Goal: Task Accomplishment & Management: Use online tool/utility

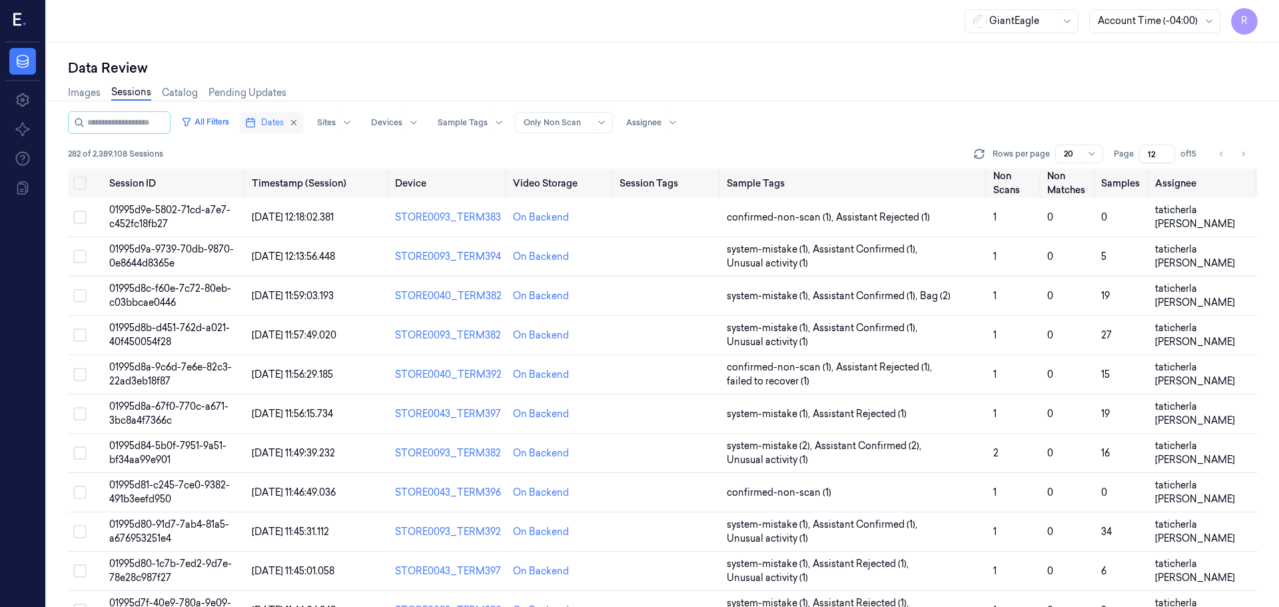
click at [281, 127] on span "Dates" at bounding box center [272, 123] width 23 height 12
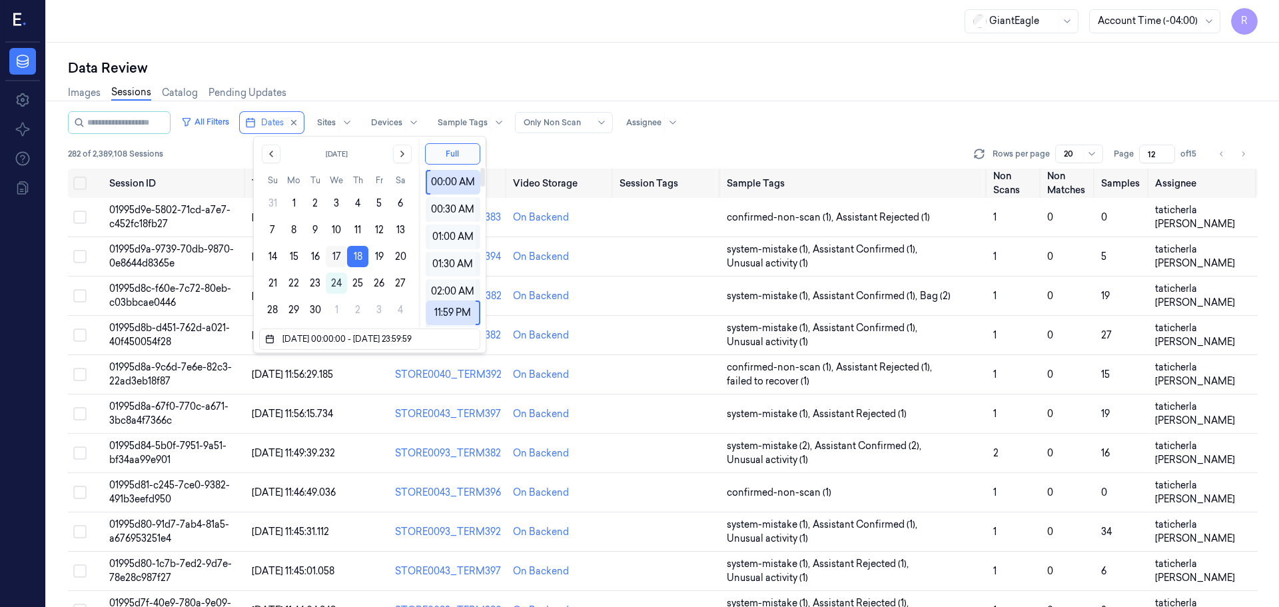
click at [346, 259] on button "17" at bounding box center [336, 256] width 21 height 21
click at [354, 260] on button "18" at bounding box center [357, 256] width 21 height 21
type input "[DATE] 00:00:00 - [DATE] 23:59:59"
click at [356, 262] on button "18" at bounding box center [357, 256] width 21 height 21
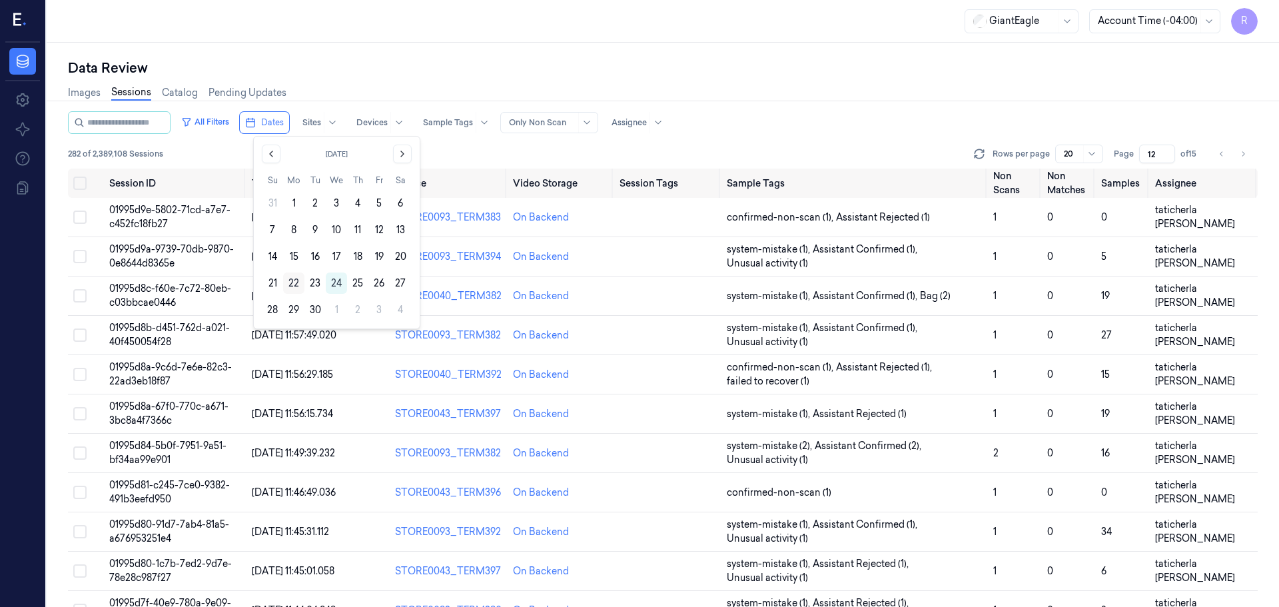
click at [297, 286] on button "22" at bounding box center [293, 282] width 21 height 21
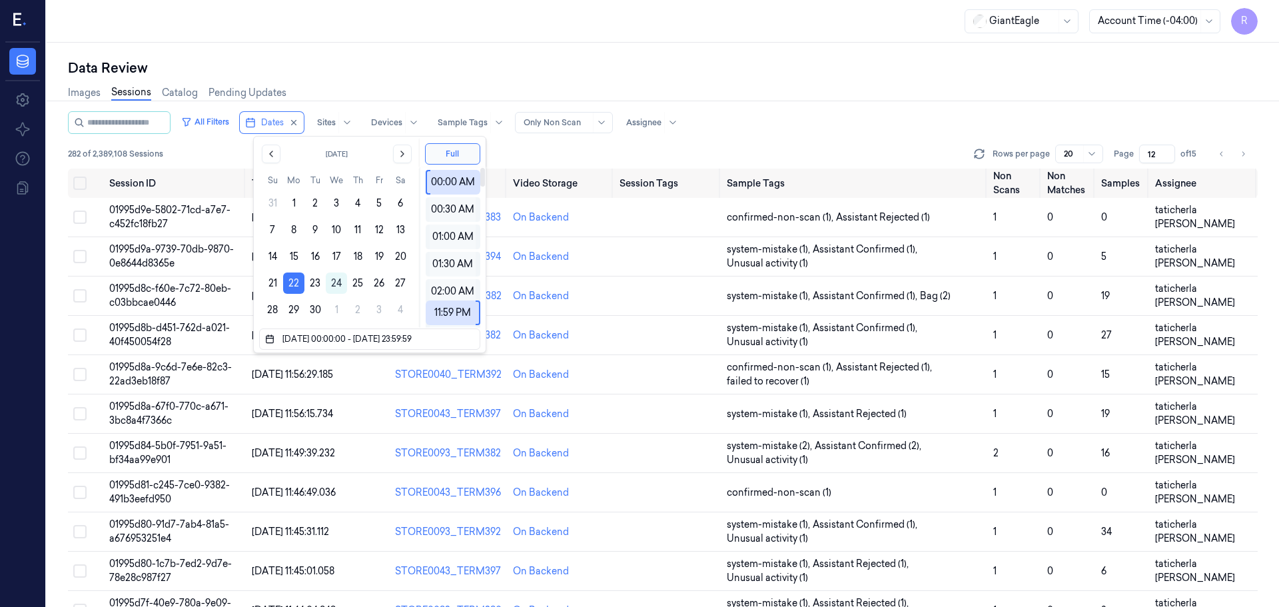
click at [531, 74] on div "Data Review" at bounding box center [663, 68] width 1190 height 19
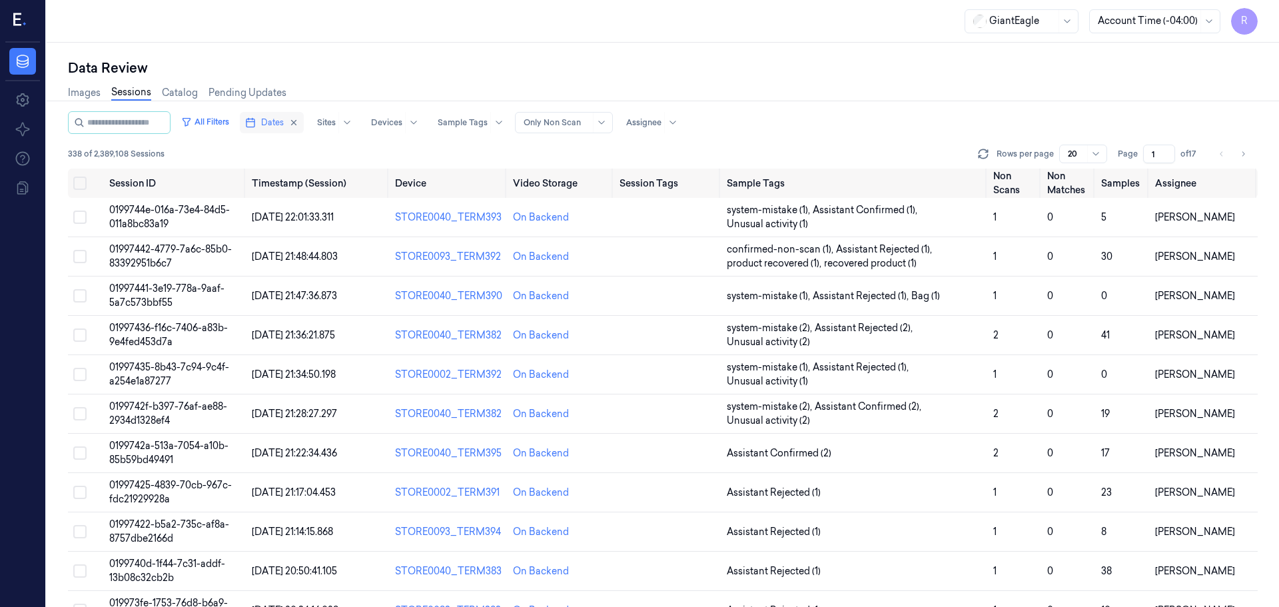
click at [281, 128] on span "Dates" at bounding box center [272, 123] width 23 height 12
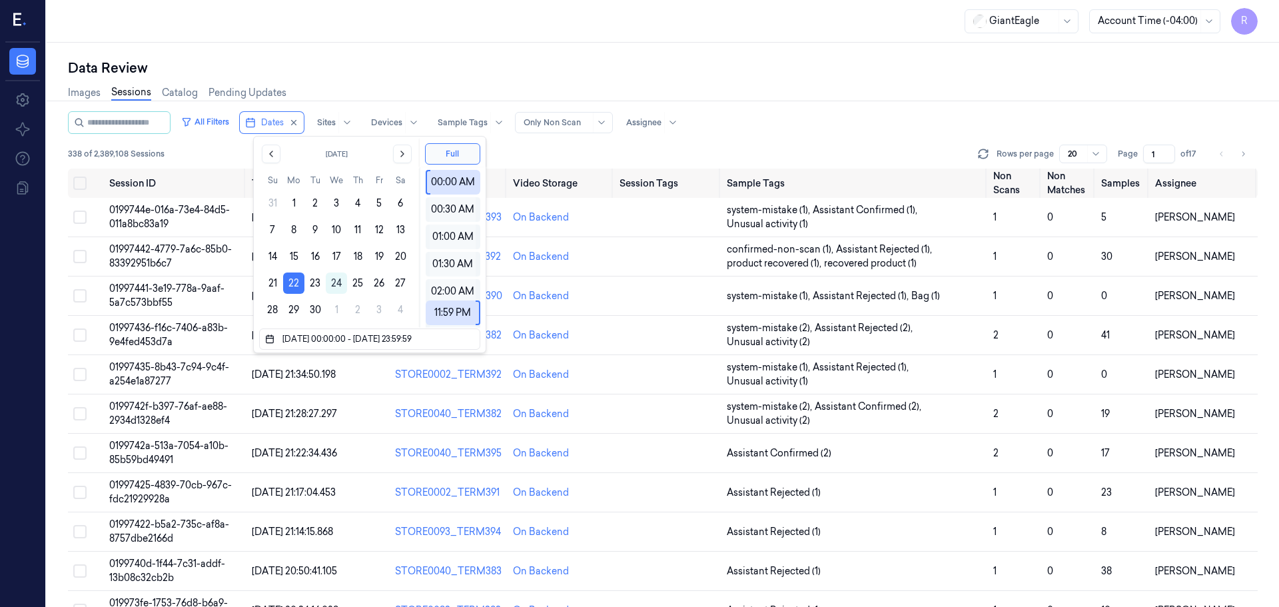
click at [475, 81] on div "Images Sessions Catalog Pending Updates" at bounding box center [663, 94] width 1190 height 34
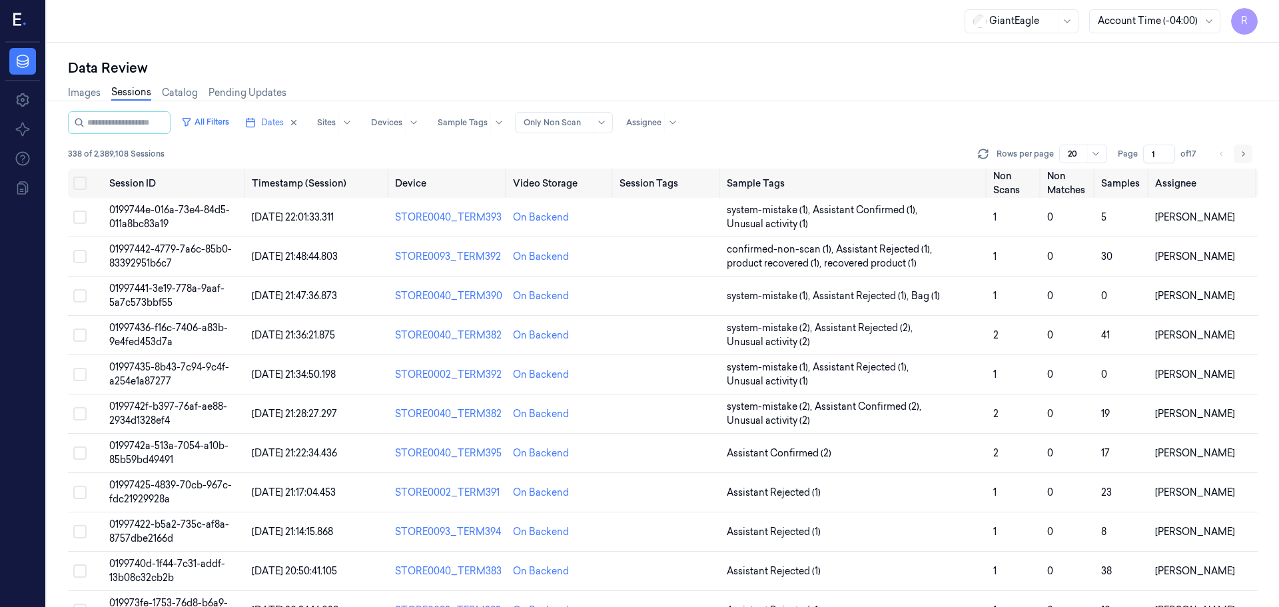
click at [1249, 155] on button "Go to next page" at bounding box center [1243, 154] width 19 height 19
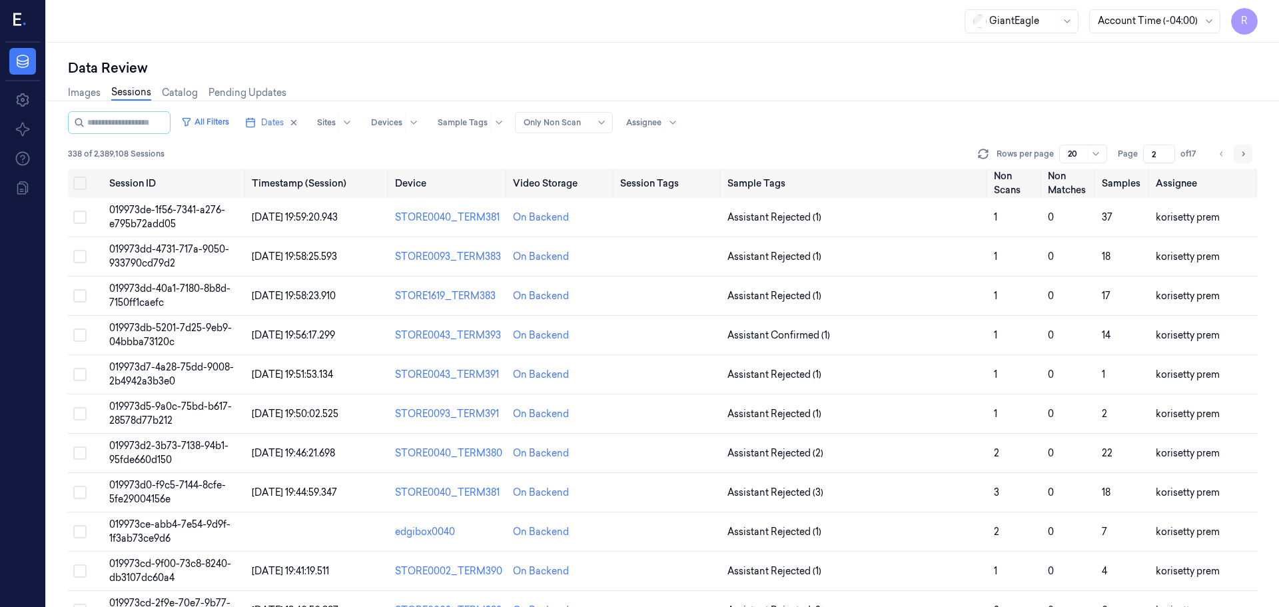
click at [1249, 155] on button "Go to next page" at bounding box center [1243, 154] width 19 height 19
type input "3"
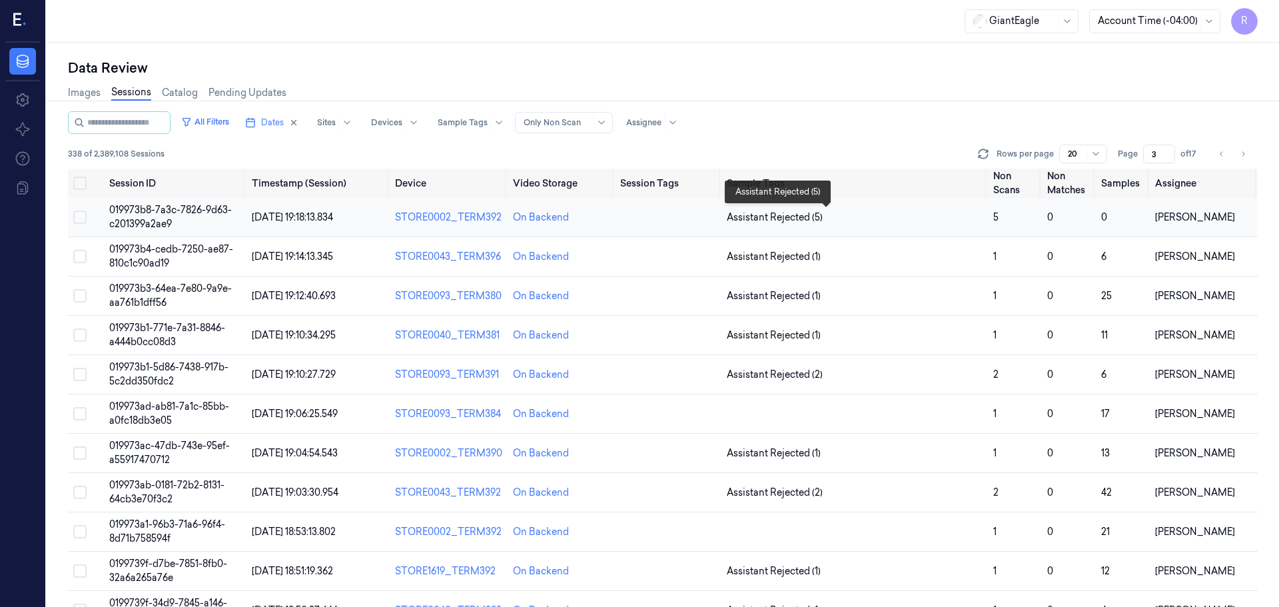
click at [831, 221] on span "Assistant Rejected (5)" at bounding box center [855, 218] width 256 height 14
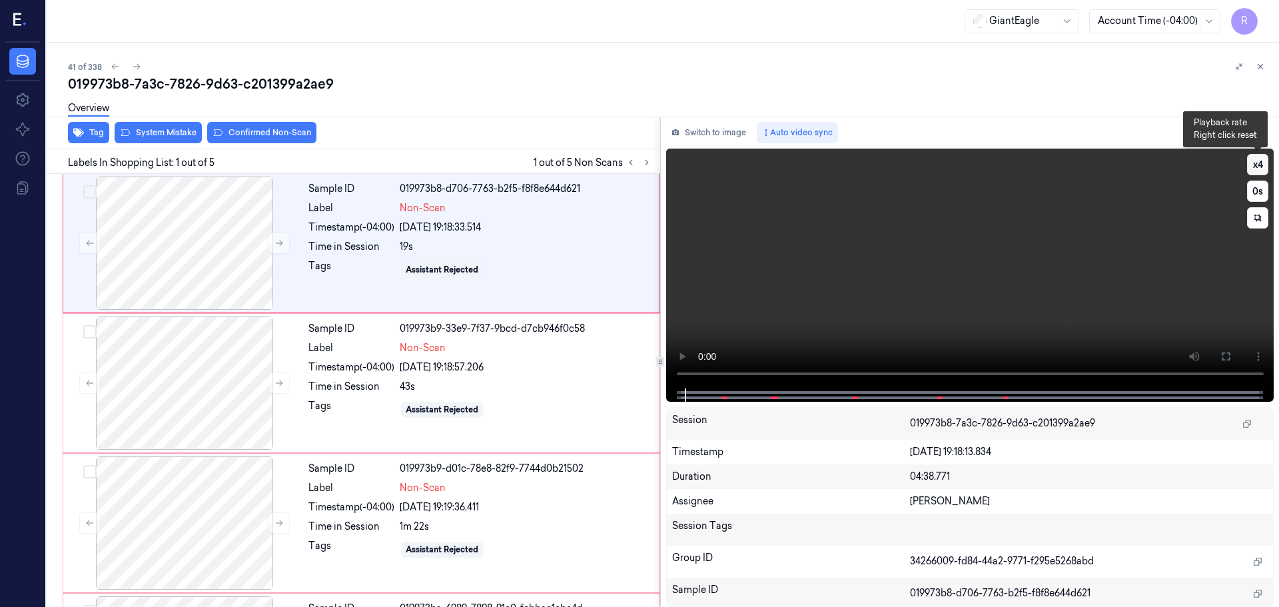
click at [1264, 157] on button "x 4" at bounding box center [1257, 164] width 21 height 21
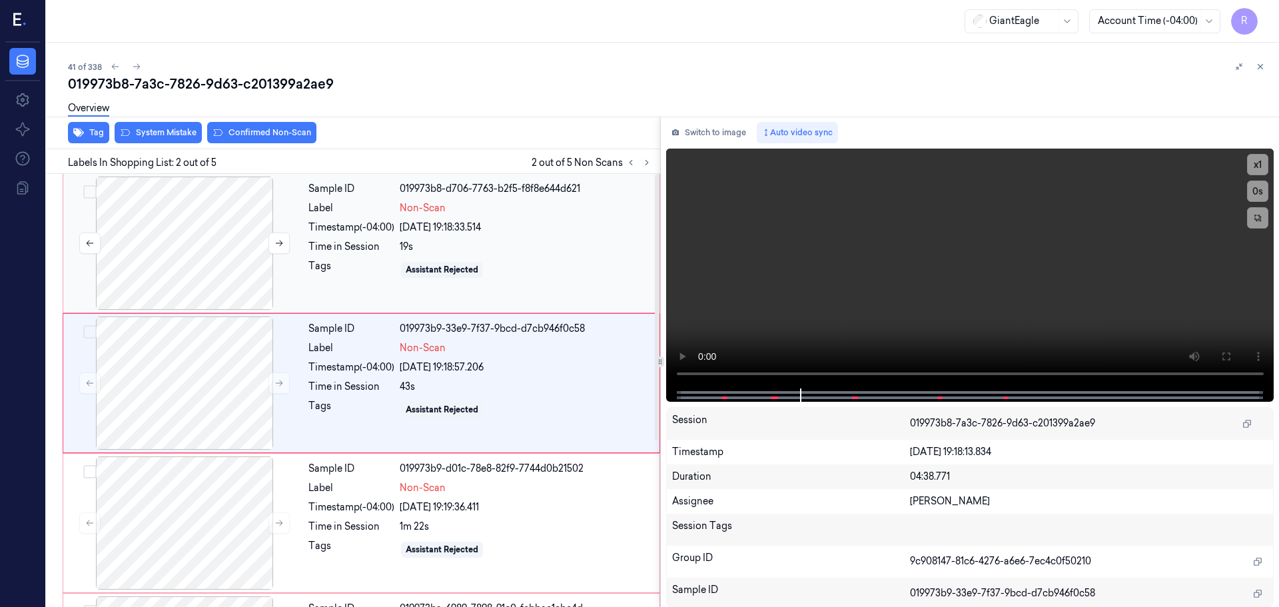
click at [178, 201] on div at bounding box center [184, 243] width 237 height 133
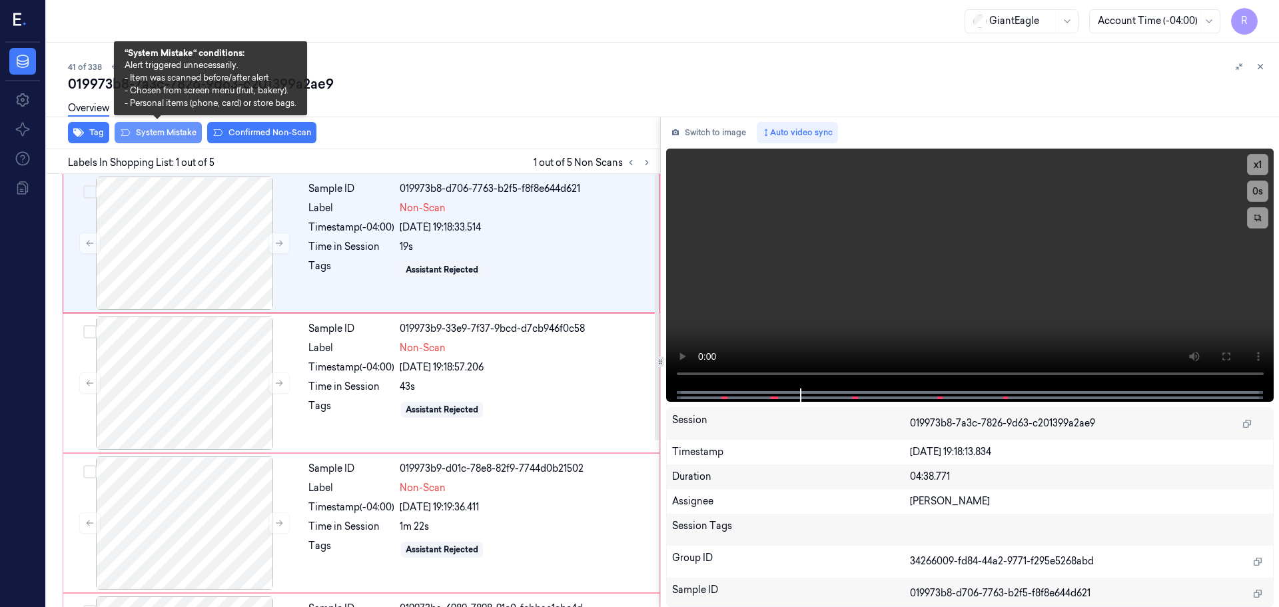
click at [165, 135] on button "System Mistake" at bounding box center [158, 132] width 87 height 21
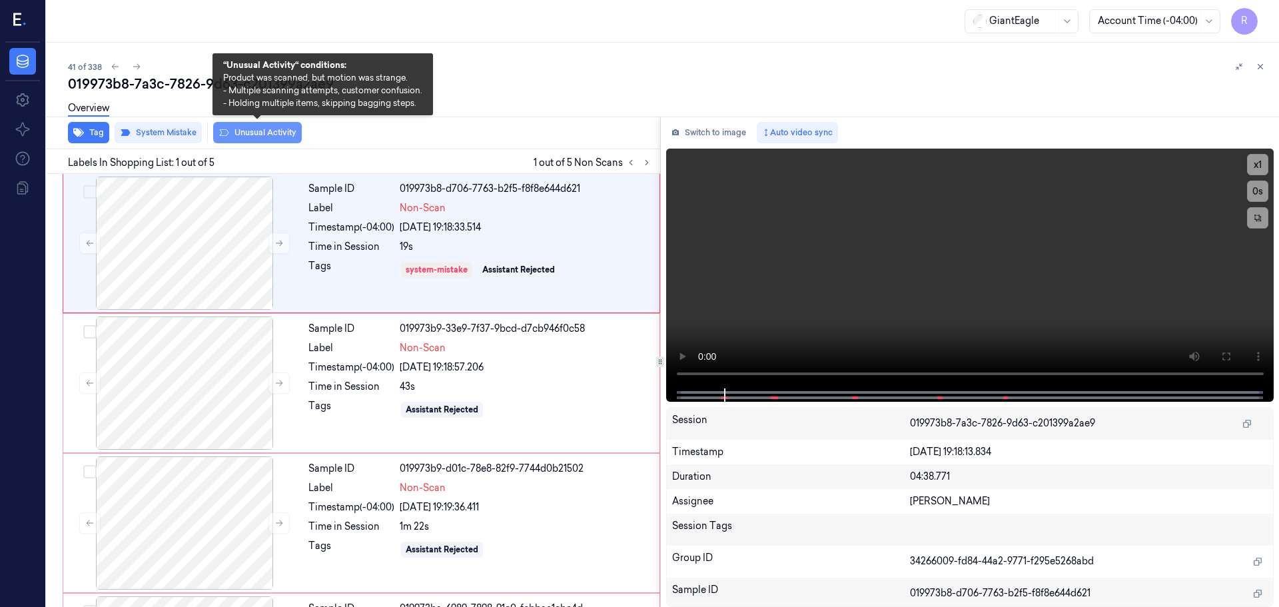
click at [259, 140] on button "Unusual Activity" at bounding box center [257, 132] width 89 height 21
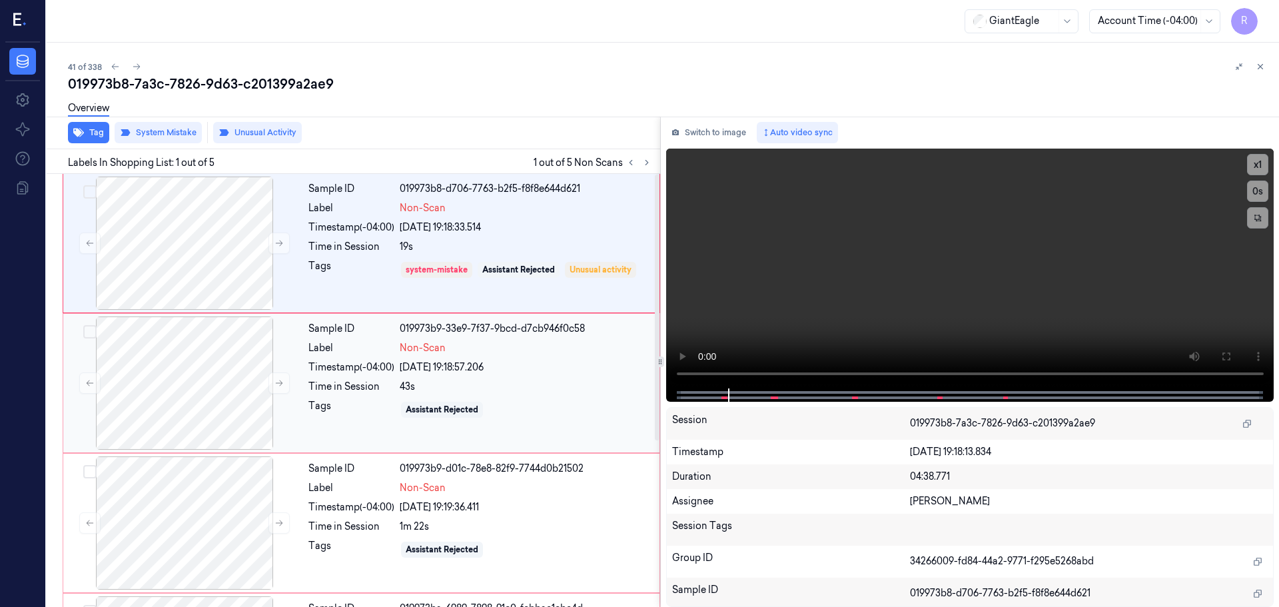
click at [319, 362] on div "Timestamp (-04:00)" at bounding box center [351, 367] width 86 height 14
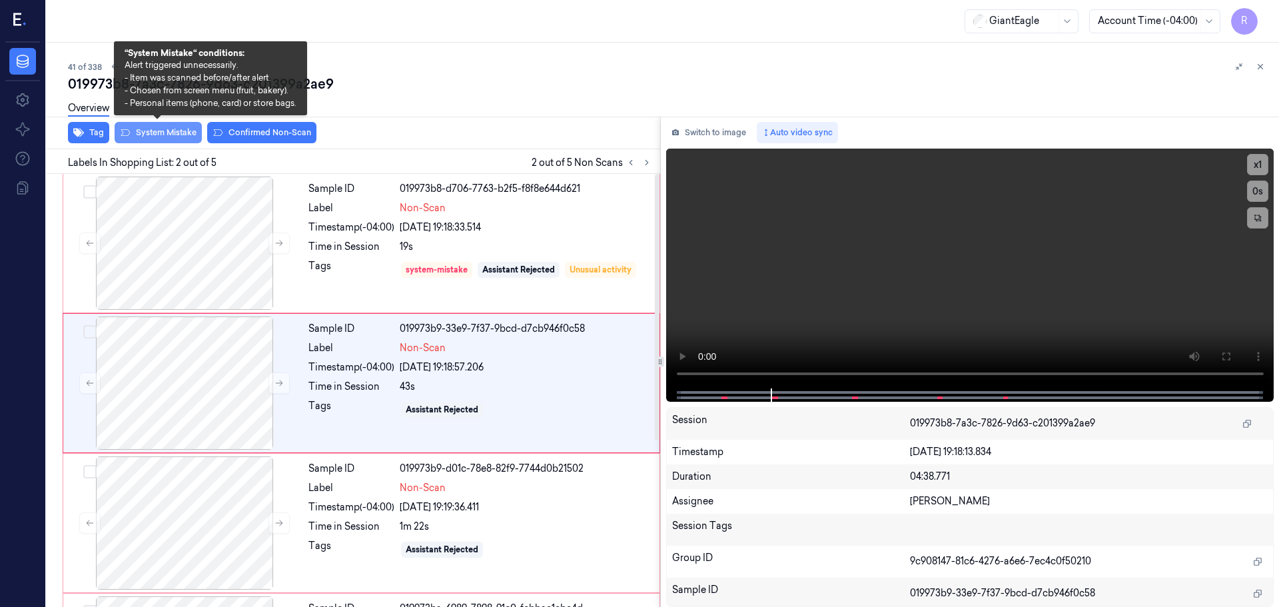
click at [183, 136] on button "System Mistake" at bounding box center [158, 132] width 87 height 21
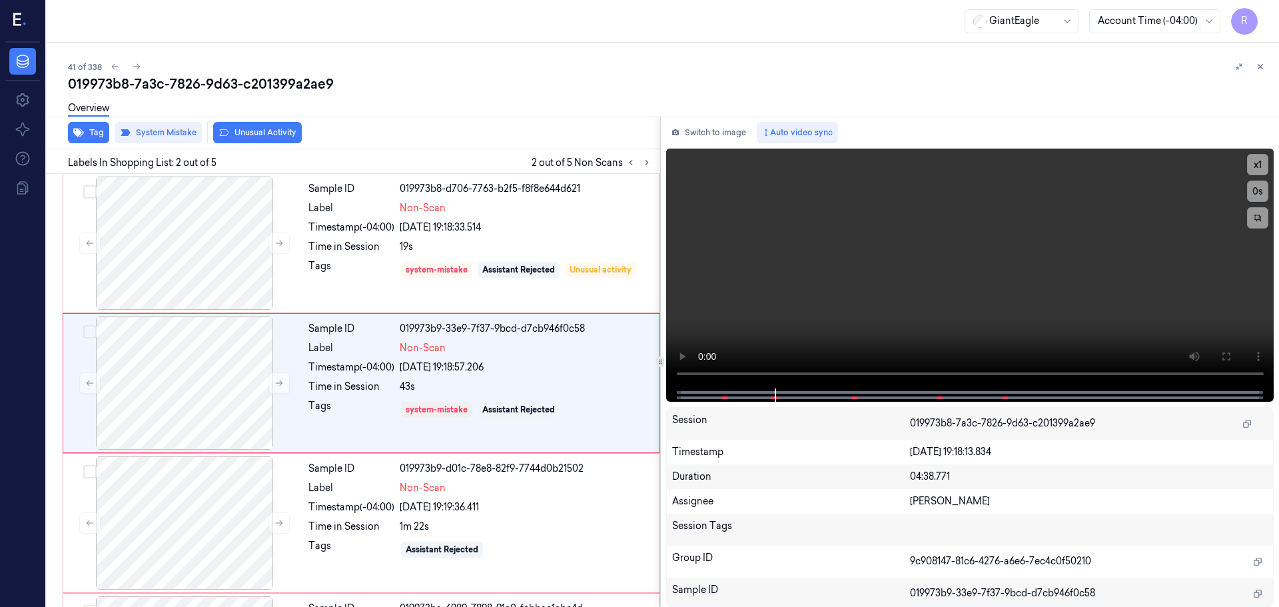
click at [239, 133] on button "Unusual Activity" at bounding box center [257, 132] width 89 height 21
click at [648, 162] on icon at bounding box center [647, 163] width 3 height 5
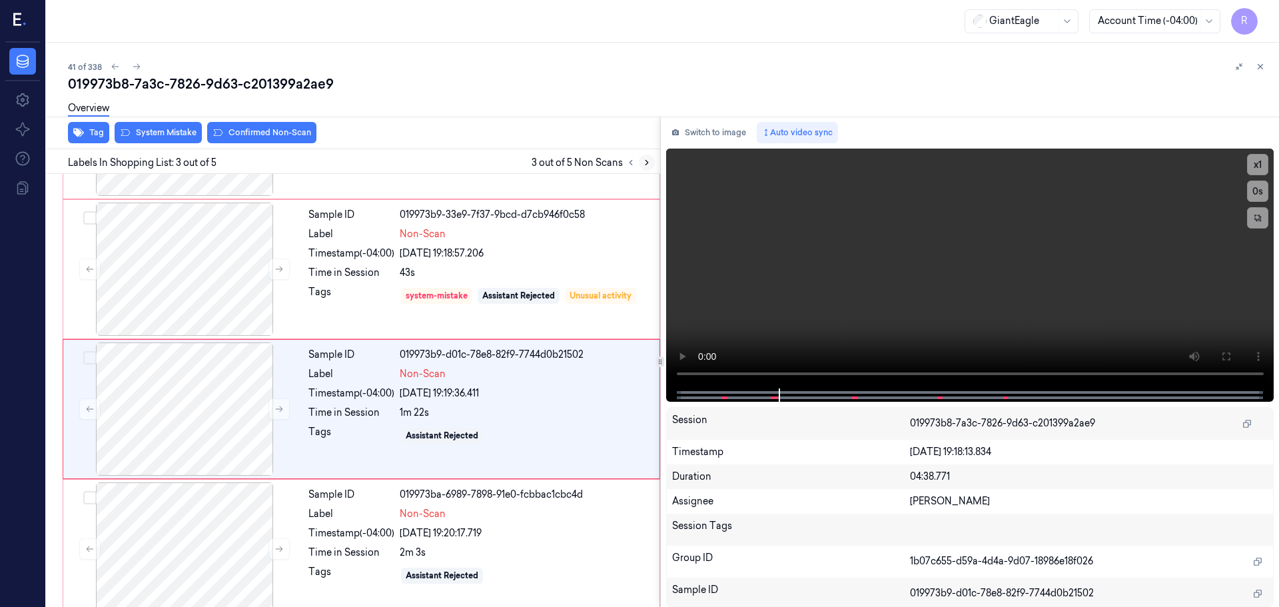
scroll to position [133, 0]
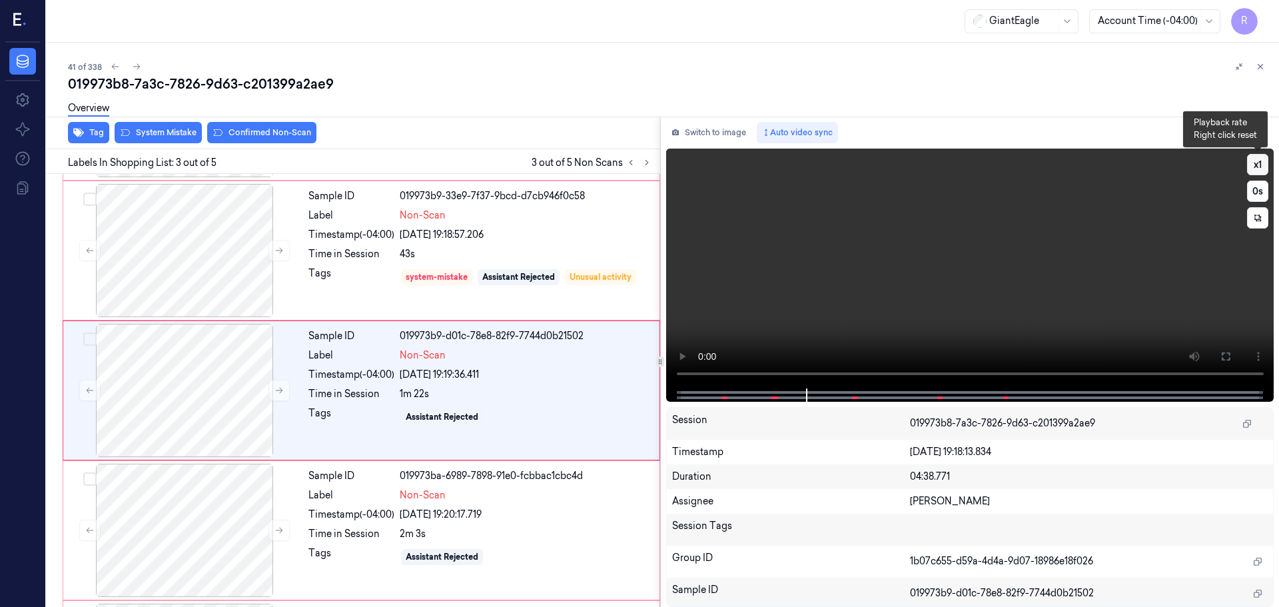
click at [1252, 168] on button "x 1" at bounding box center [1257, 164] width 21 height 21
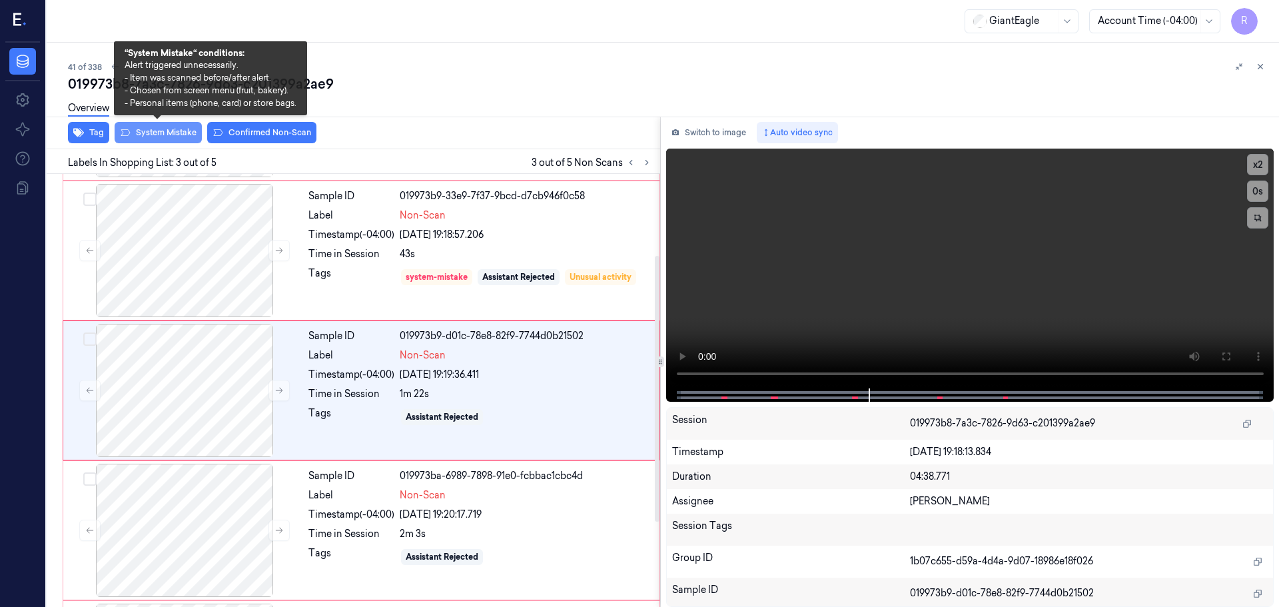
click at [170, 138] on button "System Mistake" at bounding box center [158, 132] width 87 height 21
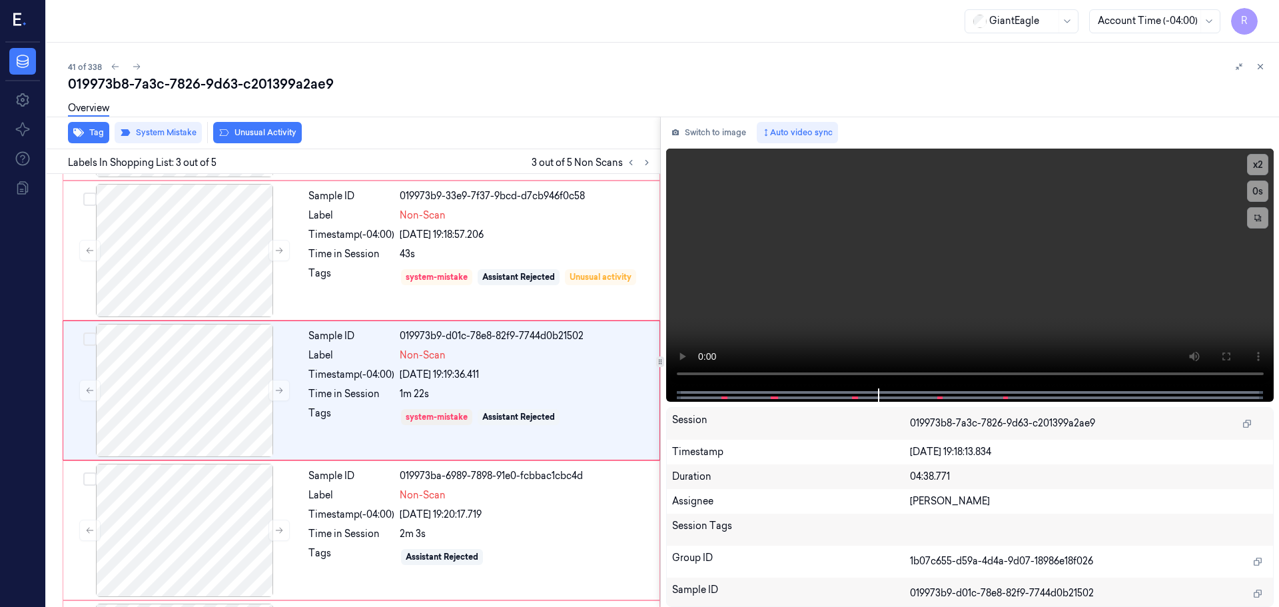
click at [260, 134] on button "Unusual Activity" at bounding box center [257, 132] width 89 height 21
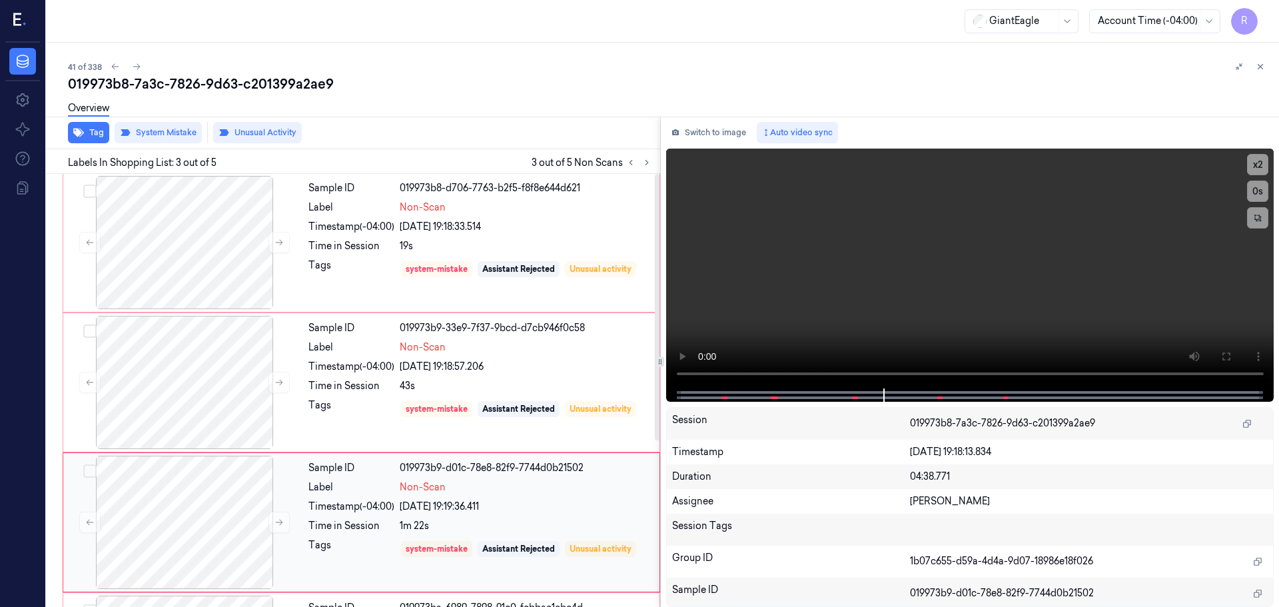
scroll to position [0, 0]
click at [348, 278] on div "Tags" at bounding box center [351, 269] width 86 height 21
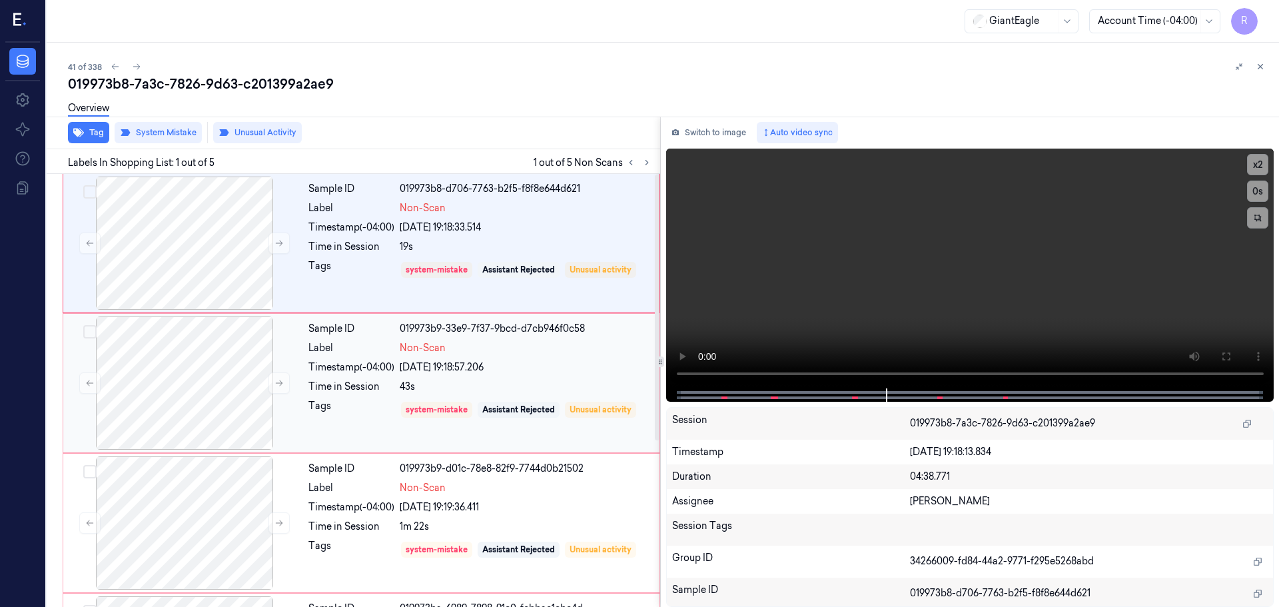
click at [394, 418] on div "Tags system-mistake Assistant Rejected Unusual activity" at bounding box center [479, 409] width 343 height 21
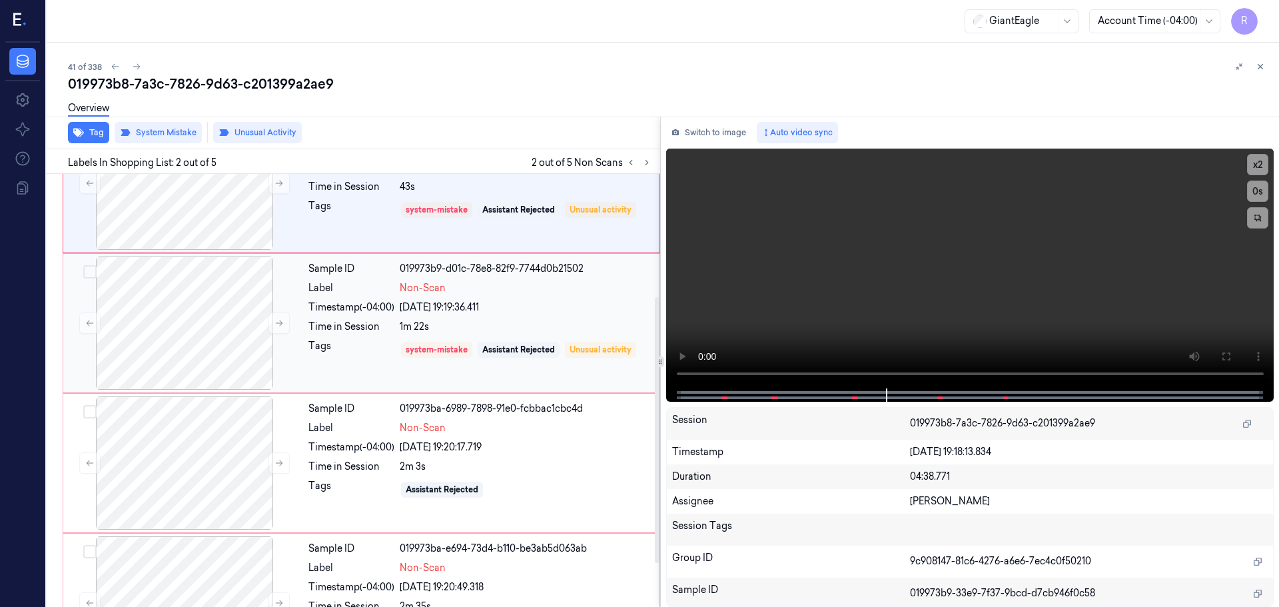
click at [414, 358] on div "system-mistake Assistant Rejected Unusual activity" at bounding box center [526, 349] width 252 height 21
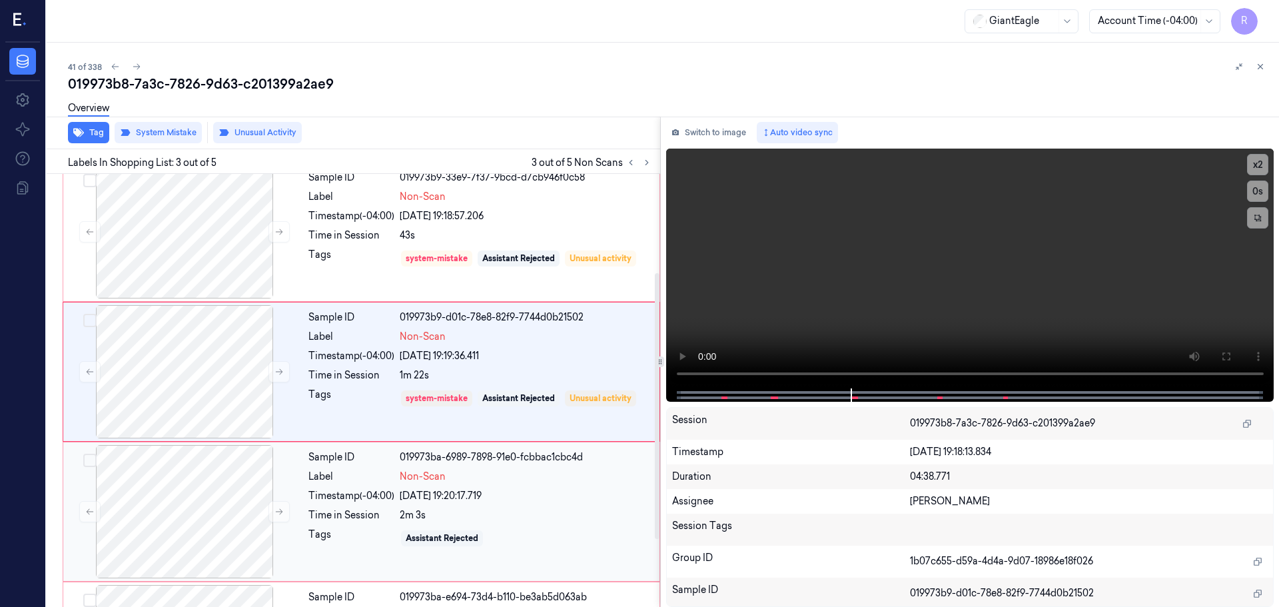
click at [341, 396] on div "Sample ID 019973b9-d01c-78e8-82f9-7744d0b21502 Label Non-Scan Timestamp (-04:00…" at bounding box center [480, 371] width 354 height 133
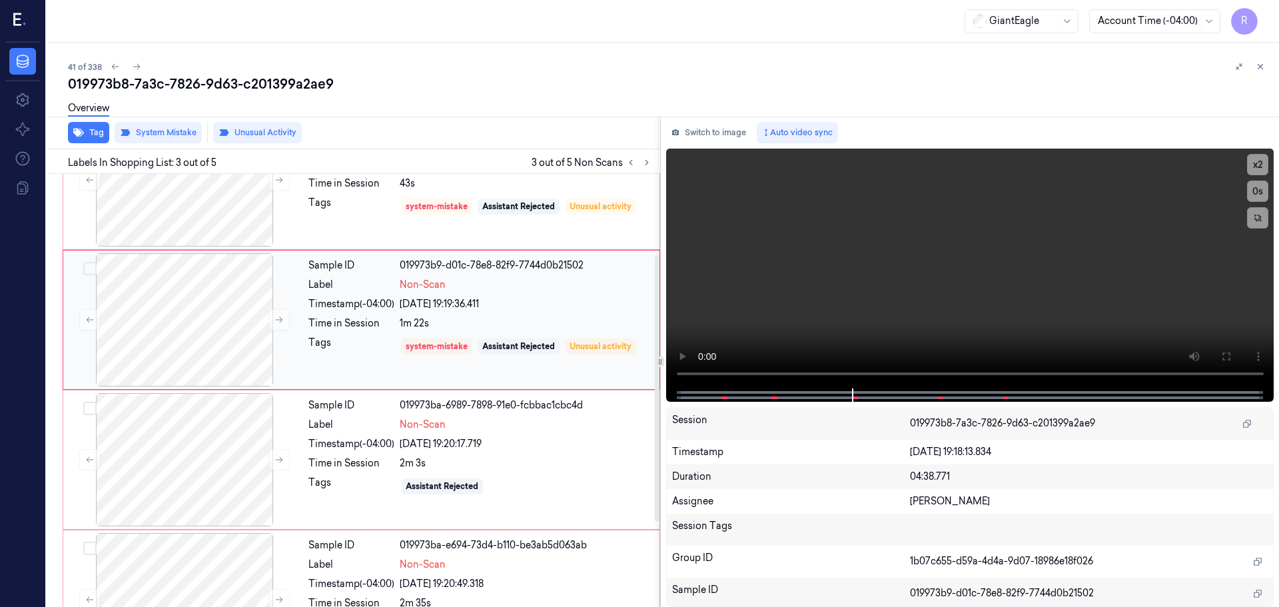
scroll to position [270, 0]
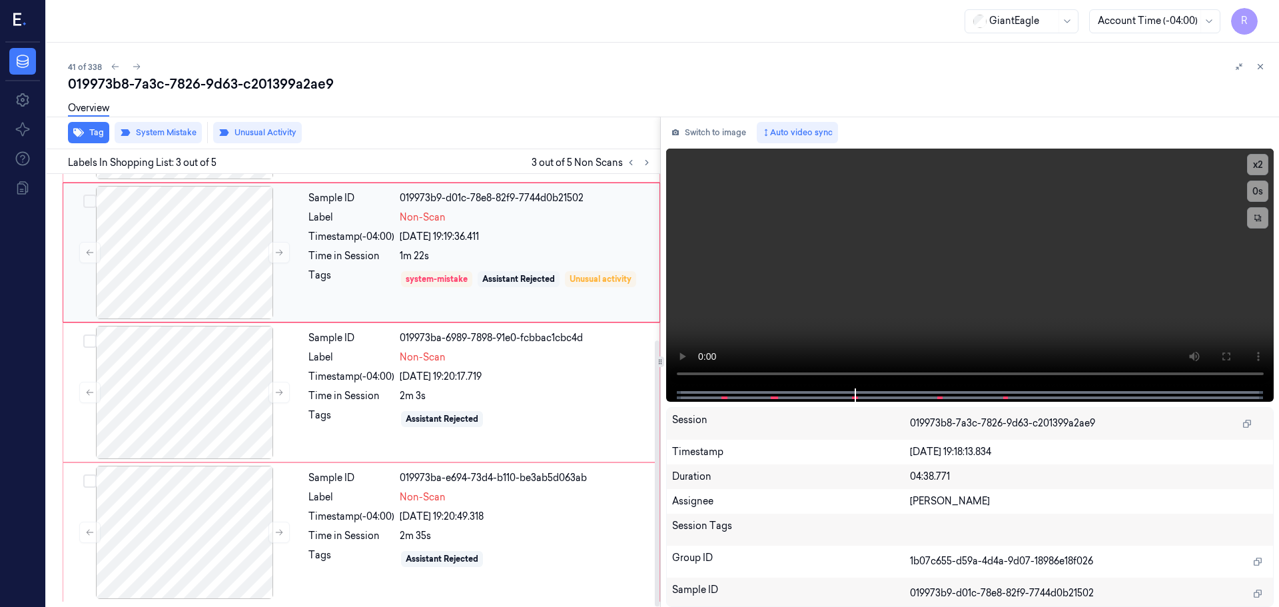
click at [404, 387] on div "Sample ID 019973ba-6989-7898-91e0-fcbbac1cbc4d Label Non-Scan Timestamp (-04:00…" at bounding box center [480, 392] width 354 height 133
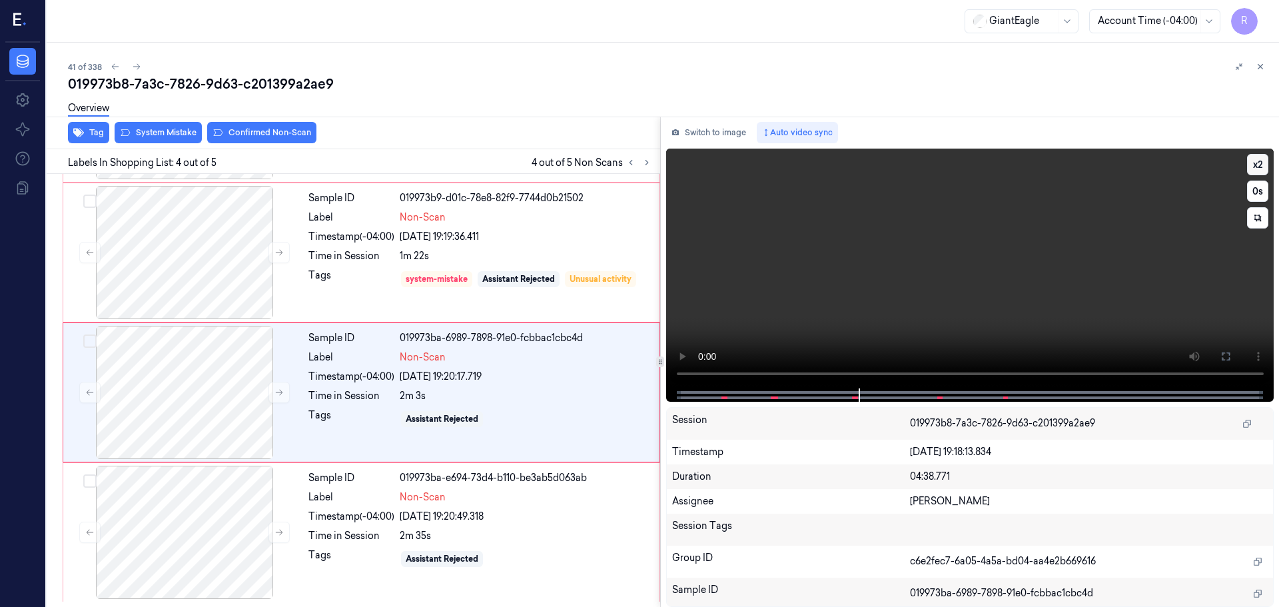
click at [1256, 166] on button "x 2" at bounding box center [1257, 164] width 21 height 21
click at [1260, 174] on button "x 4" at bounding box center [1257, 164] width 21 height 21
click at [280, 392] on icon at bounding box center [279, 393] width 7 height 6
click at [1262, 169] on button "x 1" at bounding box center [1257, 164] width 21 height 21
click at [1262, 169] on button "x 2" at bounding box center [1257, 164] width 21 height 21
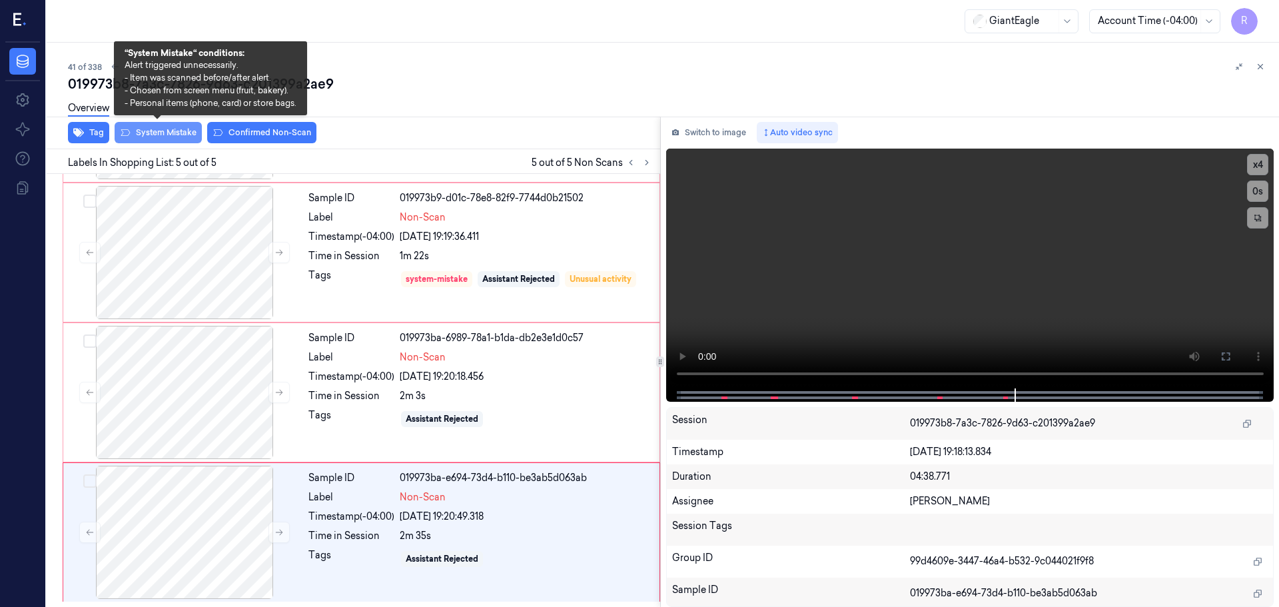
click at [139, 134] on button "System Mistake" at bounding box center [158, 132] width 87 height 21
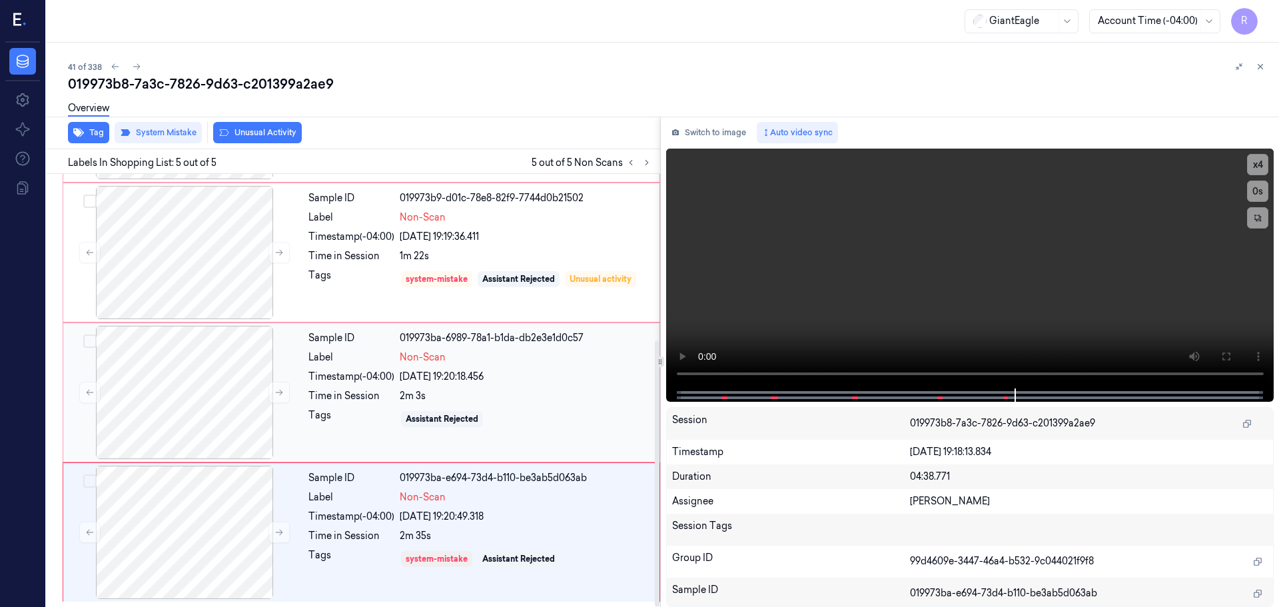
click at [526, 416] on div "Assistant Rejected" at bounding box center [526, 418] width 252 height 21
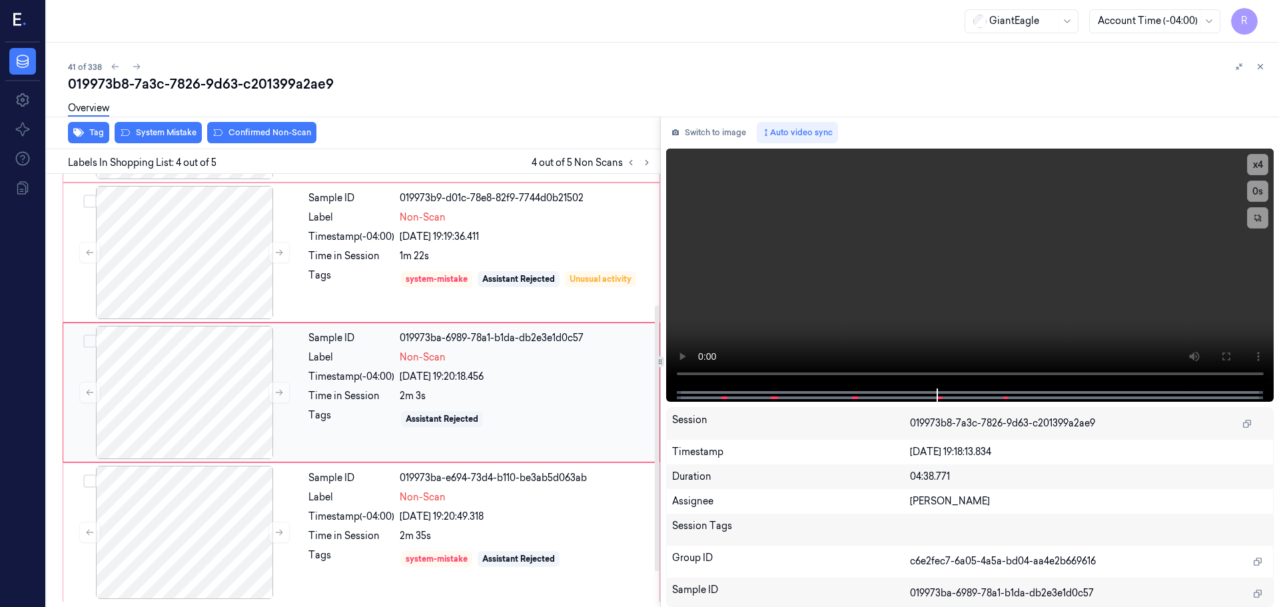
scroll to position [0, 0]
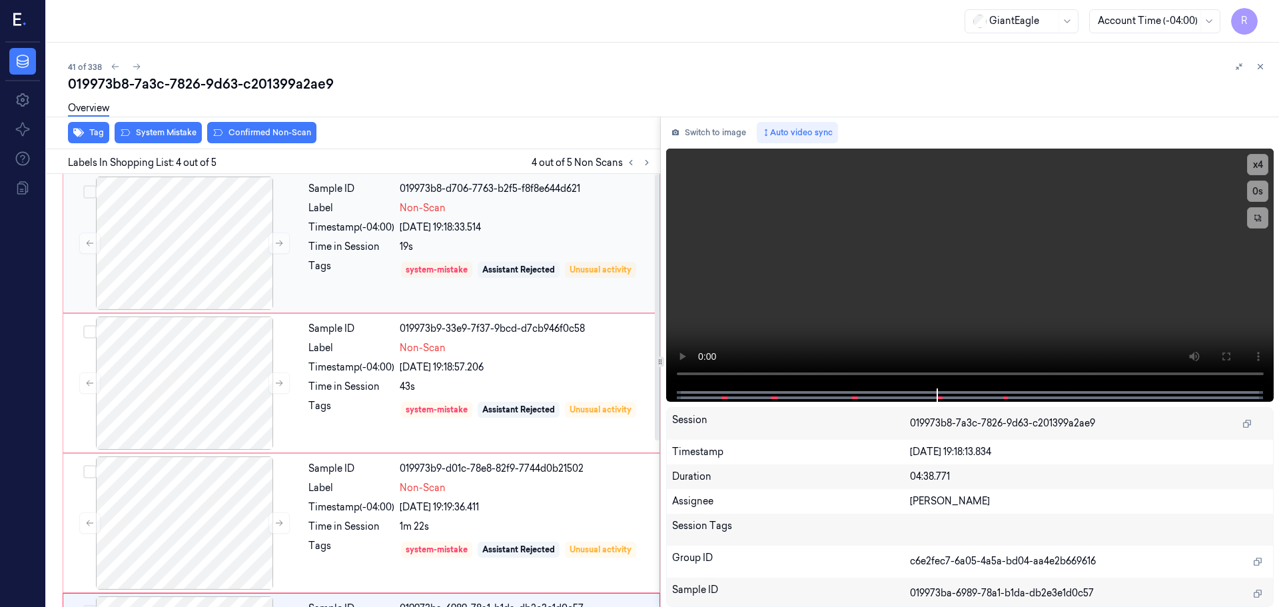
click at [470, 235] on div "Sample ID 019973b8-d706-7763-b2f5-f8f8e644d621 Label Non-Scan Timestamp (-04:00…" at bounding box center [480, 243] width 354 height 133
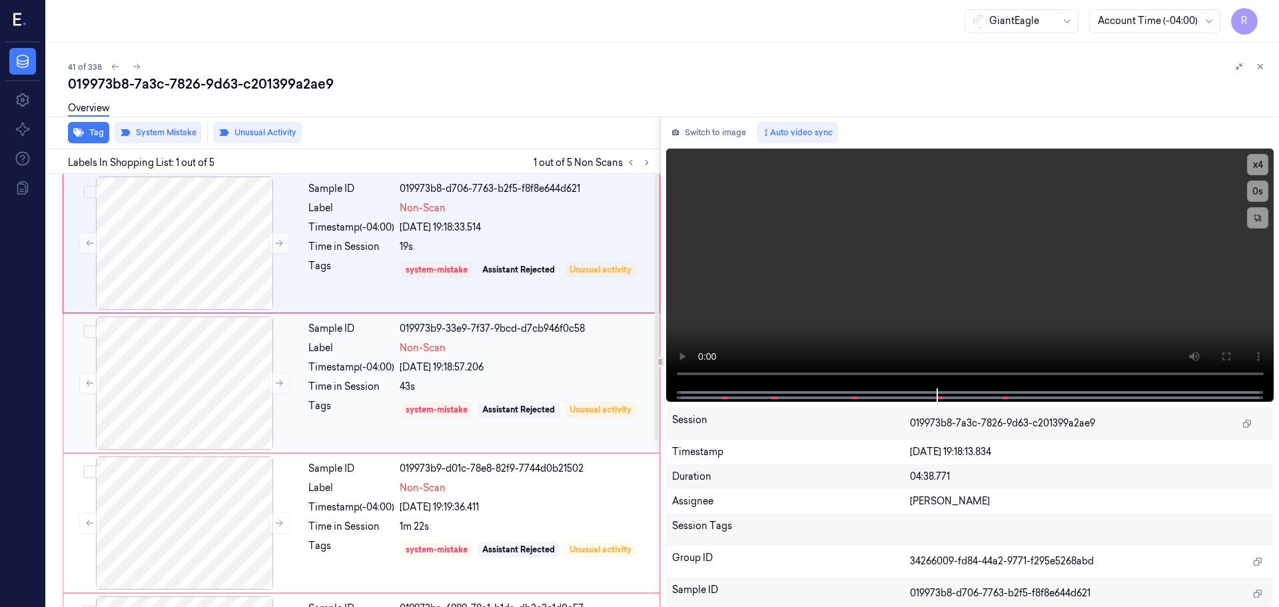
click at [536, 392] on div "43s" at bounding box center [526, 387] width 252 height 14
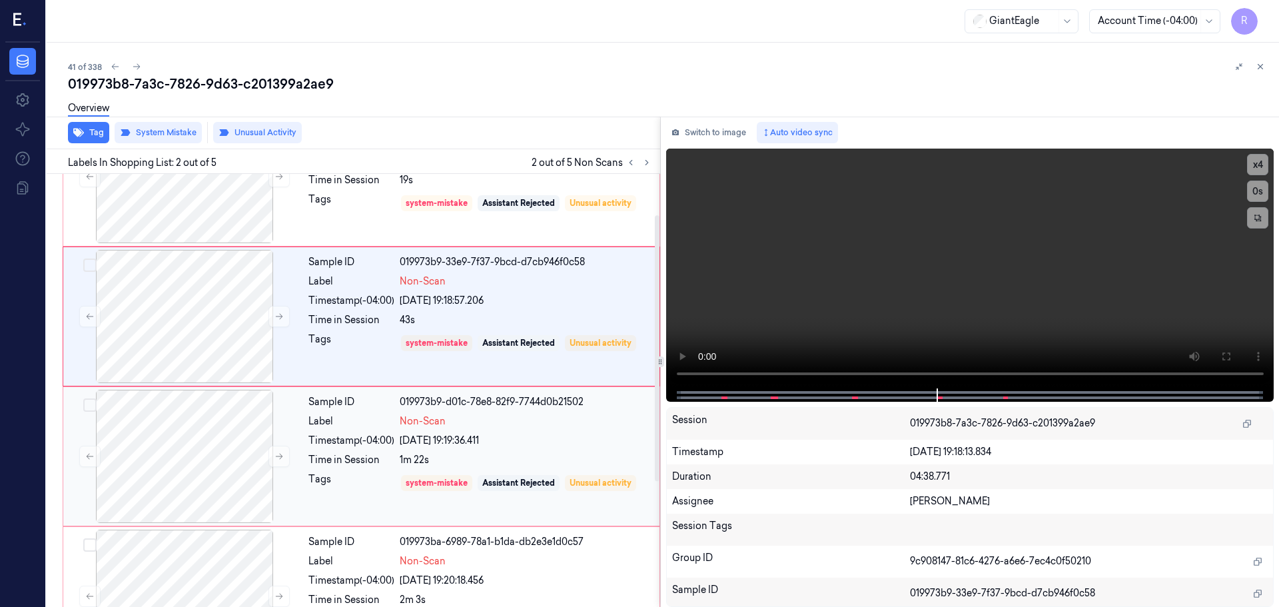
click at [600, 444] on div "[DATE] 19:19:36.411" at bounding box center [526, 441] width 252 height 14
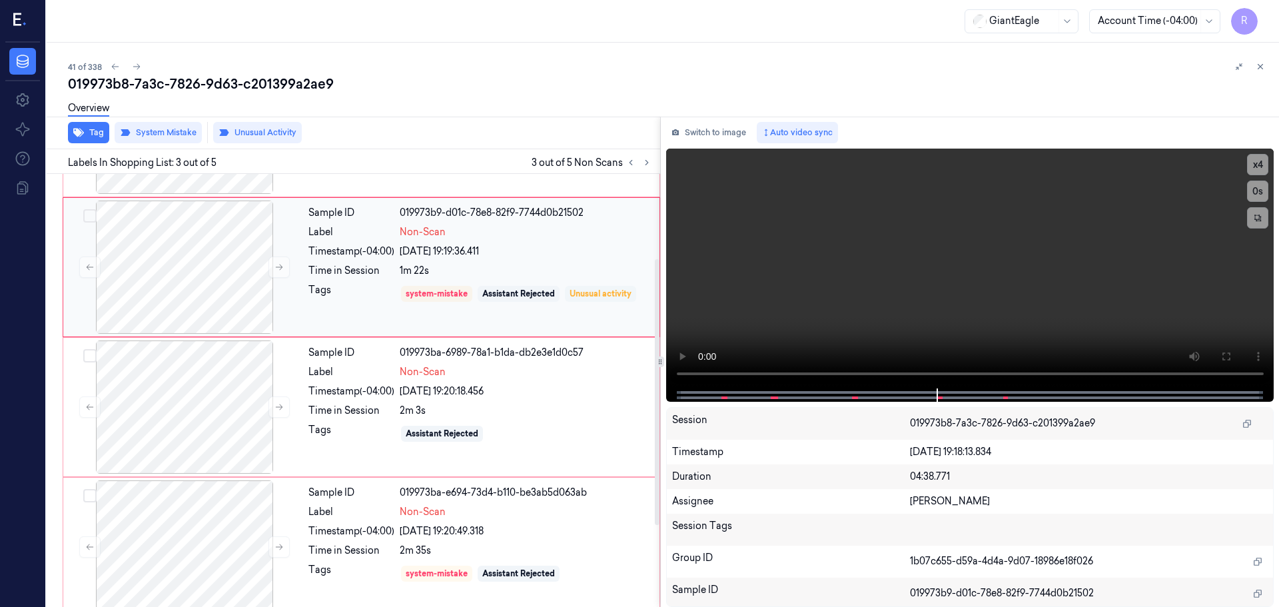
scroll to position [270, 0]
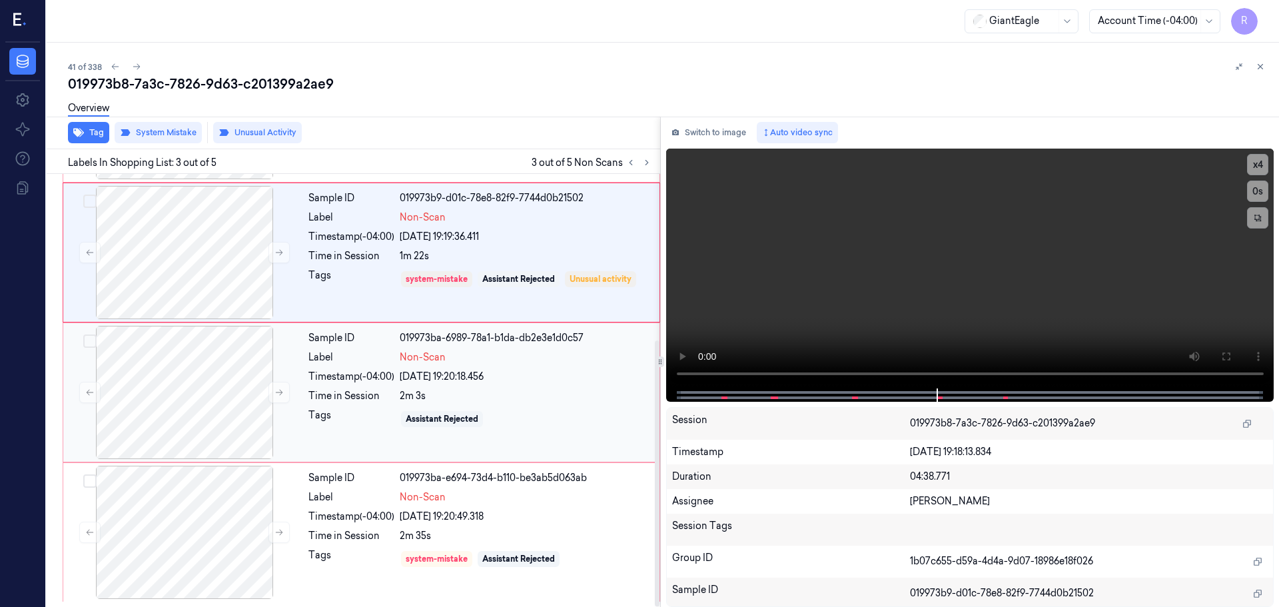
click at [567, 407] on div "Sample ID 019973ba-6989-78a1-b1da-db2e3e1d0c57 Label Non-Scan Timestamp (-04:00…" at bounding box center [480, 392] width 354 height 133
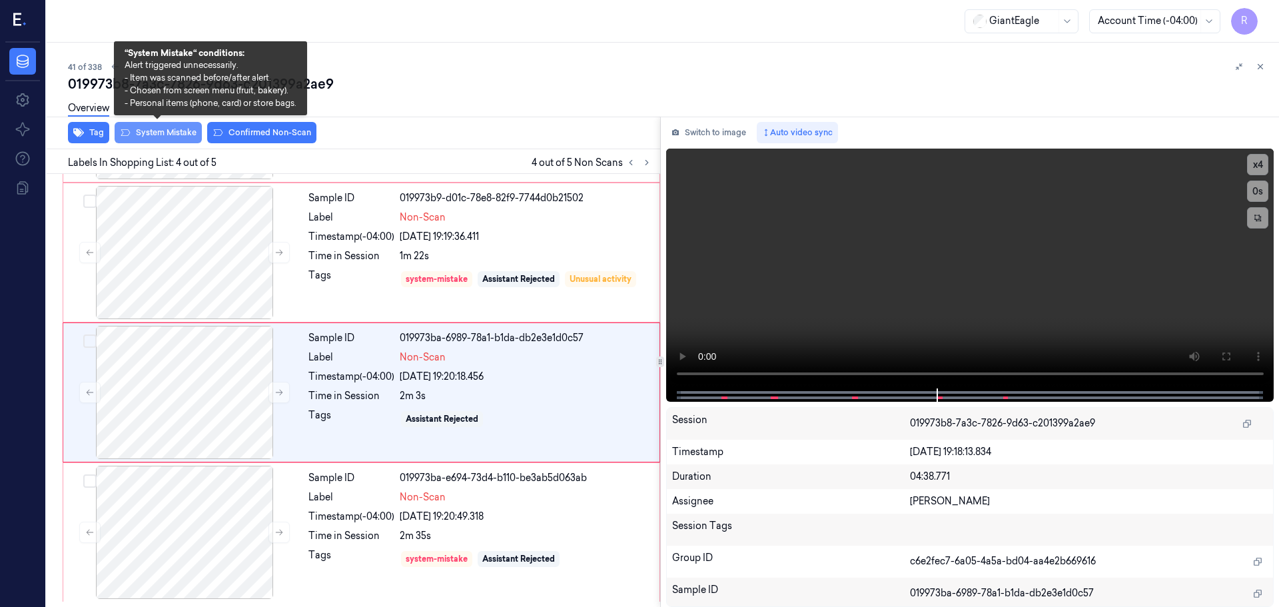
click at [161, 131] on button "System Mistake" at bounding box center [158, 132] width 87 height 21
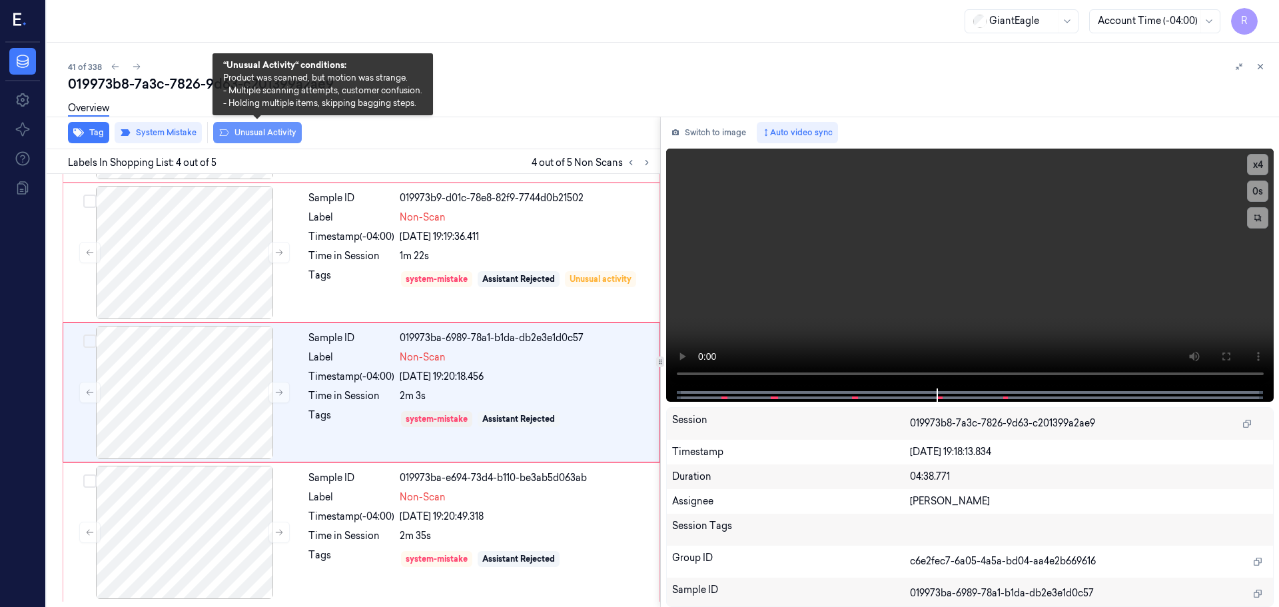
click at [240, 133] on button "Unusual Activity" at bounding box center [257, 132] width 89 height 21
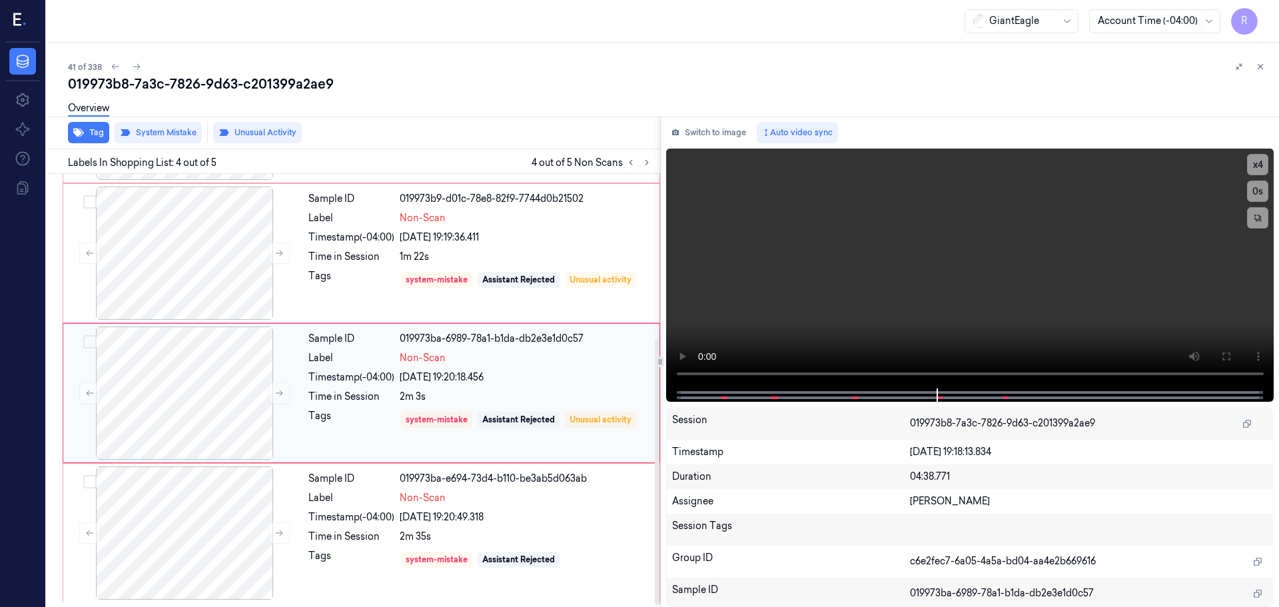
scroll to position [0, 0]
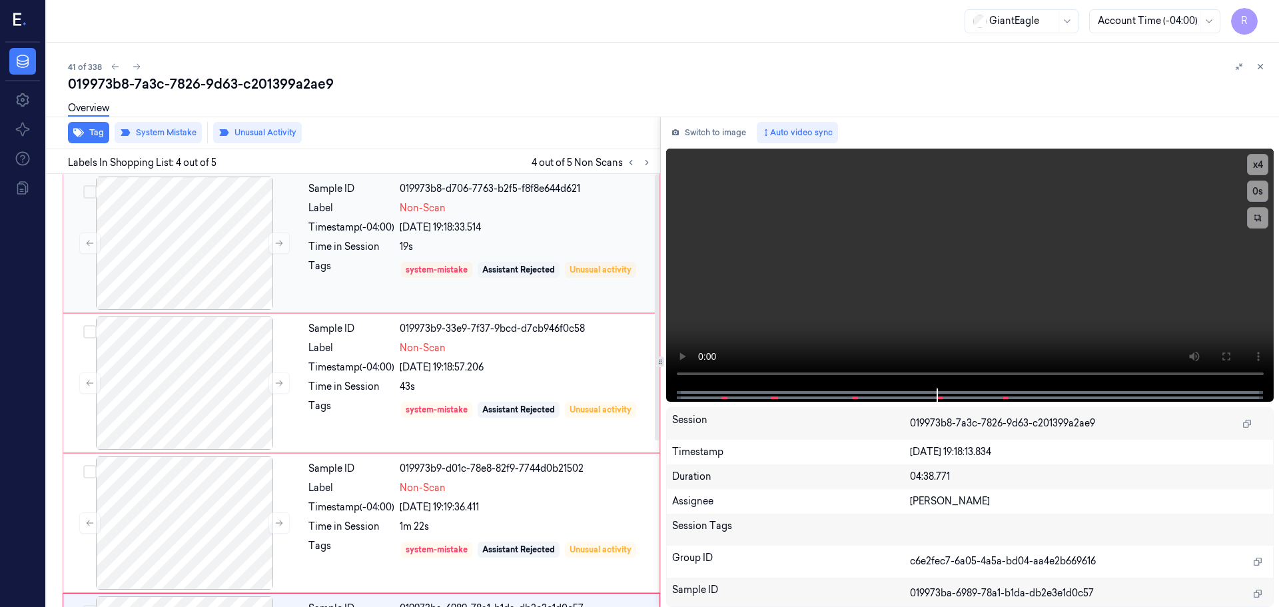
click at [472, 250] on div "19s" at bounding box center [526, 247] width 252 height 14
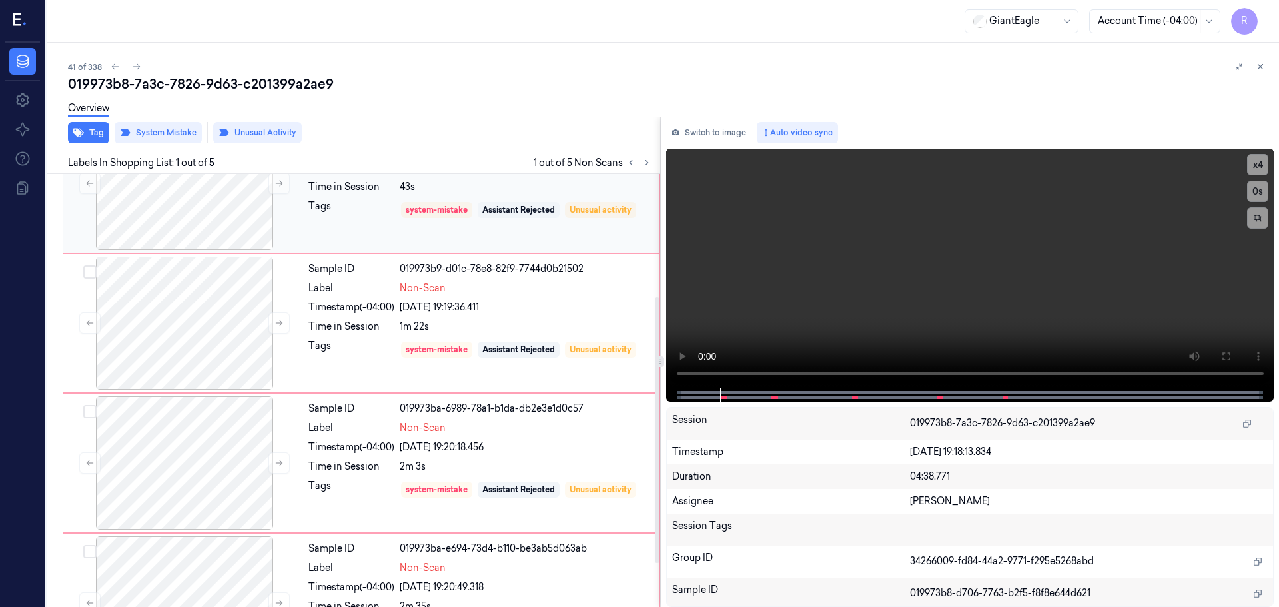
click at [558, 221] on div "system-mistake Assistant Rejected Unusual activity" at bounding box center [526, 209] width 252 height 21
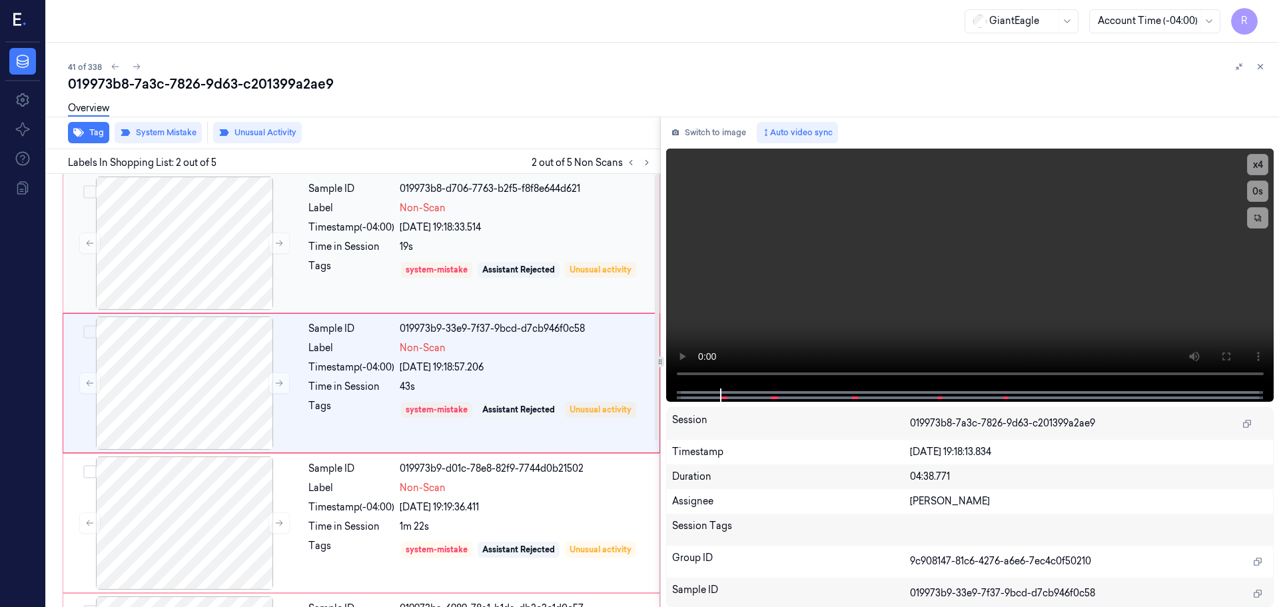
click at [566, 260] on div "system-mistake Assistant Rejected Unusual activity" at bounding box center [526, 269] width 252 height 21
click at [568, 370] on div "[DATE] 19:18:57.206" at bounding box center [526, 367] width 252 height 14
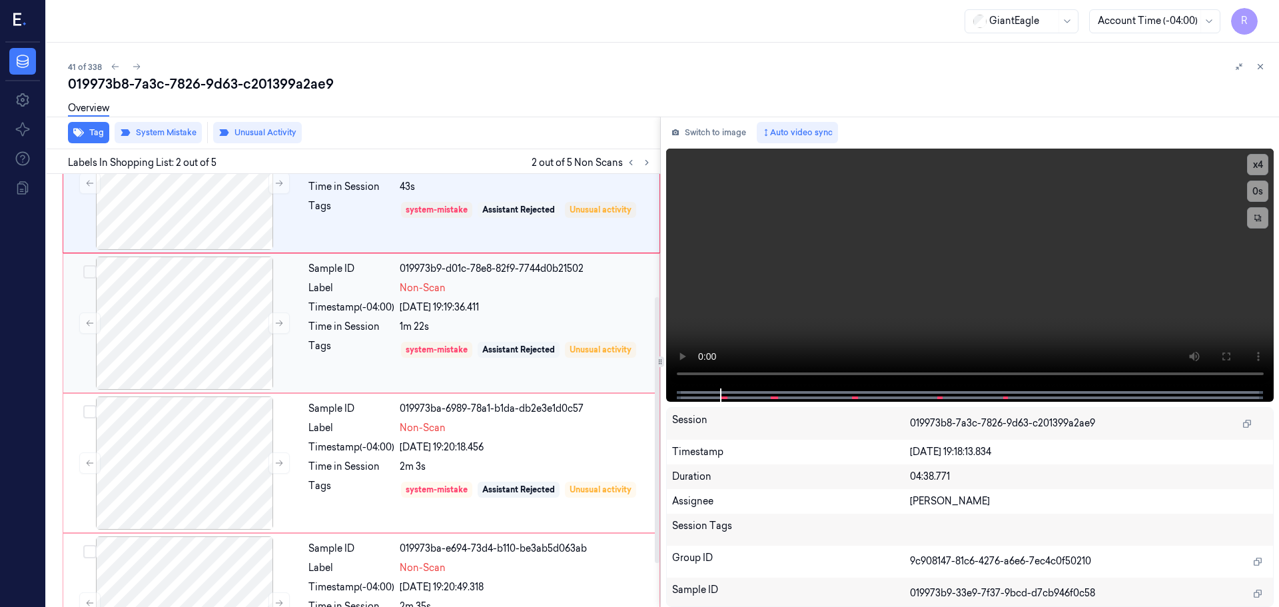
click at [544, 304] on div "[DATE] 19:19:36.411" at bounding box center [526, 307] width 252 height 14
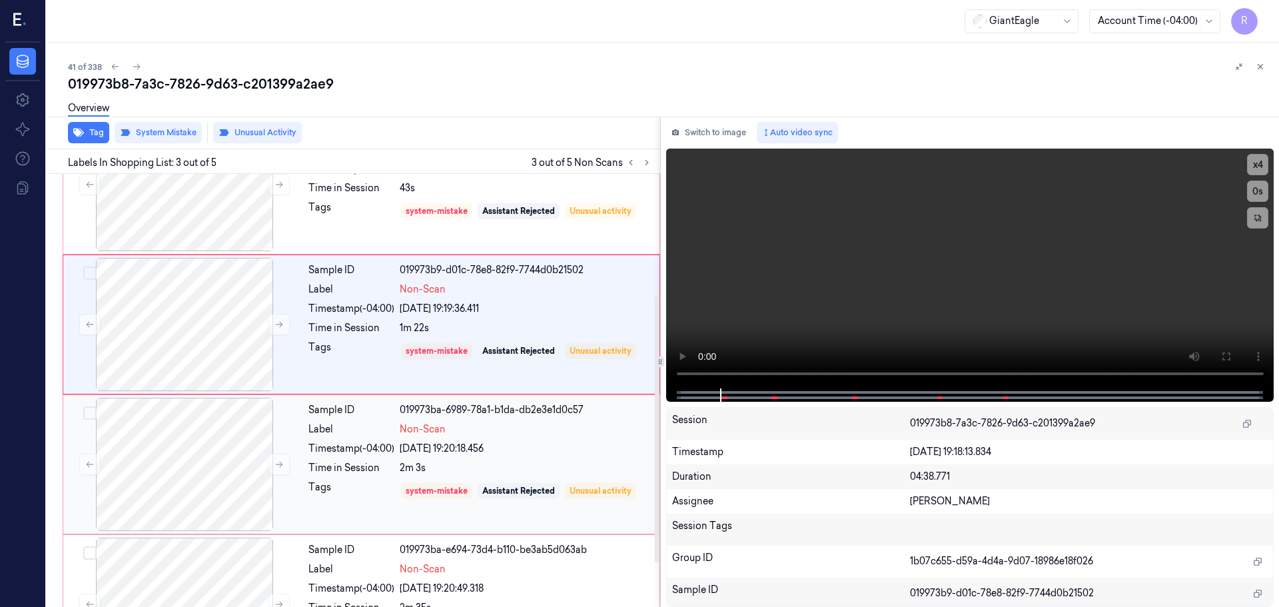
scroll to position [270, 0]
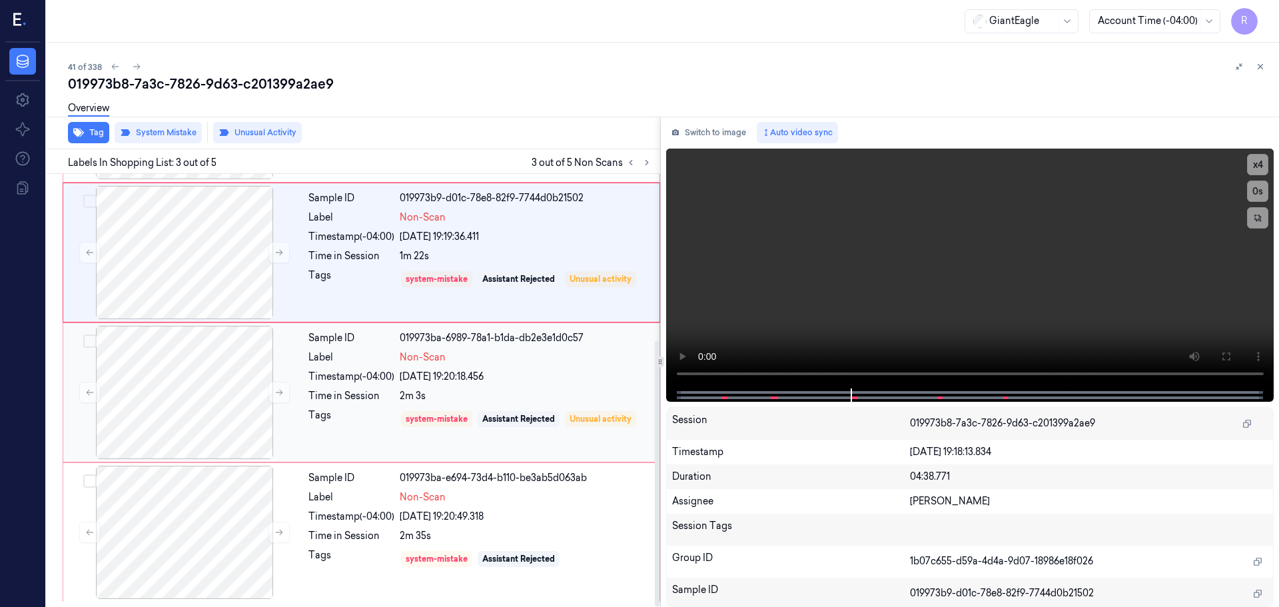
click at [504, 382] on div "[DATE] 19:20:18.456" at bounding box center [526, 377] width 252 height 14
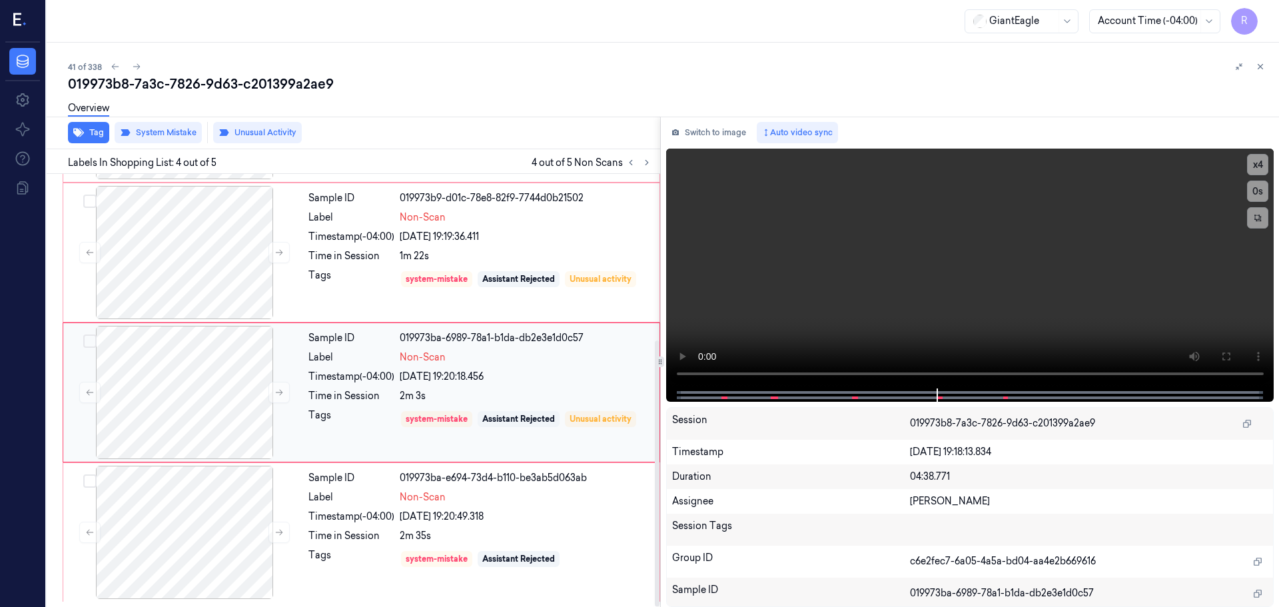
click at [540, 388] on div "Sample ID 019973ba-6989-78a1-b1da-db2e3e1d0c57 Label Non-Scan Timestamp (-04:00…" at bounding box center [480, 392] width 354 height 133
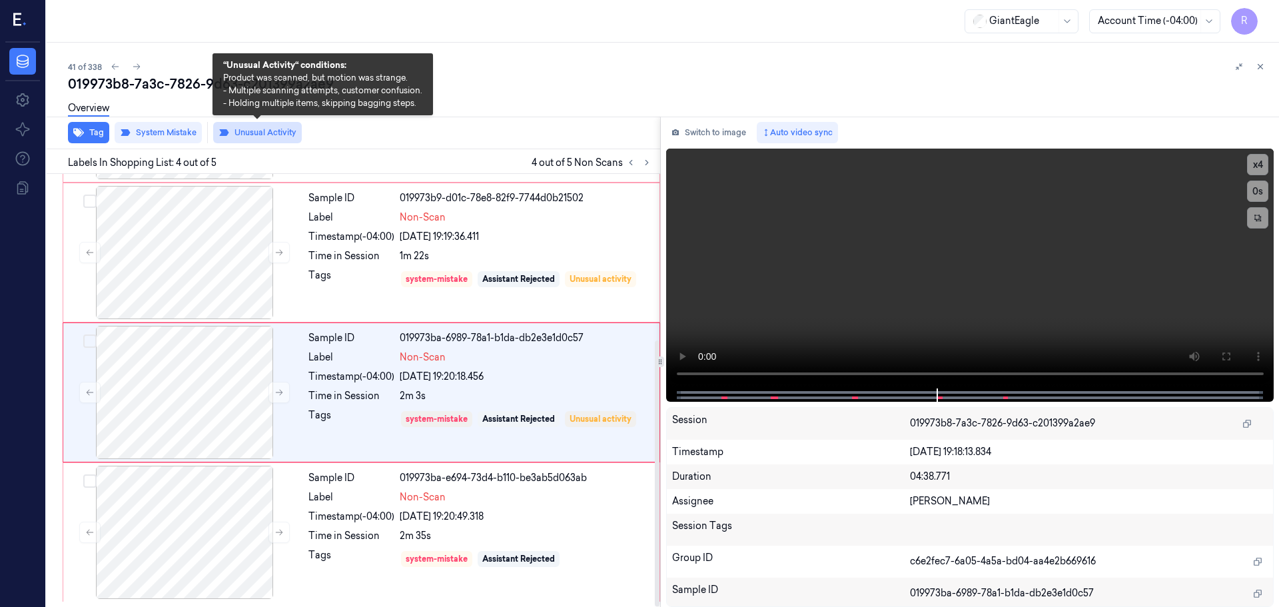
click at [289, 131] on button "Unusual Activity" at bounding box center [257, 132] width 89 height 21
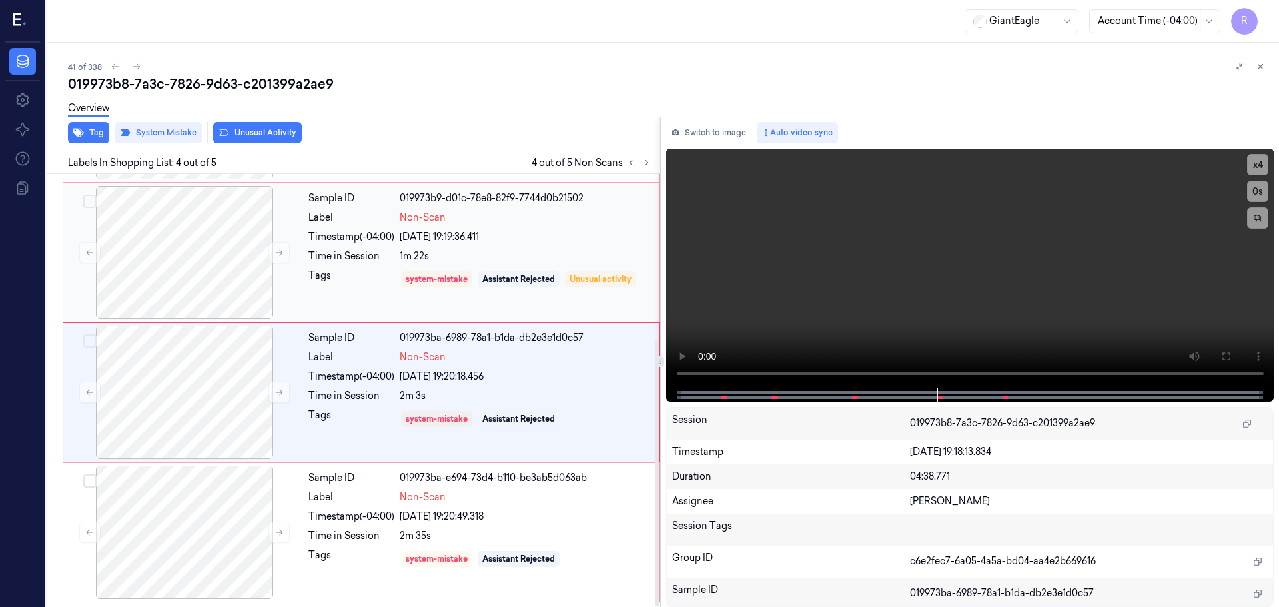
click at [392, 214] on div "Label" at bounding box center [351, 218] width 86 height 14
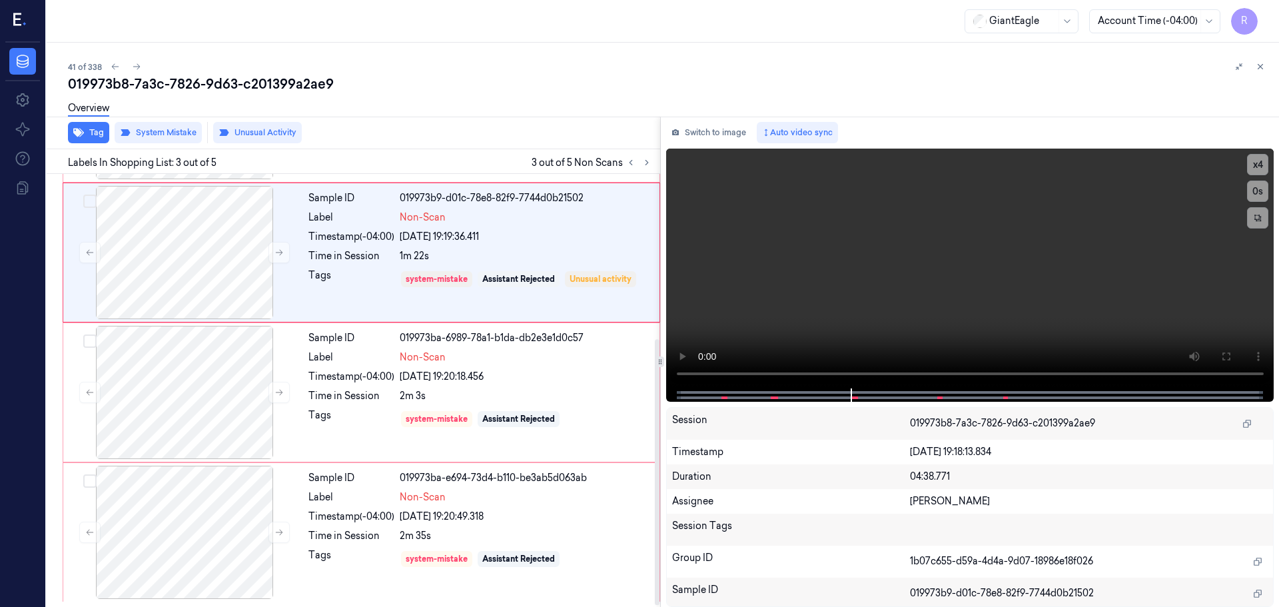
scroll to position [133, 0]
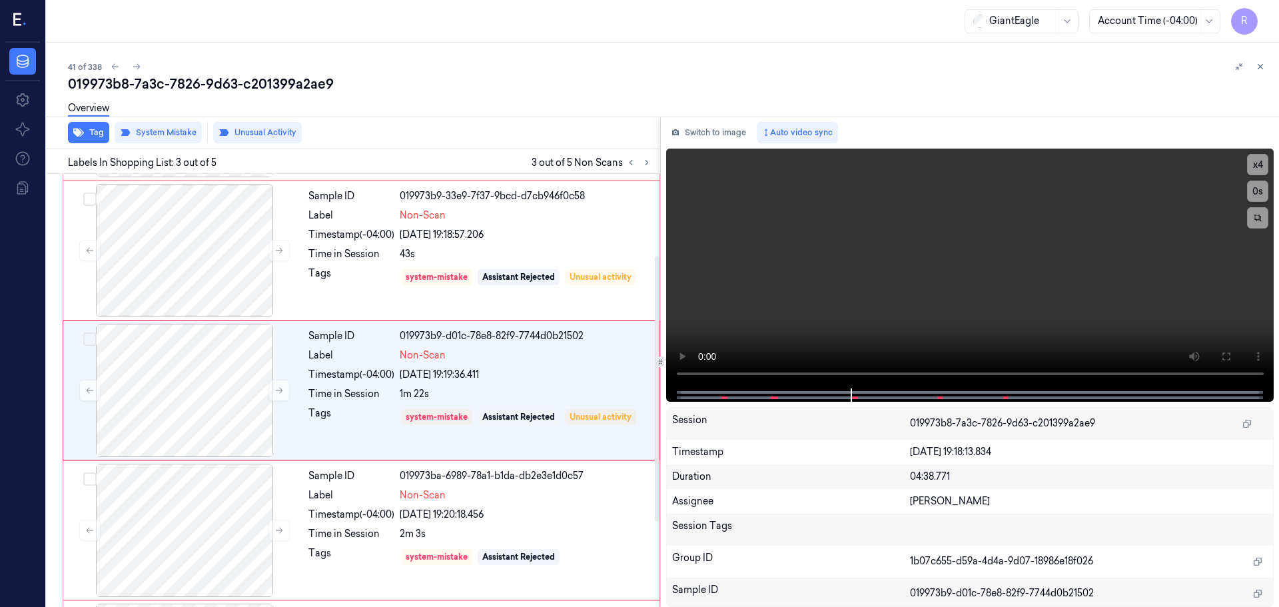
click at [267, 125] on div "Overview" at bounding box center [668, 110] width 1200 height 34
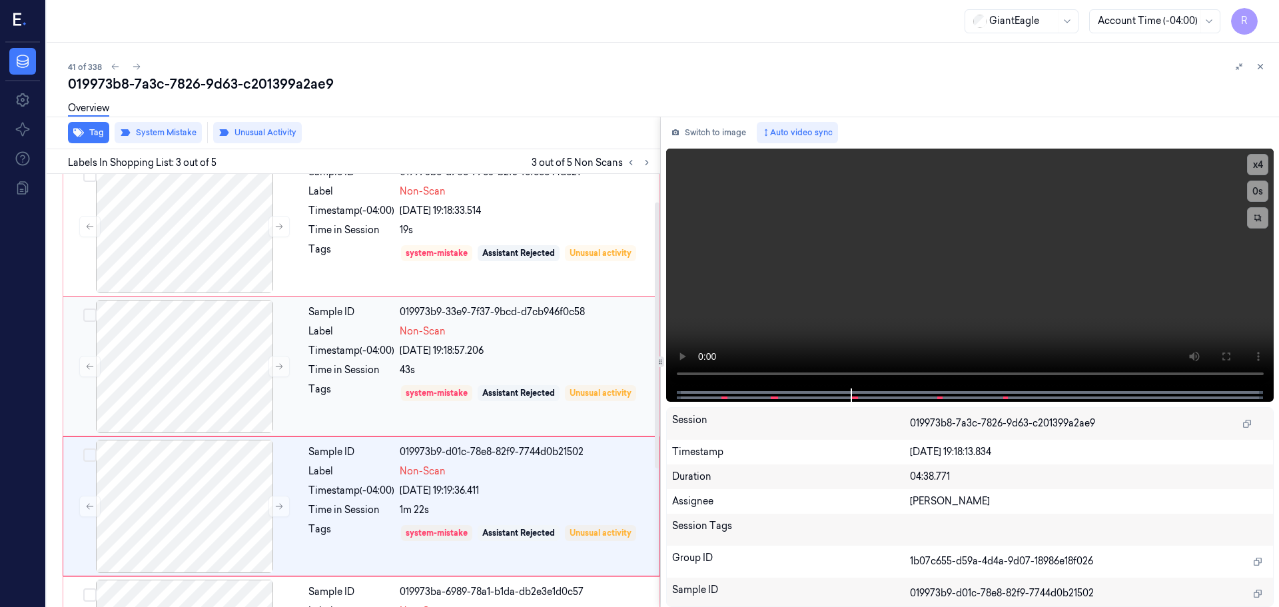
scroll to position [0, 0]
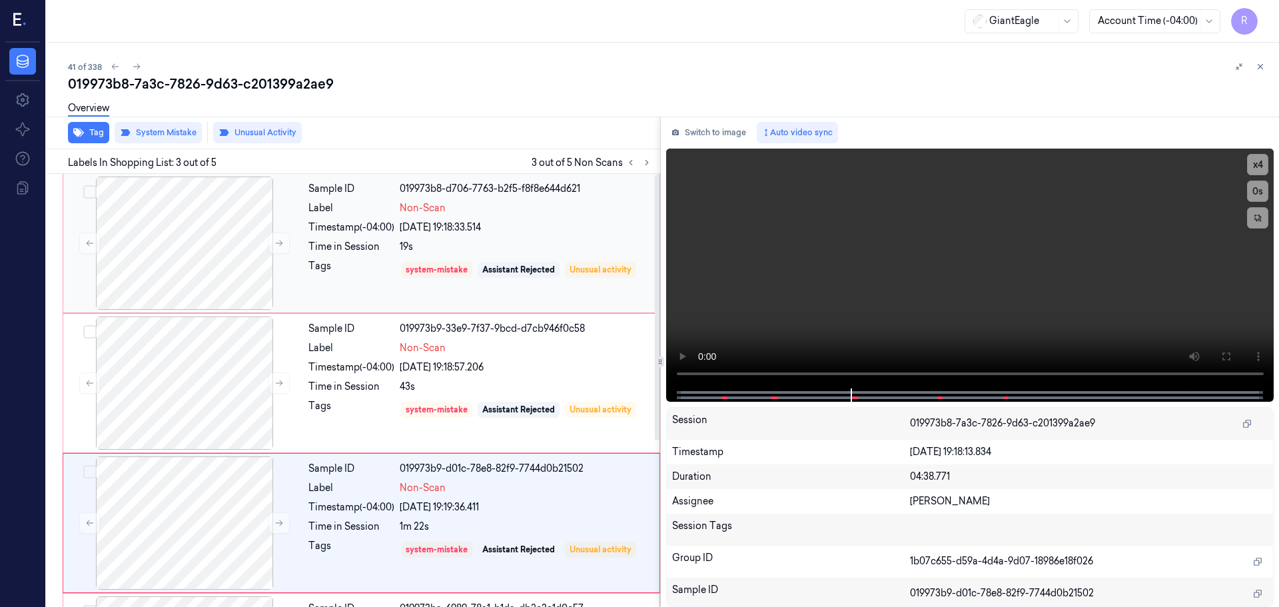
click at [370, 227] on div "Timestamp (-04:00)" at bounding box center [351, 228] width 86 height 14
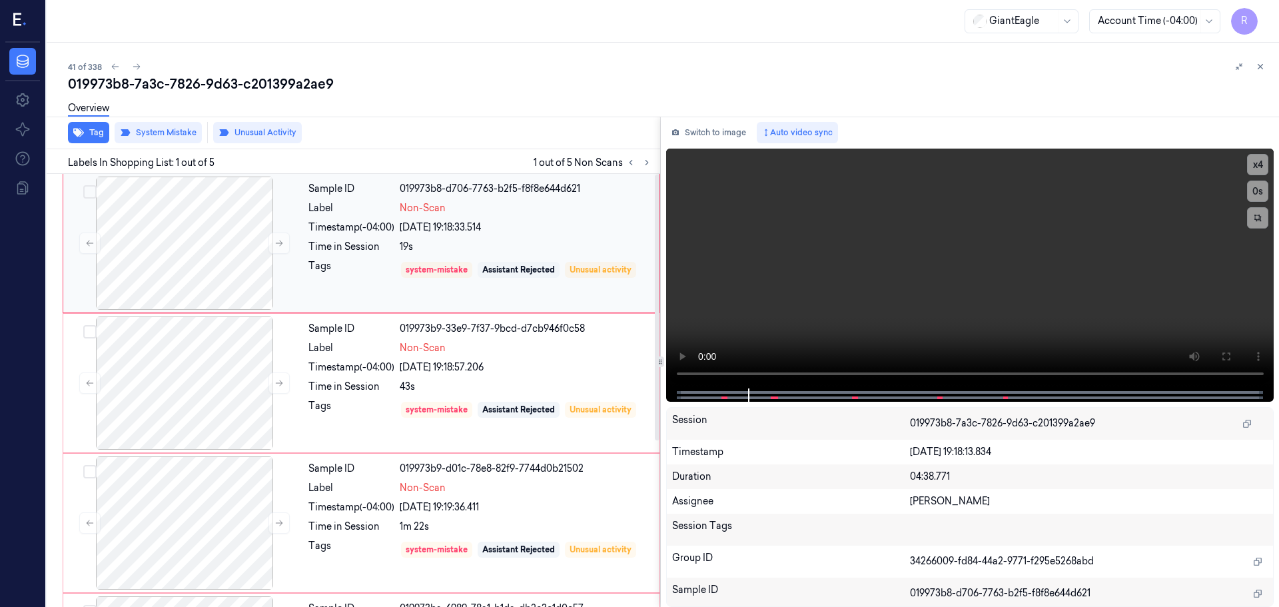
click at [500, 207] on div "Non-Scan" at bounding box center [526, 208] width 252 height 14
click at [559, 380] on div "43s" at bounding box center [526, 387] width 252 height 14
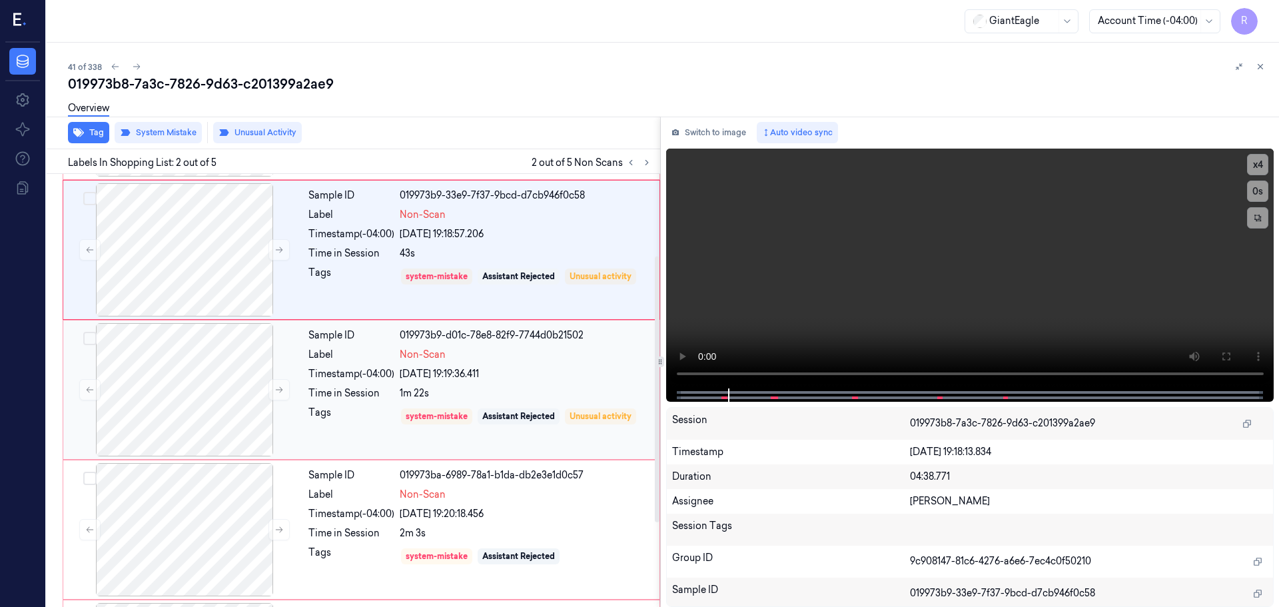
drag, startPoint x: 543, startPoint y: 392, endPoint x: 599, endPoint y: 392, distance: 56.0
click at [544, 392] on div "1m 22s" at bounding box center [526, 393] width 252 height 14
click at [541, 262] on div "Sample ID 019973b9-33e9-7f37-9bcd-d7cb946f0c58 Label Non-Scan Timestamp (-04:00…" at bounding box center [480, 250] width 354 height 133
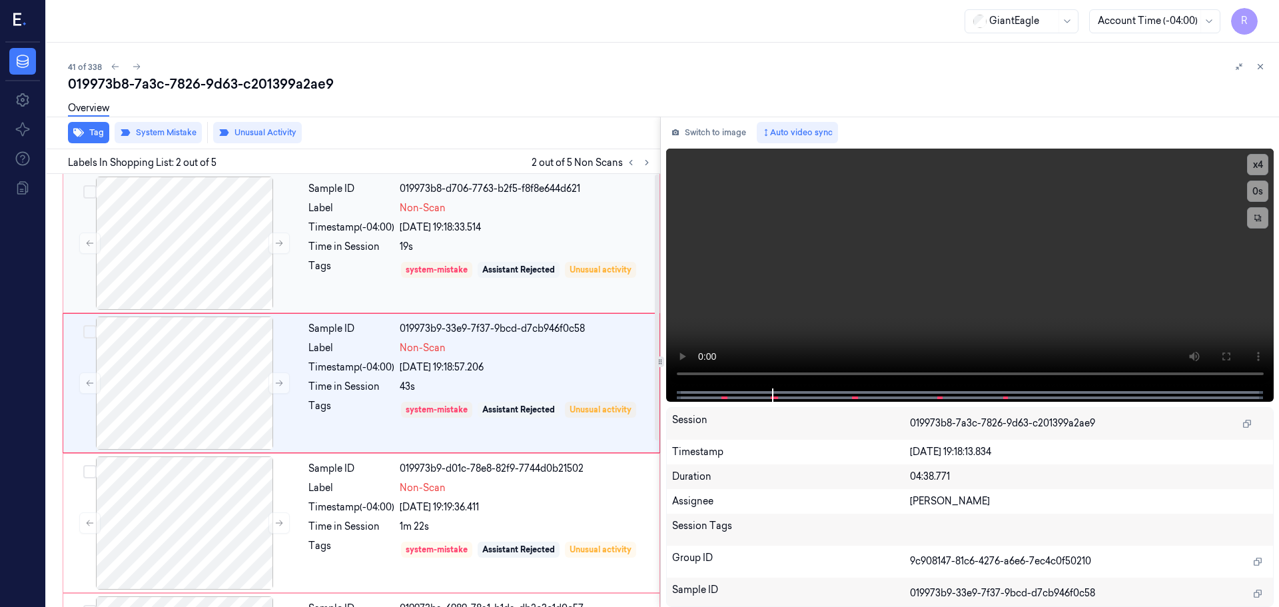
click at [531, 231] on div "[DATE] 19:18:33.514" at bounding box center [526, 228] width 252 height 14
click at [552, 364] on div "[DATE] 19:18:57.206" at bounding box center [526, 367] width 252 height 14
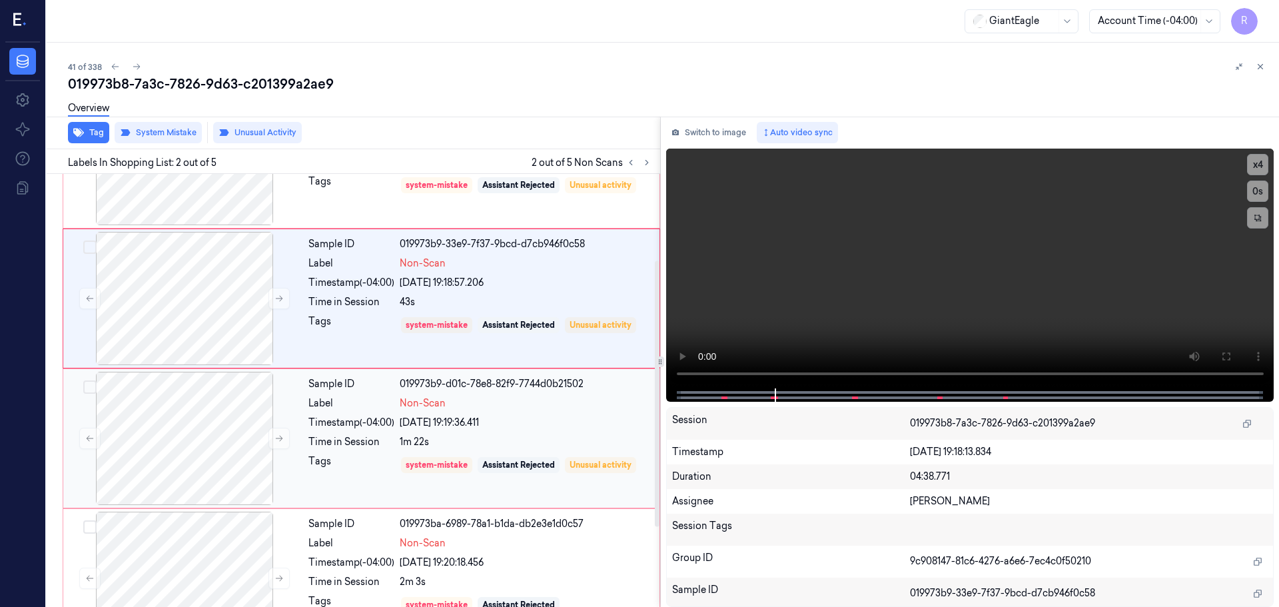
scroll to position [200, 0]
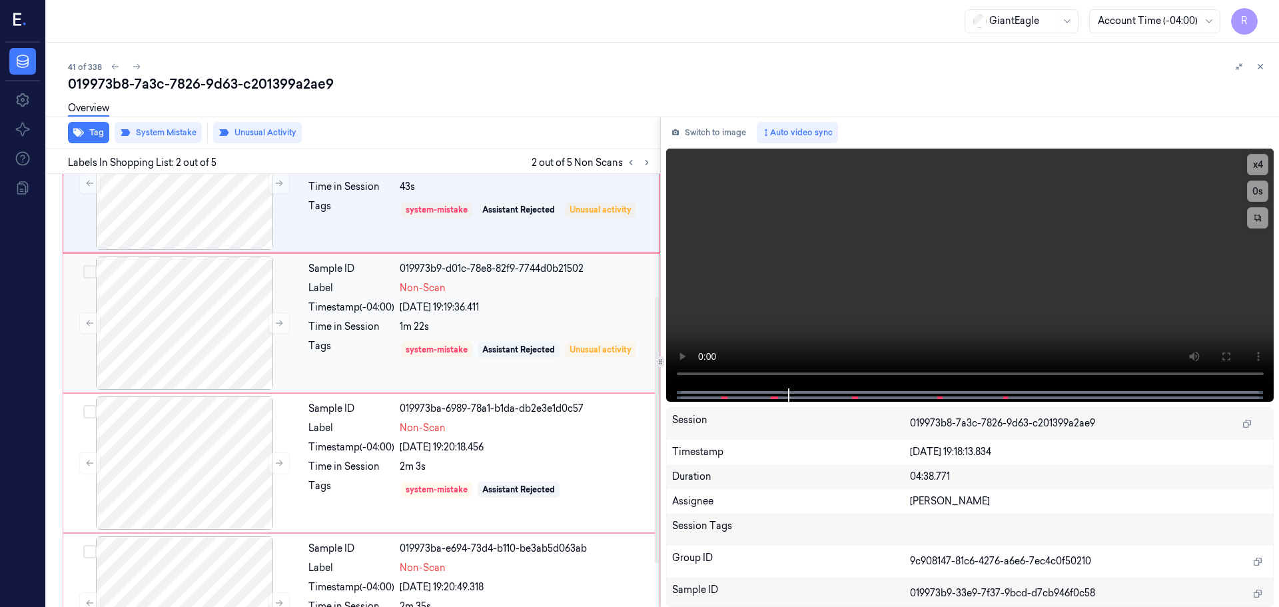
click at [578, 334] on div "Sample ID 019973b9-d01c-78e8-82f9-7744d0b21502 Label Non-Scan Timestamp (-04:00…" at bounding box center [480, 322] width 354 height 133
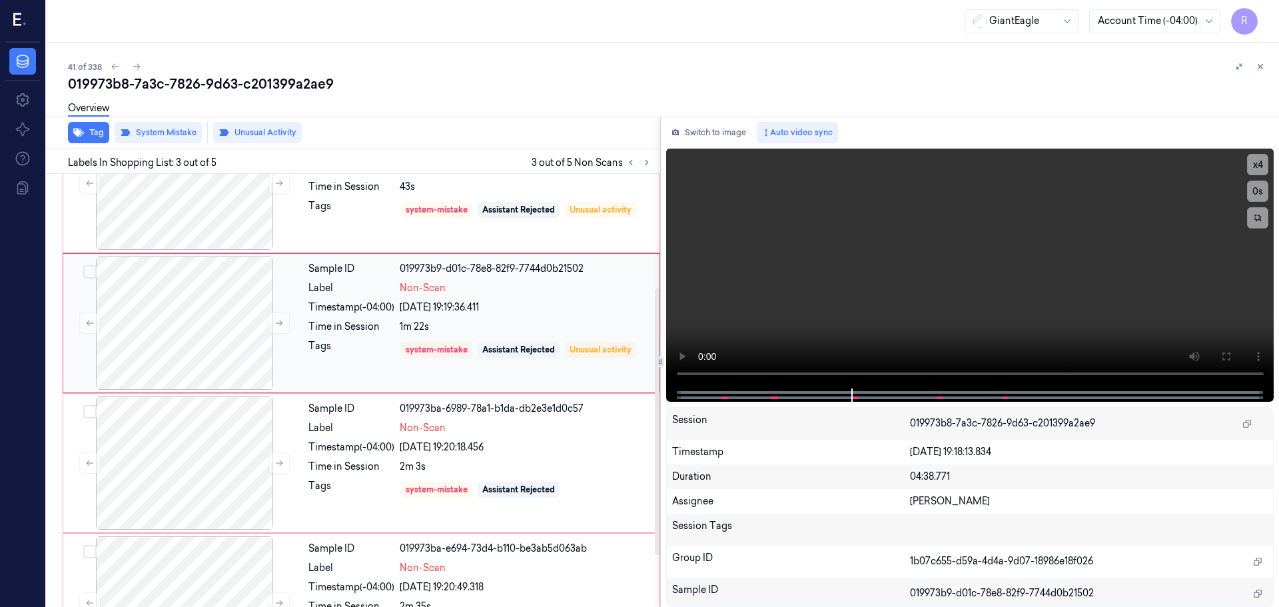
scroll to position [133, 0]
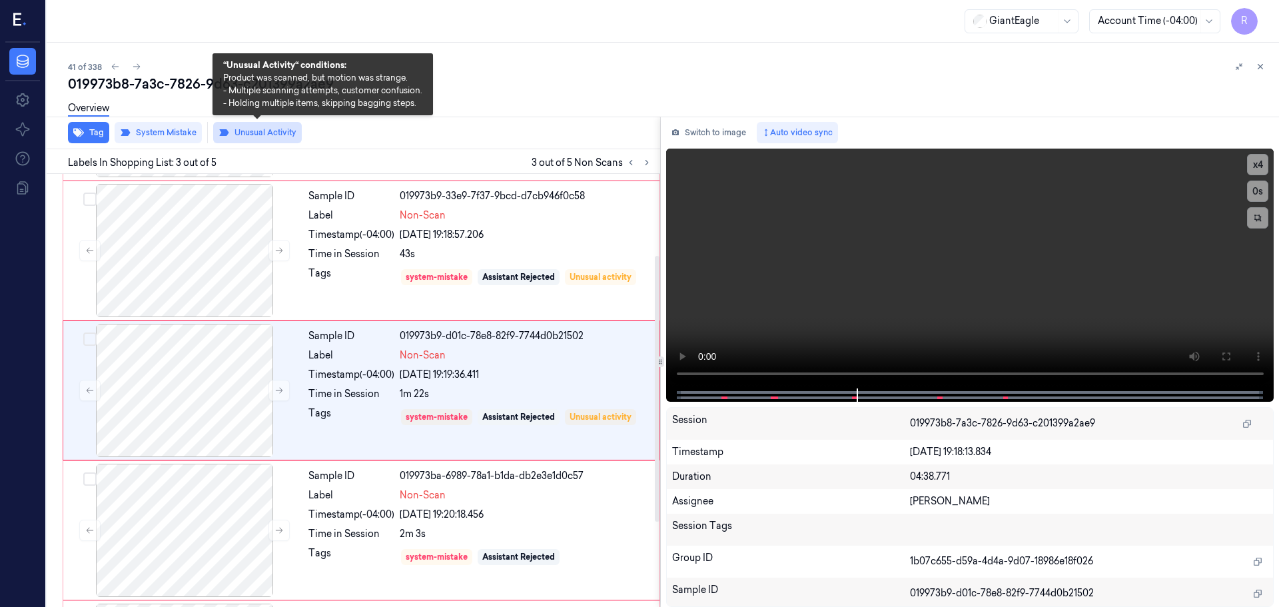
click at [262, 139] on button "Unusual Activity" at bounding box center [257, 132] width 89 height 21
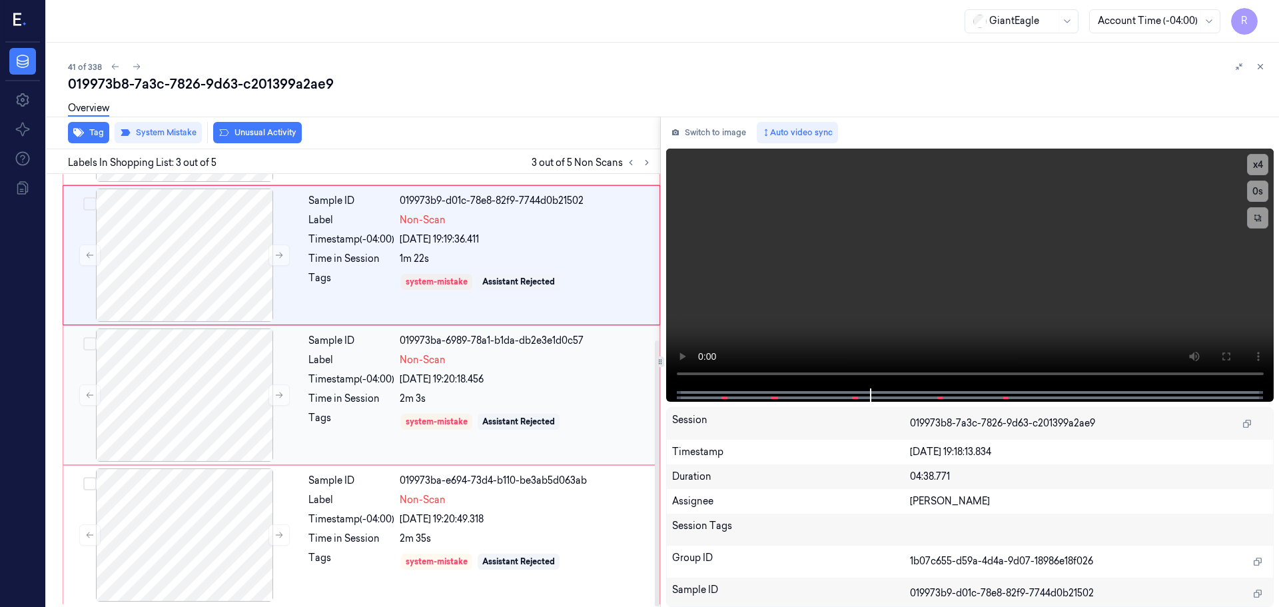
scroll to position [270, 0]
click at [530, 384] on div "Sample ID 019973ba-6989-78a1-b1da-db2e3e1d0c57 Label Non-Scan Timestamp (-04:00…" at bounding box center [480, 392] width 354 height 133
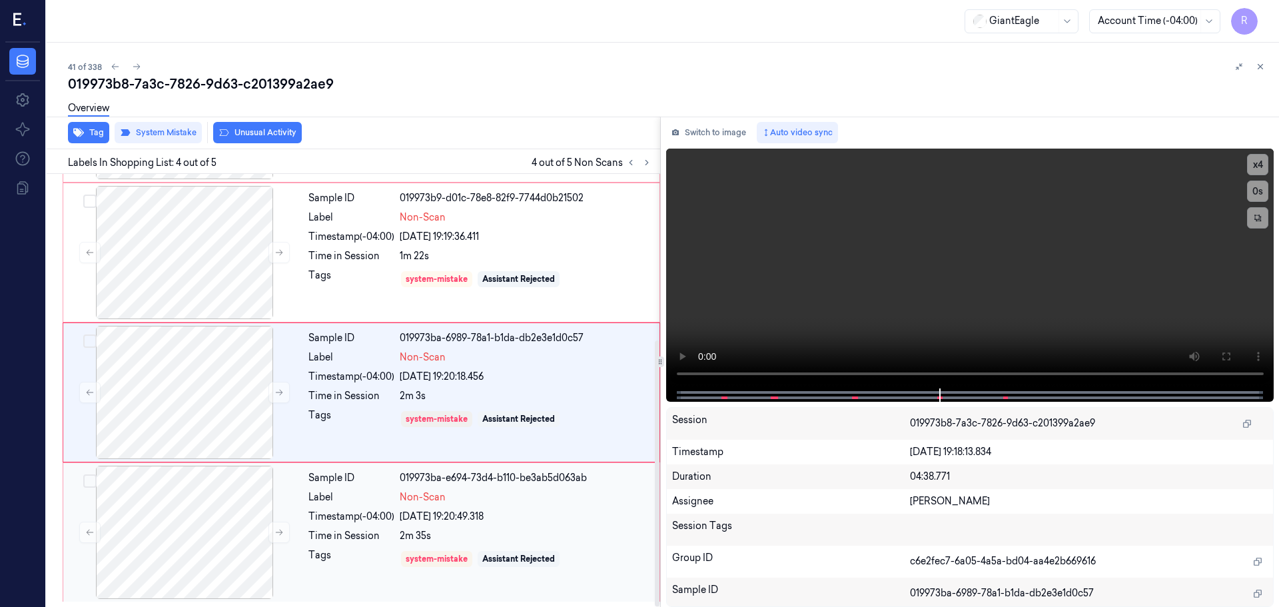
click at [560, 518] on div "[DATE] 19:20:49.318" at bounding box center [526, 517] width 252 height 14
click at [590, 400] on div "2m 3s" at bounding box center [526, 396] width 252 height 14
click at [535, 276] on div "Assistant Rejected" at bounding box center [518, 279] width 73 height 12
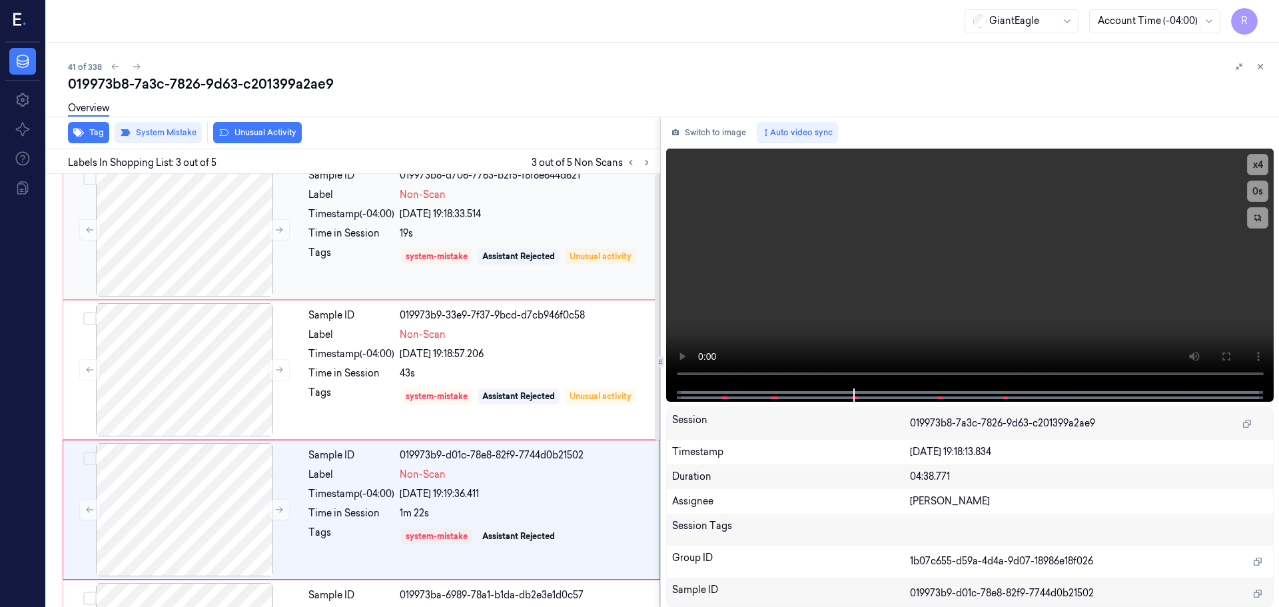
scroll to position [0, 0]
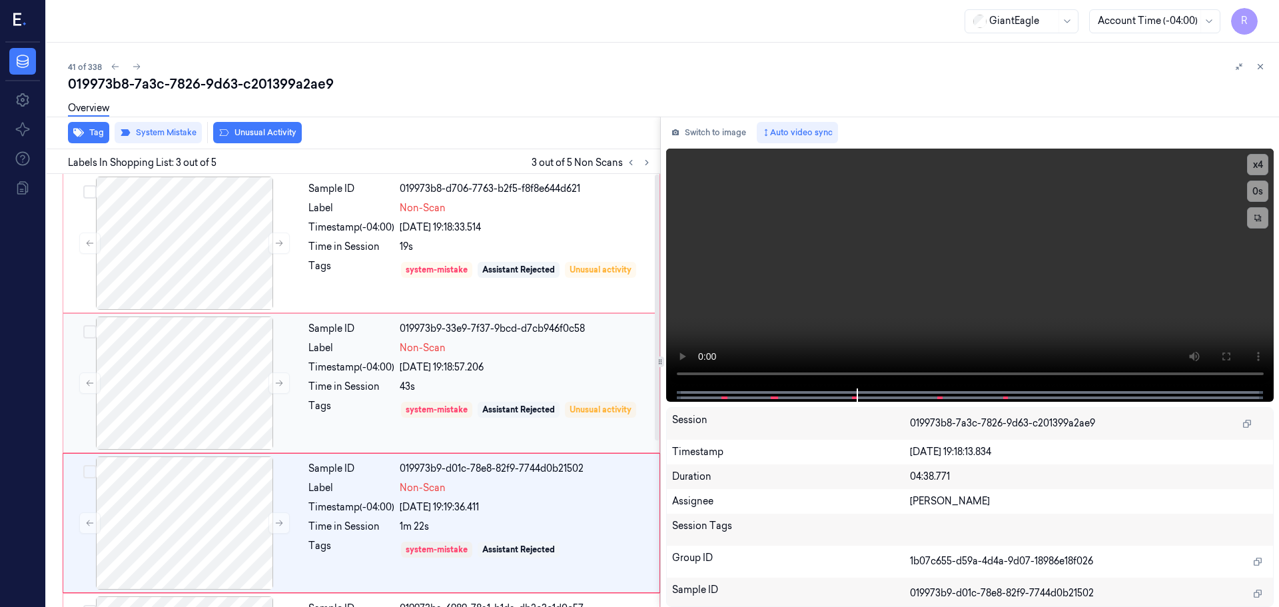
click at [522, 356] on div "Sample ID 019973b9-33e9-7f37-9bcd-d7cb946f0c58 Label Non-Scan Timestamp (-04:00…" at bounding box center [480, 382] width 354 height 133
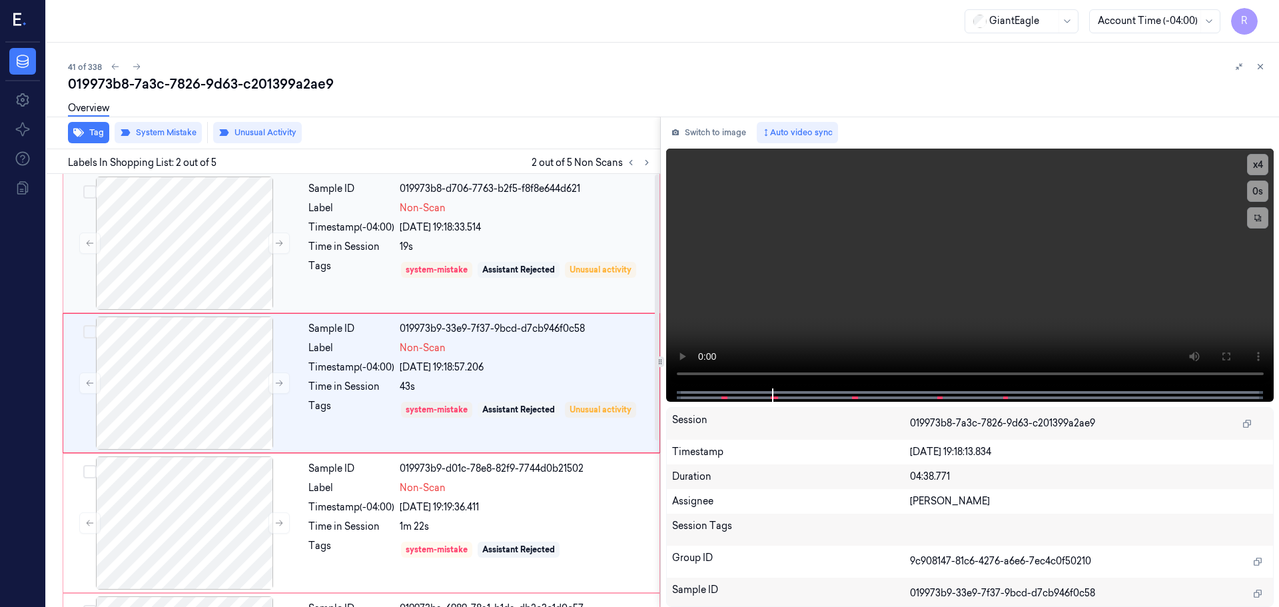
click at [544, 237] on div "Sample ID 019973b8-d706-7763-b2f5-f8f8e644d621 Label Non-Scan Timestamp (-04:00…" at bounding box center [480, 243] width 354 height 133
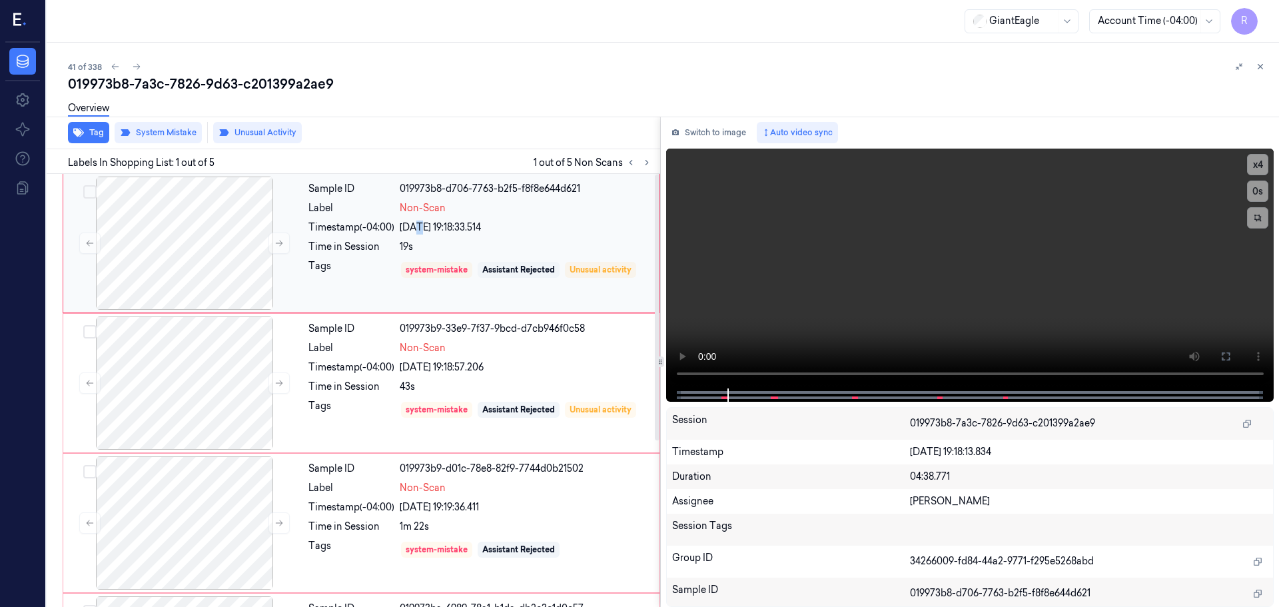
drag, startPoint x: 416, startPoint y: 235, endPoint x: 422, endPoint y: 244, distance: 11.1
click at [417, 235] on div "Sample ID 019973b8-d706-7763-b2f5-f8f8e644d621 Label Non-Scan Timestamp (-04:00…" at bounding box center [480, 243] width 354 height 133
click at [409, 355] on div "Sample ID 019973b9-33e9-7f37-9bcd-d7cb946f0c58 Label Non-Scan Timestamp (-04:00…" at bounding box center [480, 382] width 354 height 133
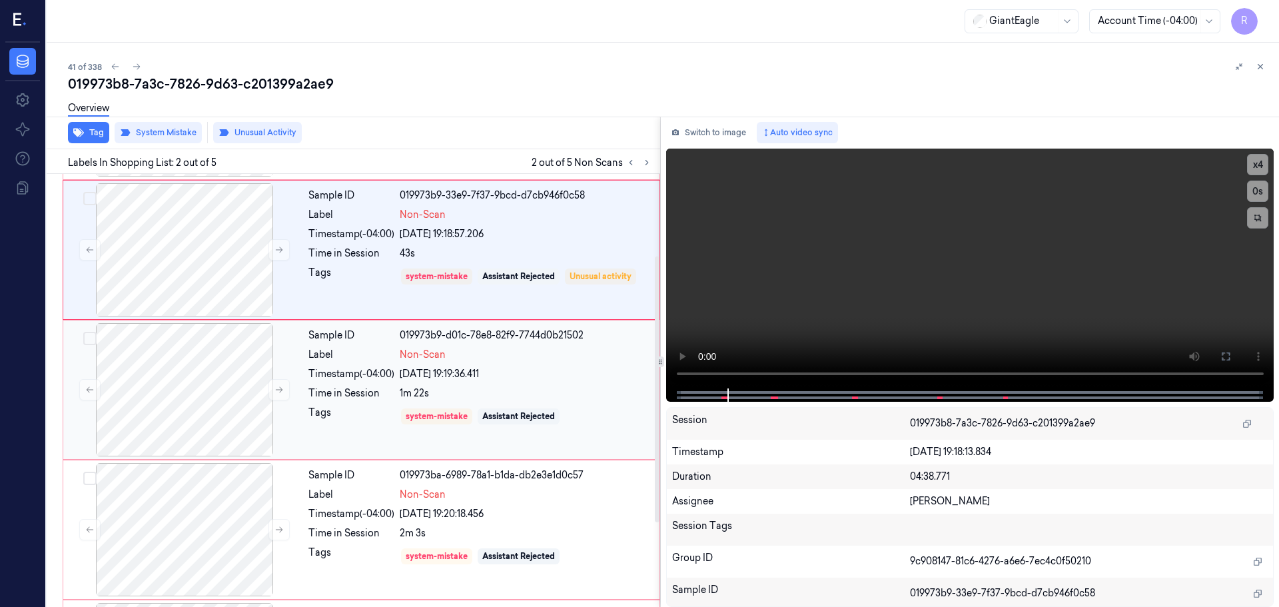
click at [521, 386] on div "1m 22s" at bounding box center [526, 393] width 252 height 14
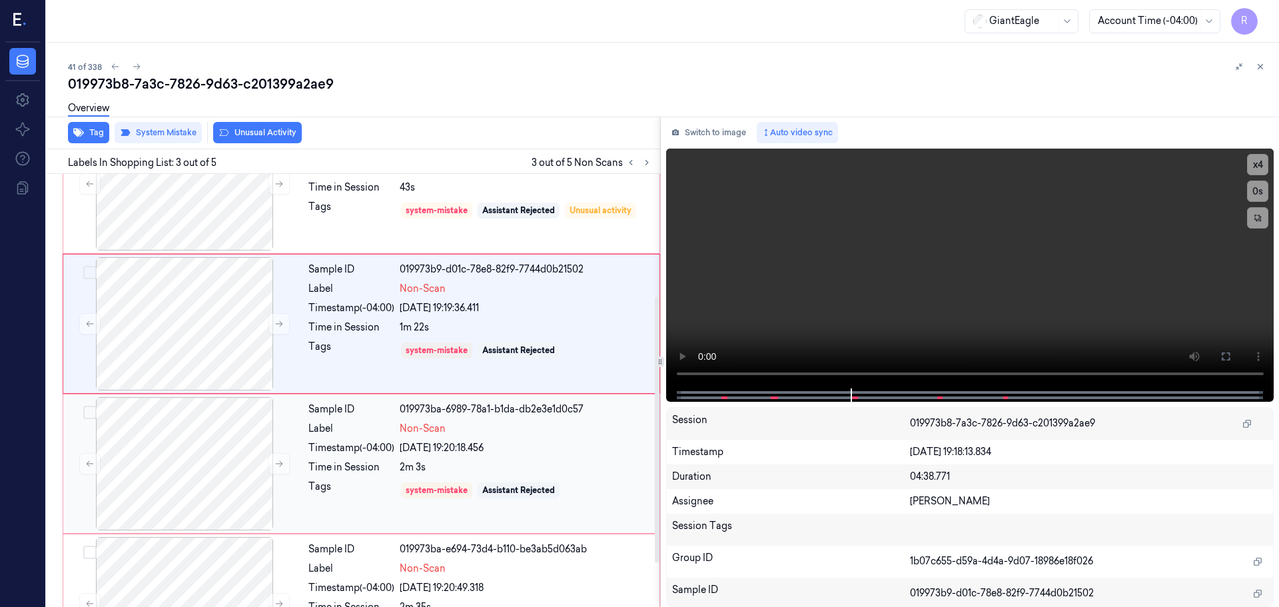
click at [558, 478] on div "Sample ID 019973ba-6989-78a1-b1da-db2e3e1d0c57 Label Non-Scan Timestamp (-04:00…" at bounding box center [480, 463] width 354 height 133
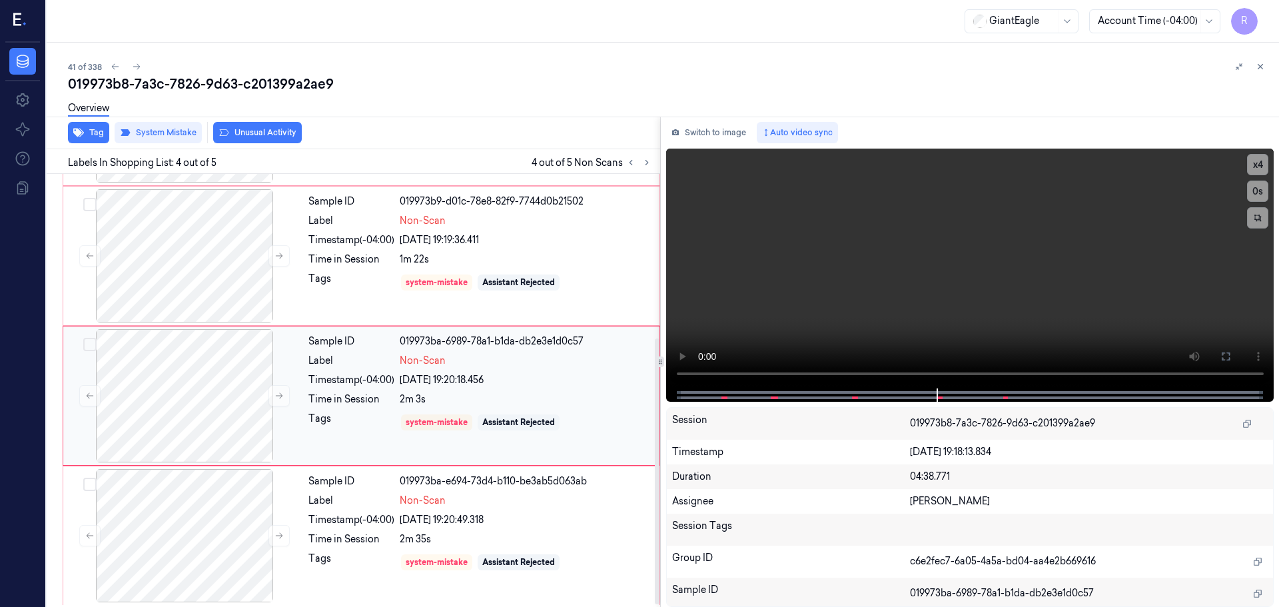
scroll to position [270, 0]
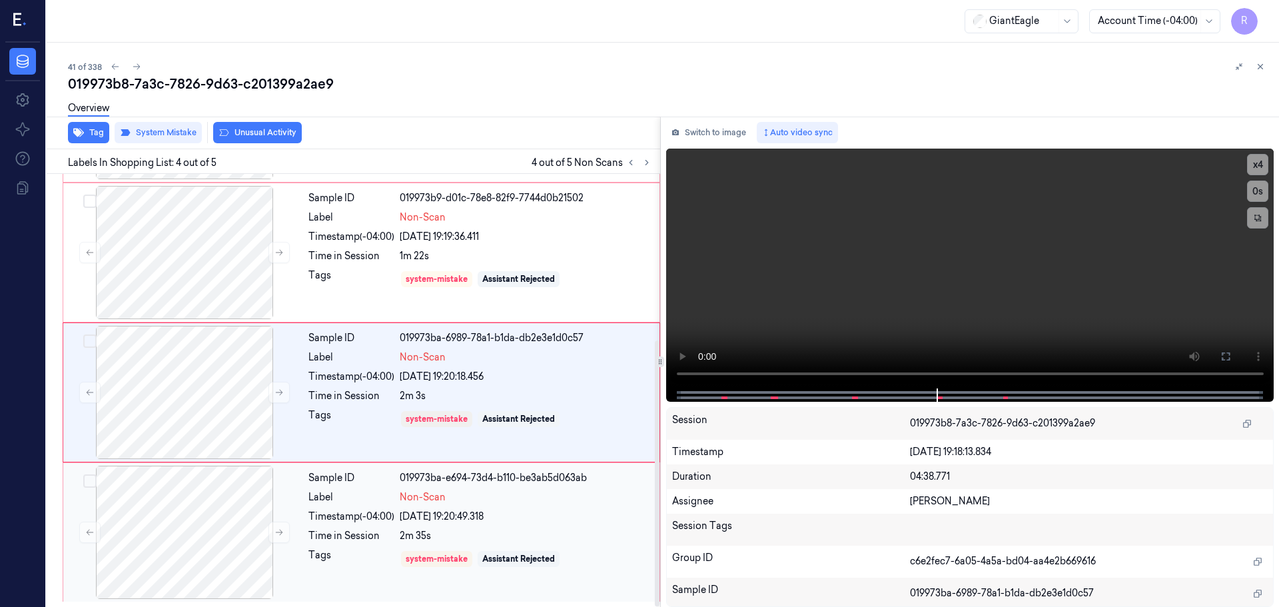
click at [525, 526] on div "Sample ID 019973ba-e694-73d4-b110-be3ab5d063ab Label Non-Scan Timestamp (-04:00…" at bounding box center [480, 532] width 354 height 133
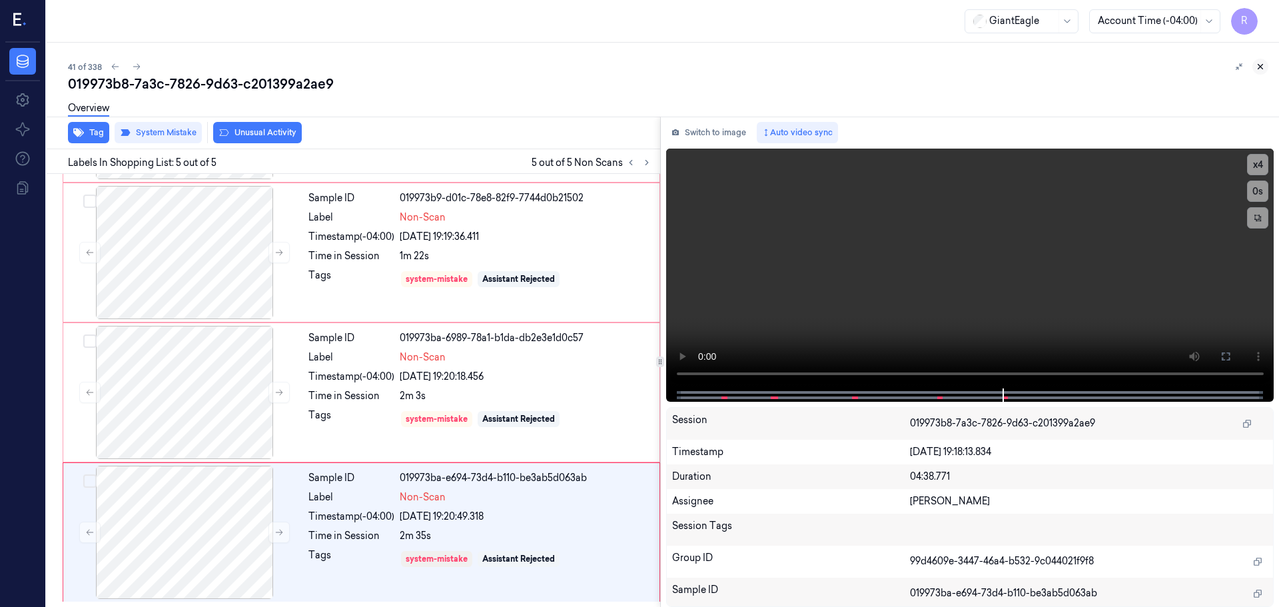
click at [1260, 71] on icon at bounding box center [1260, 66] width 9 height 9
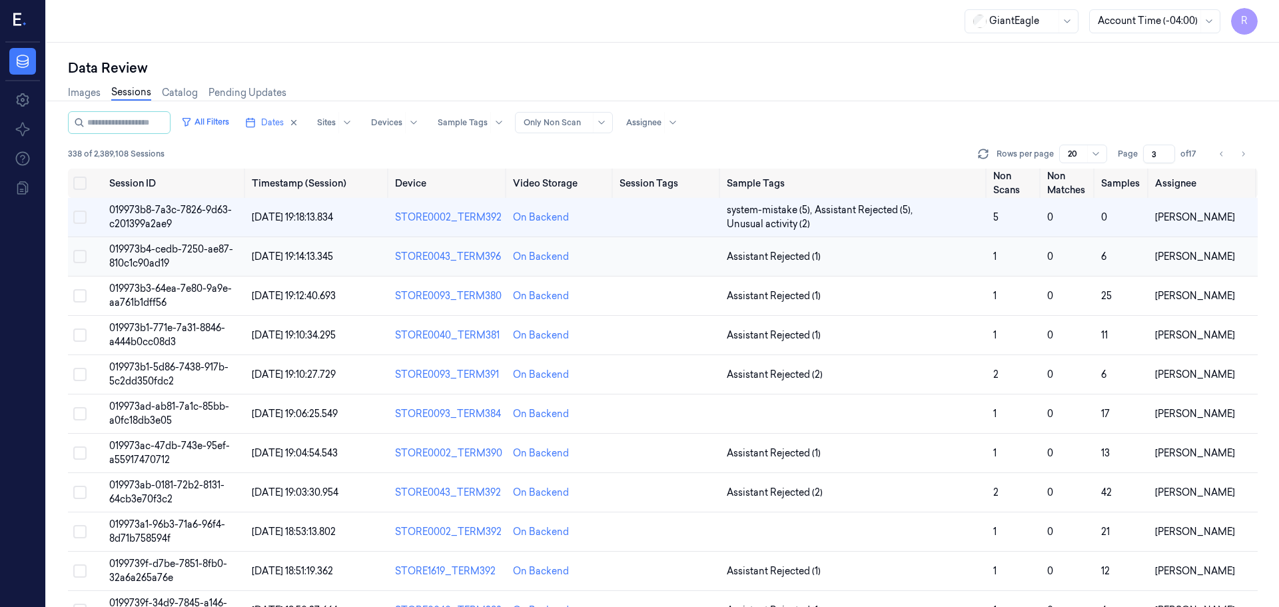
click at [914, 254] on span "Assistant Rejected (1)" at bounding box center [855, 257] width 256 height 14
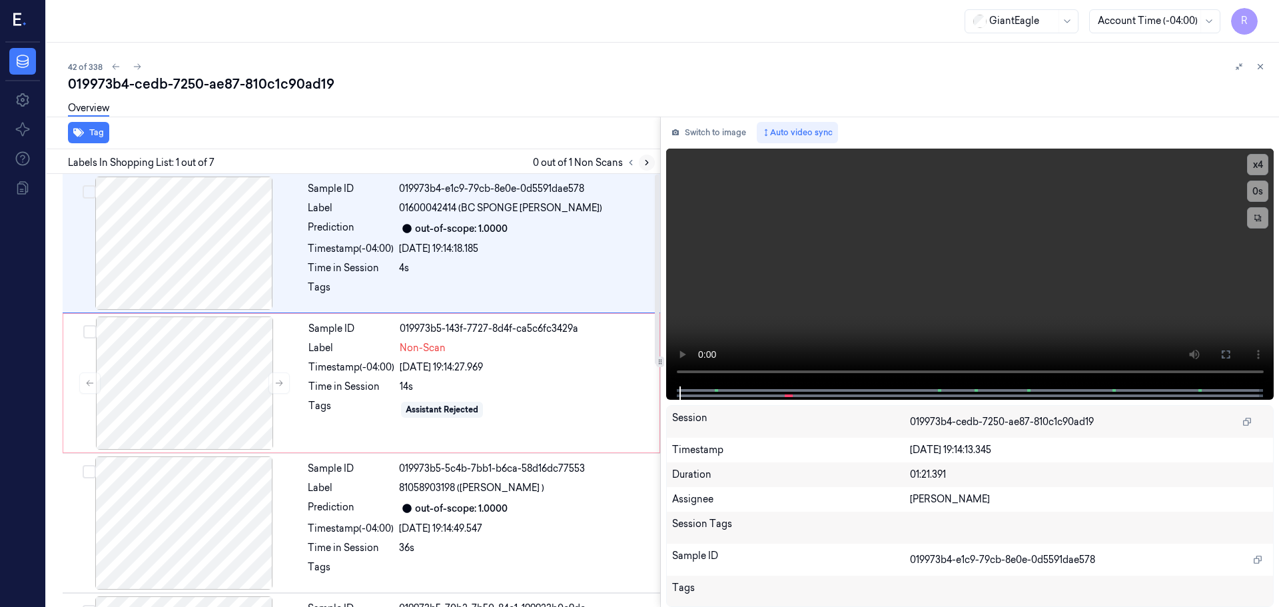
click at [644, 161] on icon at bounding box center [646, 162] width 9 height 9
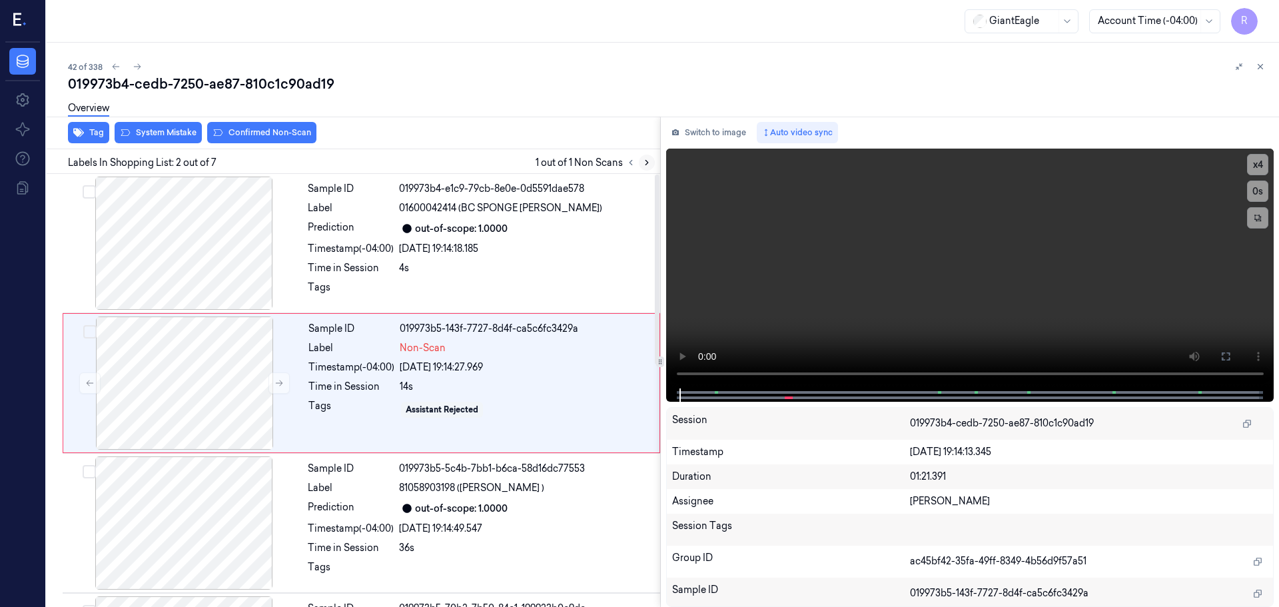
click at [644, 161] on icon at bounding box center [646, 162] width 9 height 9
click at [163, 254] on div at bounding box center [183, 243] width 237 height 133
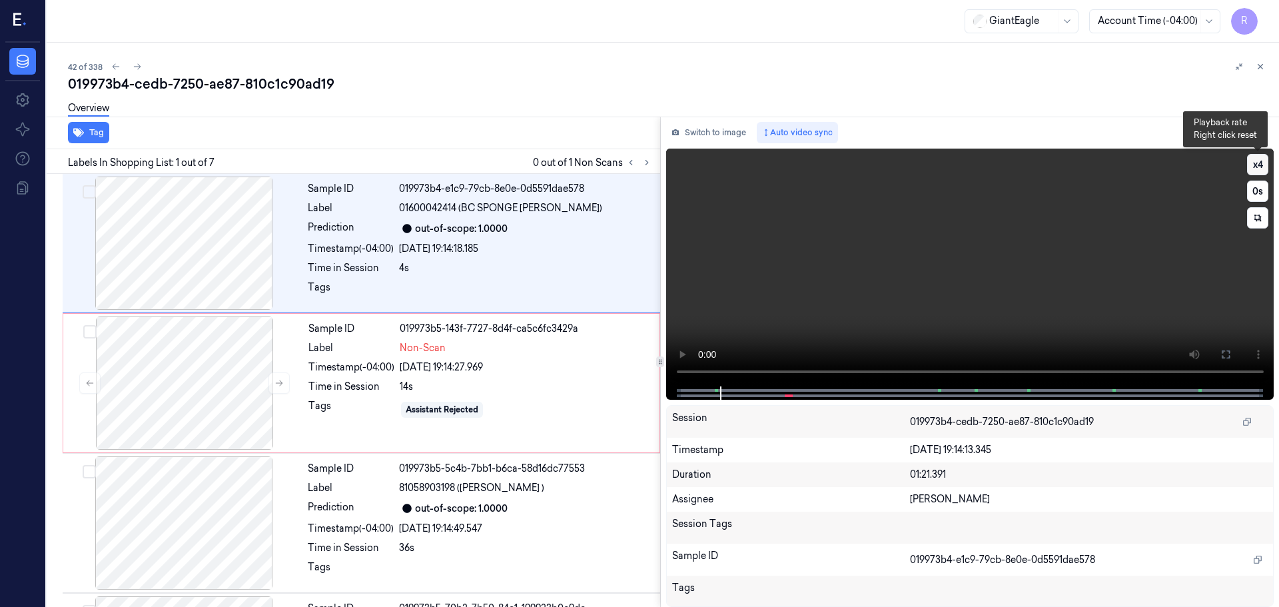
click at [1262, 173] on button "x 4" at bounding box center [1257, 164] width 21 height 21
click at [1262, 173] on button "x 1" at bounding box center [1257, 164] width 21 height 21
drag, startPoint x: 1223, startPoint y: 355, endPoint x: 1225, endPoint y: 436, distance: 80.6
click at [1225, 355] on icon at bounding box center [1225, 354] width 11 height 11
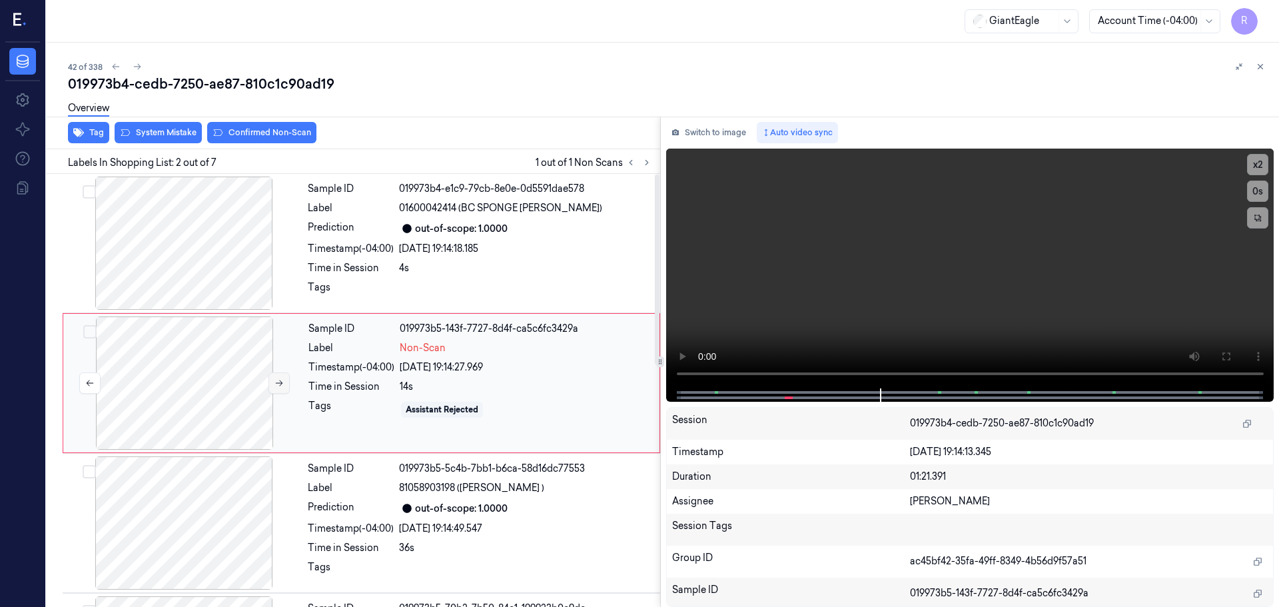
click at [283, 382] on icon at bounding box center [278, 382] width 9 height 9
click at [137, 137] on button "System Mistake" at bounding box center [158, 132] width 87 height 21
click at [252, 127] on div "Overview" at bounding box center [668, 110] width 1200 height 34
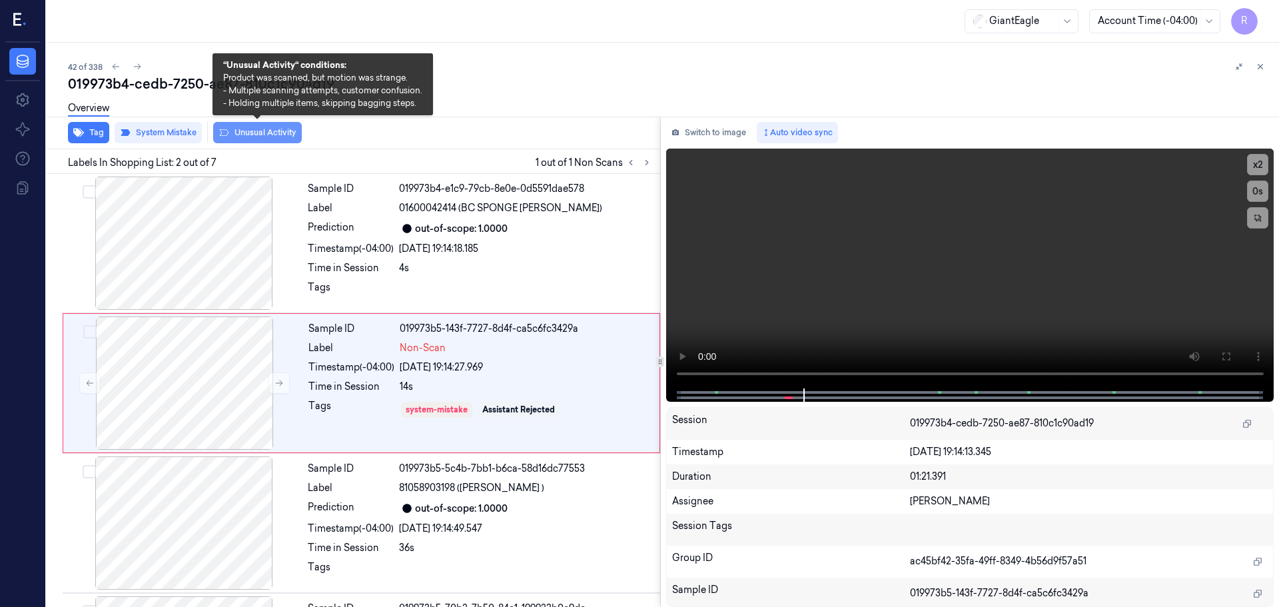
click at [255, 128] on button "Unusual Activity" at bounding box center [257, 132] width 89 height 21
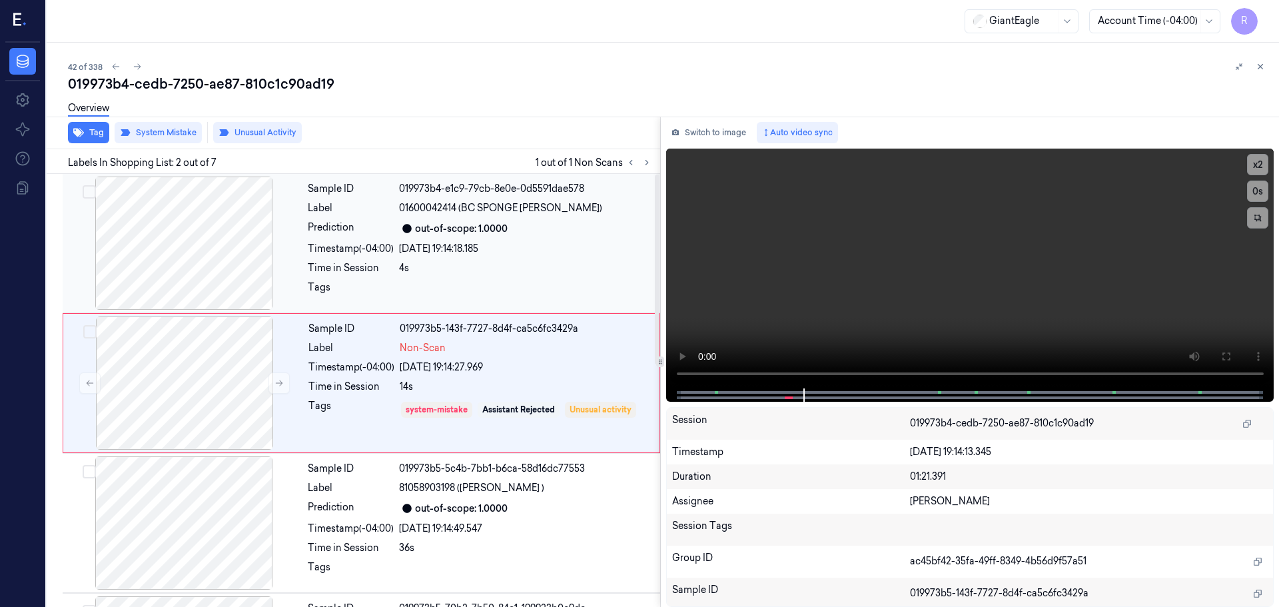
click at [338, 224] on div "Prediction" at bounding box center [351, 229] width 86 height 16
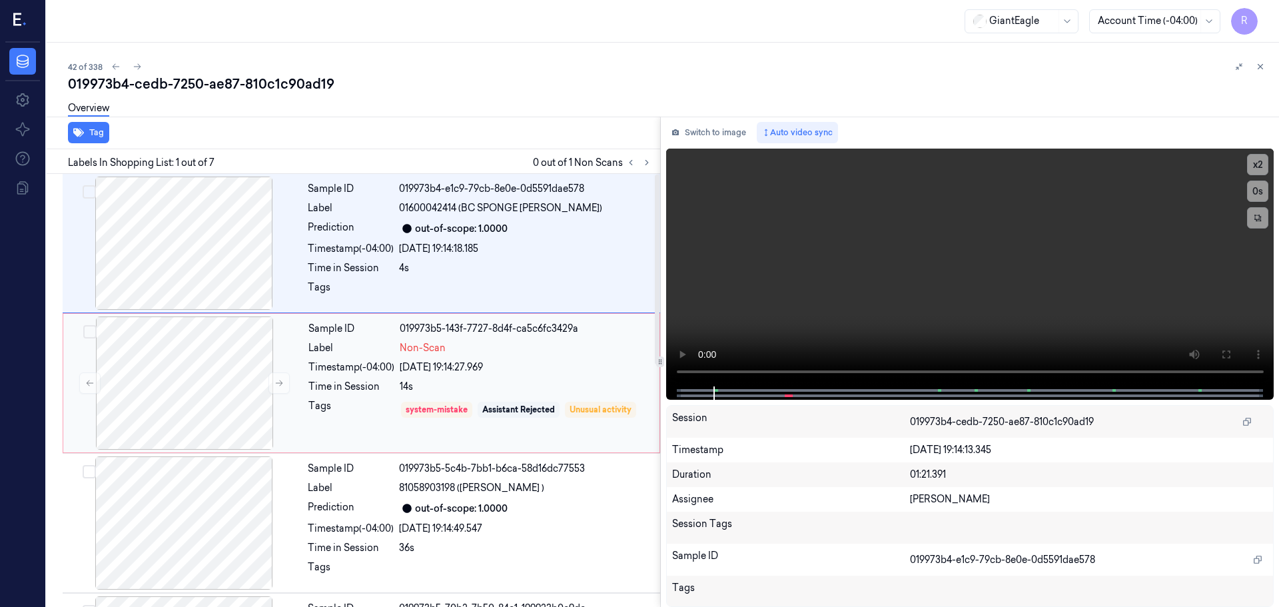
click at [324, 387] on div "Time in Session" at bounding box center [351, 387] width 86 height 14
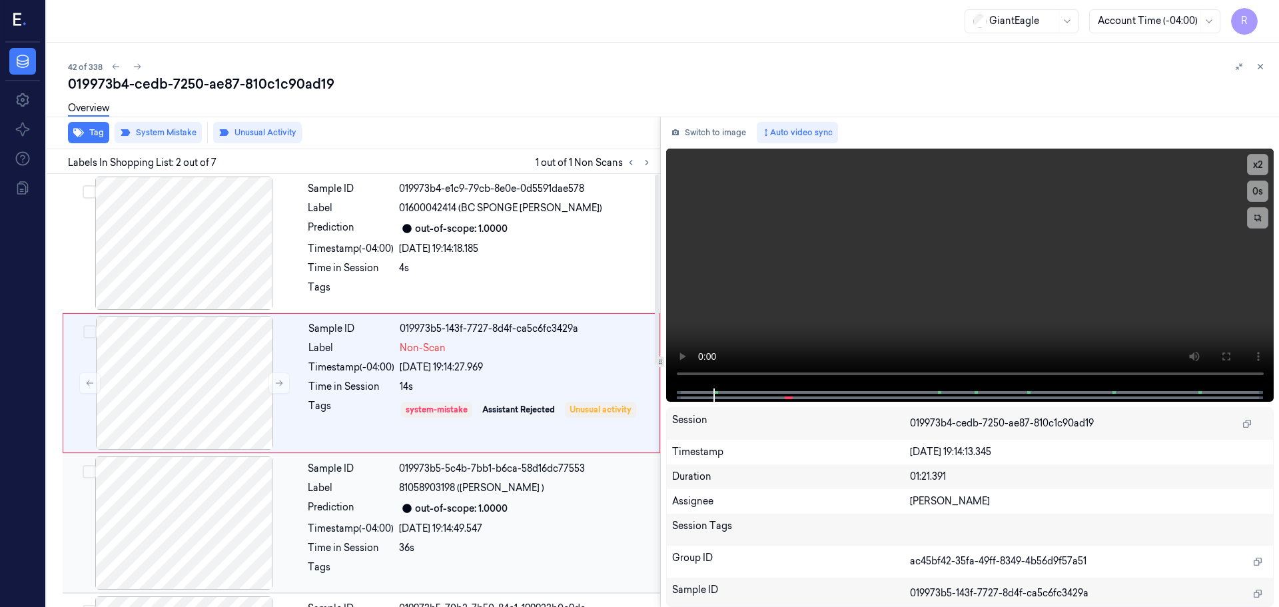
click at [330, 524] on div "Timestamp (-04:00)" at bounding box center [351, 529] width 86 height 14
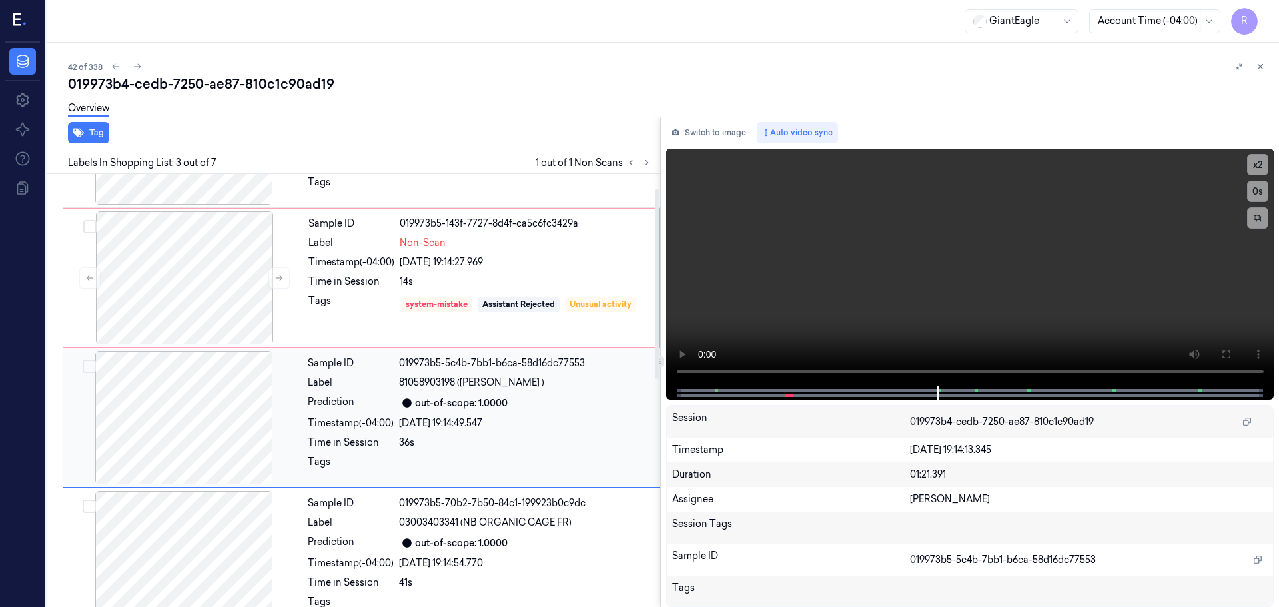
scroll to position [133, 0]
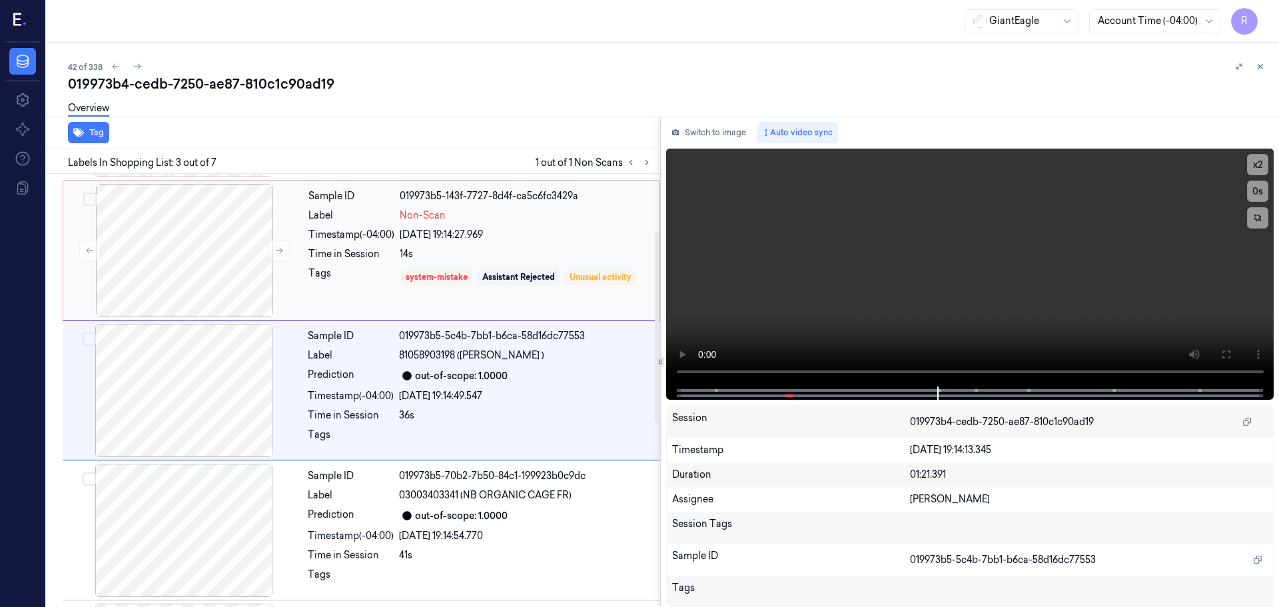
click at [347, 280] on div "Tags" at bounding box center [351, 276] width 86 height 21
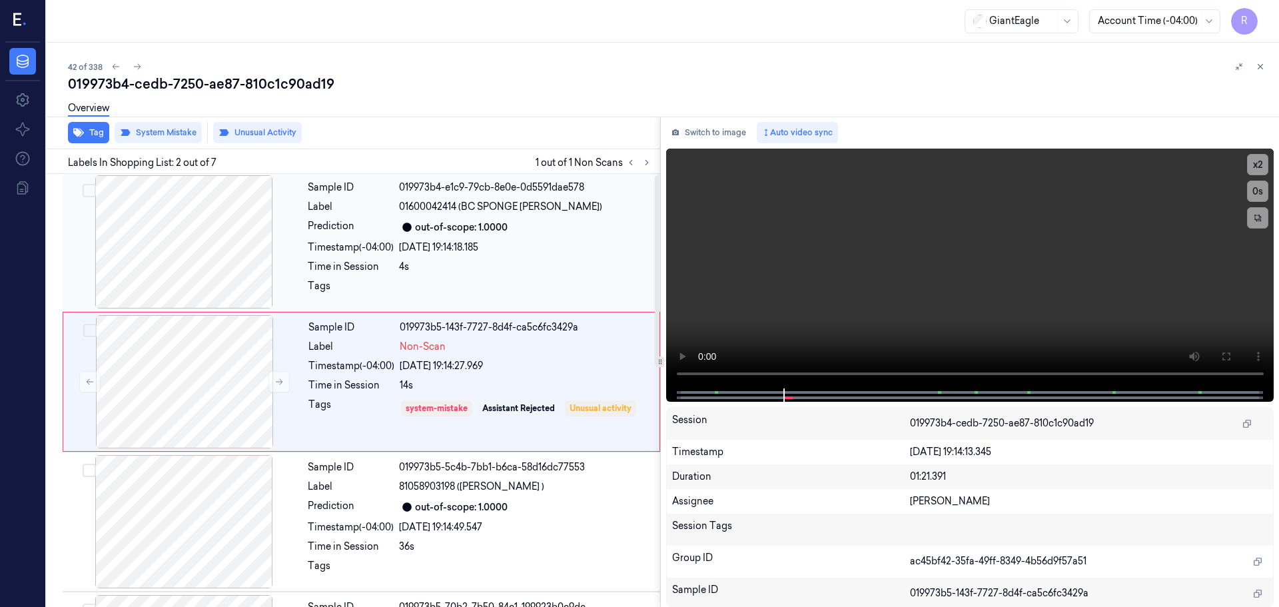
scroll to position [0, 0]
click at [377, 247] on div "Timestamp (-04:00)" at bounding box center [351, 249] width 86 height 14
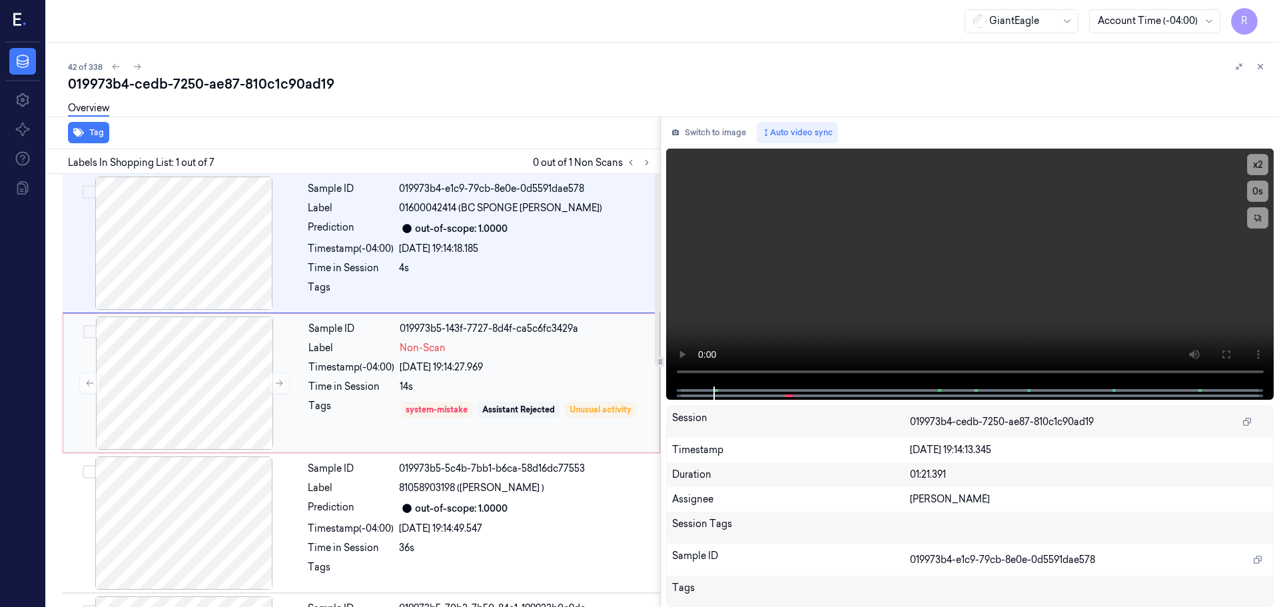
click at [356, 386] on div "Time in Session" at bounding box center [351, 387] width 86 height 14
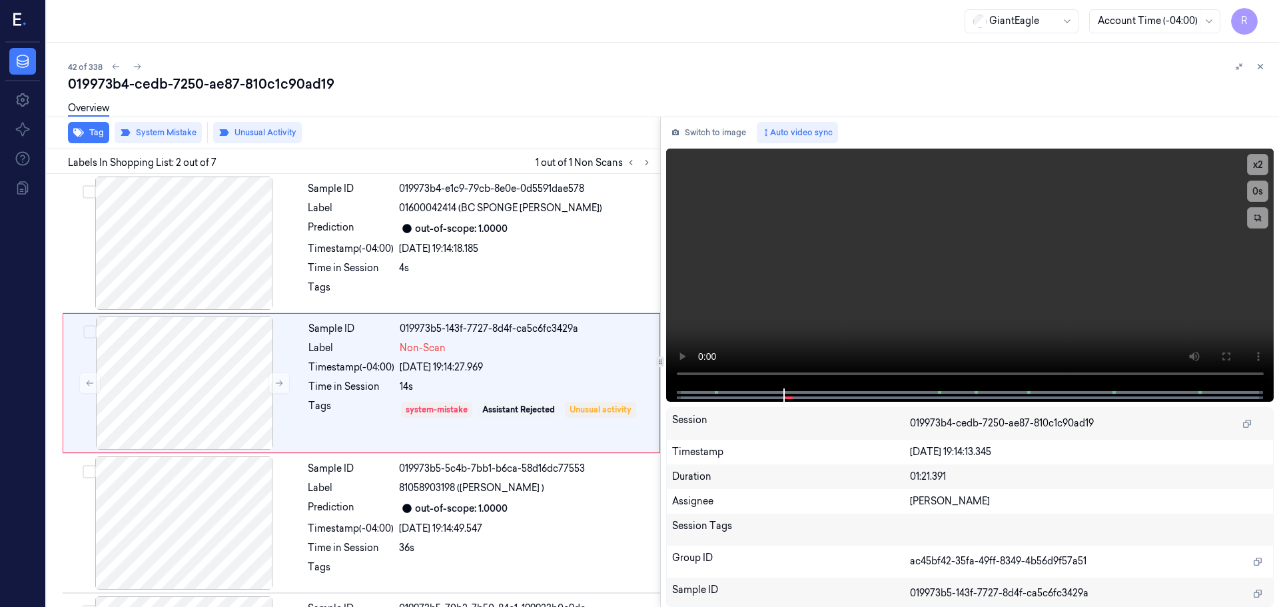
click at [1256, 65] on icon at bounding box center [1260, 66] width 9 height 9
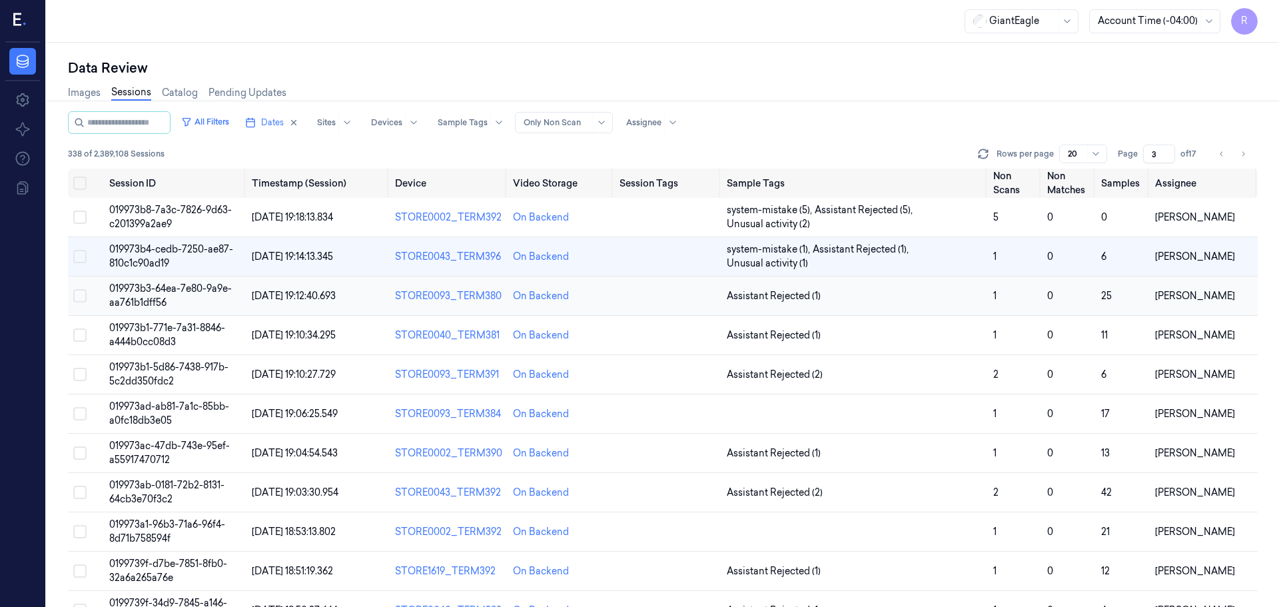
click at [997, 292] on td "1" at bounding box center [1015, 295] width 54 height 39
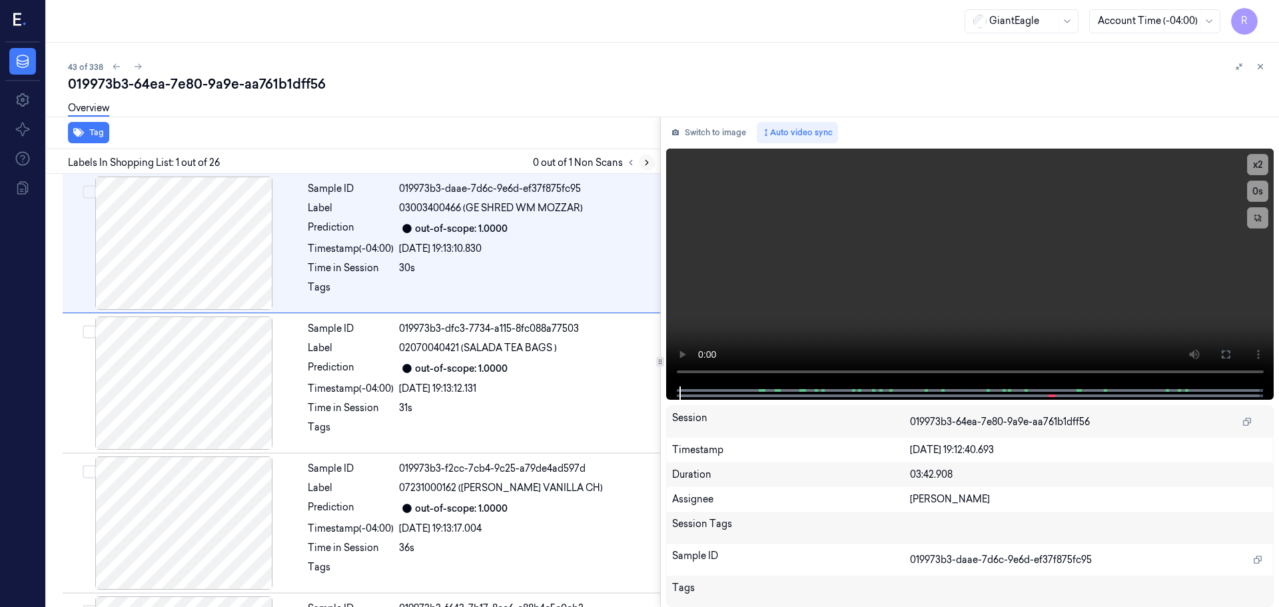
click at [648, 161] on icon at bounding box center [646, 162] width 9 height 9
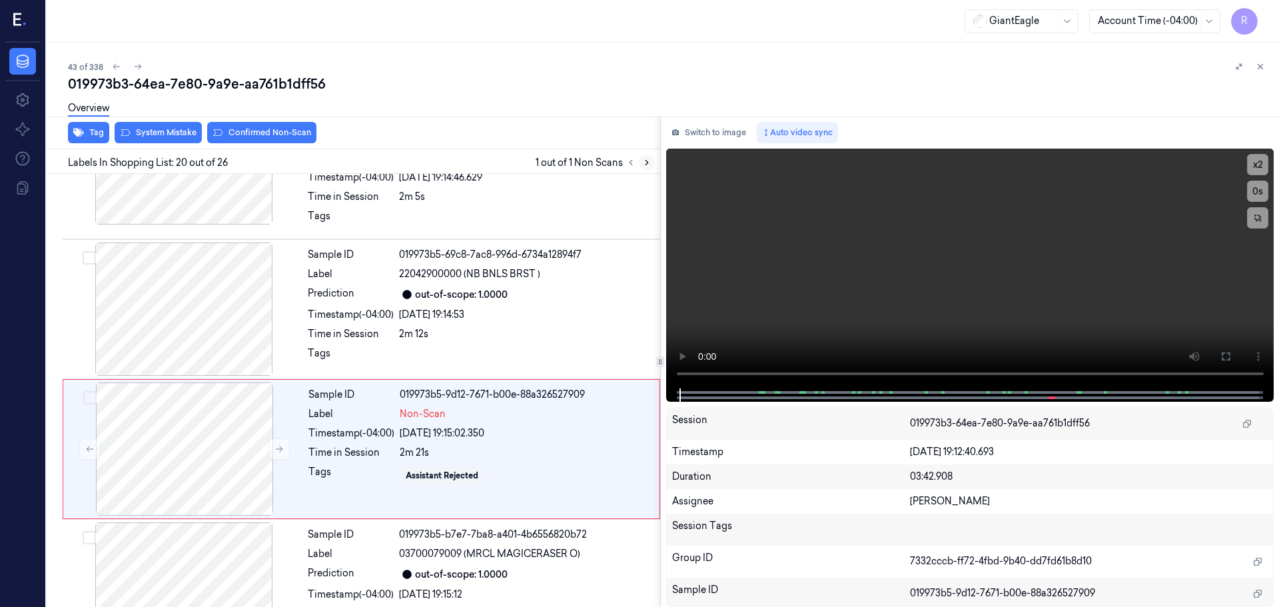
scroll to position [2511, 0]
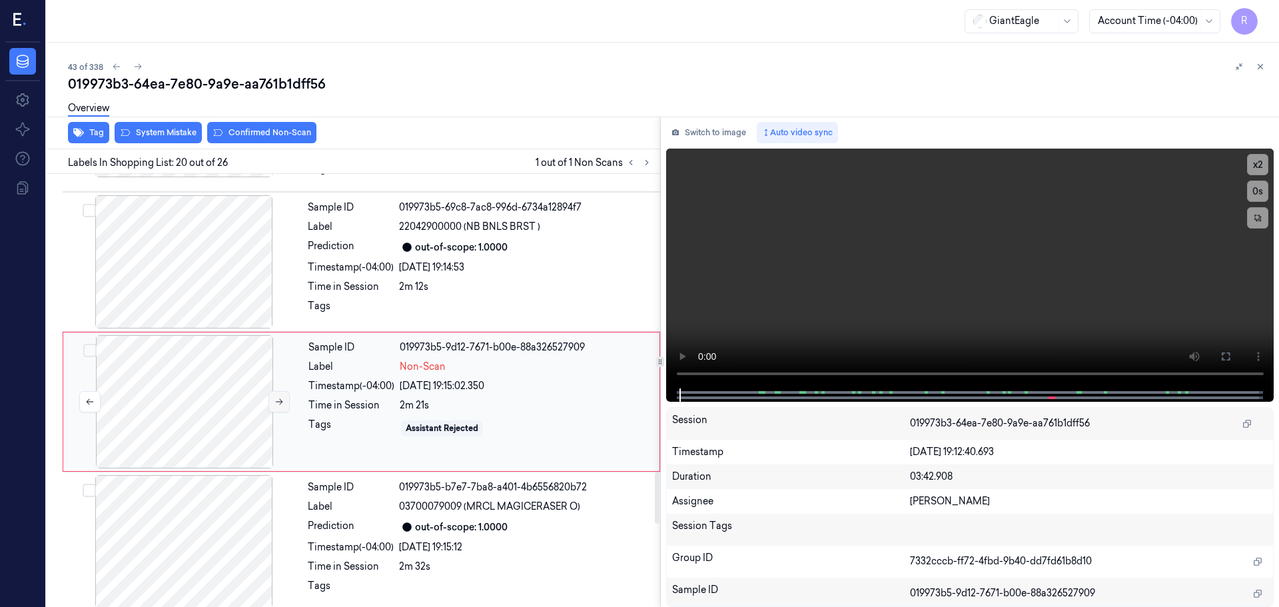
click at [273, 393] on button at bounding box center [278, 401] width 21 height 21
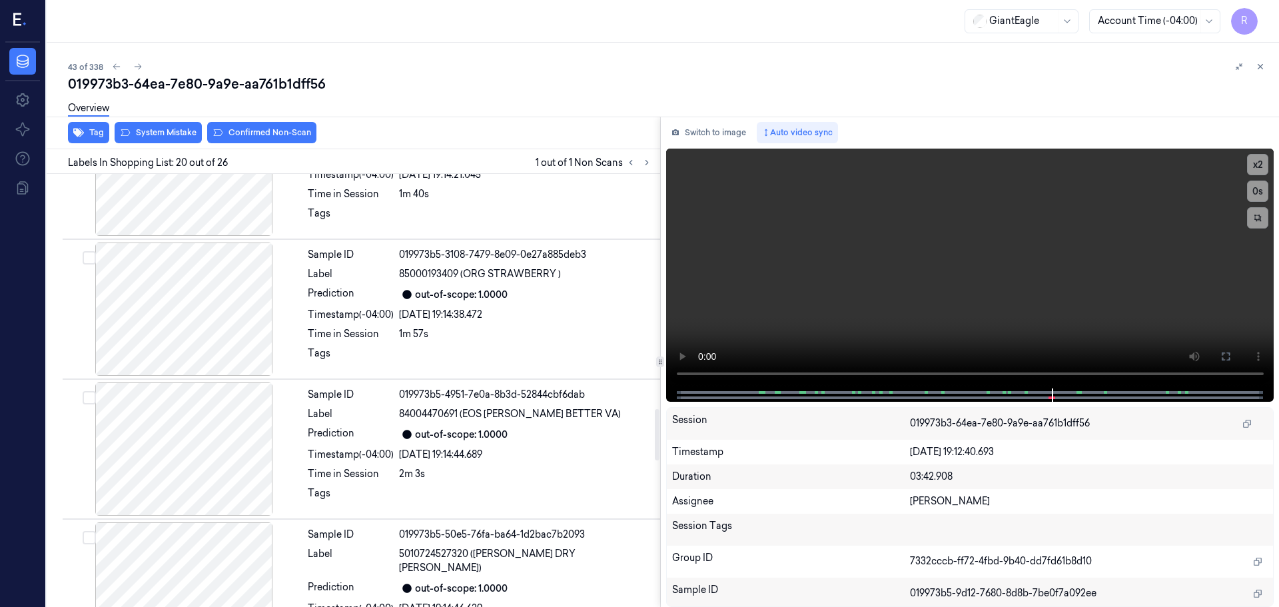
scroll to position [1978, 0]
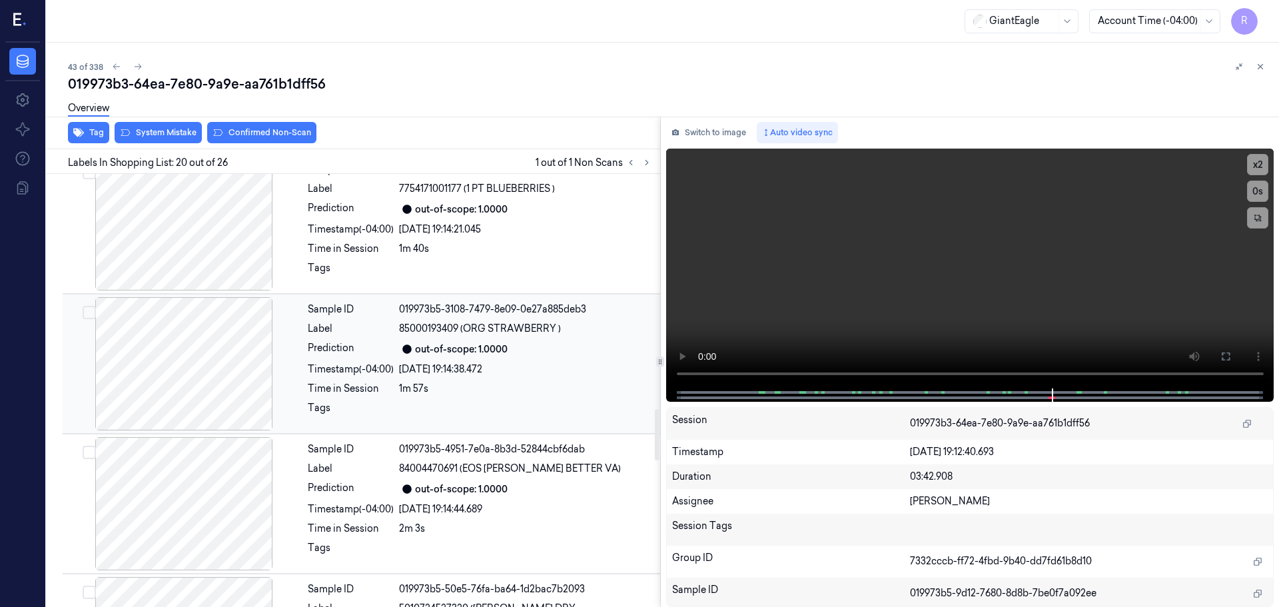
click at [220, 338] on div at bounding box center [183, 363] width 237 height 133
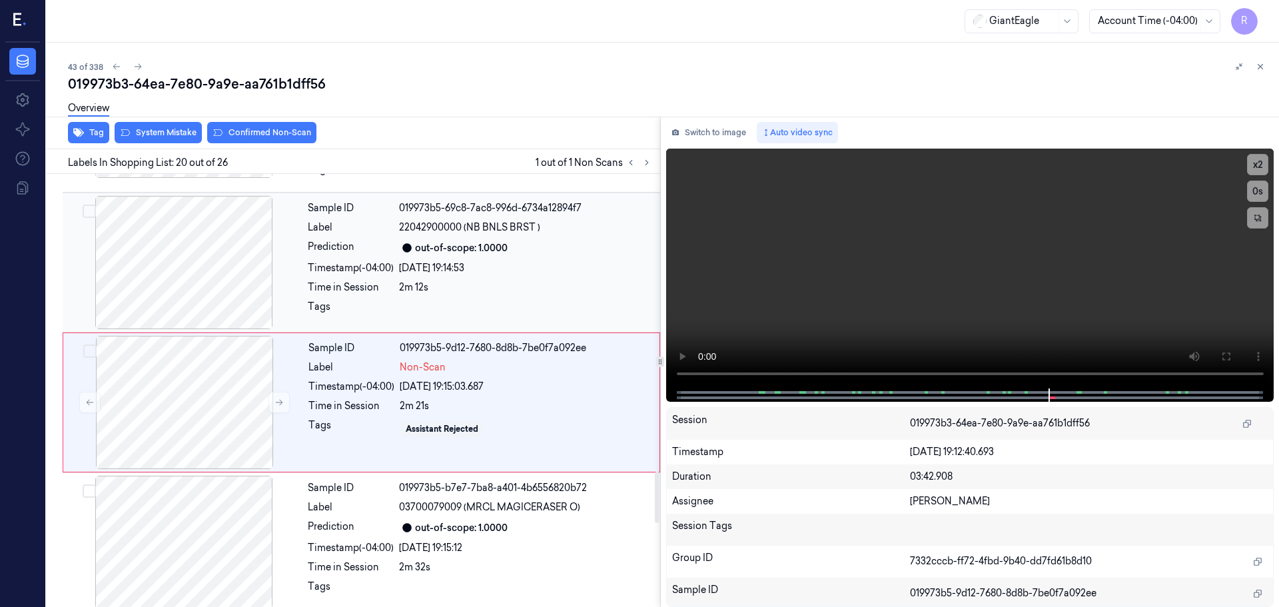
scroll to position [2511, 0]
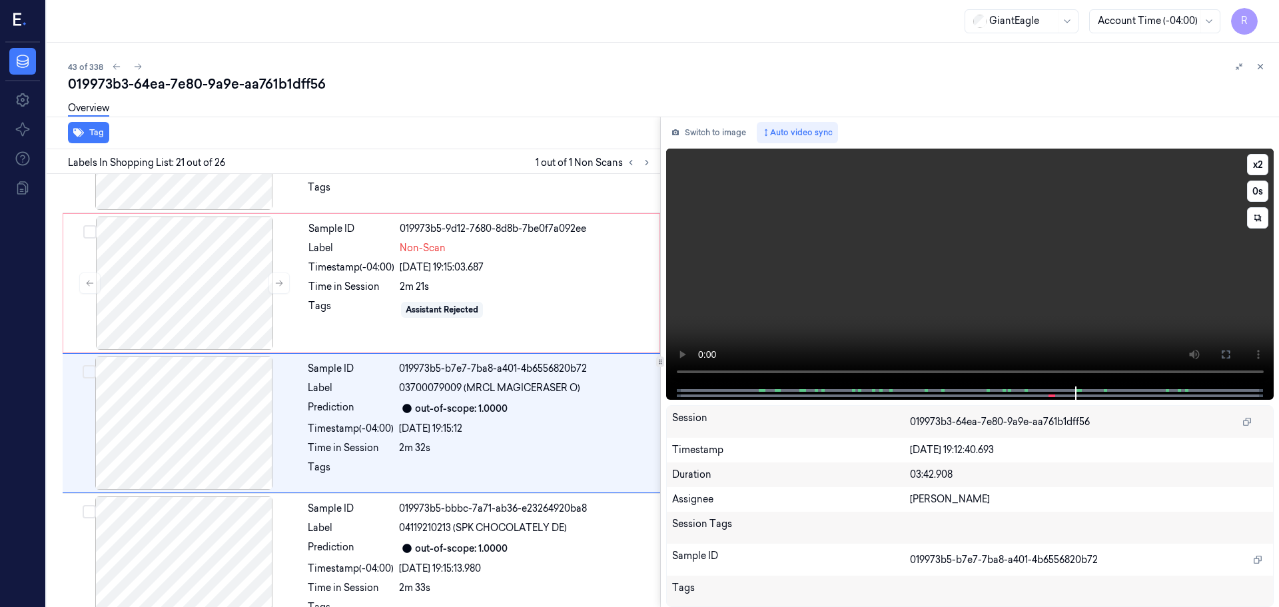
drag, startPoint x: 1047, startPoint y: 387, endPoint x: 1041, endPoint y: 388, distance: 6.7
click at [1041, 388] on div at bounding box center [970, 392] width 580 height 13
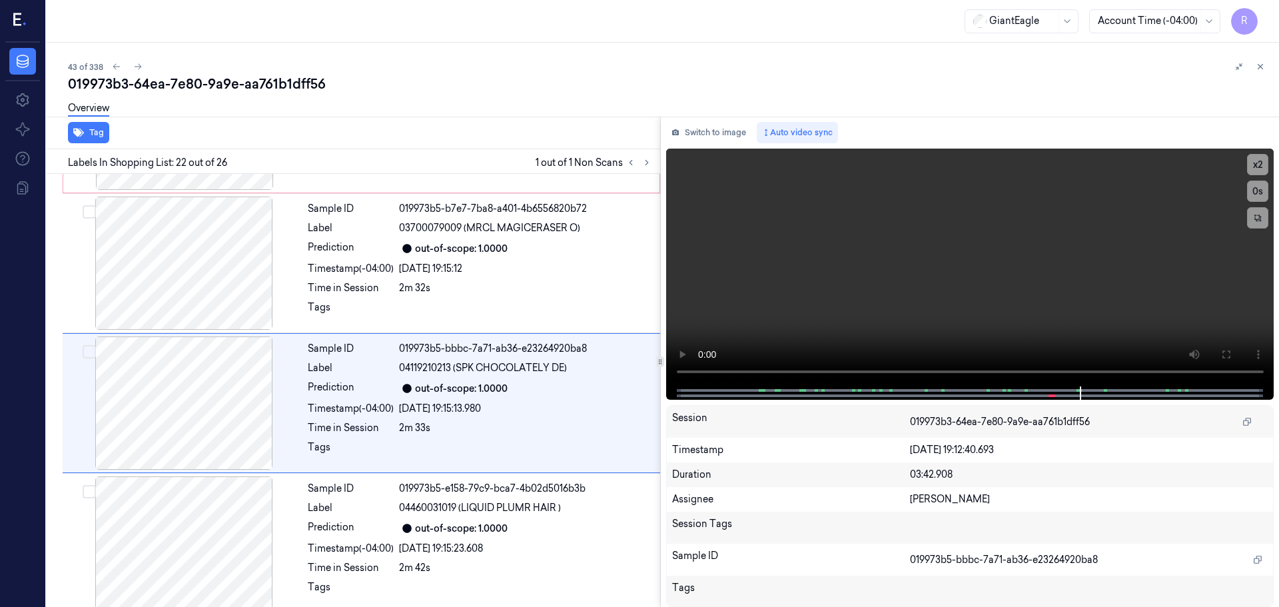
scroll to position [2791, 0]
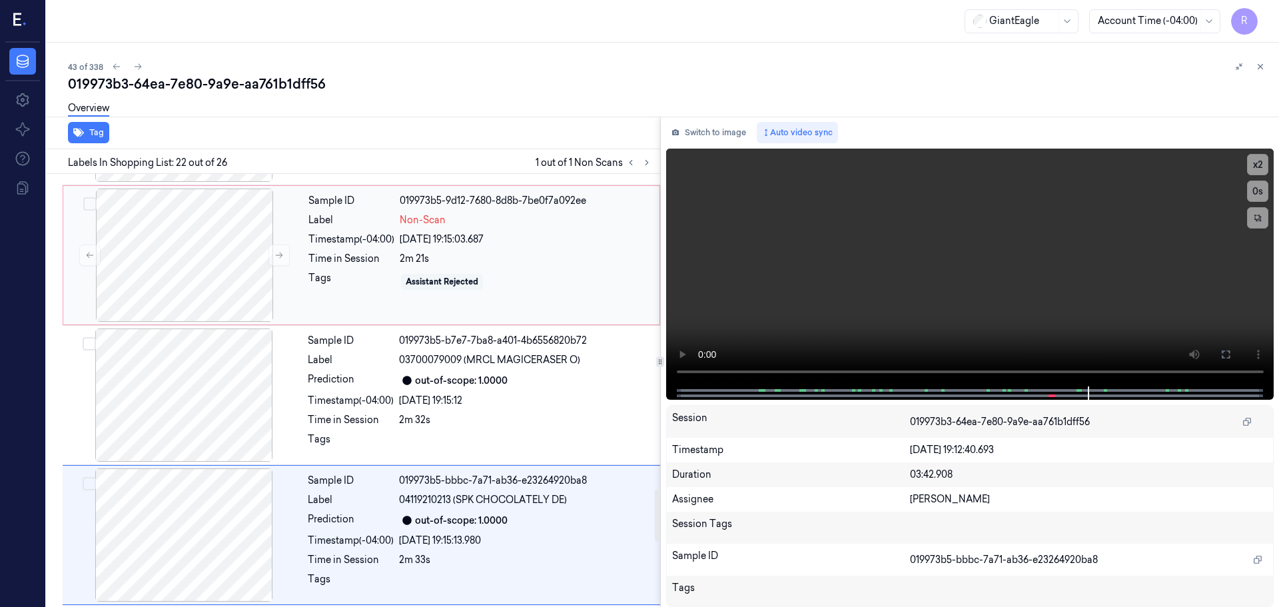
click at [412, 276] on div "Assistant Rejected" at bounding box center [442, 282] width 73 height 12
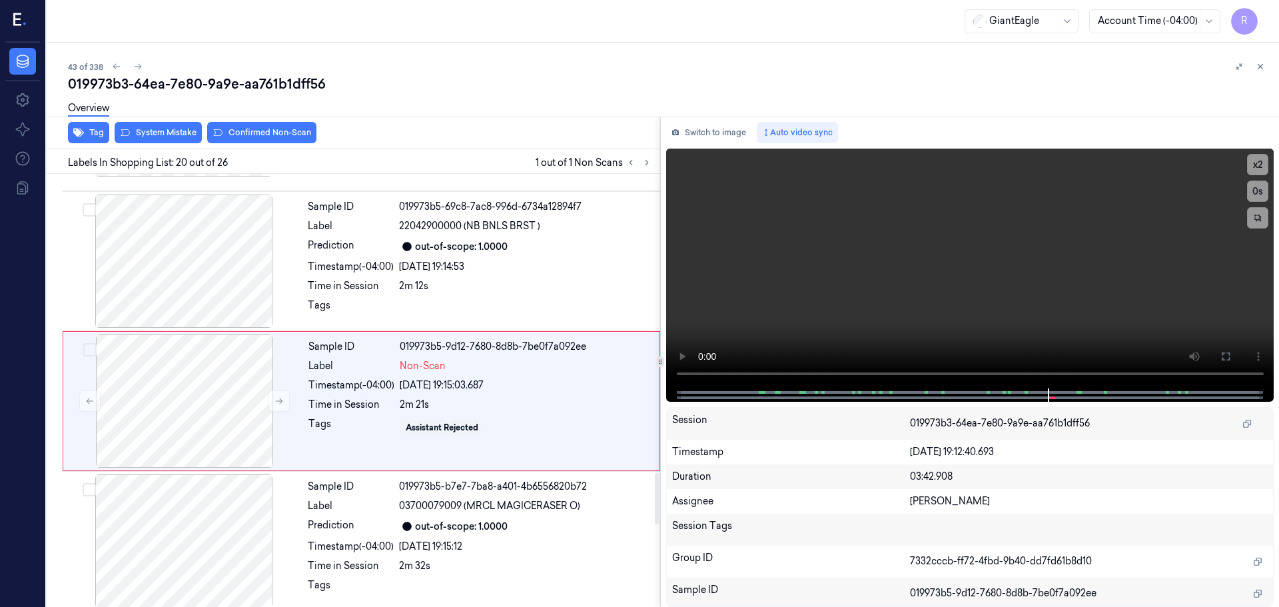
scroll to position [2511, 0]
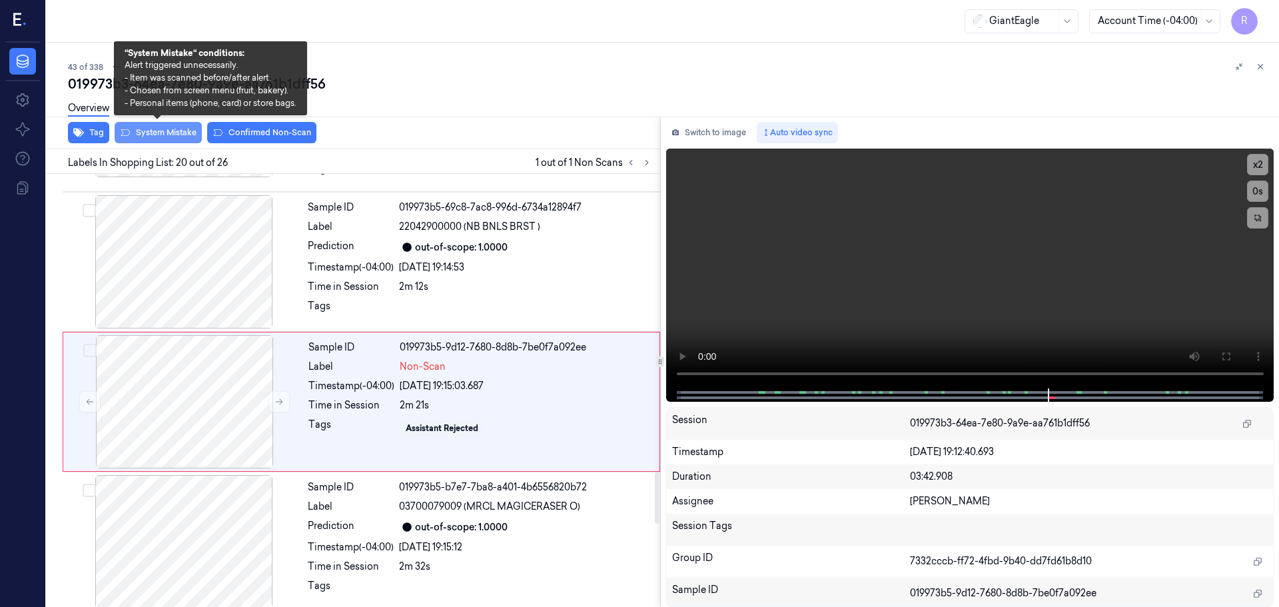
click at [147, 132] on button "System Mistake" at bounding box center [158, 132] width 87 height 21
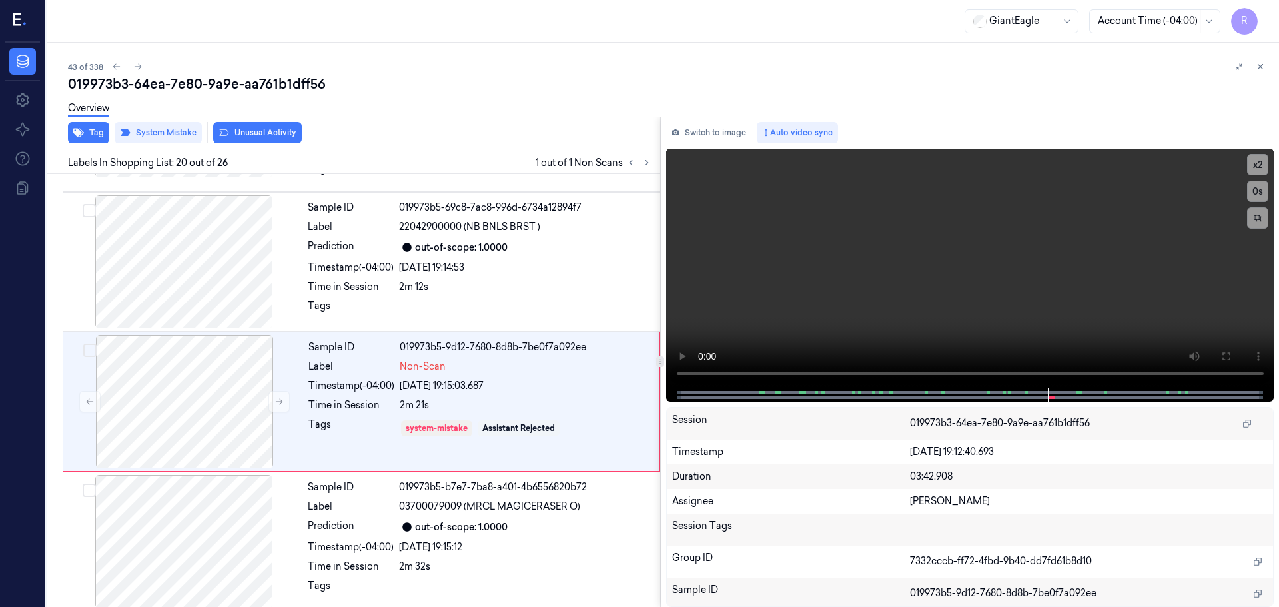
click at [256, 131] on button "Unusual Activity" at bounding box center [257, 132] width 89 height 21
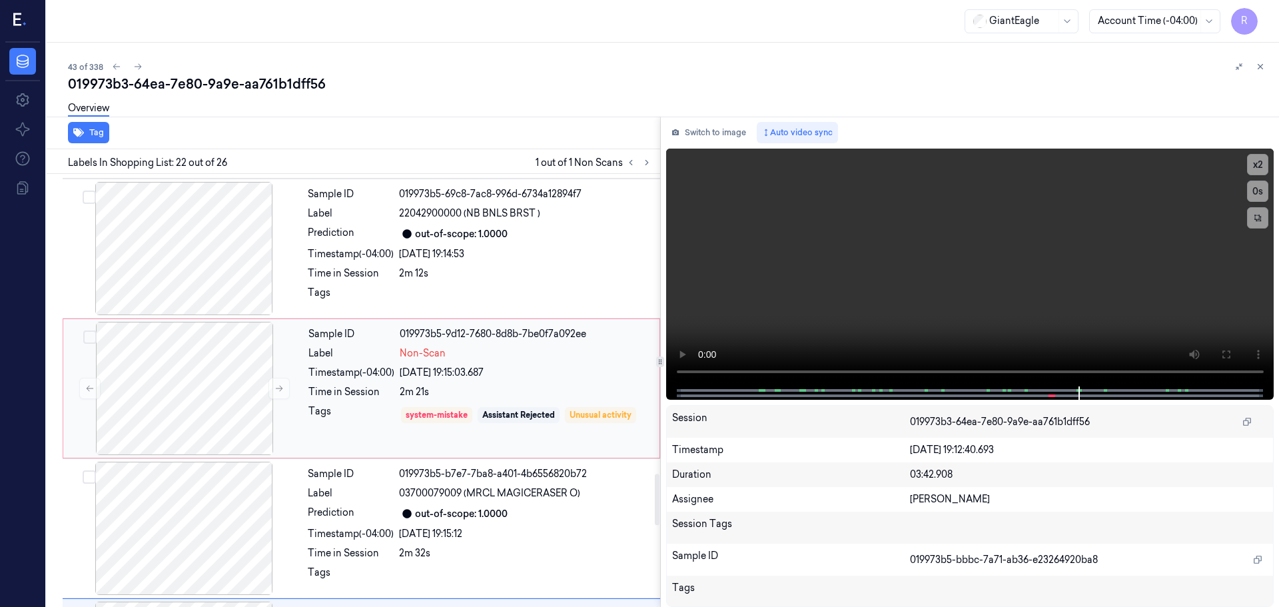
click at [338, 404] on div "Tags" at bounding box center [351, 414] width 86 height 21
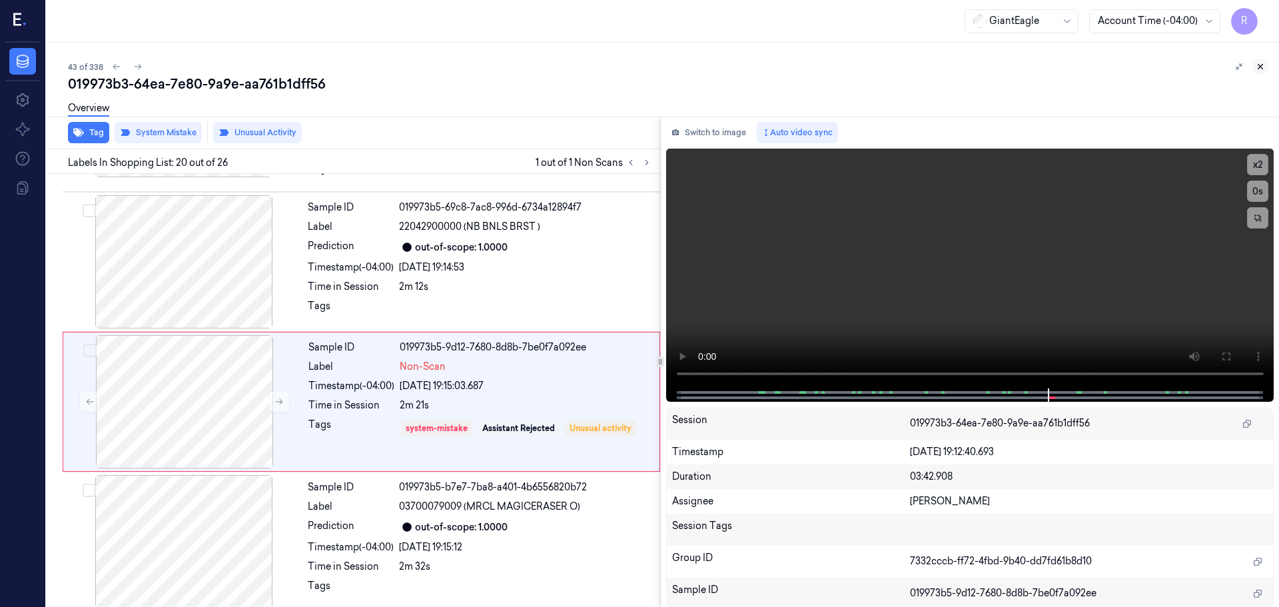
click at [1261, 68] on icon at bounding box center [1260, 66] width 9 height 9
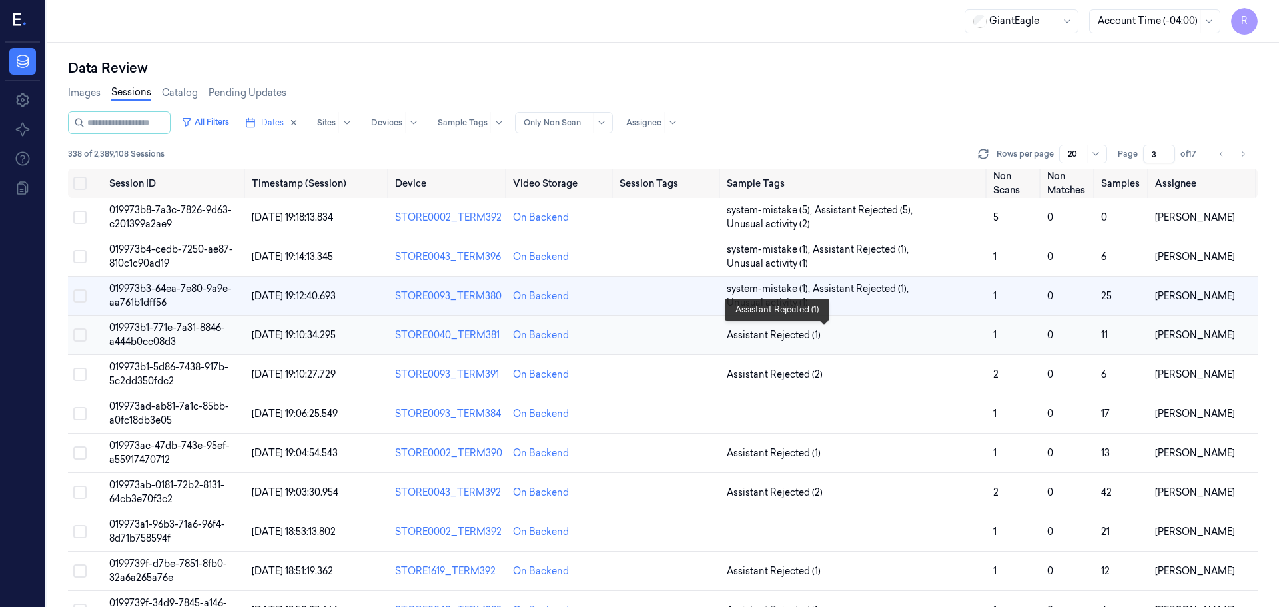
click at [823, 336] on span "Assistant Rejected (1)" at bounding box center [855, 335] width 256 height 14
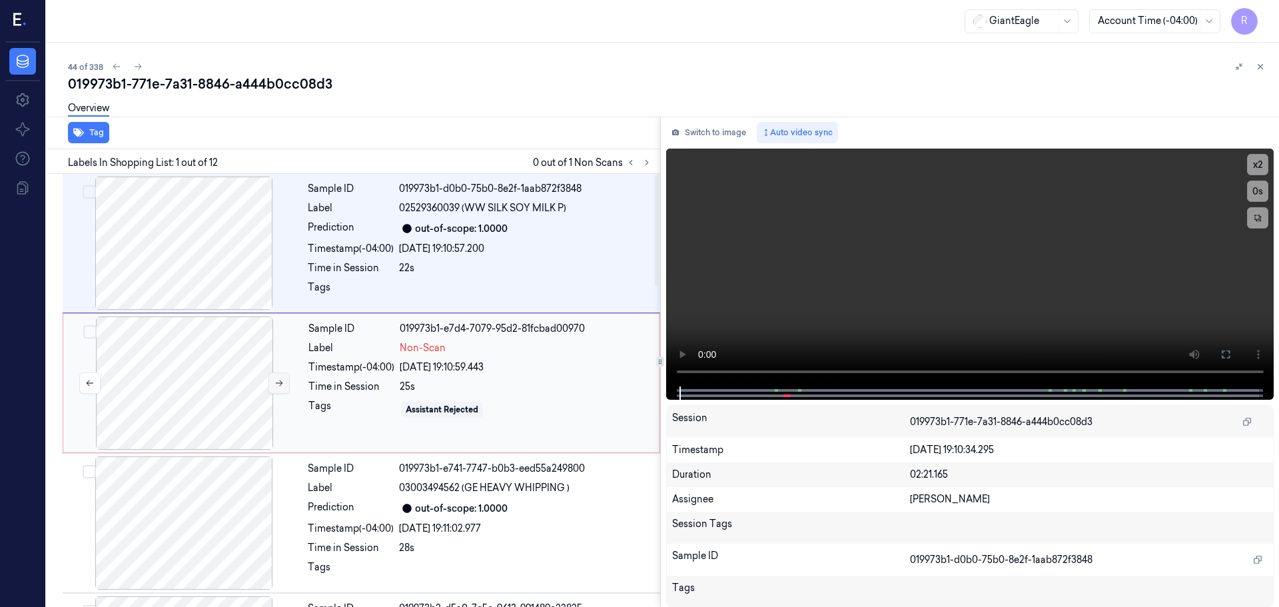
click at [278, 380] on icon at bounding box center [278, 382] width 9 height 9
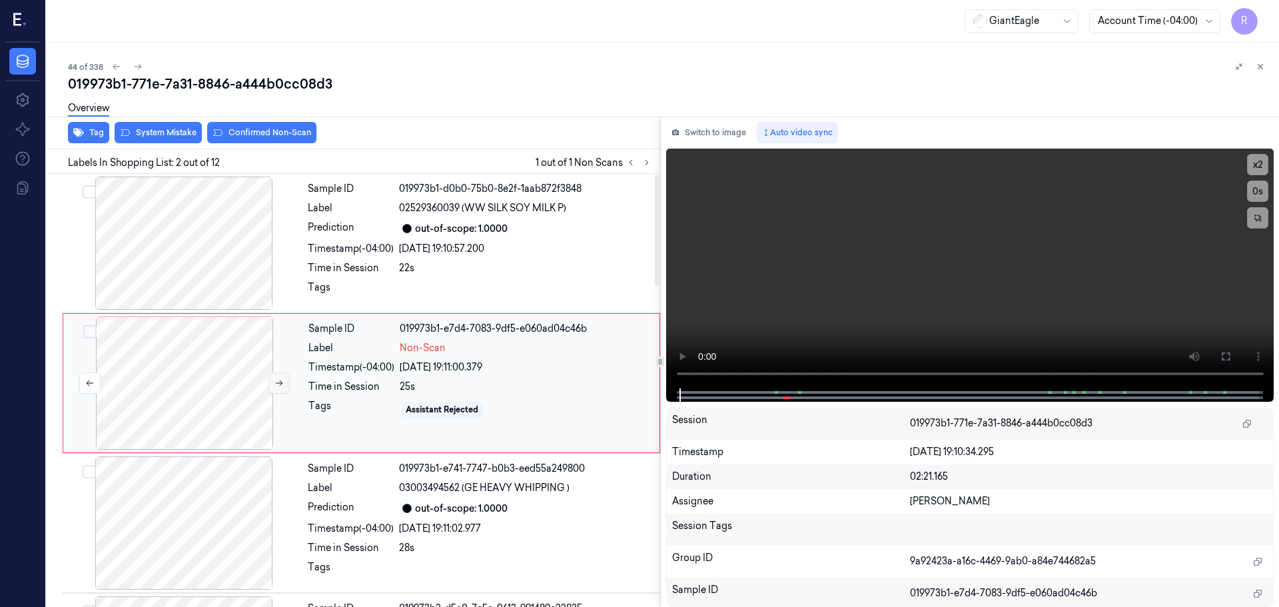
click at [278, 380] on icon at bounding box center [278, 382] width 9 height 9
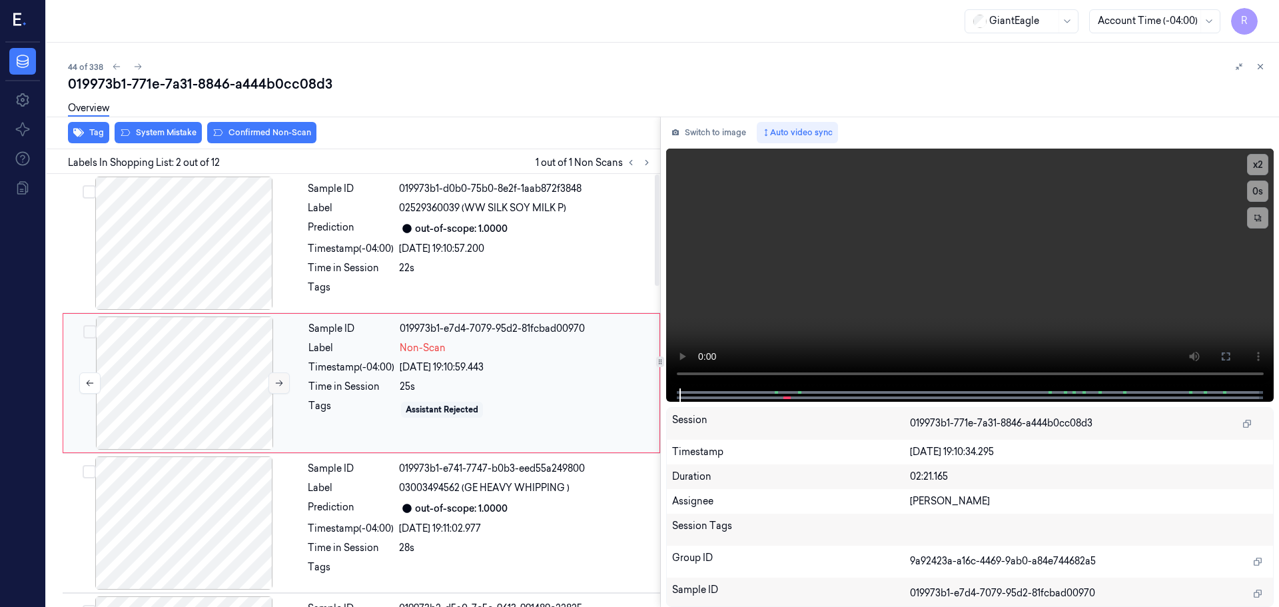
click at [278, 380] on icon at bounding box center [278, 382] width 9 height 9
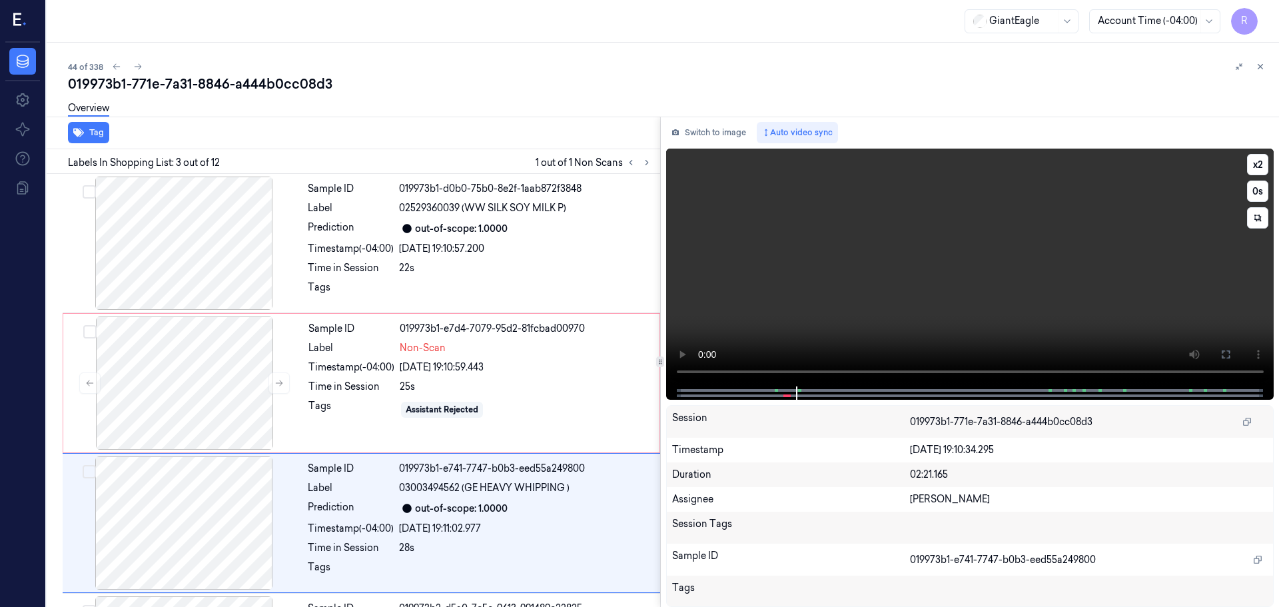
scroll to position [133, 0]
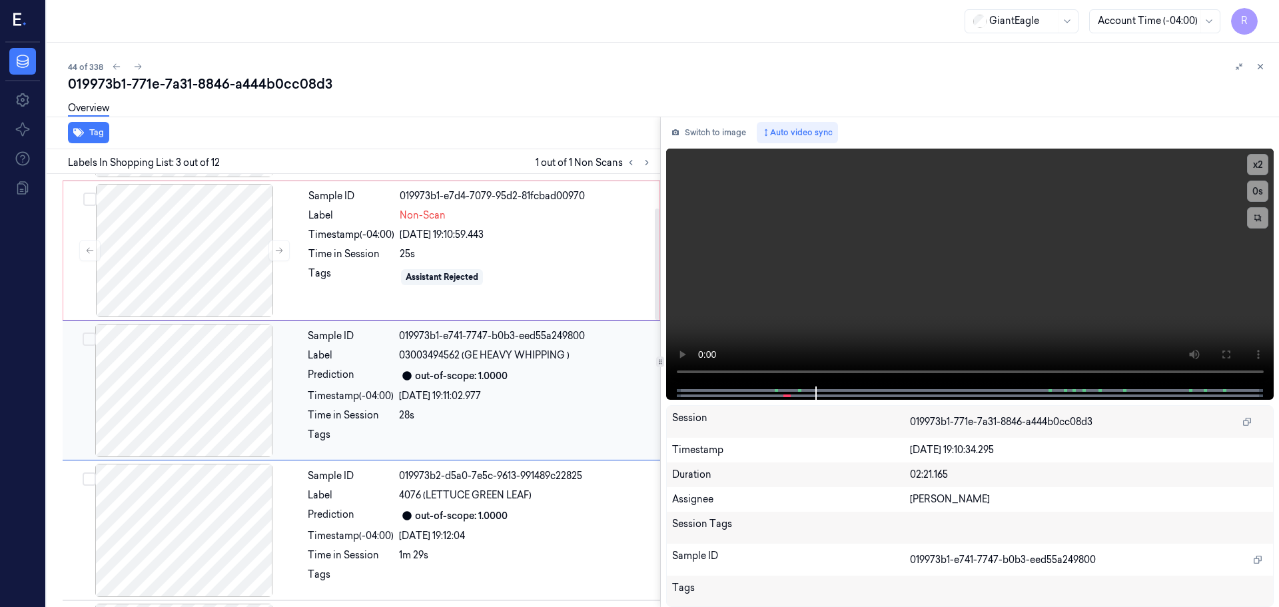
click at [213, 418] on div at bounding box center [183, 390] width 237 height 133
click at [1259, 163] on button "x 2" at bounding box center [1257, 164] width 21 height 21
click at [1259, 159] on button "x 4" at bounding box center [1257, 164] width 21 height 21
click at [1232, 352] on button at bounding box center [1225, 354] width 21 height 21
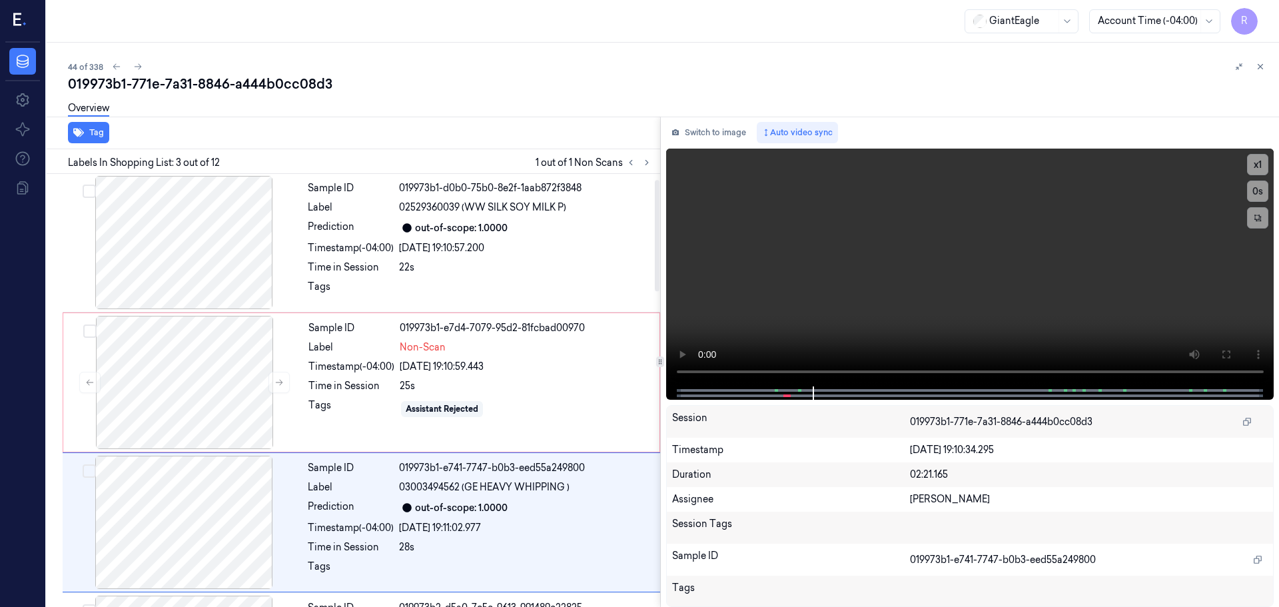
scroll to position [0, 0]
click at [1267, 164] on button "x 1" at bounding box center [1257, 164] width 21 height 21
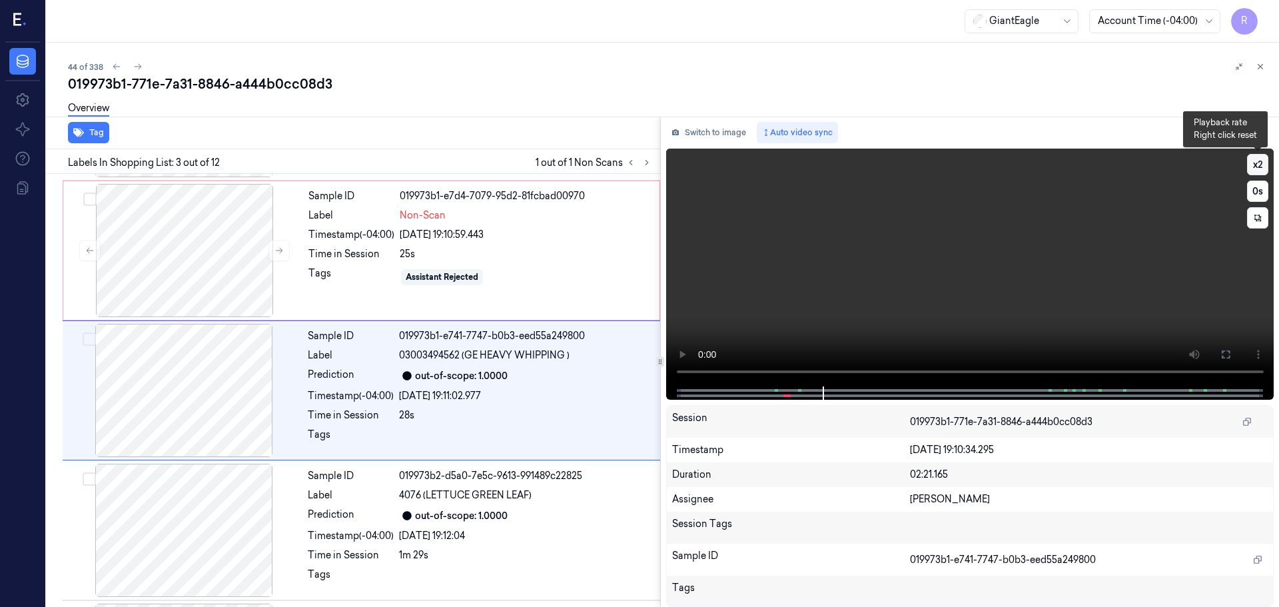
click at [1267, 164] on button "x 2" at bounding box center [1257, 164] width 21 height 21
click at [1260, 167] on button "x 4" at bounding box center [1257, 164] width 21 height 21
click at [1260, 167] on button "x 1" at bounding box center [1257, 164] width 21 height 21
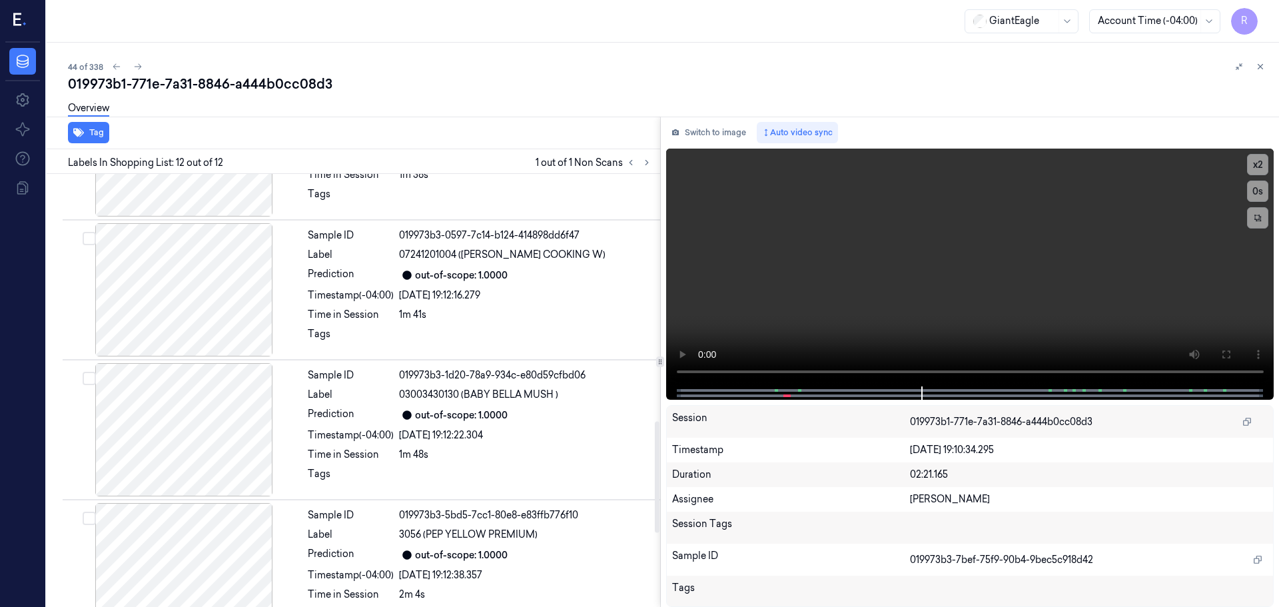
scroll to position [1250, 0]
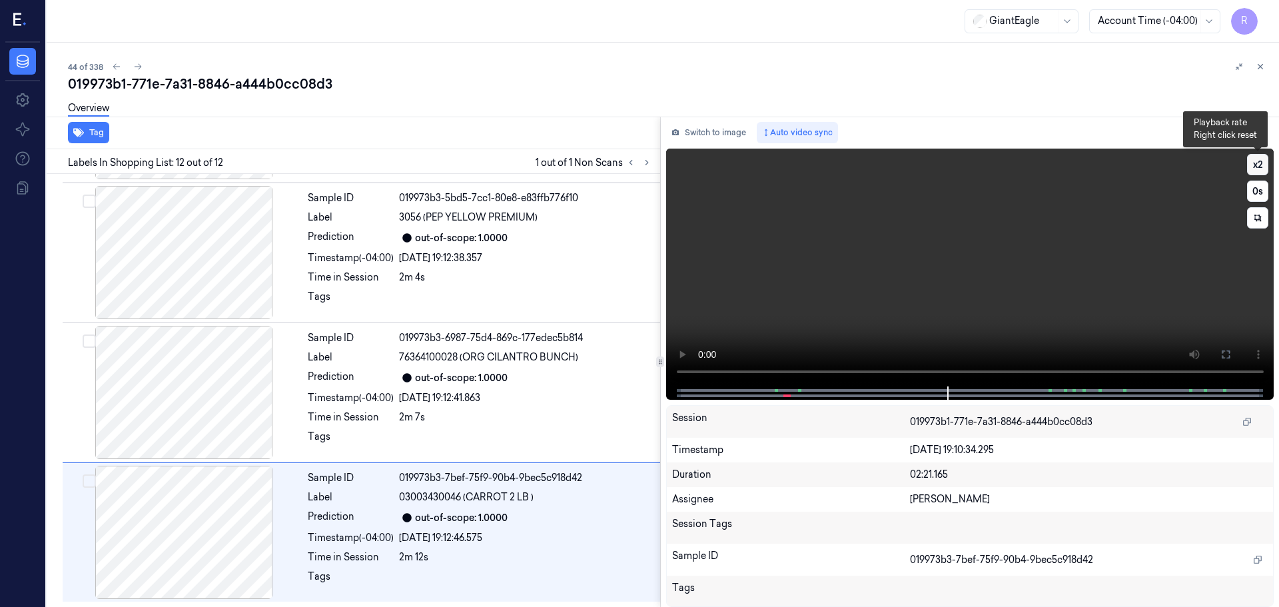
click at [1263, 165] on button "x 2" at bounding box center [1257, 164] width 21 height 21
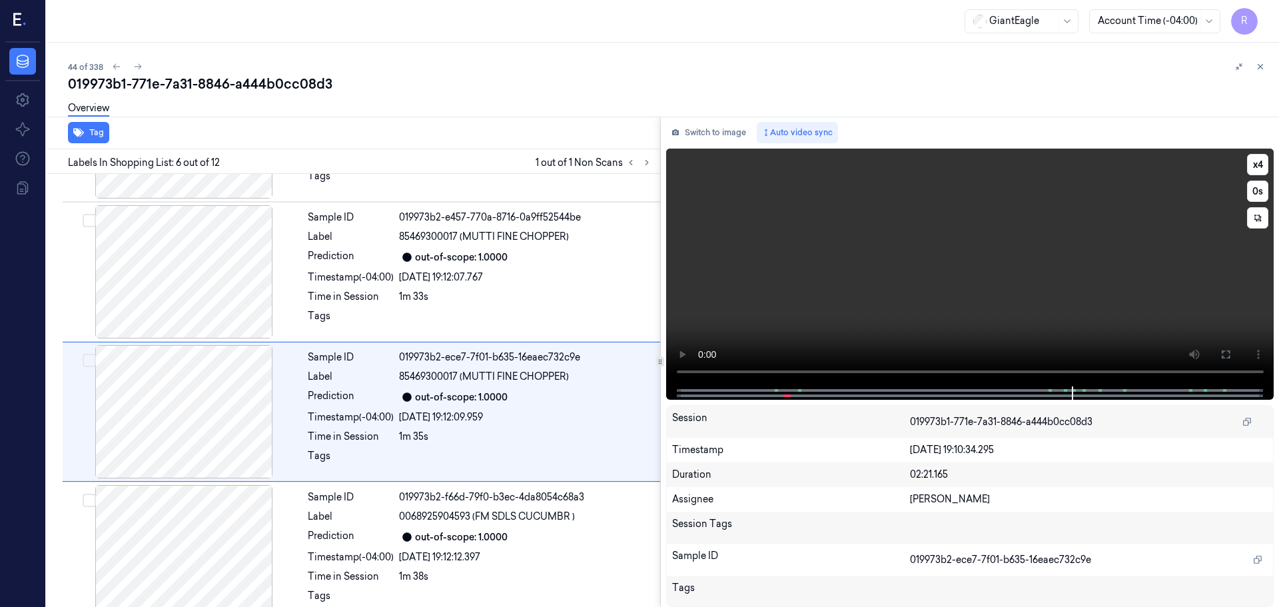
scroll to position [552, 0]
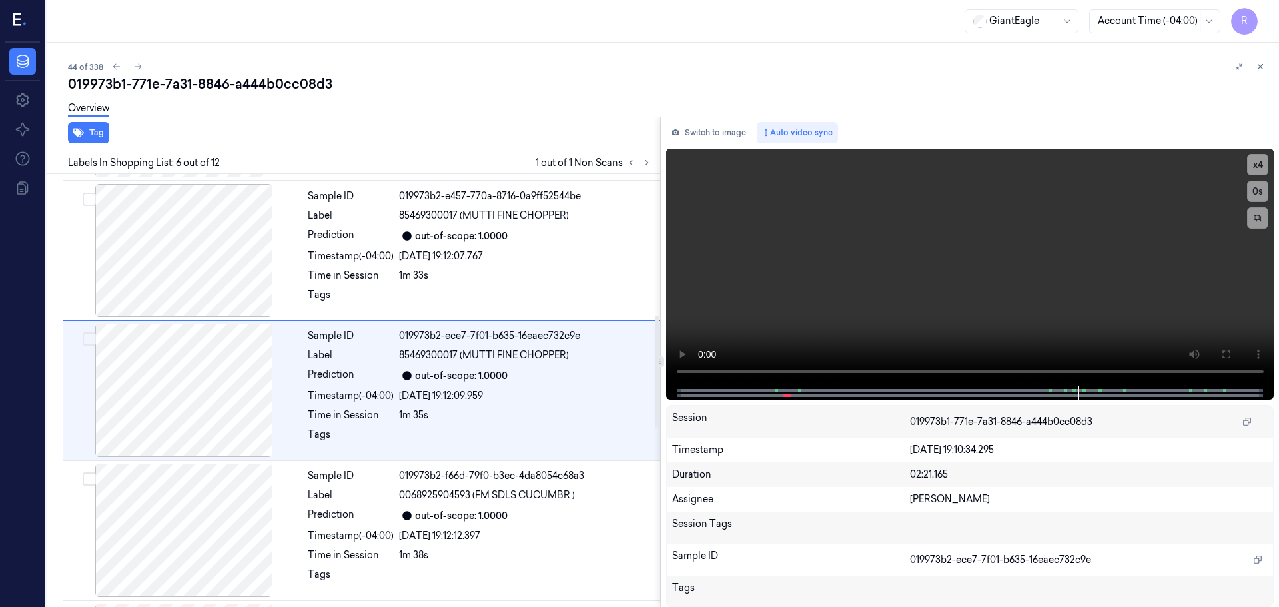
click at [637, 168] on div at bounding box center [639, 163] width 32 height 16
click at [627, 163] on icon at bounding box center [630, 162] width 9 height 9
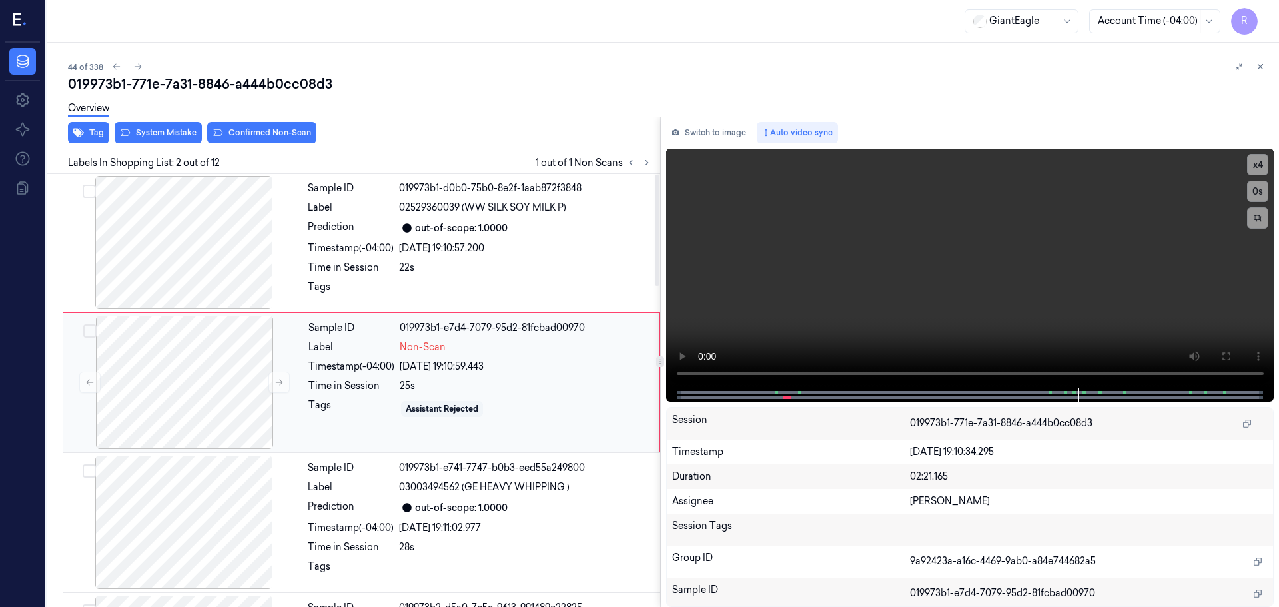
scroll to position [0, 0]
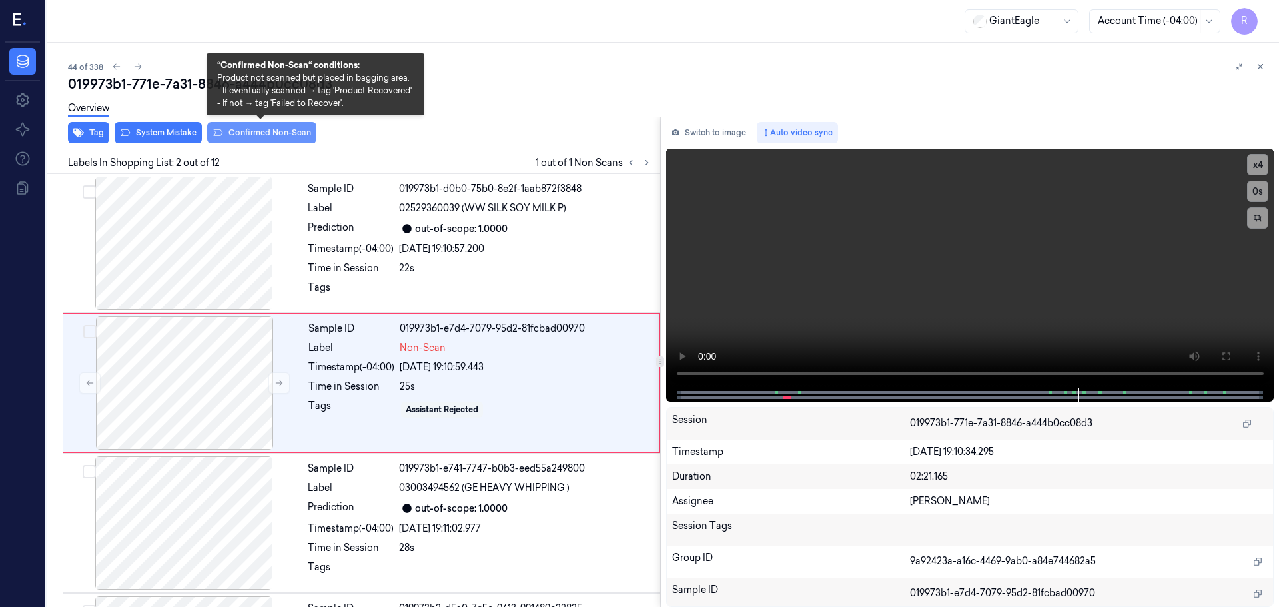
click at [250, 137] on button "Confirmed Non-Scan" at bounding box center [261, 132] width 109 height 21
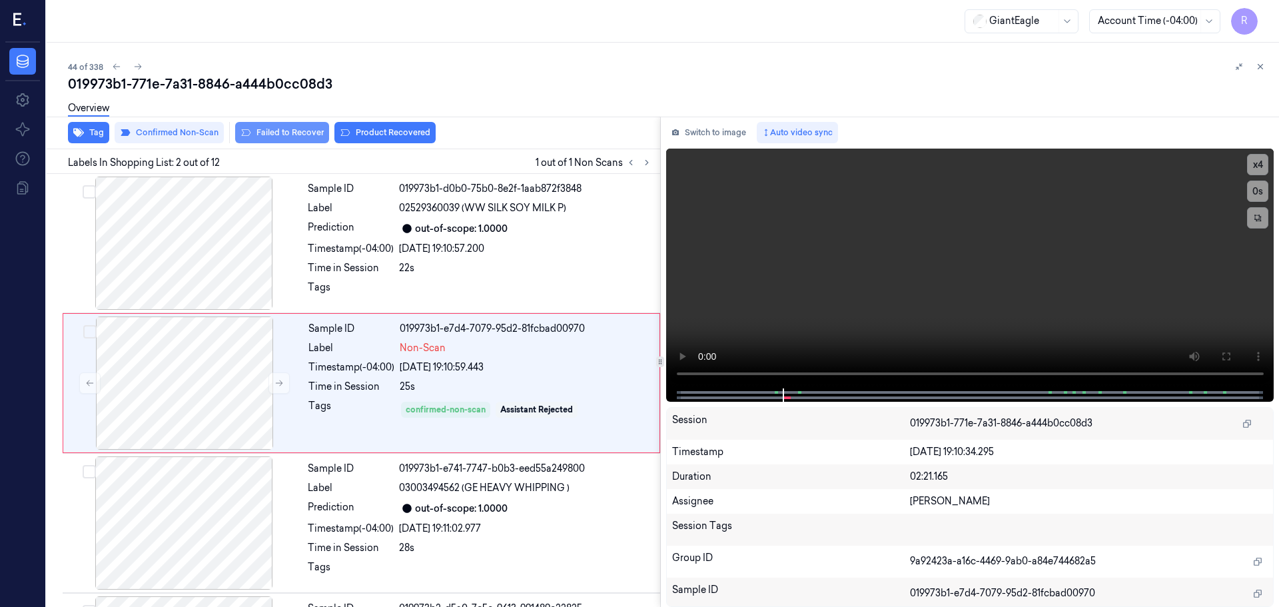
click at [274, 136] on button "Failed to Recover" at bounding box center [282, 132] width 94 height 21
click at [334, 250] on div "Timestamp (-04:00)" at bounding box center [351, 249] width 86 height 14
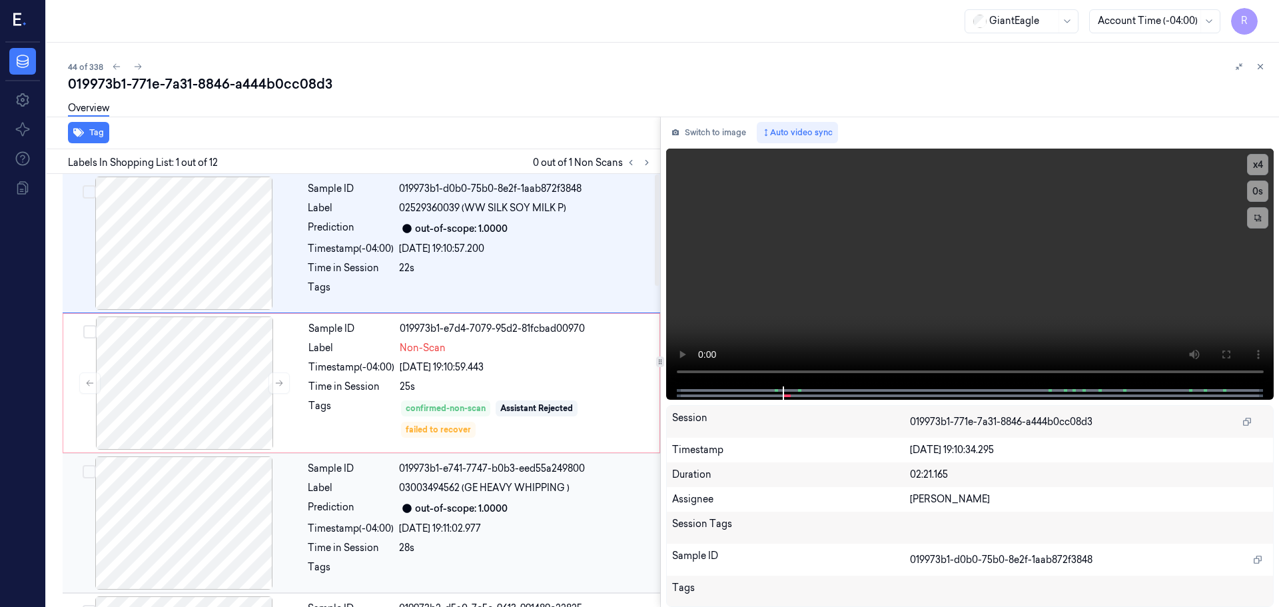
click at [333, 490] on div "Label" at bounding box center [351, 488] width 86 height 14
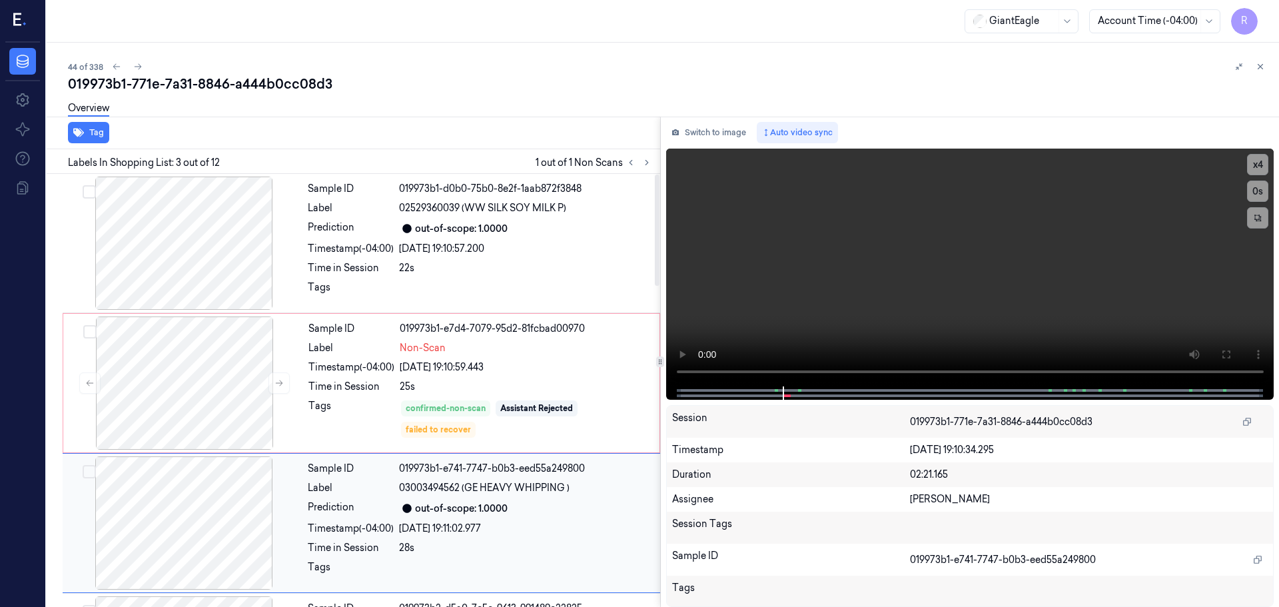
scroll to position [133, 0]
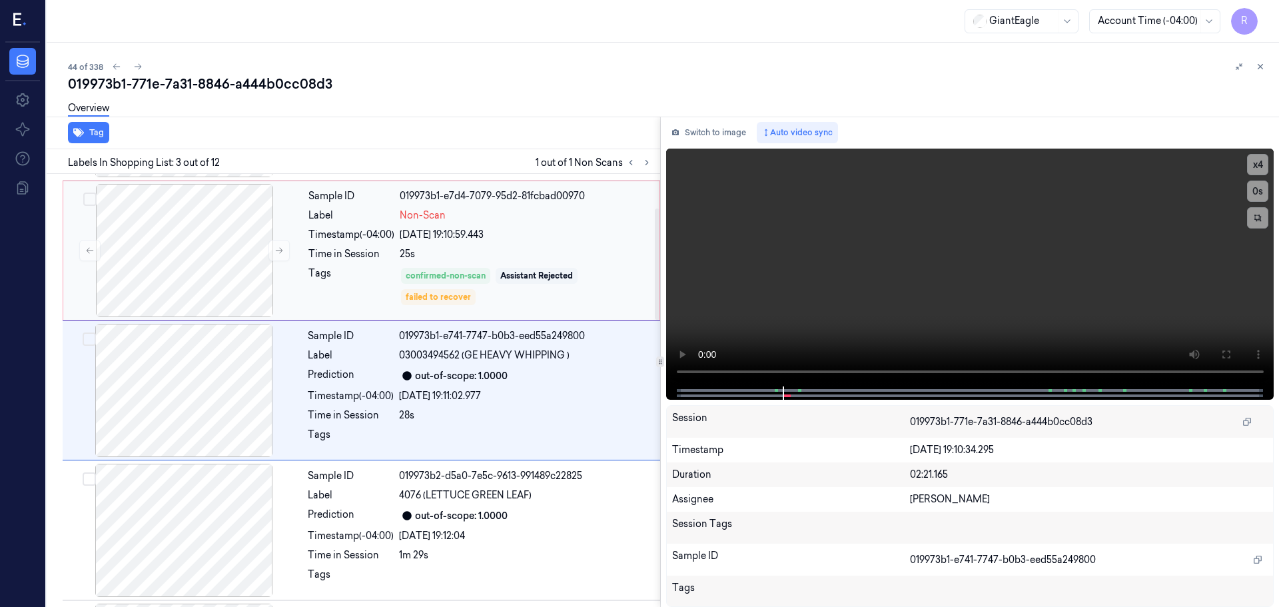
click at [331, 286] on div "Tags" at bounding box center [351, 286] width 86 height 40
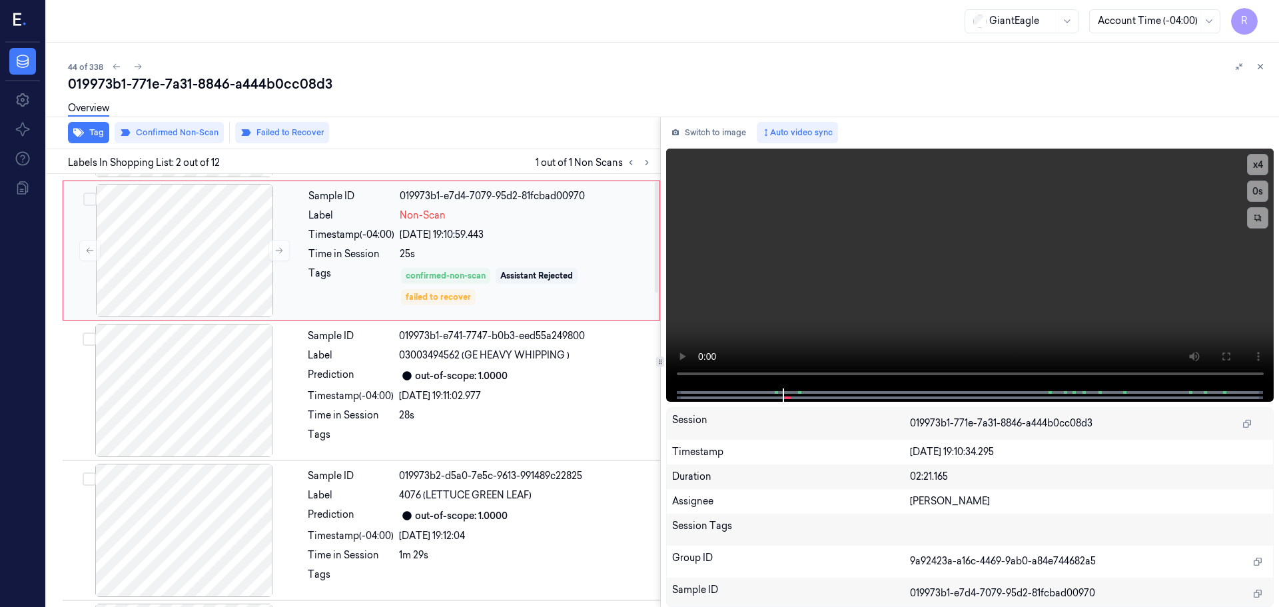
scroll to position [0, 0]
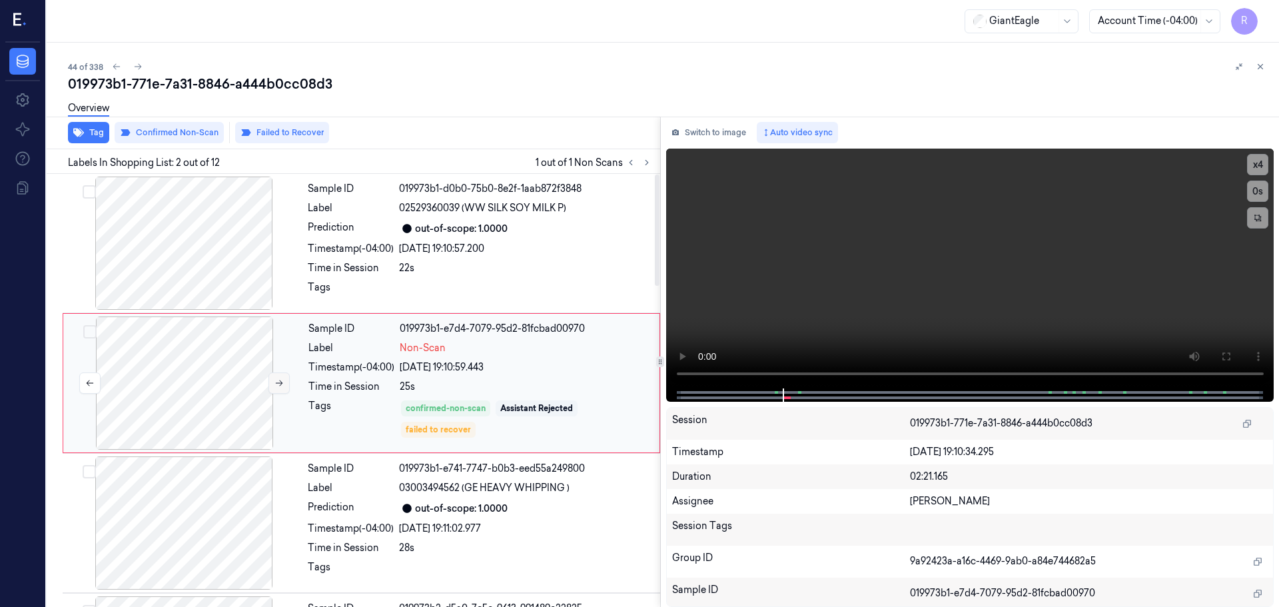
click at [273, 386] on button at bounding box center [278, 382] width 21 height 21
click at [1264, 71] on button at bounding box center [1260, 67] width 16 height 16
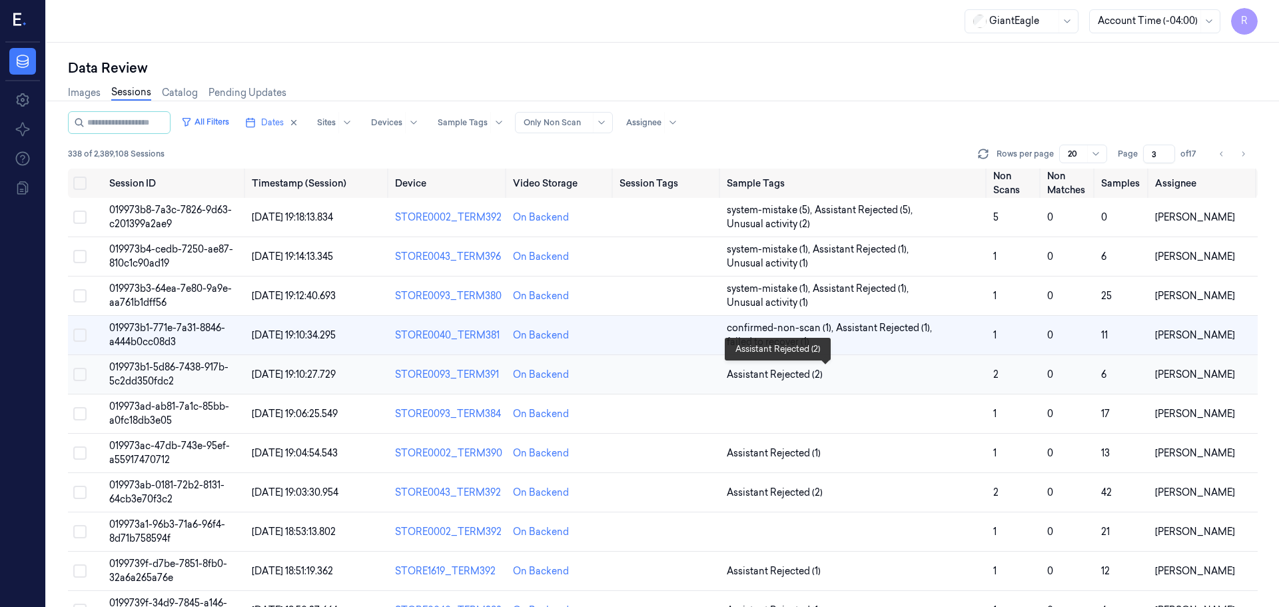
click at [849, 372] on span "Assistant Rejected (2)" at bounding box center [855, 375] width 256 height 14
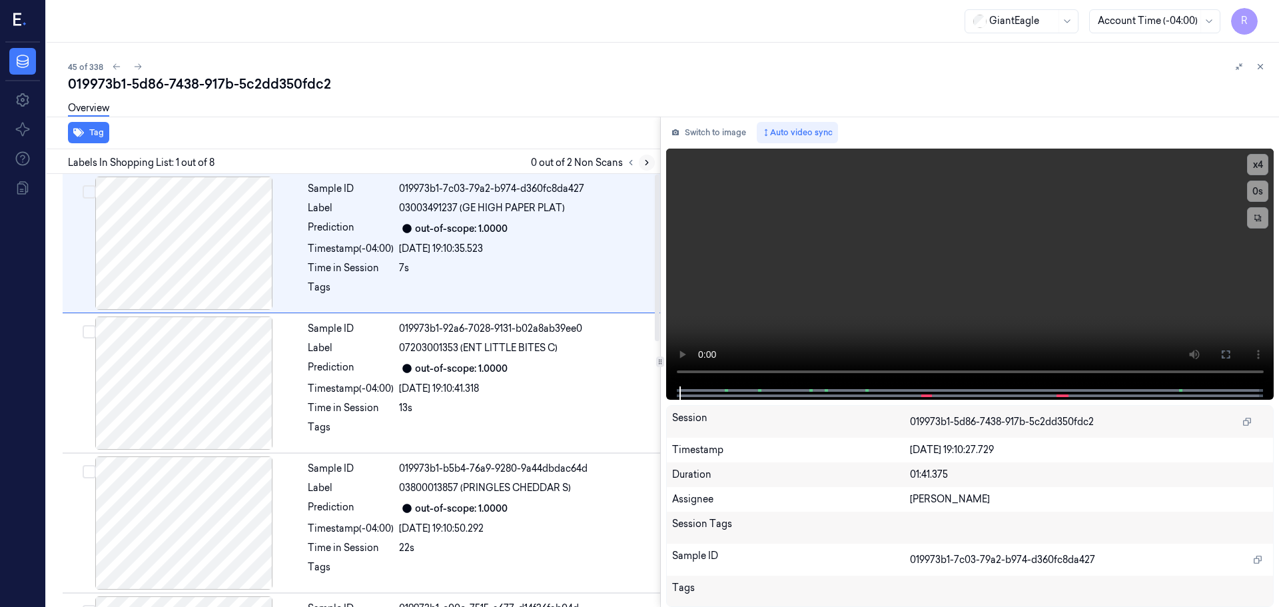
click at [642, 163] on icon at bounding box center [646, 162] width 9 height 9
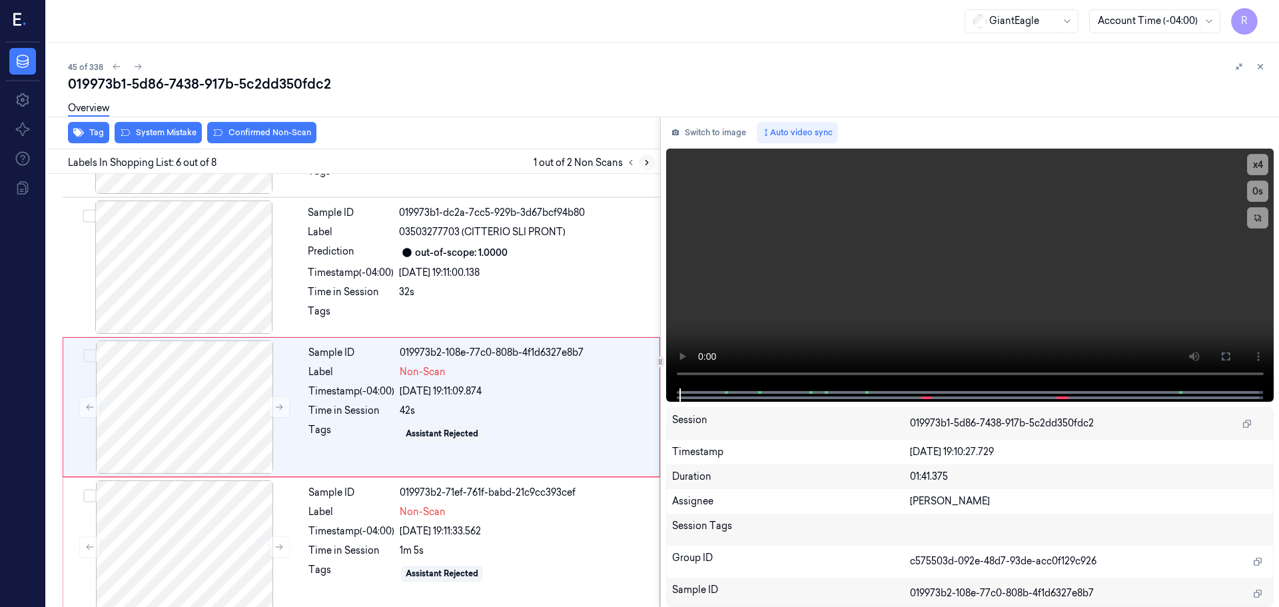
scroll to position [552, 0]
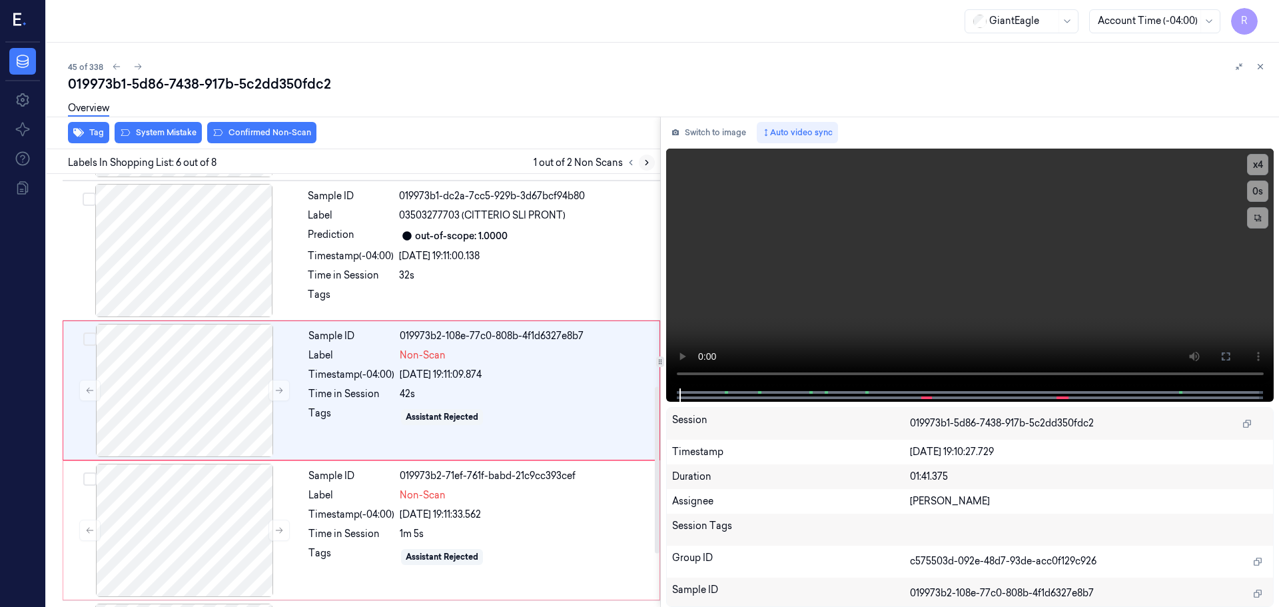
click at [647, 165] on icon at bounding box center [646, 162] width 9 height 9
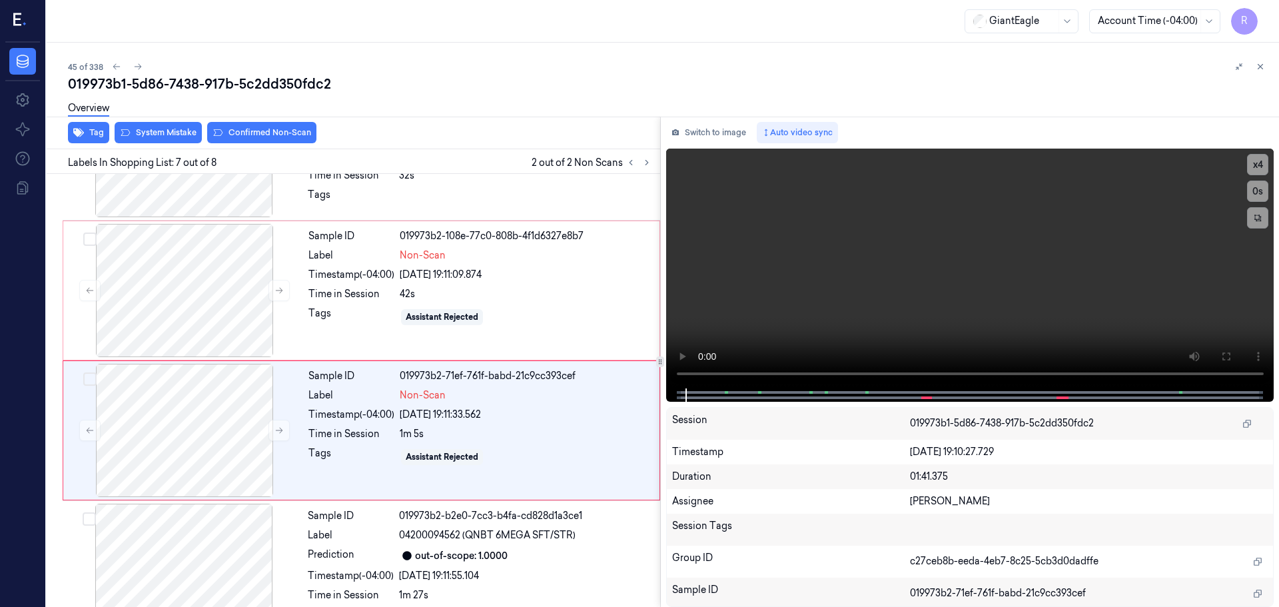
scroll to position [690, 0]
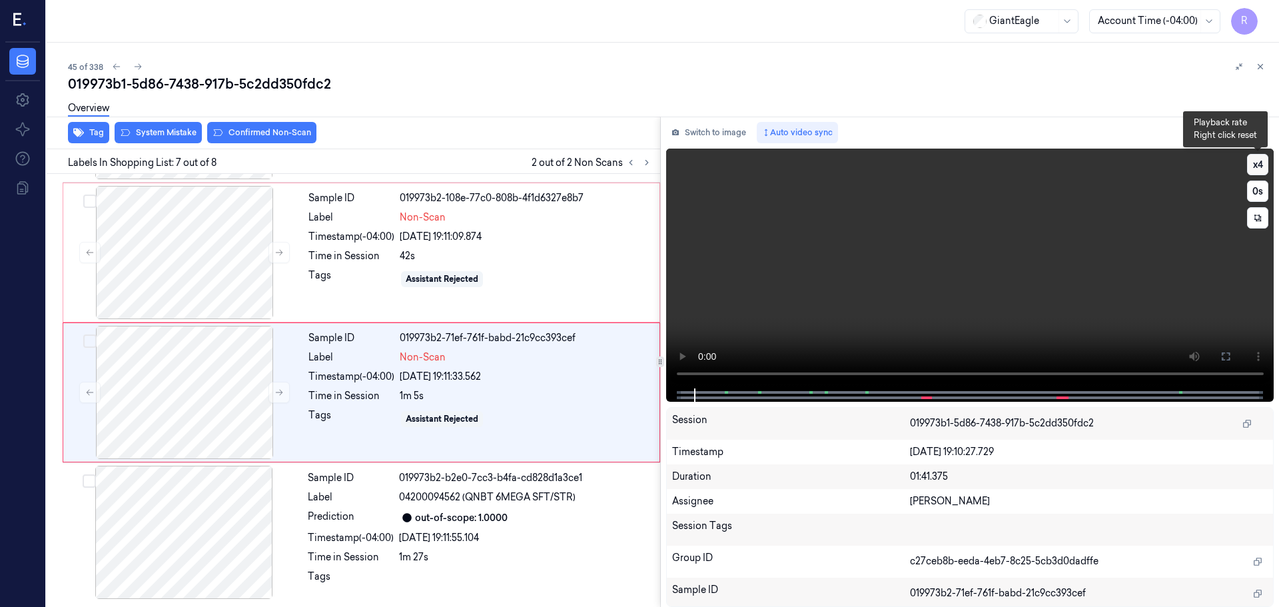
click at [1262, 165] on button "x 4" at bounding box center [1257, 164] width 21 height 21
click at [1262, 165] on button "x 1" at bounding box center [1257, 164] width 21 height 21
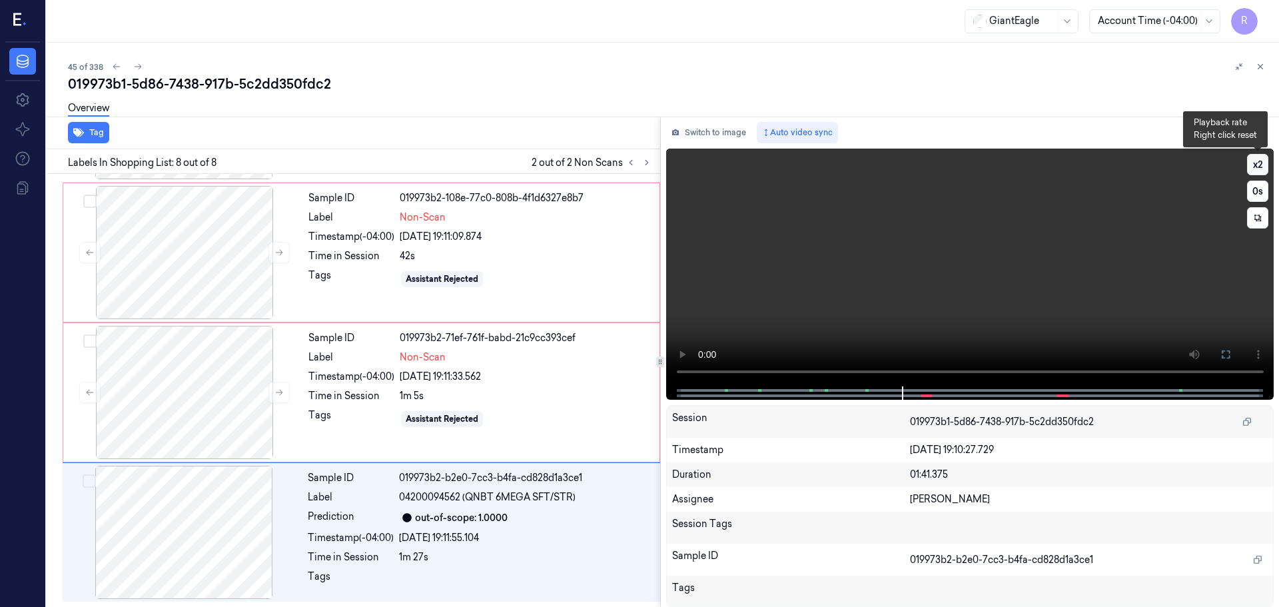
click at [1260, 160] on button "x 2" at bounding box center [1257, 164] width 21 height 21
click at [1261, 167] on button "x 4" at bounding box center [1257, 164] width 21 height 21
click at [1220, 356] on icon at bounding box center [1225, 354] width 11 height 11
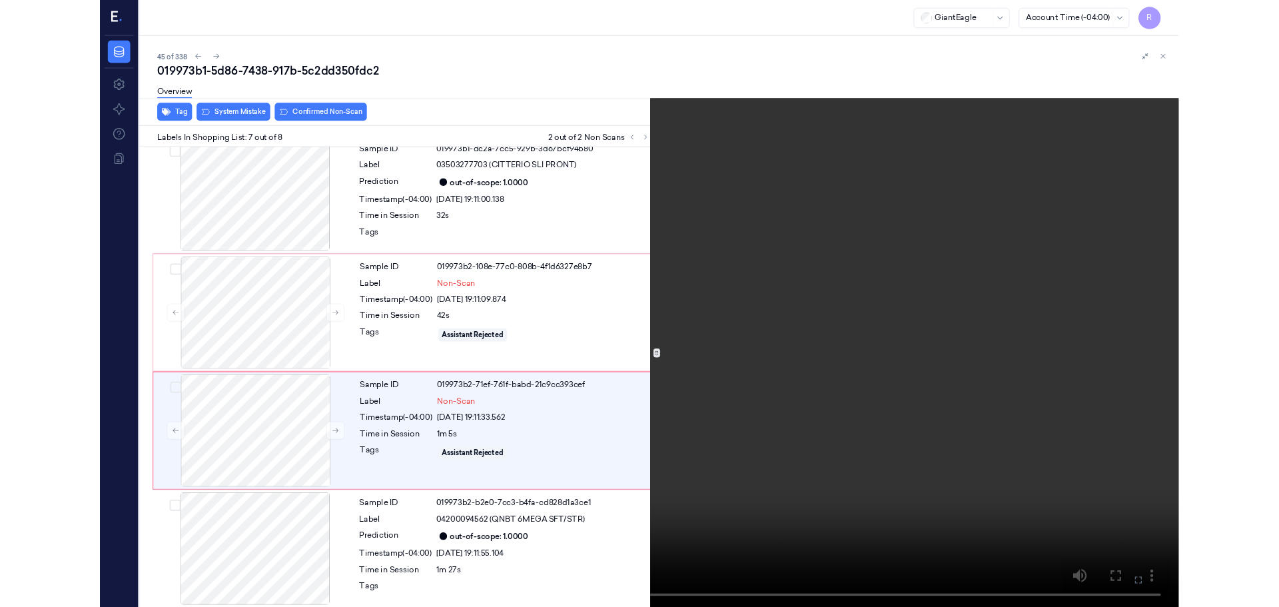
scroll to position [578, 0]
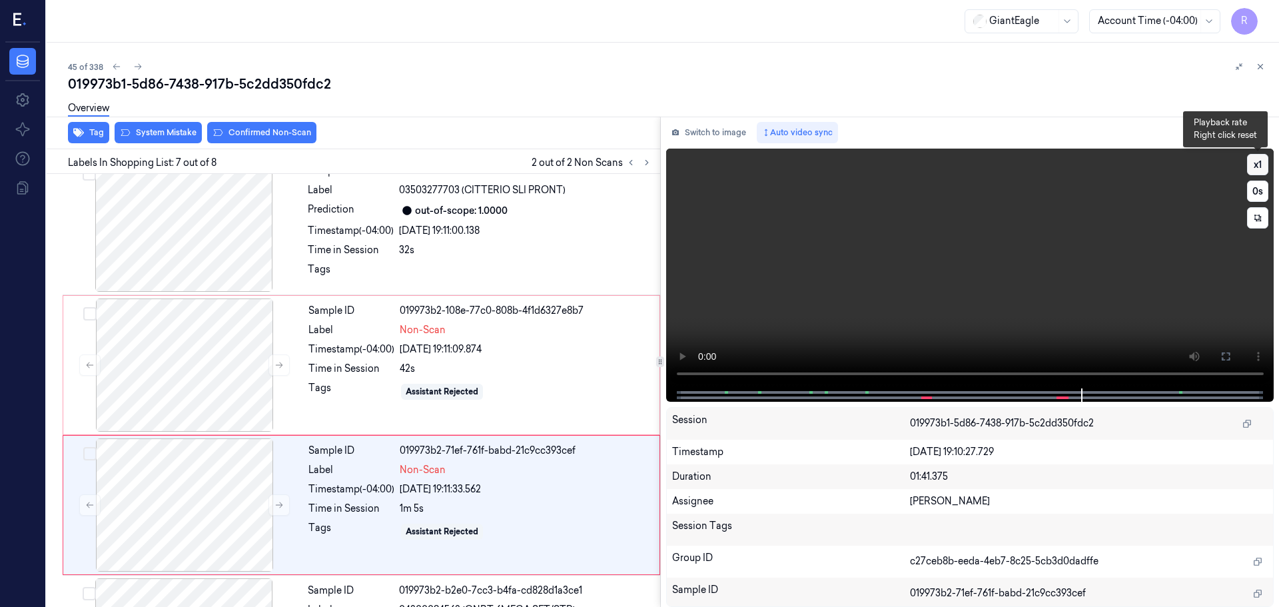
click at [1256, 173] on button "x 1" at bounding box center [1257, 164] width 21 height 21
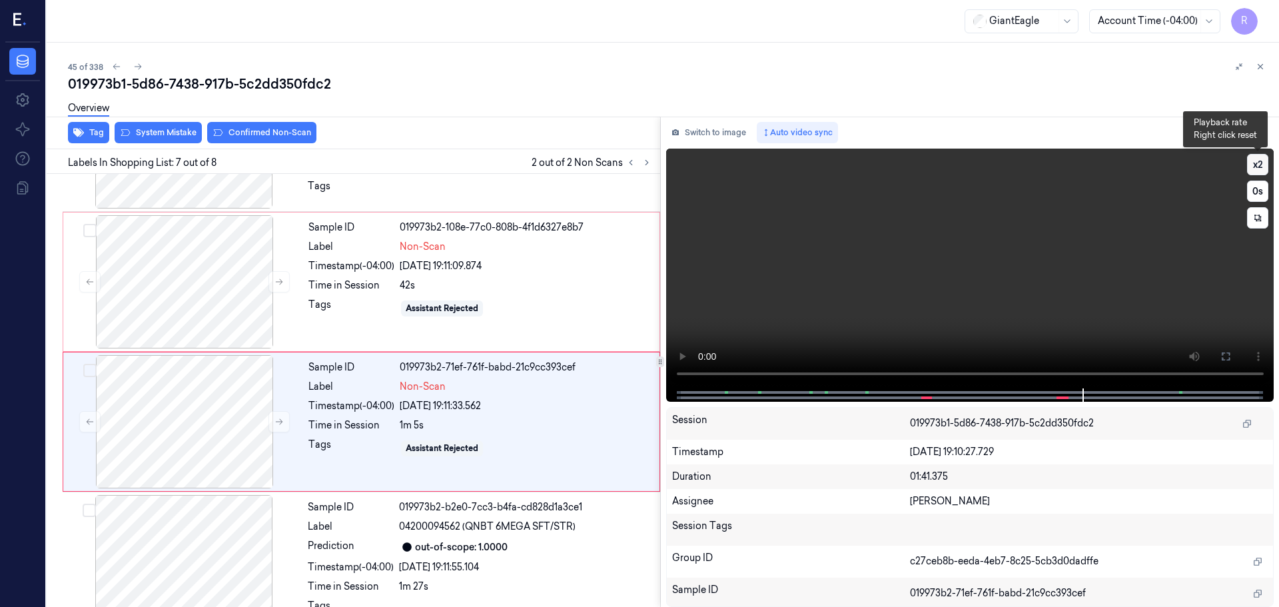
scroll to position [690, 0]
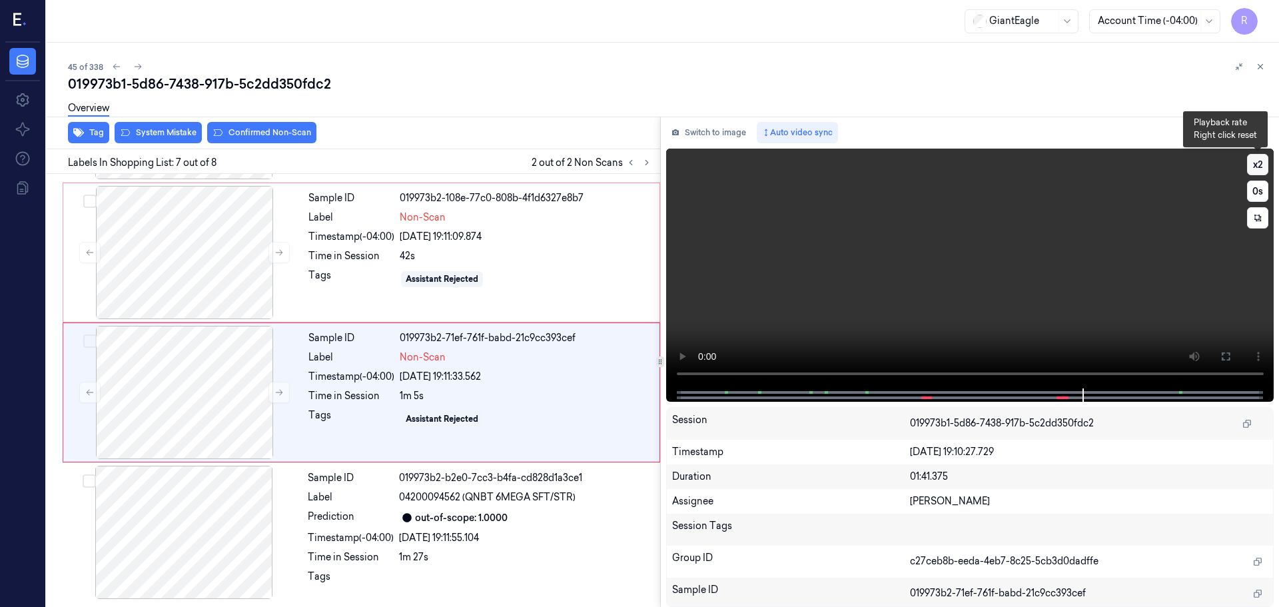
click at [1256, 173] on button "x 2" at bounding box center [1257, 164] width 21 height 21
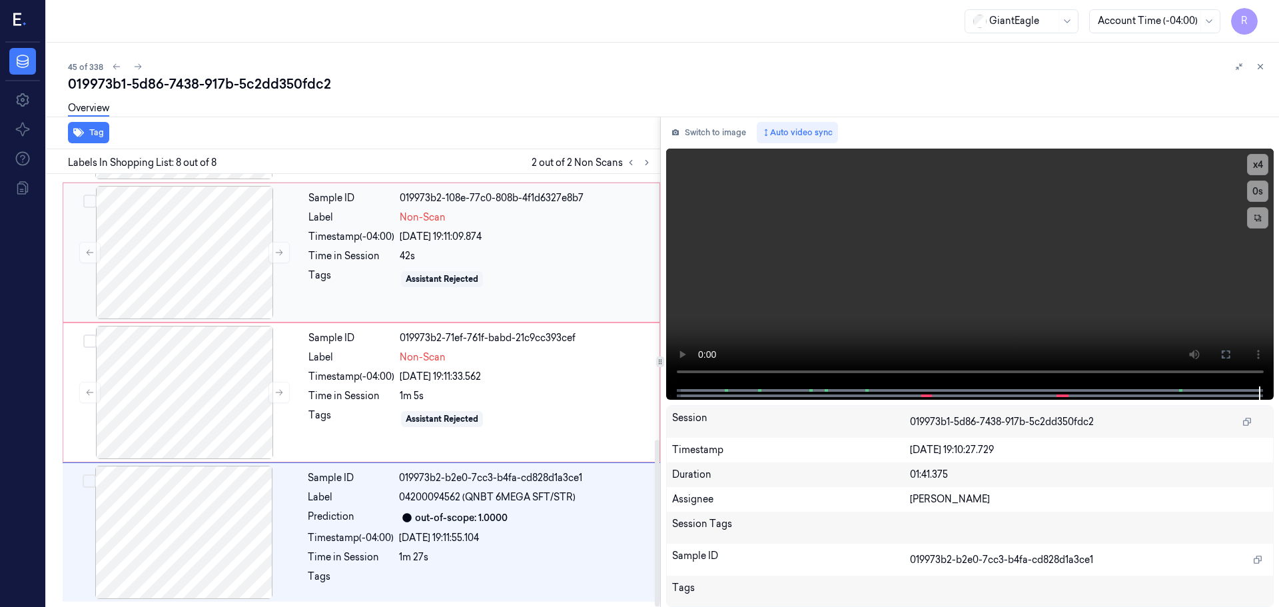
click at [529, 248] on div "Sample ID 019973b2-108e-77c0-808b-4f1d6327e8b7 Label Non-Scan Timestamp (-04:00…" at bounding box center [480, 252] width 354 height 133
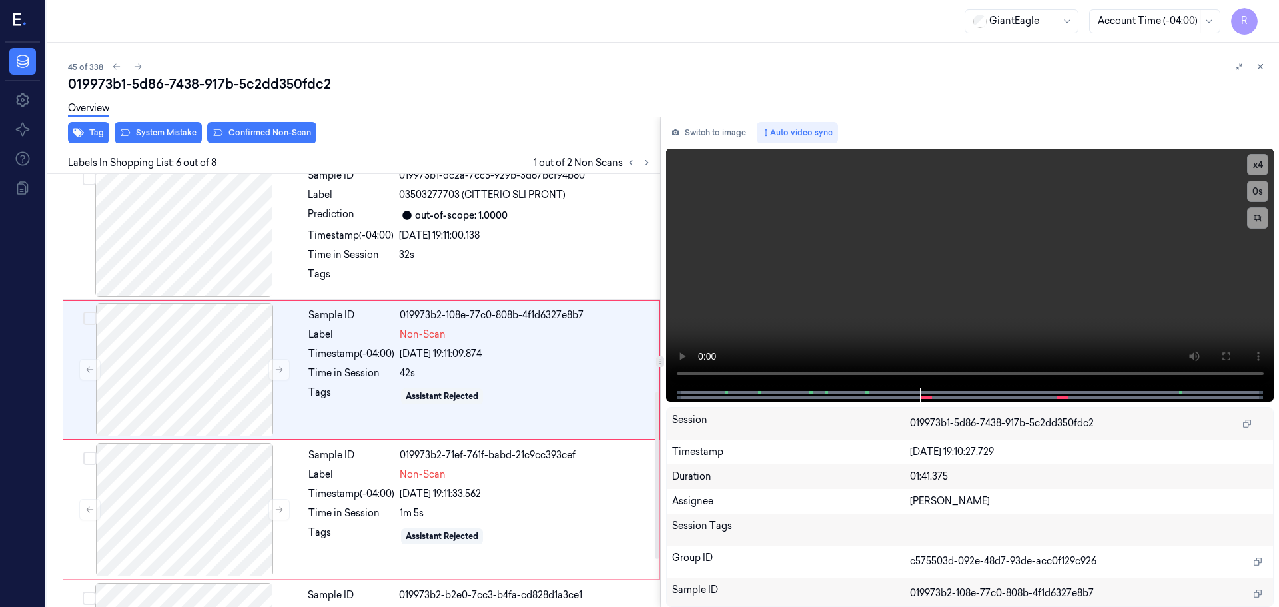
scroll to position [552, 0]
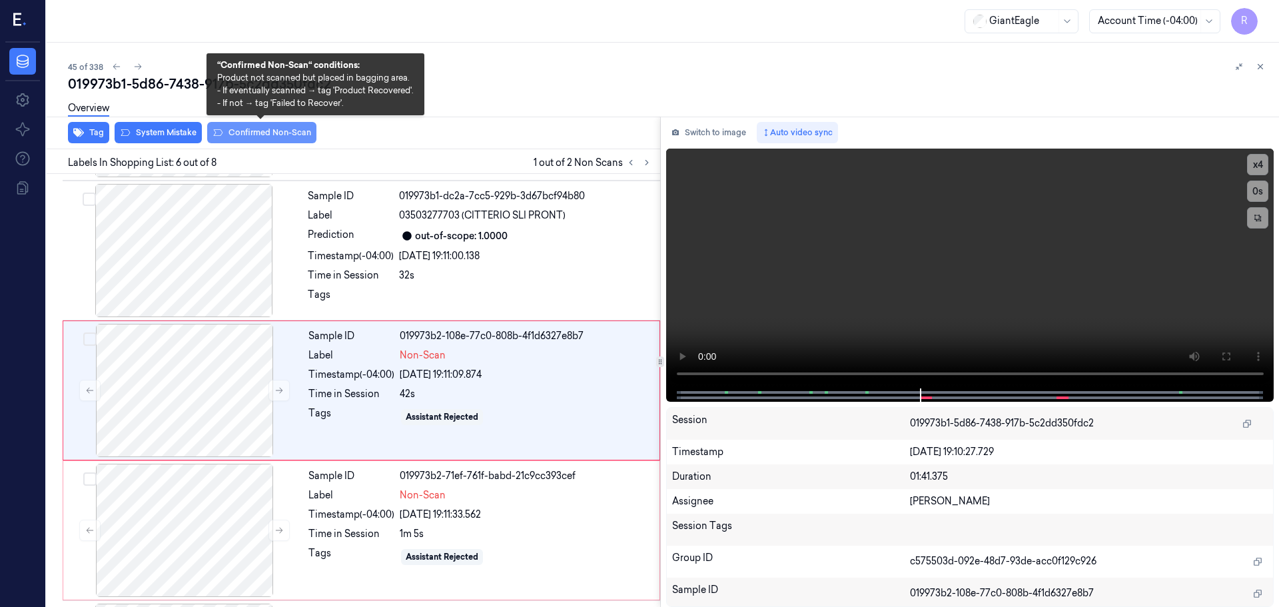
click at [248, 132] on button "Confirmed Non-Scan" at bounding box center [261, 132] width 109 height 21
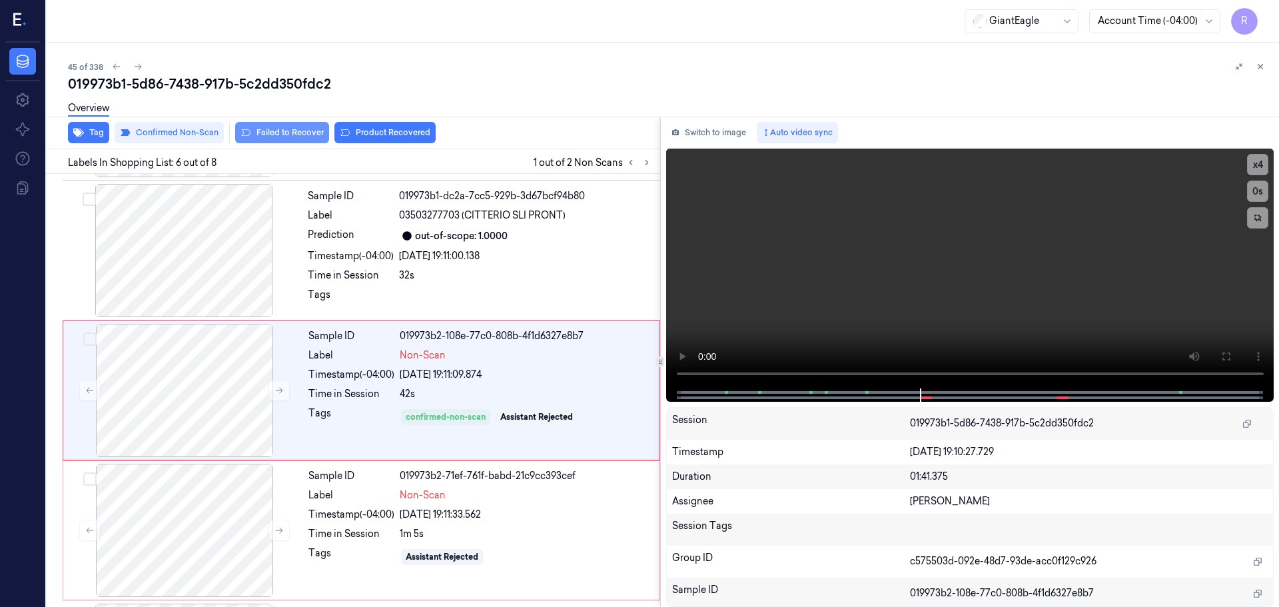
click at [308, 131] on button "Failed to Recover" at bounding box center [282, 132] width 94 height 21
click at [400, 404] on div "Sample ID 019973b2-108e-77c0-808b-4f1d6327e8b7 Label Non-Scan Timestamp (-04:00…" at bounding box center [480, 390] width 354 height 133
click at [361, 520] on div "Timestamp (-04:00)" at bounding box center [351, 515] width 86 height 14
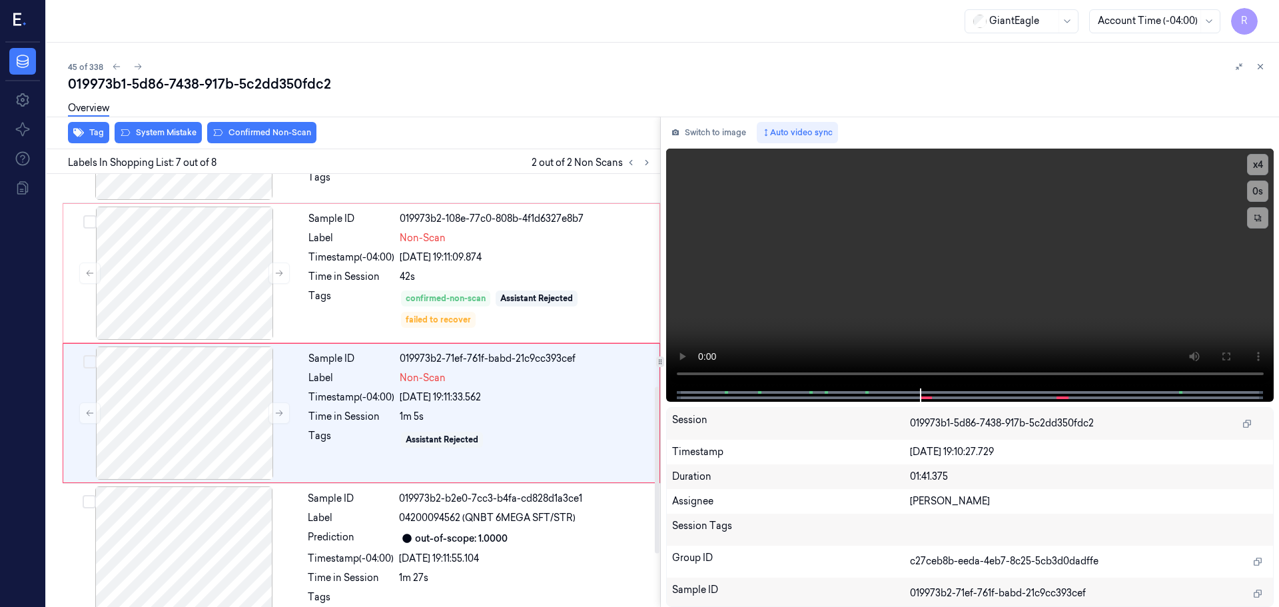
scroll to position [690, 0]
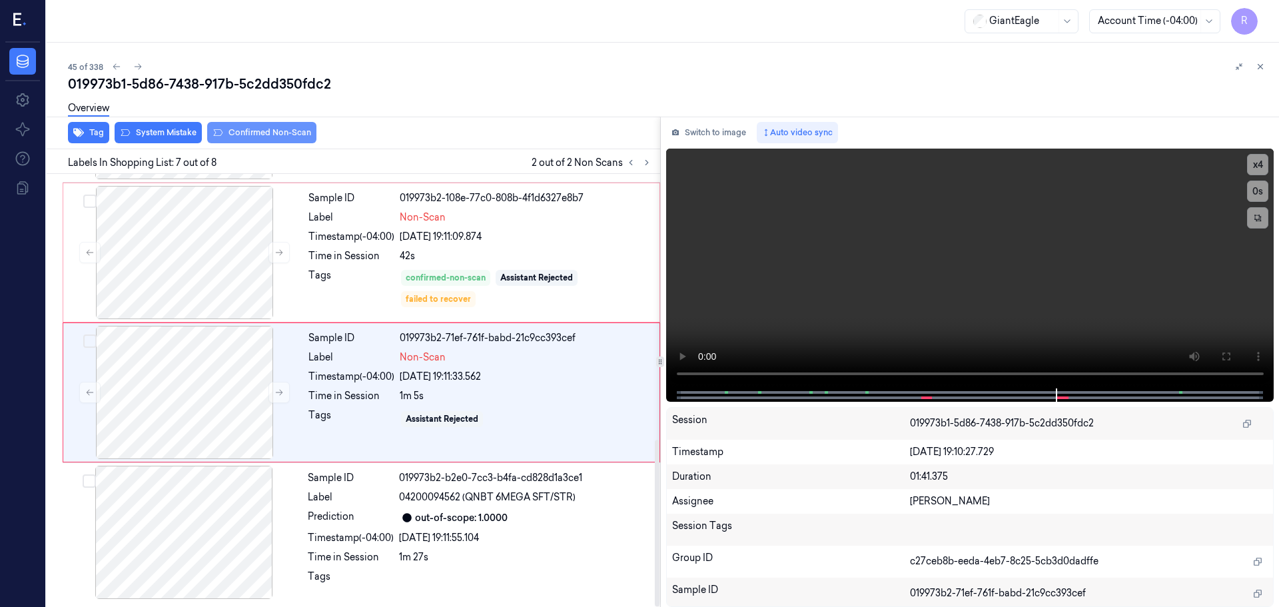
click at [252, 133] on button "Confirmed Non-Scan" at bounding box center [261, 132] width 109 height 21
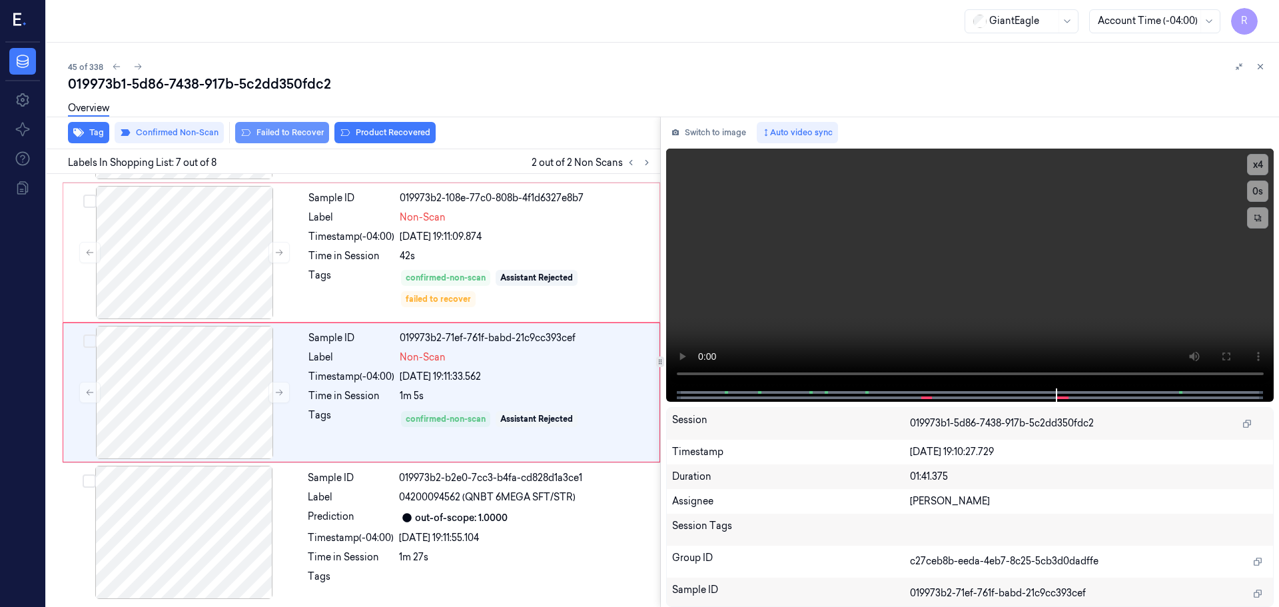
click at [278, 133] on button "Failed to Recover" at bounding box center [282, 132] width 94 height 21
click at [486, 269] on div "confirmed-non-scan Assistant Rejected failed to recover" at bounding box center [526, 288] width 252 height 40
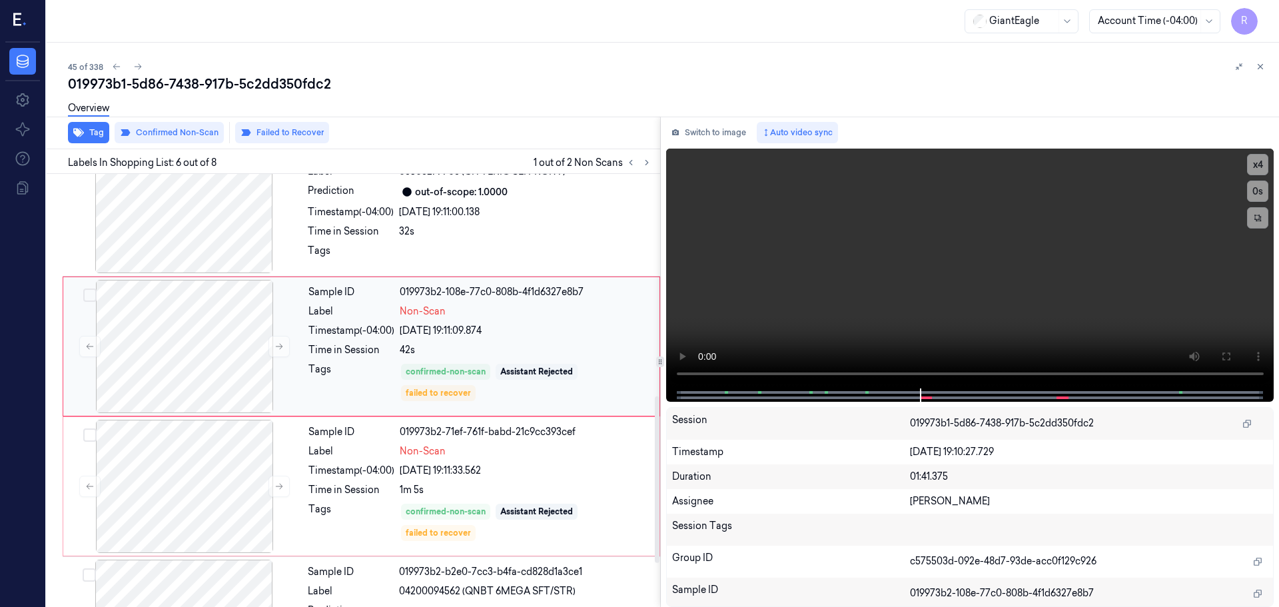
scroll to position [619, 0]
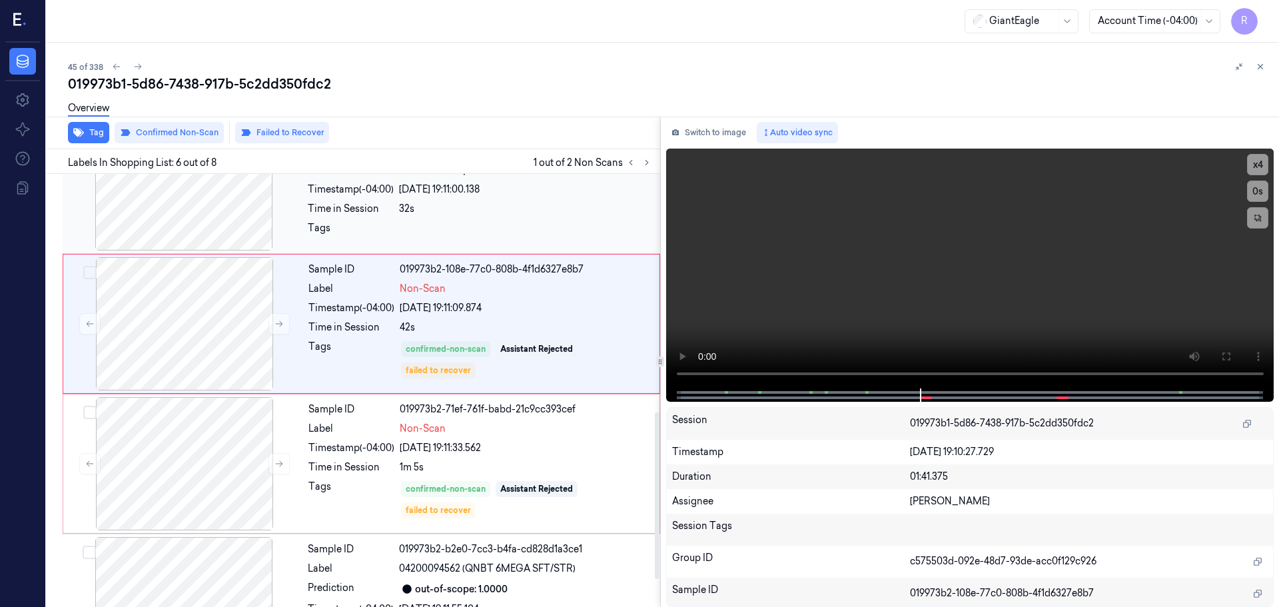
click at [499, 226] on div at bounding box center [525, 231] width 253 height 21
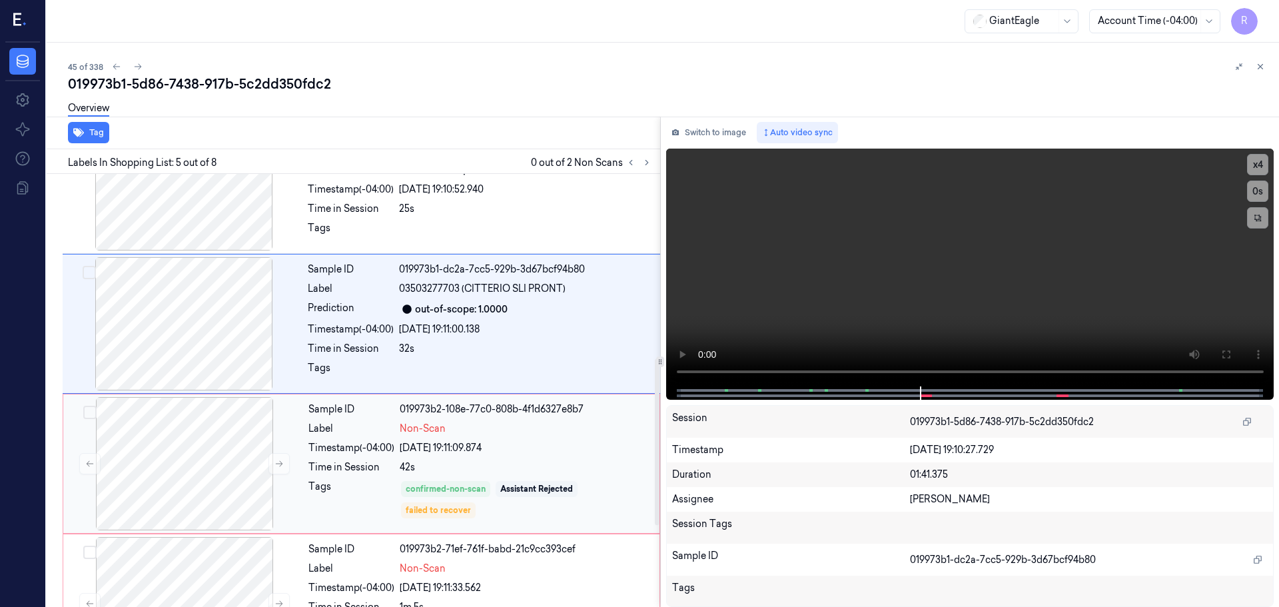
click at [498, 444] on div "[DATE] 19:11:09.874" at bounding box center [526, 448] width 252 height 14
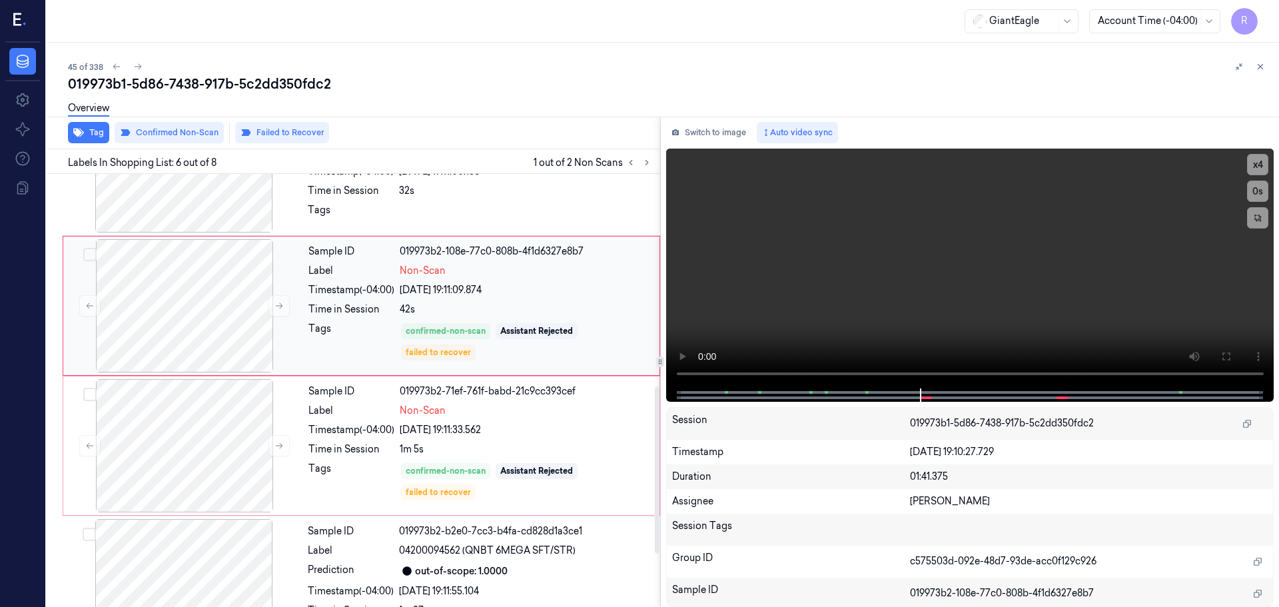
scroll to position [686, 0]
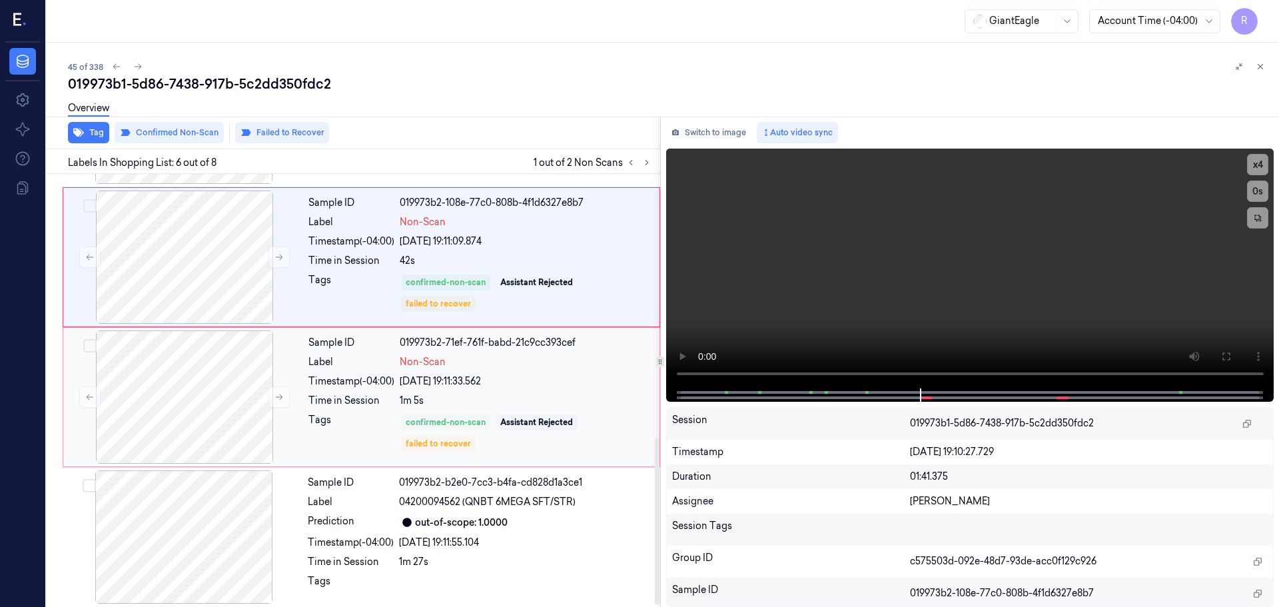
click at [428, 421] on div "confirmed-non-scan" at bounding box center [446, 422] width 80 height 12
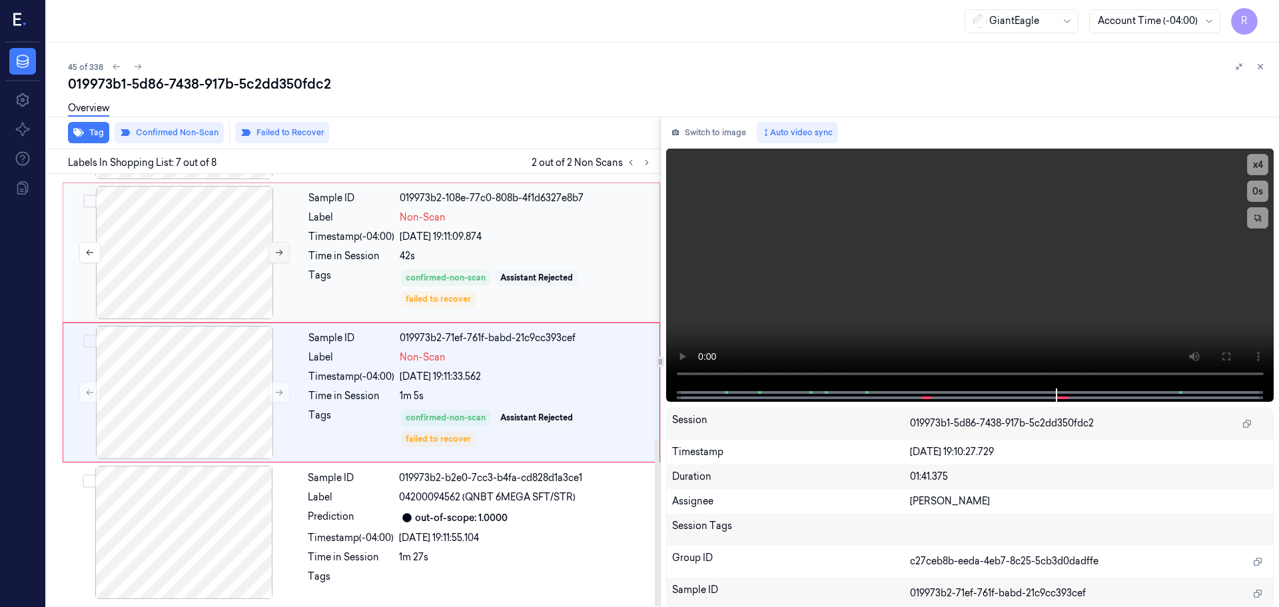
click at [268, 253] on button at bounding box center [278, 252] width 21 height 21
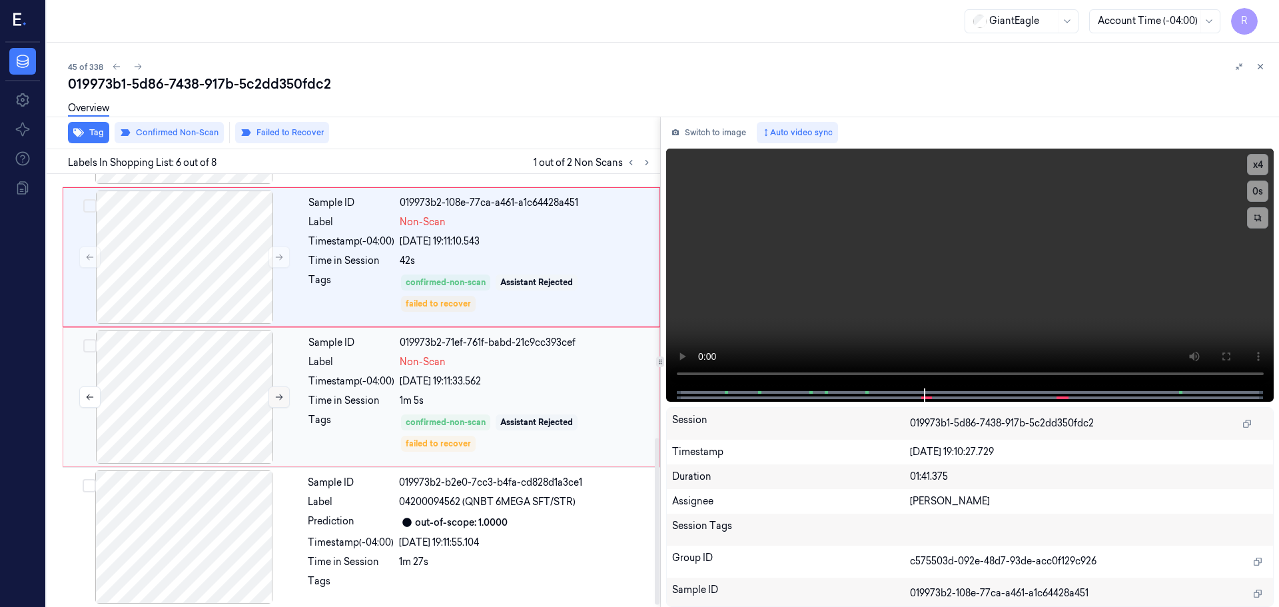
click at [280, 396] on icon at bounding box center [278, 396] width 9 height 9
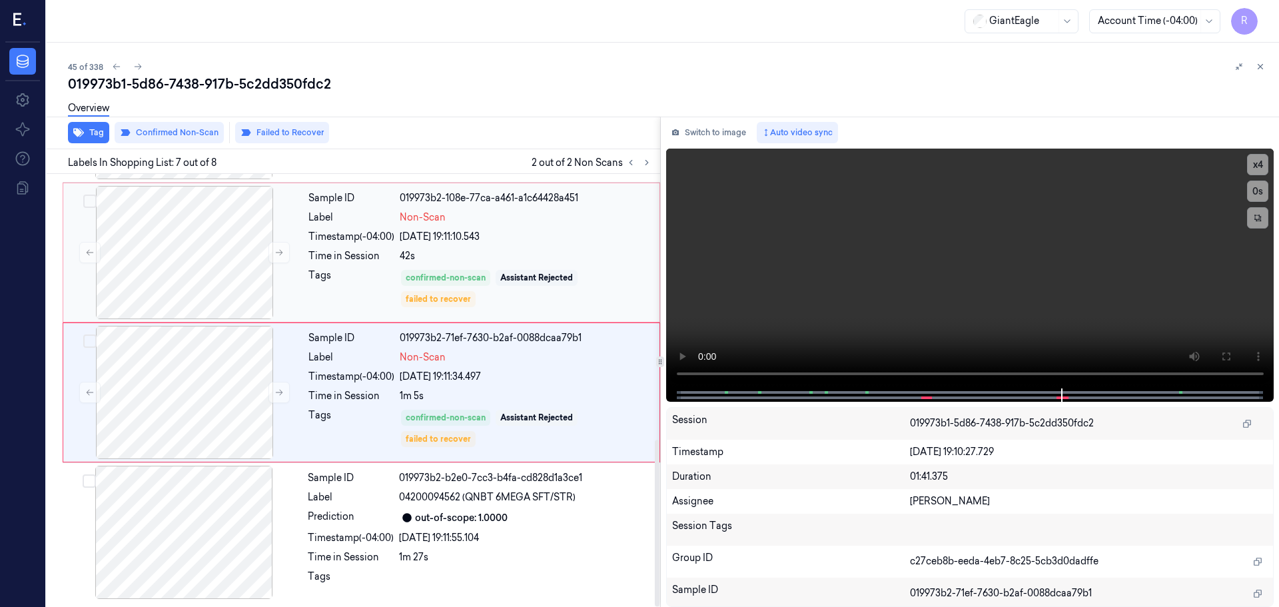
click at [545, 255] on div "42s" at bounding box center [526, 256] width 252 height 14
click at [510, 402] on div "1m 5s" at bounding box center [526, 396] width 252 height 14
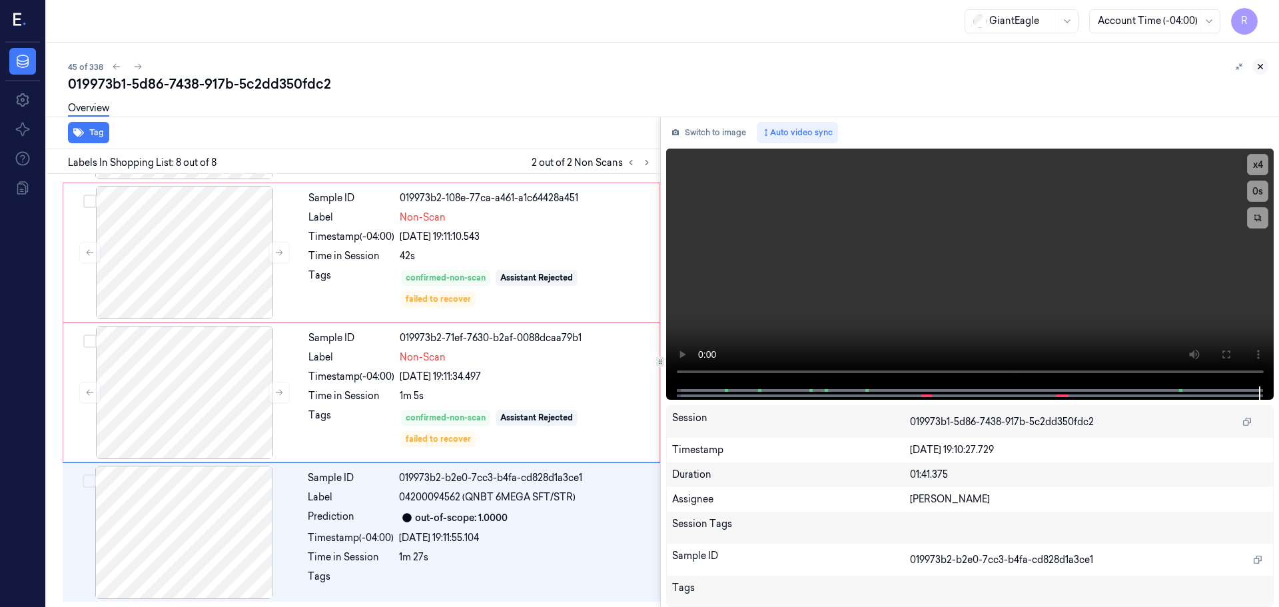
click at [1260, 69] on icon at bounding box center [1260, 66] width 9 height 9
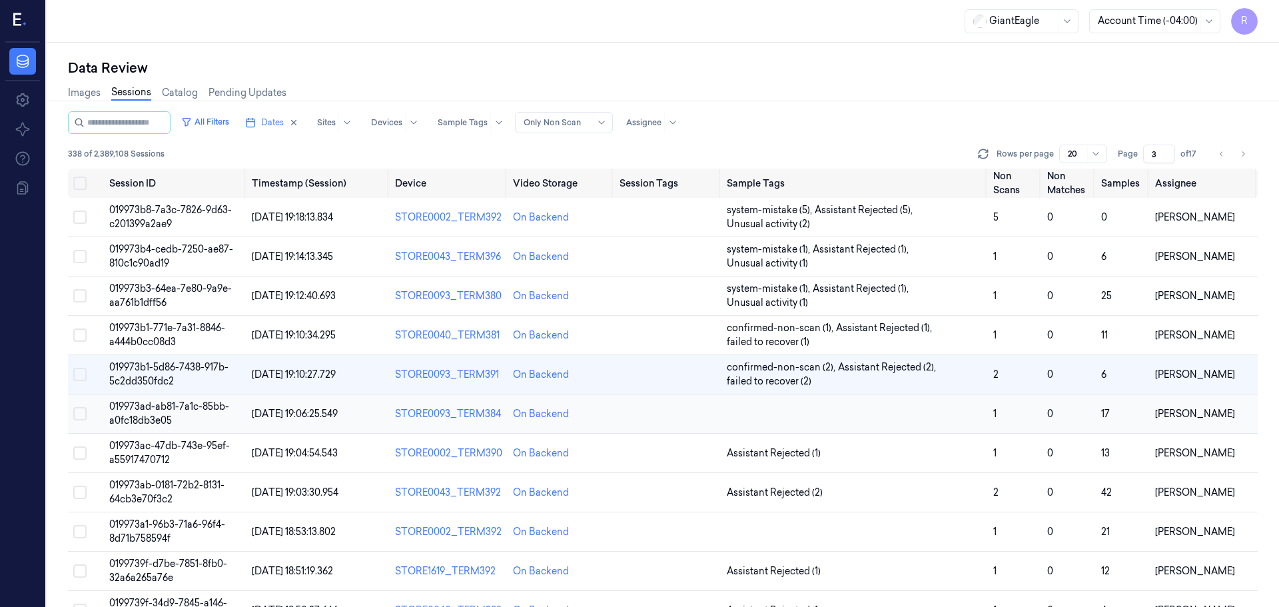
click at [952, 420] on td at bounding box center [854, 413] width 266 height 39
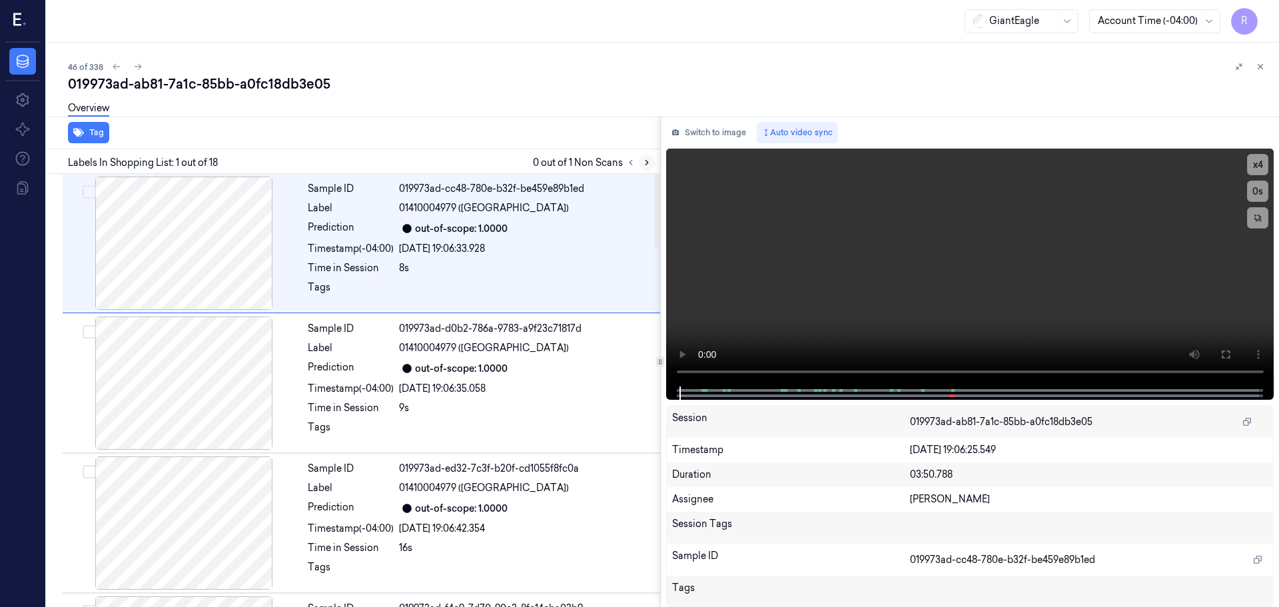
click at [644, 167] on icon at bounding box center [646, 162] width 9 height 9
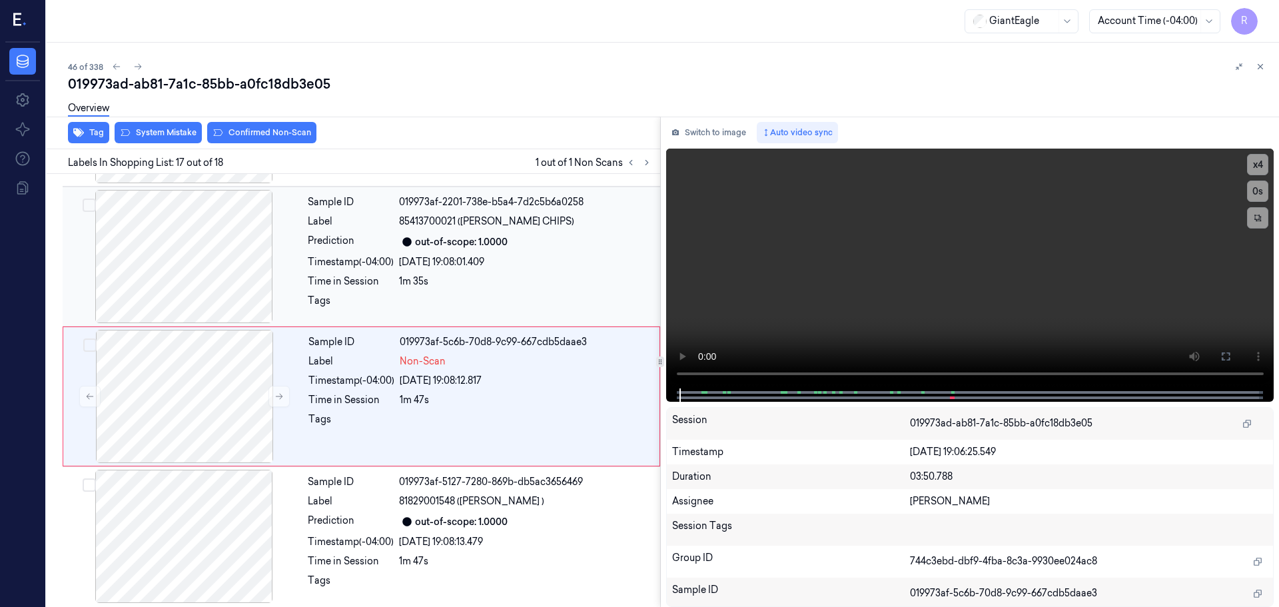
scroll to position [2089, 0]
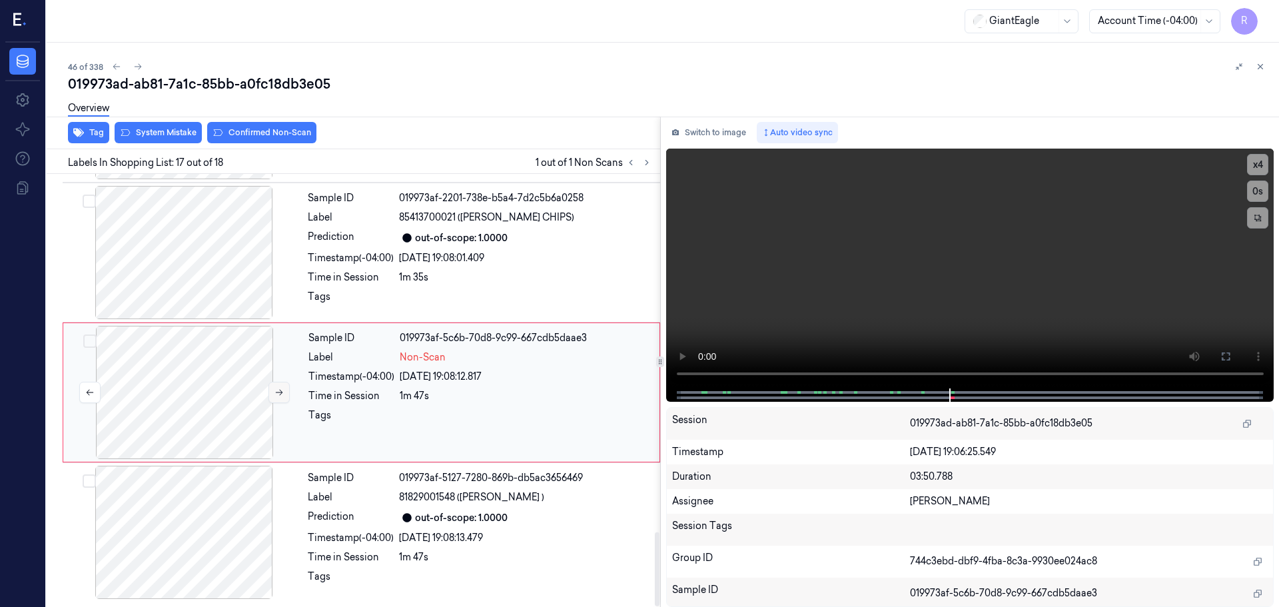
click at [278, 386] on button at bounding box center [278, 392] width 21 height 21
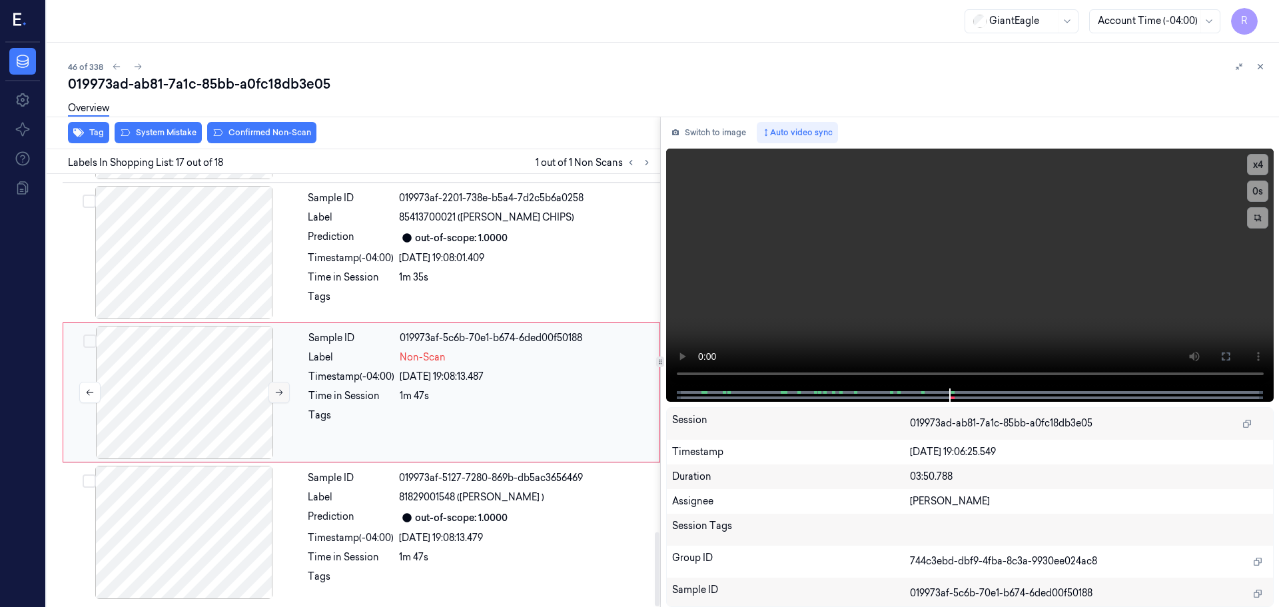
click at [278, 386] on button at bounding box center [278, 392] width 21 height 21
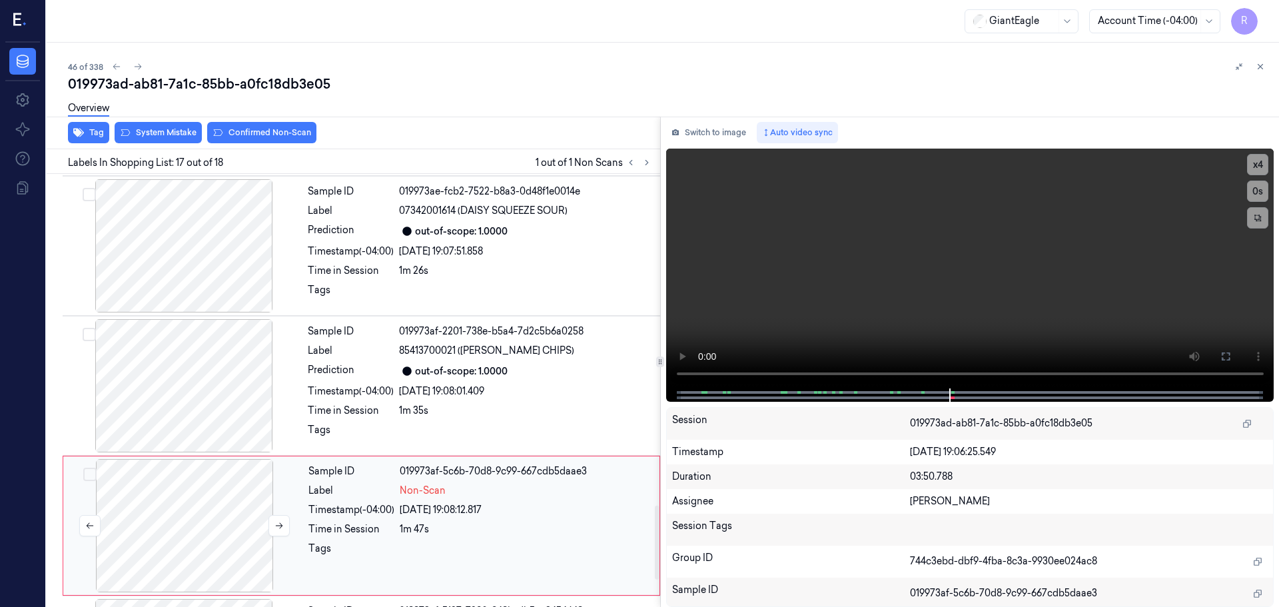
scroll to position [1756, 0]
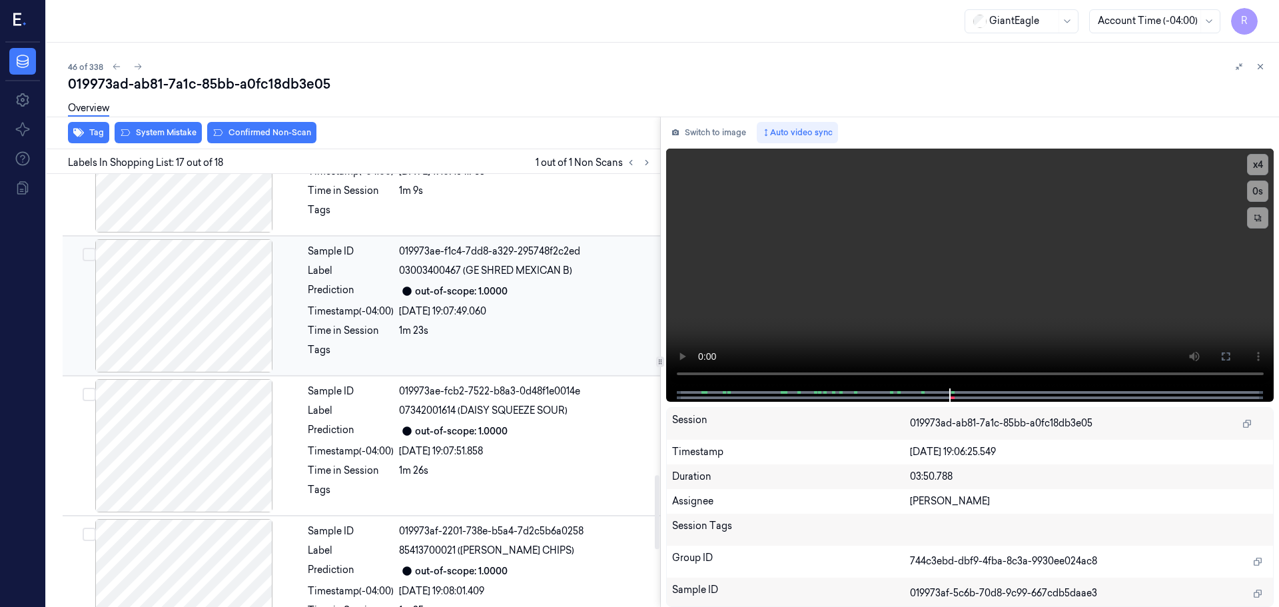
click at [203, 319] on div at bounding box center [183, 305] width 237 height 133
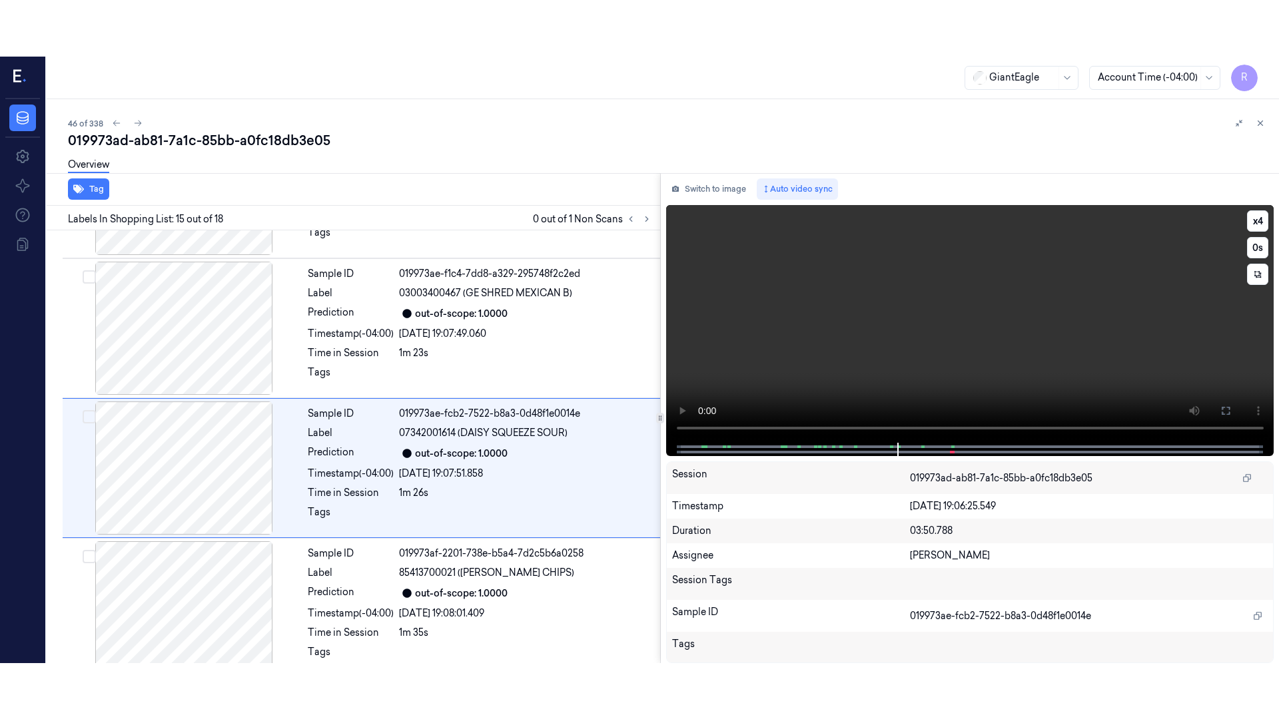
scroll to position [1811, 0]
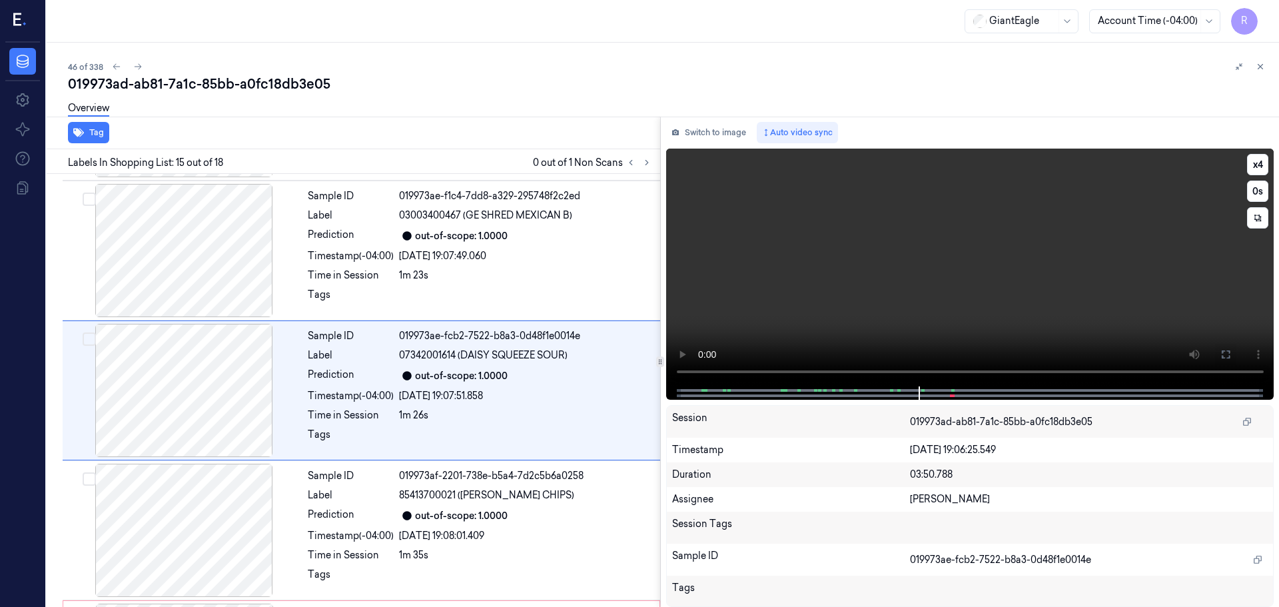
drag, startPoint x: 1220, startPoint y: 350, endPoint x: 1220, endPoint y: 430, distance: 80.6
click at [1220, 350] on button at bounding box center [1225, 354] width 21 height 21
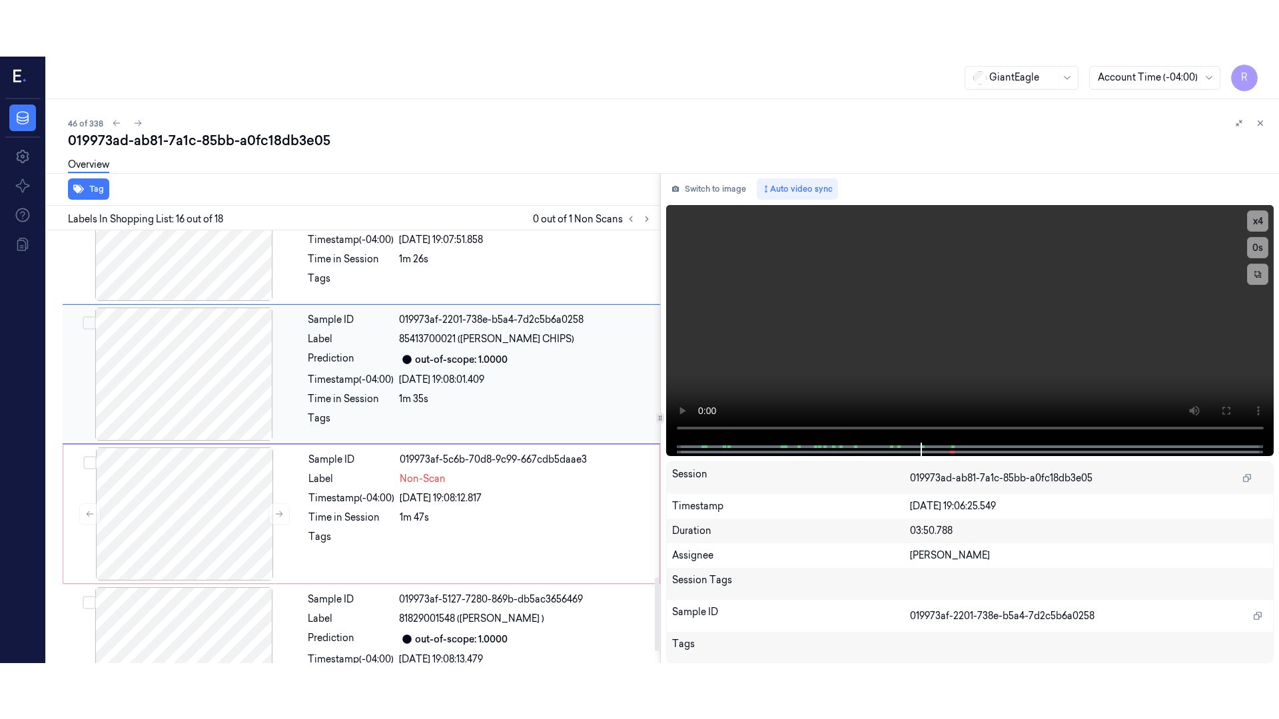
scroll to position [2089, 0]
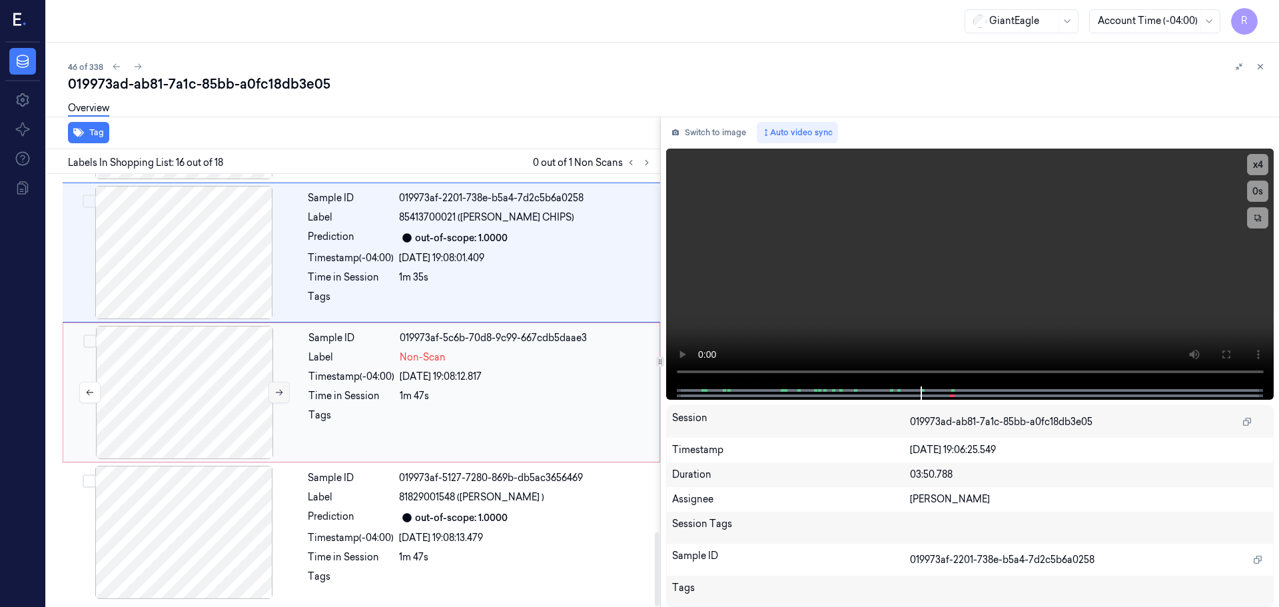
click at [278, 389] on icon at bounding box center [278, 392] width 9 height 9
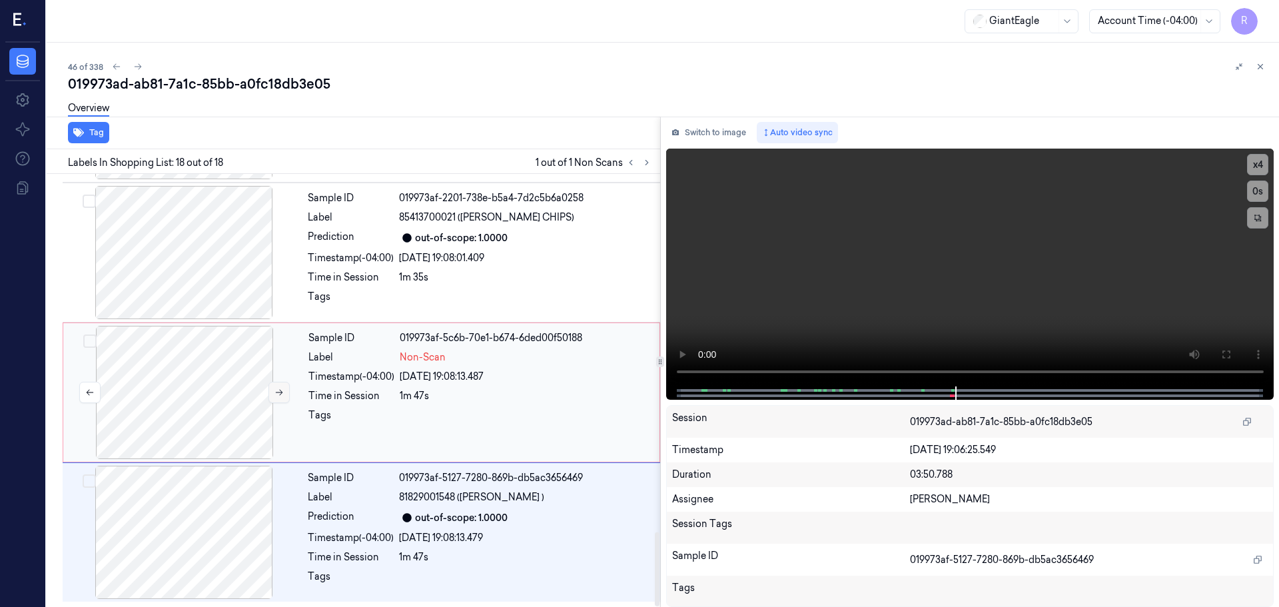
click at [278, 389] on icon at bounding box center [278, 392] width 9 height 9
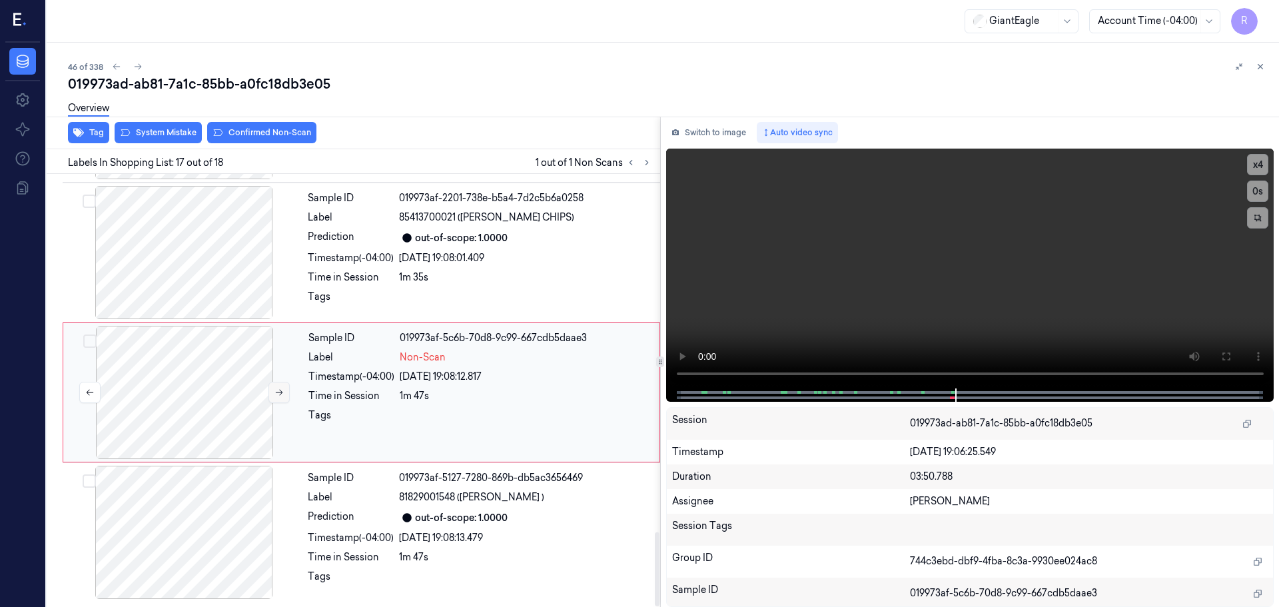
click at [278, 389] on icon at bounding box center [278, 392] width 9 height 9
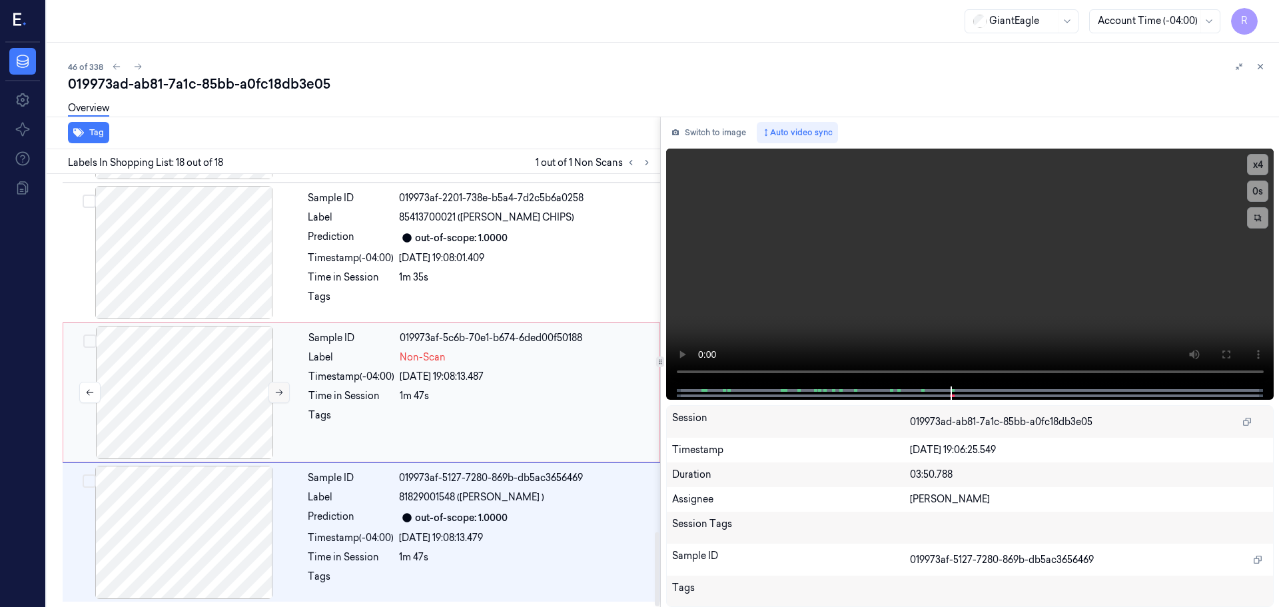
click at [278, 389] on icon at bounding box center [278, 392] width 9 height 9
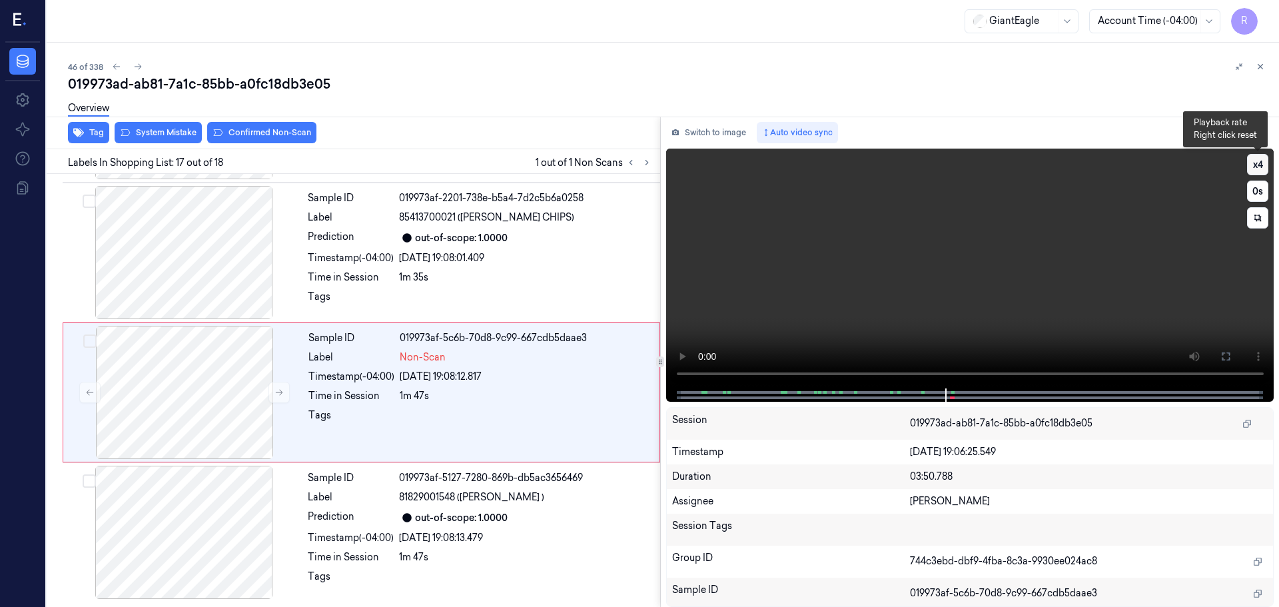
click at [1257, 163] on button "x 4" at bounding box center [1257, 164] width 21 height 21
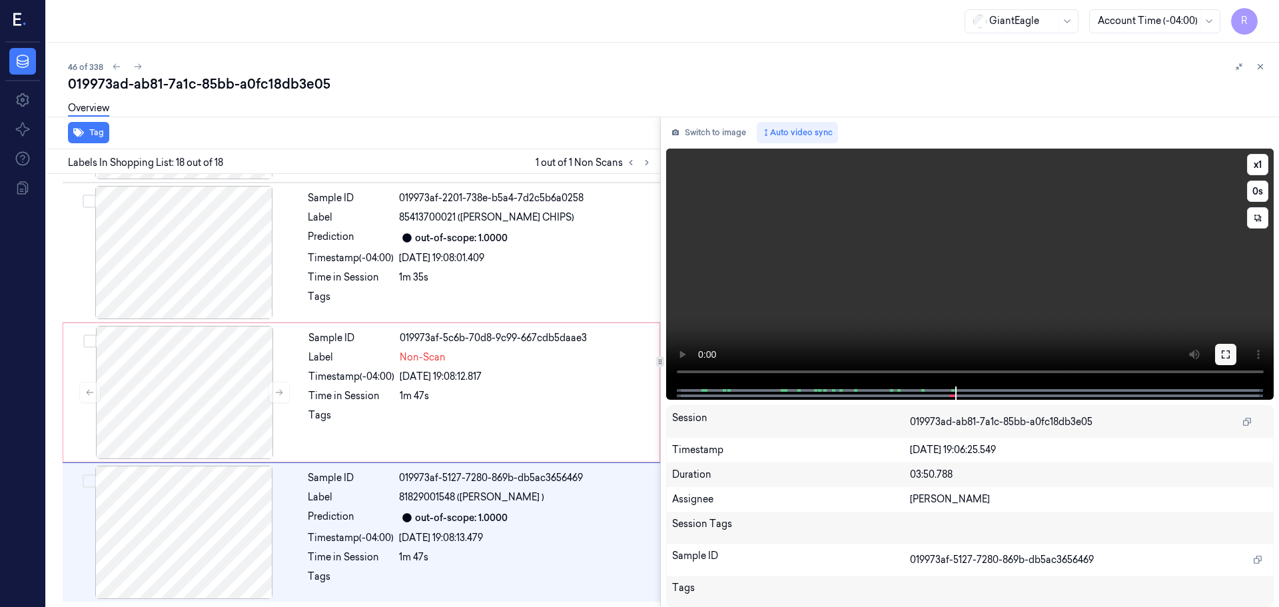
click at [1226, 352] on icon at bounding box center [1225, 354] width 11 height 11
click at [1256, 168] on button "x 1" at bounding box center [1257, 164] width 21 height 21
click at [1256, 168] on button "x 2" at bounding box center [1257, 164] width 21 height 21
click at [446, 392] on div "1m 47s" at bounding box center [526, 396] width 252 height 14
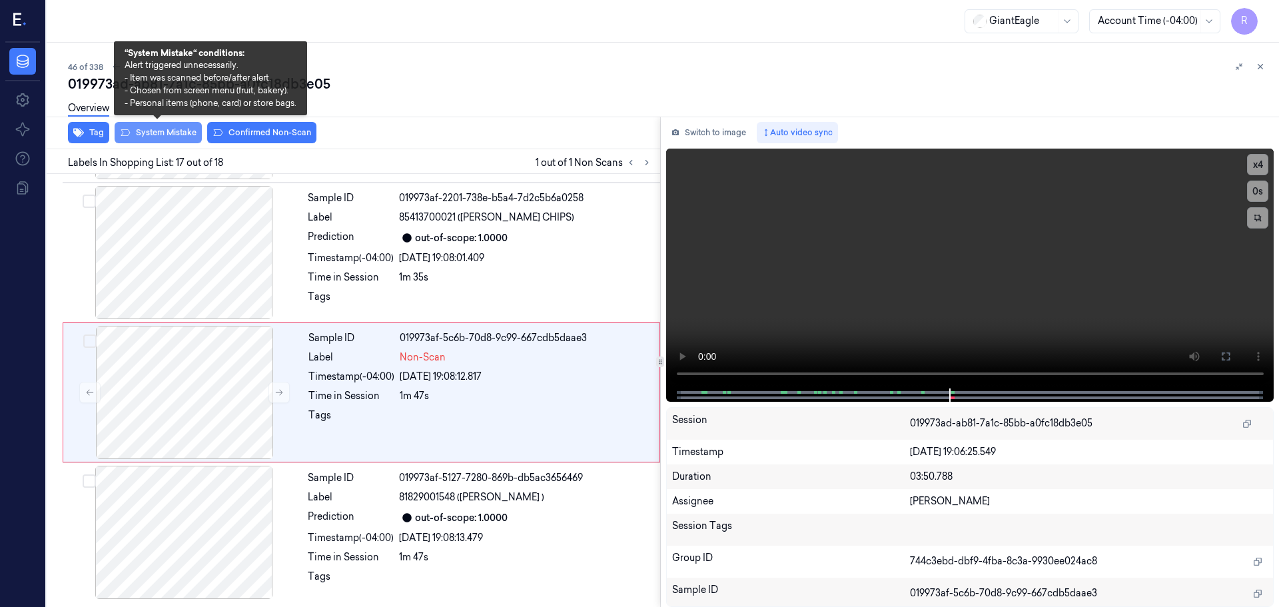
click at [139, 131] on button "System Mistake" at bounding box center [158, 132] width 87 height 21
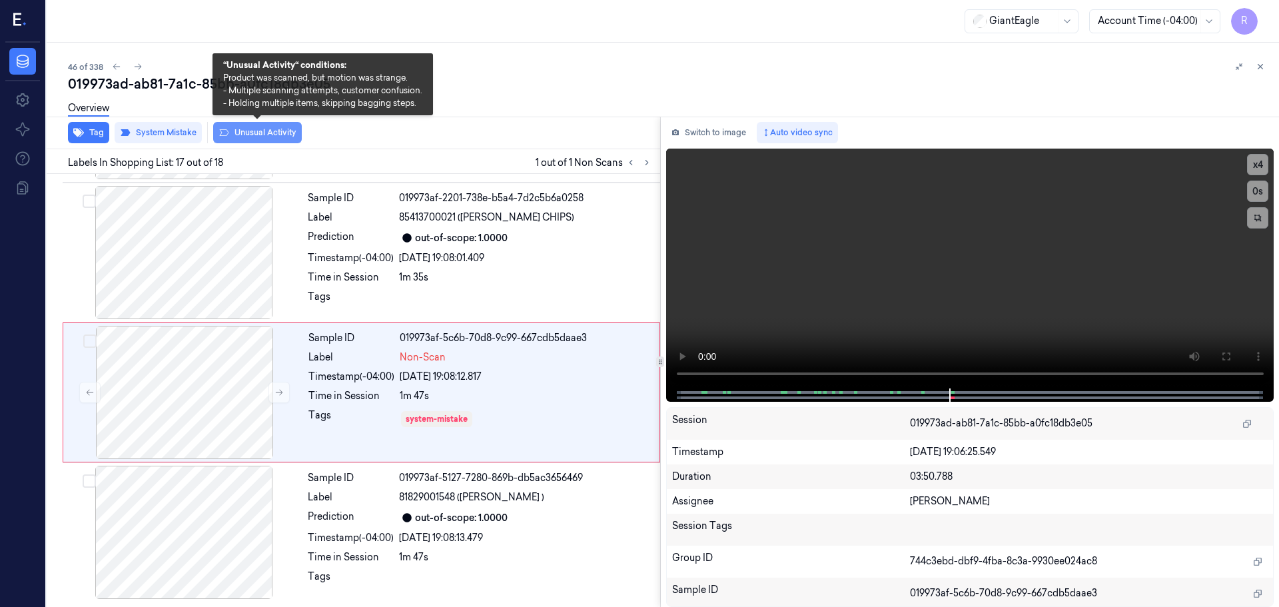
click at [272, 130] on button "Unusual Activity" at bounding box center [257, 132] width 89 height 21
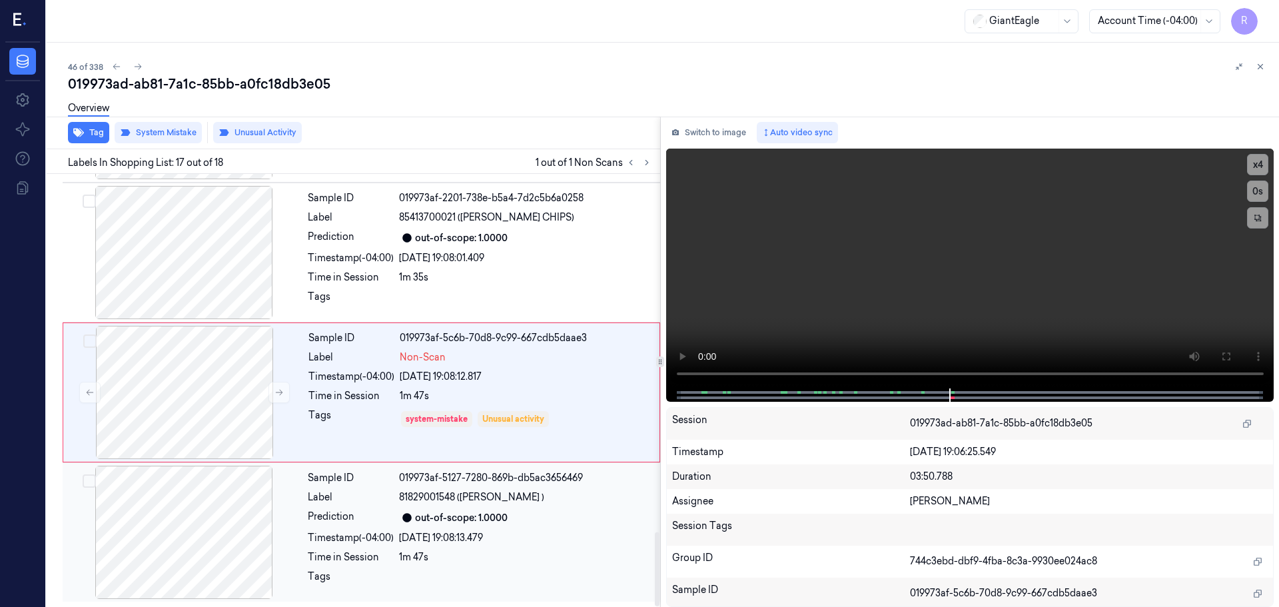
click at [349, 493] on div "Label" at bounding box center [351, 497] width 86 height 14
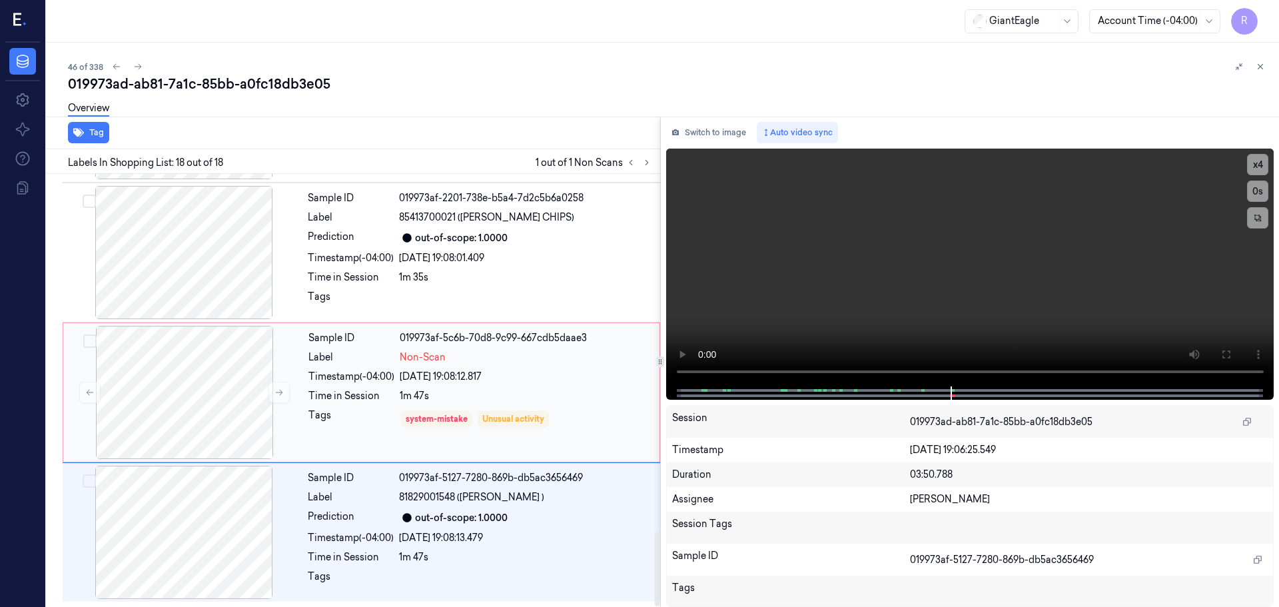
click at [330, 392] on div "Time in Session" at bounding box center [351, 396] width 86 height 14
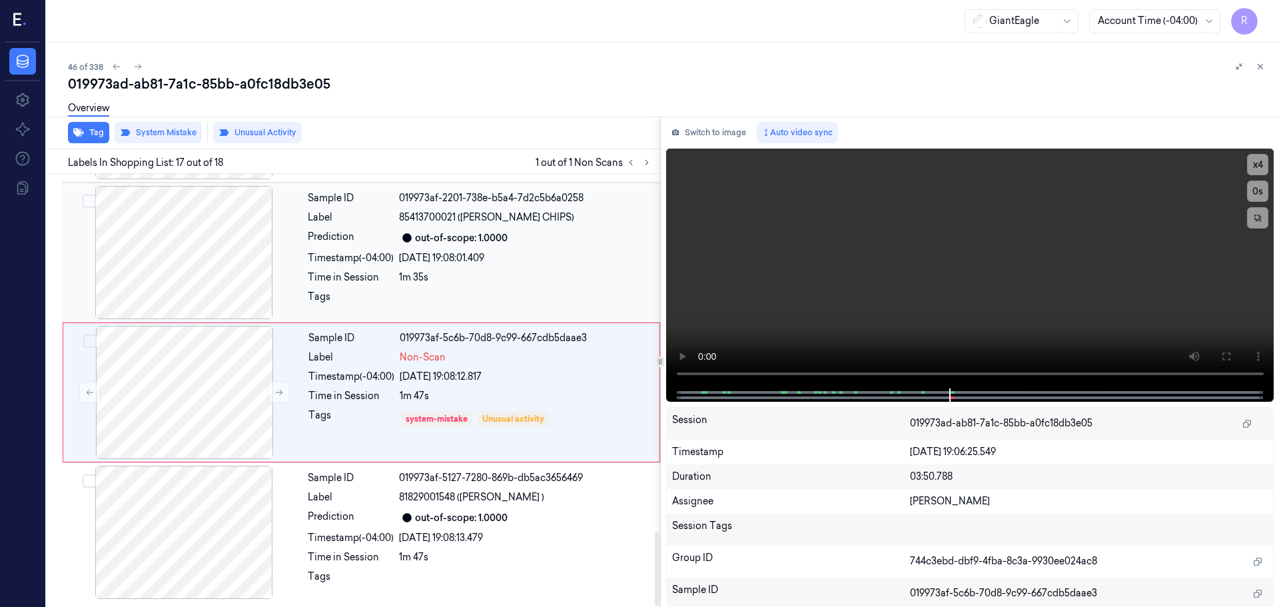
click at [348, 280] on div "Time in Session" at bounding box center [351, 277] width 86 height 14
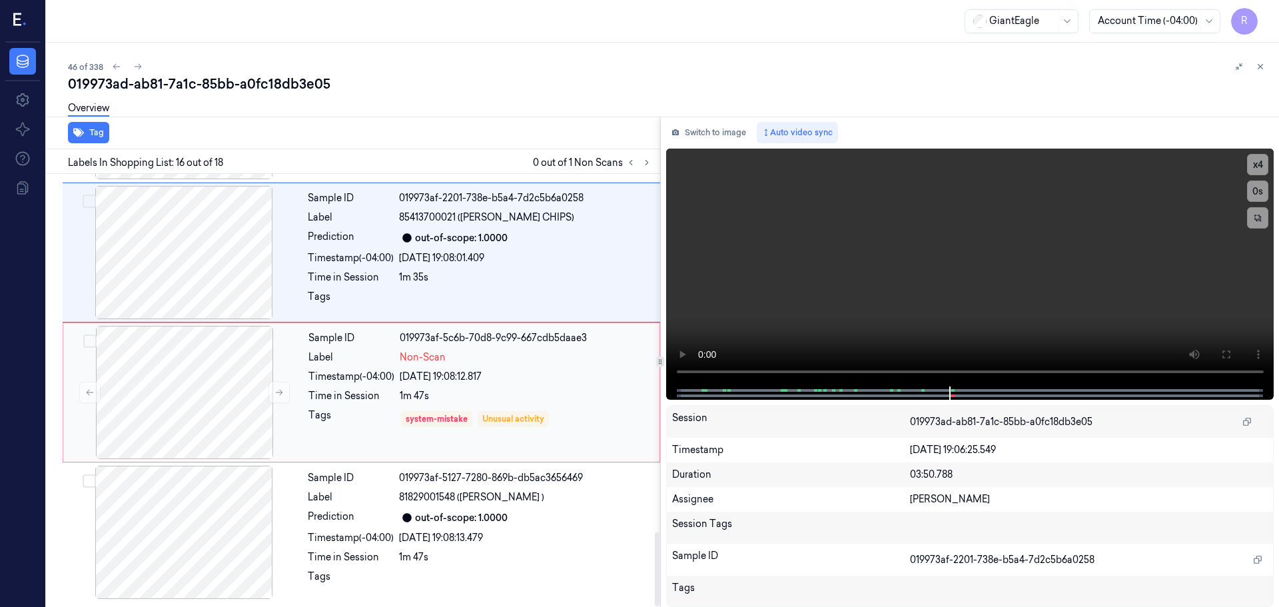
click at [335, 382] on div "Timestamp (-04:00)" at bounding box center [351, 377] width 86 height 14
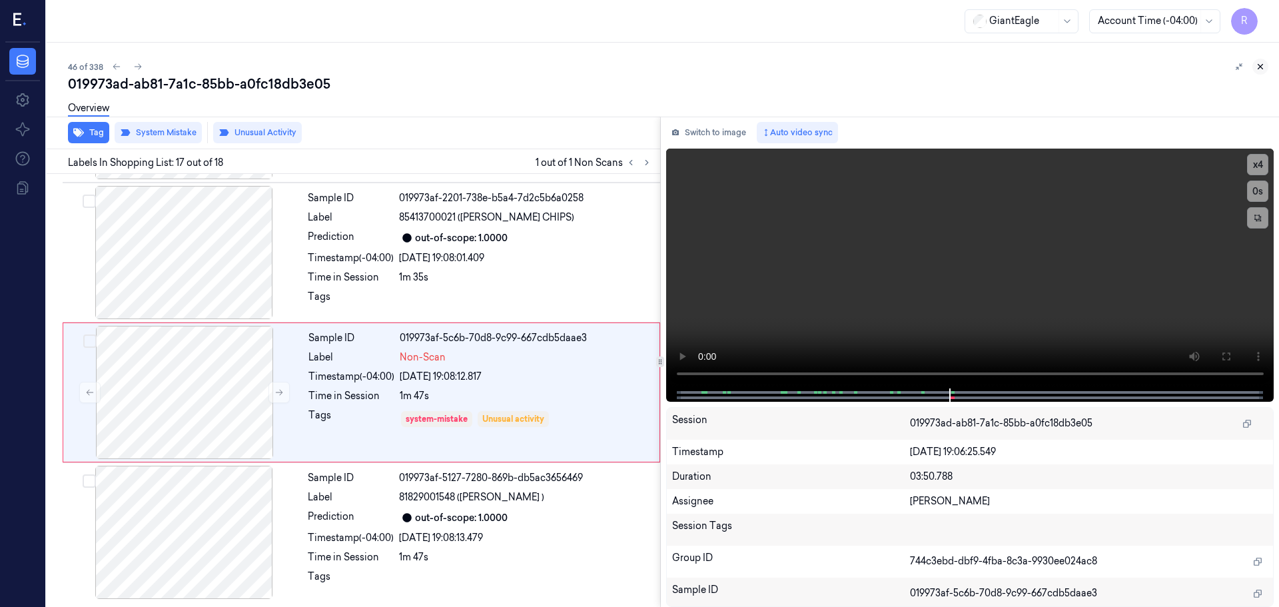
click at [1258, 71] on icon at bounding box center [1260, 66] width 9 height 9
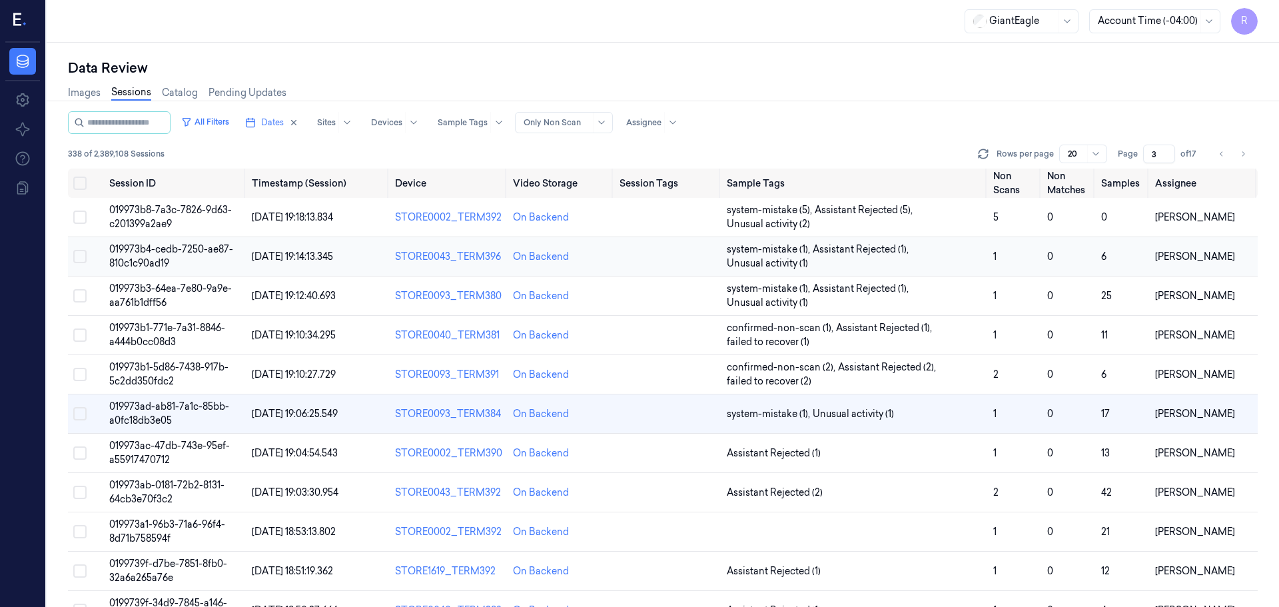
scroll to position [26, 0]
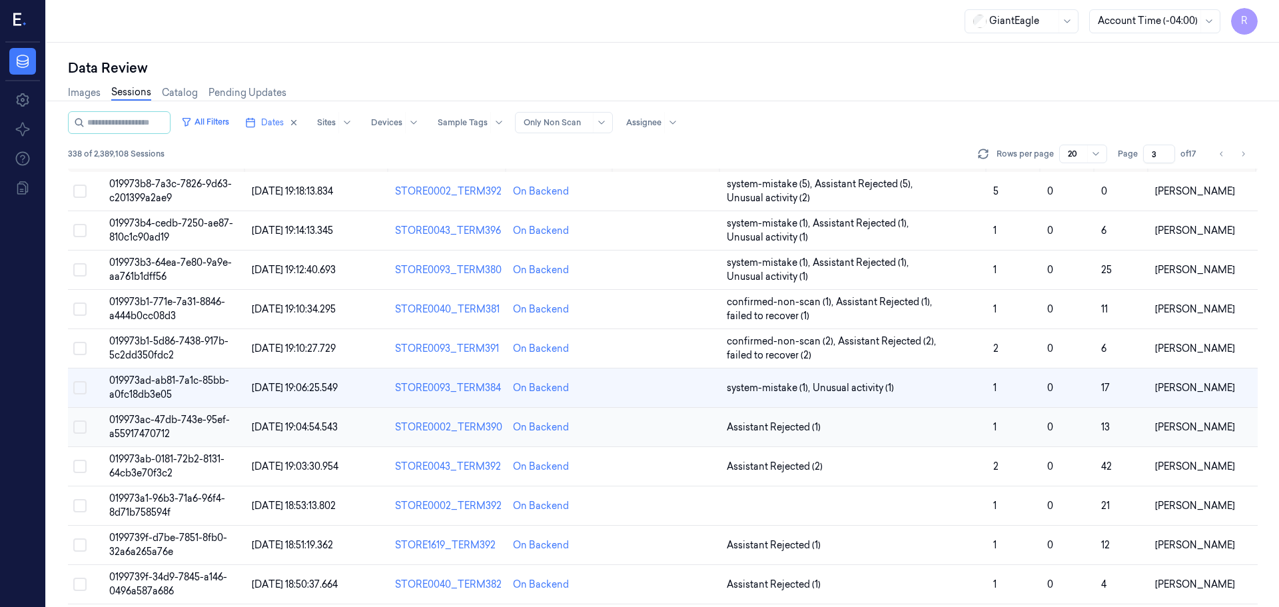
click at [825, 418] on td "Assistant Rejected (1)" at bounding box center [854, 427] width 266 height 39
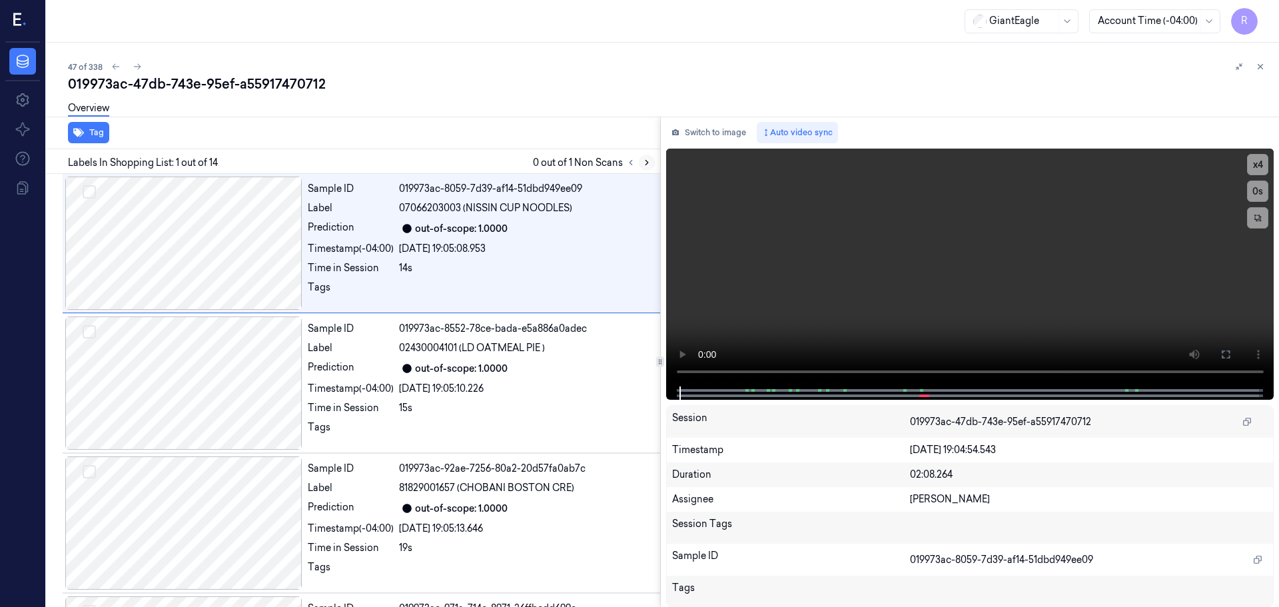
click at [652, 165] on button at bounding box center [647, 163] width 16 height 16
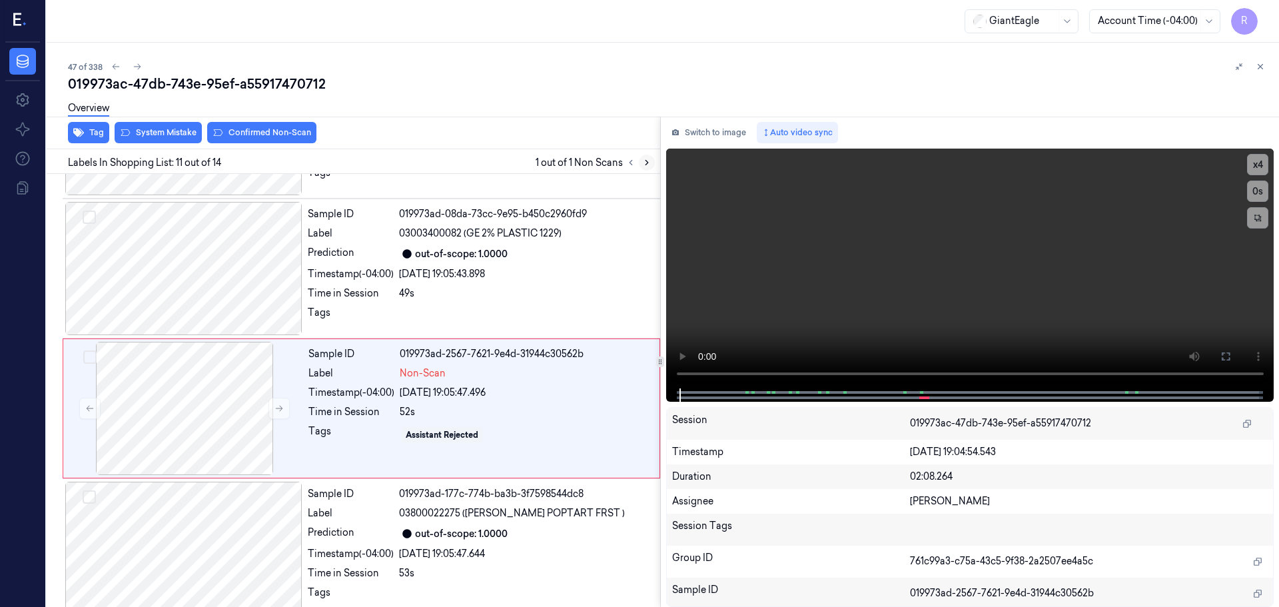
scroll to position [1252, 0]
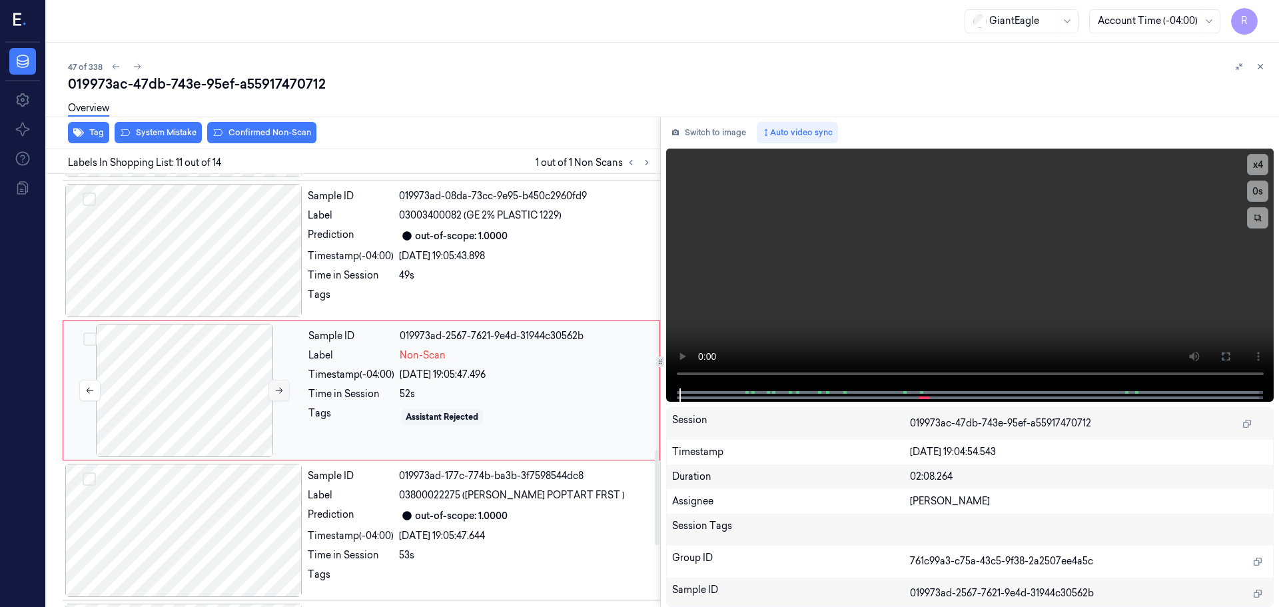
click at [282, 394] on icon at bounding box center [278, 390] width 9 height 9
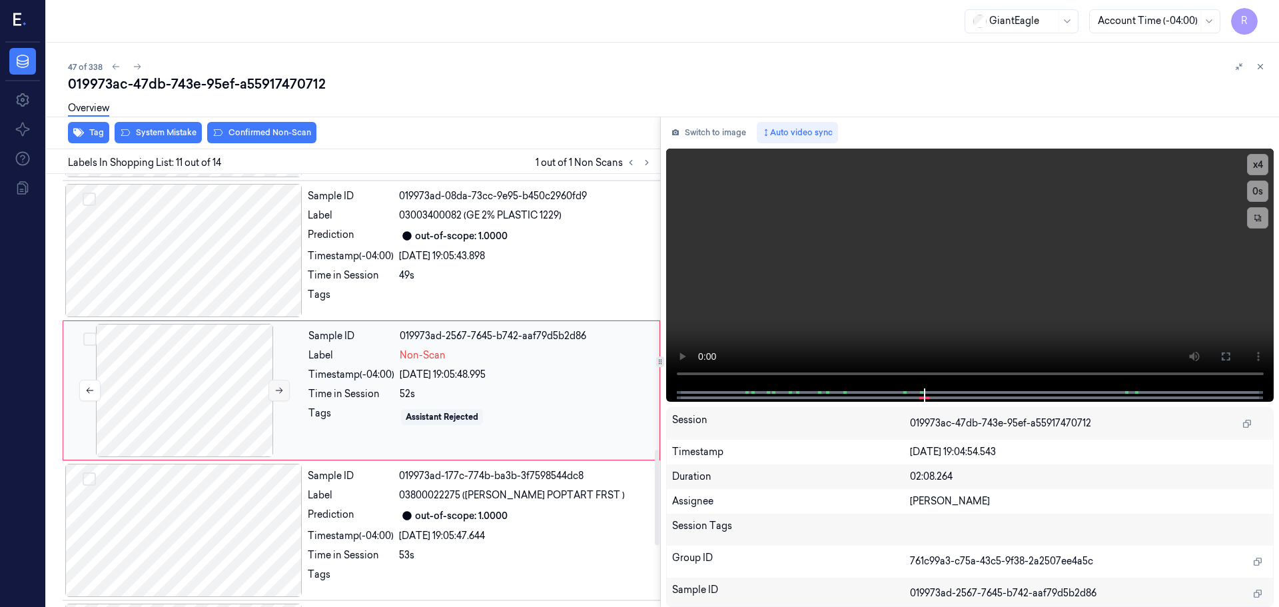
click at [282, 394] on icon at bounding box center [278, 390] width 9 height 9
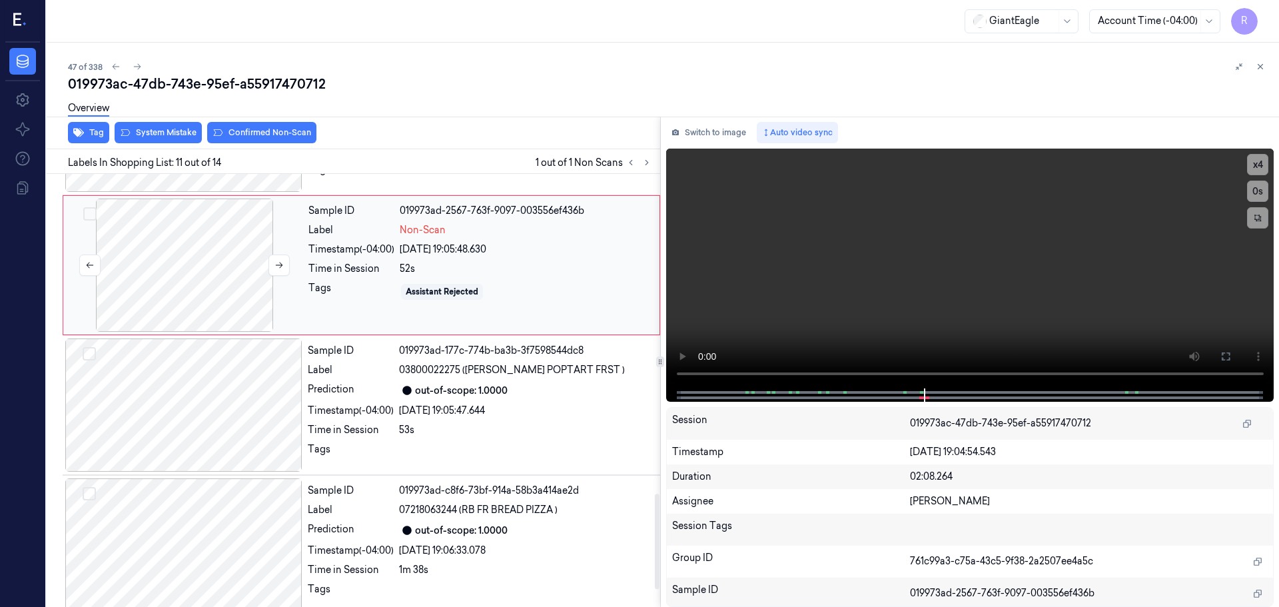
scroll to position [1452, 0]
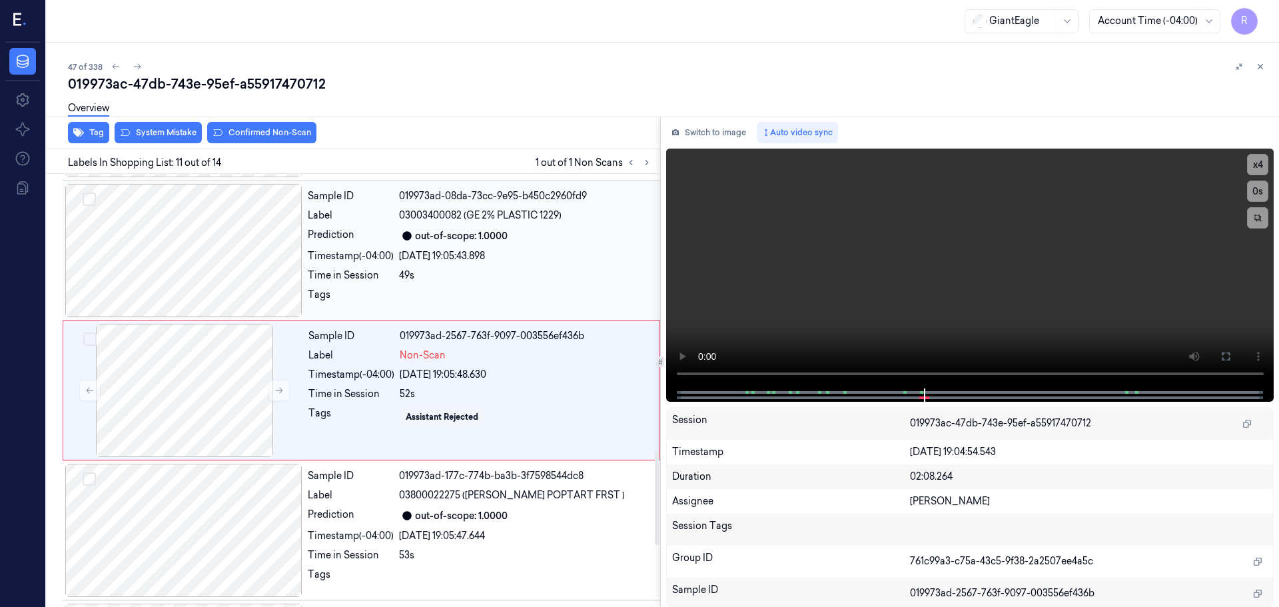
click at [220, 270] on div at bounding box center [183, 250] width 237 height 133
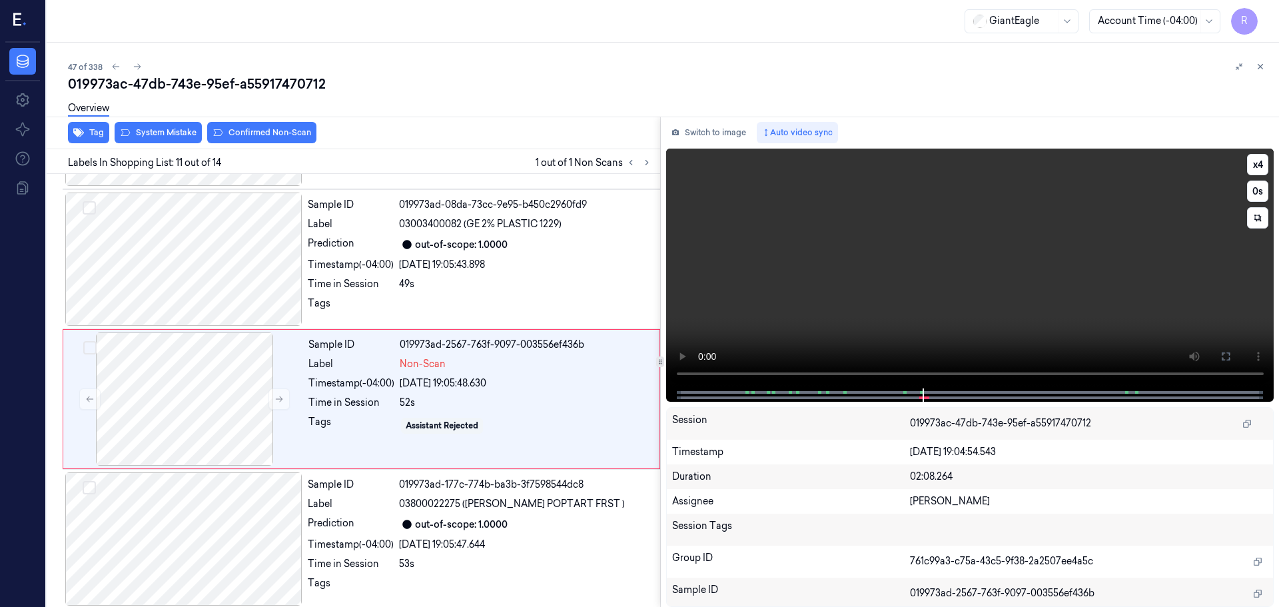
scroll to position [1252, 0]
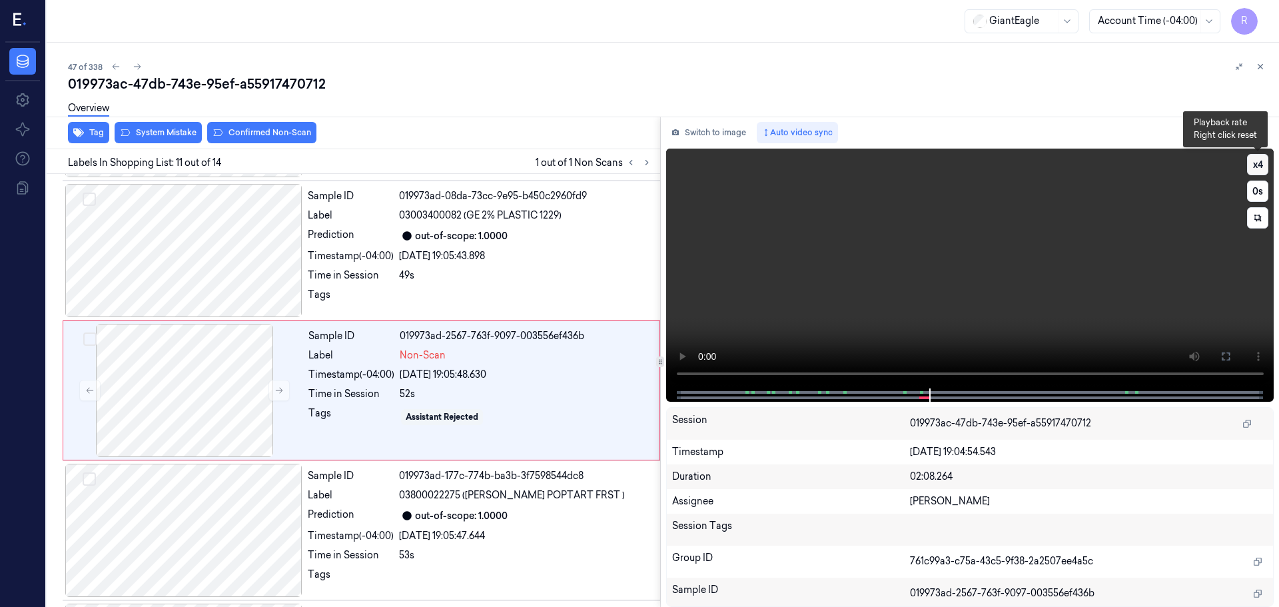
click at [1264, 169] on button "x 4" at bounding box center [1257, 164] width 21 height 21
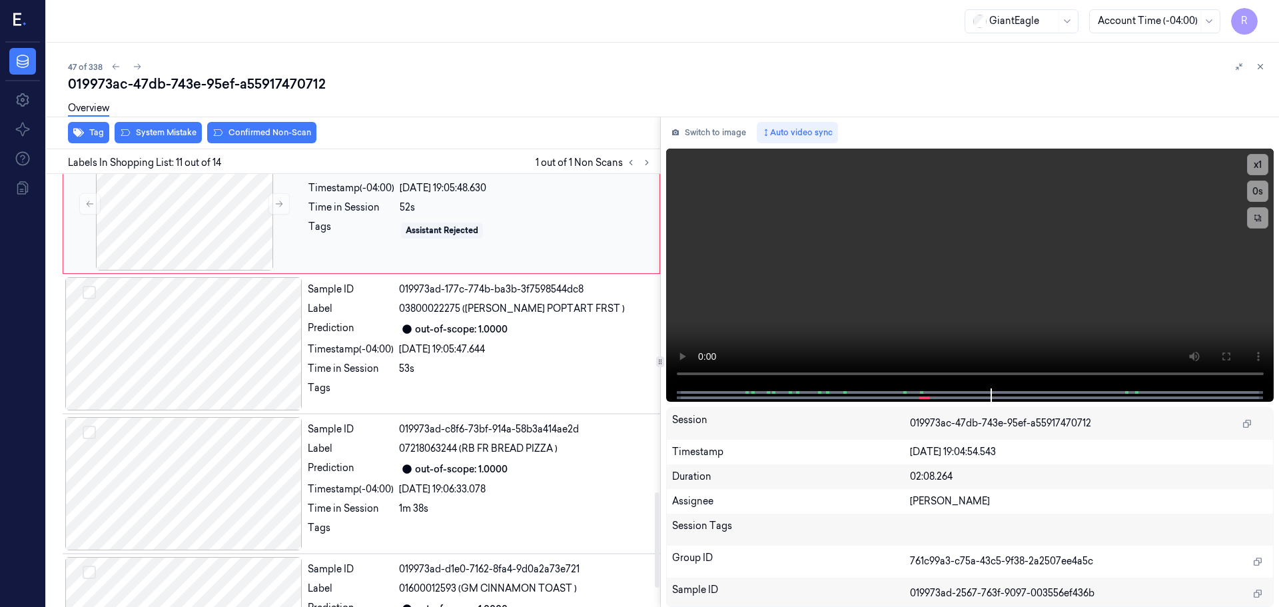
scroll to position [1452, 0]
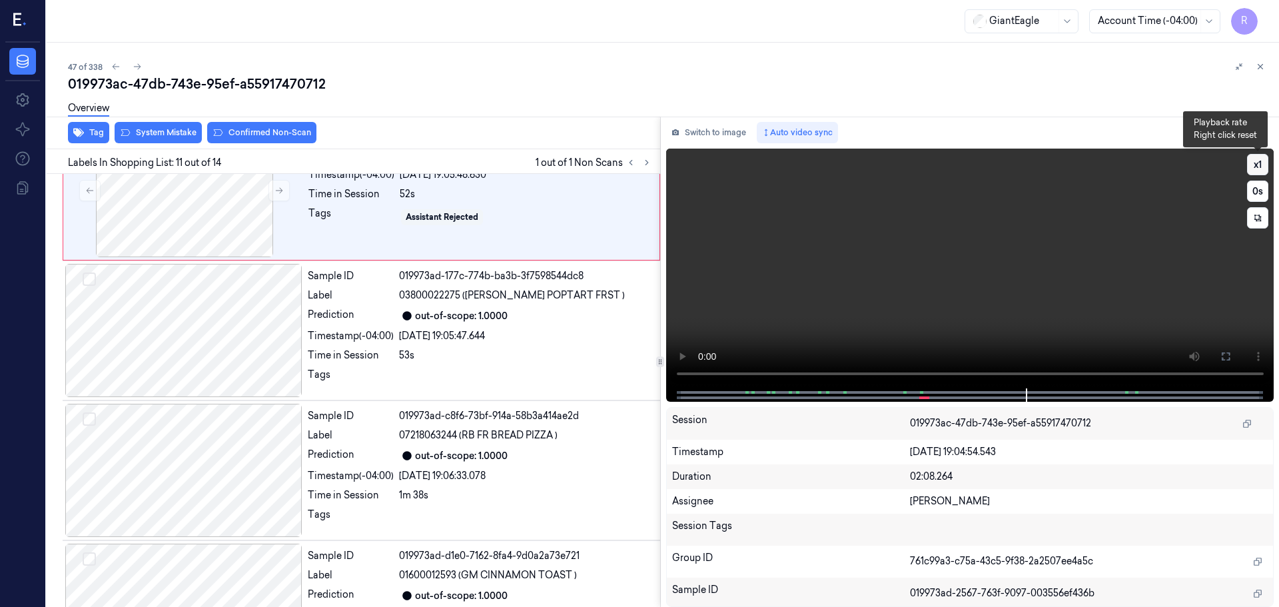
click at [1260, 164] on button "x 1" at bounding box center [1257, 164] width 21 height 21
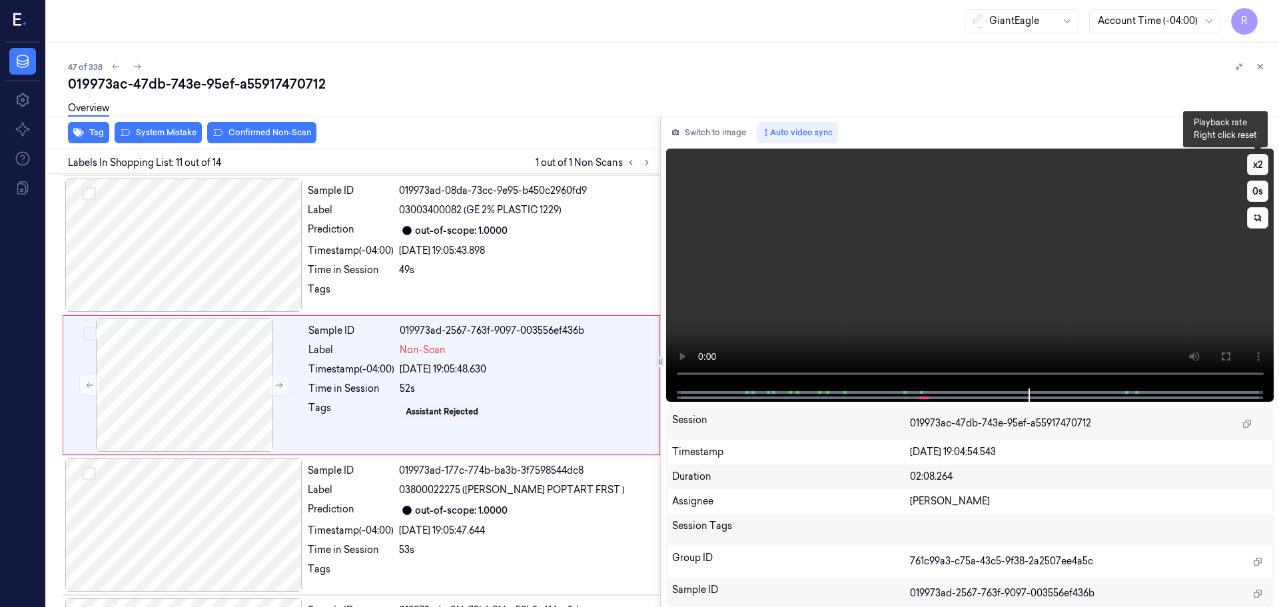
click at [1260, 164] on button "x 2" at bounding box center [1257, 164] width 21 height 21
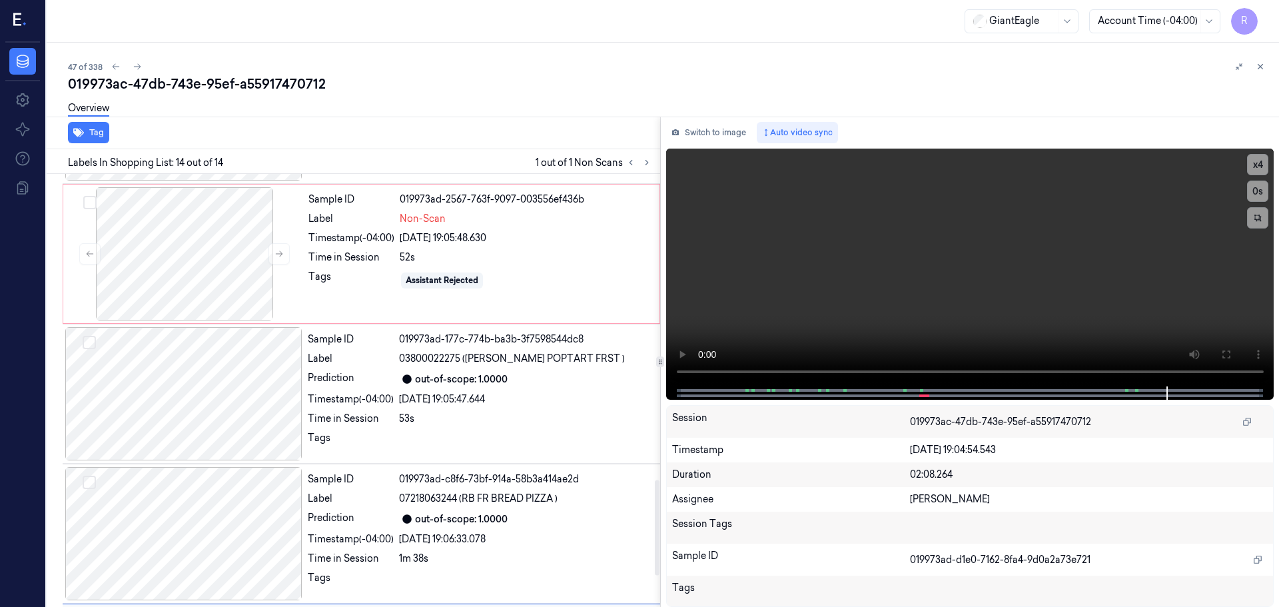
scroll to position [1330, 0]
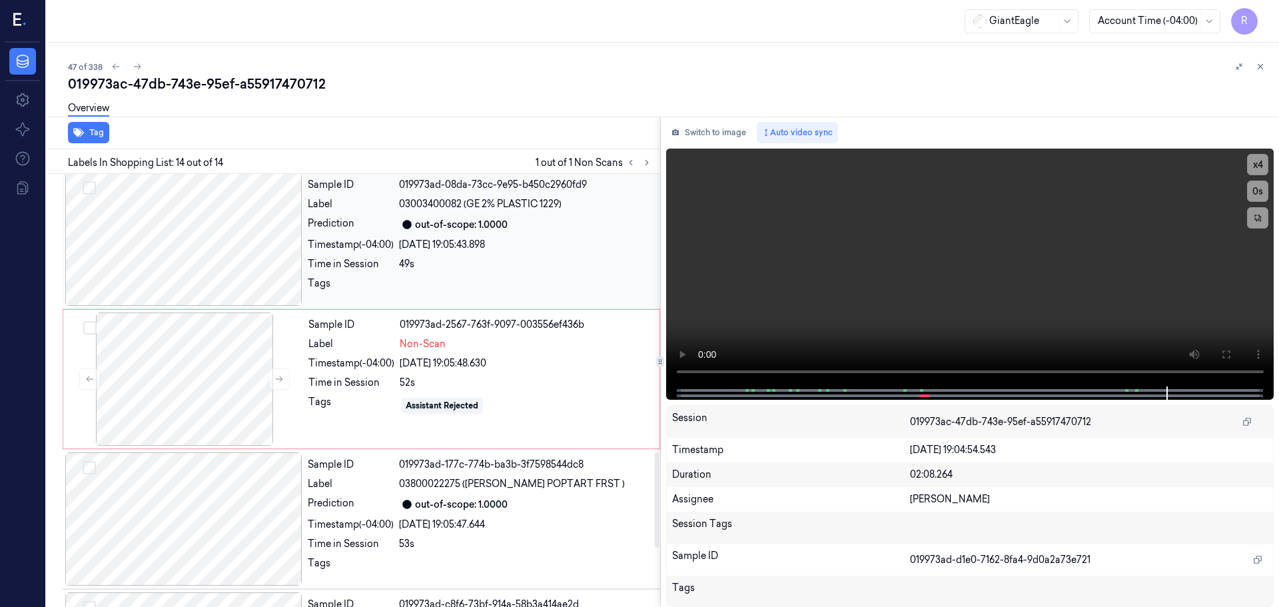
click at [225, 261] on div at bounding box center [183, 239] width 237 height 133
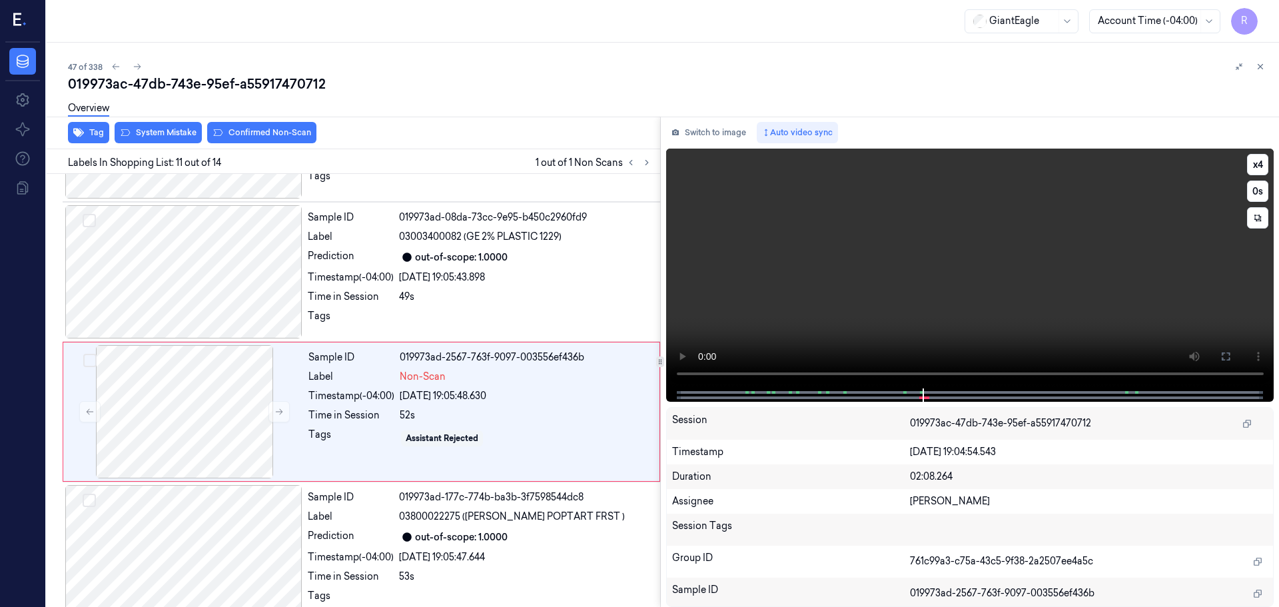
scroll to position [1252, 0]
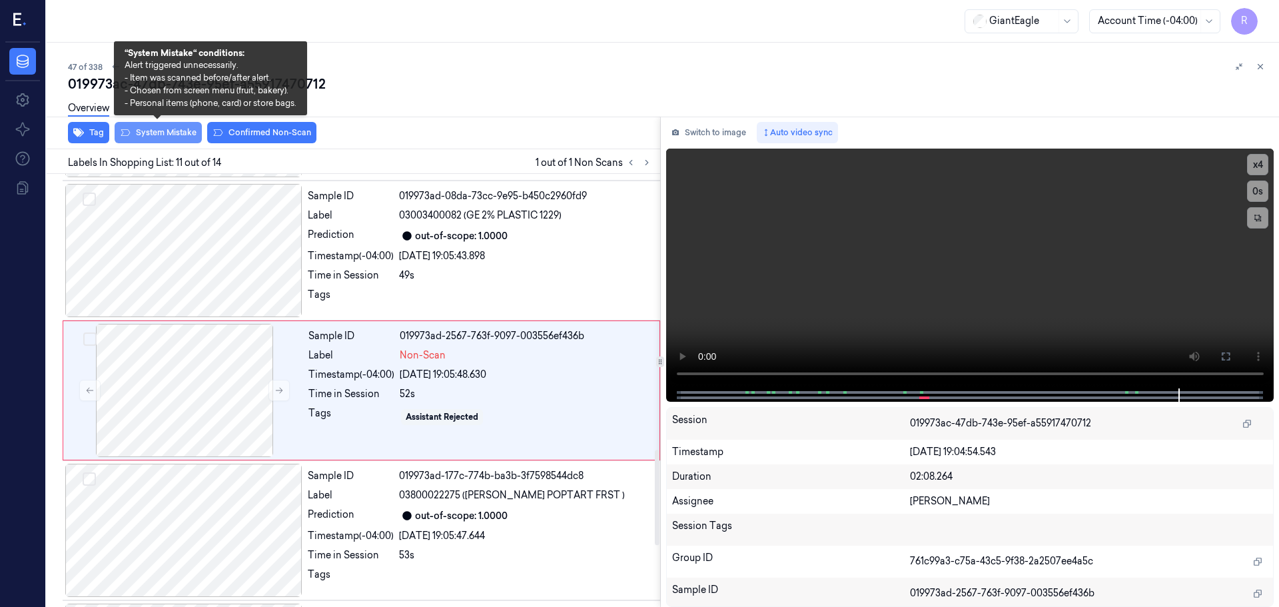
click at [172, 137] on button "System Mistake" at bounding box center [158, 132] width 87 height 21
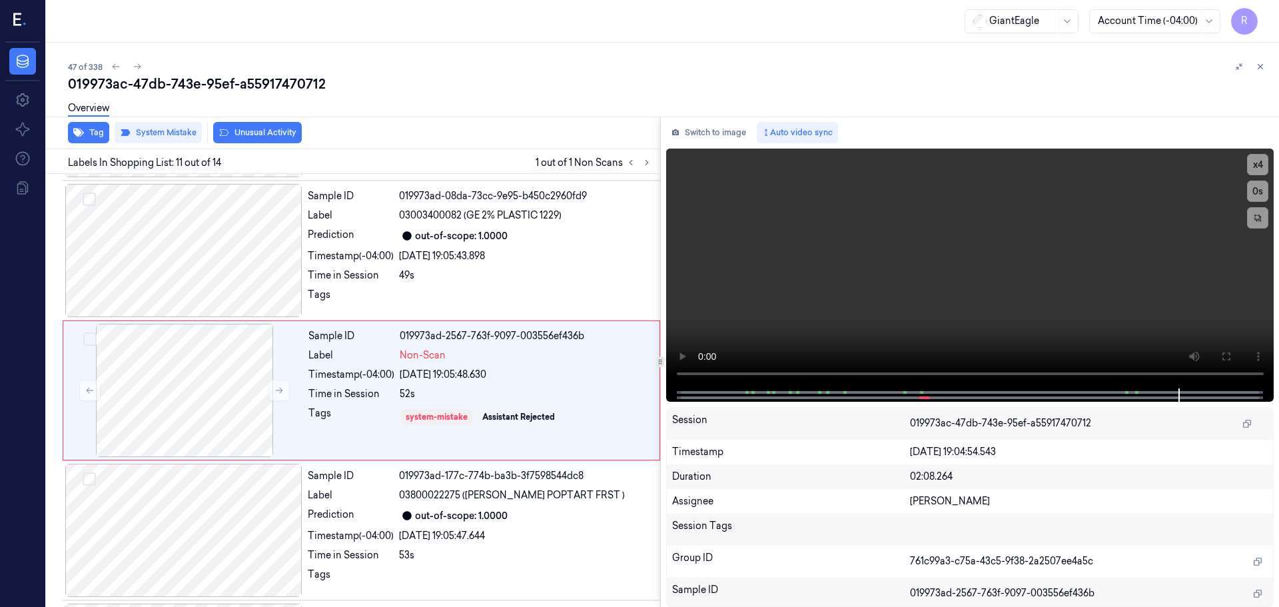
click at [260, 128] on button "Unusual Activity" at bounding box center [257, 132] width 89 height 21
click at [389, 505] on div "Sample ID 019973ad-177c-774b-ba3b-3f7598544dc8 Label 03800022275 ([PERSON_NAME]…" at bounding box center [479, 530] width 355 height 133
click at [373, 370] on div "Timestamp (-04:00)" at bounding box center [351, 375] width 86 height 14
click at [444, 250] on div "[DATE] 19:05:43.898" at bounding box center [525, 256] width 253 height 14
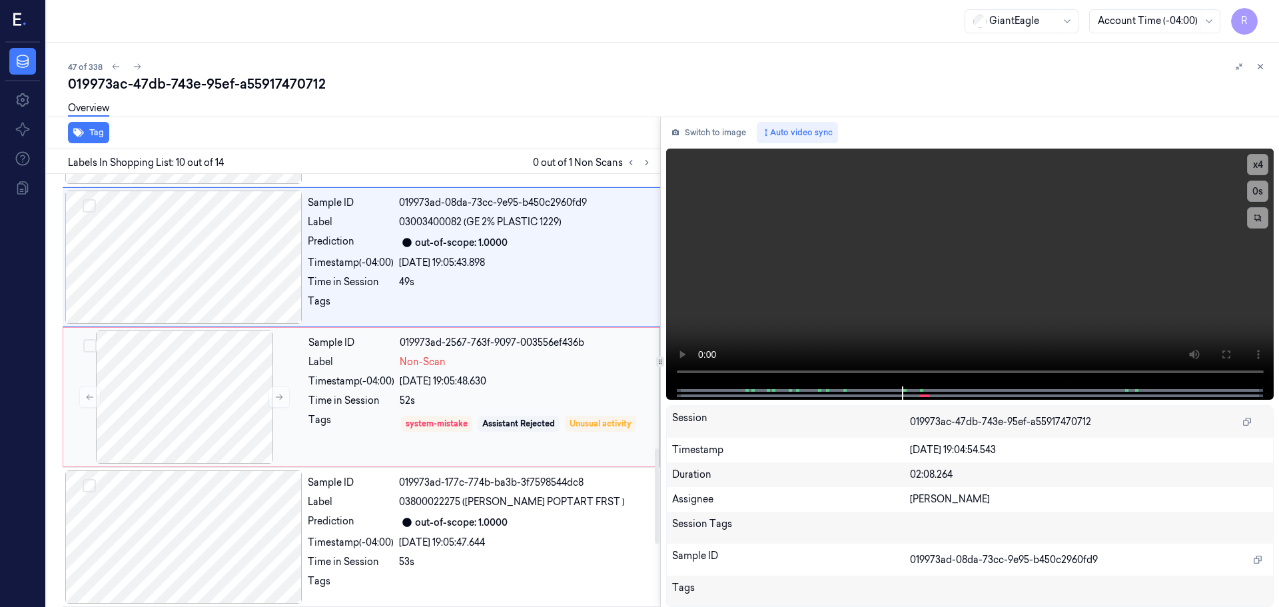
click at [348, 410] on div "Sample ID 019973ad-2567-763f-9097-003556ef436b Label Non-Scan Timestamp (-04:00…" at bounding box center [480, 396] width 354 height 133
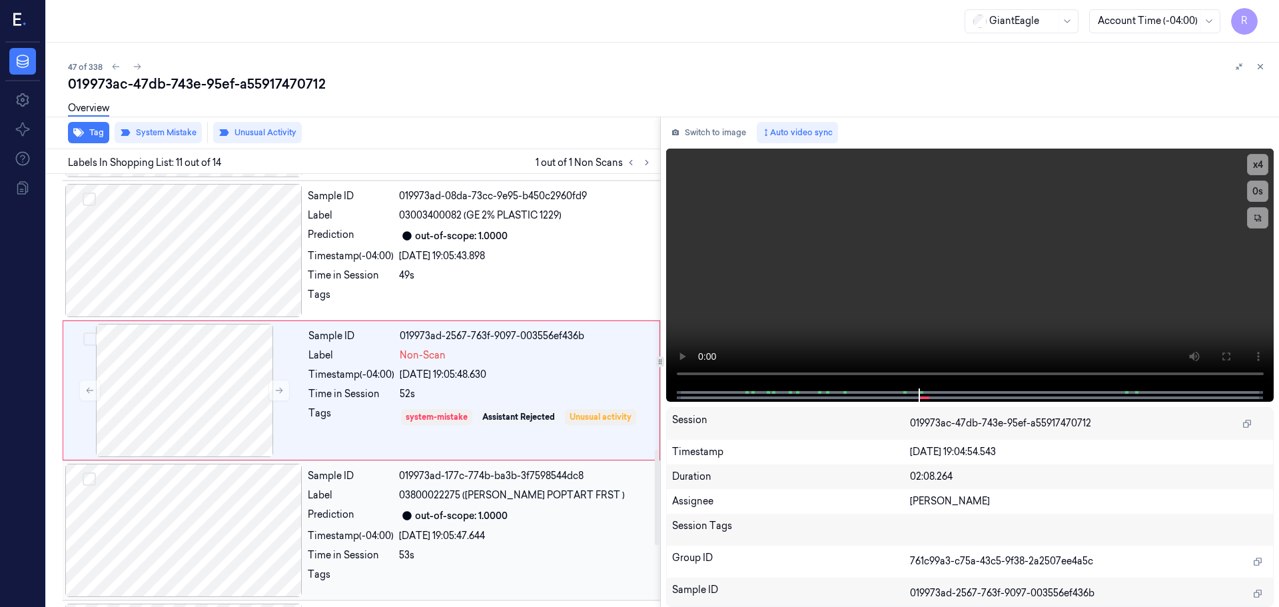
click at [383, 507] on div "Sample ID 019973ad-177c-774b-ba3b-3f7598544dc8 Label 03800022275 ([PERSON_NAME]…" at bounding box center [479, 530] width 355 height 133
click at [369, 383] on div "Sample ID 019973ad-2567-763f-9097-003556ef436b Label Non-Scan Timestamp (-04:00…" at bounding box center [480, 390] width 354 height 133
click at [528, 278] on div "49s" at bounding box center [525, 275] width 253 height 14
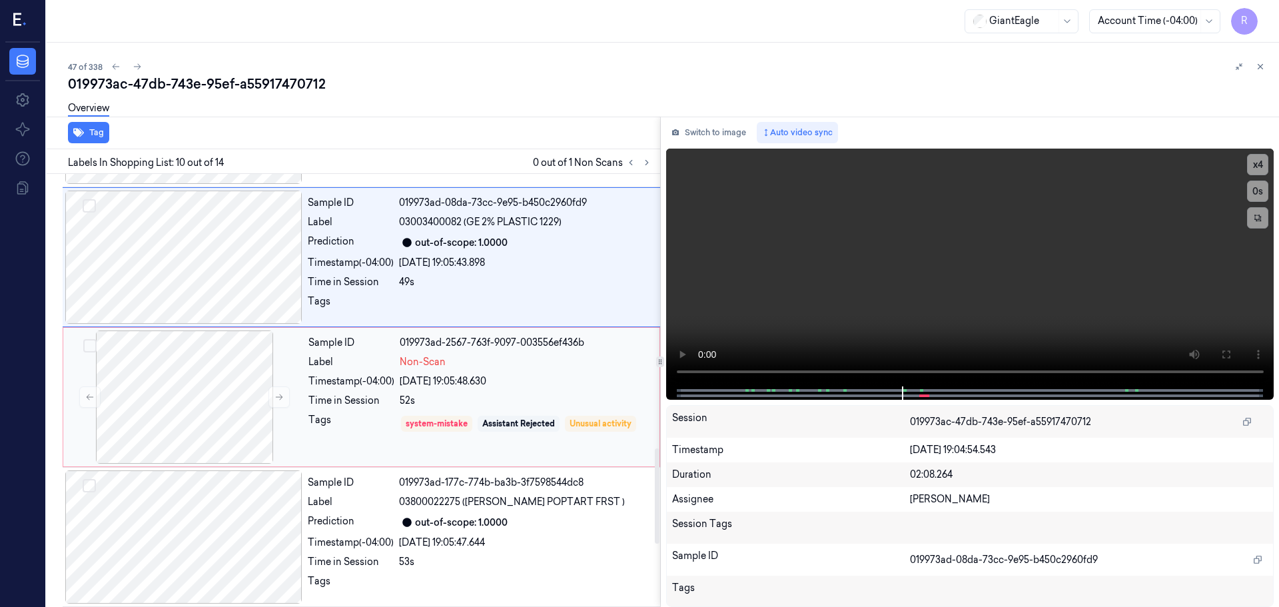
click at [519, 402] on div "52s" at bounding box center [526, 401] width 252 height 14
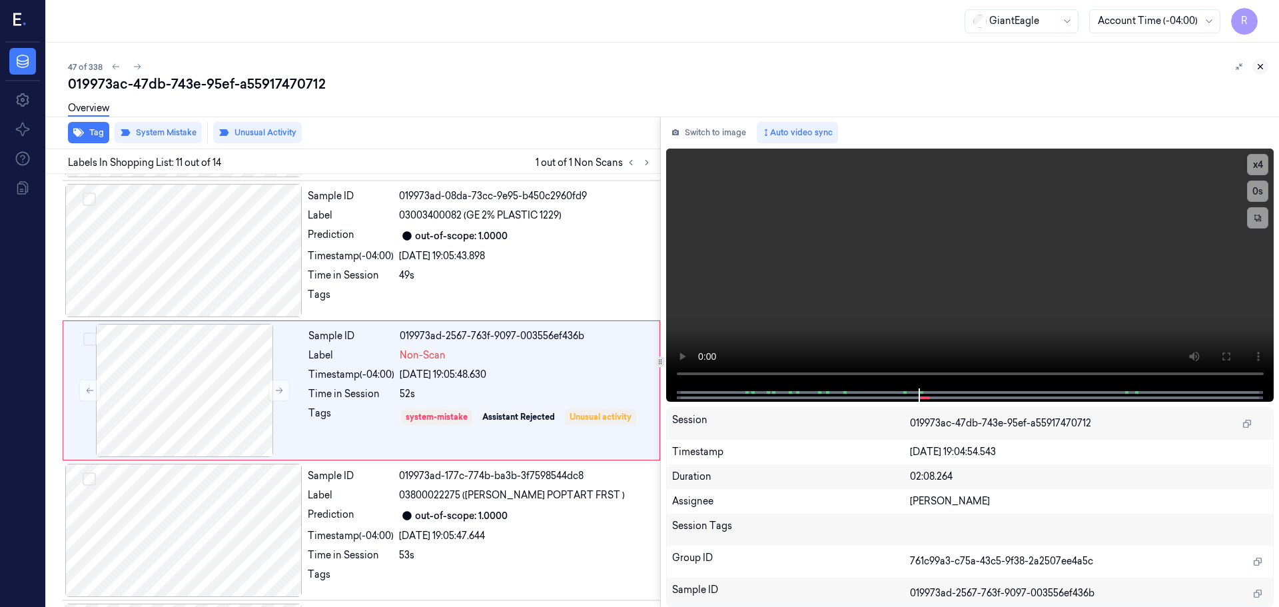
click at [1259, 66] on icon at bounding box center [1260, 66] width 9 height 9
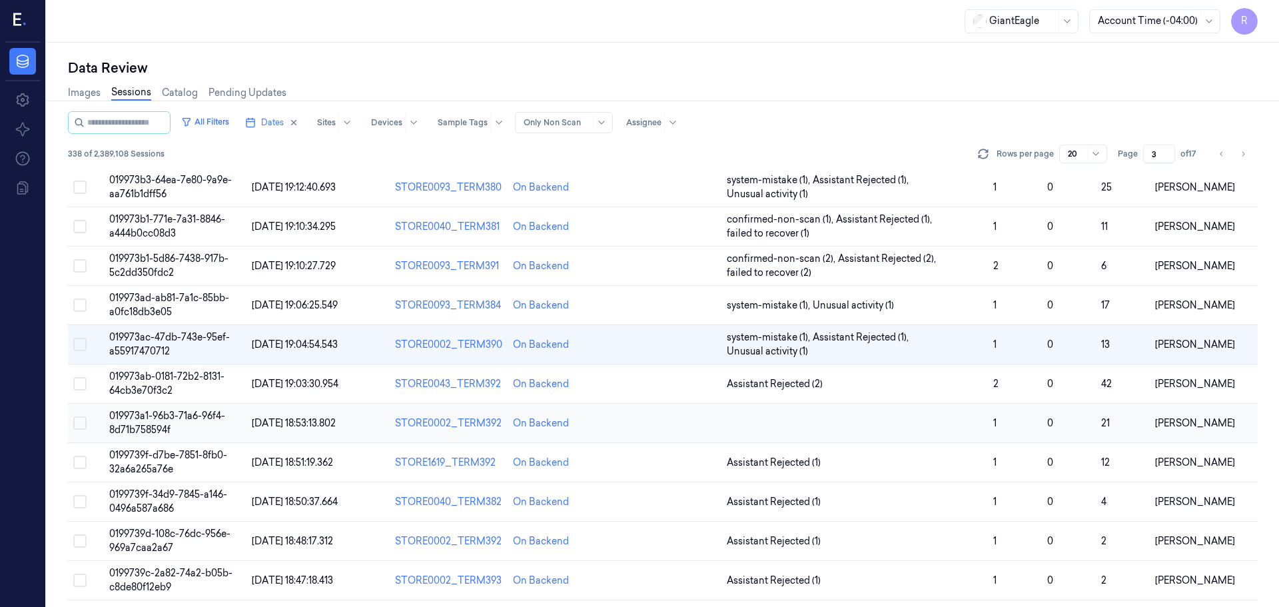
scroll to position [199, 0]
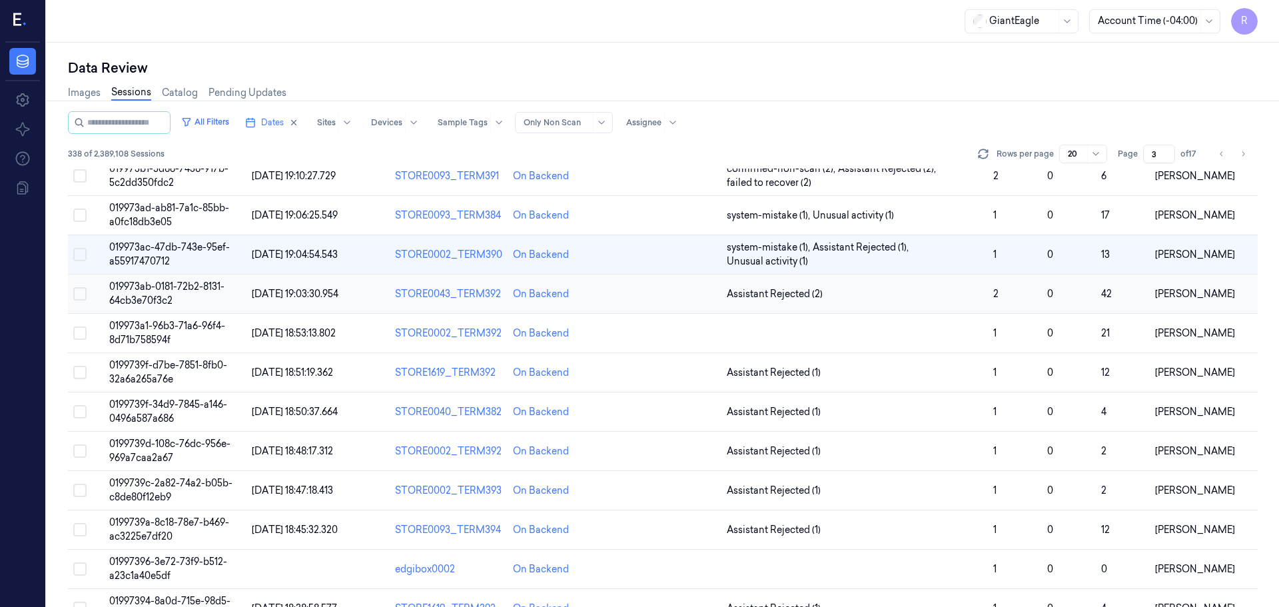
click at [831, 294] on span "Assistant Rejected (2)" at bounding box center [855, 294] width 256 height 14
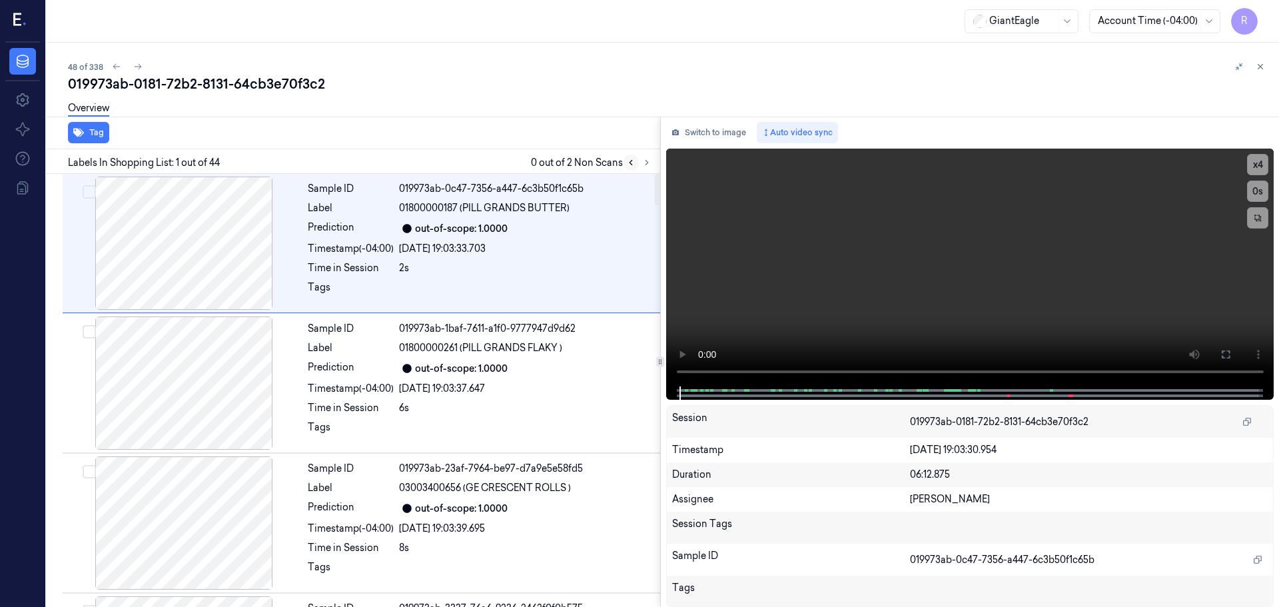
click at [636, 167] on button at bounding box center [631, 163] width 16 height 16
click at [639, 166] on div at bounding box center [639, 163] width 32 height 16
click at [643, 166] on icon at bounding box center [646, 162] width 9 height 9
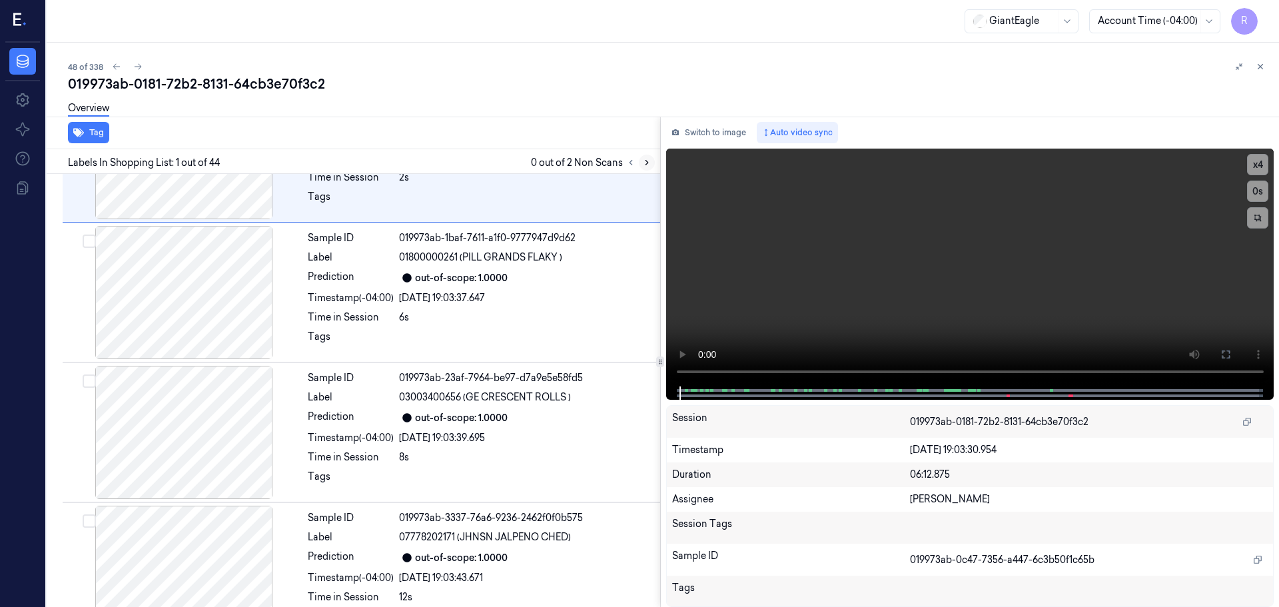
click at [643, 166] on icon at bounding box center [646, 162] width 9 height 9
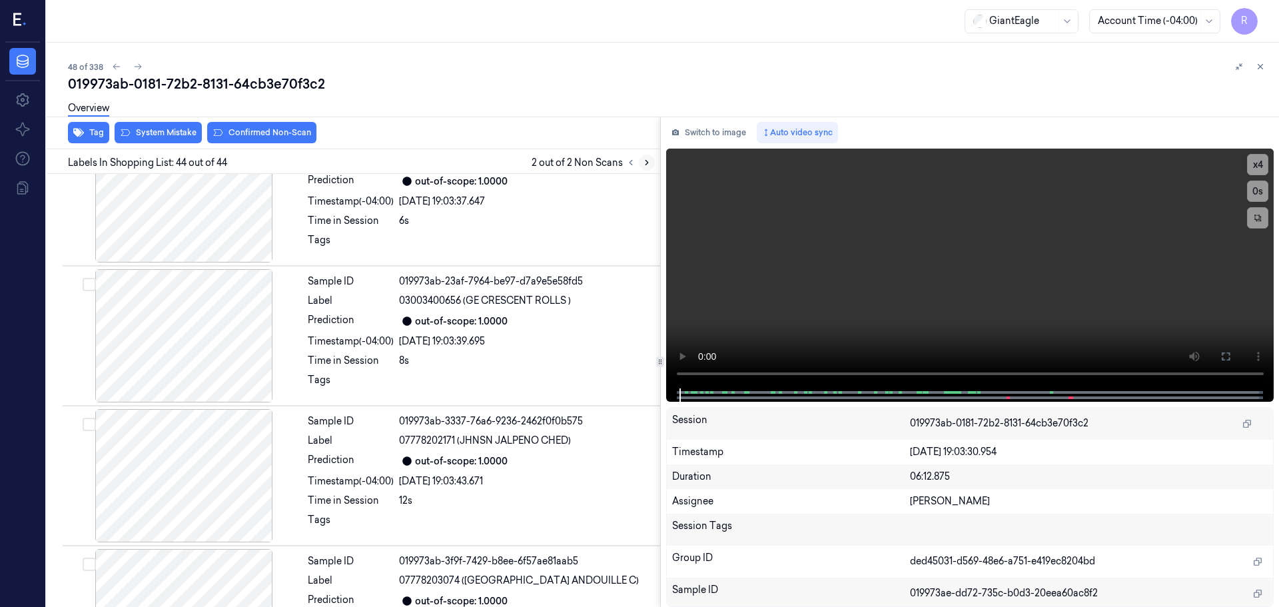
click at [643, 166] on icon at bounding box center [646, 162] width 9 height 9
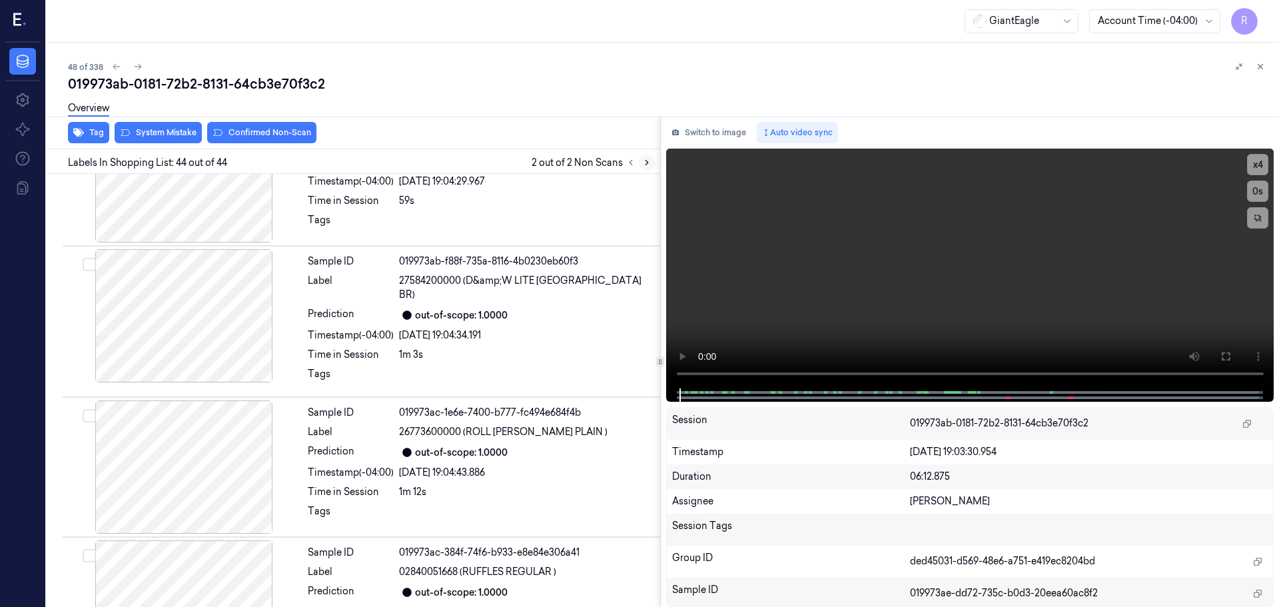
click at [643, 166] on icon at bounding box center [646, 162] width 9 height 9
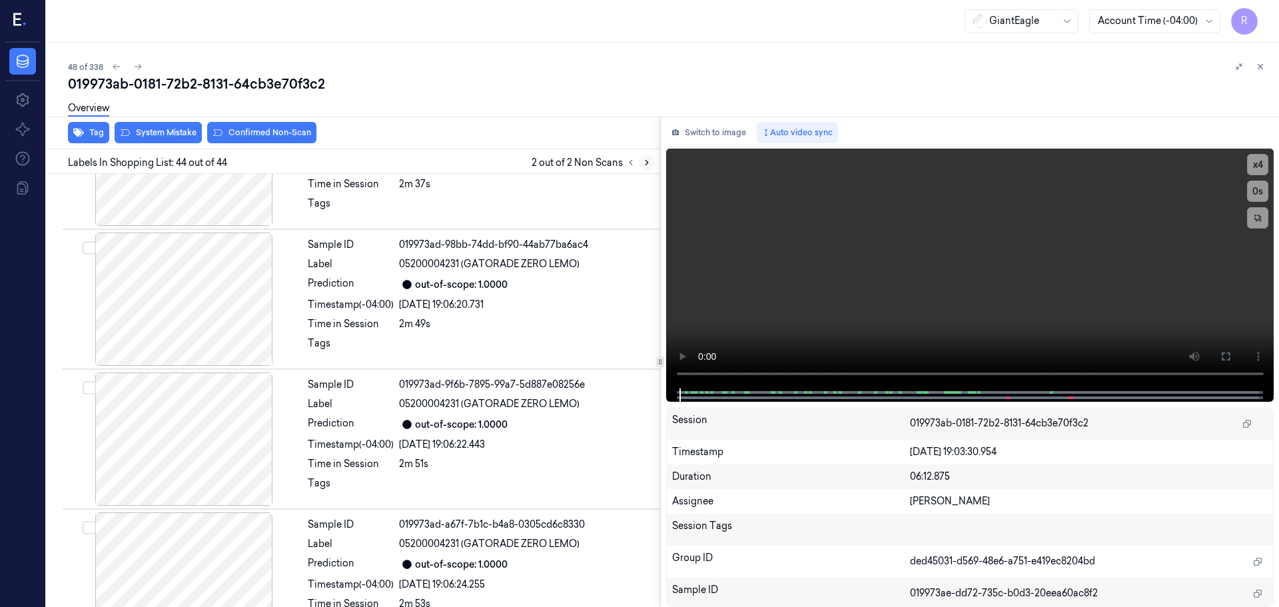
click at [643, 166] on icon at bounding box center [646, 162] width 9 height 9
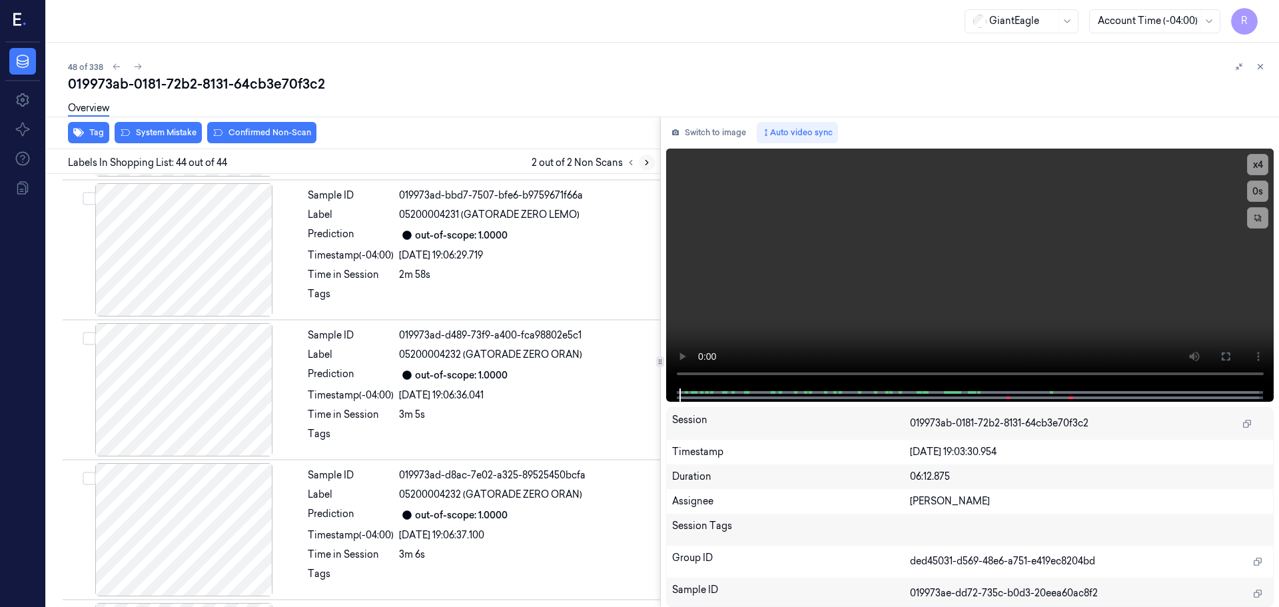
click at [643, 166] on icon at bounding box center [646, 162] width 9 height 9
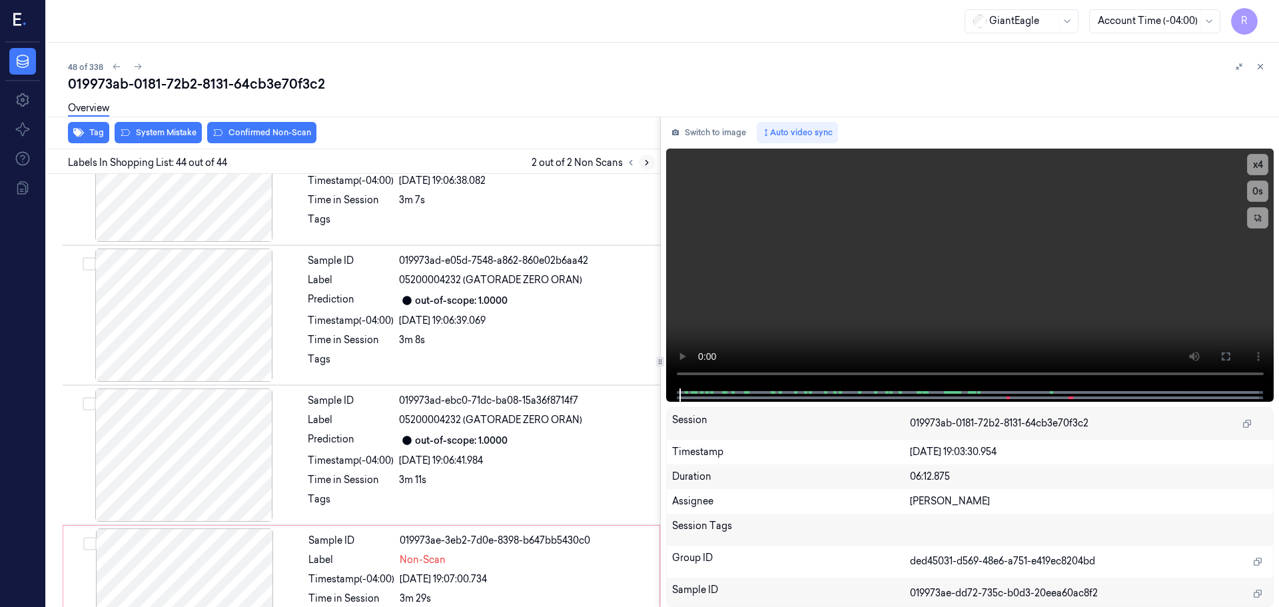
click at [643, 166] on icon at bounding box center [646, 162] width 9 height 9
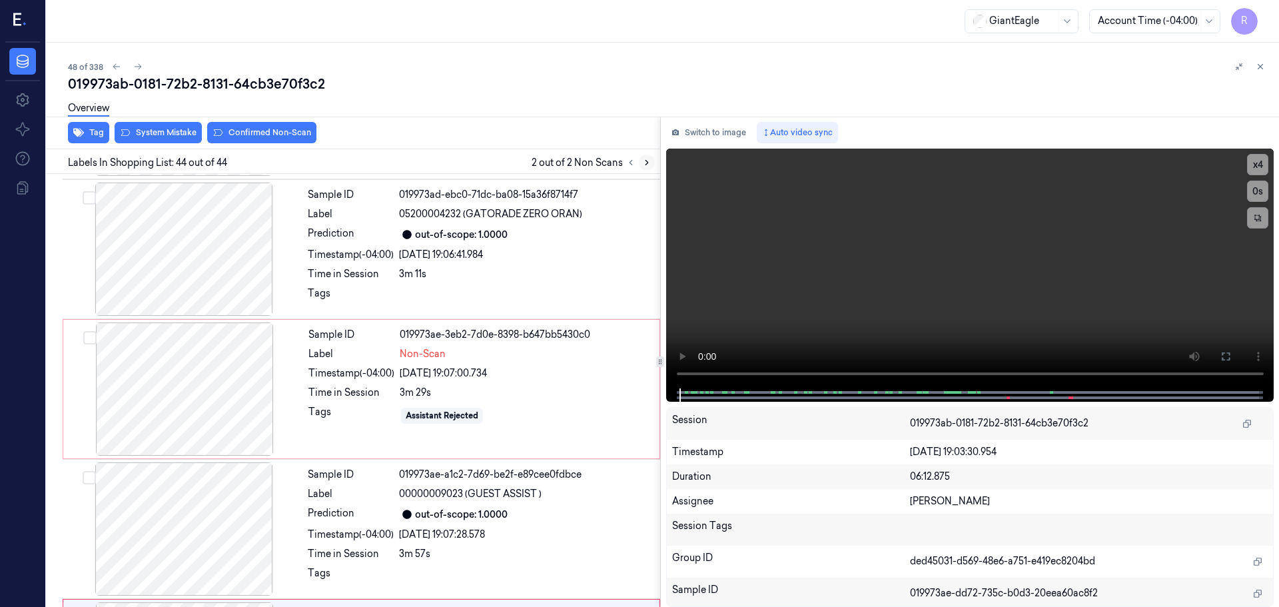
click at [643, 166] on icon at bounding box center [646, 162] width 9 height 9
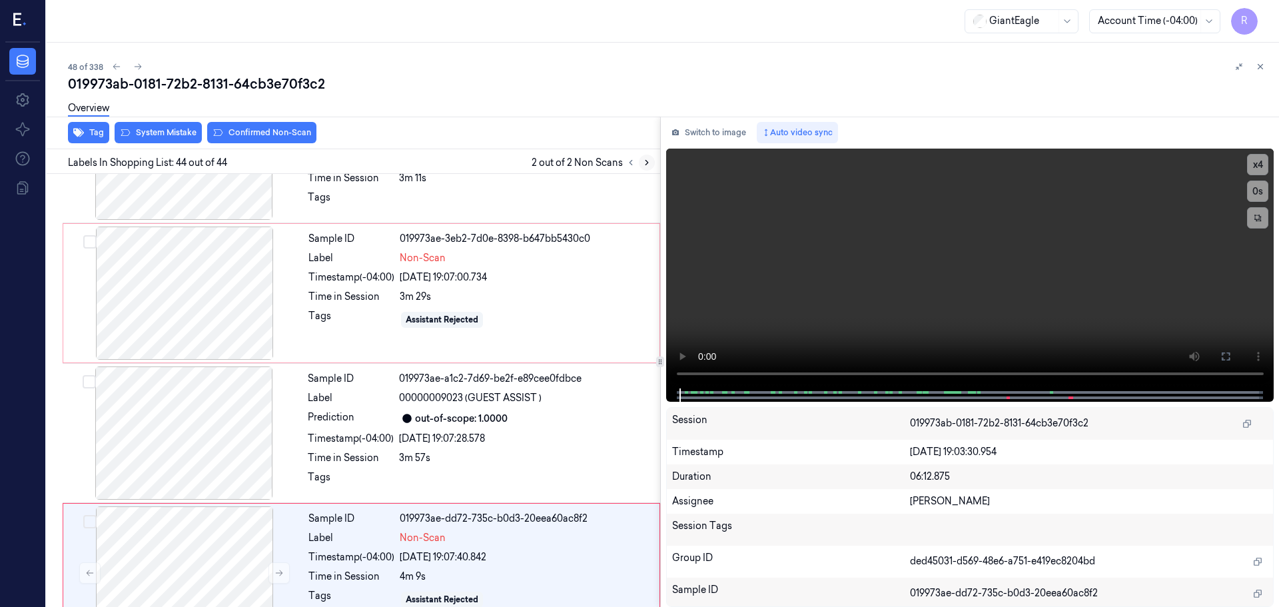
click at [643, 166] on icon at bounding box center [646, 162] width 9 height 9
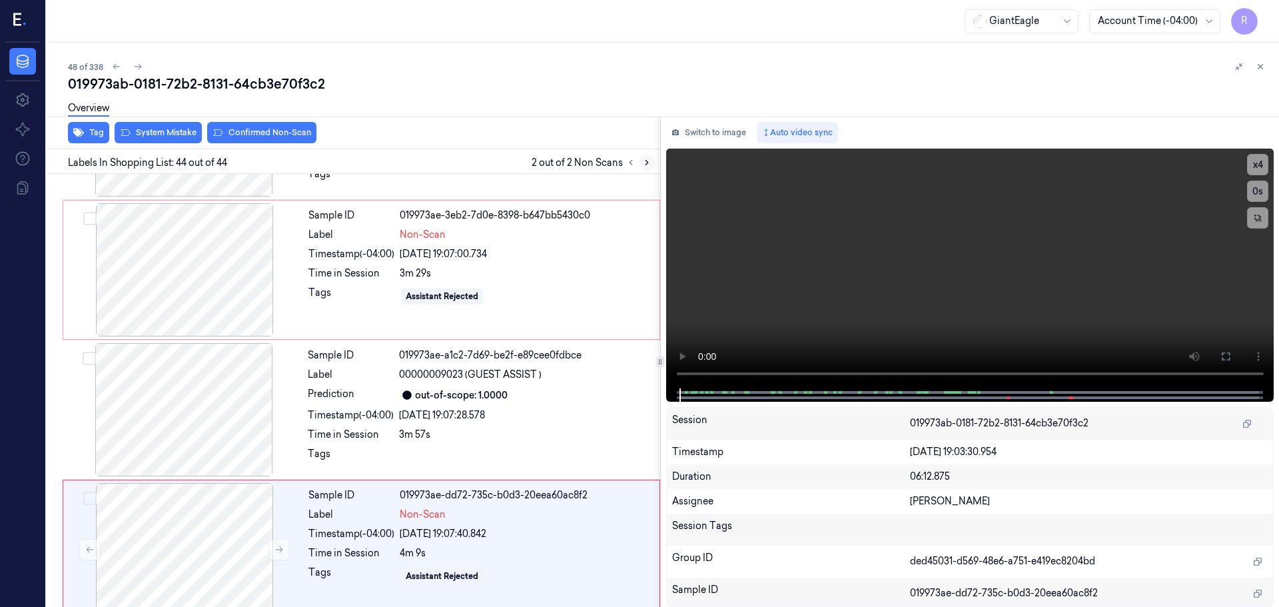
scroll to position [5727, 0]
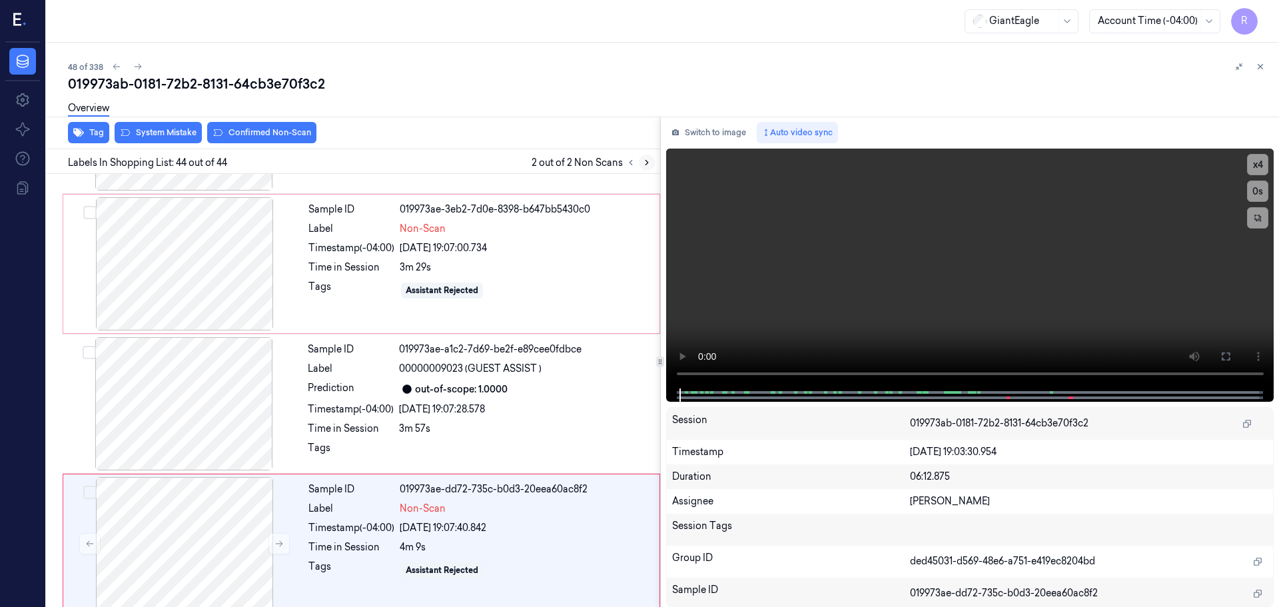
click at [643, 166] on icon at bounding box center [646, 162] width 9 height 9
click at [270, 533] on button at bounding box center [278, 543] width 21 height 21
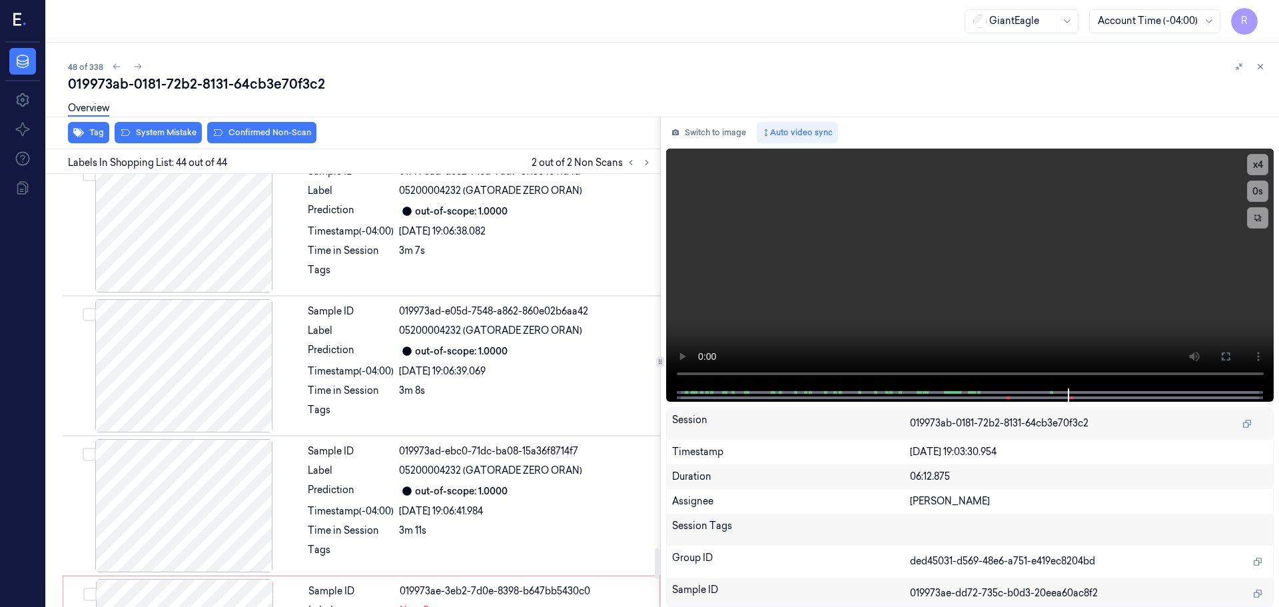
scroll to position [5327, 0]
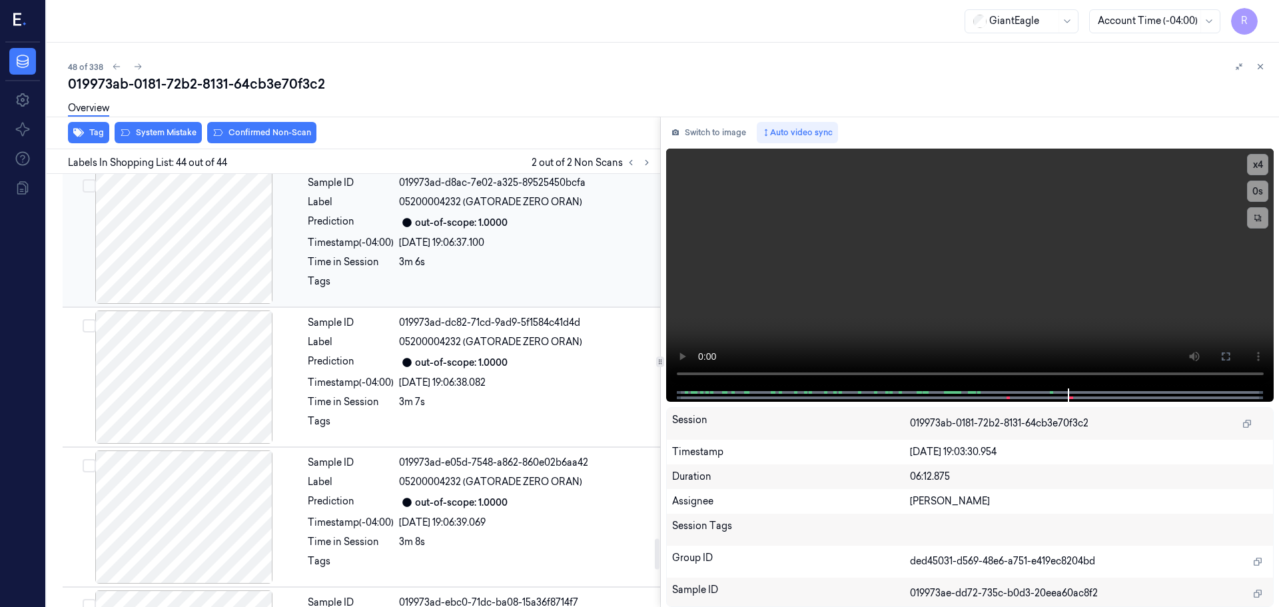
click at [217, 226] on div at bounding box center [183, 237] width 237 height 133
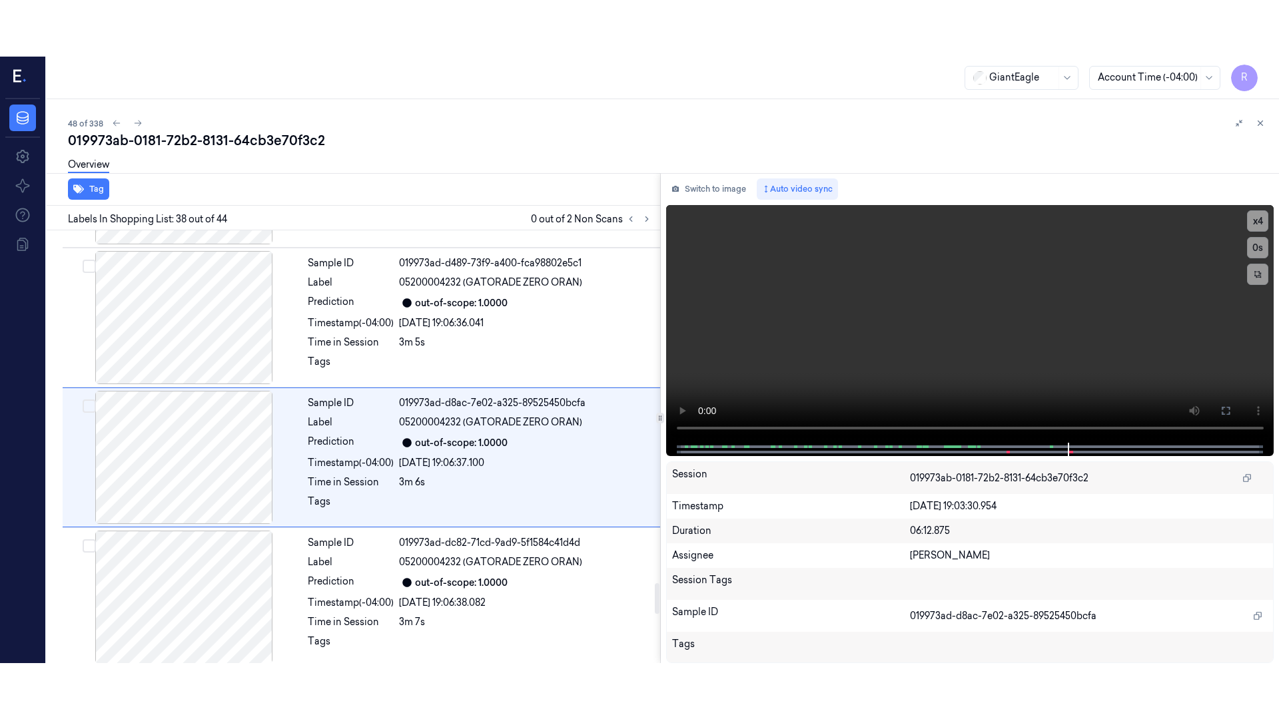
scroll to position [5029, 0]
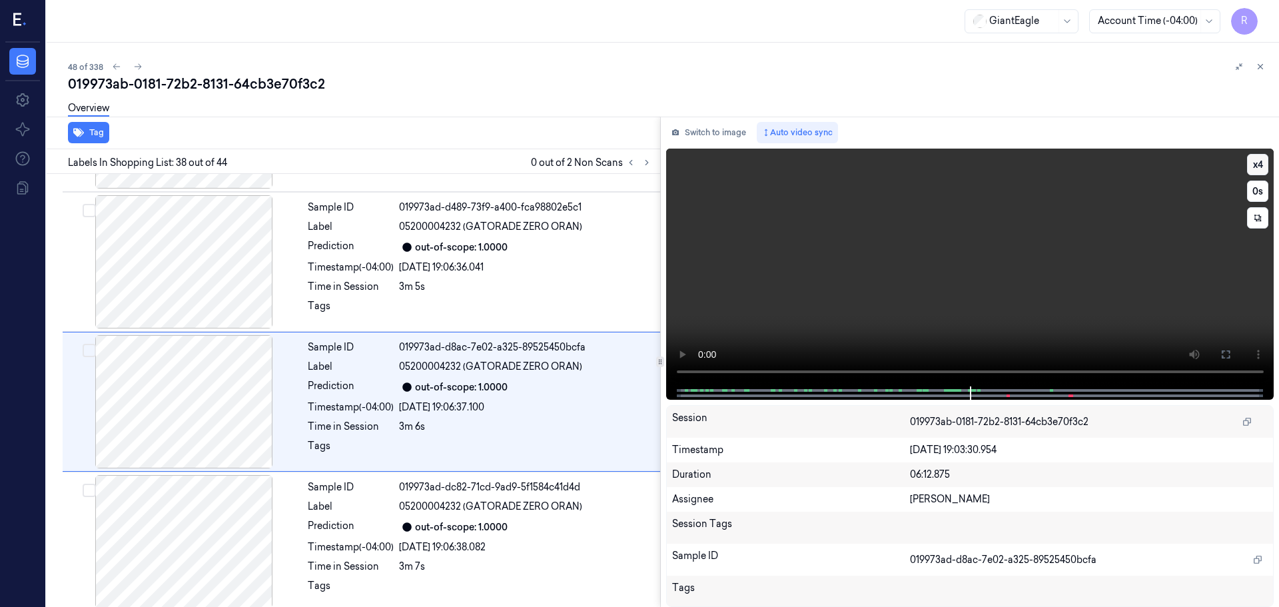
click at [1260, 169] on button "x 4" at bounding box center [1257, 164] width 21 height 21
click at [1227, 350] on icon at bounding box center [1225, 354] width 11 height 11
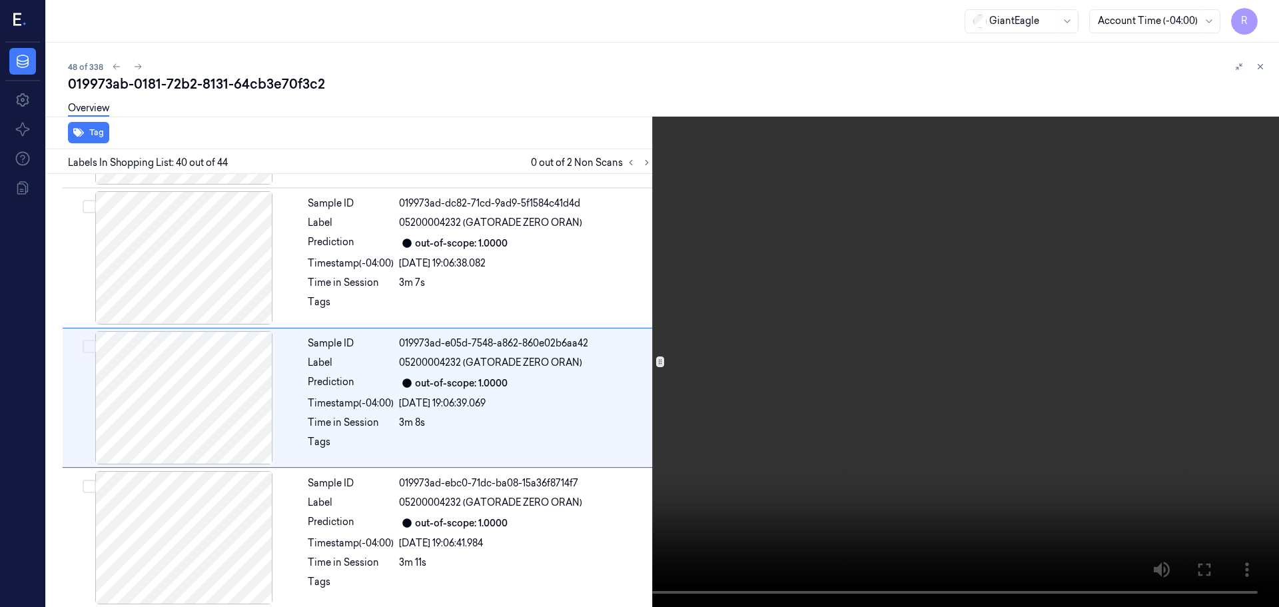
scroll to position [5309, 0]
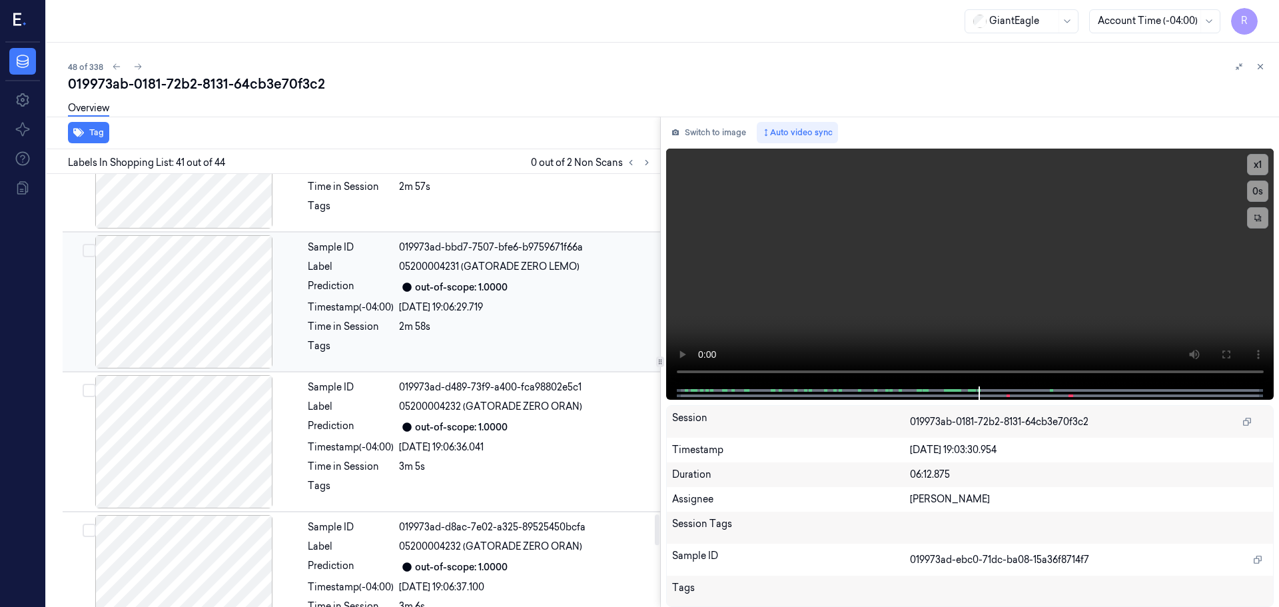
click at [236, 317] on div at bounding box center [183, 301] width 237 height 133
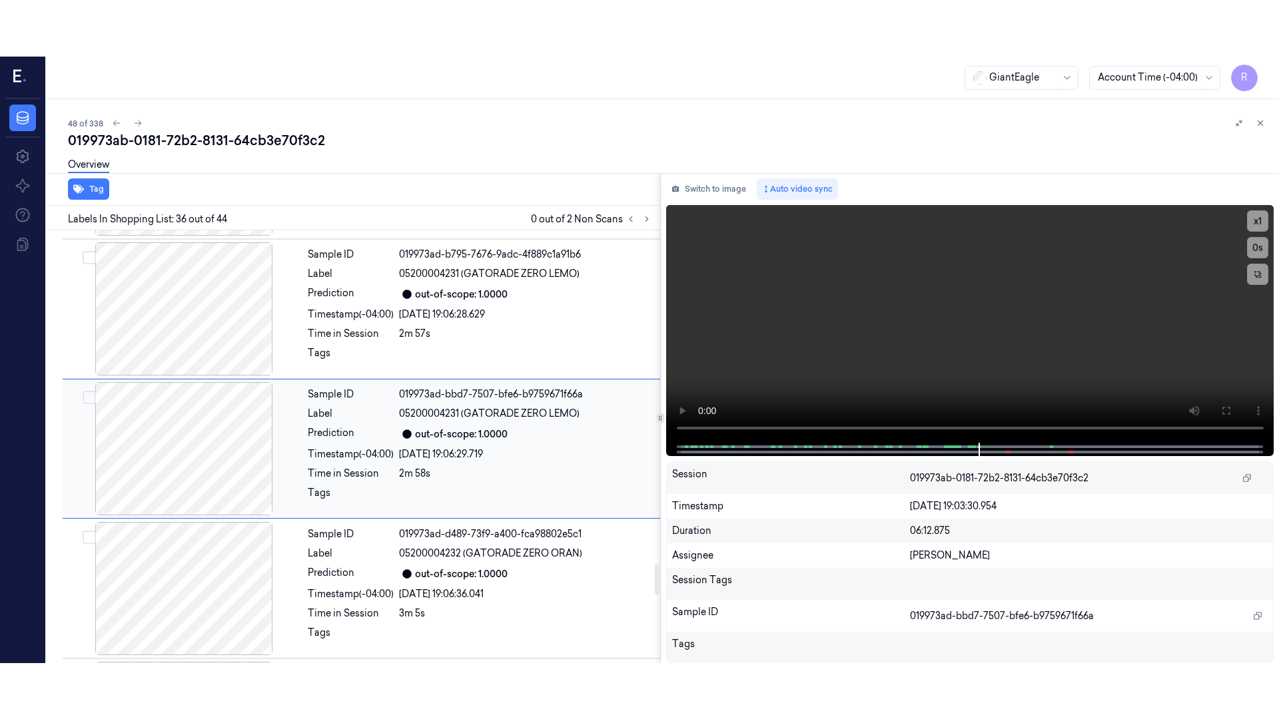
scroll to position [4749, 0]
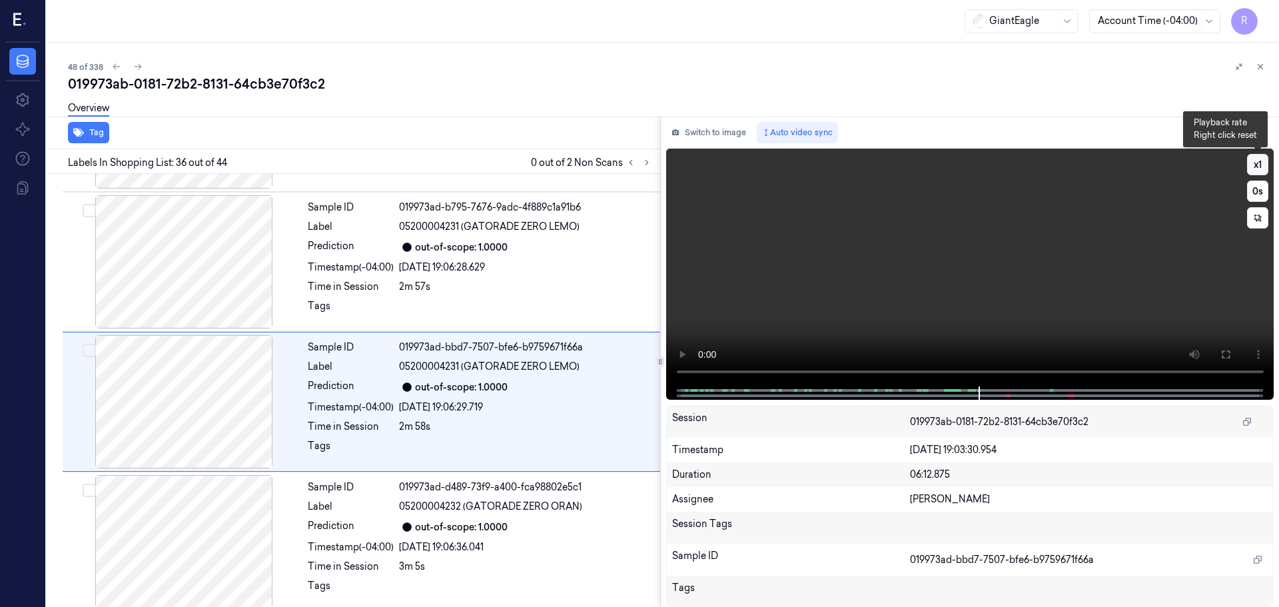
click at [1258, 166] on button "x 1" at bounding box center [1257, 164] width 21 height 21
click at [1233, 348] on button at bounding box center [1225, 354] width 21 height 21
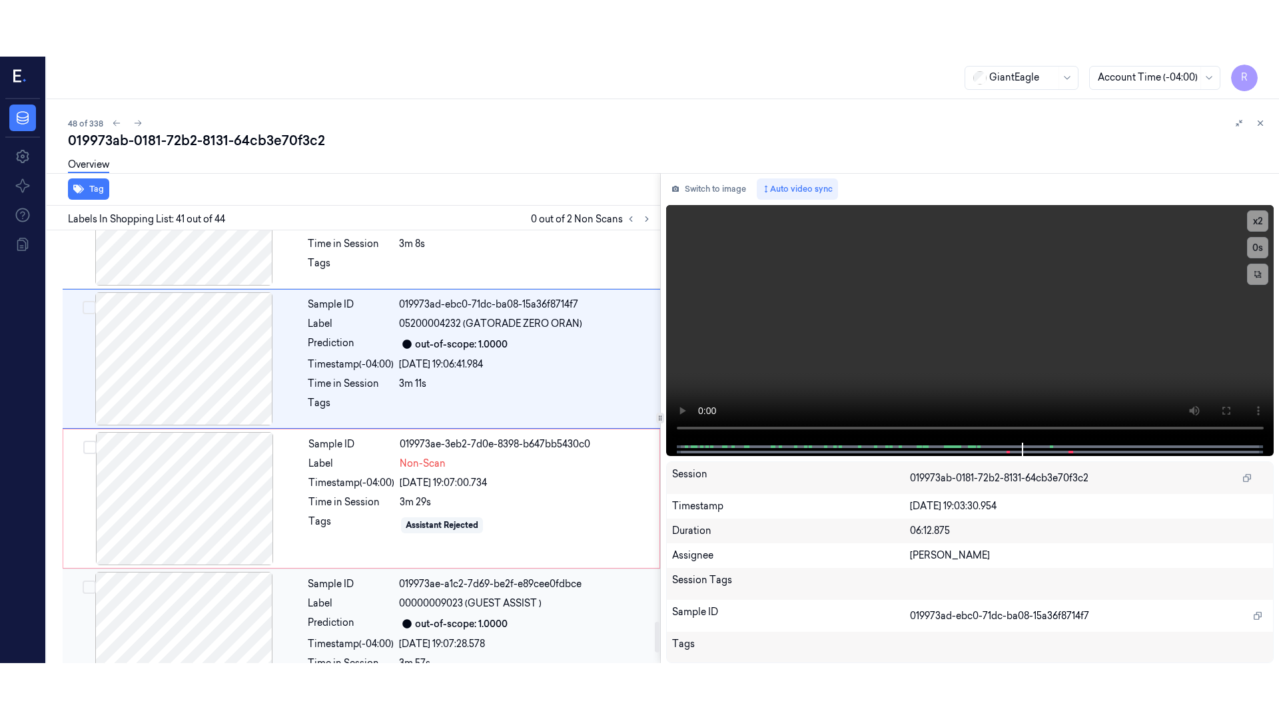
scroll to position [5715, 0]
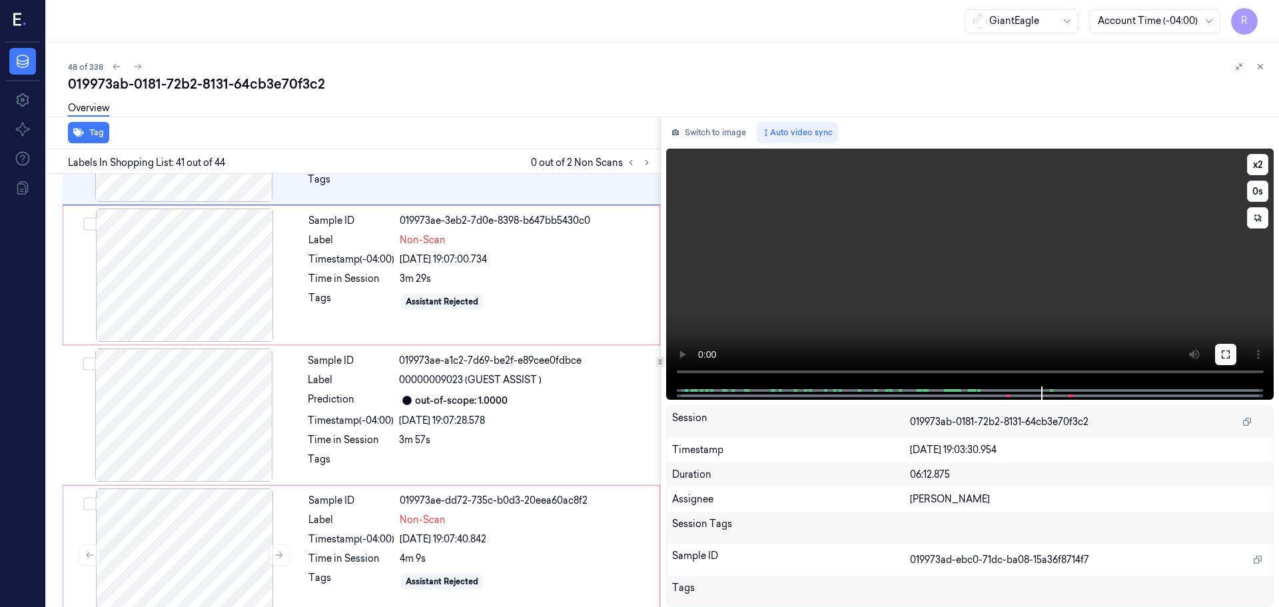
click at [1226, 350] on icon at bounding box center [1225, 354] width 11 height 11
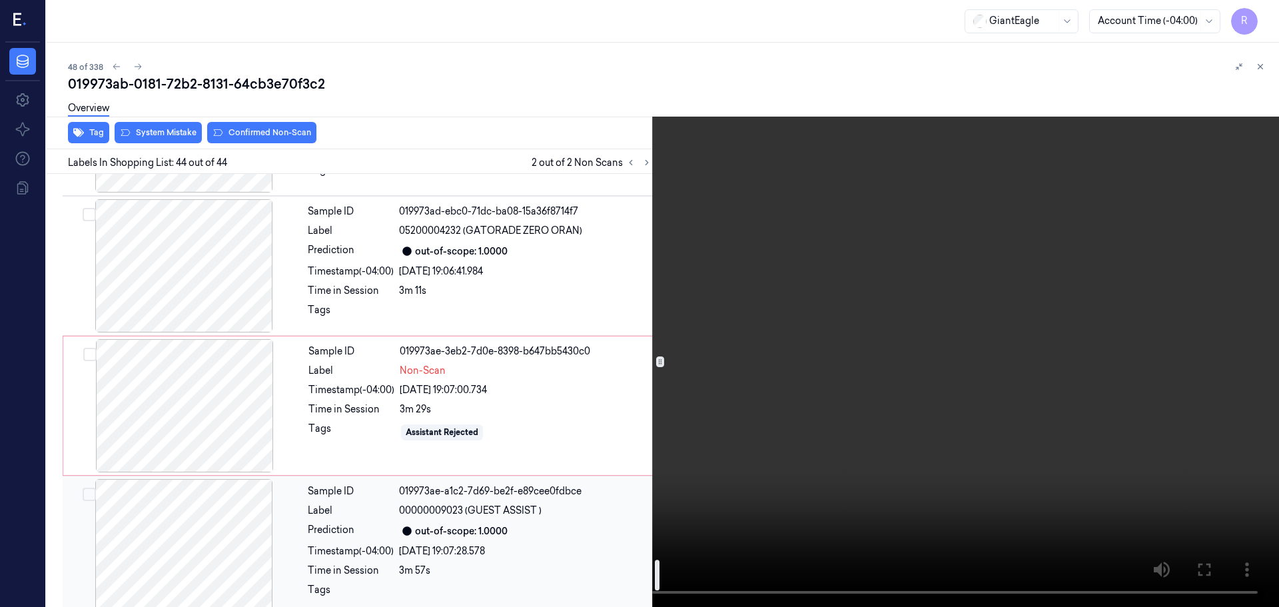
scroll to position [5727, 0]
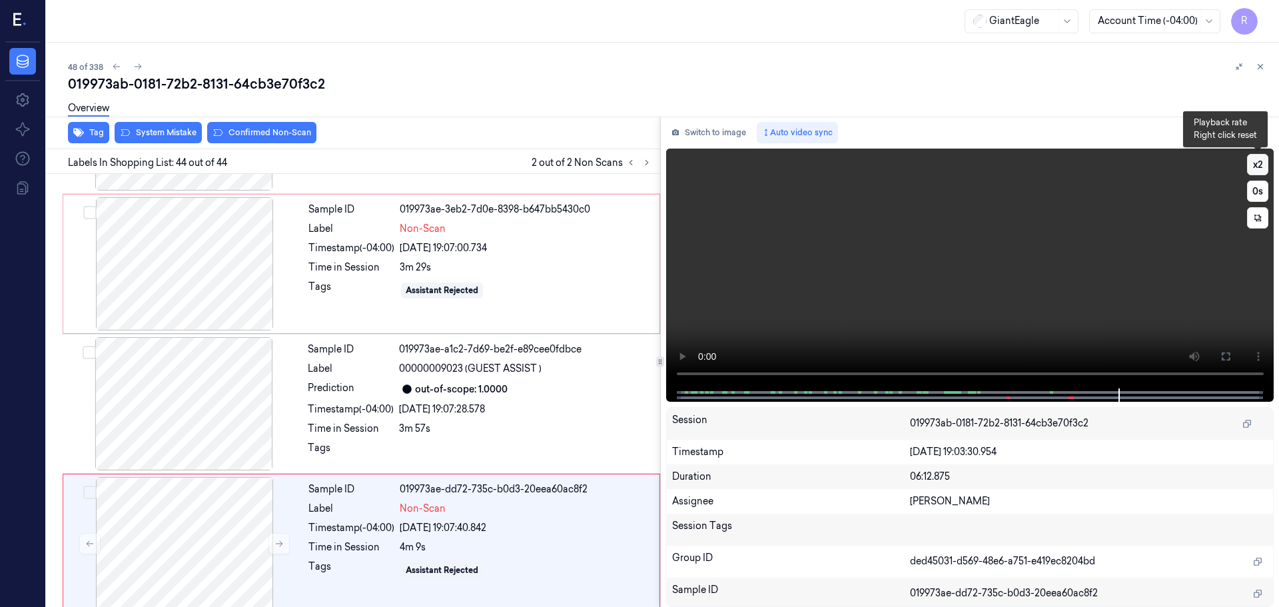
click at [1260, 167] on button "x 2" at bounding box center [1257, 164] width 21 height 21
click at [332, 404] on div "Timestamp (-04:00)" at bounding box center [351, 409] width 86 height 14
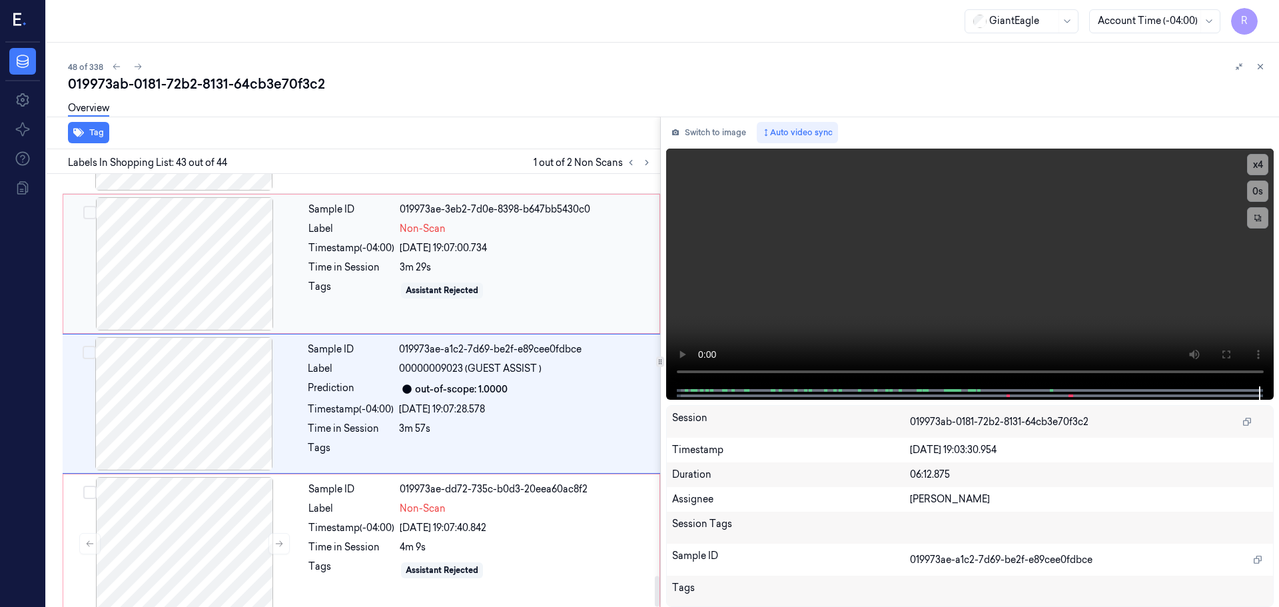
click at [364, 304] on div "Sample ID 019973ae-3eb2-7d0e-8398-b647bb5430c0 Label Non-Scan Timestamp (-04:00…" at bounding box center [480, 263] width 354 height 133
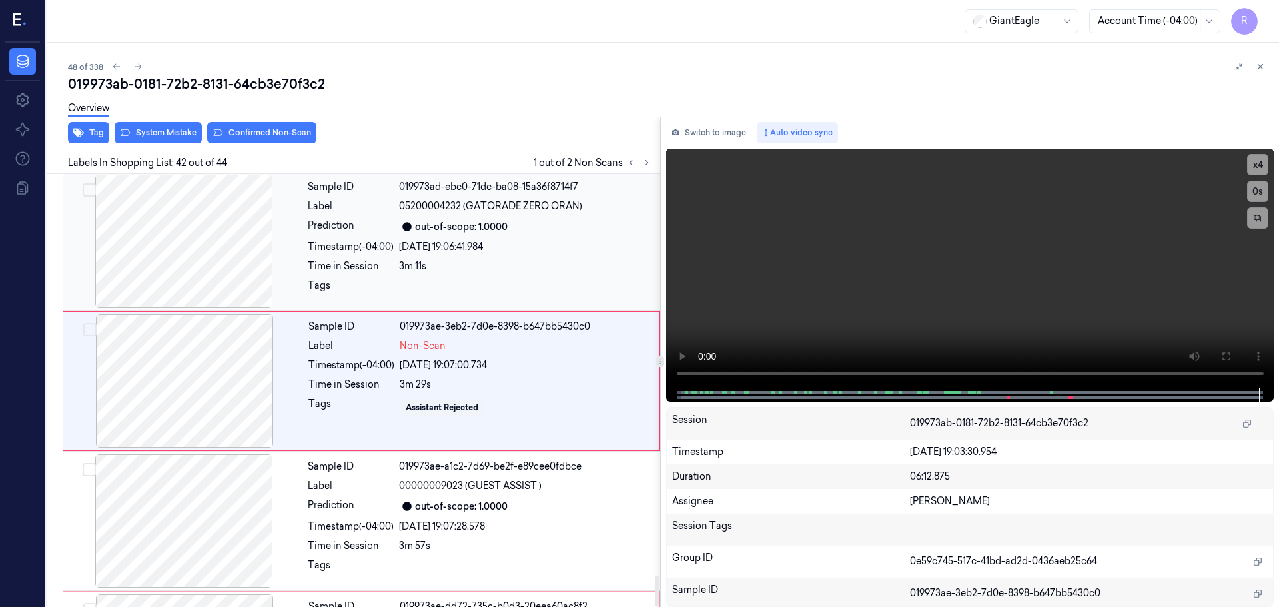
scroll to position [5589, 0]
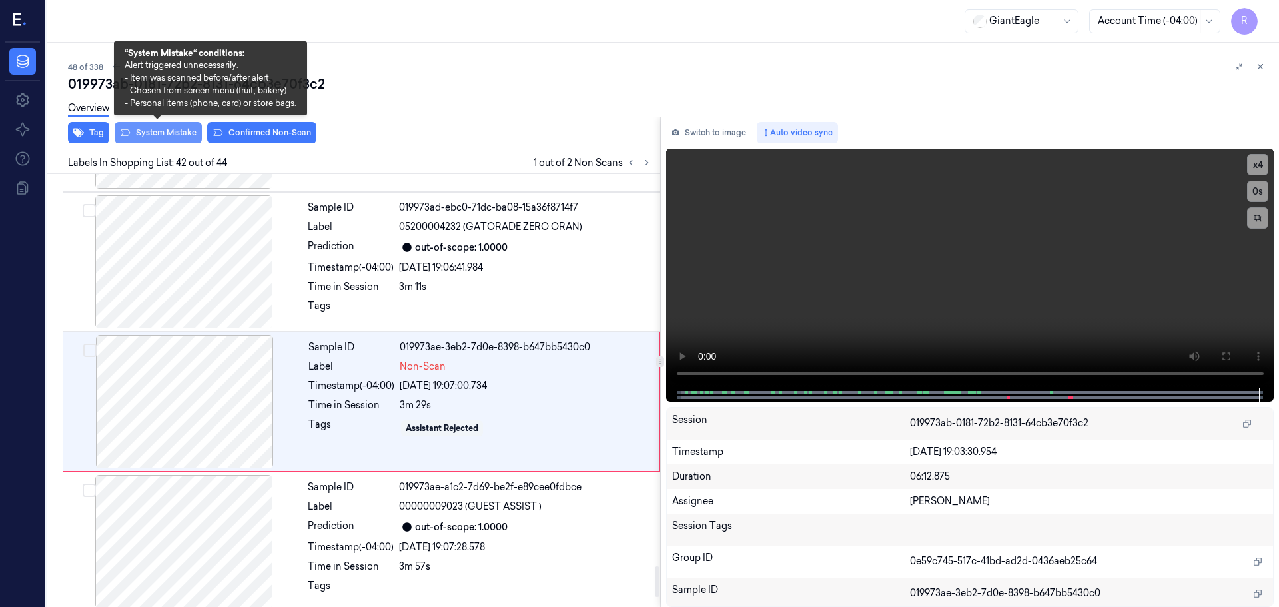
click at [139, 131] on button "System Mistake" at bounding box center [158, 132] width 87 height 21
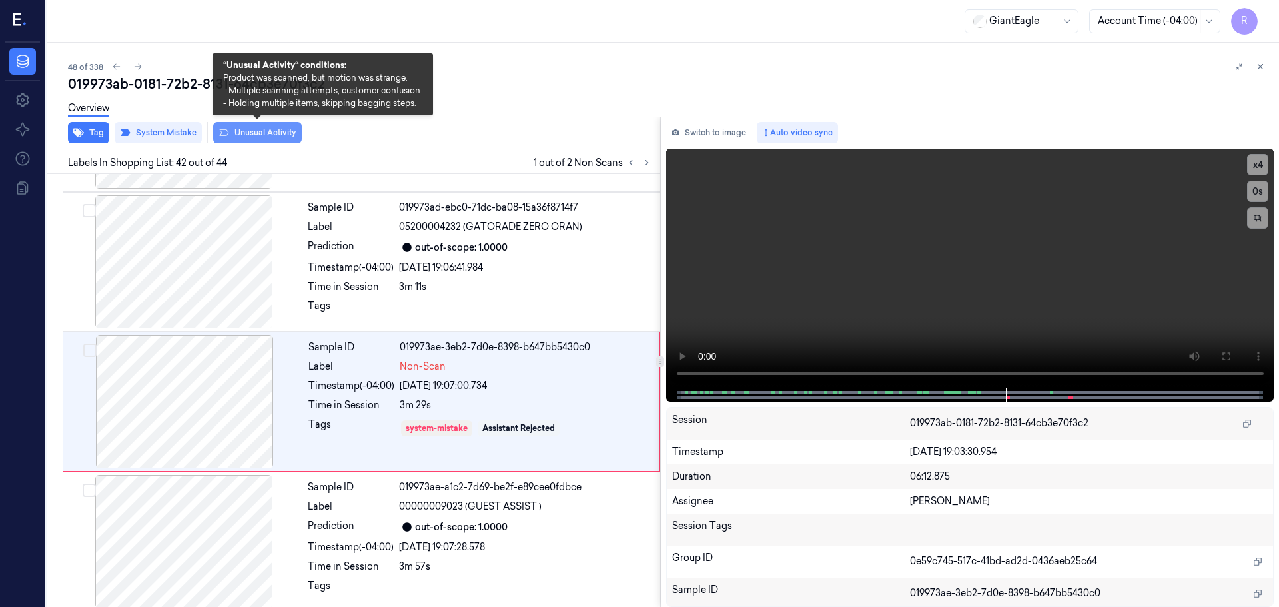
click at [270, 131] on button "Unusual Activity" at bounding box center [257, 132] width 89 height 21
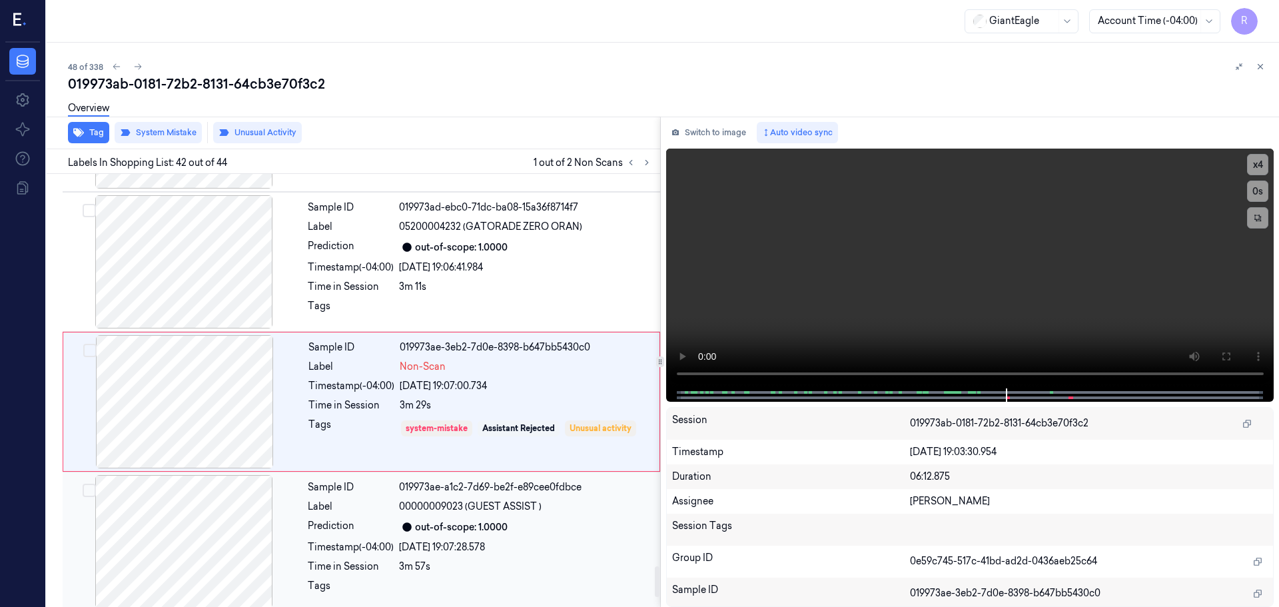
click at [422, 524] on div "Sample ID 019973ae-a1c2-7d69-be2f-e89cee0fdbce Label 00000009023 (GUEST ASSIST …" at bounding box center [479, 541] width 355 height 133
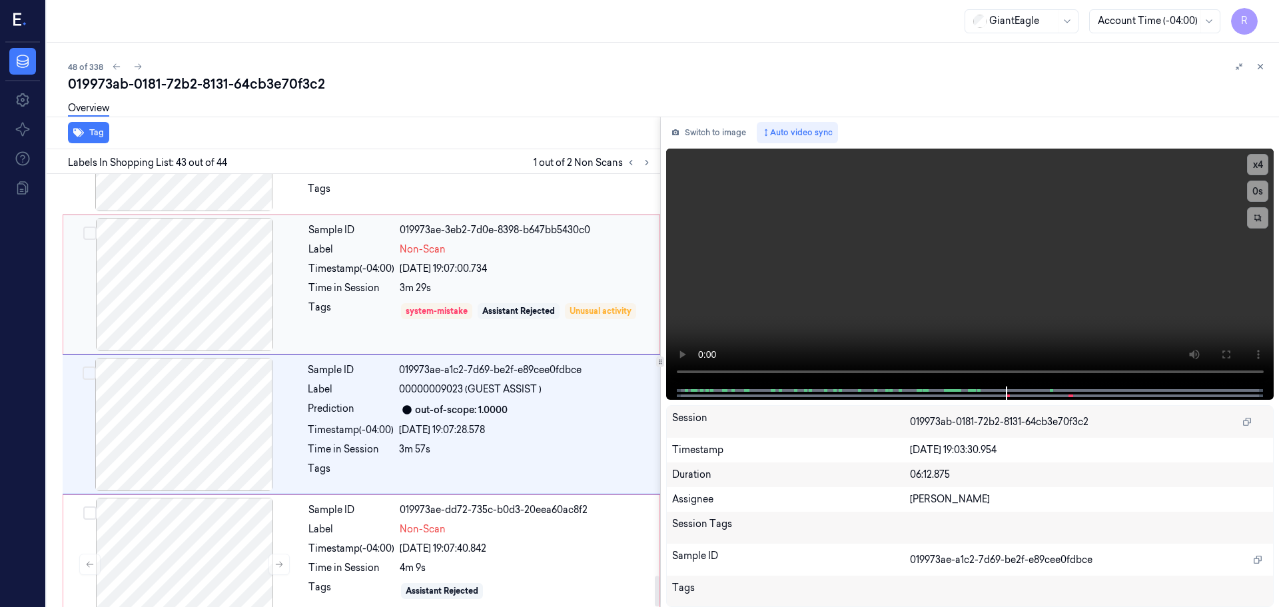
scroll to position [5727, 0]
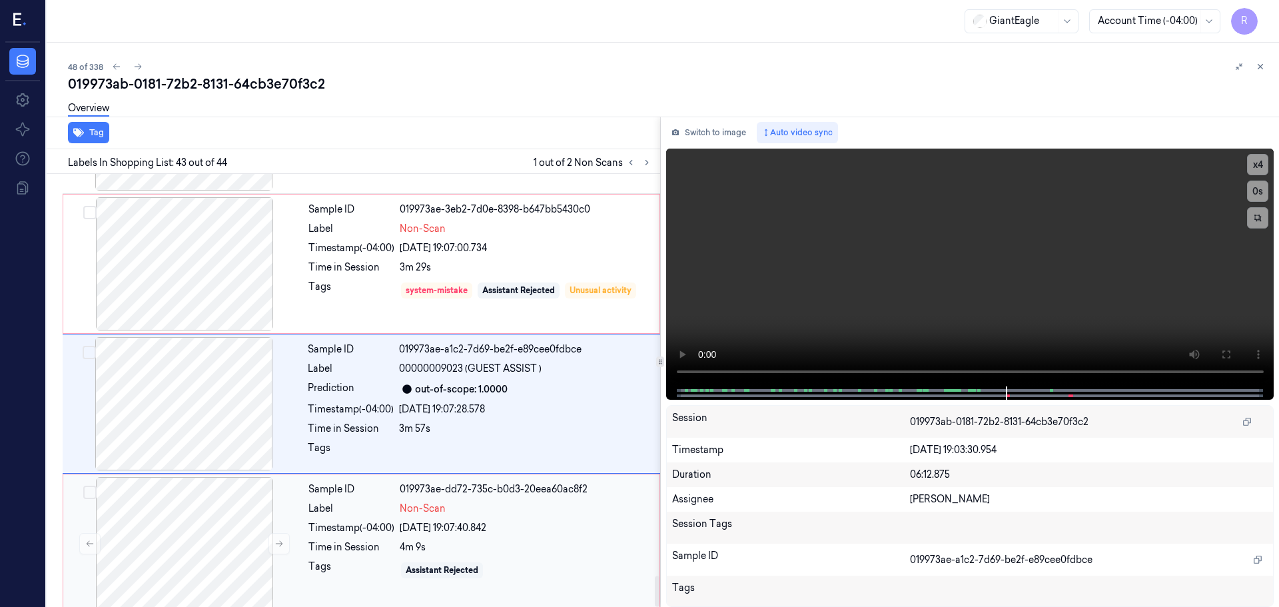
click at [336, 502] on div "Label" at bounding box center [351, 509] width 86 height 14
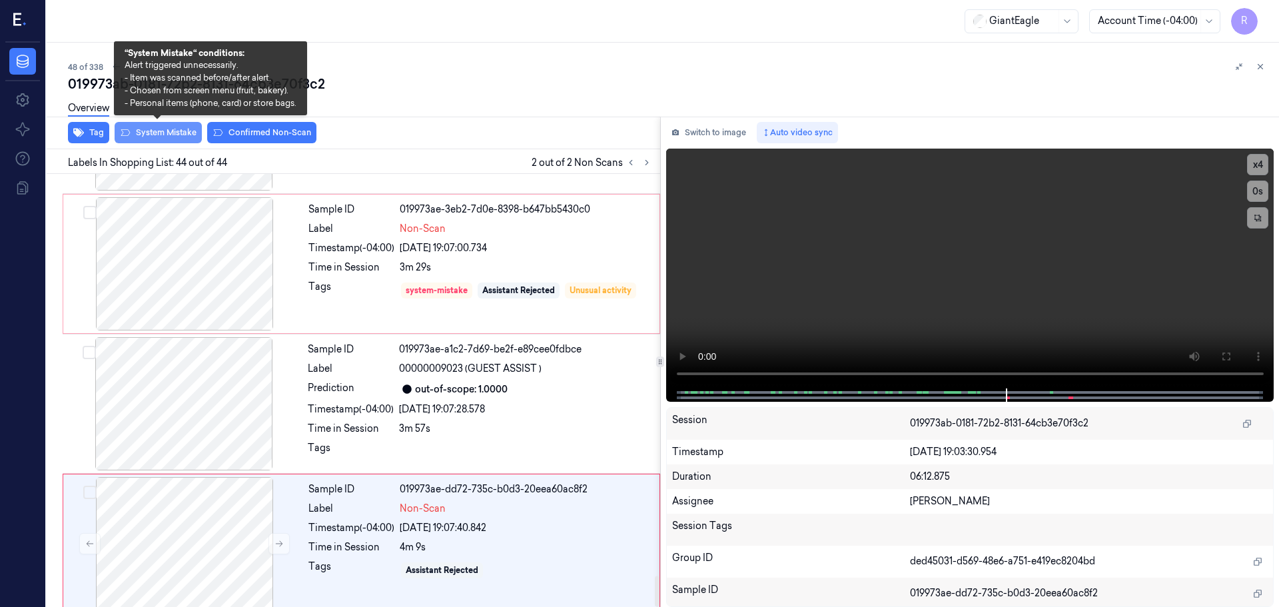
click at [176, 133] on button "System Mistake" at bounding box center [158, 132] width 87 height 21
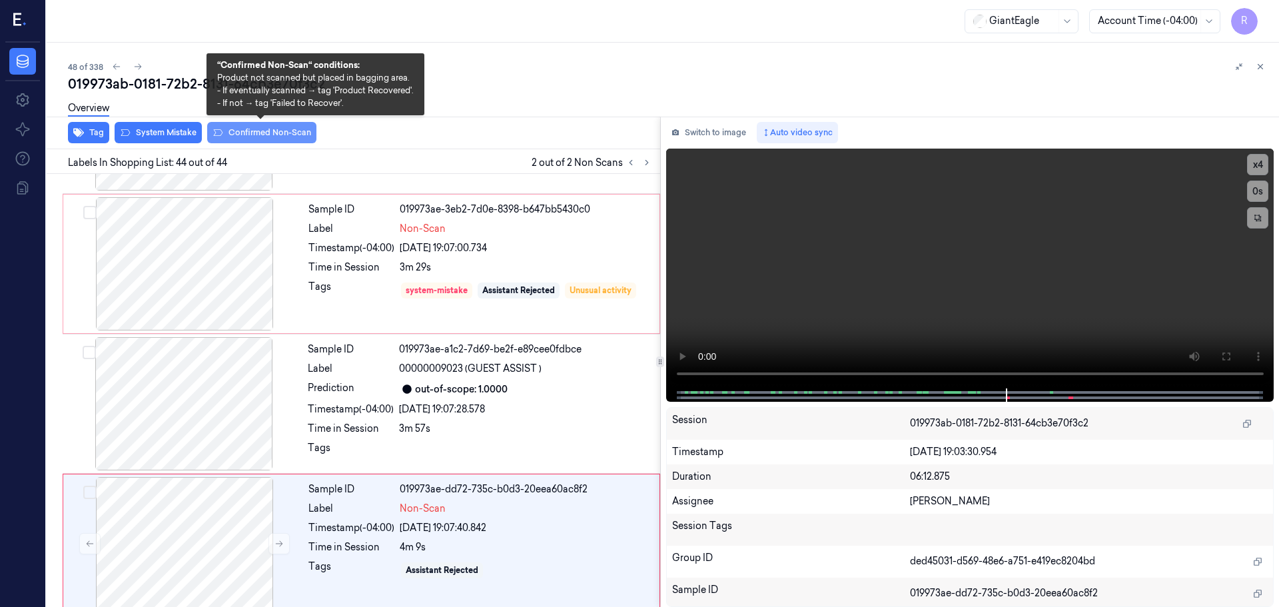
click at [252, 128] on button "Confirmed Non-Scan" at bounding box center [261, 132] width 109 height 21
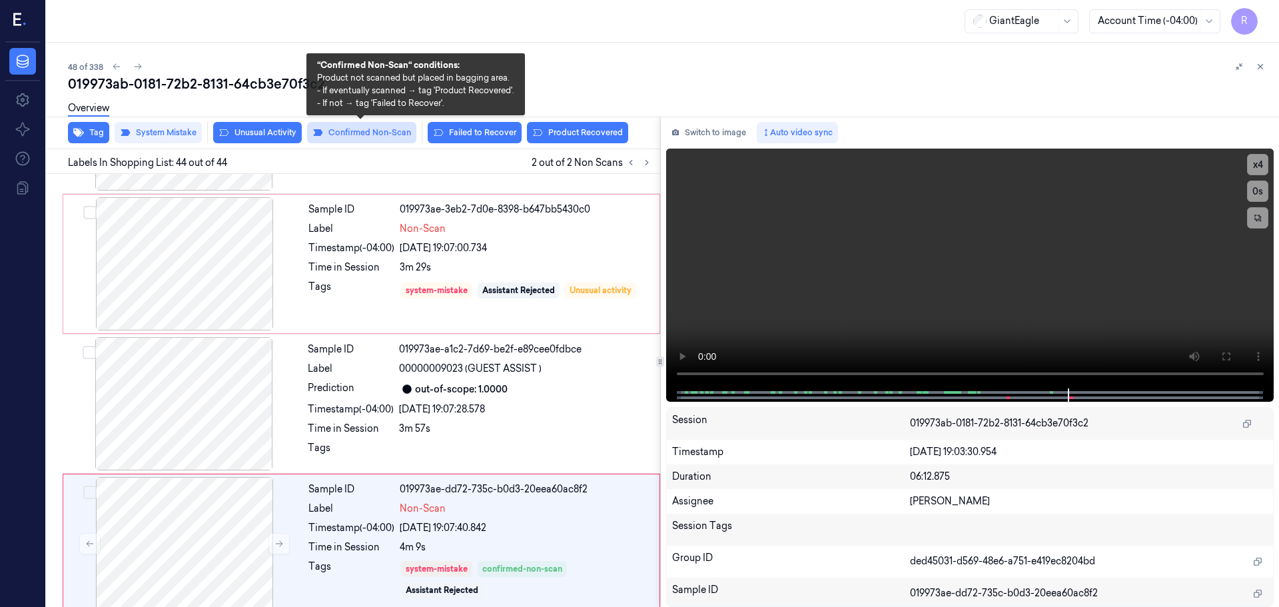
click at [368, 136] on button "Confirmed Non-Scan" at bounding box center [361, 132] width 109 height 21
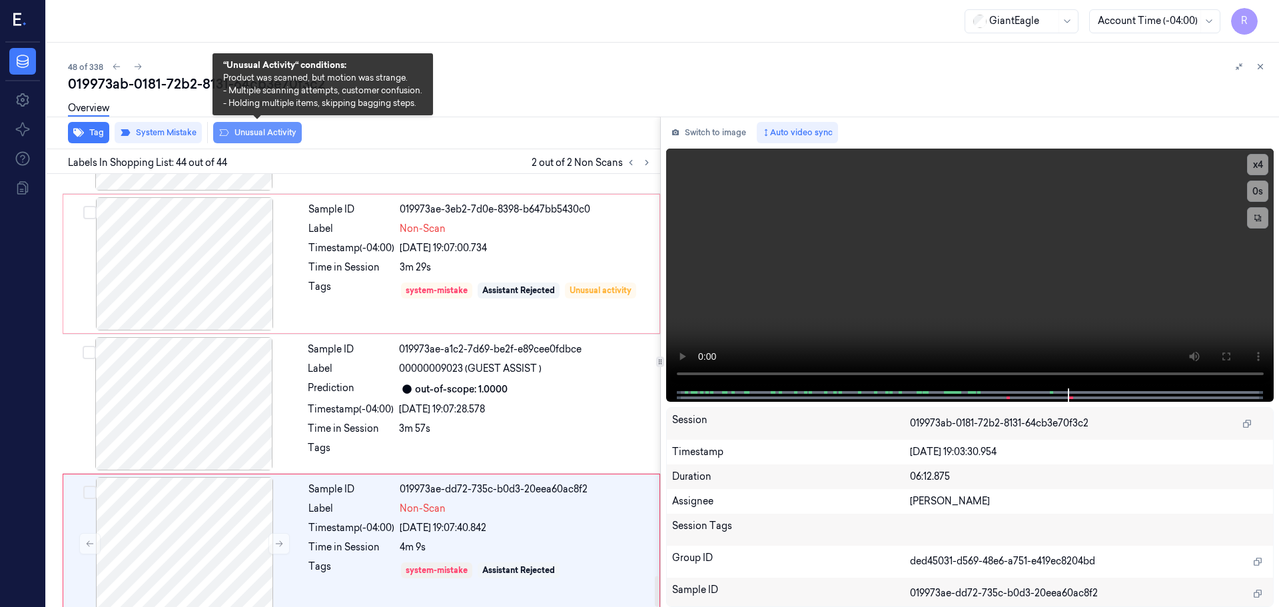
click at [247, 133] on button "Unusual Activity" at bounding box center [257, 132] width 89 height 21
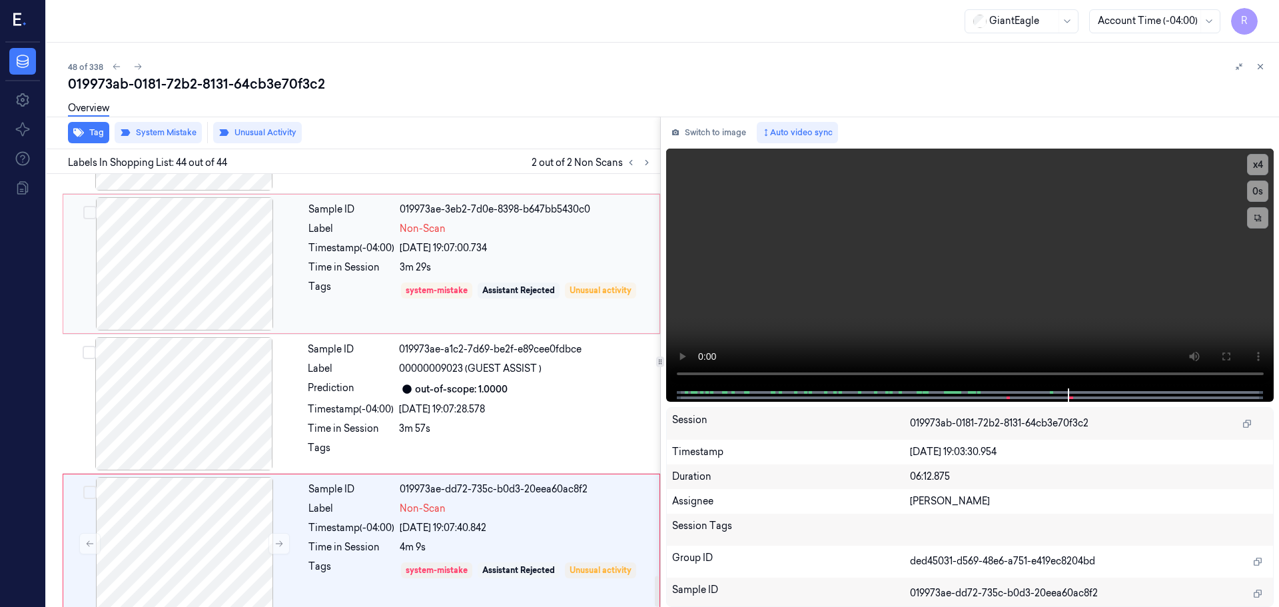
click at [369, 260] on div "Time in Session" at bounding box center [351, 267] width 86 height 14
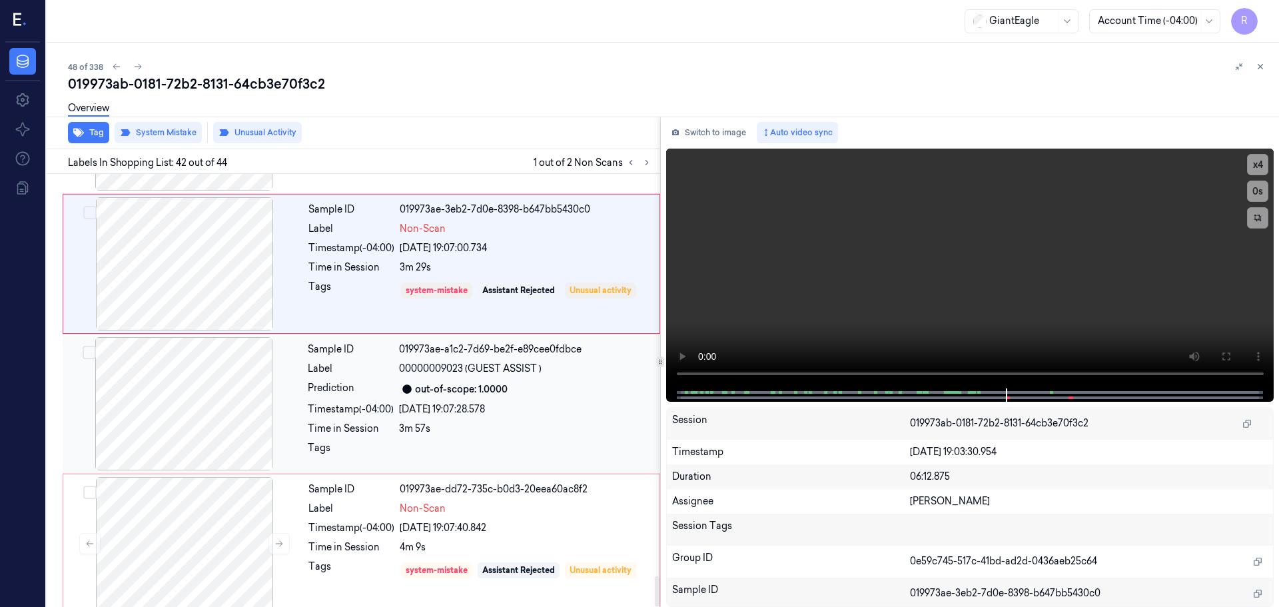
drag, startPoint x: 430, startPoint y: 498, endPoint x: 424, endPoint y: 453, distance: 45.1
click at [430, 502] on span "Non-Scan" at bounding box center [423, 509] width 46 height 14
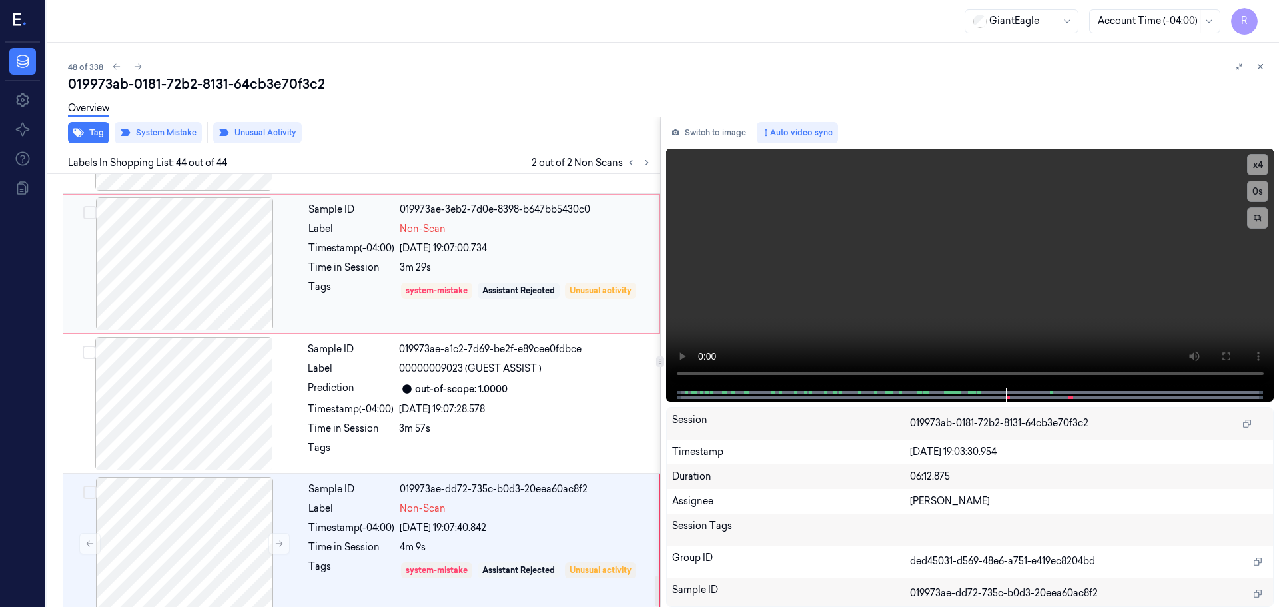
click at [371, 266] on div "Sample ID 019973ae-3eb2-7d0e-8398-b647bb5430c0 Label Non-Scan Timestamp (-04:00…" at bounding box center [480, 263] width 354 height 133
click at [382, 548] on div "Sample ID 019973ae-dd72-735c-b0d3-20eea60ac8f2 Label Non-Scan Timestamp (-04:00…" at bounding box center [480, 543] width 354 height 133
click at [380, 280] on div "Tags" at bounding box center [351, 290] width 86 height 21
click at [376, 508] on div "Sample ID 019973ae-dd72-735c-b0d3-20eea60ac8f2 Label Non-Scan Timestamp (-04:00…" at bounding box center [480, 543] width 354 height 133
click at [1260, 71] on button at bounding box center [1260, 67] width 16 height 16
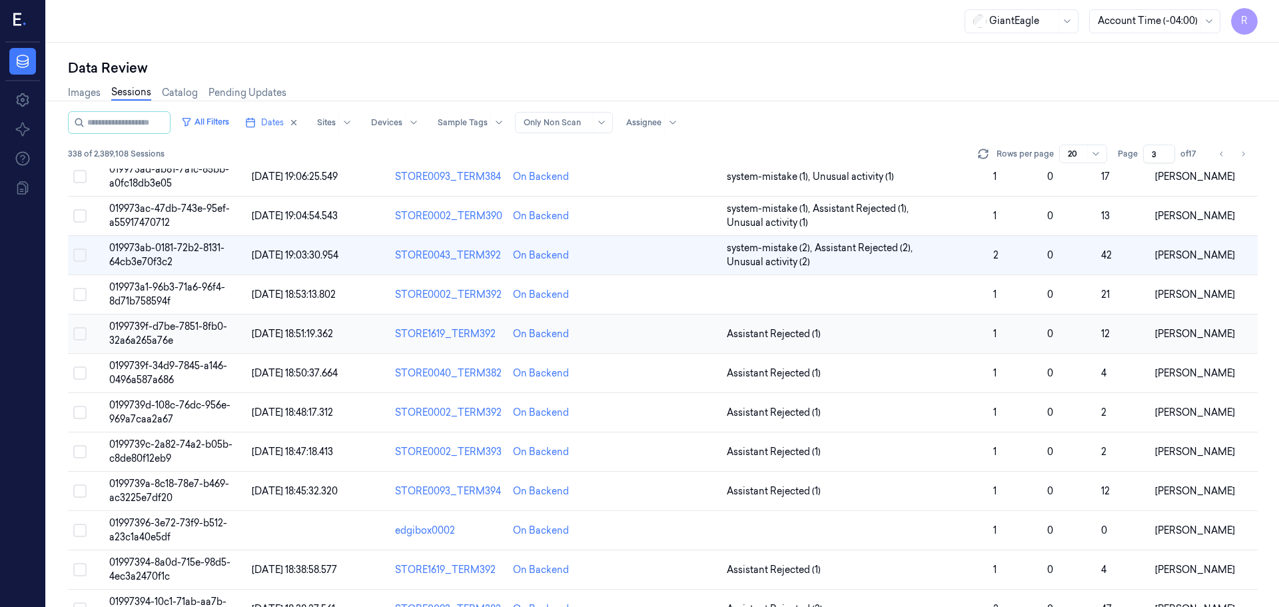
scroll to position [238, 0]
click at [907, 302] on td at bounding box center [854, 293] width 266 height 39
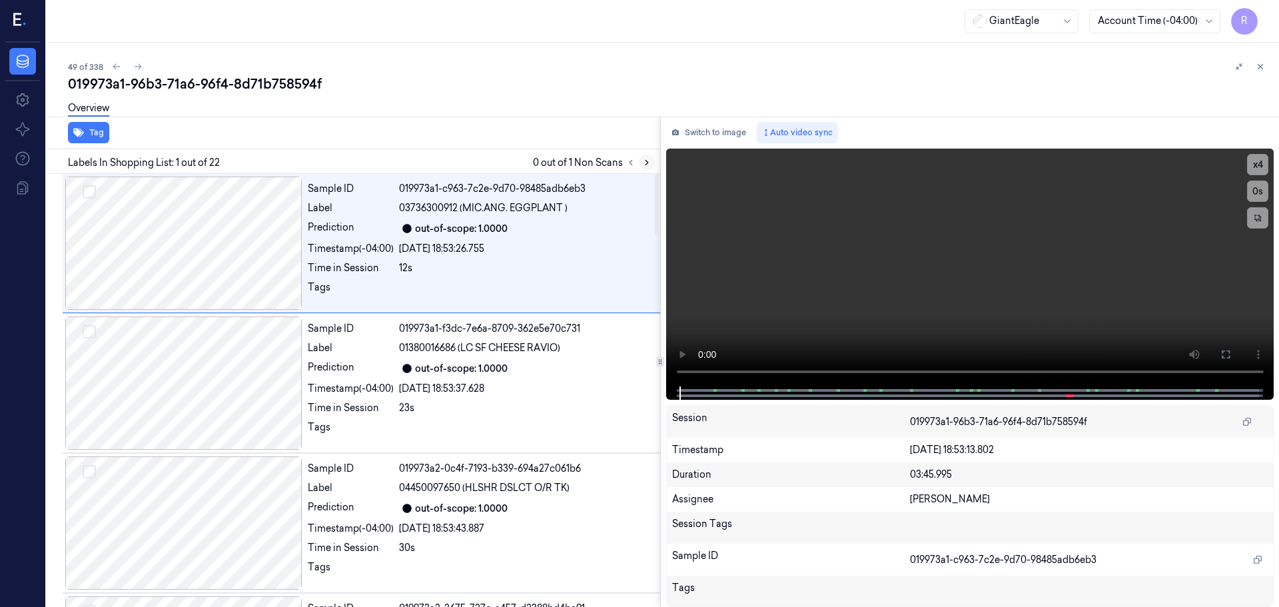
click at [645, 166] on icon at bounding box center [646, 162] width 9 height 9
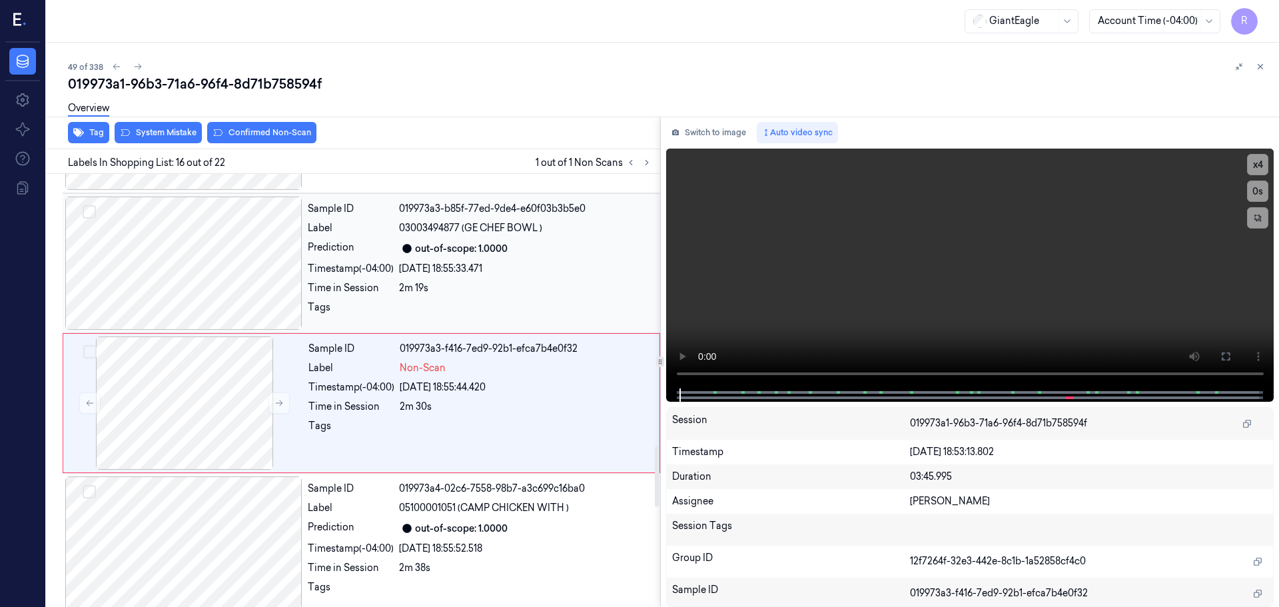
scroll to position [1951, 0]
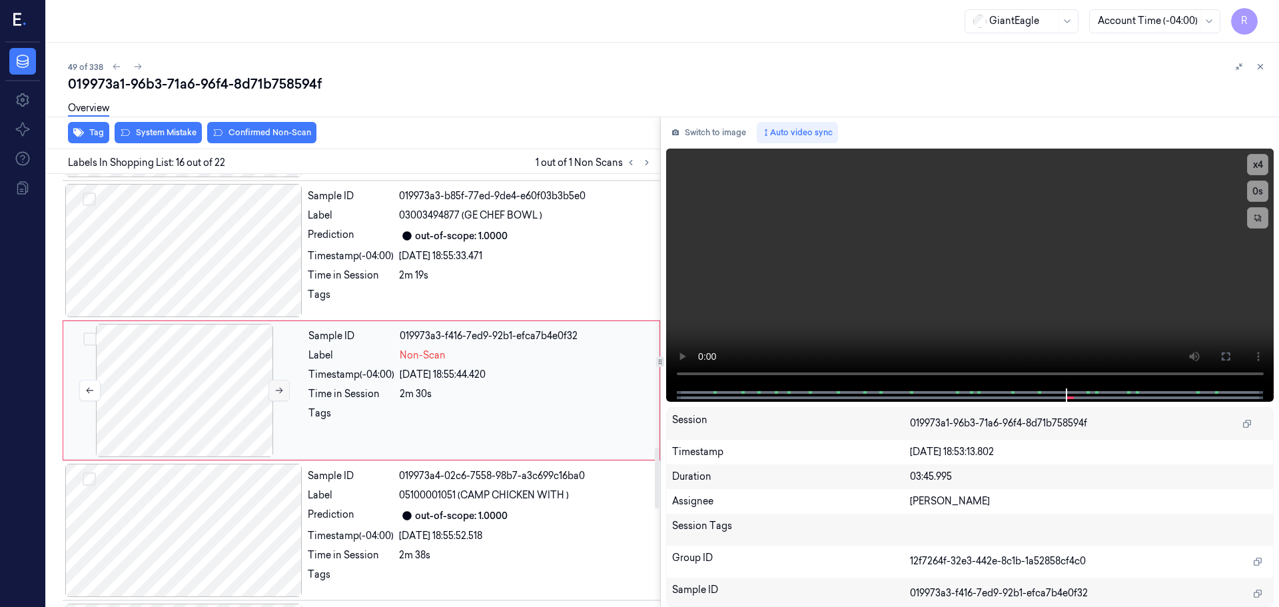
click at [276, 393] on icon at bounding box center [278, 390] width 9 height 9
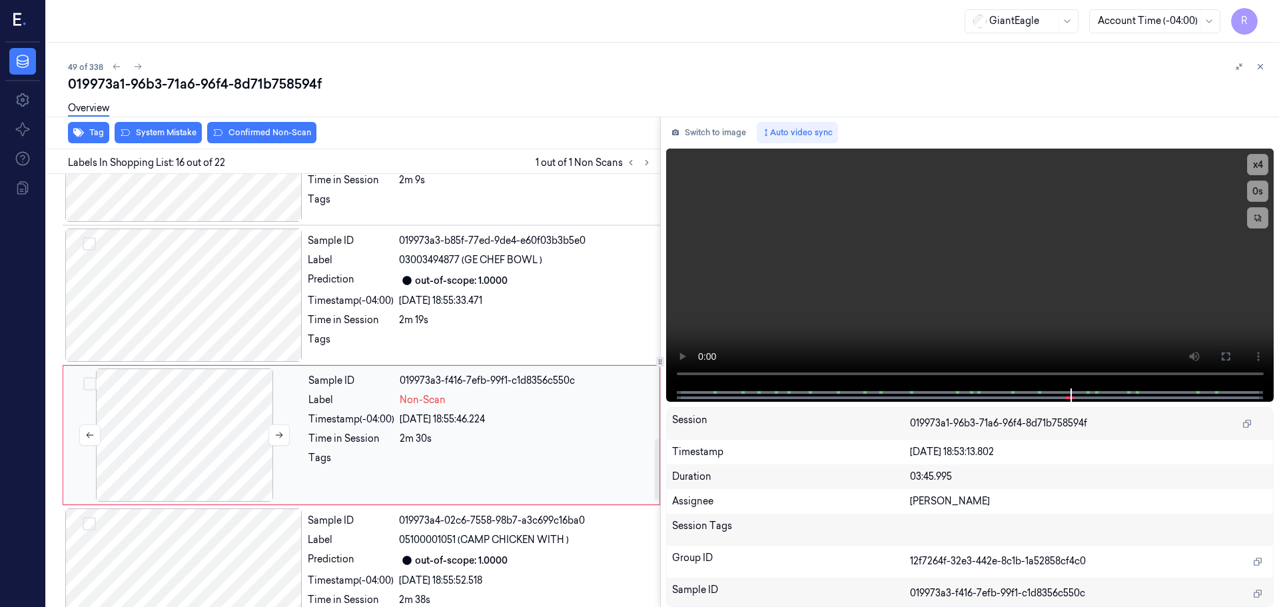
scroll to position [1885, 0]
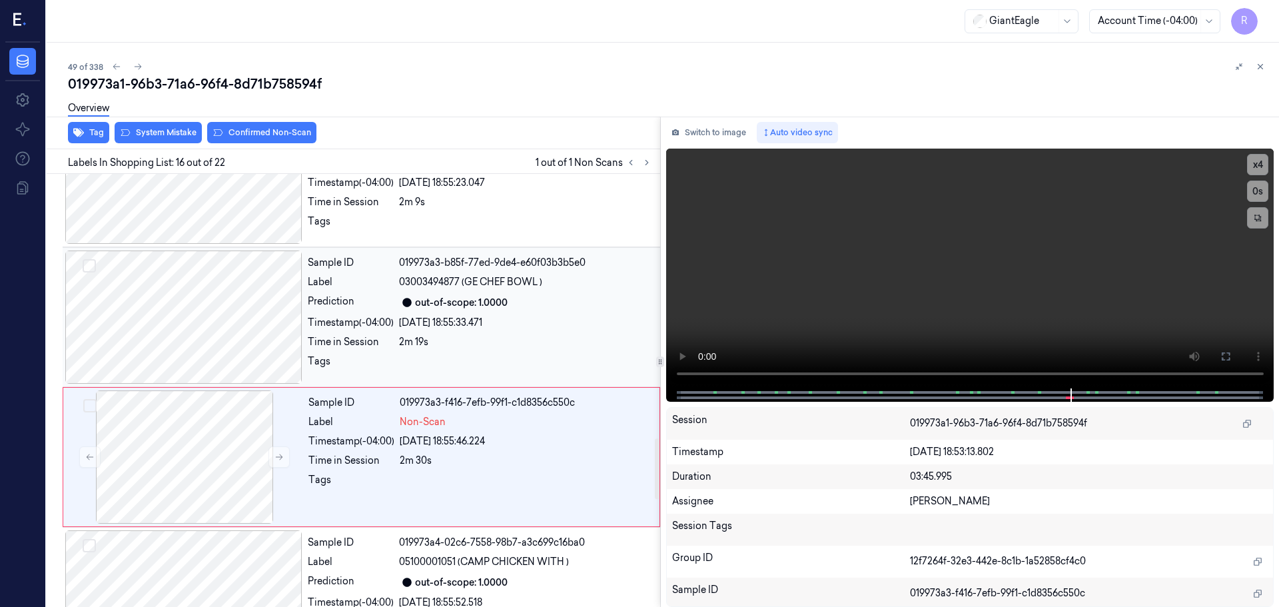
click at [231, 308] on div at bounding box center [183, 316] width 237 height 133
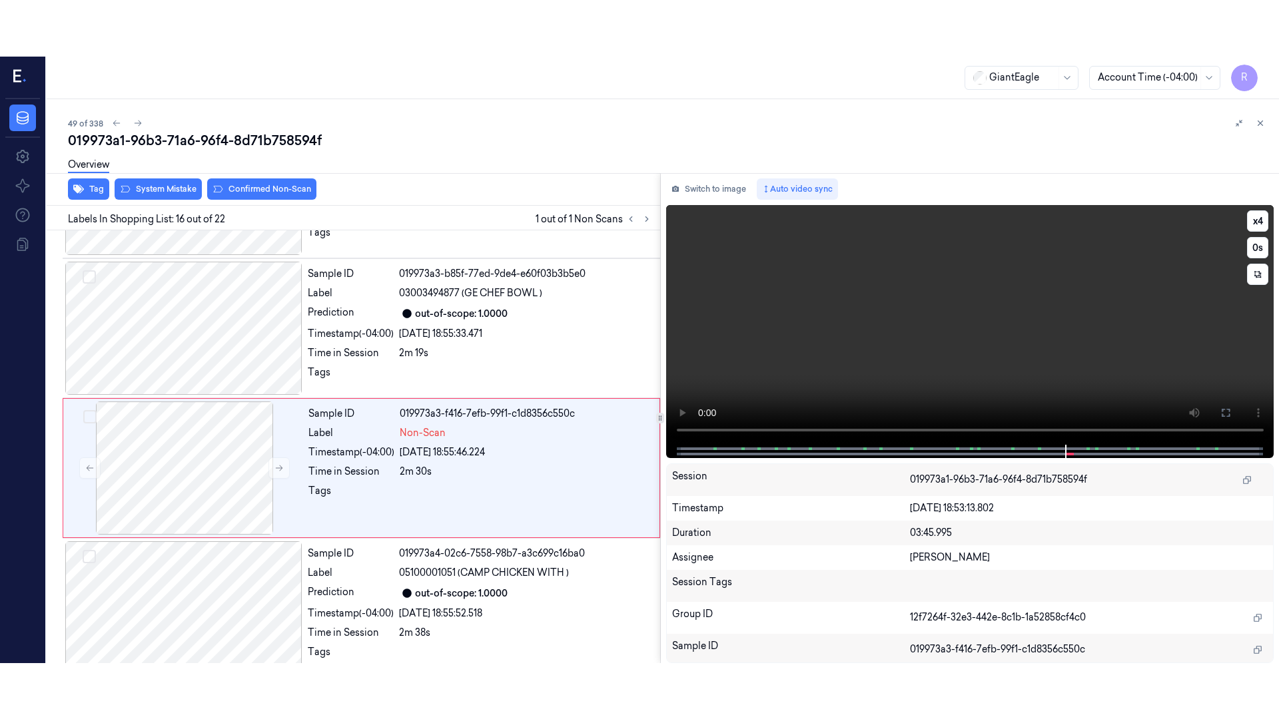
scroll to position [1951, 0]
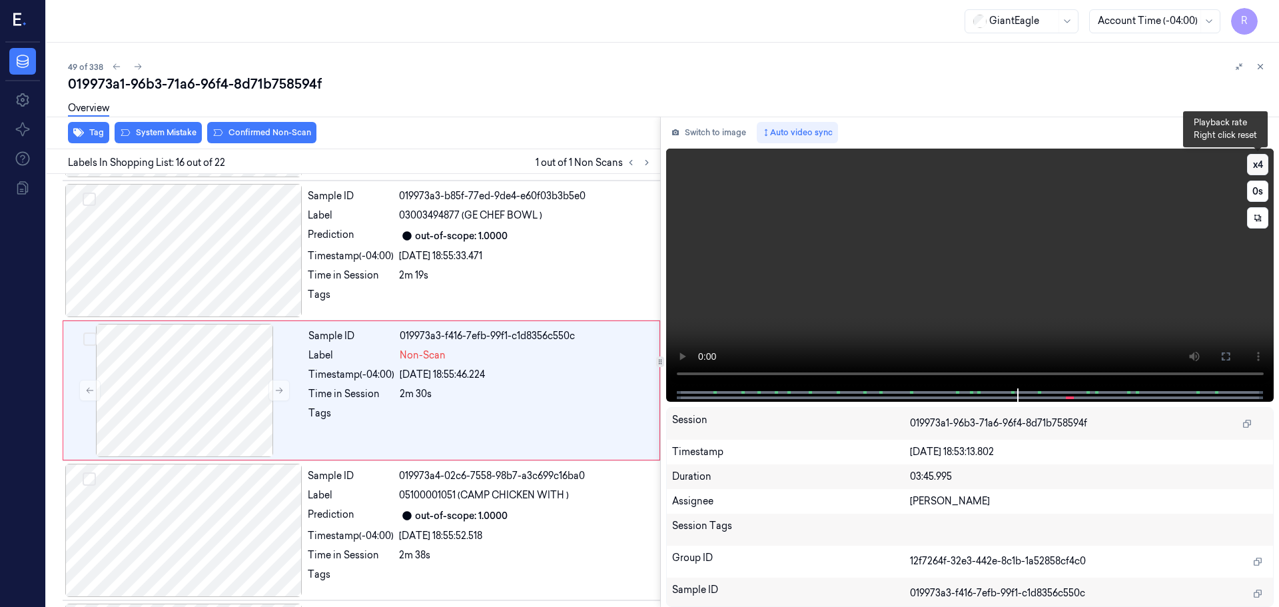
click at [1260, 169] on button "x 4" at bounding box center [1257, 164] width 21 height 21
click at [1231, 350] on button at bounding box center [1225, 356] width 21 height 21
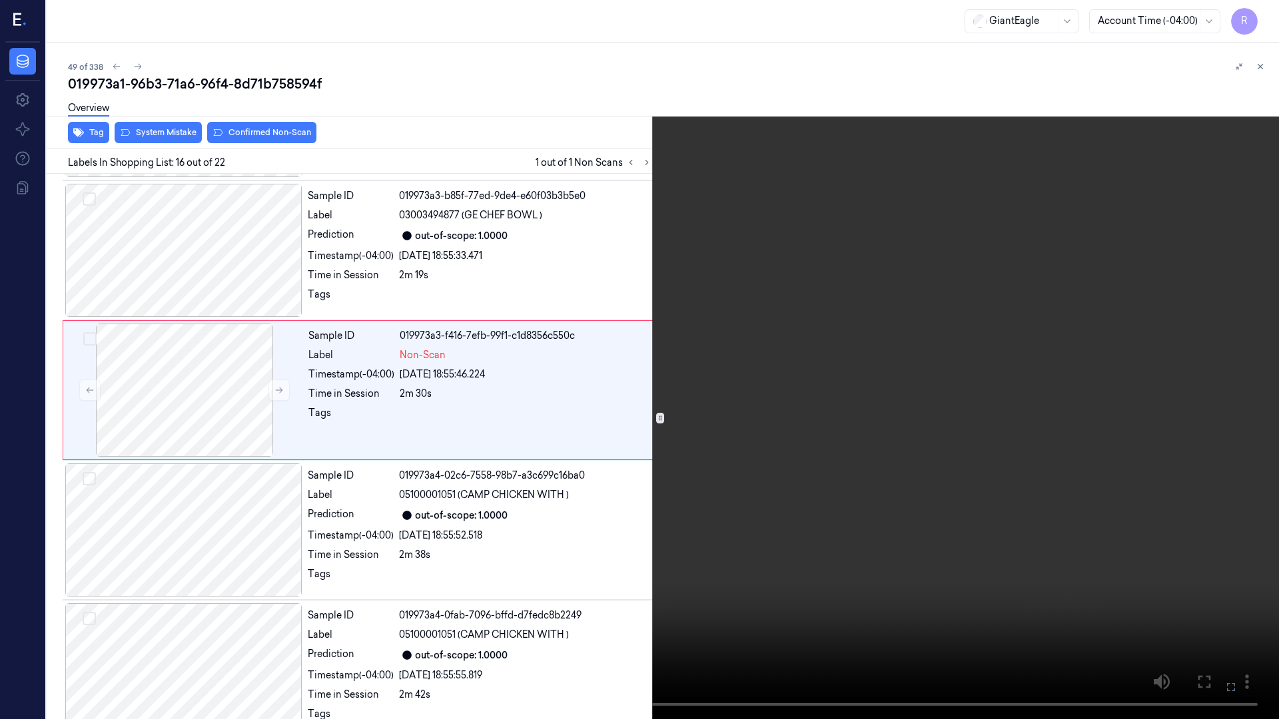
click at [622, 42] on video at bounding box center [639, 359] width 1279 height 719
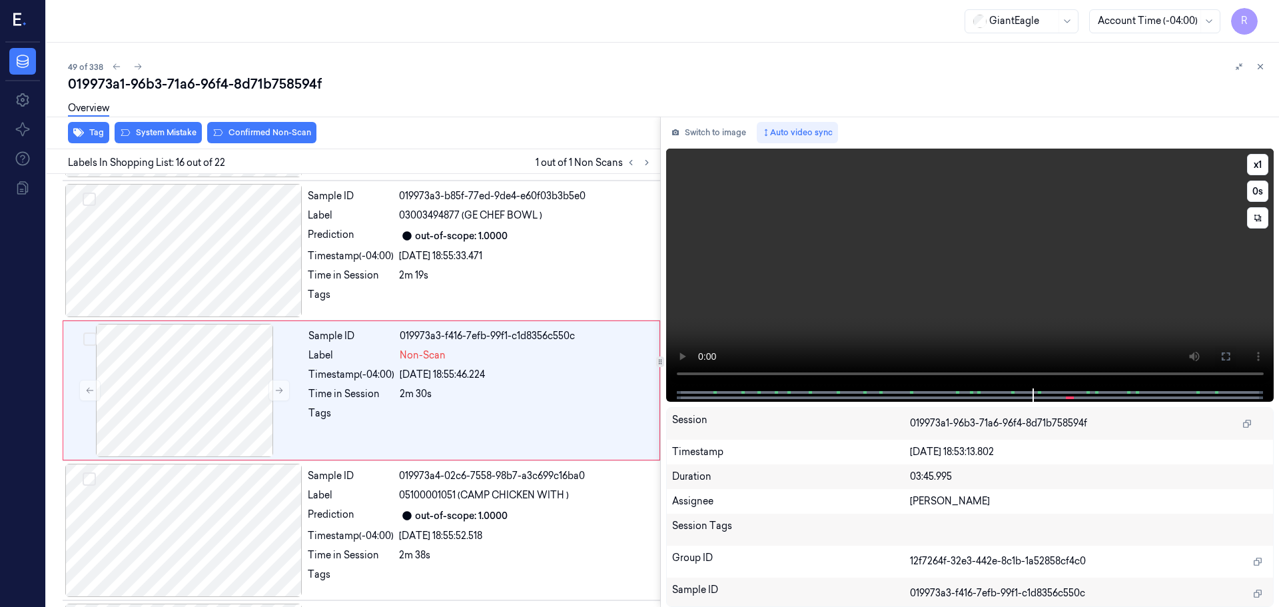
drag, startPoint x: 1225, startPoint y: 354, endPoint x: 1226, endPoint y: 437, distance: 83.3
click at [1226, 354] on icon at bounding box center [1225, 356] width 11 height 11
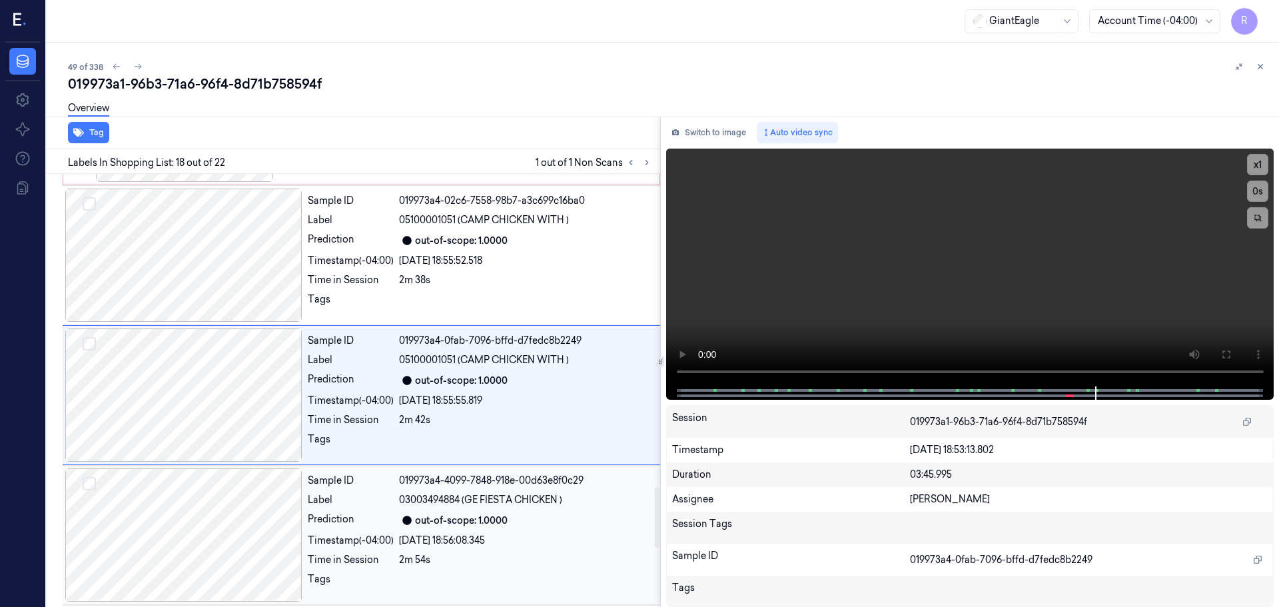
scroll to position [2231, 0]
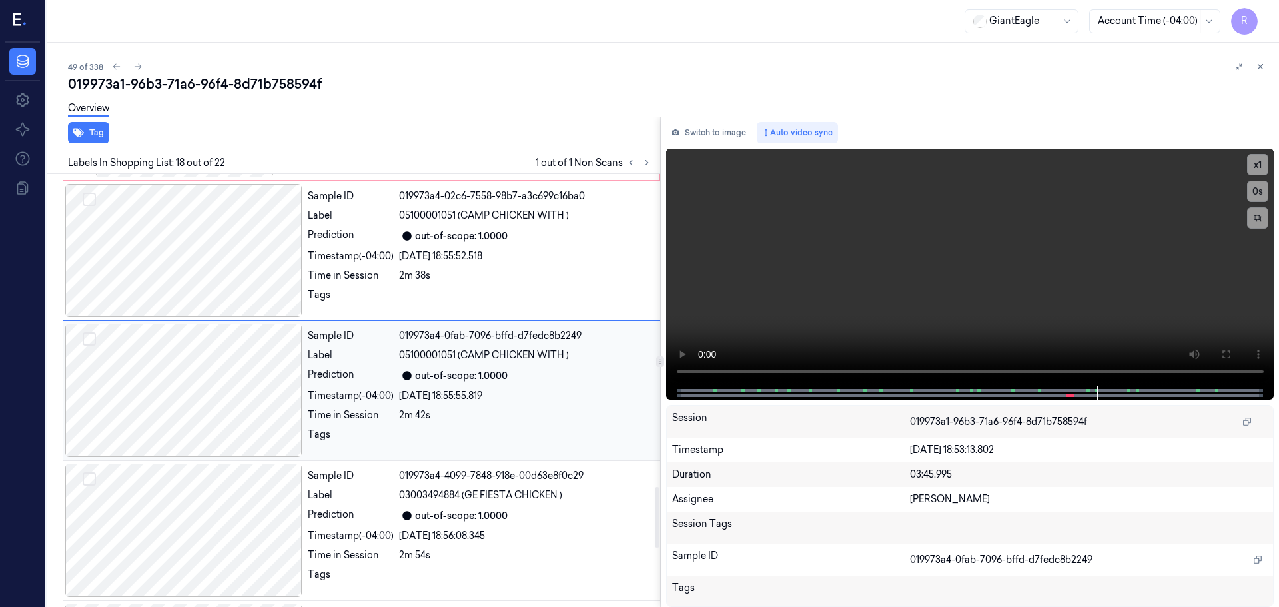
click at [230, 402] on div at bounding box center [183, 390] width 237 height 133
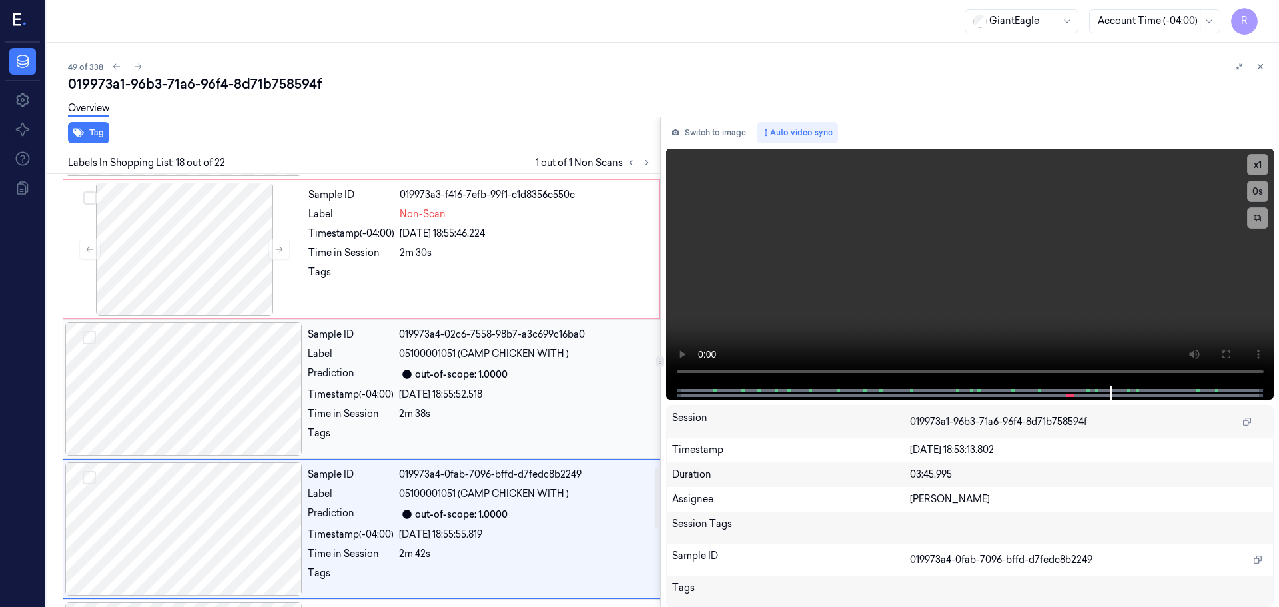
scroll to position [2031, 0]
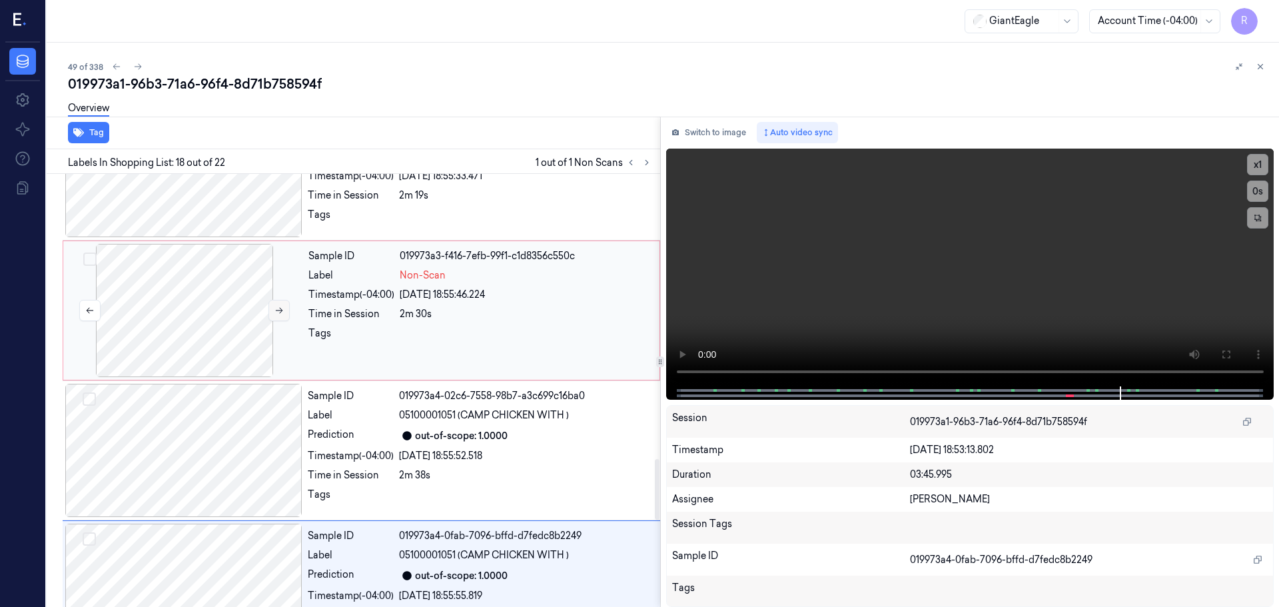
click at [270, 312] on button at bounding box center [278, 310] width 21 height 21
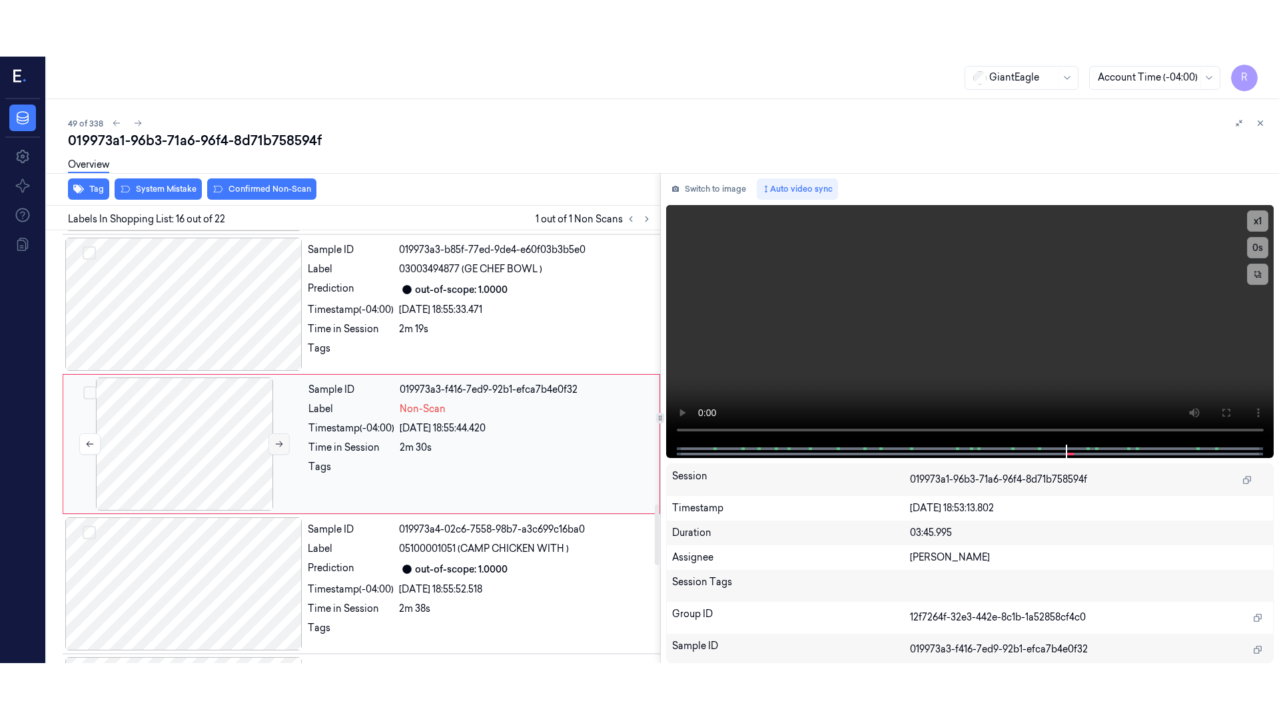
scroll to position [1951, 0]
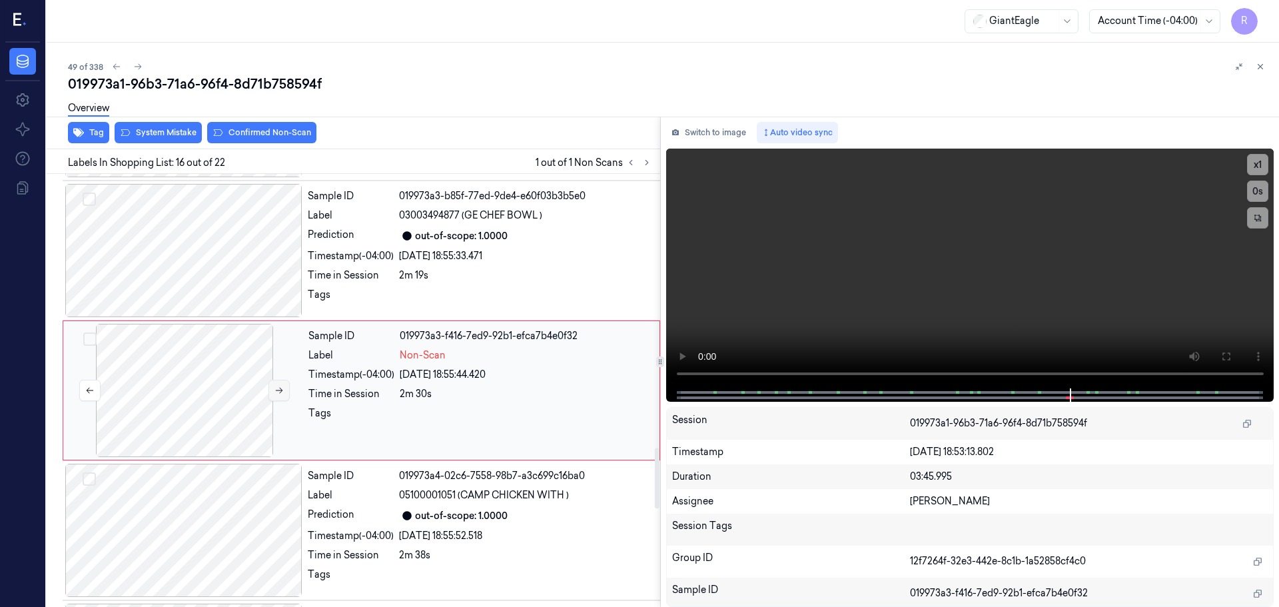
click at [275, 392] on icon at bounding box center [278, 390] width 9 height 9
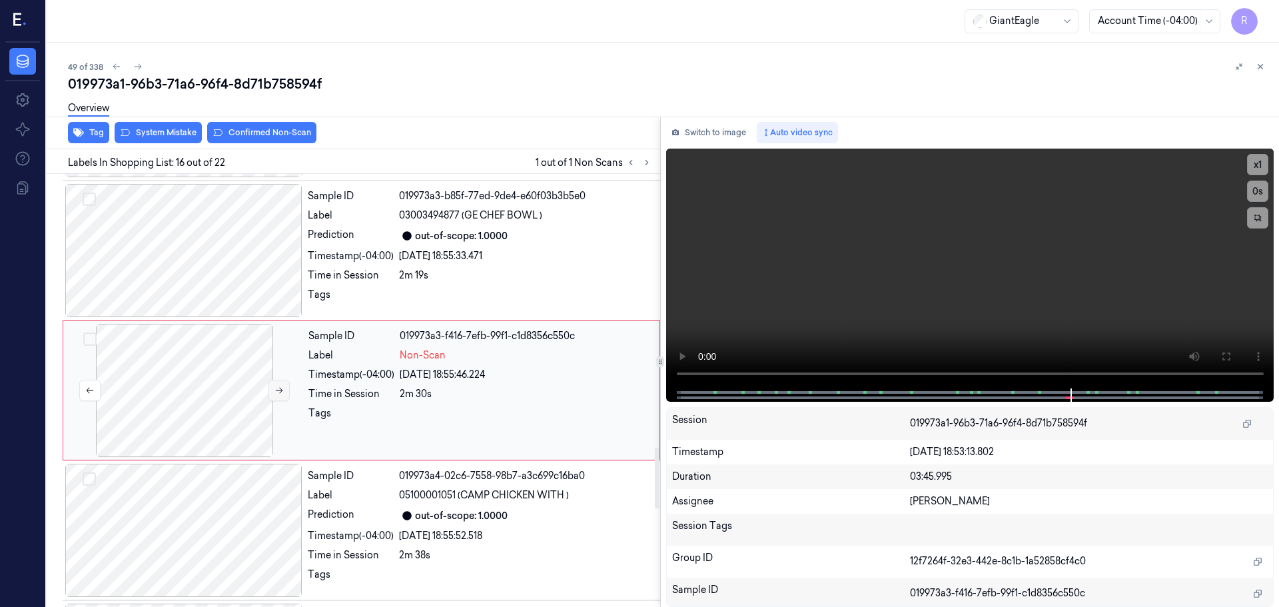
click at [275, 392] on icon at bounding box center [278, 390] width 9 height 9
click at [1222, 362] on button at bounding box center [1225, 356] width 21 height 21
click at [1258, 170] on button "x 1" at bounding box center [1257, 164] width 21 height 21
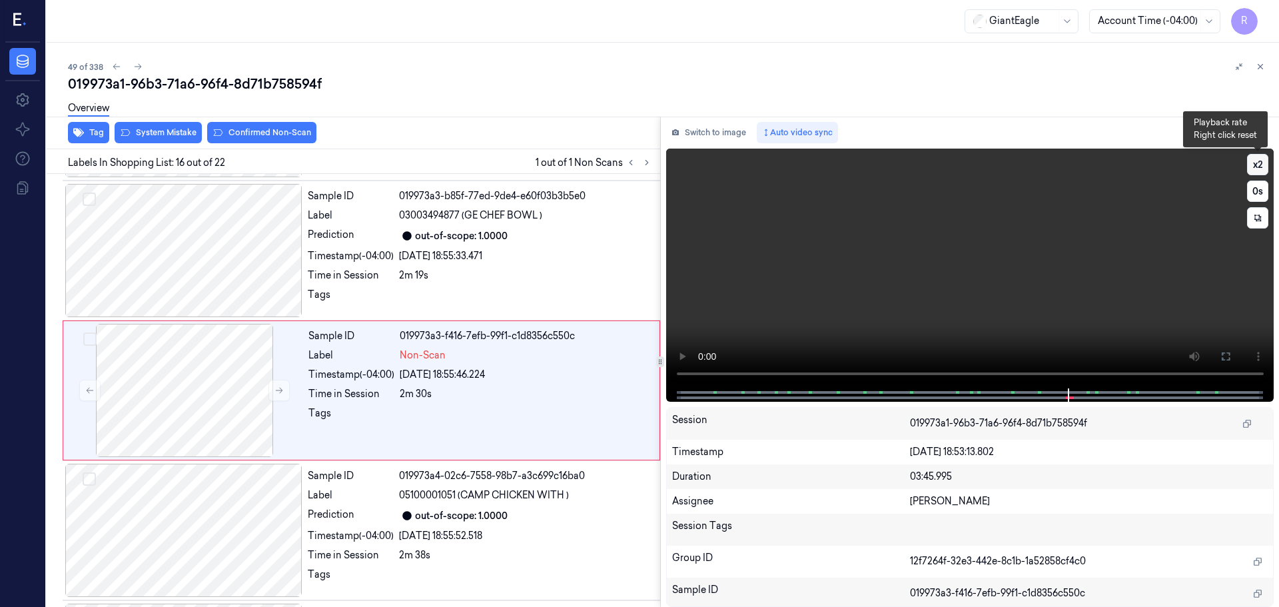
click at [1258, 170] on button "x 2" at bounding box center [1257, 164] width 21 height 21
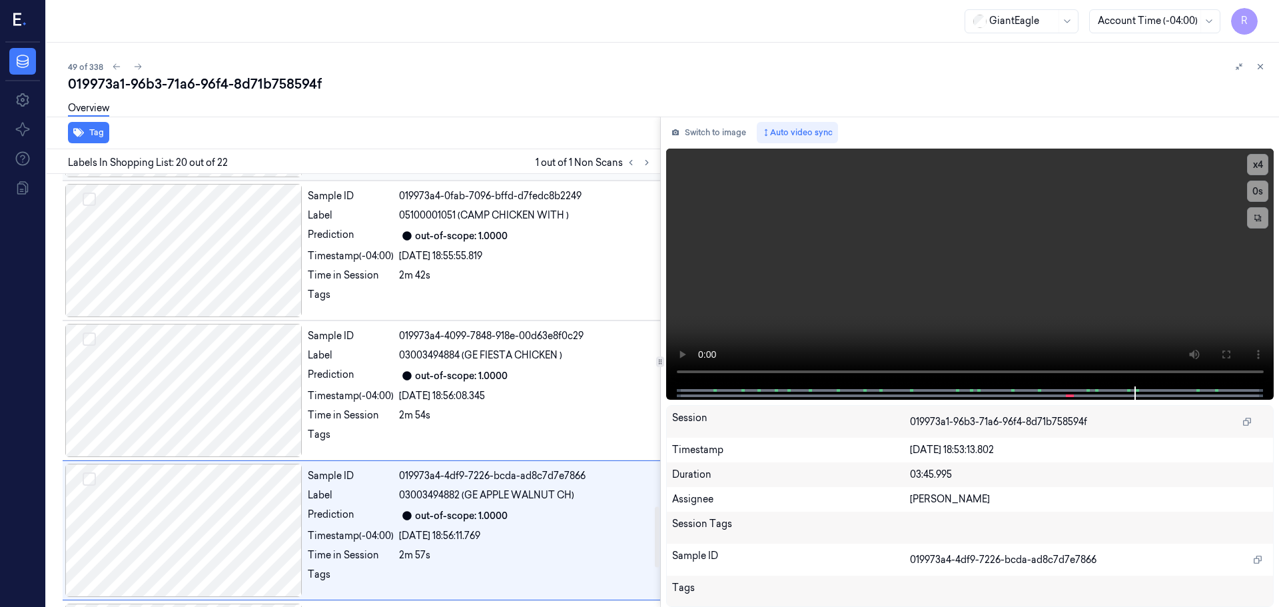
scroll to position [2511, 0]
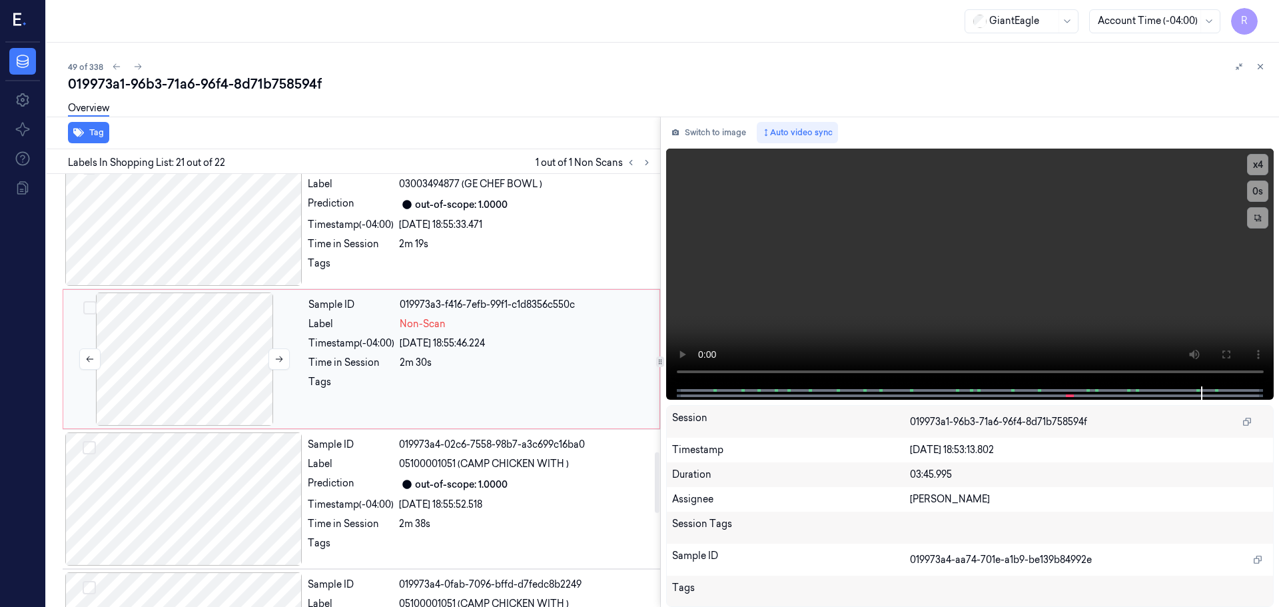
drag, startPoint x: 244, startPoint y: 365, endPoint x: 231, endPoint y: 365, distance: 13.3
click at [244, 365] on div at bounding box center [184, 358] width 237 height 133
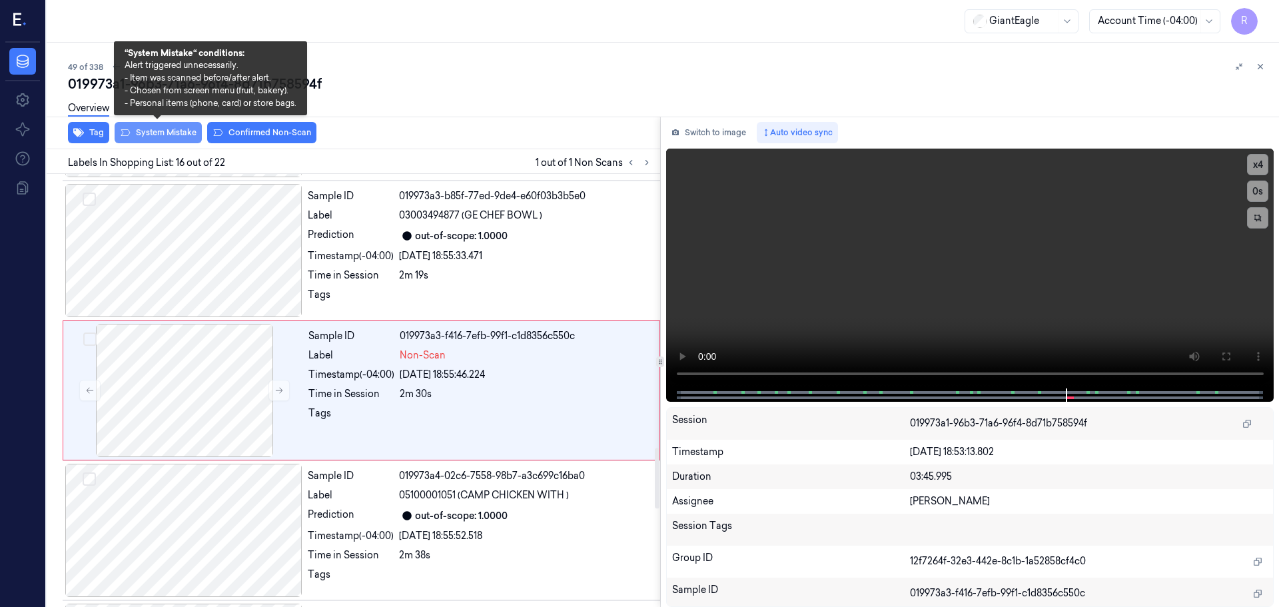
click at [183, 131] on button "System Mistake" at bounding box center [158, 132] width 87 height 21
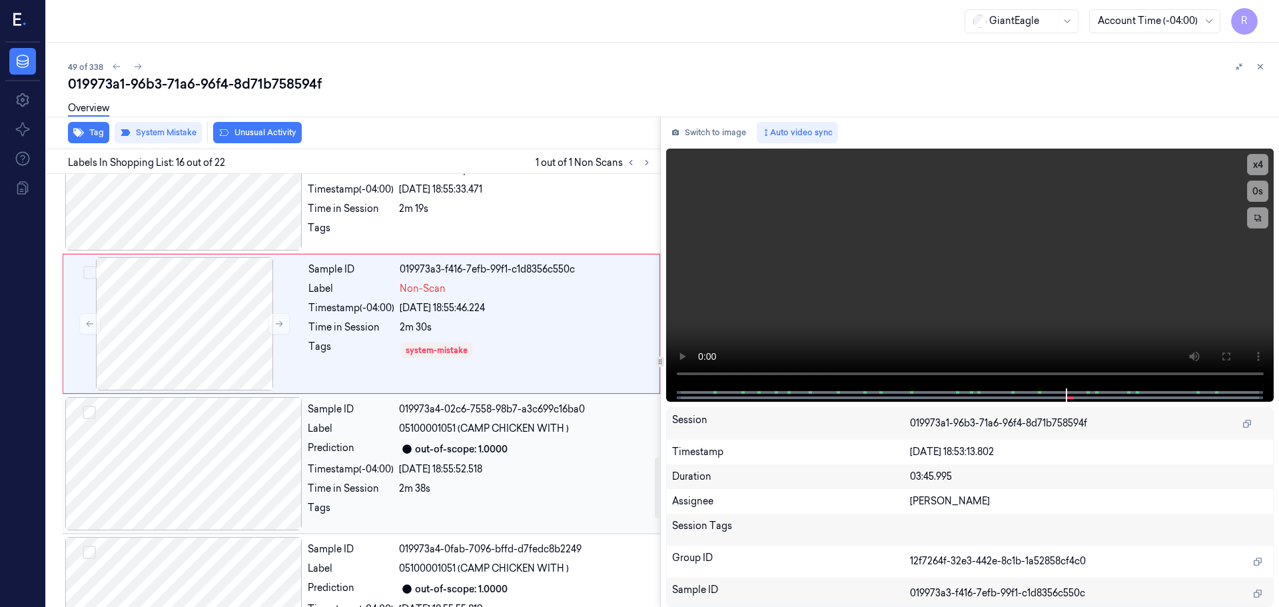
click at [382, 416] on div "Sample ID 019973a4-02c6-7558-98b7-a3c699c16ba0 Label 05100001051 (CAMP CHICKEN …" at bounding box center [479, 463] width 355 height 133
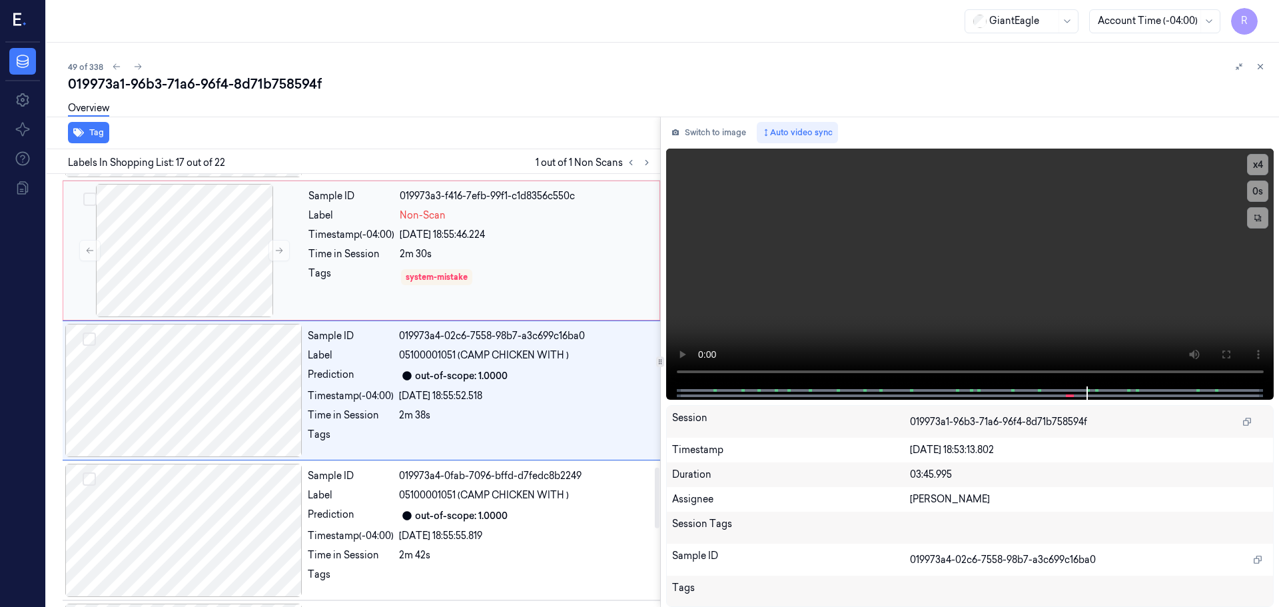
click at [395, 294] on div "Sample ID 019973a3-f416-7efb-99f1-c1d8356c550c Label Non-Scan Timestamp (-04:00…" at bounding box center [480, 250] width 354 height 133
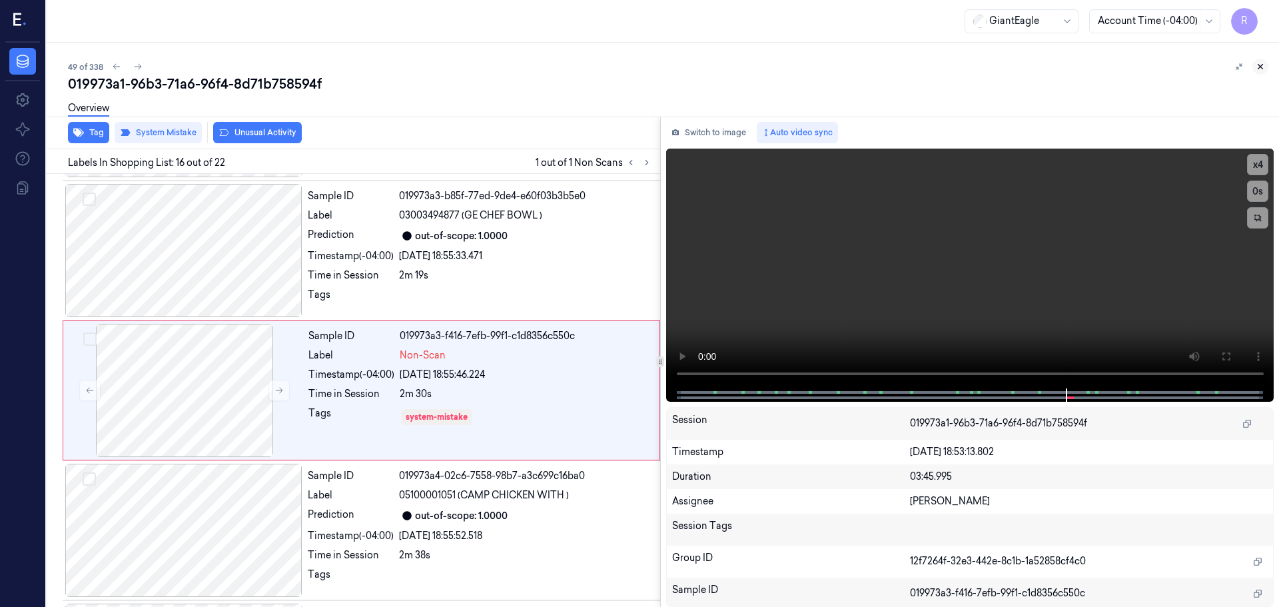
click at [1258, 73] on button at bounding box center [1260, 67] width 16 height 16
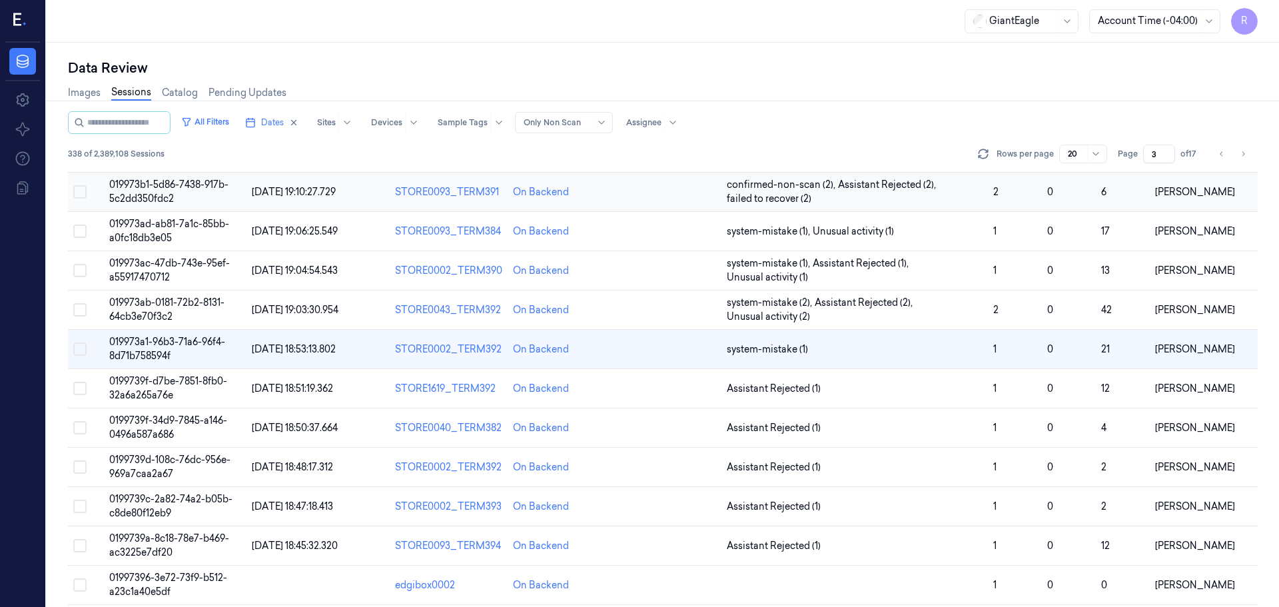
scroll to position [144, 0]
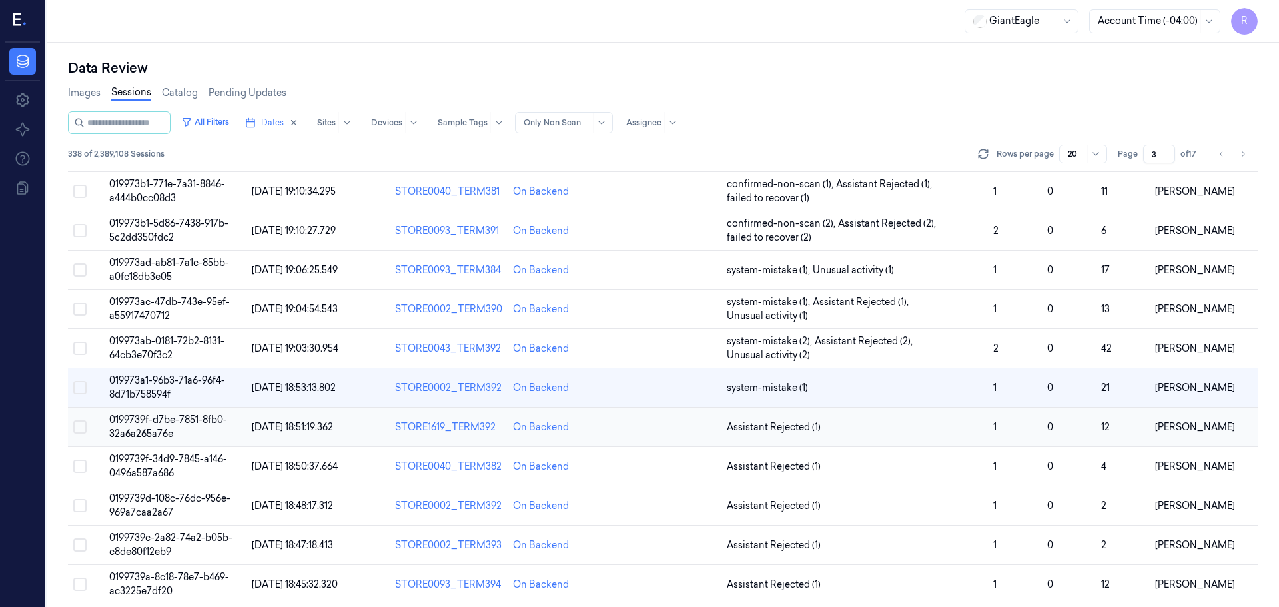
click at [919, 418] on td "Assistant Rejected (1)" at bounding box center [854, 427] width 266 height 39
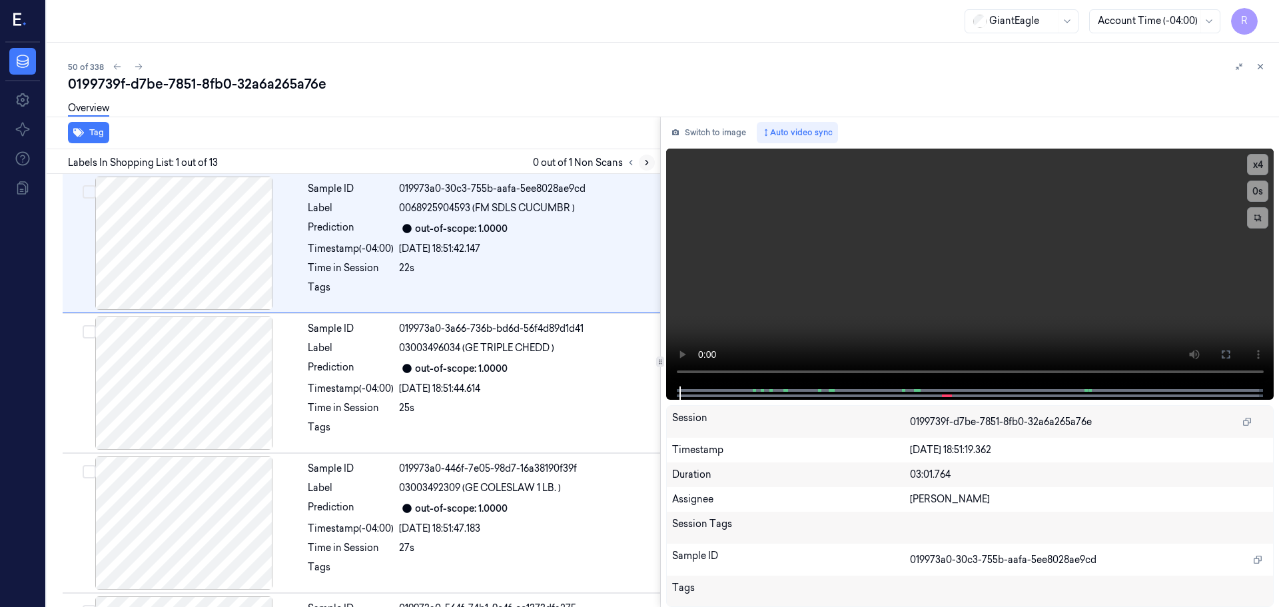
click at [642, 164] on icon at bounding box center [646, 162] width 9 height 9
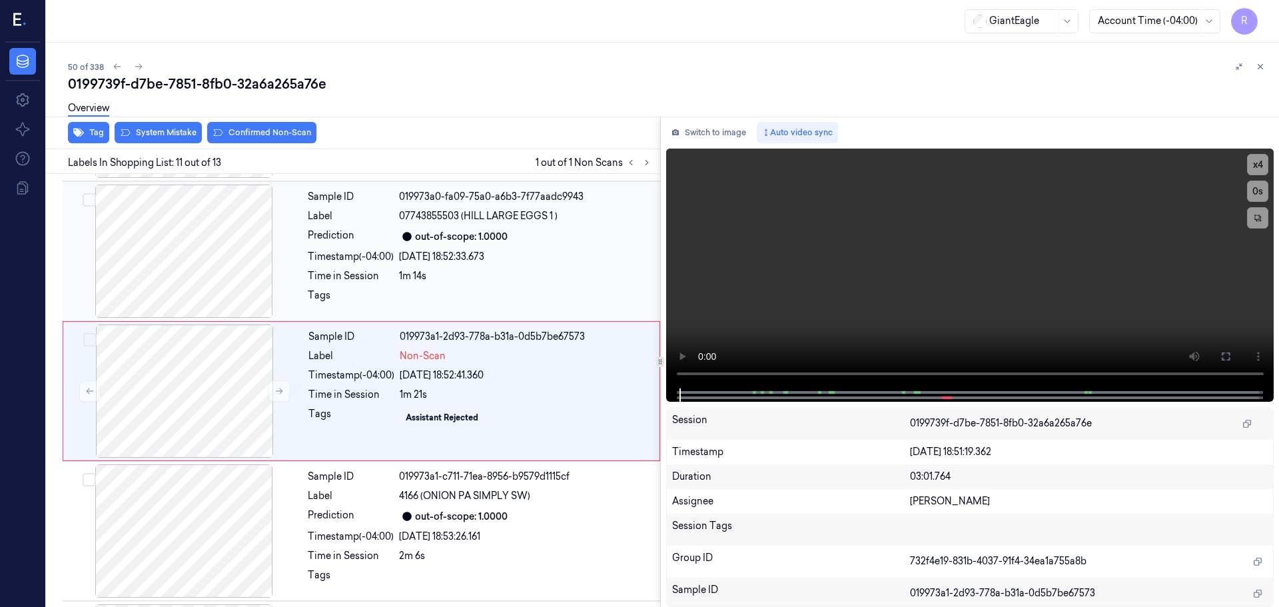
scroll to position [1252, 0]
click at [281, 384] on button at bounding box center [278, 390] width 21 height 21
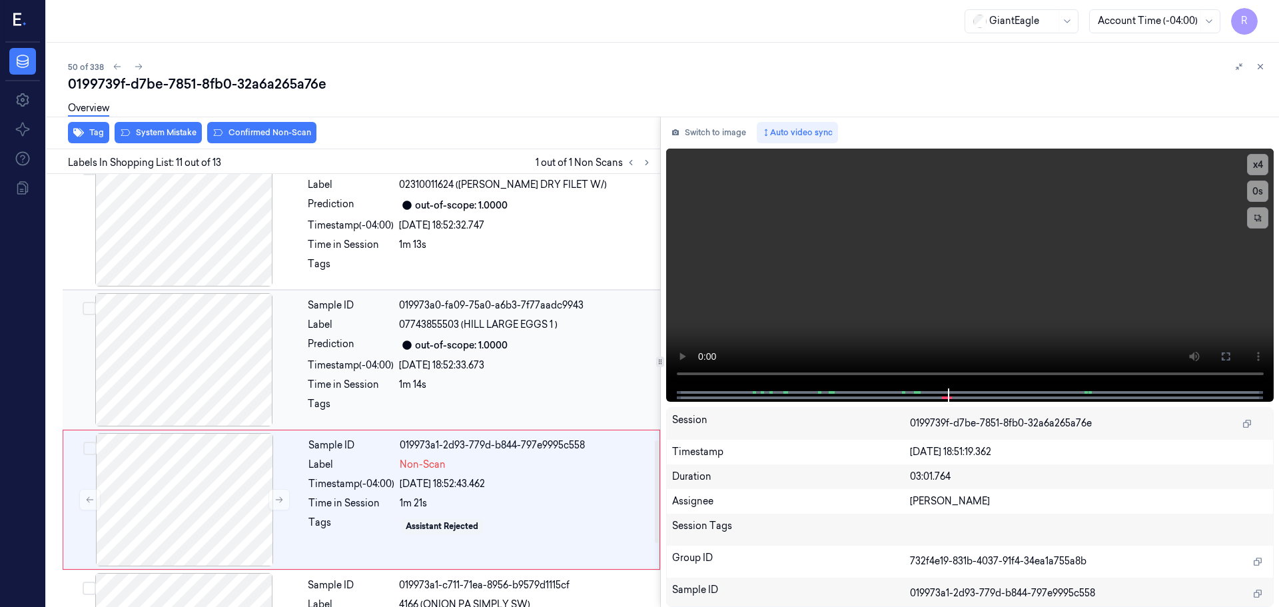
scroll to position [1119, 0]
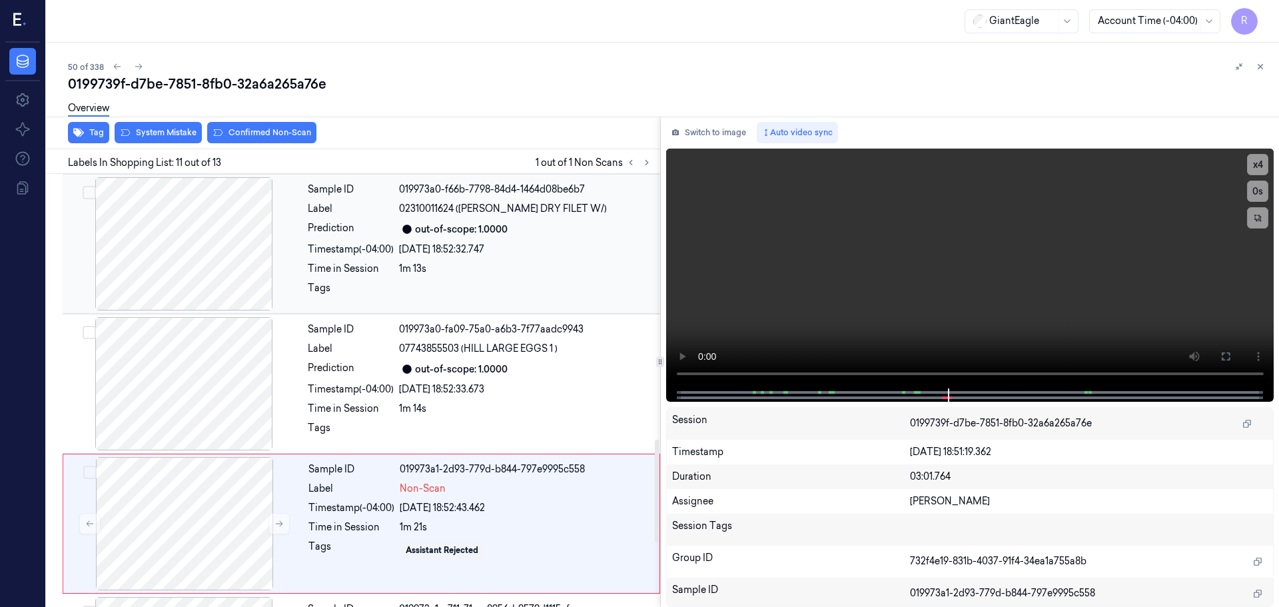
click at [228, 262] on div at bounding box center [183, 243] width 237 height 133
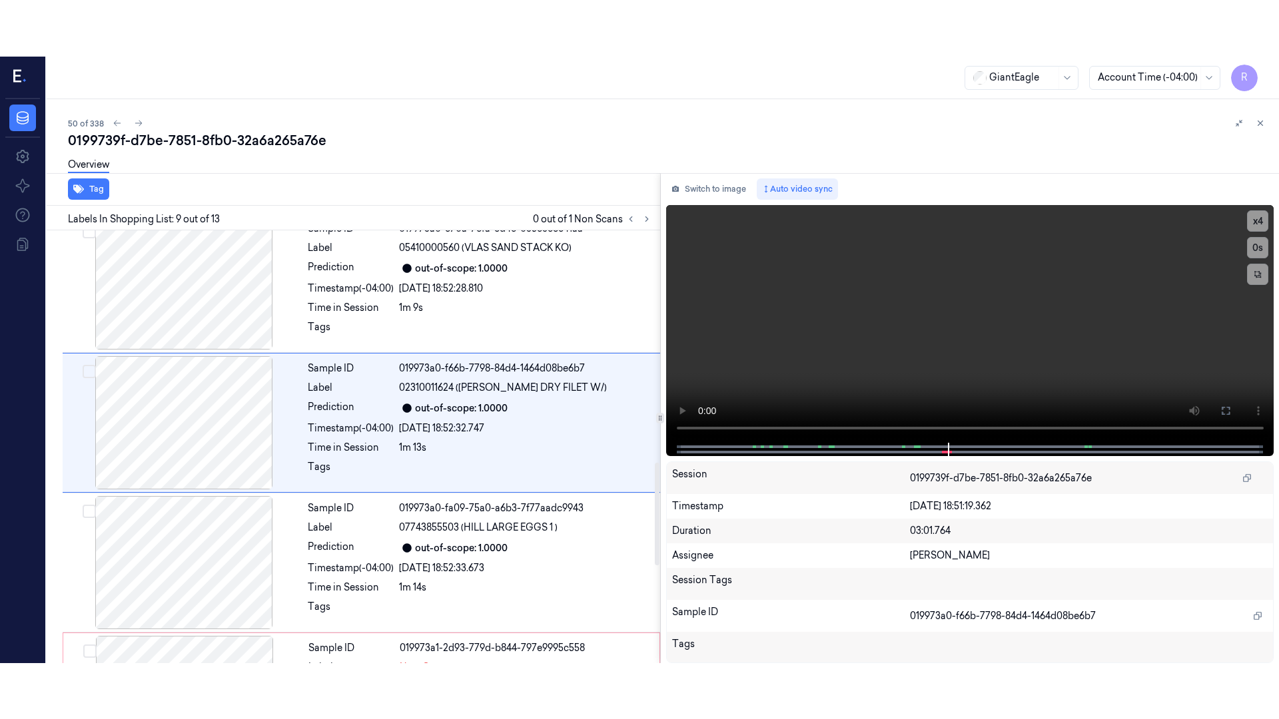
scroll to position [972, 0]
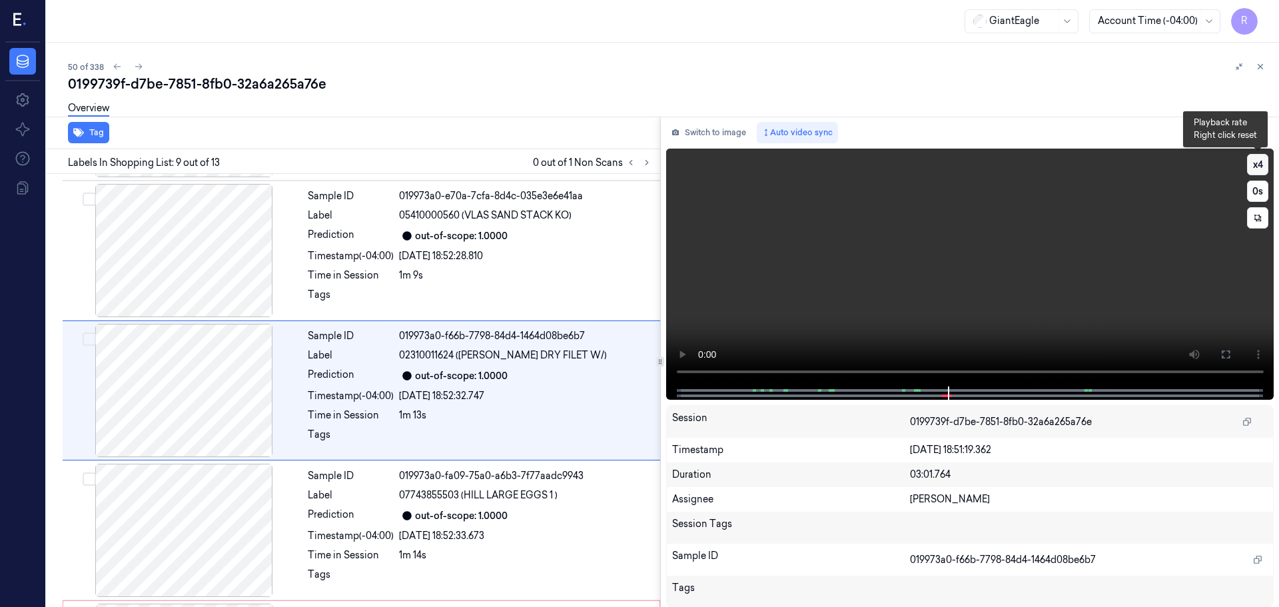
click at [1262, 167] on button "x 4" at bounding box center [1257, 164] width 21 height 21
click at [1219, 346] on button at bounding box center [1225, 354] width 21 height 21
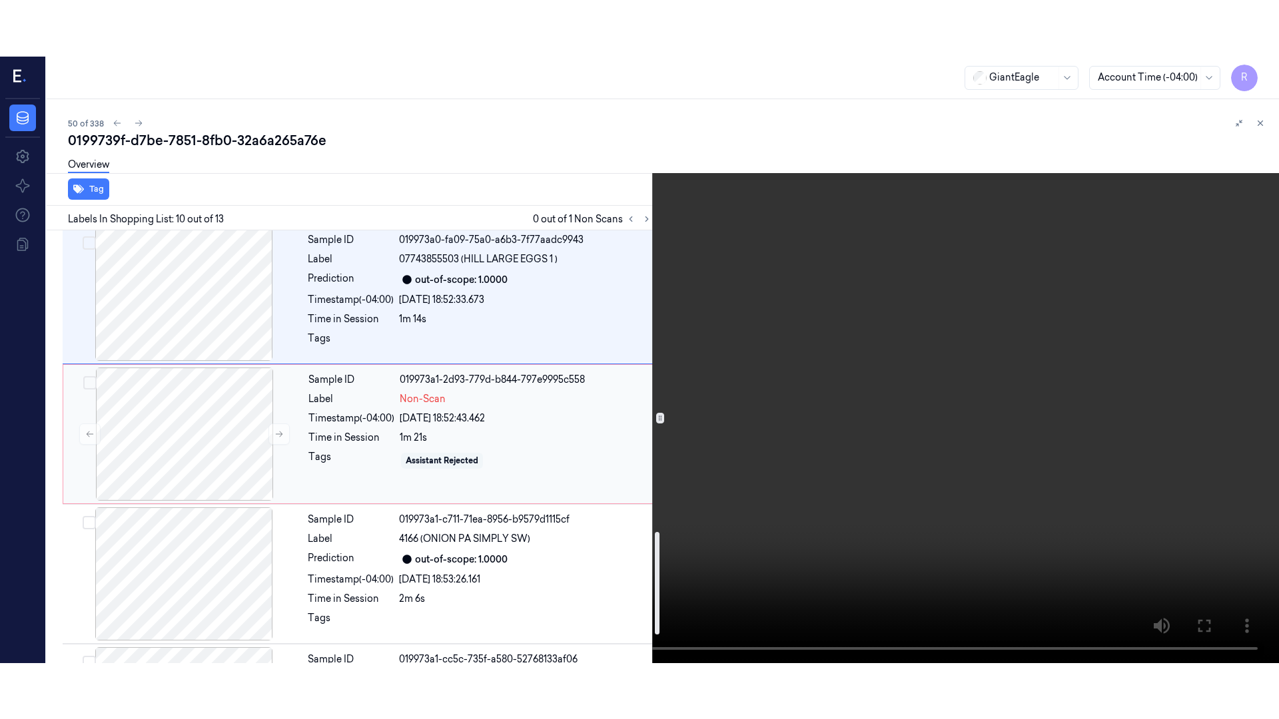
scroll to position [1322, 0]
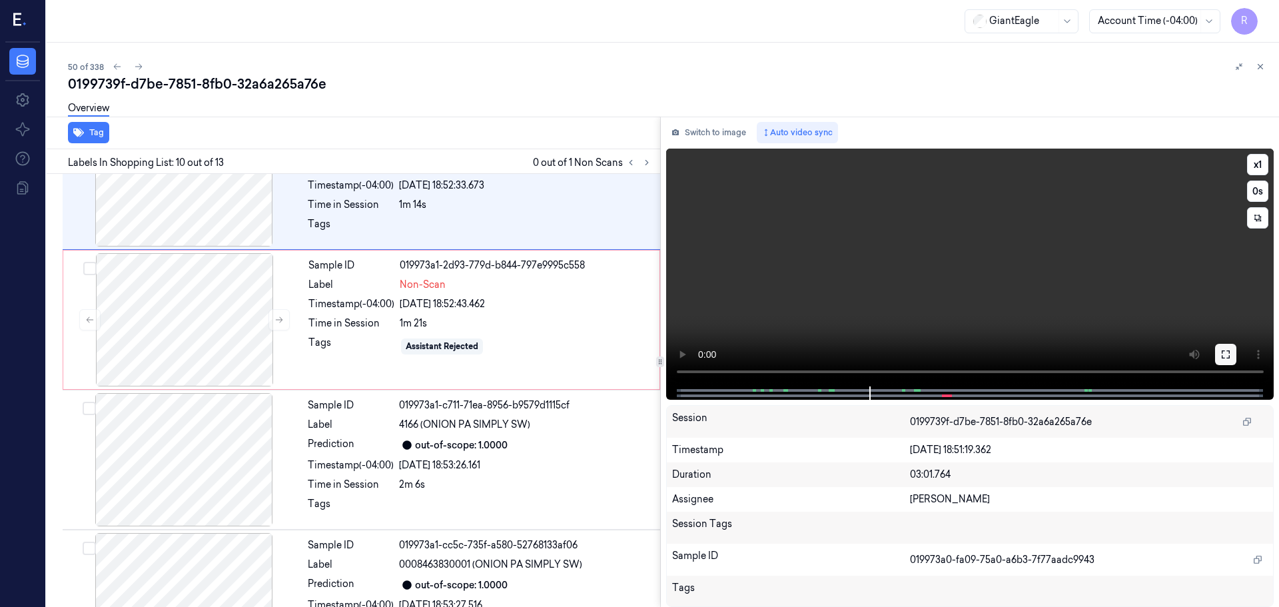
click at [1228, 355] on icon at bounding box center [1225, 354] width 11 height 11
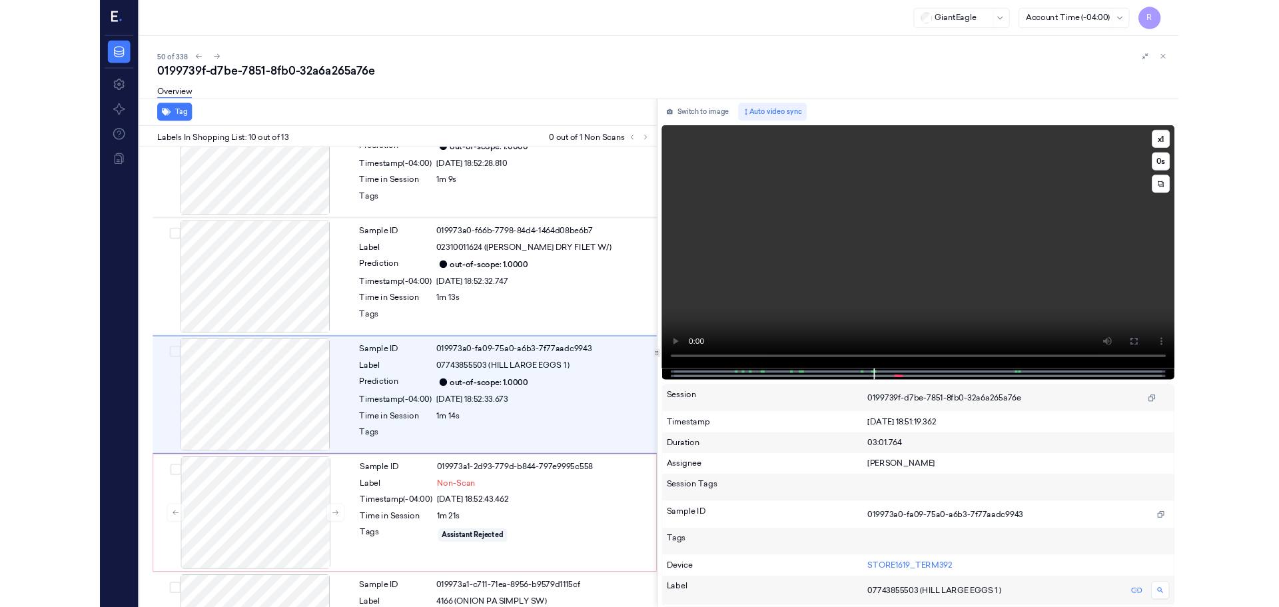
scroll to position [1056, 0]
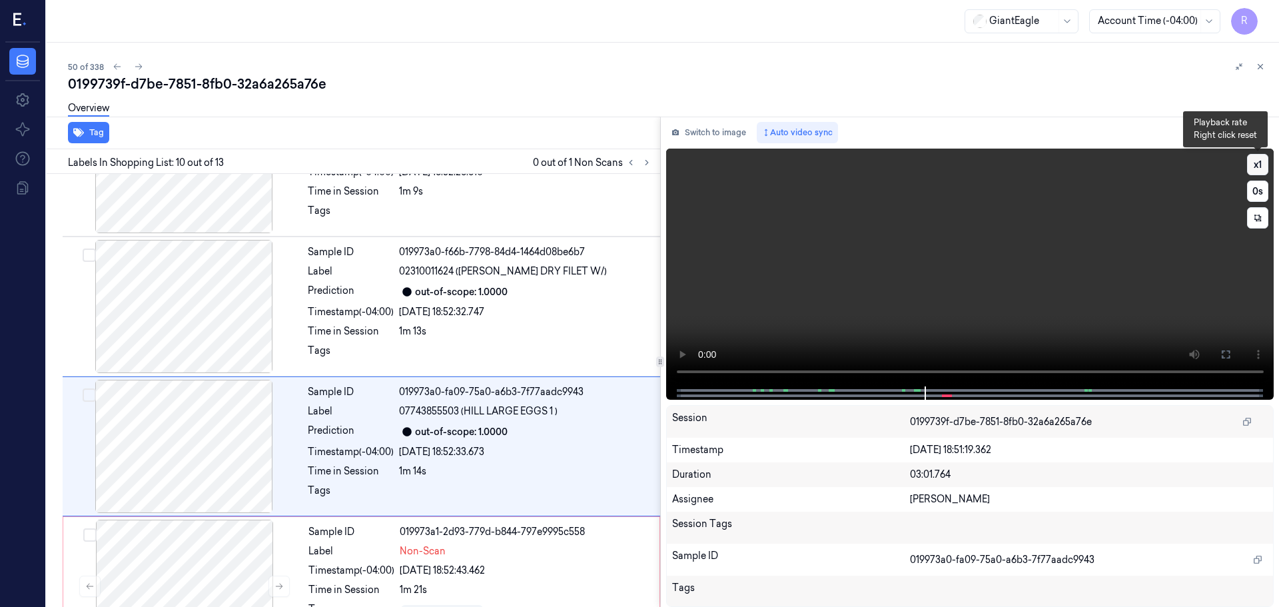
click at [1254, 171] on button "x 1" at bounding box center [1257, 164] width 21 height 21
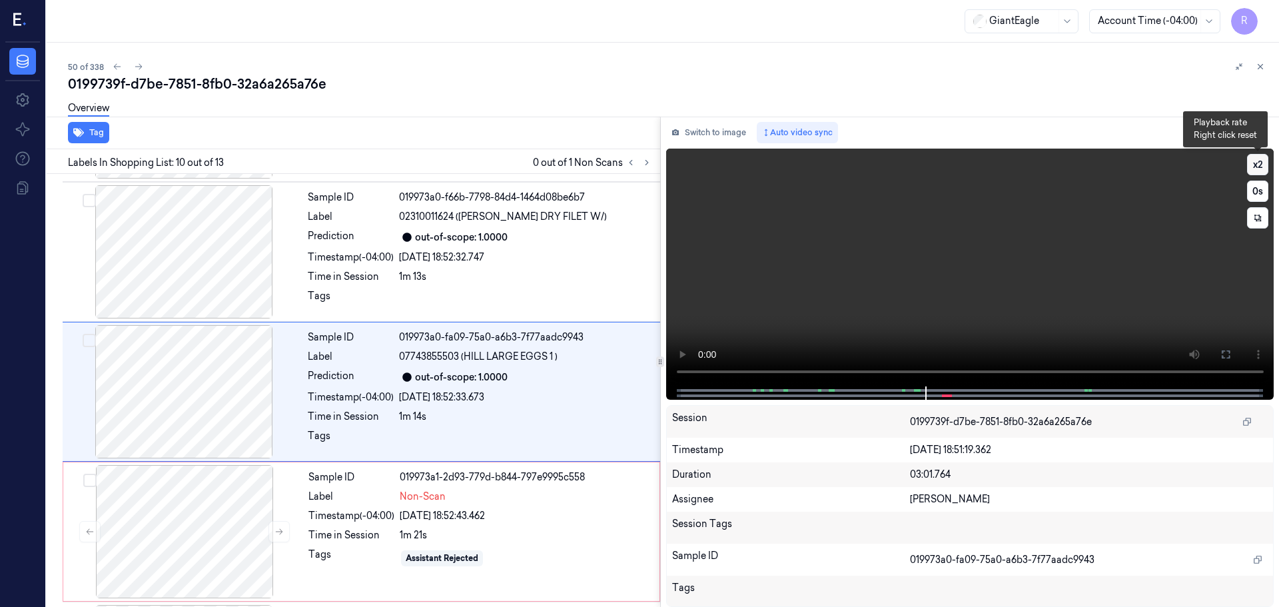
scroll to position [1112, 0]
click at [1254, 171] on button "x 2" at bounding box center [1257, 164] width 21 height 21
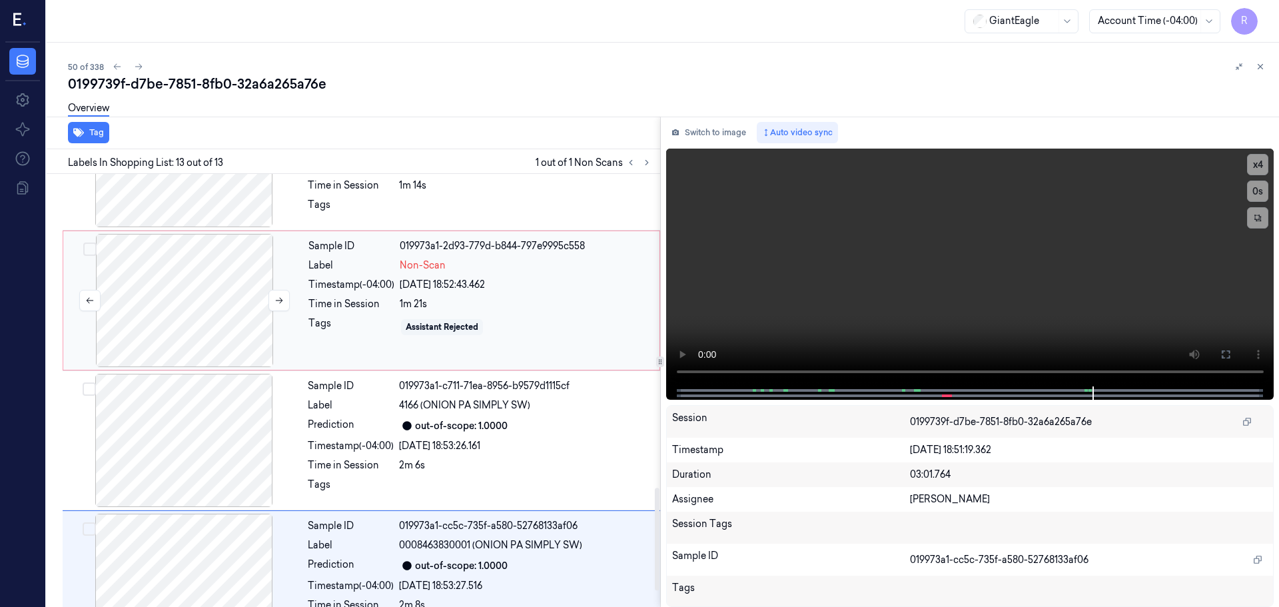
scroll to position [1323, 0]
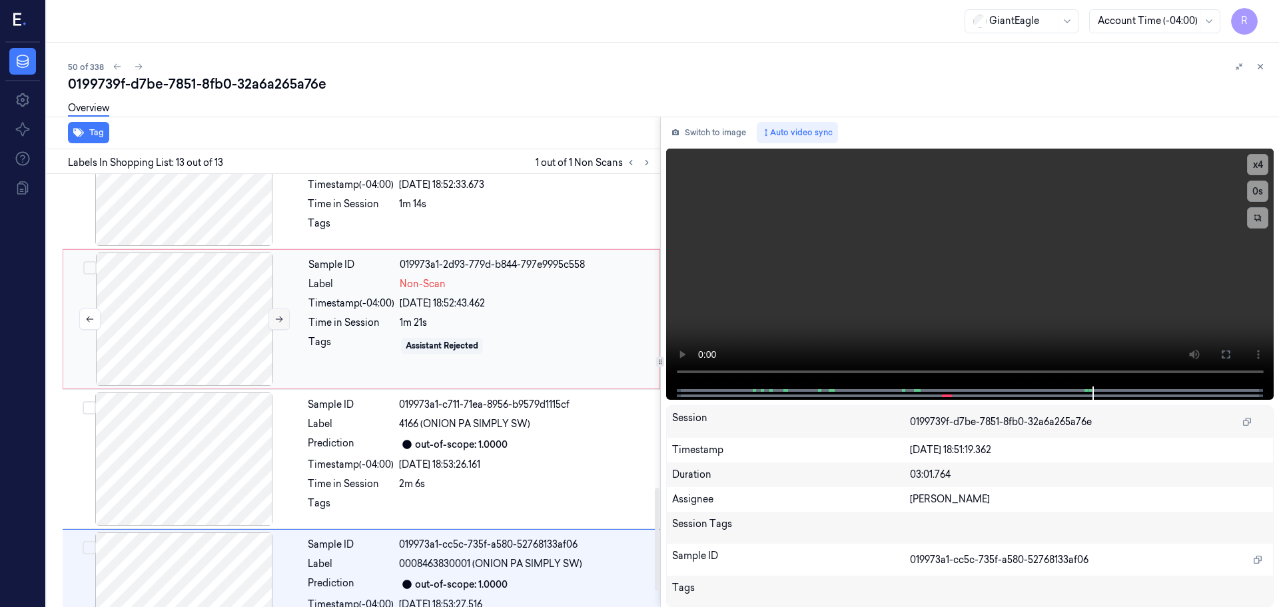
click at [270, 320] on button at bounding box center [278, 318] width 21 height 21
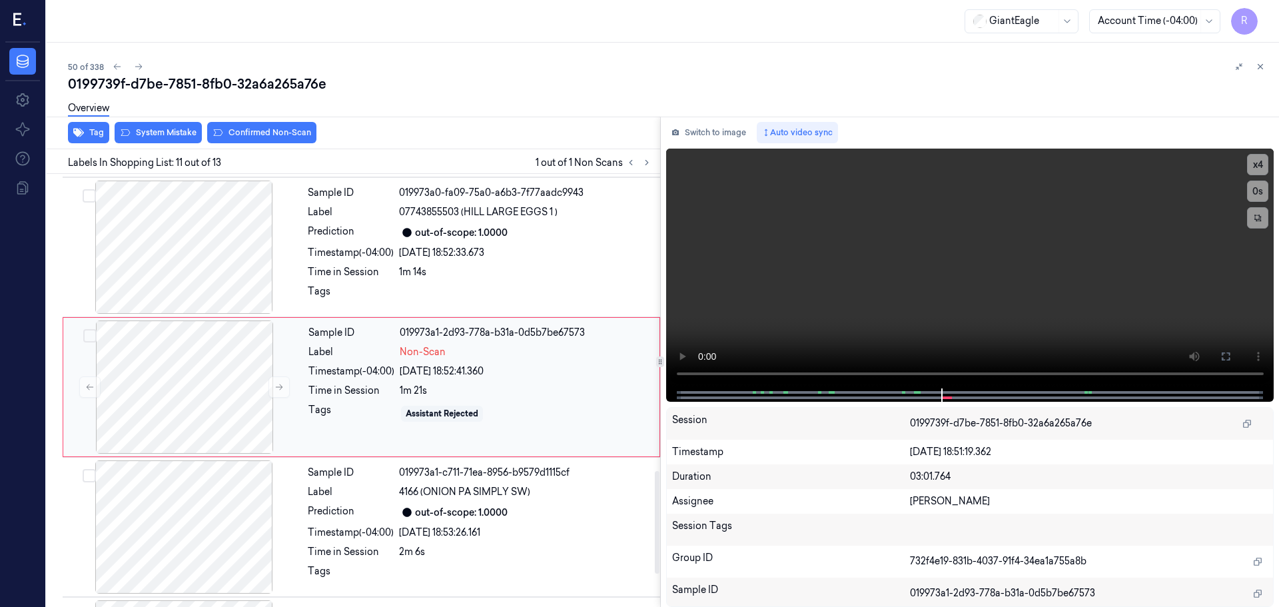
scroll to position [1252, 0]
click at [278, 384] on button at bounding box center [278, 390] width 21 height 21
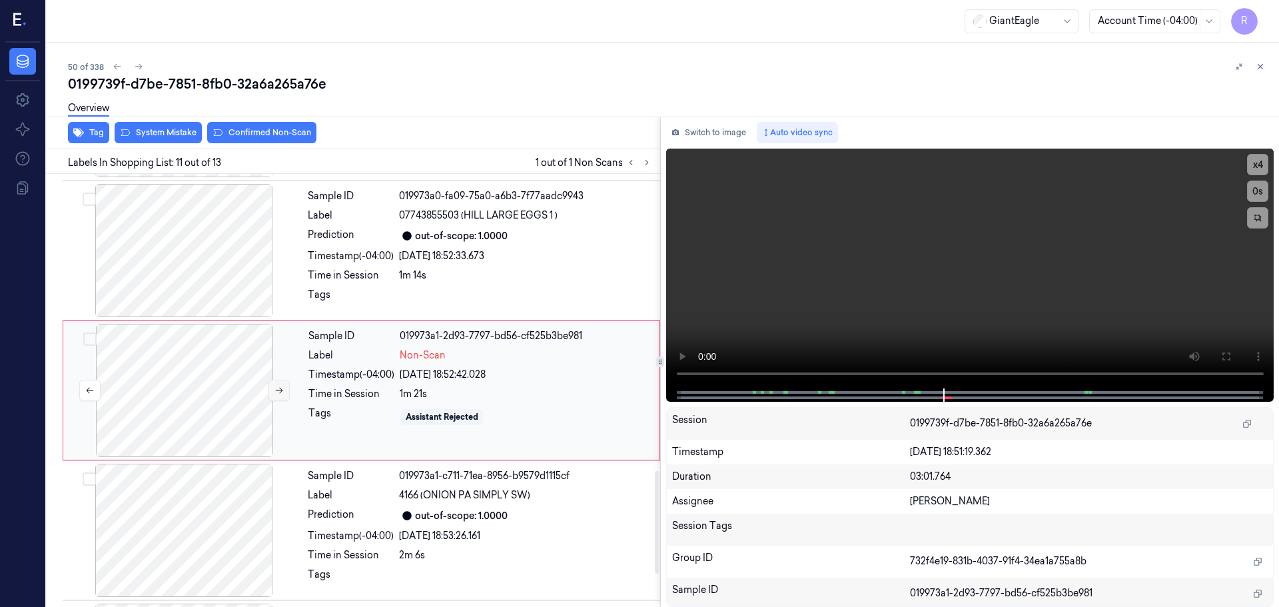
click at [278, 384] on button at bounding box center [278, 390] width 21 height 21
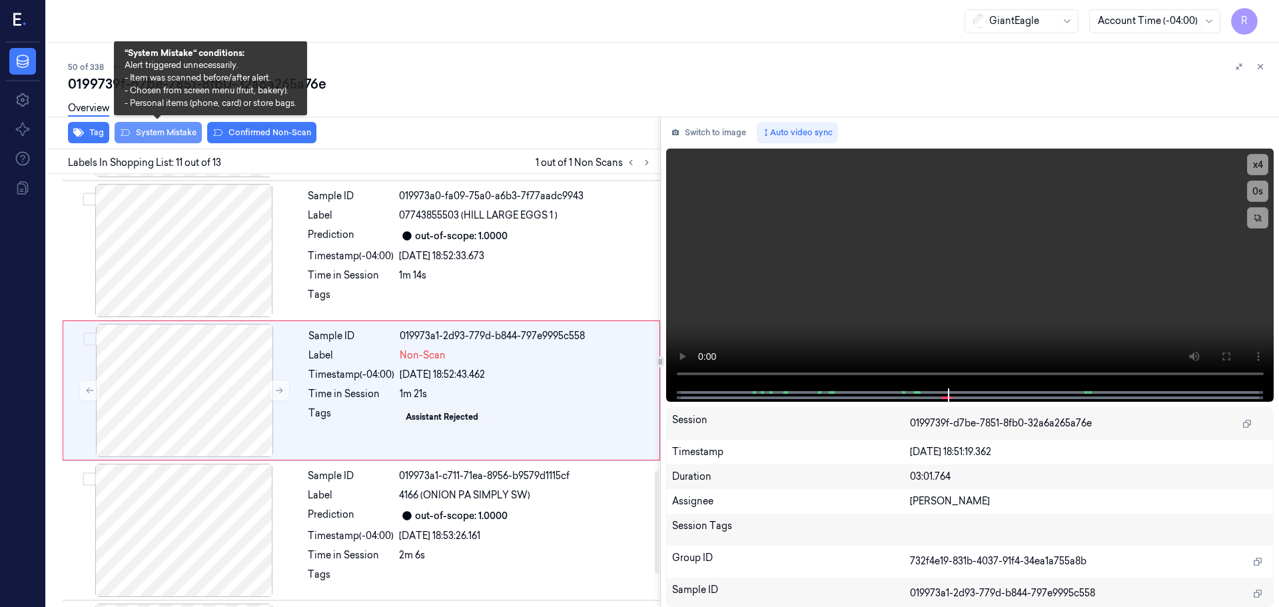
click at [173, 137] on button "System Mistake" at bounding box center [158, 132] width 87 height 21
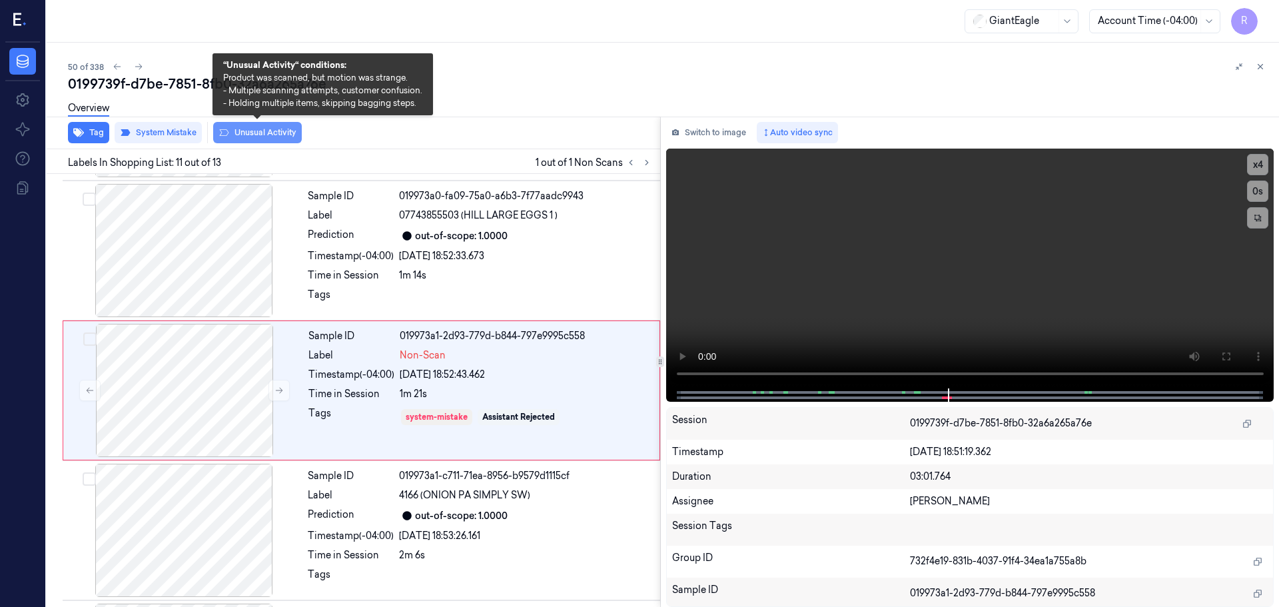
click at [250, 140] on button "Unusual Activity" at bounding box center [257, 132] width 89 height 21
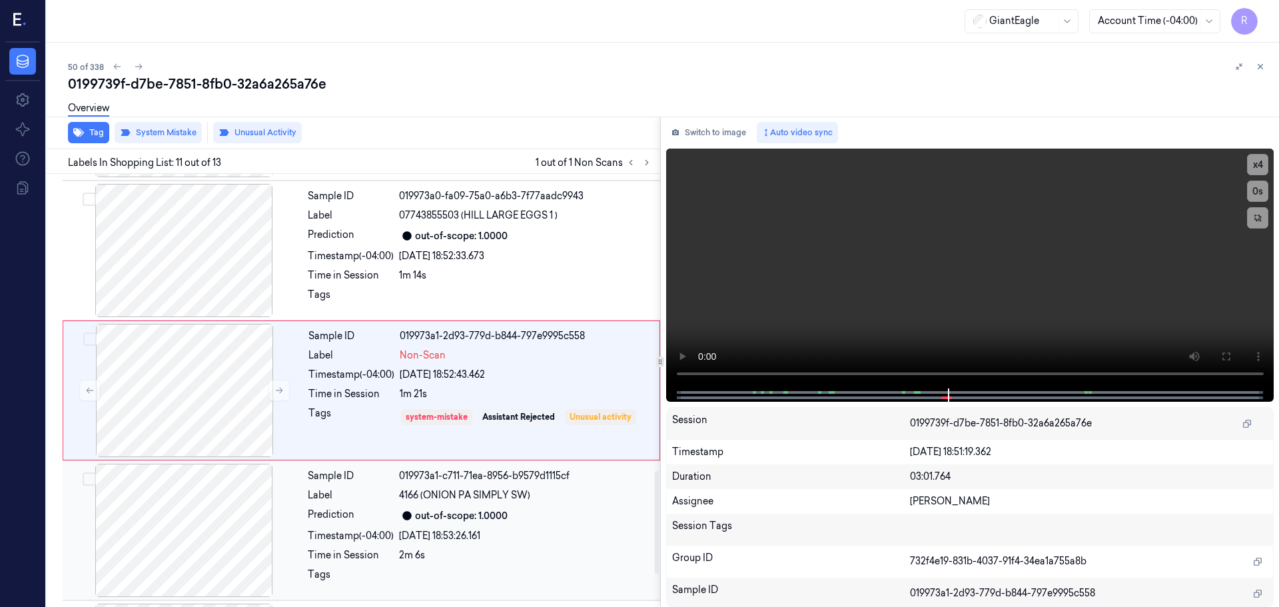
click at [340, 492] on div "Label" at bounding box center [351, 495] width 86 height 14
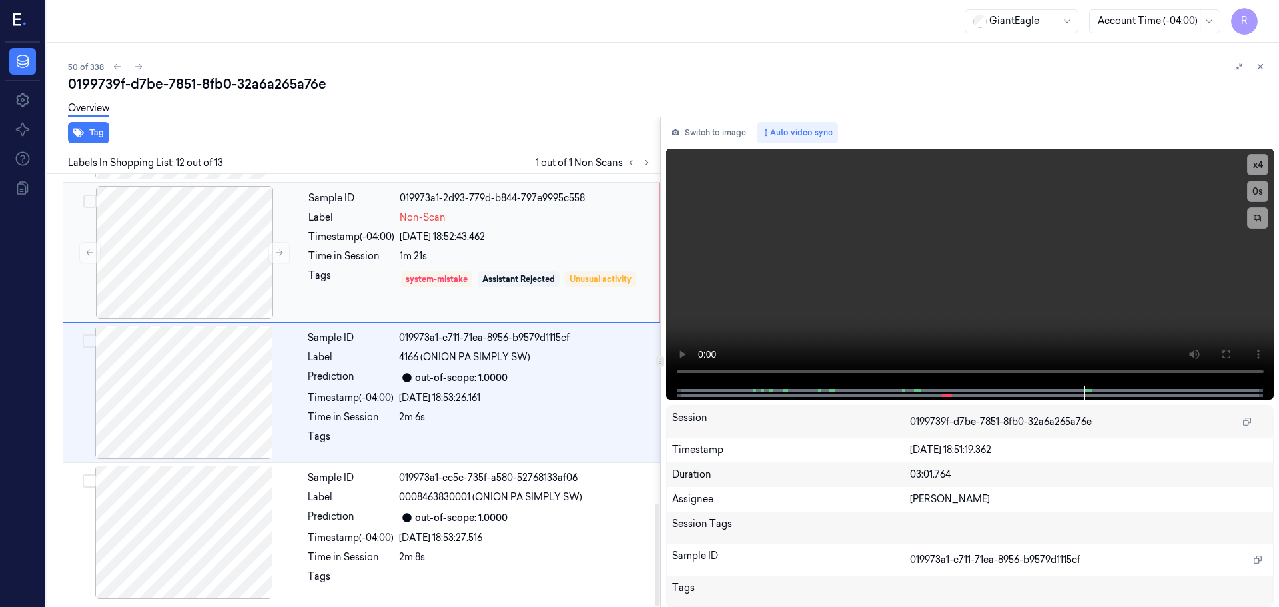
click at [361, 284] on div "Tags" at bounding box center [351, 278] width 86 height 21
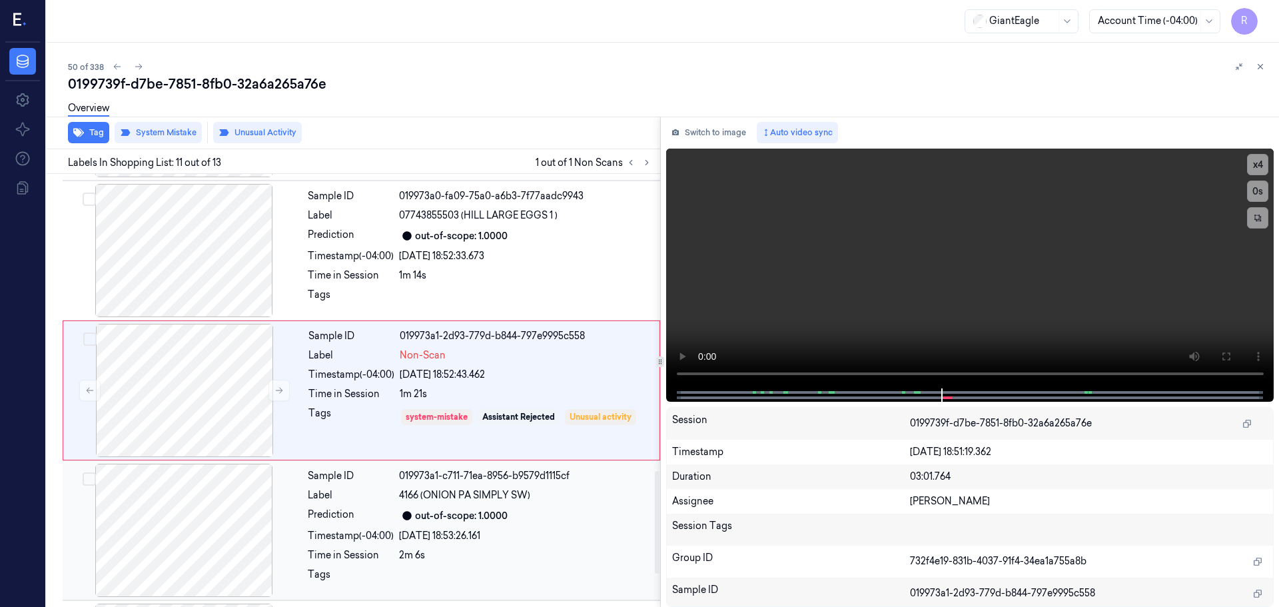
click at [378, 538] on div "Timestamp (-04:00)" at bounding box center [351, 536] width 86 height 14
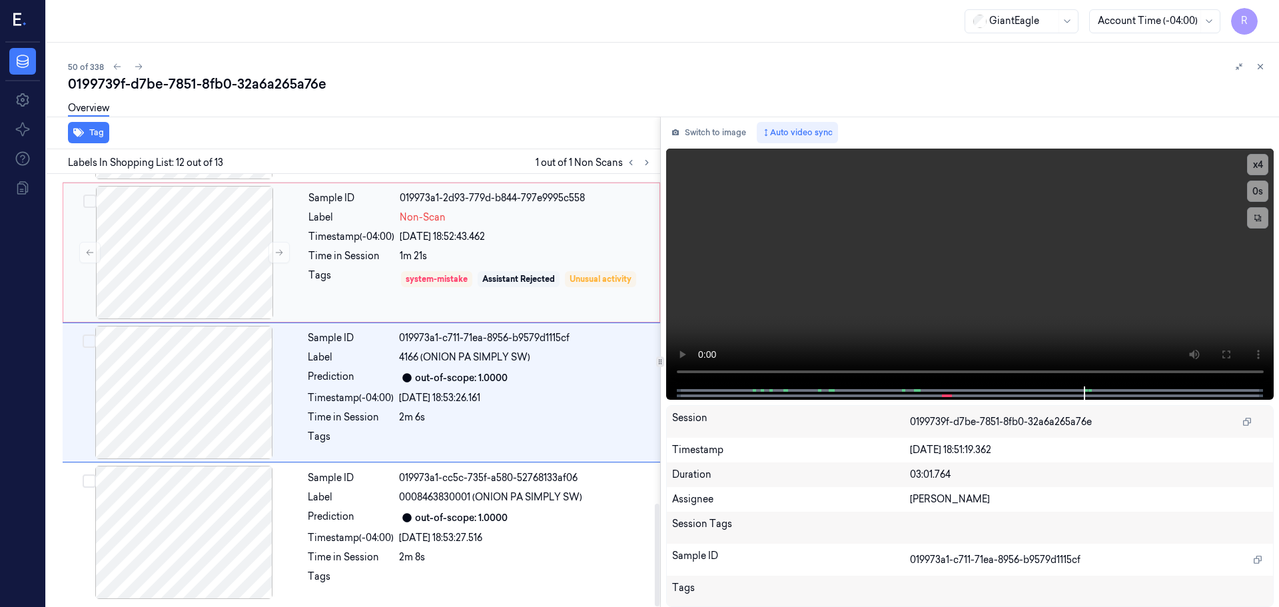
click at [333, 276] on div "Tags" at bounding box center [351, 278] width 86 height 21
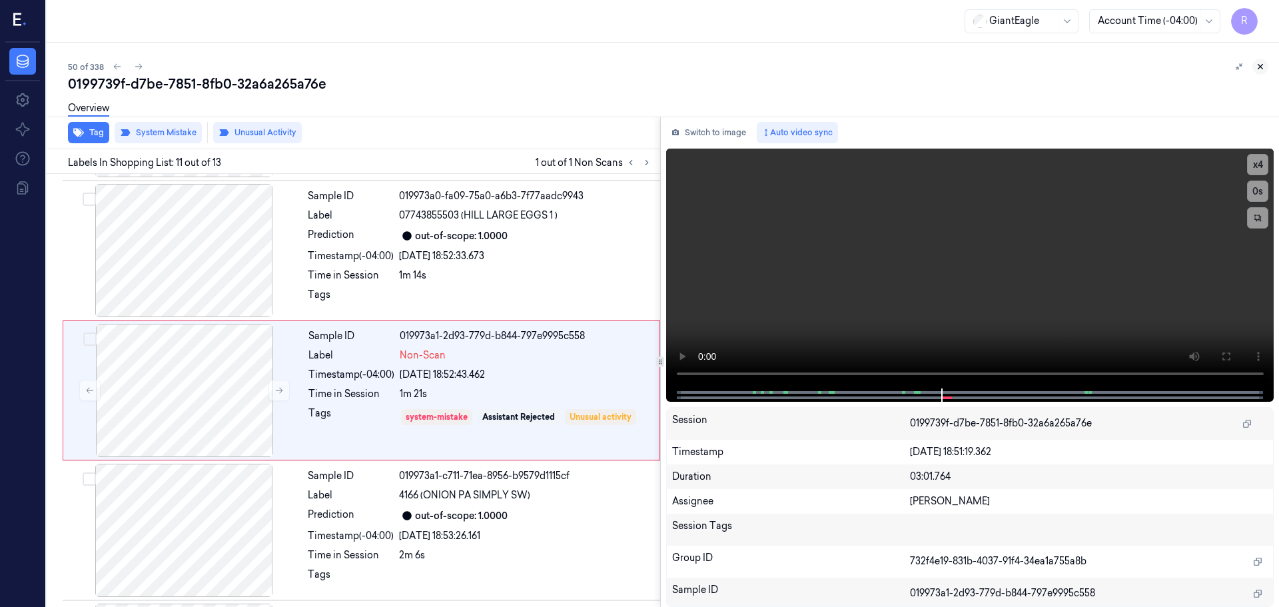
click at [1260, 71] on icon at bounding box center [1260, 66] width 9 height 9
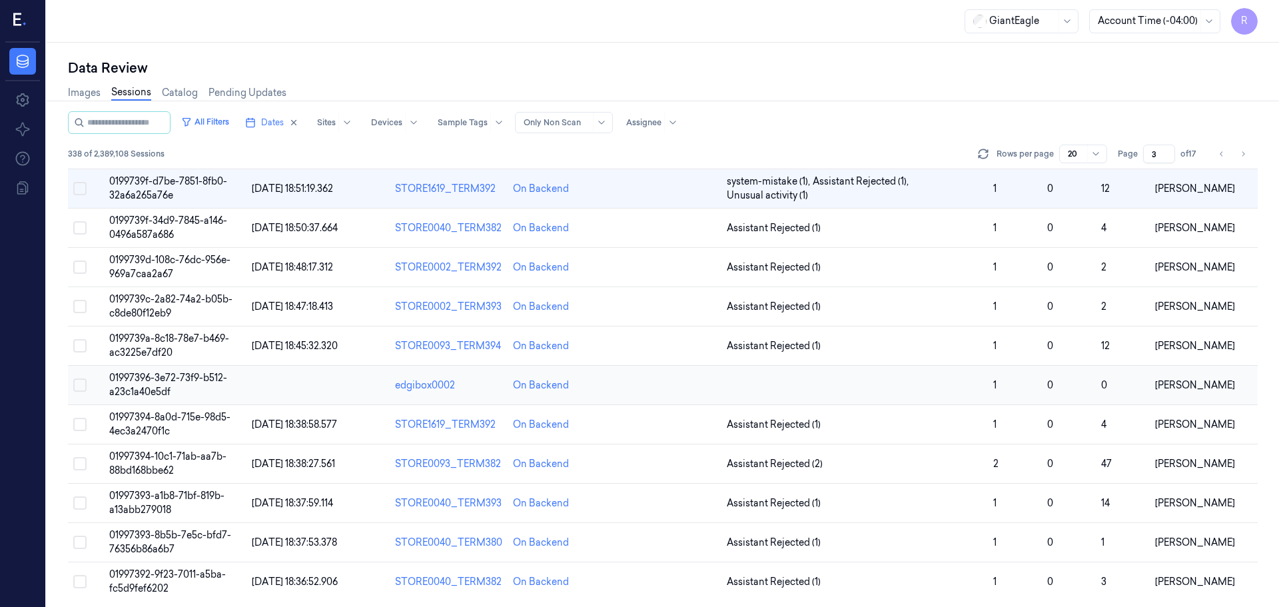
scroll to position [383, 0]
click at [873, 232] on span "Assistant Rejected (1)" at bounding box center [855, 228] width 256 height 14
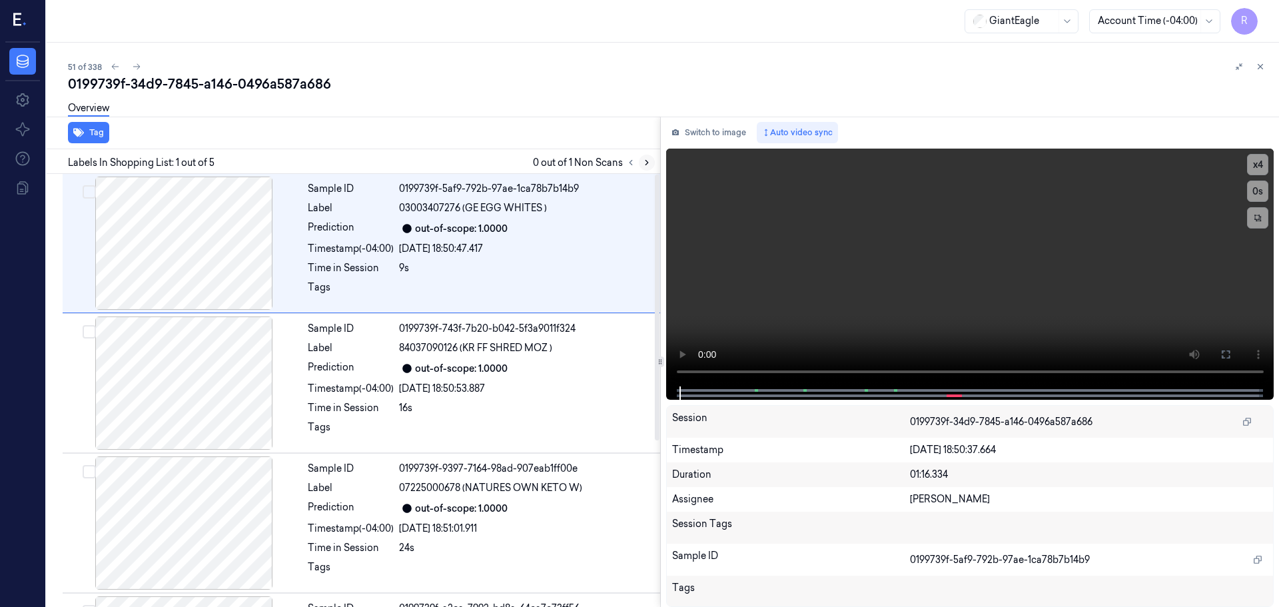
click at [647, 165] on icon at bounding box center [646, 162] width 9 height 9
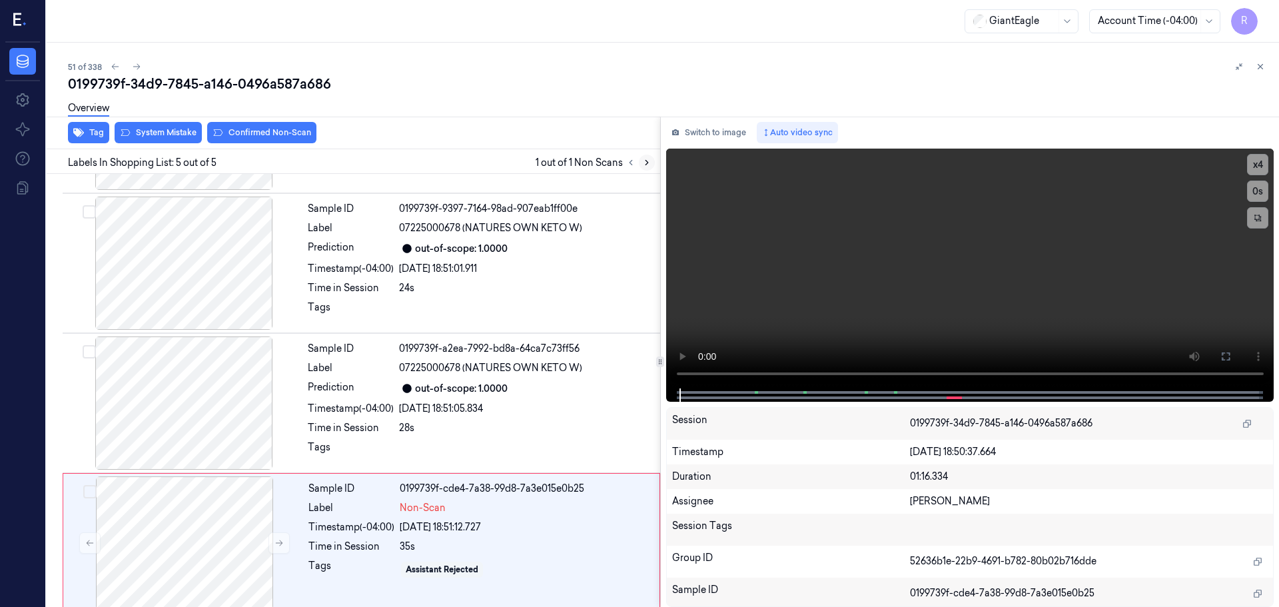
scroll to position [270, 0]
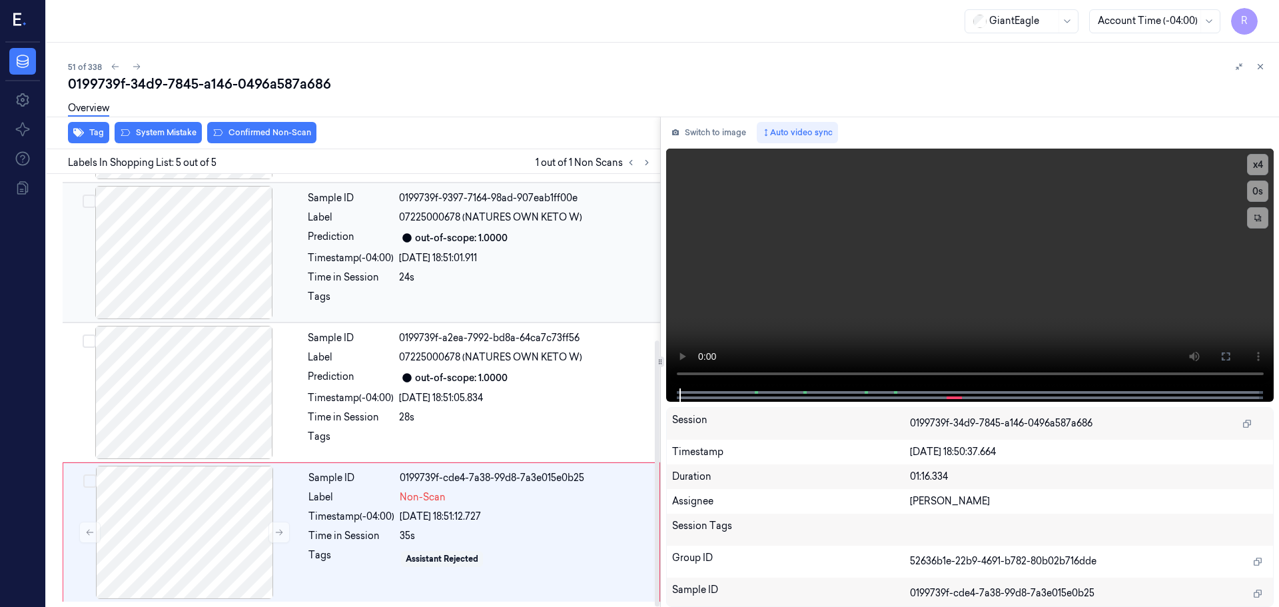
click at [221, 267] on div at bounding box center [183, 252] width 237 height 133
click at [482, 396] on div "[DATE] 18:51:05.834" at bounding box center [525, 398] width 253 height 14
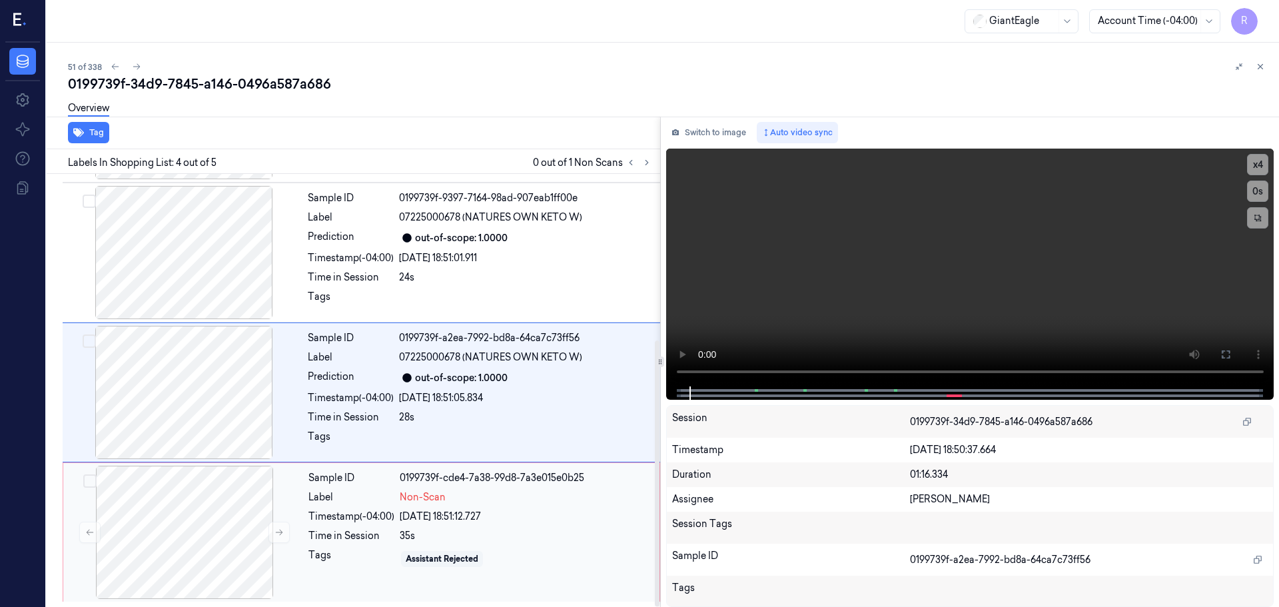
click at [473, 486] on div "Sample ID 0199739f-cde4-7a38-99d8-7a3e015e0b25 Label Non-Scan Timestamp (-04:00…" at bounding box center [480, 532] width 354 height 133
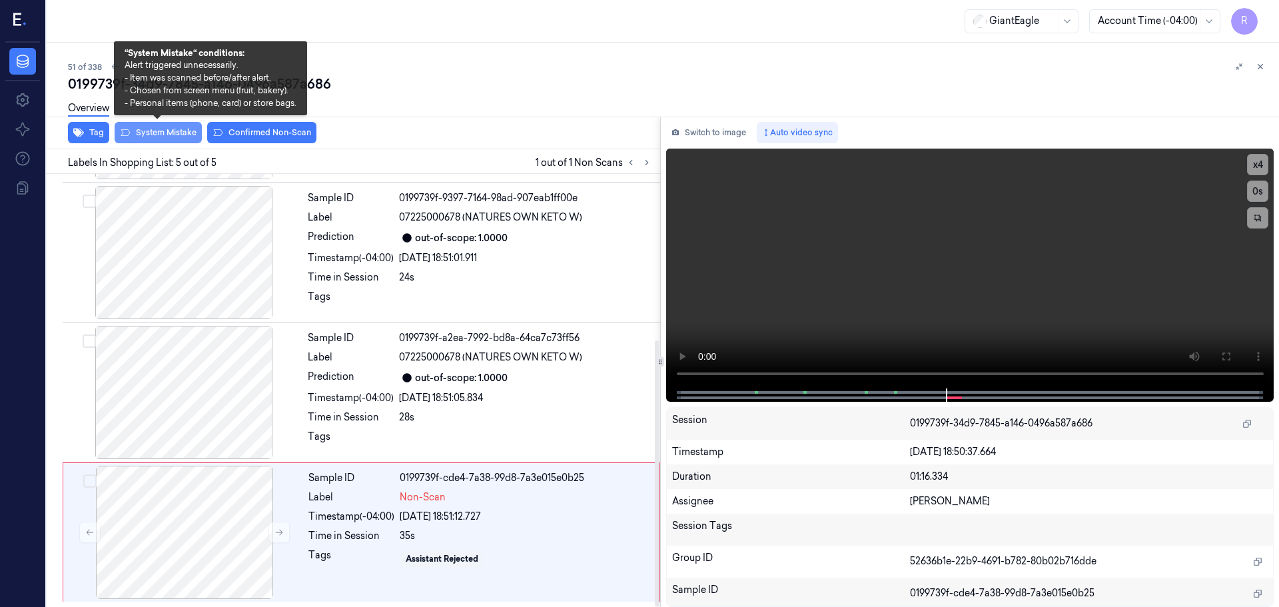
click at [188, 135] on button "System Mistake" at bounding box center [158, 132] width 87 height 21
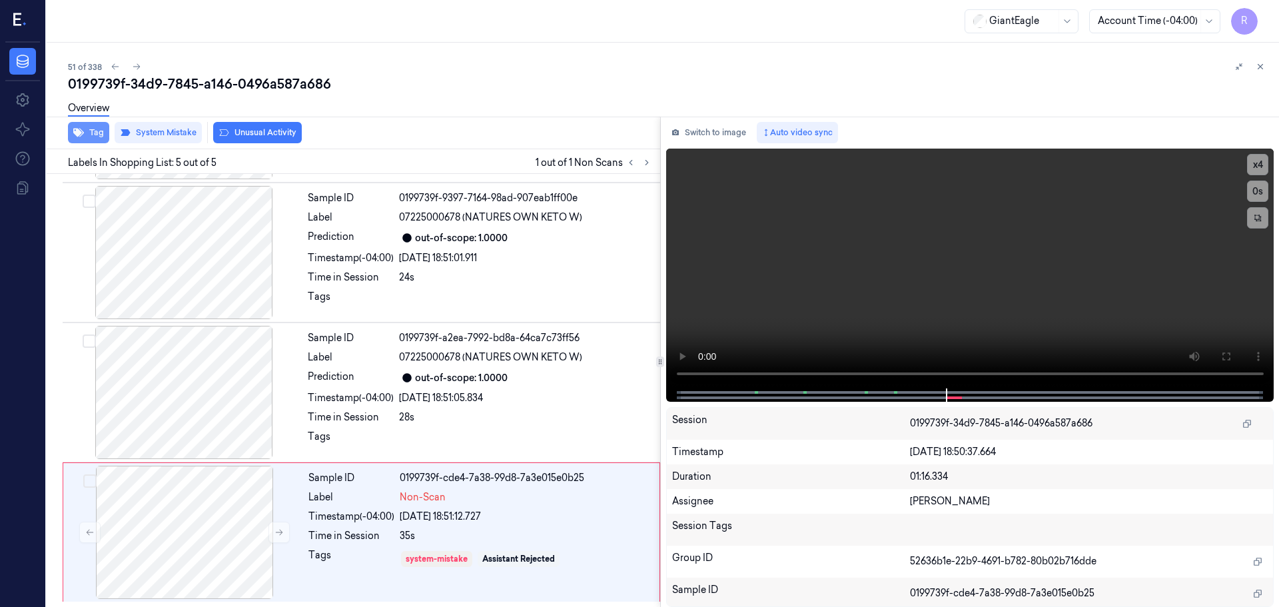
click at [78, 127] on icon "button" at bounding box center [78, 132] width 11 height 11
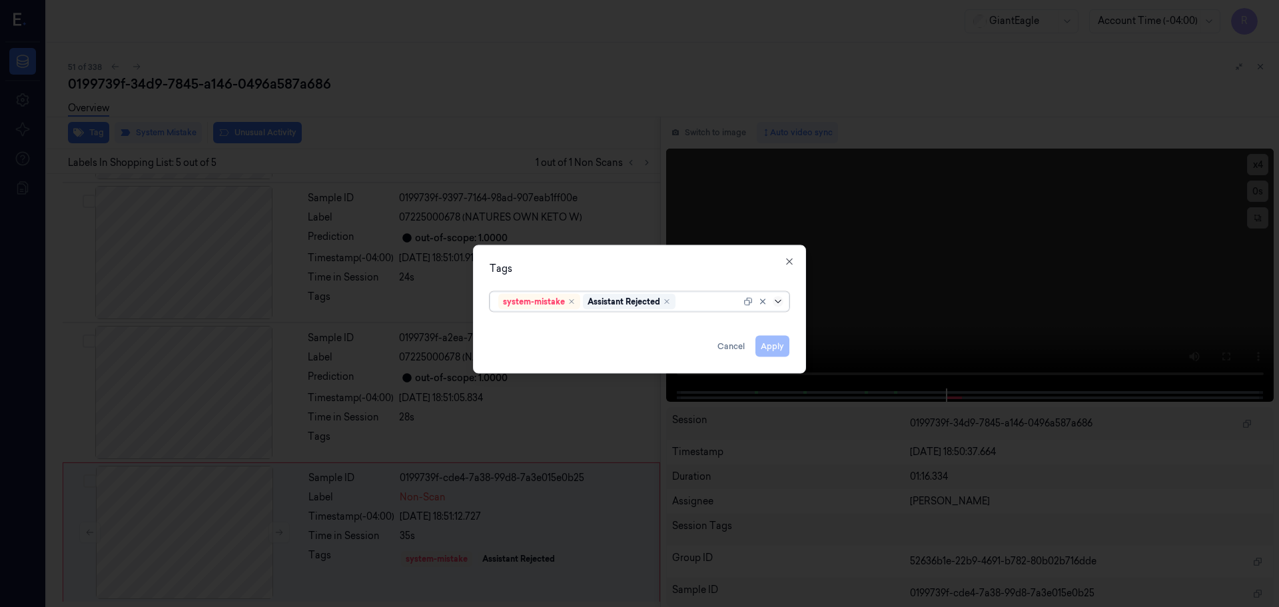
click at [777, 300] on icon at bounding box center [778, 301] width 11 height 11
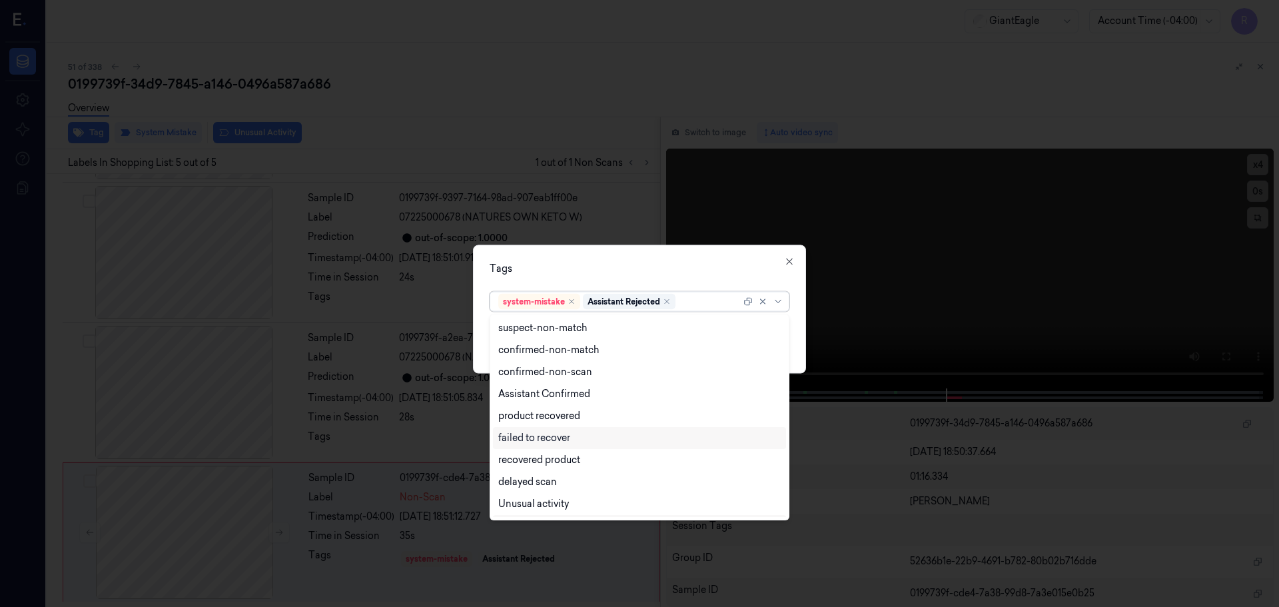
scroll to position [108, 0]
click at [513, 483] on div "Bag" at bounding box center [507, 484] width 18 height 14
click at [612, 251] on div "Tags option Bag, selected. 13 results available. Use Up and Down to choose opti…" at bounding box center [639, 308] width 333 height 129
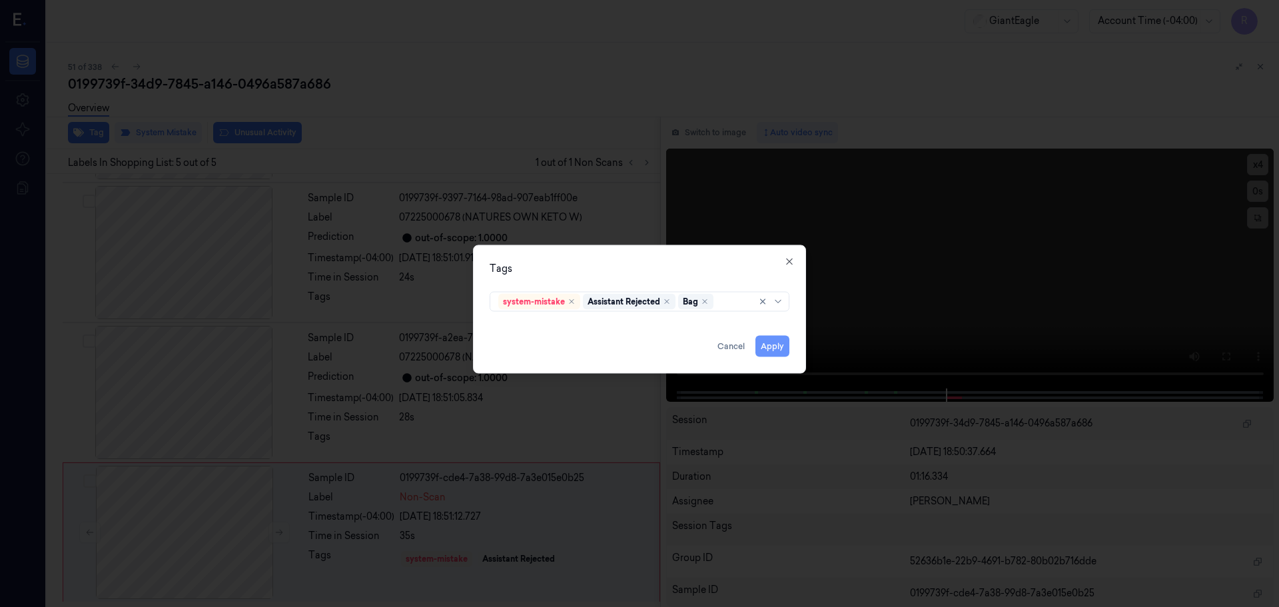
click at [778, 351] on button "Apply" at bounding box center [772, 345] width 34 height 21
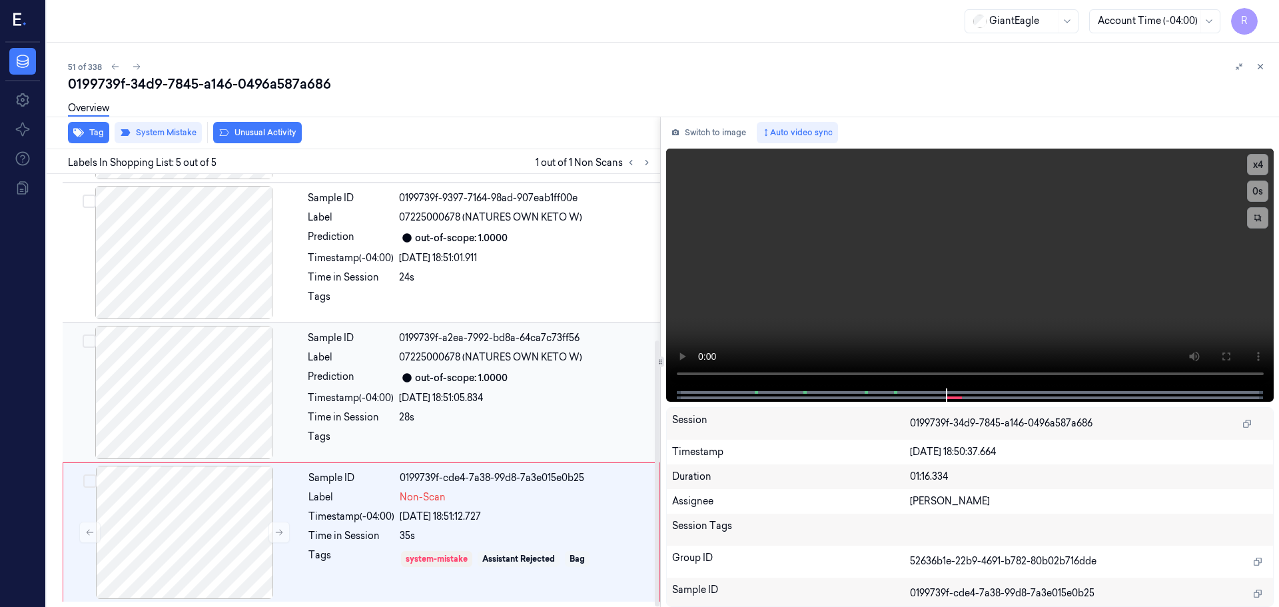
click at [502, 398] on div "[DATE] 18:51:05.834" at bounding box center [525, 398] width 253 height 14
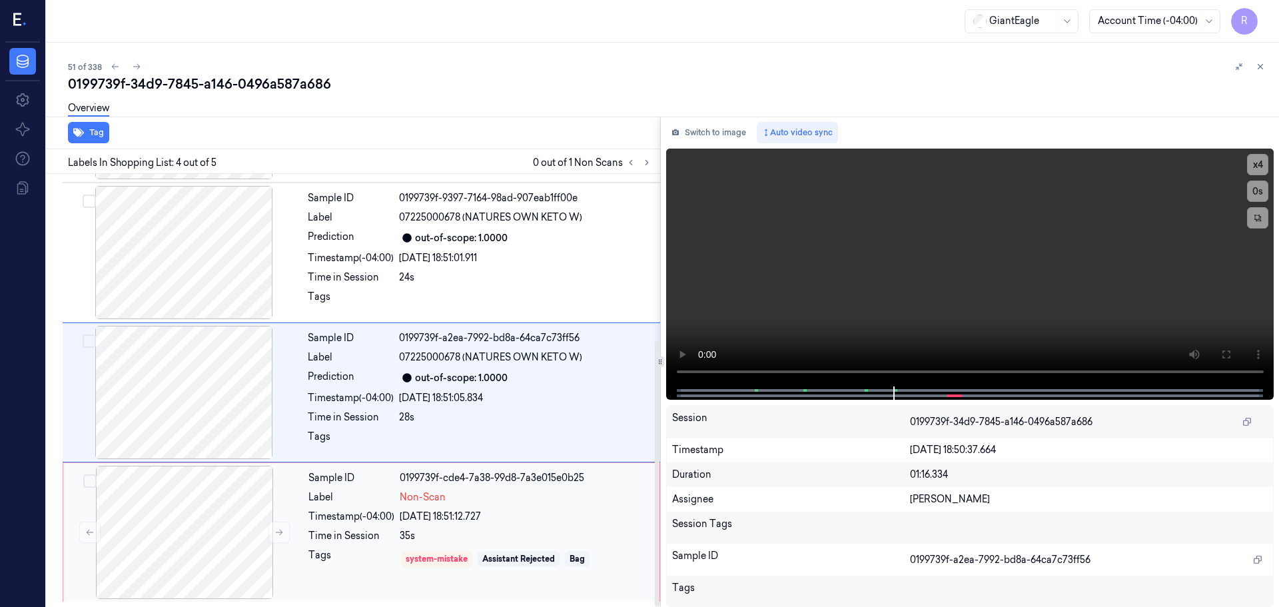
click at [553, 519] on div "[DATE] 18:51:12.727" at bounding box center [526, 517] width 252 height 14
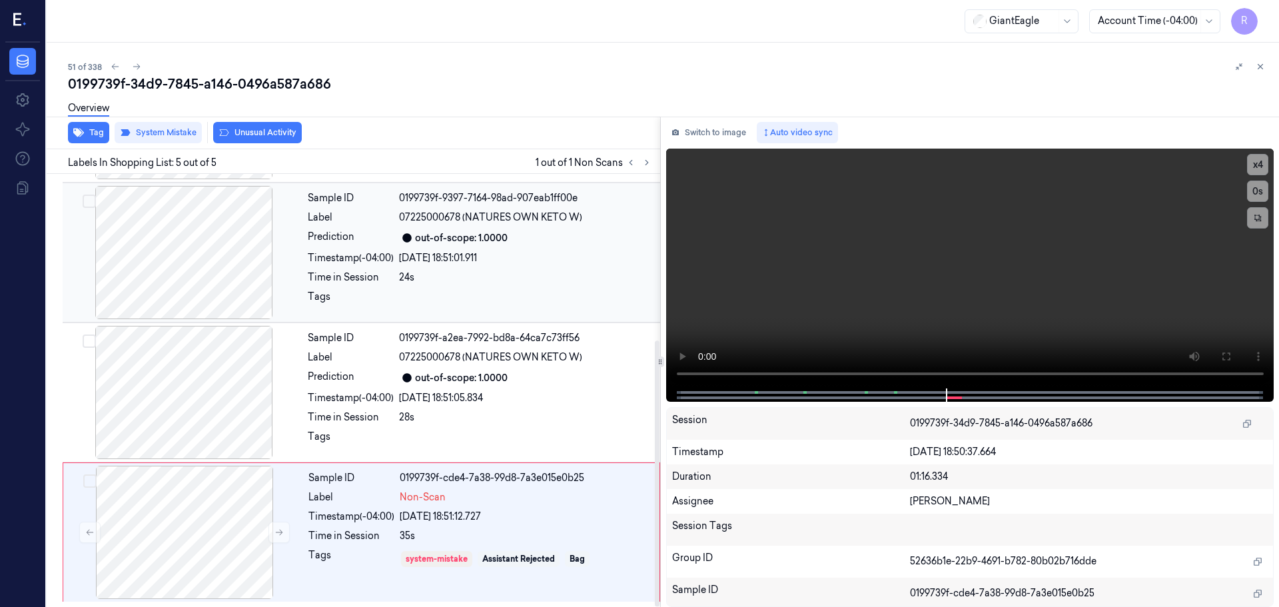
click at [560, 310] on div at bounding box center [525, 300] width 253 height 21
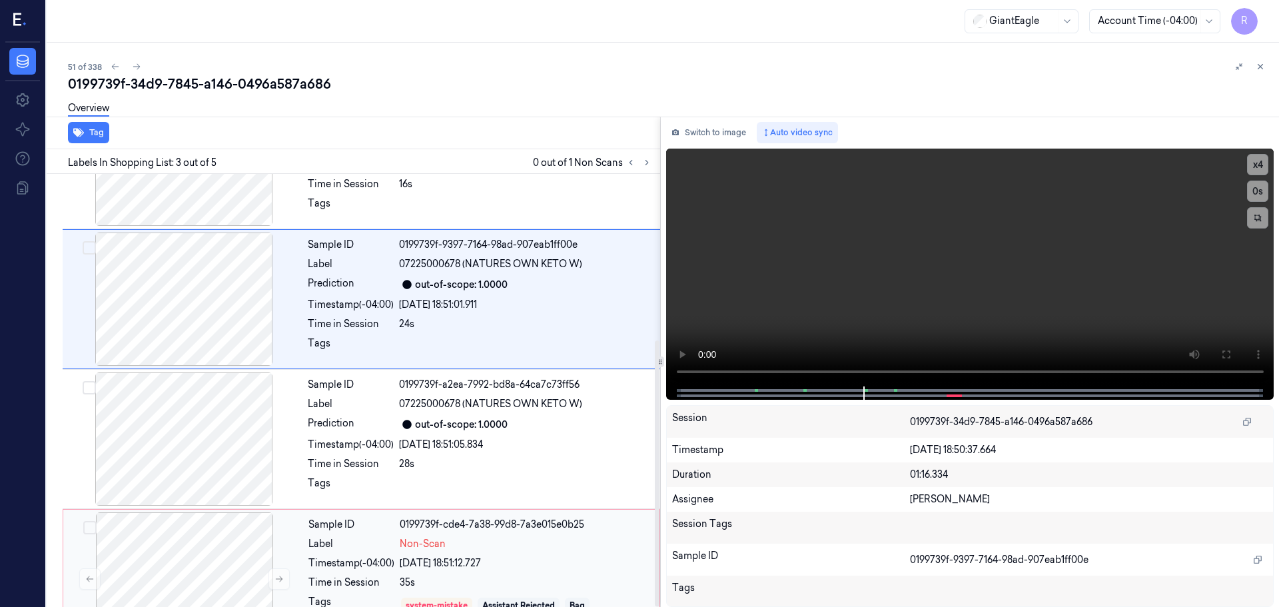
scroll to position [270, 0]
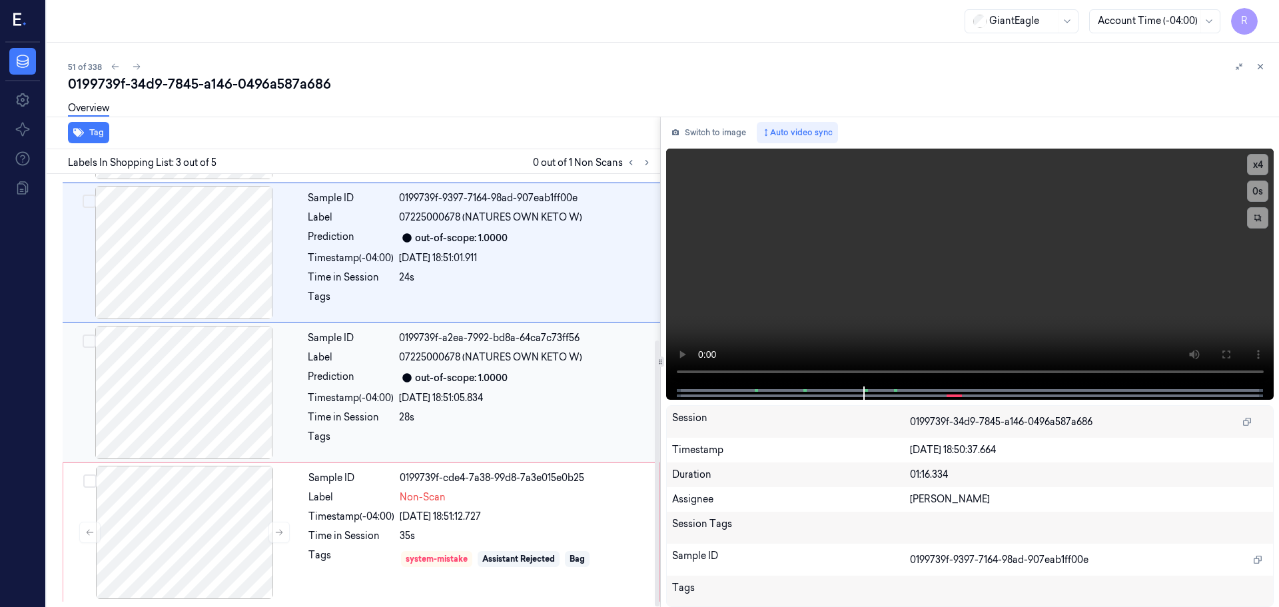
click at [502, 424] on div "Sample ID 0199739f-a2ea-7992-bd8a-64ca7c73ff56 Label 07225000678 (NATURES OWN K…" at bounding box center [479, 392] width 355 height 133
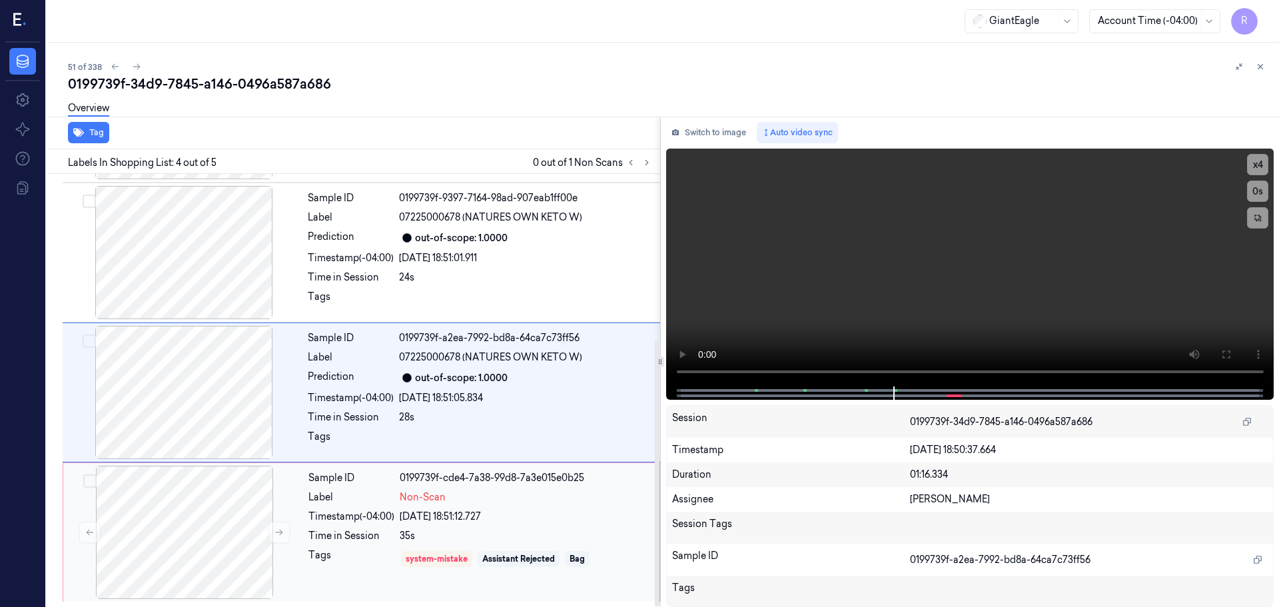
click at [516, 546] on div "Sample ID 0199739f-cde4-7a38-99d8-7a3e015e0b25 Label Non-Scan Timestamp (-04:00…" at bounding box center [480, 532] width 354 height 133
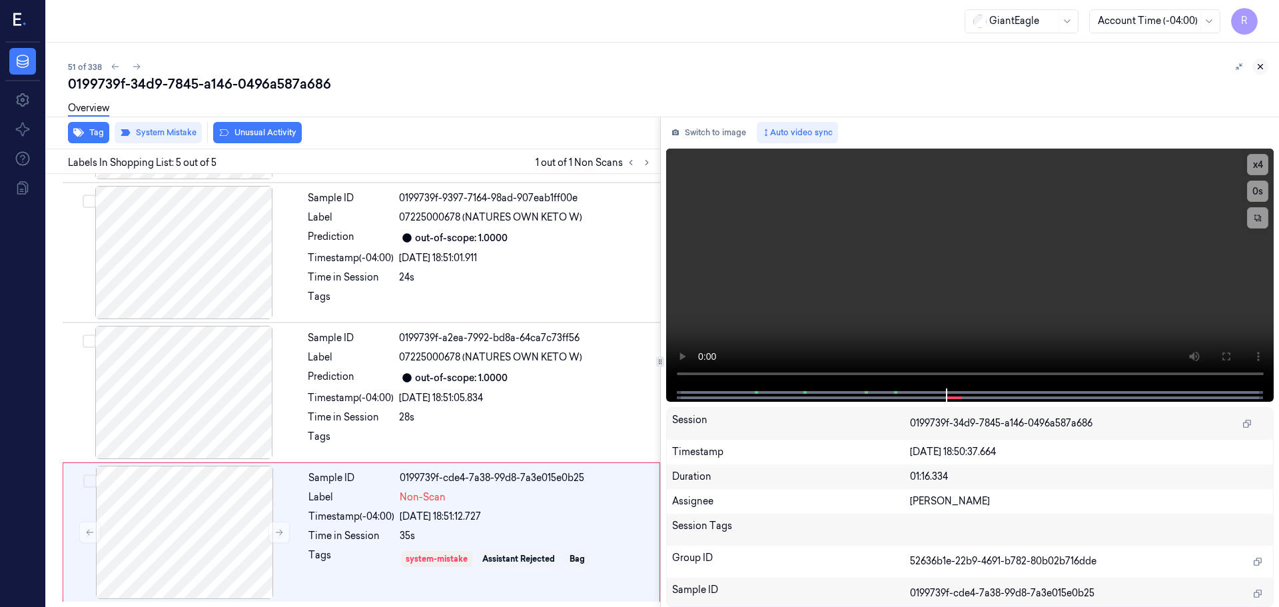
click at [1258, 63] on icon at bounding box center [1260, 66] width 9 height 9
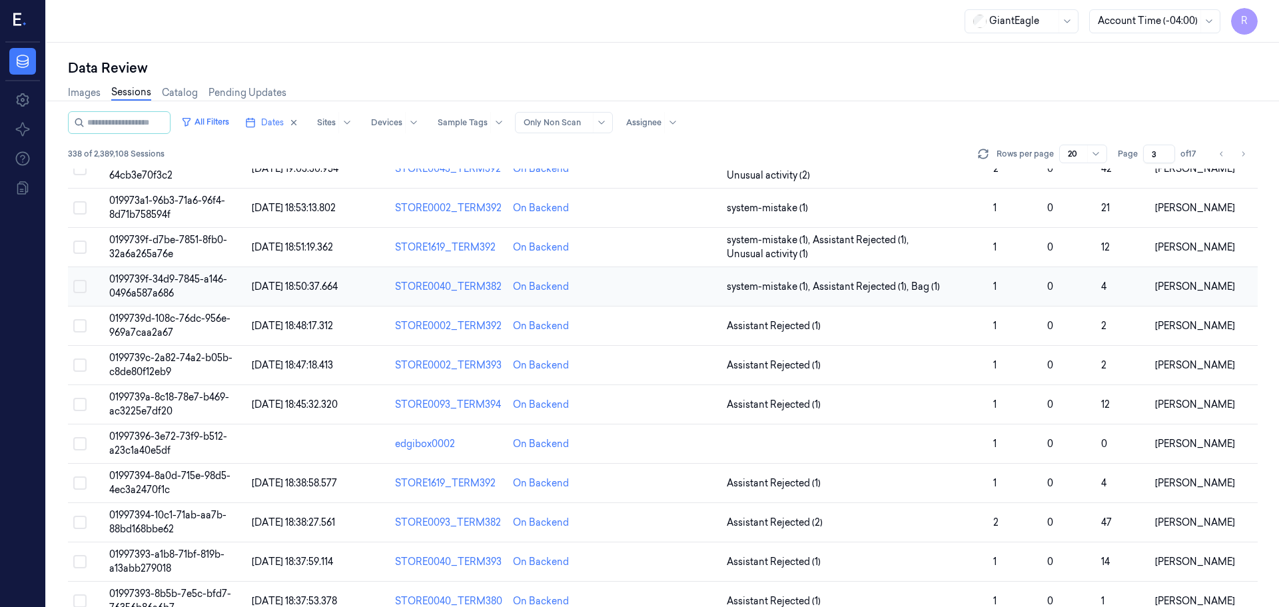
scroll to position [356, 0]
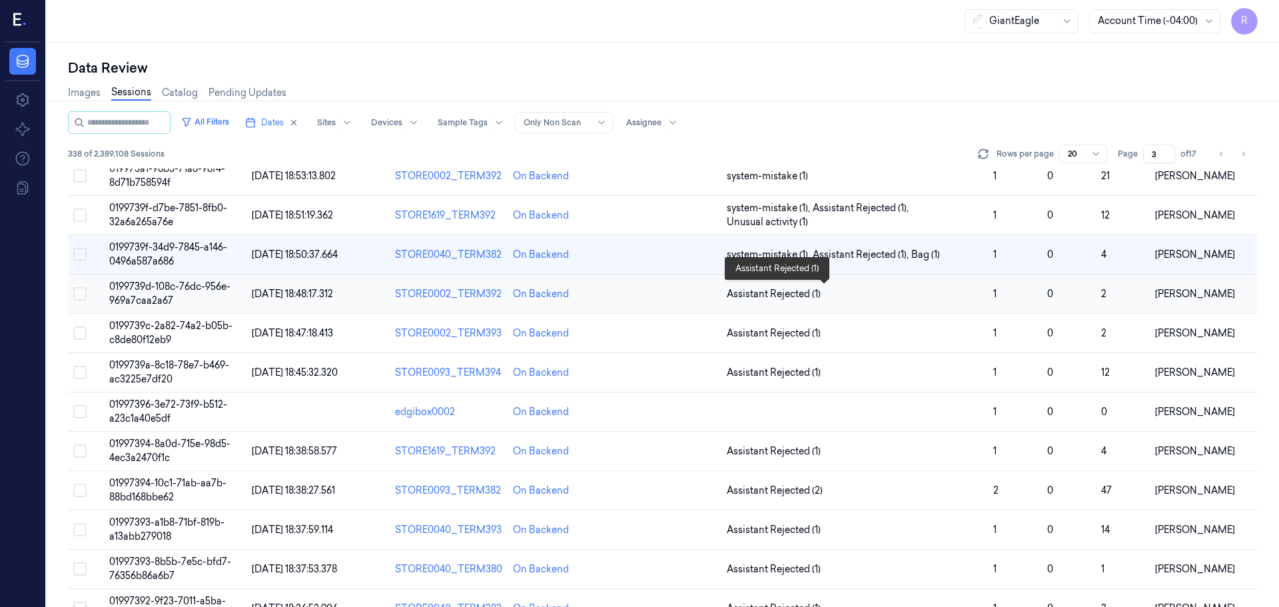
click at [875, 292] on span "Assistant Rejected (1)" at bounding box center [855, 294] width 256 height 14
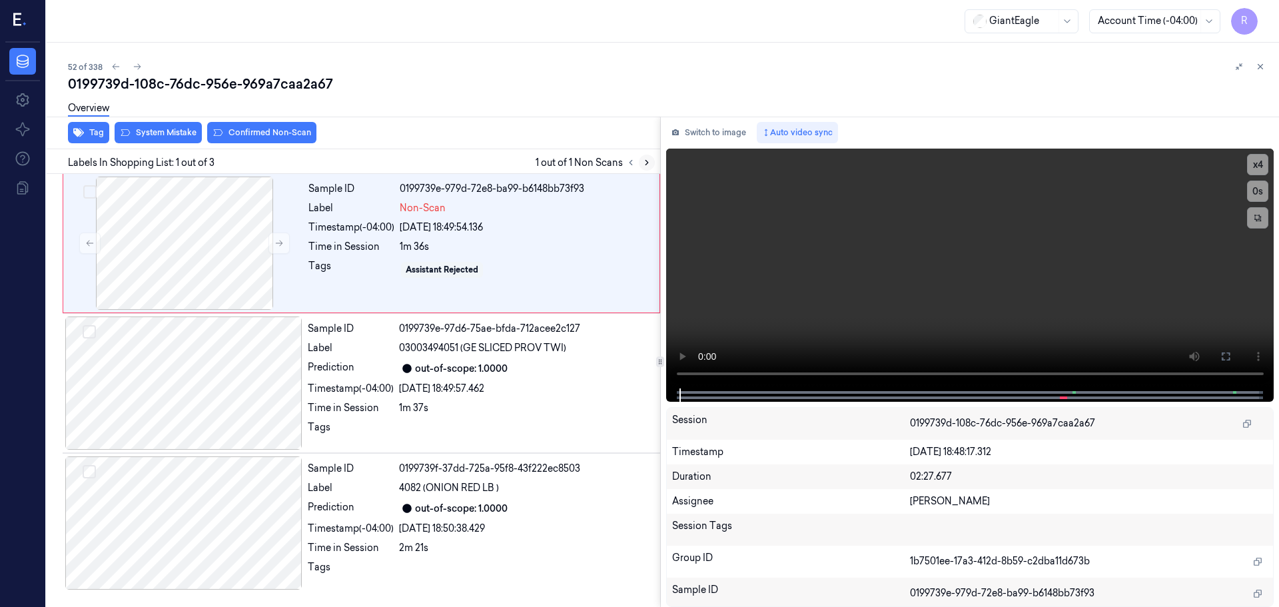
click at [650, 157] on button at bounding box center [647, 163] width 16 height 16
click at [649, 157] on button at bounding box center [647, 163] width 16 height 16
click at [649, 155] on button at bounding box center [647, 163] width 16 height 16
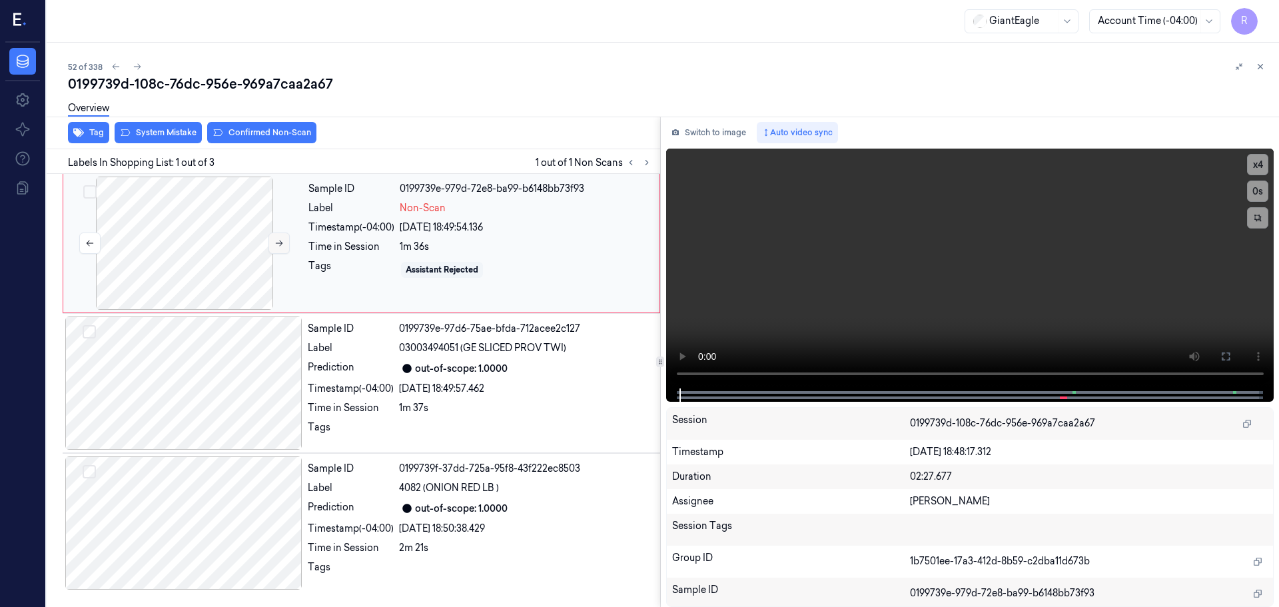
click at [281, 241] on icon at bounding box center [278, 242] width 9 height 9
click at [279, 241] on icon at bounding box center [278, 242] width 9 height 9
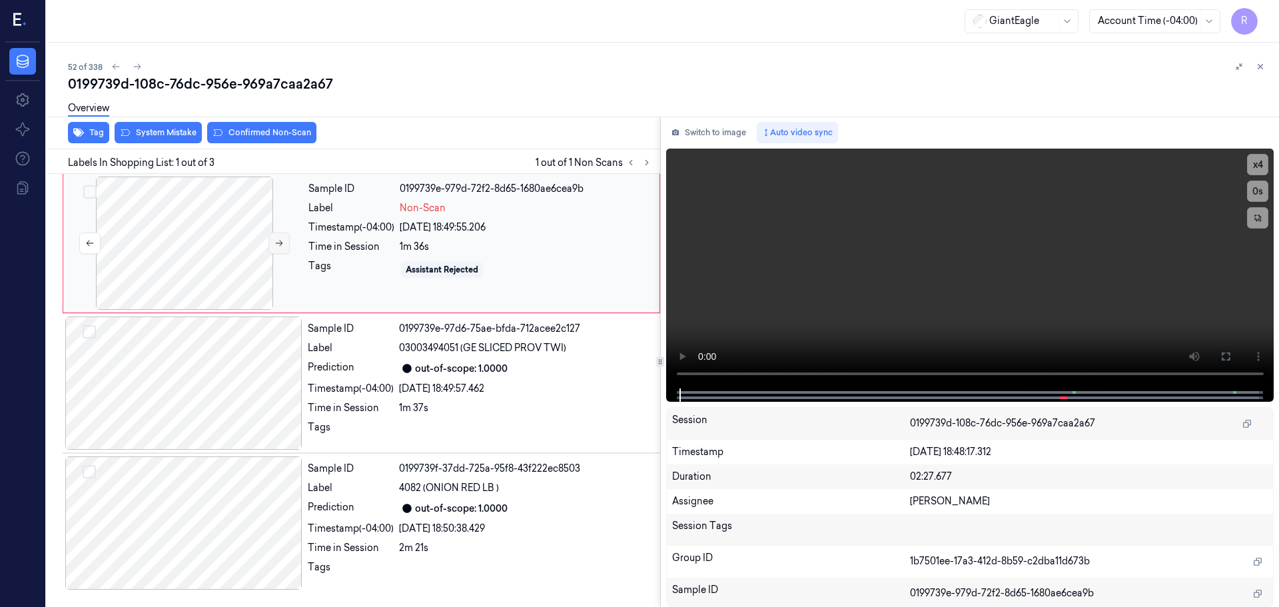
click at [279, 241] on icon at bounding box center [278, 242] width 9 height 9
click at [964, 389] on div at bounding box center [970, 394] width 580 height 13
click at [1248, 171] on button "x 4" at bounding box center [1257, 164] width 21 height 21
click at [1232, 351] on button at bounding box center [1225, 356] width 21 height 21
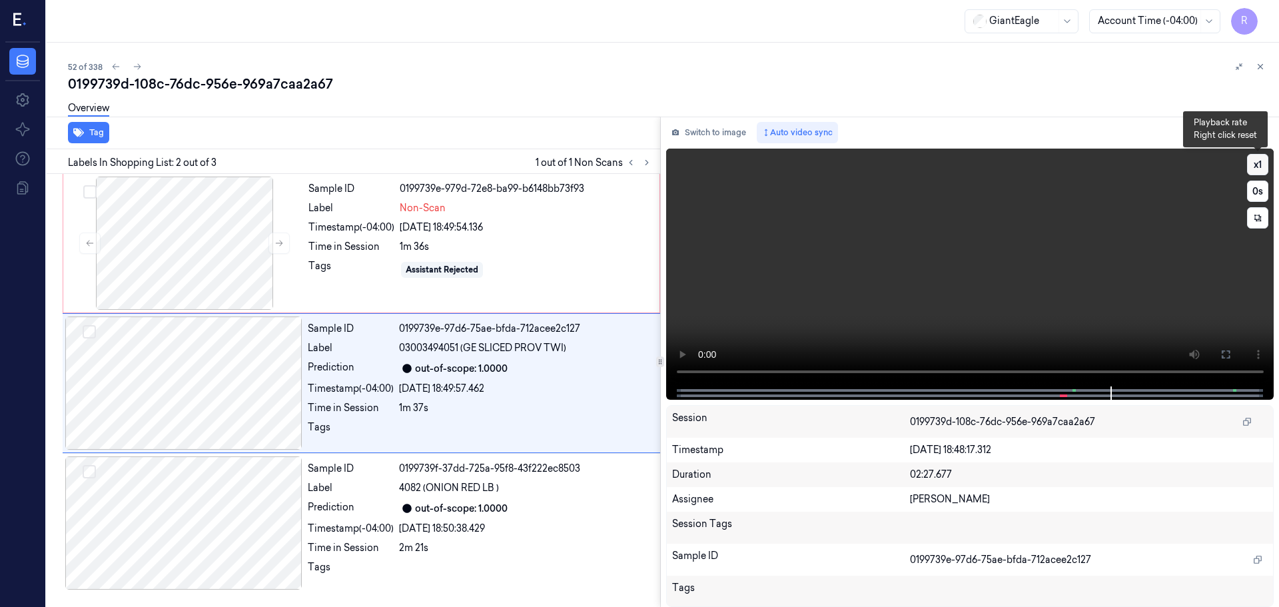
click at [1252, 159] on button "x 1" at bounding box center [1257, 164] width 21 height 21
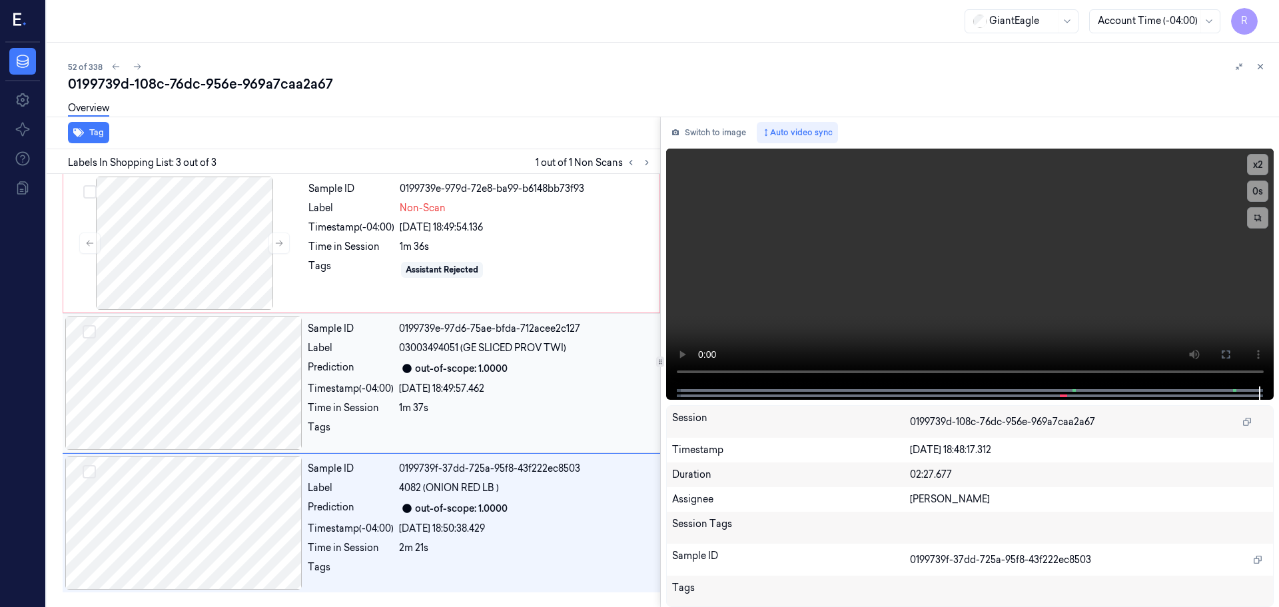
click at [191, 370] on div at bounding box center [183, 382] width 237 height 133
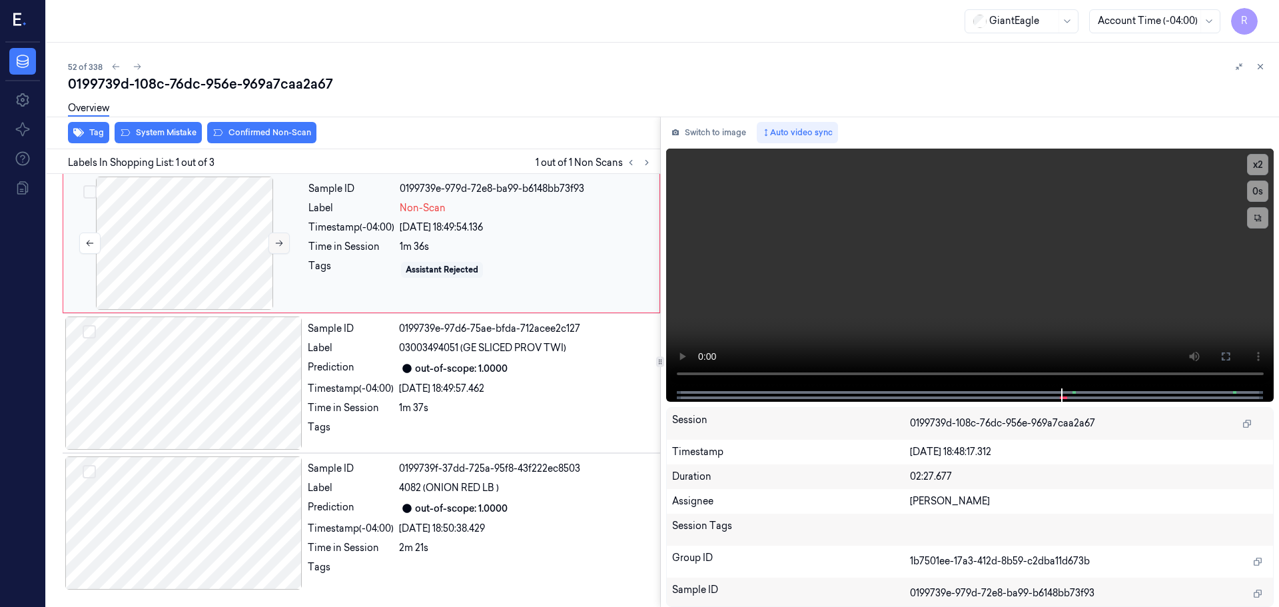
click at [276, 242] on icon at bounding box center [278, 242] width 9 height 9
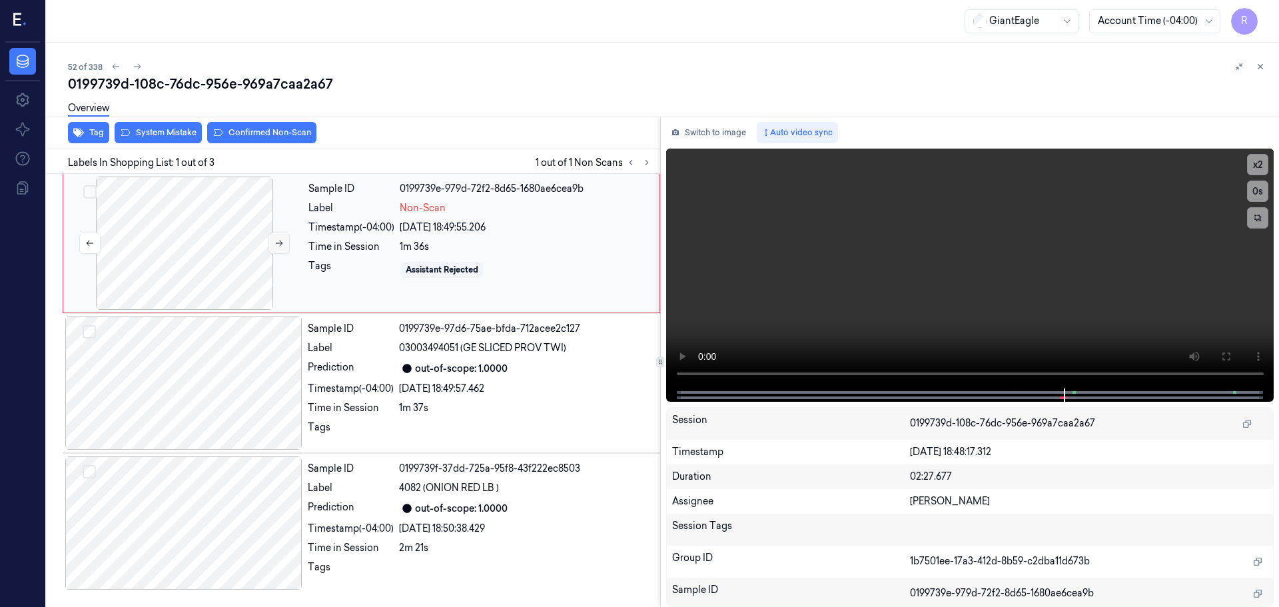
click at [276, 242] on icon at bounding box center [278, 242] width 9 height 9
click at [276, 244] on icon at bounding box center [278, 242] width 9 height 9
click at [223, 378] on div at bounding box center [183, 382] width 237 height 133
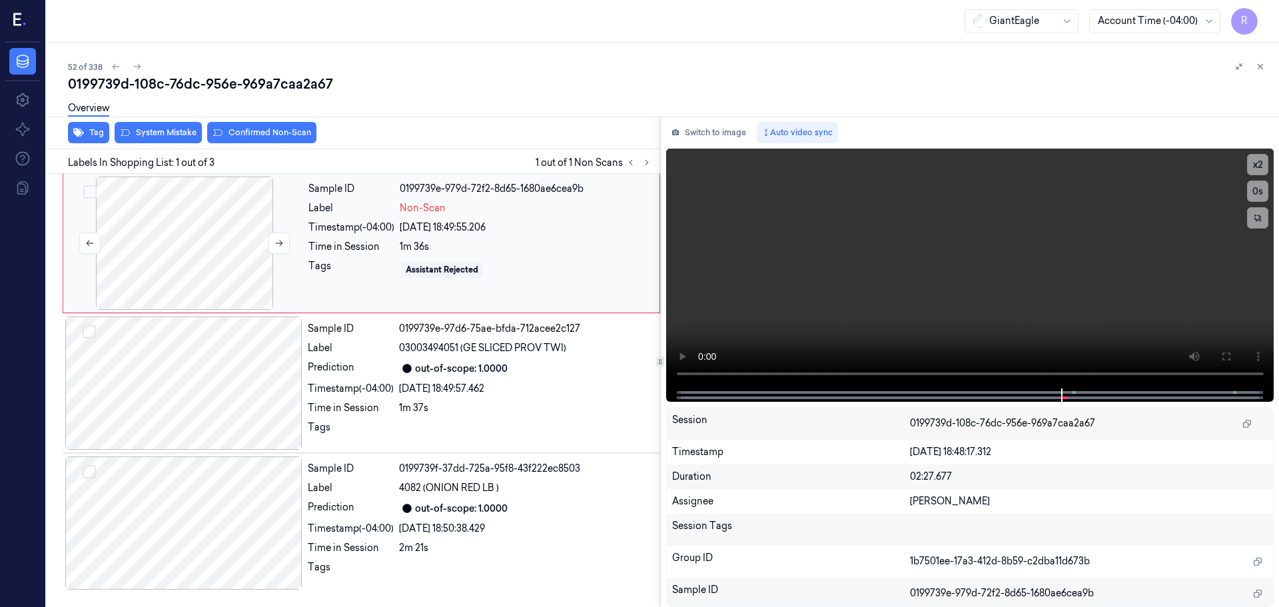
click at [235, 224] on div at bounding box center [184, 243] width 237 height 133
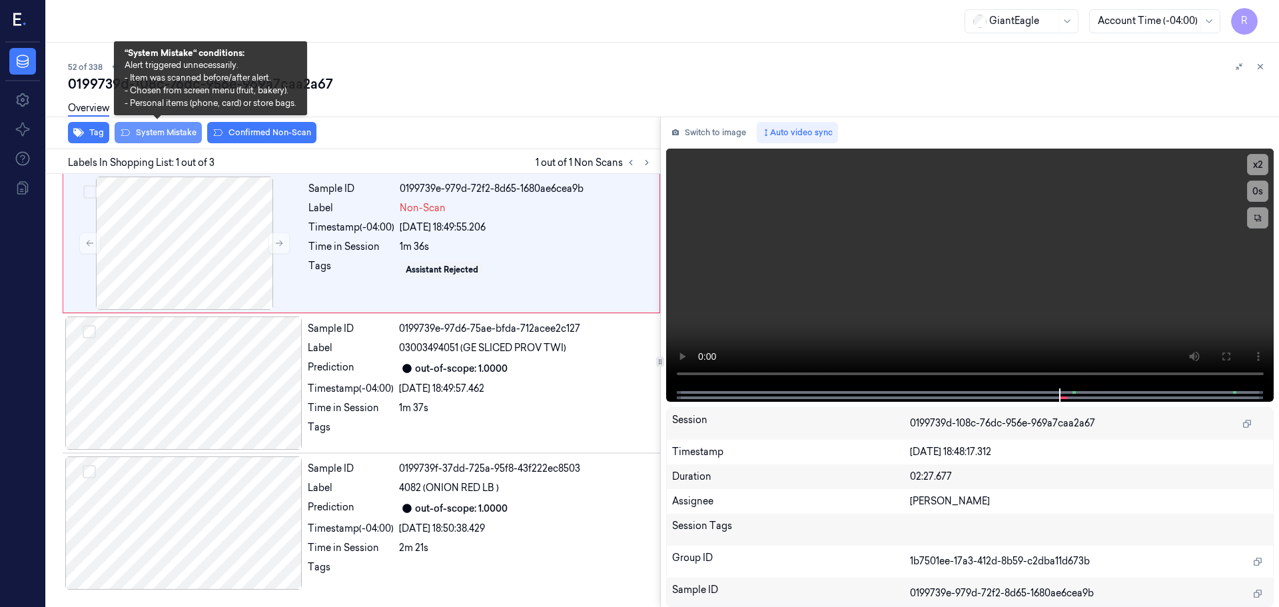
click at [162, 131] on button "System Mistake" at bounding box center [158, 132] width 87 height 21
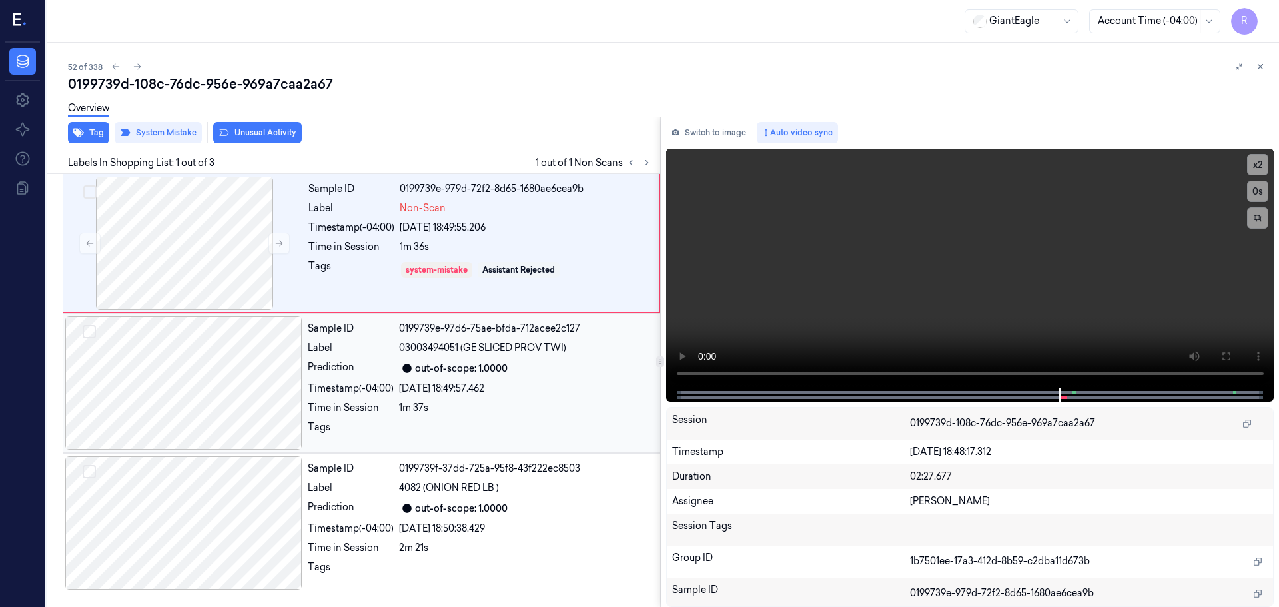
click at [219, 346] on div at bounding box center [183, 382] width 237 height 133
click at [246, 213] on div at bounding box center [184, 243] width 237 height 133
click at [633, 164] on icon at bounding box center [630, 162] width 9 height 9
drag, startPoint x: 1262, startPoint y: 63, endPoint x: 1260, endPoint y: 70, distance: 6.8
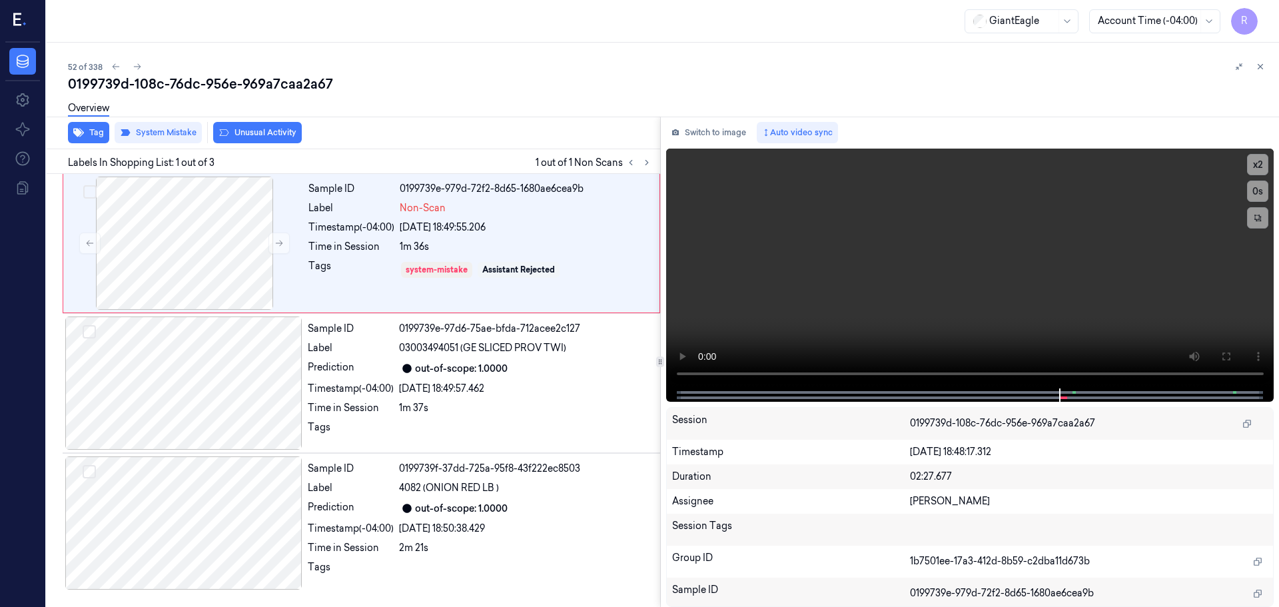
click at [1260, 64] on icon at bounding box center [1260, 66] width 9 height 9
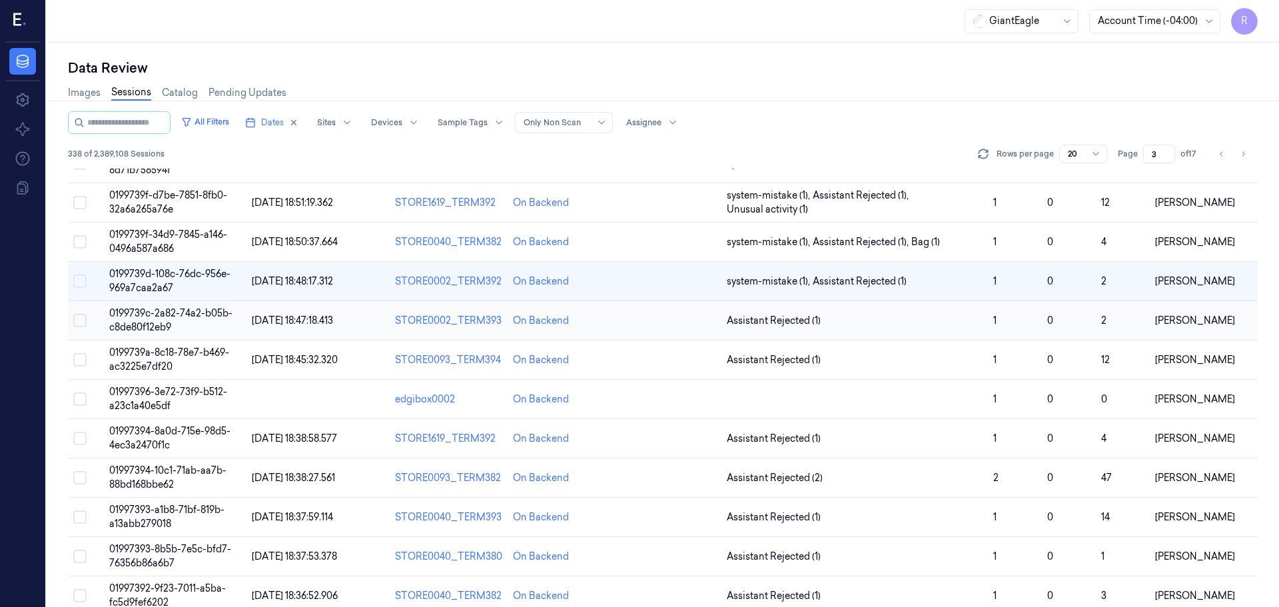
scroll to position [387, 0]
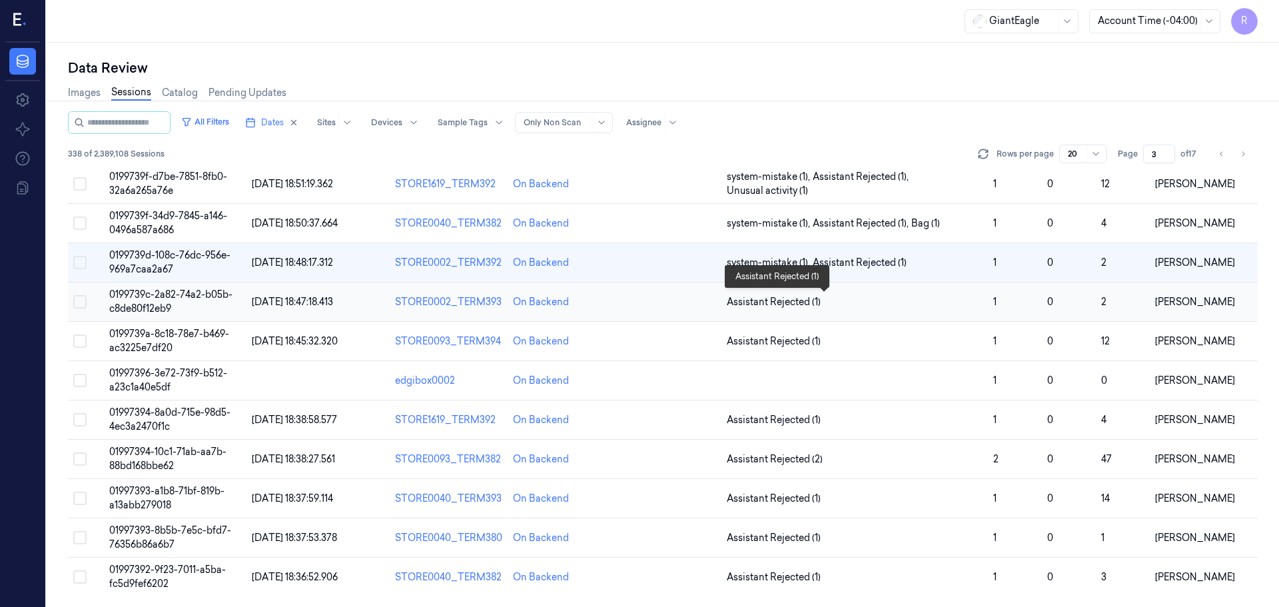
click at [917, 298] on span "Assistant Rejected (1)" at bounding box center [855, 302] width 256 height 14
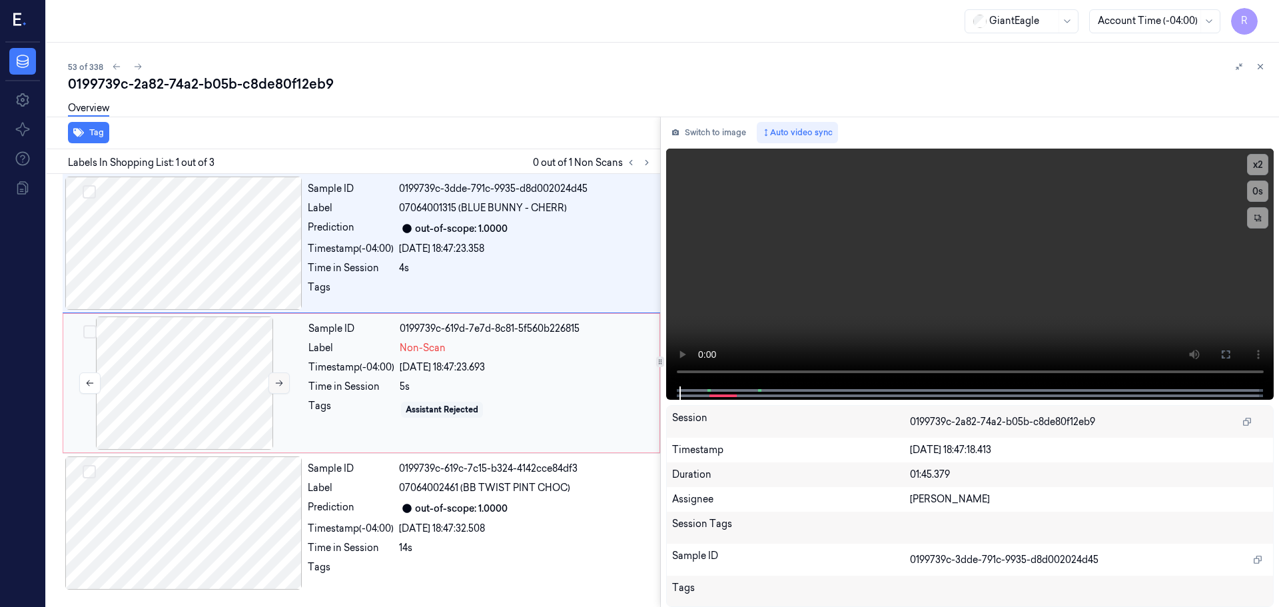
click at [272, 385] on button at bounding box center [278, 382] width 21 height 21
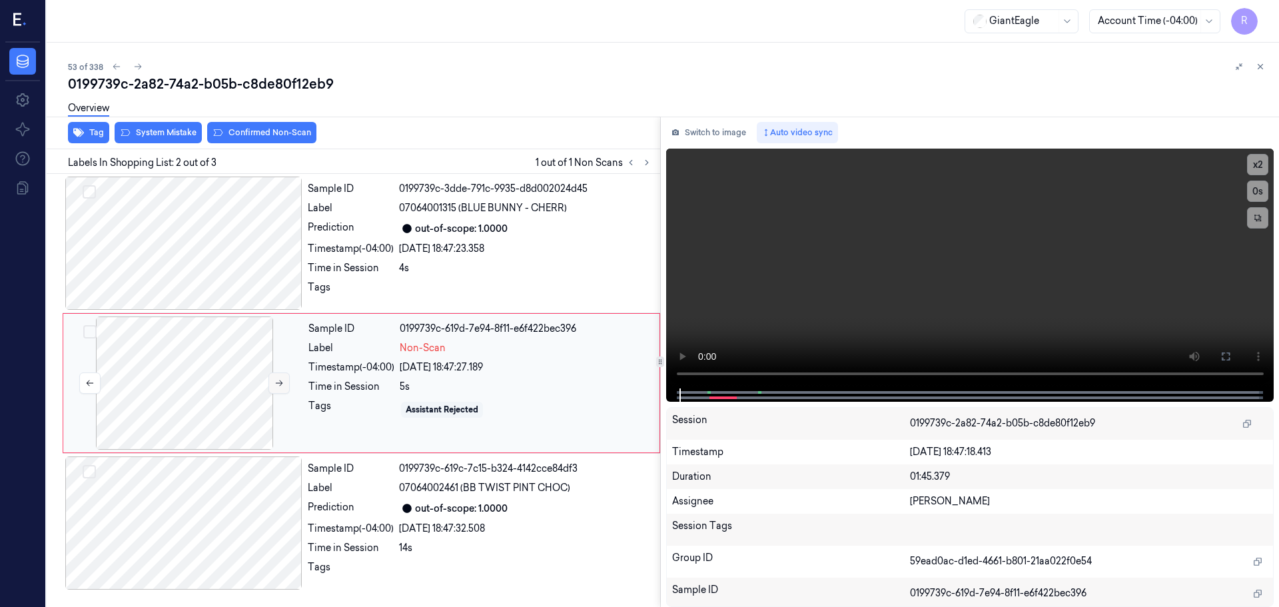
click at [272, 384] on button at bounding box center [278, 382] width 21 height 21
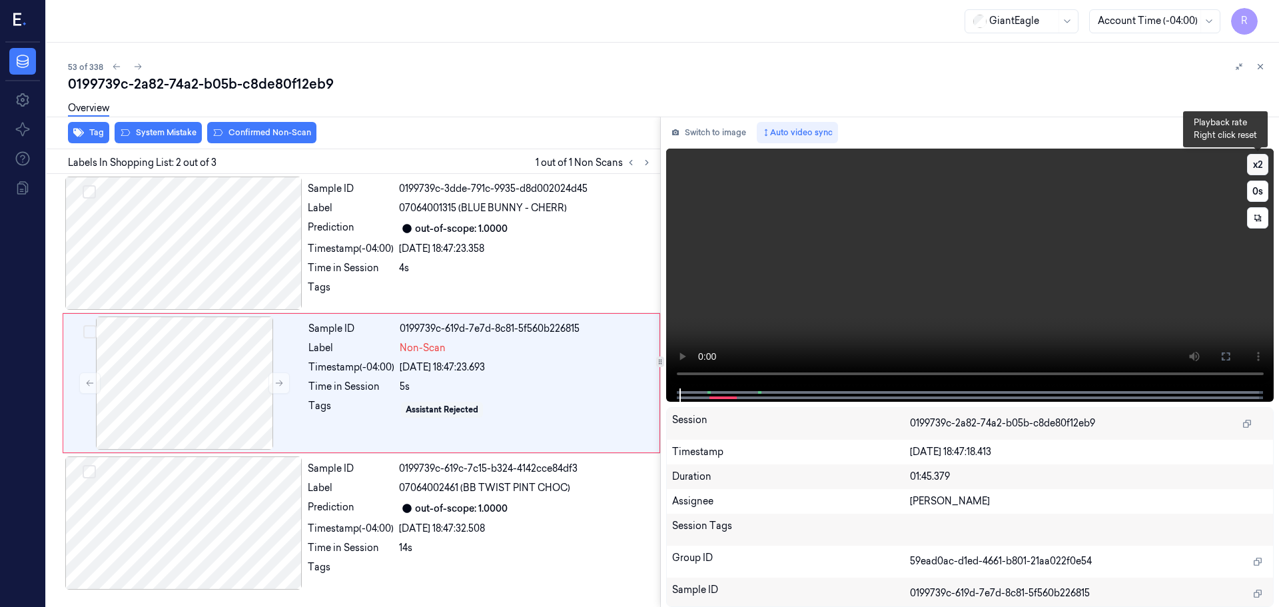
click at [1264, 163] on button "x 2" at bounding box center [1257, 164] width 21 height 21
click at [1236, 354] on button at bounding box center [1225, 356] width 21 height 21
click at [1256, 160] on button "x 4" at bounding box center [1257, 164] width 21 height 21
click at [278, 377] on button at bounding box center [278, 382] width 21 height 21
click at [278, 376] on button at bounding box center [278, 382] width 21 height 21
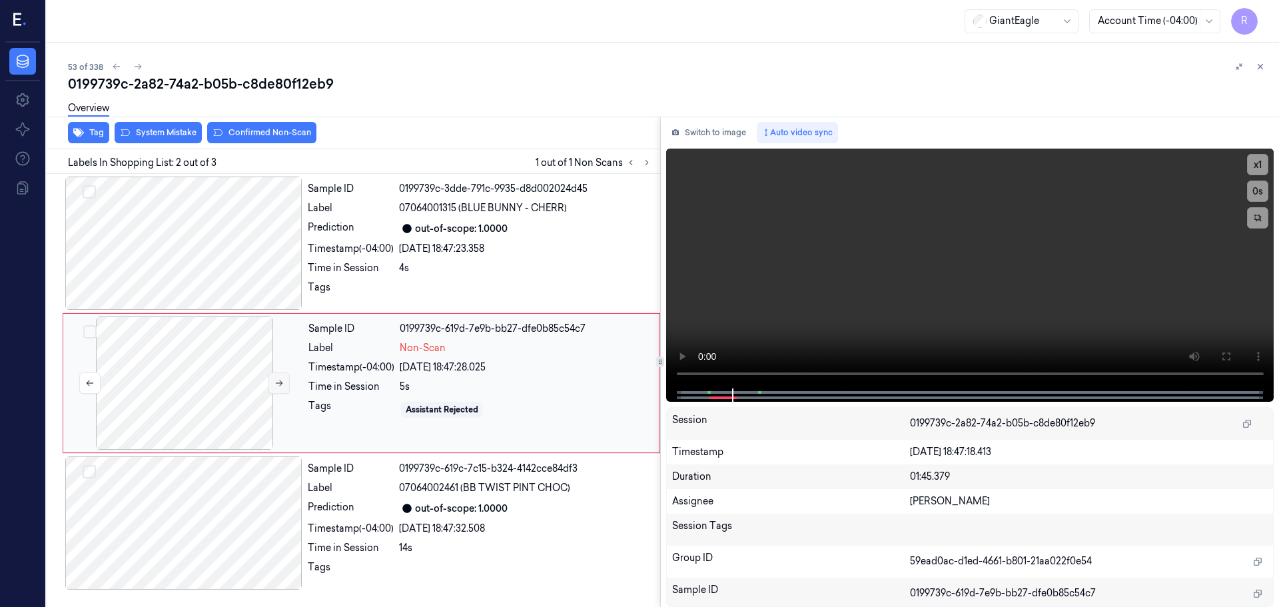
click at [278, 376] on button at bounding box center [278, 382] width 21 height 21
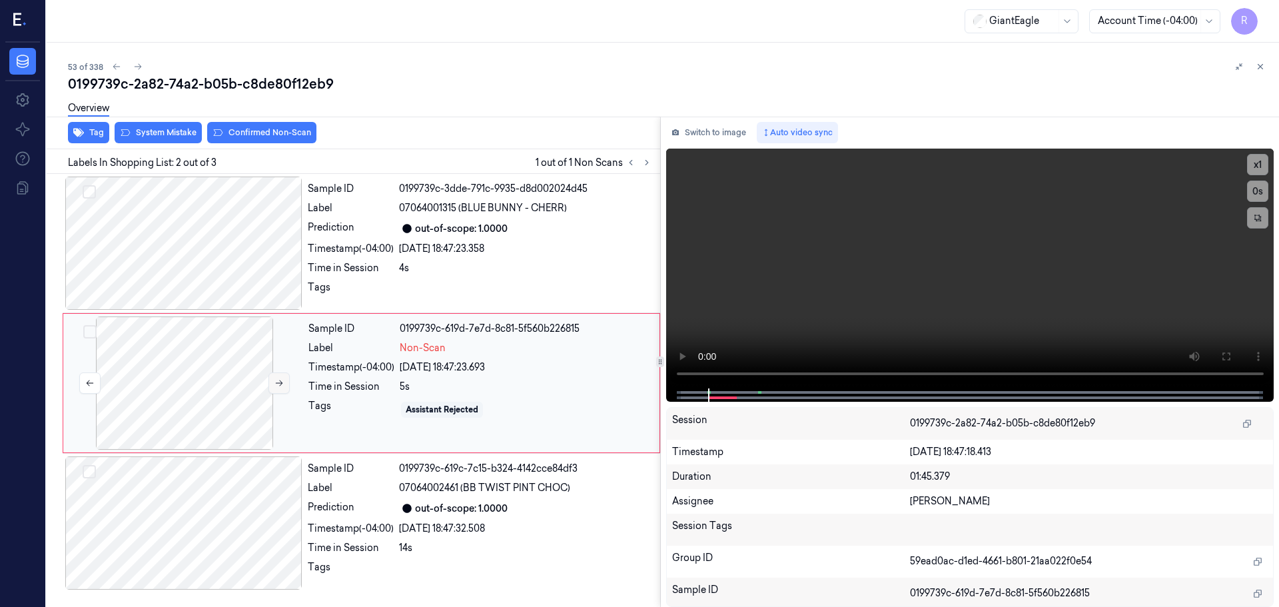
click at [278, 376] on button at bounding box center [278, 382] width 21 height 21
click at [1230, 354] on icon at bounding box center [1225, 356] width 11 height 11
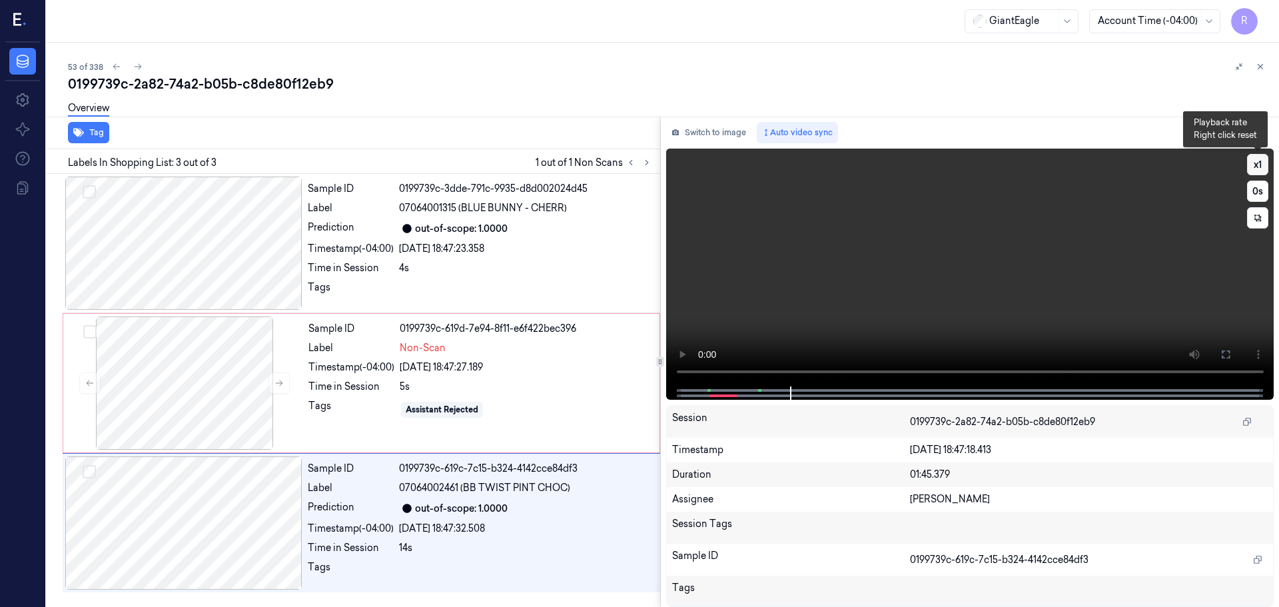
click at [1258, 163] on button "x 1" at bounding box center [1257, 164] width 21 height 21
click at [1258, 163] on button "x 2" at bounding box center [1257, 164] width 21 height 21
click at [264, 385] on div at bounding box center [184, 382] width 237 height 133
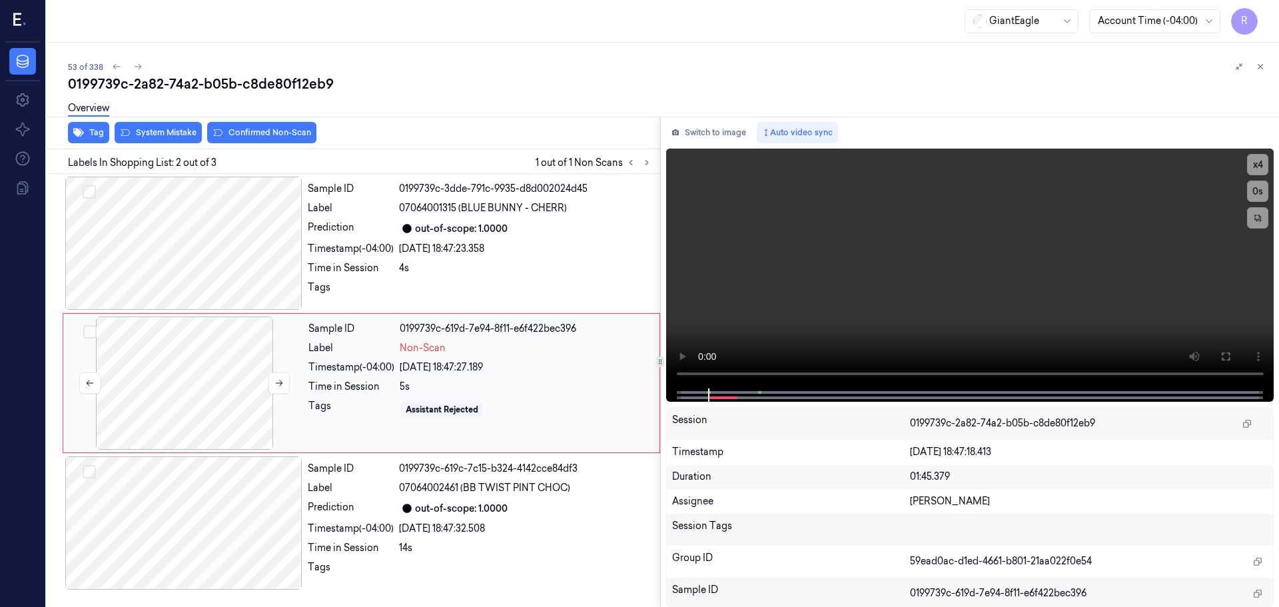
click at [266, 385] on div at bounding box center [184, 382] width 237 height 133
click at [271, 386] on button at bounding box center [278, 382] width 21 height 21
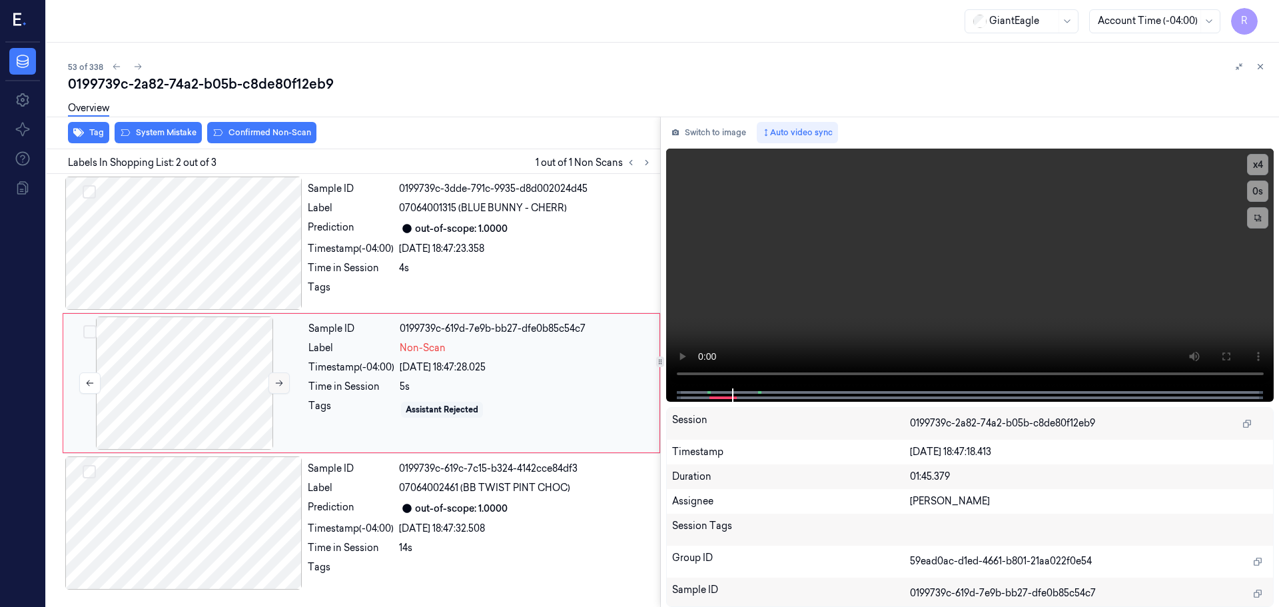
click at [271, 386] on button at bounding box center [278, 382] width 21 height 21
click at [222, 242] on div at bounding box center [183, 243] width 237 height 133
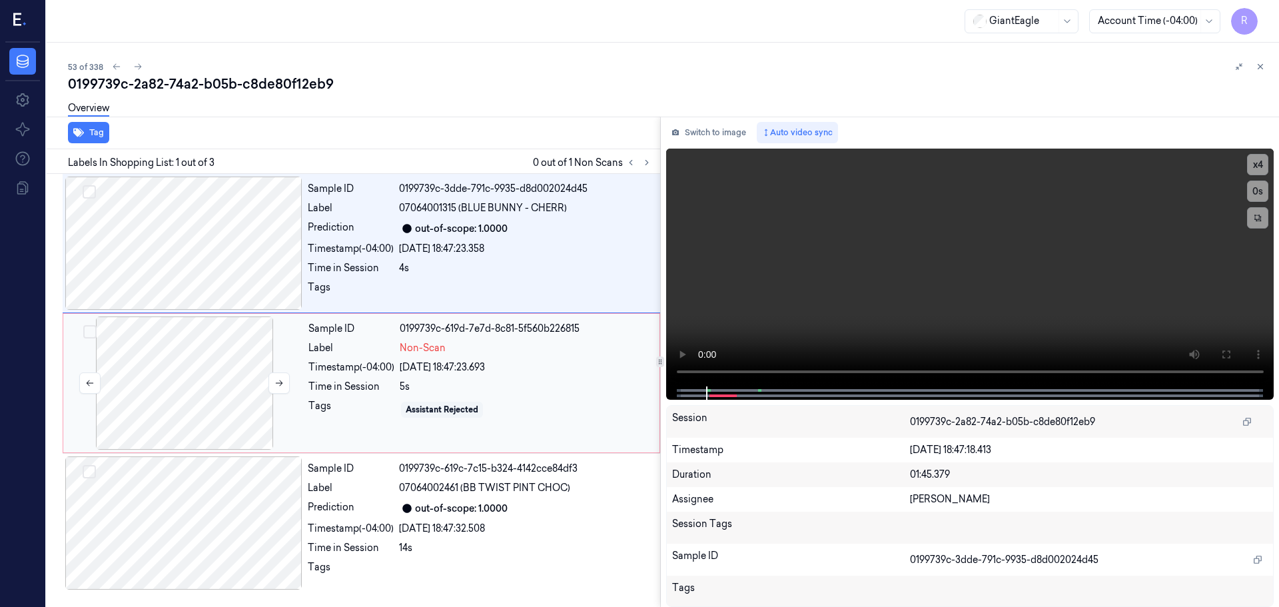
click at [215, 402] on div at bounding box center [184, 382] width 237 height 133
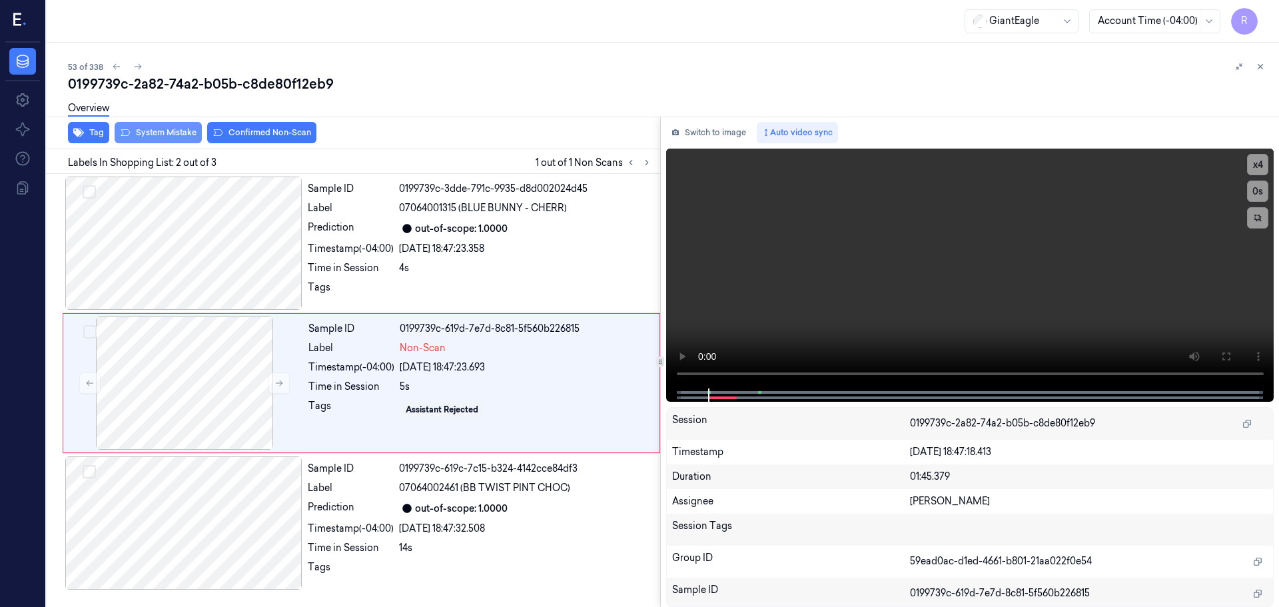
click at [173, 141] on button "System Mistake" at bounding box center [158, 132] width 87 height 21
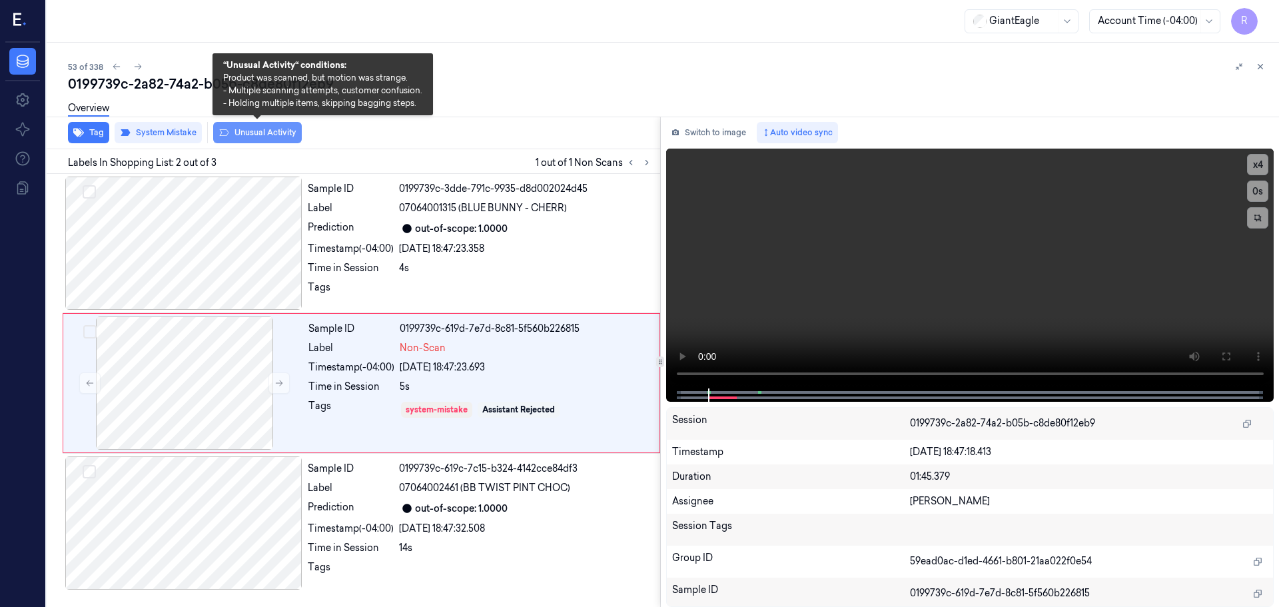
click at [250, 137] on button "Unusual Activity" at bounding box center [257, 132] width 89 height 21
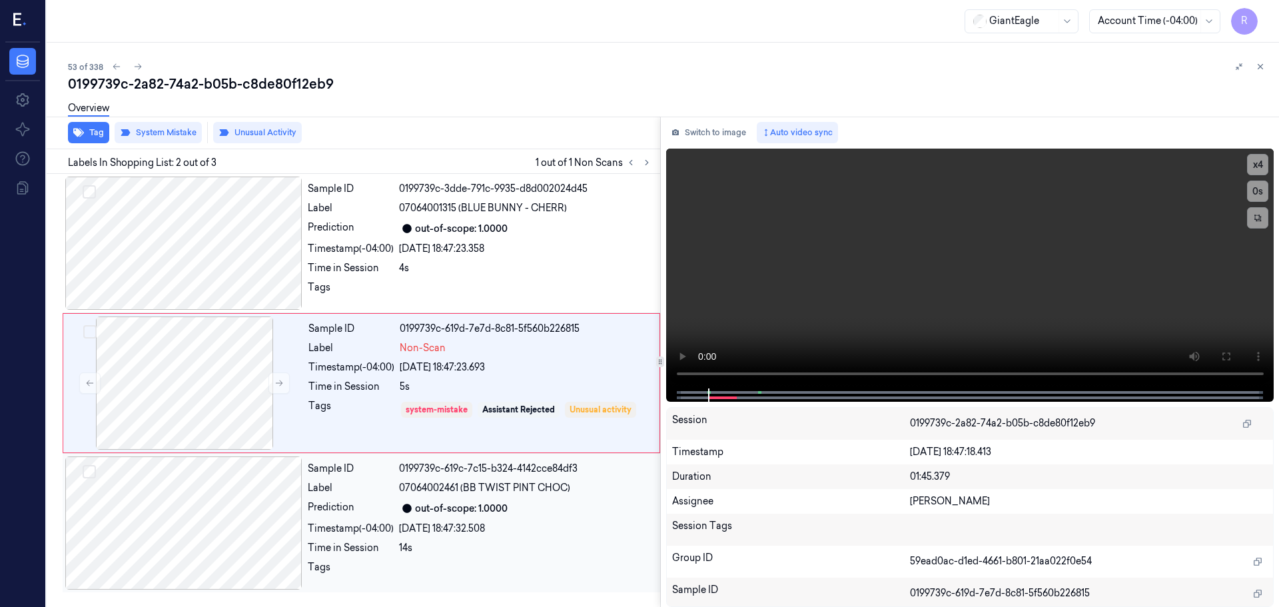
drag, startPoint x: 400, startPoint y: 497, endPoint x: 390, endPoint y: 492, distance: 11.0
click at [400, 498] on div "Sample ID 0199739c-619c-7c15-b324-4142cce84df3 Label 07064002461 (BB TWIST PINT…" at bounding box center [479, 522] width 355 height 133
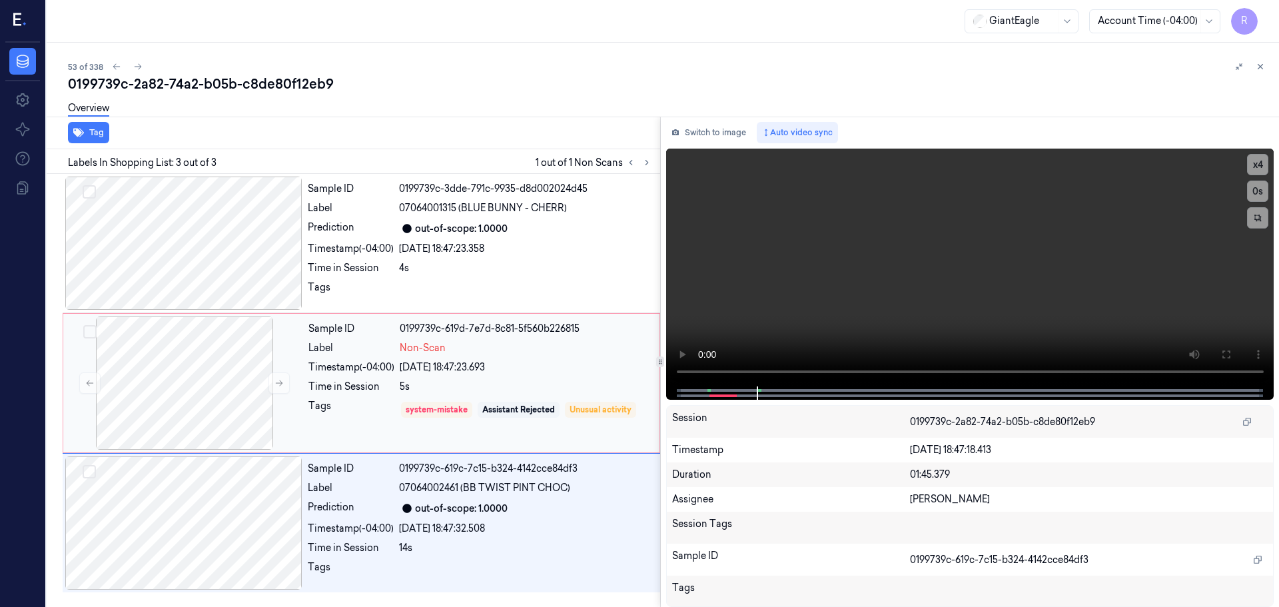
click at [356, 390] on div "Time in Session" at bounding box center [351, 387] width 86 height 14
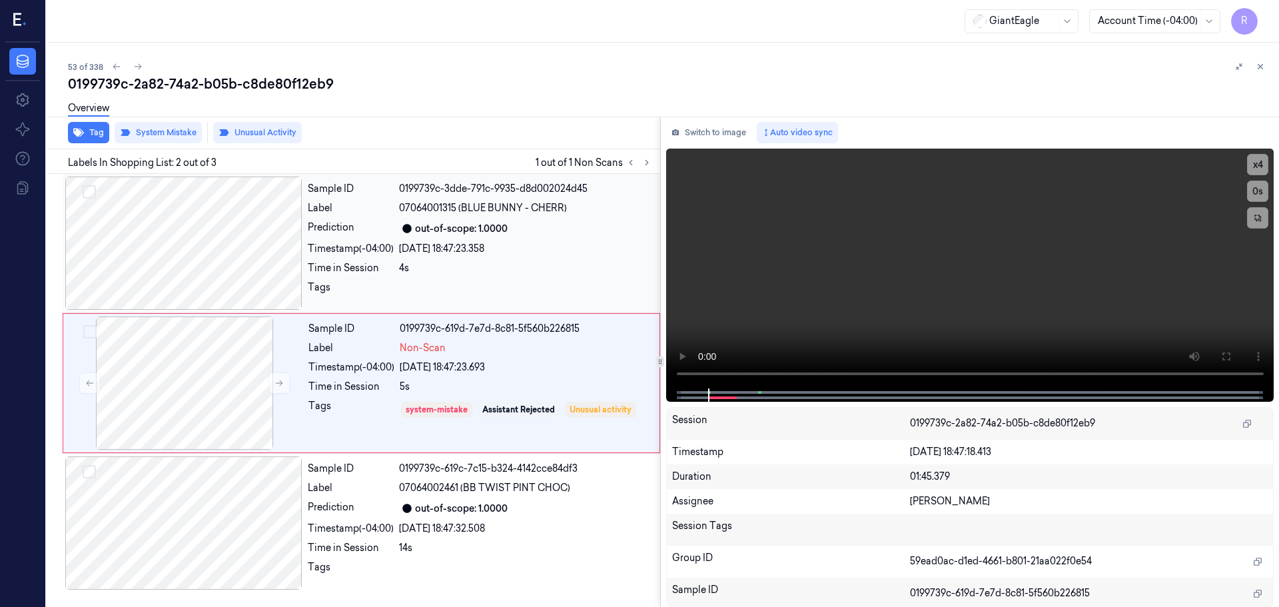
click at [410, 233] on div at bounding box center [407, 229] width 16 height 16
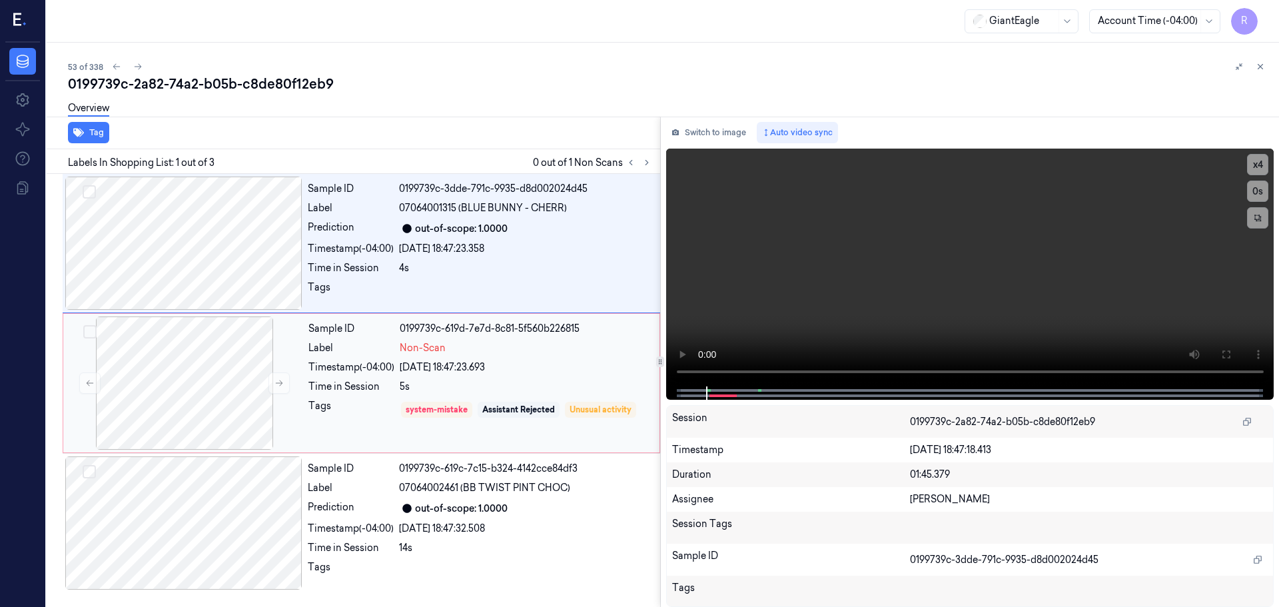
click at [378, 384] on div "Time in Session" at bounding box center [351, 387] width 86 height 14
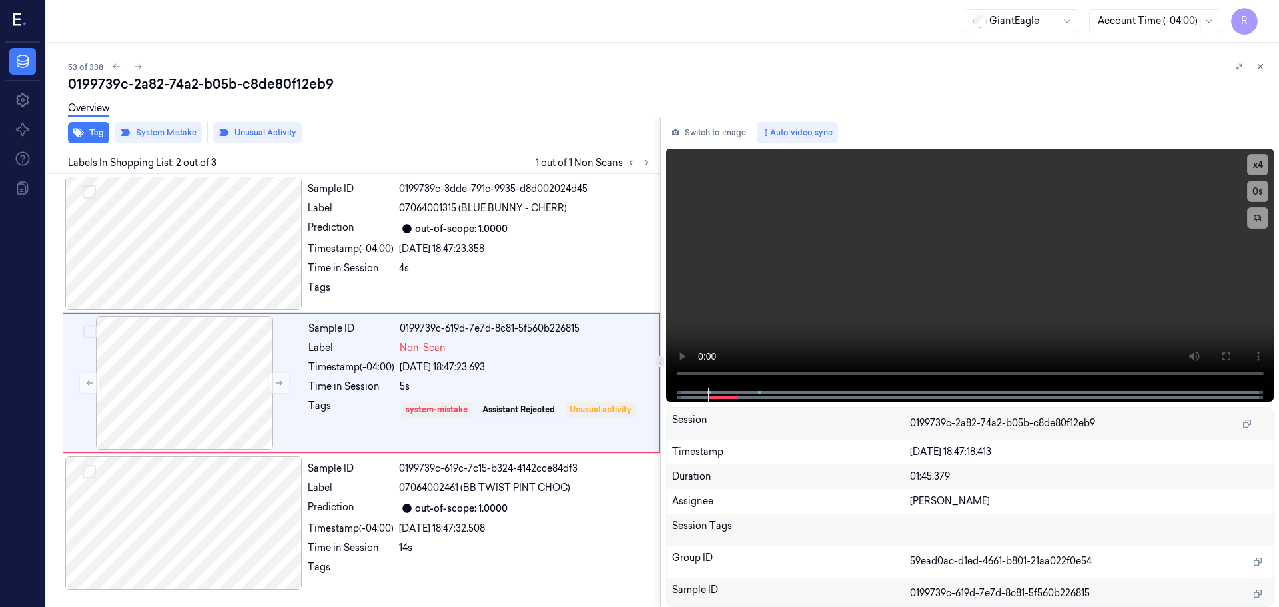
click at [1256, 67] on icon at bounding box center [1260, 66] width 9 height 9
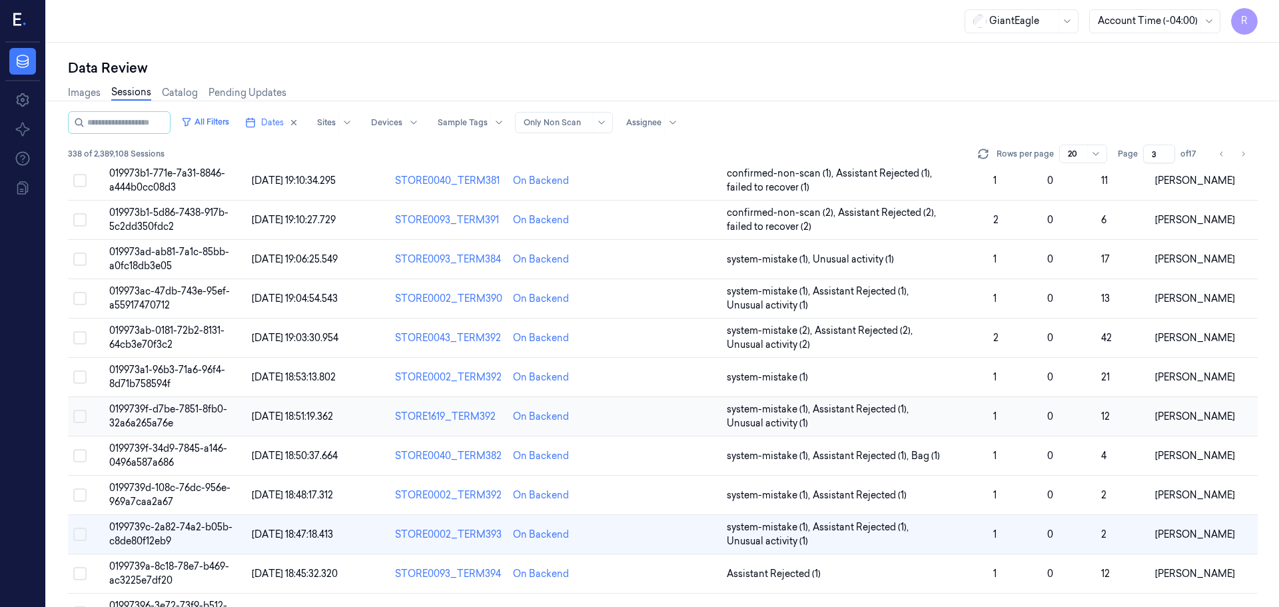
scroll to position [301, 0]
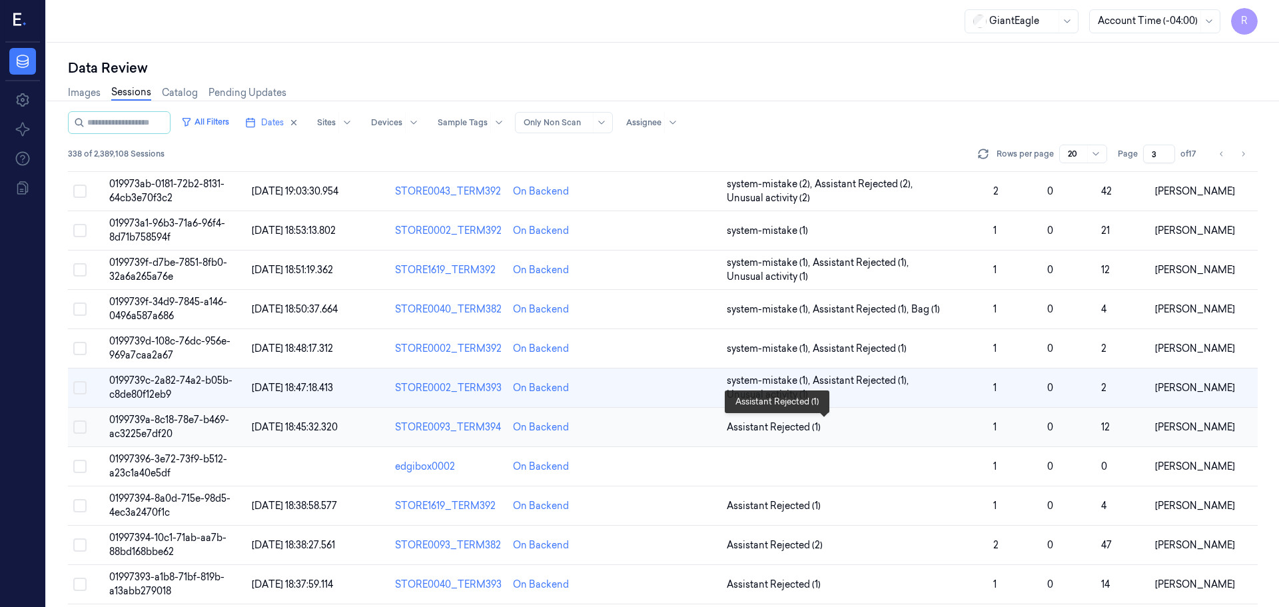
click at [925, 428] on span "Assistant Rejected (1)" at bounding box center [855, 427] width 256 height 14
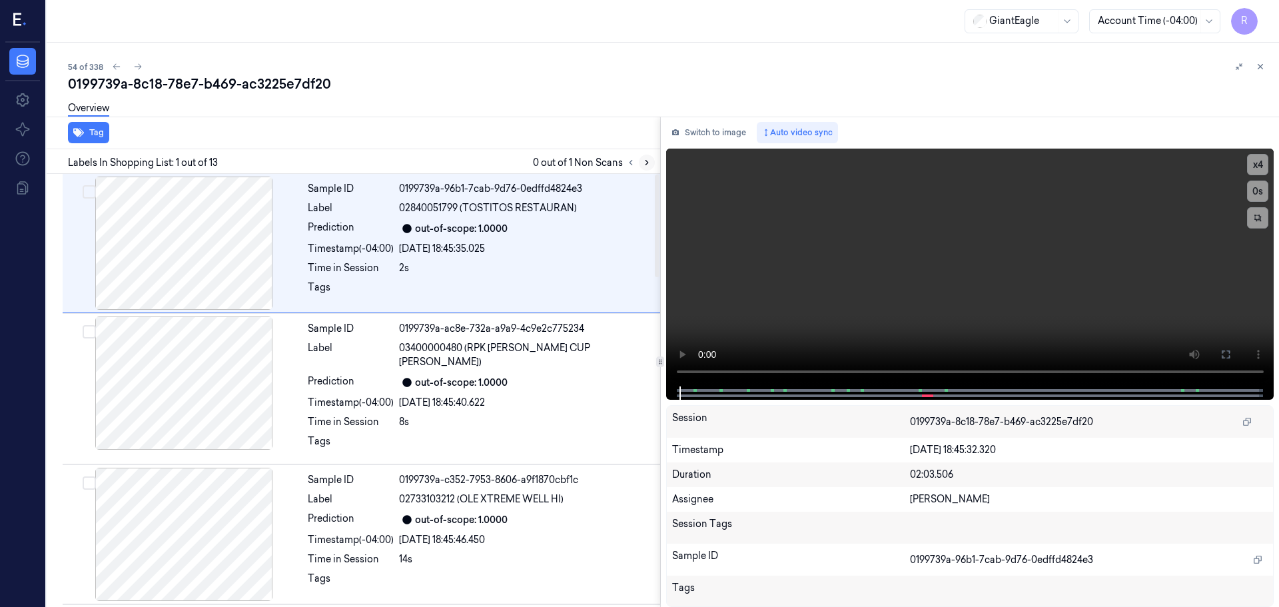
click at [643, 165] on icon at bounding box center [646, 162] width 9 height 9
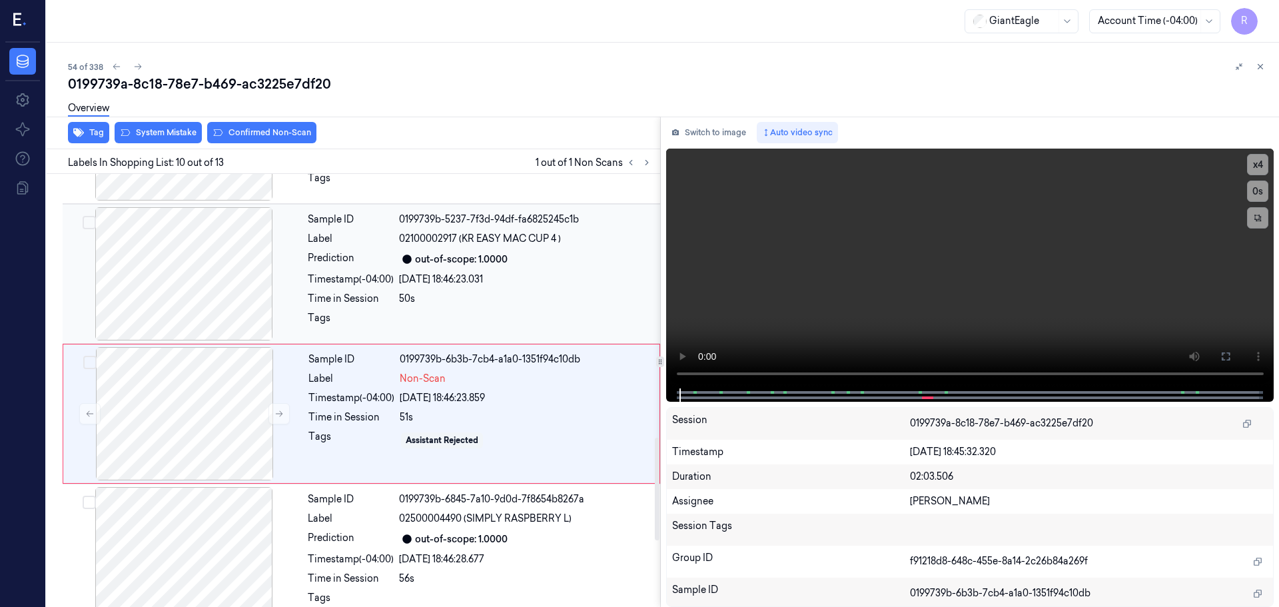
scroll to position [1112, 0]
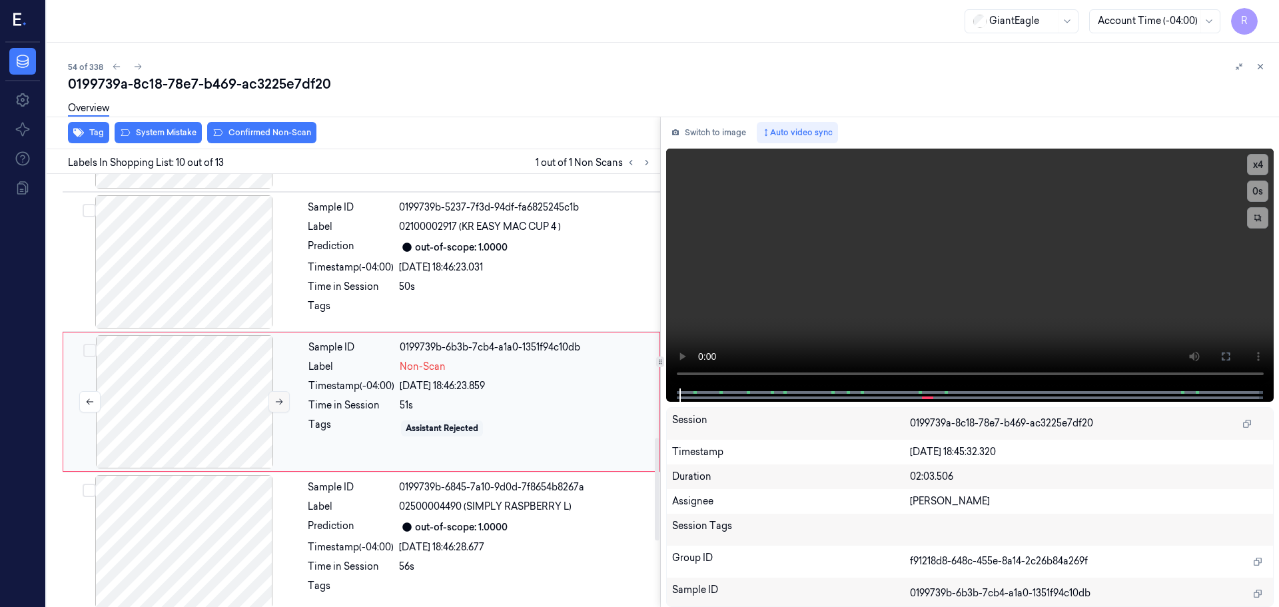
click at [274, 397] on icon at bounding box center [278, 401] width 9 height 9
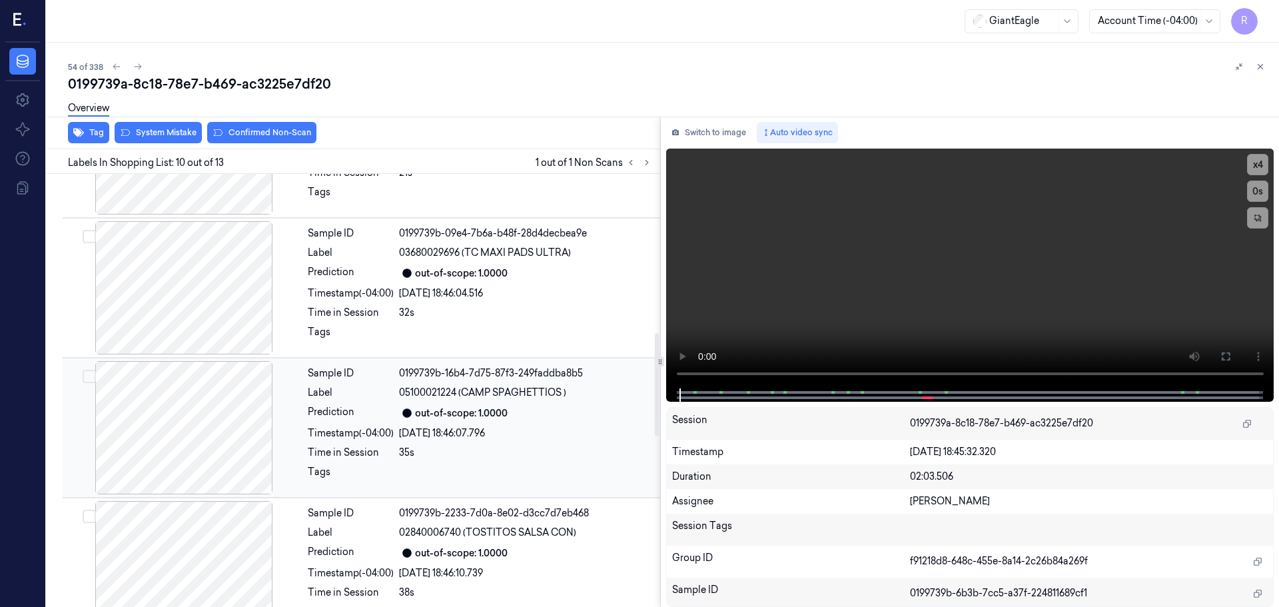
scroll to position [1199, 0]
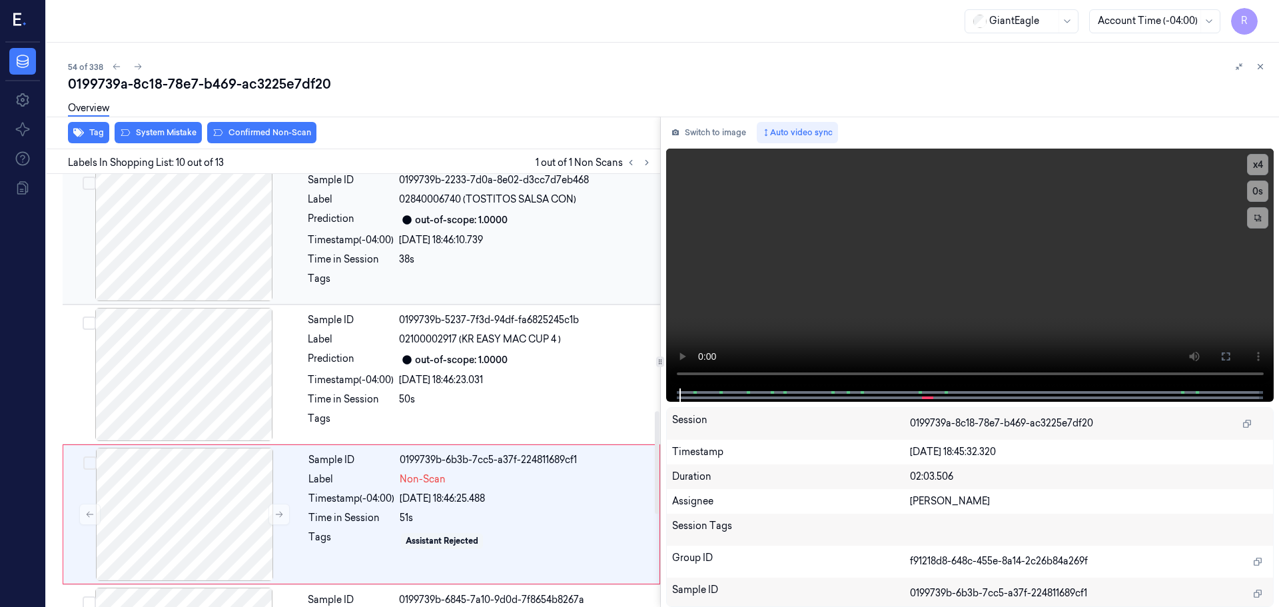
click at [221, 260] on div at bounding box center [183, 234] width 237 height 133
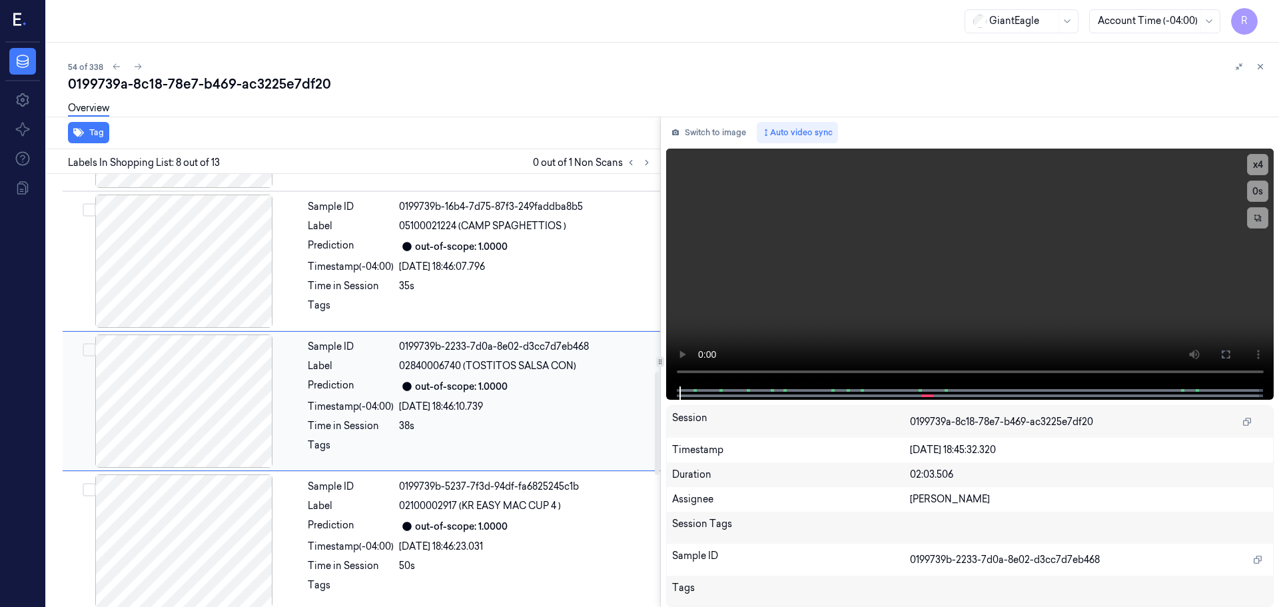
scroll to position [832, 0]
click at [1260, 164] on button "x 4" at bounding box center [1257, 164] width 21 height 21
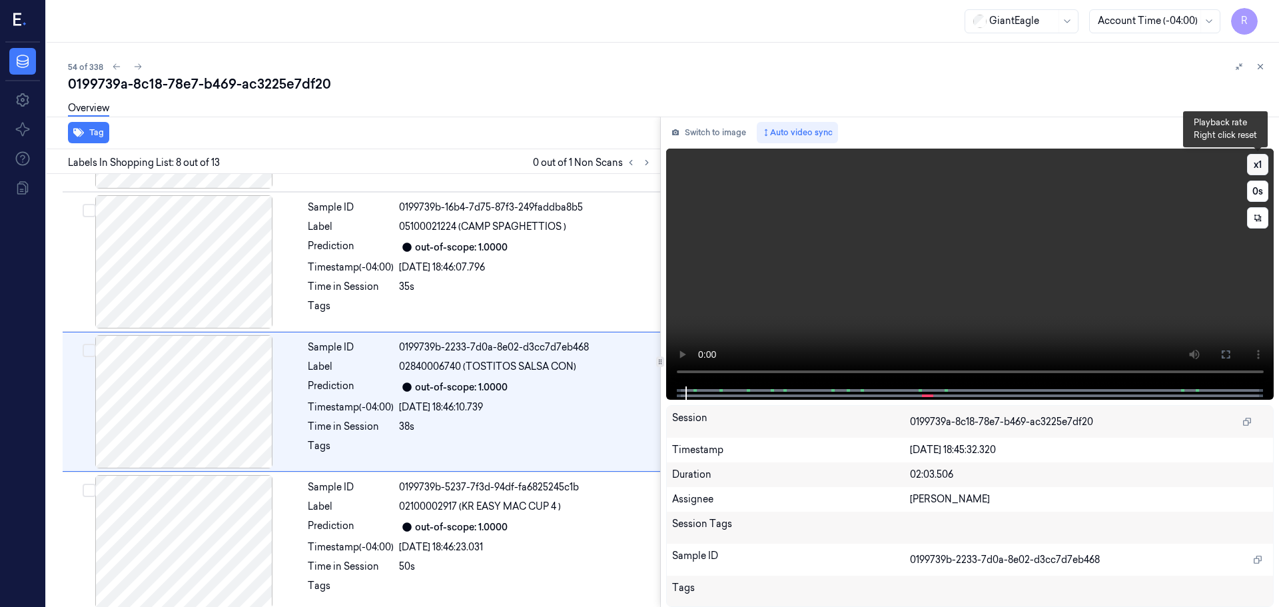
click at [1254, 161] on button "x 1" at bounding box center [1257, 164] width 21 height 21
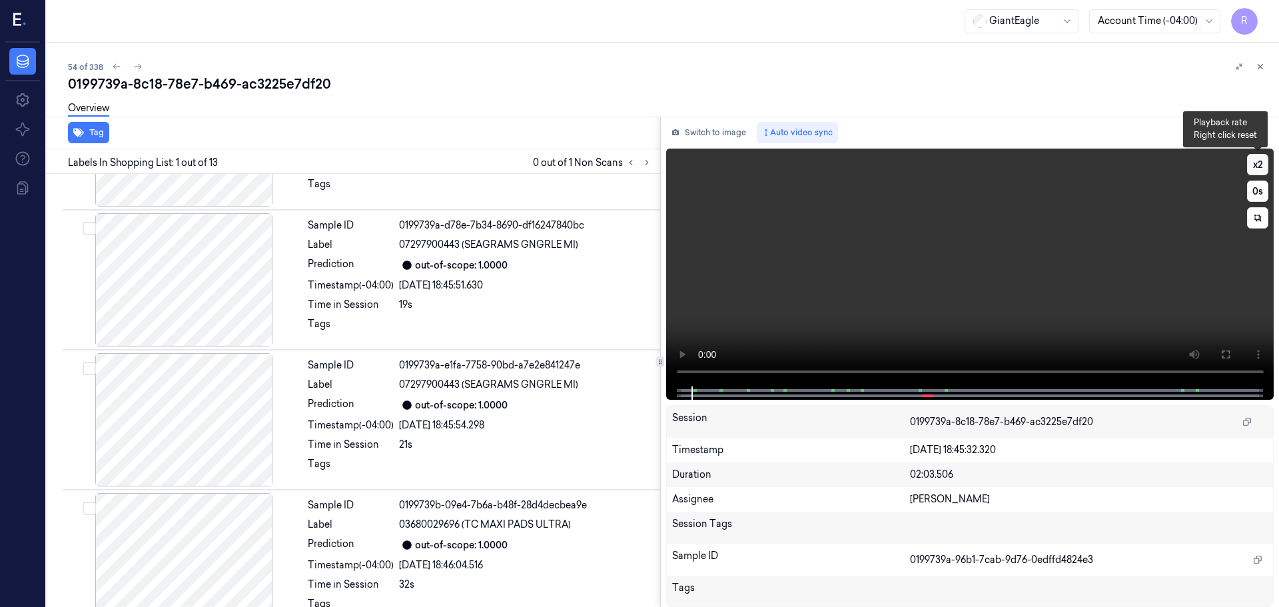
click at [1253, 167] on button "x 2" at bounding box center [1257, 164] width 21 height 21
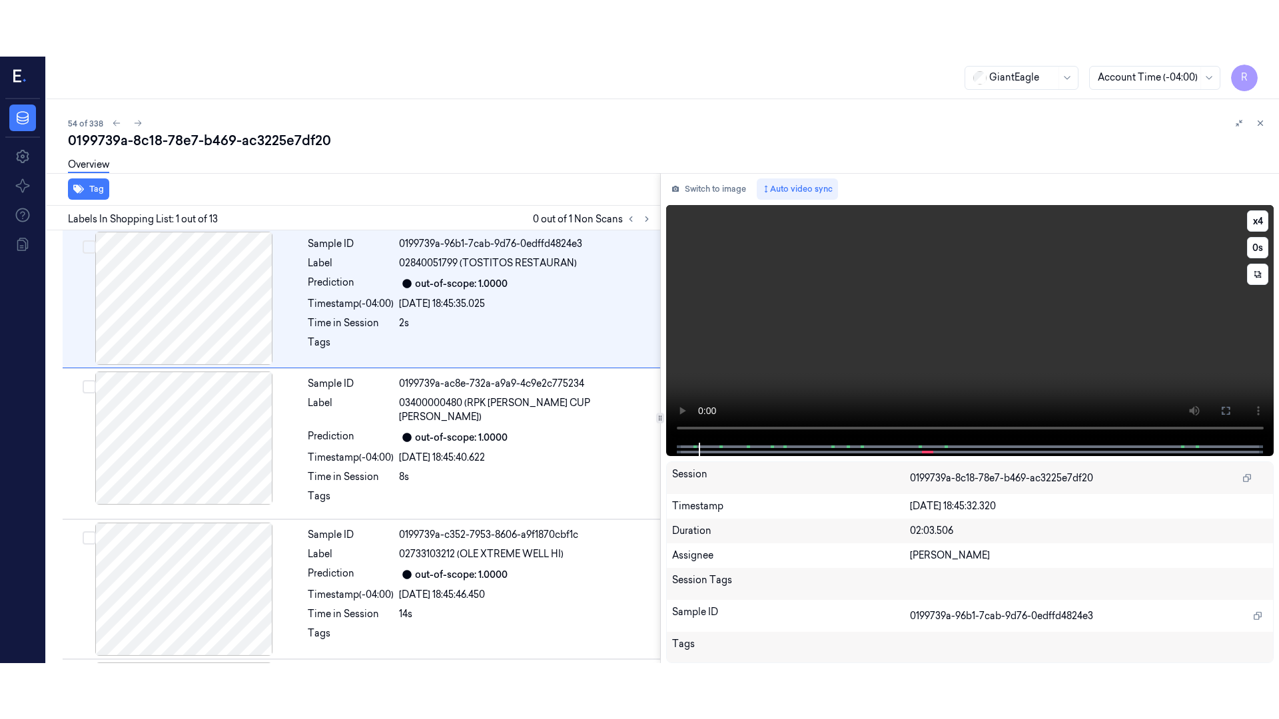
scroll to position [0, 0]
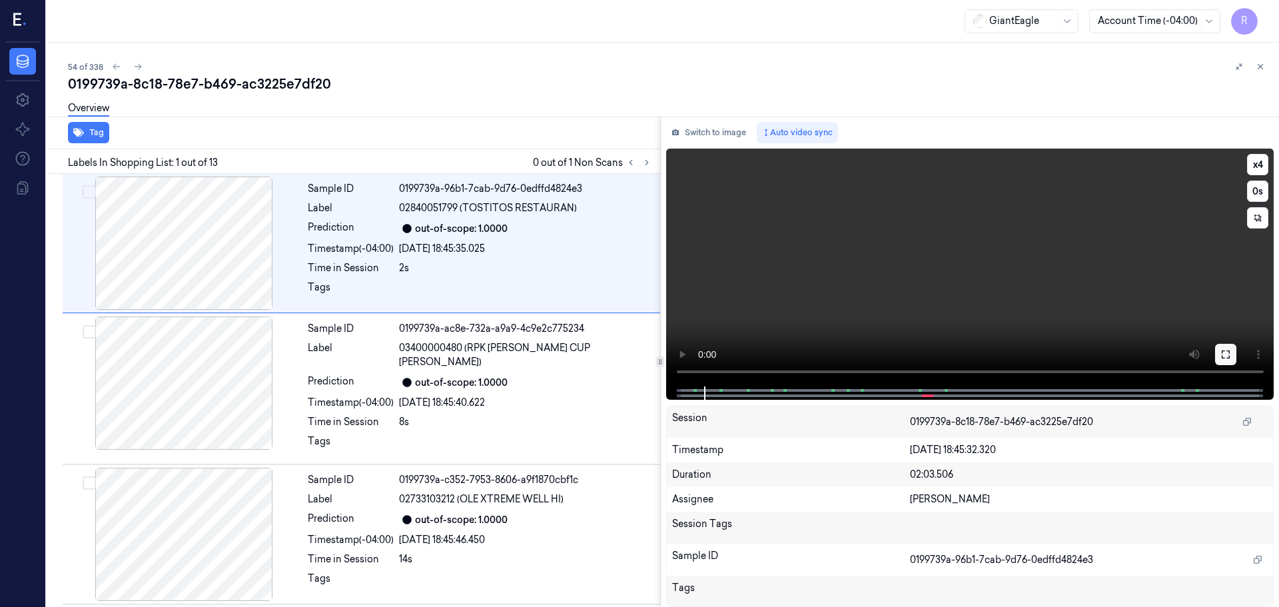
click at [1224, 352] on icon at bounding box center [1225, 354] width 11 height 11
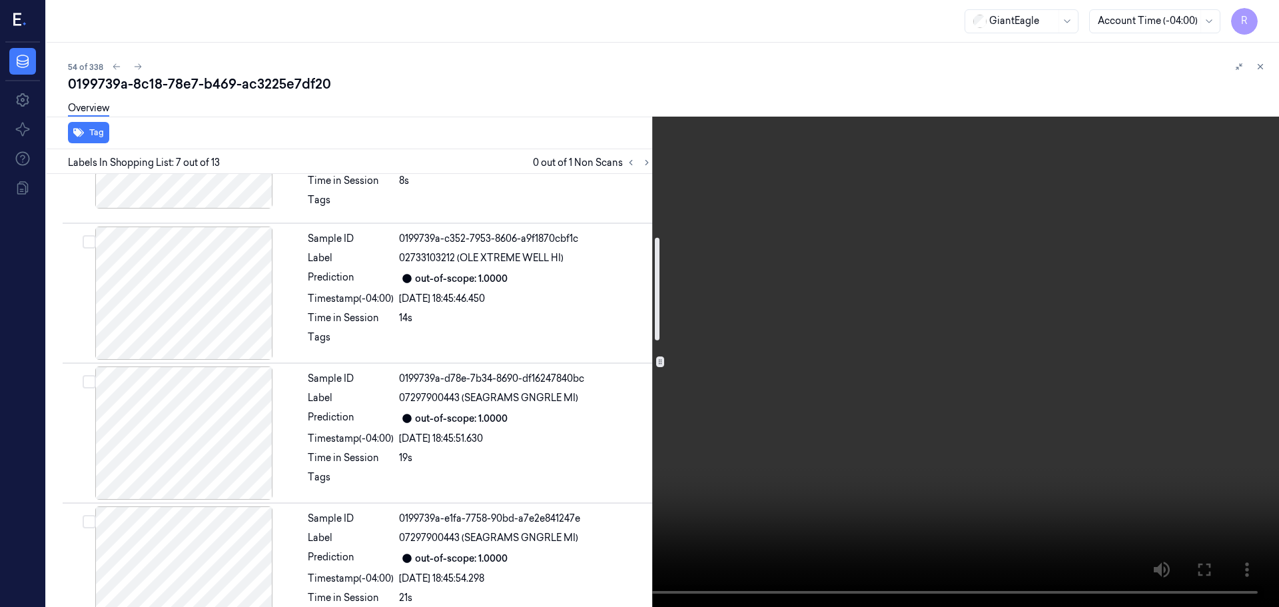
scroll to position [266, 0]
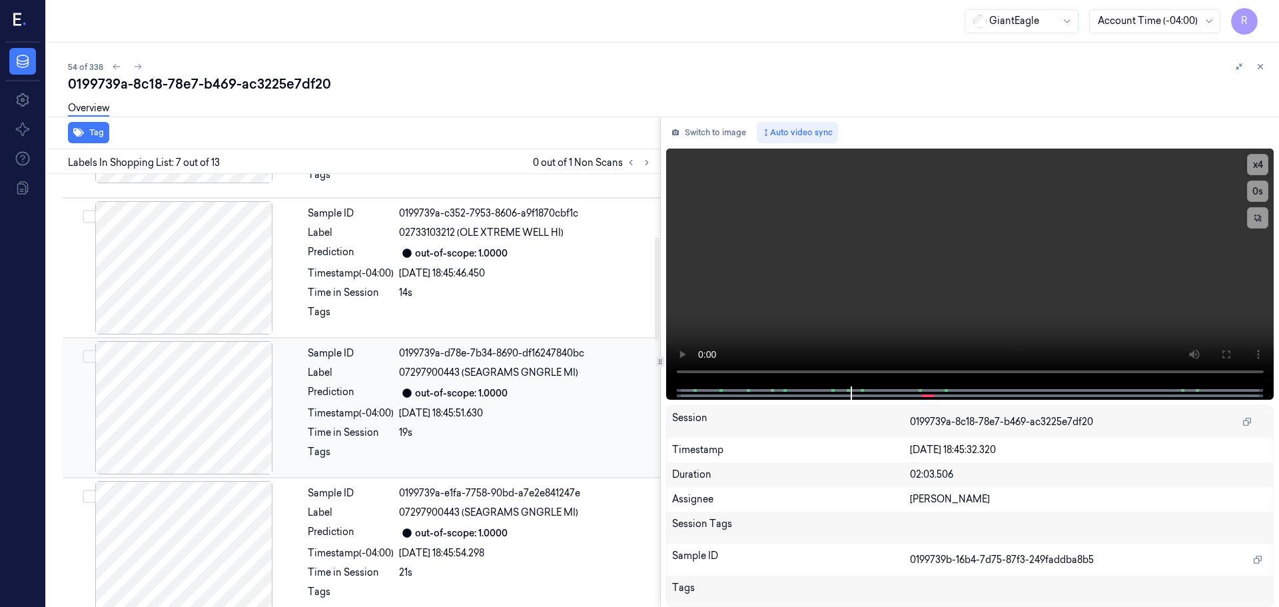
click at [222, 369] on div at bounding box center [183, 407] width 237 height 133
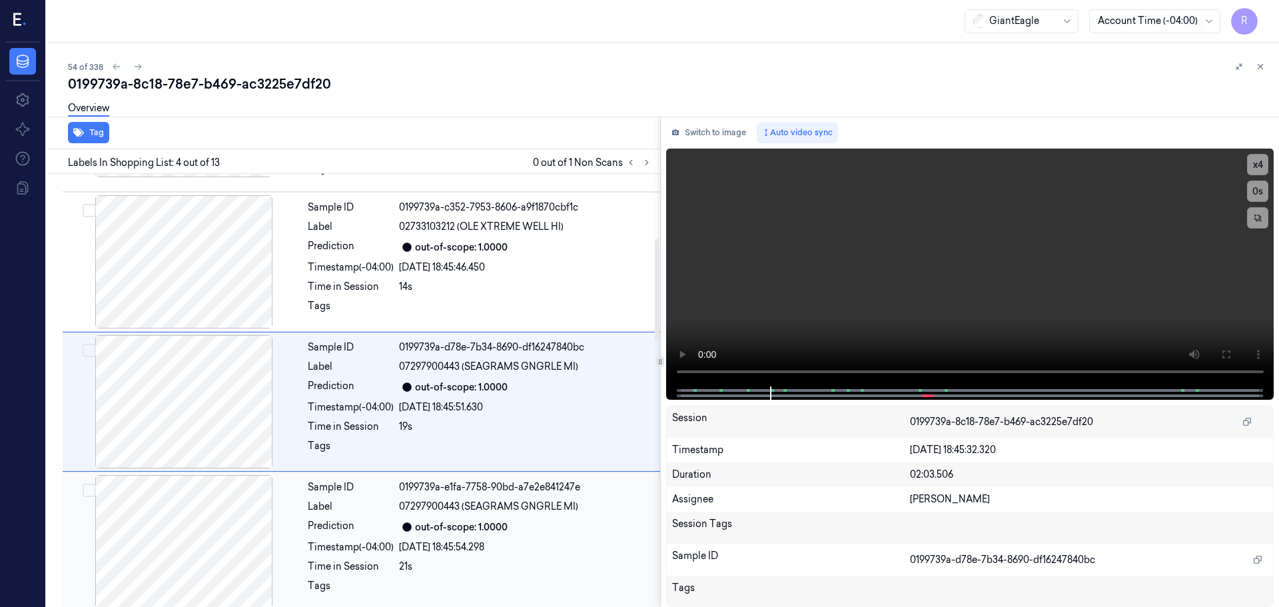
click at [402, 540] on div "[DATE] 18:45:54.298" at bounding box center [525, 547] width 253 height 14
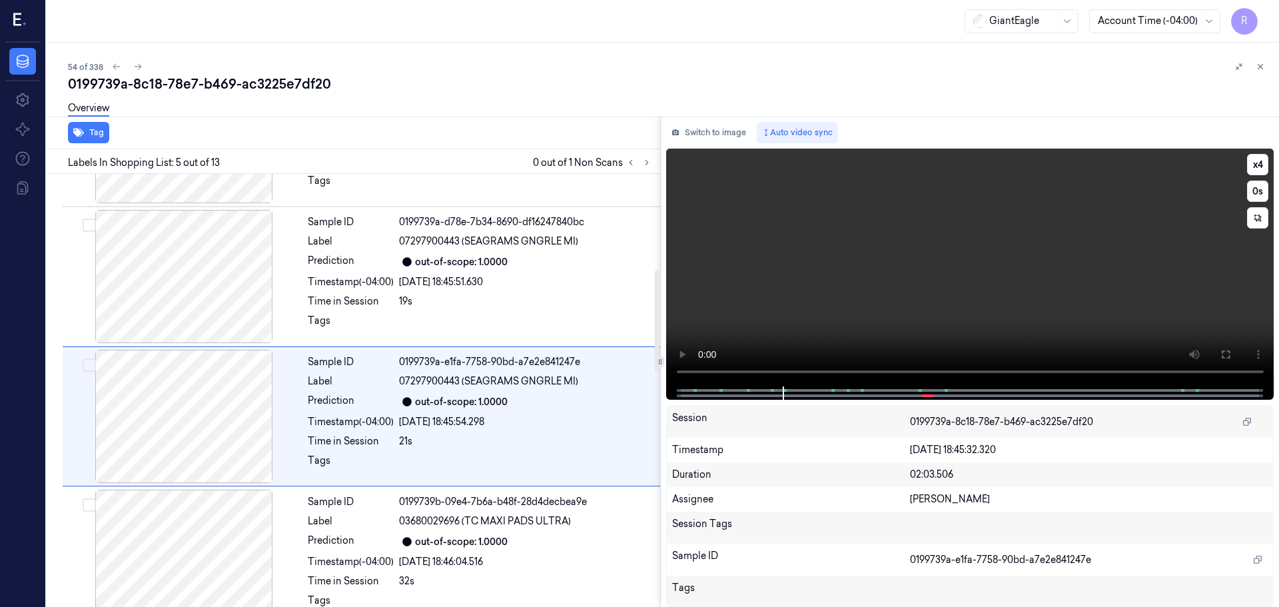
scroll to position [412, 0]
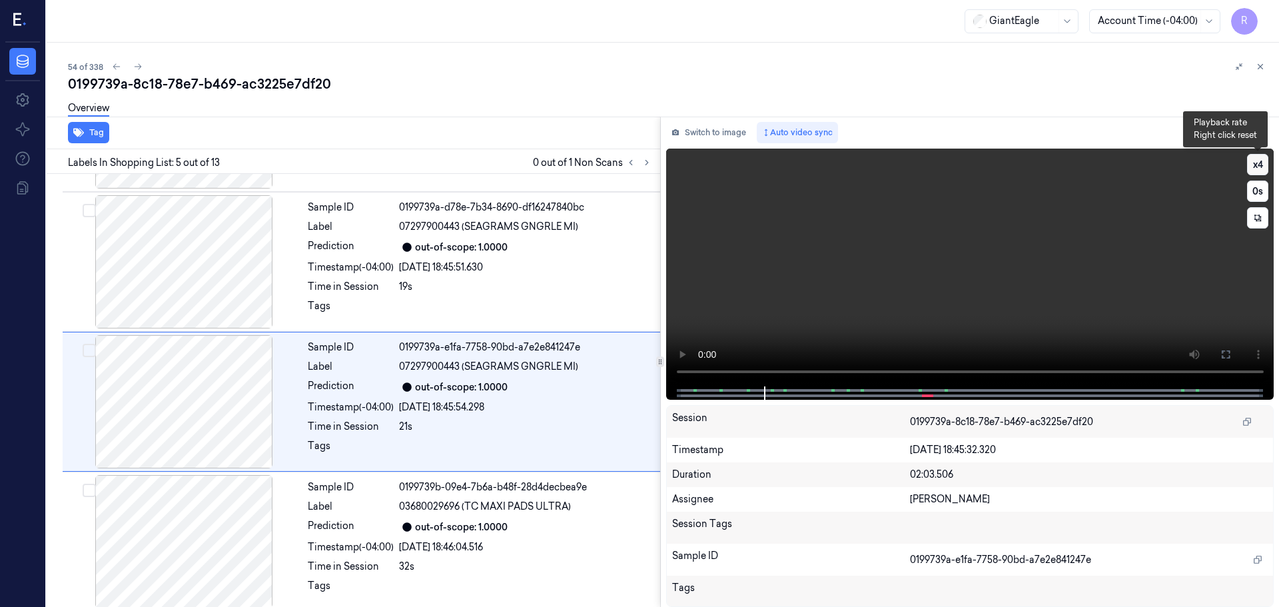
click at [1251, 162] on button "x 4" at bounding box center [1257, 164] width 21 height 21
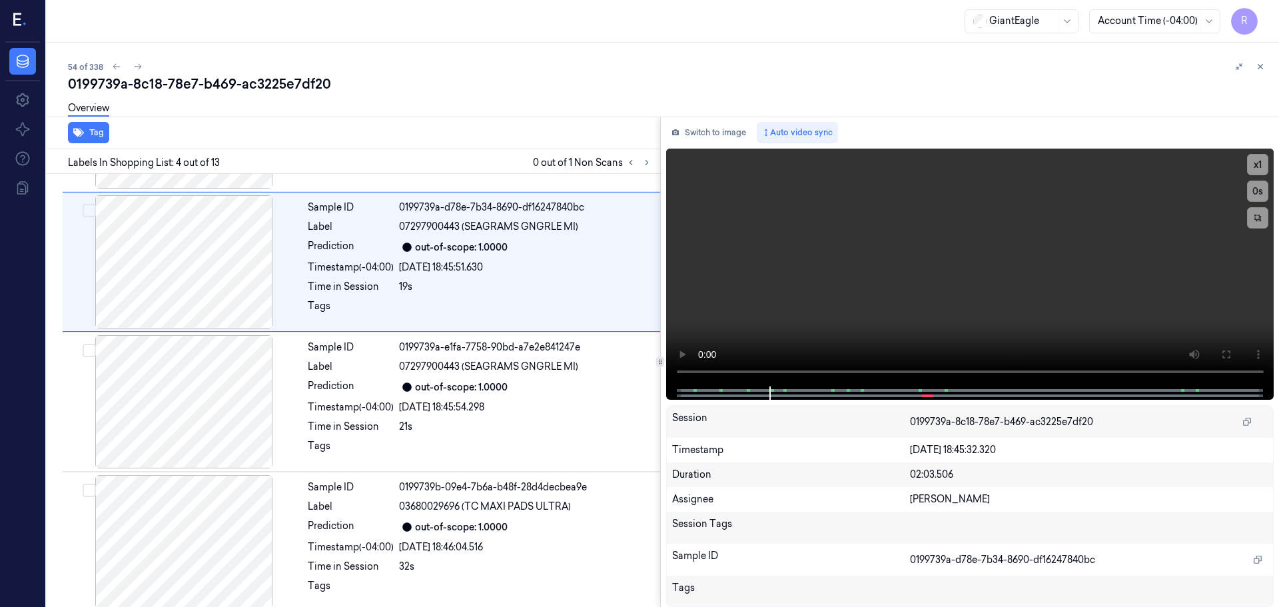
scroll to position [272, 0]
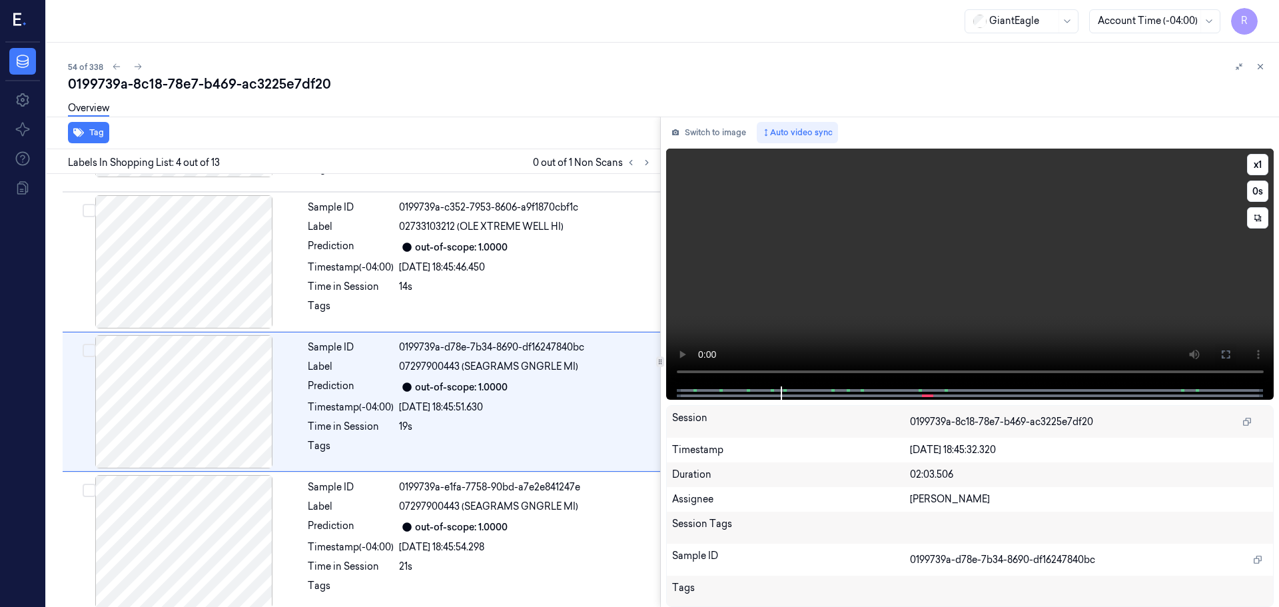
drag, startPoint x: 1226, startPoint y: 352, endPoint x: 1226, endPoint y: 448, distance: 95.9
click at [1227, 352] on icon at bounding box center [1225, 354] width 11 height 11
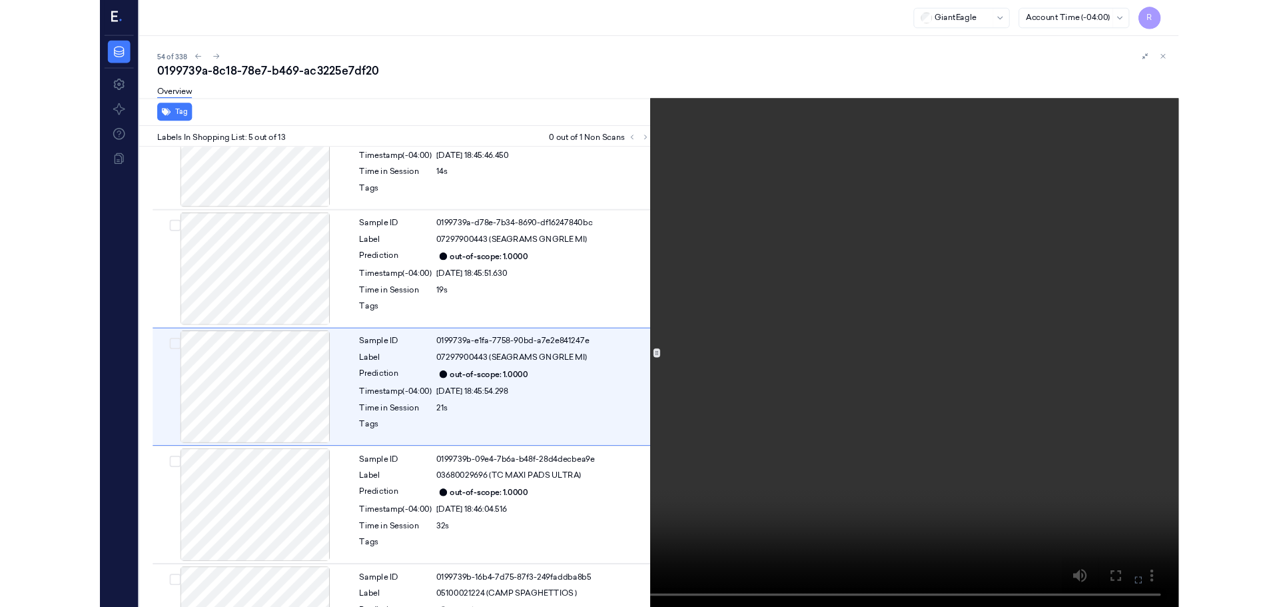
scroll to position [356, 0]
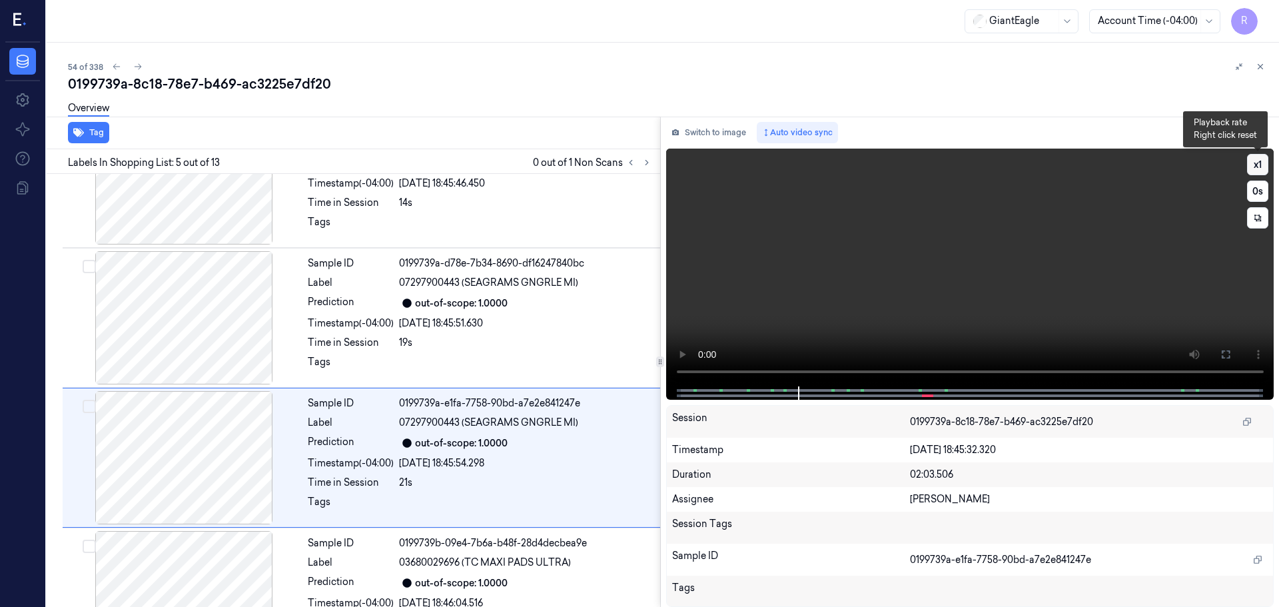
click at [1252, 167] on button "x 1" at bounding box center [1257, 164] width 21 height 21
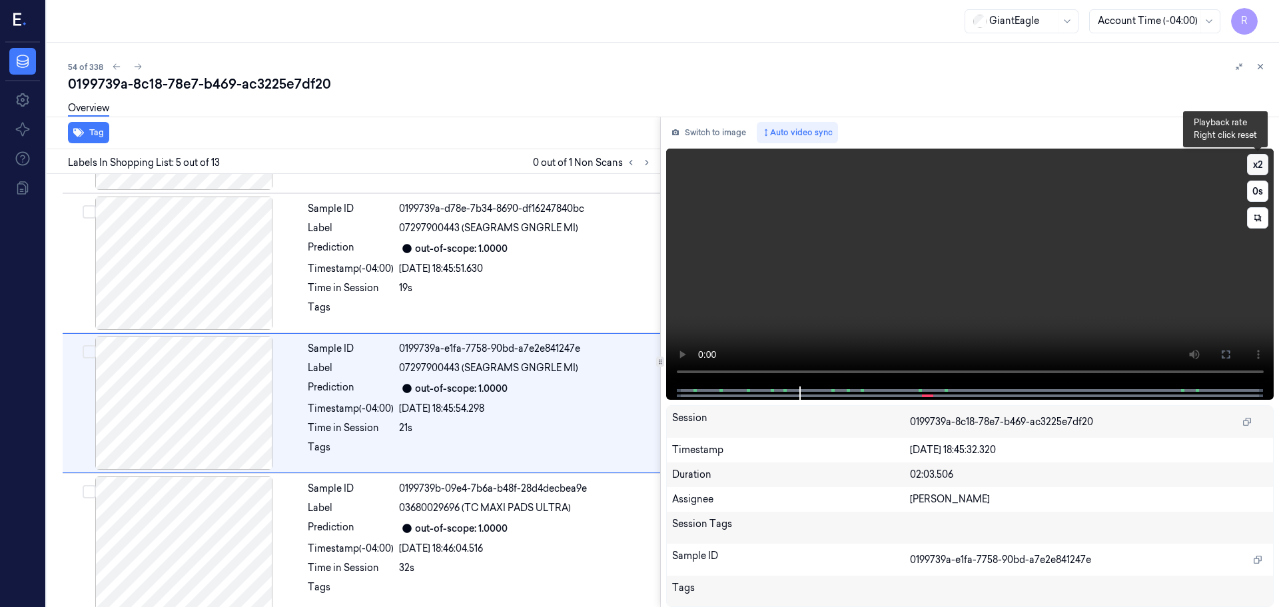
scroll to position [412, 0]
click at [1252, 167] on button "x 2" at bounding box center [1257, 164] width 21 height 21
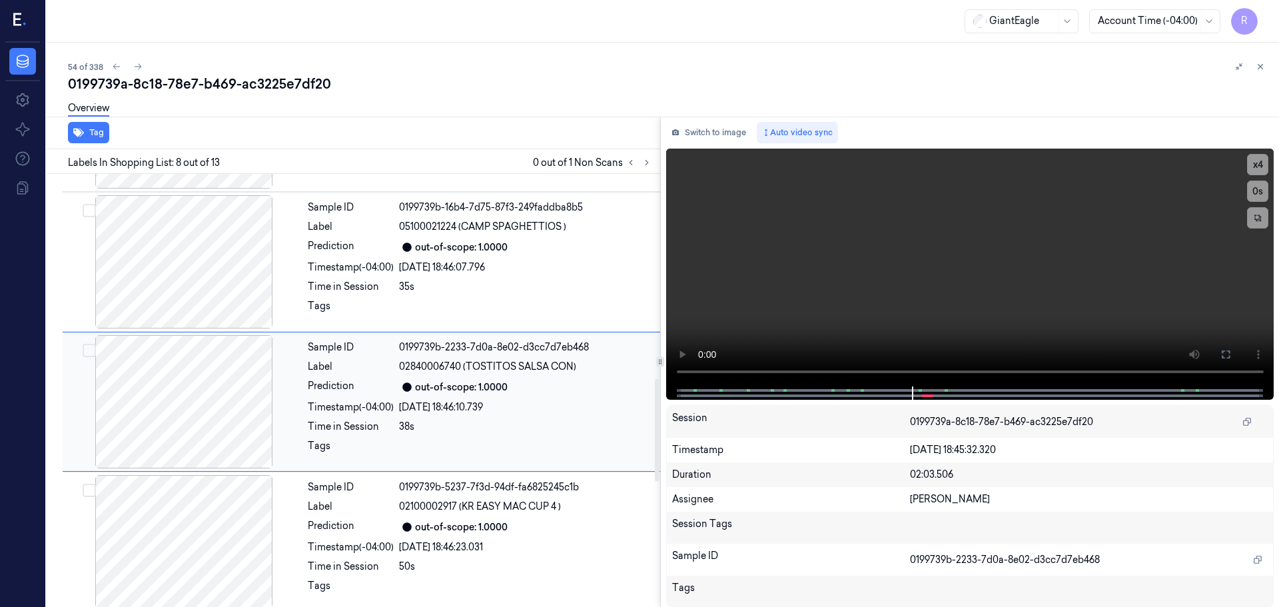
scroll to position [965, 0]
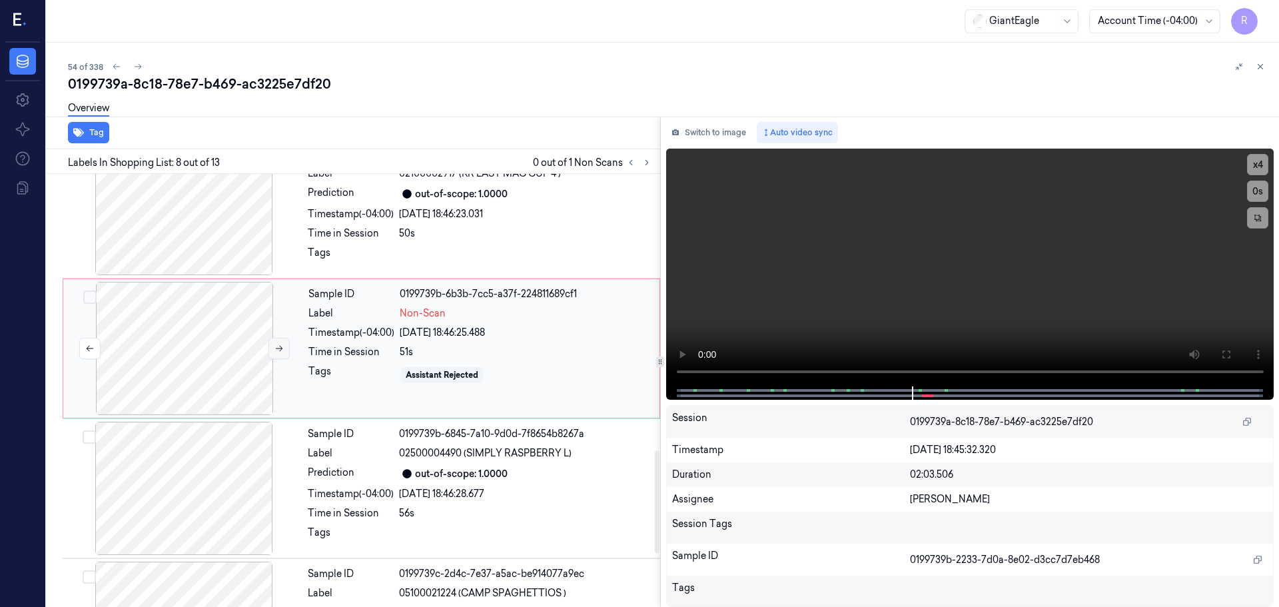
click at [277, 344] on icon at bounding box center [278, 348] width 9 height 9
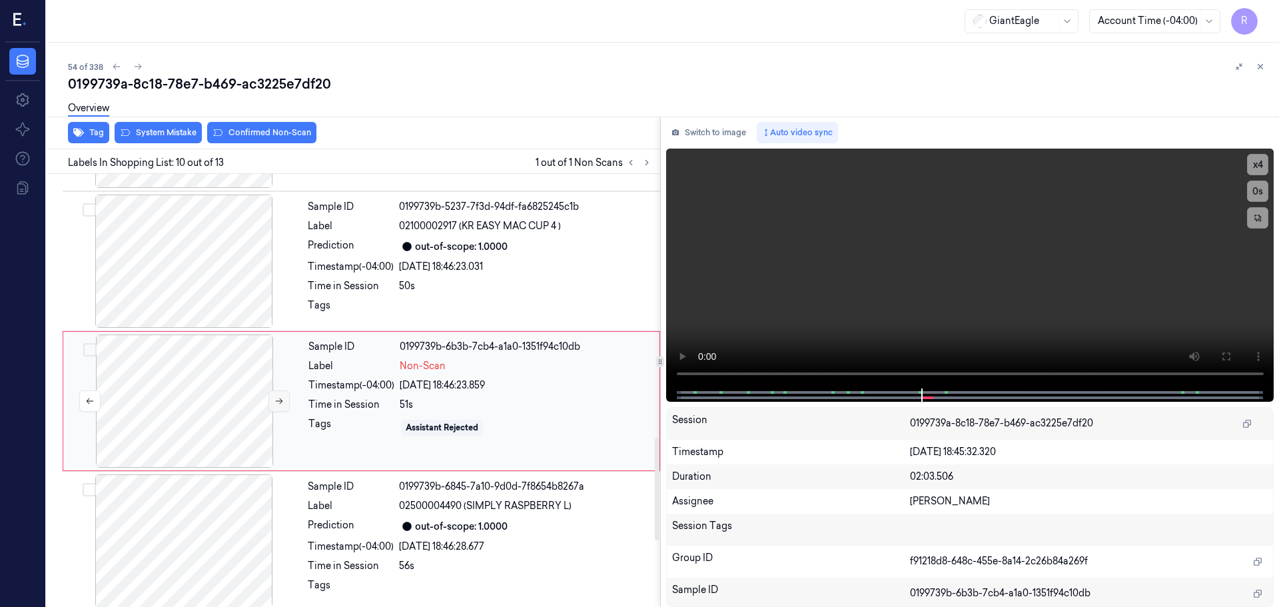
scroll to position [1112, 0]
click at [277, 397] on icon at bounding box center [278, 401] width 9 height 9
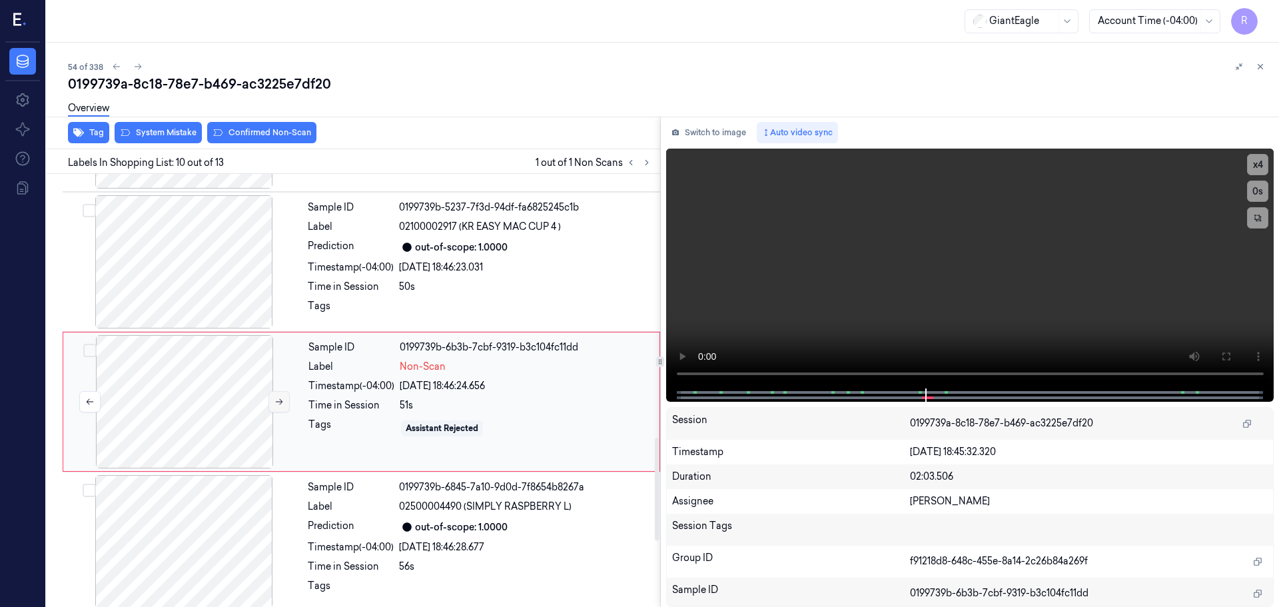
click at [277, 397] on icon at bounding box center [278, 401] width 9 height 9
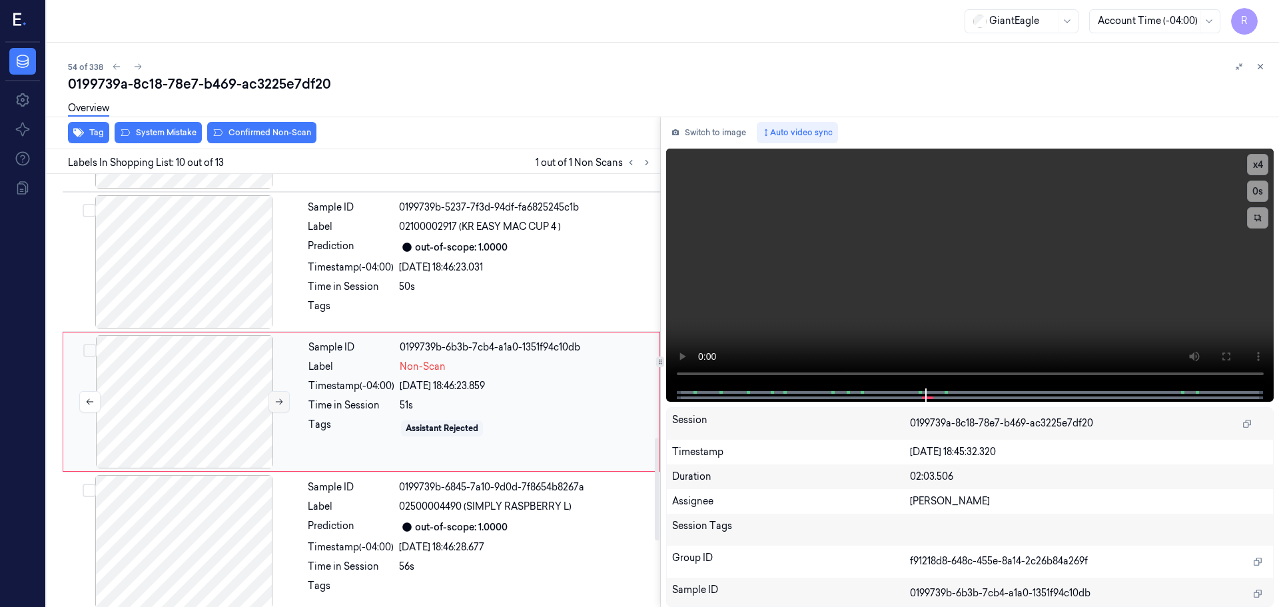
click at [277, 397] on icon at bounding box center [278, 401] width 9 height 9
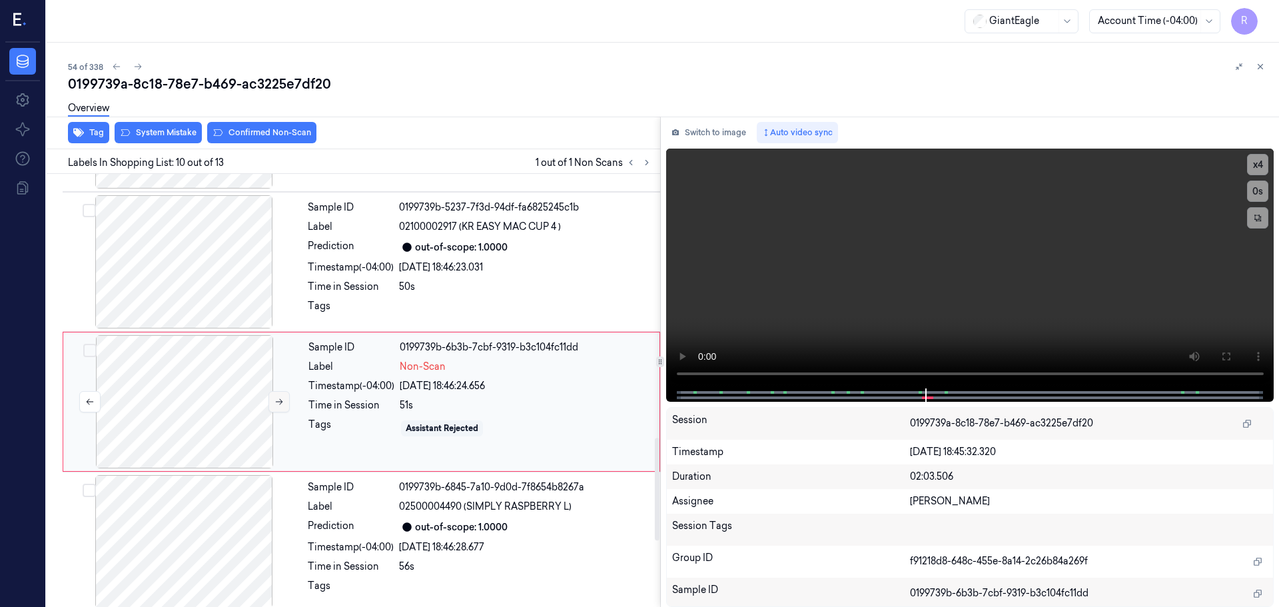
click at [277, 397] on icon at bounding box center [278, 401] width 9 height 9
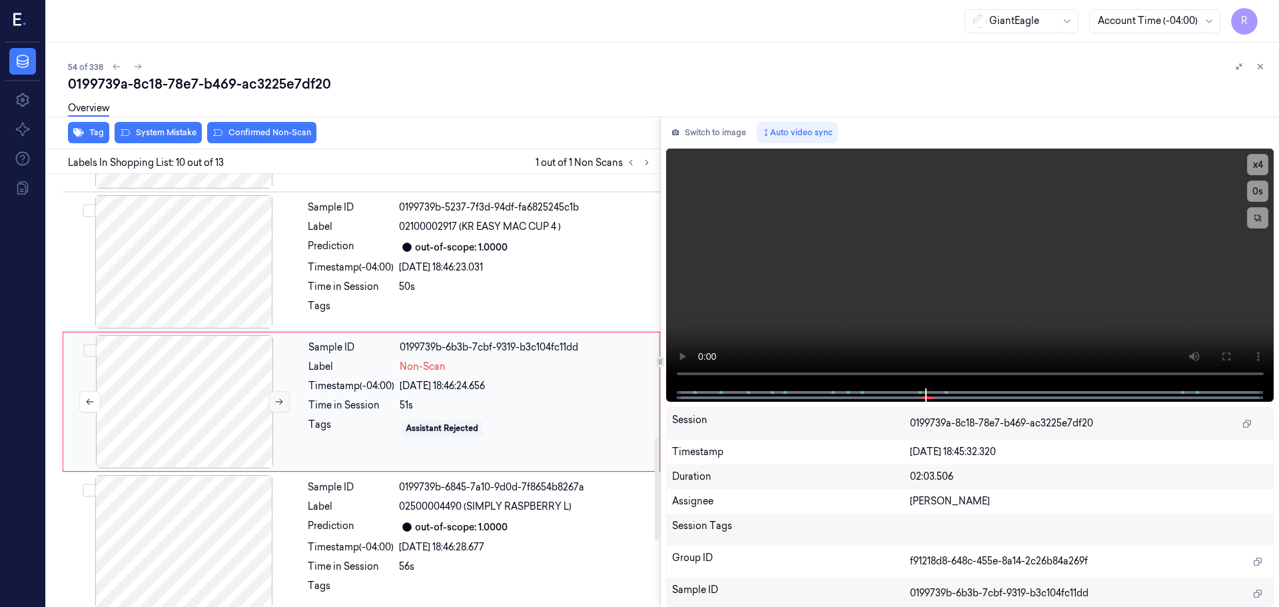
click at [277, 397] on icon at bounding box center [278, 401] width 9 height 9
click at [276, 397] on icon at bounding box center [278, 401] width 9 height 9
click at [1264, 165] on button "x 4" at bounding box center [1257, 164] width 21 height 21
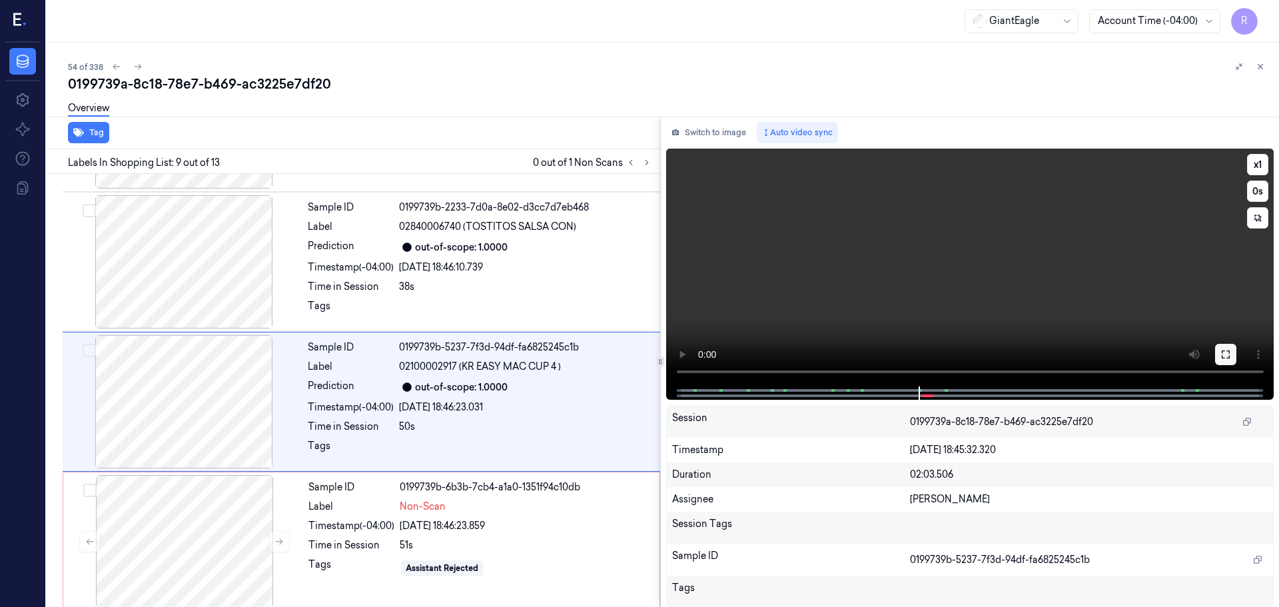
drag, startPoint x: 1223, startPoint y: 358, endPoint x: 1188, endPoint y: 462, distance: 108.9
click at [1222, 358] on icon at bounding box center [1226, 354] width 8 height 8
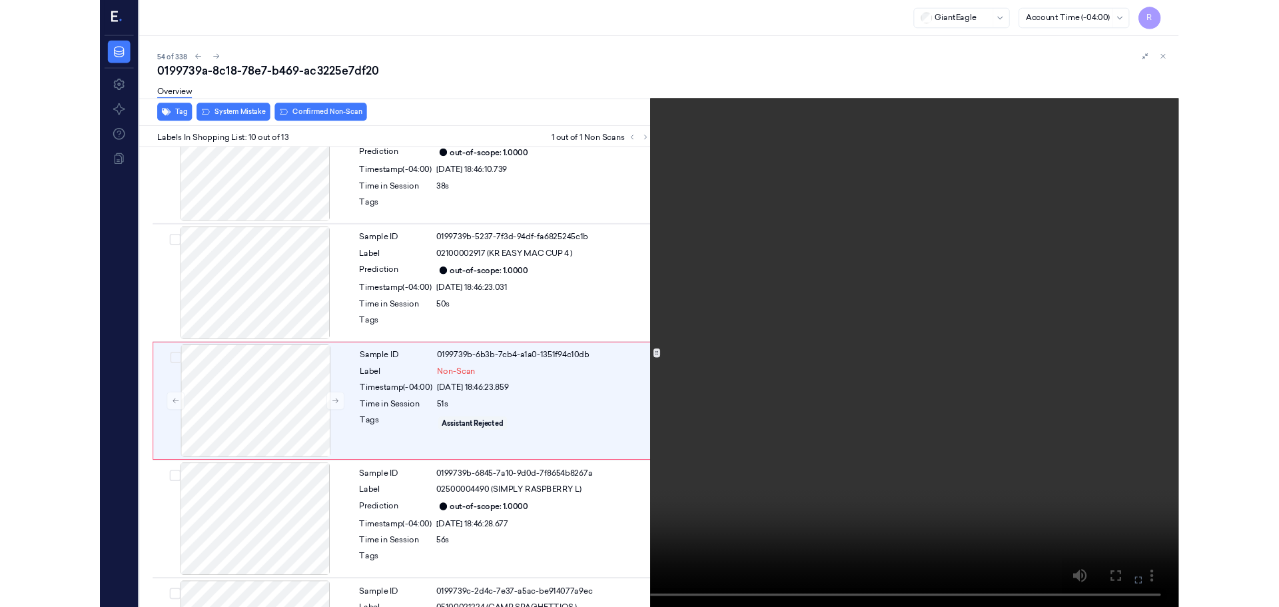
scroll to position [1056, 0]
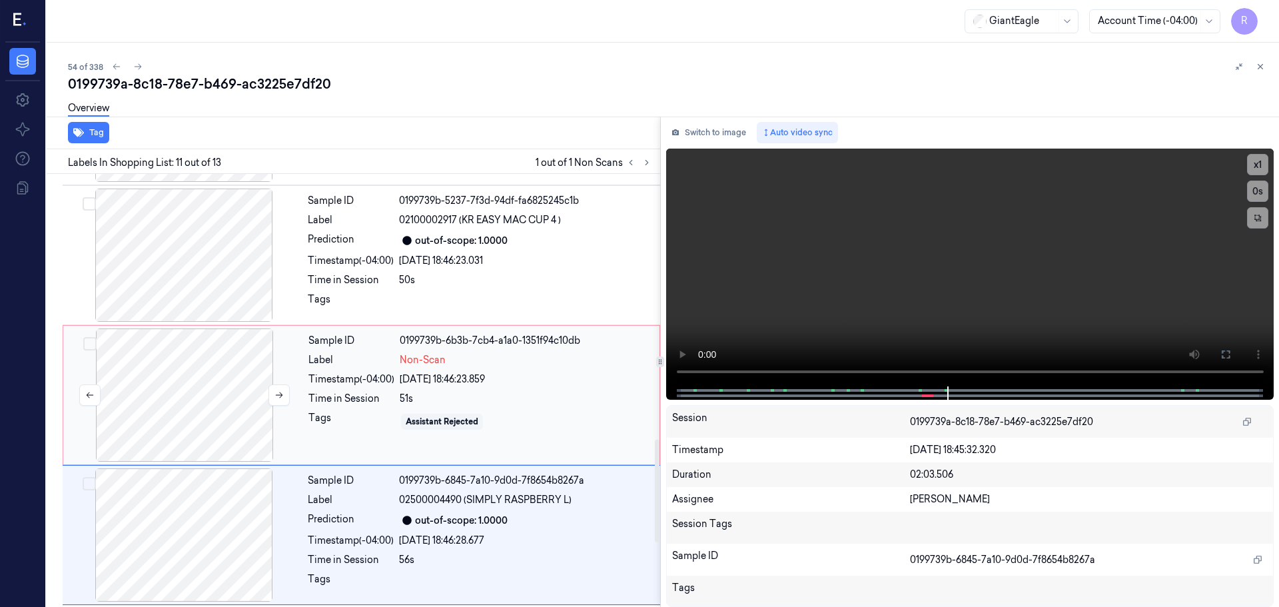
click at [240, 352] on div at bounding box center [184, 394] width 237 height 133
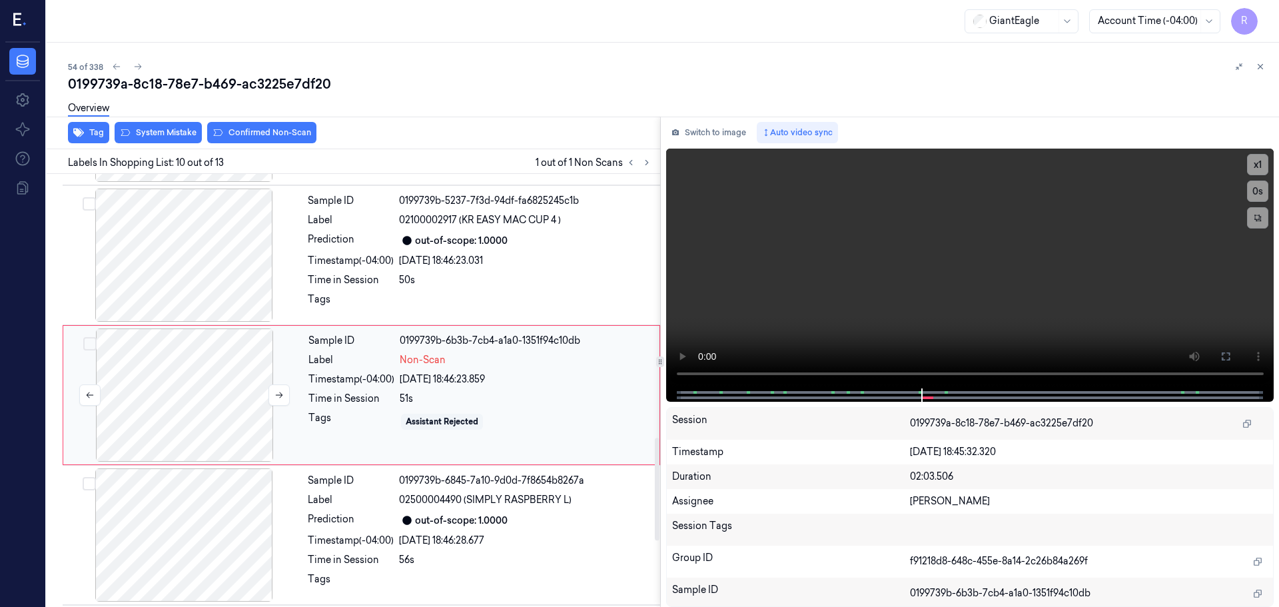
scroll to position [1112, 0]
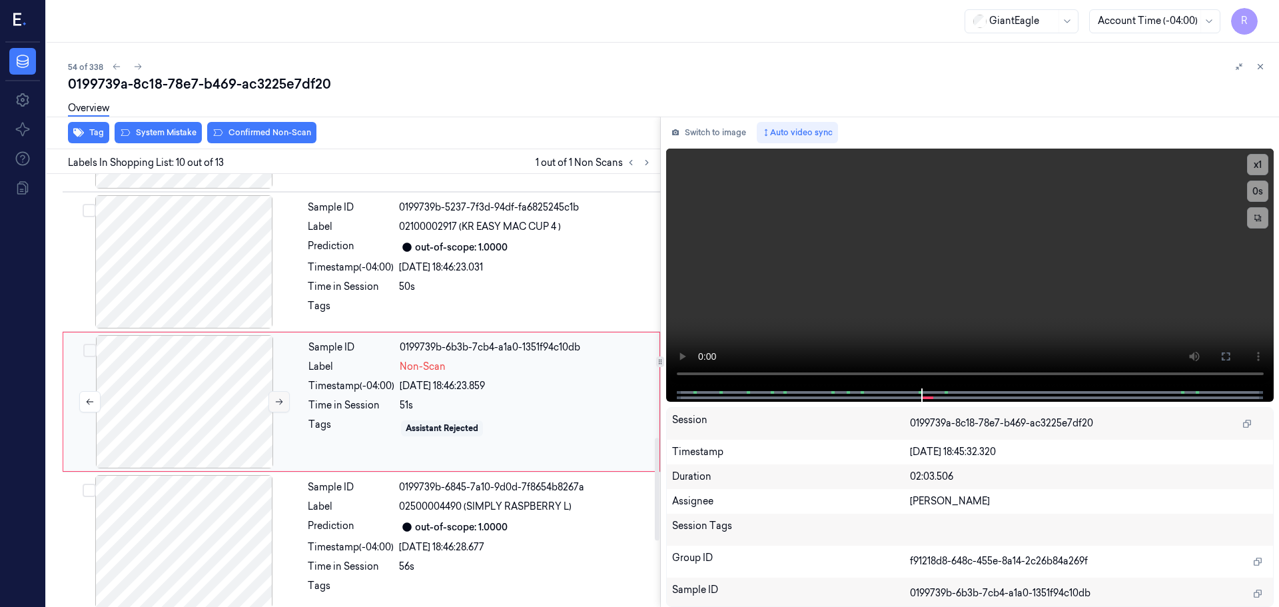
click at [277, 396] on button at bounding box center [278, 401] width 21 height 21
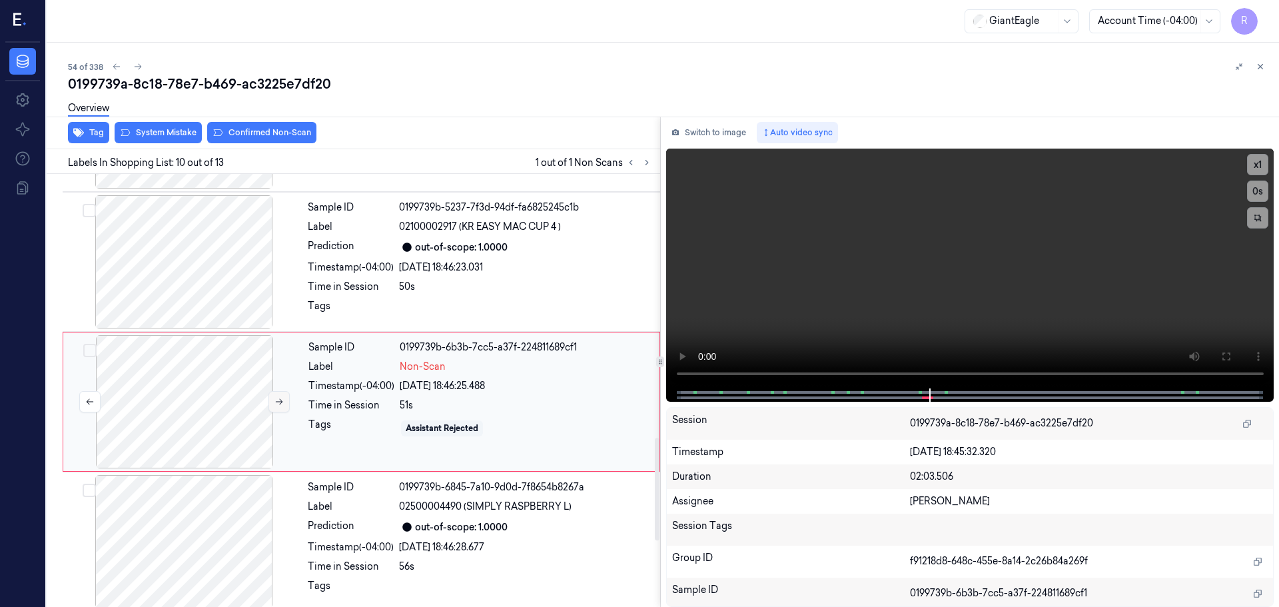
click at [277, 396] on button at bounding box center [278, 401] width 21 height 21
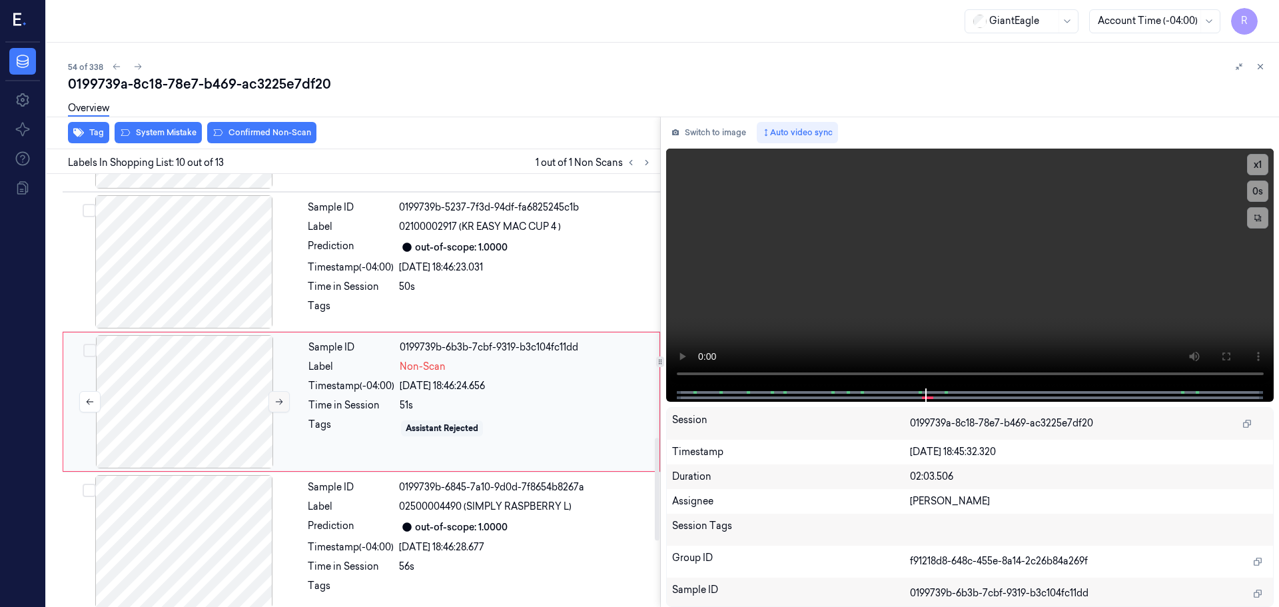
click at [277, 396] on button at bounding box center [278, 401] width 21 height 21
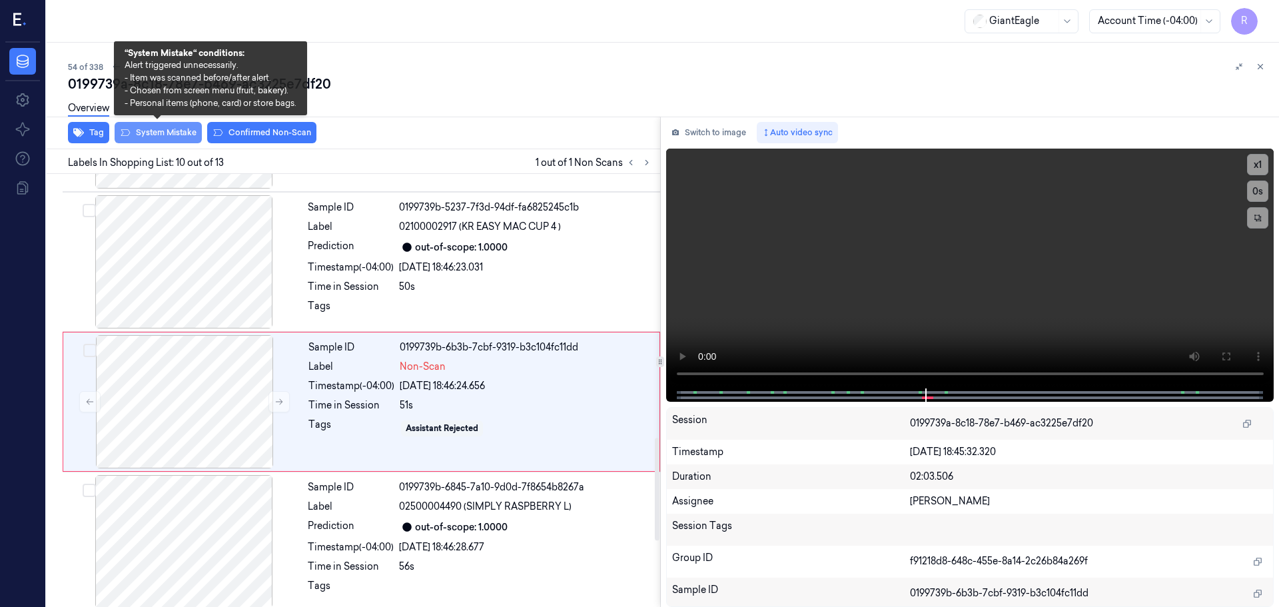
click at [177, 131] on button "System Mistake" at bounding box center [158, 132] width 87 height 21
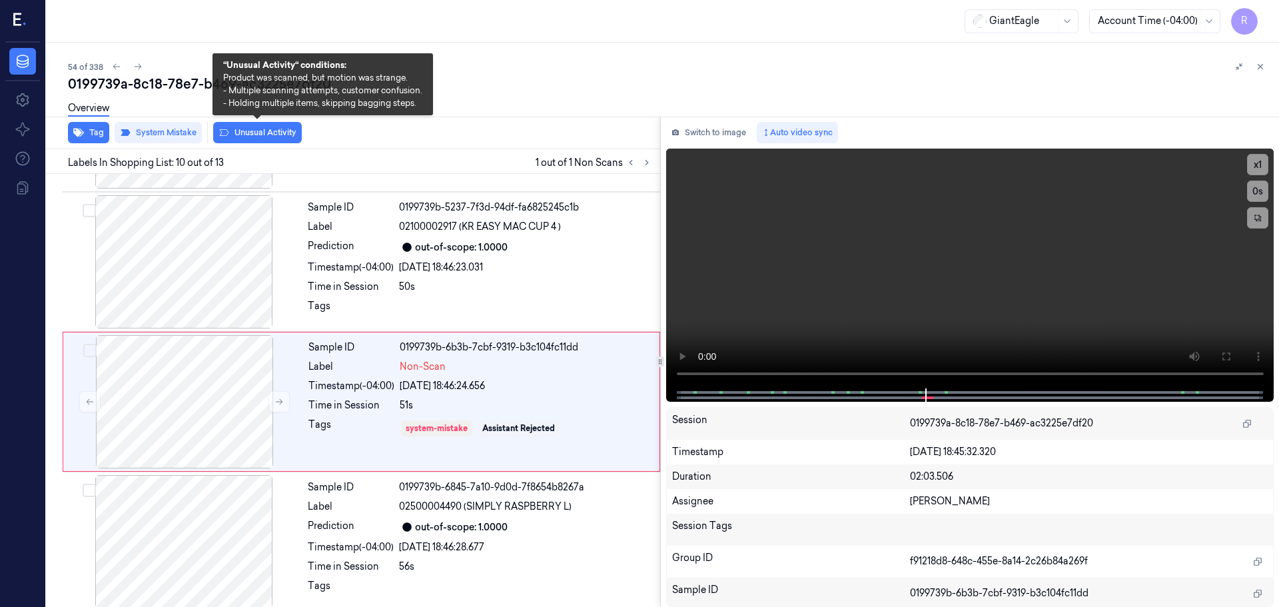
click at [276, 133] on button "Unusual Activity" at bounding box center [257, 132] width 89 height 21
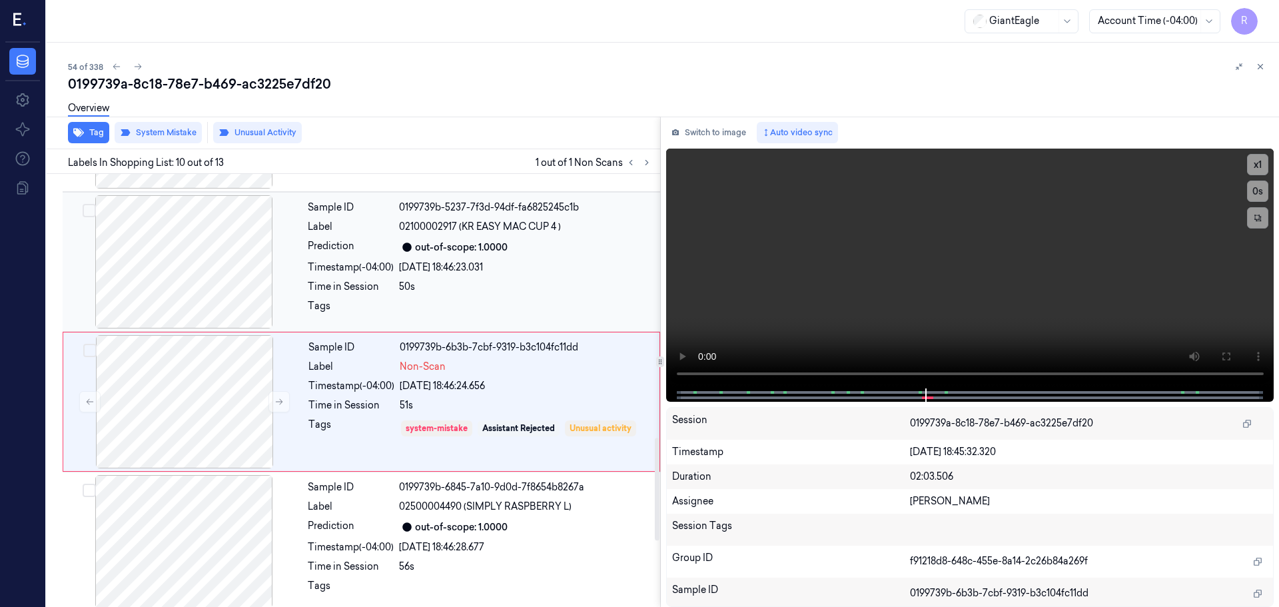
click at [343, 266] on div "Sample ID 0199739b-5237-7f3d-94df-fa6825245c1b Label 02100002917 (KR EASY MAC C…" at bounding box center [479, 261] width 355 height 133
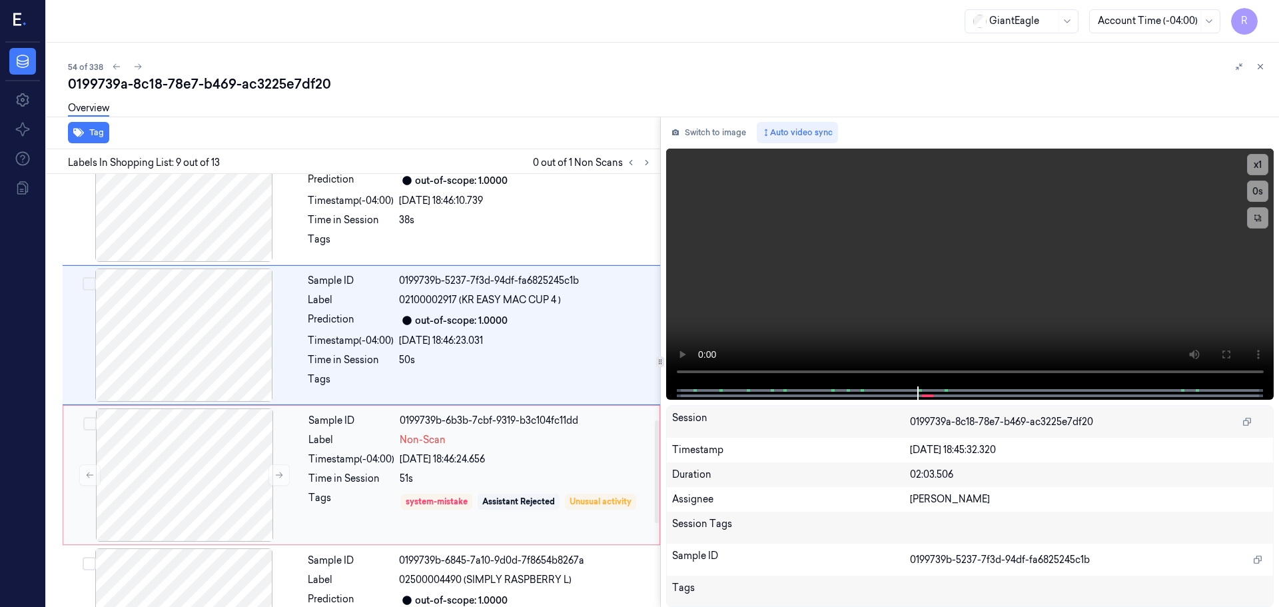
click at [356, 491] on div "Tags" at bounding box center [351, 501] width 86 height 21
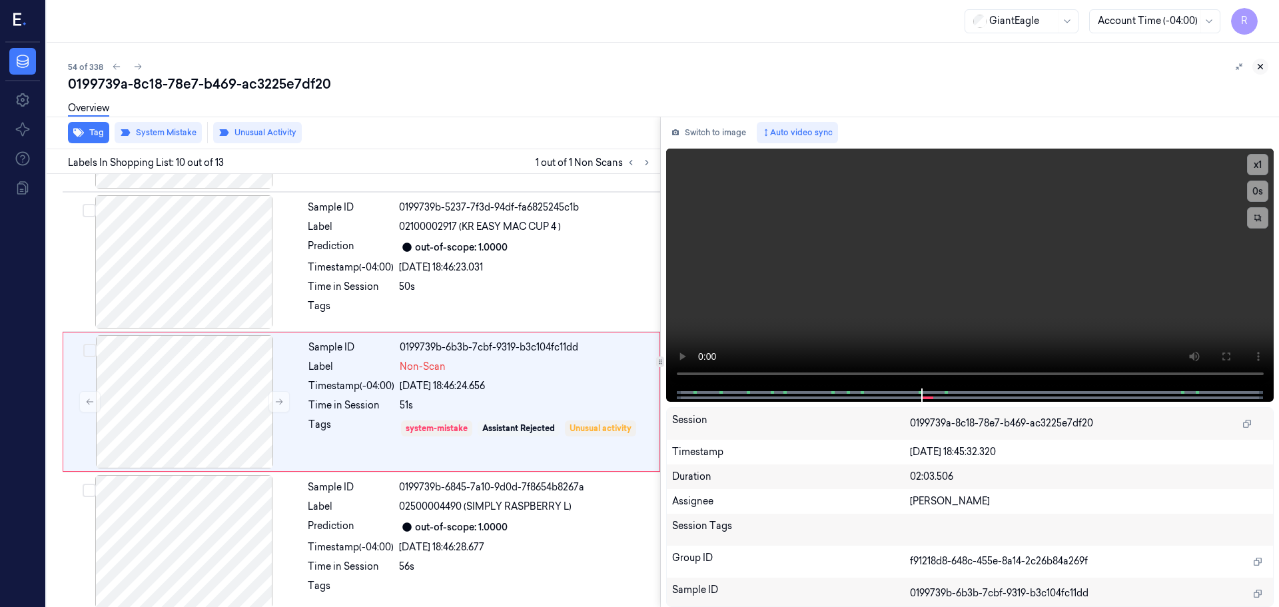
click at [1258, 74] on button at bounding box center [1260, 67] width 16 height 16
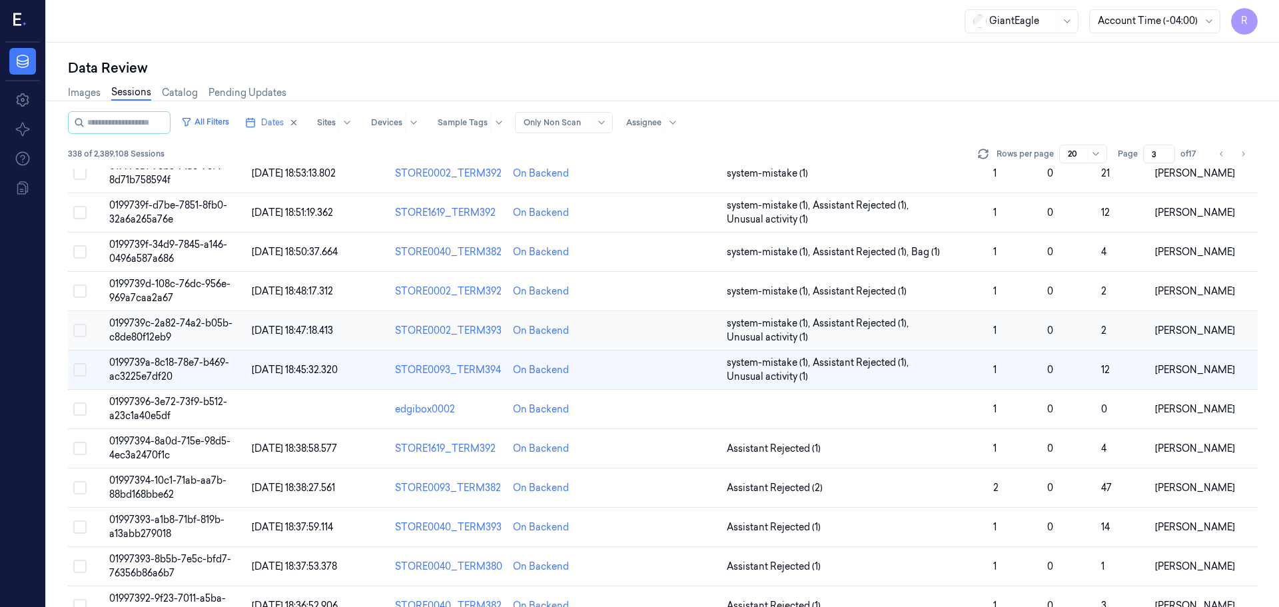
scroll to position [387, 0]
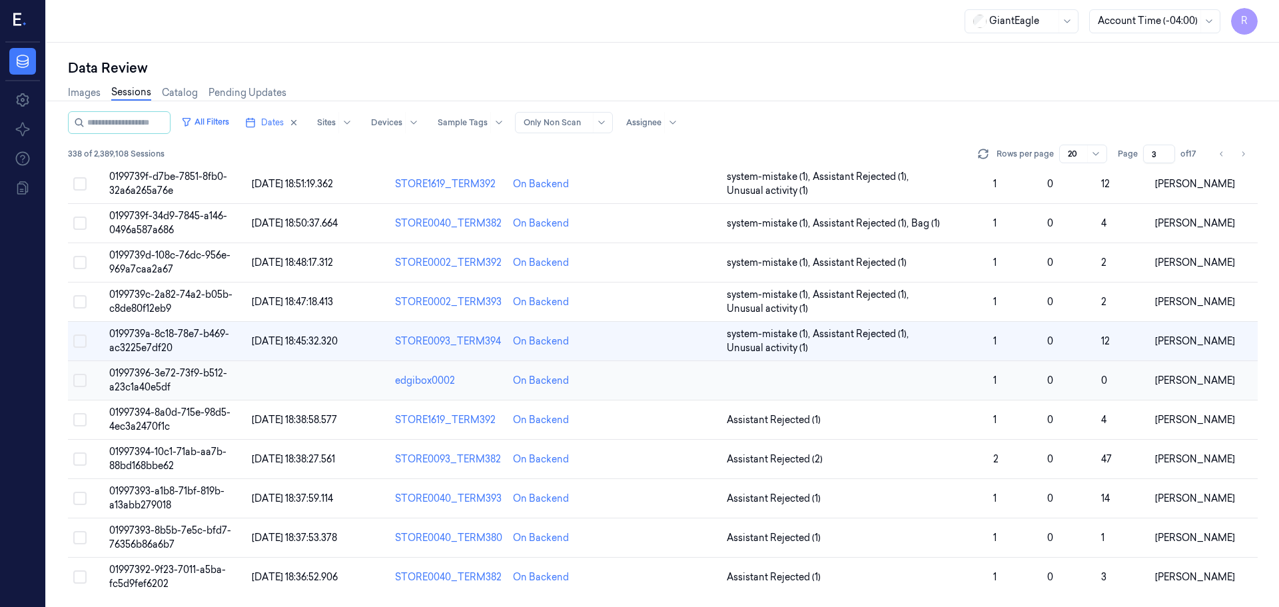
click at [899, 380] on td at bounding box center [854, 380] width 266 height 39
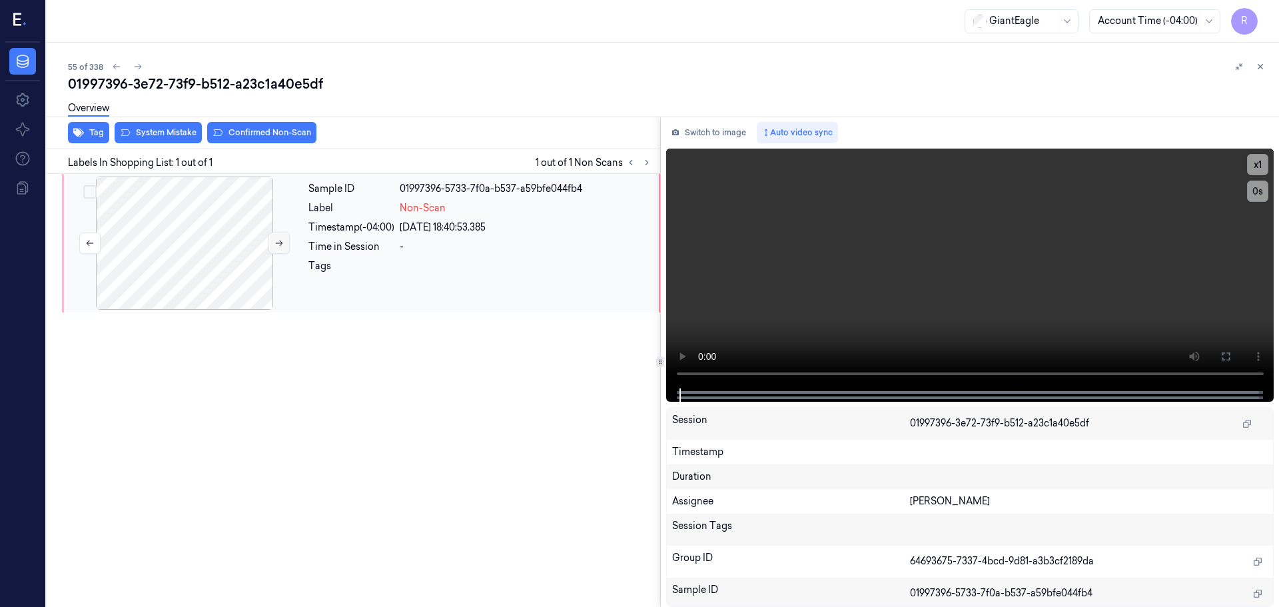
click at [282, 244] on icon at bounding box center [278, 242] width 9 height 9
click at [1224, 356] on icon at bounding box center [1225, 356] width 11 height 11
click at [1260, 171] on button "x 1" at bounding box center [1257, 164] width 21 height 21
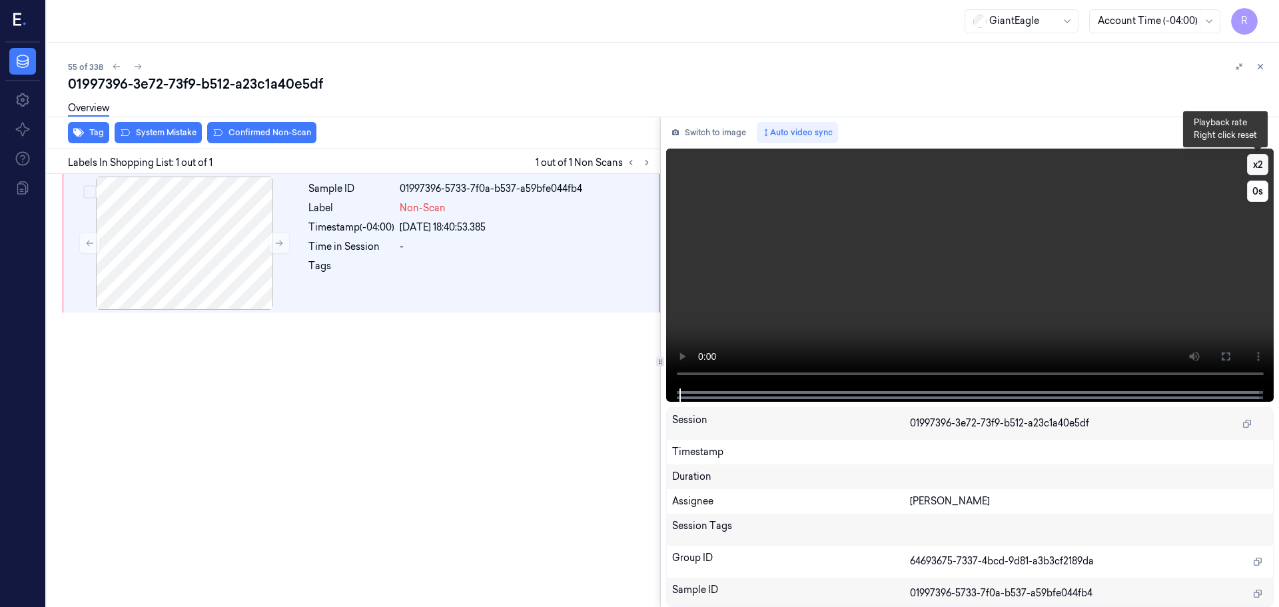
click at [1260, 171] on button "x 2" at bounding box center [1257, 164] width 21 height 21
click at [155, 197] on div at bounding box center [184, 243] width 237 height 133
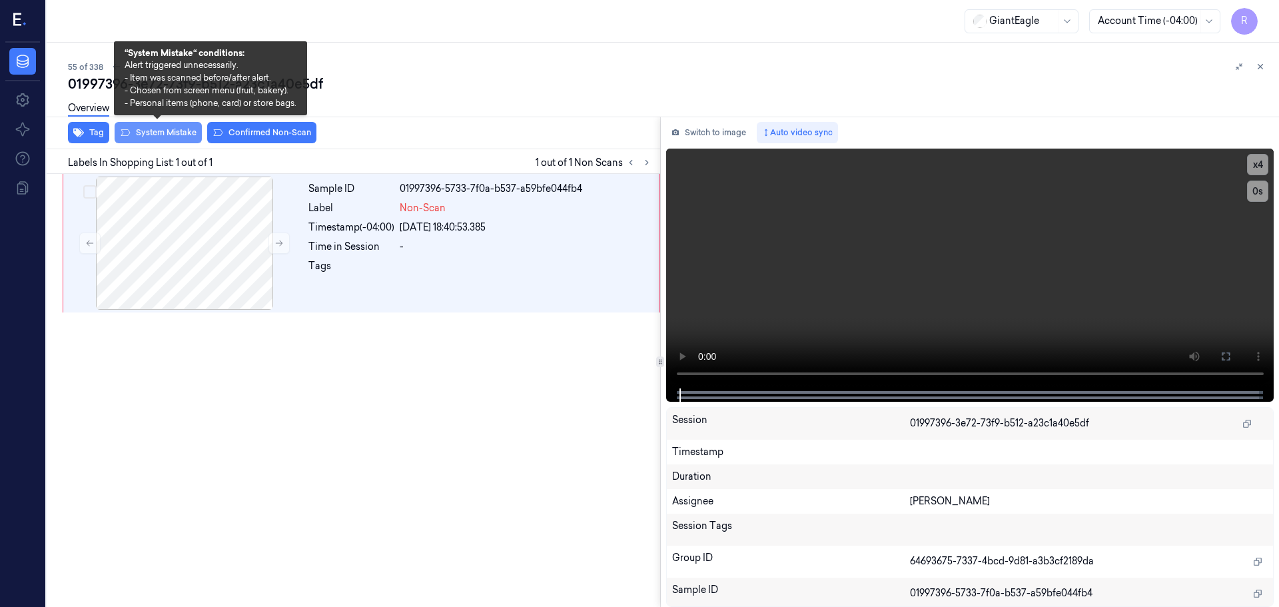
click at [175, 139] on button "System Mistake" at bounding box center [158, 132] width 87 height 21
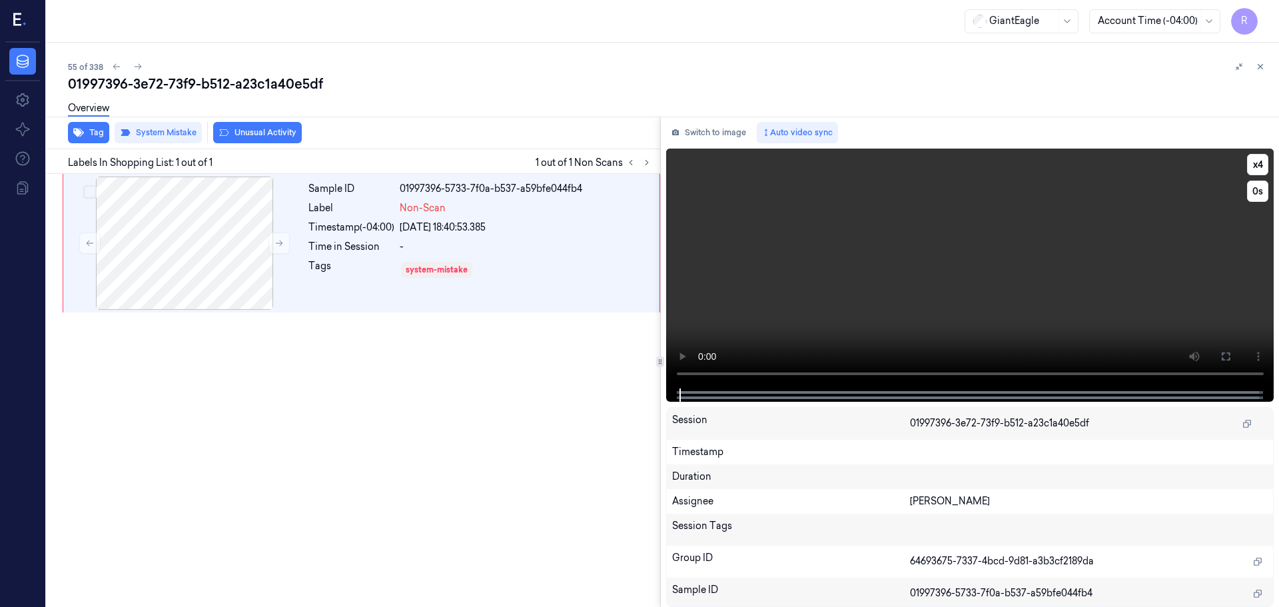
click at [1271, 159] on video at bounding box center [970, 269] width 608 height 240
drag, startPoint x: 1264, startPoint y: 162, endPoint x: 1266, endPoint y: 177, distance: 14.9
click at [1262, 163] on button "x 4" at bounding box center [1257, 164] width 21 height 21
drag, startPoint x: 1236, startPoint y: 353, endPoint x: 1234, endPoint y: 435, distance: 82.0
click at [1234, 354] on button at bounding box center [1225, 356] width 21 height 21
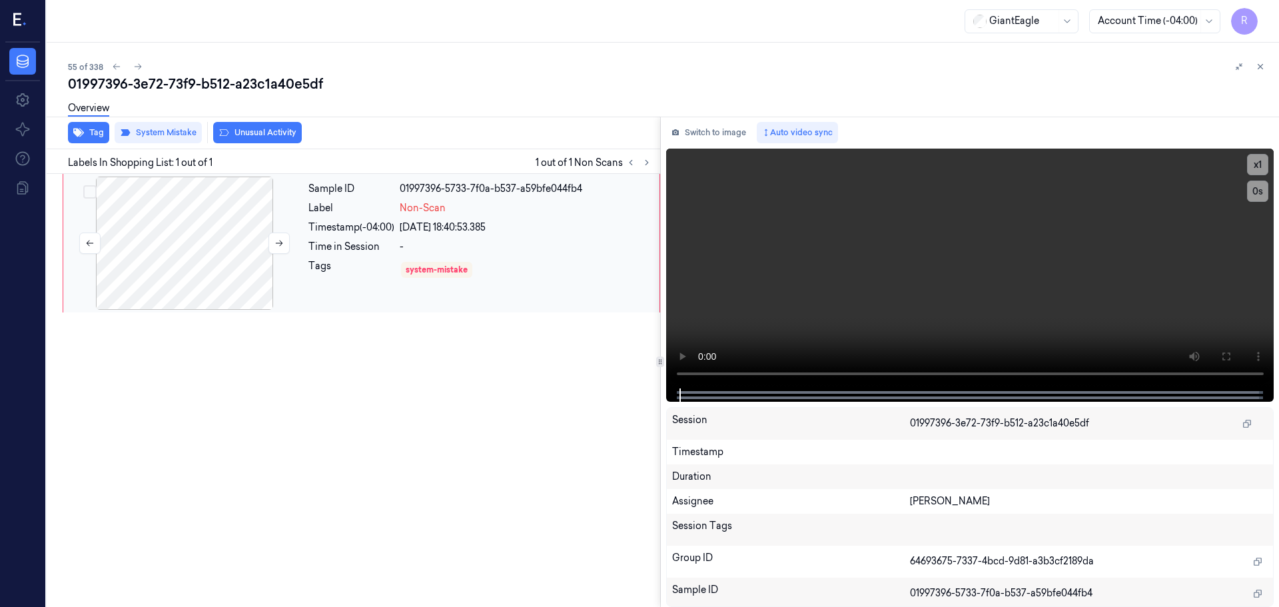
click at [262, 242] on div at bounding box center [184, 243] width 237 height 133
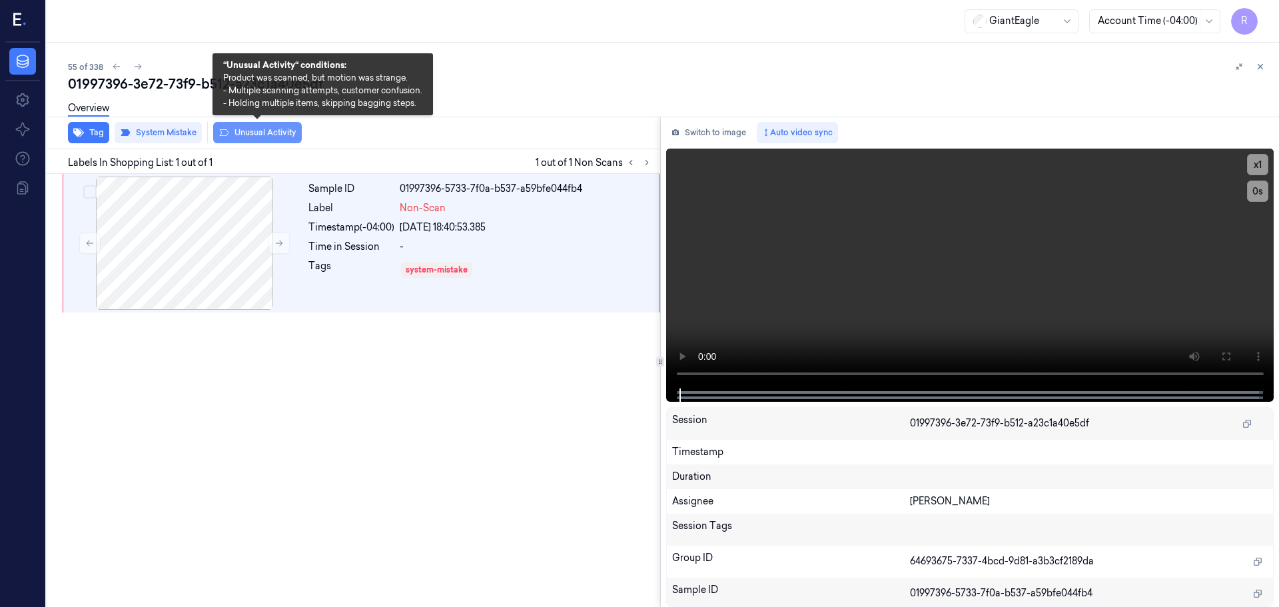
click at [265, 131] on button "Unusual Activity" at bounding box center [257, 132] width 89 height 21
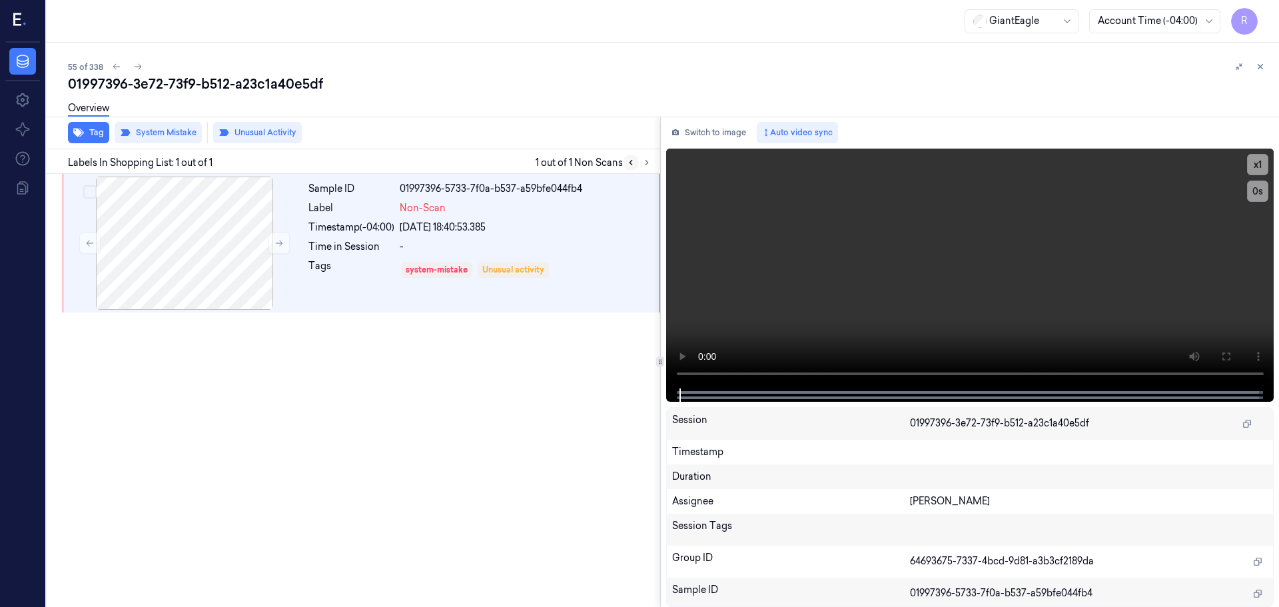
click at [627, 166] on icon at bounding box center [630, 162] width 9 height 9
click at [642, 171] on div "Labels In Shopping List: 1 out of 1 1 out of 1 Non Scans" at bounding box center [350, 161] width 619 height 25
click at [643, 169] on button at bounding box center [647, 163] width 16 height 16
click at [1258, 68] on icon at bounding box center [1260, 66] width 9 height 9
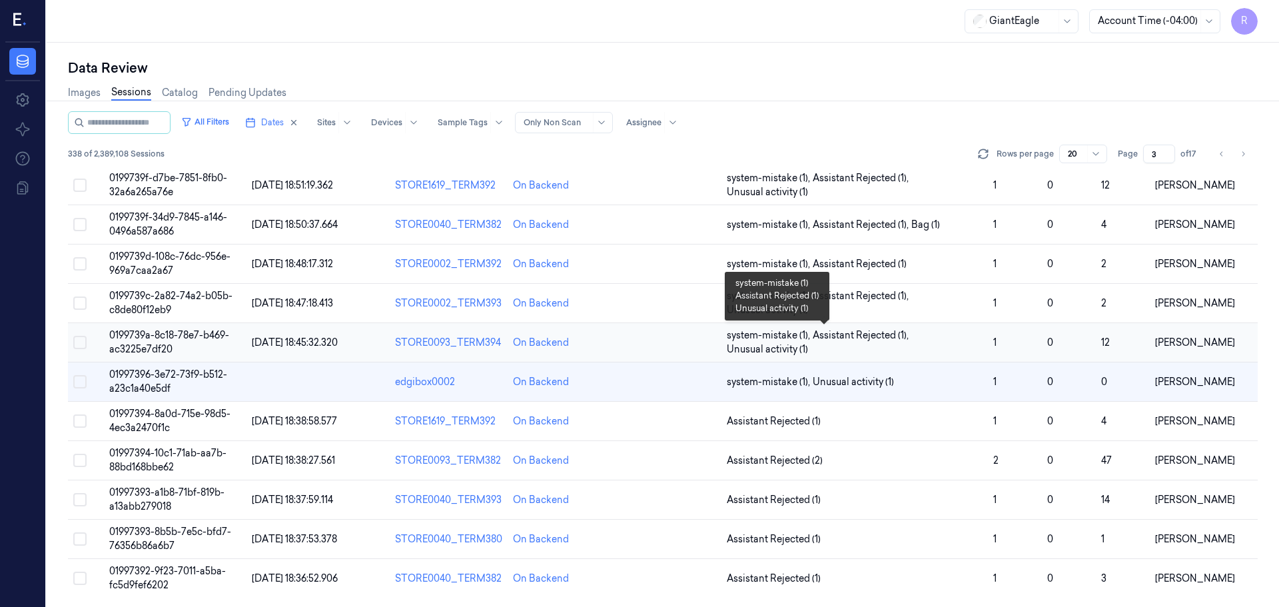
scroll to position [387, 0]
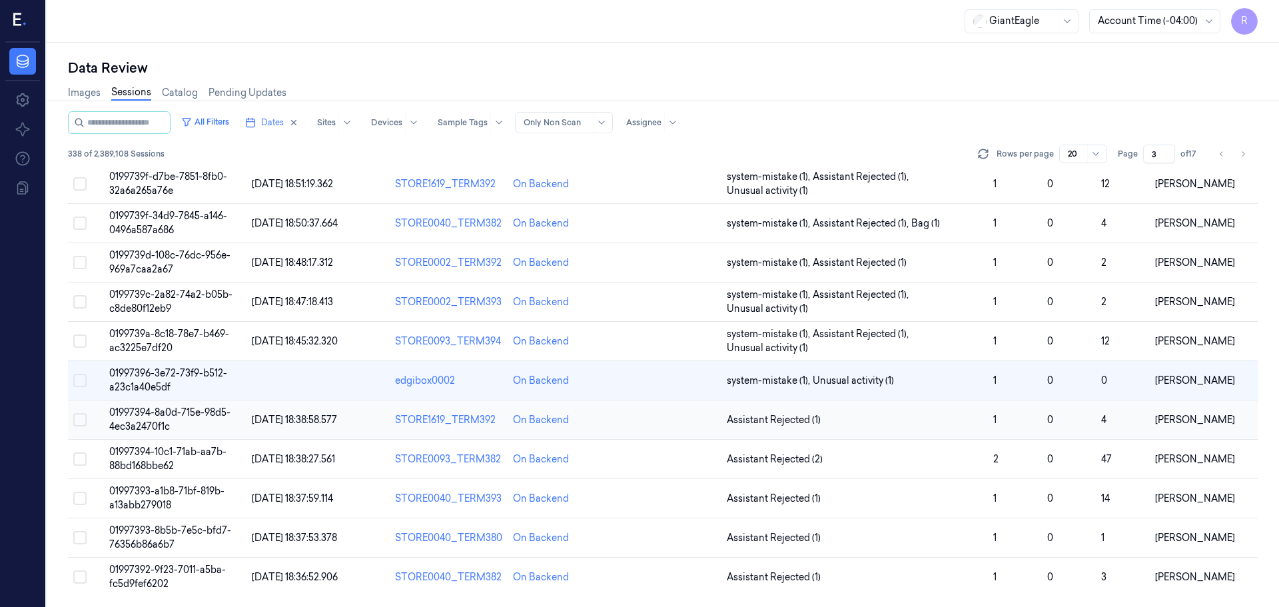
click at [904, 412] on td "Assistant Rejected (1)" at bounding box center [854, 419] width 266 height 39
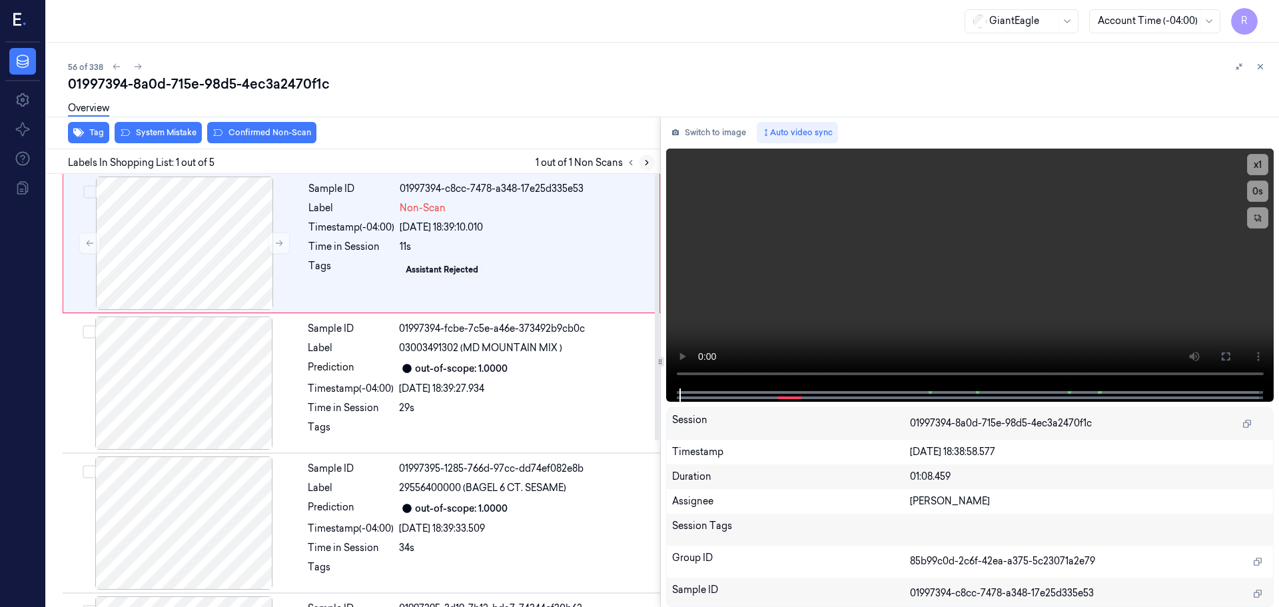
click at [648, 159] on icon at bounding box center [646, 162] width 9 height 9
click at [276, 249] on button at bounding box center [278, 243] width 21 height 21
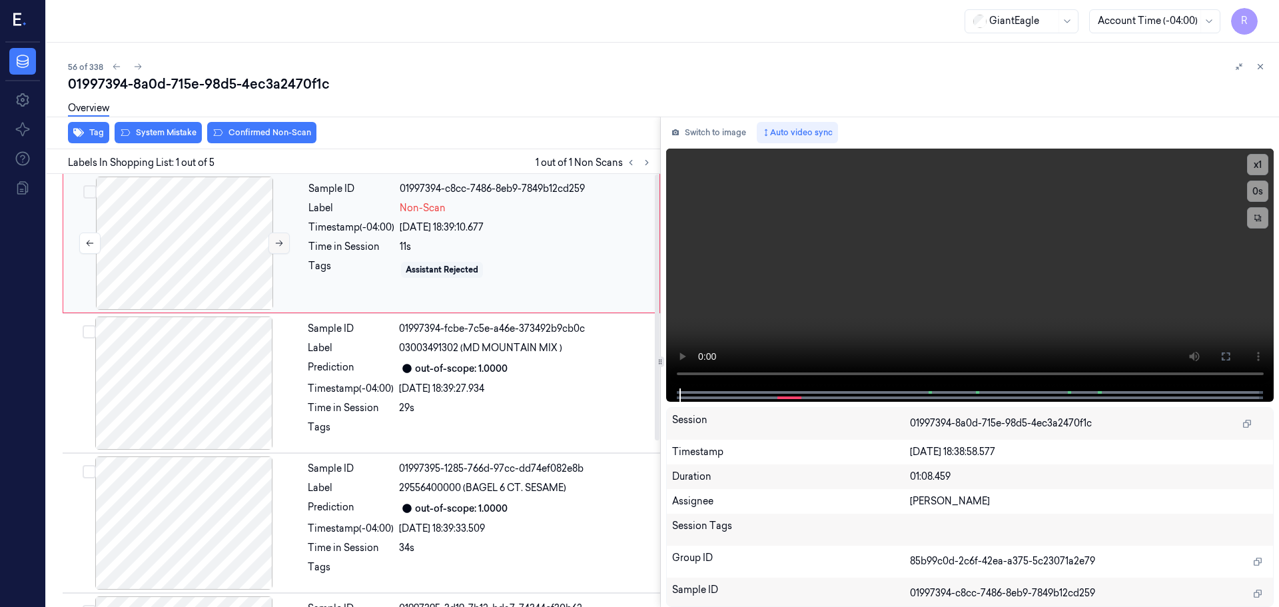
click at [276, 249] on button at bounding box center [278, 243] width 21 height 21
click at [1258, 164] on button "x 1" at bounding box center [1257, 164] width 21 height 21
click at [1230, 356] on icon at bounding box center [1225, 356] width 11 height 11
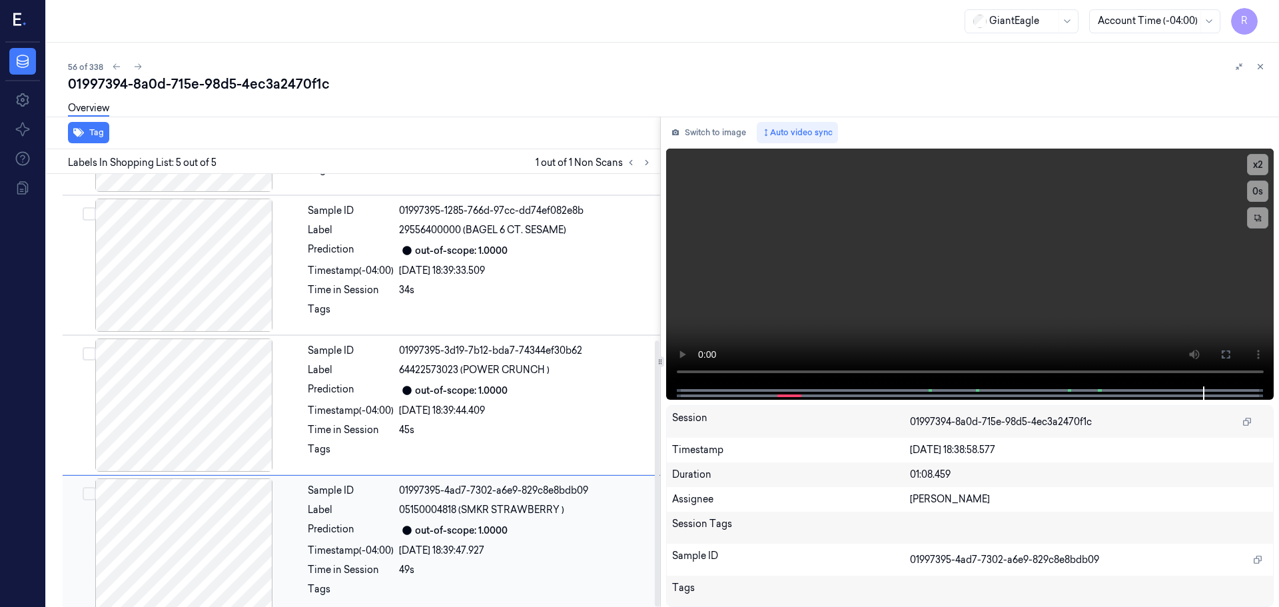
scroll to position [270, 0]
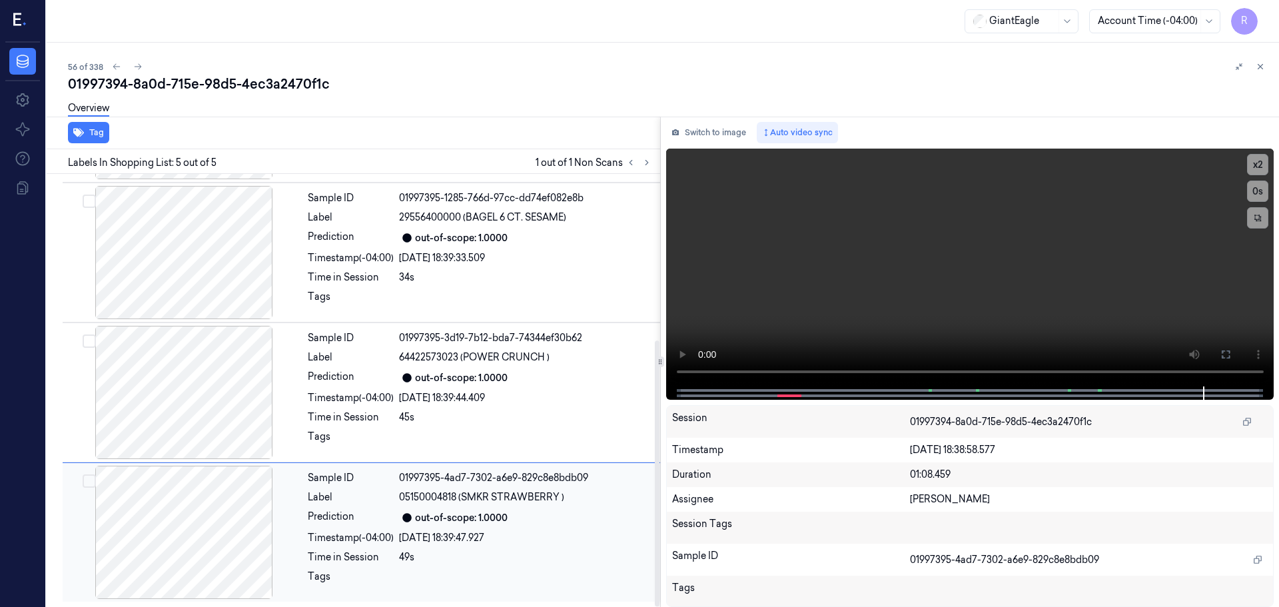
click at [253, 532] on div at bounding box center [183, 532] width 237 height 133
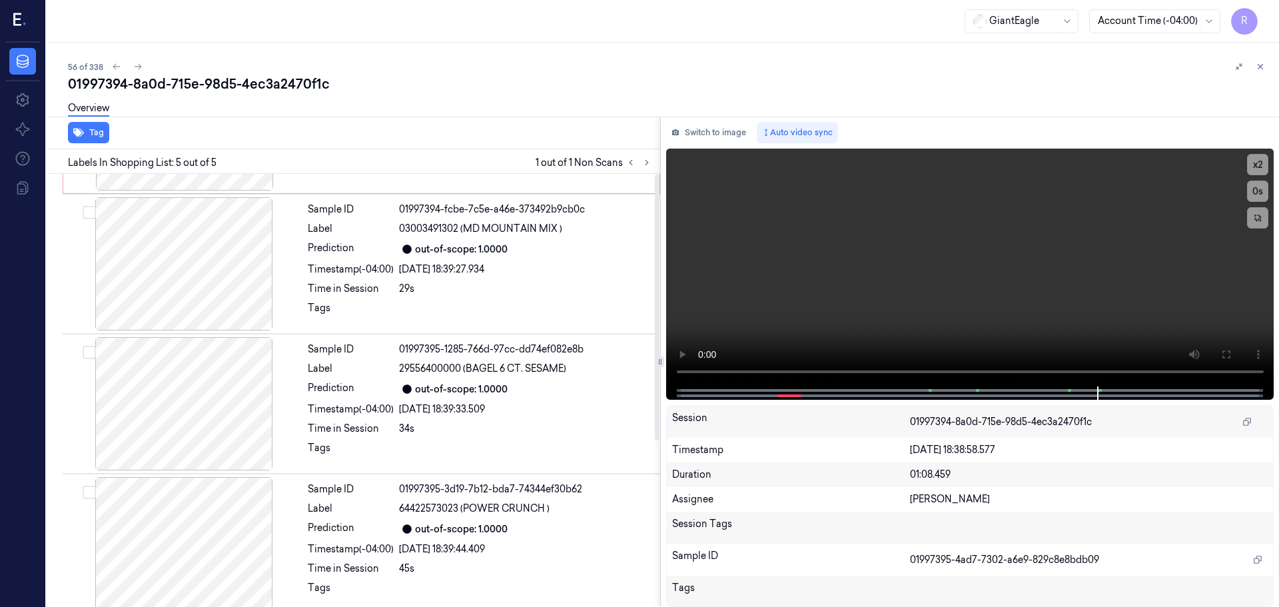
scroll to position [0, 0]
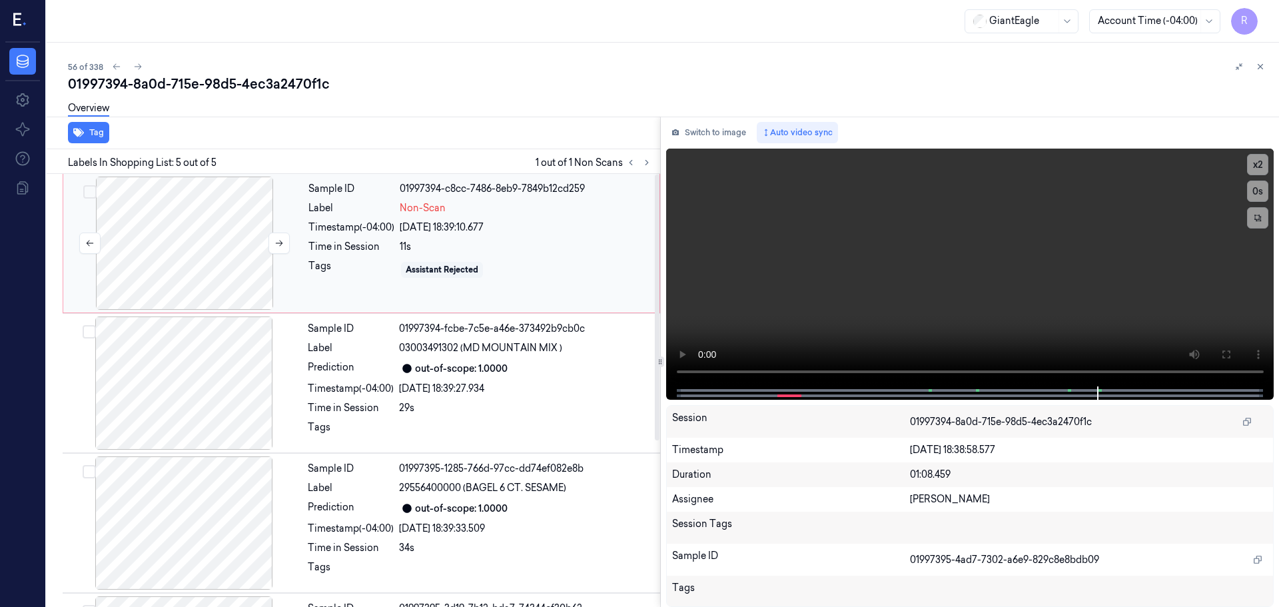
click at [227, 236] on div at bounding box center [184, 243] width 237 height 133
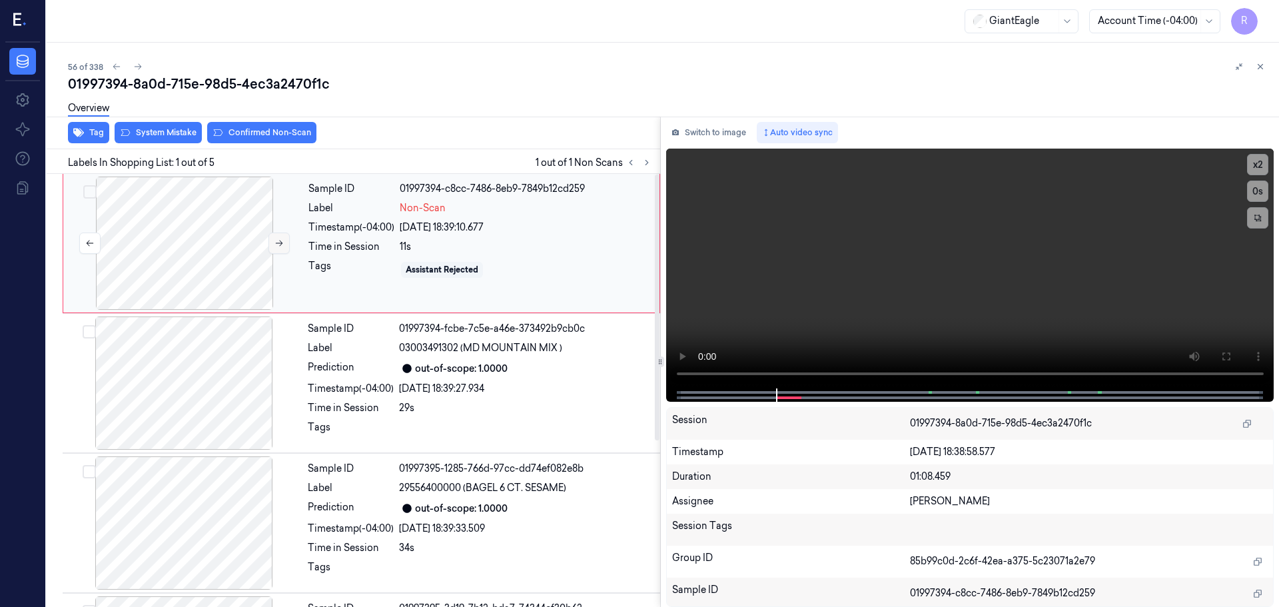
click at [281, 246] on icon at bounding box center [278, 242] width 9 height 9
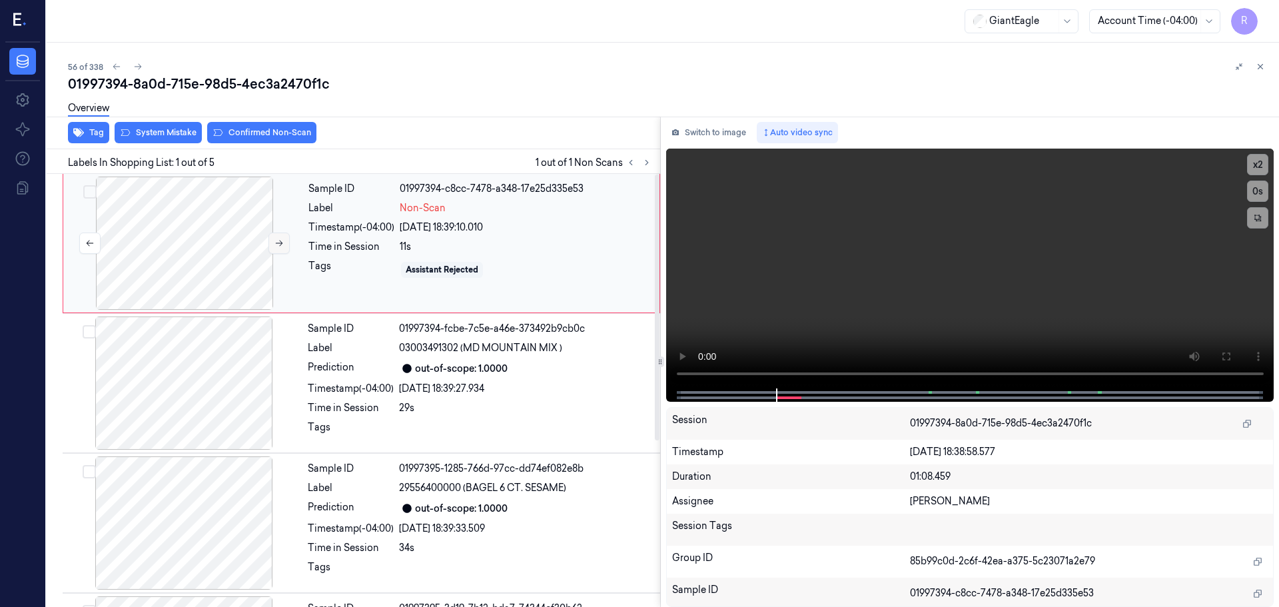
click at [281, 246] on icon at bounding box center [278, 242] width 9 height 9
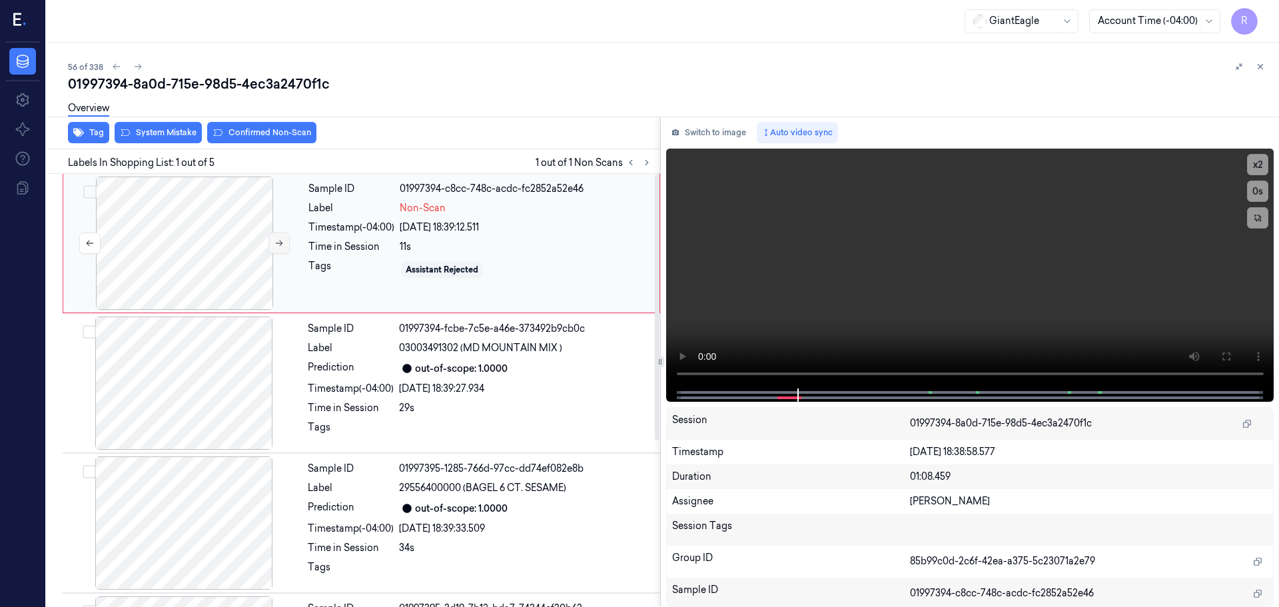
click at [281, 246] on icon at bounding box center [278, 242] width 9 height 9
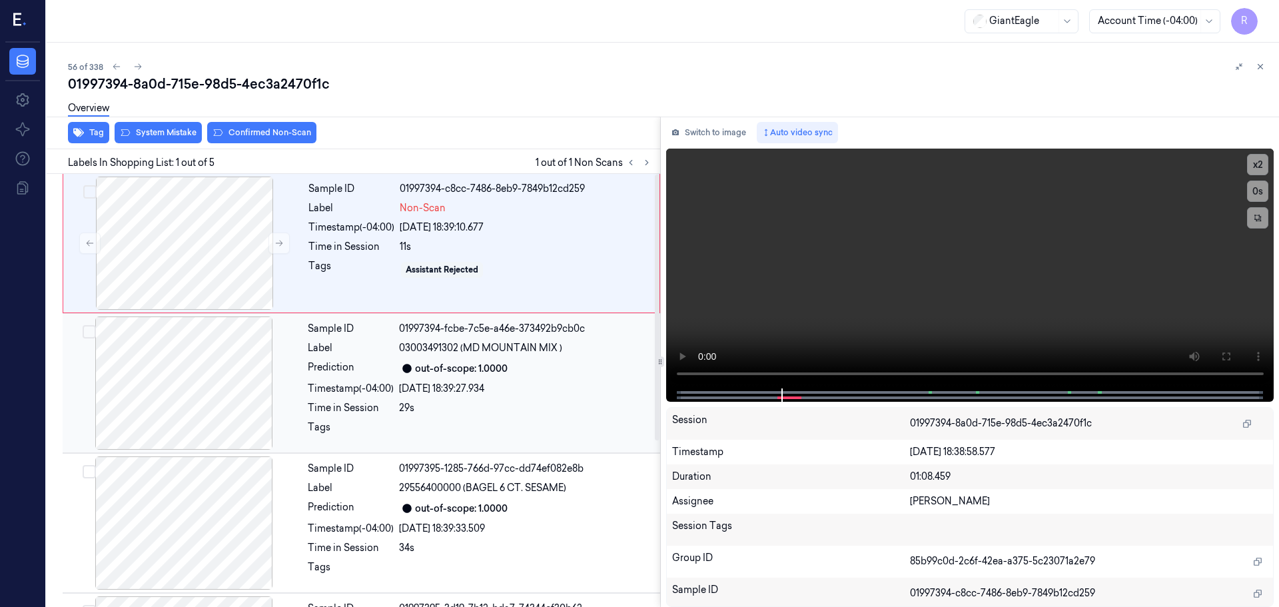
click at [313, 386] on div "Timestamp (-04:00)" at bounding box center [351, 389] width 86 height 14
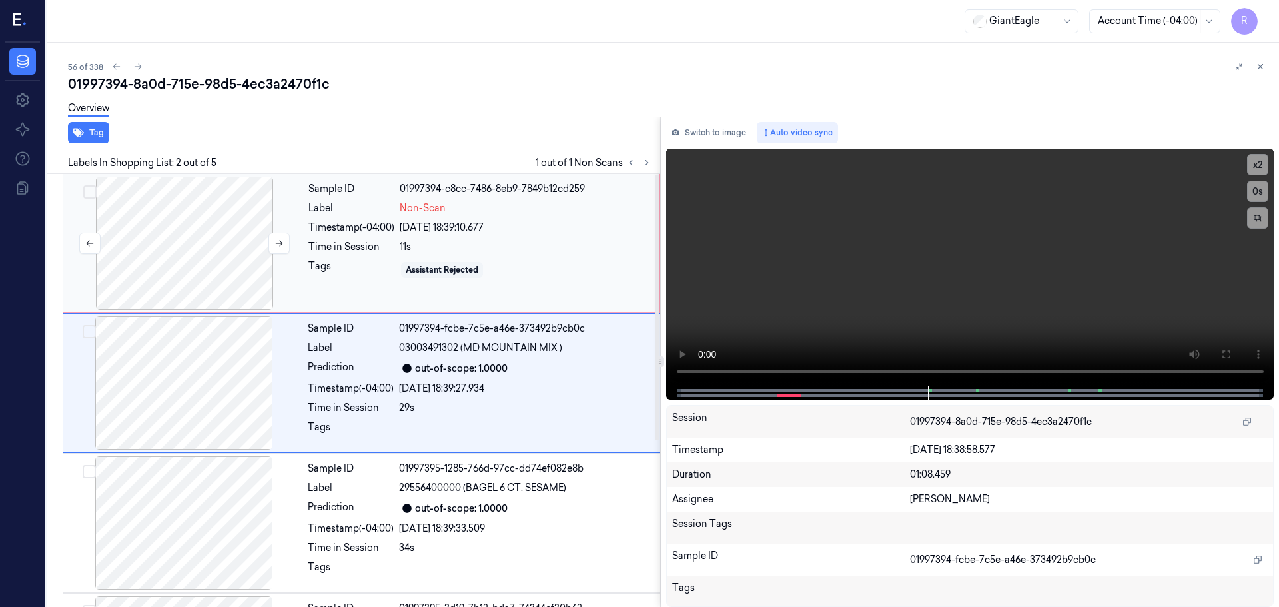
click at [242, 253] on div at bounding box center [184, 243] width 237 height 133
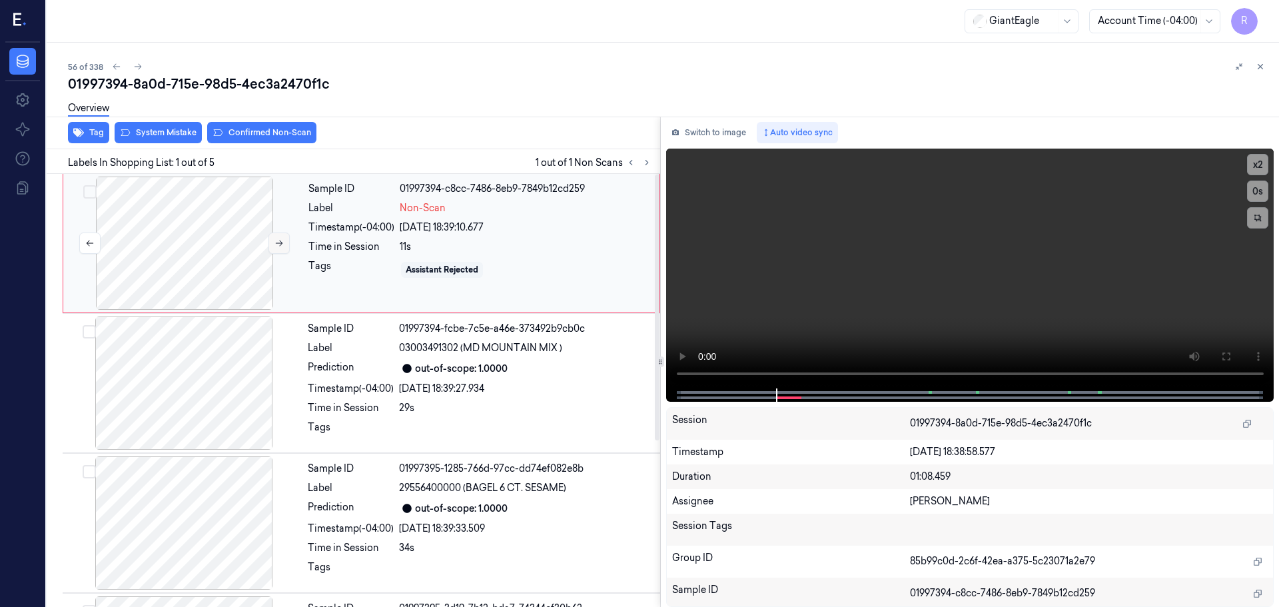
click at [276, 235] on button at bounding box center [278, 243] width 21 height 21
click at [274, 236] on button at bounding box center [278, 243] width 21 height 21
click at [248, 349] on div at bounding box center [183, 382] width 237 height 133
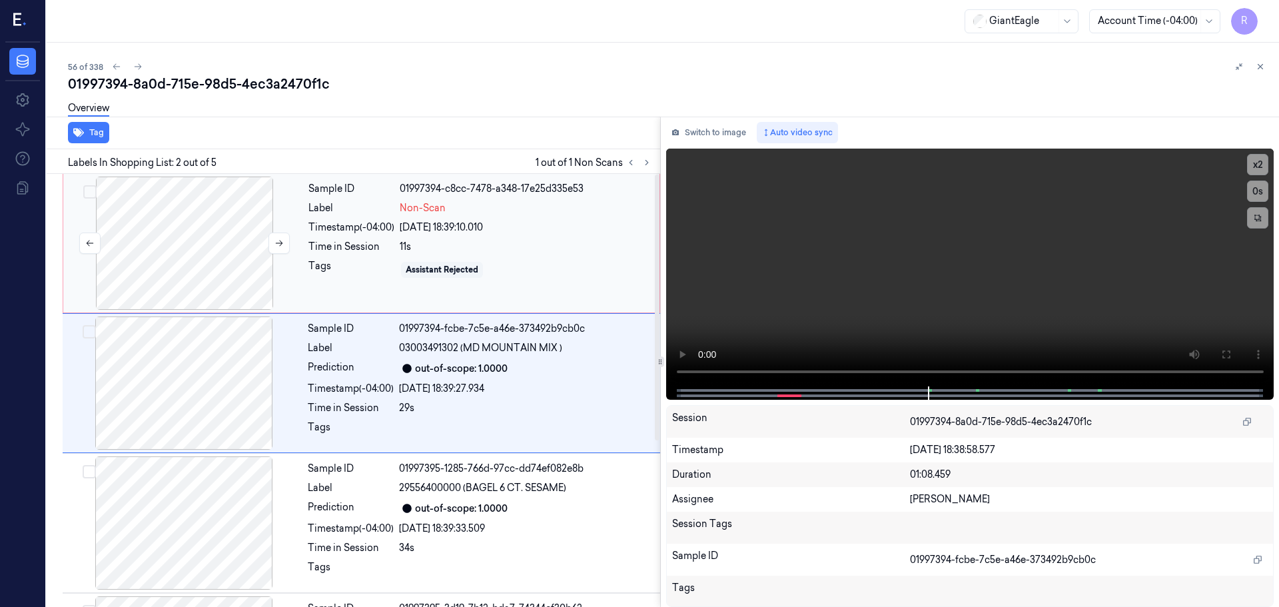
click at [255, 252] on div at bounding box center [184, 243] width 237 height 133
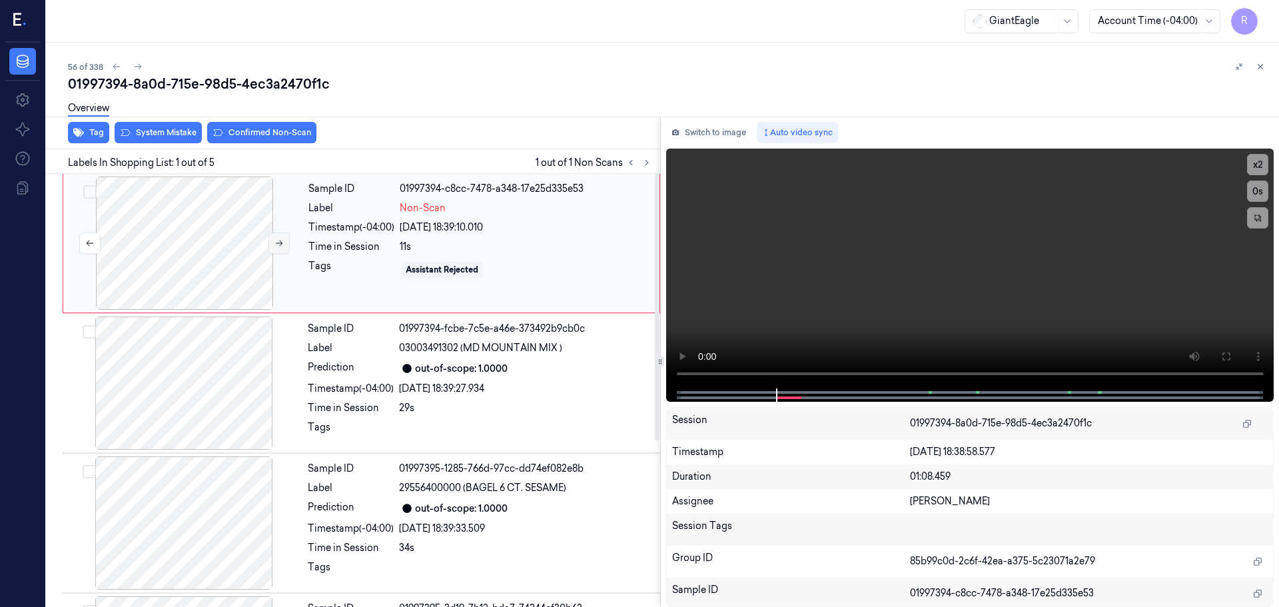
click at [273, 240] on button at bounding box center [278, 243] width 21 height 21
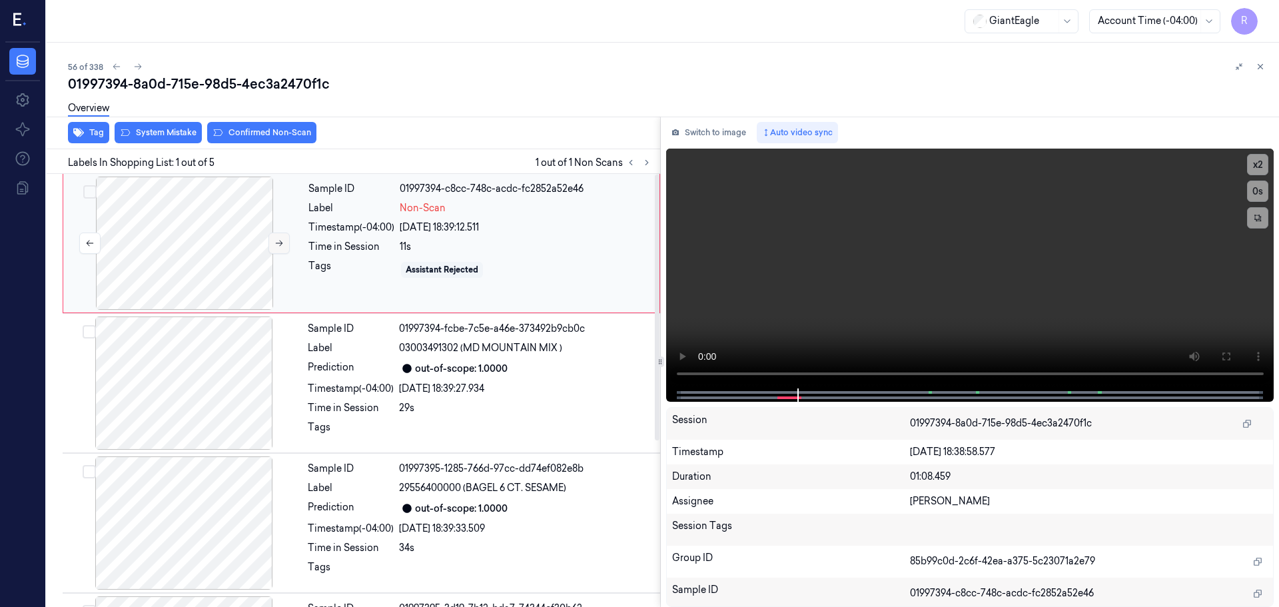
click at [273, 240] on button at bounding box center [278, 243] width 21 height 21
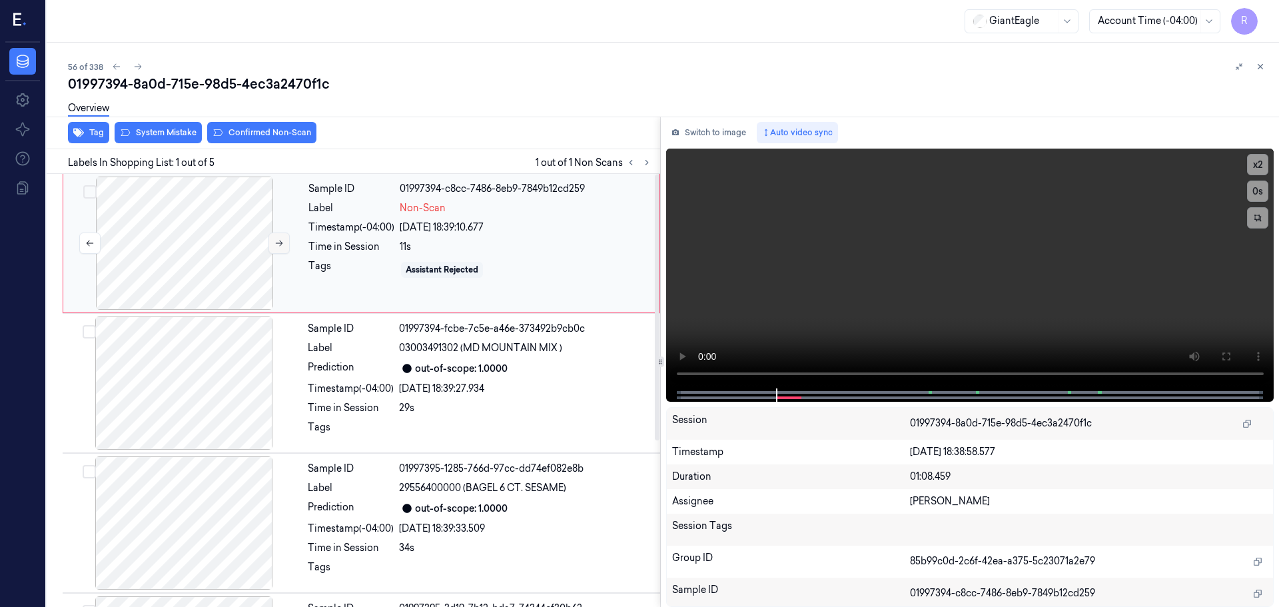
click at [273, 240] on button at bounding box center [278, 243] width 21 height 21
drag, startPoint x: 273, startPoint y: 240, endPoint x: 271, endPoint y: 248, distance: 8.2
click at [272, 246] on button at bounding box center [278, 243] width 21 height 21
drag, startPoint x: 271, startPoint y: 248, endPoint x: 280, endPoint y: 347, distance: 99.0
click at [268, 258] on div at bounding box center [184, 243] width 237 height 133
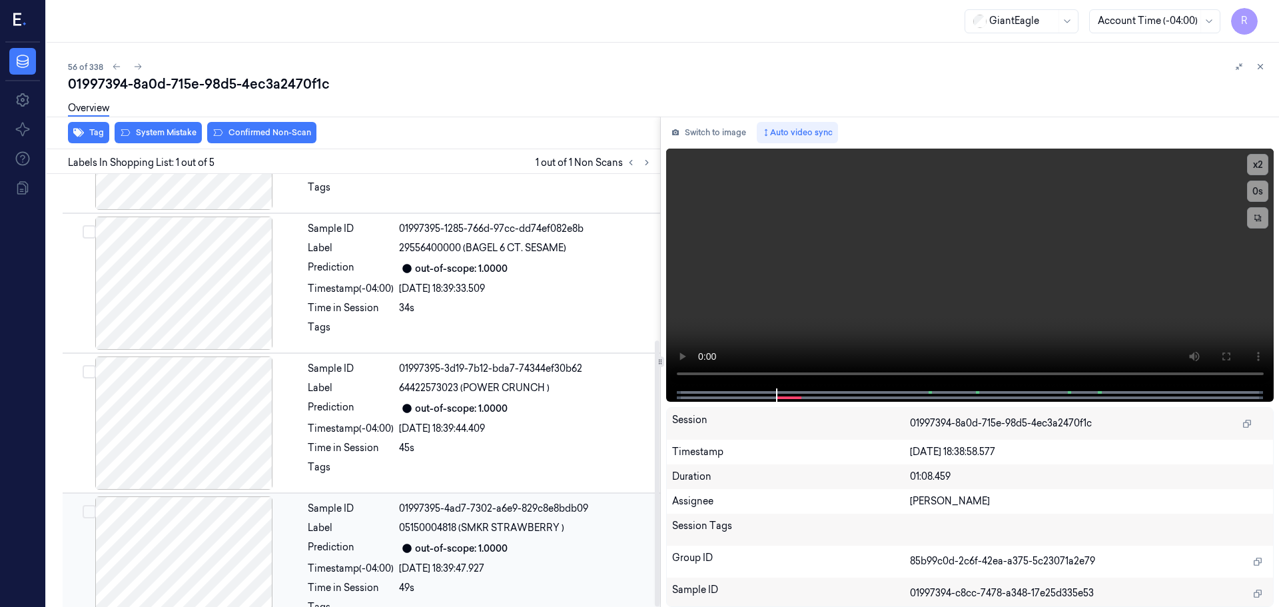
scroll to position [270, 0]
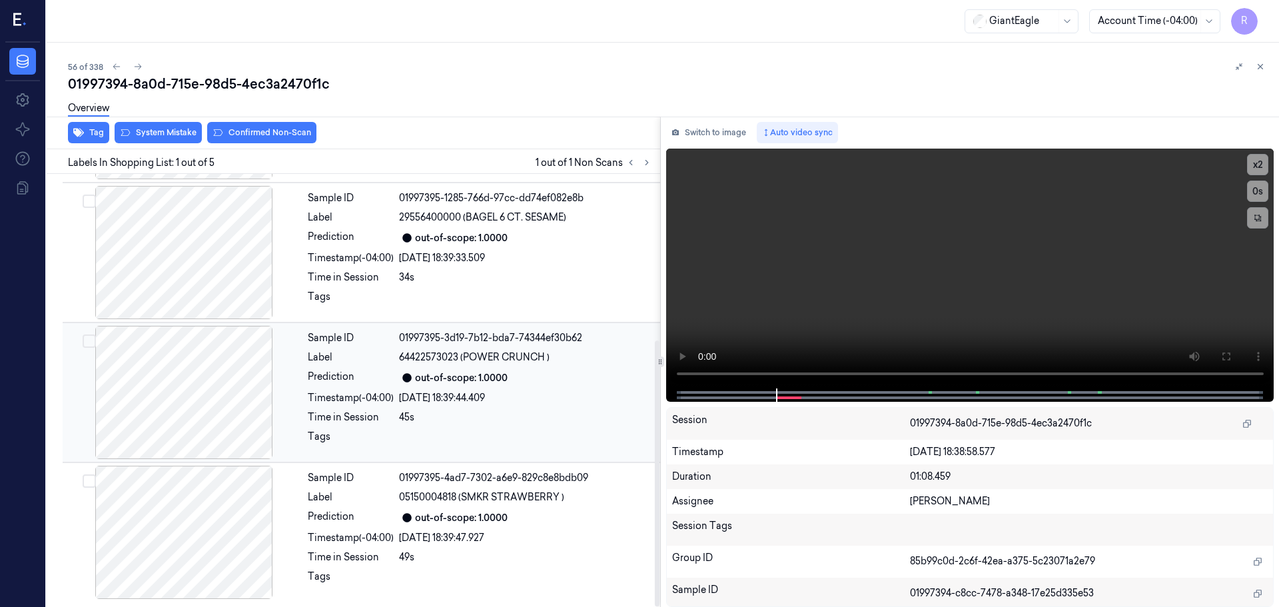
click at [181, 389] on div at bounding box center [183, 392] width 237 height 133
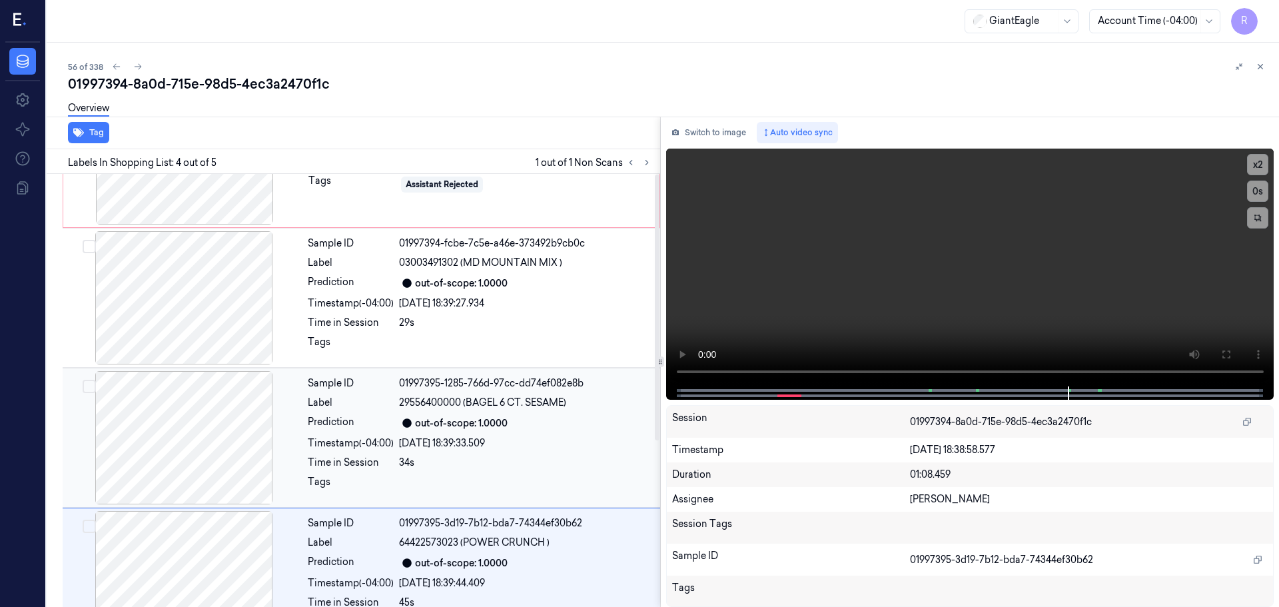
scroll to position [0, 0]
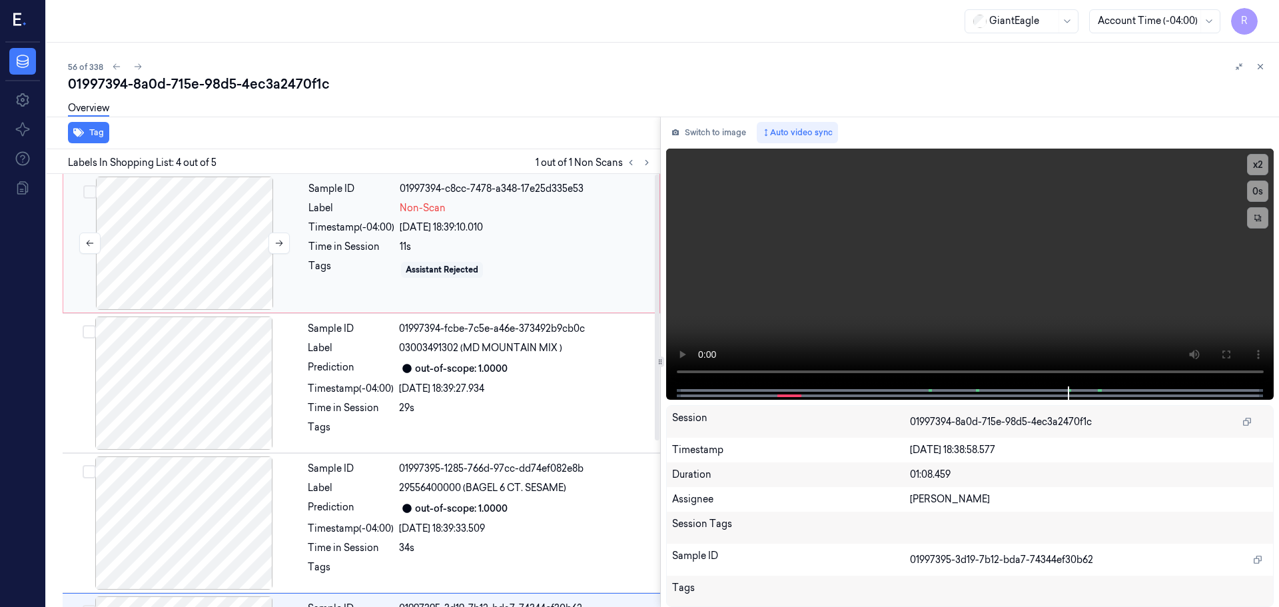
click at [211, 237] on div at bounding box center [184, 243] width 237 height 133
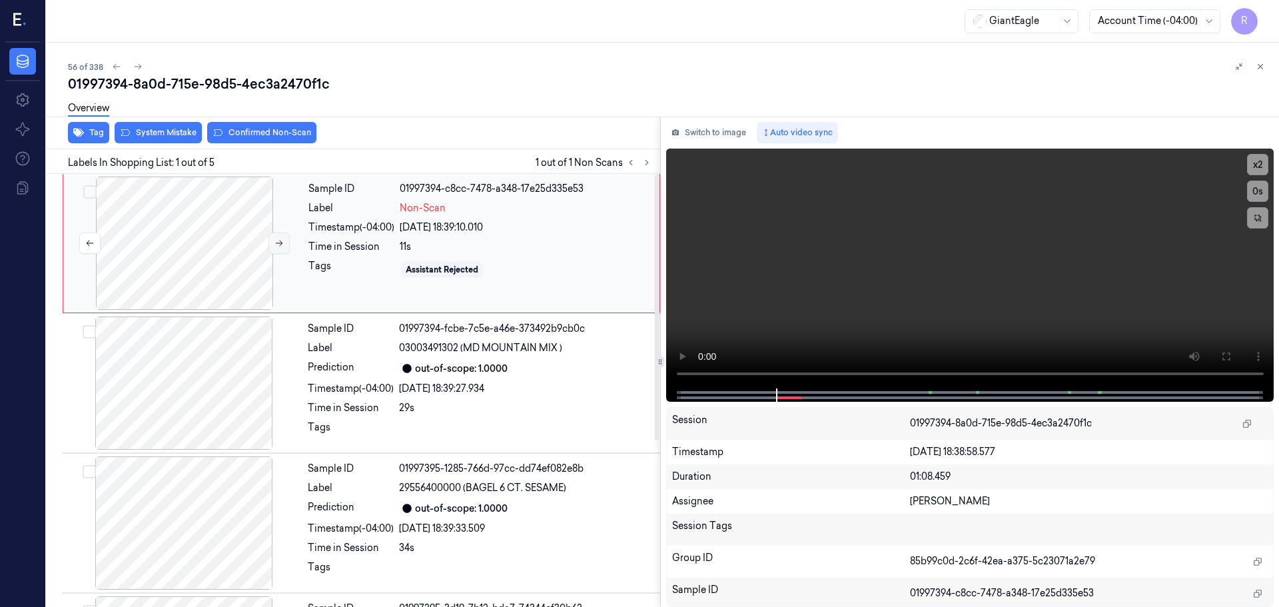
click at [285, 241] on button at bounding box center [278, 243] width 21 height 21
click at [284, 242] on button at bounding box center [278, 243] width 21 height 21
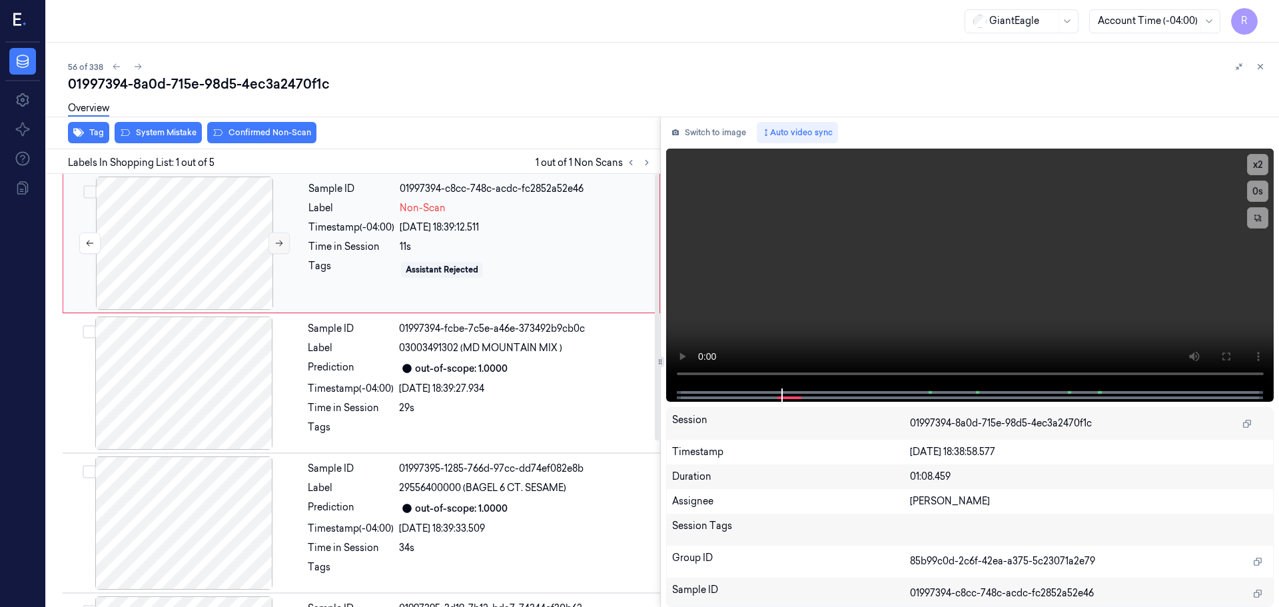
click at [284, 242] on button at bounding box center [278, 243] width 21 height 21
click at [283, 242] on icon at bounding box center [278, 242] width 9 height 9
click at [280, 247] on icon at bounding box center [278, 242] width 9 height 9
click at [228, 412] on div at bounding box center [183, 382] width 237 height 133
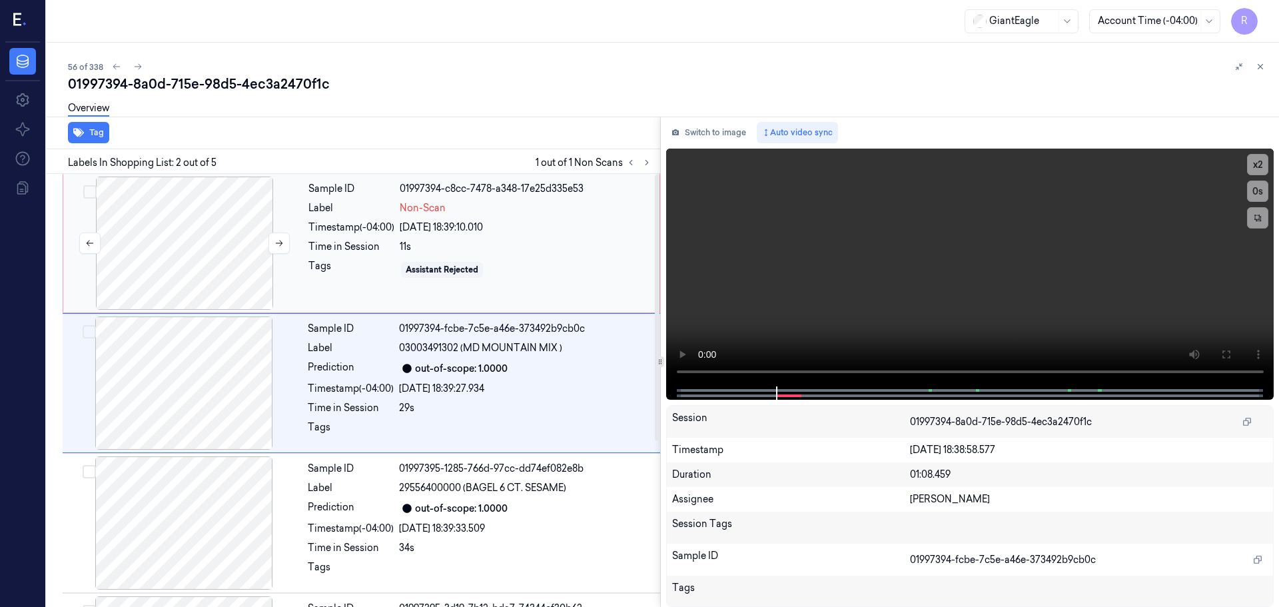
click at [225, 288] on div at bounding box center [184, 243] width 237 height 133
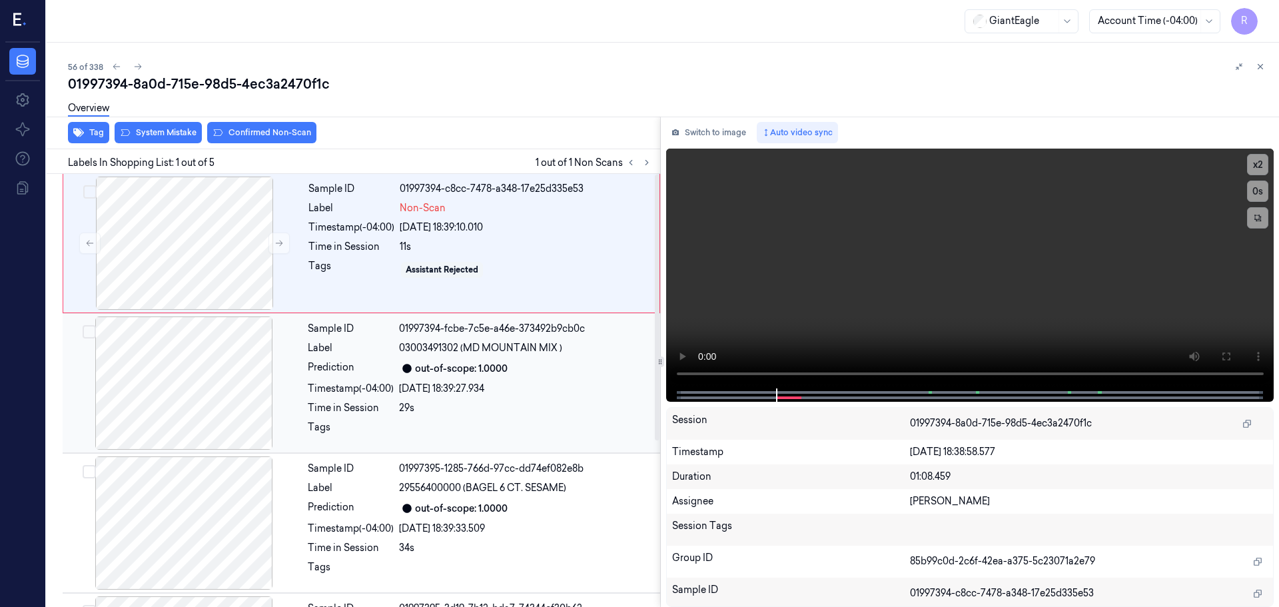
click at [221, 408] on div at bounding box center [183, 382] width 237 height 133
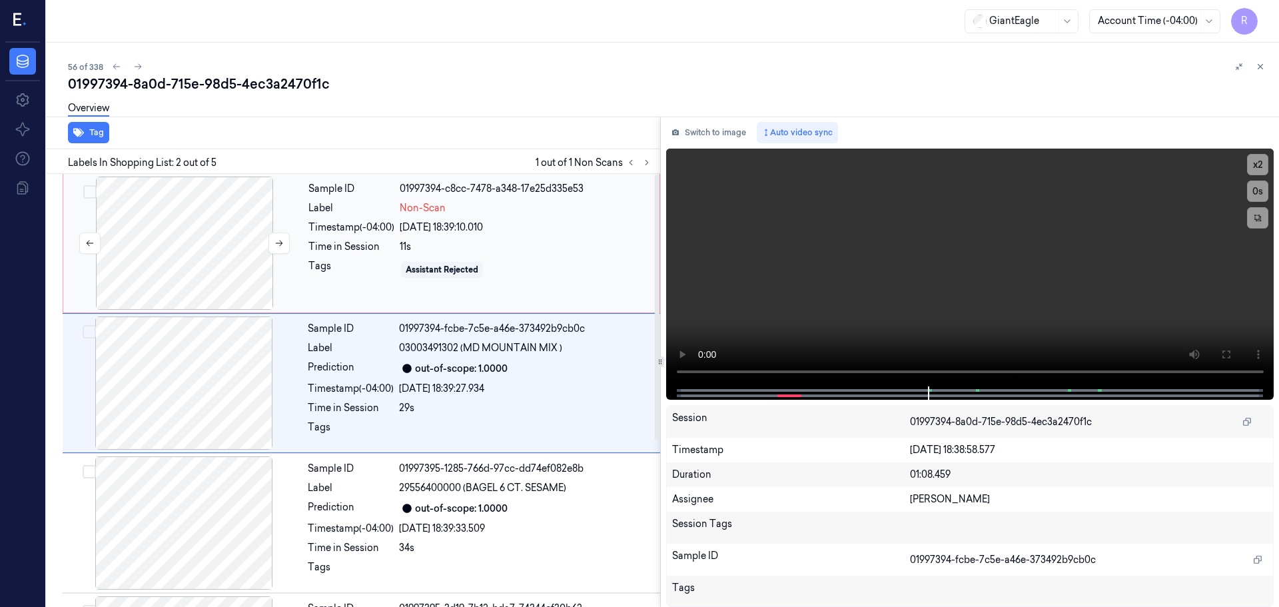
click at [228, 253] on div at bounding box center [184, 243] width 237 height 133
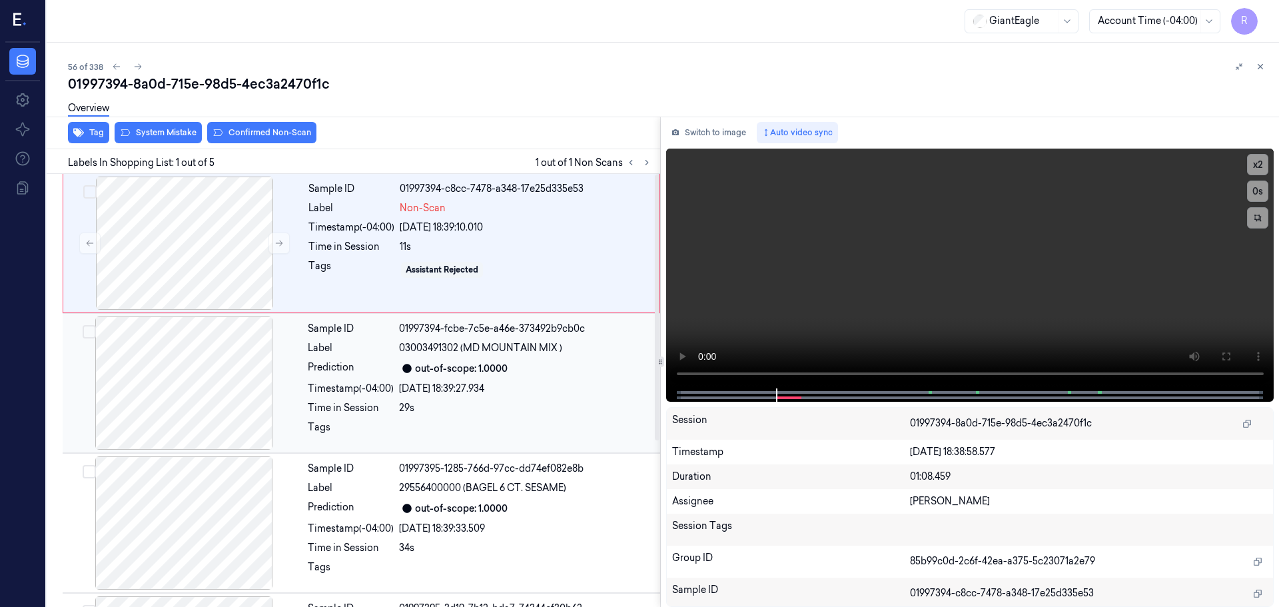
click at [229, 387] on div at bounding box center [183, 382] width 237 height 133
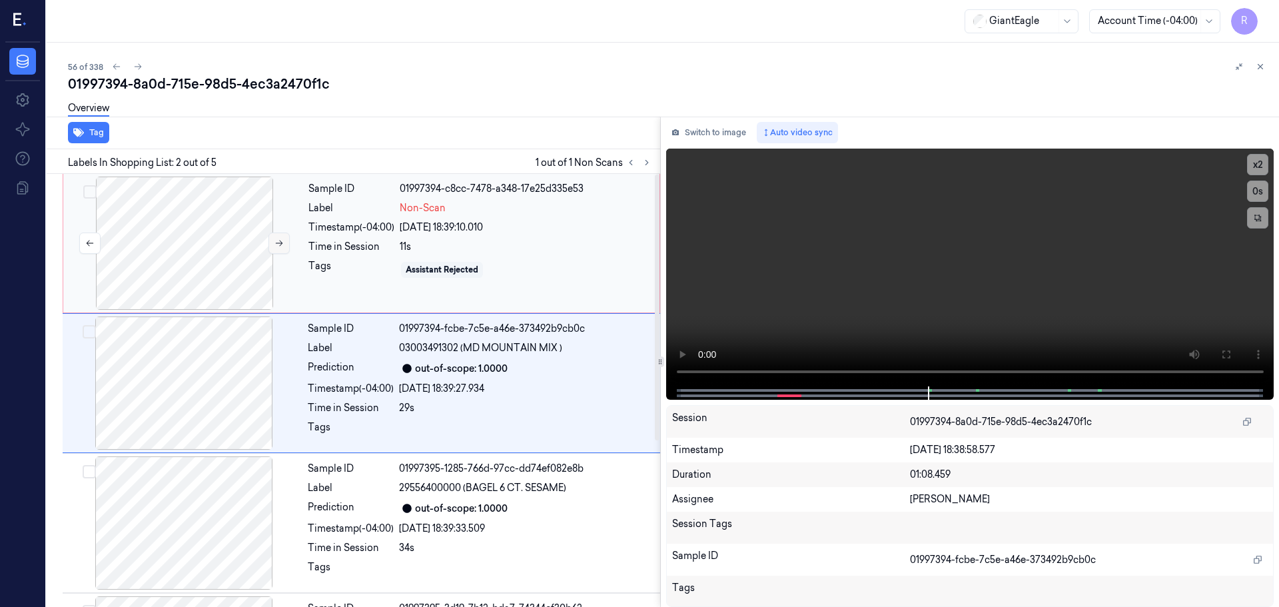
click at [271, 238] on button at bounding box center [278, 243] width 21 height 21
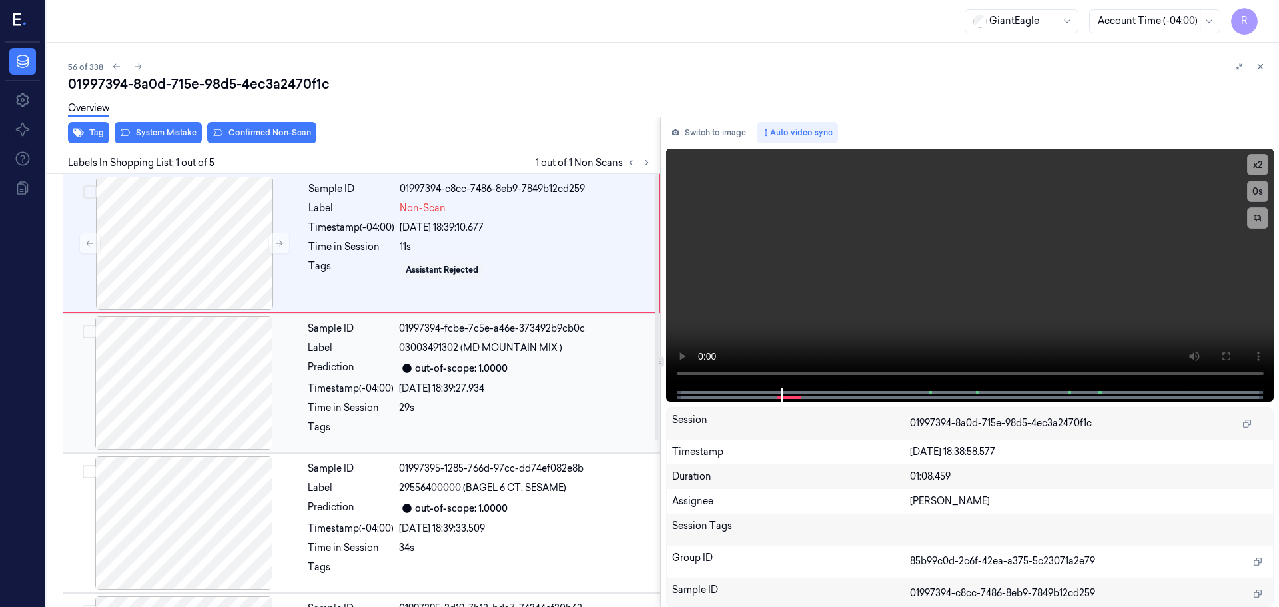
click at [229, 398] on div at bounding box center [183, 382] width 237 height 133
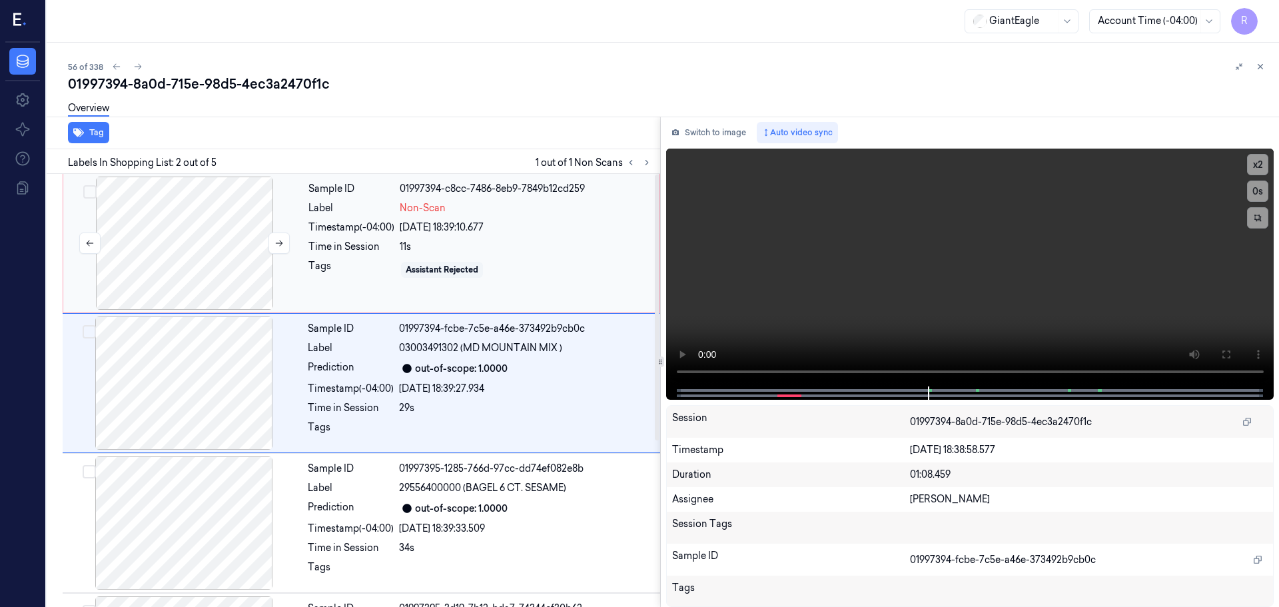
click at [212, 269] on div at bounding box center [184, 243] width 237 height 133
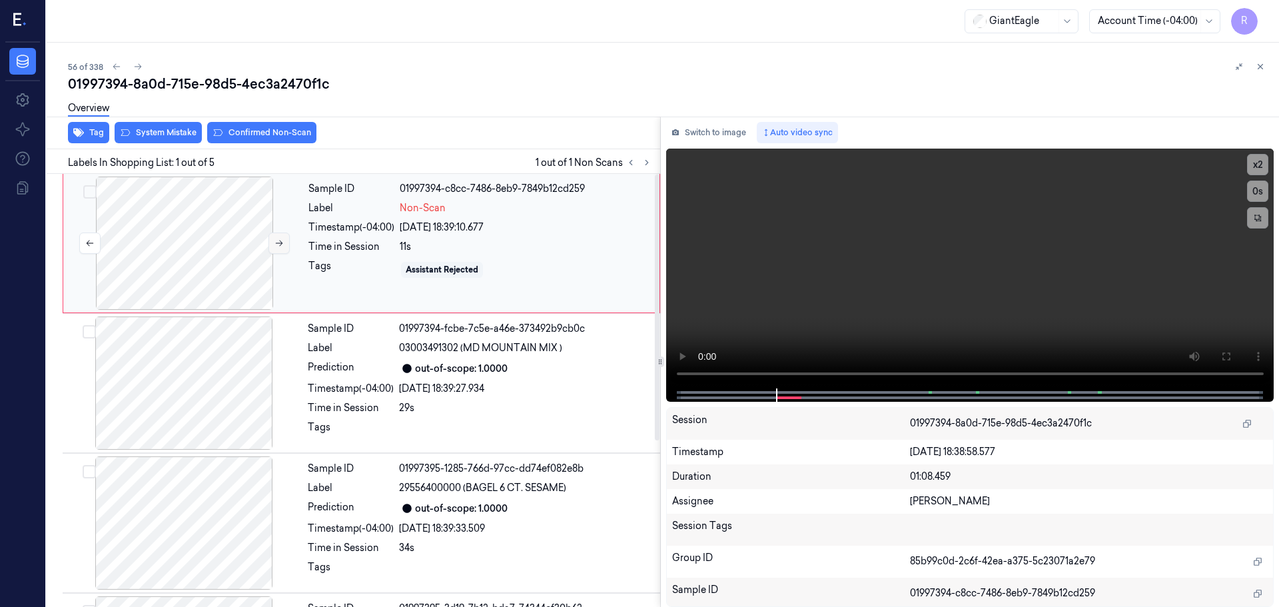
click at [275, 239] on icon at bounding box center [278, 242] width 9 height 9
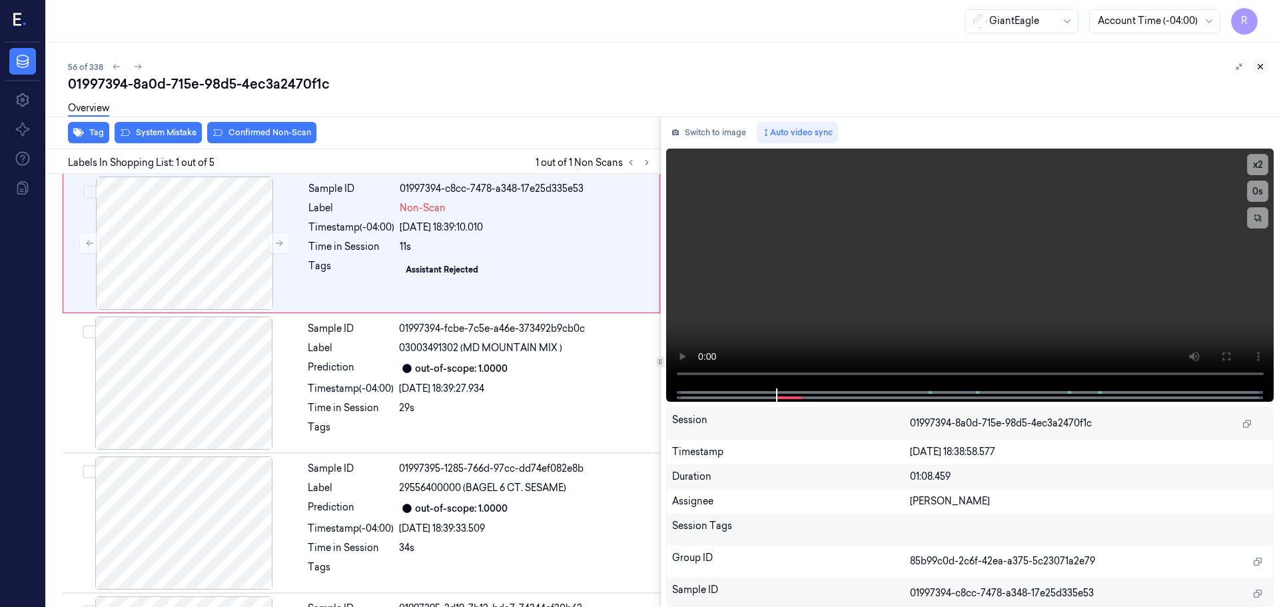
click at [1258, 71] on icon at bounding box center [1260, 66] width 9 height 9
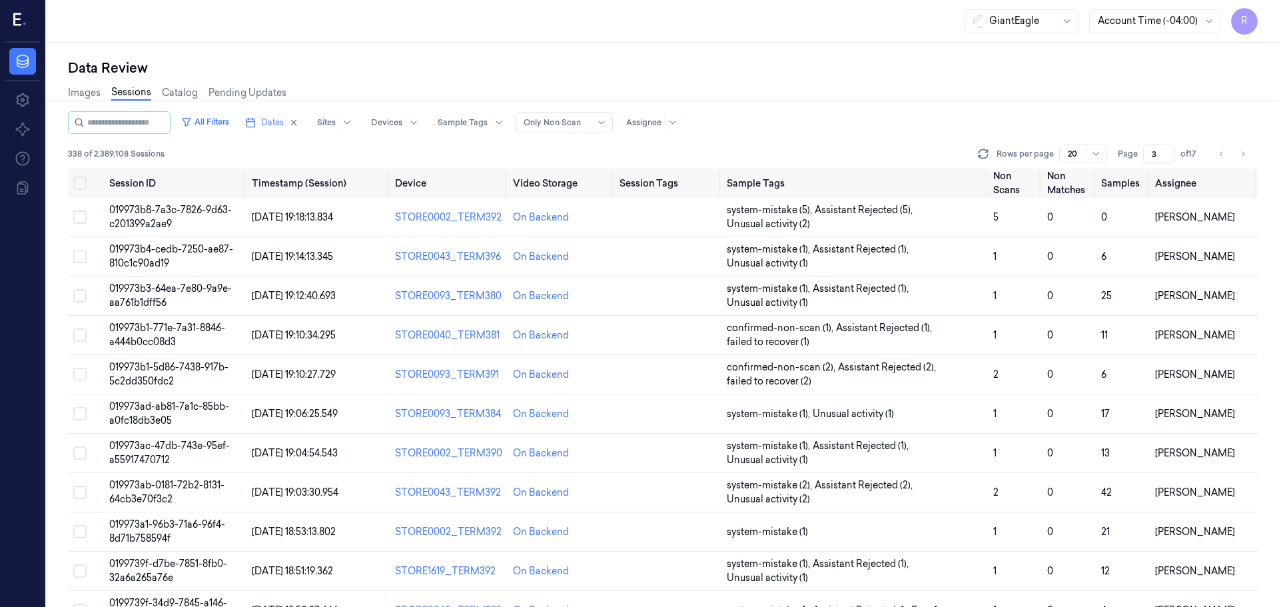
scroll to position [387, 0]
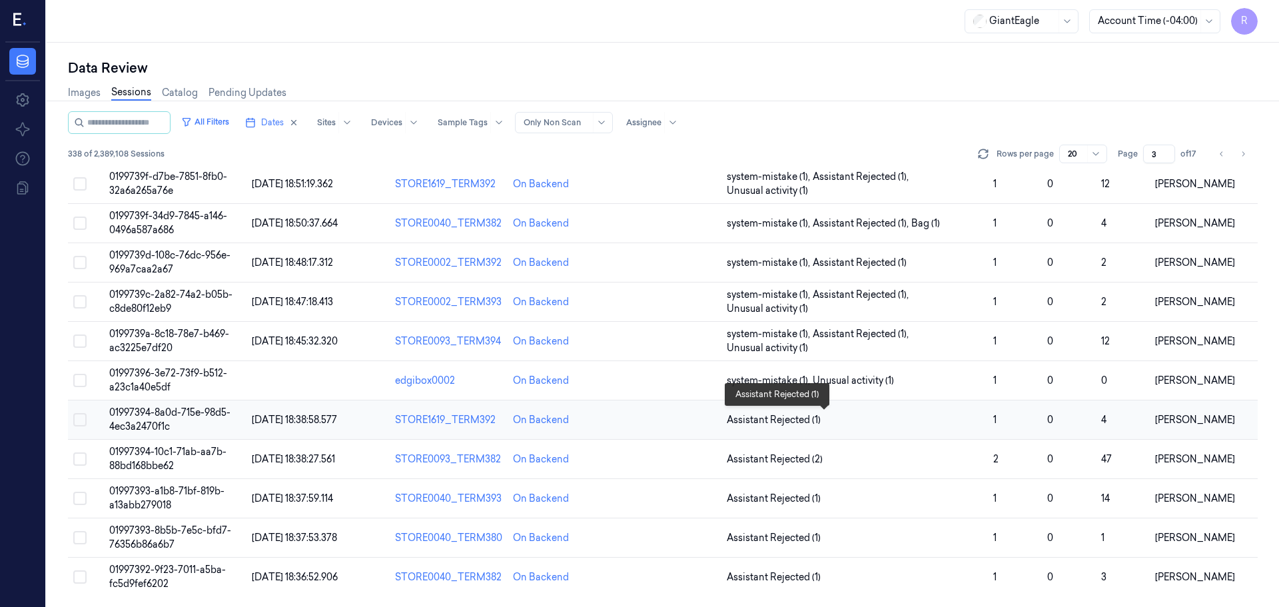
click at [901, 420] on span "Assistant Rejected (1)" at bounding box center [855, 420] width 256 height 14
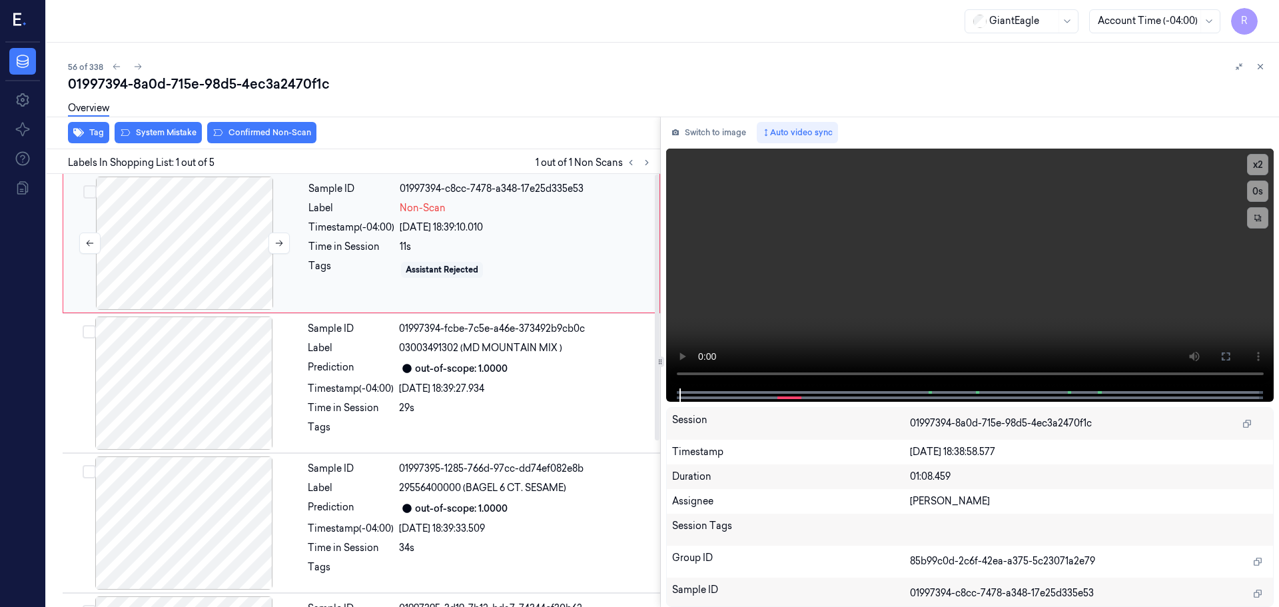
click at [290, 241] on div at bounding box center [184, 243] width 237 height 133
click at [288, 242] on button at bounding box center [278, 243] width 21 height 21
click at [207, 400] on div at bounding box center [183, 382] width 237 height 133
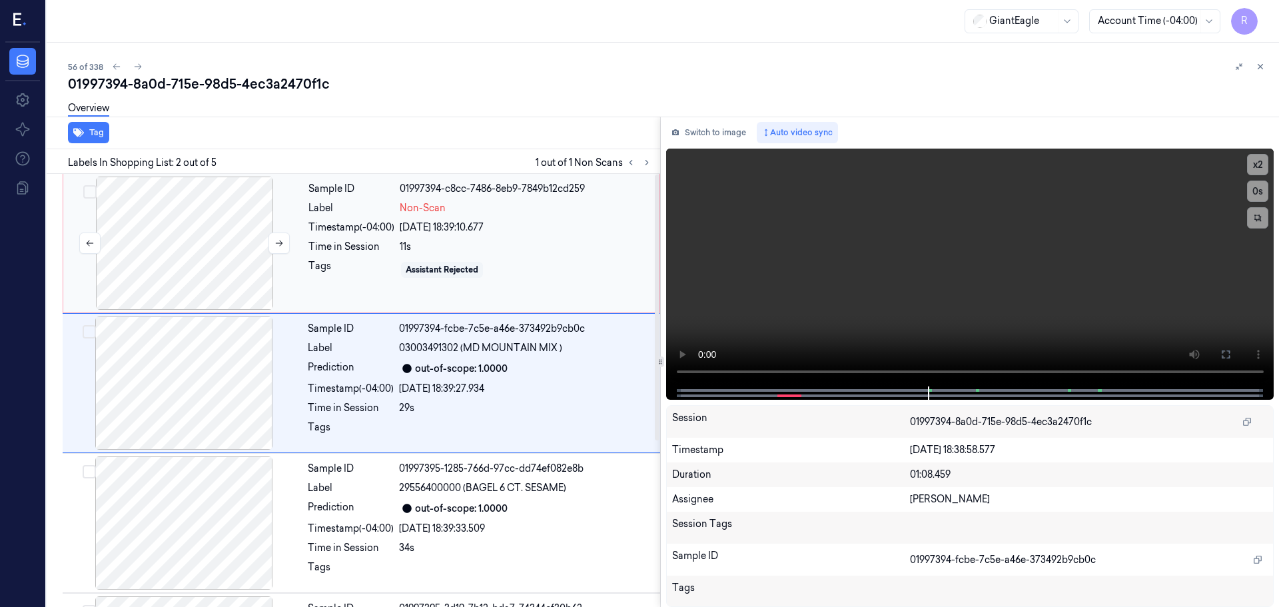
drag, startPoint x: 221, startPoint y: 241, endPoint x: 229, endPoint y: 240, distance: 7.4
click at [222, 241] on div at bounding box center [184, 243] width 237 height 133
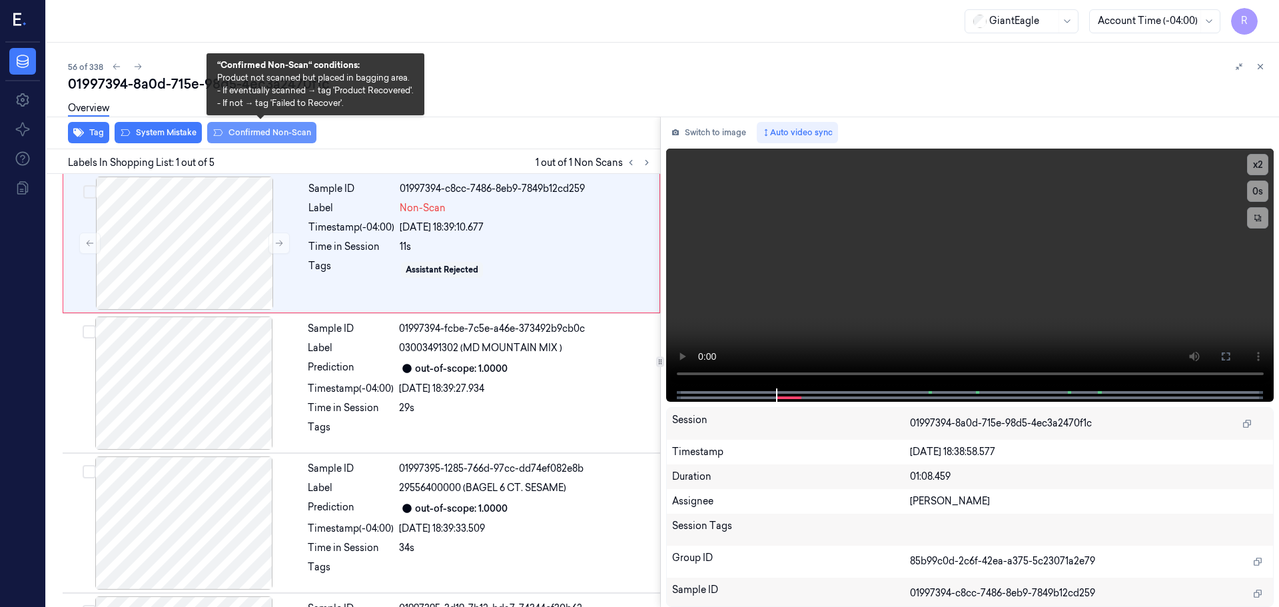
click at [258, 134] on button "Confirmed Non-Scan" at bounding box center [261, 132] width 109 height 21
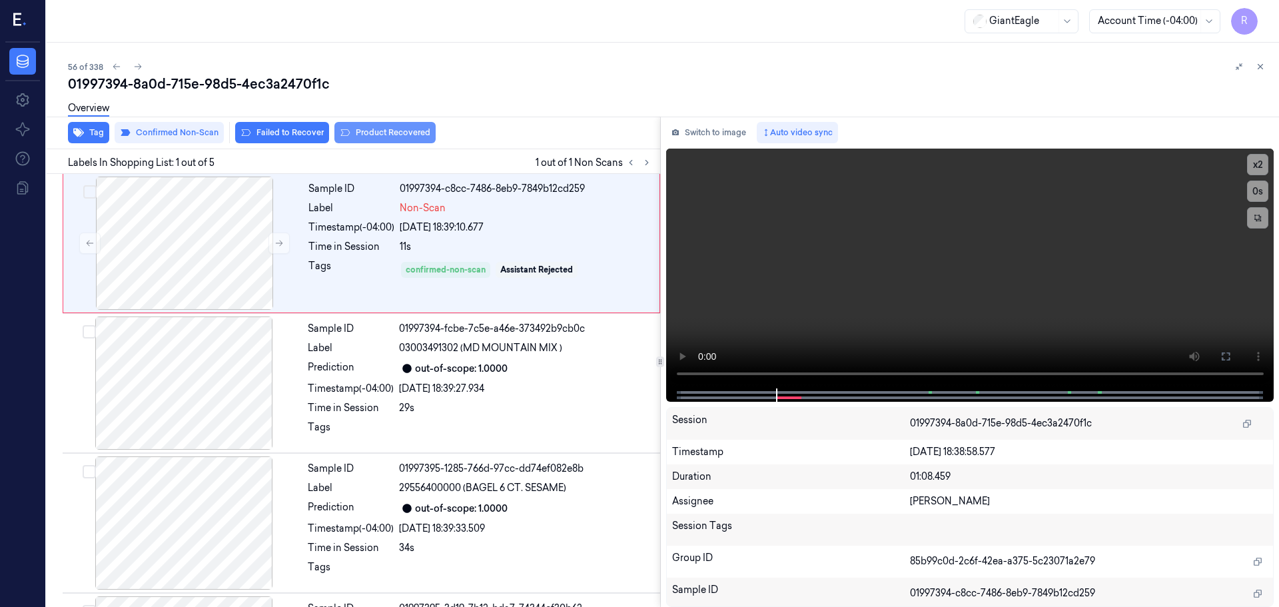
click at [390, 129] on button "Product Recovered" at bounding box center [384, 132] width 101 height 21
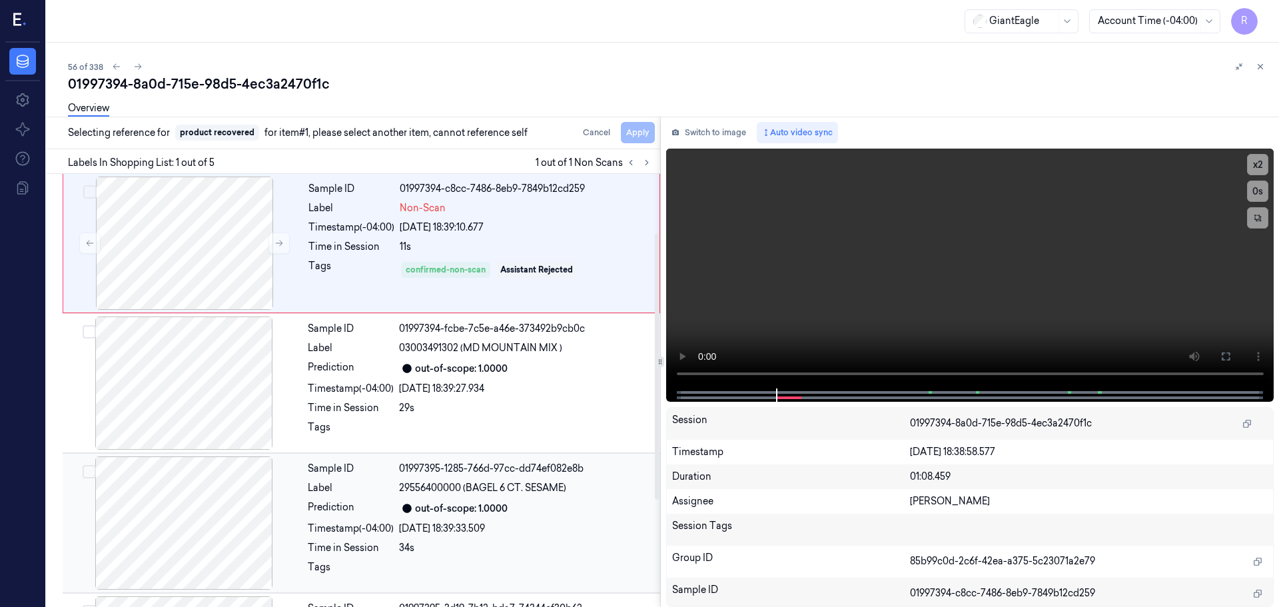
scroll to position [270, 0]
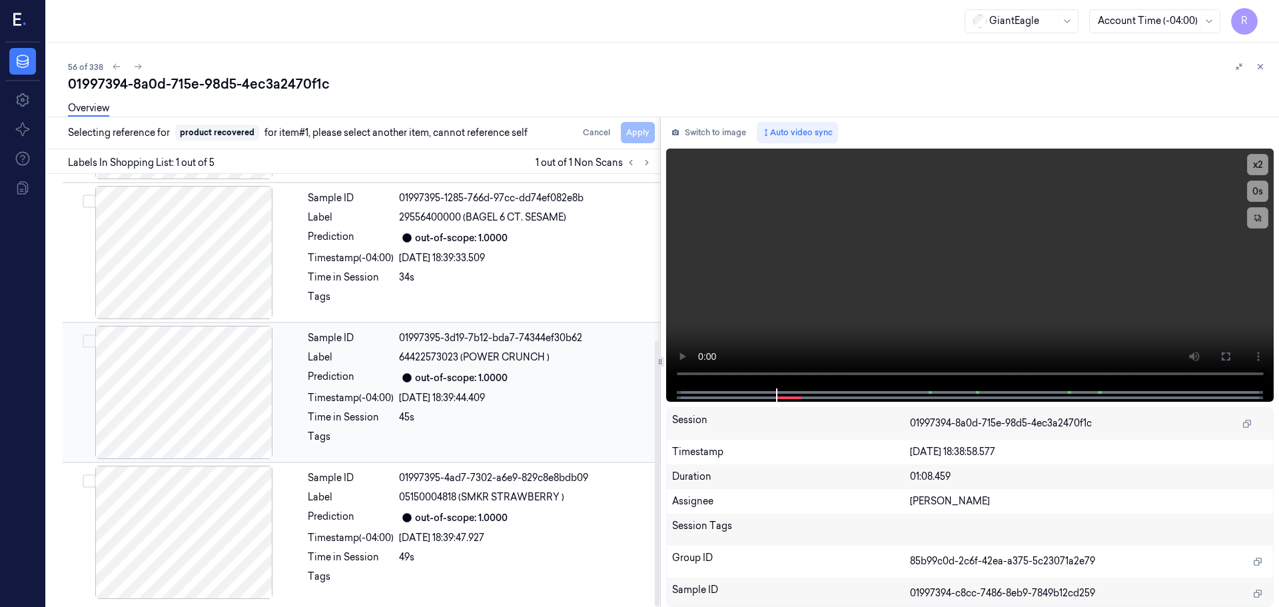
click at [236, 399] on div at bounding box center [183, 392] width 237 height 133
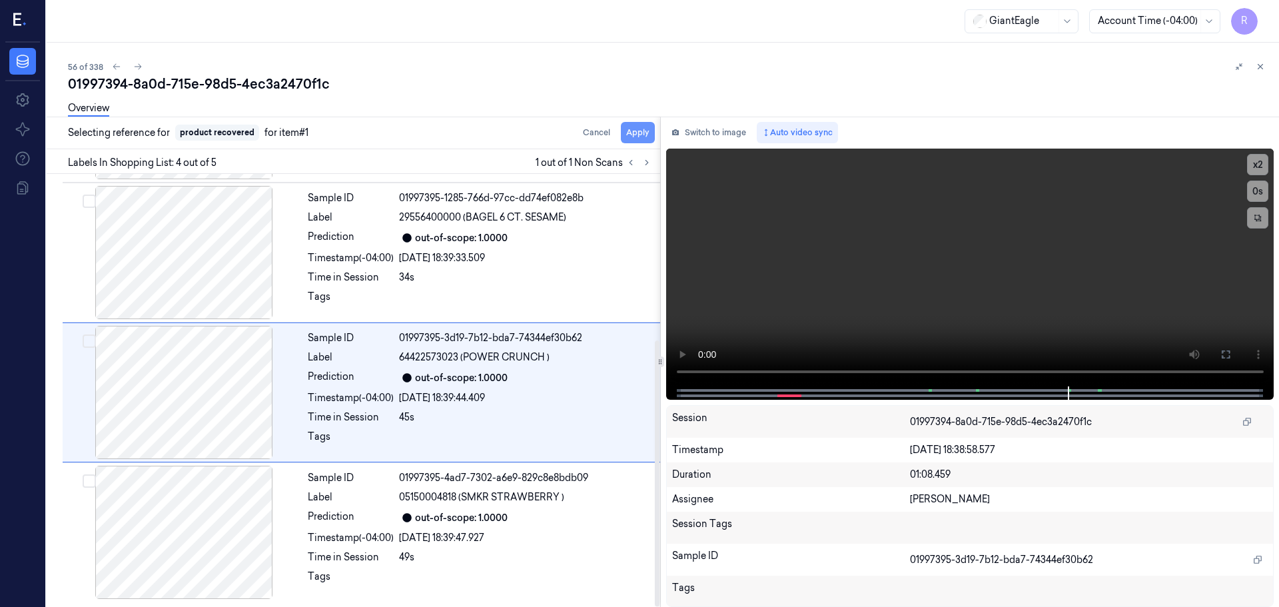
click at [630, 134] on button "Apply" at bounding box center [638, 132] width 34 height 21
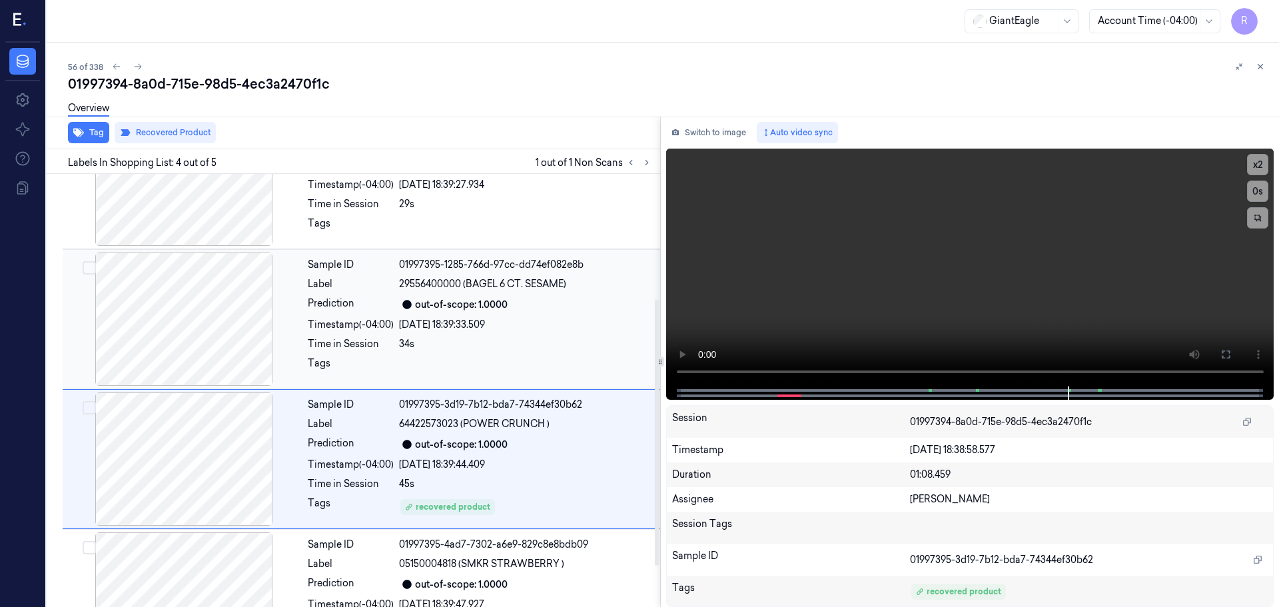
click at [423, 323] on div "[DATE] 18:39:33.509" at bounding box center [525, 325] width 253 height 14
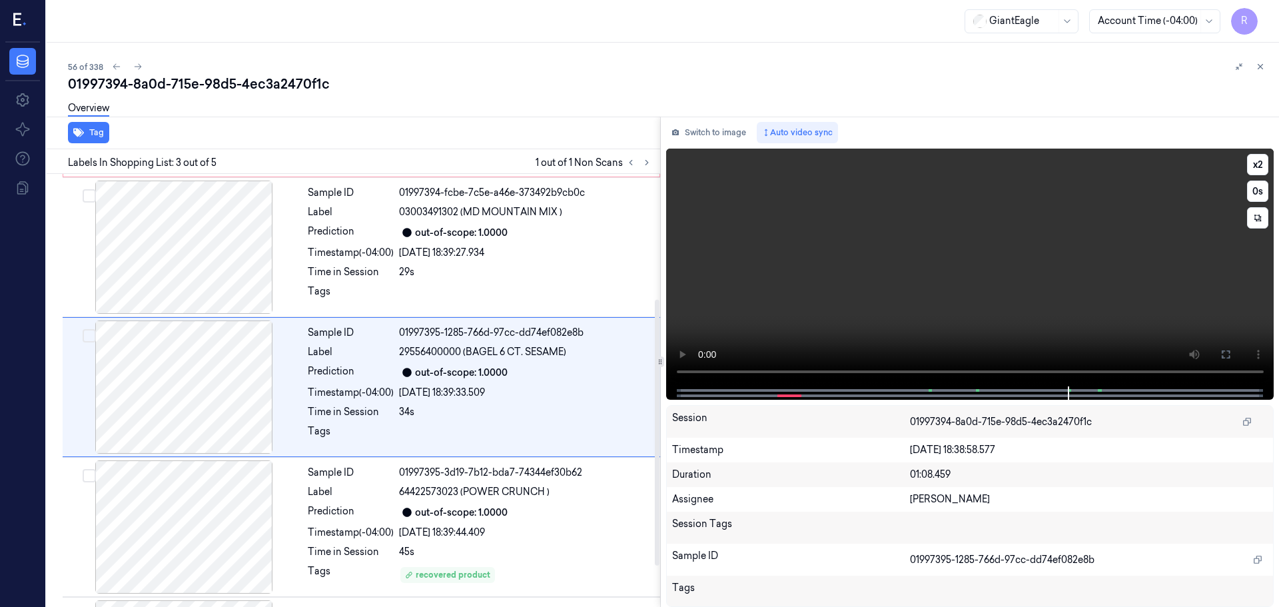
scroll to position [133, 0]
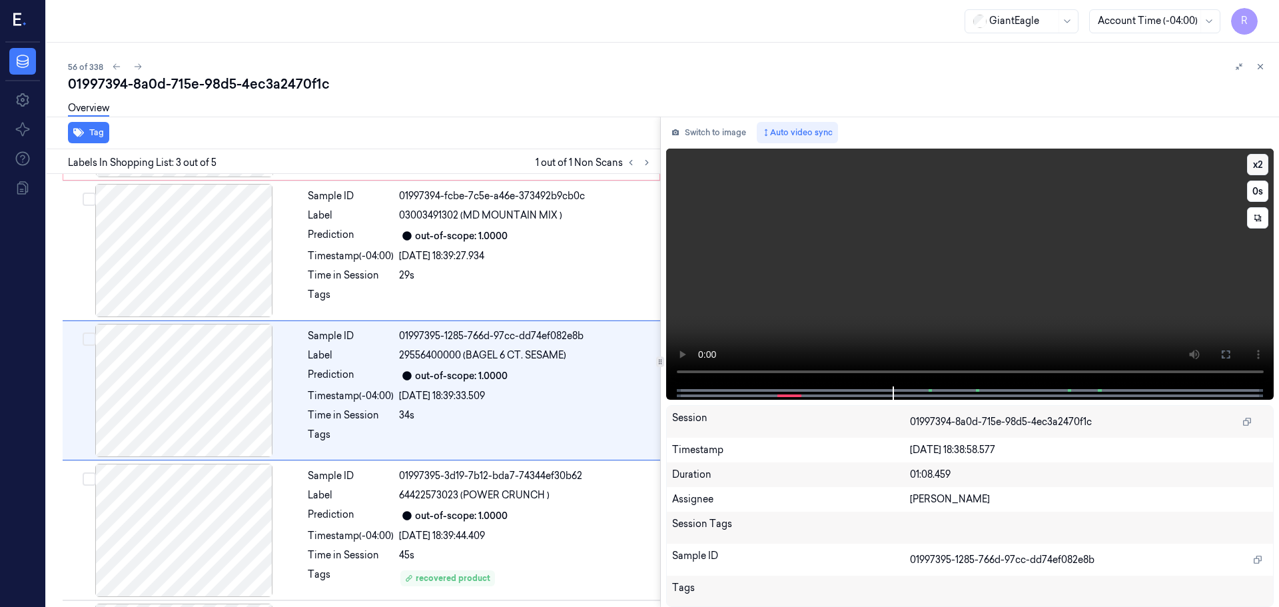
click at [1260, 167] on button "x 2" at bounding box center [1257, 164] width 21 height 21
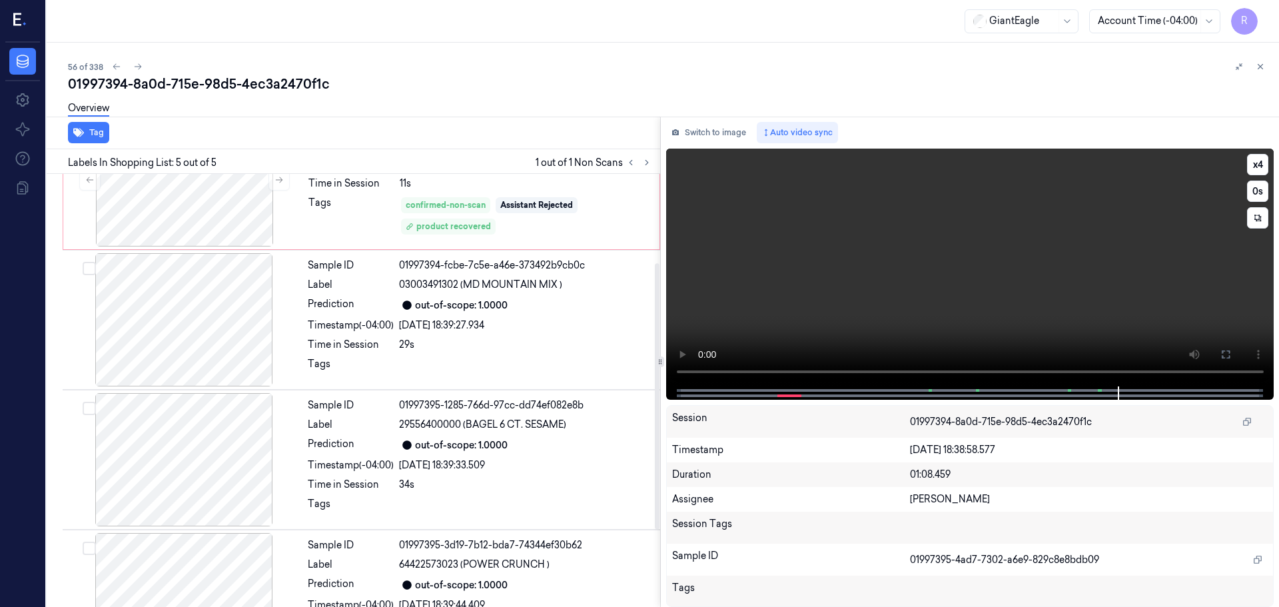
scroll to position [0, 0]
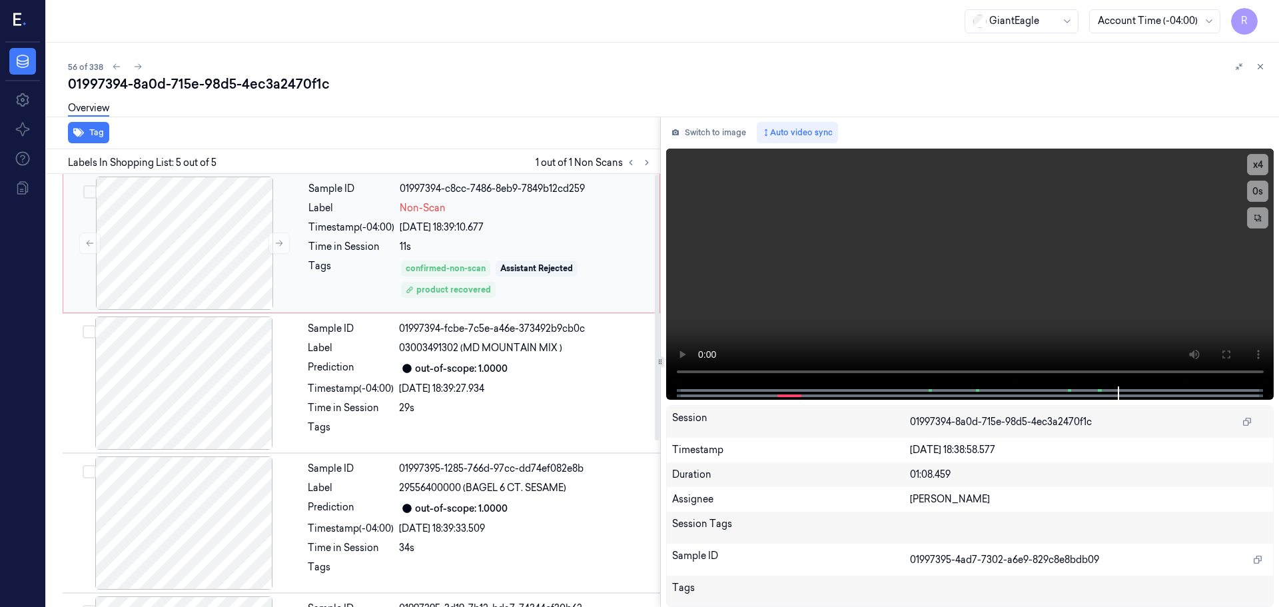
click at [498, 236] on div "Sample ID 01997394-c8cc-7486-8eb9-7849b12cd259 Label Non-Scan Timestamp (-04:00…" at bounding box center [480, 243] width 354 height 133
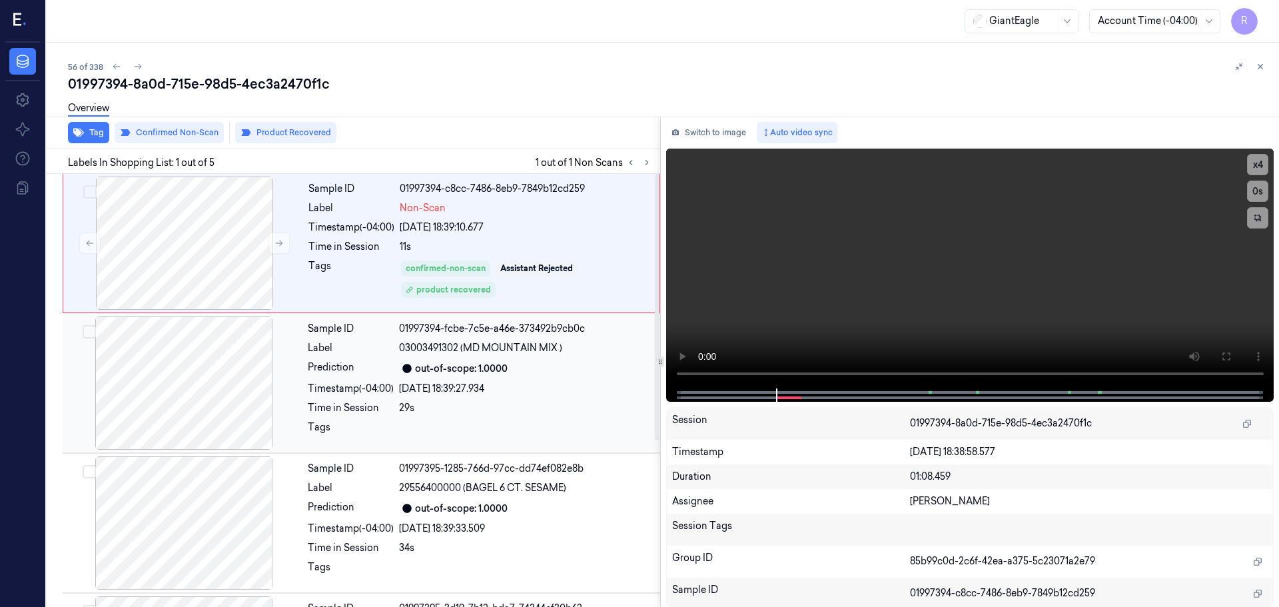
click at [320, 413] on div "Time in Session" at bounding box center [351, 408] width 86 height 14
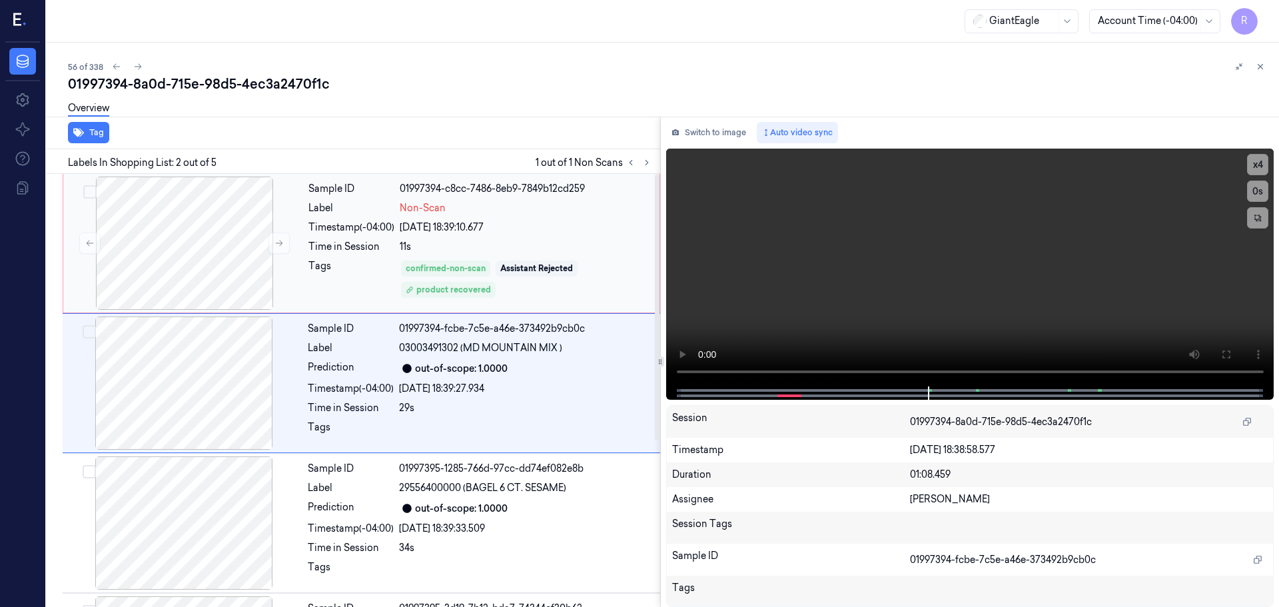
click at [323, 261] on div "Tags" at bounding box center [351, 279] width 86 height 40
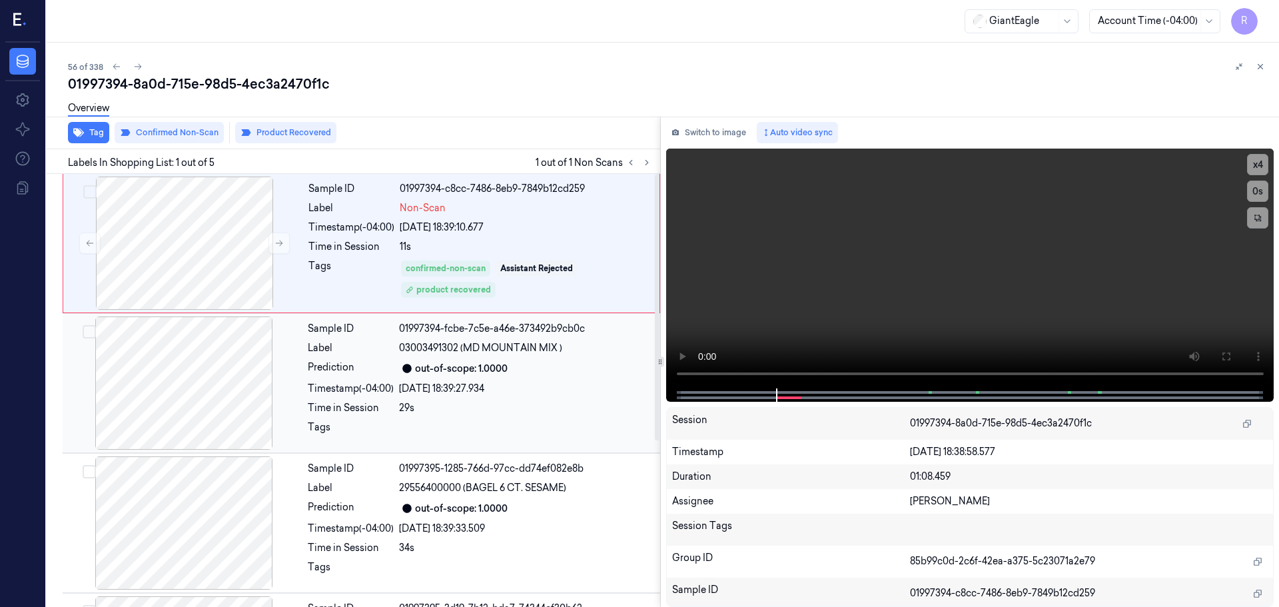
click at [401, 368] on div at bounding box center [407, 368] width 16 height 16
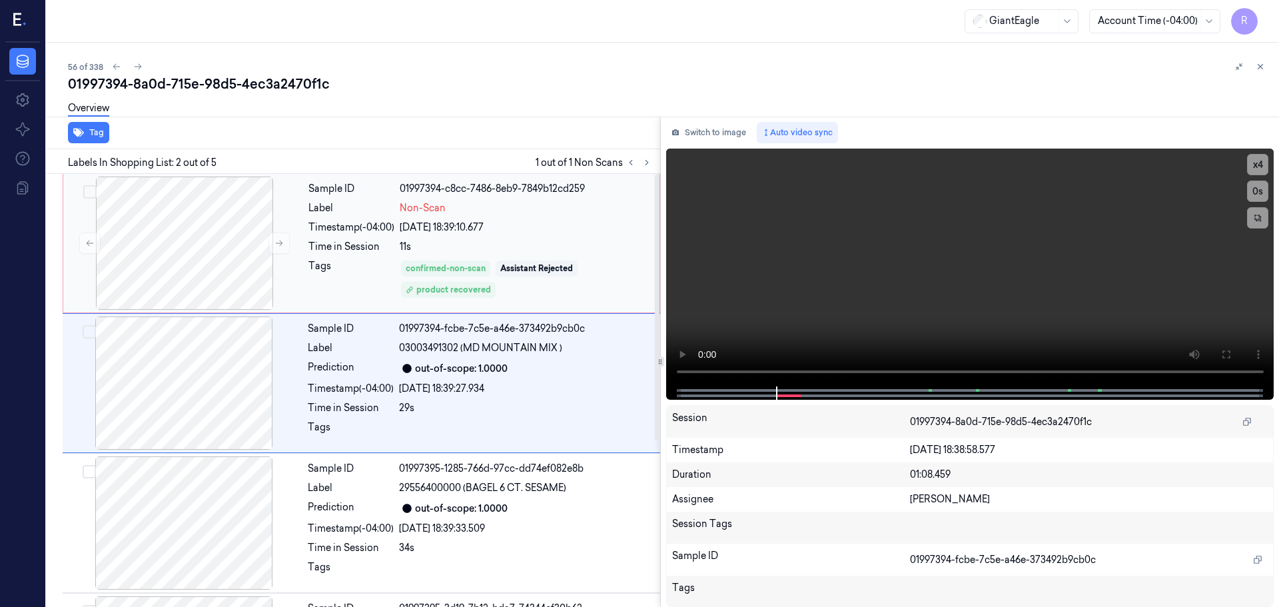
click at [394, 260] on div "Tags" at bounding box center [351, 279] width 86 height 40
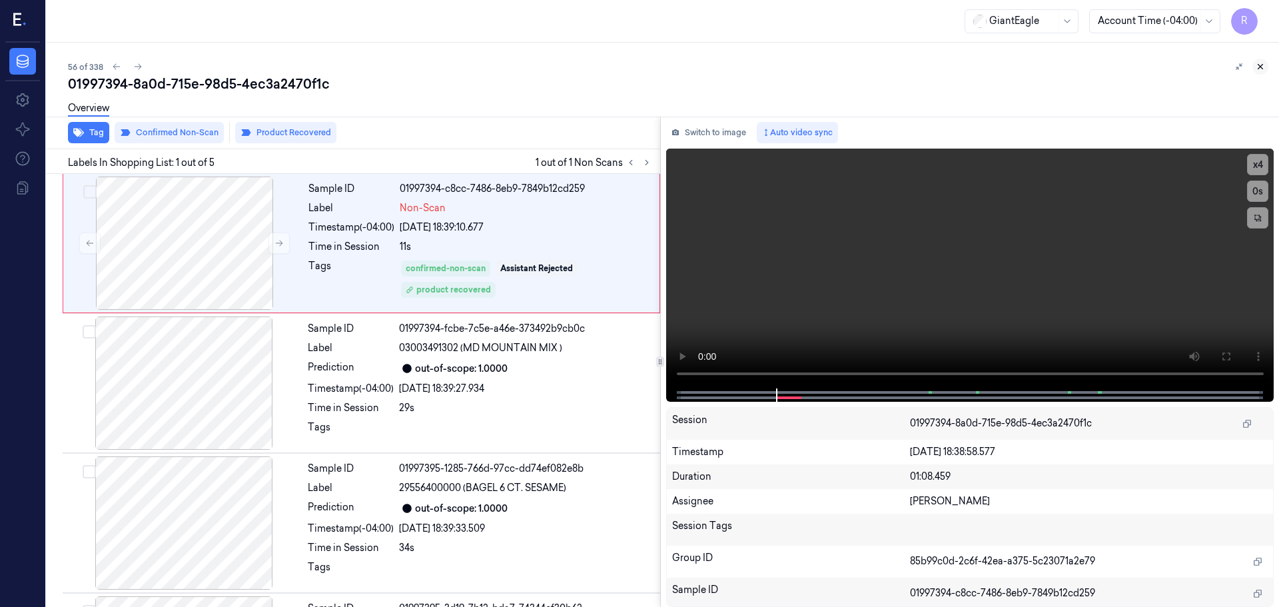
click at [1261, 67] on icon at bounding box center [1260, 66] width 9 height 9
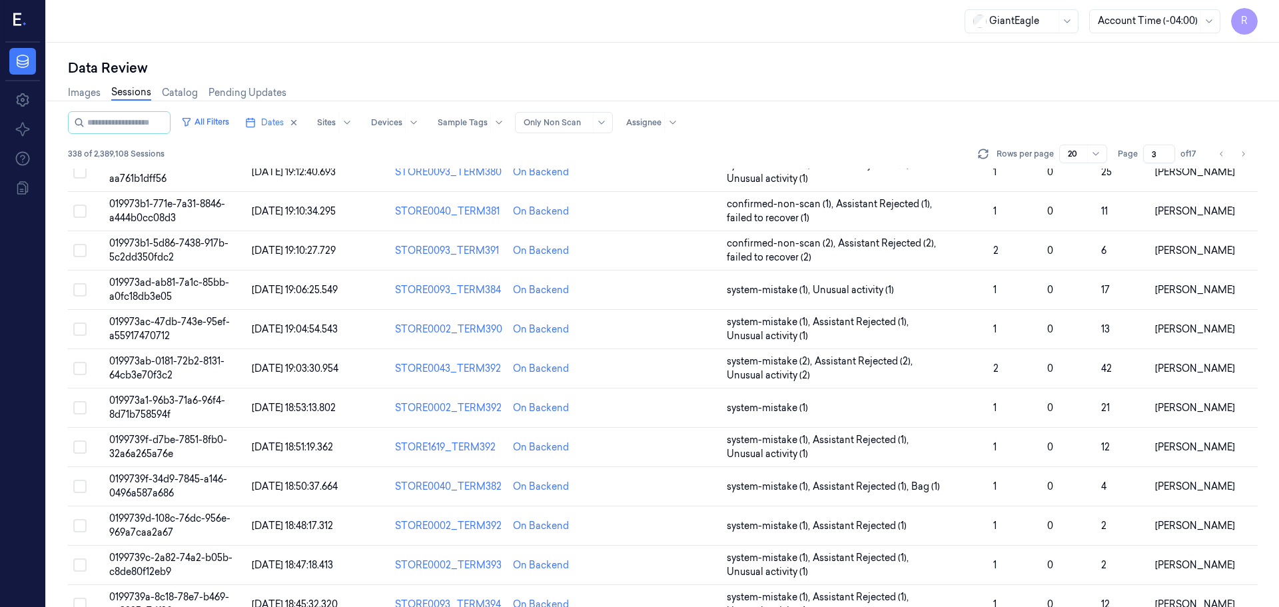
scroll to position [387, 0]
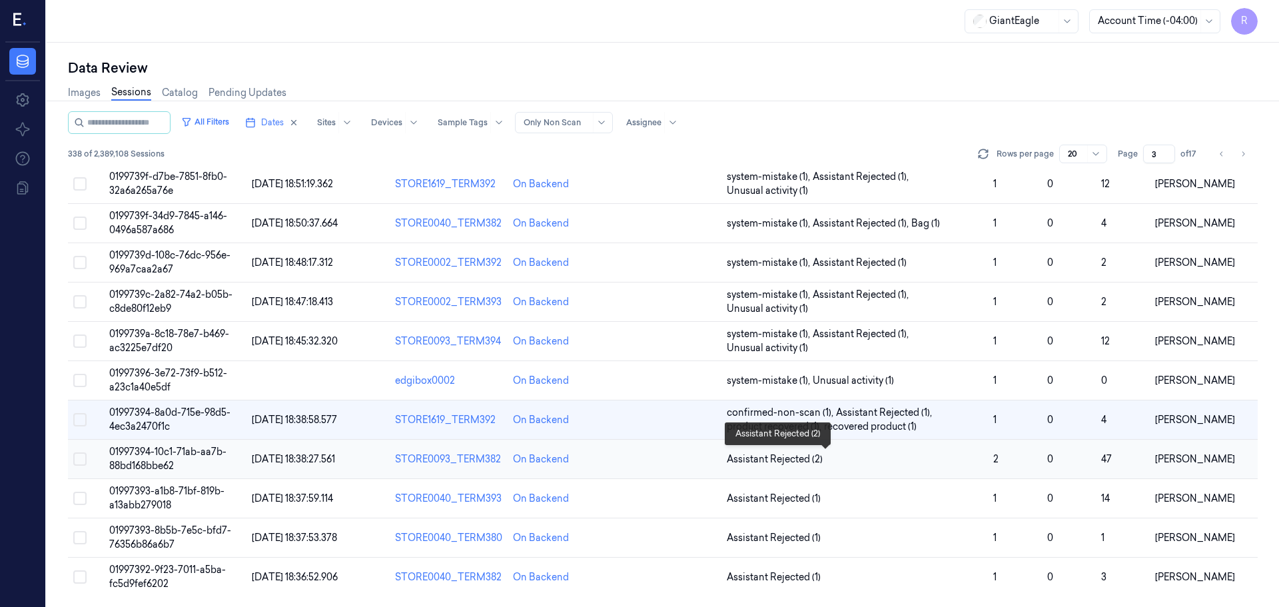
click at [899, 463] on span "Assistant Rejected (2)" at bounding box center [855, 459] width 256 height 14
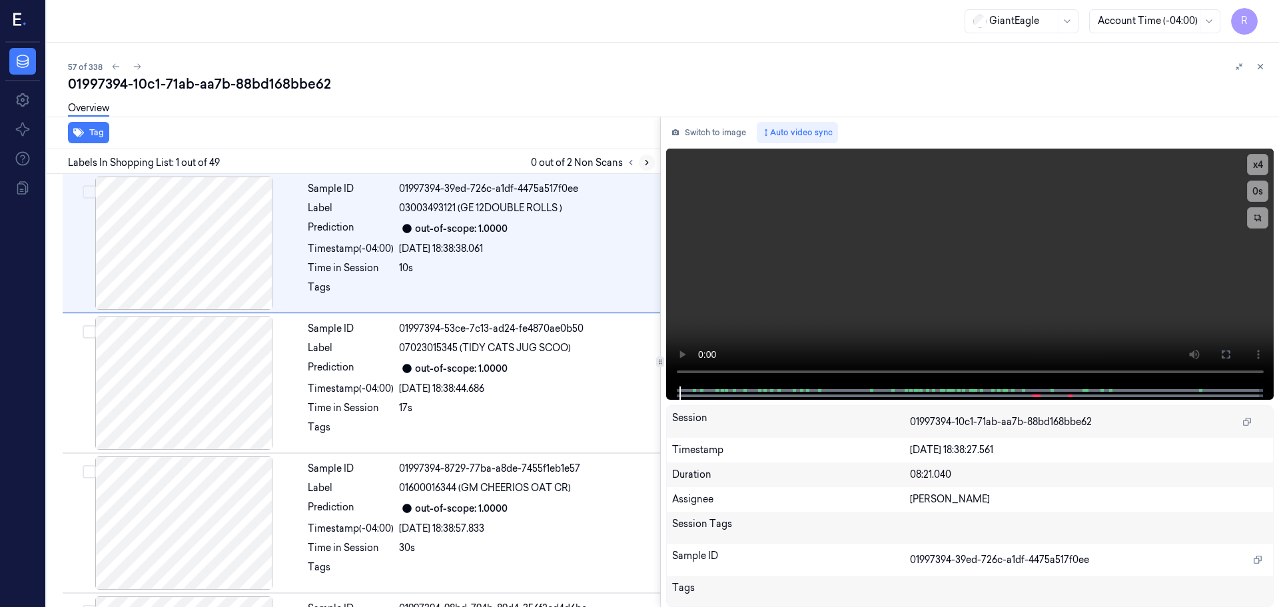
click at [648, 161] on icon at bounding box center [646, 162] width 9 height 9
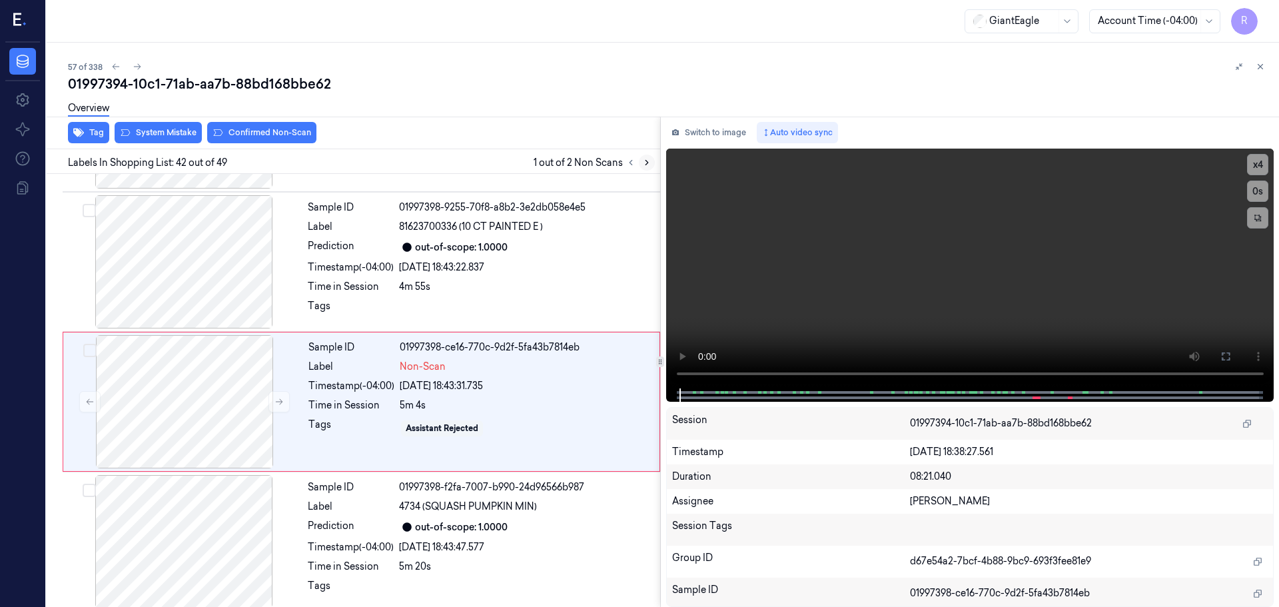
click at [650, 161] on icon at bounding box center [646, 162] width 9 height 9
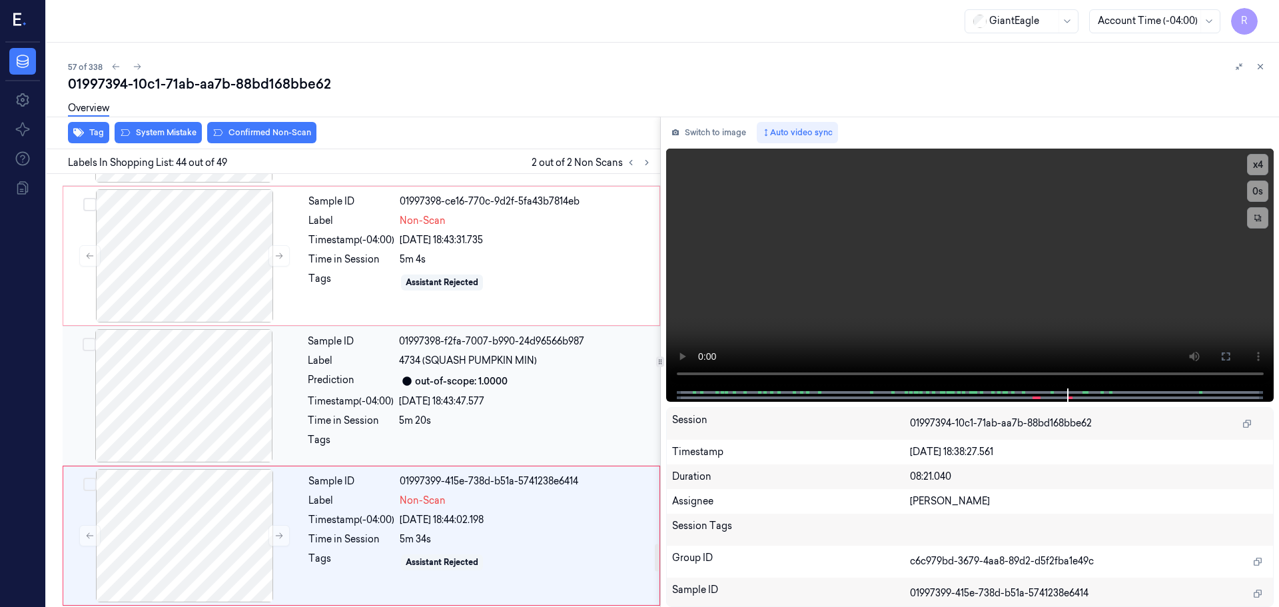
scroll to position [5717, 0]
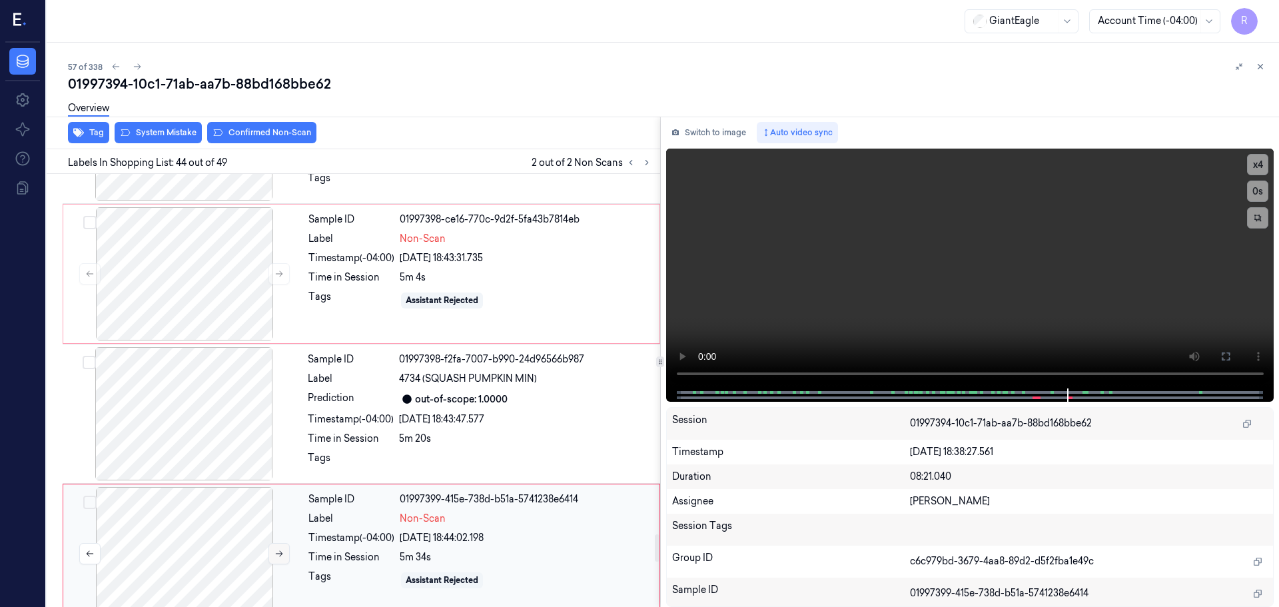
click at [277, 549] on icon at bounding box center [278, 553] width 9 height 9
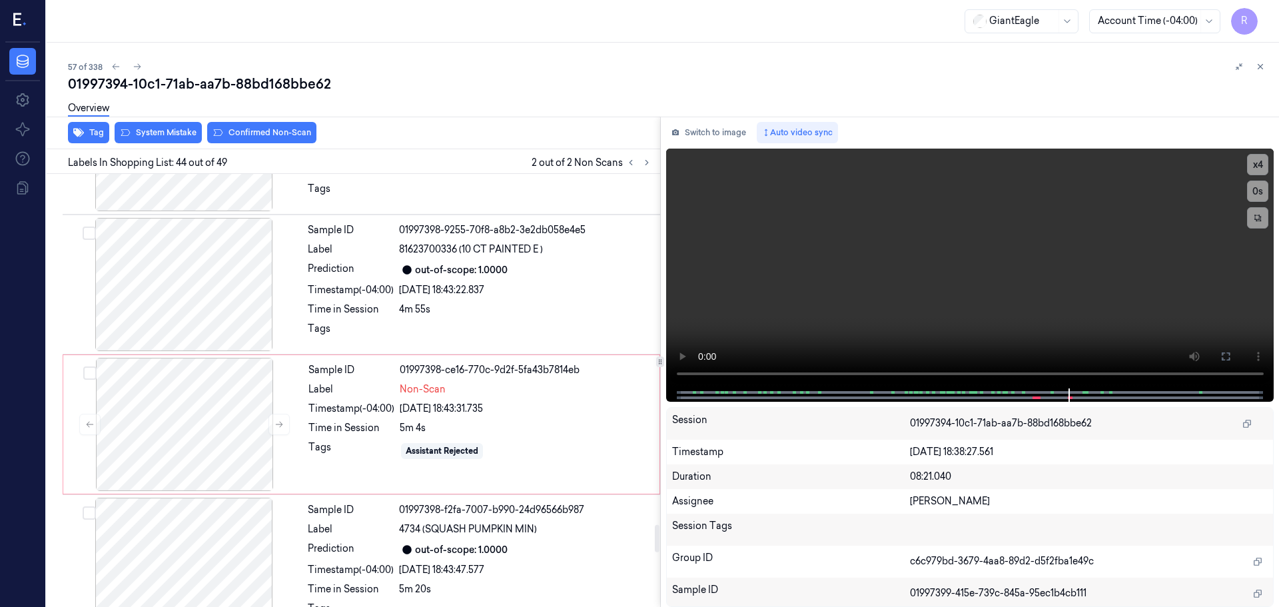
scroll to position [5535, 0]
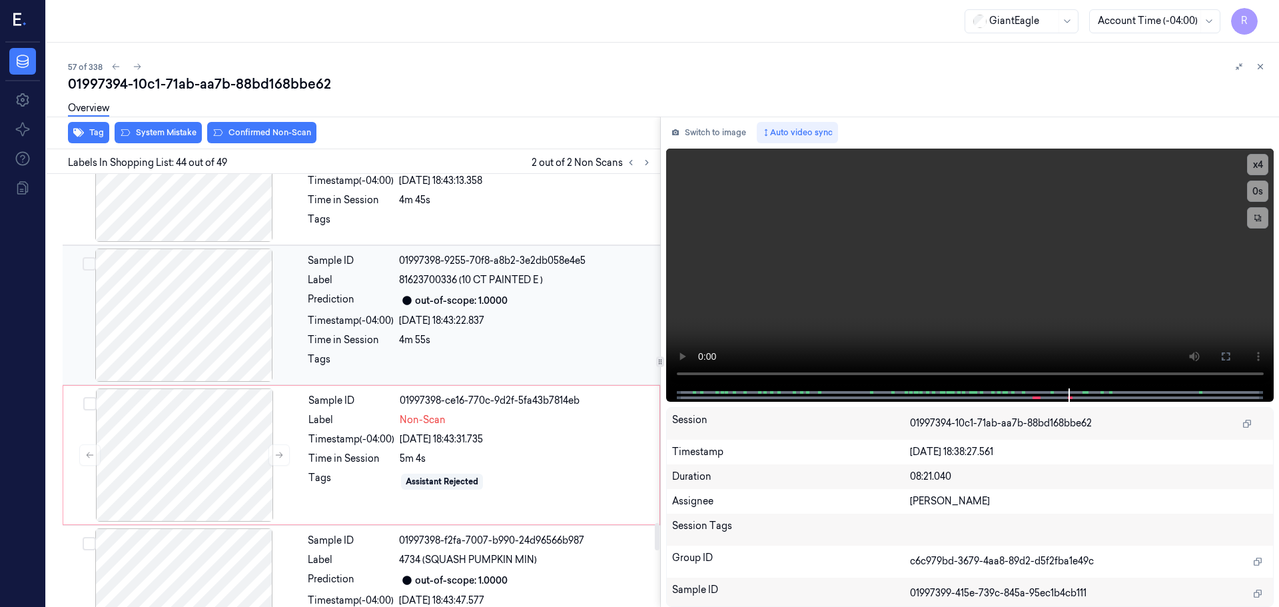
click at [206, 296] on div at bounding box center [183, 314] width 237 height 133
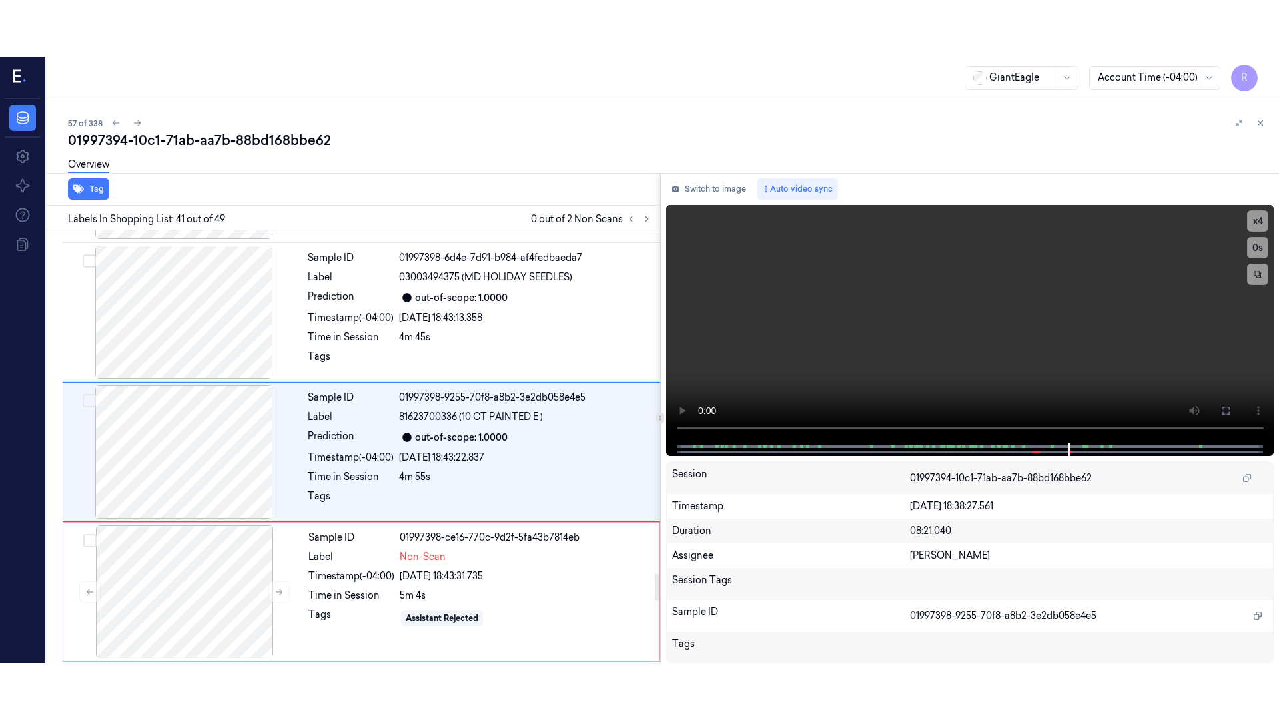
scroll to position [5449, 0]
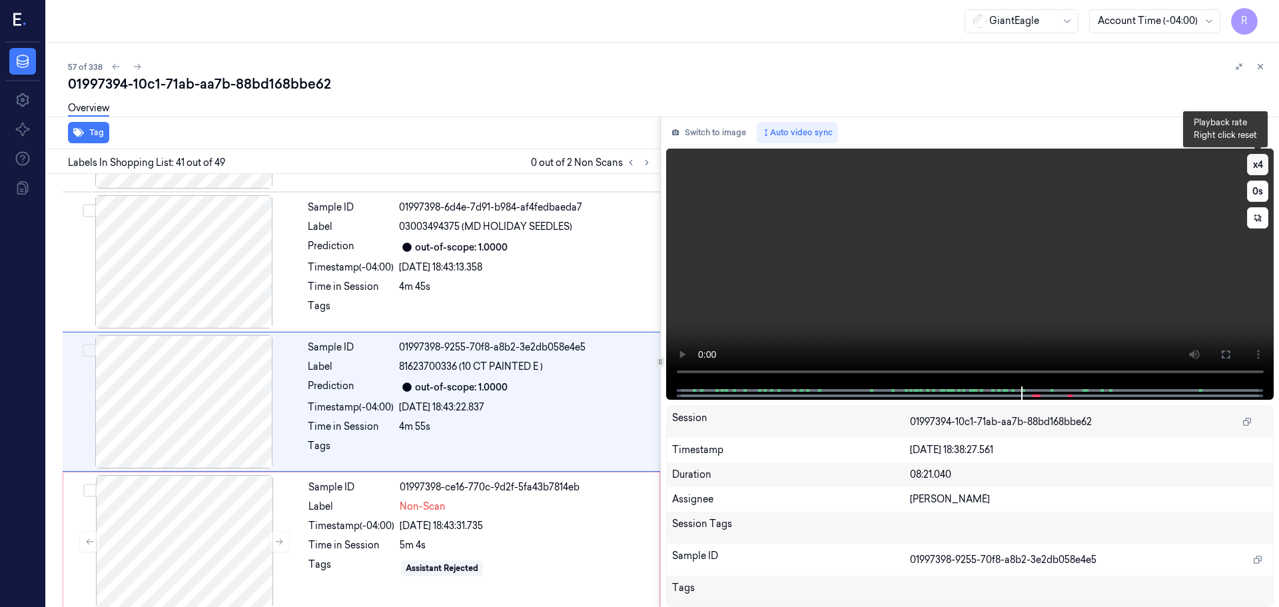
click at [1263, 167] on button "x 4" at bounding box center [1257, 164] width 21 height 21
click at [1222, 351] on icon at bounding box center [1226, 354] width 8 height 8
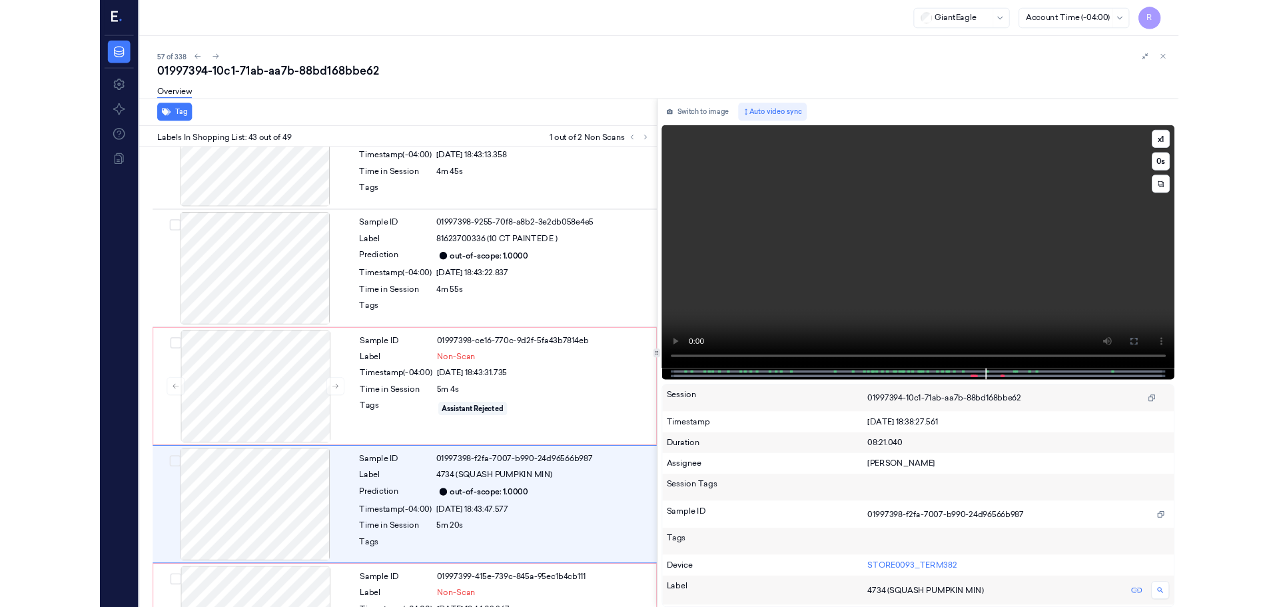
scroll to position [5673, 0]
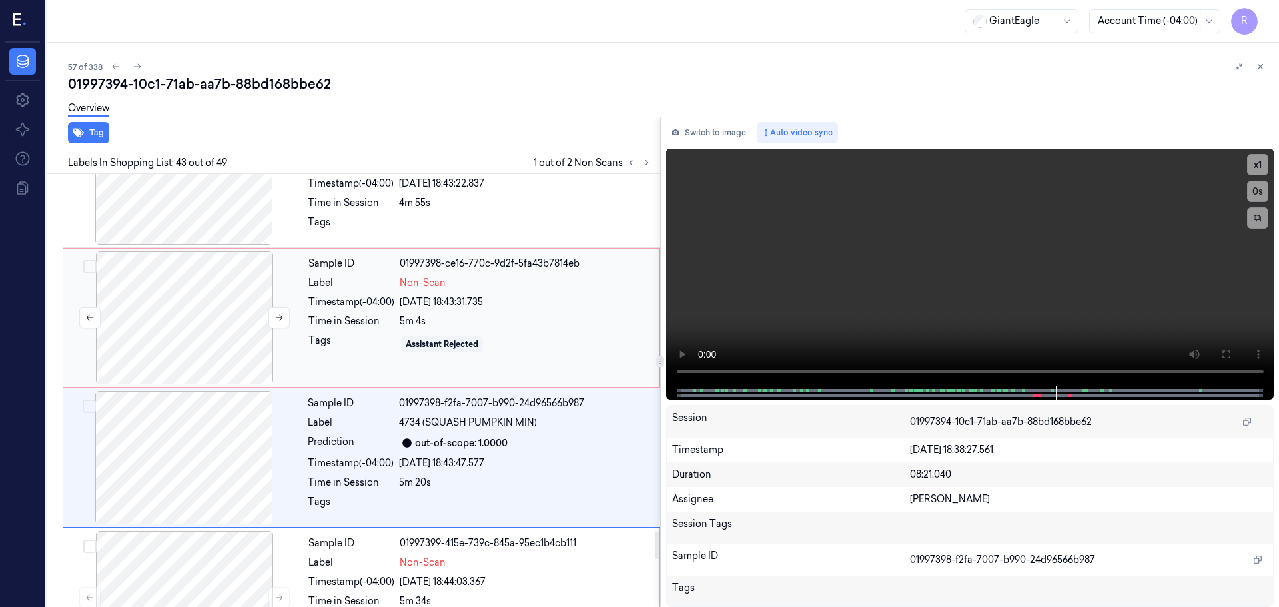
click at [200, 286] on div at bounding box center [184, 317] width 237 height 133
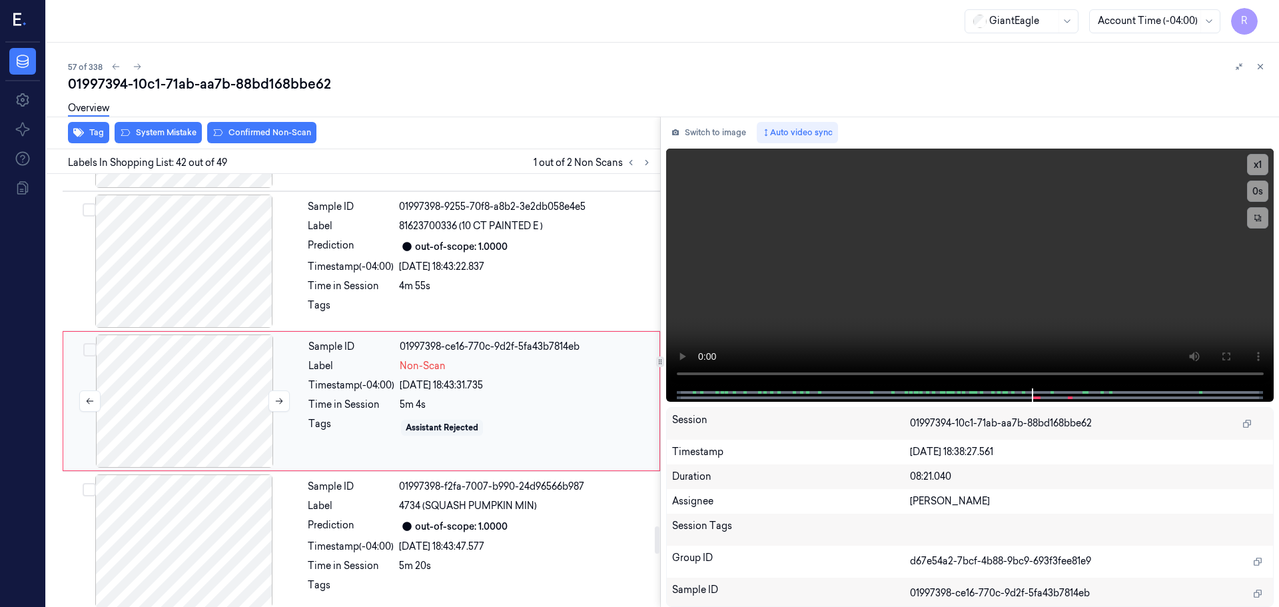
scroll to position [5589, 0]
click at [199, 231] on div at bounding box center [183, 261] width 237 height 133
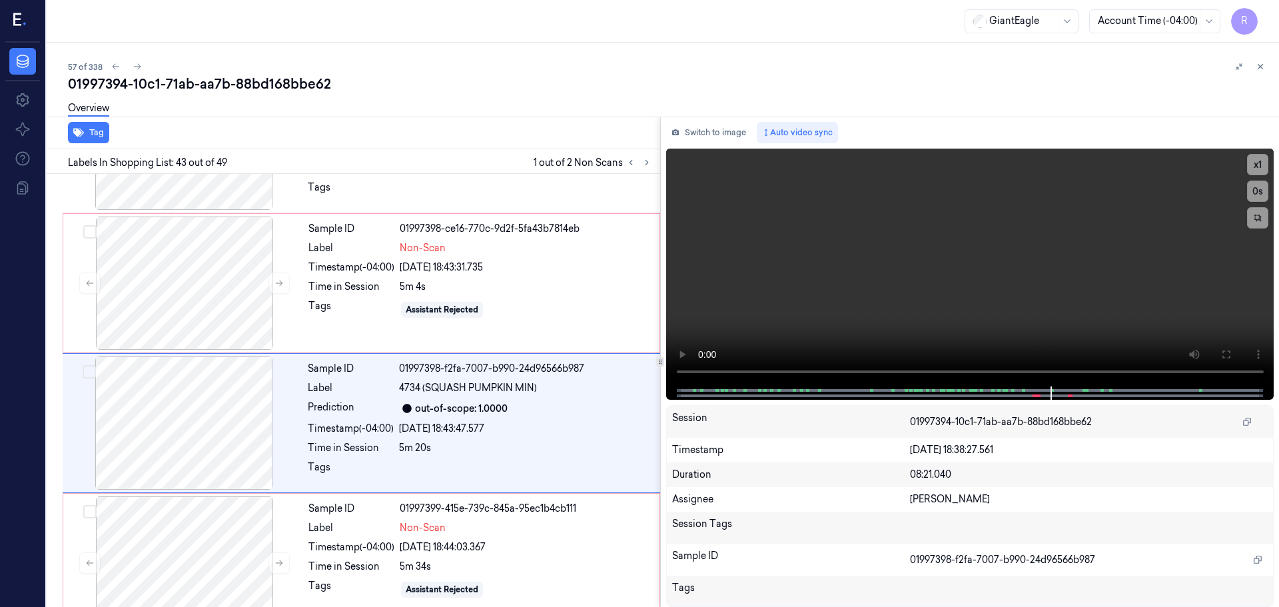
scroll to position [5729, 0]
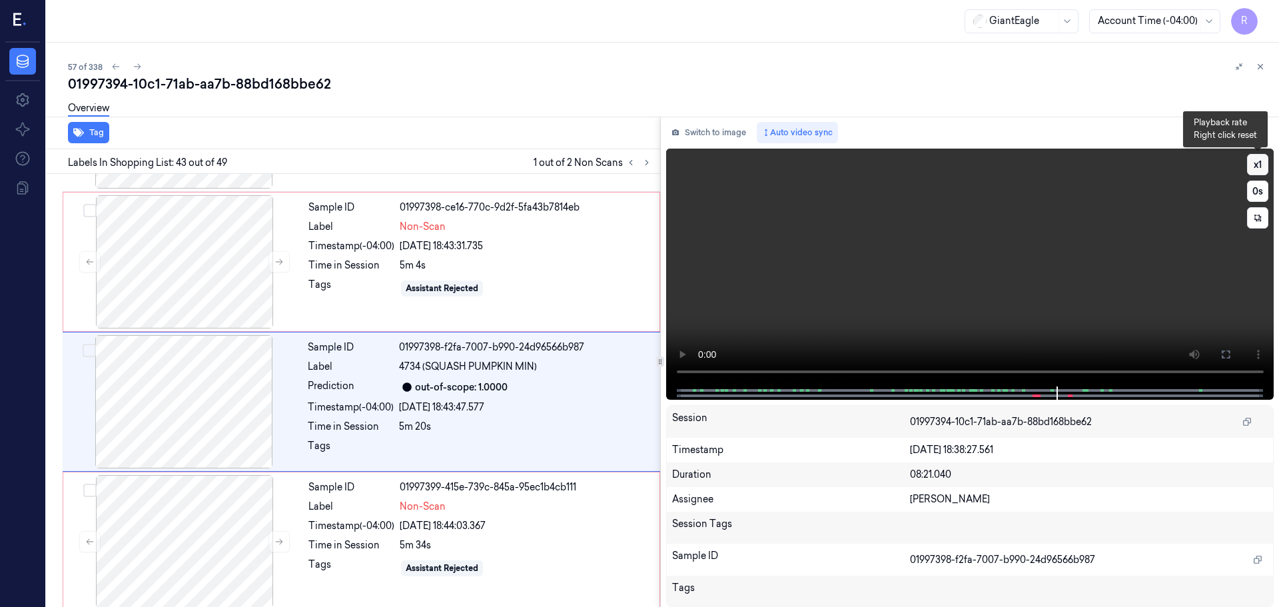
click at [1256, 166] on button "x 1" at bounding box center [1257, 164] width 21 height 21
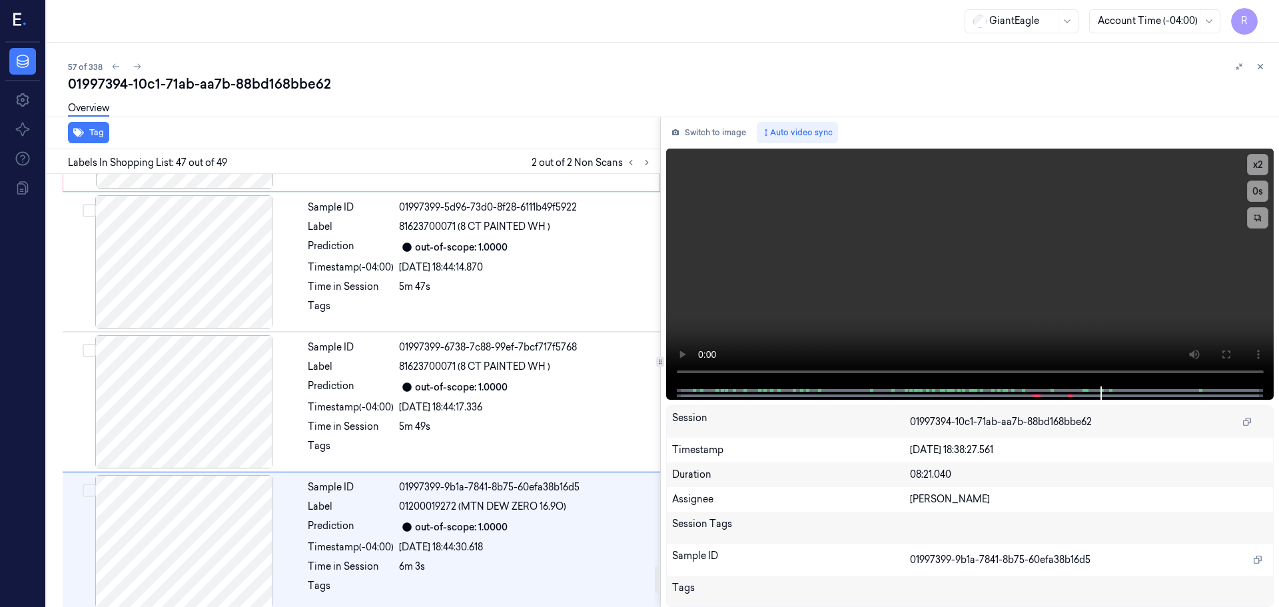
scroll to position [6288, 0]
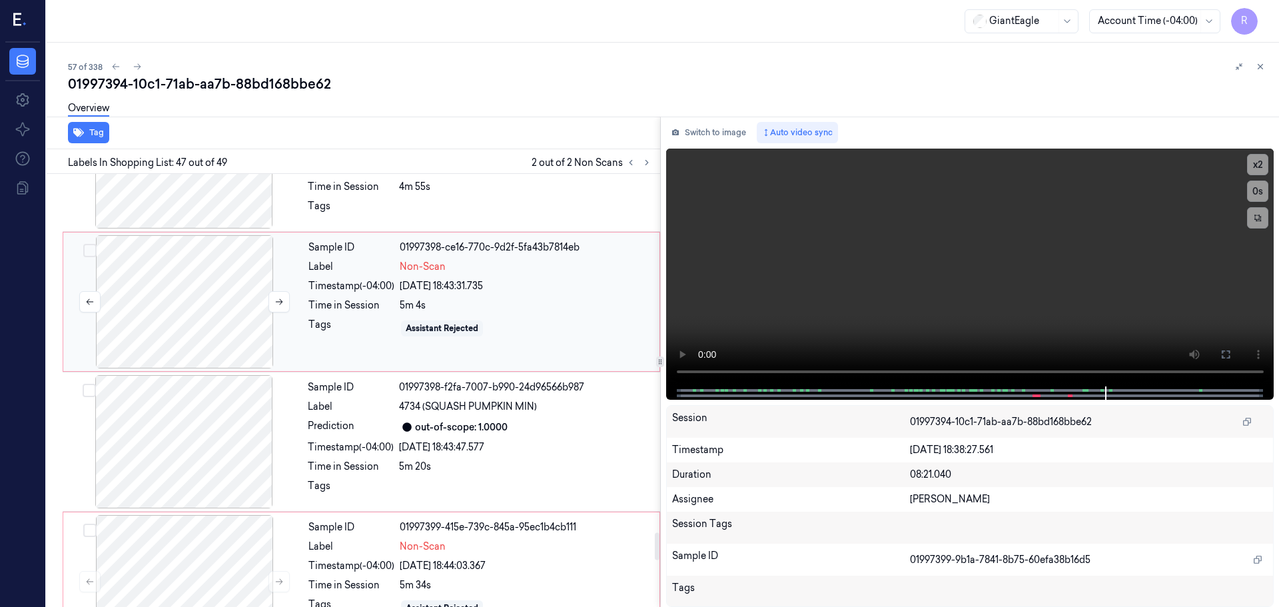
click at [159, 265] on div at bounding box center [184, 301] width 237 height 133
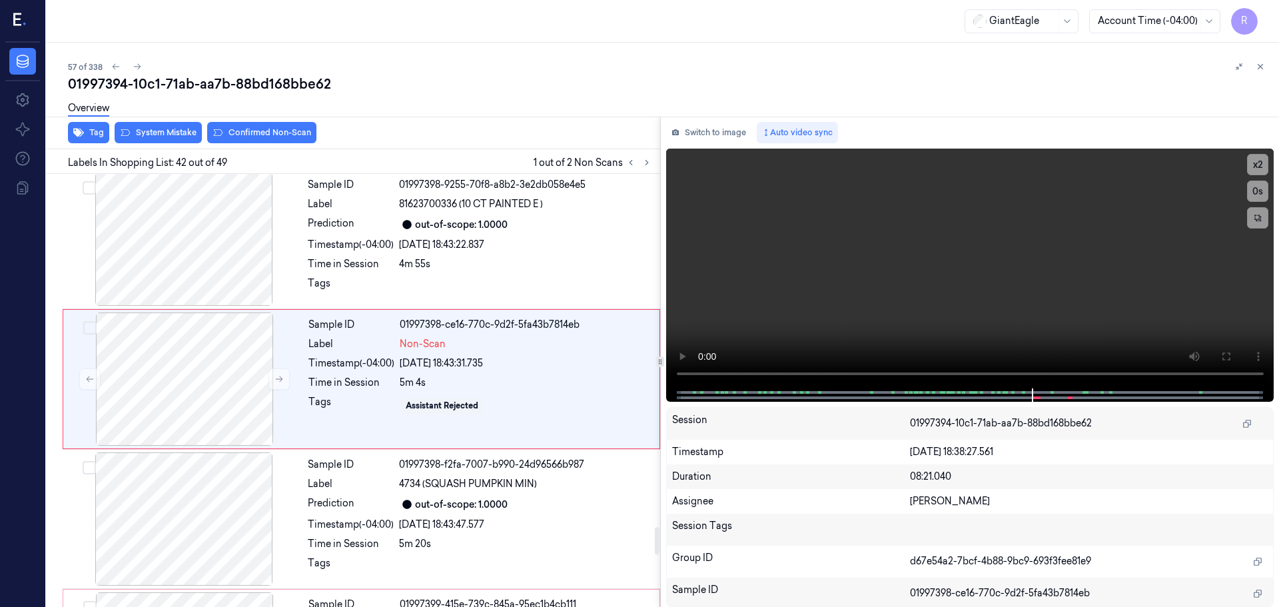
scroll to position [5589, 0]
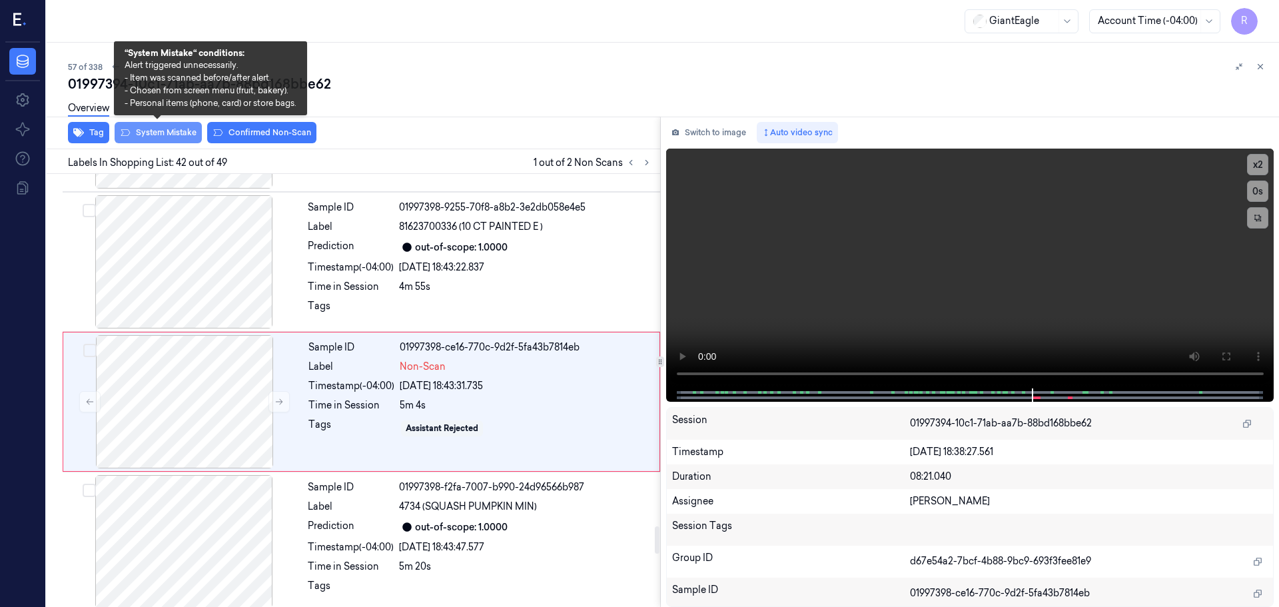
click at [165, 135] on button "System Mistake" at bounding box center [158, 132] width 87 height 21
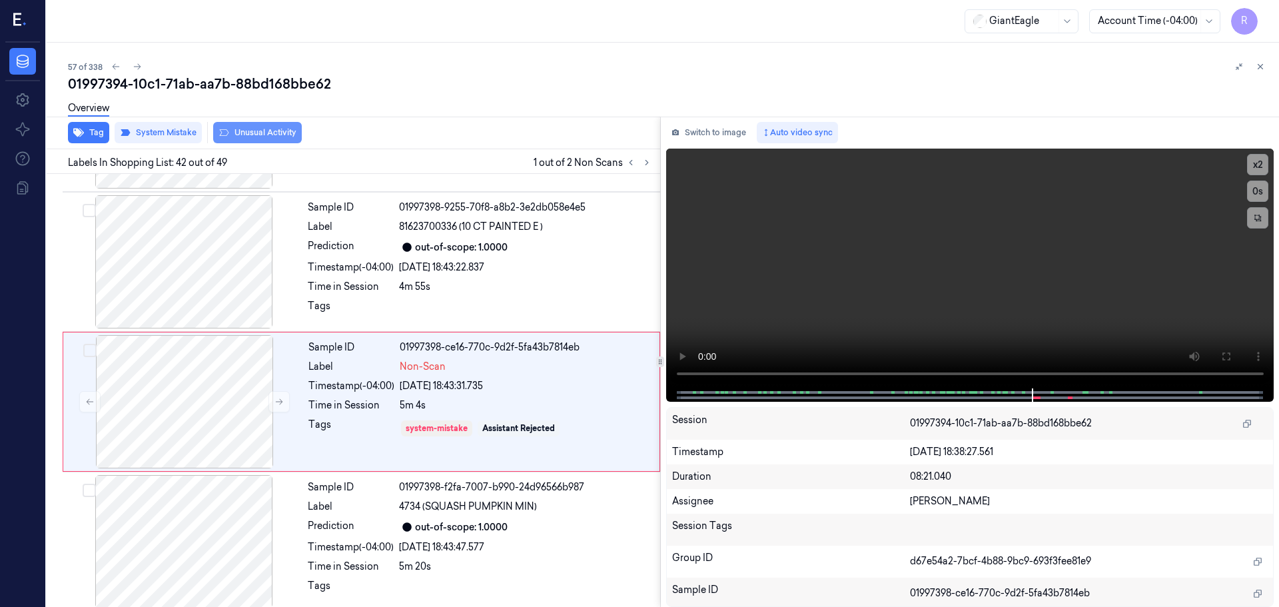
click at [276, 131] on button "Unusual Activity" at bounding box center [257, 132] width 89 height 21
click at [645, 161] on icon at bounding box center [646, 162] width 9 height 9
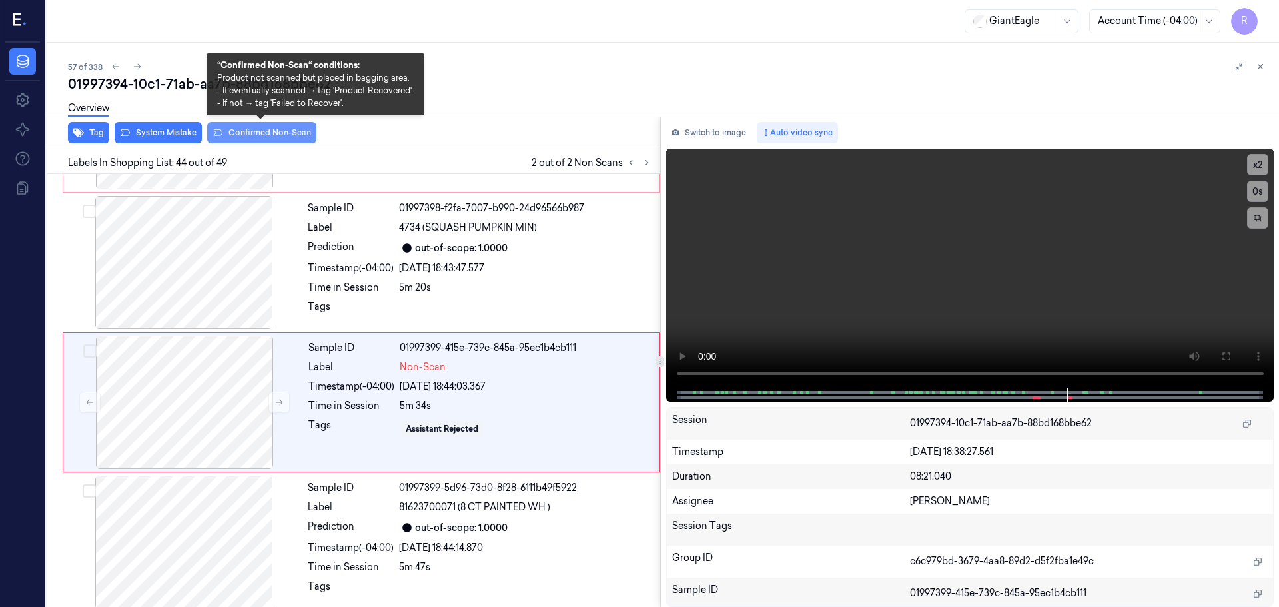
scroll to position [5869, 0]
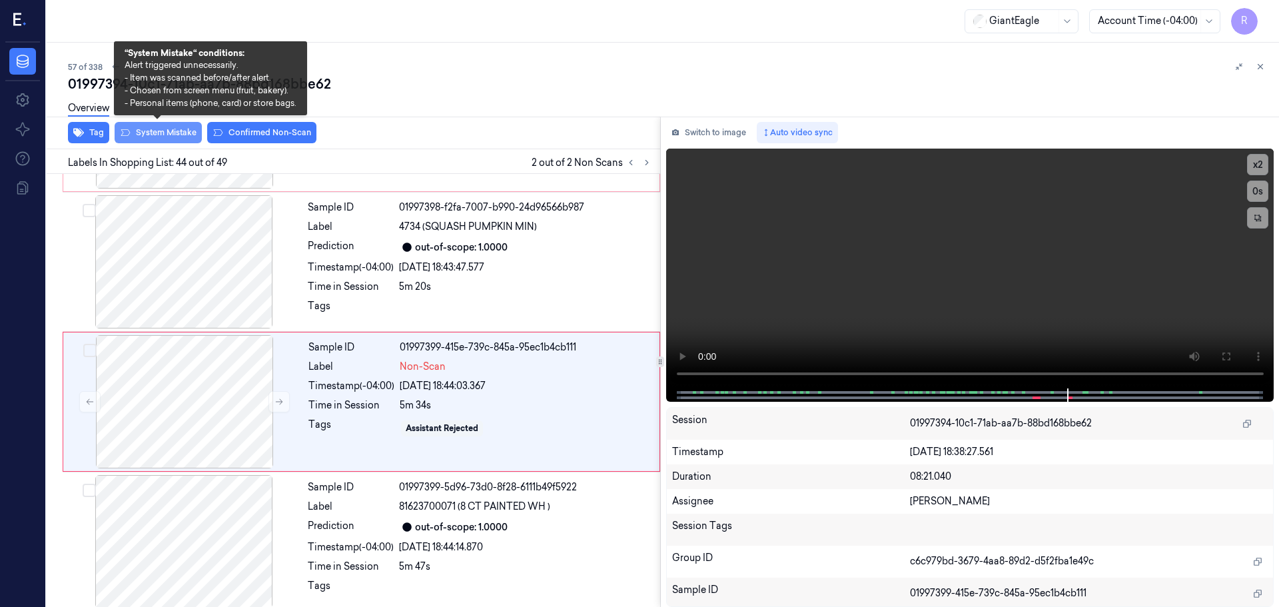
click at [175, 128] on button "System Mistake" at bounding box center [158, 132] width 87 height 21
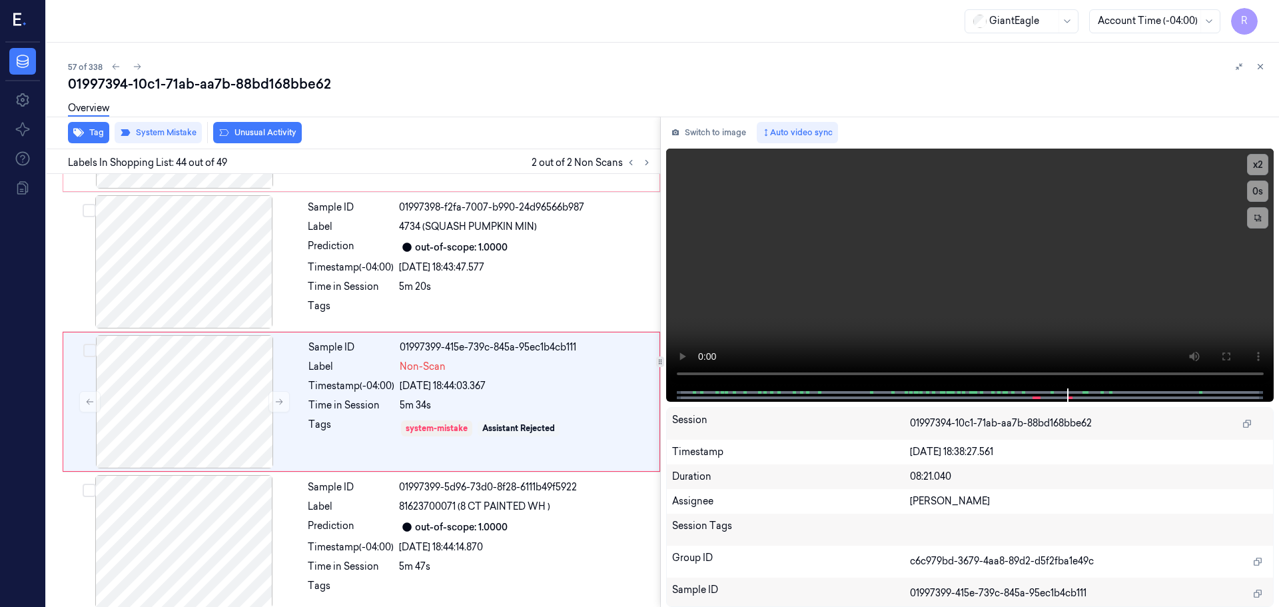
click at [271, 134] on button "Unusual Activity" at bounding box center [257, 132] width 89 height 21
click at [630, 165] on icon at bounding box center [630, 162] width 9 height 9
click at [442, 484] on div "Sample ID 01997398-f2fa-7007-b990-24d96566b987 Label 4734 (SQUASH PUMPKIN MIN) …" at bounding box center [479, 541] width 355 height 133
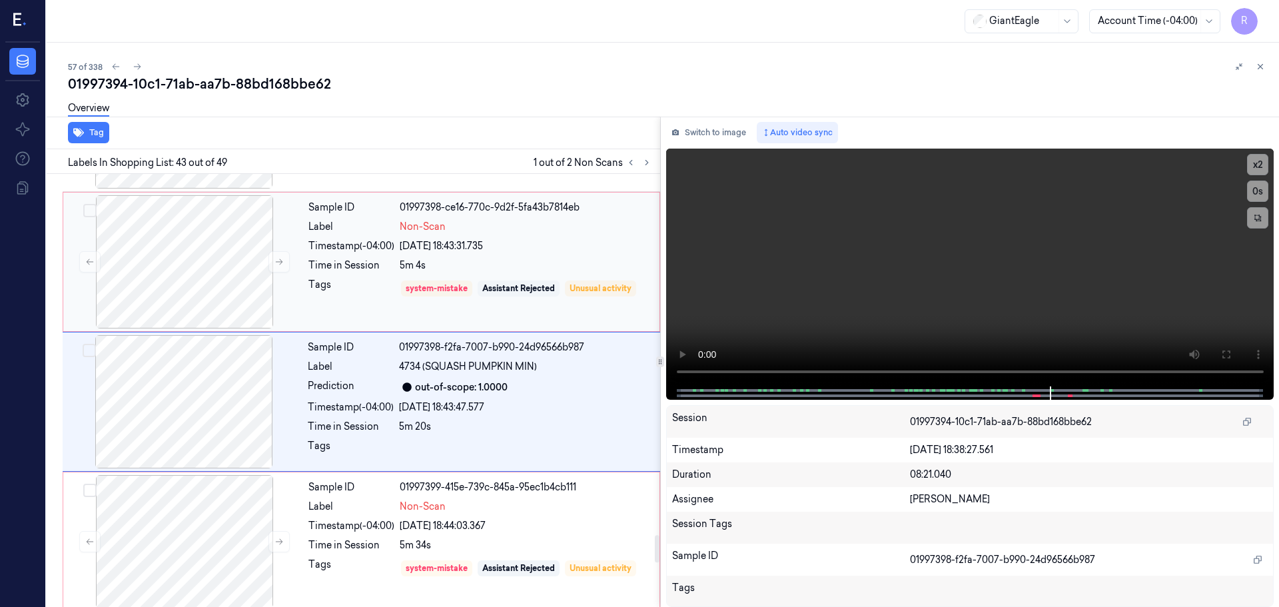
click at [385, 278] on div "Tags" at bounding box center [351, 288] width 86 height 21
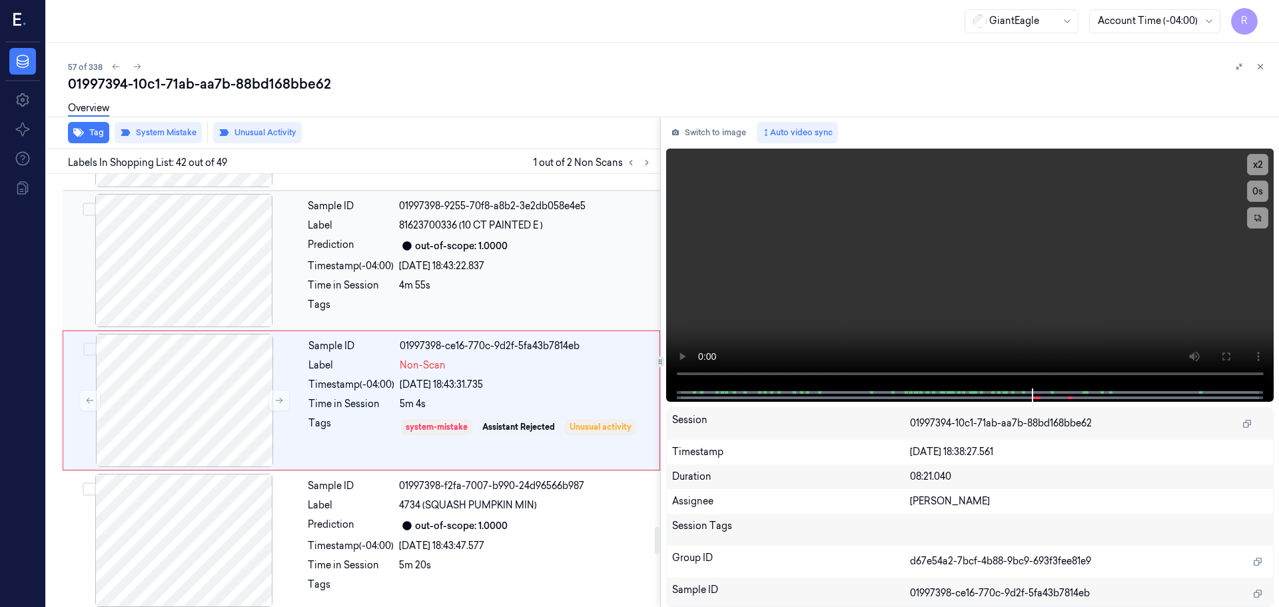
scroll to position [5589, 0]
click at [270, 391] on button at bounding box center [278, 401] width 21 height 21
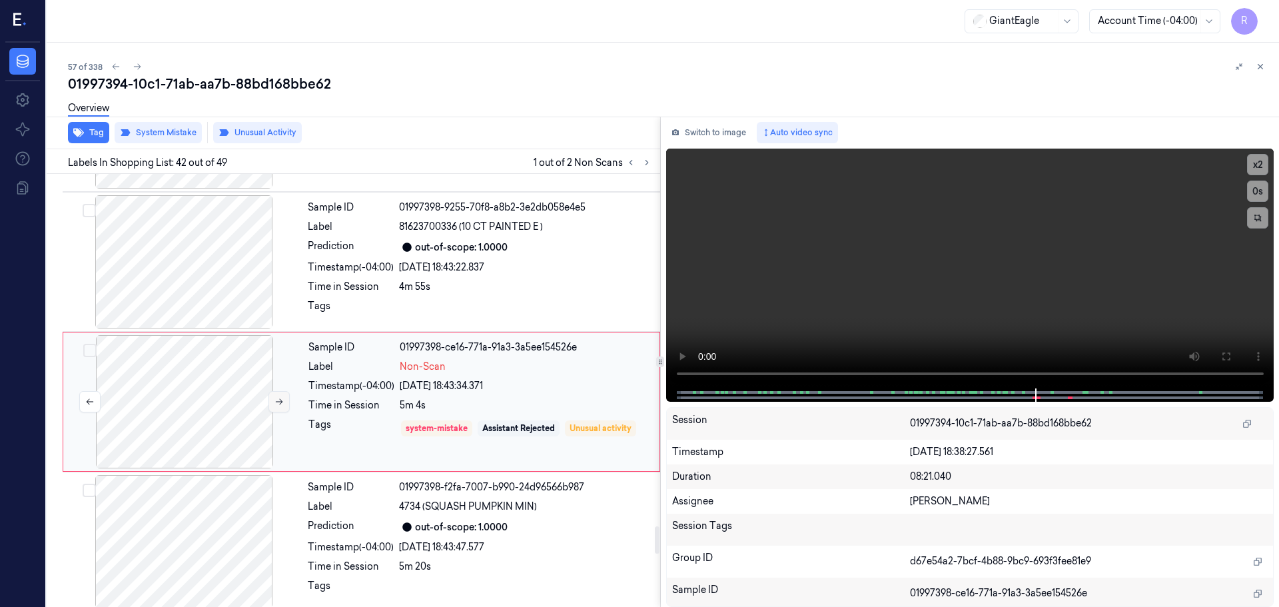
click at [270, 391] on button at bounding box center [278, 401] width 21 height 21
click at [305, 498] on div "Sample ID 01997398-f2fa-7007-b990-24d96566b987 Label 4734 (SQUASH PUMPKIN MIN) …" at bounding box center [479, 541] width 355 height 133
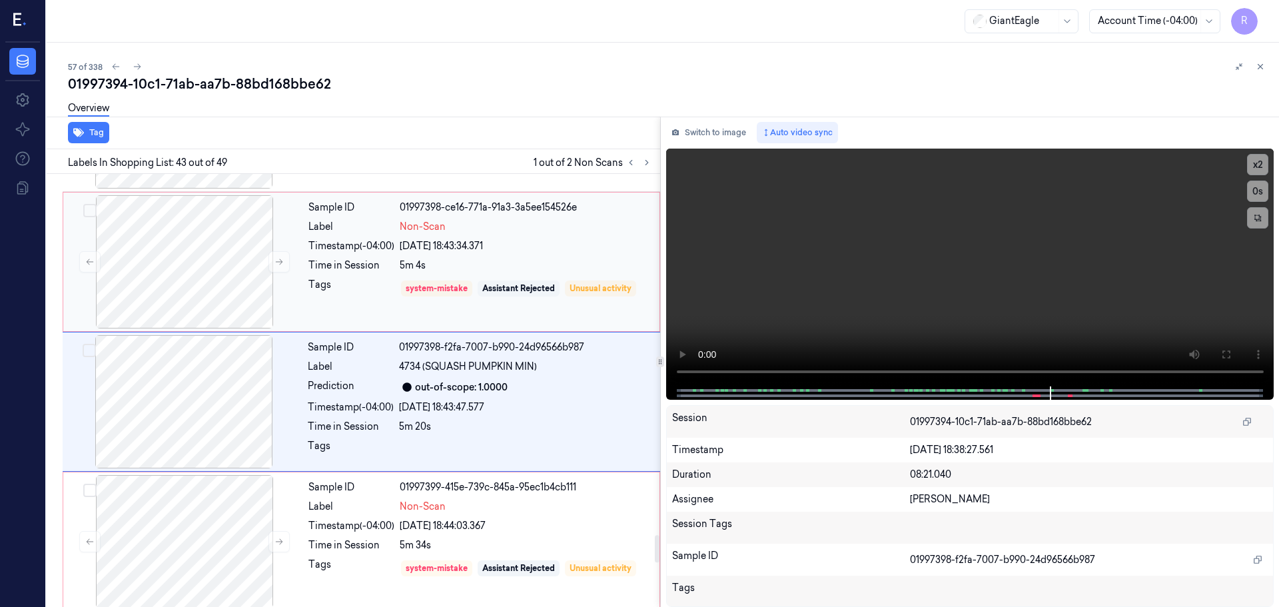
click at [377, 278] on div "Tags" at bounding box center [351, 288] width 86 height 21
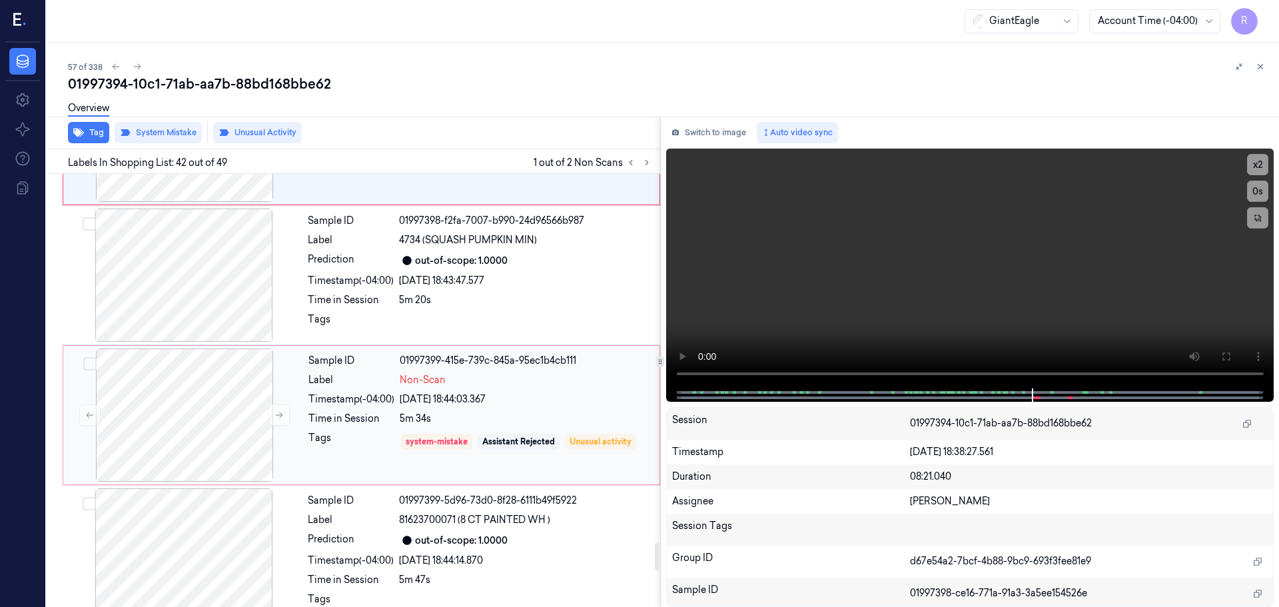
click at [335, 431] on div "Tags" at bounding box center [351, 441] width 86 height 21
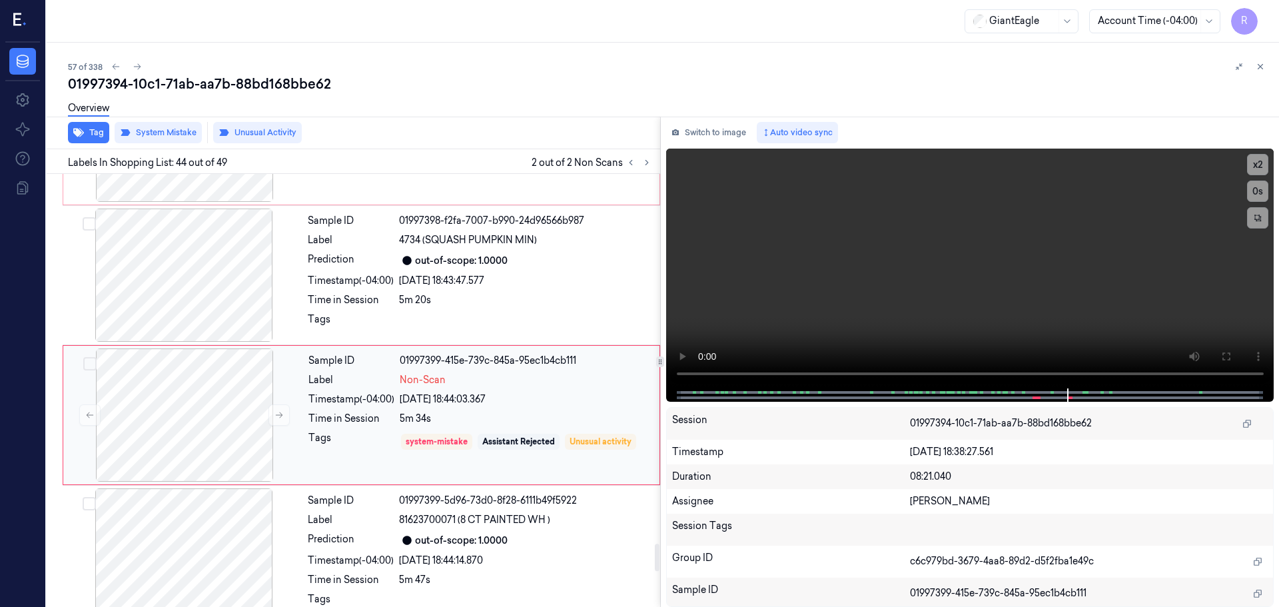
scroll to position [5869, 0]
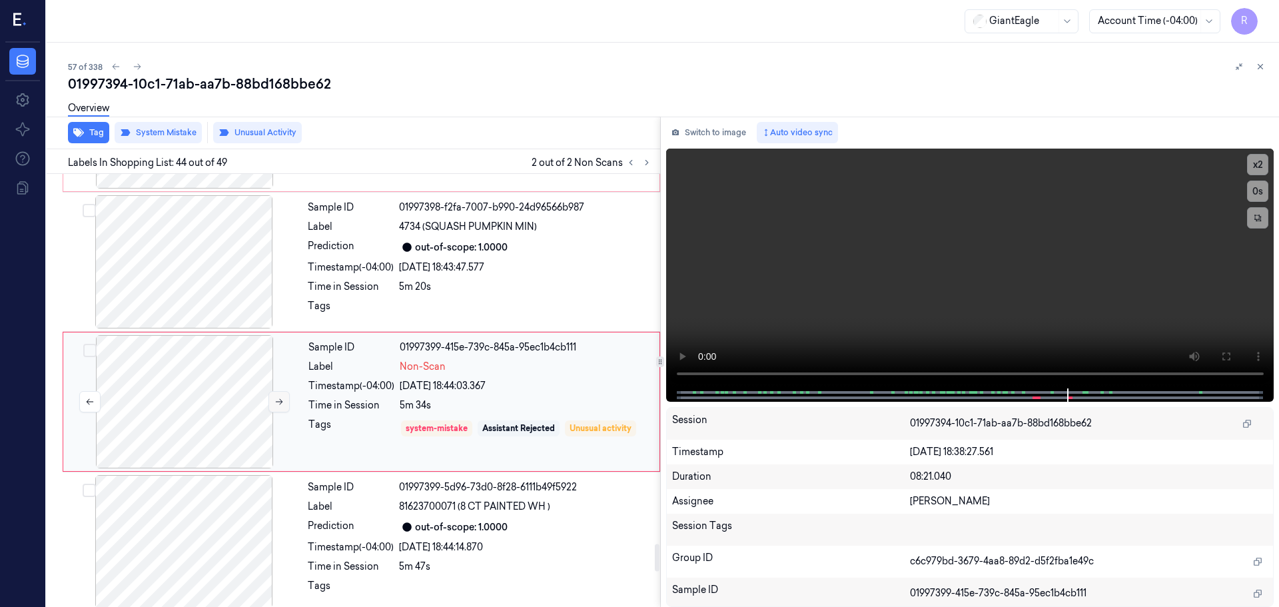
click at [272, 392] on button at bounding box center [278, 401] width 21 height 21
click at [274, 397] on icon at bounding box center [278, 401] width 9 height 9
click at [328, 504] on div "Sample ID 01997399-5d96-73d0-8f28-6111b49f5922 Label 81623700071 (8 CT PAINTED …" at bounding box center [479, 541] width 355 height 133
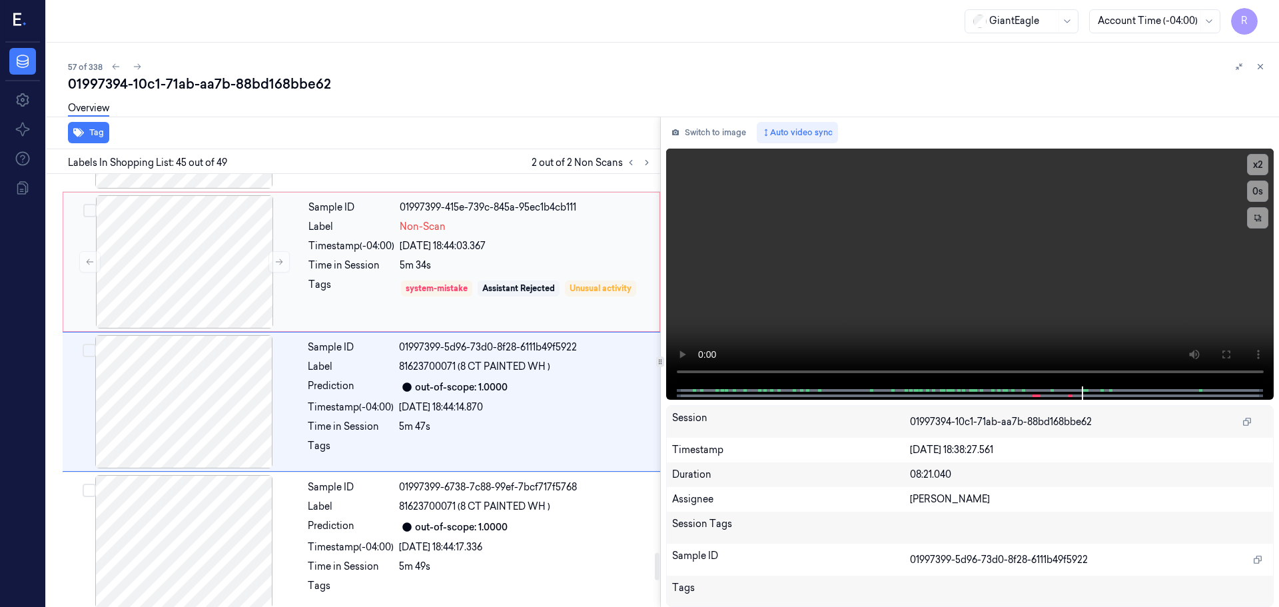
click at [327, 278] on div "Tags" at bounding box center [351, 288] width 86 height 21
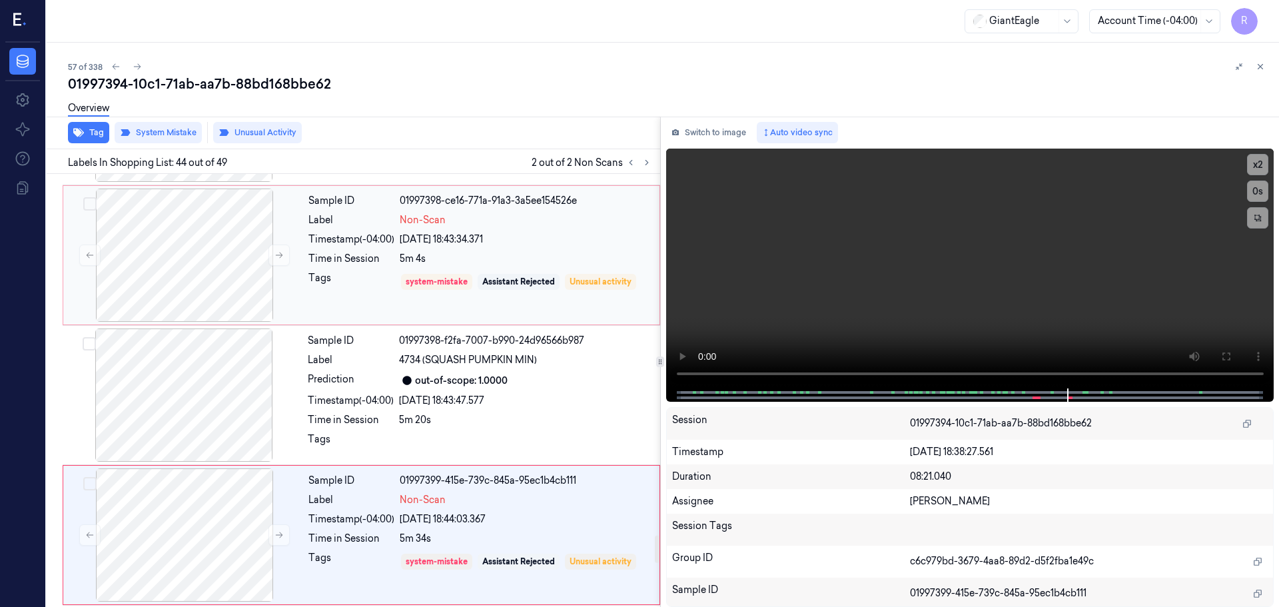
click at [367, 271] on div "Tags" at bounding box center [351, 281] width 86 height 21
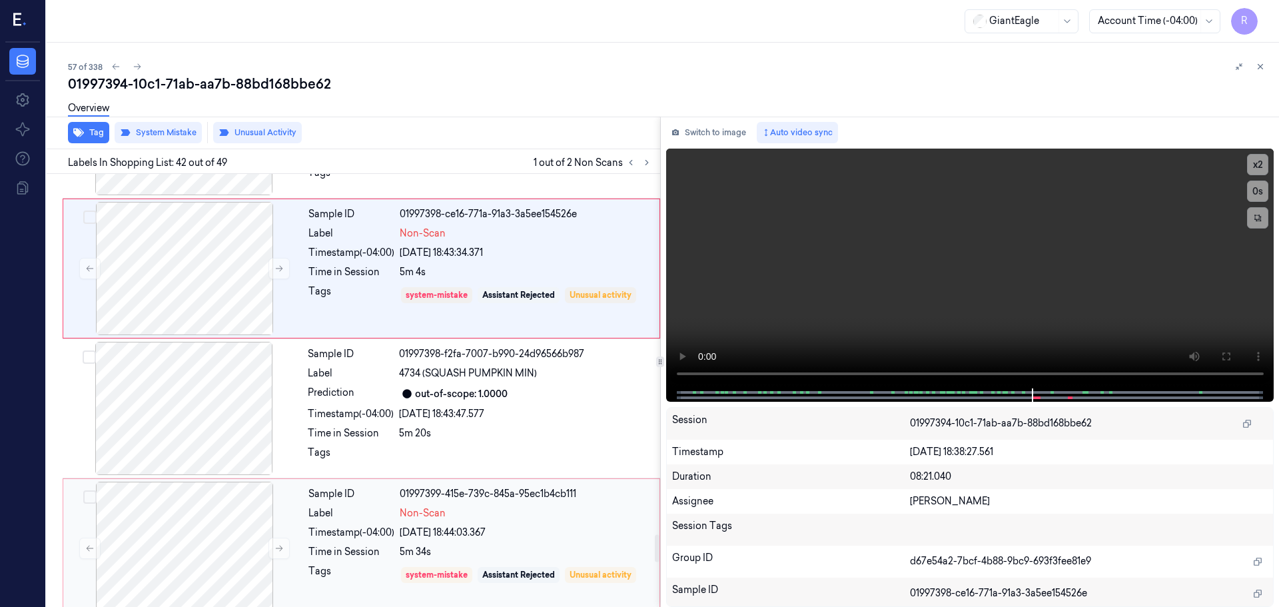
click at [348, 512] on div "Sample ID 01997399-415e-739c-845a-95ec1b4cb111 Label Non-Scan Timestamp (-04:00…" at bounding box center [480, 548] width 354 height 133
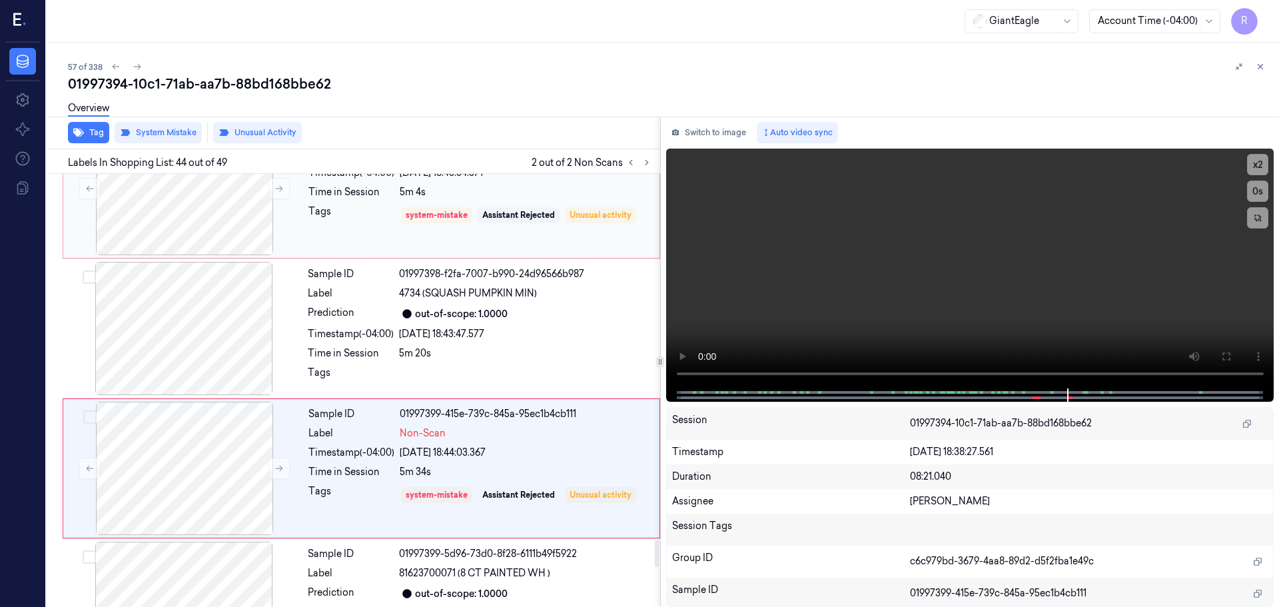
click at [333, 205] on div "Tags" at bounding box center [351, 215] width 86 height 21
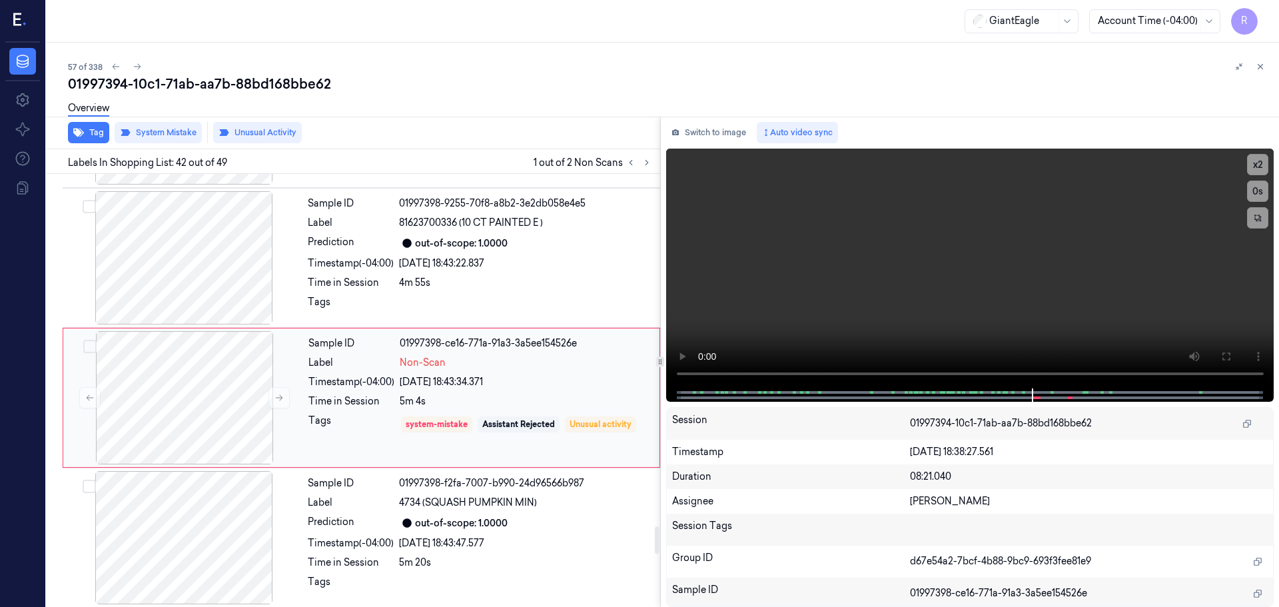
scroll to position [5589, 0]
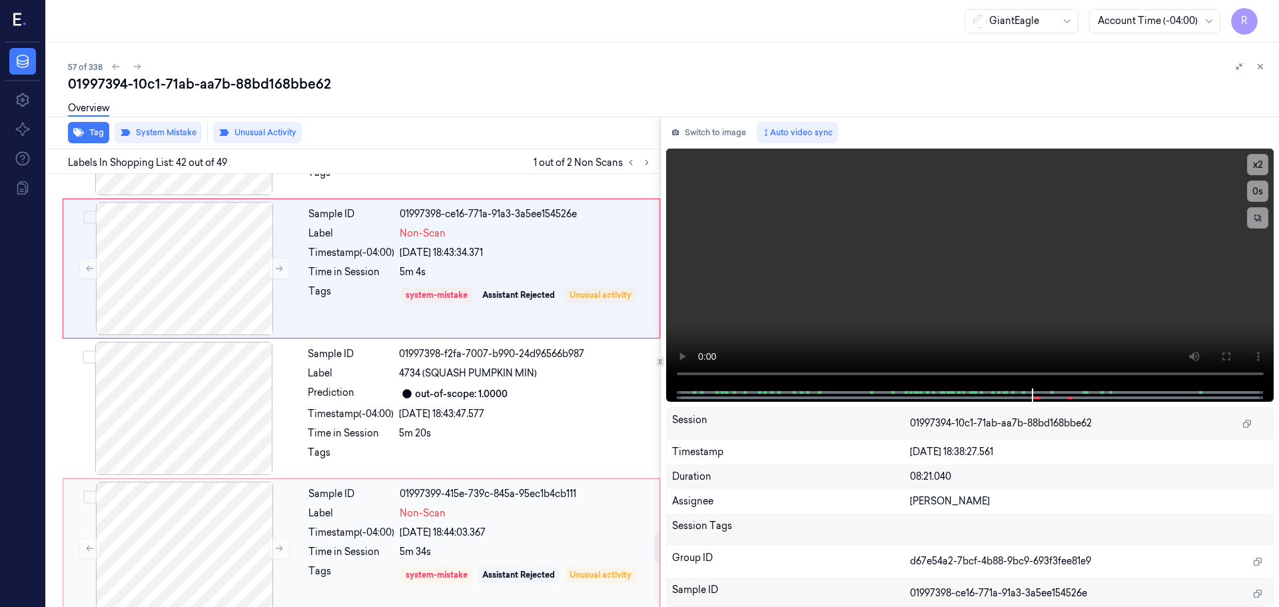
click at [390, 526] on div "Timestamp (-04:00)" at bounding box center [351, 533] width 86 height 14
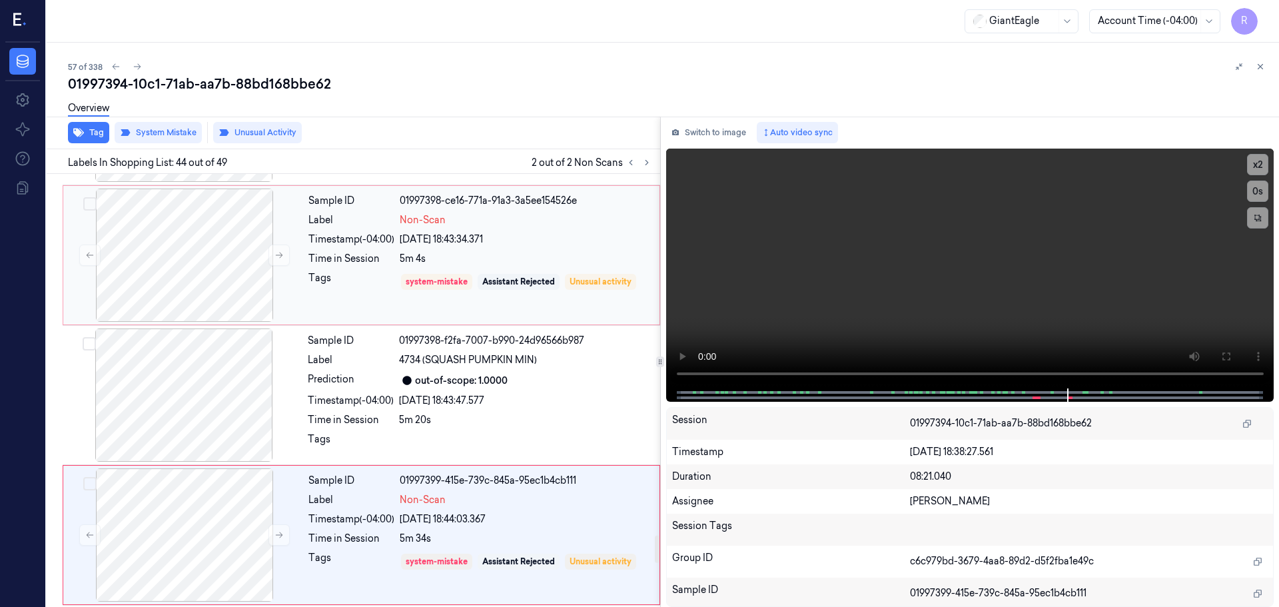
click at [359, 271] on div "Tags" at bounding box center [351, 281] width 86 height 21
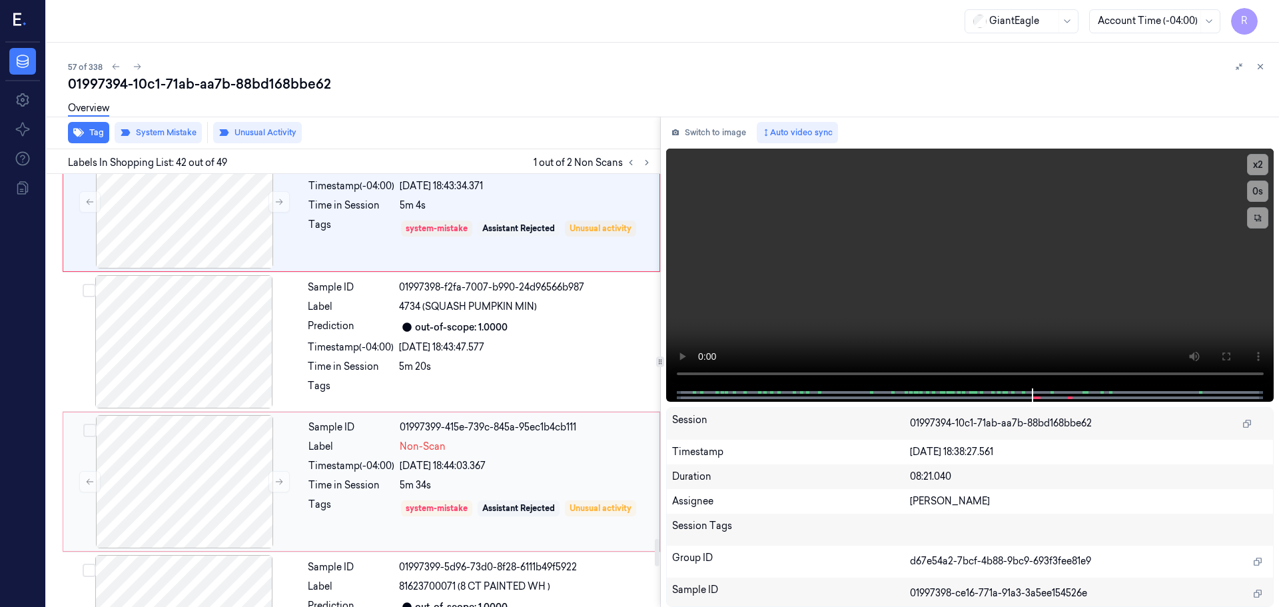
click at [337, 478] on div "Time in Session" at bounding box center [351, 485] width 86 height 14
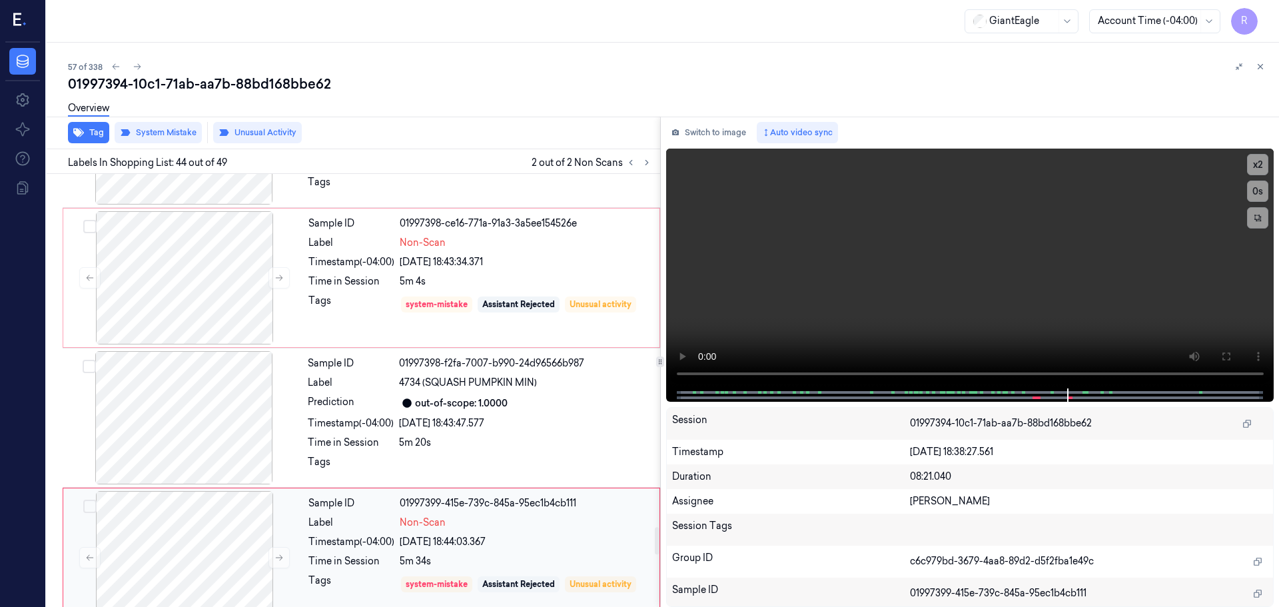
scroll to position [5602, 0]
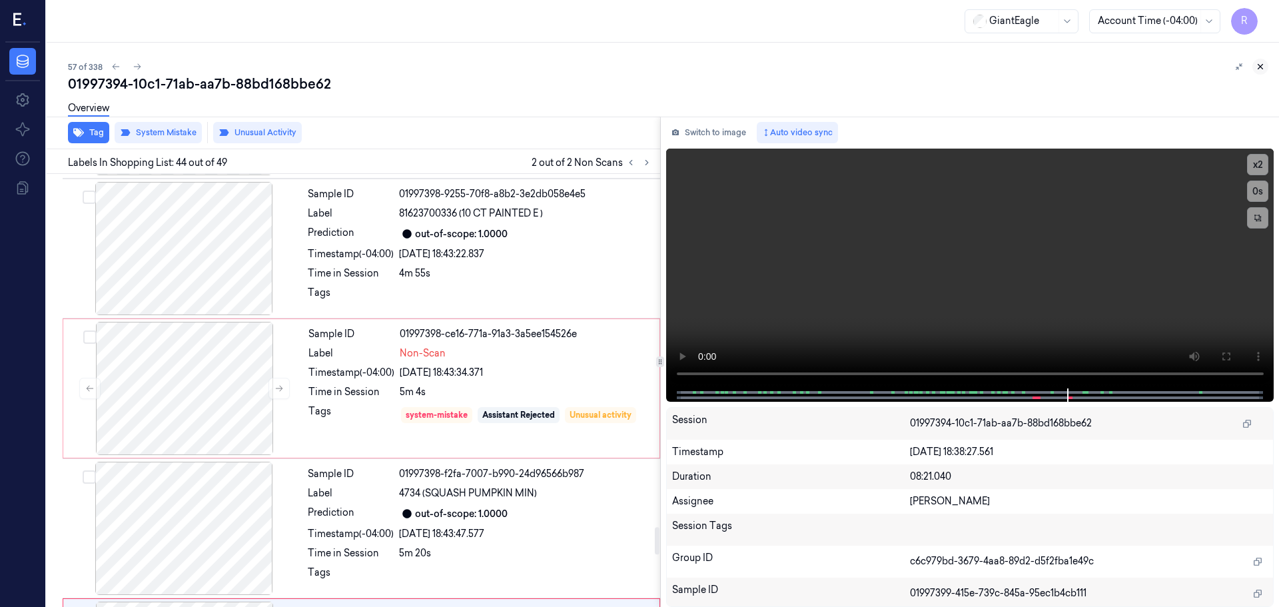
click at [1264, 64] on icon at bounding box center [1260, 66] width 9 height 9
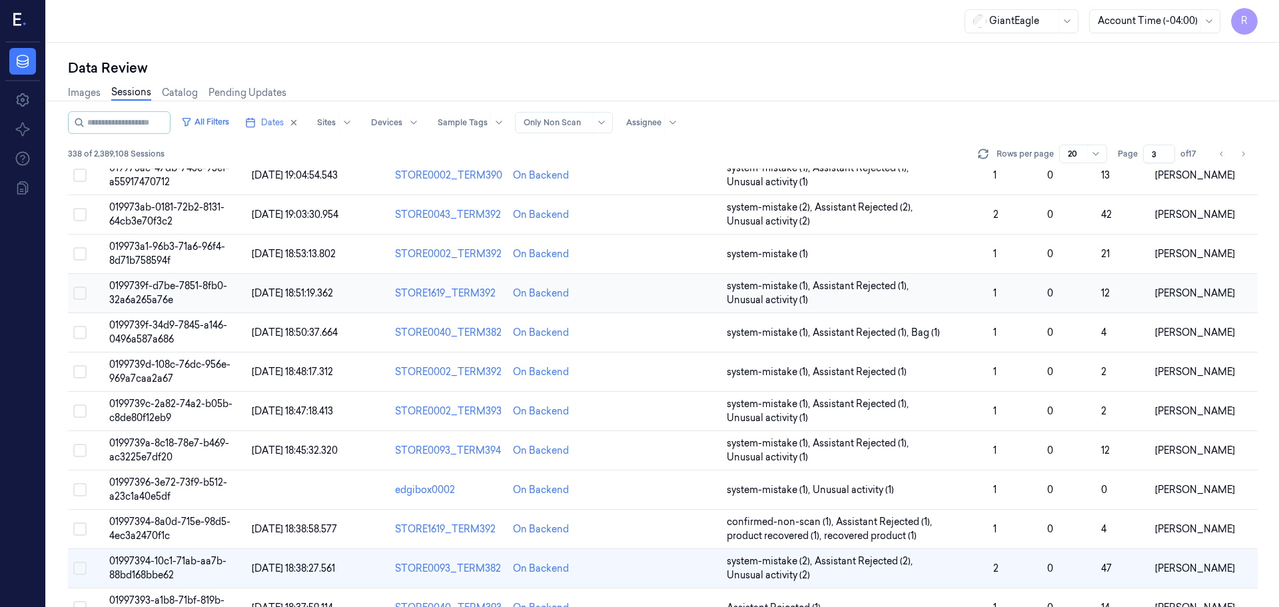
scroll to position [387, 0]
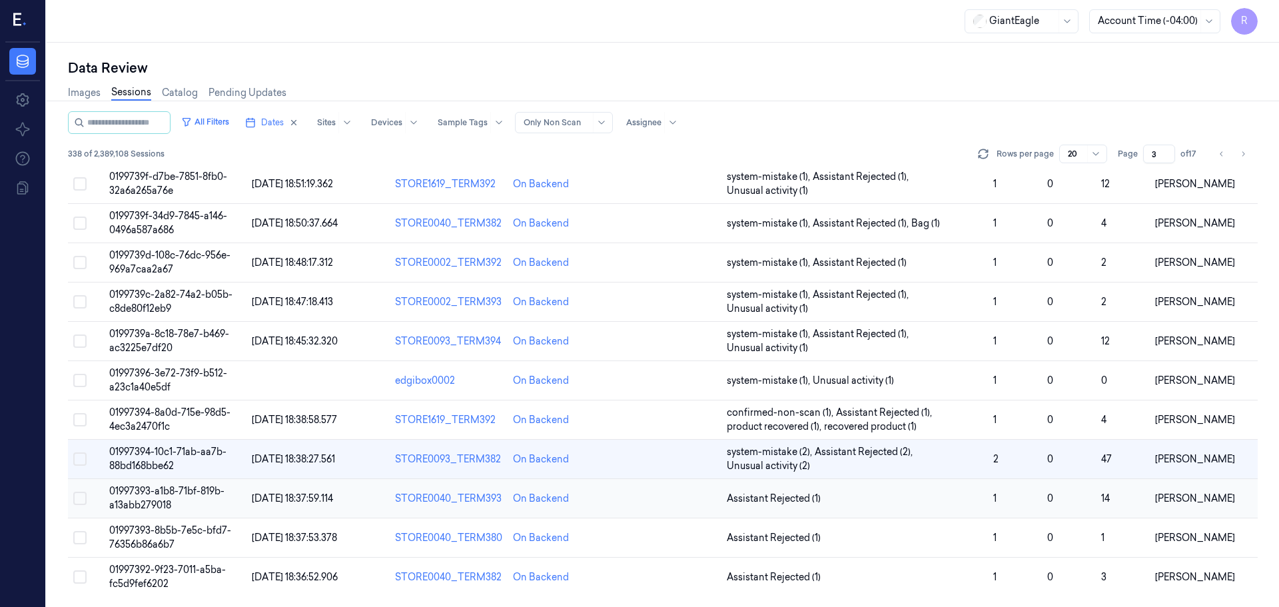
click at [917, 503] on span "Assistant Rejected (1)" at bounding box center [855, 499] width 256 height 14
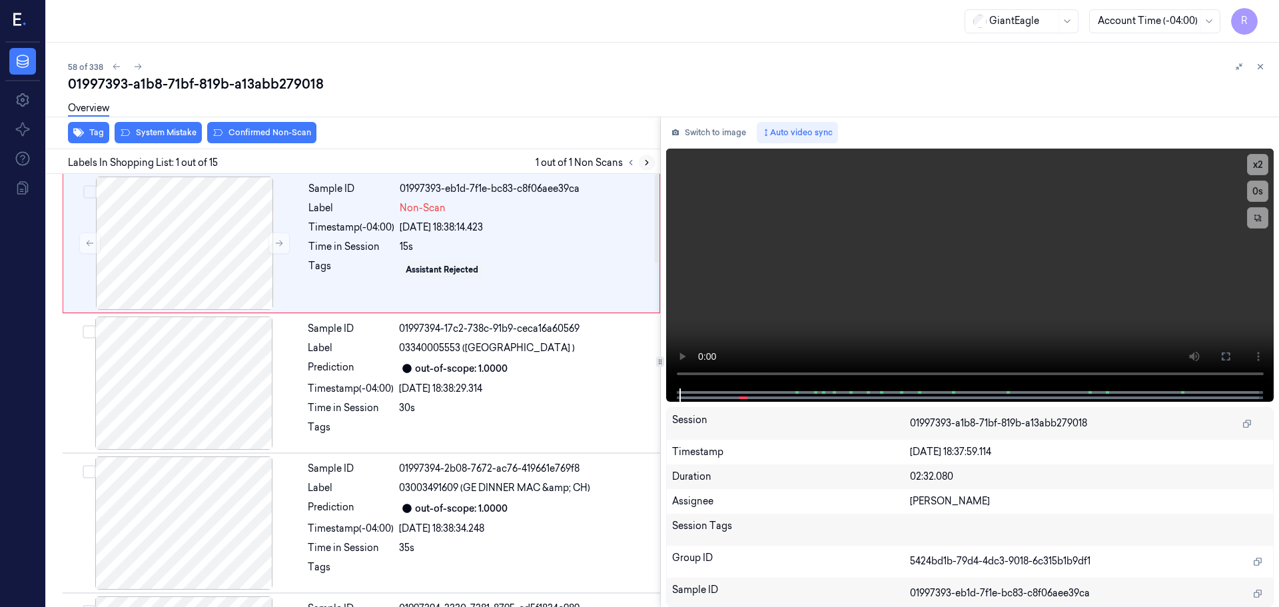
click at [646, 167] on button at bounding box center [647, 163] width 16 height 16
click at [186, 392] on div at bounding box center [183, 382] width 237 height 133
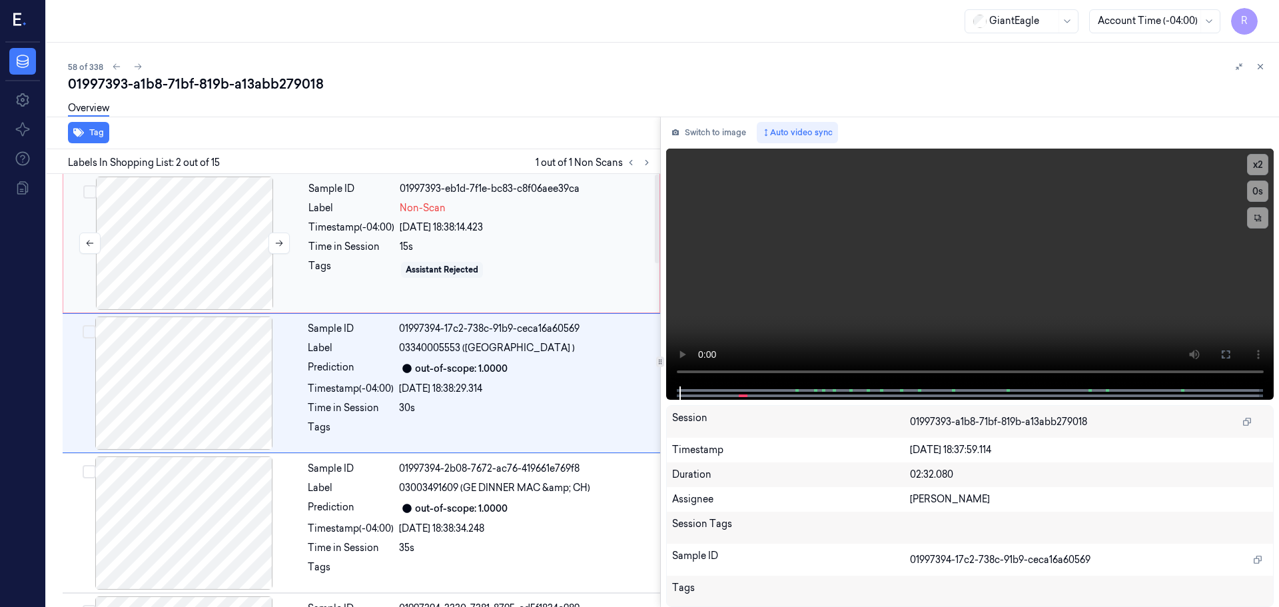
click at [185, 264] on div at bounding box center [184, 243] width 237 height 133
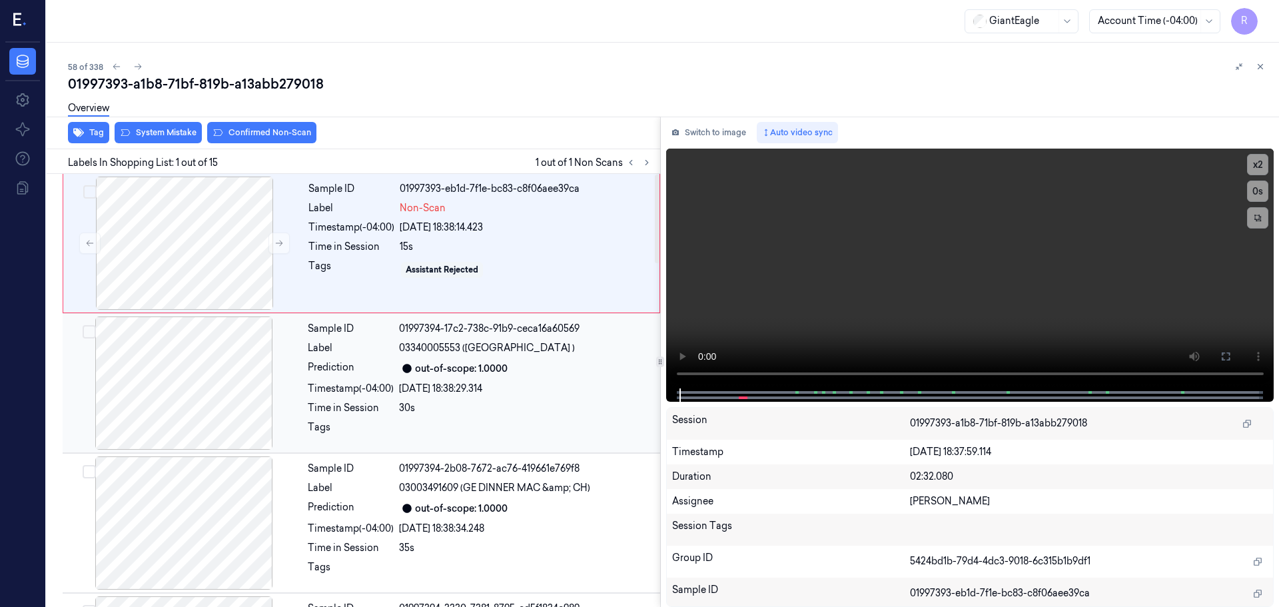
click at [175, 338] on div at bounding box center [183, 382] width 237 height 133
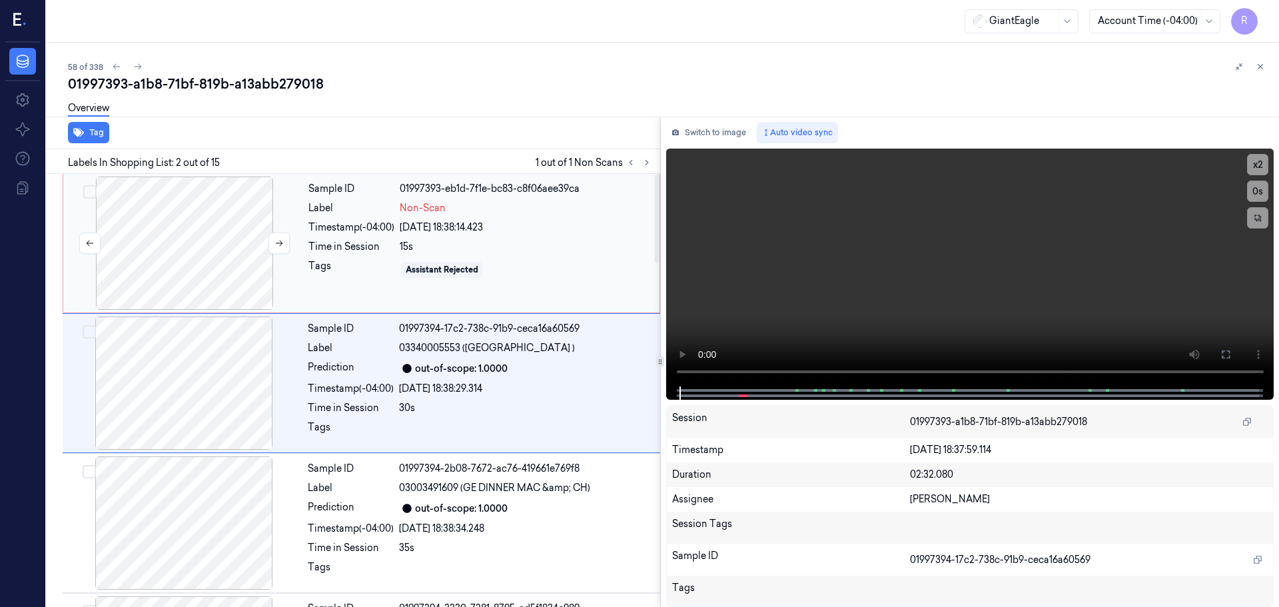
click at [180, 269] on div at bounding box center [184, 243] width 237 height 133
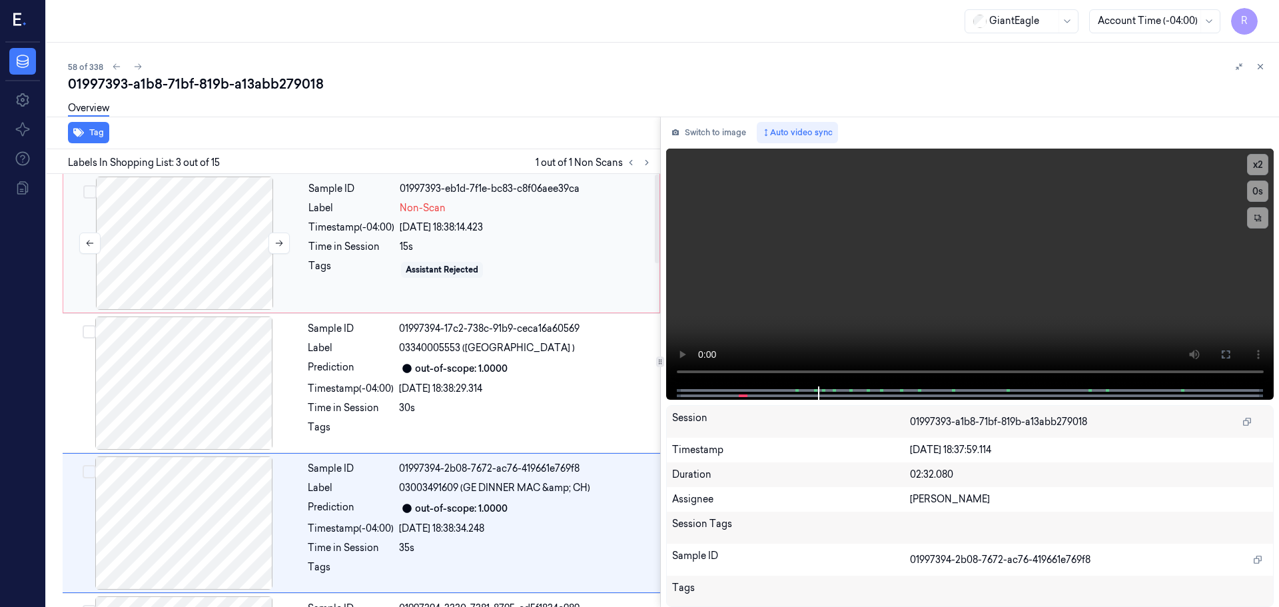
click at [191, 240] on div at bounding box center [184, 243] width 237 height 133
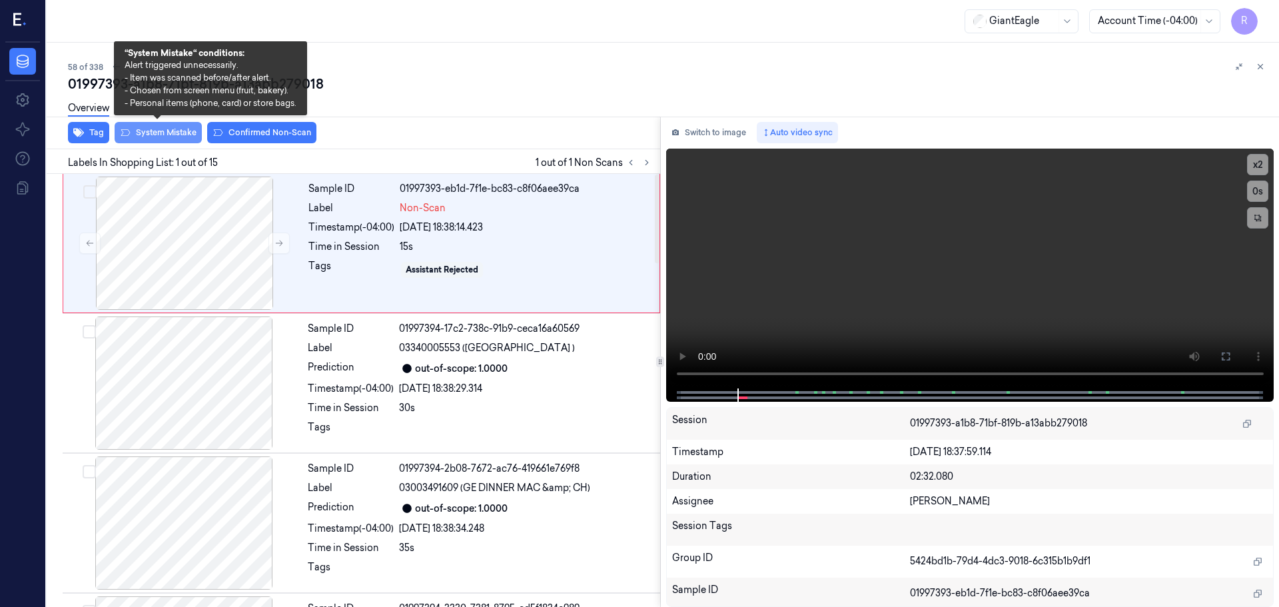
click at [153, 139] on button "System Mistake" at bounding box center [158, 132] width 87 height 21
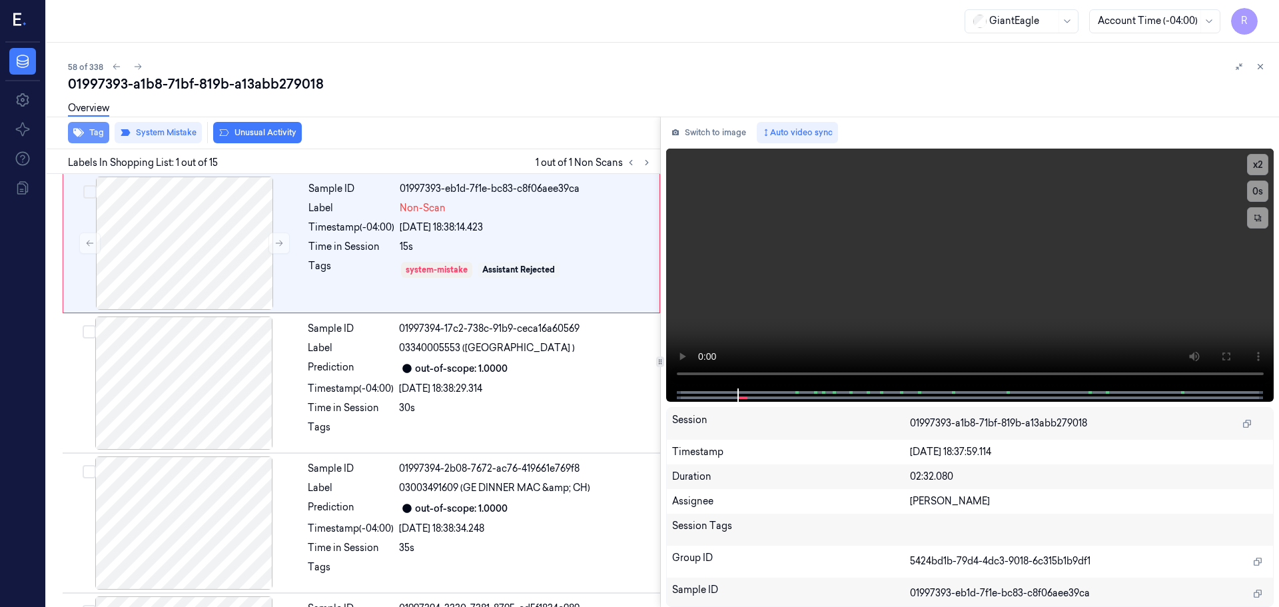
click at [87, 131] on button "Tag" at bounding box center [88, 132] width 41 height 21
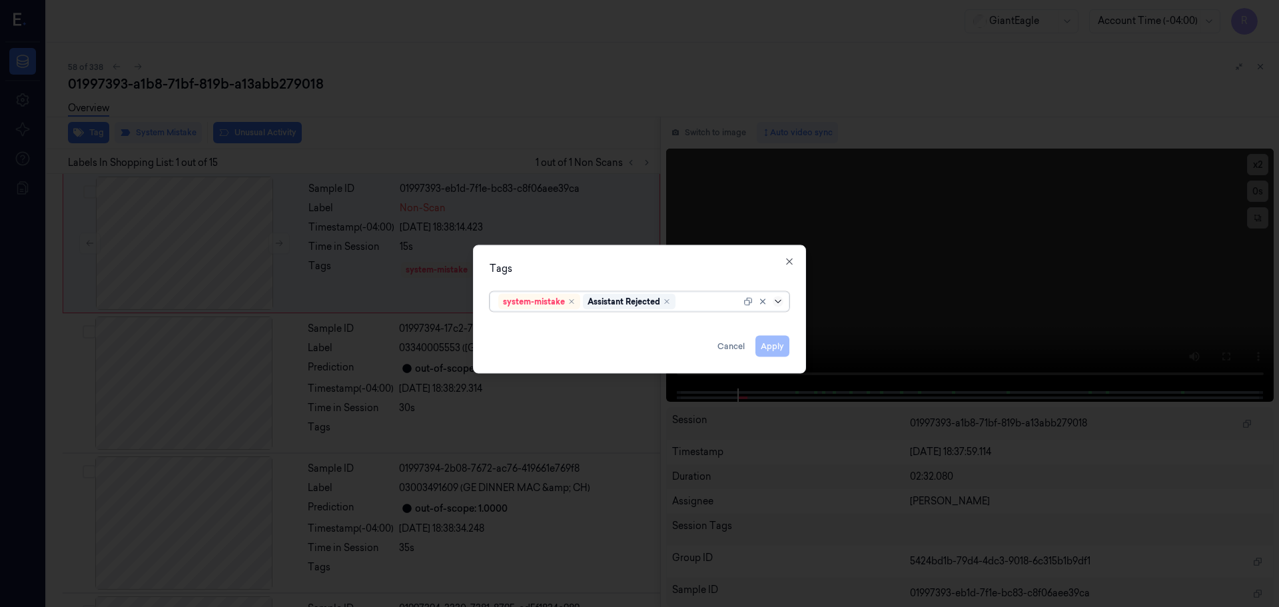
click at [781, 302] on icon at bounding box center [778, 301] width 11 height 11
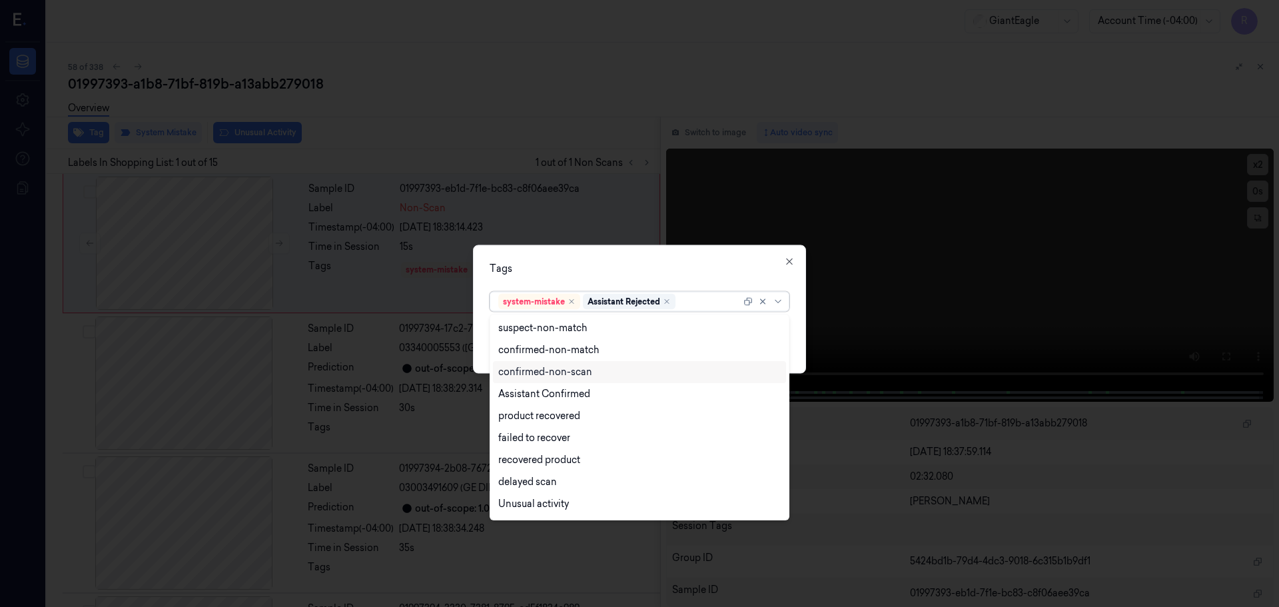
scroll to position [108, 0]
click at [520, 488] on div "Bag" at bounding box center [639, 484] width 282 height 14
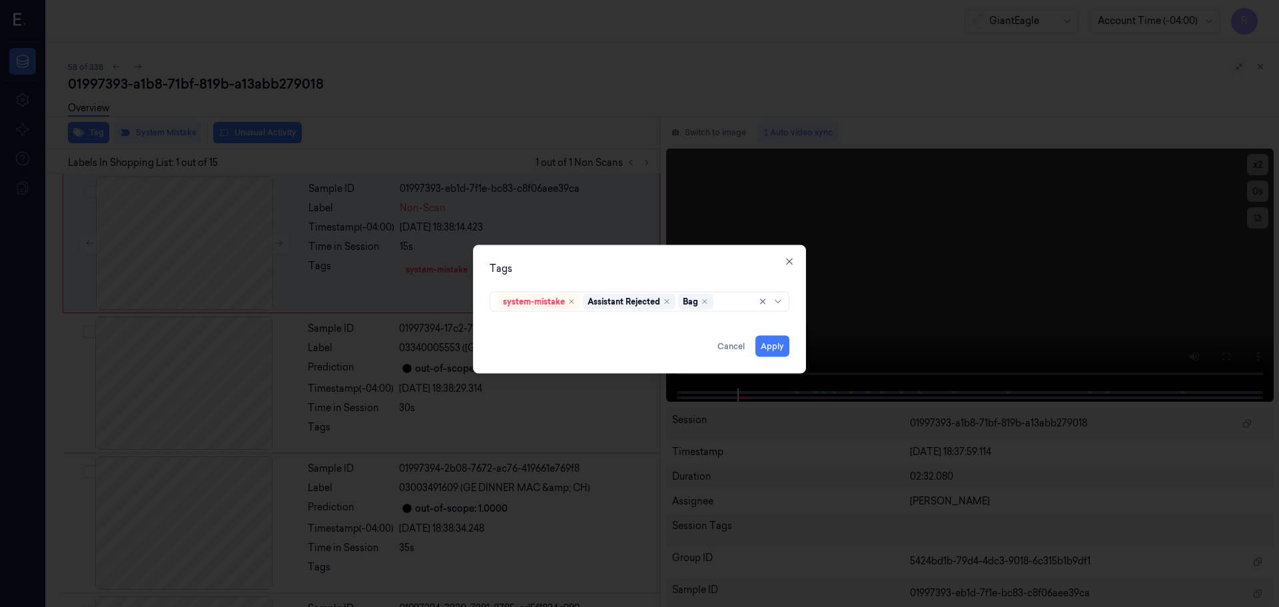
click at [571, 274] on div "Tags" at bounding box center [640, 268] width 300 height 14
click at [783, 346] on button "Apply" at bounding box center [772, 345] width 34 height 21
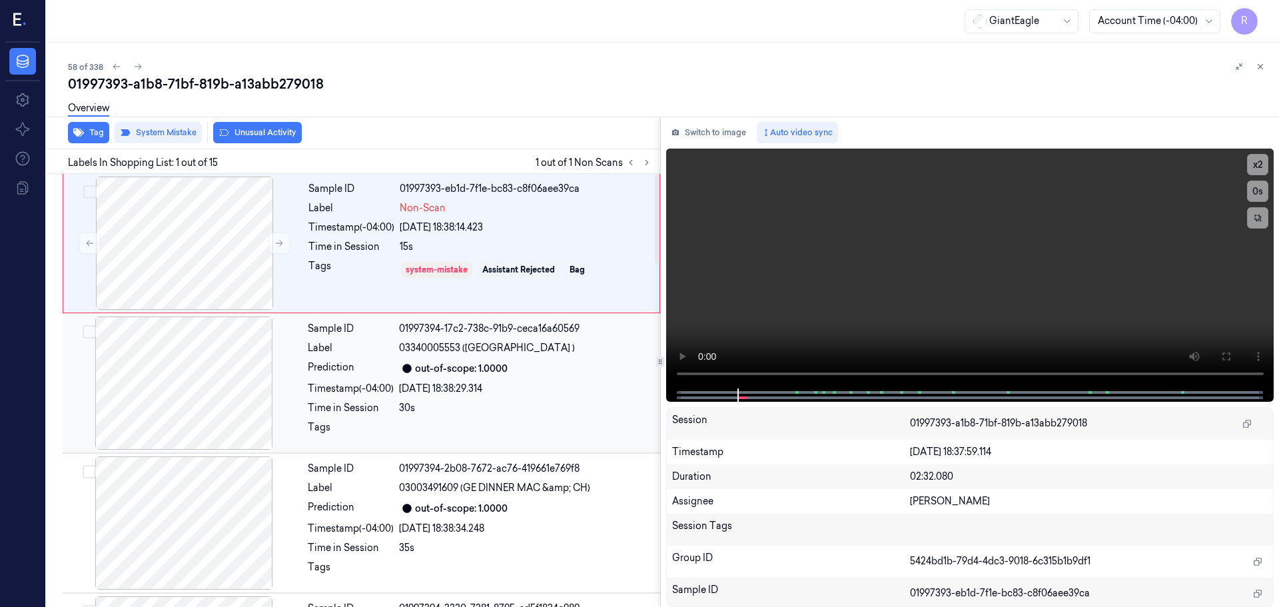
click at [479, 378] on div "Sample ID 01997394-17c2-738c-91b9-ceca16a60569 Label 03340005553 (SAN GIORGIO )…" at bounding box center [479, 382] width 355 height 133
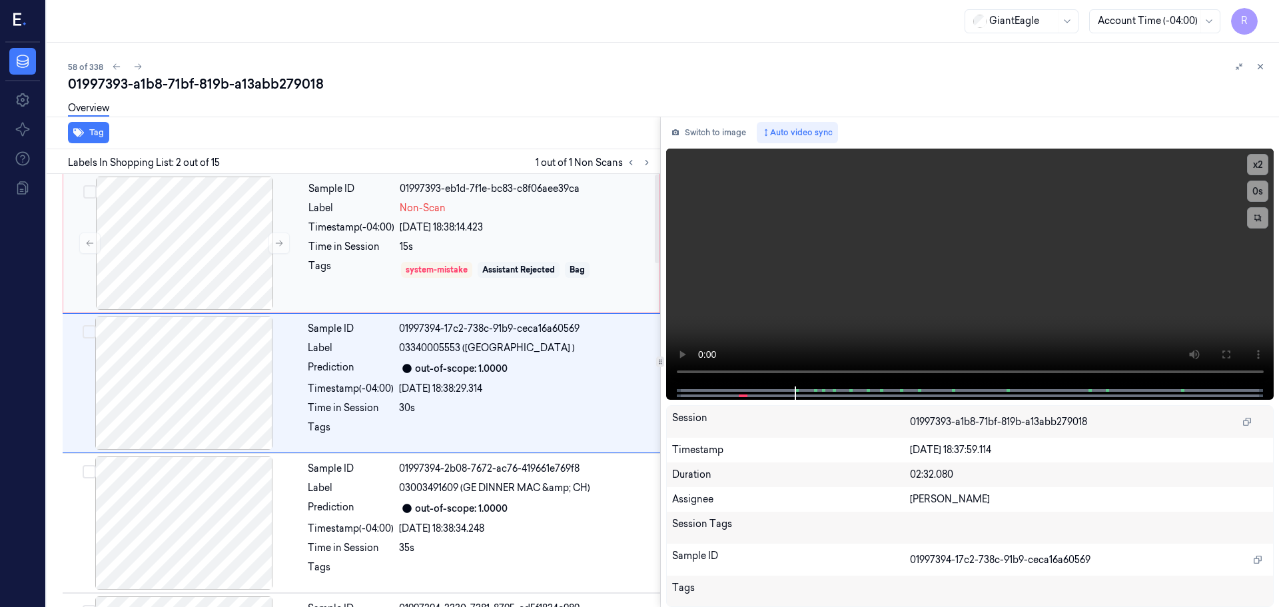
click at [530, 225] on div "[DATE] 18:38:14.423" at bounding box center [526, 228] width 252 height 14
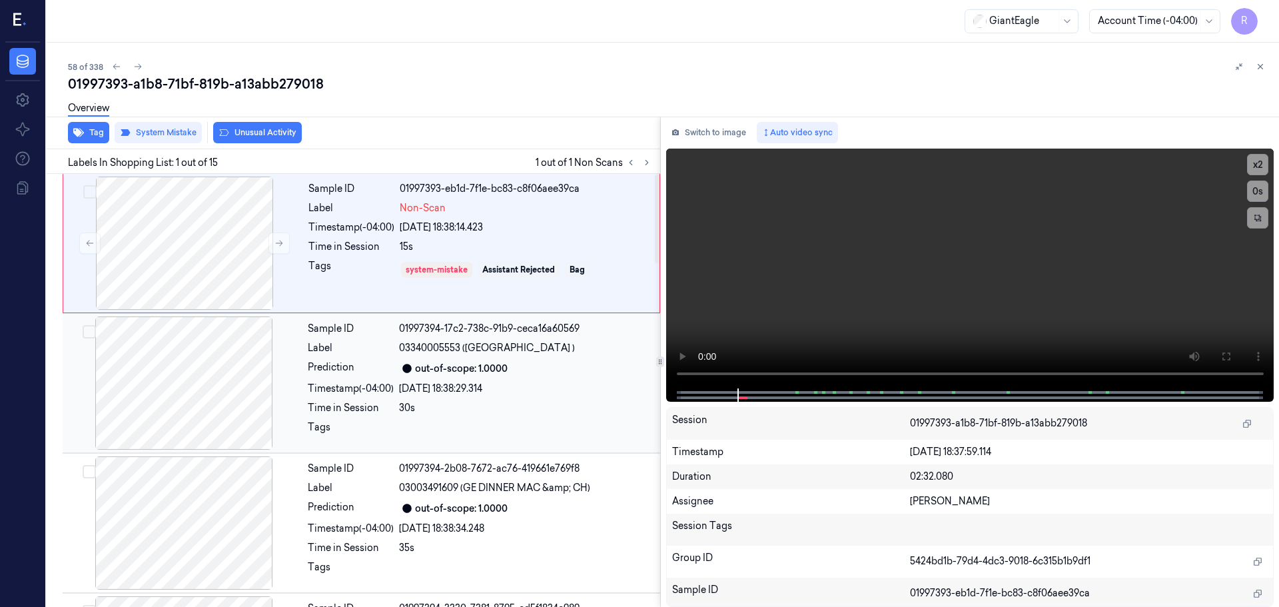
click at [416, 394] on div "[DATE] 18:38:29.314" at bounding box center [525, 389] width 253 height 14
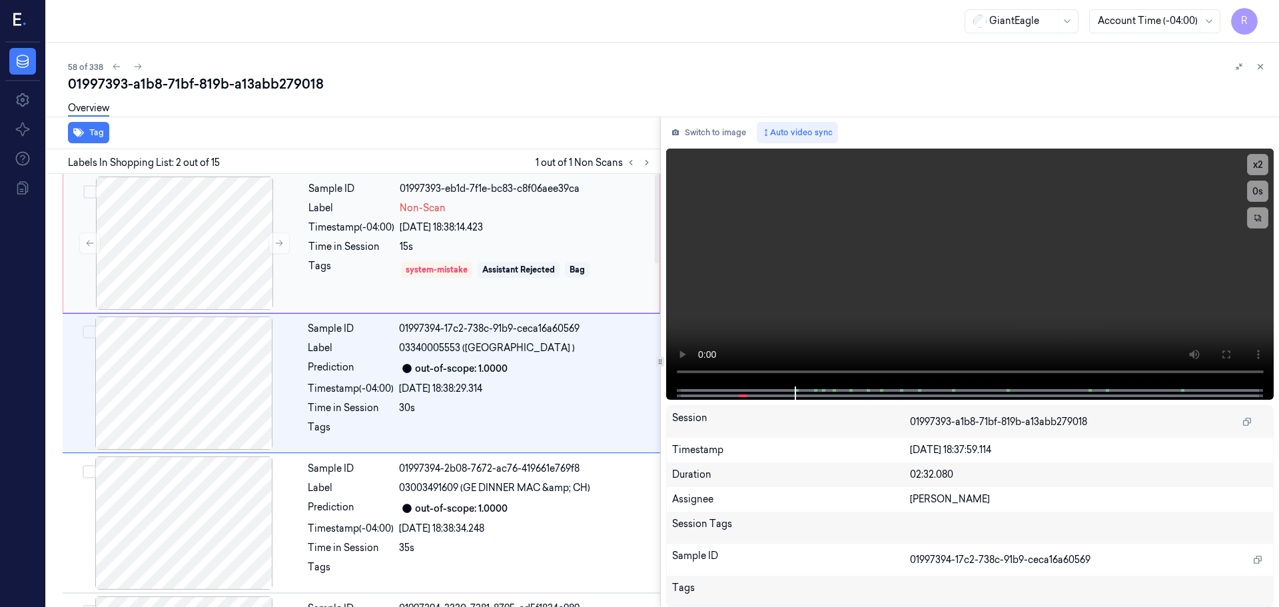
click at [531, 223] on div "[DATE] 18:38:14.423" at bounding box center [526, 228] width 252 height 14
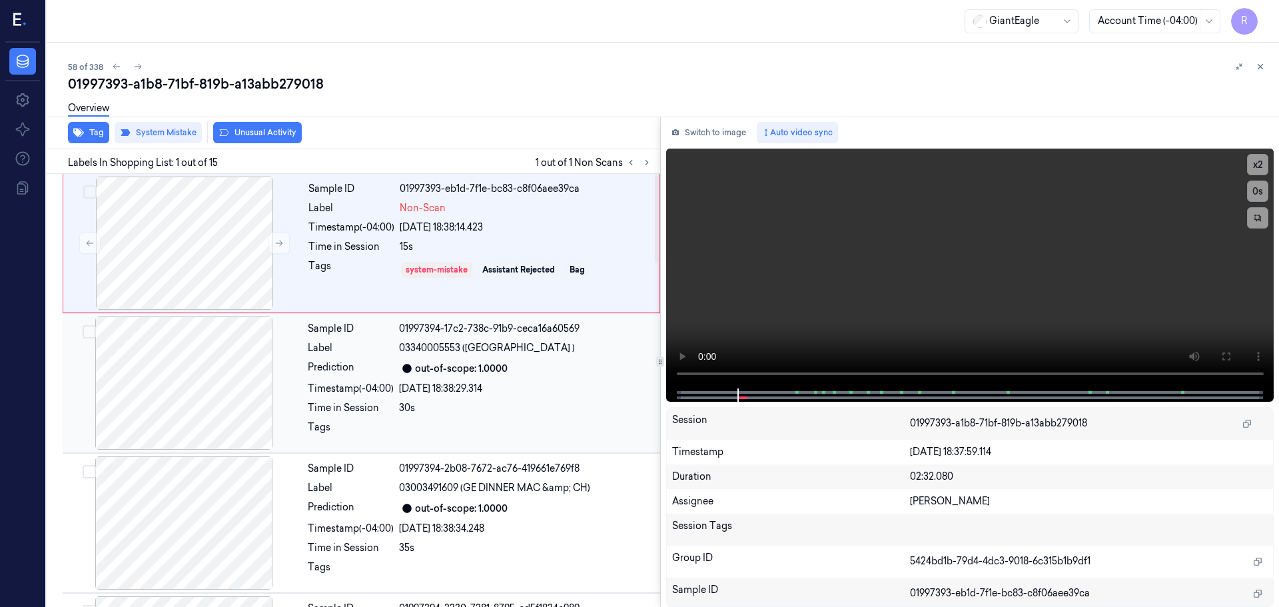
click at [496, 378] on div "Sample ID 01997394-17c2-738c-91b9-ceca16a60569 Label 03340005553 (SAN GIORGIO )…" at bounding box center [479, 382] width 355 height 133
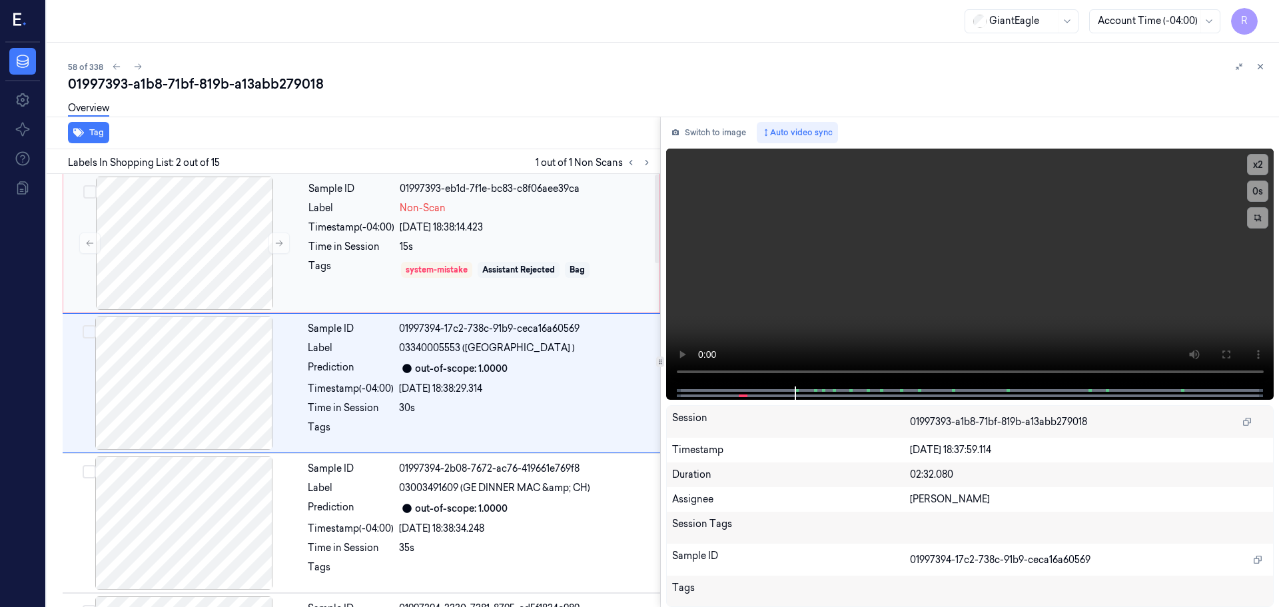
click at [594, 221] on div "[DATE] 18:38:14.423" at bounding box center [526, 228] width 252 height 14
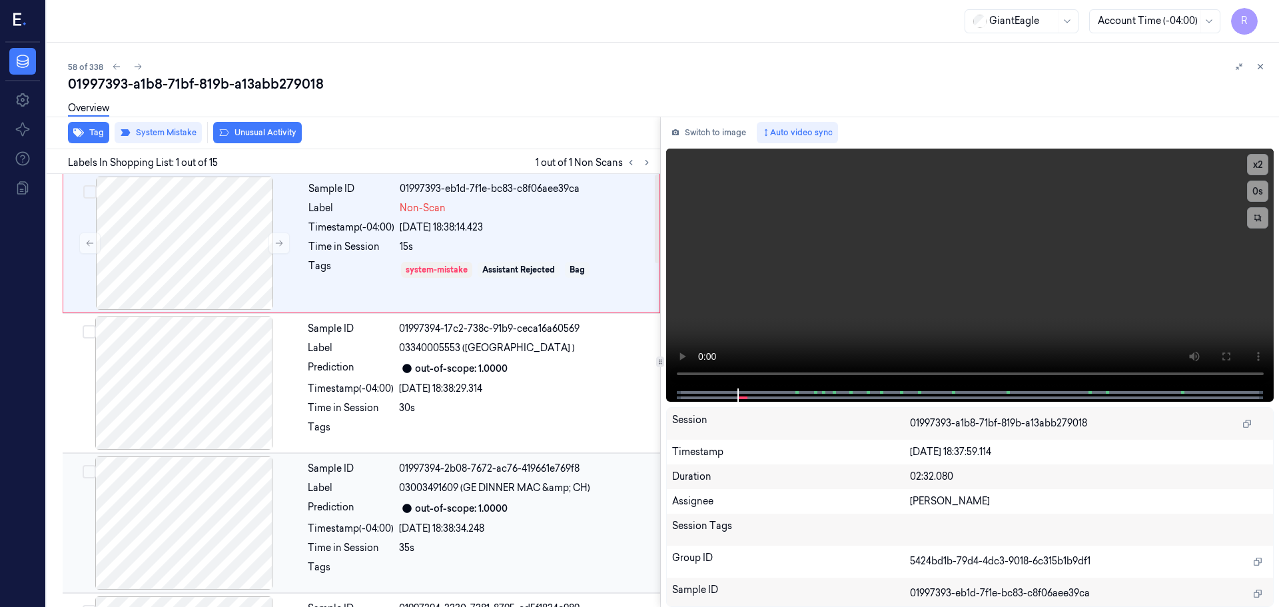
click at [495, 481] on span "03003491609 (GE DINNER MAC &amp; CH)" at bounding box center [494, 488] width 191 height 14
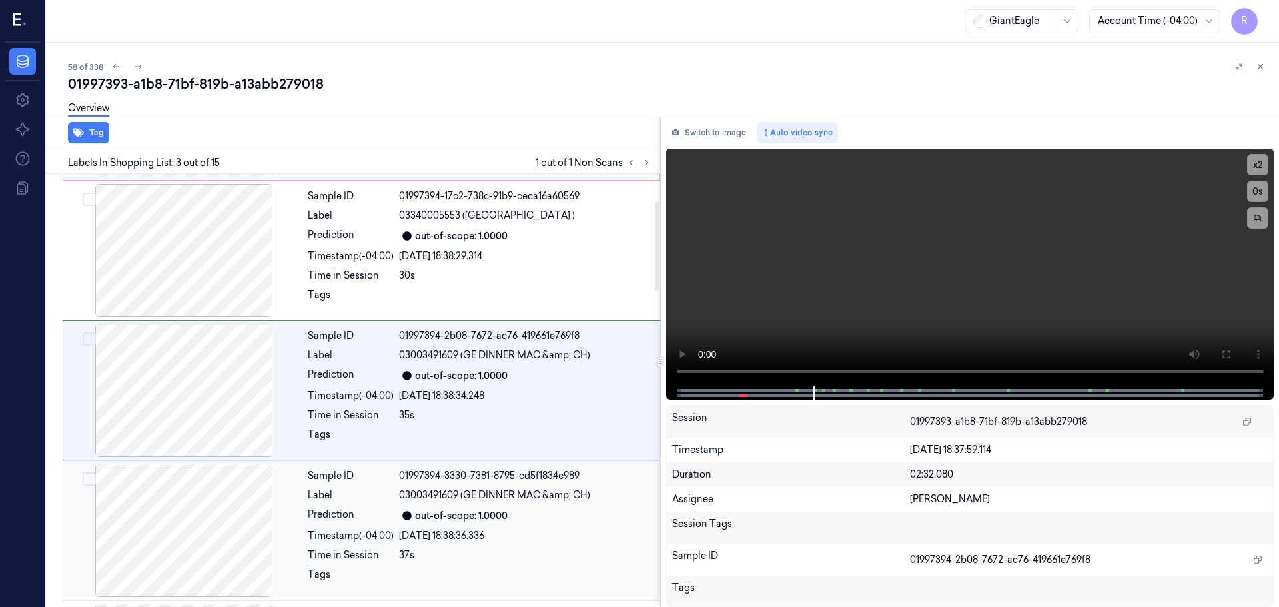
scroll to position [0, 0]
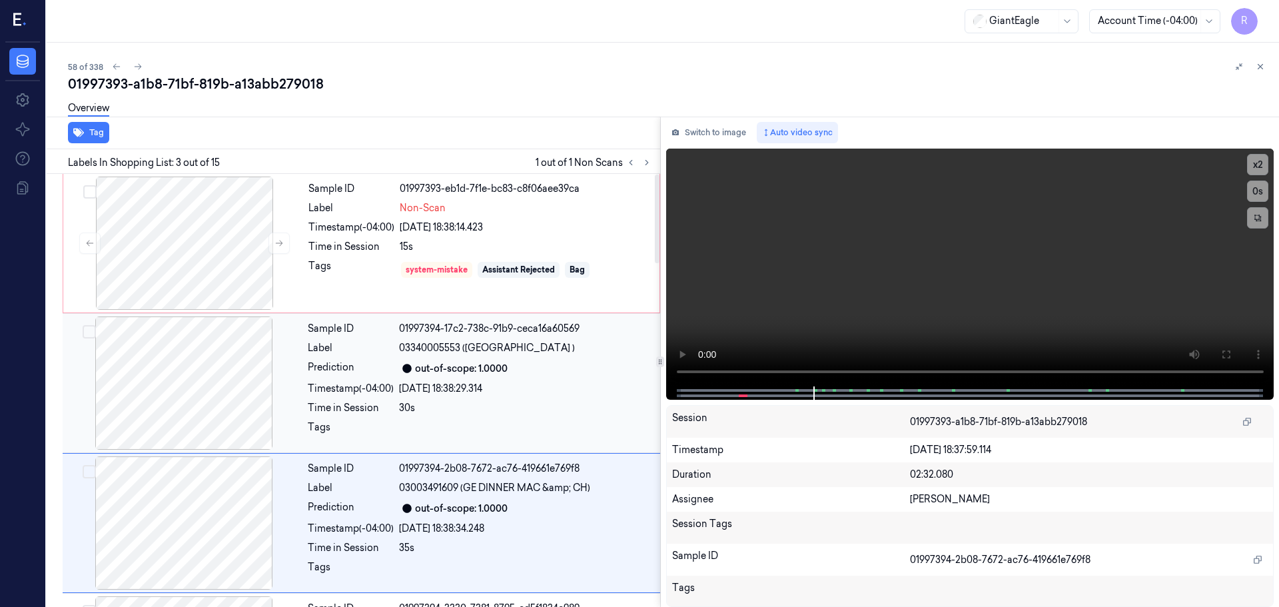
click at [517, 400] on div "Sample ID 01997394-17c2-738c-91b9-ceca16a60569 Label 03340005553 (SAN GIORGIO )…" at bounding box center [479, 382] width 355 height 133
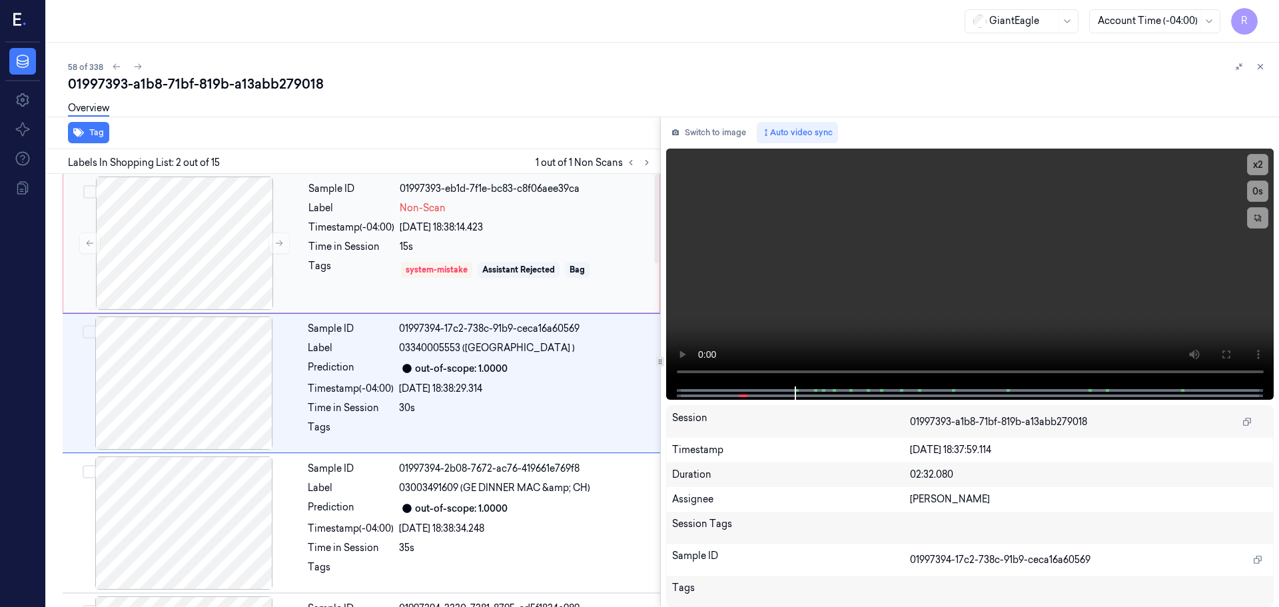
click at [514, 237] on div "Sample ID 01997393-eb1d-7f1e-bc83-c8f06aee39ca Label Non-Scan Timestamp (-04:00…" at bounding box center [480, 243] width 354 height 133
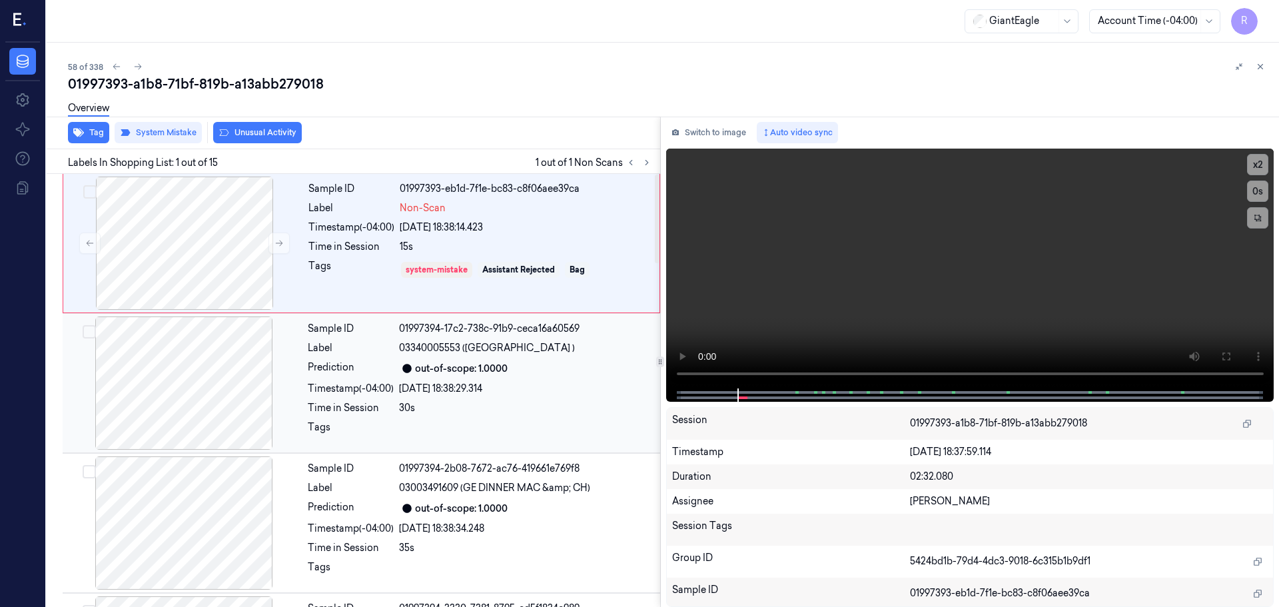
click at [455, 382] on div "[DATE] 18:38:29.314" at bounding box center [525, 389] width 253 height 14
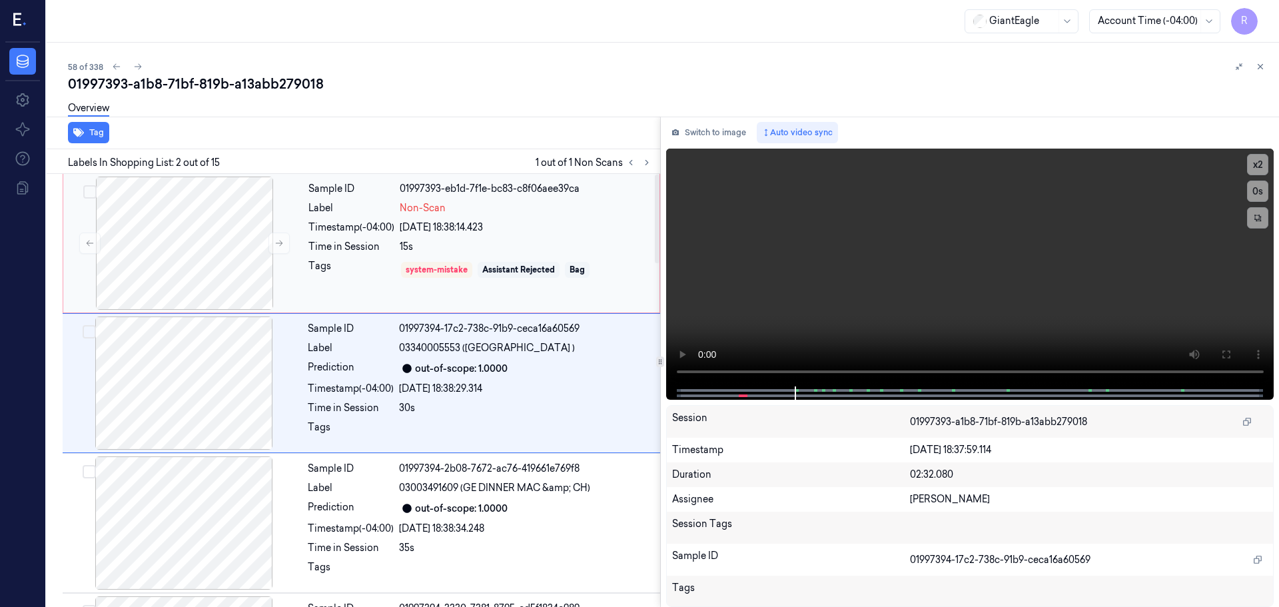
click at [541, 217] on div "Sample ID 01997393-eb1d-7f1e-bc83-c8f06aee39ca Label Non-Scan Timestamp (-04:00…" at bounding box center [480, 243] width 354 height 133
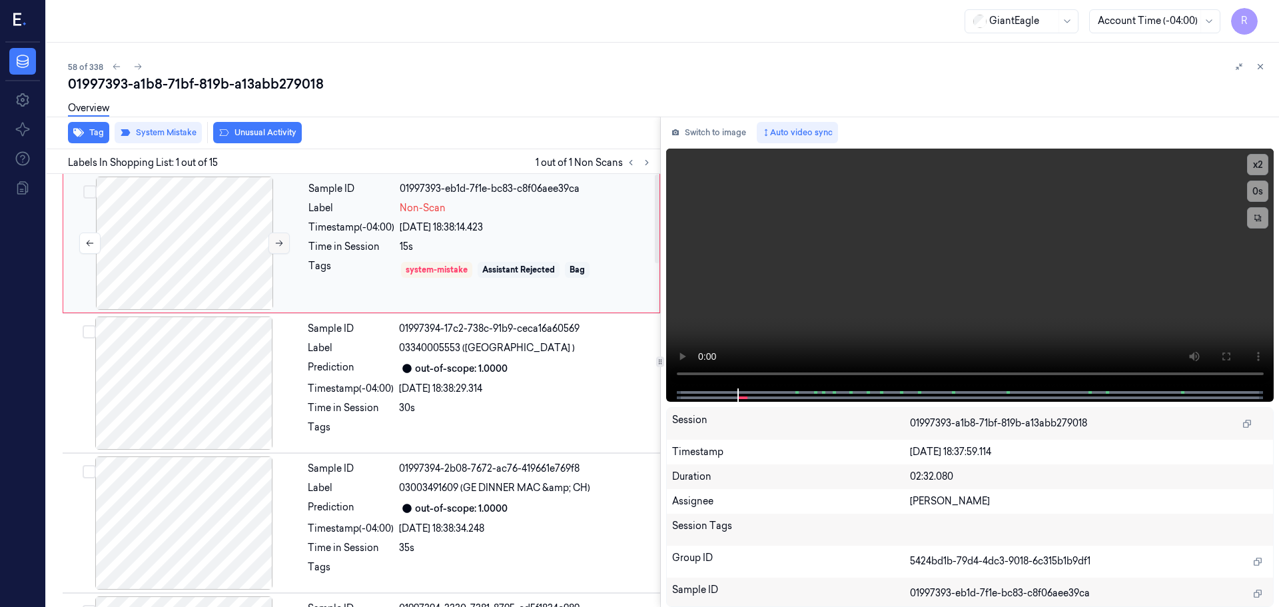
click at [276, 245] on icon at bounding box center [278, 242] width 9 height 9
click at [400, 381] on div "Sample ID 01997394-17c2-738c-91b9-ceca16a60569 Label 03340005553 (SAN GIORGIO )…" at bounding box center [479, 382] width 355 height 133
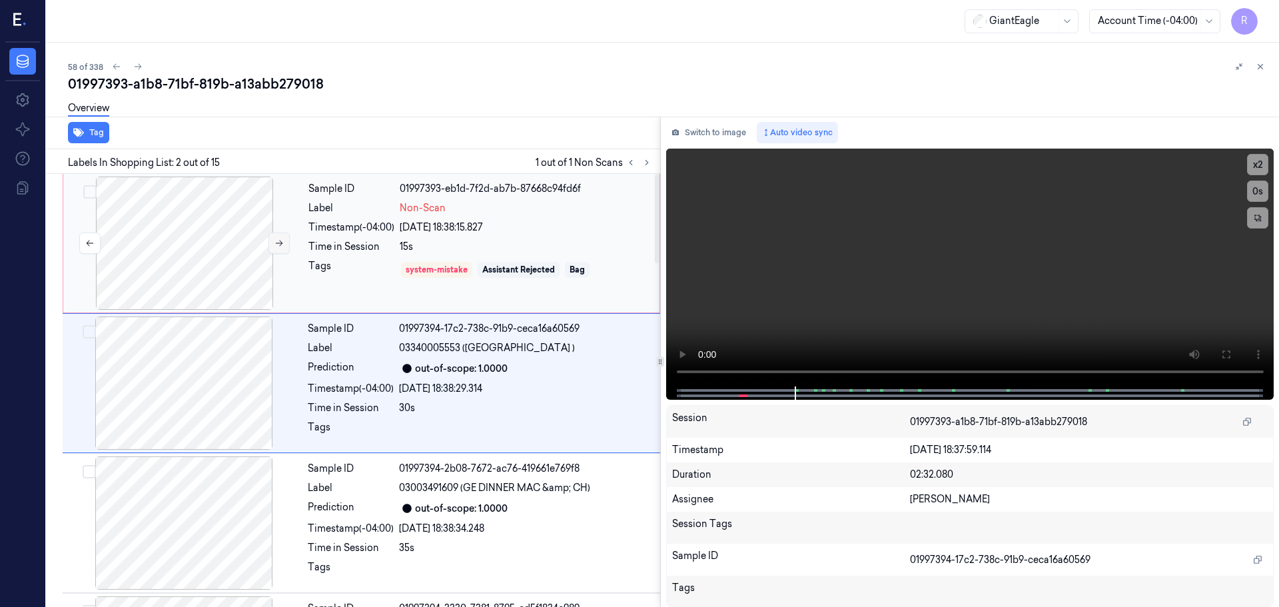
click at [286, 245] on button at bounding box center [278, 243] width 21 height 21
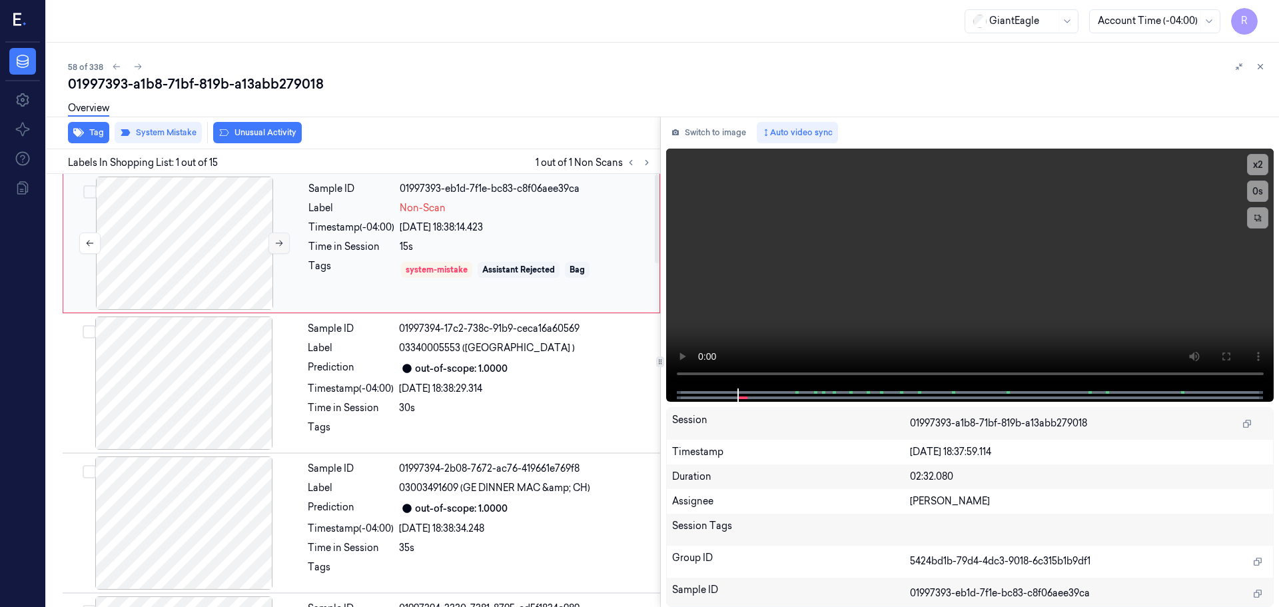
click at [286, 245] on button at bounding box center [278, 243] width 21 height 21
click at [328, 362] on div "Prediction" at bounding box center [351, 368] width 86 height 16
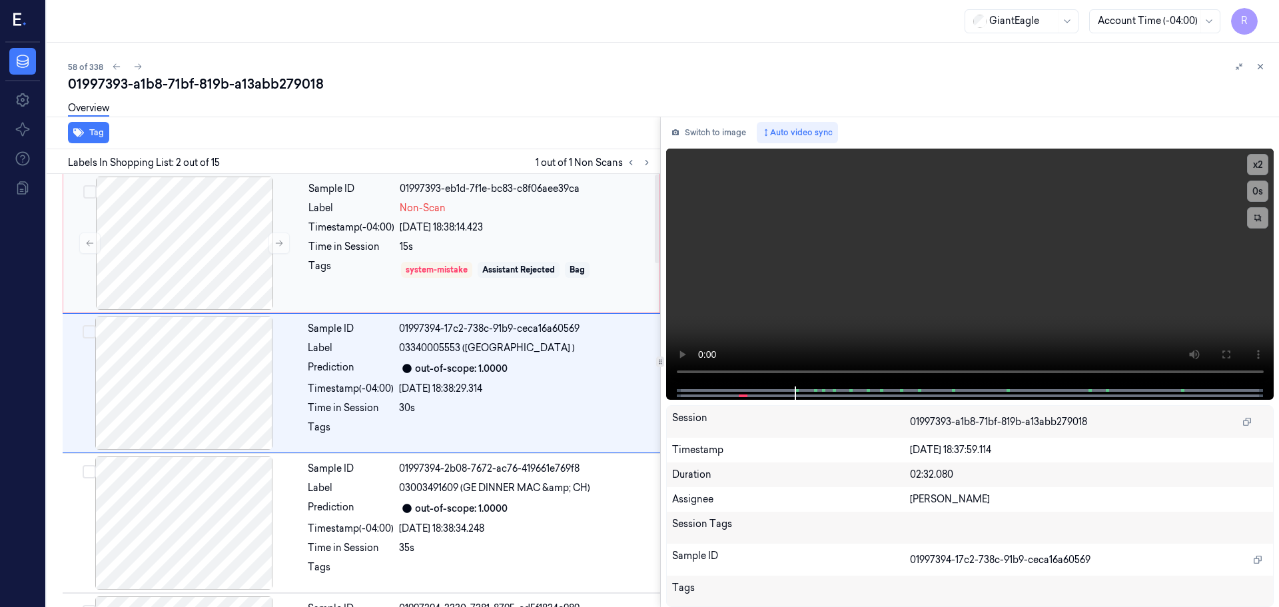
click at [360, 246] on div "Time in Session" at bounding box center [351, 247] width 86 height 14
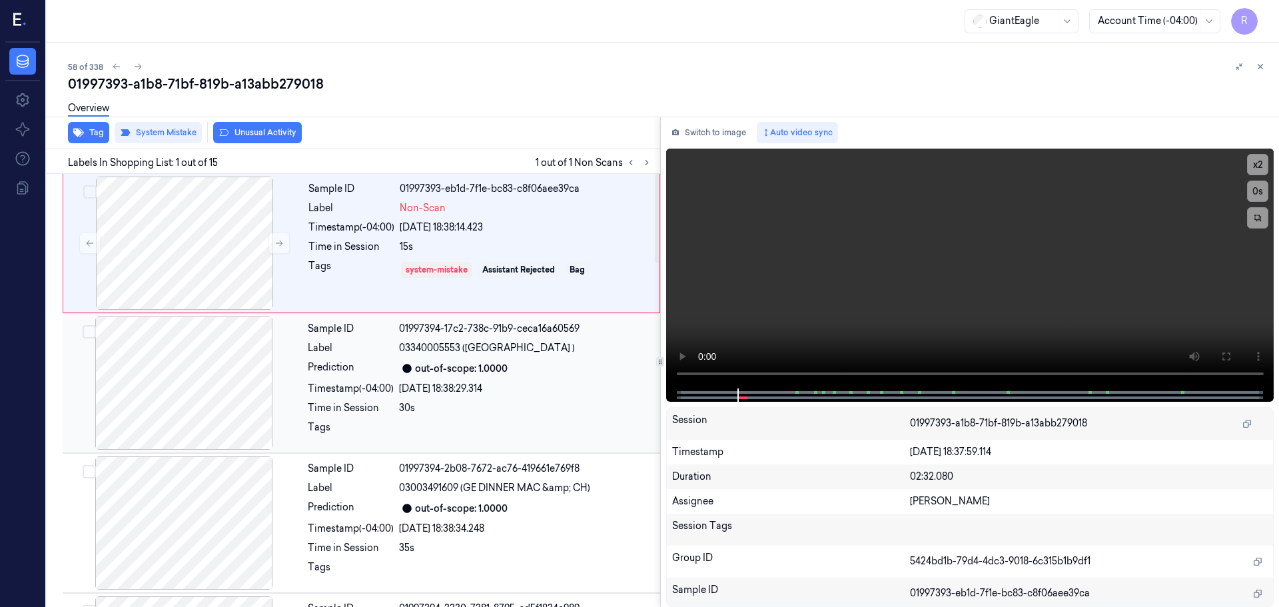
click at [395, 369] on div "Prediction out-of-scope: 1.0000" at bounding box center [480, 368] width 344 height 16
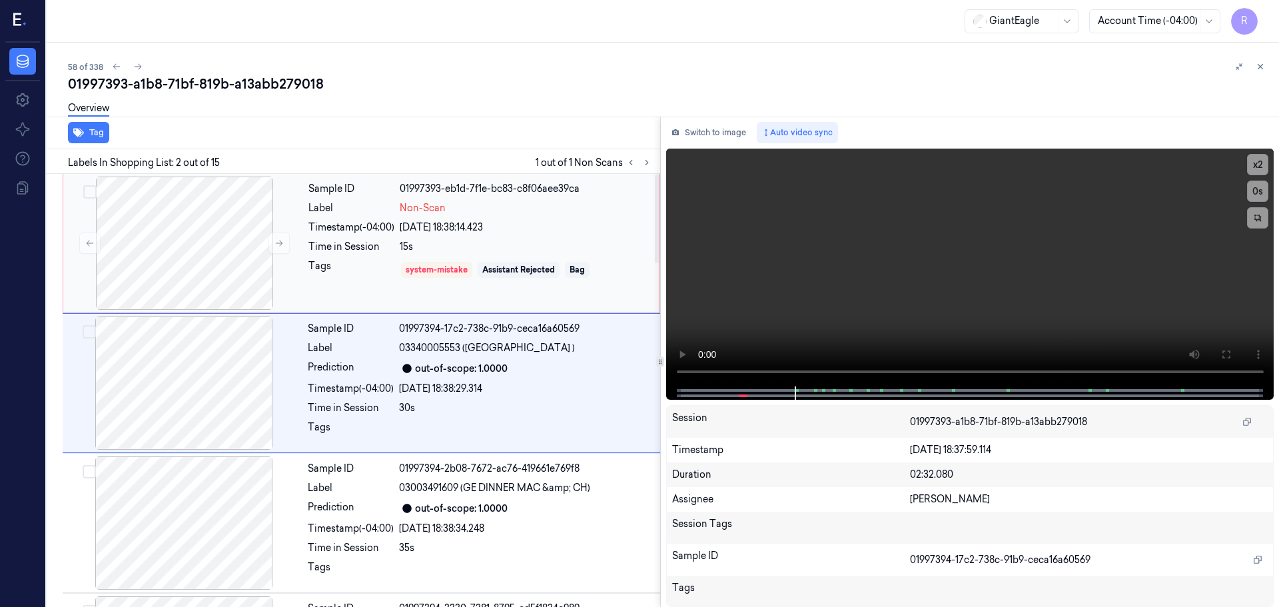
click at [574, 233] on div "[DATE] 18:38:14.423" at bounding box center [526, 228] width 252 height 14
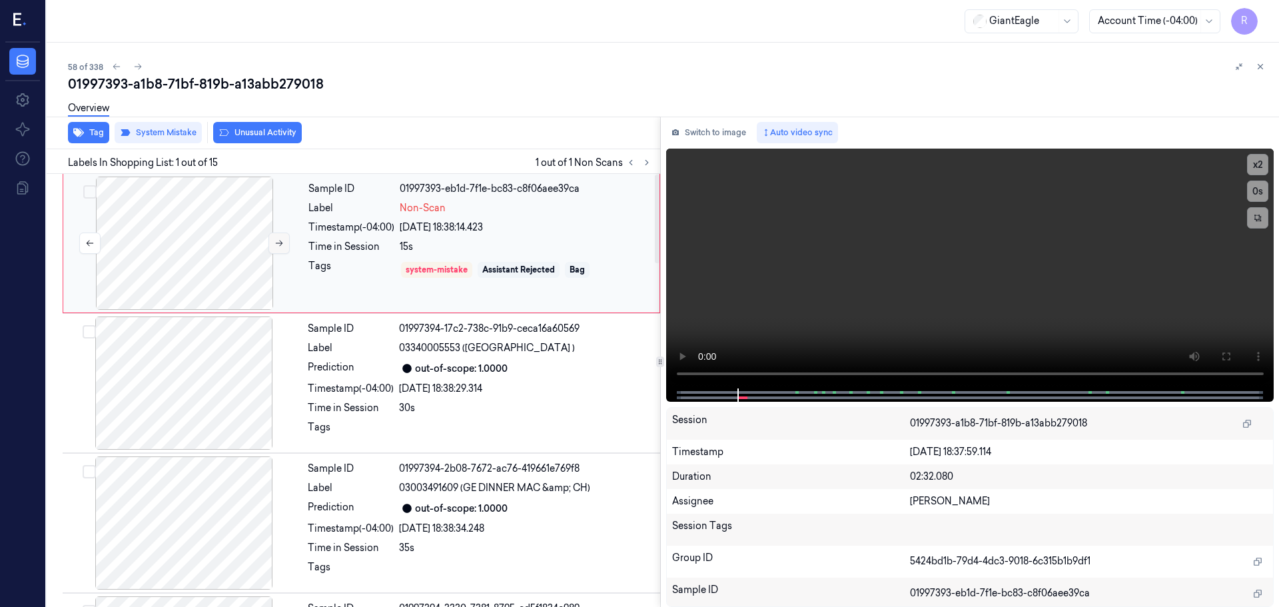
click at [275, 244] on icon at bounding box center [278, 242] width 9 height 9
click at [332, 395] on div "Timestamp (-04:00)" at bounding box center [351, 389] width 86 height 14
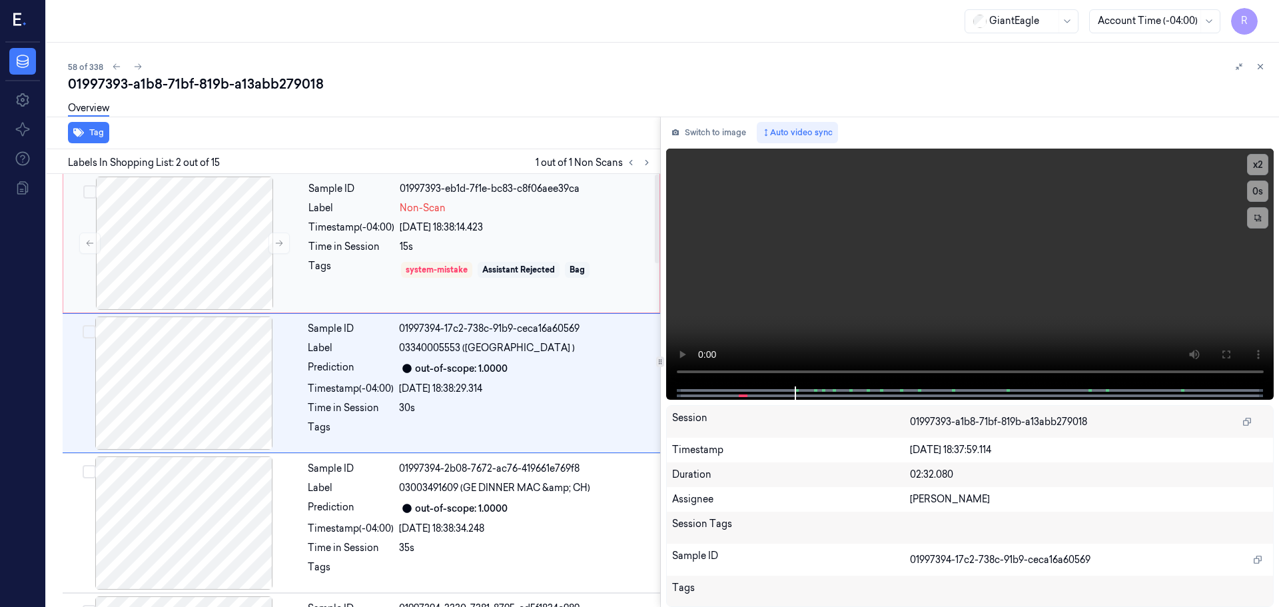
click at [348, 286] on div "Sample ID 01997393-eb1d-7f1e-bc83-c8f06aee39ca Label Non-Scan Timestamp (-04:00…" at bounding box center [480, 243] width 354 height 133
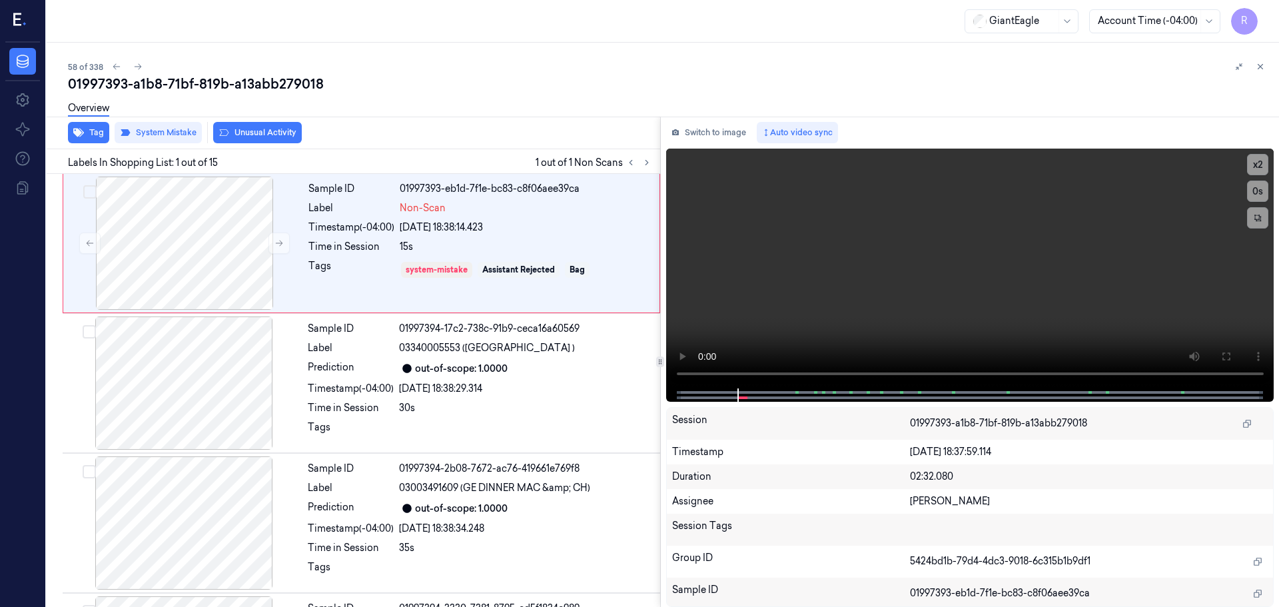
click at [1261, 68] on icon at bounding box center [1260, 66] width 9 height 9
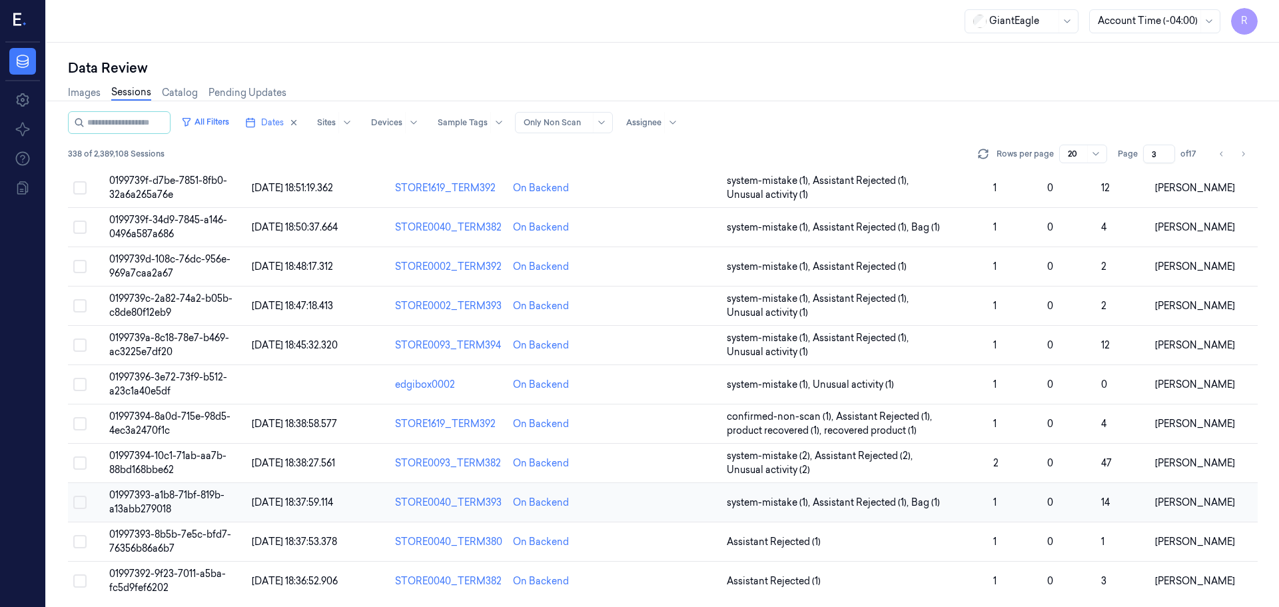
scroll to position [387, 0]
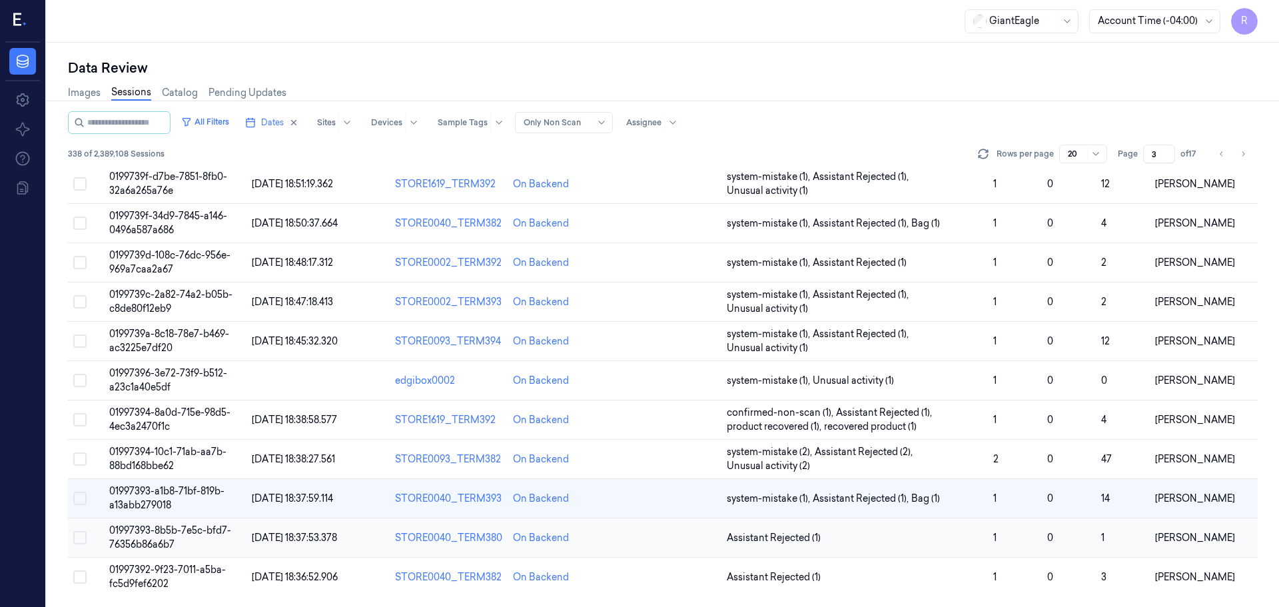
click at [887, 530] on td "Assistant Rejected (1)" at bounding box center [854, 537] width 266 height 39
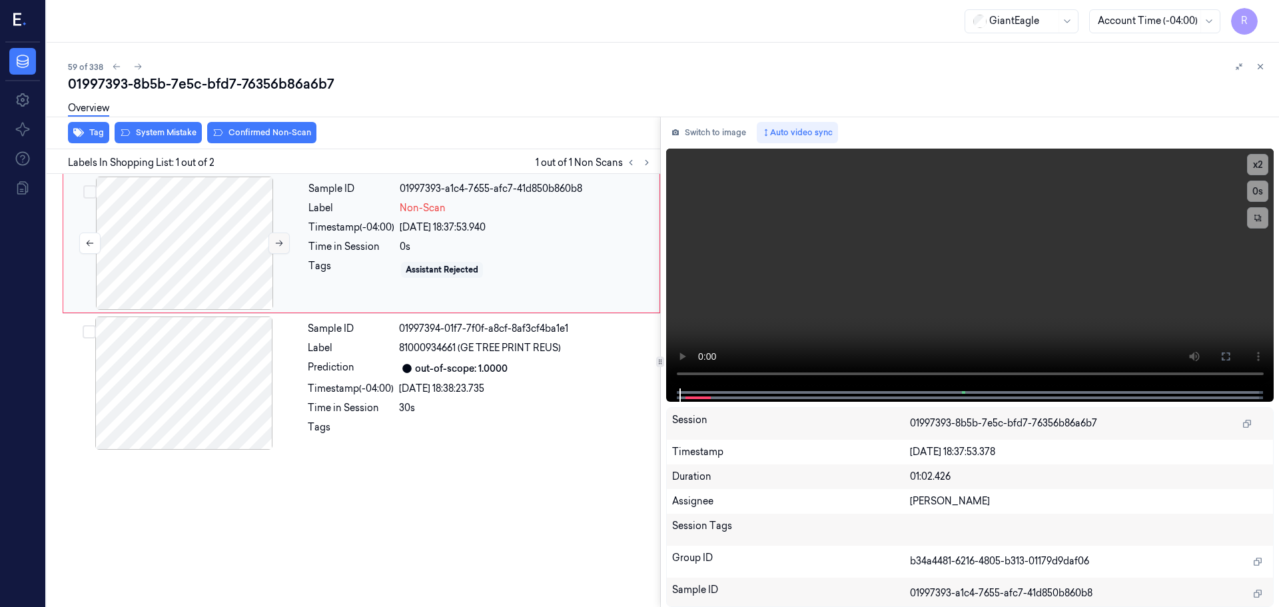
click at [284, 239] on button at bounding box center [278, 243] width 21 height 21
click at [283, 239] on icon at bounding box center [278, 242] width 9 height 9
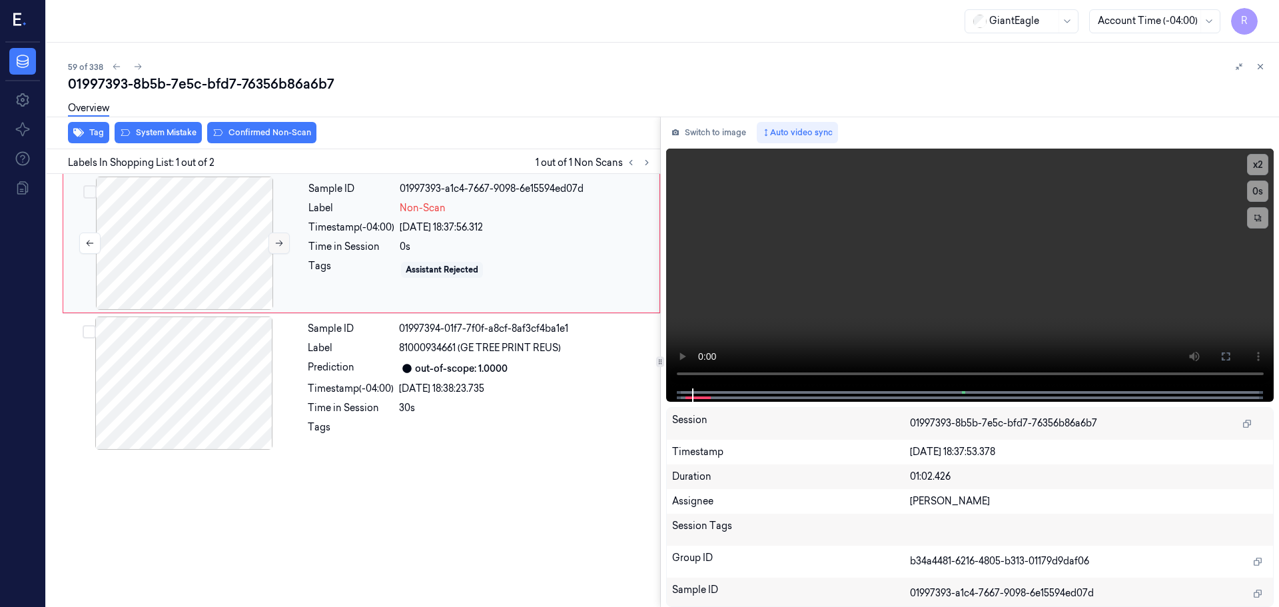
click at [283, 239] on icon at bounding box center [278, 242] width 9 height 9
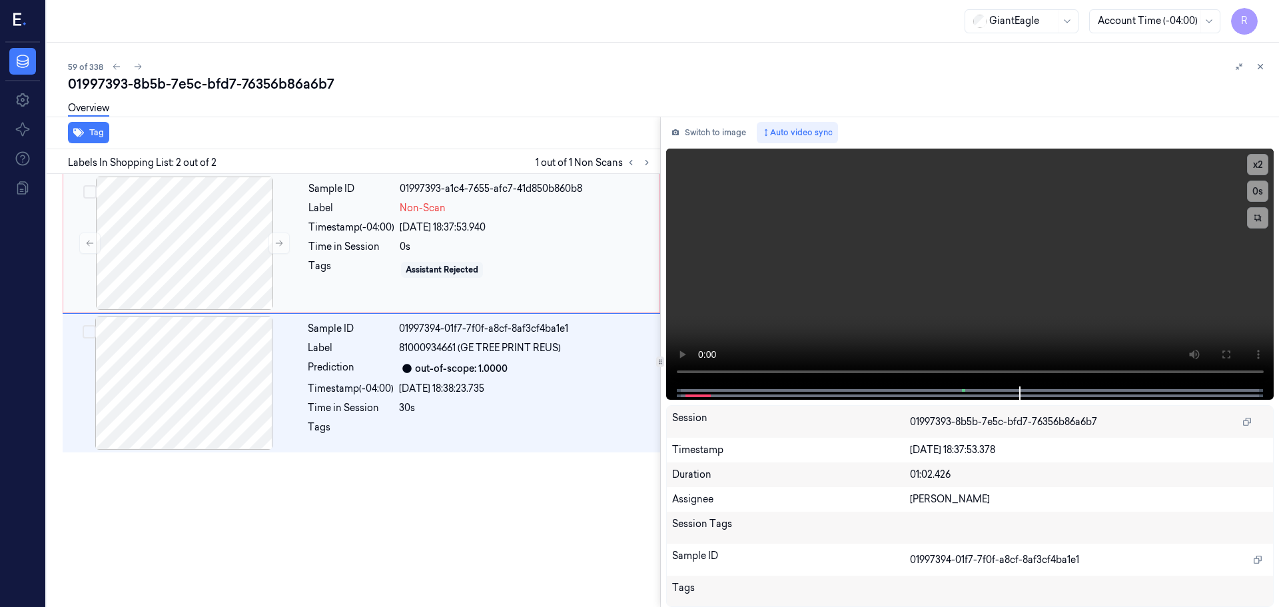
click at [545, 227] on div "[DATE] 18:37:53.940" at bounding box center [526, 228] width 252 height 14
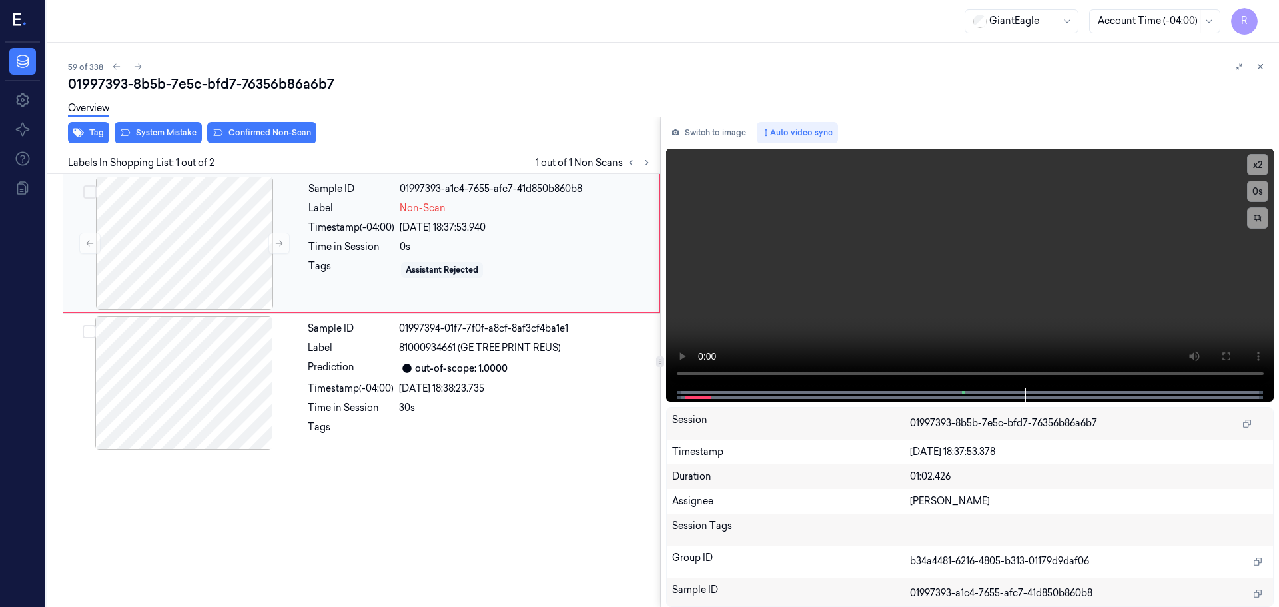
click at [545, 227] on div "[DATE] 18:37:53.940" at bounding box center [526, 228] width 252 height 14
drag, startPoint x: 545, startPoint y: 227, endPoint x: 547, endPoint y: 242, distance: 15.5
click at [546, 227] on div "[DATE] 18:37:53.940" at bounding box center [526, 228] width 252 height 14
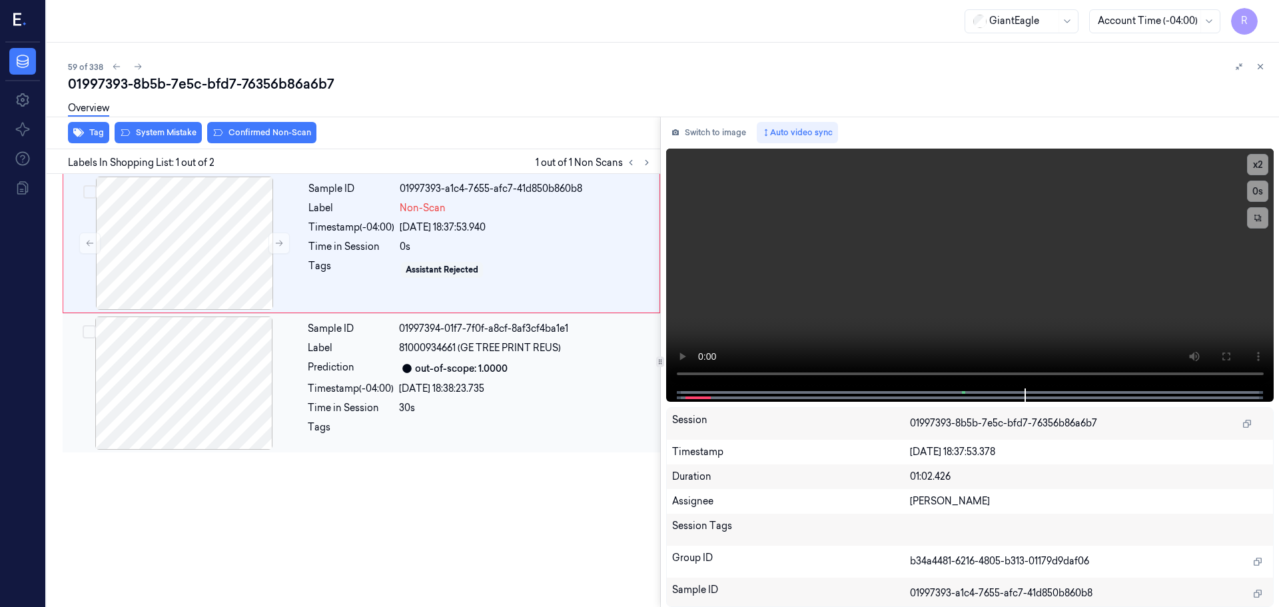
click at [554, 388] on div "[DATE] 18:38:23.735" at bounding box center [525, 389] width 253 height 14
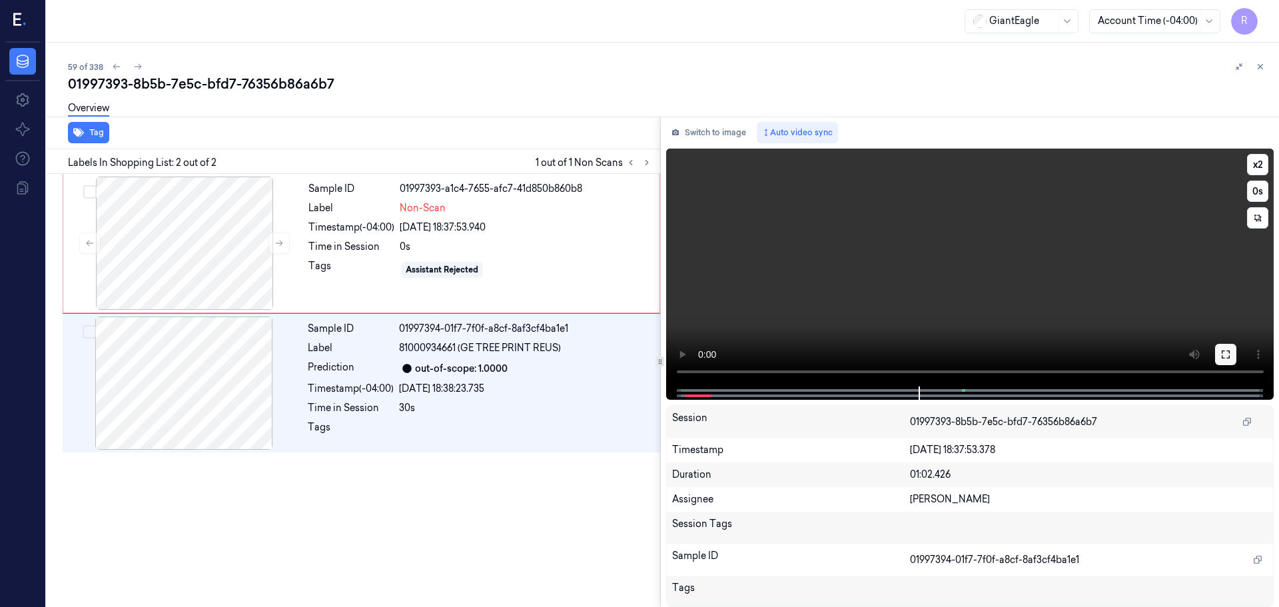
click at [1223, 362] on button at bounding box center [1225, 354] width 21 height 21
click at [522, 264] on div "Assistant Rejected" at bounding box center [526, 269] width 252 height 21
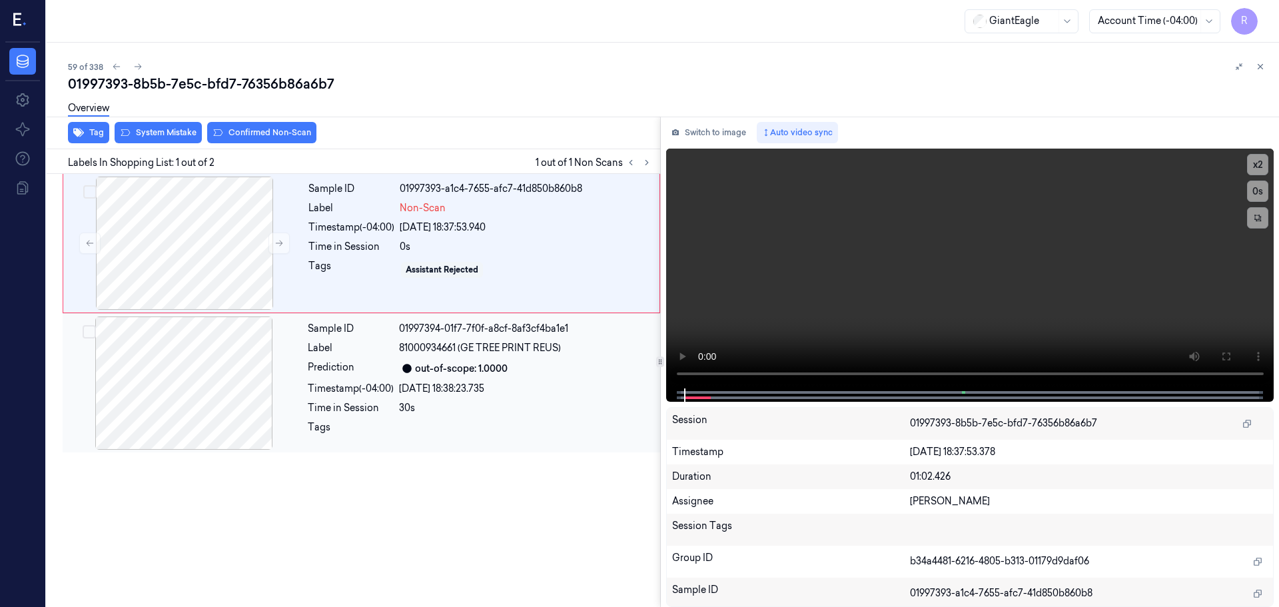
click at [524, 407] on div "30s" at bounding box center [525, 408] width 253 height 14
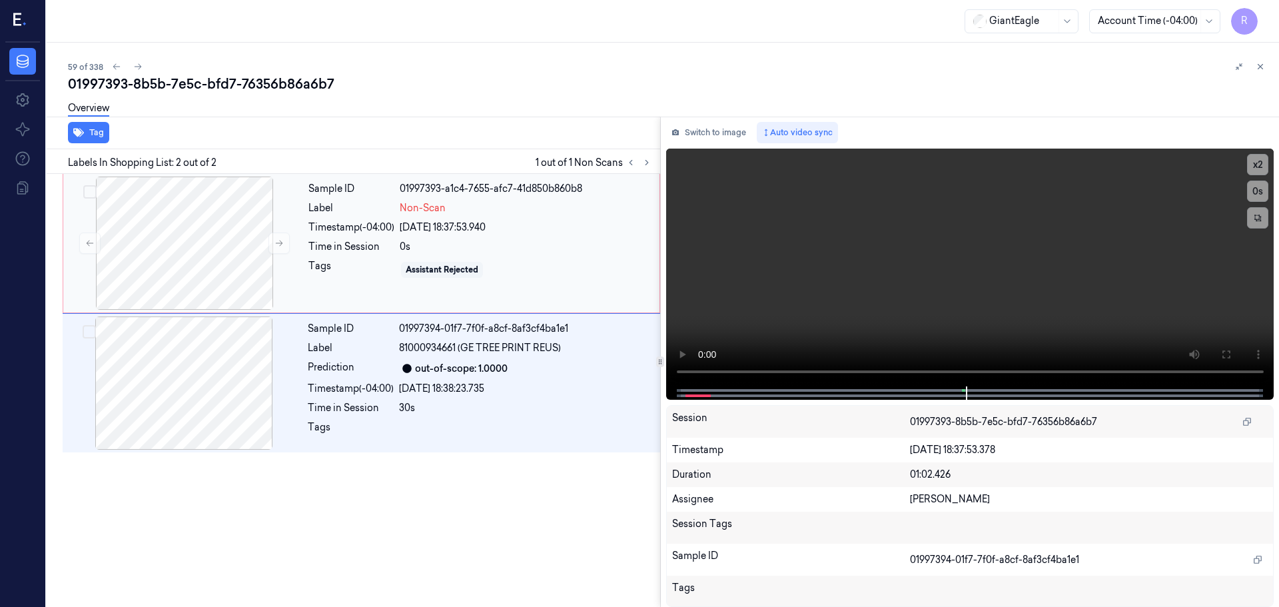
click at [515, 272] on div "Assistant Rejected" at bounding box center [526, 269] width 252 height 21
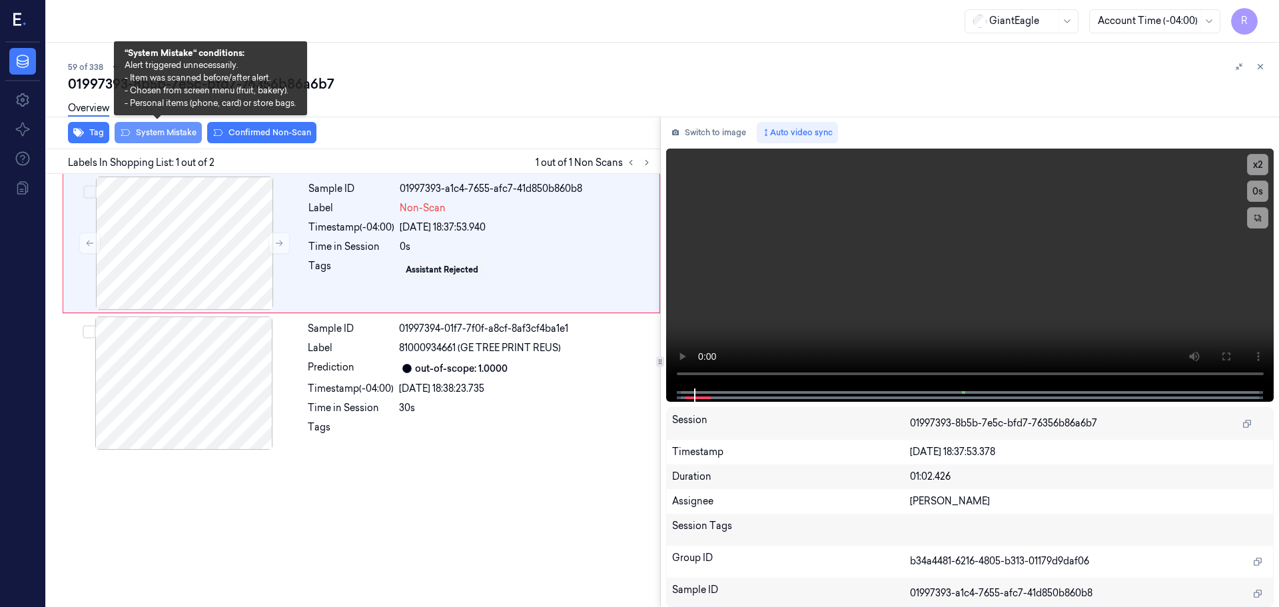
click at [167, 131] on button "System Mistake" at bounding box center [158, 132] width 87 height 21
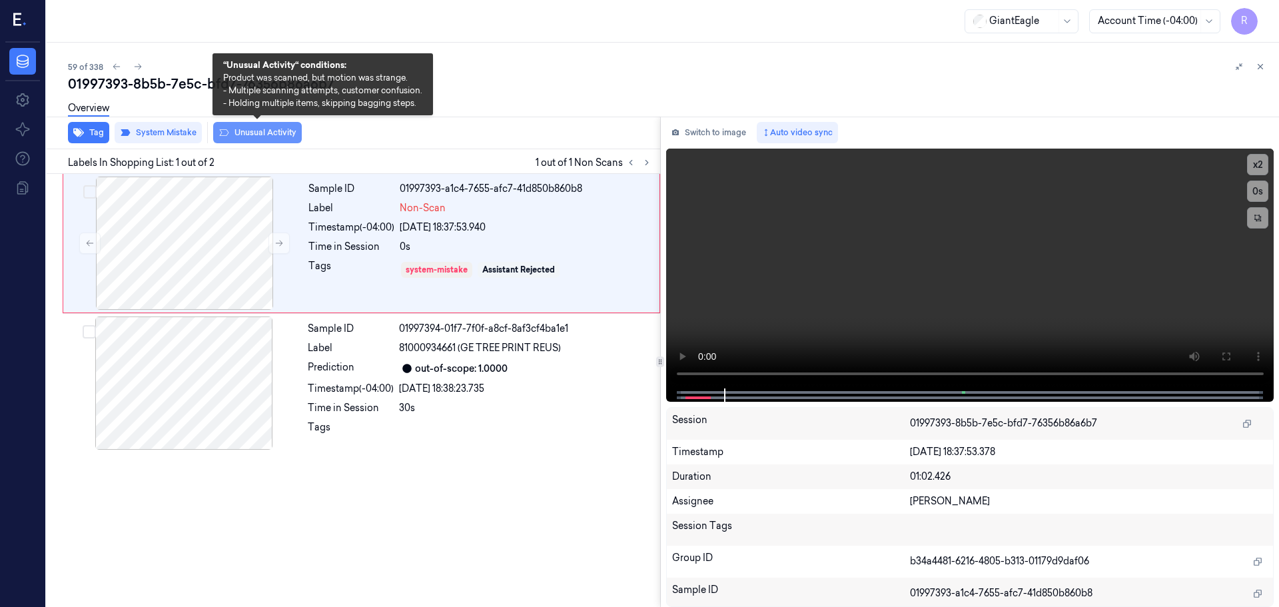
click at [253, 133] on button "Unusual Activity" at bounding box center [257, 132] width 89 height 21
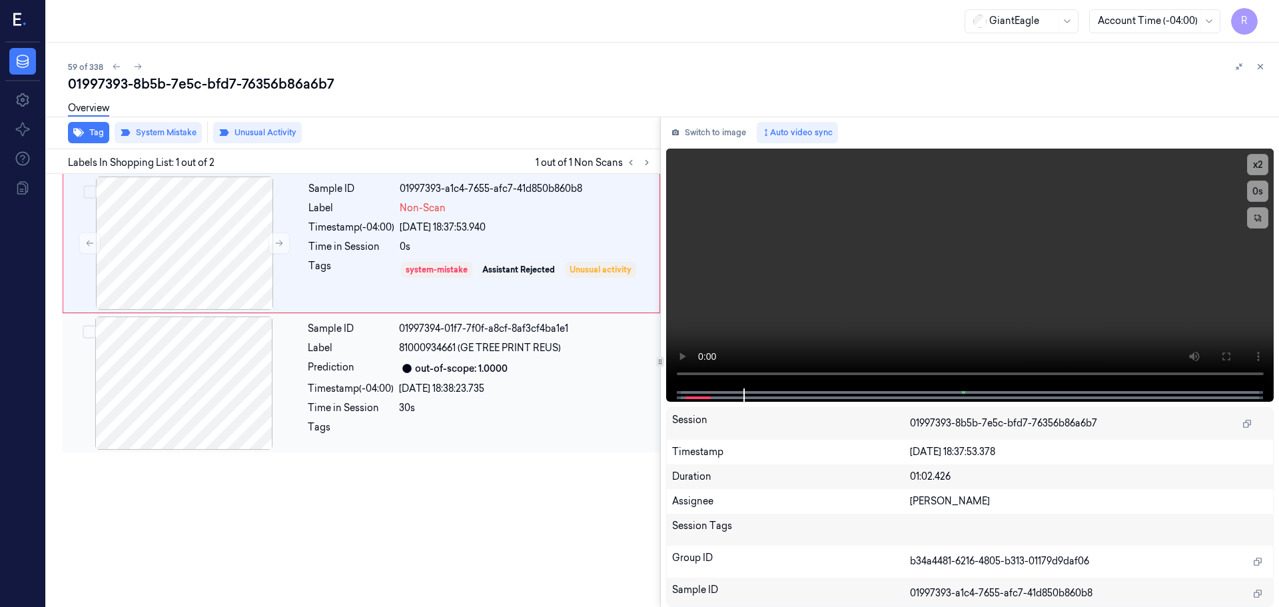
click at [349, 411] on div "Time in Session" at bounding box center [351, 408] width 86 height 14
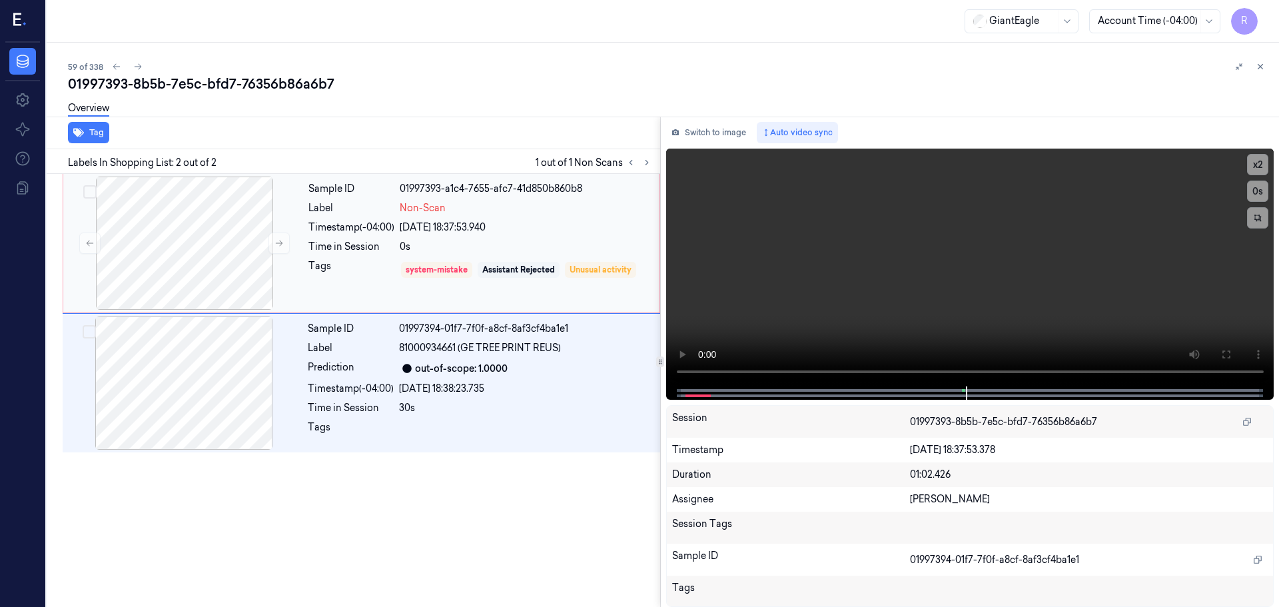
click at [332, 244] on div "Time in Session" at bounding box center [351, 247] width 86 height 14
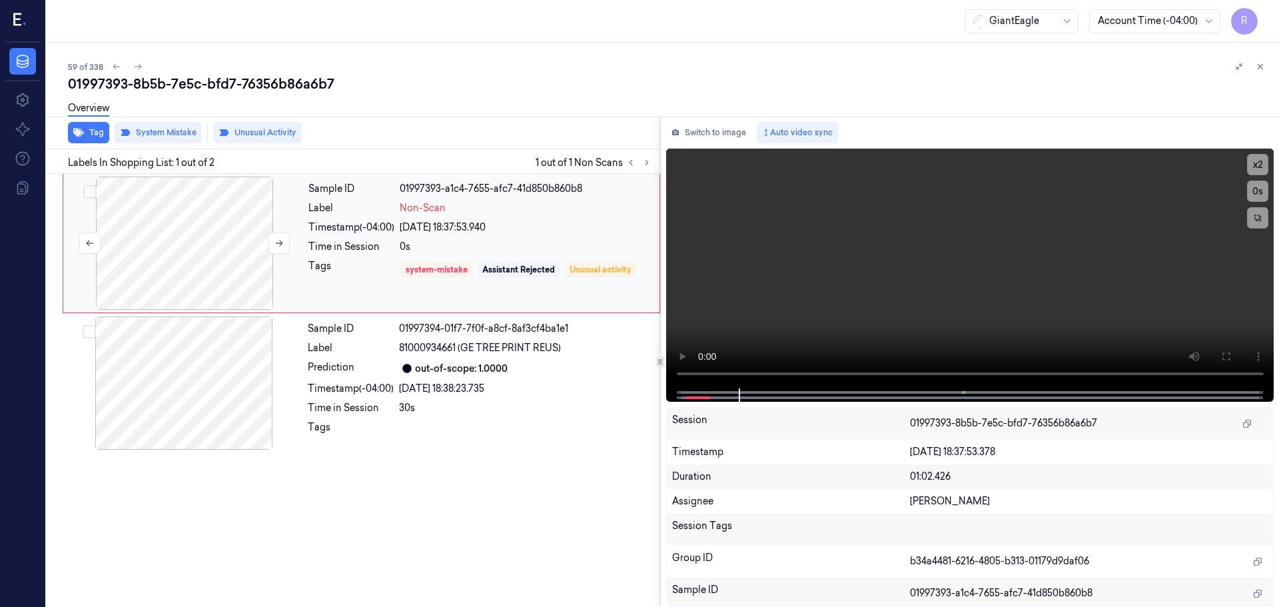
click at [302, 237] on div at bounding box center [184, 243] width 237 height 133
drag, startPoint x: 400, startPoint y: 424, endPoint x: 392, endPoint y: 416, distance: 10.8
click at [400, 424] on div at bounding box center [525, 430] width 253 height 21
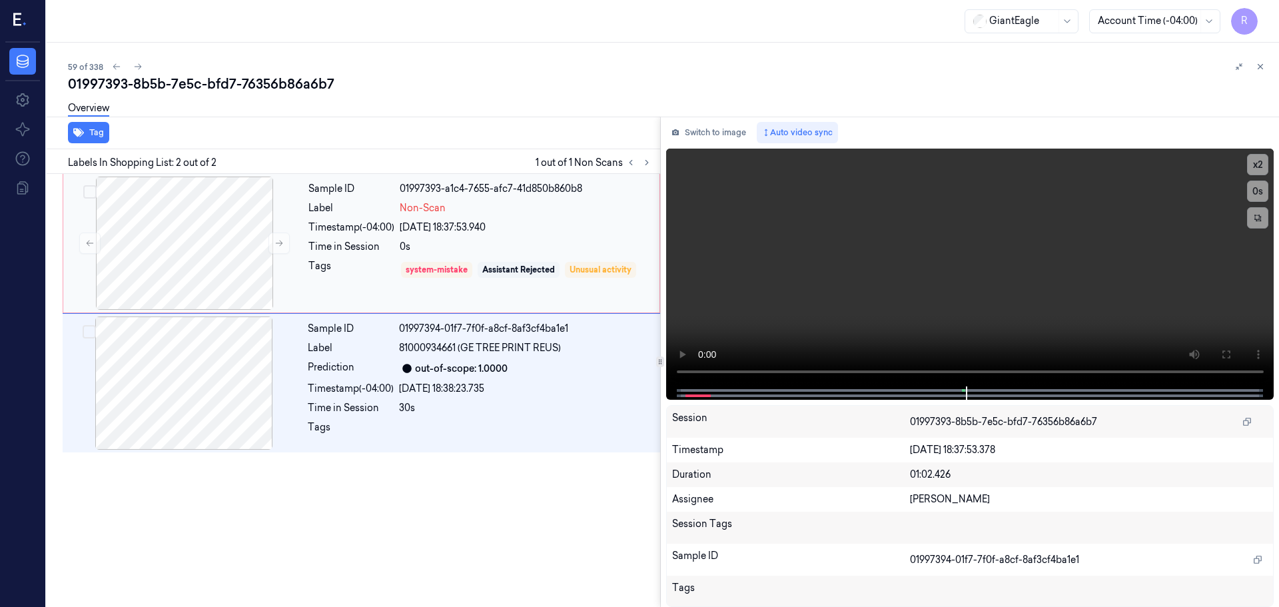
click at [354, 267] on div "Tags" at bounding box center [351, 269] width 86 height 21
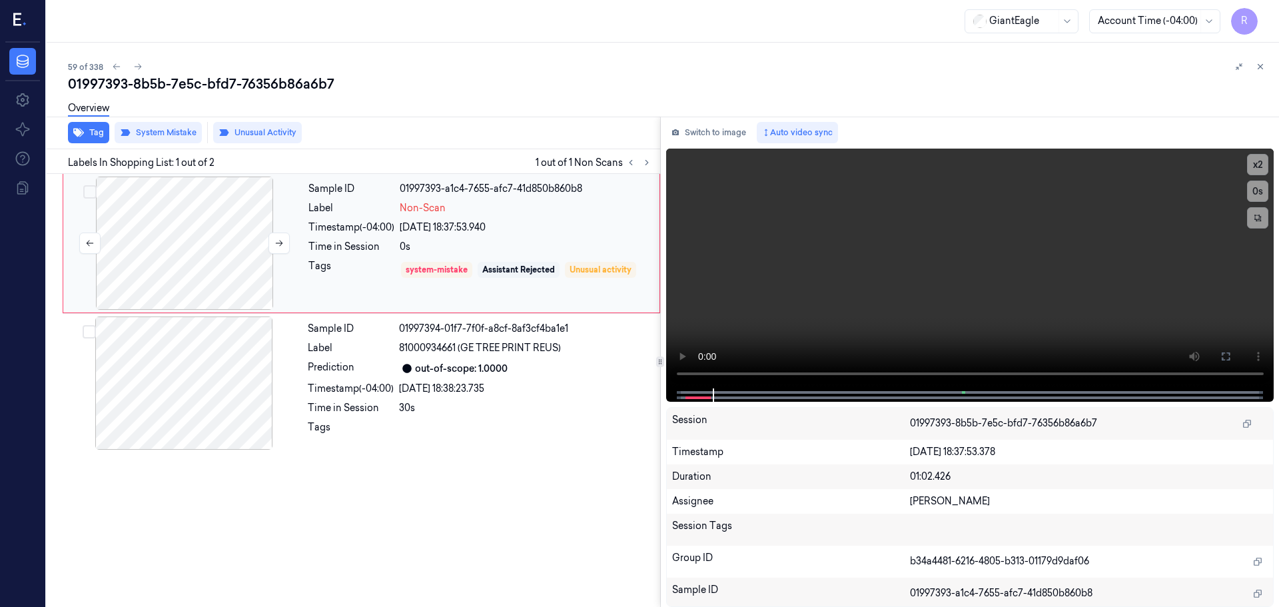
click at [143, 242] on div at bounding box center [184, 243] width 237 height 133
click at [146, 240] on div at bounding box center [184, 243] width 237 height 133
click at [179, 373] on div at bounding box center [183, 382] width 237 height 133
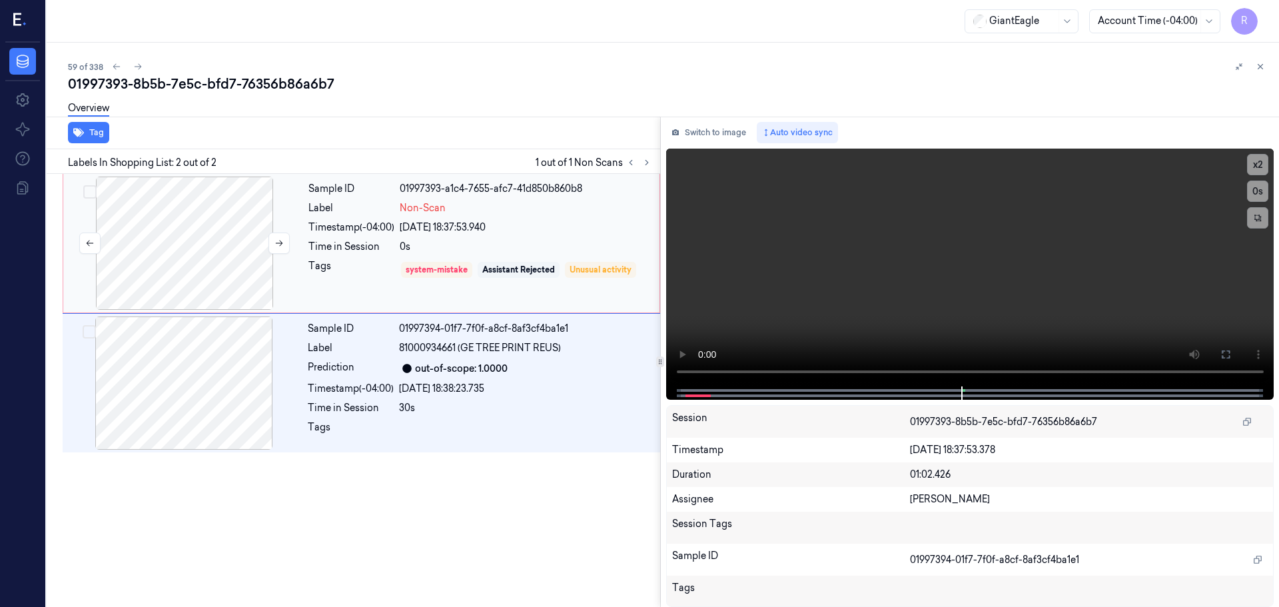
click at [194, 248] on div at bounding box center [184, 243] width 237 height 133
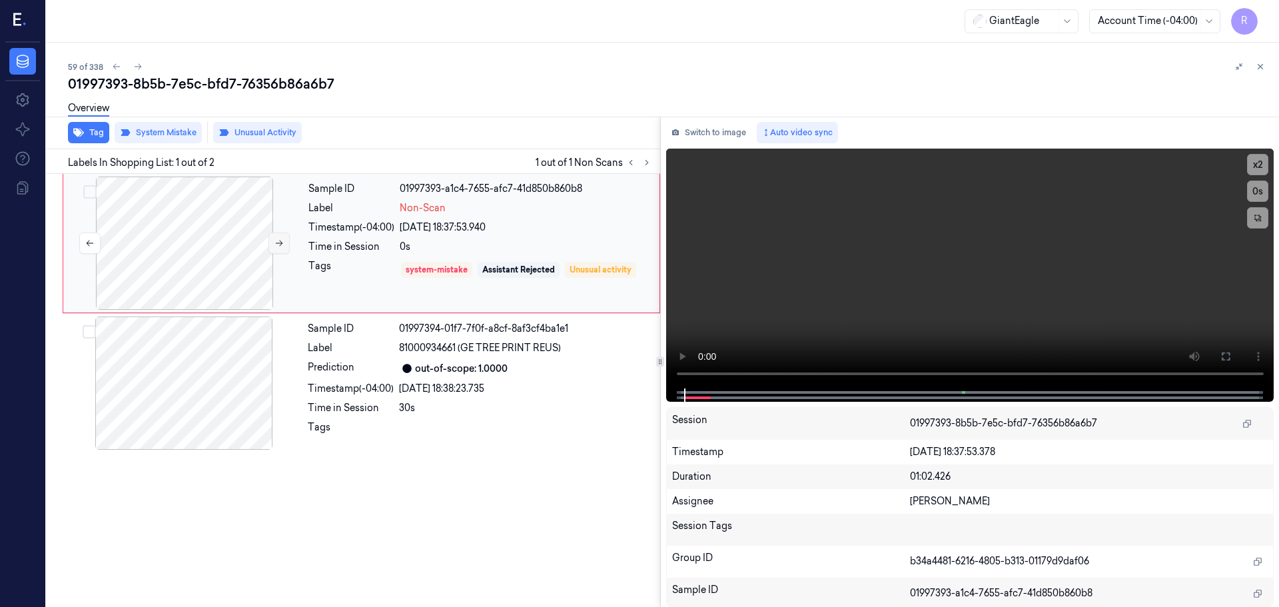
click at [275, 235] on button at bounding box center [278, 243] width 21 height 21
click at [277, 242] on icon at bounding box center [278, 242] width 9 height 9
click at [227, 342] on div at bounding box center [183, 382] width 237 height 133
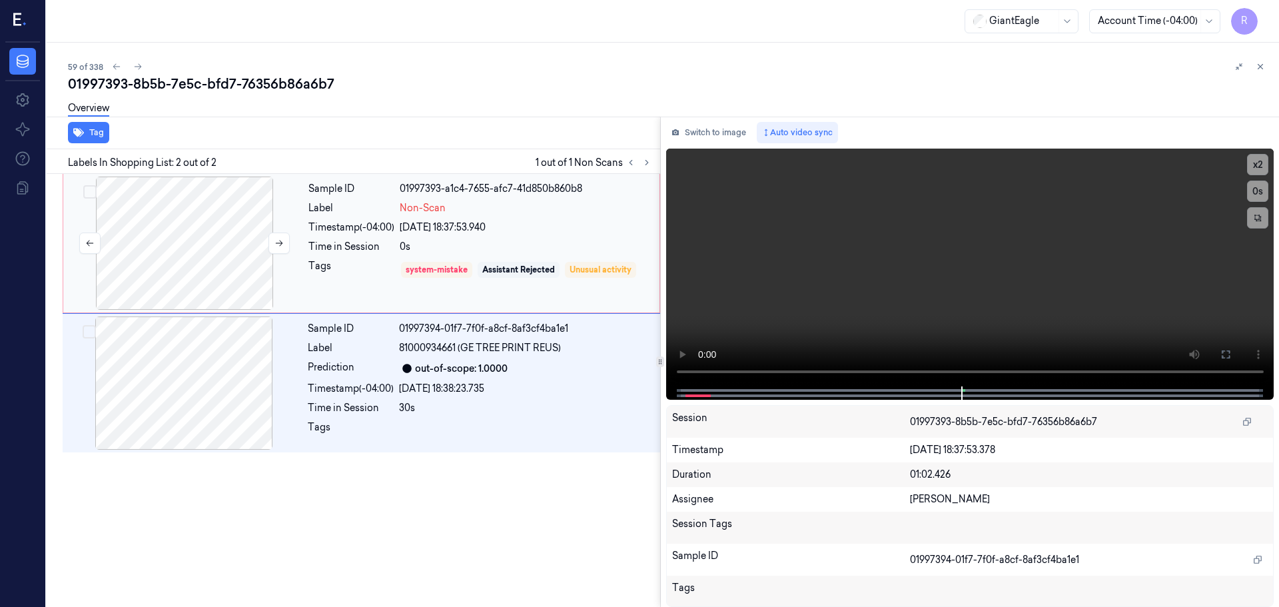
click at [224, 250] on div at bounding box center [184, 243] width 237 height 133
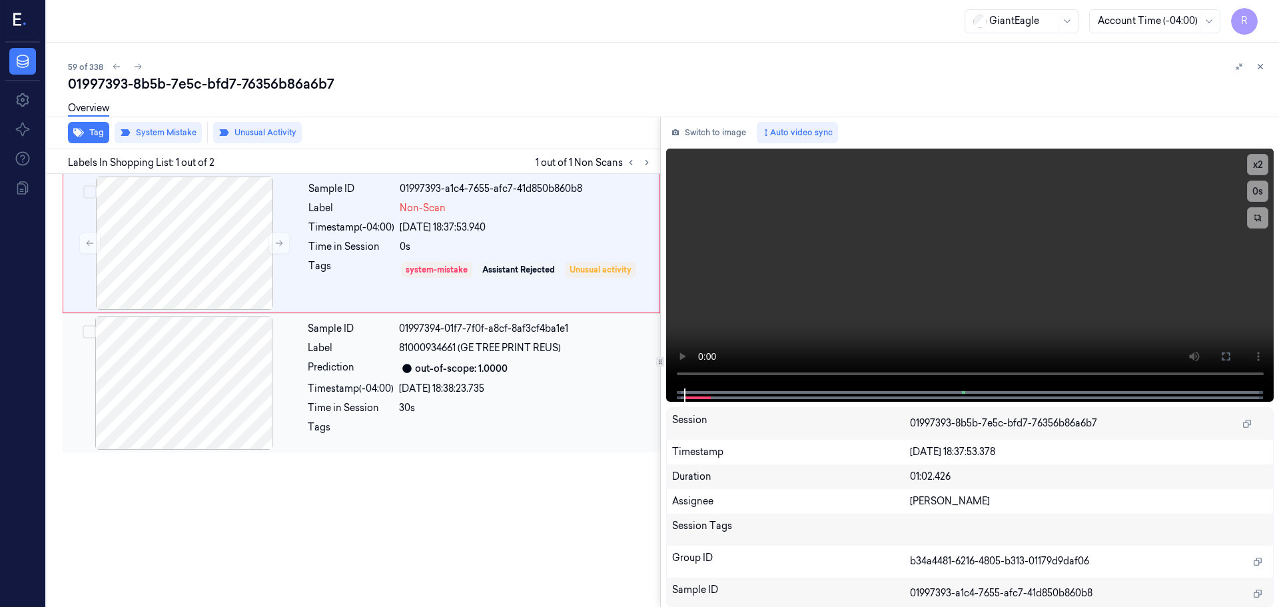
click at [263, 350] on div at bounding box center [183, 382] width 237 height 133
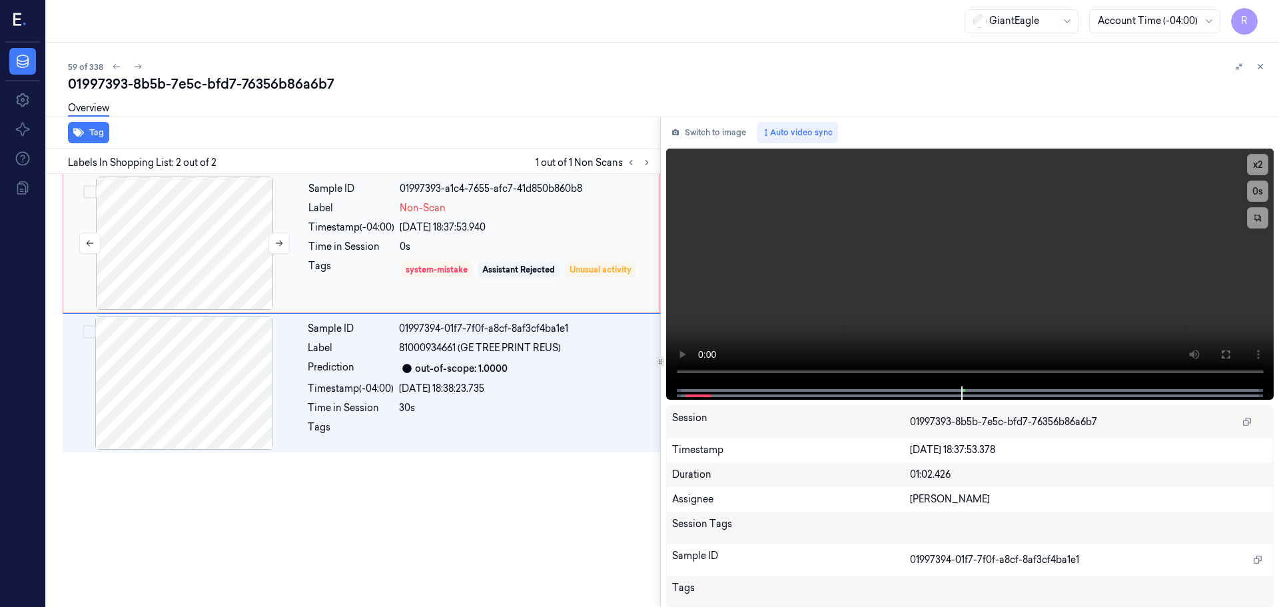
click at [230, 248] on div at bounding box center [184, 243] width 237 height 133
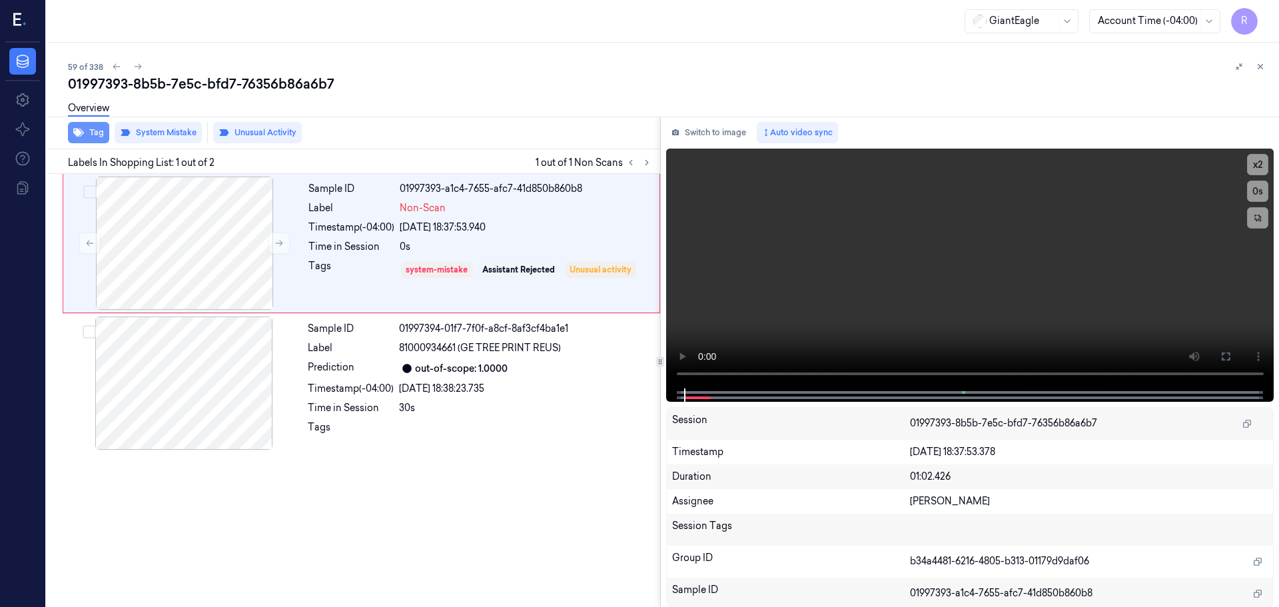
click at [101, 131] on button "Tag" at bounding box center [88, 132] width 41 height 21
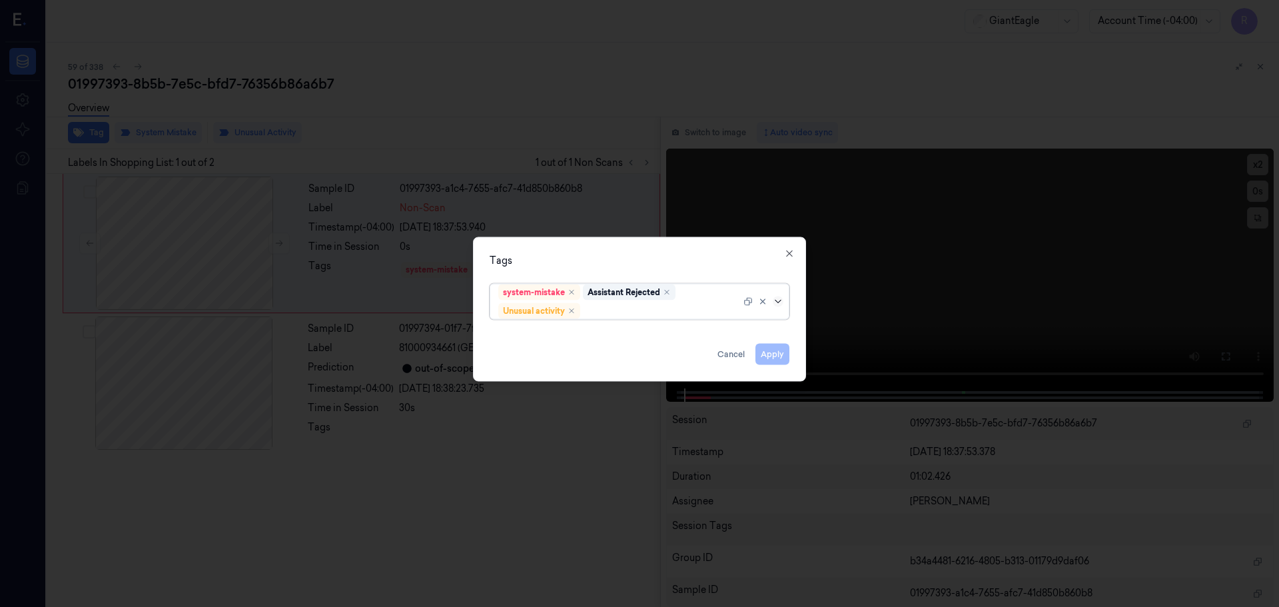
click at [777, 305] on icon at bounding box center [778, 301] width 11 height 11
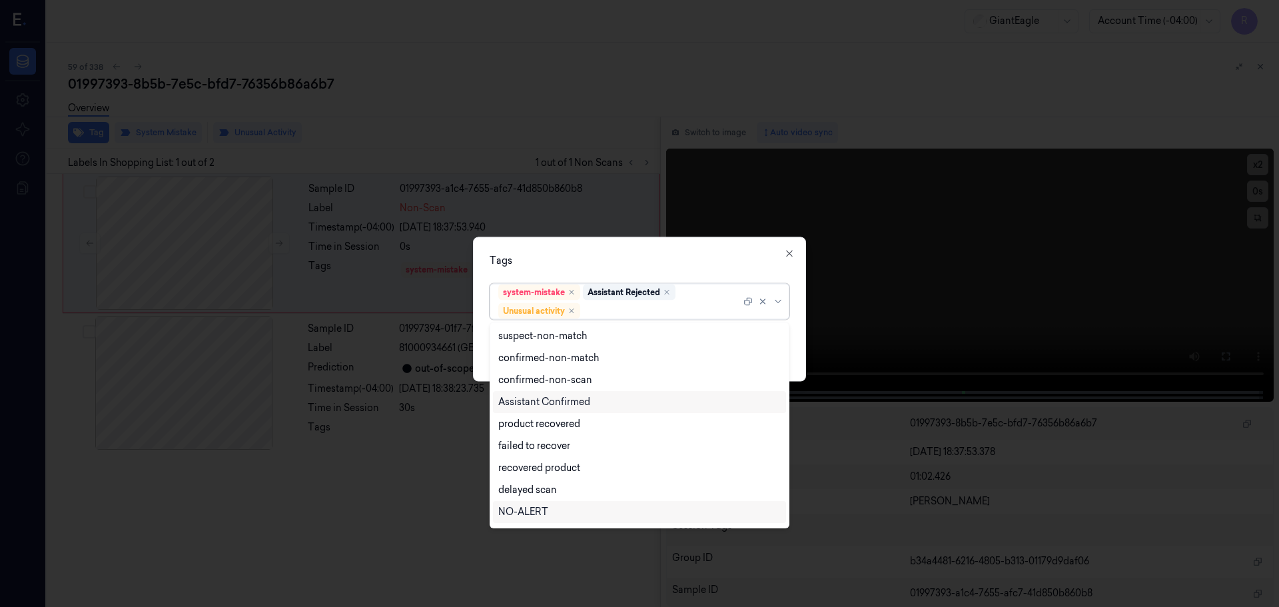
scroll to position [86, 0]
click at [508, 490] on div "Bag" at bounding box center [507, 492] width 18 height 14
click at [546, 263] on div "Tags" at bounding box center [640, 260] width 300 height 14
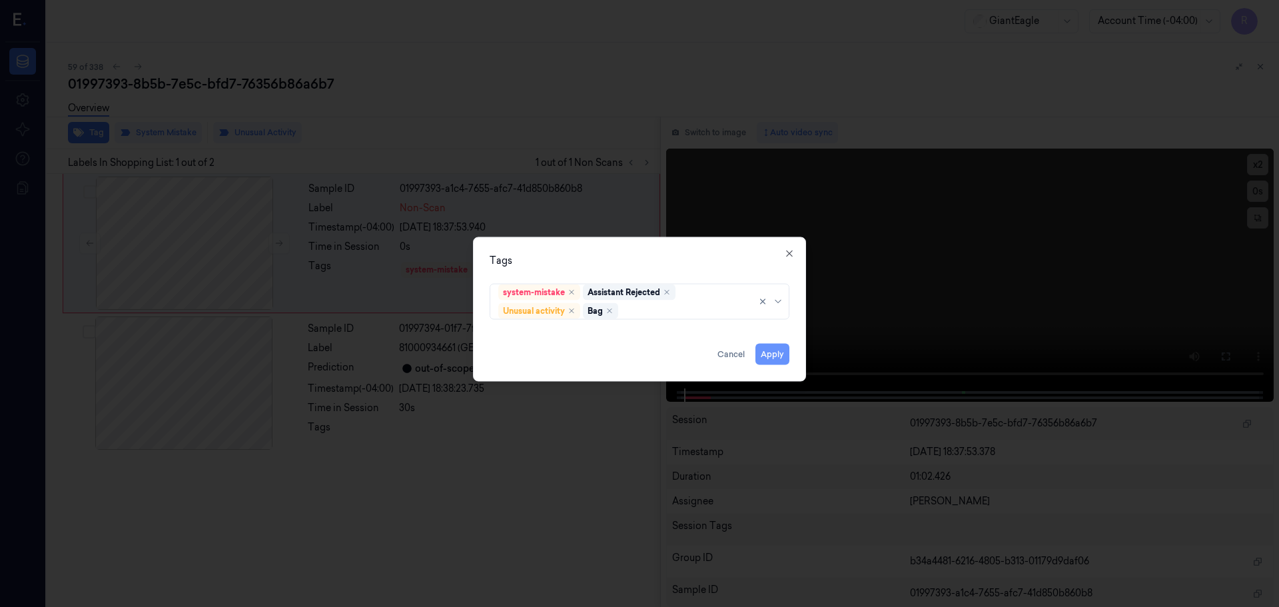
click at [758, 351] on button "Apply" at bounding box center [772, 353] width 34 height 21
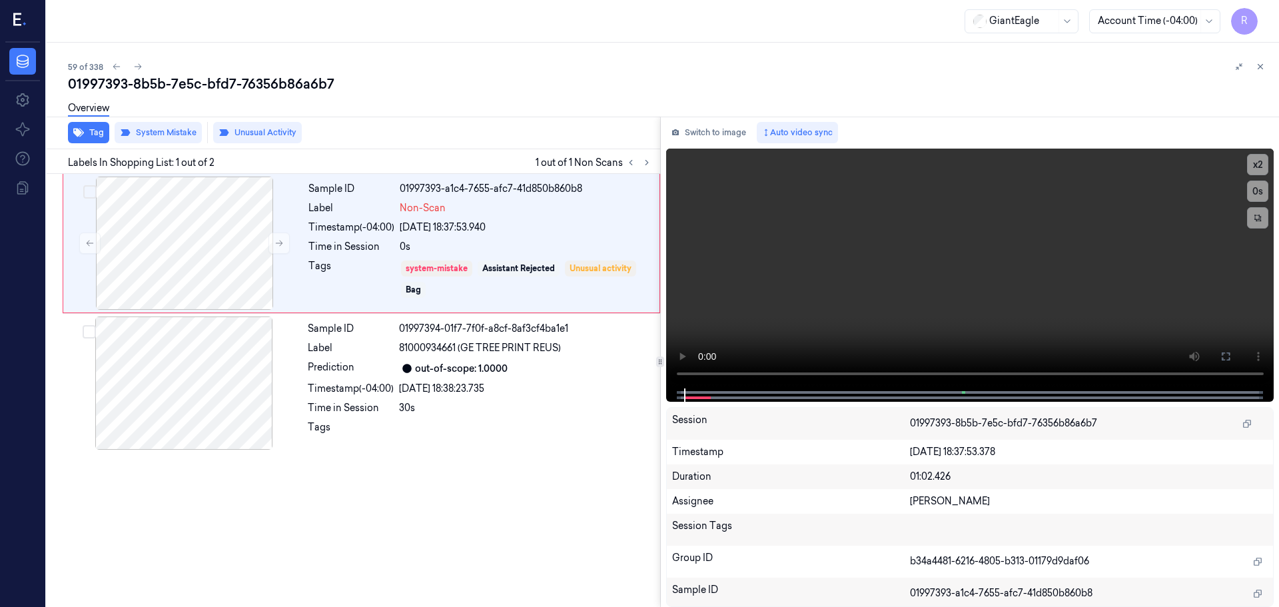
click at [471, 407] on div "30s" at bounding box center [525, 408] width 253 height 14
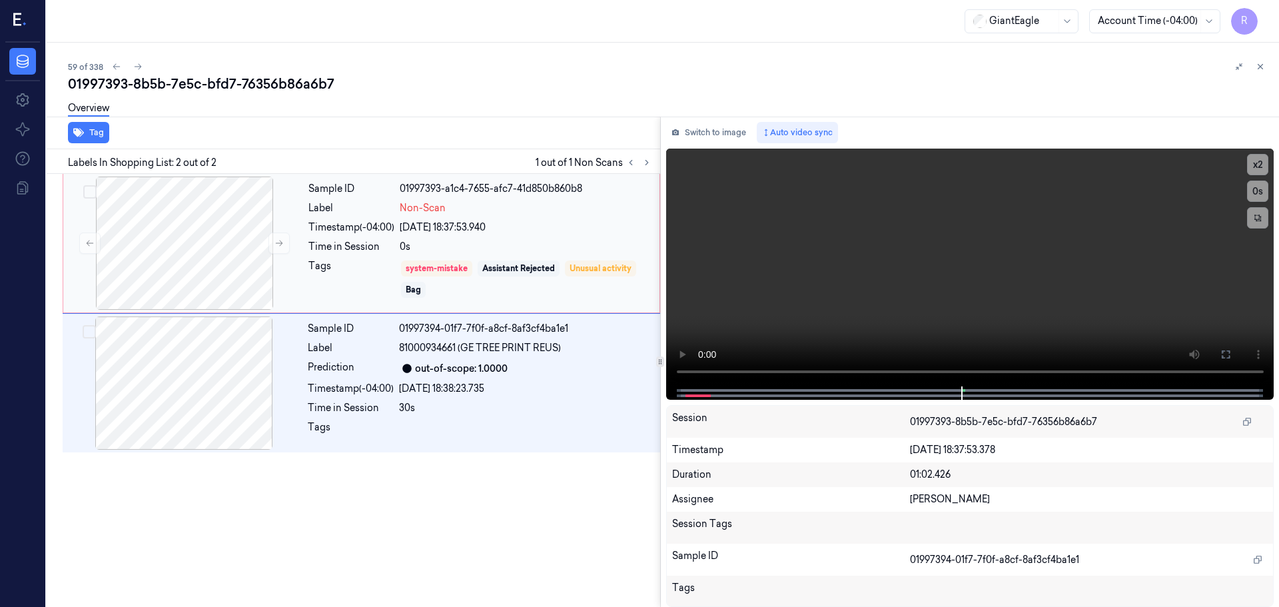
click at [475, 234] on div "[DATE] 18:37:53.940" at bounding box center [526, 228] width 252 height 14
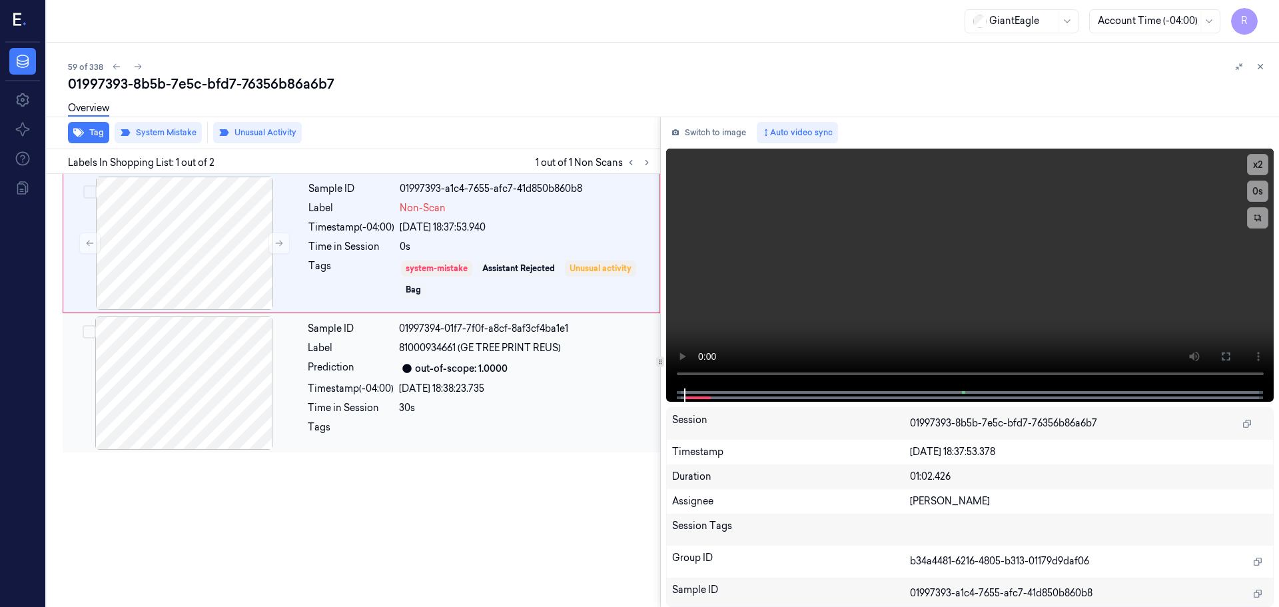
click at [526, 415] on div "Sample ID 01997394-01f7-7f0f-a8cf-8af3cf4ba1e1 Label 81000934661 (GE TREE PRINT…" at bounding box center [479, 382] width 355 height 133
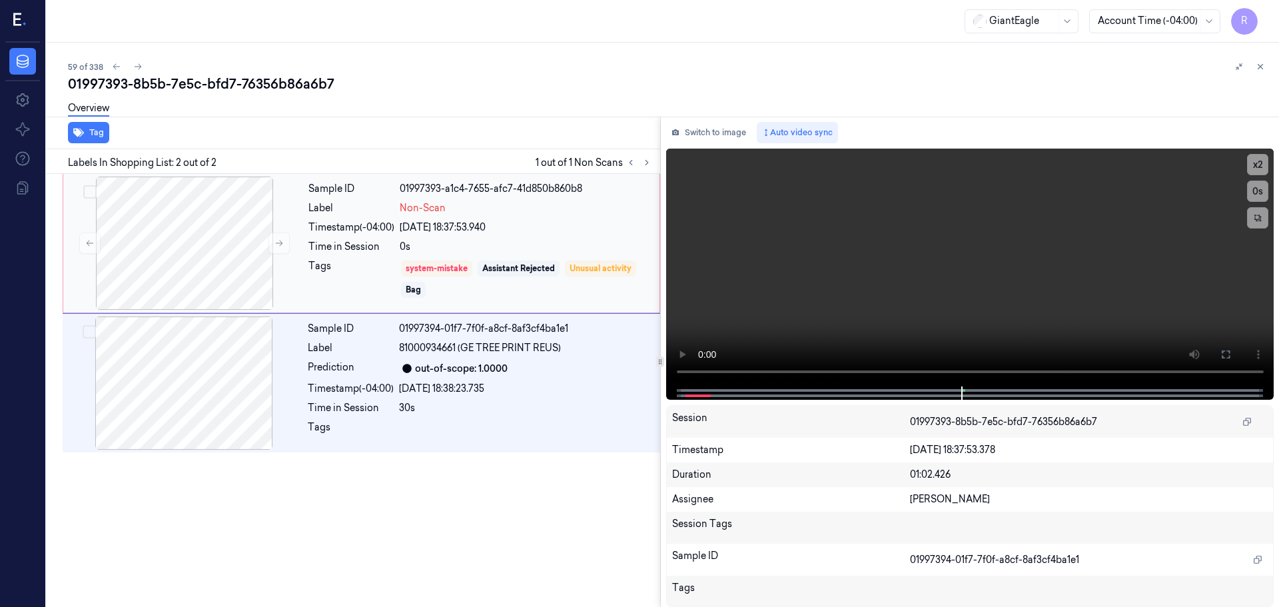
click at [533, 205] on div "Non-Scan" at bounding box center [526, 208] width 252 height 14
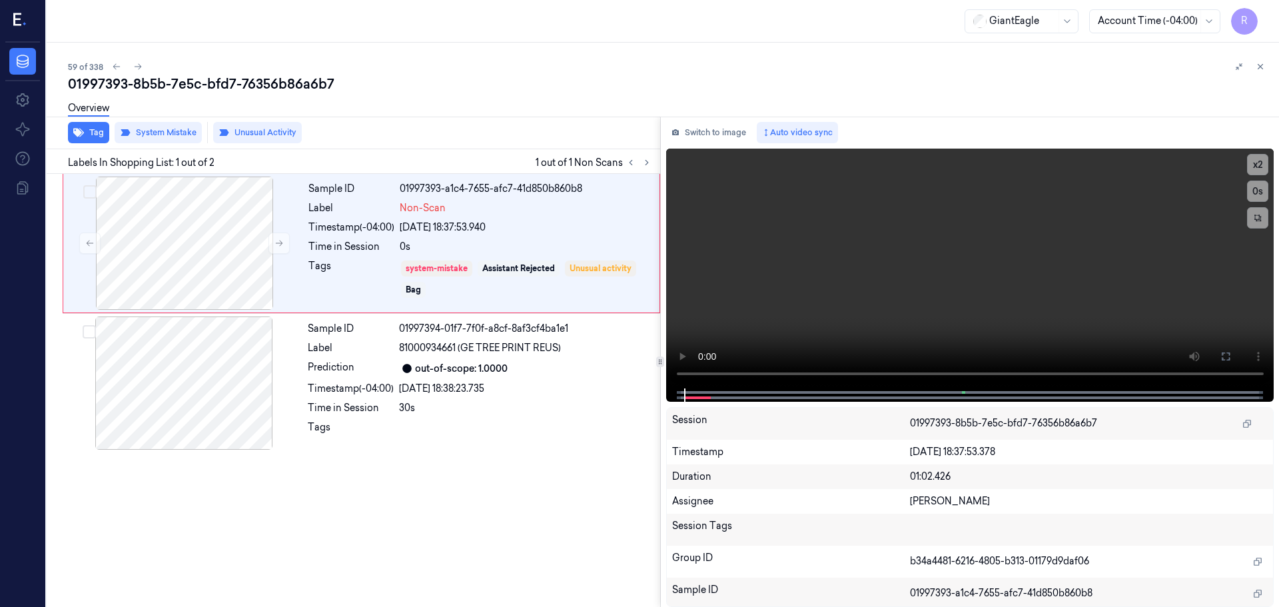
click at [1263, 69] on icon at bounding box center [1260, 66] width 9 height 9
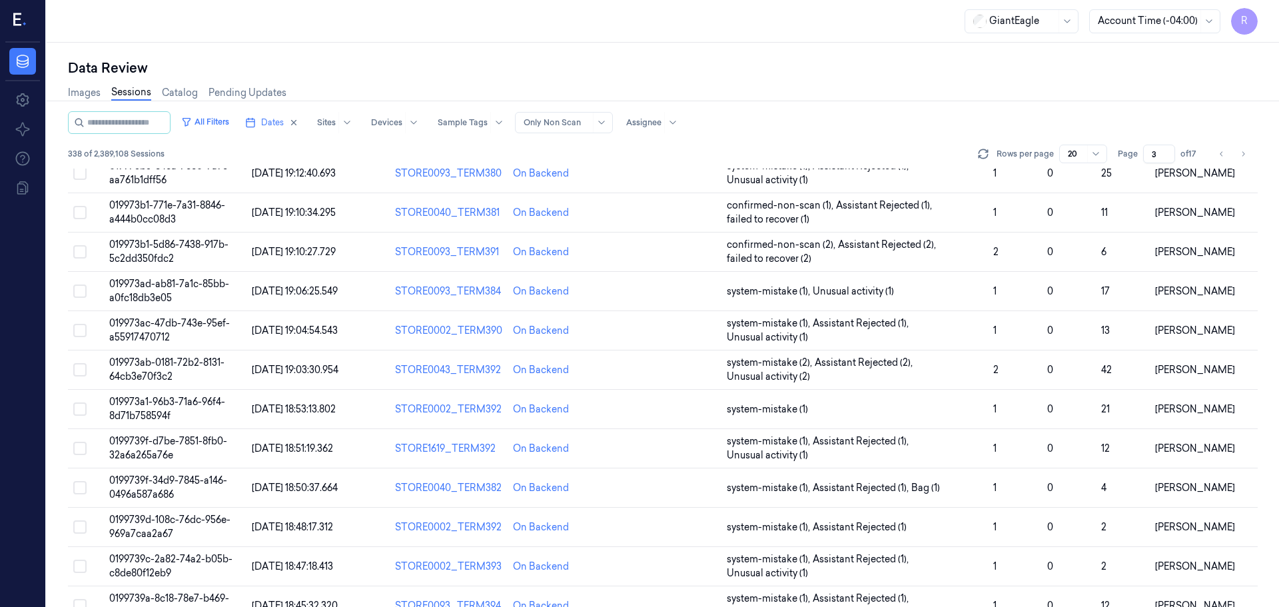
scroll to position [387, 0]
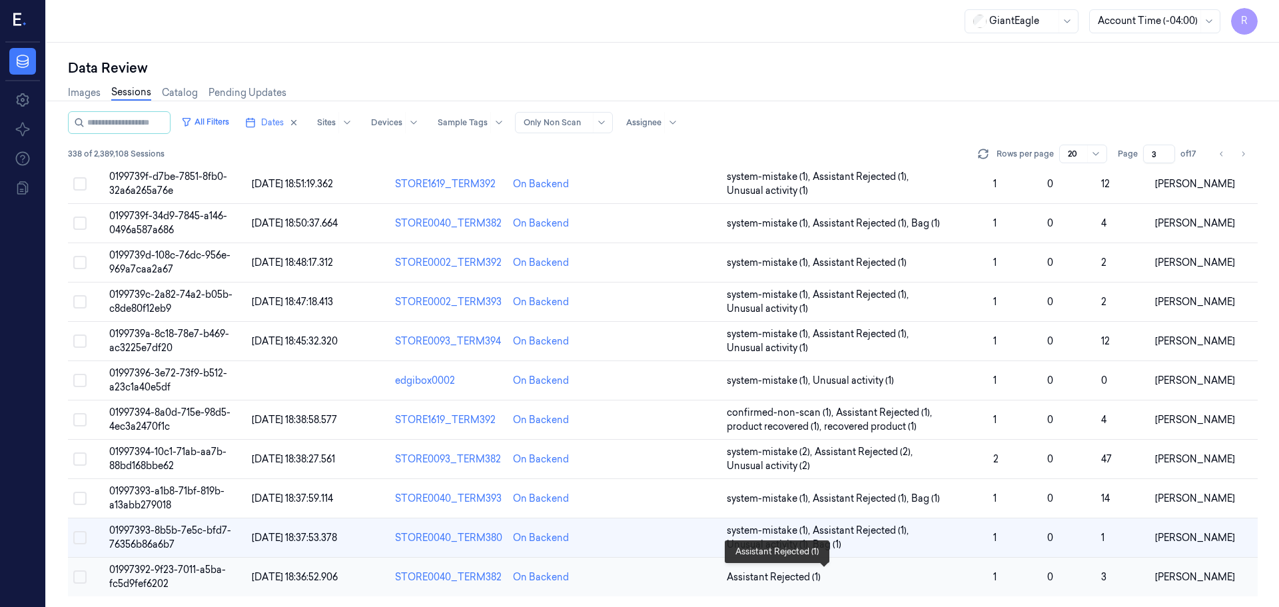
click at [856, 581] on span "Assistant Rejected (1)" at bounding box center [855, 577] width 256 height 14
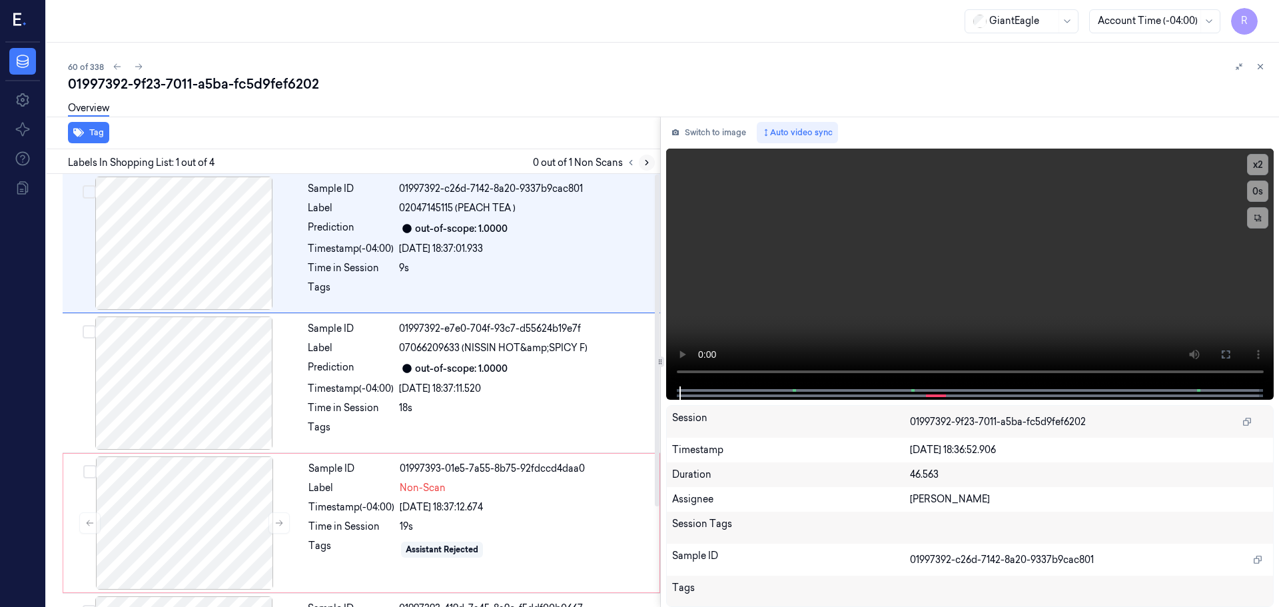
click at [640, 162] on button at bounding box center [647, 163] width 16 height 16
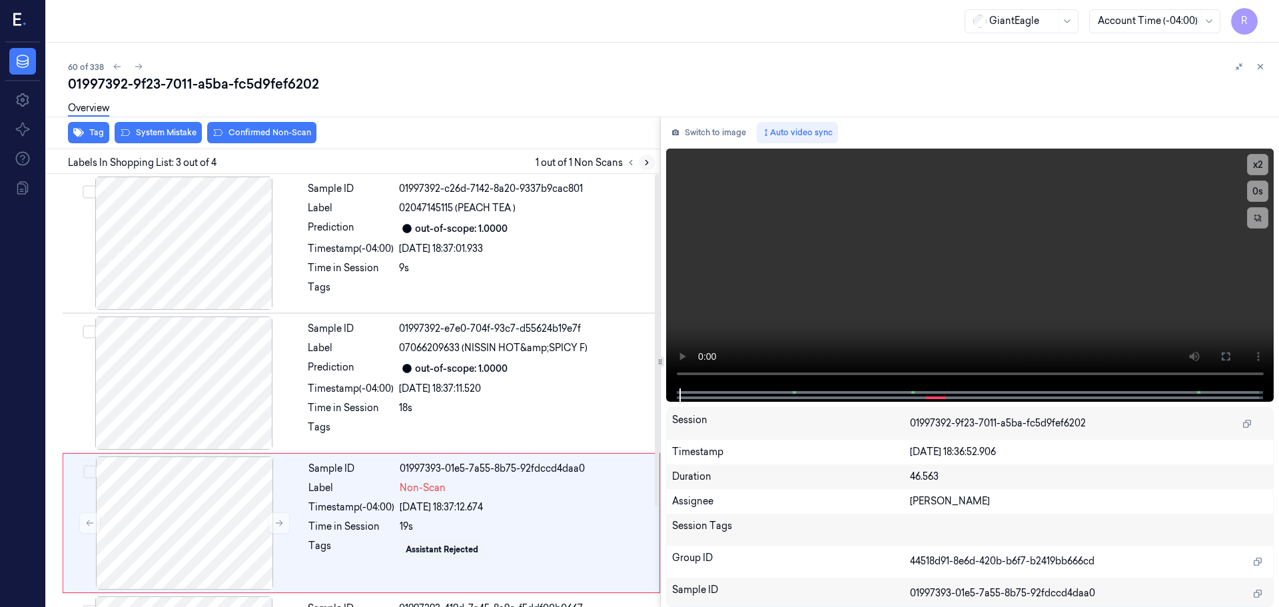
scroll to position [131, 0]
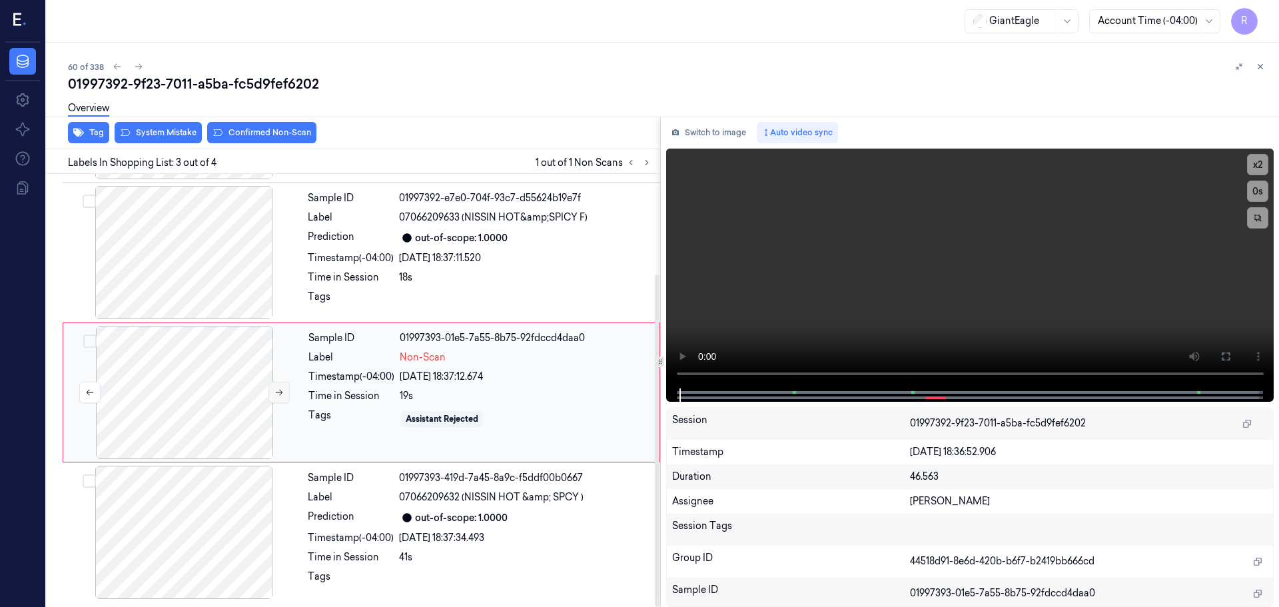
click at [272, 393] on button at bounding box center [278, 392] width 21 height 21
click at [1226, 354] on icon at bounding box center [1225, 356] width 11 height 11
click at [278, 392] on icon at bounding box center [279, 393] width 7 height 6
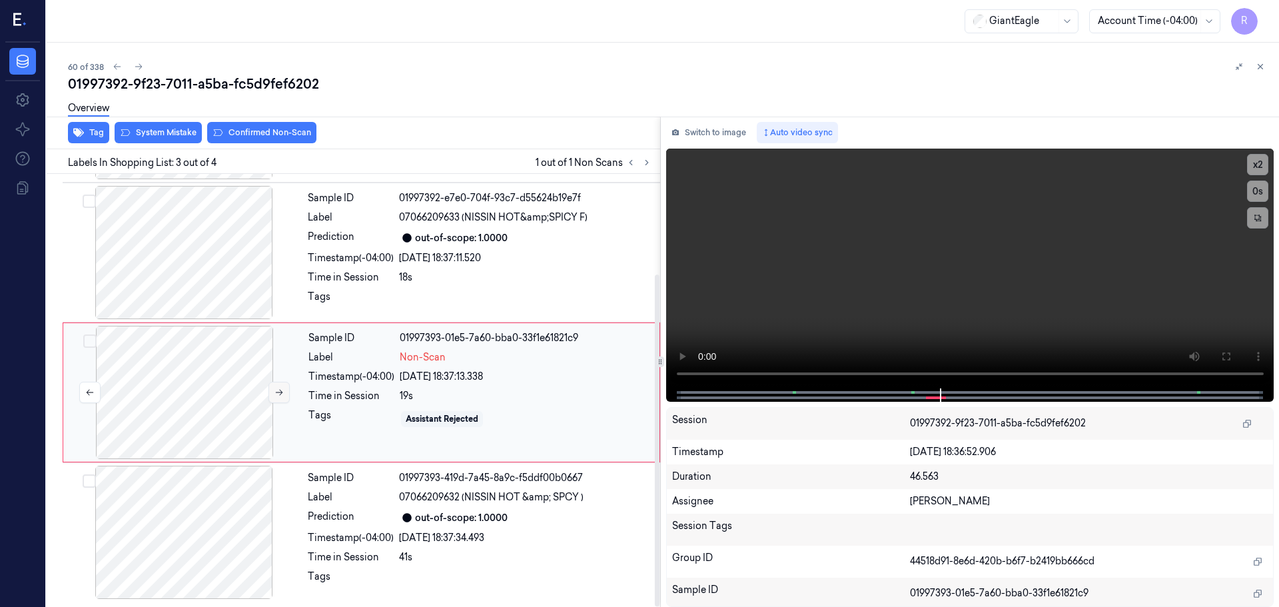
click at [278, 392] on icon at bounding box center [279, 393] width 7 height 6
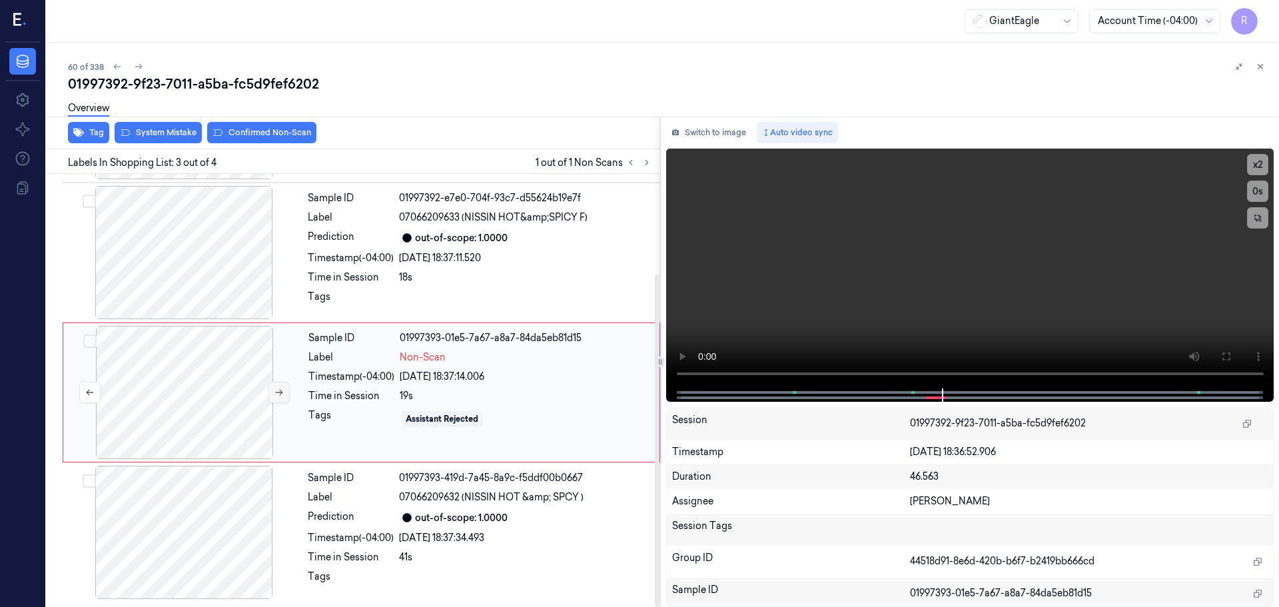
click at [278, 392] on icon at bounding box center [279, 393] width 7 height 6
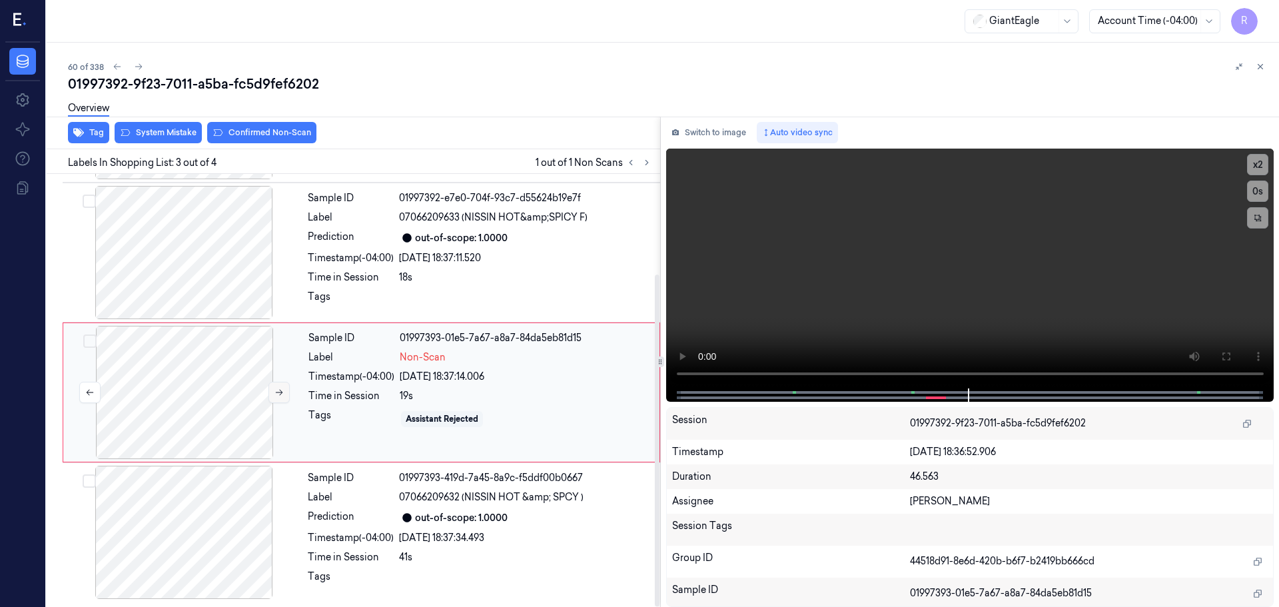
click at [278, 392] on icon at bounding box center [279, 393] width 7 height 6
click at [884, 391] on div at bounding box center [970, 394] width 580 height 13
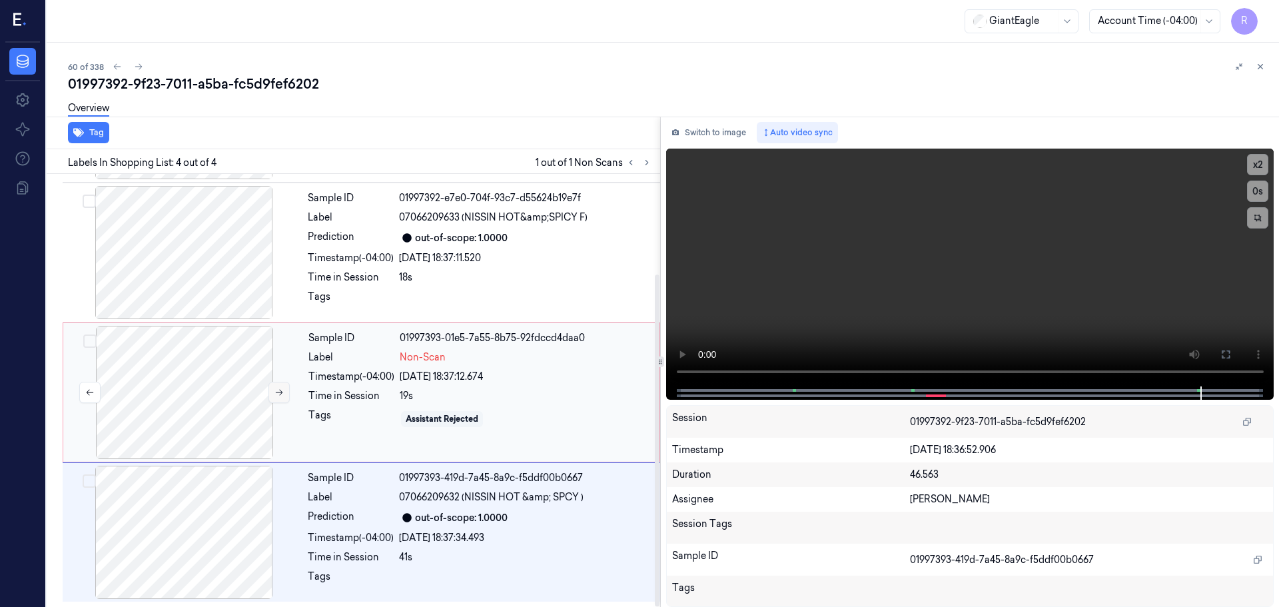
click at [271, 391] on button at bounding box center [278, 392] width 21 height 21
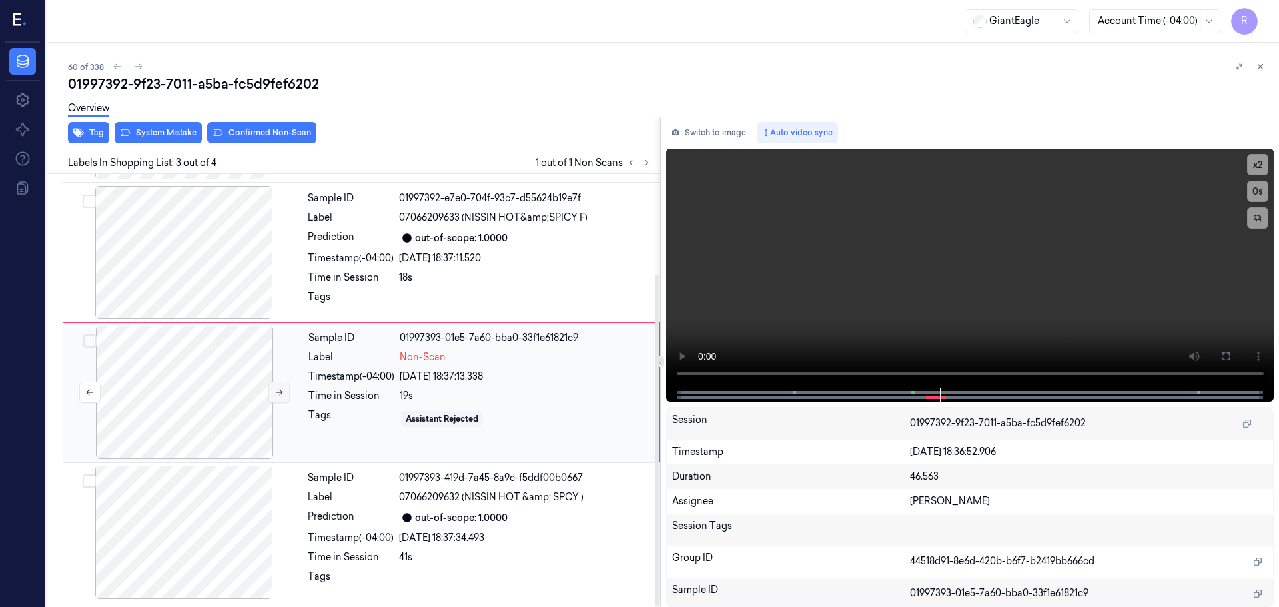
click at [276, 391] on icon at bounding box center [278, 392] width 9 height 9
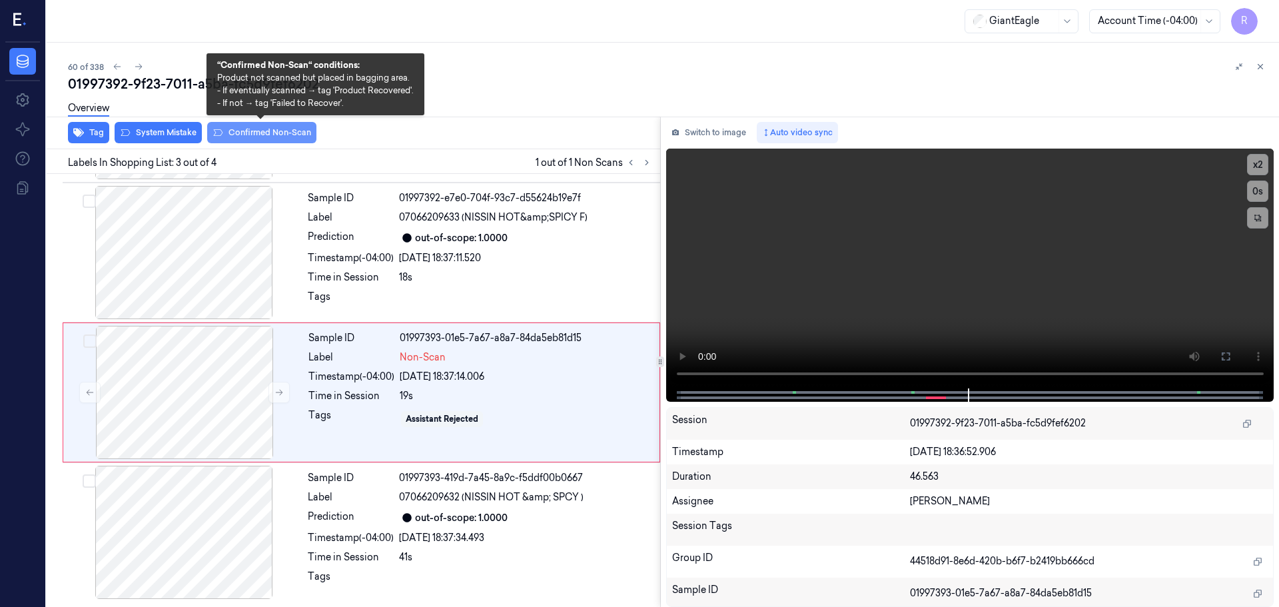
click at [242, 131] on button "Confirmed Non-Scan" at bounding box center [261, 132] width 109 height 21
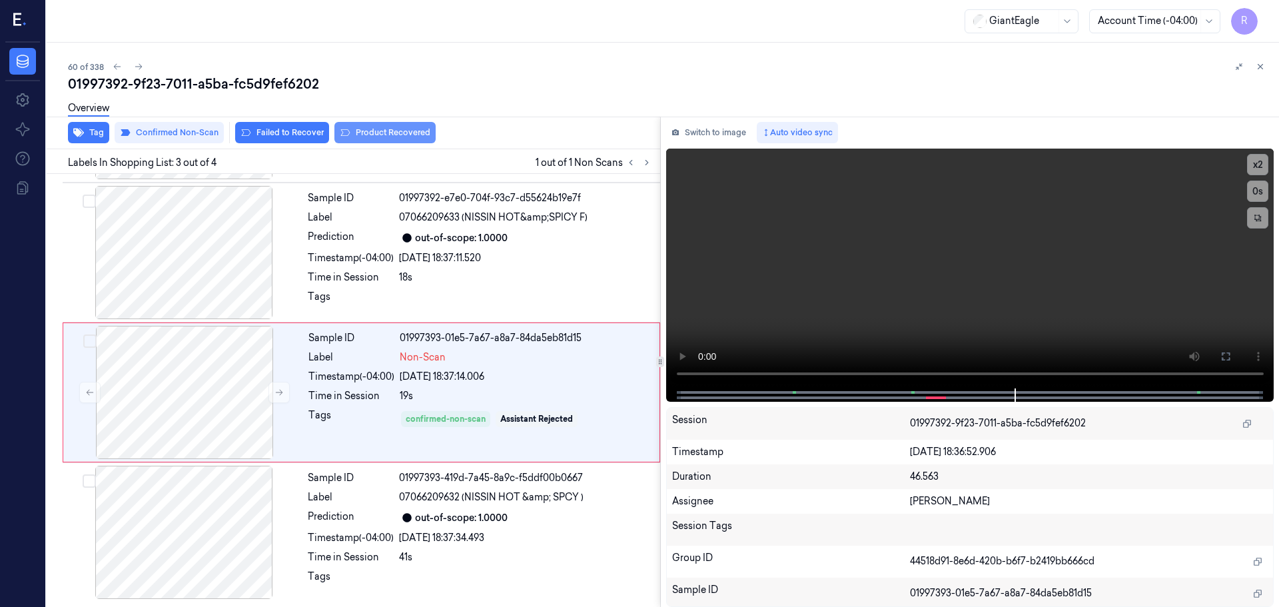
click at [367, 133] on button "Product Recovered" at bounding box center [384, 132] width 101 height 21
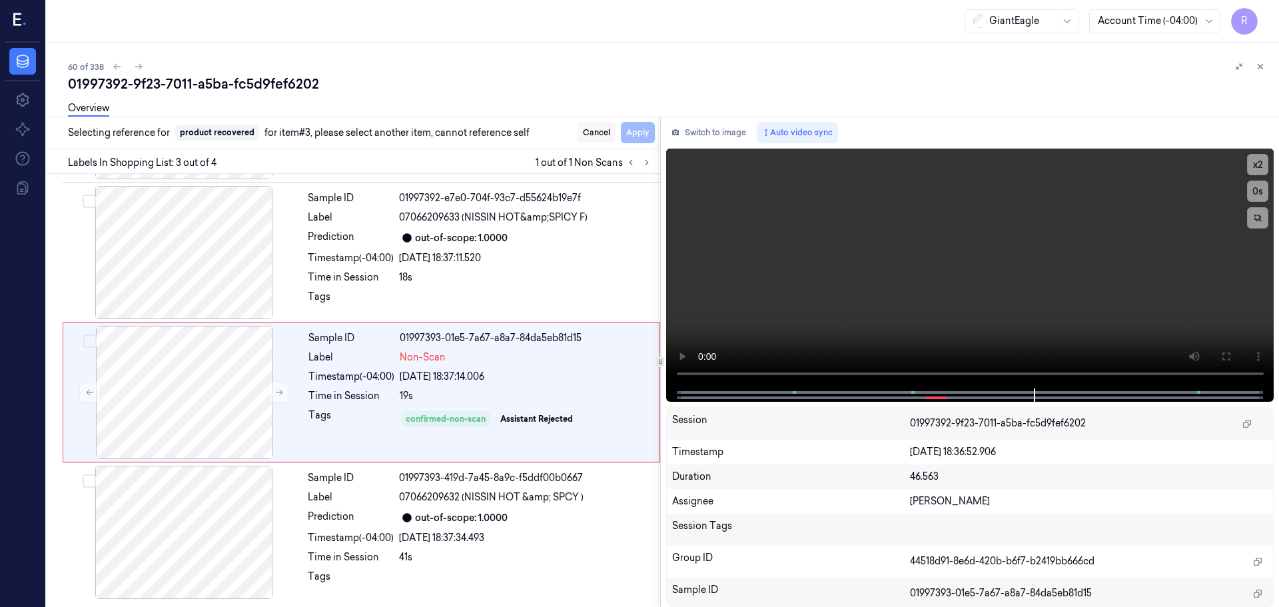
click at [586, 131] on button "Cancel" at bounding box center [597, 132] width 38 height 21
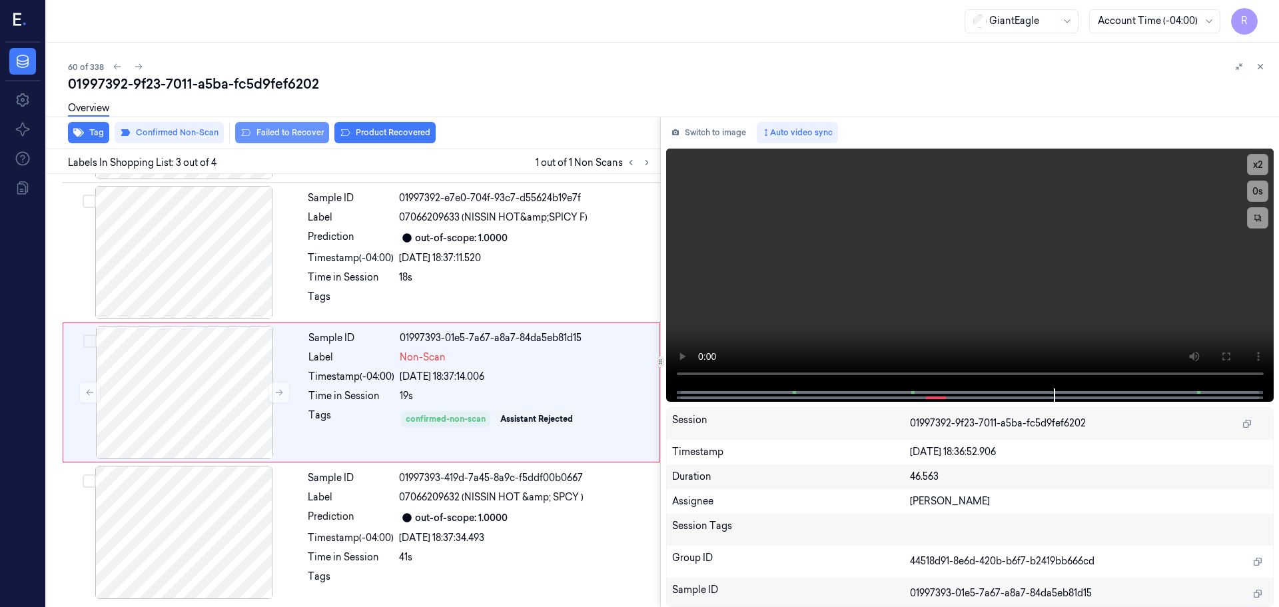
click at [282, 132] on button "Failed to Recover" at bounding box center [282, 132] width 94 height 21
click at [336, 287] on div "Sample ID 01997392-e7e0-704f-93c7-d55624b19e7f Label 07066209633 (NISSIN HOT&am…" at bounding box center [479, 252] width 355 height 133
click at [294, 553] on div at bounding box center [183, 532] width 237 height 133
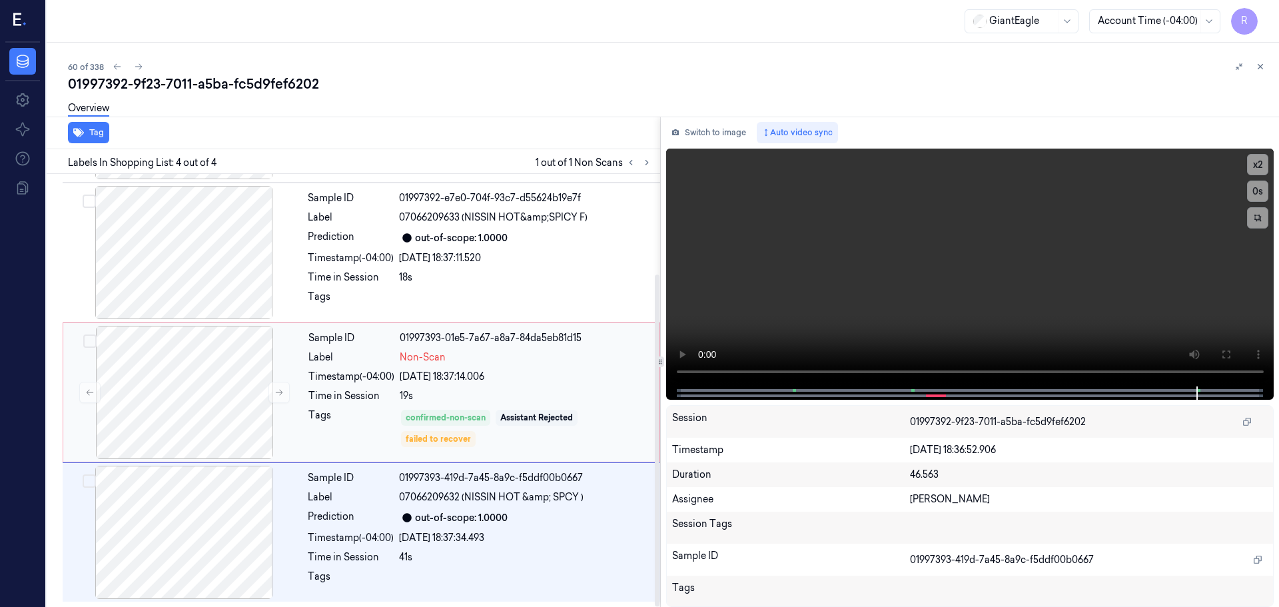
click at [316, 396] on div "Time in Session" at bounding box center [351, 396] width 86 height 14
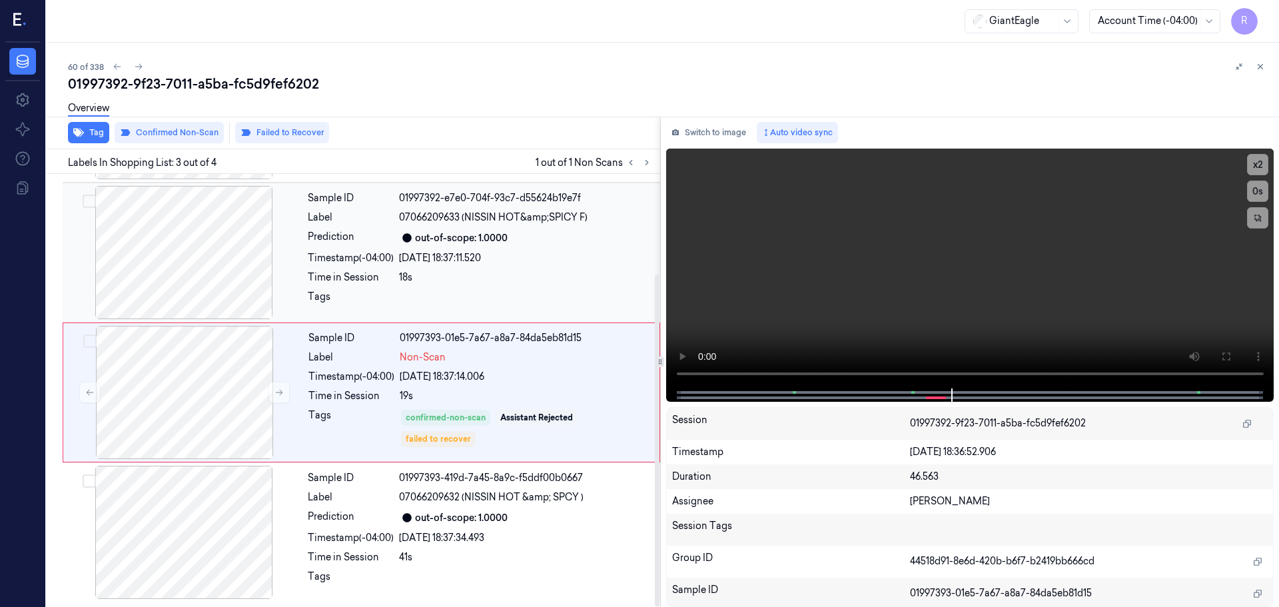
click at [348, 246] on div "Sample ID 01997392-e7e0-704f-93c7-d55624b19e7f Label 07066209633 (NISSIN HOT&am…" at bounding box center [479, 252] width 355 height 133
click at [320, 421] on div "Tags" at bounding box center [351, 428] width 86 height 40
click at [284, 536] on div at bounding box center [183, 532] width 237 height 133
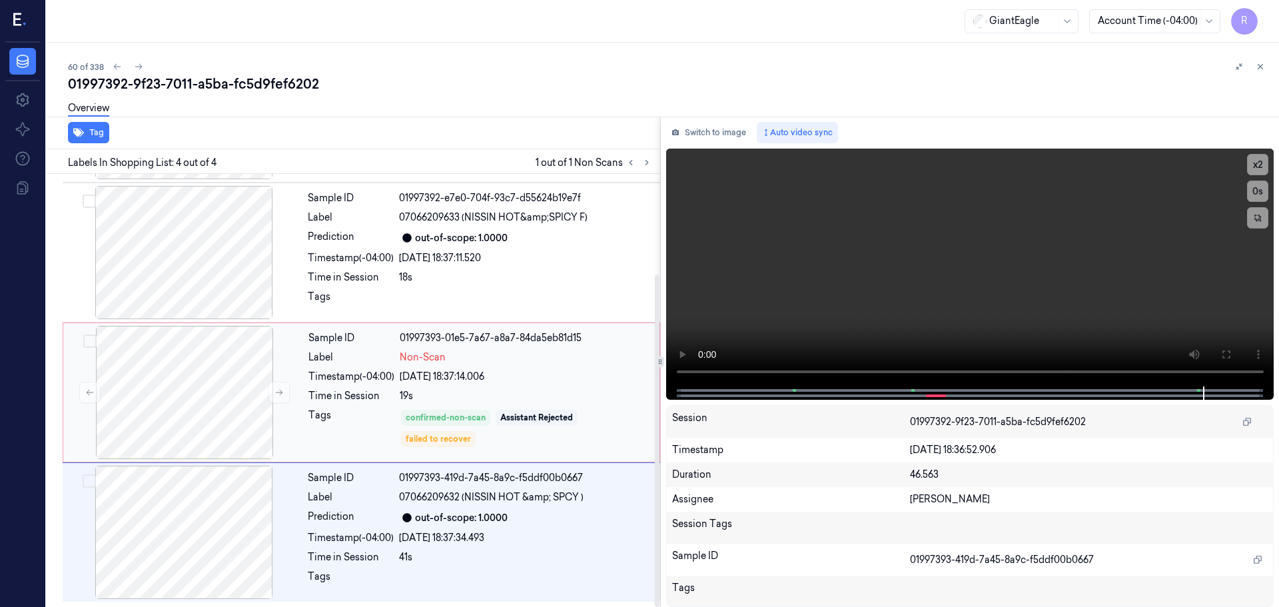
click at [321, 424] on div "Tags" at bounding box center [351, 428] width 86 height 40
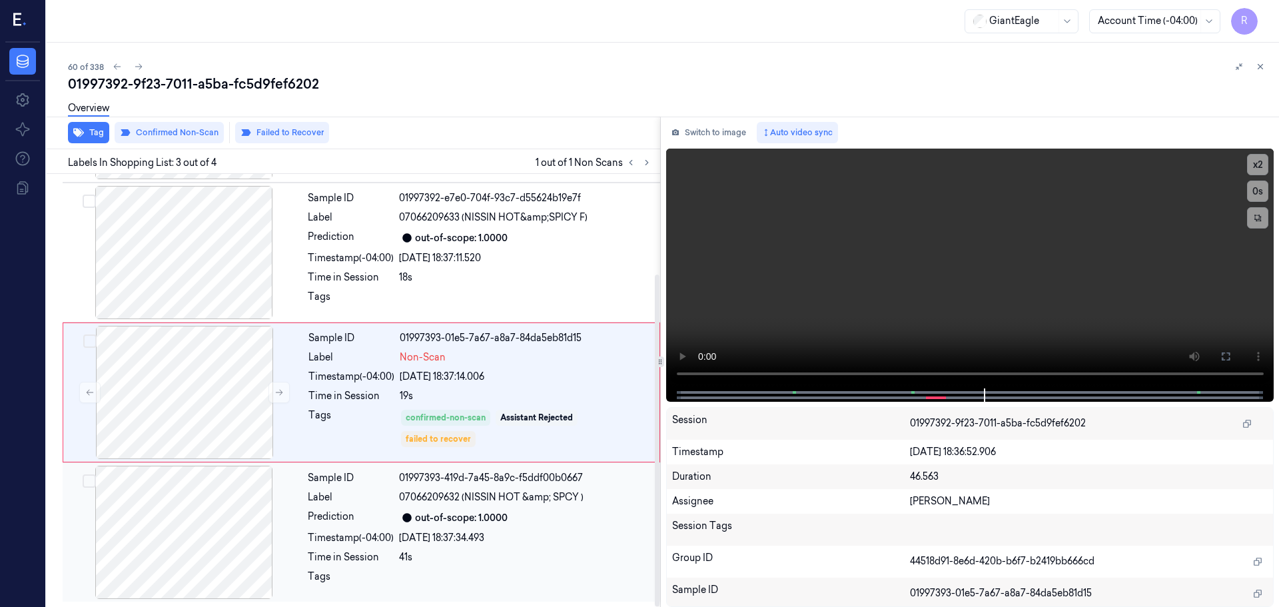
click at [159, 573] on div at bounding box center [183, 532] width 237 height 133
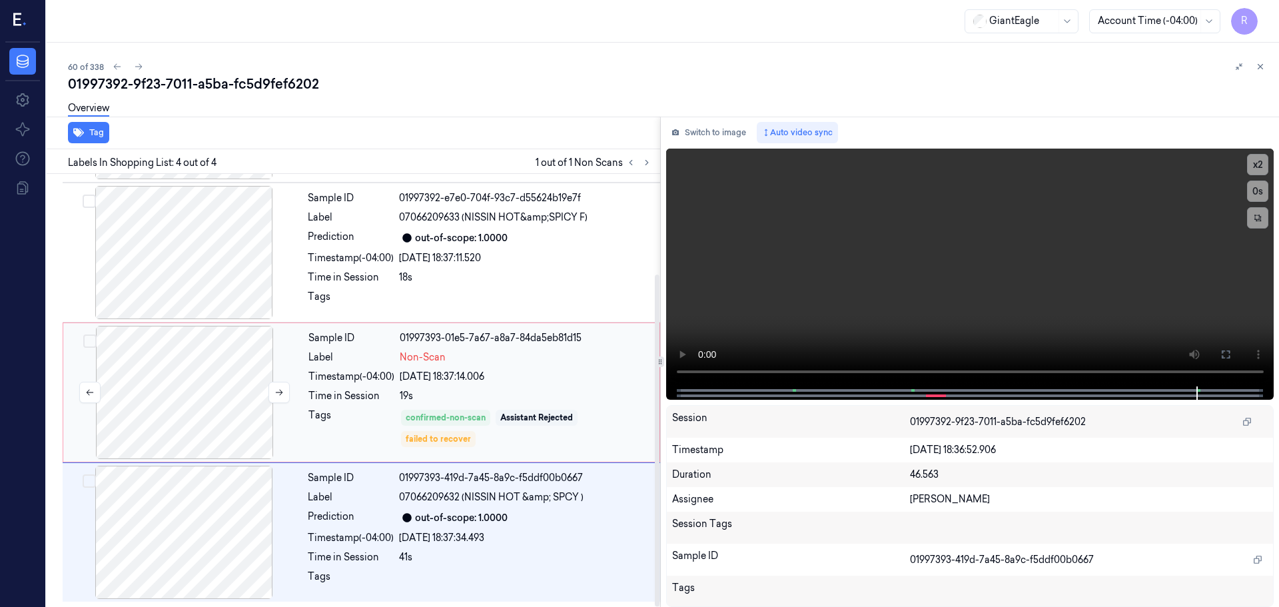
click at [191, 408] on div at bounding box center [184, 392] width 237 height 133
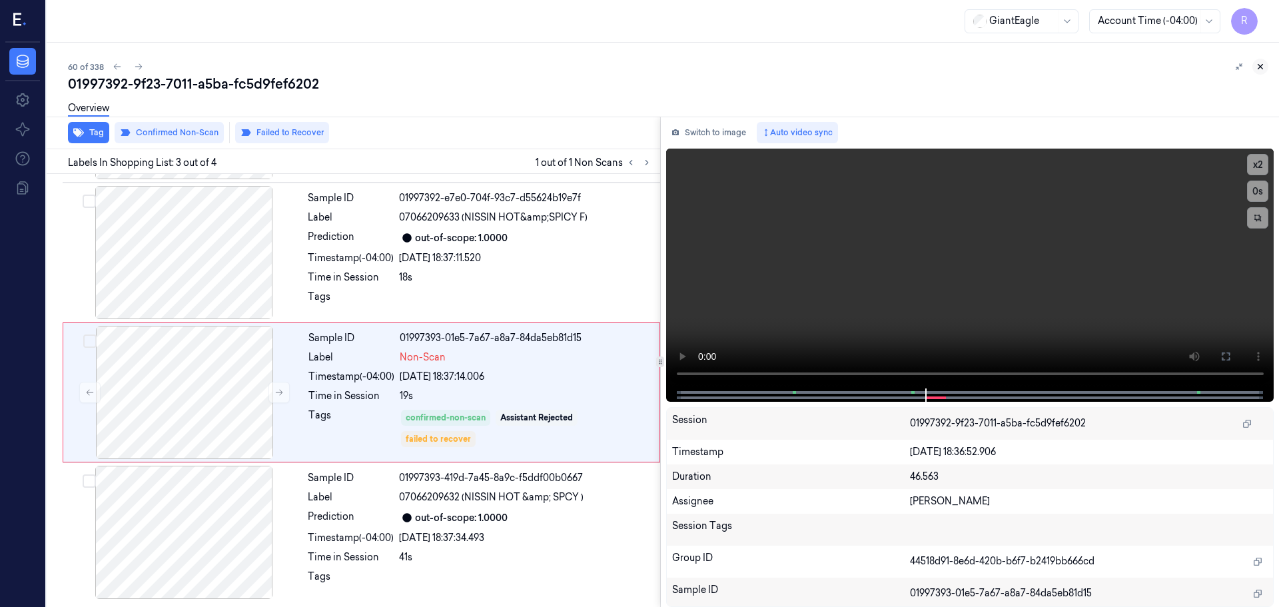
click at [1260, 65] on icon at bounding box center [1260, 66] width 9 height 9
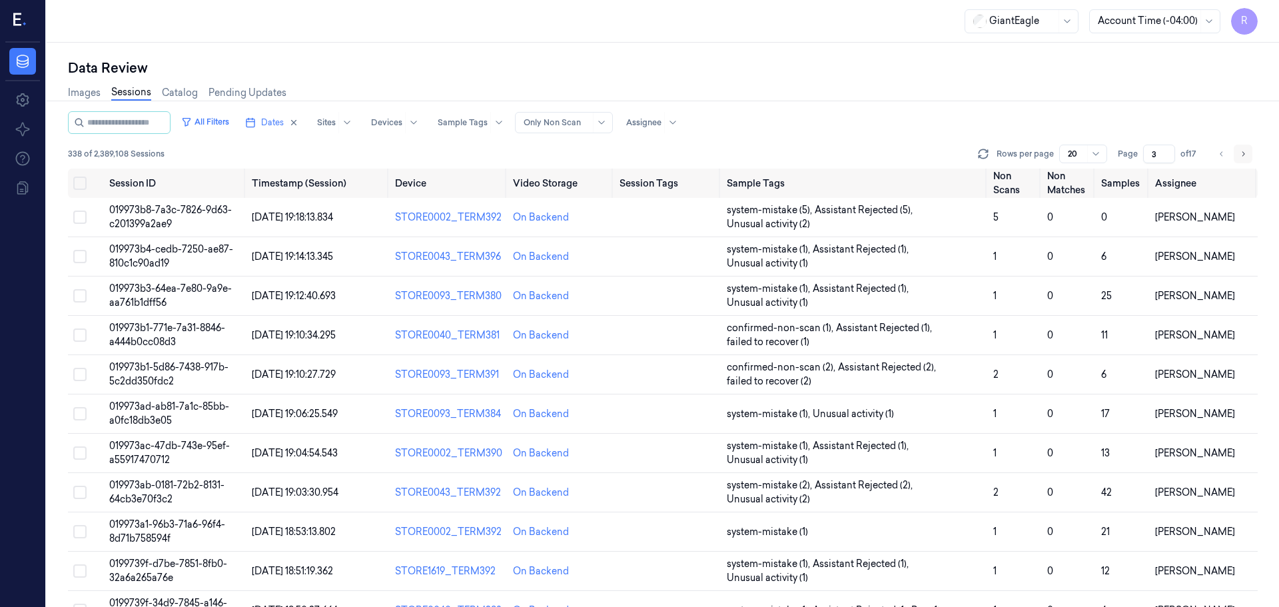
click at [1243, 156] on icon "Go to next page" at bounding box center [1243, 154] width 8 height 11
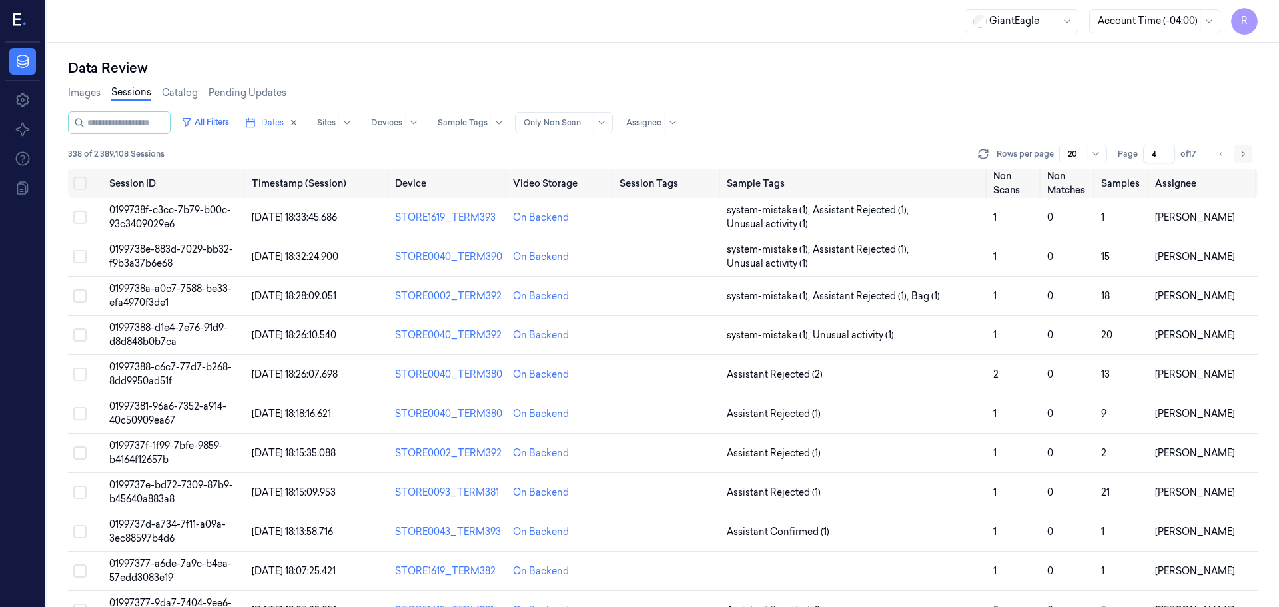
click at [1243, 156] on icon "Go to next page" at bounding box center [1243, 154] width 8 height 11
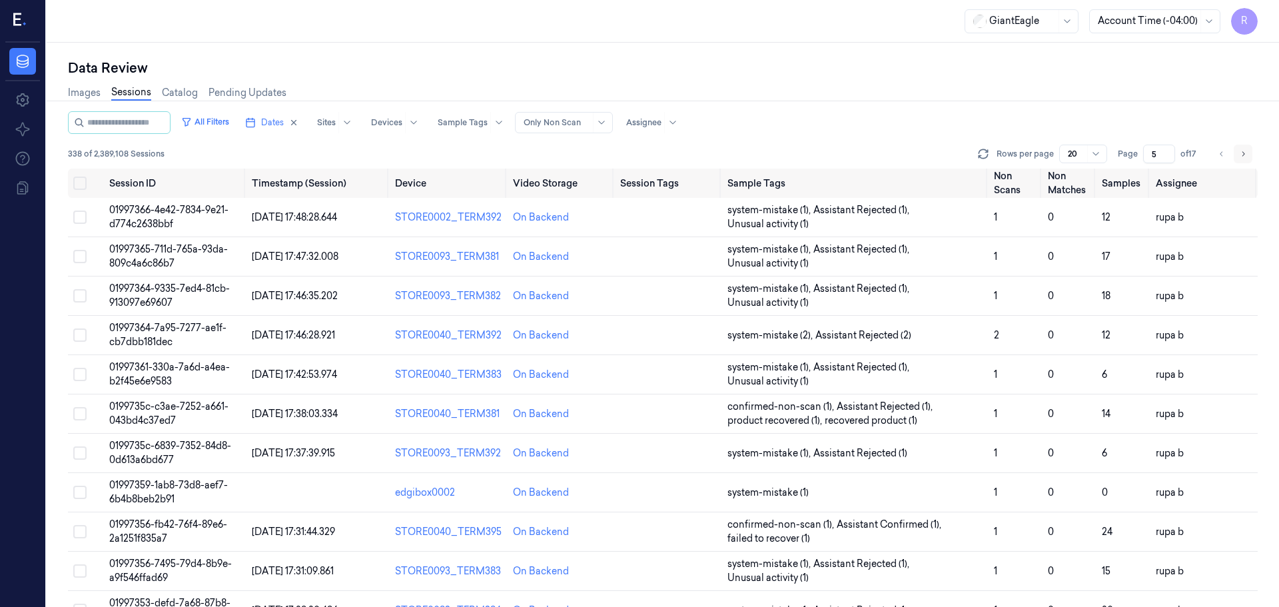
click at [1243, 156] on icon "Go to next page" at bounding box center [1243, 154] width 8 height 11
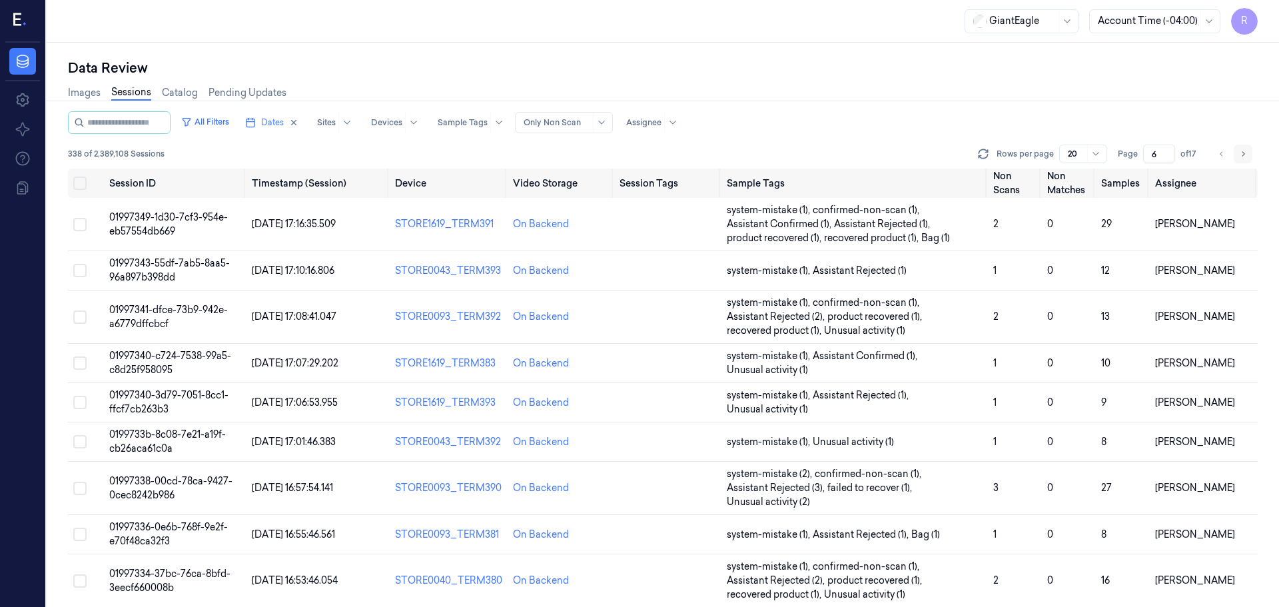
click at [1243, 156] on icon "Go to next page" at bounding box center [1243, 154] width 8 height 11
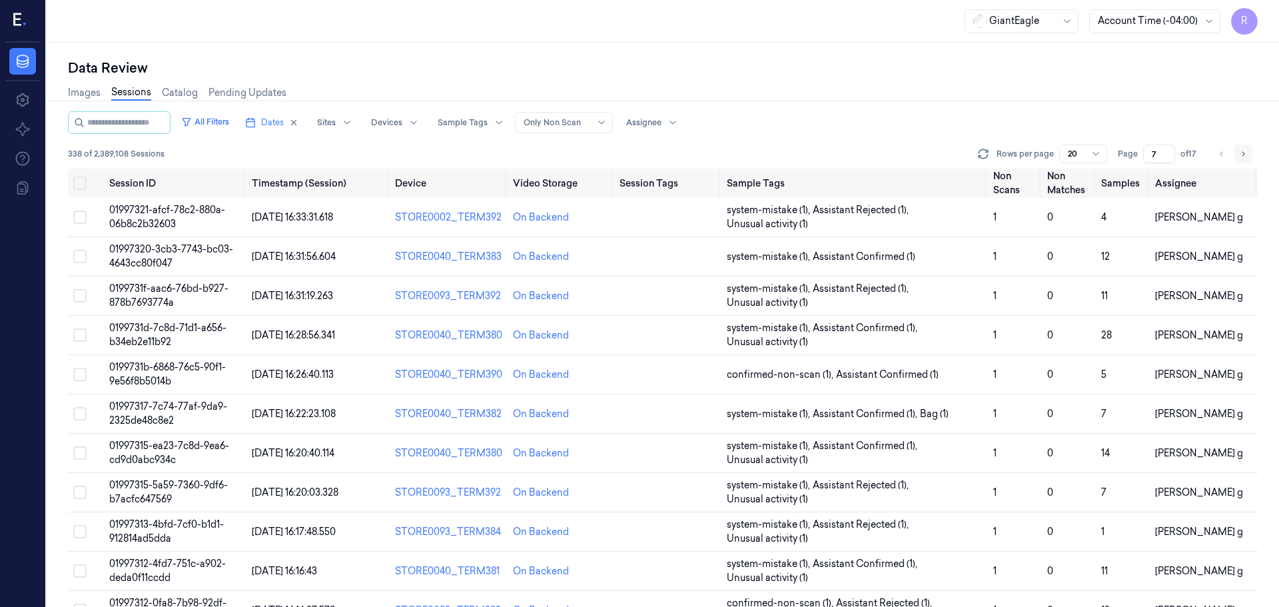
click at [1243, 156] on icon "Go to next page" at bounding box center [1243, 154] width 8 height 11
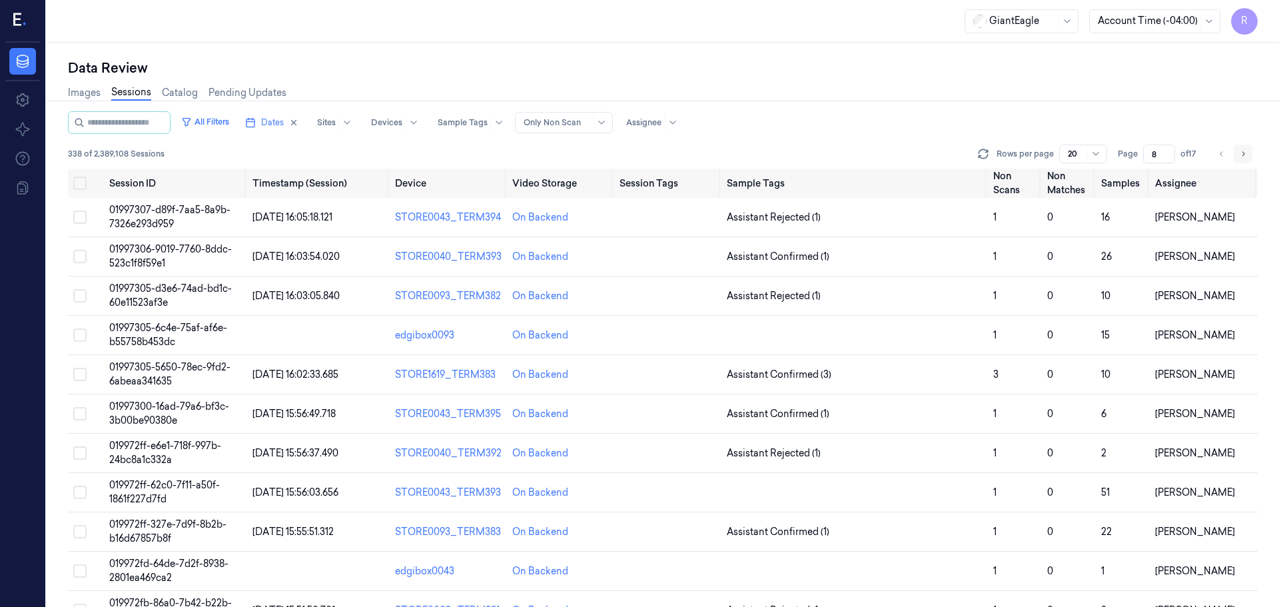
click at [1243, 156] on icon "Go to next page" at bounding box center [1243, 154] width 8 height 11
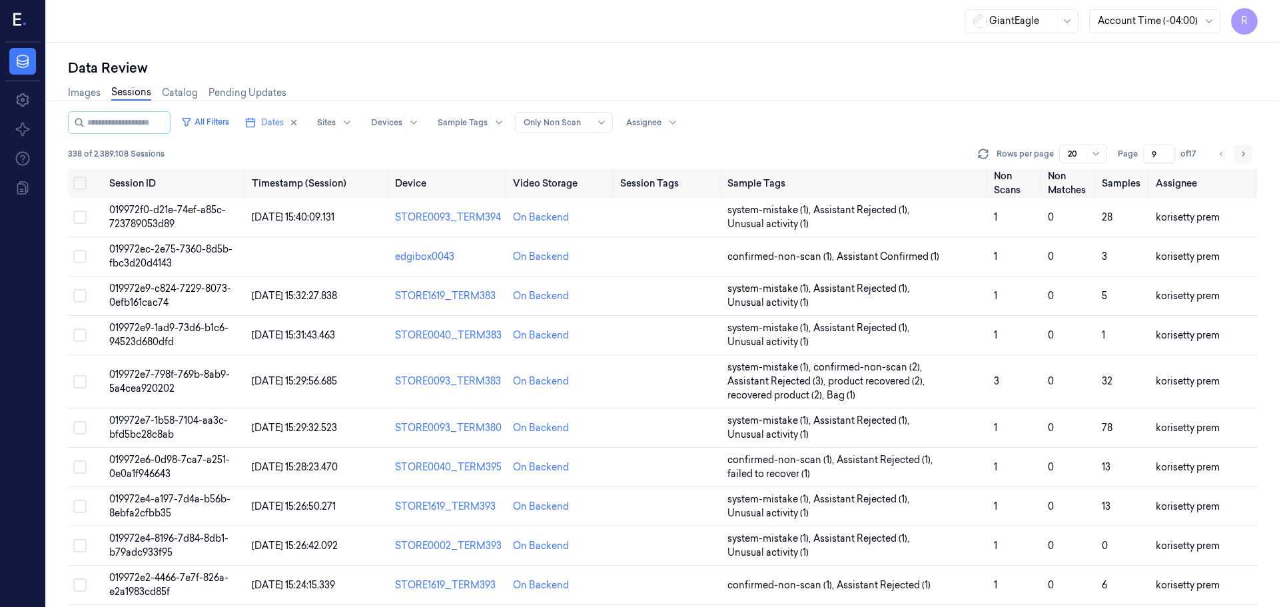
click at [1243, 156] on icon "Go to next page" at bounding box center [1243, 154] width 8 height 11
type input "10"
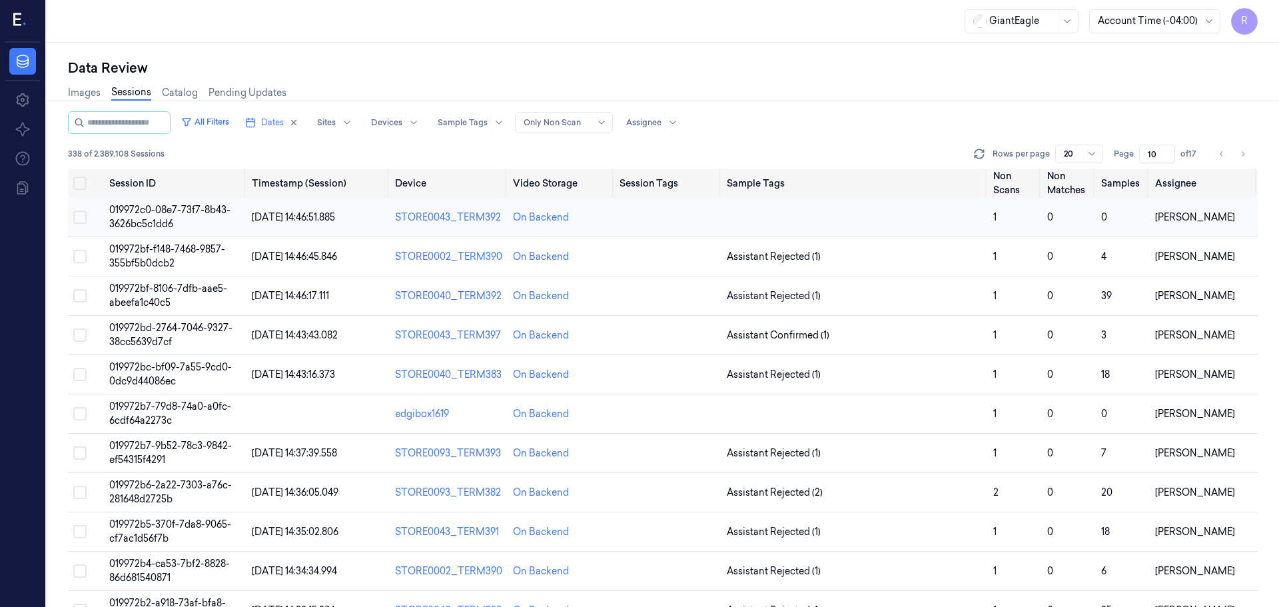
click at [897, 229] on td at bounding box center [854, 217] width 266 height 39
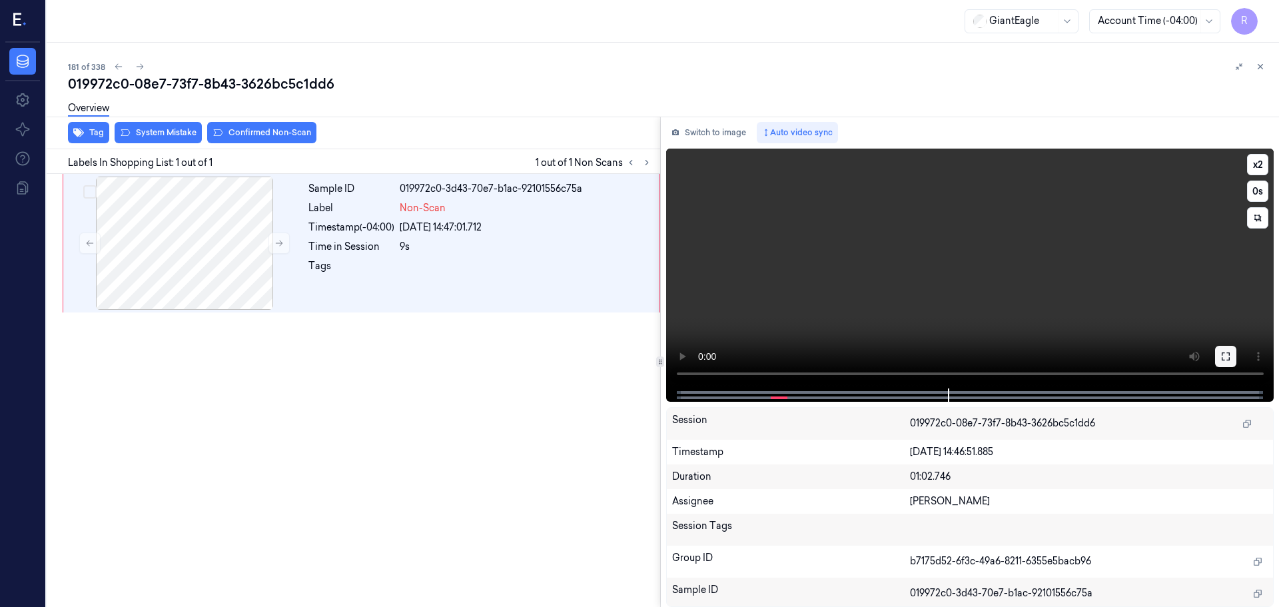
click at [1228, 351] on icon at bounding box center [1225, 356] width 11 height 11
click at [1256, 157] on button "x 2" at bounding box center [1257, 164] width 21 height 21
drag, startPoint x: 156, startPoint y: 199, endPoint x: 137, endPoint y: 203, distance: 19.2
click at [156, 199] on div at bounding box center [184, 243] width 237 height 133
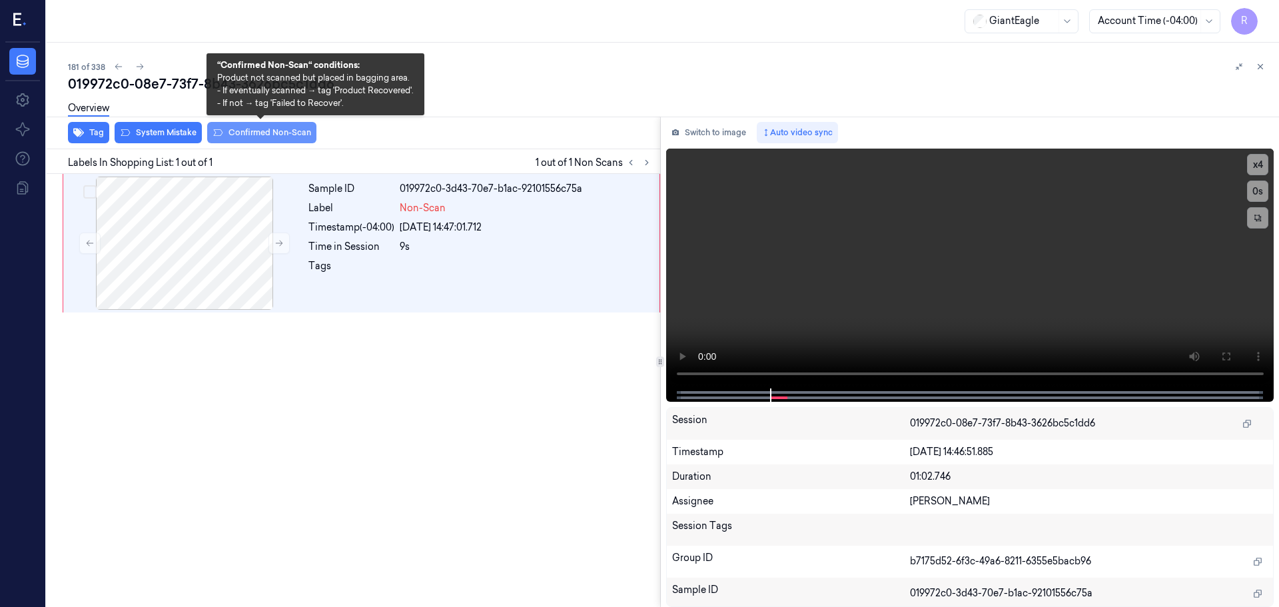
click at [251, 137] on button "Confirmed Non-Scan" at bounding box center [261, 132] width 109 height 21
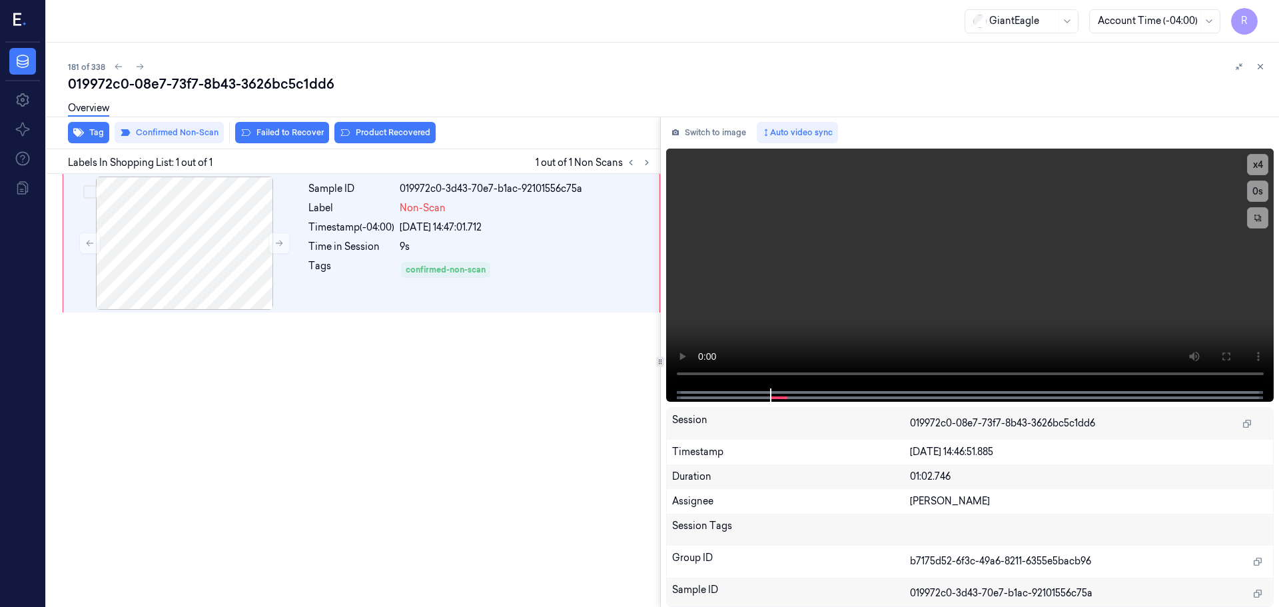
click at [315, 358] on div "Sample ID 019972c0-3d43-70e7-b1ac-92101556c75a Label Non-Scan Timestamp (-04:00…" at bounding box center [350, 390] width 619 height 433
click at [1265, 63] on button at bounding box center [1260, 67] width 16 height 16
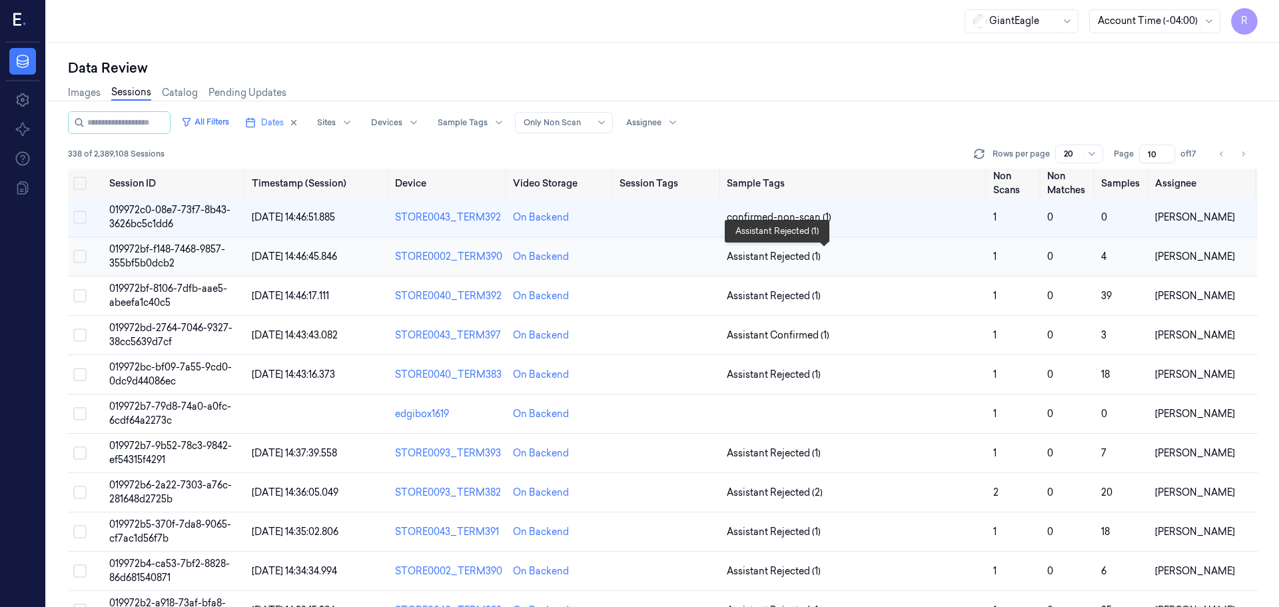
click at [866, 263] on span "Assistant Rejected (1)" at bounding box center [855, 257] width 256 height 14
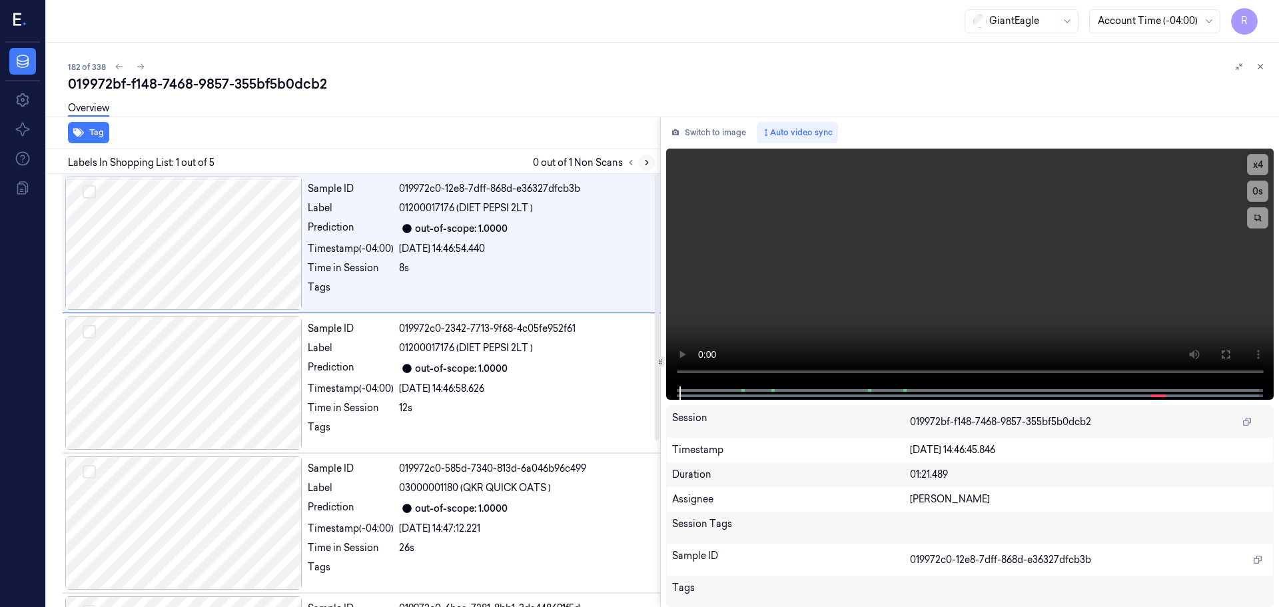
click at [648, 161] on icon at bounding box center [646, 162] width 9 height 9
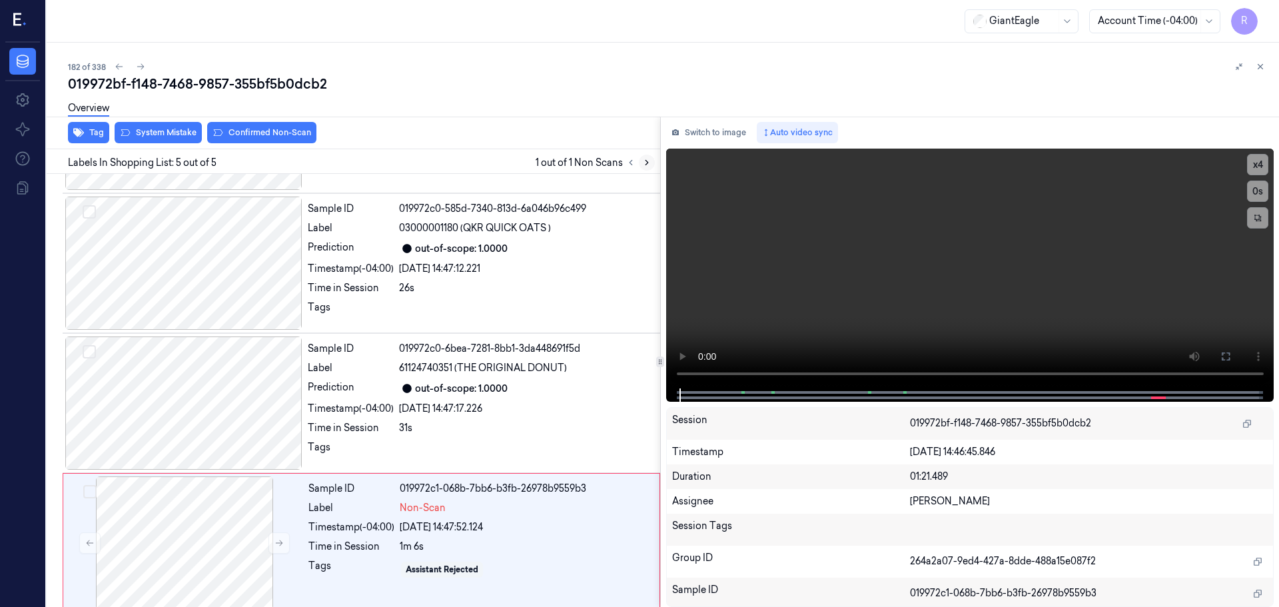
scroll to position [270, 0]
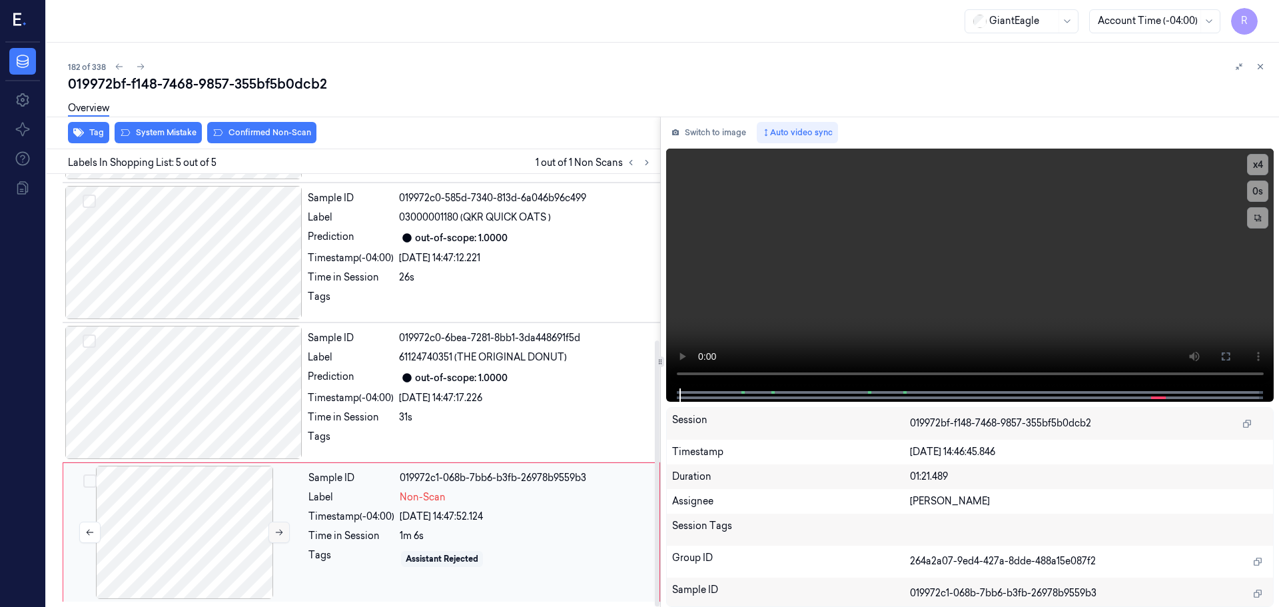
click at [272, 530] on button at bounding box center [278, 532] width 21 height 21
click at [273, 530] on button at bounding box center [278, 532] width 21 height 21
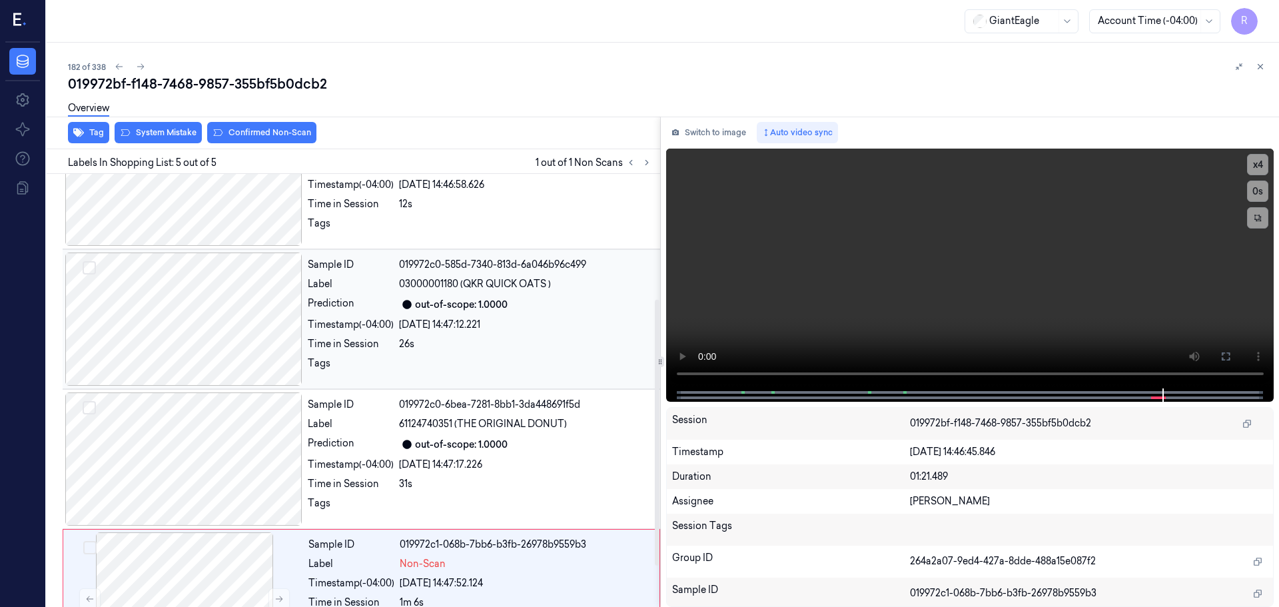
click at [197, 328] on div at bounding box center [183, 318] width 237 height 133
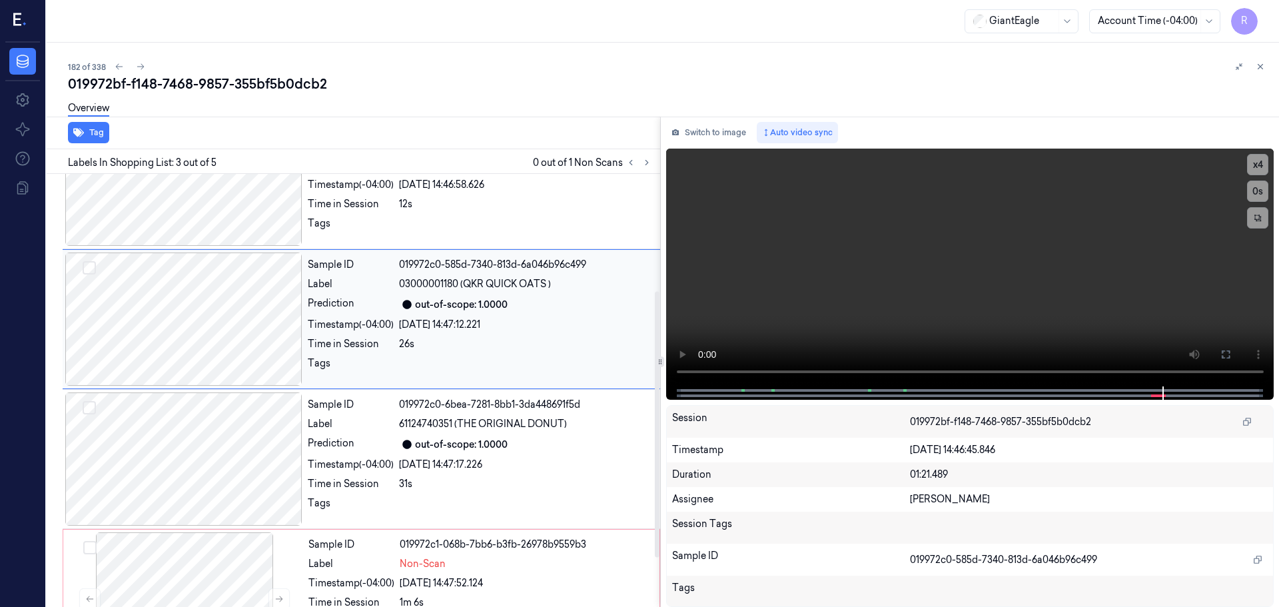
scroll to position [133, 0]
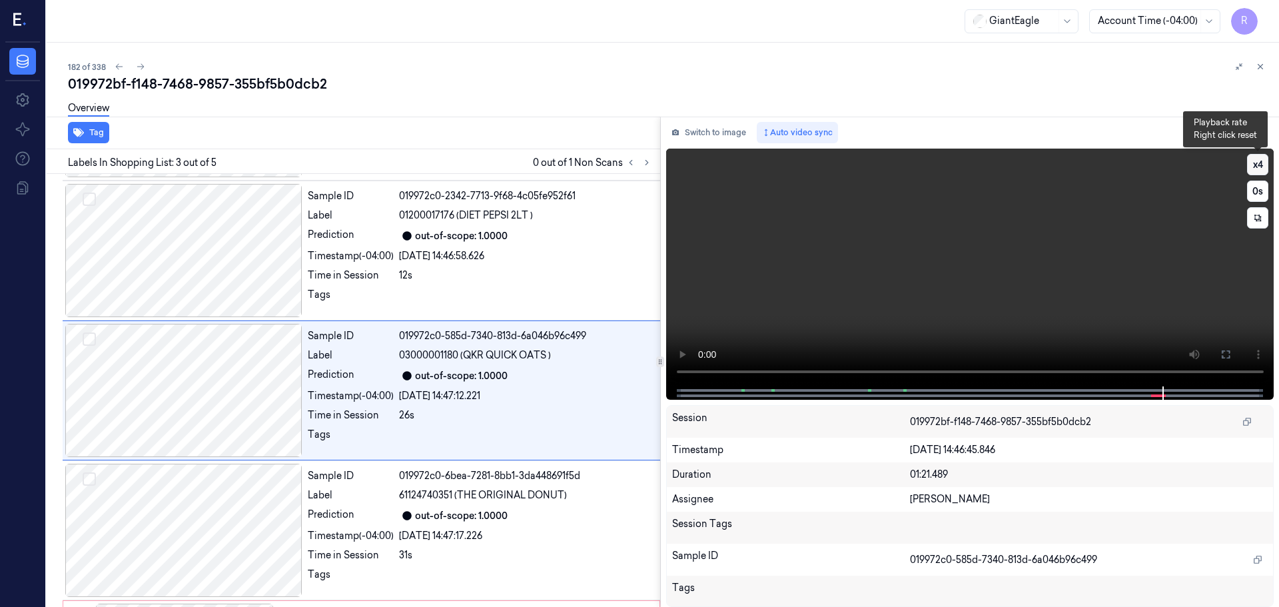
click at [1262, 165] on button "x 4" at bounding box center [1257, 164] width 21 height 21
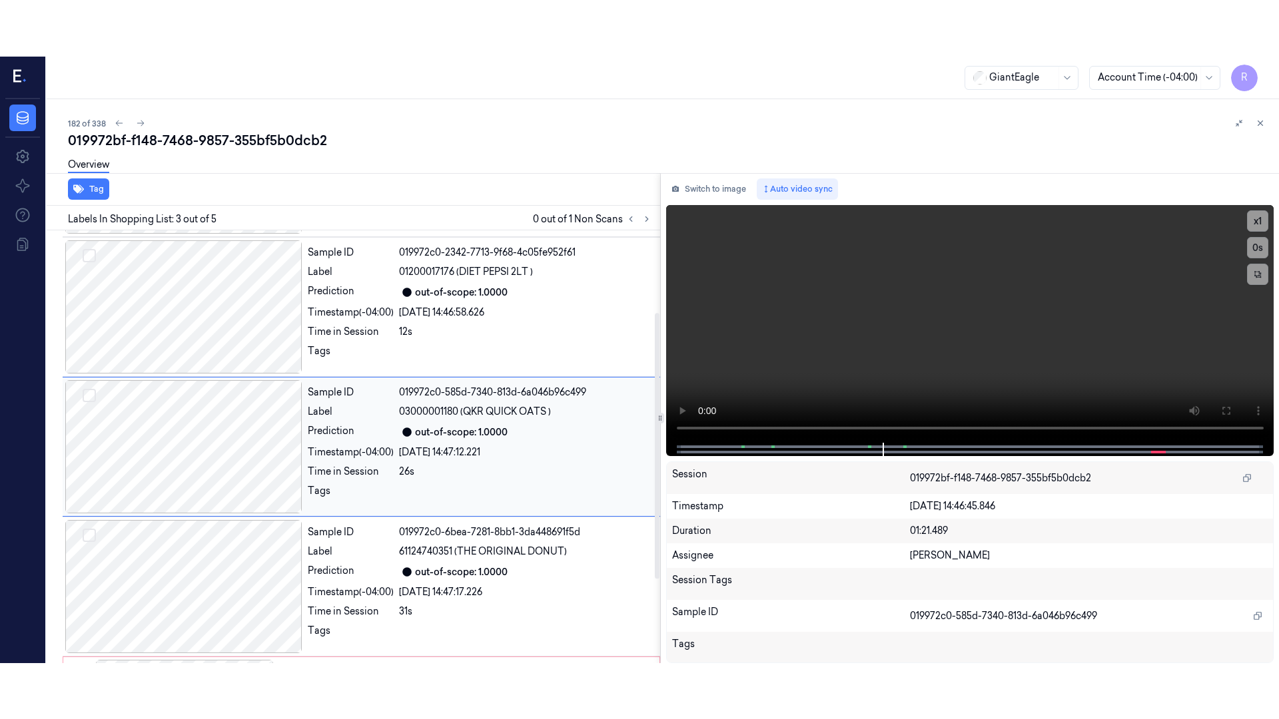
scroll to position [270, 0]
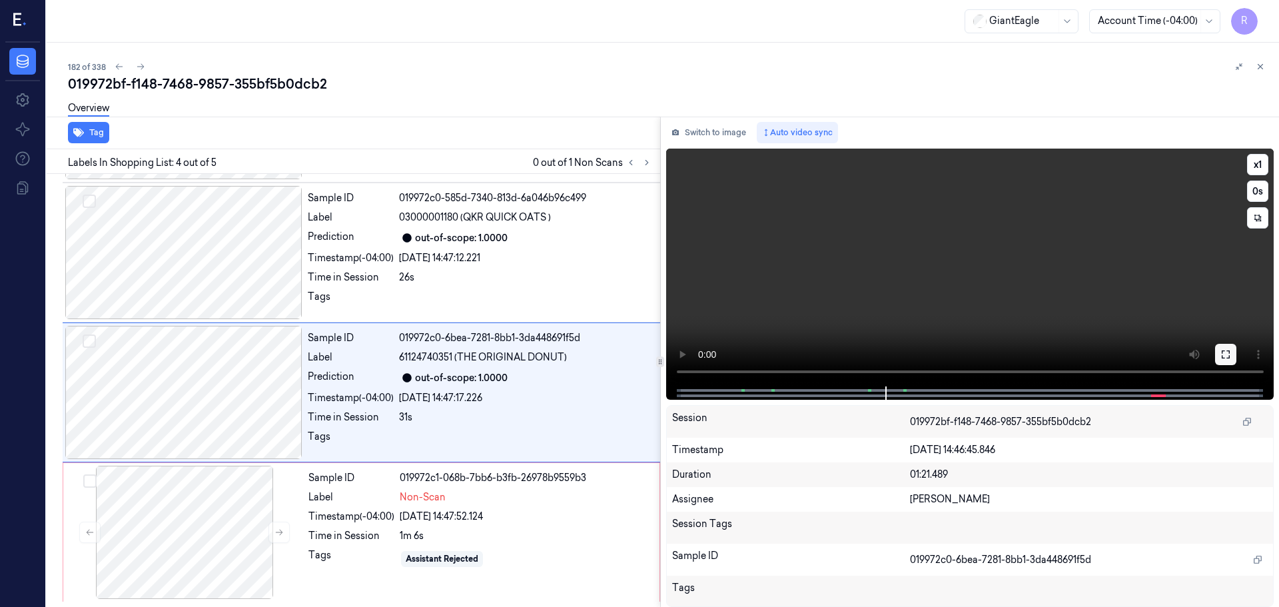
click at [1234, 350] on button at bounding box center [1225, 354] width 21 height 21
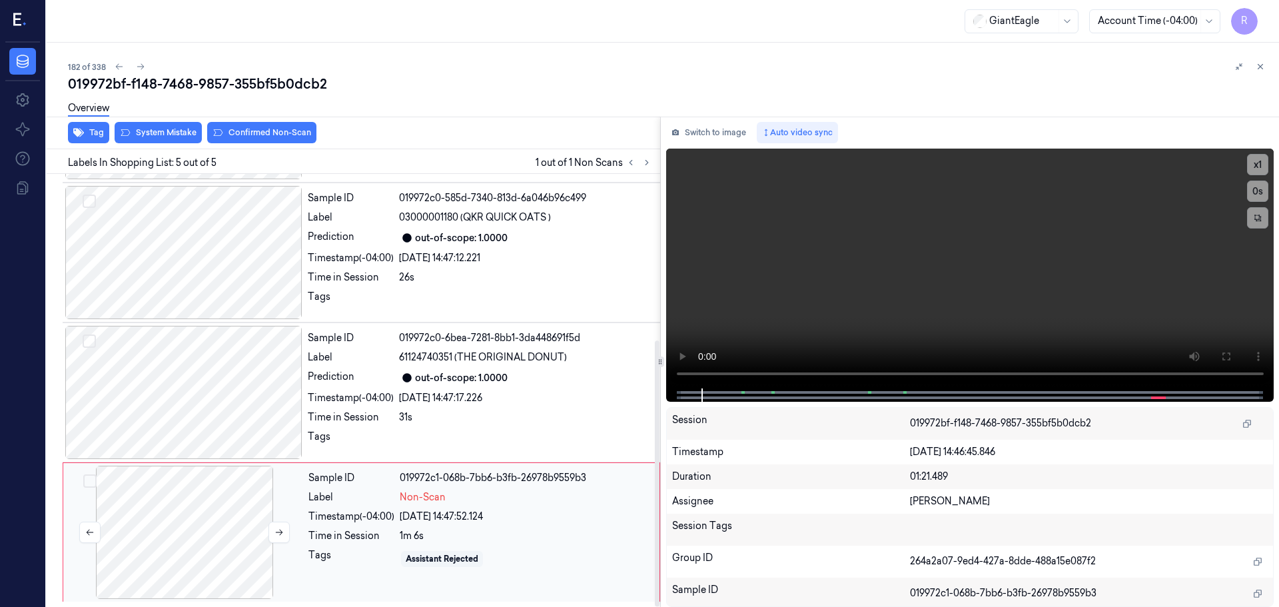
click at [138, 576] on div at bounding box center [184, 532] width 237 height 133
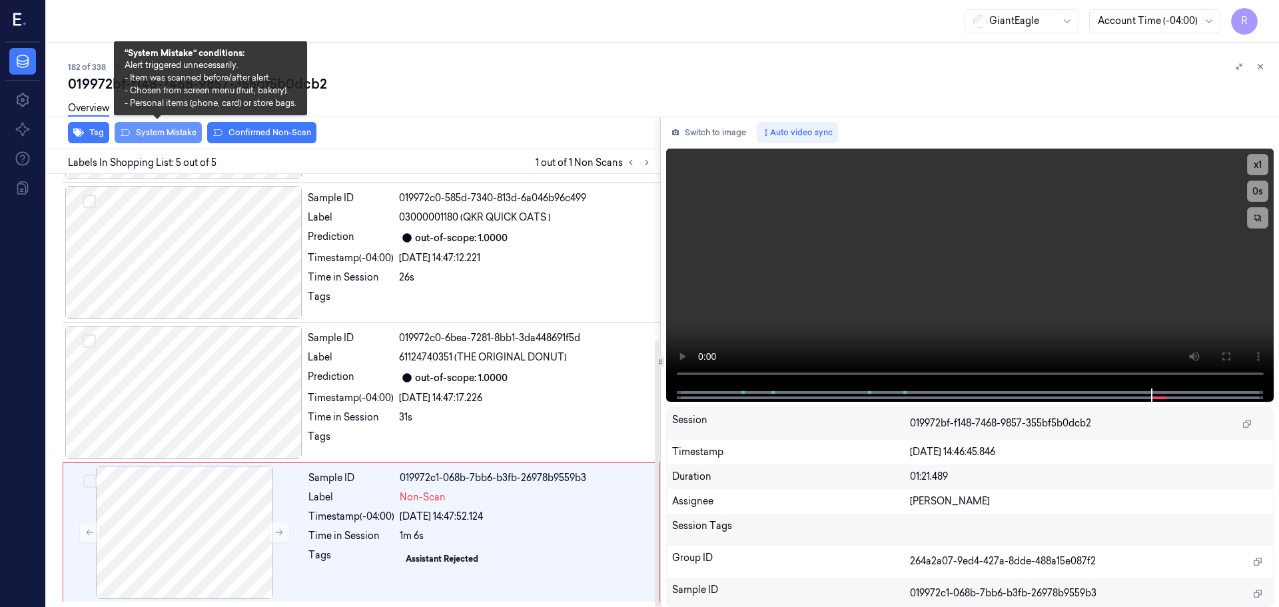
click at [168, 135] on button "System Mistake" at bounding box center [158, 132] width 87 height 21
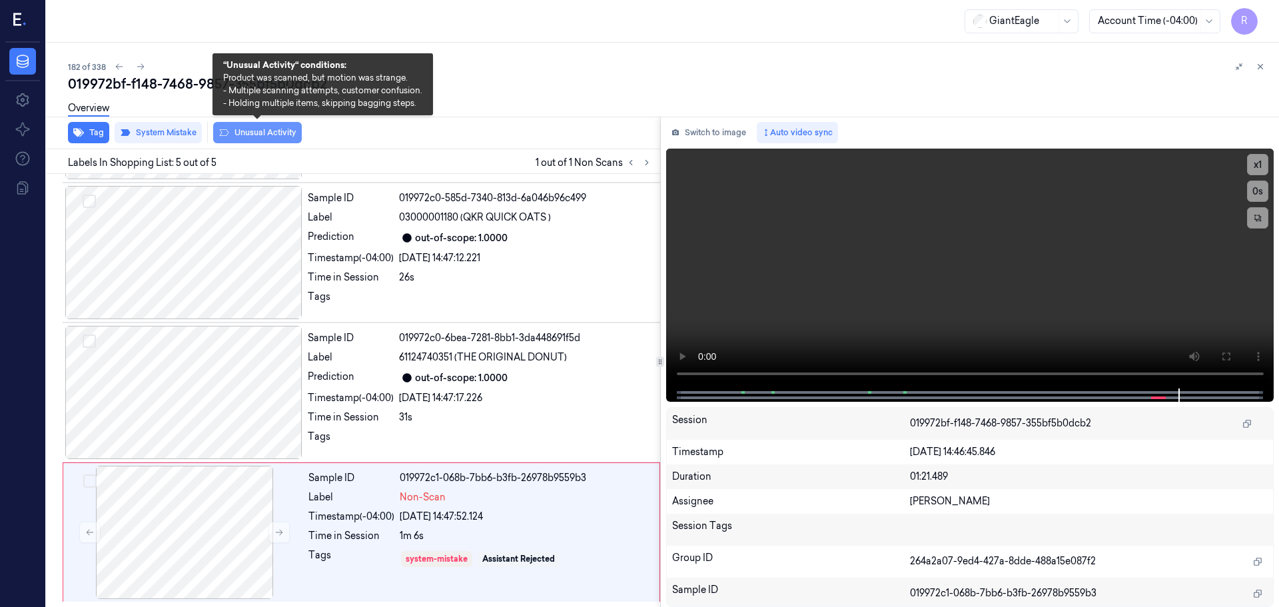
click at [248, 131] on button "Unusual Activity" at bounding box center [257, 132] width 89 height 21
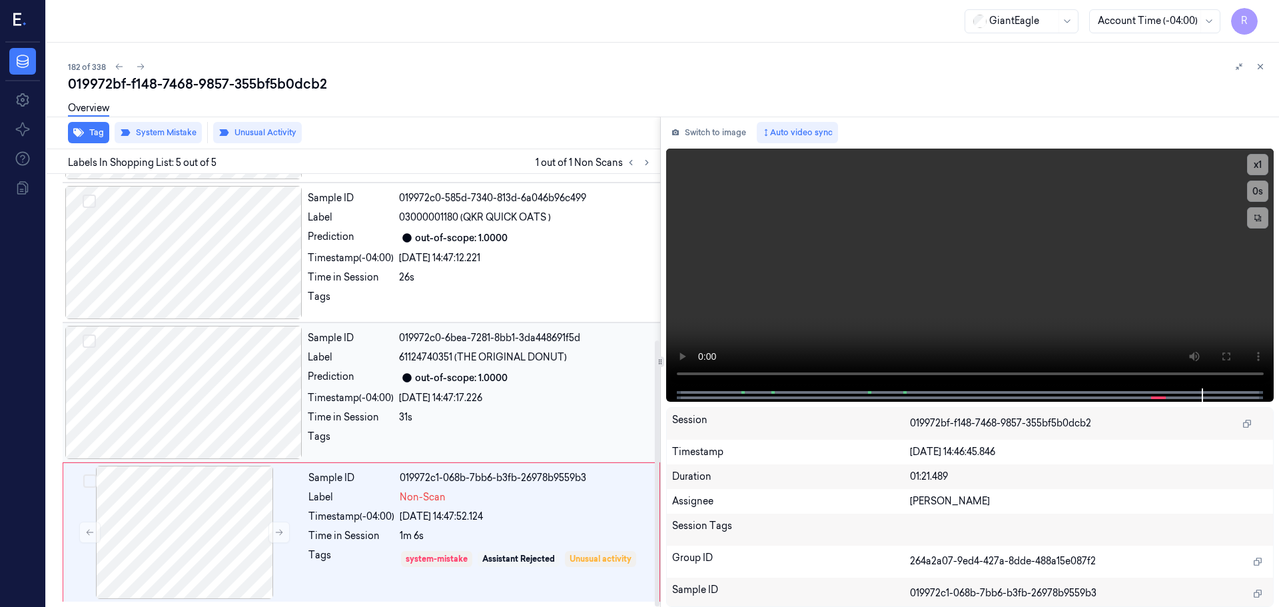
click at [466, 413] on div "31s" at bounding box center [525, 417] width 253 height 14
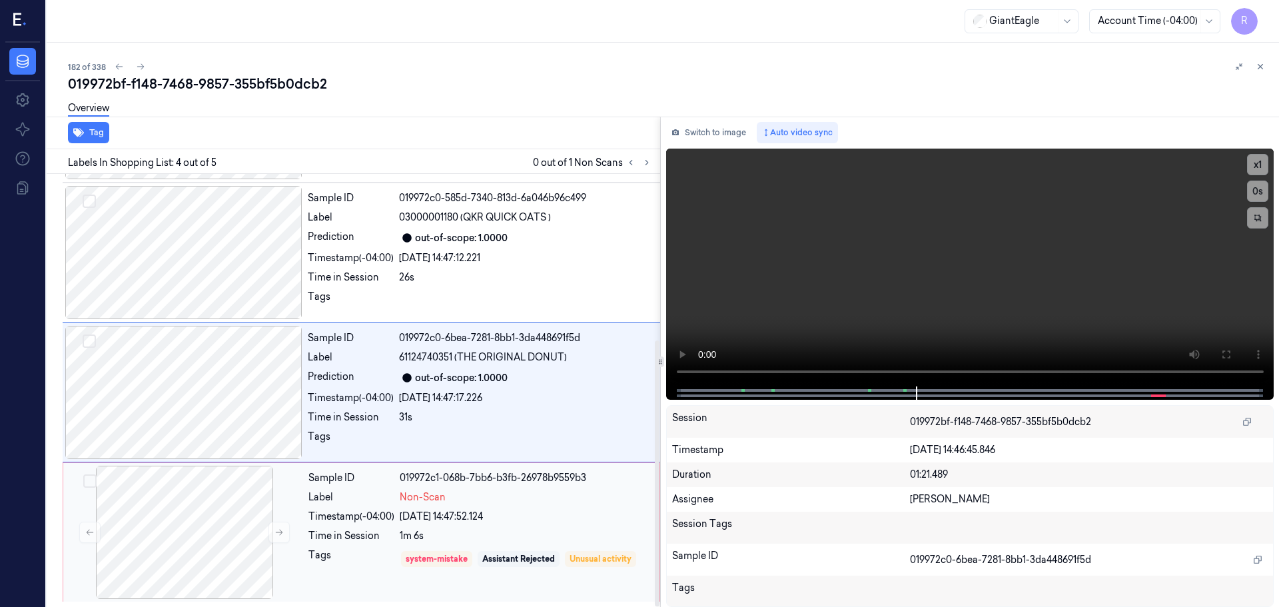
click at [508, 528] on div "Sample ID 019972c1-068b-7bb6-b3fb-26978b9559b3 Label Non-Scan Timestamp (-04:00…" at bounding box center [480, 532] width 354 height 133
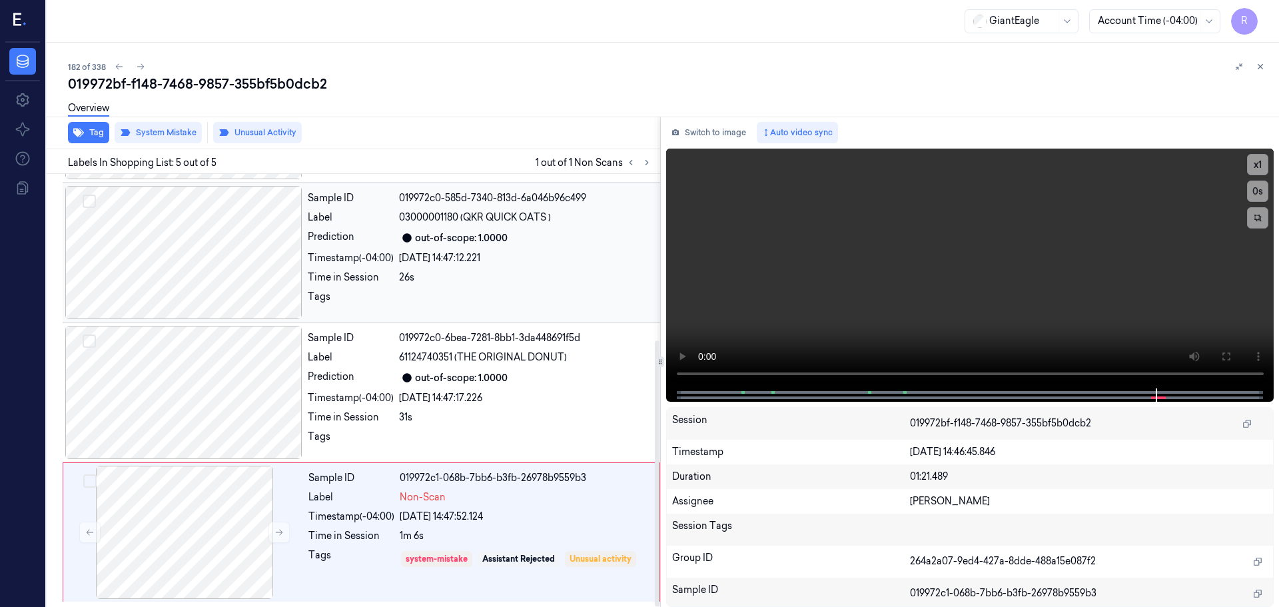
click at [462, 274] on div "26s" at bounding box center [525, 277] width 253 height 14
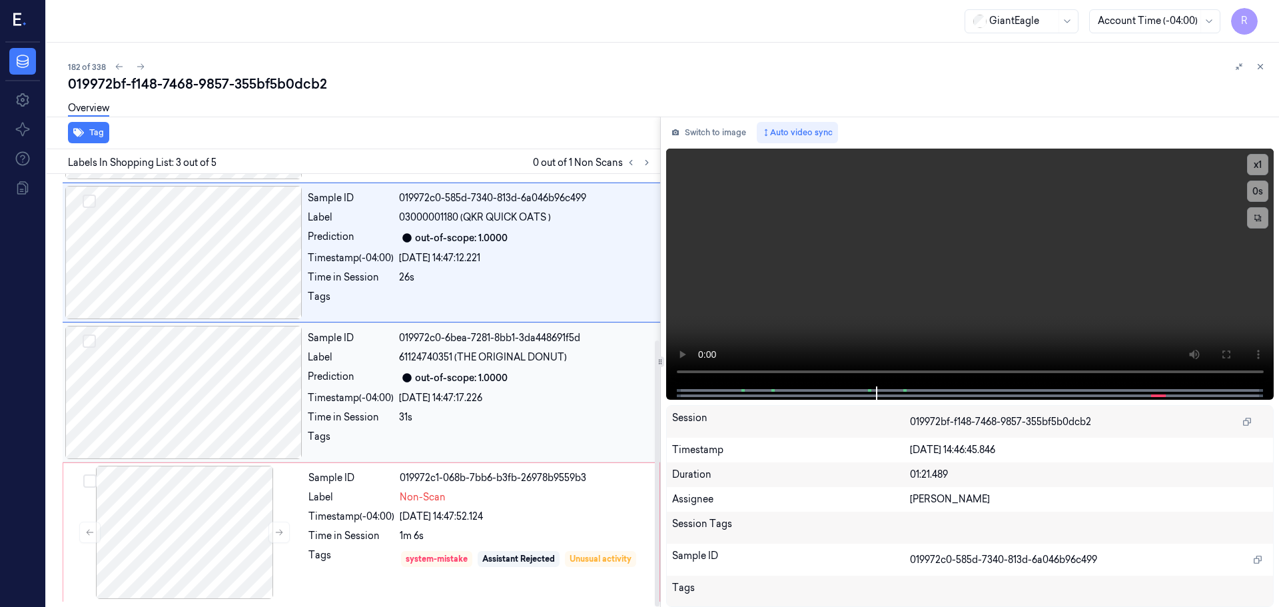
click at [496, 428] on div "Sample ID 019972c0-6bea-7281-8bb1-3da448691f5d Label 61124740351 (THE ORIGINAL …" at bounding box center [479, 392] width 355 height 133
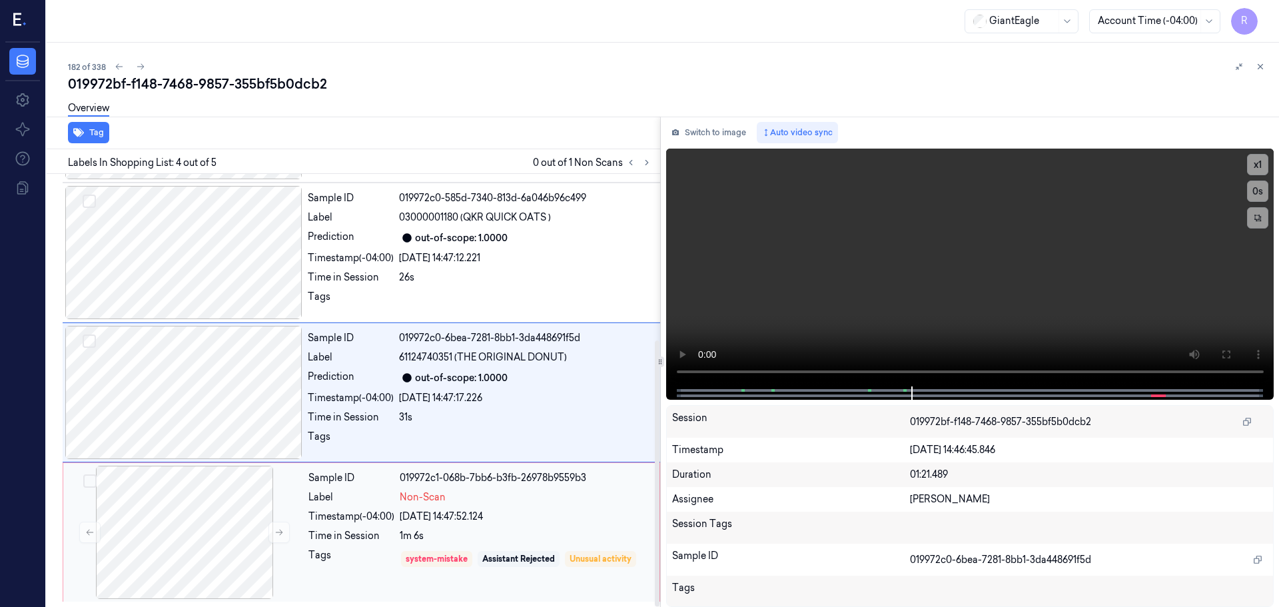
click at [504, 502] on div "Non-Scan" at bounding box center [526, 497] width 252 height 14
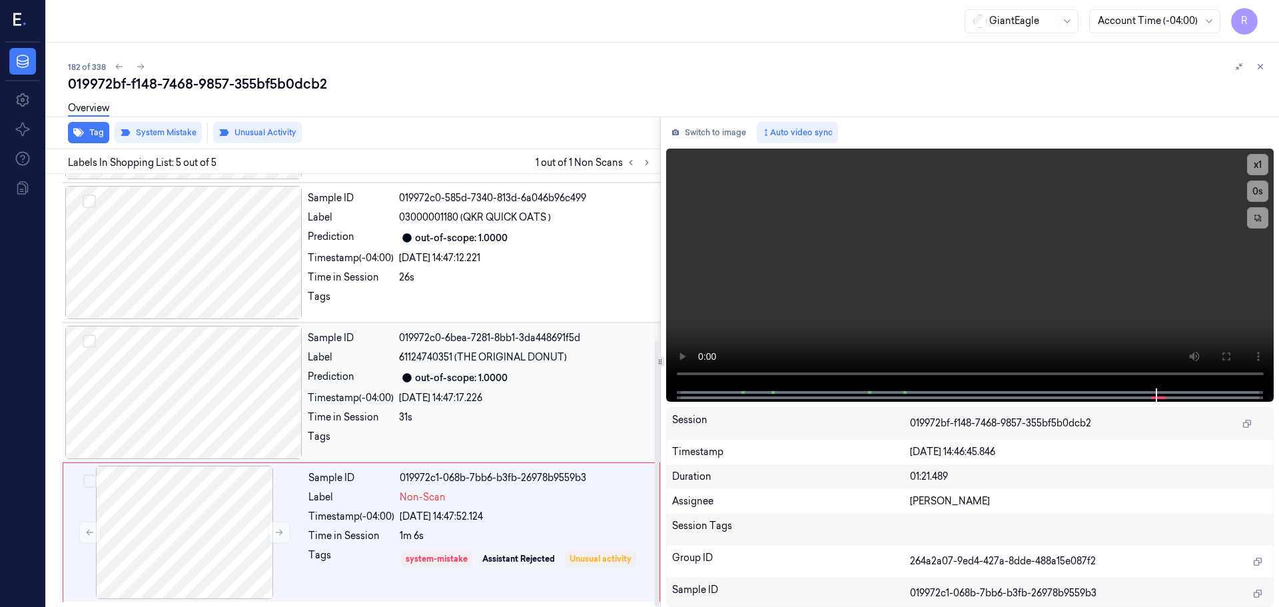
click at [455, 371] on div "out-of-scope: 1.0000" at bounding box center [461, 378] width 93 height 14
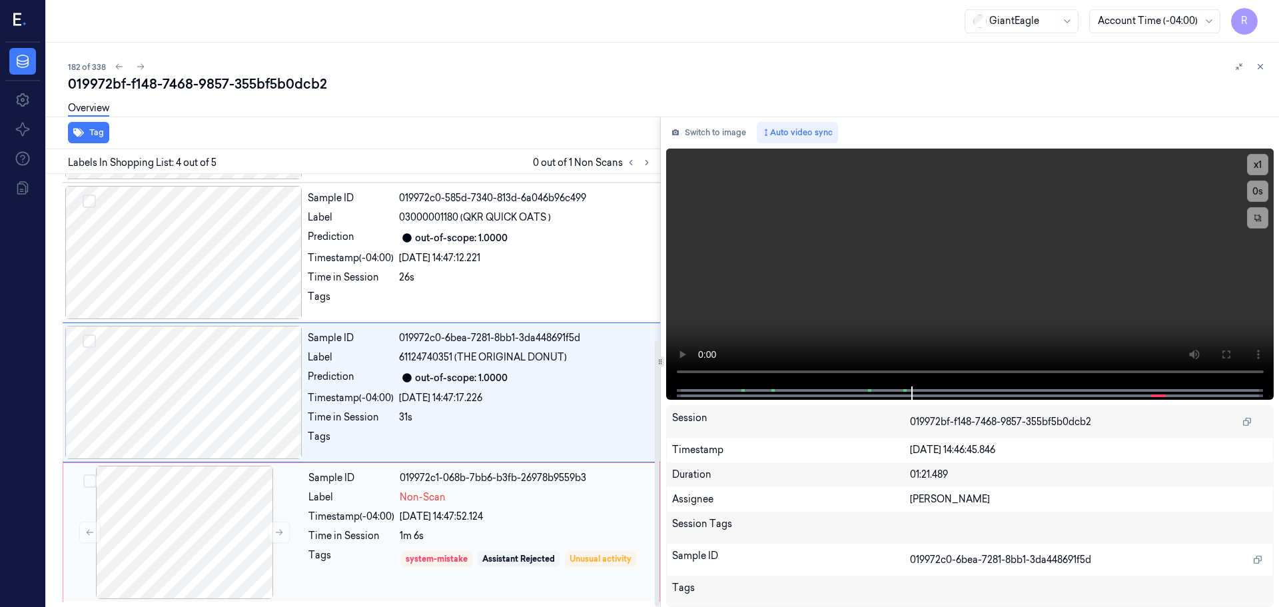
click at [516, 484] on div "019972c1-068b-7bb6-b3fb-26978b9559b3" at bounding box center [526, 478] width 252 height 14
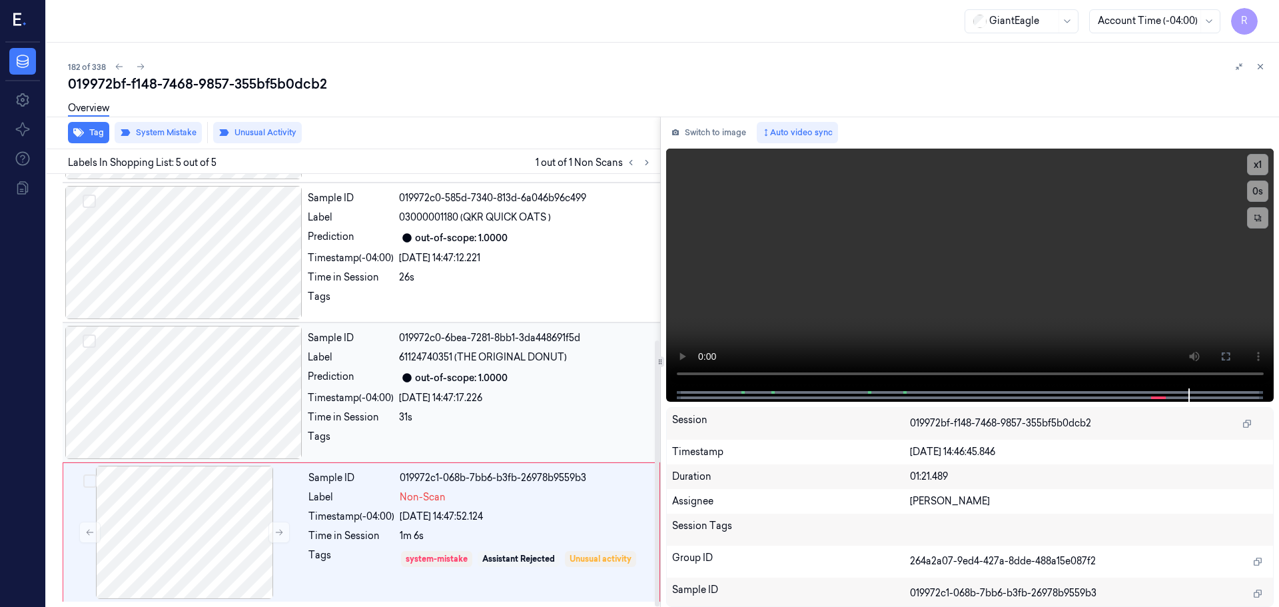
click at [446, 377] on div "out-of-scope: 1.0000" at bounding box center [461, 378] width 93 height 14
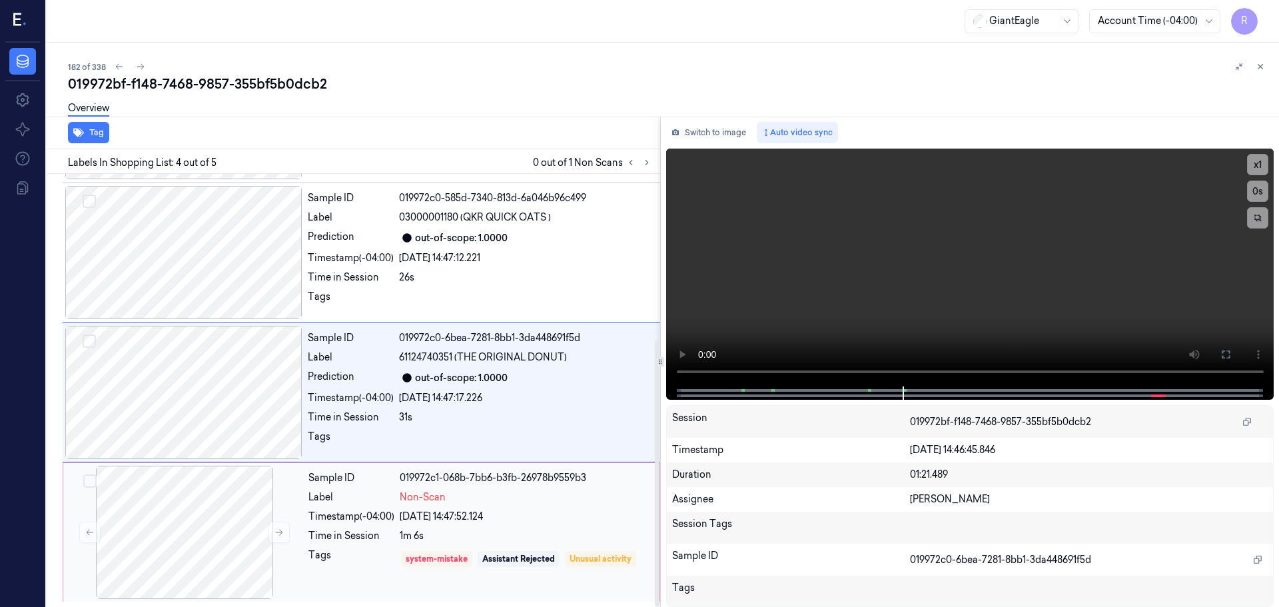
click at [582, 478] on div "019972c1-068b-7bb6-b3fb-26978b9559b3" at bounding box center [526, 478] width 252 height 14
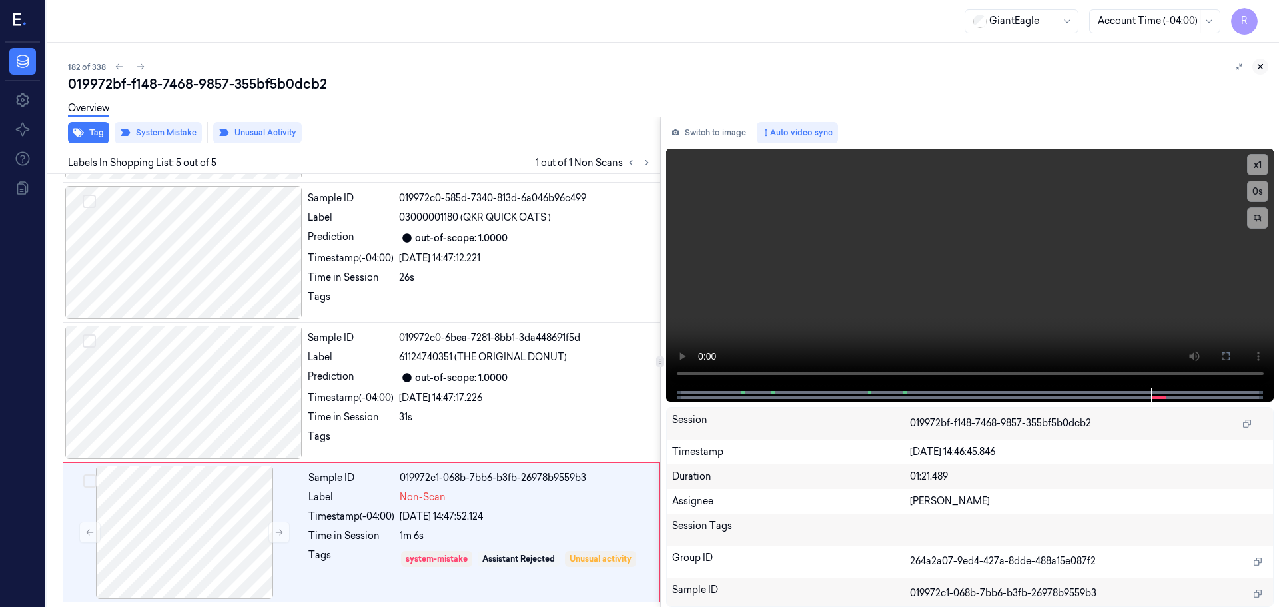
click at [1262, 68] on icon at bounding box center [1260, 66] width 9 height 9
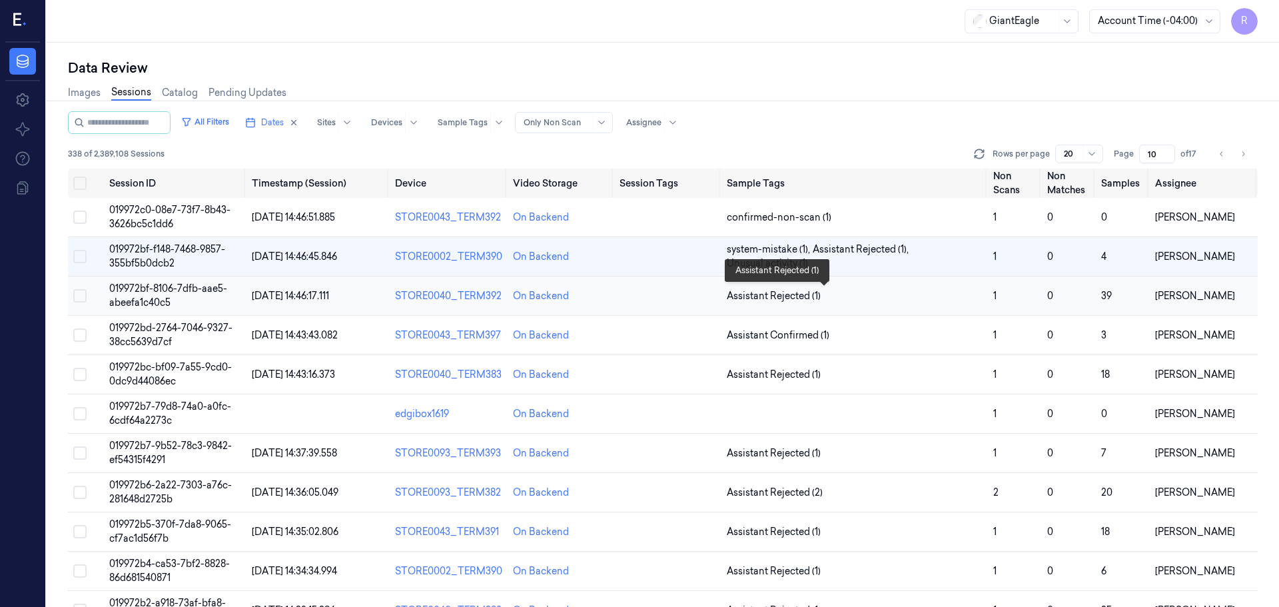
click at [834, 295] on span "Assistant Rejected (1)" at bounding box center [855, 296] width 256 height 14
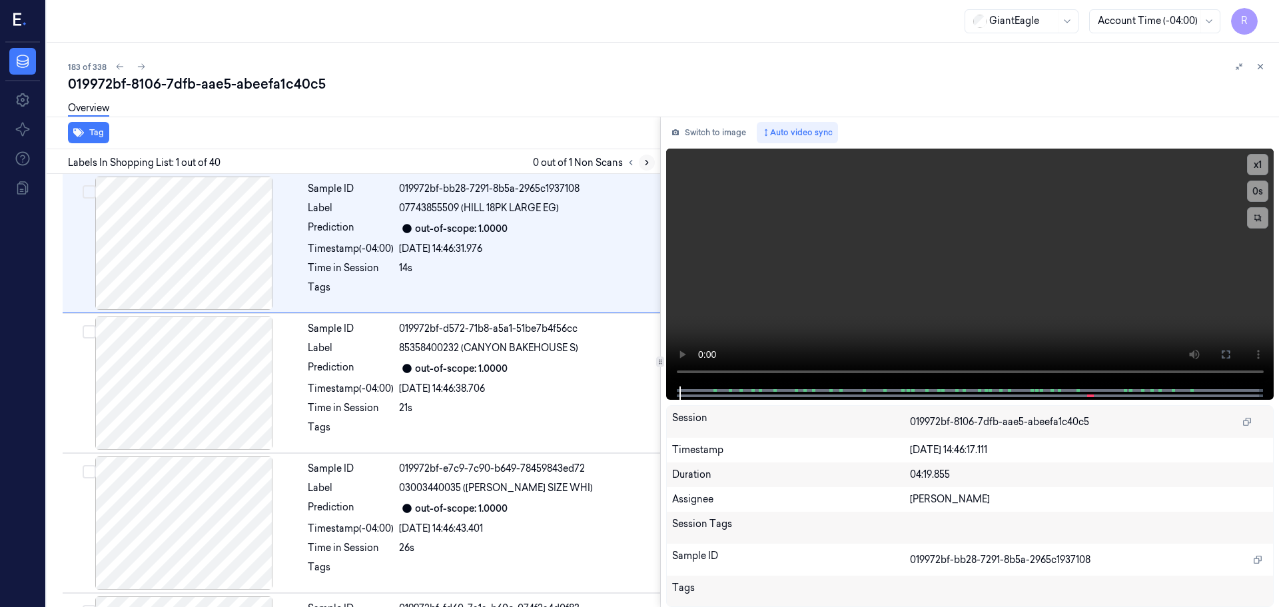
click at [645, 161] on icon at bounding box center [646, 162] width 9 height 9
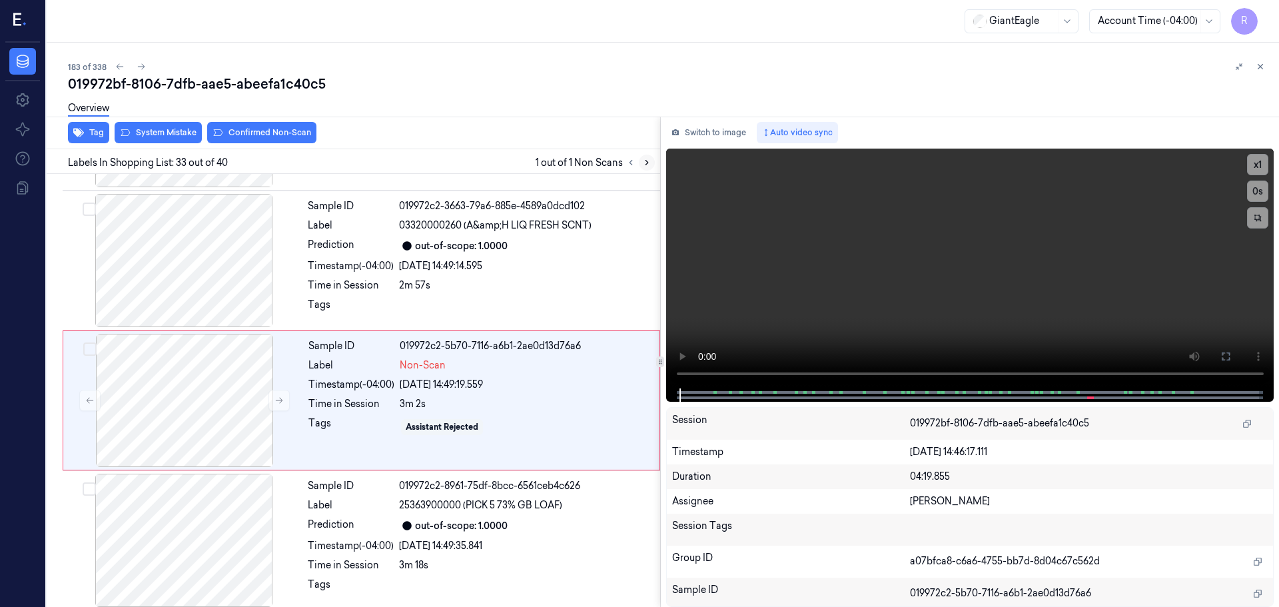
scroll to position [4330, 0]
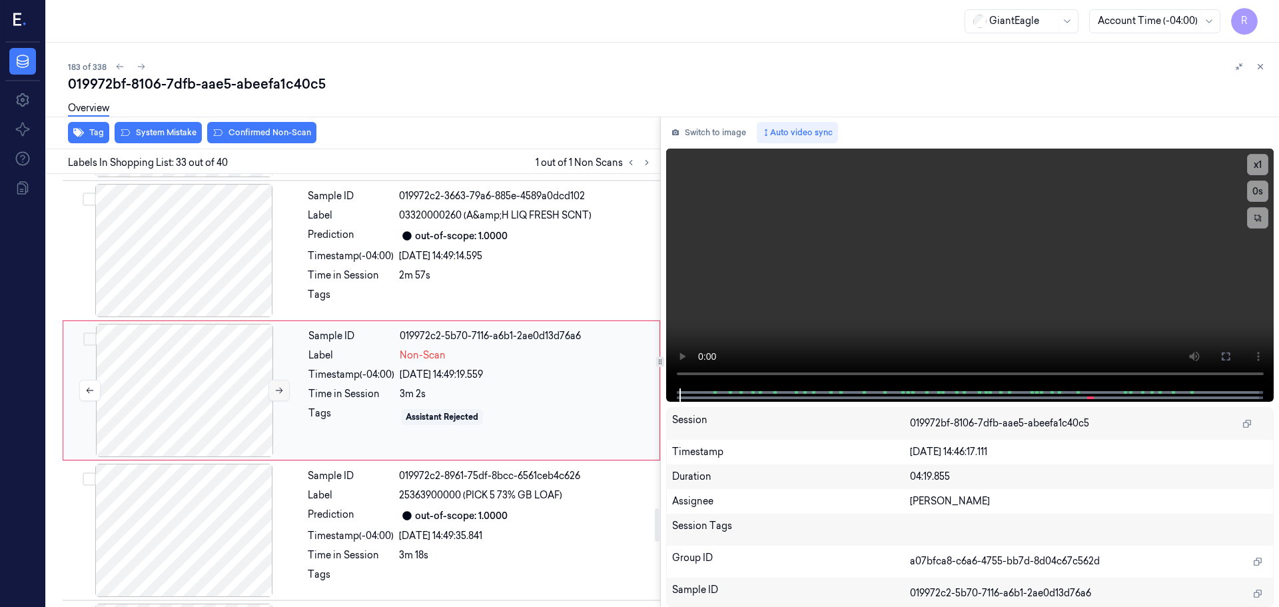
click at [277, 394] on icon at bounding box center [278, 390] width 9 height 9
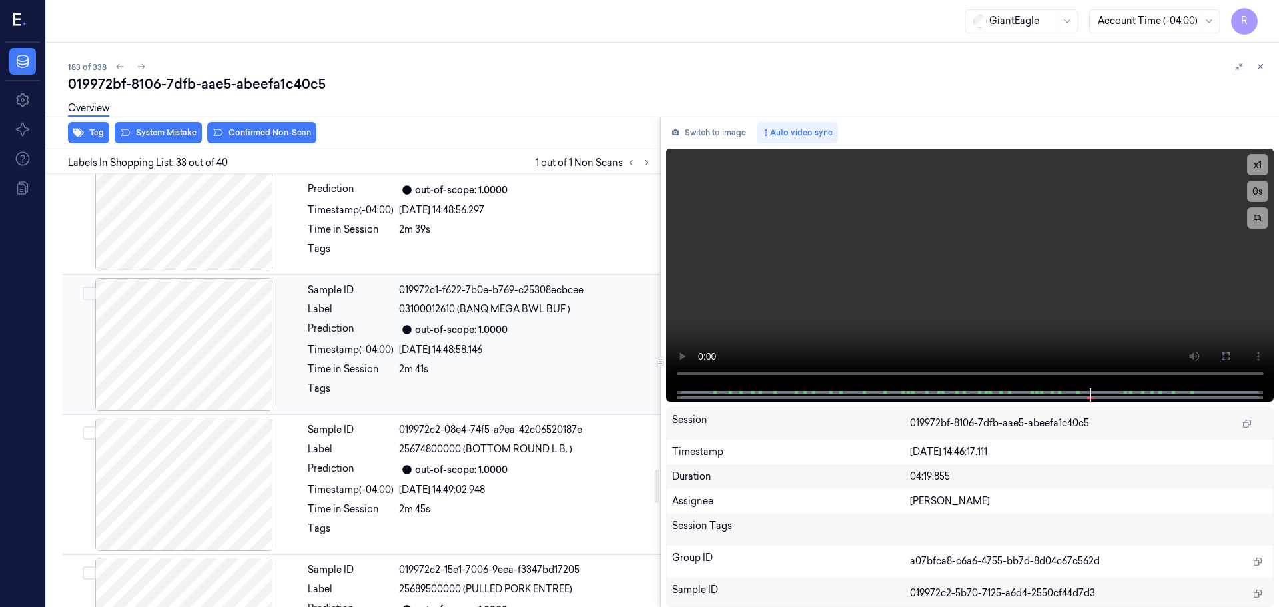
scroll to position [3797, 0]
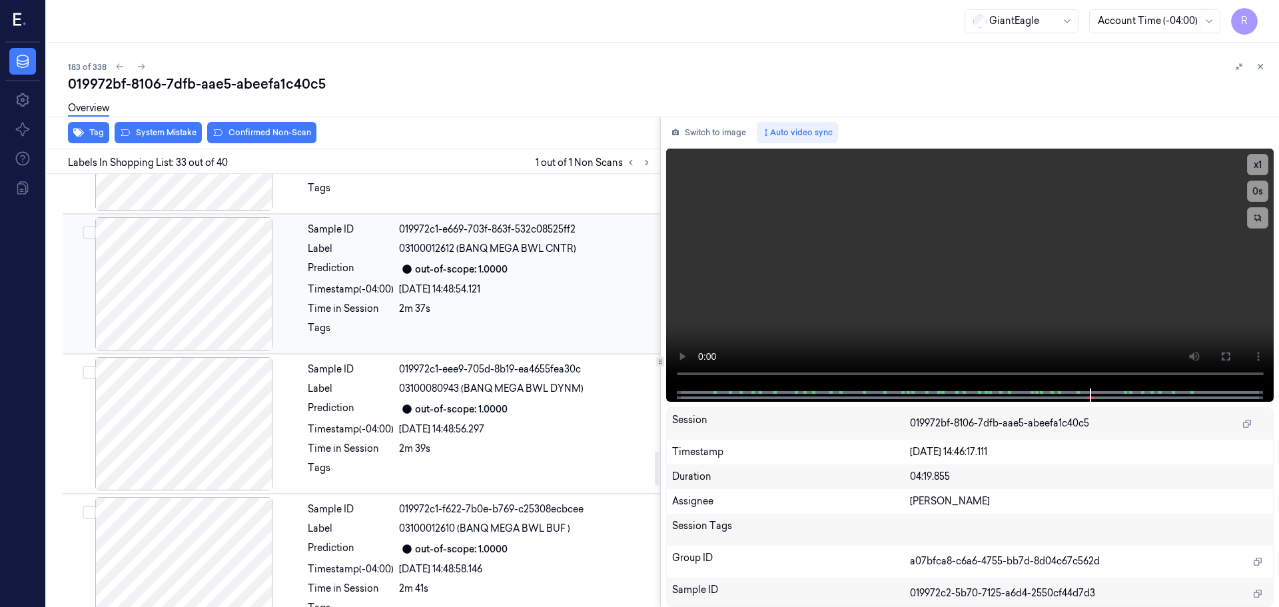
click at [193, 279] on div at bounding box center [183, 283] width 237 height 133
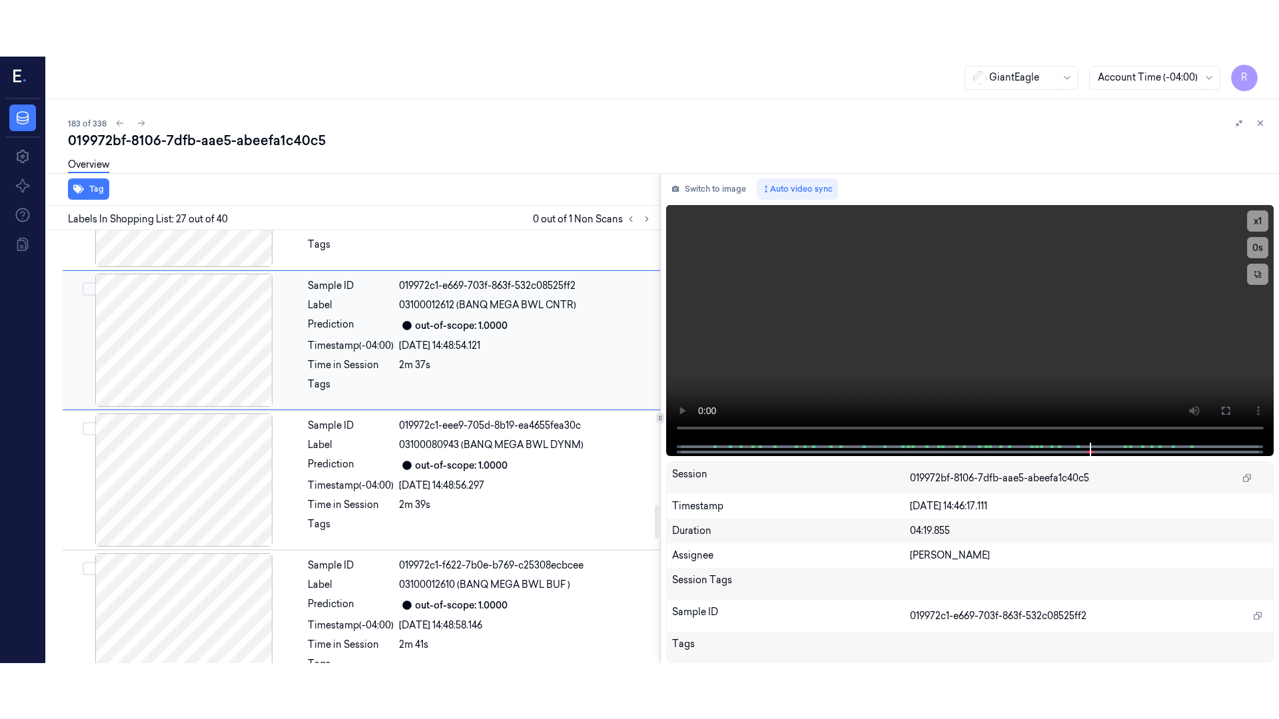
scroll to position [3490, 0]
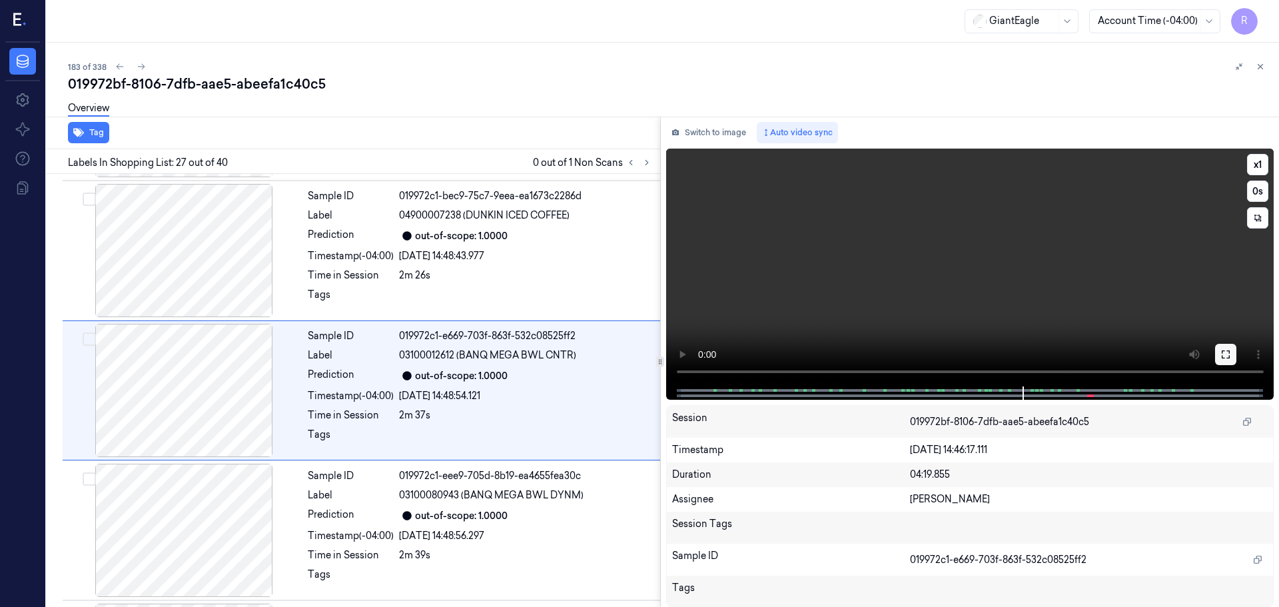
click at [1220, 352] on button at bounding box center [1225, 354] width 21 height 21
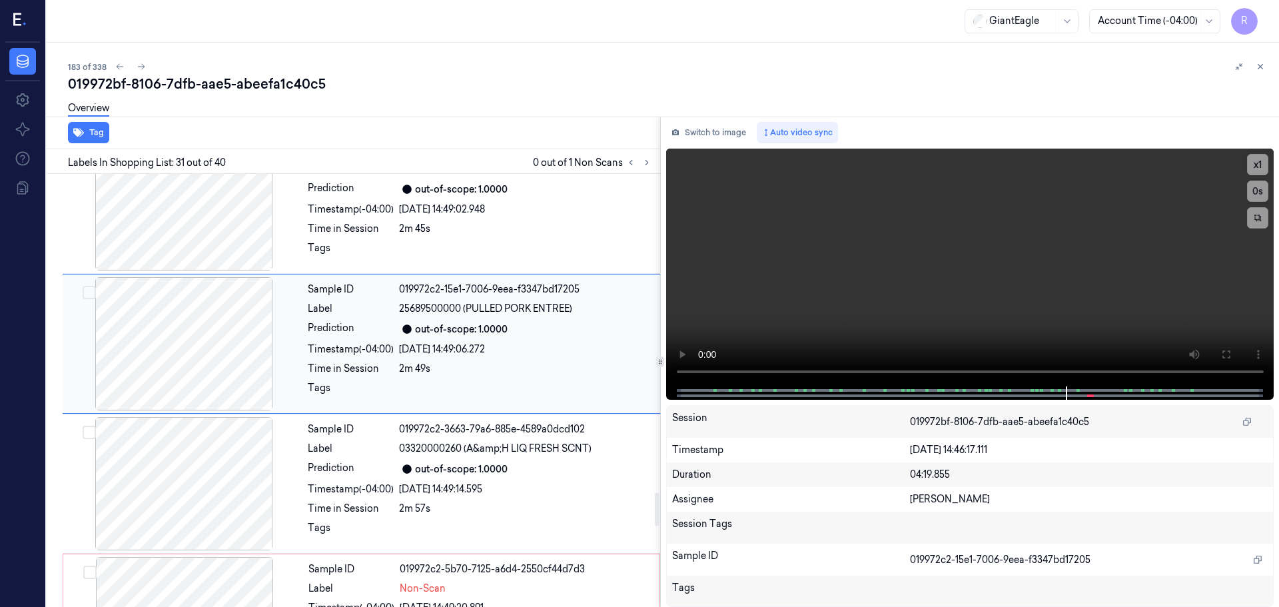
scroll to position [4127, 0]
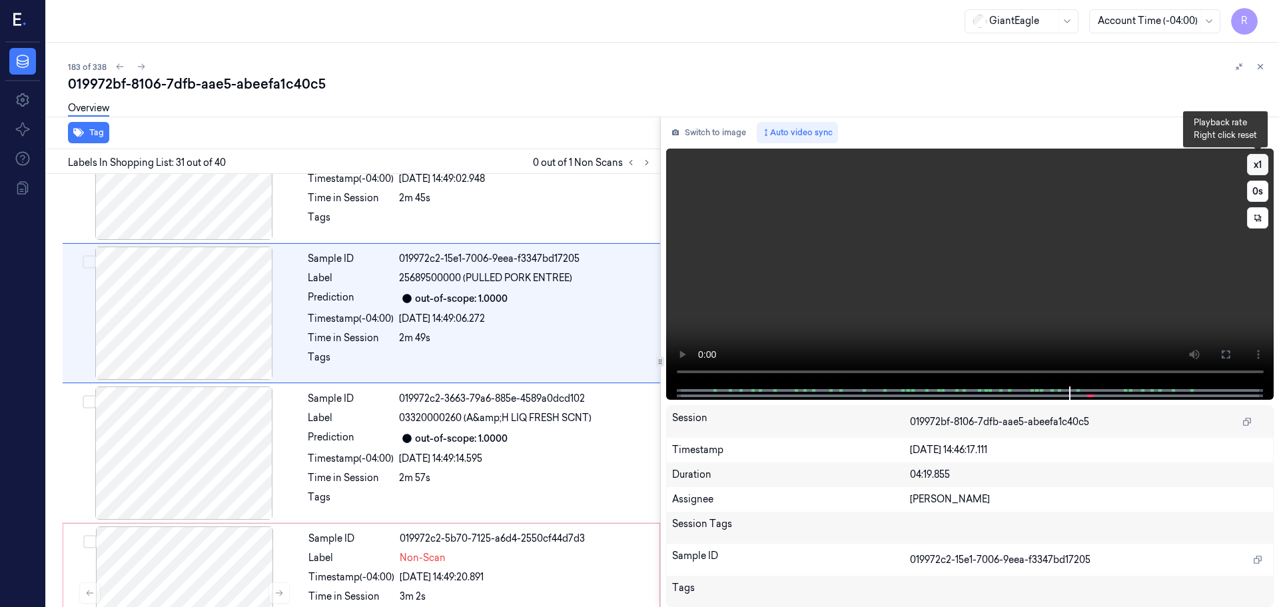
click at [1260, 165] on button "x 1" at bounding box center [1257, 164] width 21 height 21
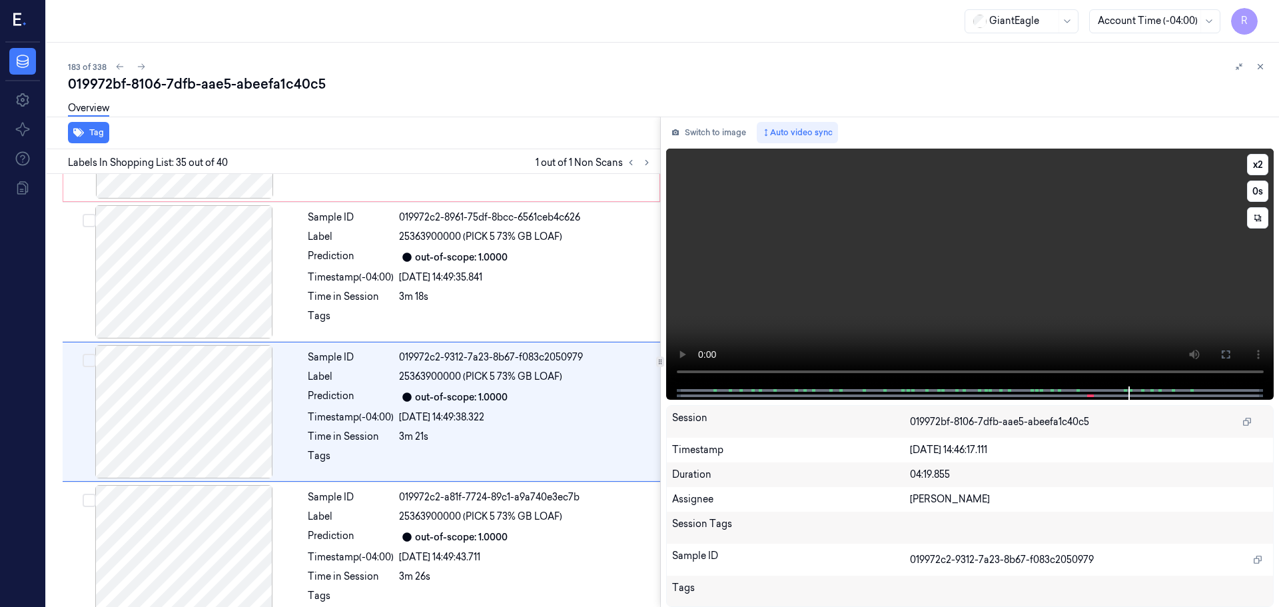
scroll to position [4609, 0]
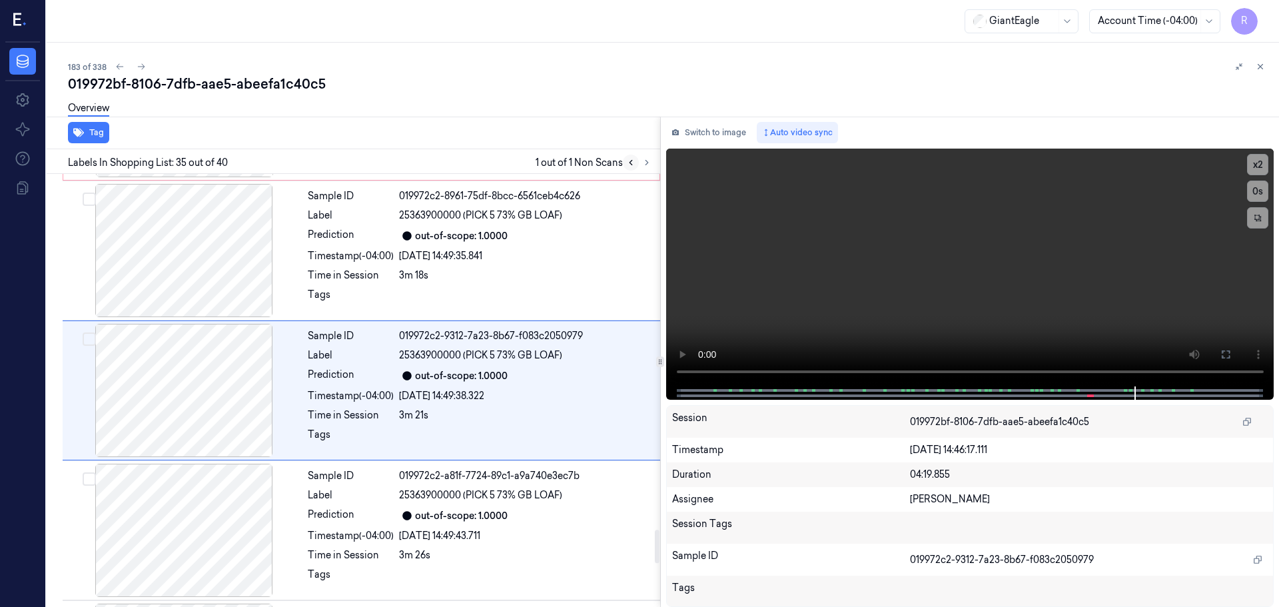
click at [632, 159] on icon at bounding box center [630, 162] width 9 height 9
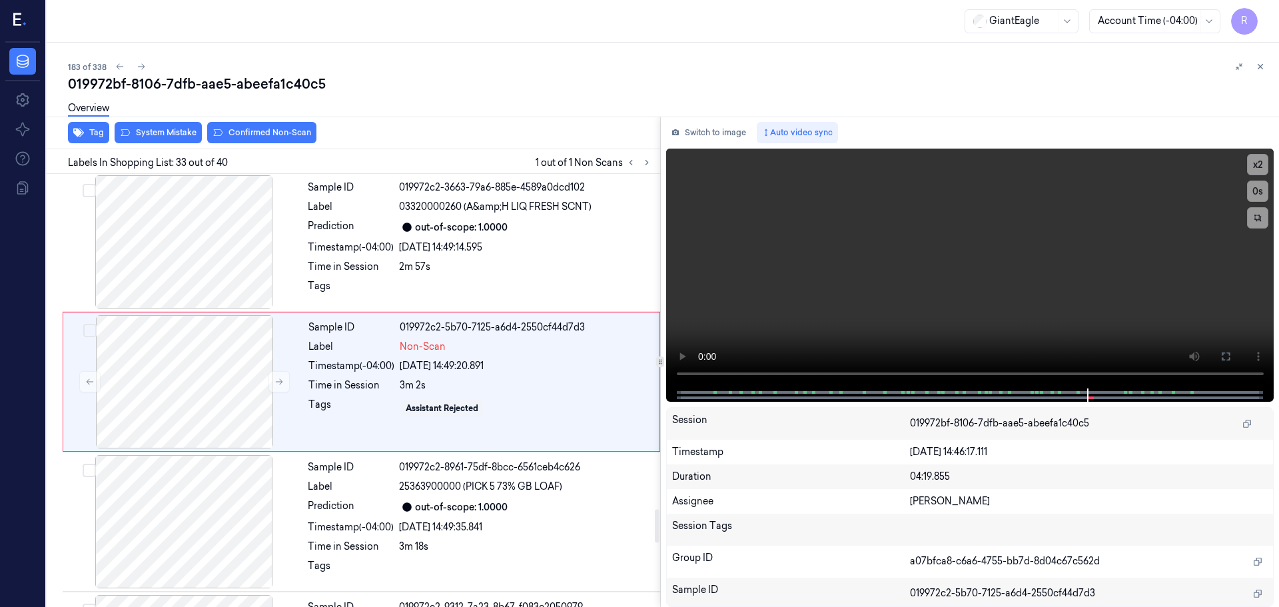
scroll to position [4330, 0]
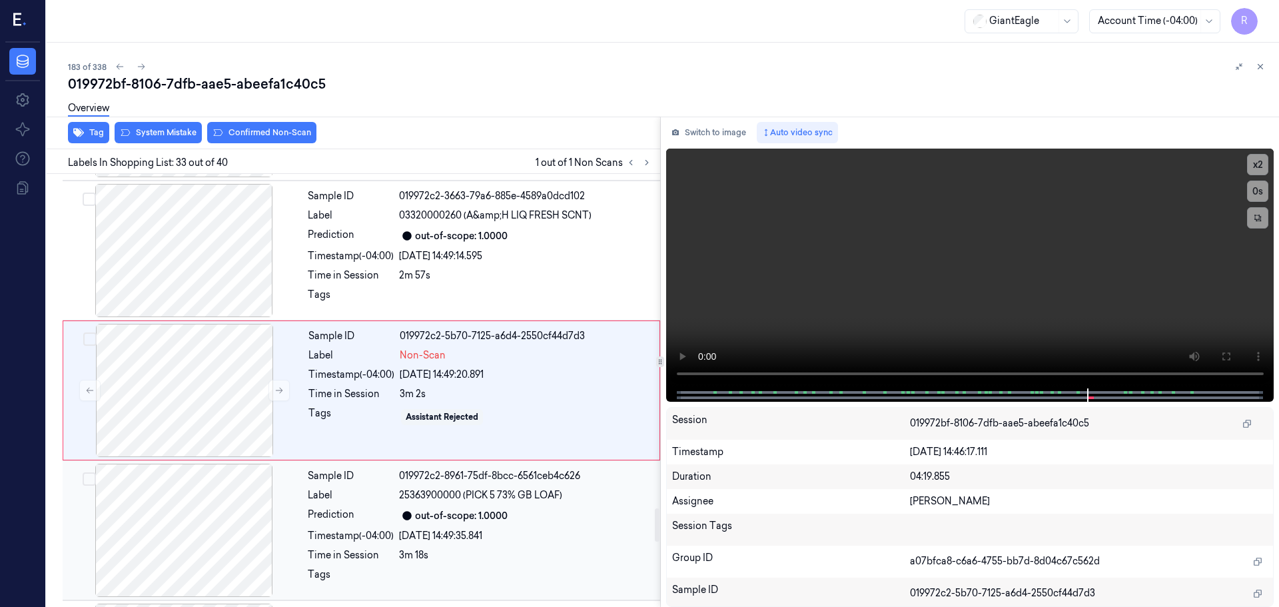
click at [459, 545] on div "Sample ID 019972c2-8961-75df-8bcc-6561ceb4c626 Label 25363900000 (PICK 5 73% GB…" at bounding box center [479, 530] width 355 height 133
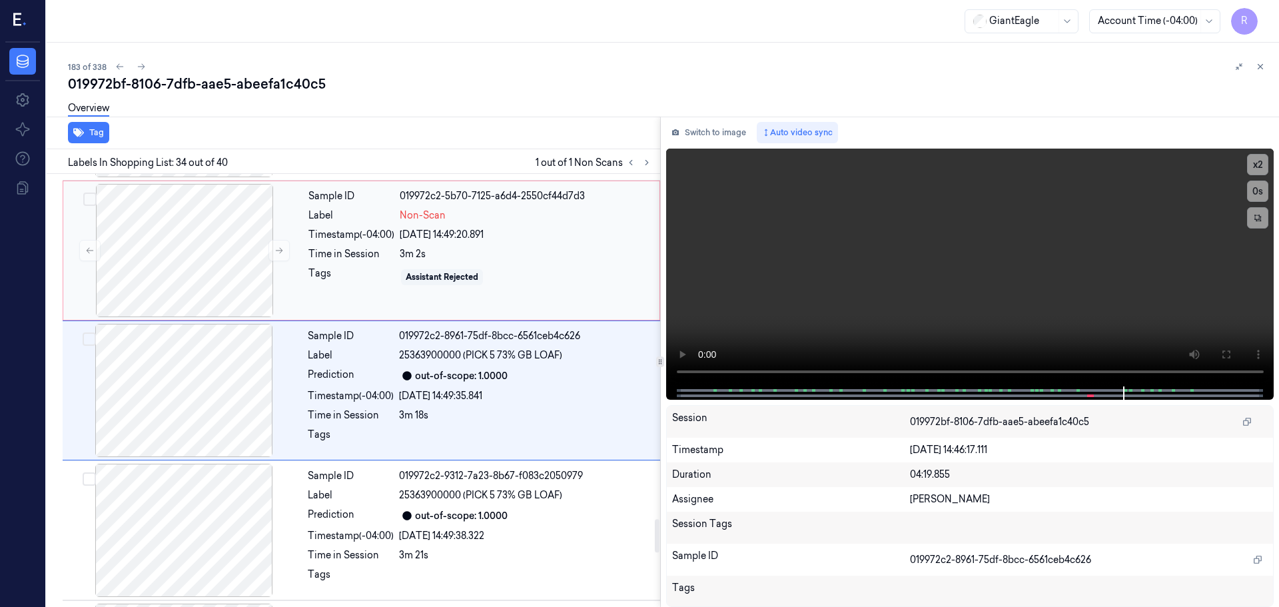
click at [380, 300] on div "Sample ID 019972c2-5b70-7125-a6d4-2550cf44d7d3 Label Non-Scan Timestamp (-04:00…" at bounding box center [480, 250] width 354 height 133
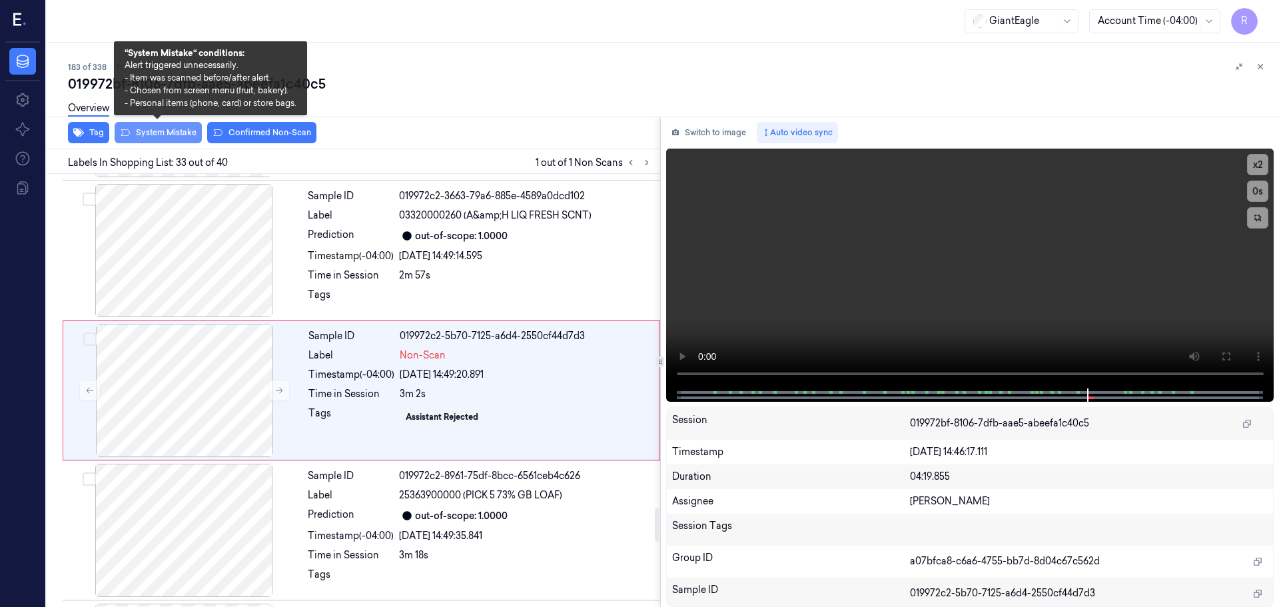
click at [192, 133] on button "System Mistake" at bounding box center [158, 132] width 87 height 21
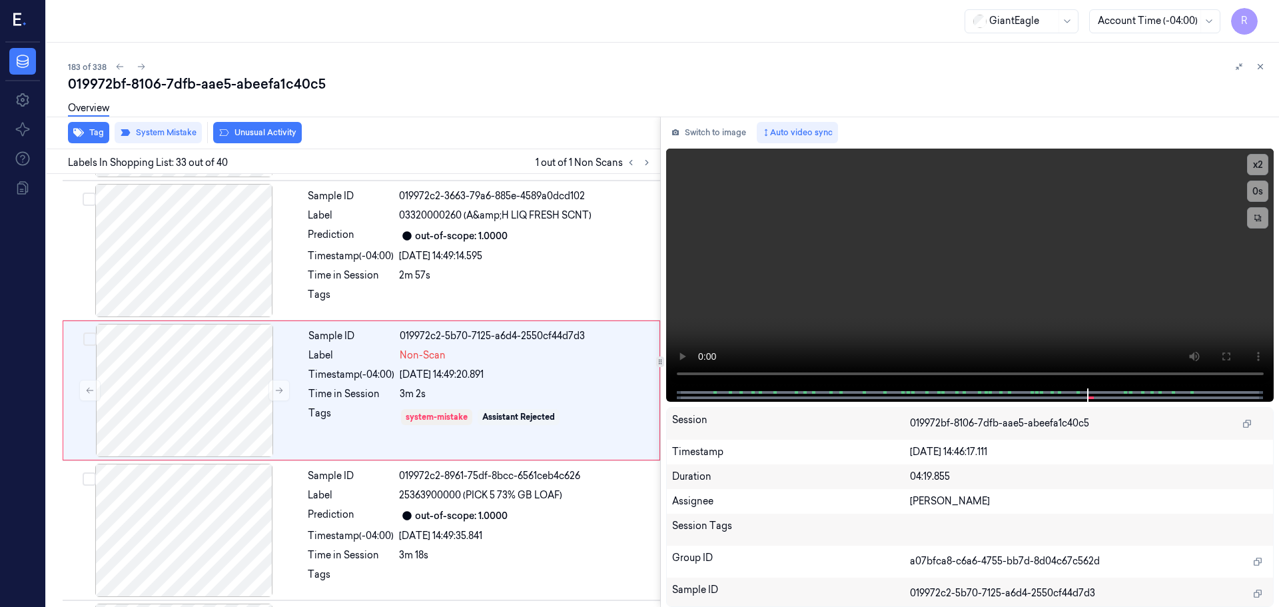
click at [248, 133] on button "Unusual Activity" at bounding box center [257, 132] width 89 height 21
click at [346, 244] on div "Sample ID 019972c2-3663-79a6-885e-4589a0dcd102 Label 03320000260 (A&amp;H LIQ F…" at bounding box center [479, 250] width 355 height 133
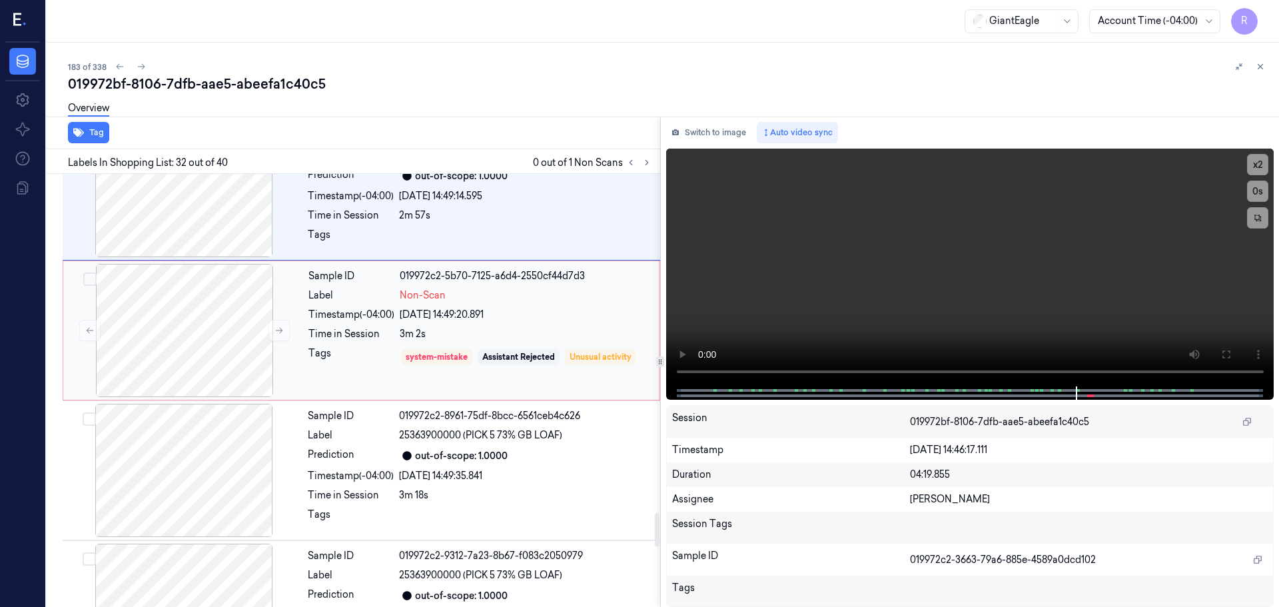
click at [321, 332] on div "Time in Session" at bounding box center [351, 334] width 86 height 14
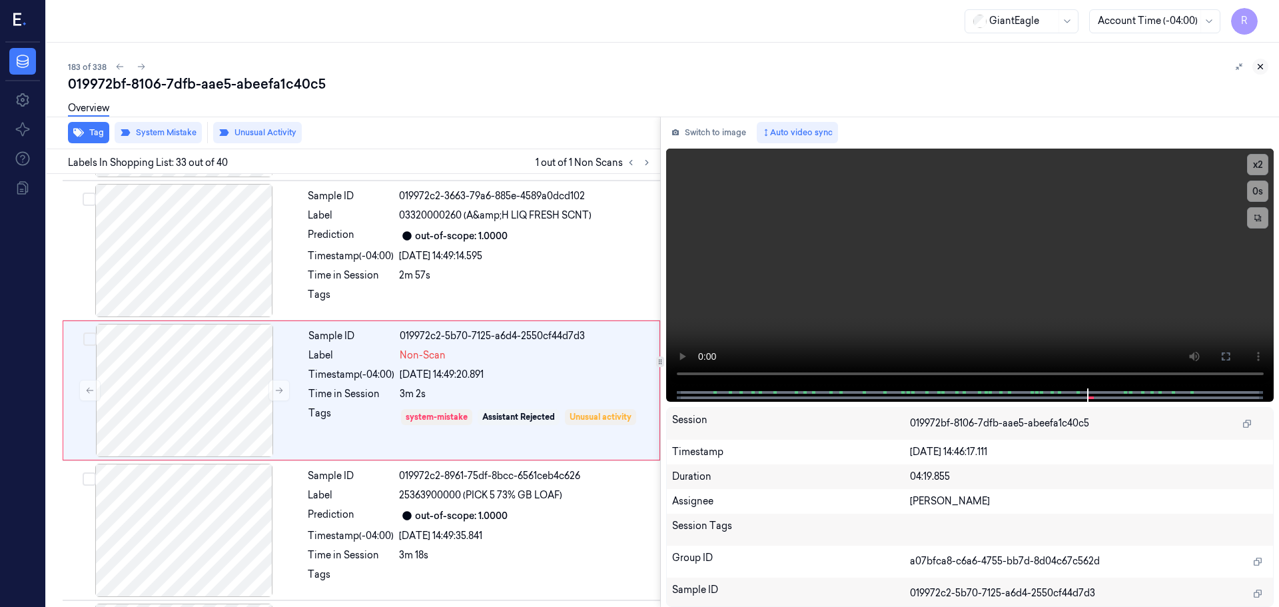
click at [1266, 71] on button at bounding box center [1260, 67] width 16 height 16
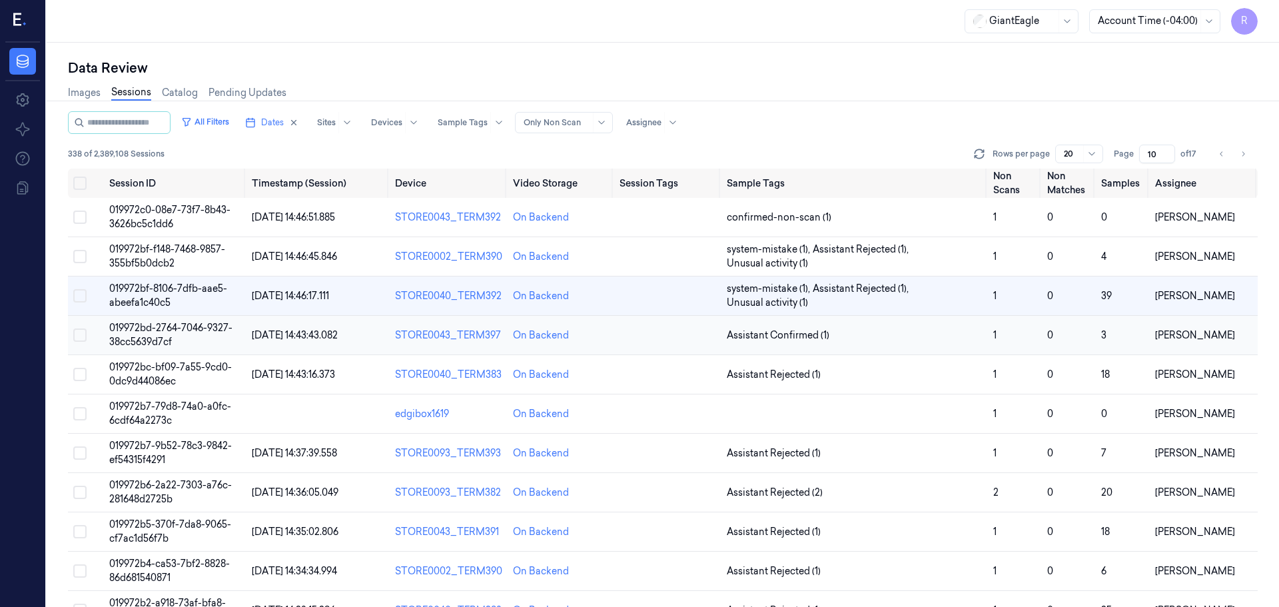
click at [911, 344] on td "Assistant Confirmed (1)" at bounding box center [854, 335] width 266 height 39
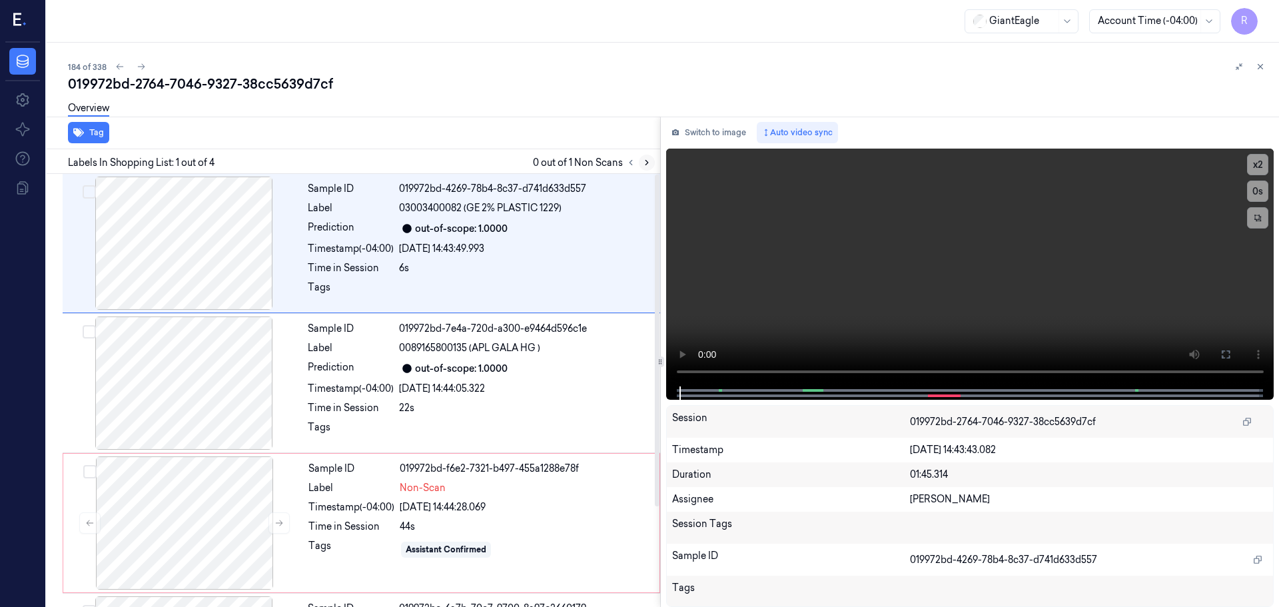
click at [640, 158] on div at bounding box center [639, 163] width 32 height 16
click at [639, 159] on div at bounding box center [639, 163] width 32 height 16
click at [642, 160] on icon at bounding box center [646, 162] width 9 height 9
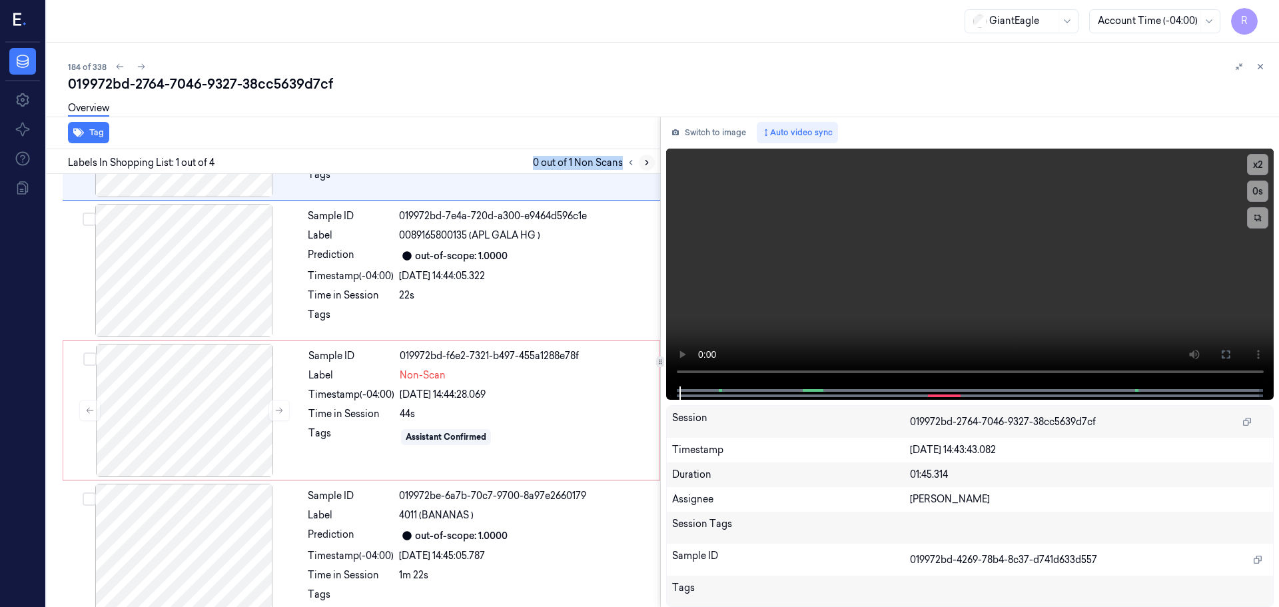
click at [642, 160] on icon at bounding box center [646, 162] width 9 height 9
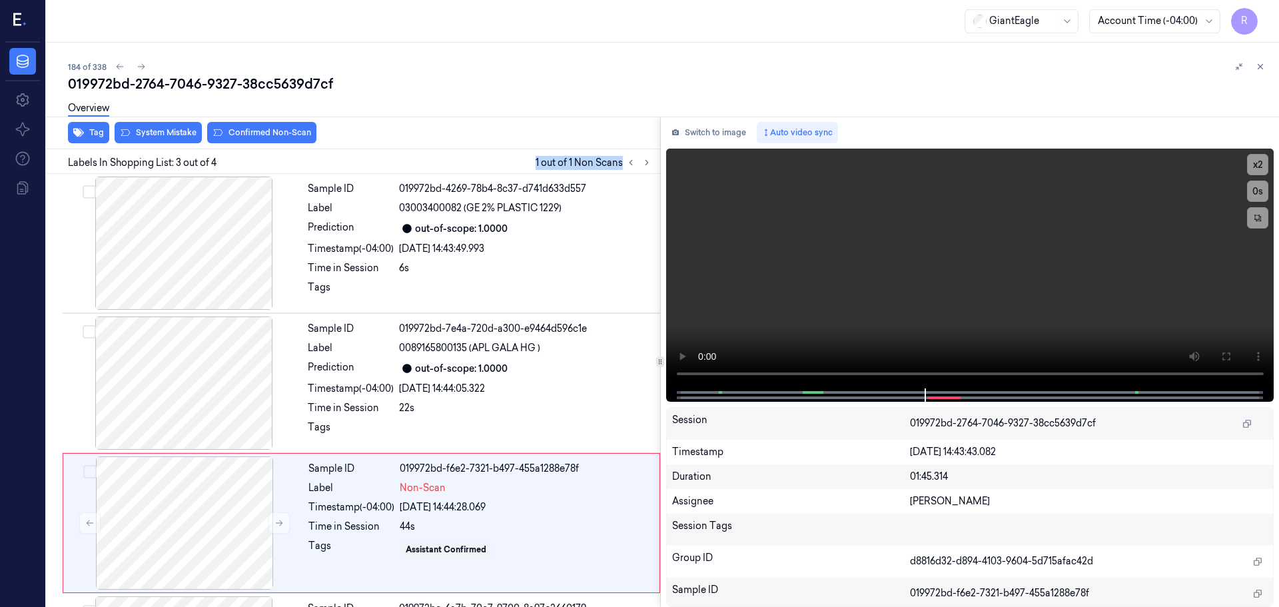
scroll to position [131, 0]
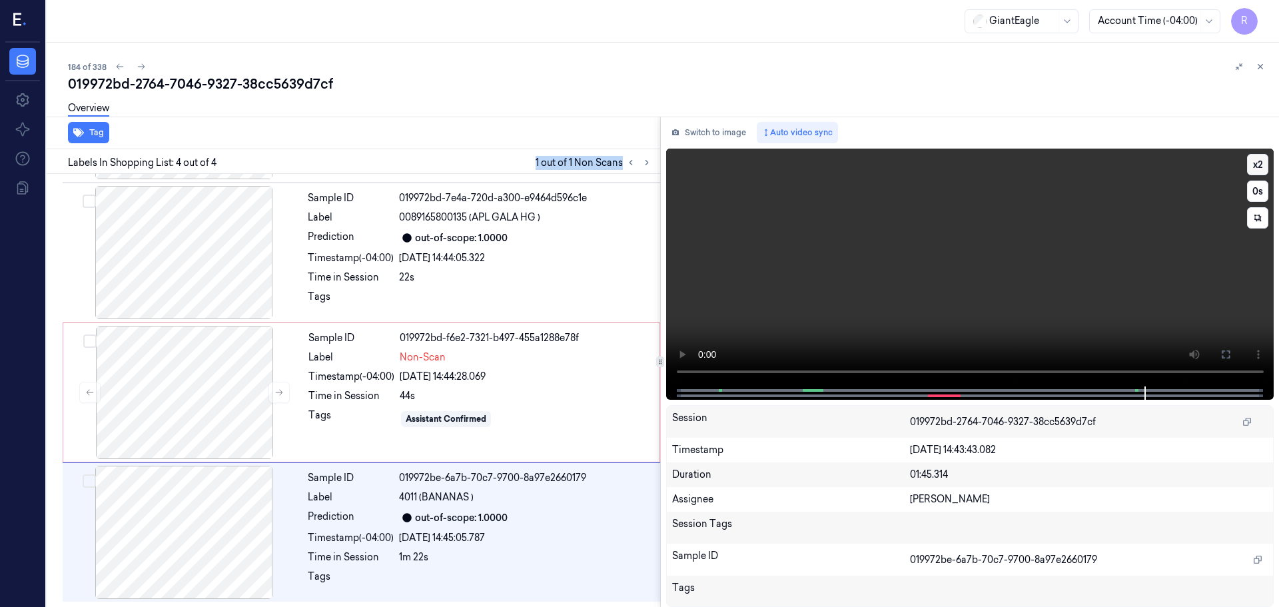
click at [1249, 168] on button "x 2" at bounding box center [1257, 164] width 21 height 21
click at [488, 430] on div "Sample ID 019972bd-f6e2-7321-b497-455a1288e78f Label Non-Scan Timestamp (-04:00…" at bounding box center [480, 392] width 354 height 133
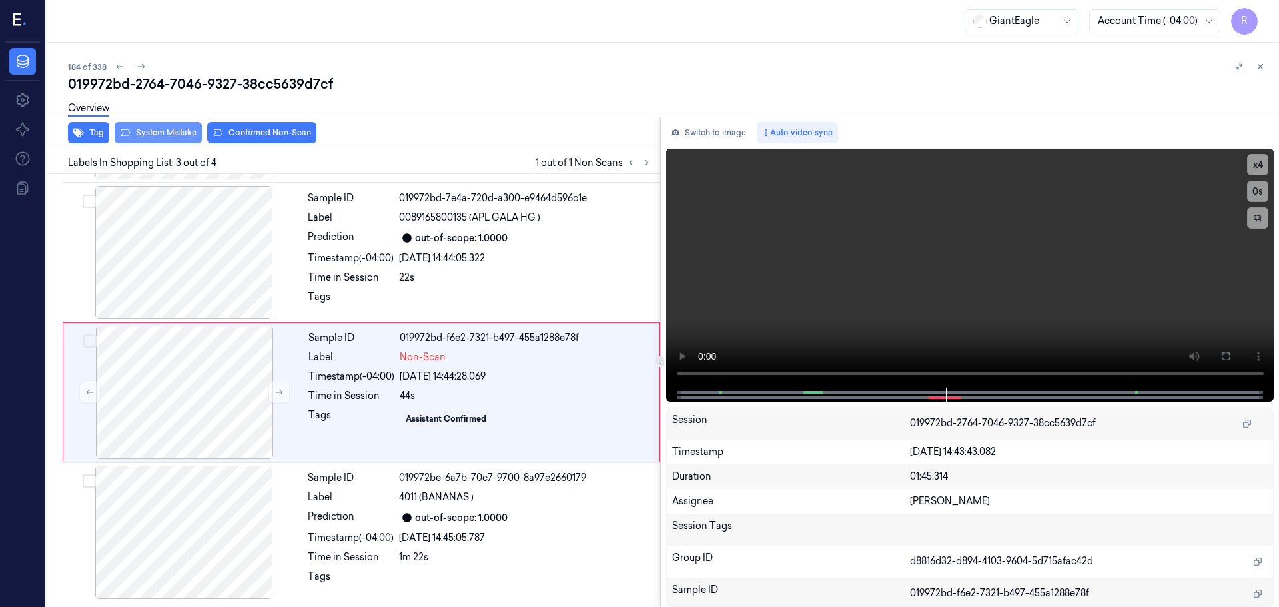
click at [144, 135] on button "System Mistake" at bounding box center [158, 132] width 87 height 21
click at [254, 129] on button "Unusual Activity" at bounding box center [257, 132] width 89 height 21
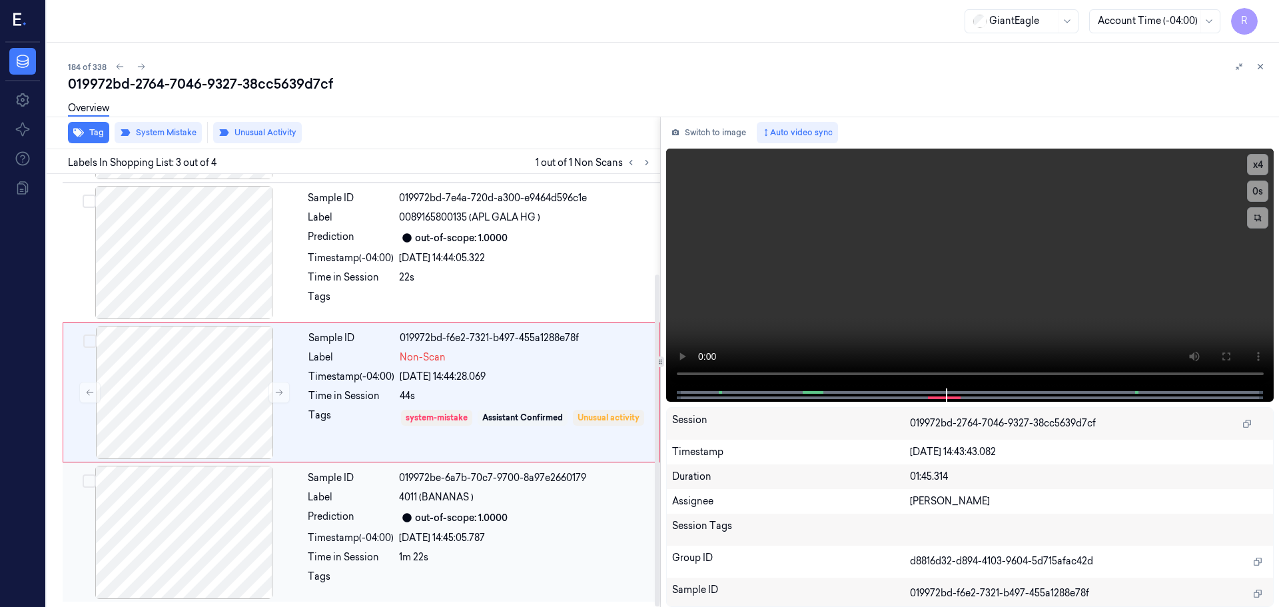
click at [517, 554] on div "1m 22s" at bounding box center [525, 557] width 253 height 14
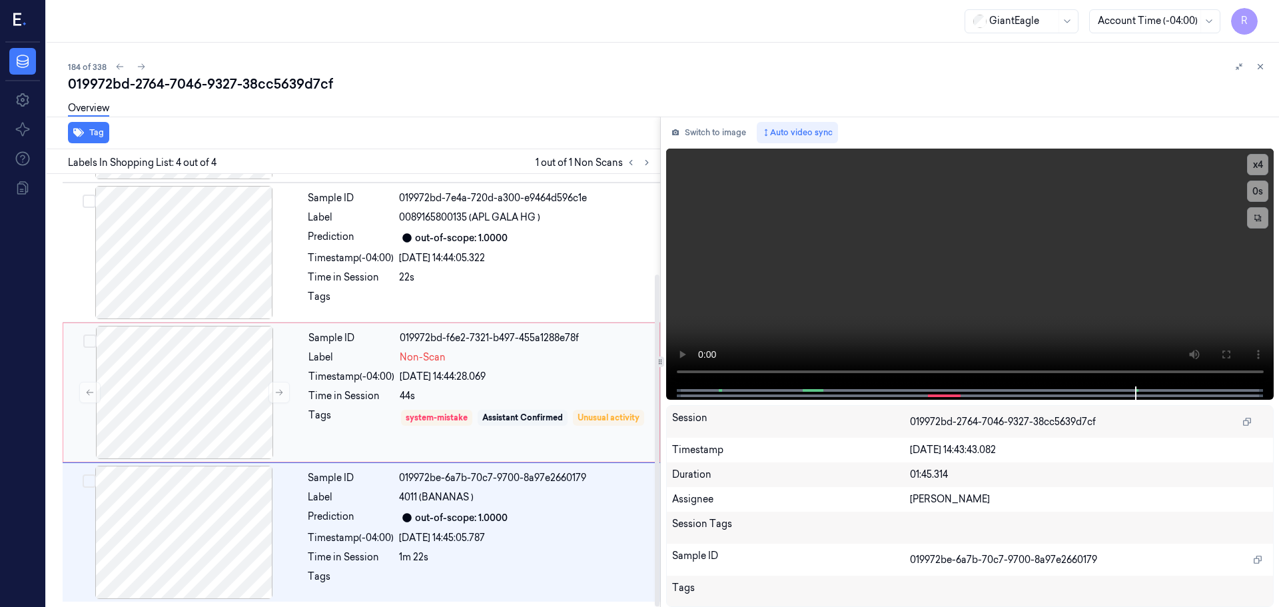
click at [535, 379] on div "[DATE] 14:44:28.069" at bounding box center [526, 377] width 252 height 14
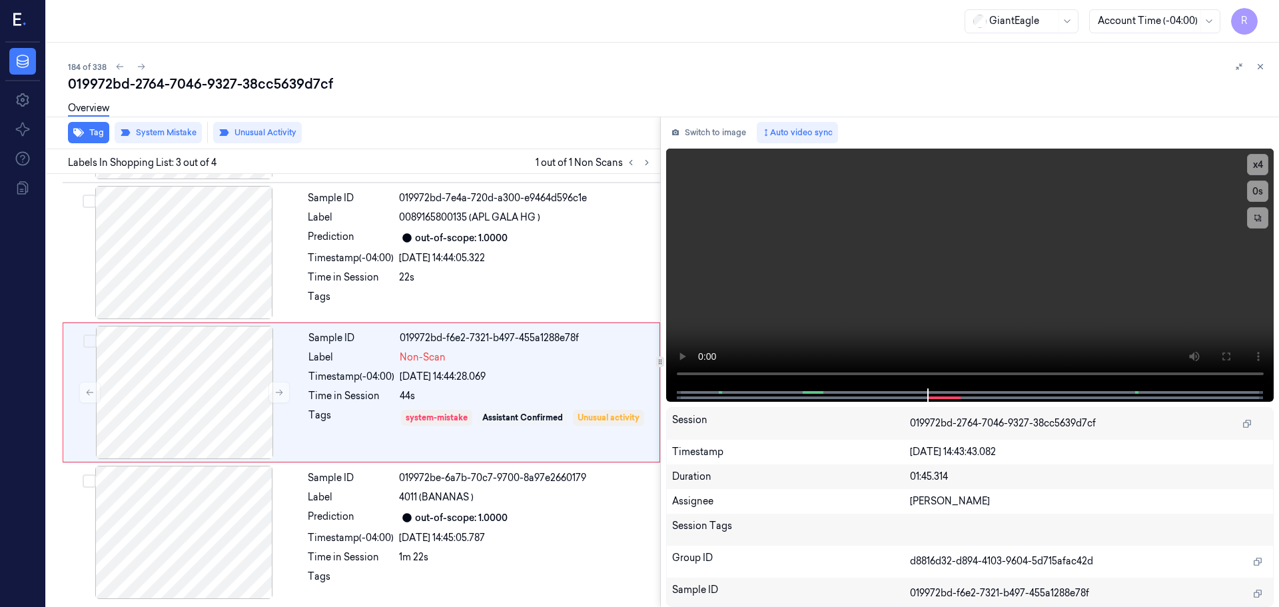
click at [1260, 67] on icon at bounding box center [1260, 66] width 9 height 9
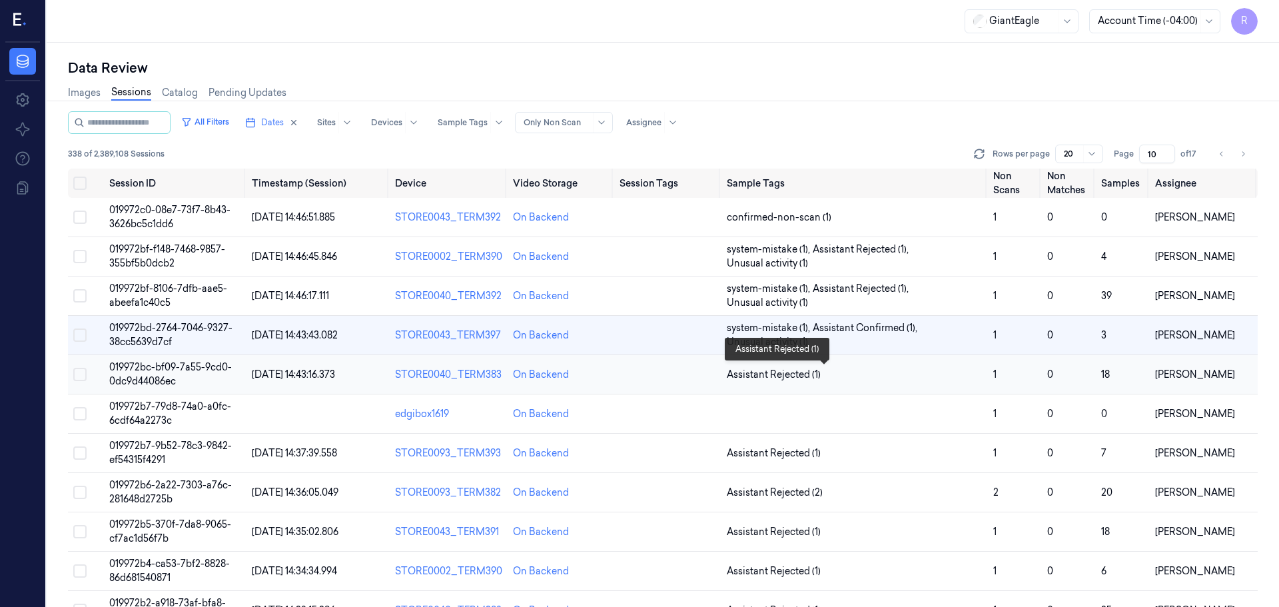
click at [856, 379] on span "Assistant Rejected (1)" at bounding box center [855, 375] width 256 height 14
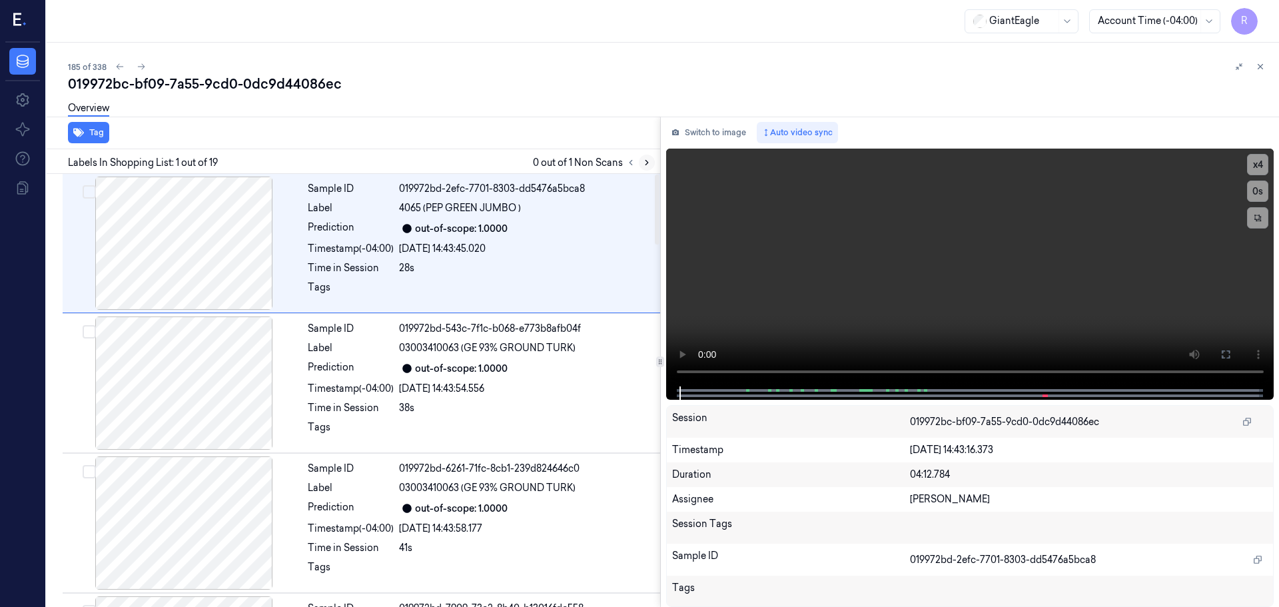
click at [640, 164] on button at bounding box center [647, 163] width 16 height 16
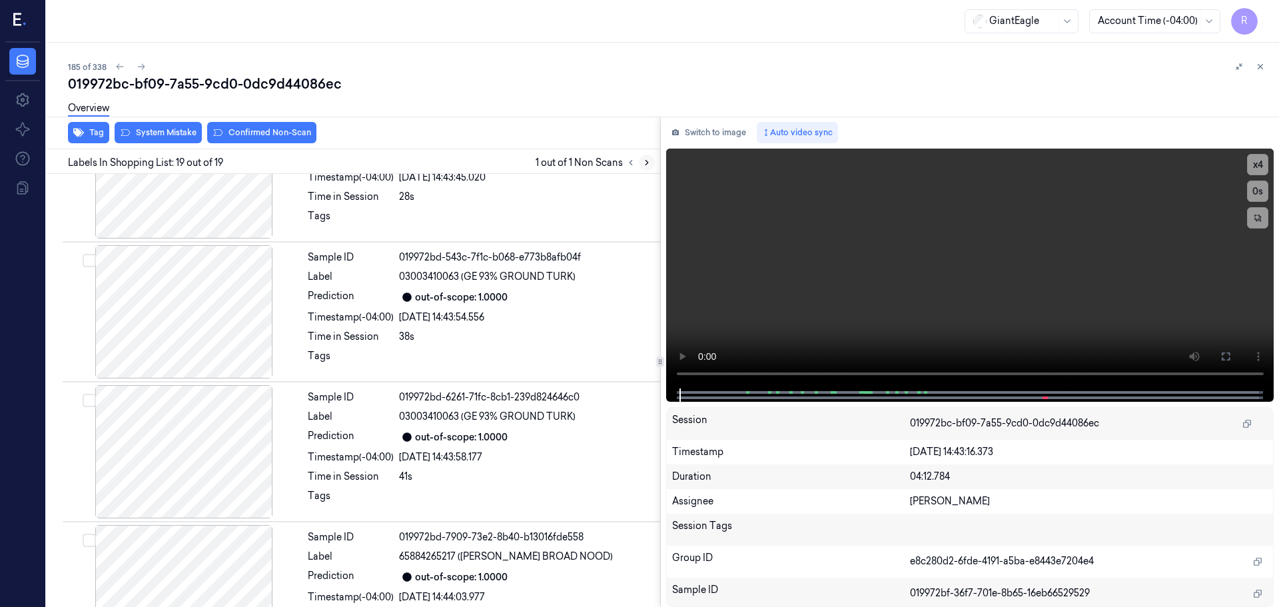
click at [642, 164] on icon at bounding box center [646, 162] width 9 height 9
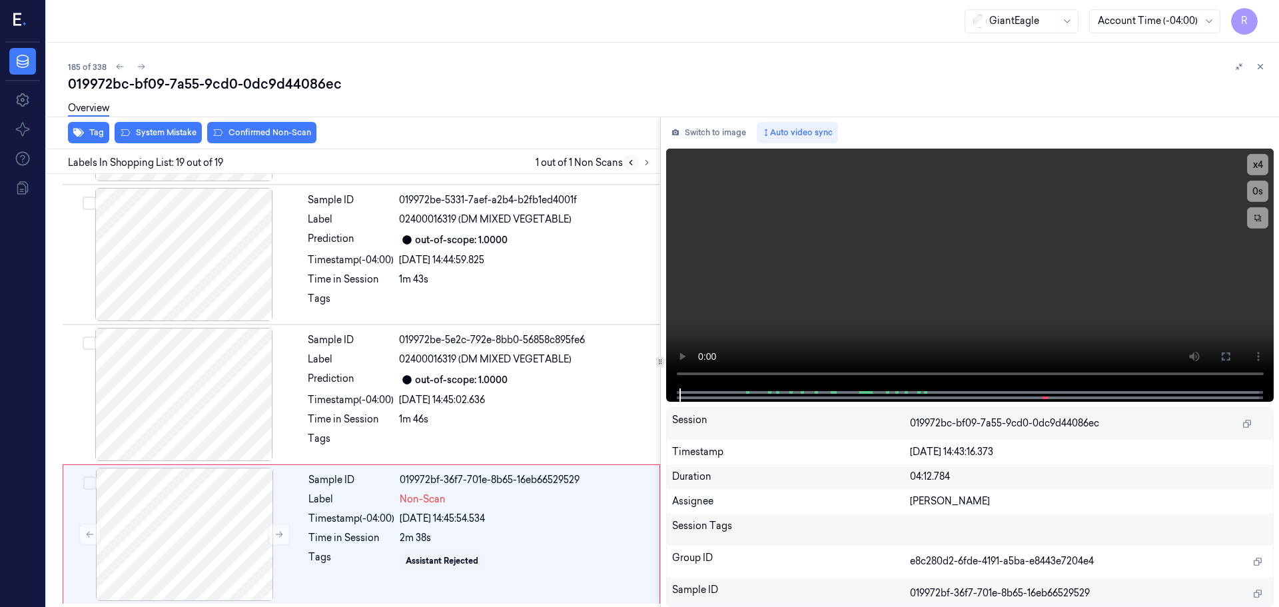
scroll to position [2229, 0]
click at [280, 531] on icon at bounding box center [278, 532] width 9 height 9
click at [275, 536] on icon at bounding box center [278, 532] width 9 height 9
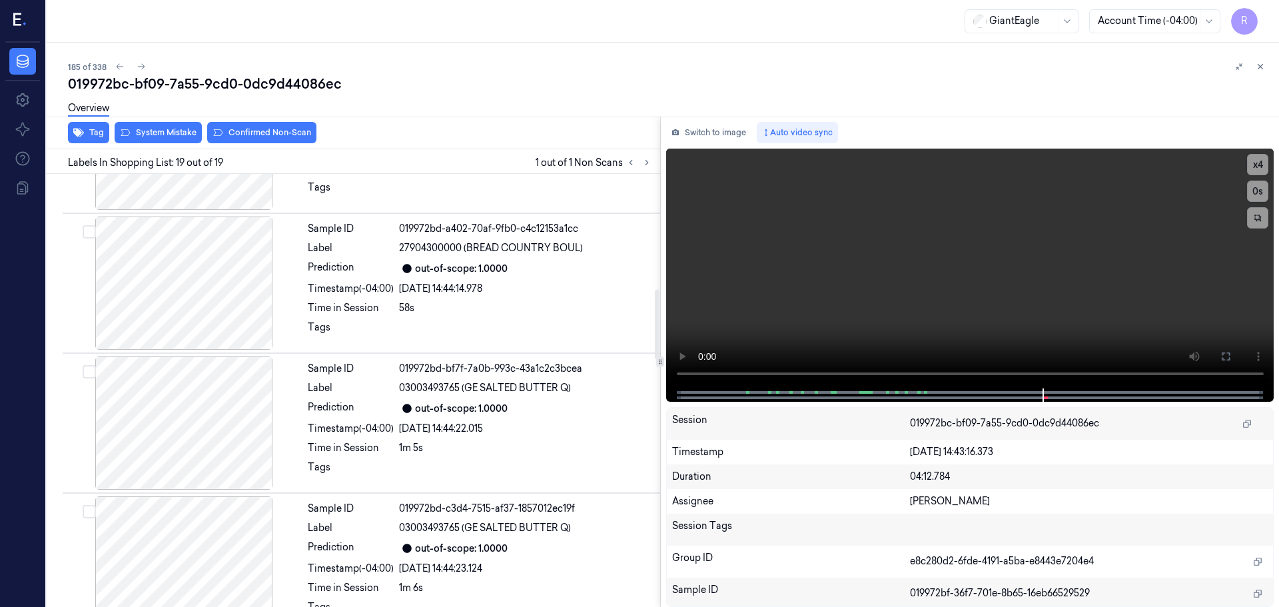
scroll to position [733, 0]
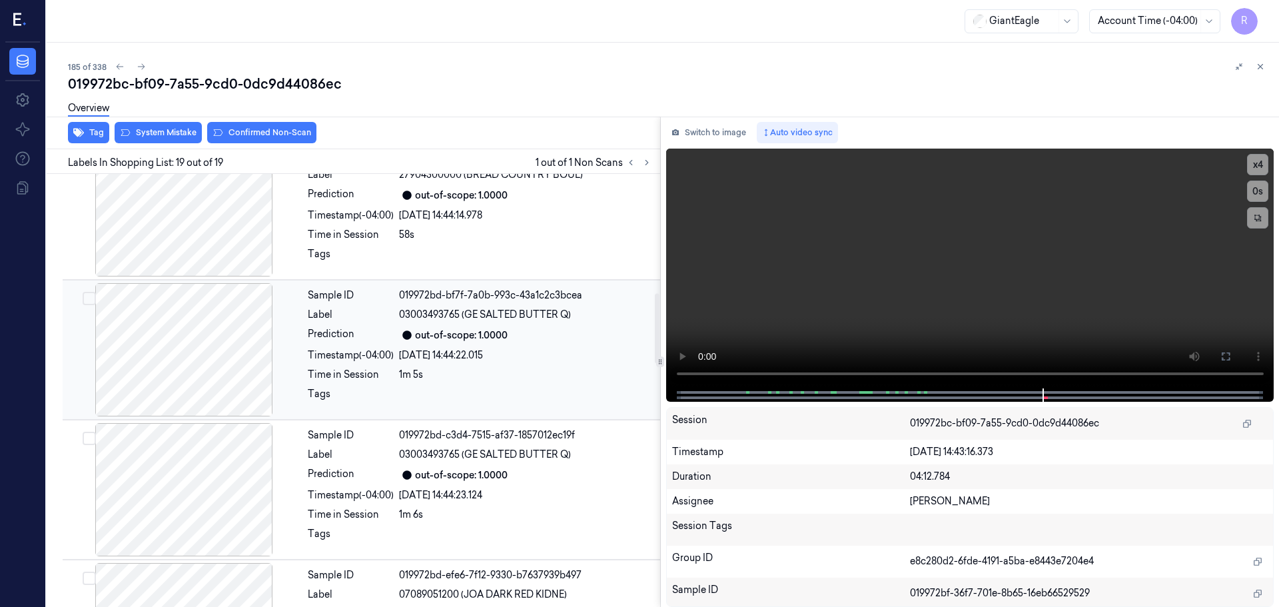
click at [214, 330] on div at bounding box center [183, 349] width 237 height 133
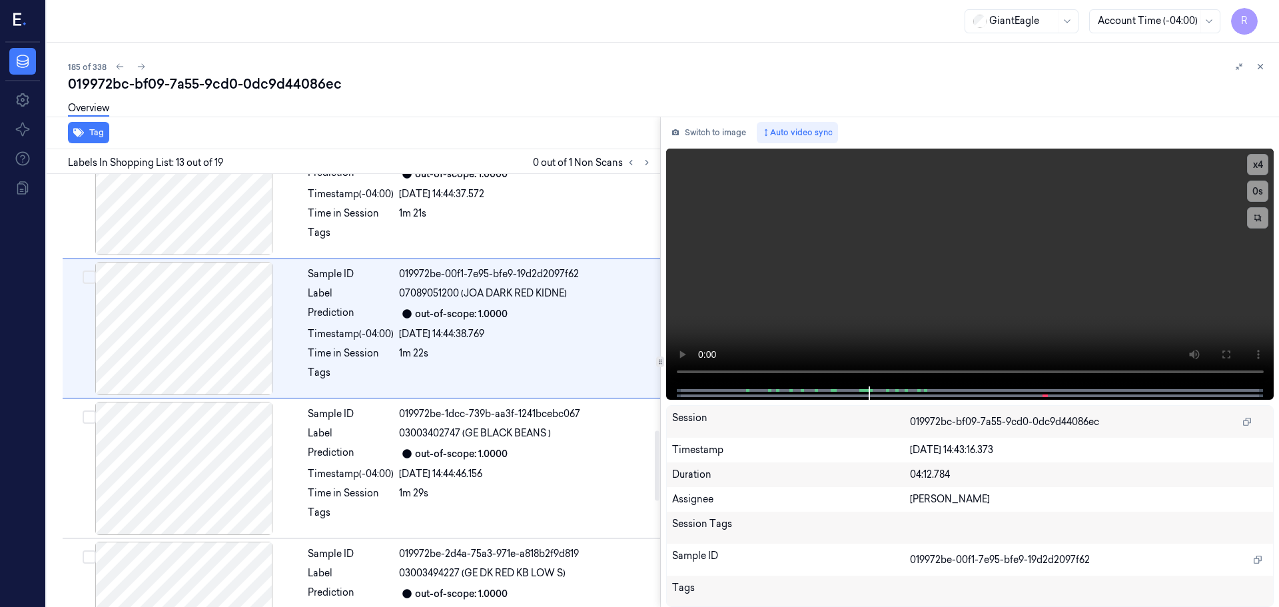
scroll to position [1532, 0]
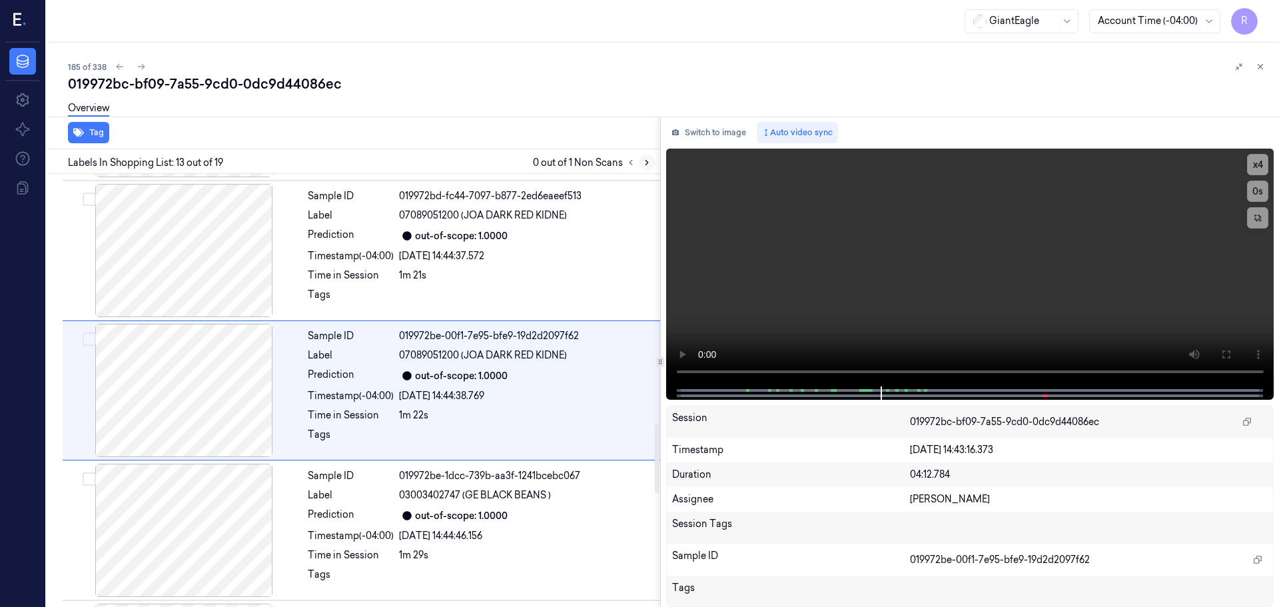
click at [648, 166] on icon at bounding box center [646, 162] width 9 height 9
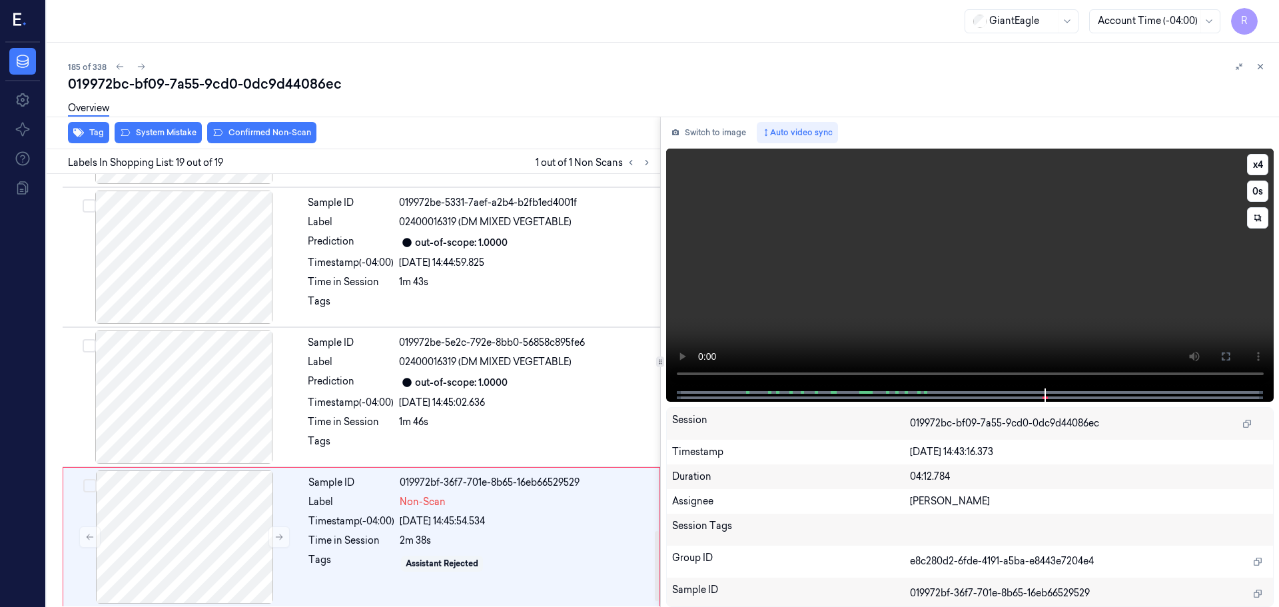
scroll to position [2229, 0]
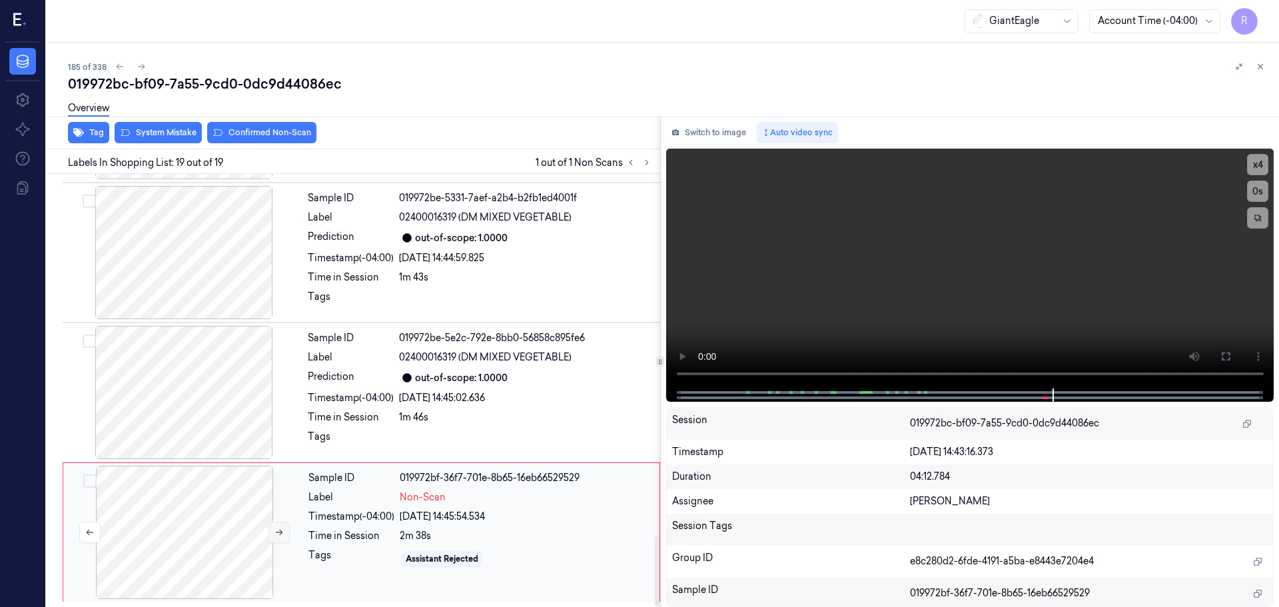
click at [272, 528] on button at bounding box center [278, 532] width 21 height 21
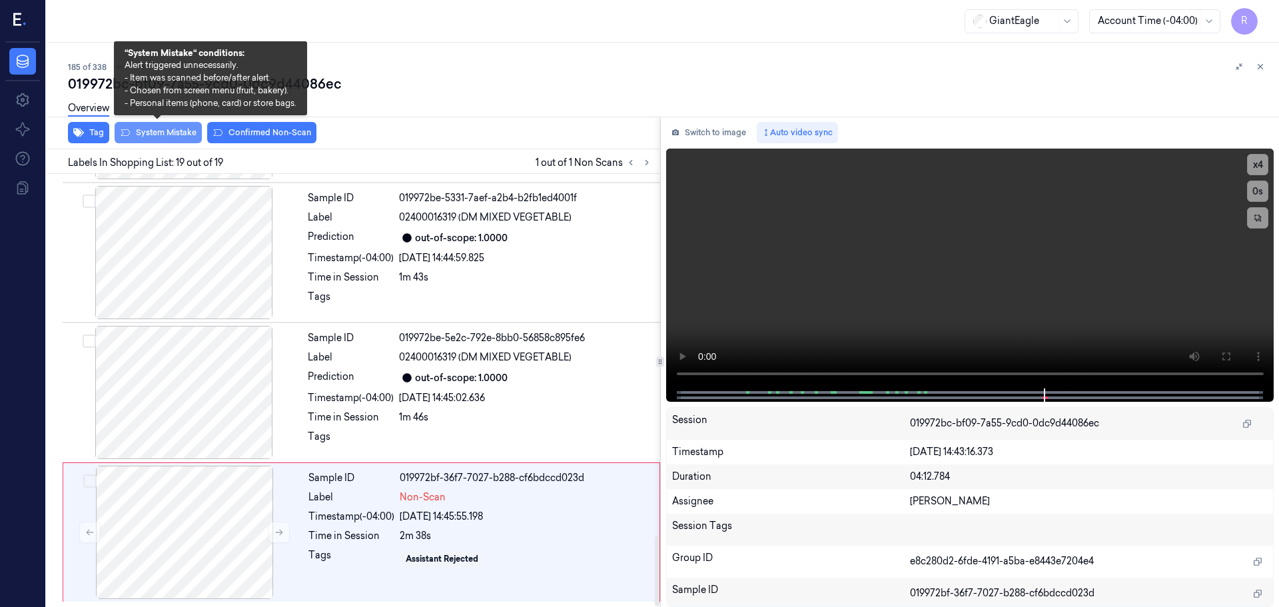
click at [145, 127] on button "System Mistake" at bounding box center [158, 132] width 87 height 21
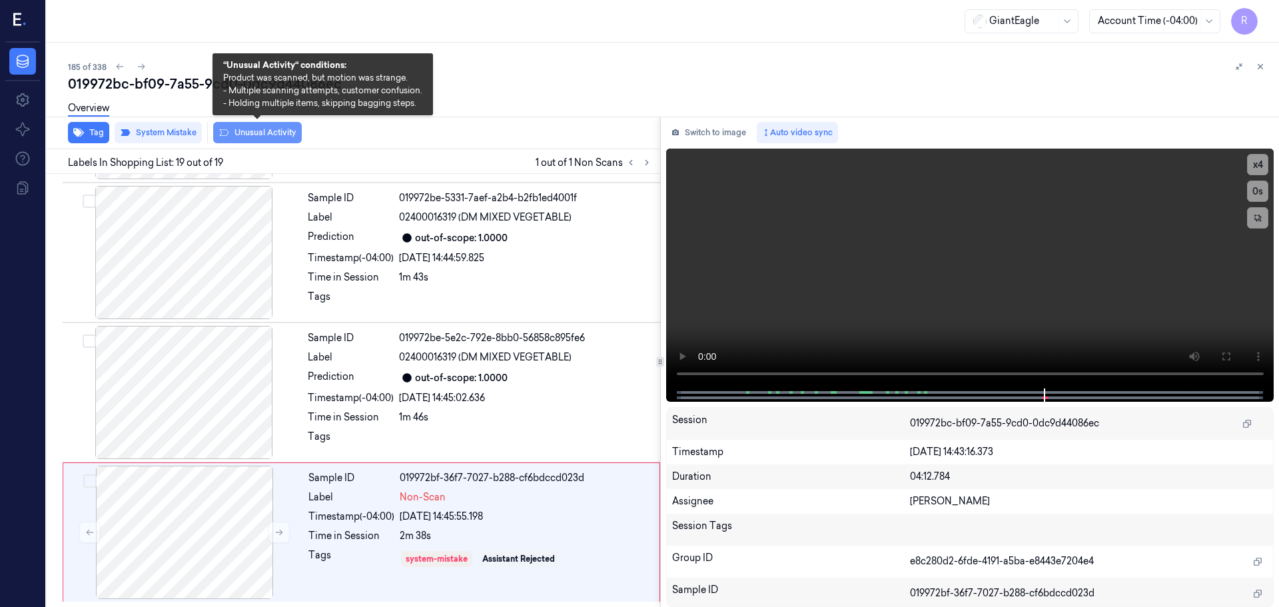
click at [269, 129] on button "Unusual Activity" at bounding box center [257, 132] width 89 height 21
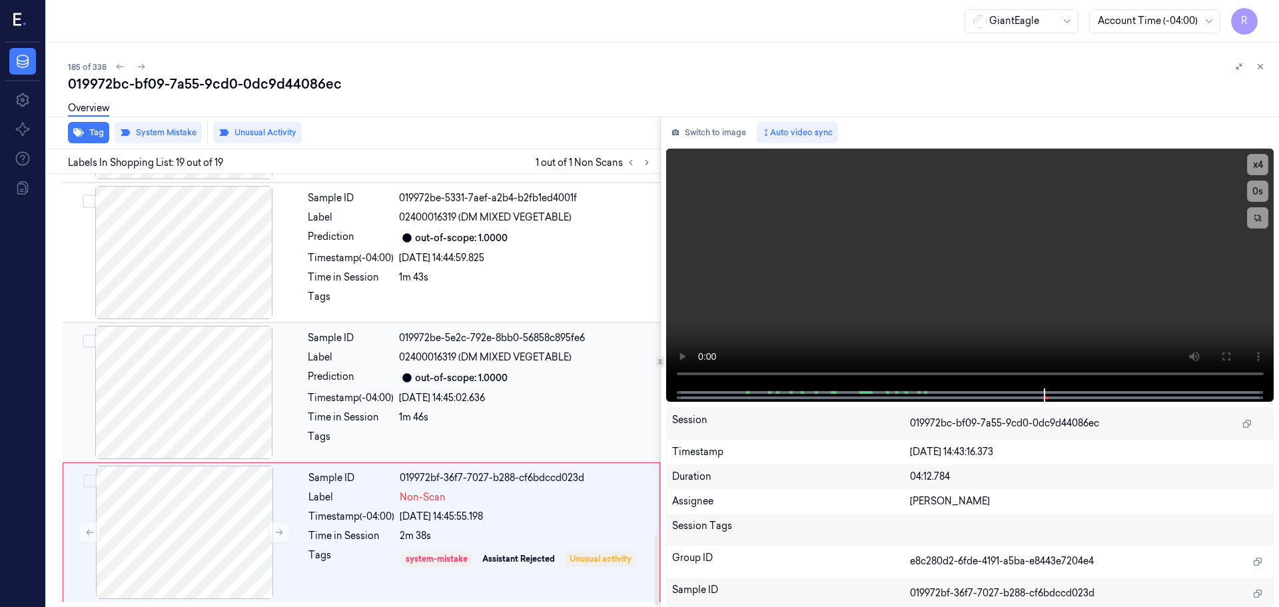
click at [337, 402] on div "Timestamp (-04:00)" at bounding box center [351, 398] width 86 height 14
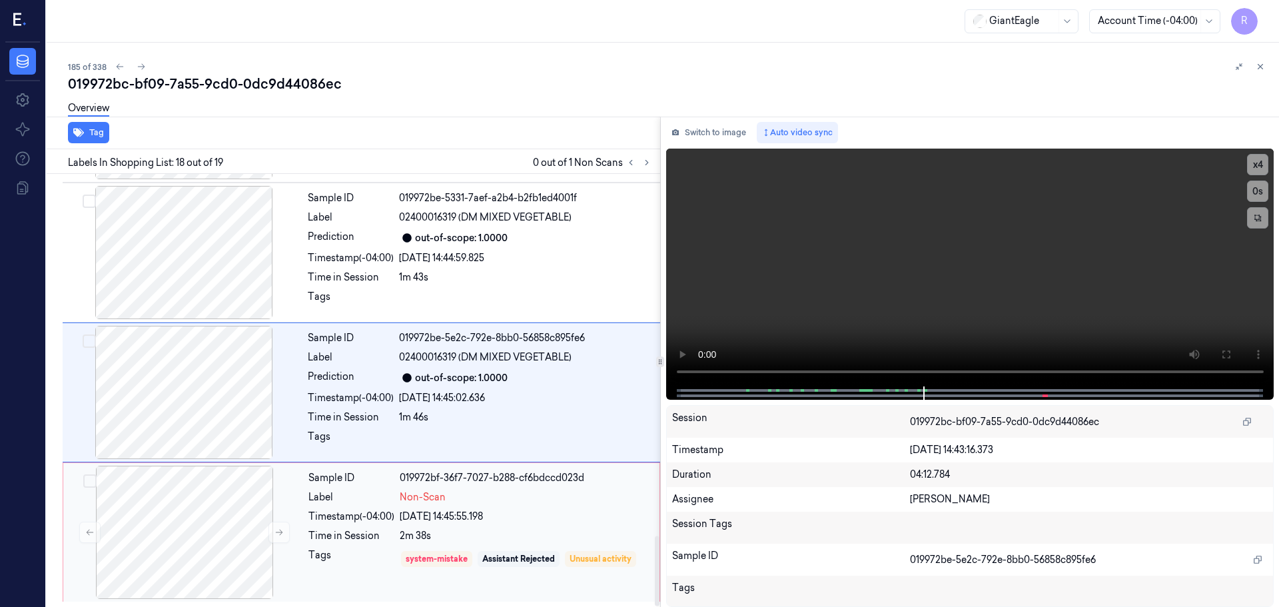
click at [363, 531] on div "Time in Session" at bounding box center [351, 536] width 86 height 14
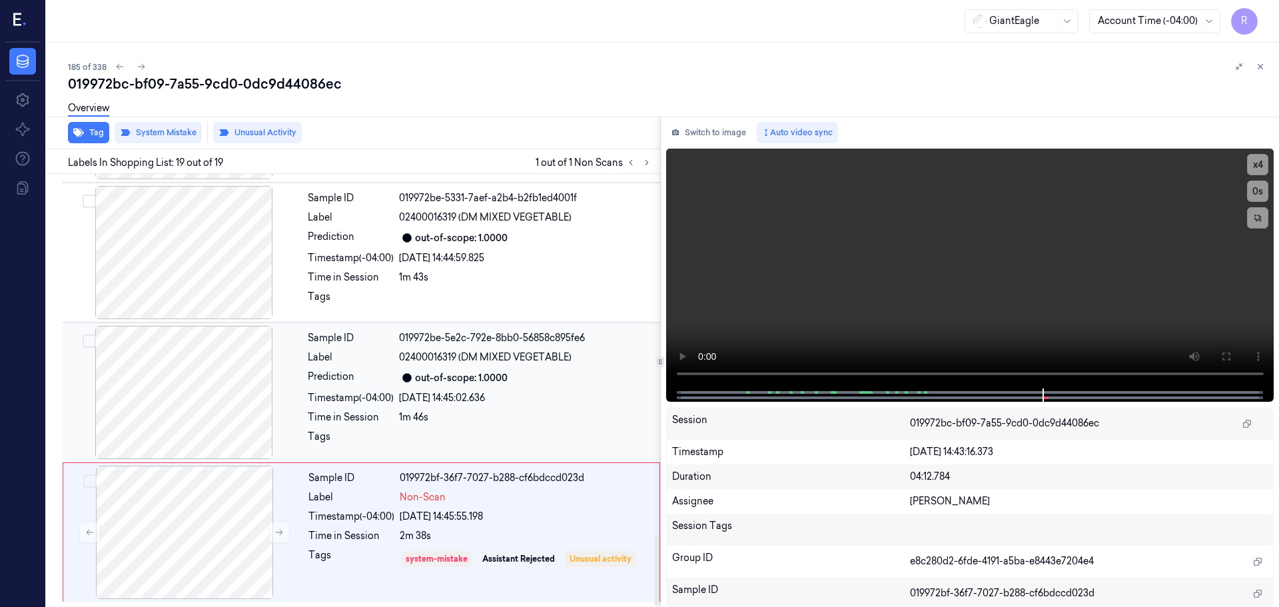
click at [298, 421] on div at bounding box center [183, 392] width 237 height 133
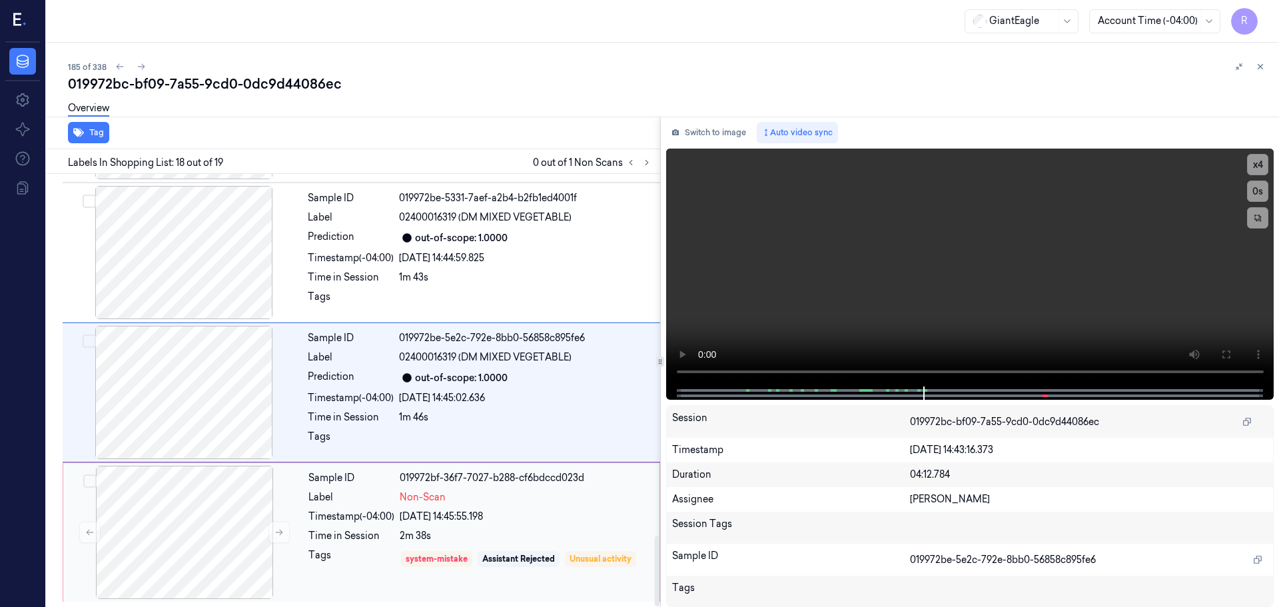
click at [363, 514] on div "Timestamp (-04:00)" at bounding box center [351, 517] width 86 height 14
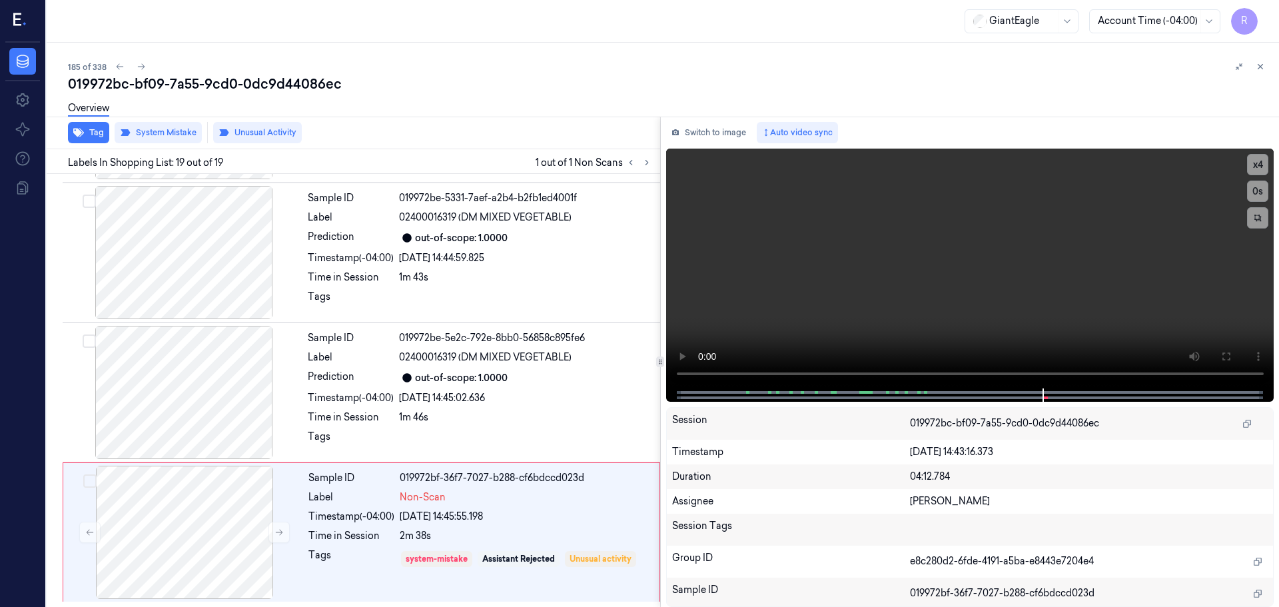
drag, startPoint x: 1263, startPoint y: 65, endPoint x: 1245, endPoint y: 101, distance: 40.2
click at [1262, 65] on icon at bounding box center [1260, 66] width 9 height 9
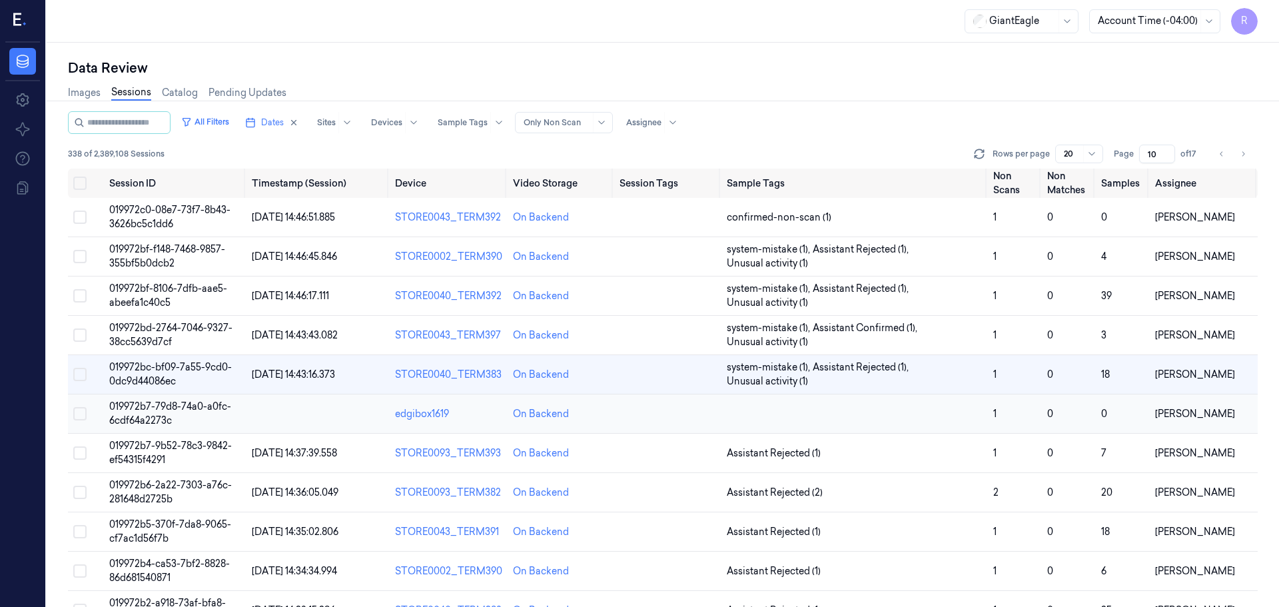
click at [738, 416] on td at bounding box center [854, 413] width 266 height 39
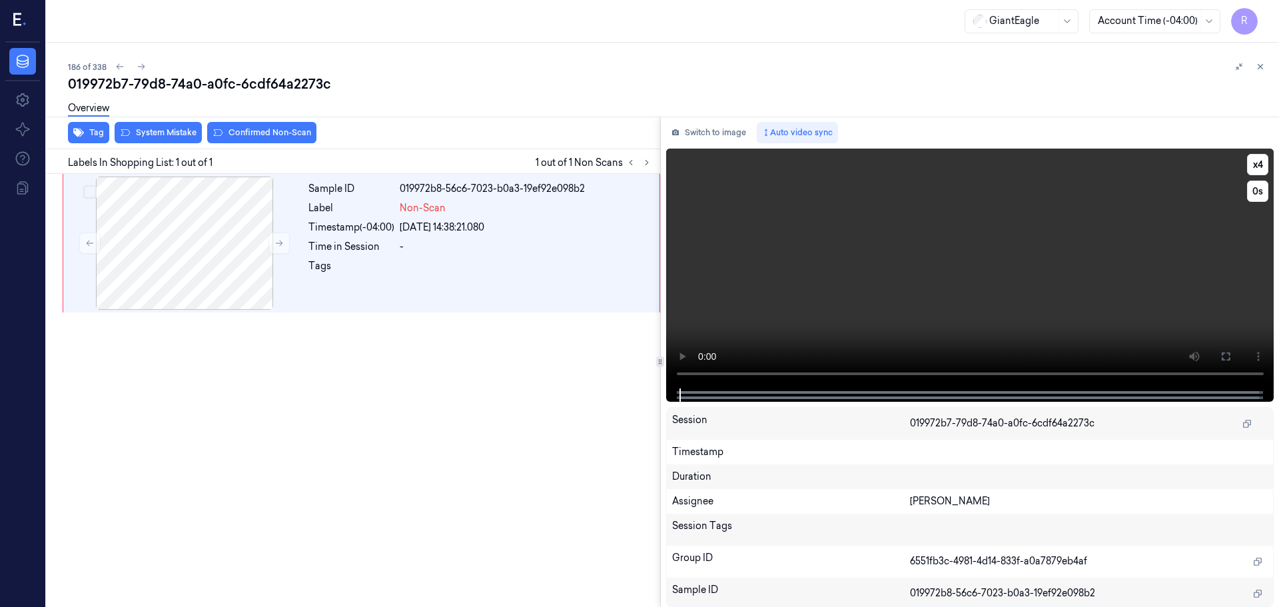
click at [1220, 360] on button at bounding box center [1225, 356] width 21 height 21
click at [178, 239] on div at bounding box center [184, 243] width 237 height 133
click at [1233, 355] on button at bounding box center [1225, 356] width 21 height 21
click at [177, 244] on div at bounding box center [184, 243] width 237 height 133
click at [155, 127] on div "Overview" at bounding box center [668, 110] width 1200 height 34
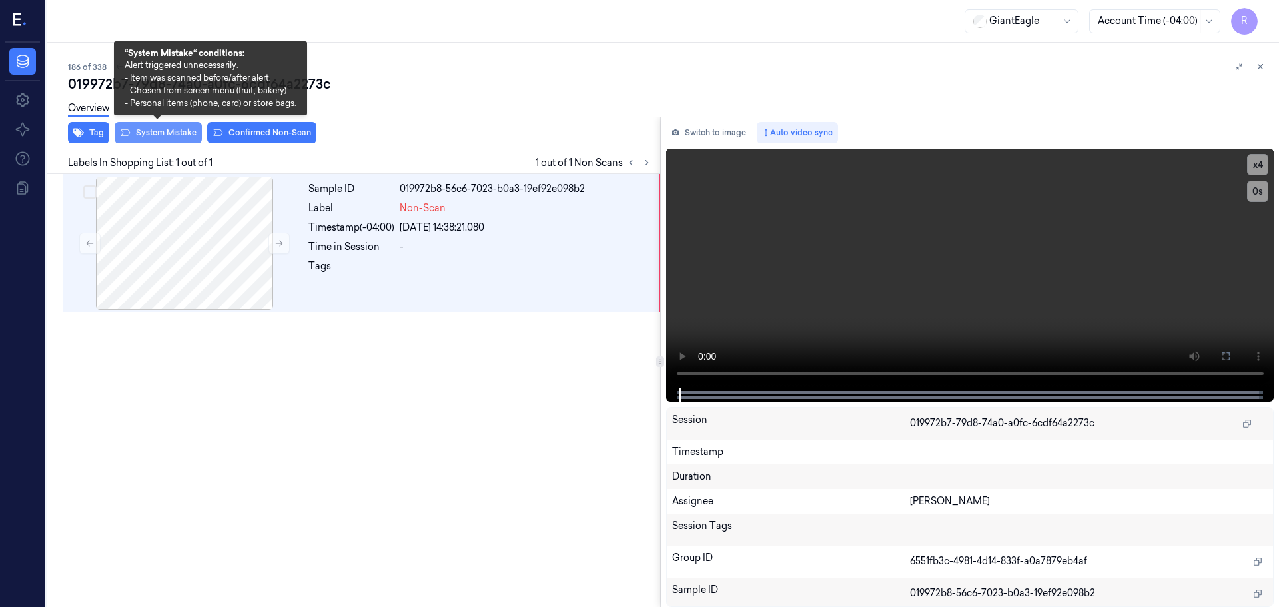
click at [153, 136] on button "System Mistake" at bounding box center [158, 132] width 87 height 21
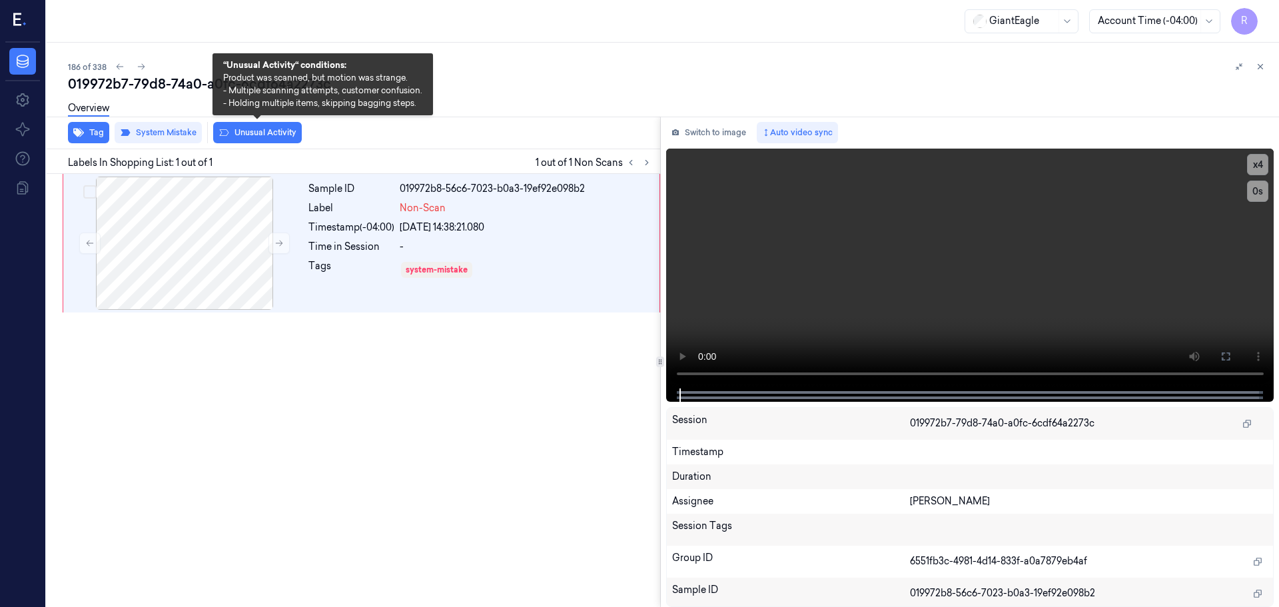
click at [282, 132] on button "Unusual Activity" at bounding box center [257, 132] width 89 height 21
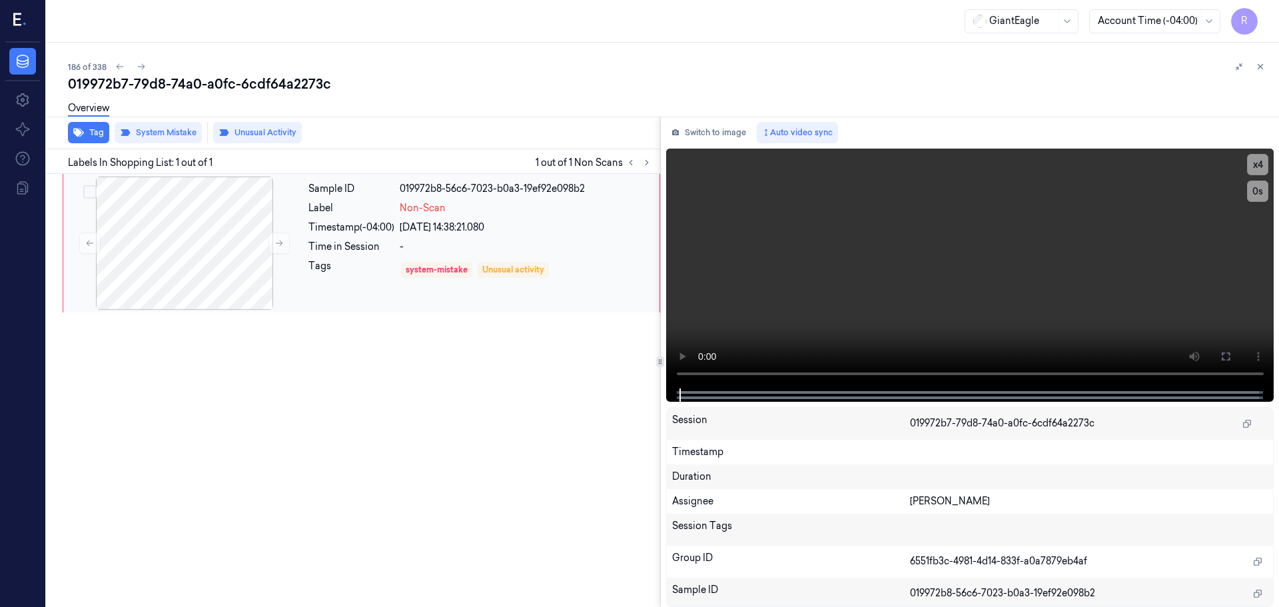
click at [342, 256] on div "Sample ID 019972b8-56c6-7023-b0a3-19ef92e098b2 Label Non-Scan Timestamp (-04:00…" at bounding box center [480, 243] width 354 height 133
click at [155, 212] on div at bounding box center [184, 243] width 237 height 133
click at [311, 215] on div "Sample ID 019972b8-56c6-7023-b0a3-19ef92e098b2 Label Non-Scan Timestamp (-04:00…" at bounding box center [480, 243] width 354 height 133
click at [316, 290] on div "Sample ID 019972b8-56c6-7023-b0a3-19ef92e098b2 Label Non-Scan Timestamp (-04:00…" at bounding box center [480, 243] width 354 height 133
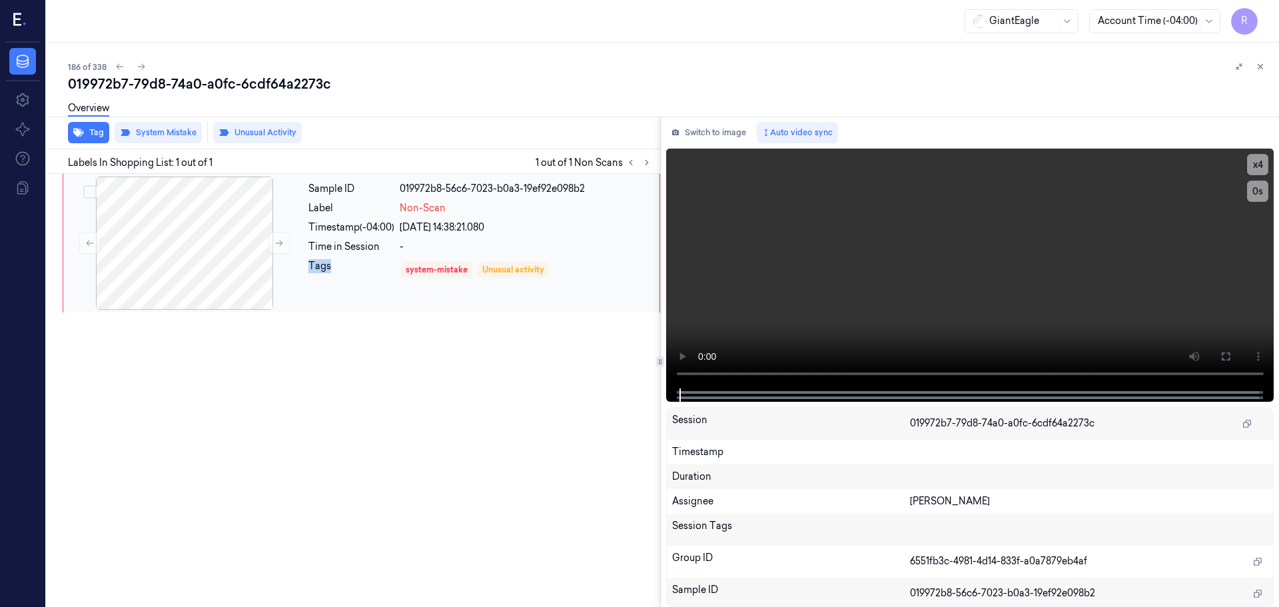
click at [316, 290] on div "Sample ID 019972b8-56c6-7023-b0a3-19ef92e098b2 Label Non-Scan Timestamp (-04:00…" at bounding box center [480, 243] width 354 height 133
click at [1216, 358] on button at bounding box center [1225, 356] width 21 height 21
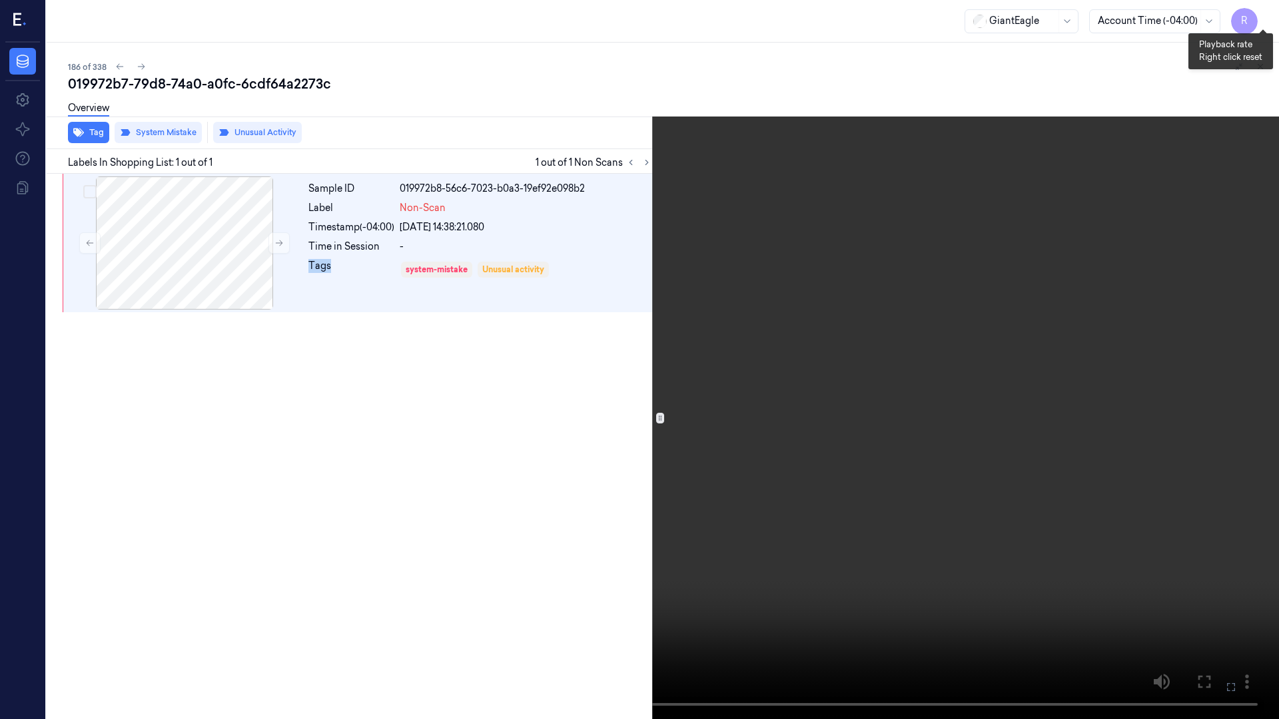
click at [1255, 19] on button "x 4" at bounding box center [1262, 15] width 21 height 21
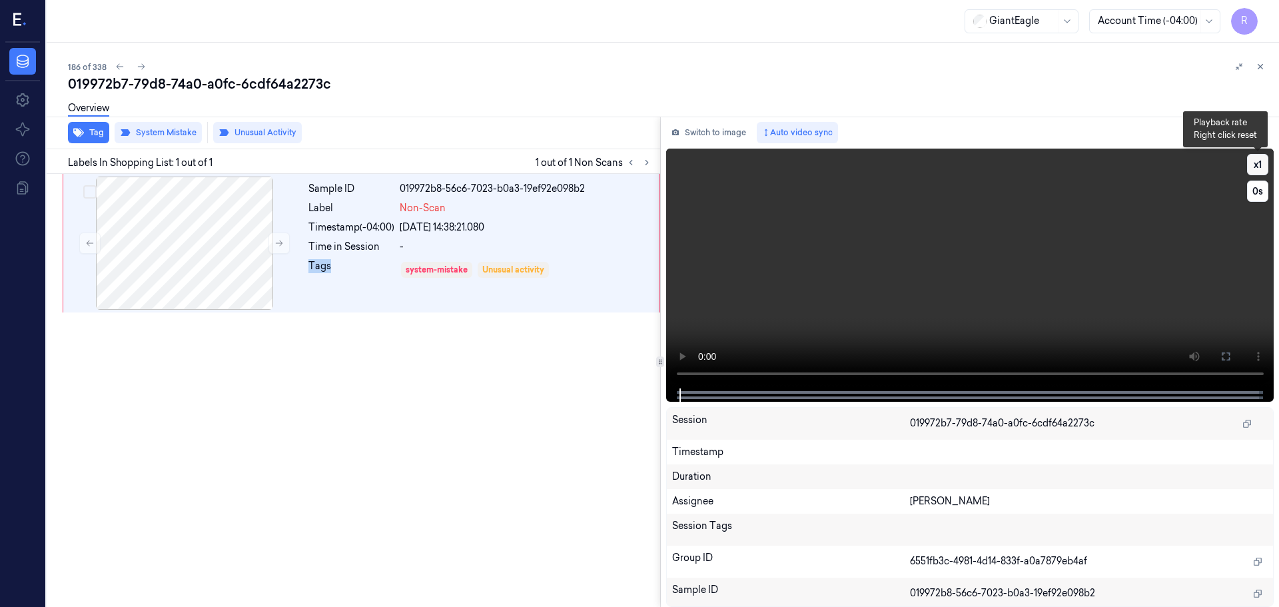
click at [1262, 165] on button "x 1" at bounding box center [1257, 164] width 21 height 21
click at [1254, 161] on button "x 2" at bounding box center [1257, 164] width 21 height 21
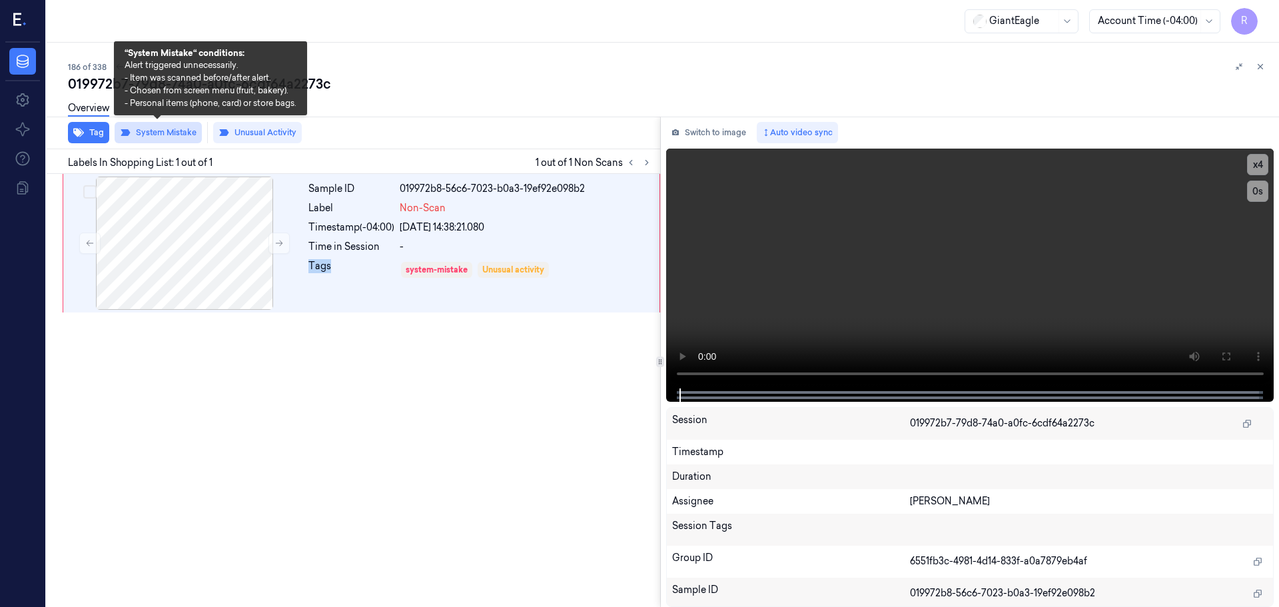
click at [170, 131] on button "System Mistake" at bounding box center [158, 132] width 87 height 21
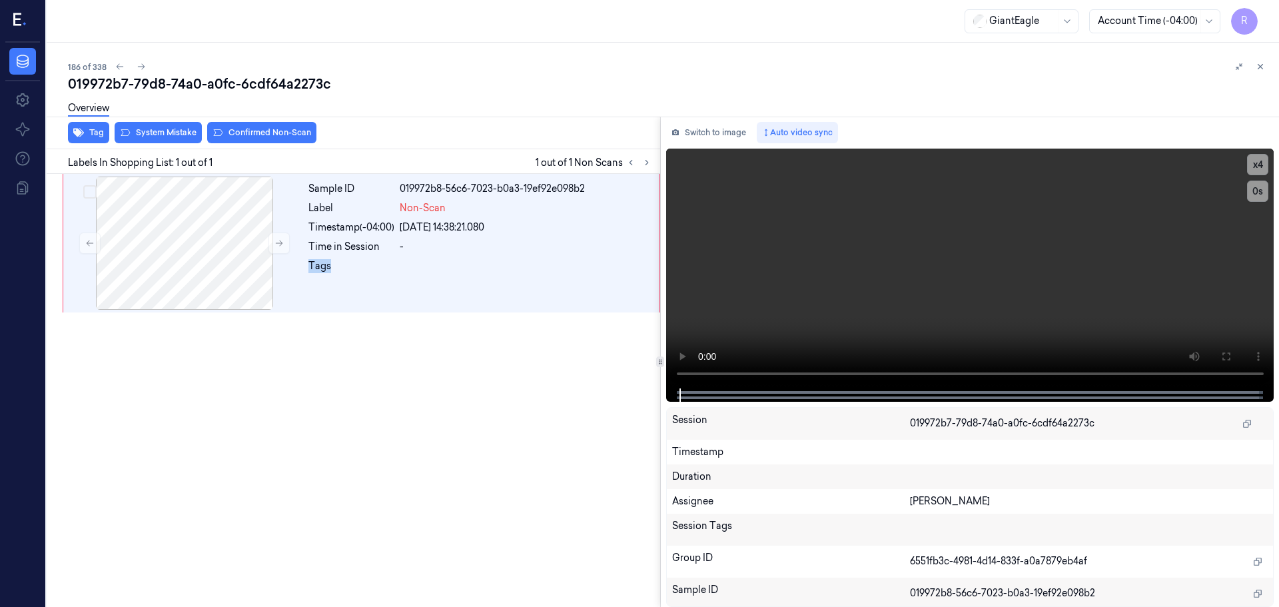
click at [265, 131] on button "Confirmed Non-Scan" at bounding box center [261, 132] width 109 height 21
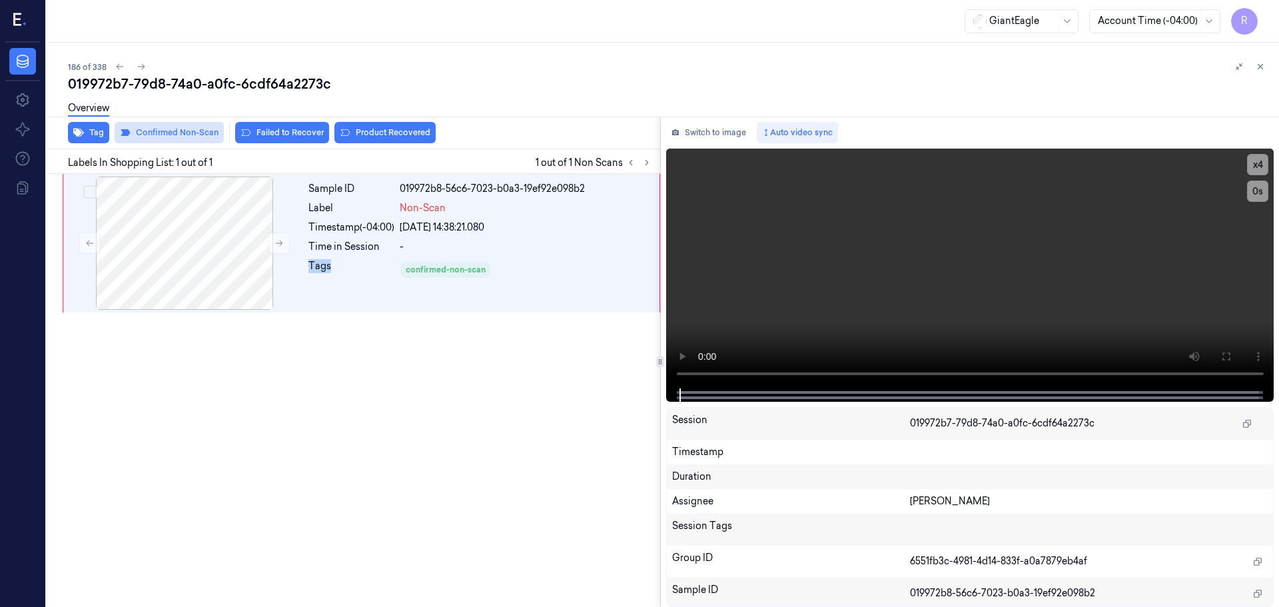
click at [177, 137] on button "Confirmed Non-Scan" at bounding box center [169, 132] width 109 height 21
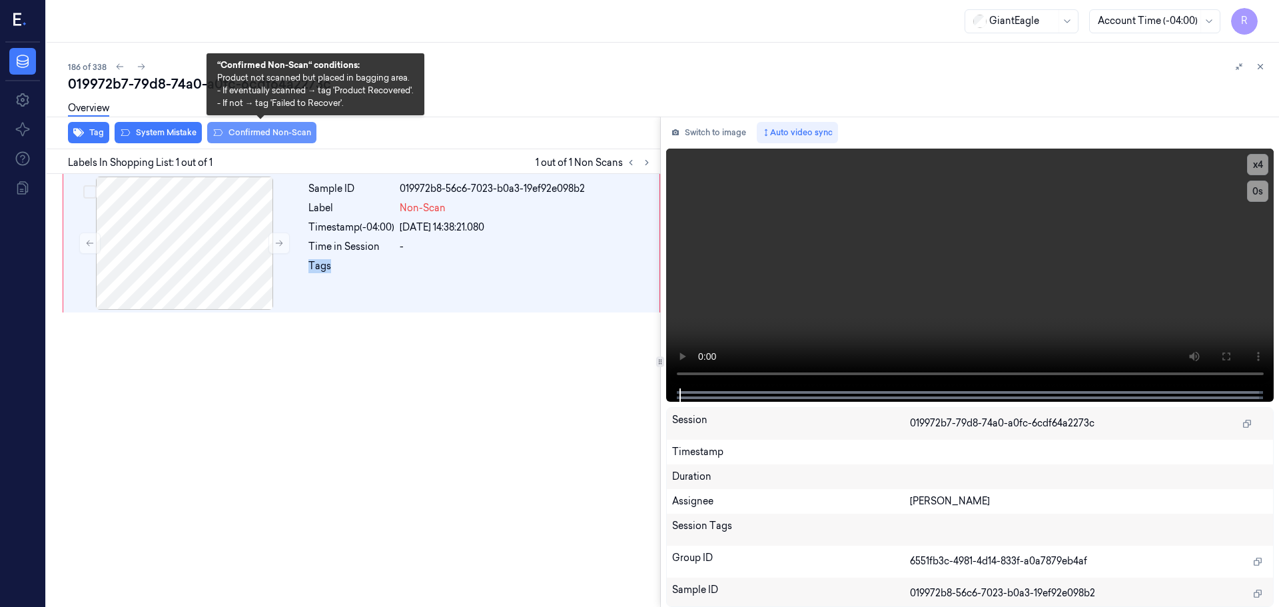
click at [237, 129] on button "Confirmed Non-Scan" at bounding box center [261, 132] width 109 height 21
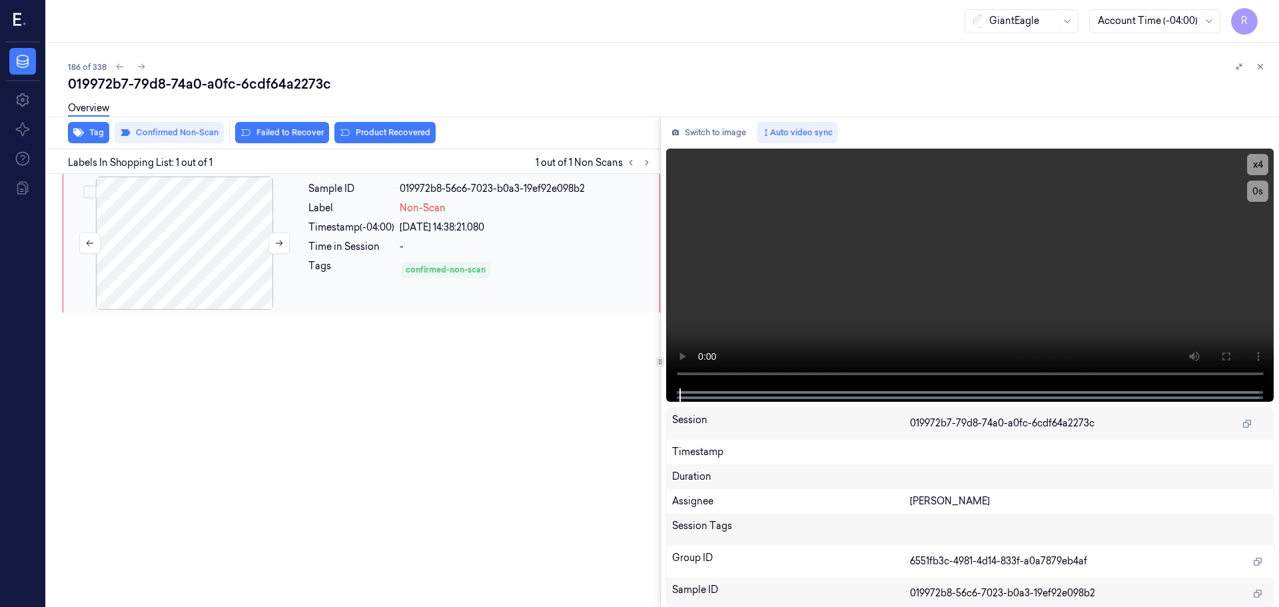
click at [211, 217] on div at bounding box center [184, 243] width 237 height 133
click at [630, 167] on icon at bounding box center [630, 162] width 9 height 9
click at [642, 160] on icon at bounding box center [646, 162] width 9 height 9
click at [436, 253] on div "-" at bounding box center [526, 247] width 252 height 14
click at [1258, 68] on icon at bounding box center [1260, 66] width 9 height 9
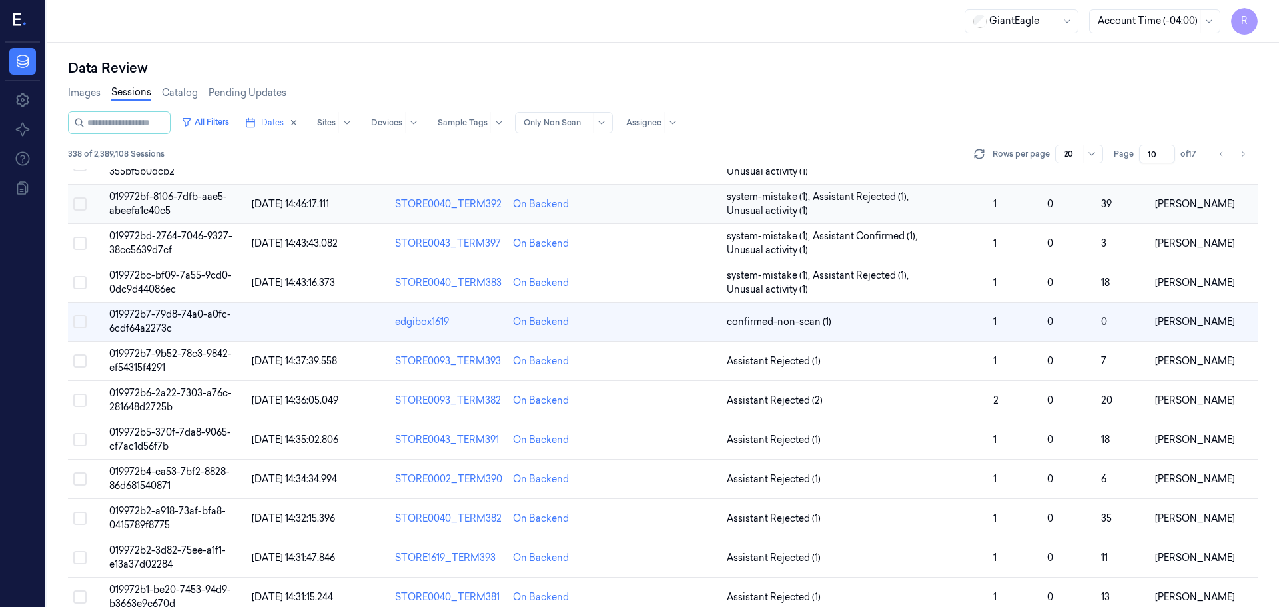
scroll to position [93, 0]
click at [909, 364] on span "Assistant Rejected (1)" at bounding box center [855, 361] width 256 height 14
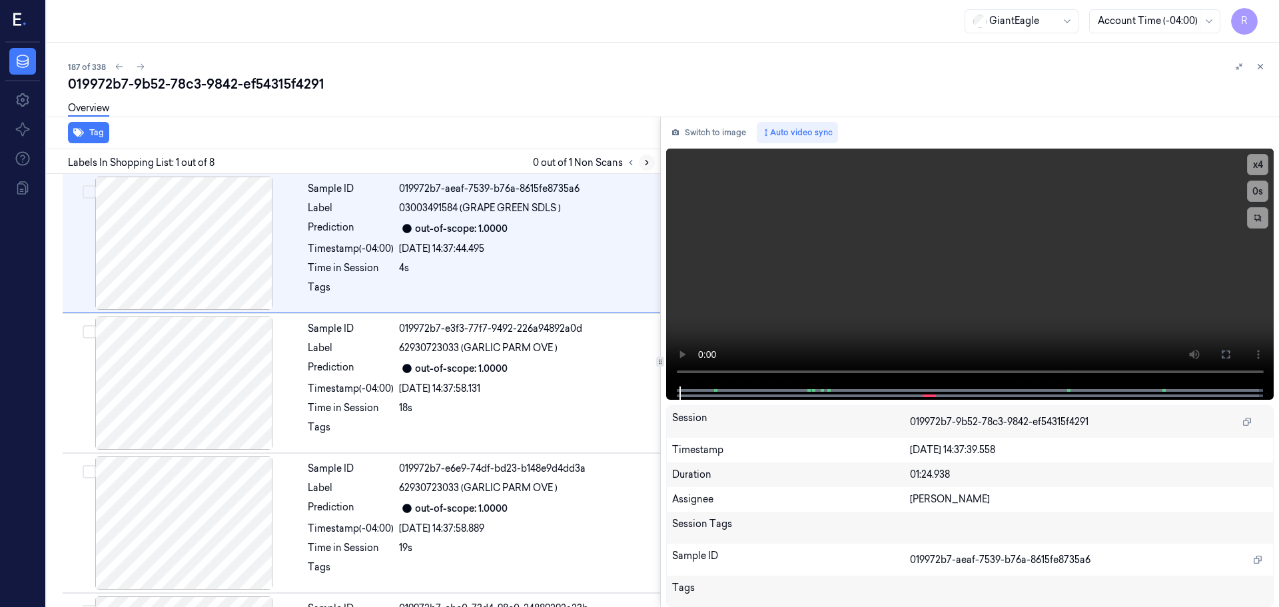
click at [644, 157] on button at bounding box center [647, 163] width 16 height 16
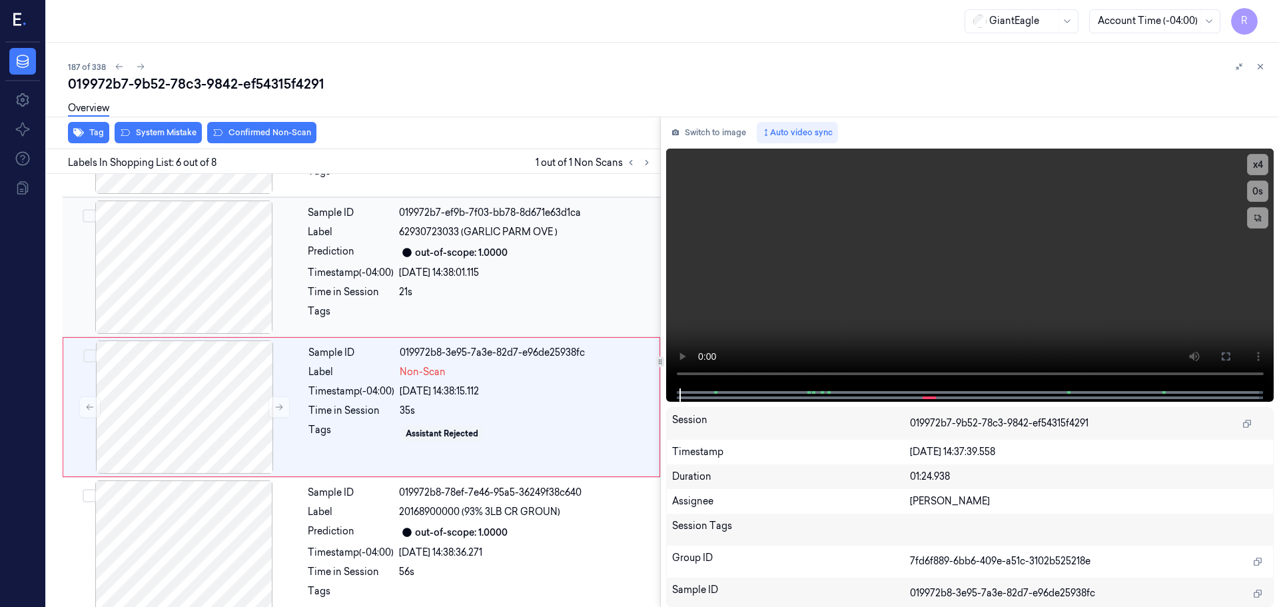
scroll to position [552, 0]
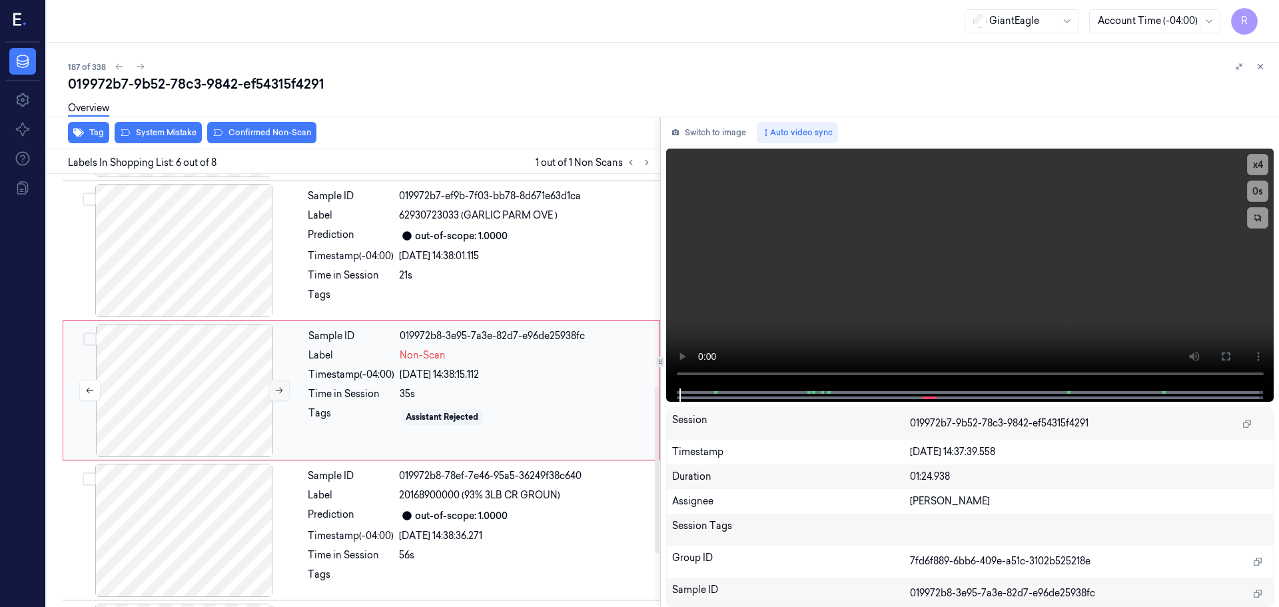
click at [280, 385] on button at bounding box center [278, 390] width 21 height 21
click at [1230, 359] on icon at bounding box center [1226, 356] width 8 height 8
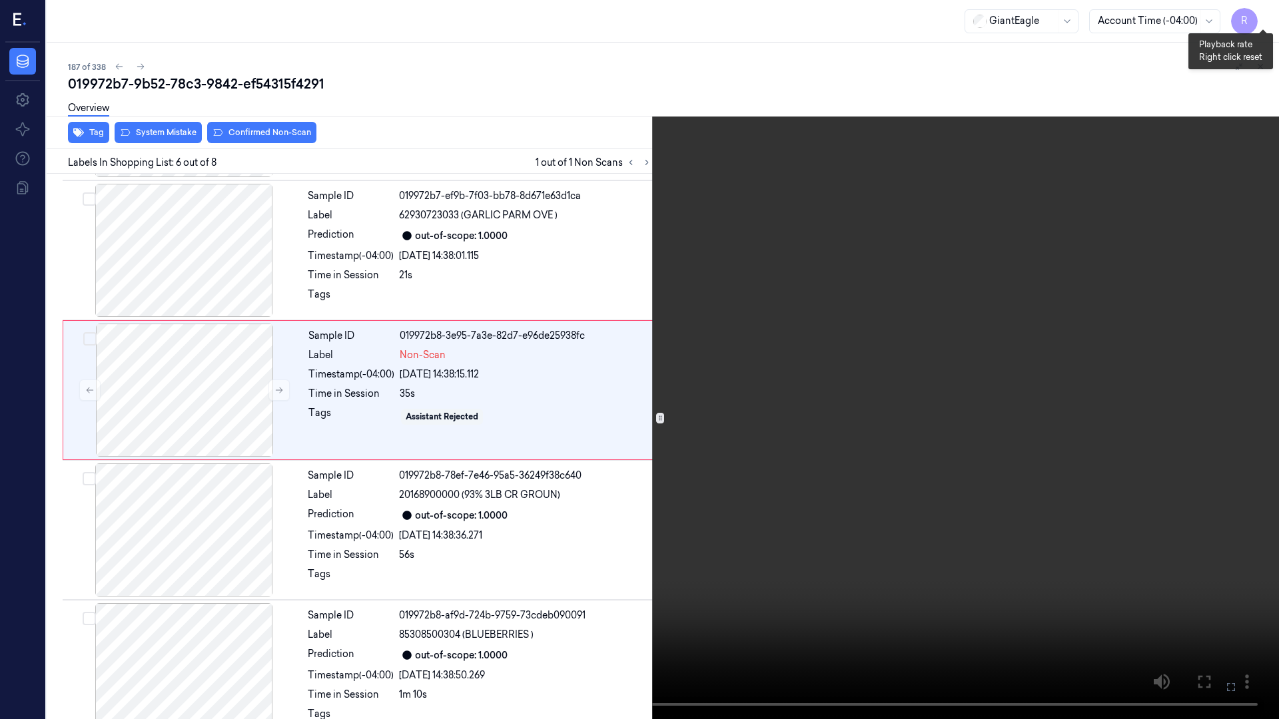
click at [1265, 17] on button "x 4" at bounding box center [1262, 15] width 21 height 21
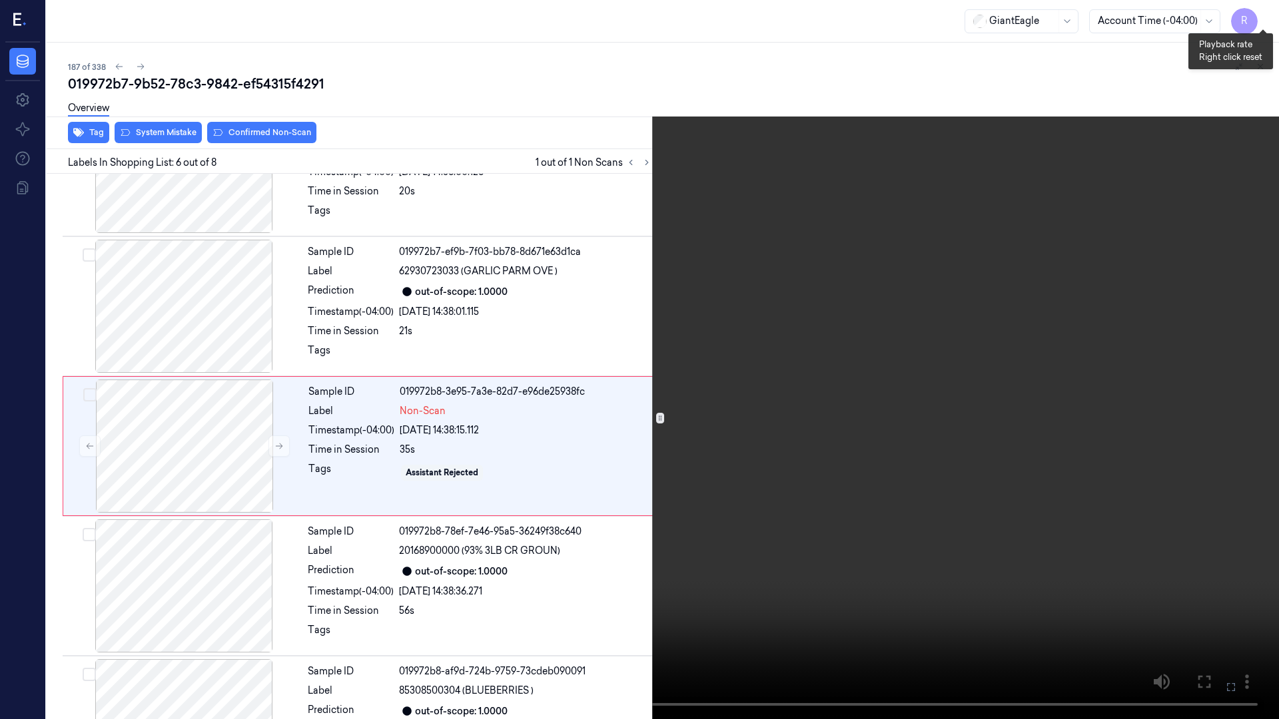
click at [1265, 17] on button "x 1" at bounding box center [1262, 15] width 21 height 21
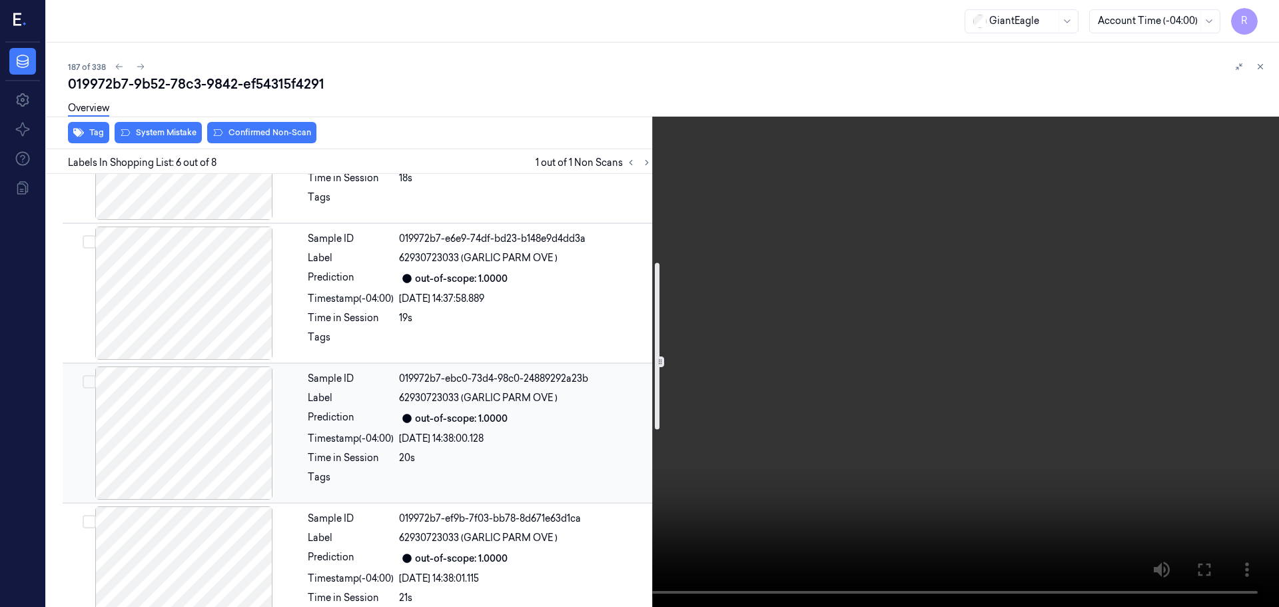
scroll to position [0, 0]
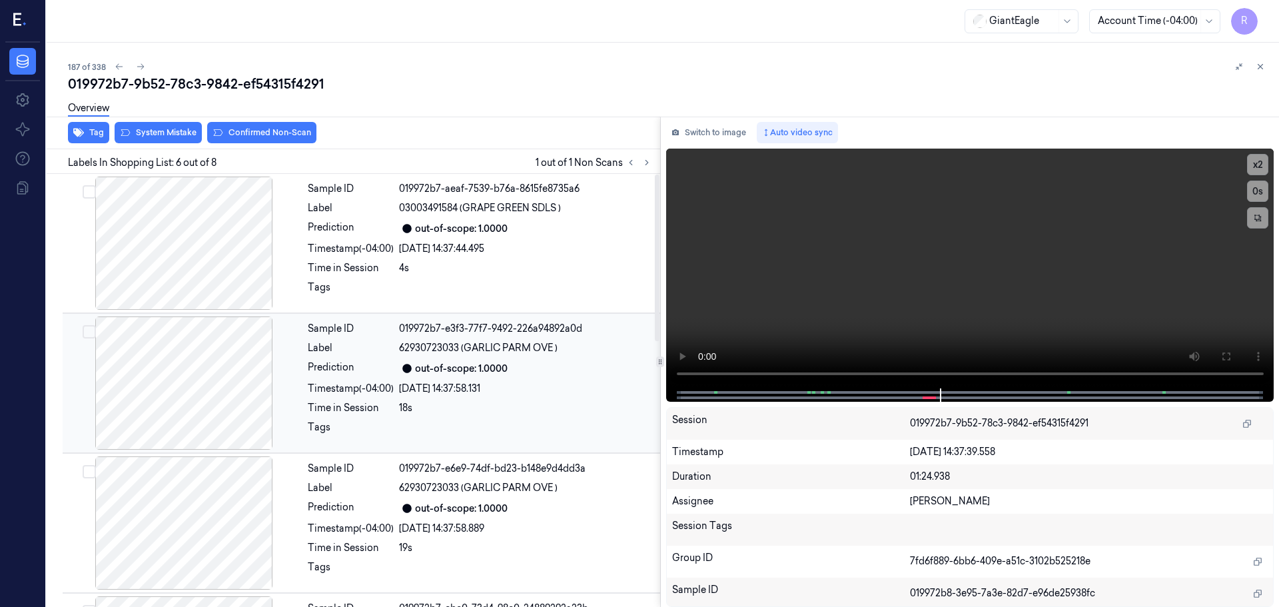
click at [404, 389] on div "[DATE] 14:37:58.131" at bounding box center [525, 389] width 253 height 14
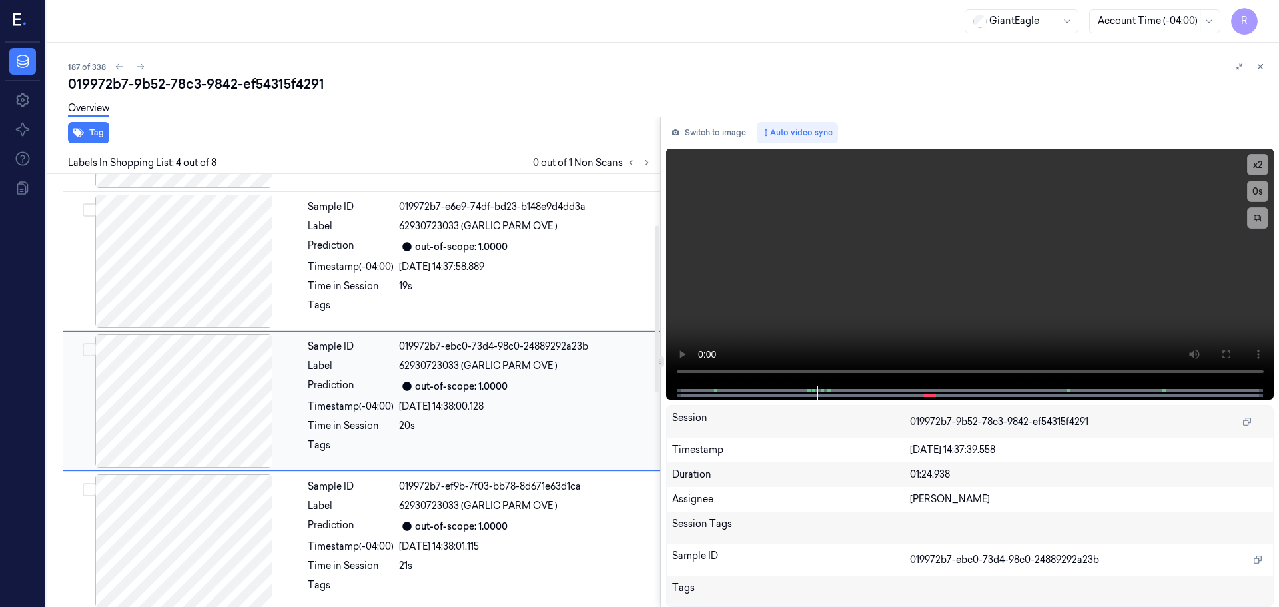
click at [480, 378] on div "Sample ID 019972b7-ebc0-73d4-98c0-24889292a23b Label 62930723033 (GARLIC PARM O…" at bounding box center [479, 400] width 355 height 133
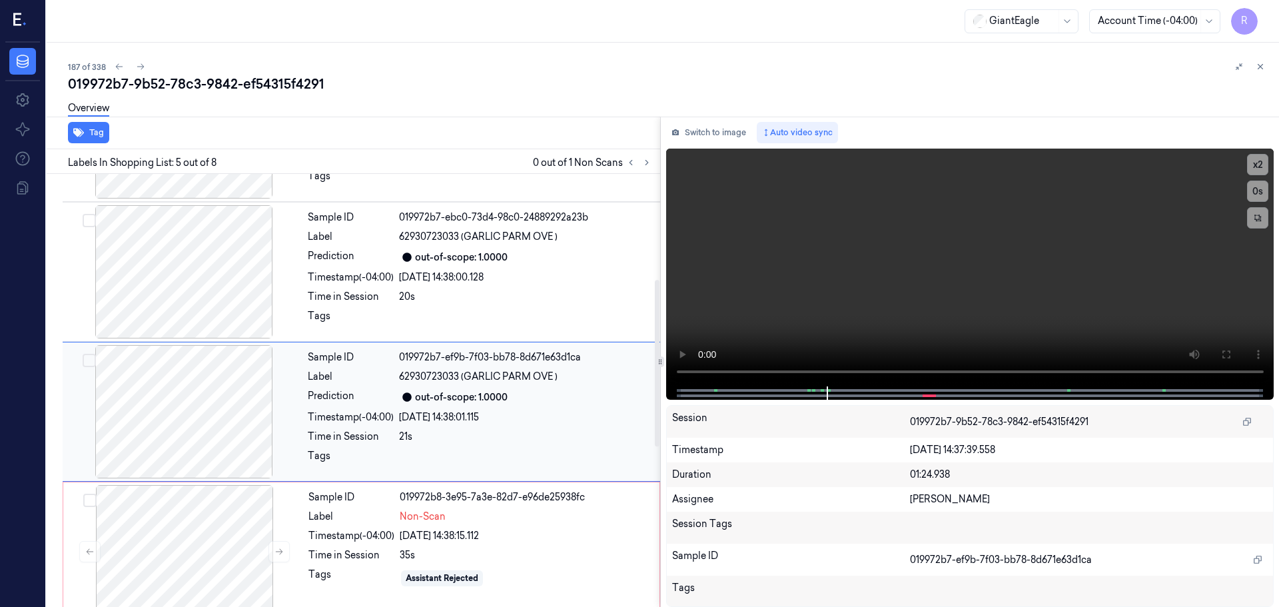
click at [582, 372] on div "Sample ID 019972b7-ef9b-7f03-bb78-8d671e63d1ca Label 62930723033 (GARLIC PARM O…" at bounding box center [479, 411] width 355 height 133
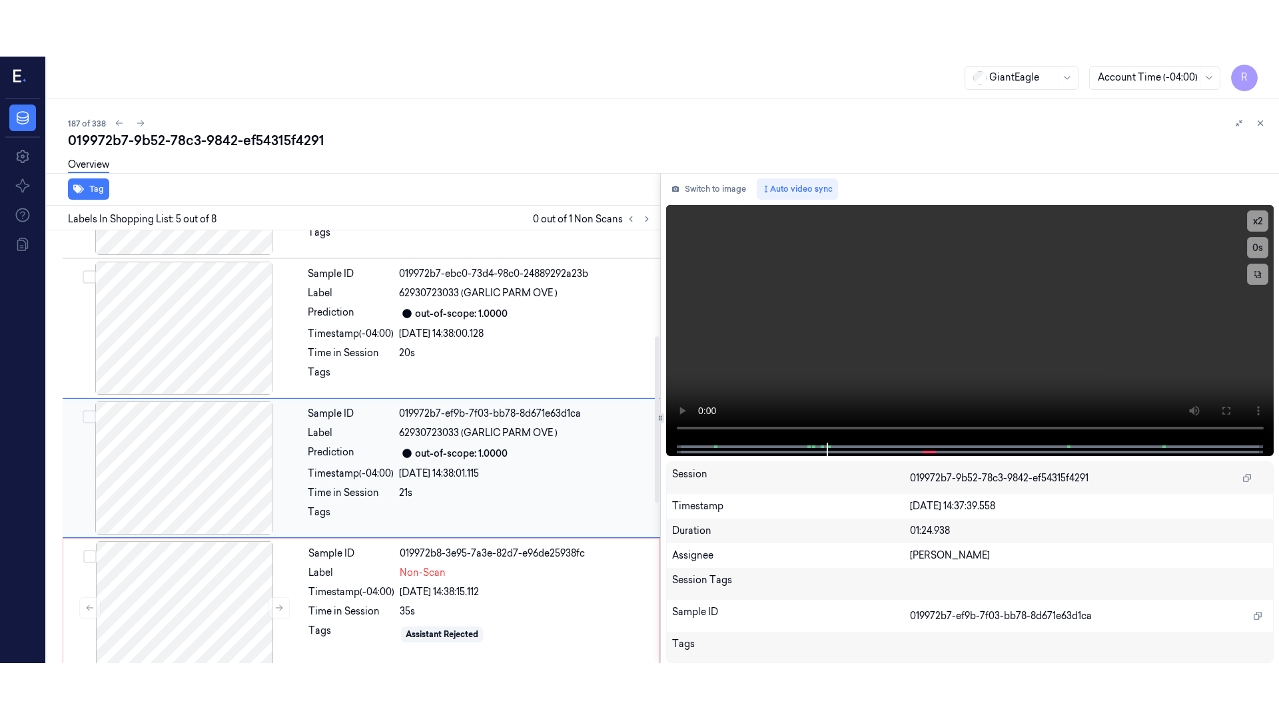
scroll to position [412, 0]
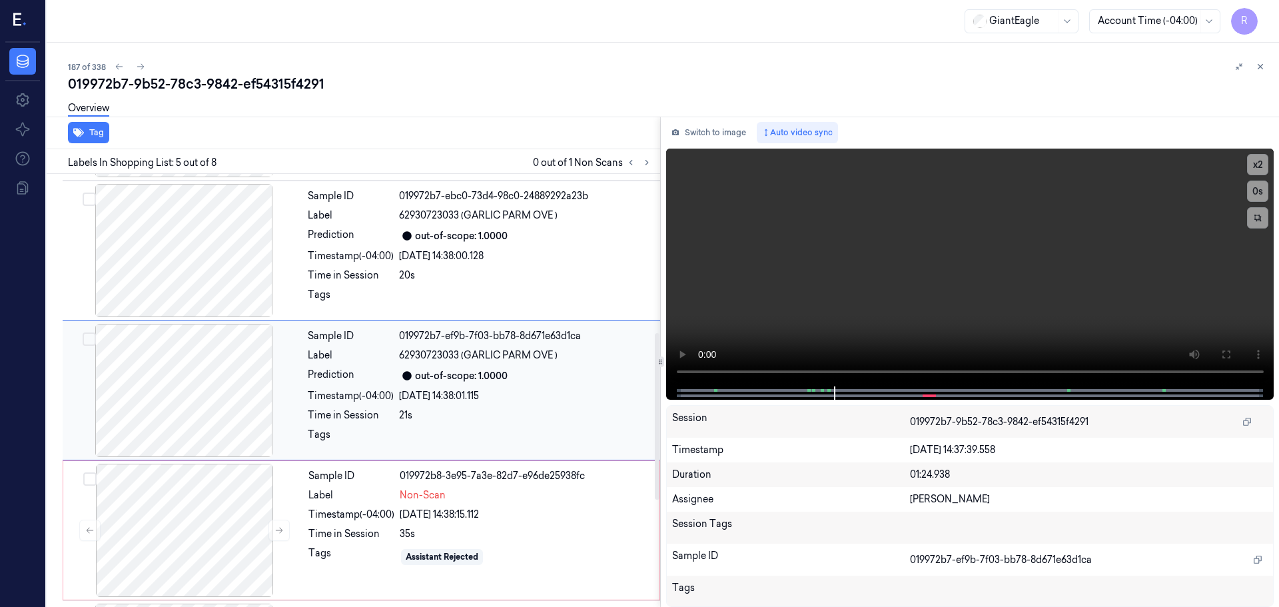
click at [571, 381] on div "out-of-scope: 1.0000" at bounding box center [525, 376] width 253 height 16
click at [1261, 163] on button "x 2" at bounding box center [1257, 164] width 21 height 21
click at [1256, 162] on button "x 4" at bounding box center [1257, 164] width 21 height 21
click at [1230, 353] on icon at bounding box center [1226, 354] width 8 height 8
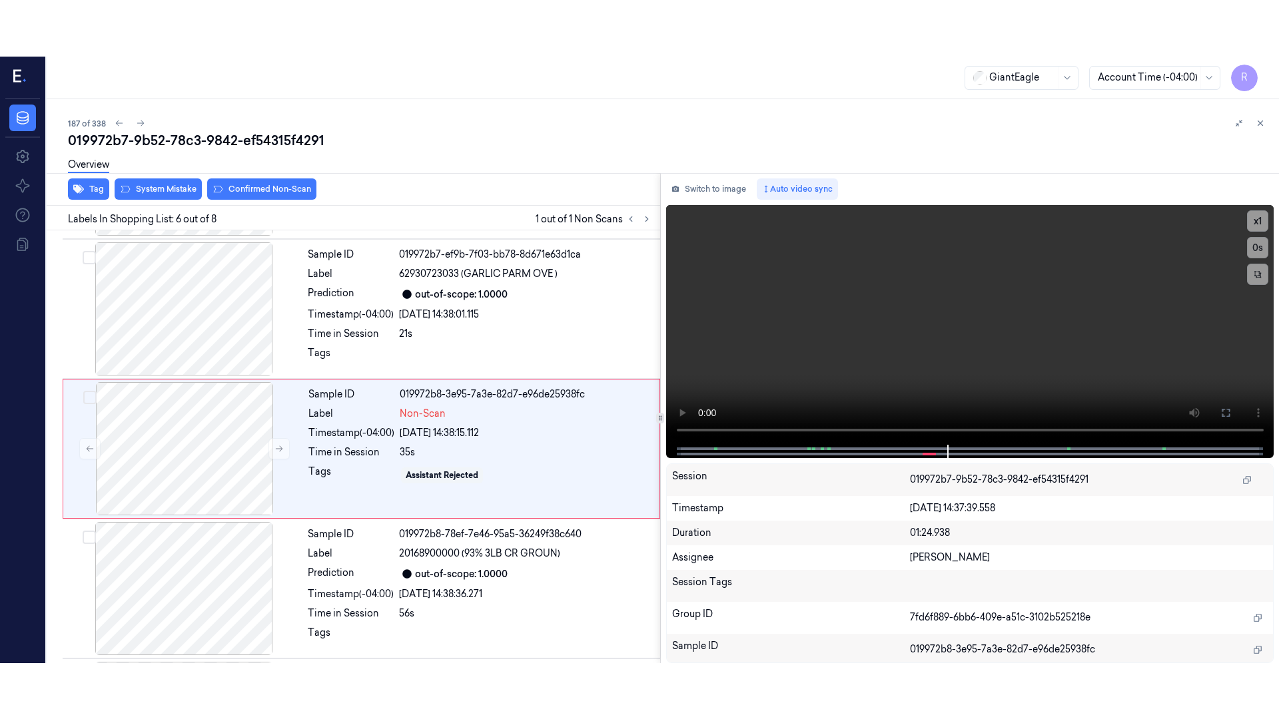
scroll to position [552, 0]
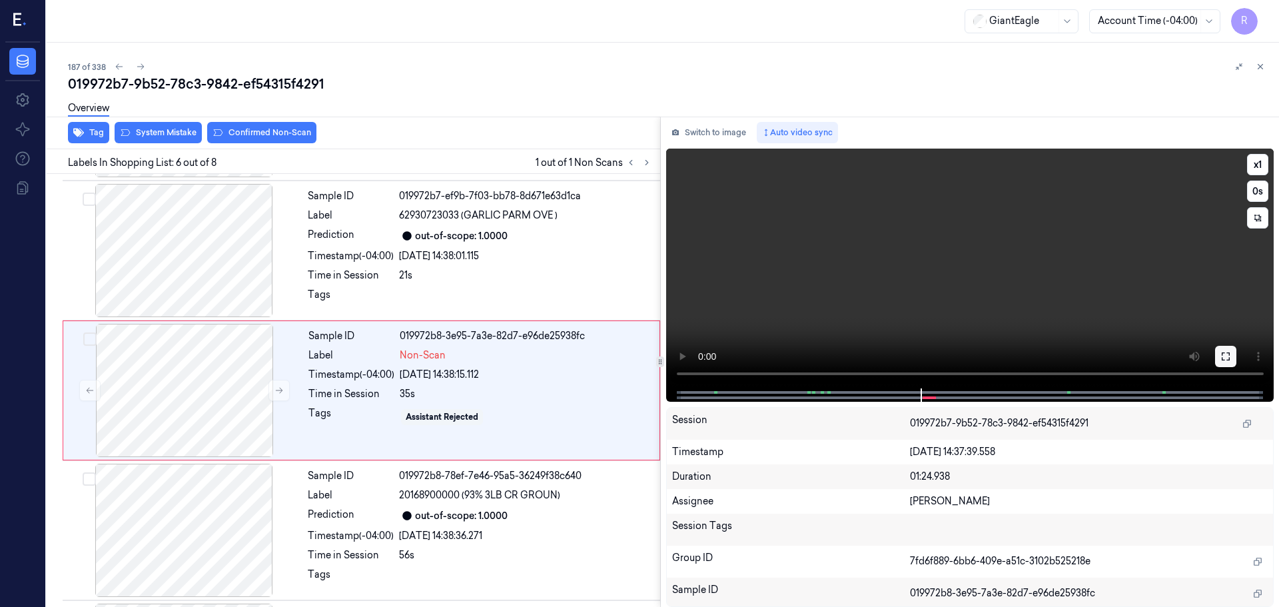
click at [1222, 352] on icon at bounding box center [1225, 356] width 11 height 11
click at [1249, 167] on button "x 1" at bounding box center [1257, 164] width 21 height 21
click at [1229, 351] on icon at bounding box center [1225, 356] width 11 height 11
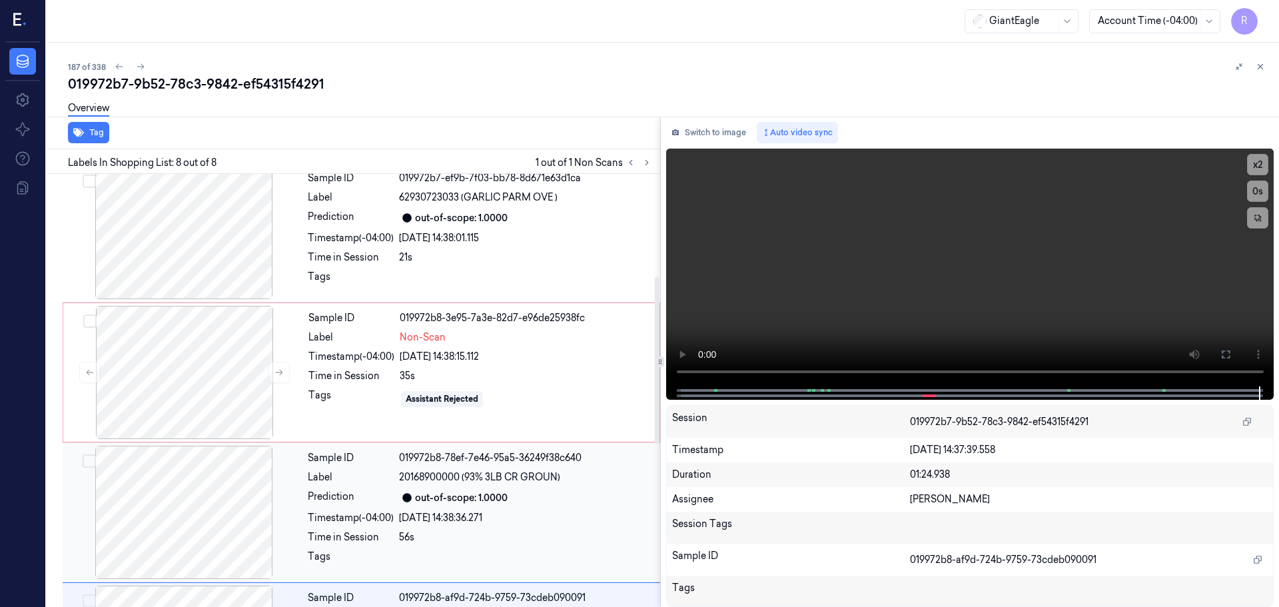
scroll to position [690, 0]
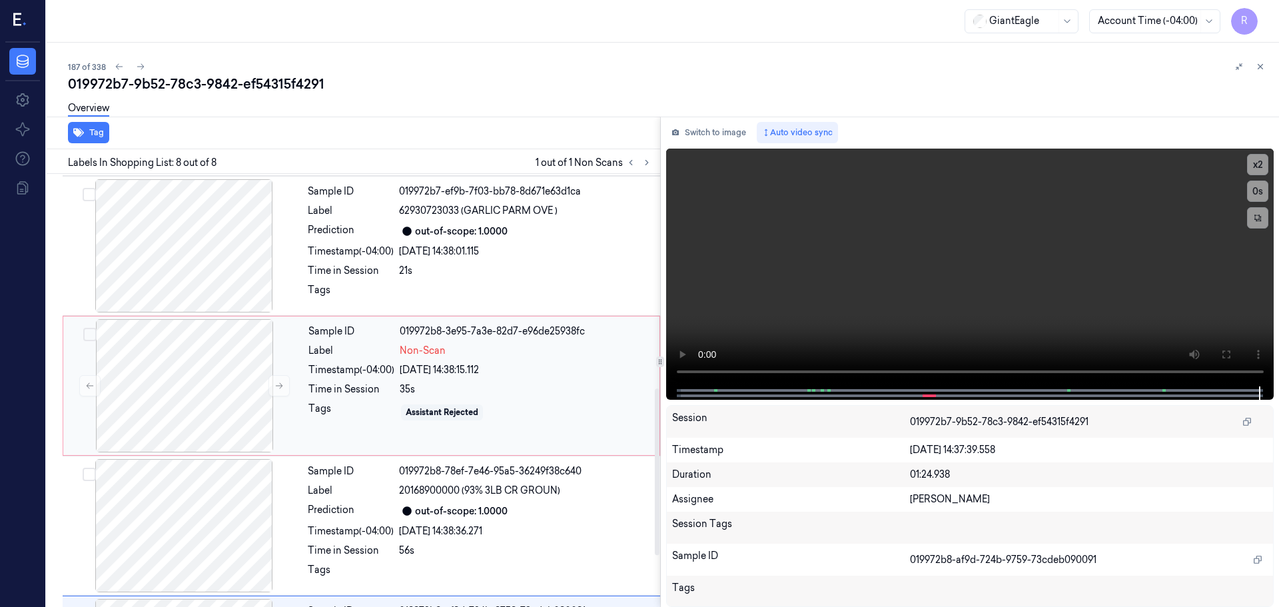
click at [348, 389] on div "Time in Session" at bounding box center [351, 389] width 86 height 14
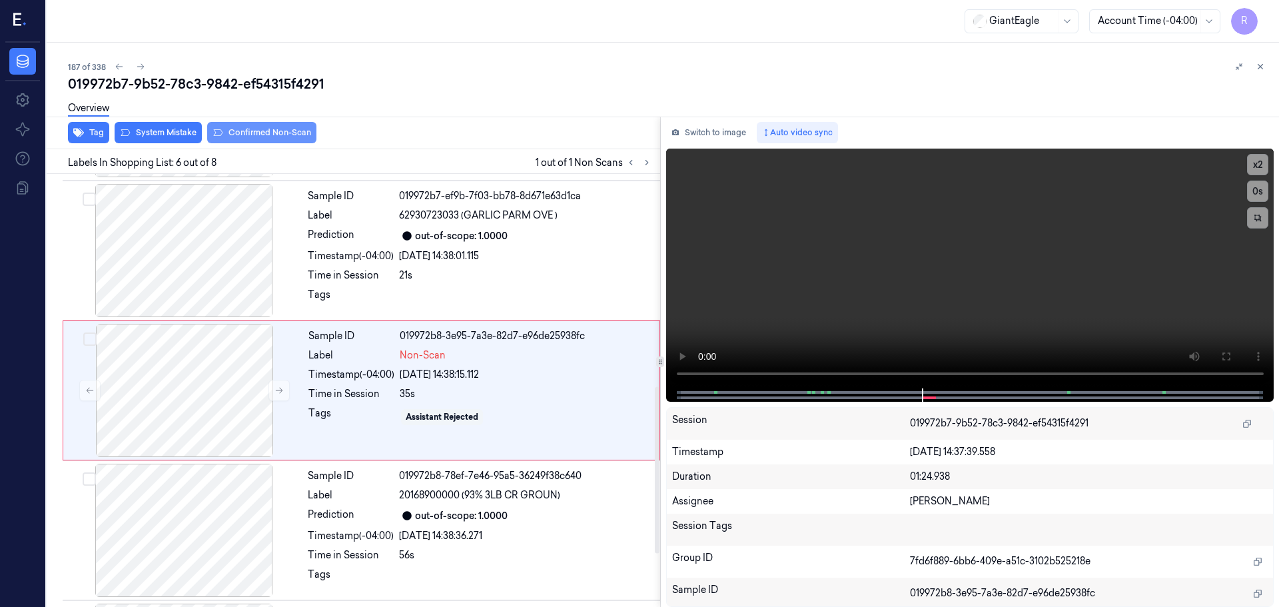
click at [266, 127] on button "Confirmed Non-Scan" at bounding box center [261, 132] width 109 height 21
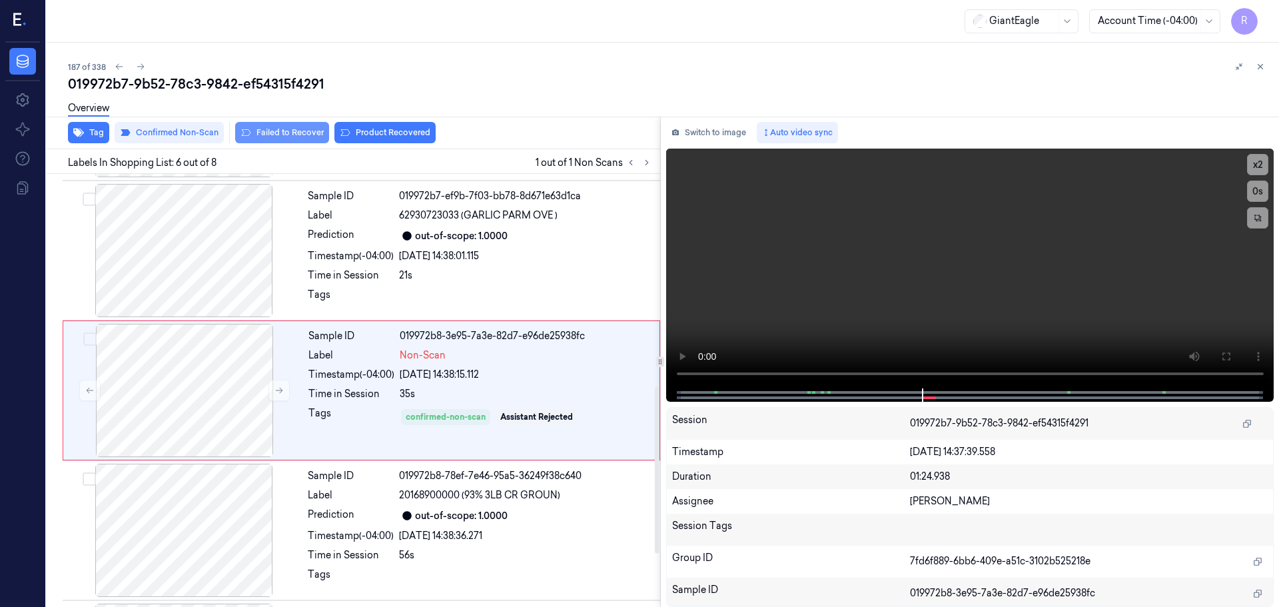
click at [258, 129] on button "Failed to Recover" at bounding box center [282, 132] width 94 height 21
click at [328, 513] on div "Prediction" at bounding box center [351, 516] width 86 height 16
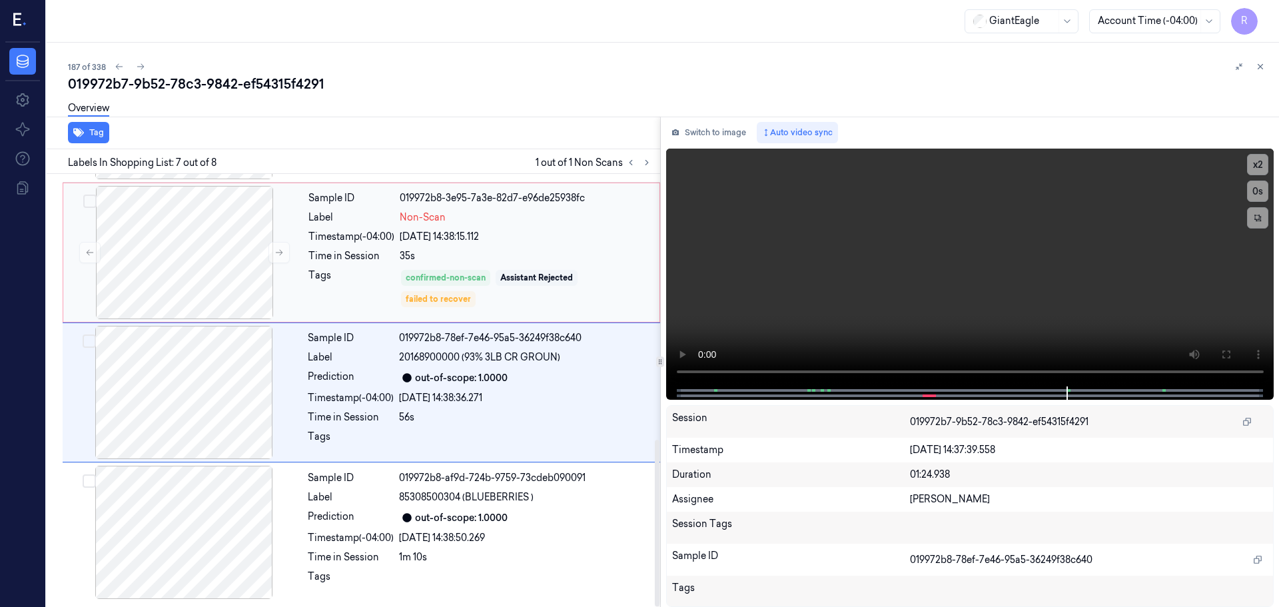
click at [359, 303] on div "Tags" at bounding box center [351, 288] width 86 height 40
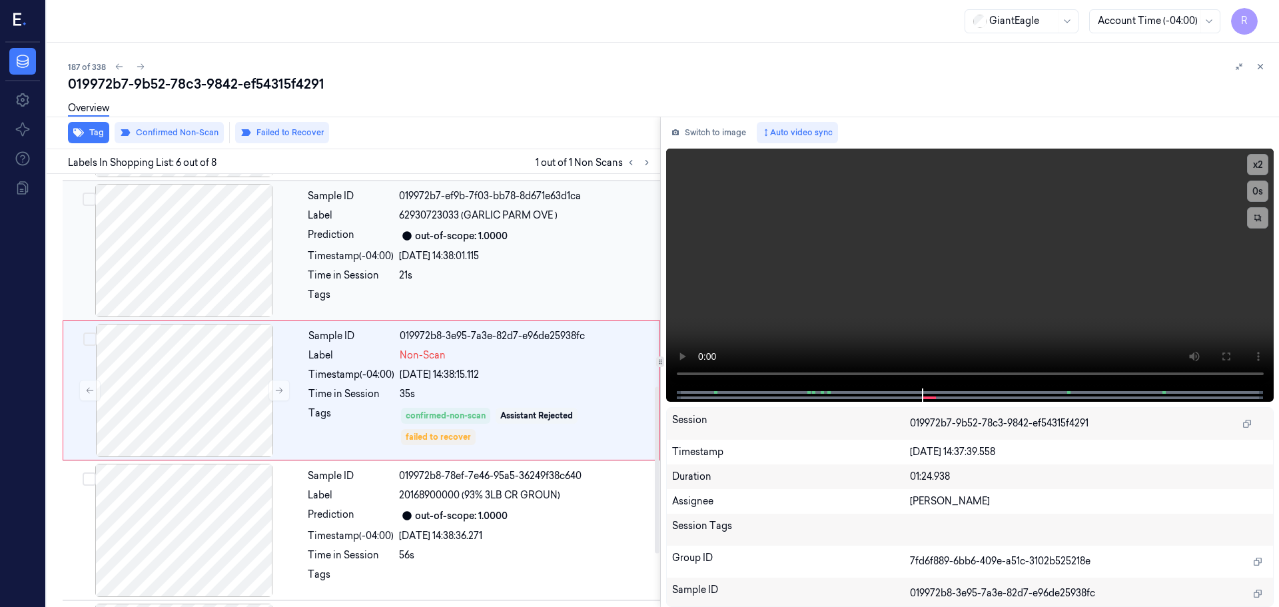
click at [386, 288] on div "Tags" at bounding box center [351, 298] width 86 height 21
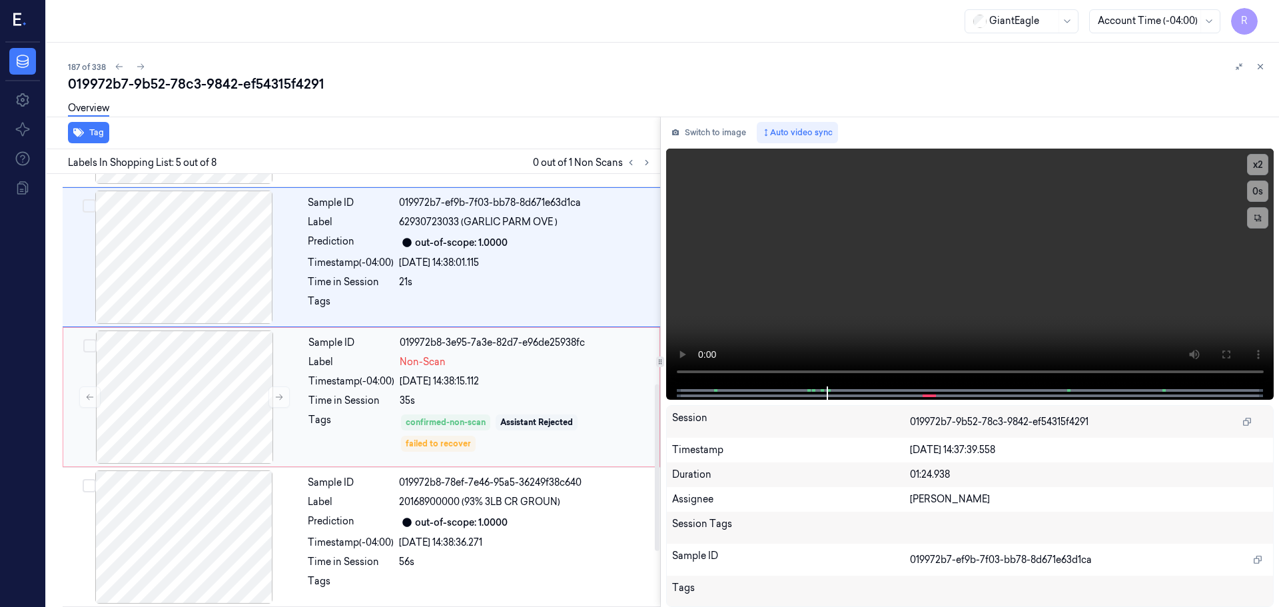
click at [358, 384] on div "Timestamp (-04:00)" at bounding box center [351, 381] width 86 height 14
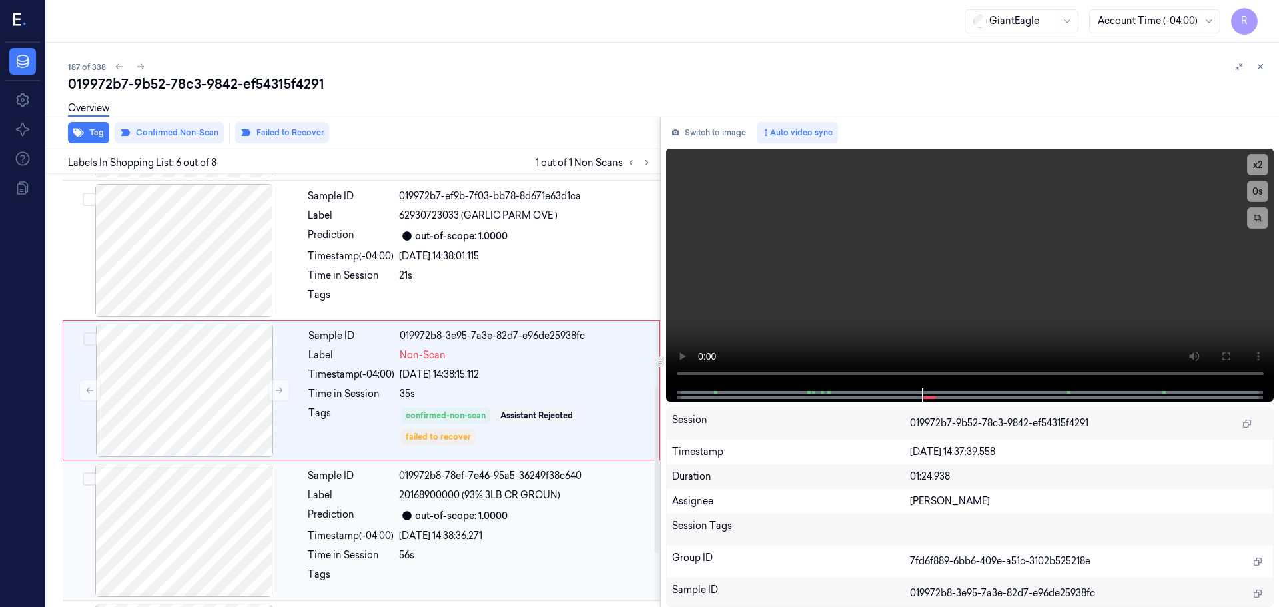
click at [378, 504] on div "Sample ID 019972b8-78ef-7e46-95a5-36249f38c640 Label 20168900000 (93% 3LB CR GR…" at bounding box center [479, 530] width 355 height 133
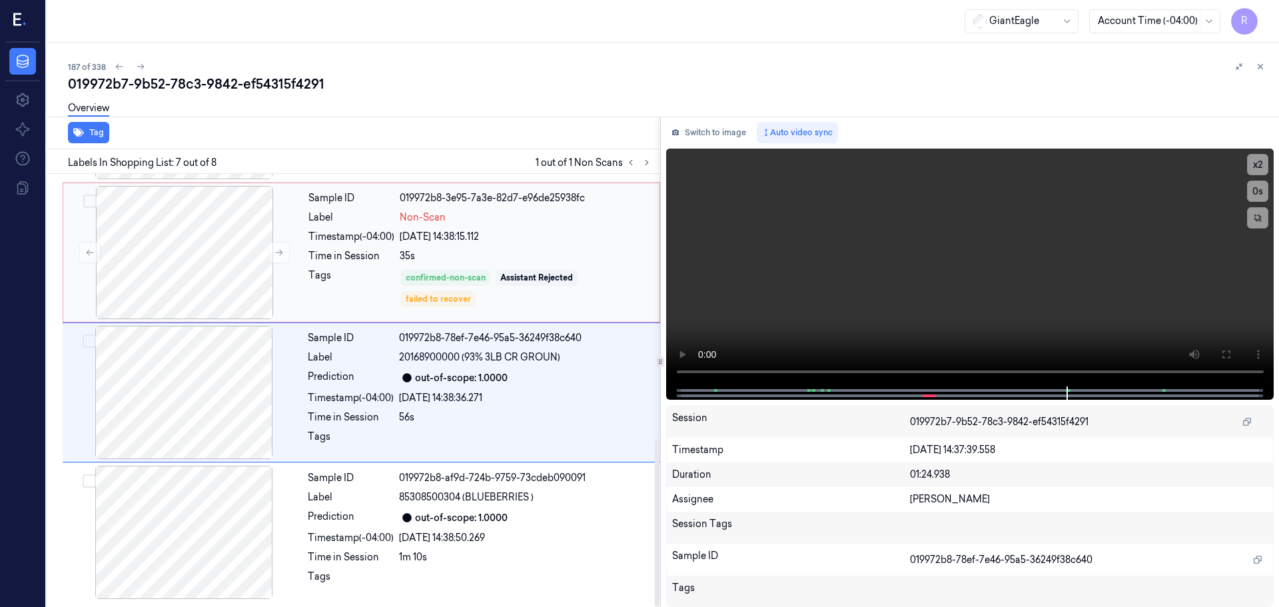
click at [384, 309] on div "Sample ID 019972b8-3e95-7a3e-82d7-e96de25938fc Label Non-Scan Timestamp (-04:00…" at bounding box center [480, 252] width 354 height 133
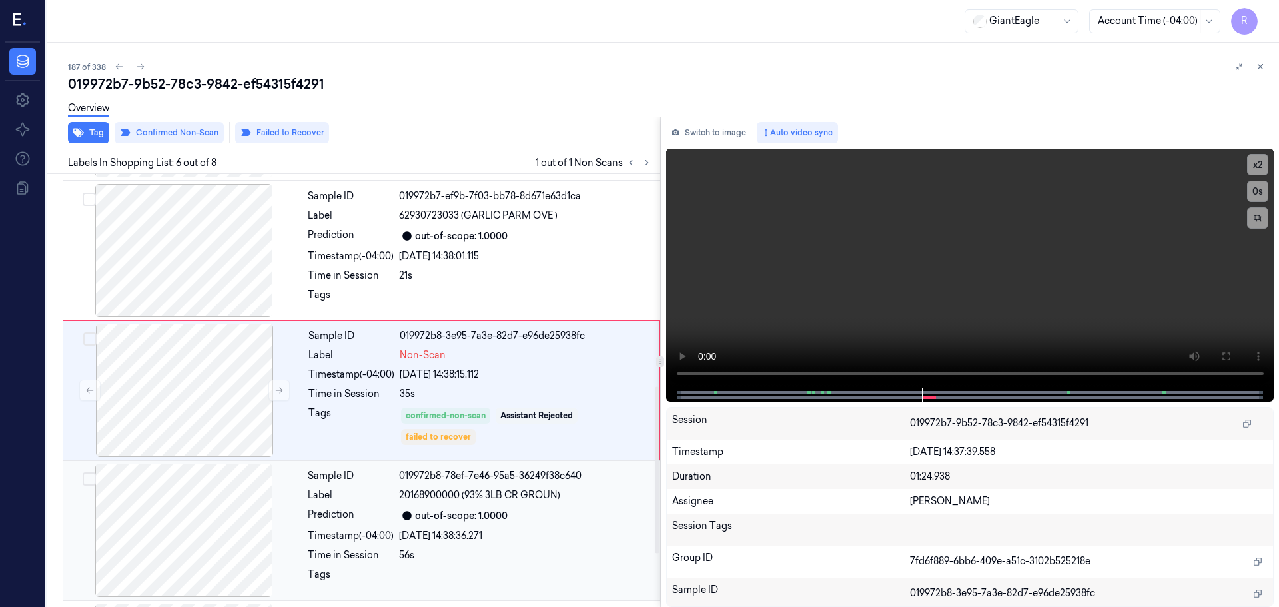
click at [415, 523] on div "out-of-scope: 1.0000" at bounding box center [525, 516] width 253 height 16
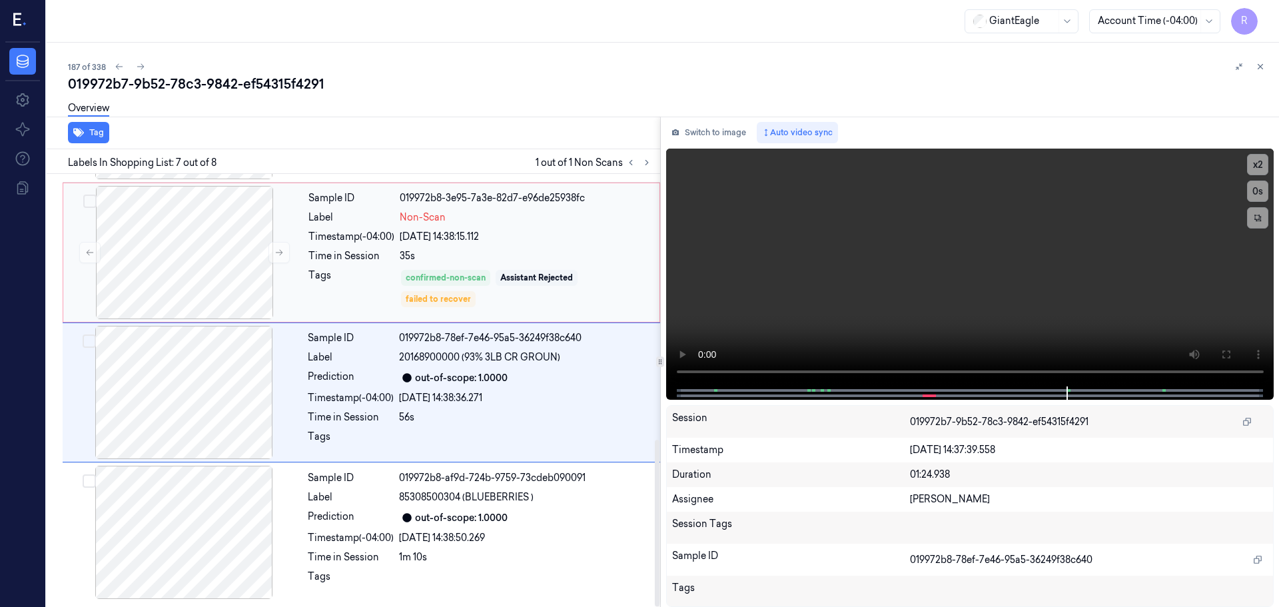
click at [361, 294] on div "Tags" at bounding box center [351, 288] width 86 height 40
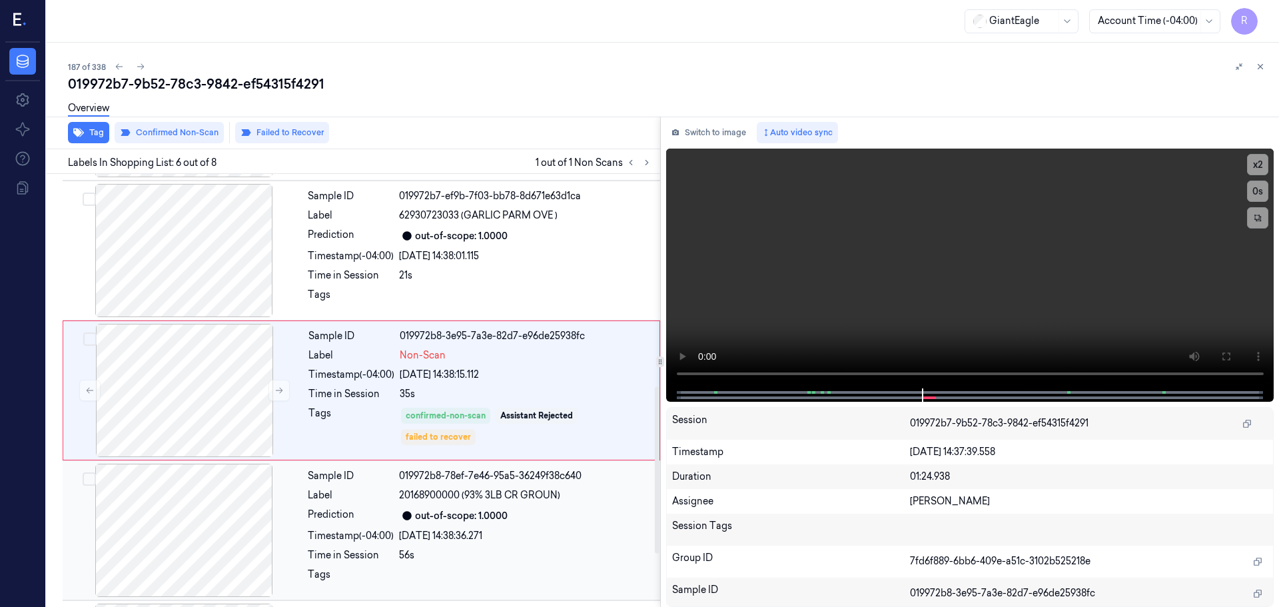
click at [484, 524] on div "Sample ID 019972b8-78ef-7e46-95a5-36249f38c640 Label 20168900000 (93% 3LB CR GR…" at bounding box center [479, 530] width 355 height 133
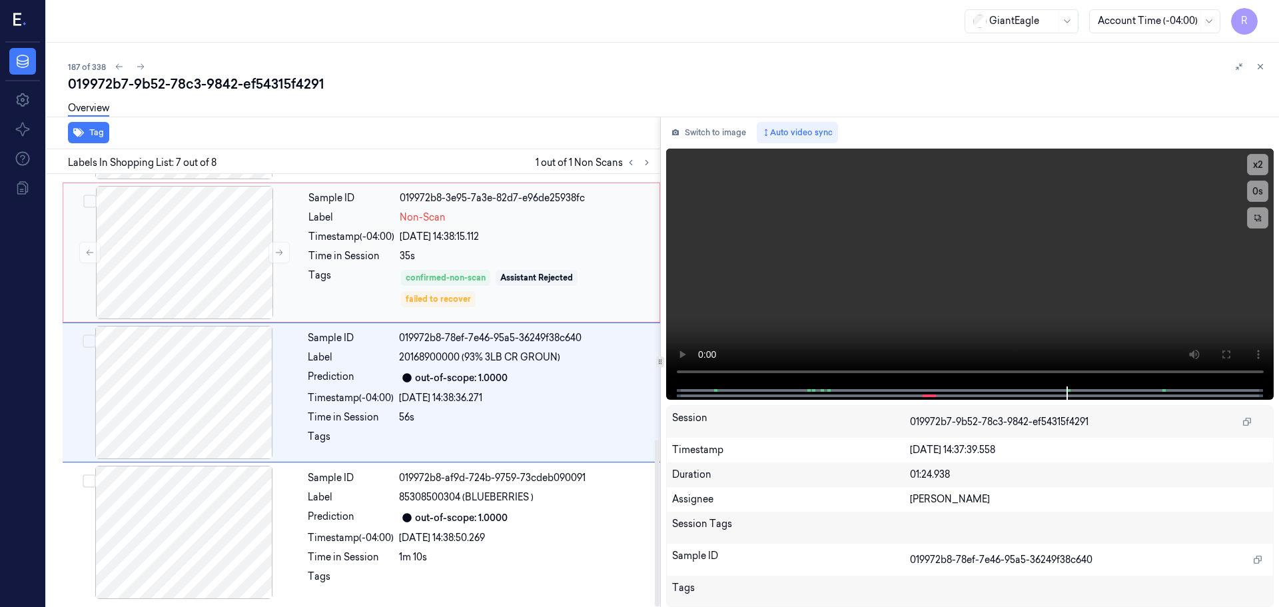
click at [446, 229] on div "Sample ID 019972b8-3e95-7a3e-82d7-e96de25938fc Label Non-Scan Timestamp (-04:00…" at bounding box center [480, 252] width 354 height 133
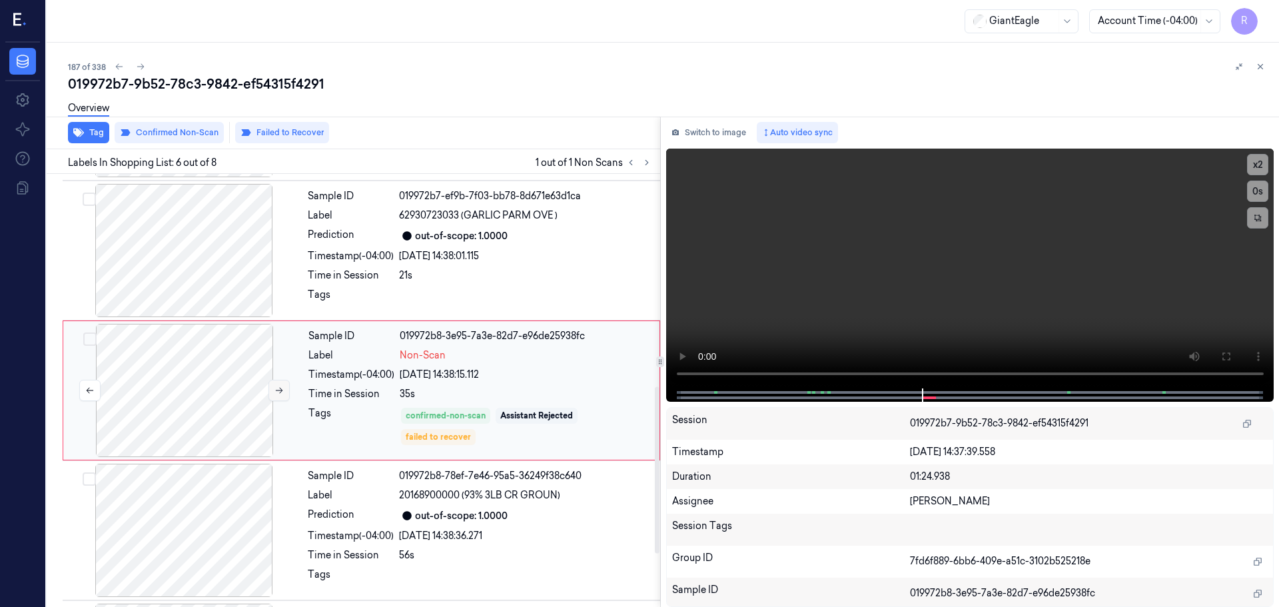
click at [282, 393] on icon at bounding box center [278, 390] width 9 height 9
click at [1267, 67] on button at bounding box center [1260, 67] width 16 height 16
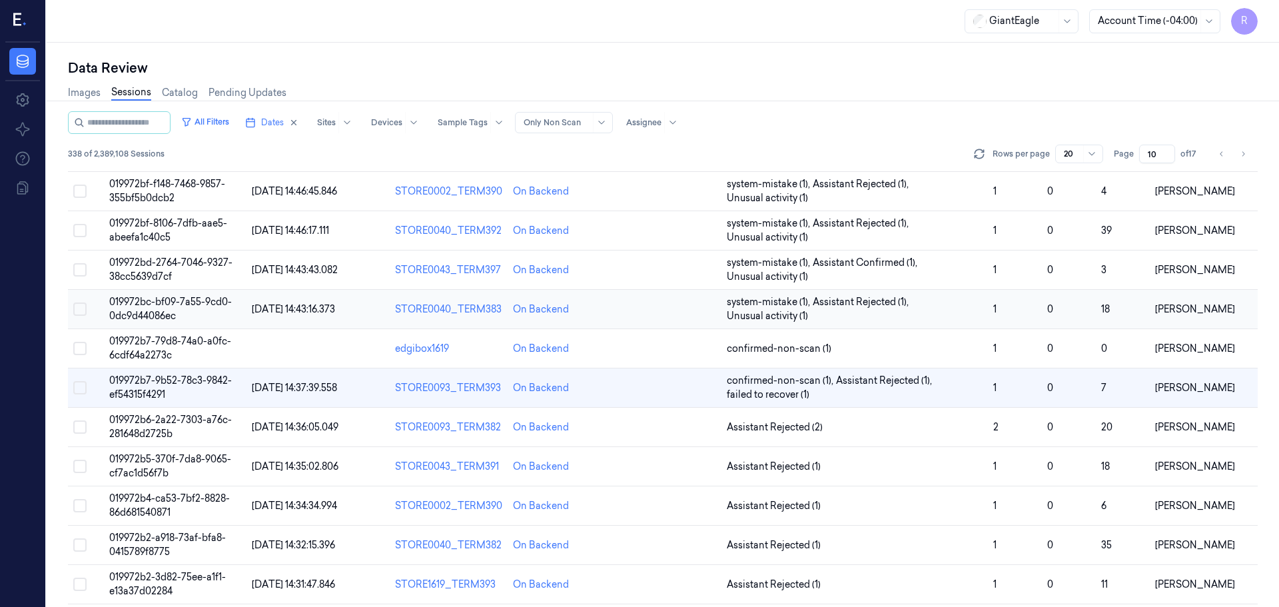
scroll to position [132, 0]
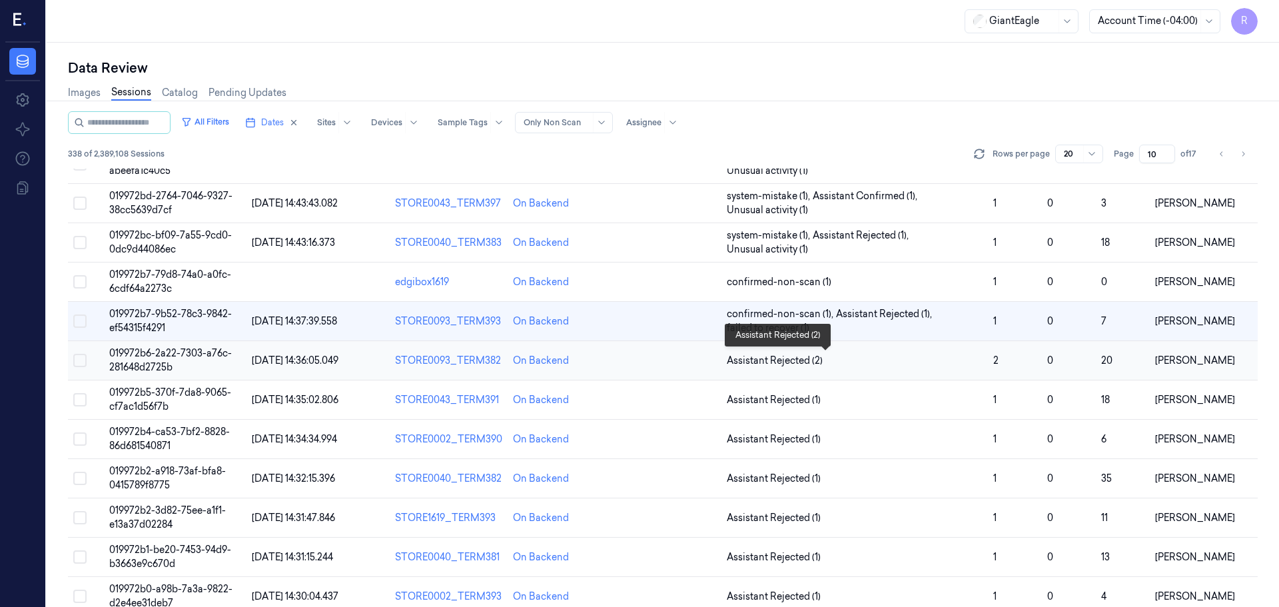
click at [932, 362] on span "Assistant Rejected (2)" at bounding box center [855, 361] width 256 height 14
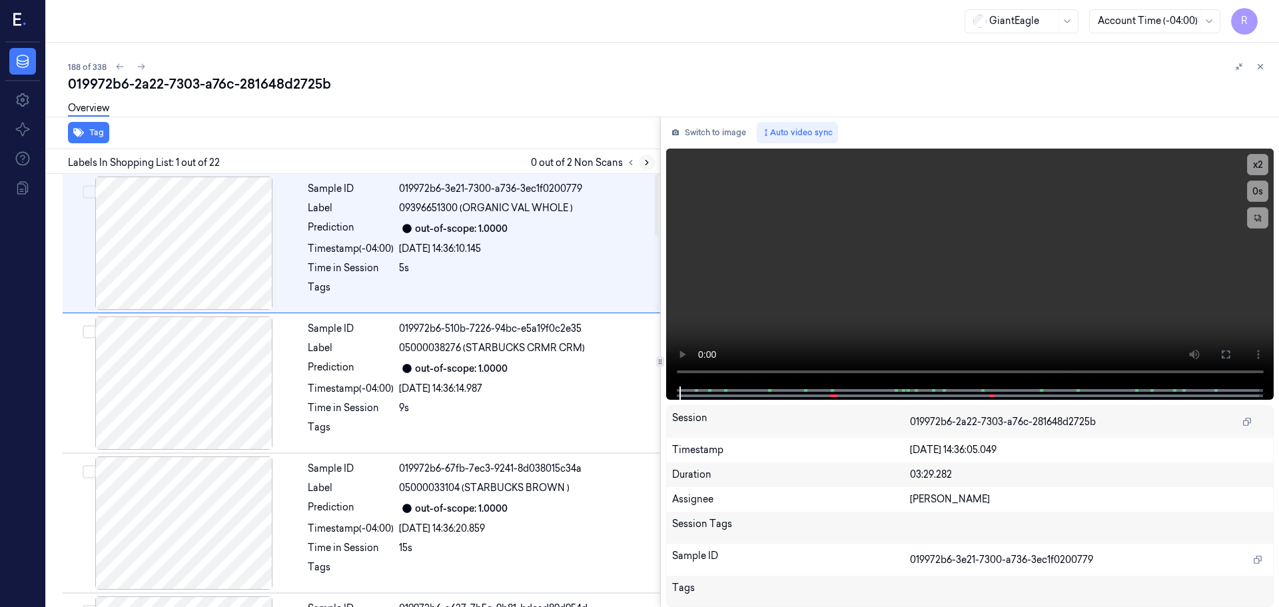
click at [644, 164] on icon at bounding box center [646, 162] width 9 height 9
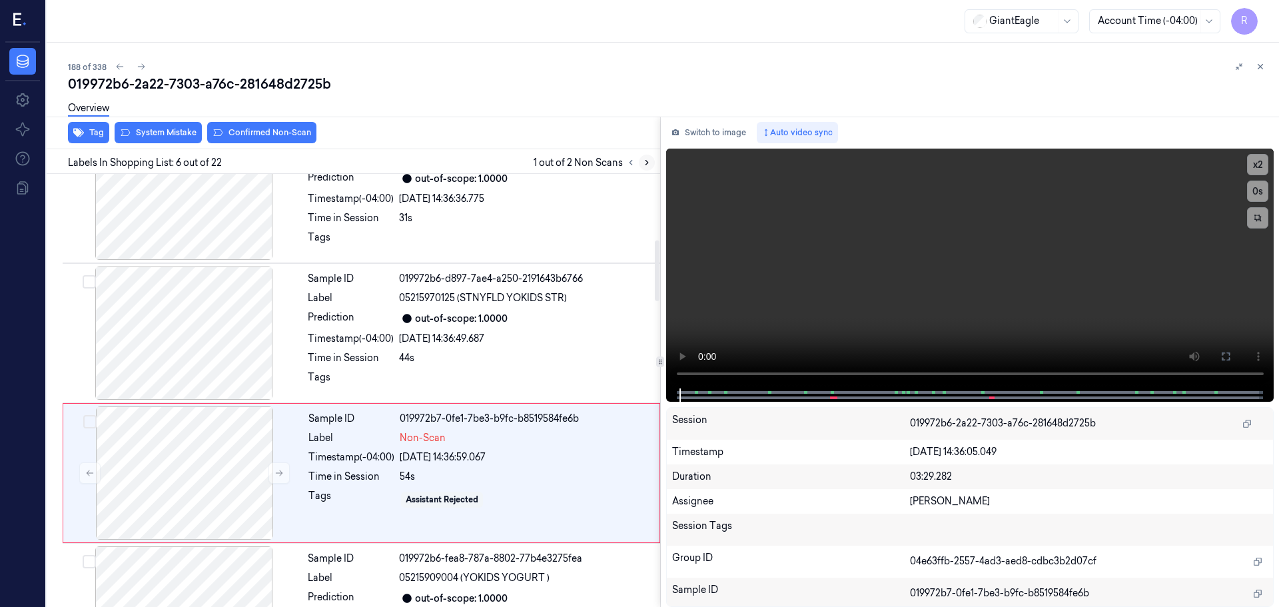
scroll to position [552, 0]
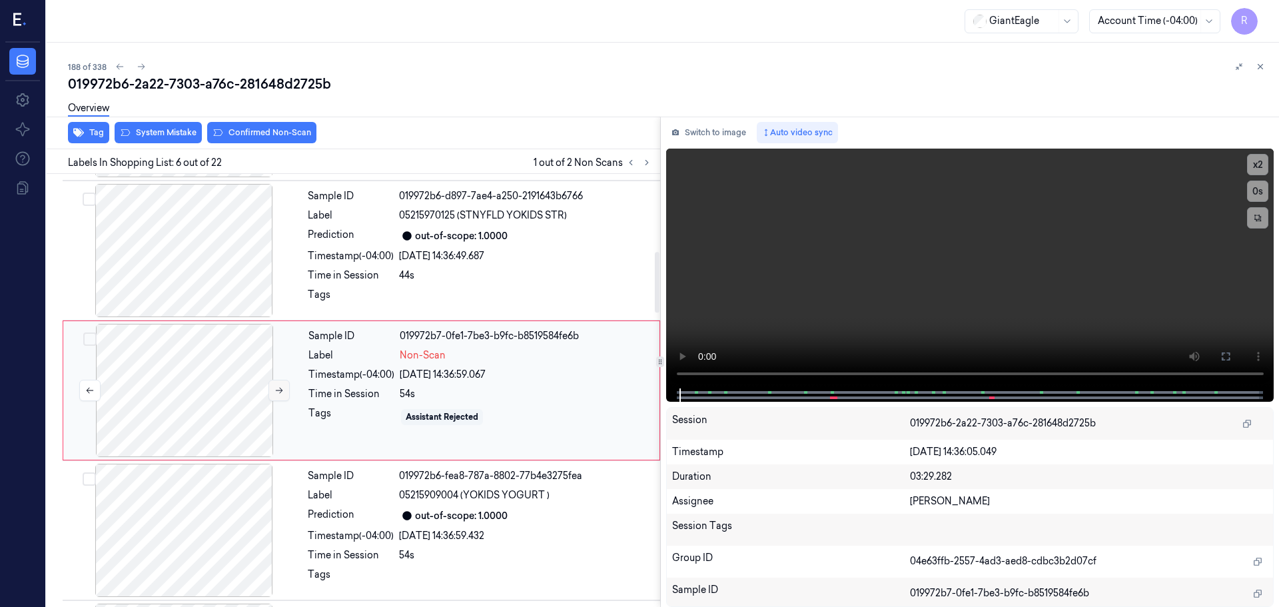
click at [278, 390] on icon at bounding box center [279, 391] width 7 height 6
click at [628, 166] on icon at bounding box center [630, 162] width 9 height 9
click at [643, 167] on button at bounding box center [647, 163] width 16 height 16
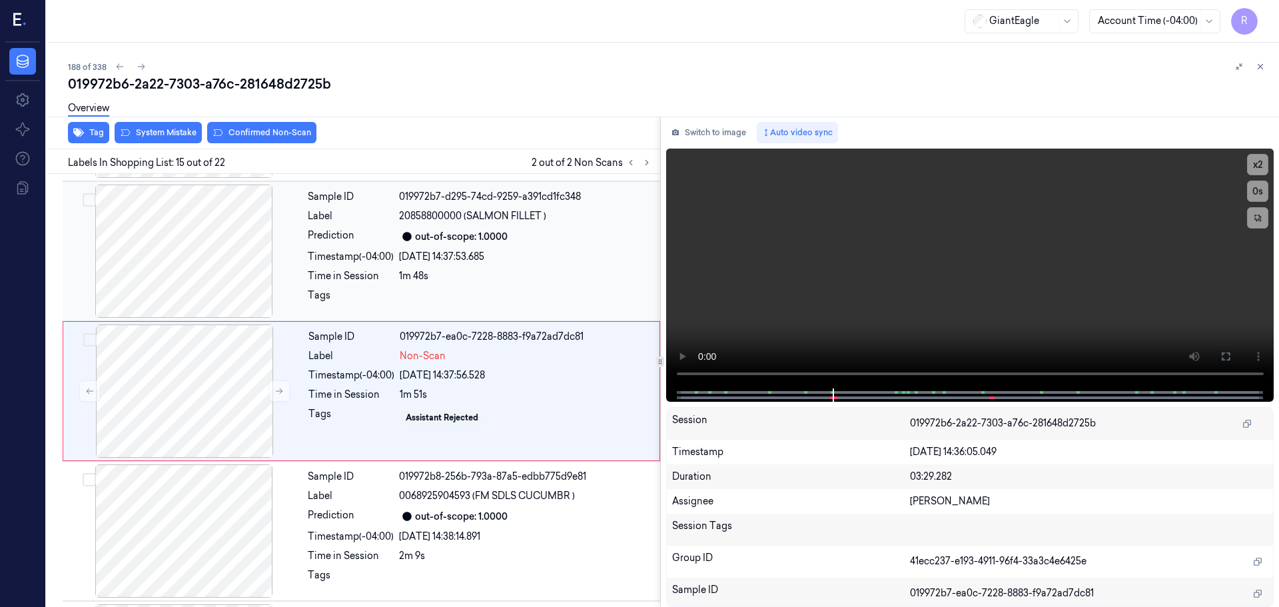
scroll to position [1811, 0]
click at [270, 386] on button at bounding box center [278, 390] width 21 height 21
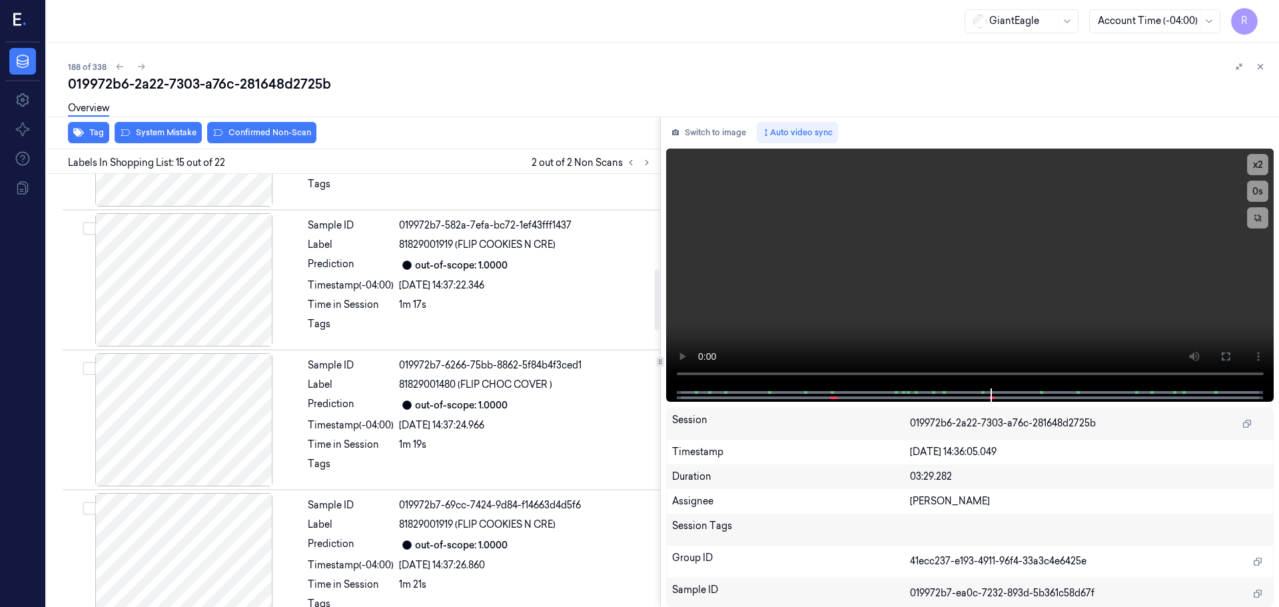
scroll to position [479, 0]
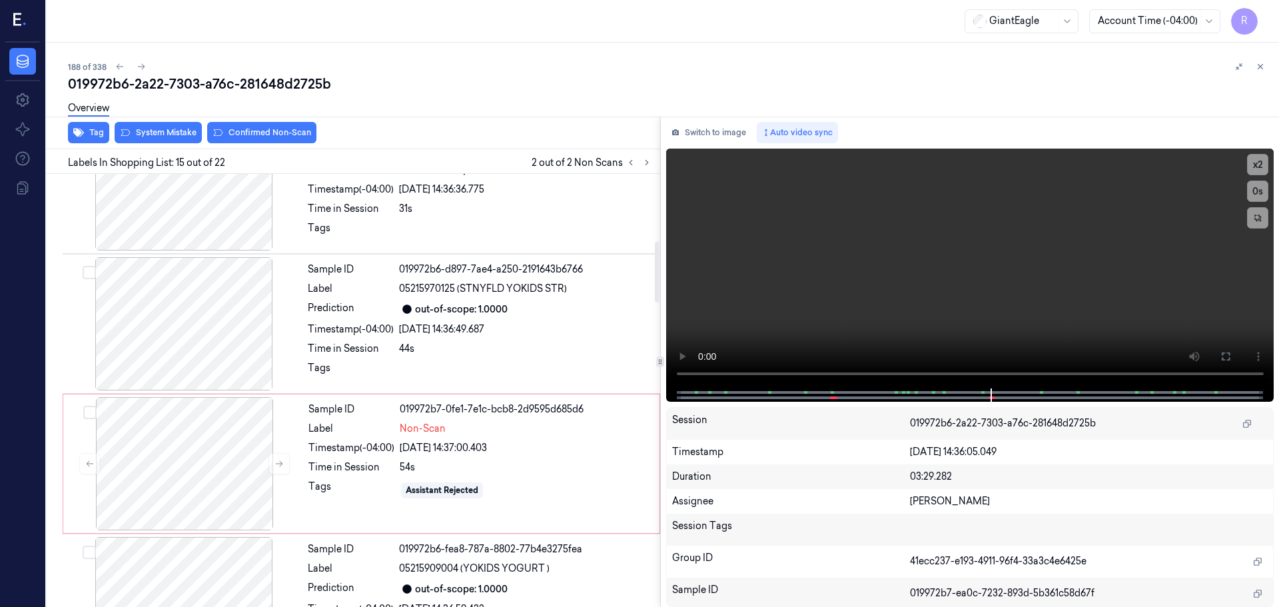
click at [626, 170] on div at bounding box center [639, 163] width 32 height 16
click at [630, 167] on icon at bounding box center [630, 162] width 9 height 9
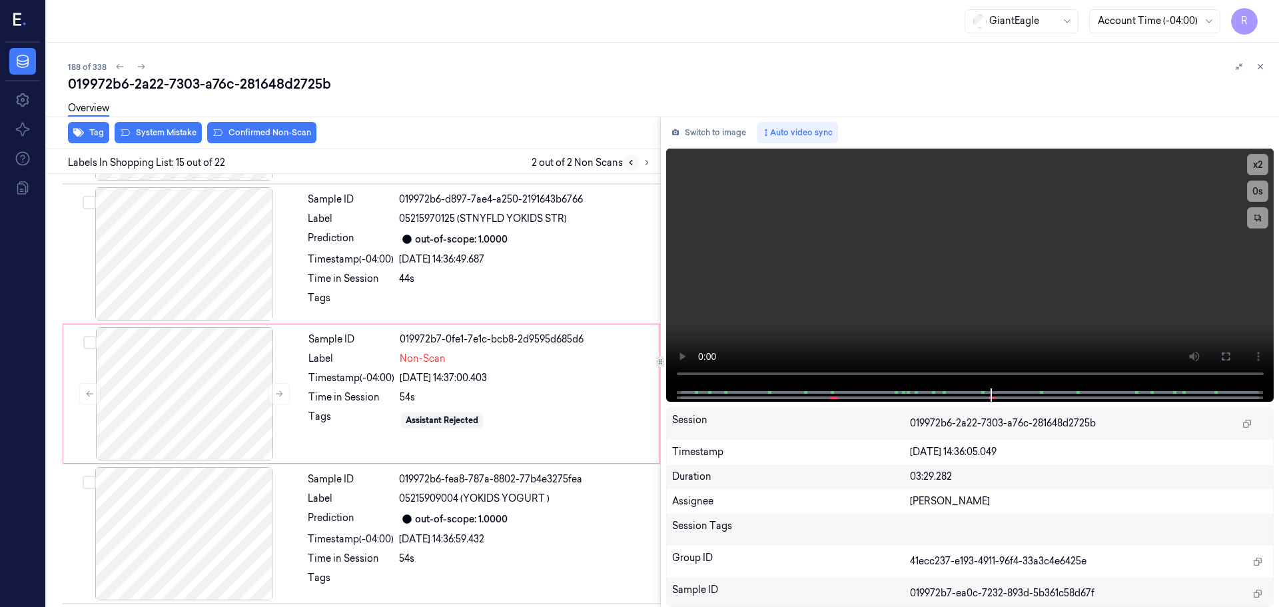
click at [630, 167] on icon at bounding box center [630, 162] width 9 height 9
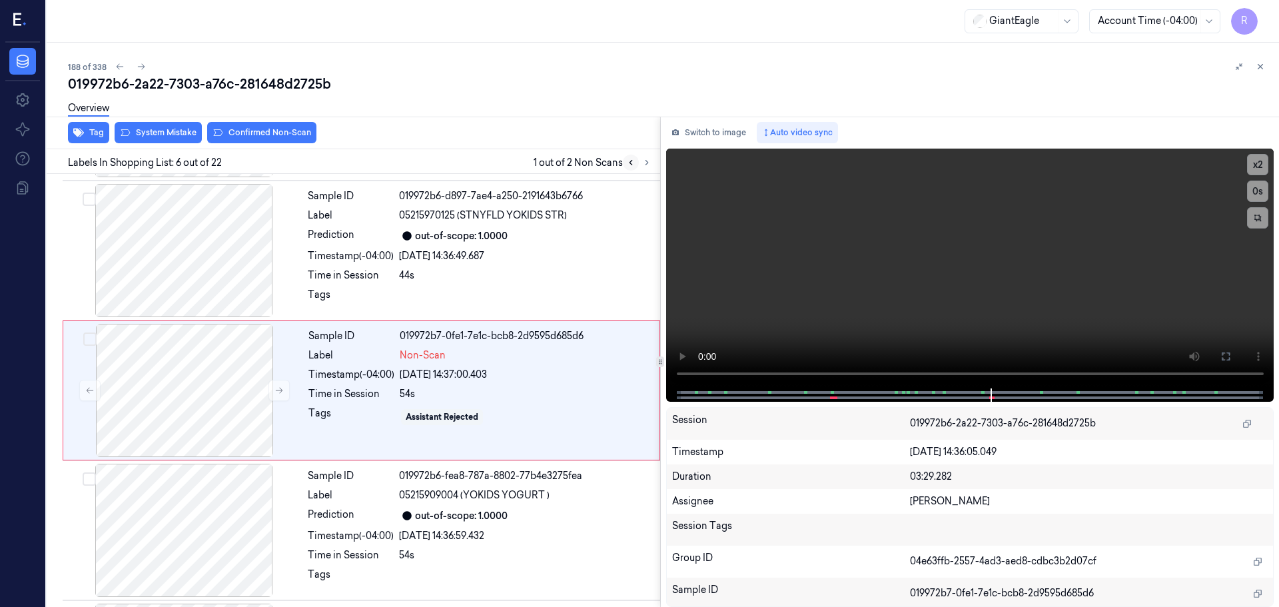
click at [630, 167] on icon at bounding box center [630, 162] width 9 height 9
drag, startPoint x: 630, startPoint y: 167, endPoint x: 633, endPoint y: 176, distance: 9.7
click at [633, 175] on div "Tag System Mistake Confirmed Non-Scan Labels In Shopping List: 6 out of 22 1 ou…" at bounding box center [350, 362] width 619 height 490
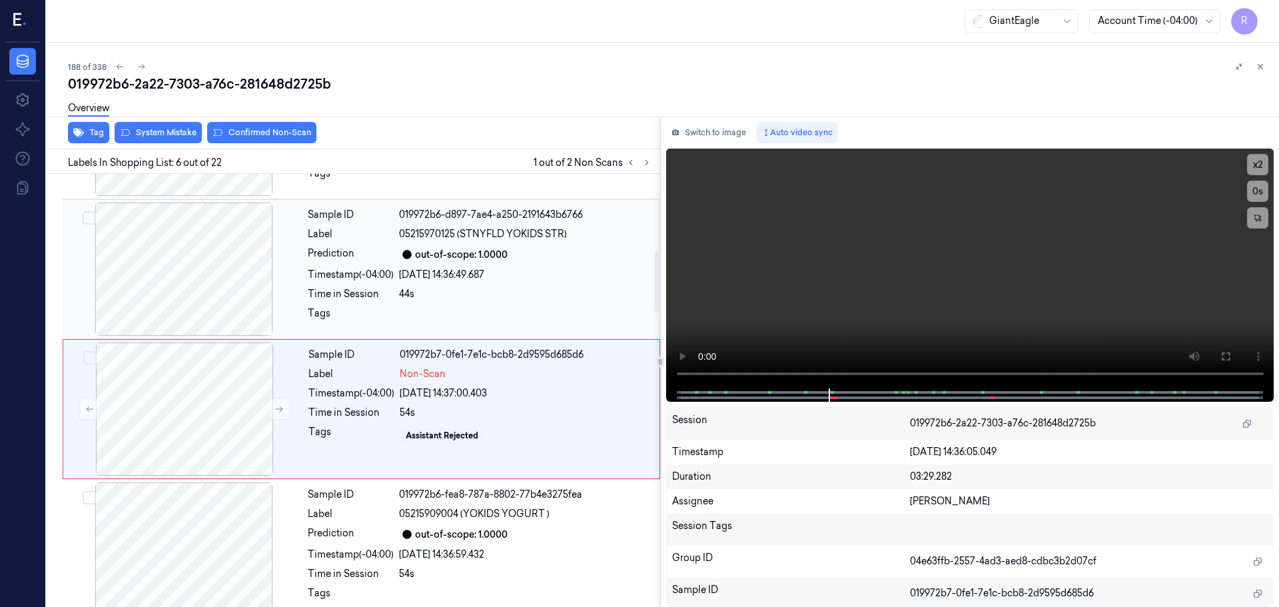
scroll to position [552, 0]
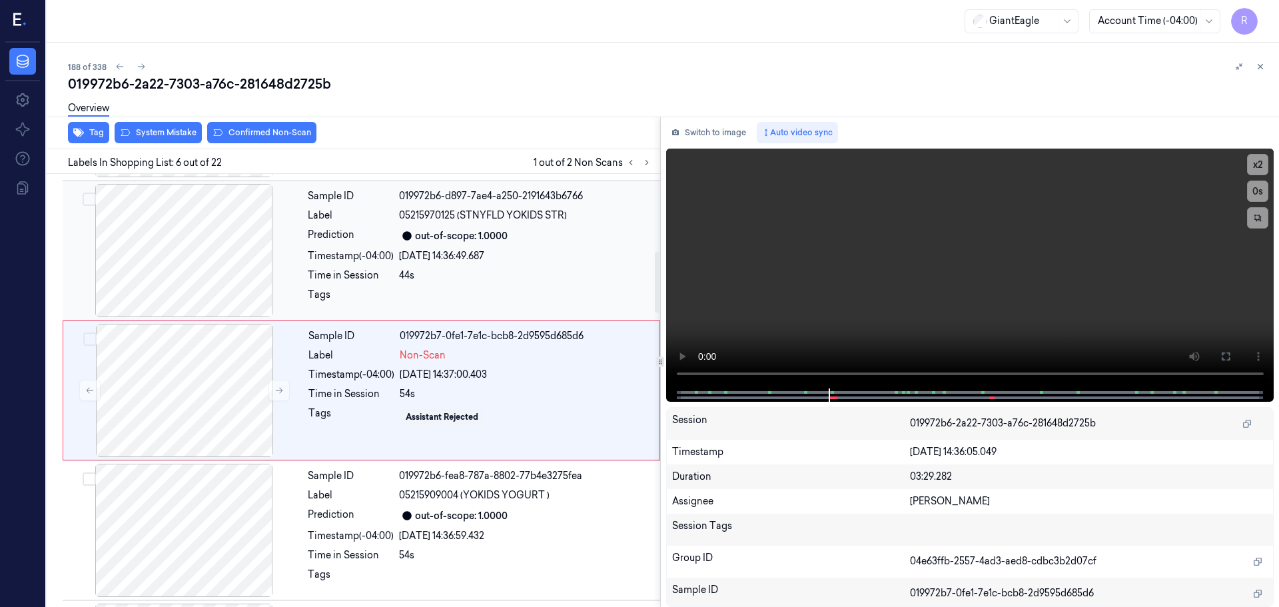
click at [207, 280] on div at bounding box center [183, 250] width 237 height 133
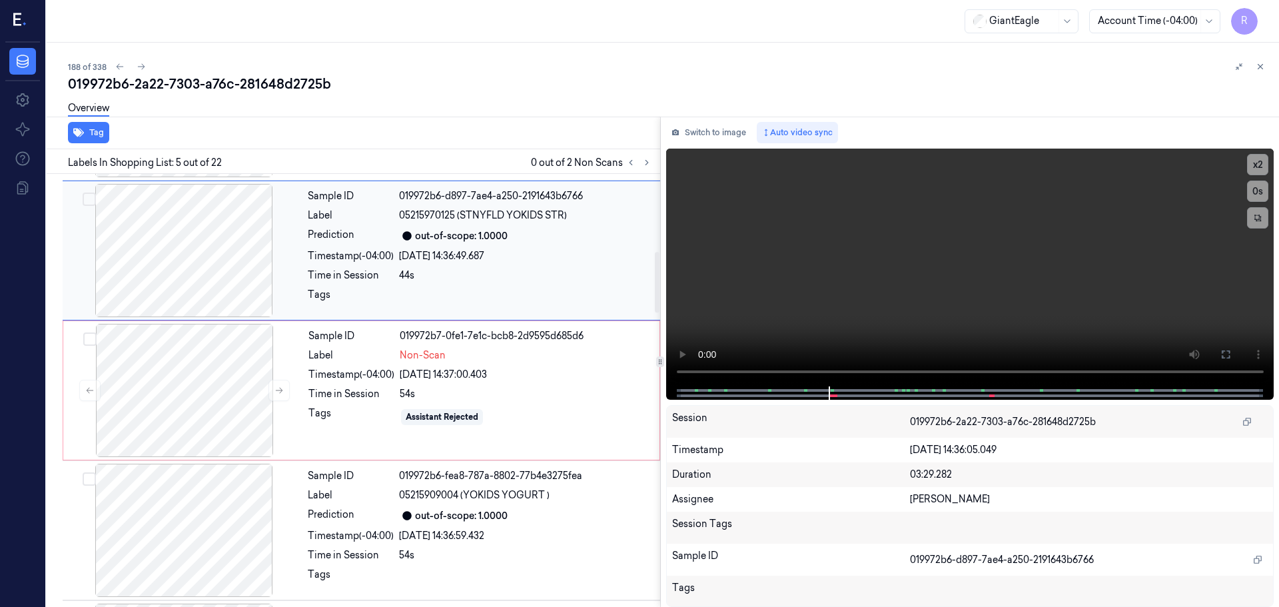
scroll to position [412, 0]
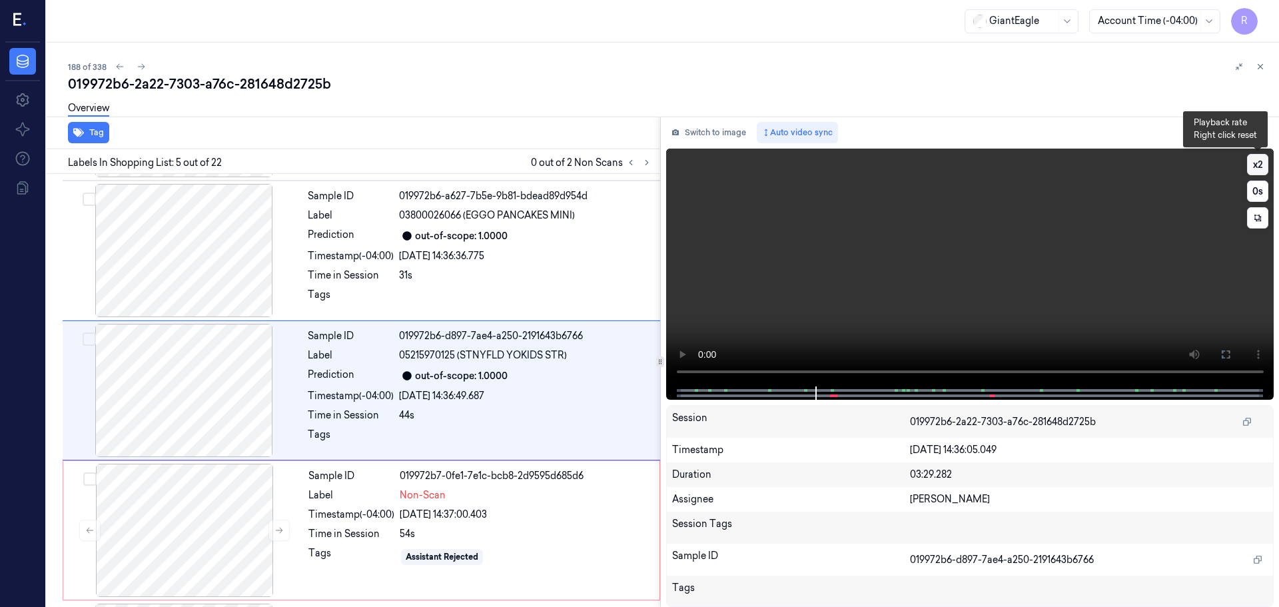
click at [1256, 161] on button "x 2" at bounding box center [1257, 164] width 21 height 21
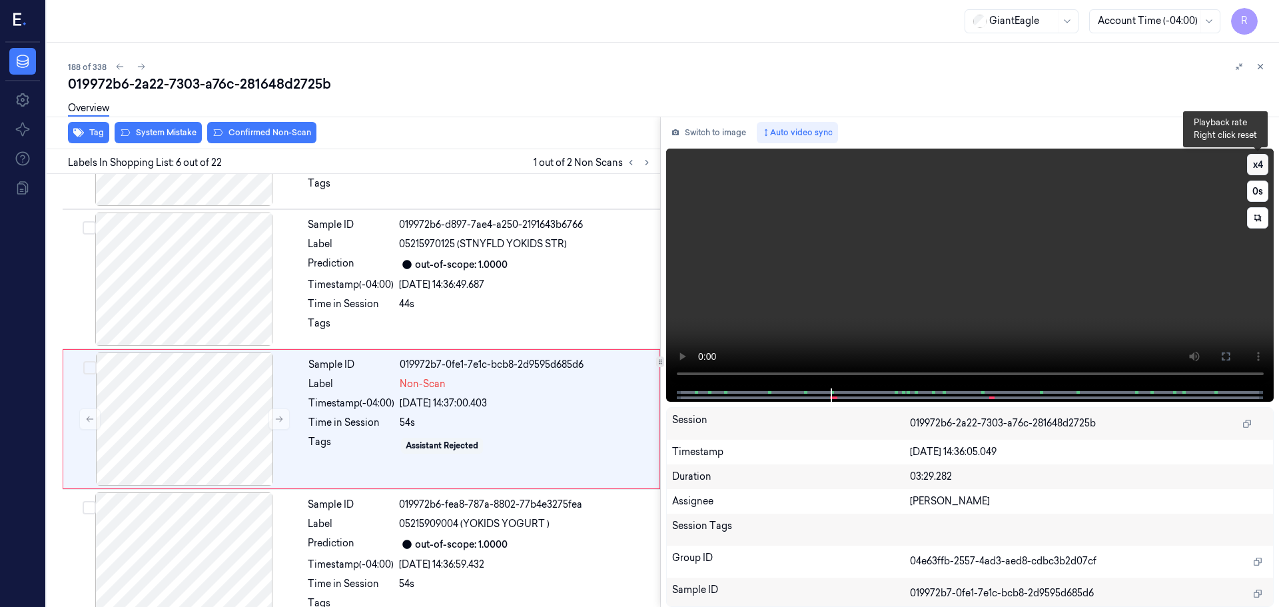
scroll to position [552, 0]
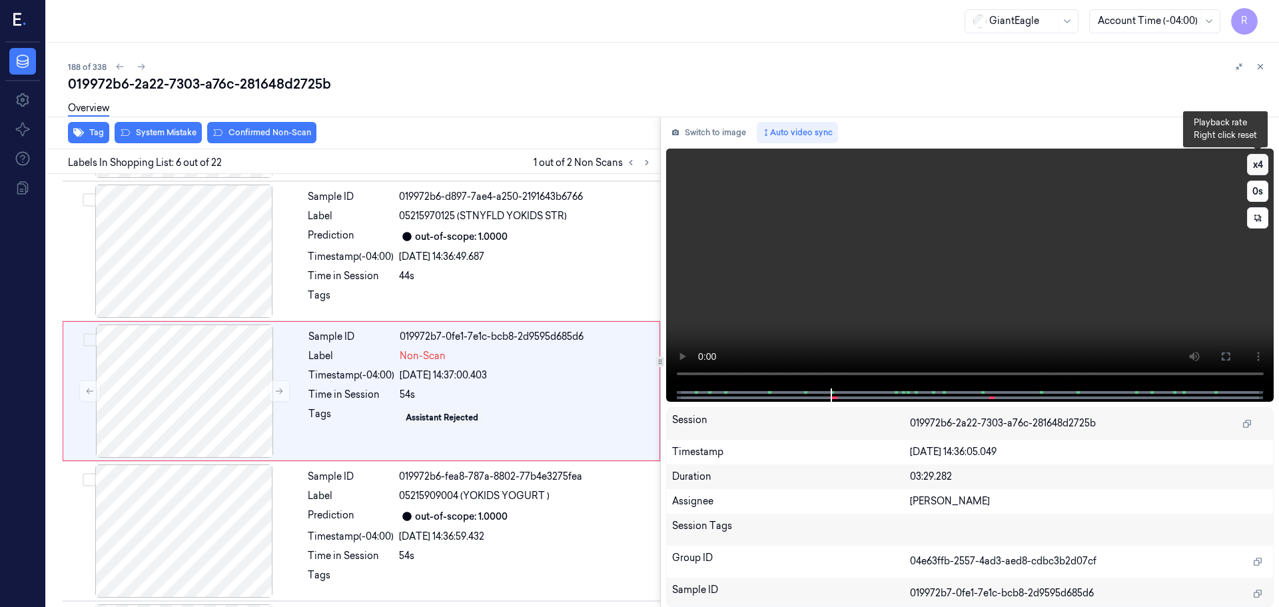
click at [1257, 164] on button "x 4" at bounding box center [1257, 164] width 21 height 21
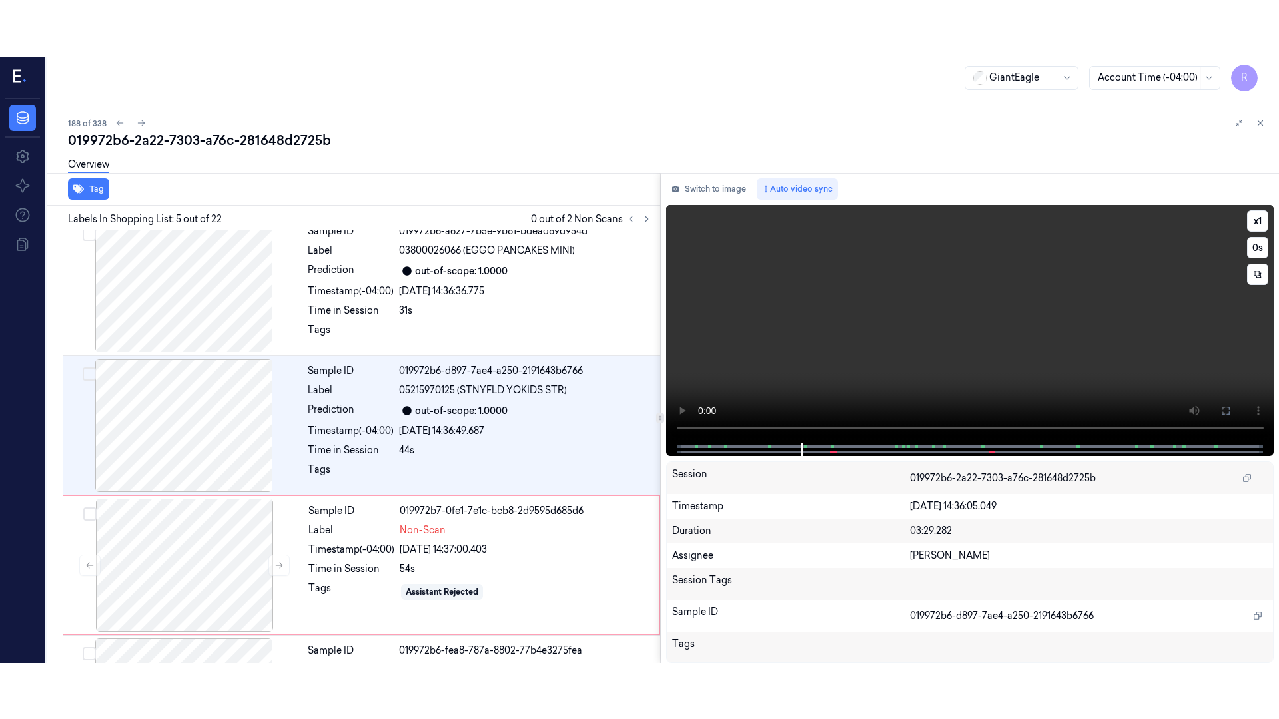
scroll to position [412, 0]
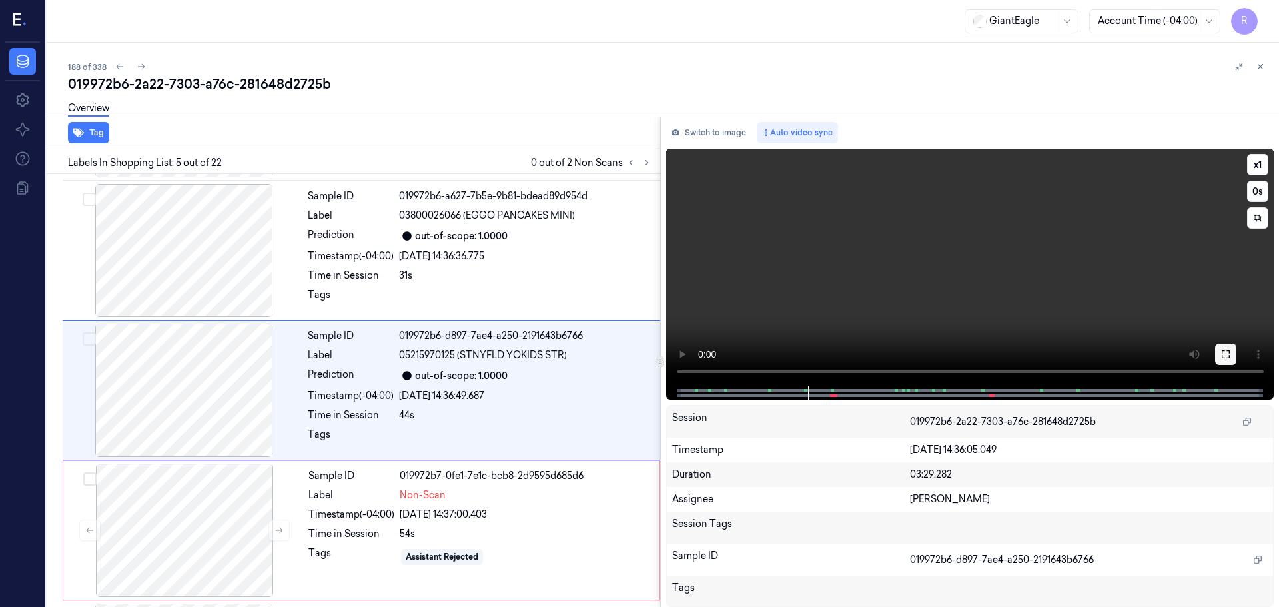
click at [1220, 355] on button at bounding box center [1225, 354] width 21 height 21
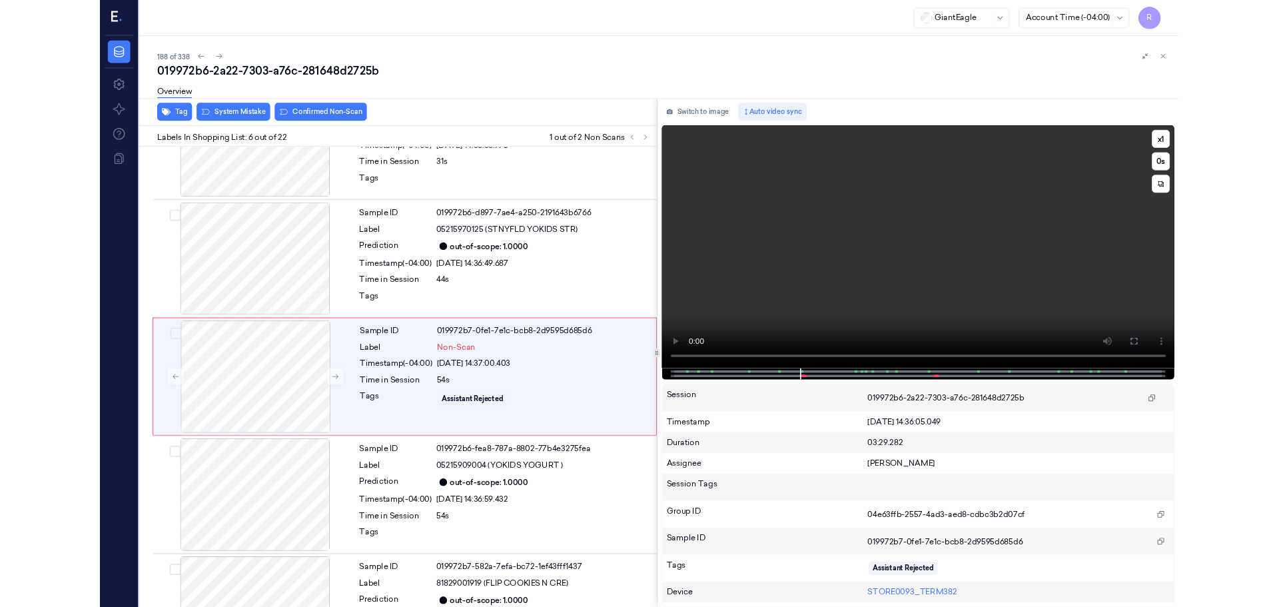
scroll to position [496, 0]
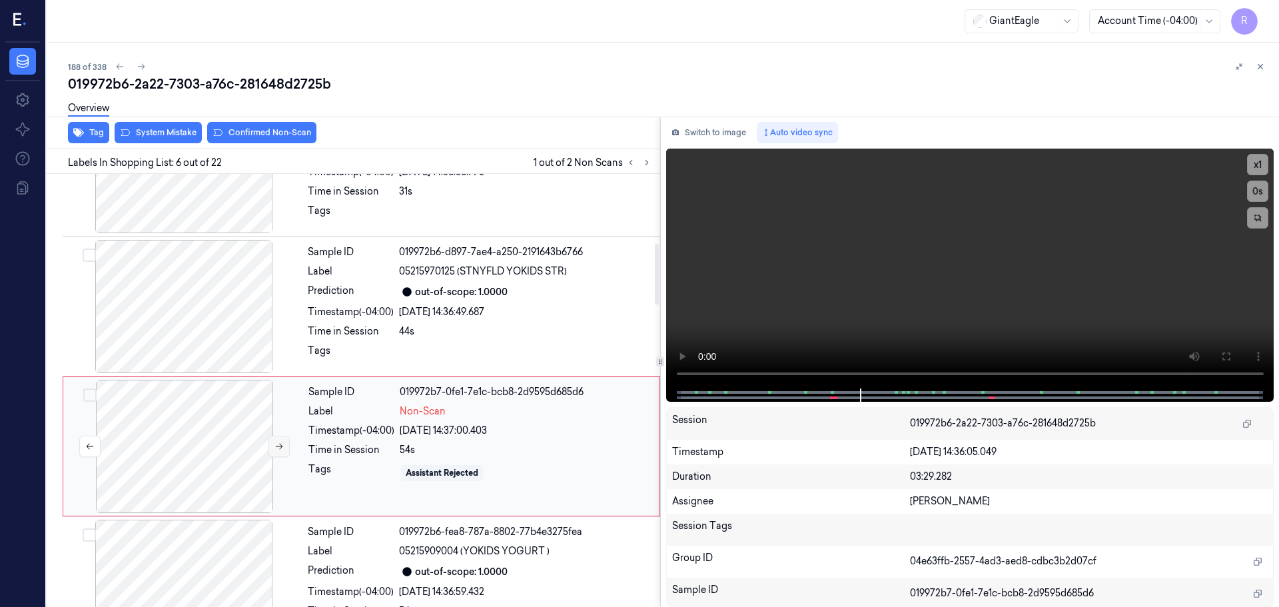
click at [272, 445] on button at bounding box center [278, 446] width 21 height 21
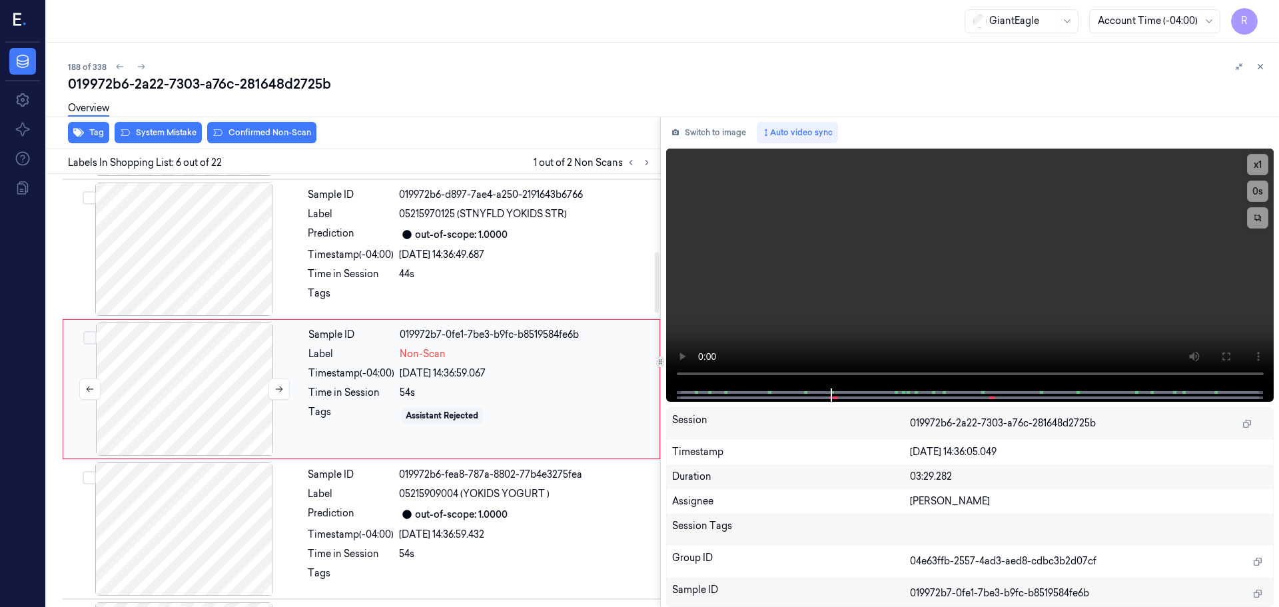
scroll to position [552, 0]
click at [285, 384] on button at bounding box center [278, 390] width 21 height 21
click at [283, 386] on icon at bounding box center [278, 390] width 9 height 9
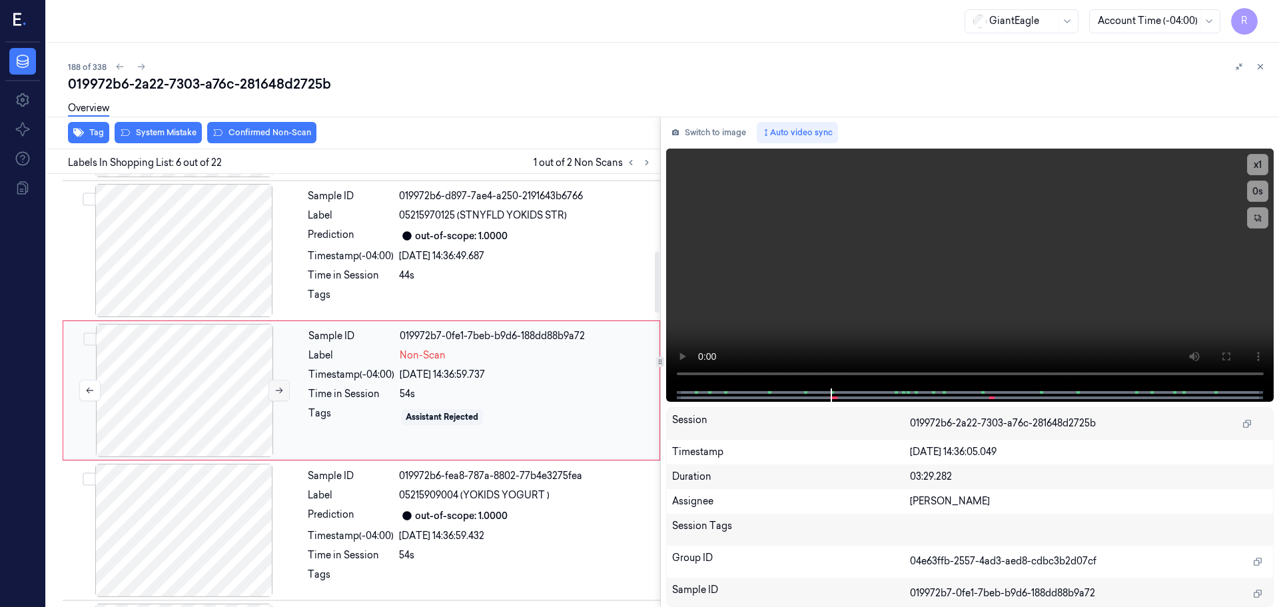
click at [283, 386] on icon at bounding box center [278, 390] width 9 height 9
click at [283, 385] on button at bounding box center [278, 390] width 21 height 21
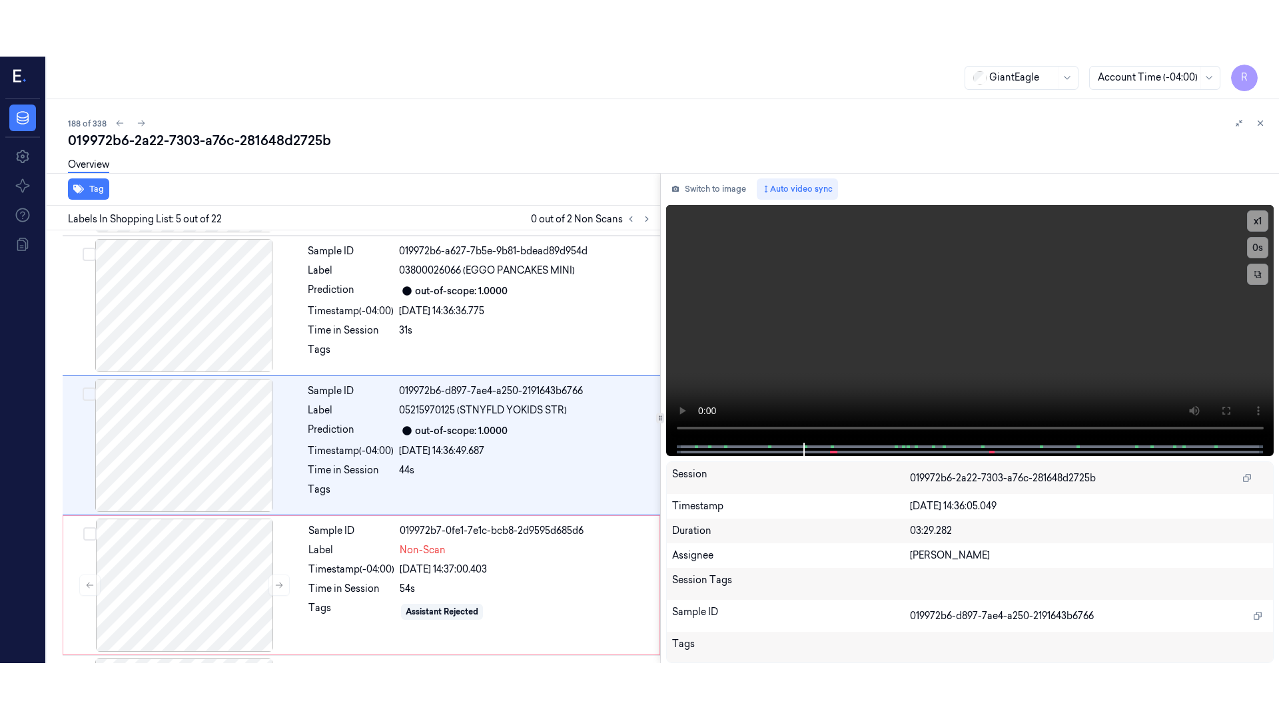
scroll to position [412, 0]
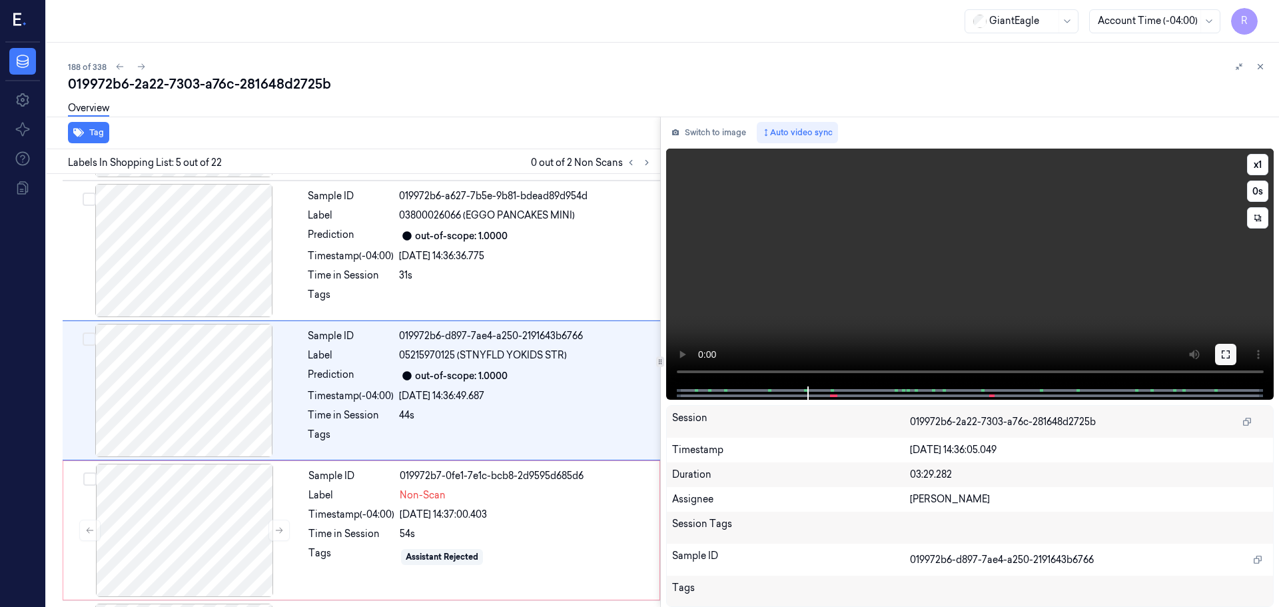
click at [1219, 355] on button at bounding box center [1225, 354] width 21 height 21
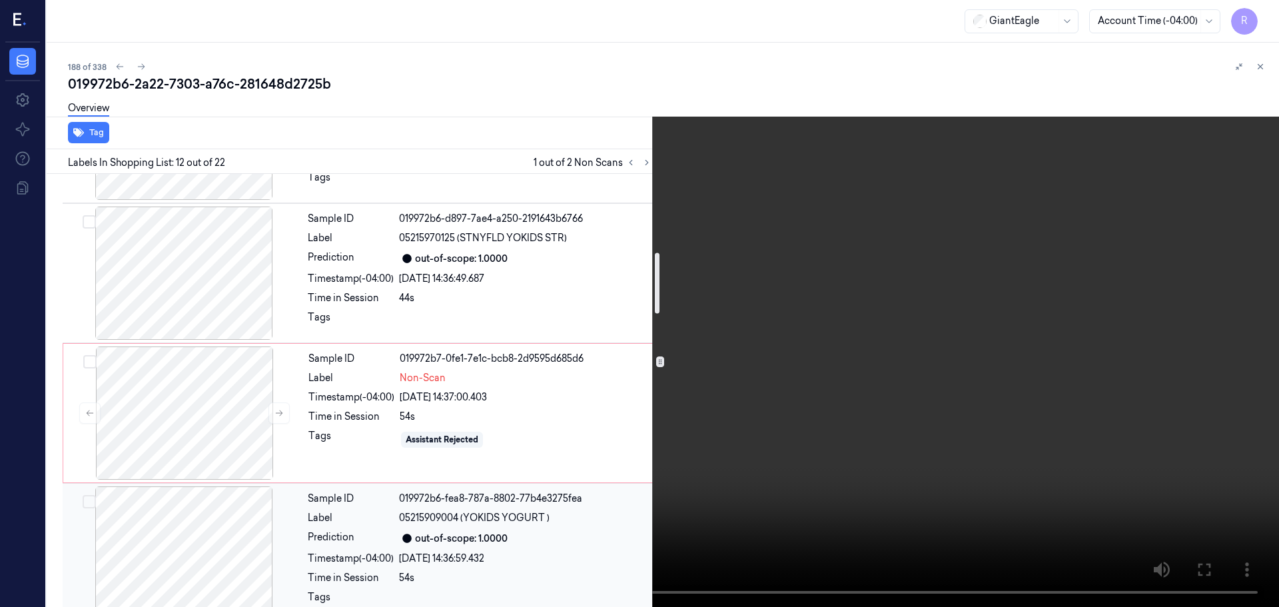
scroll to position [526, 0]
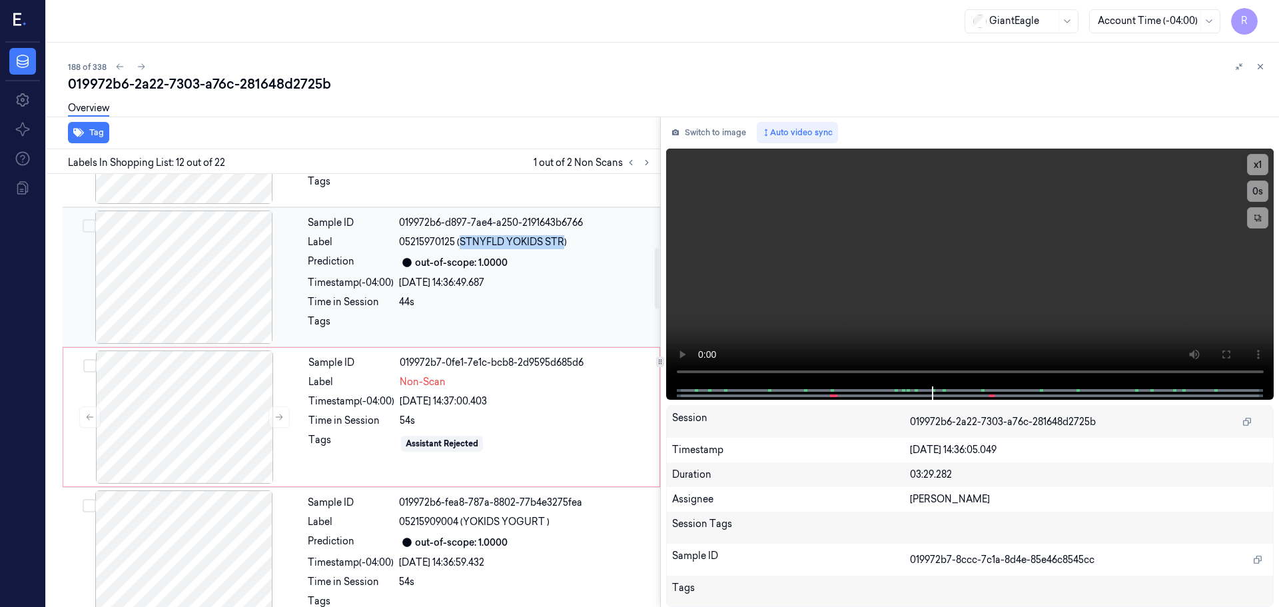
drag, startPoint x: 462, startPoint y: 241, endPoint x: 563, endPoint y: 237, distance: 101.3
click at [563, 237] on span "05215970125 (STNYFLD YOKIDS STR)" at bounding box center [483, 242] width 168 height 14
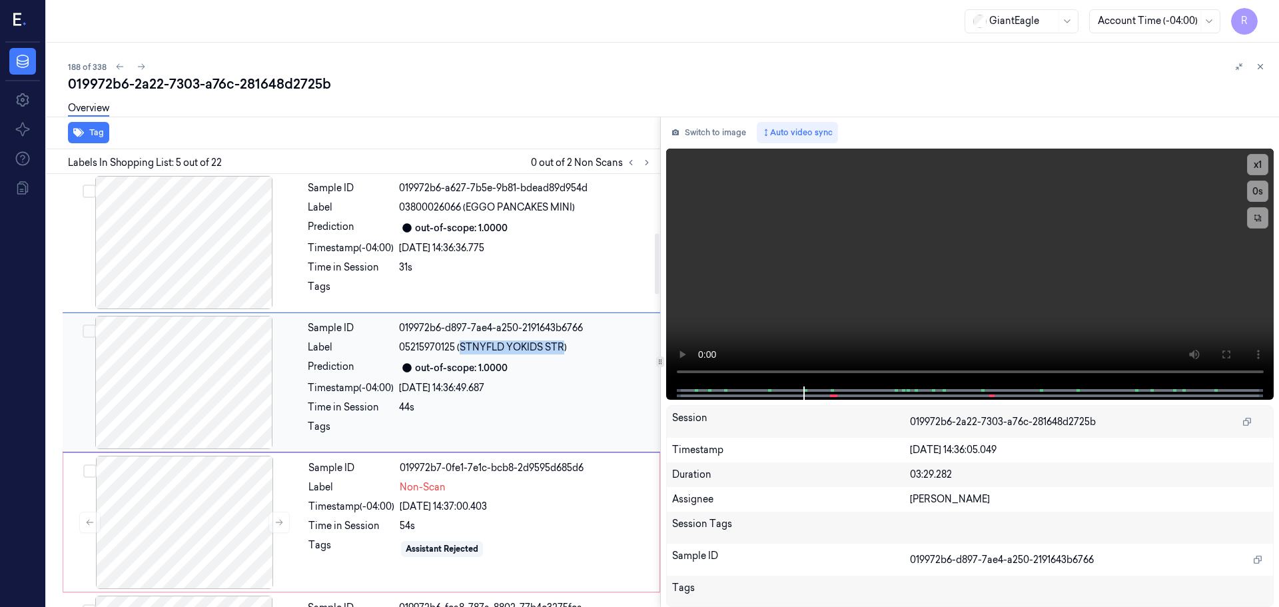
scroll to position [412, 0]
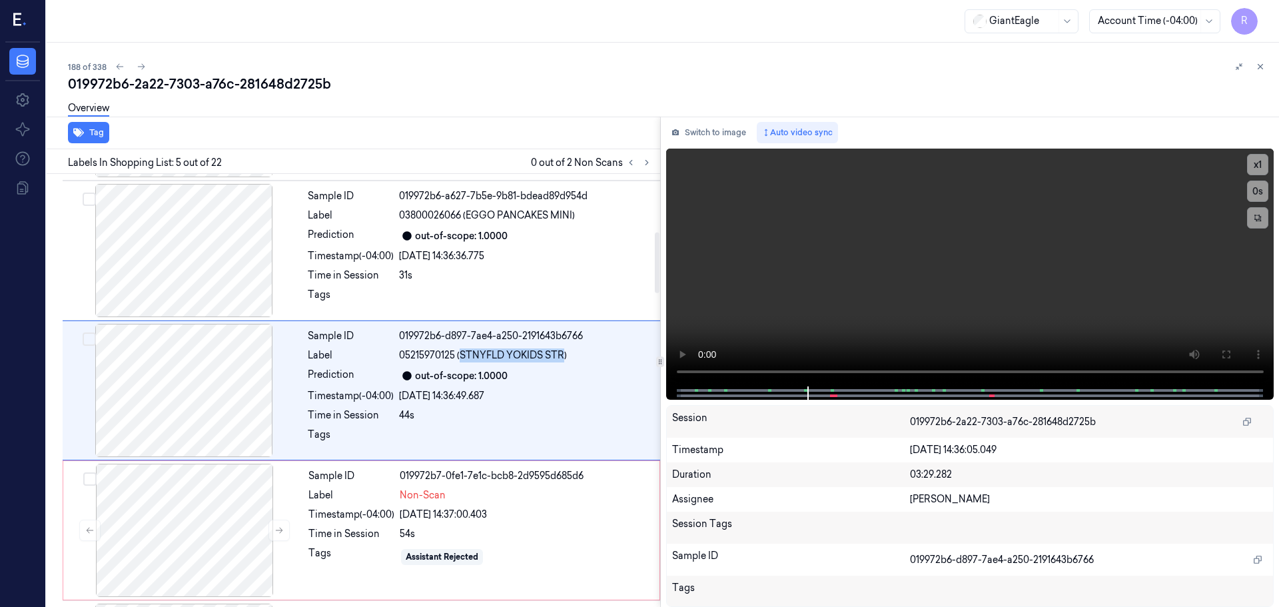
copy span "STNYFLD YOKIDS STR"
click at [342, 529] on div "Time in Session" at bounding box center [351, 534] width 86 height 14
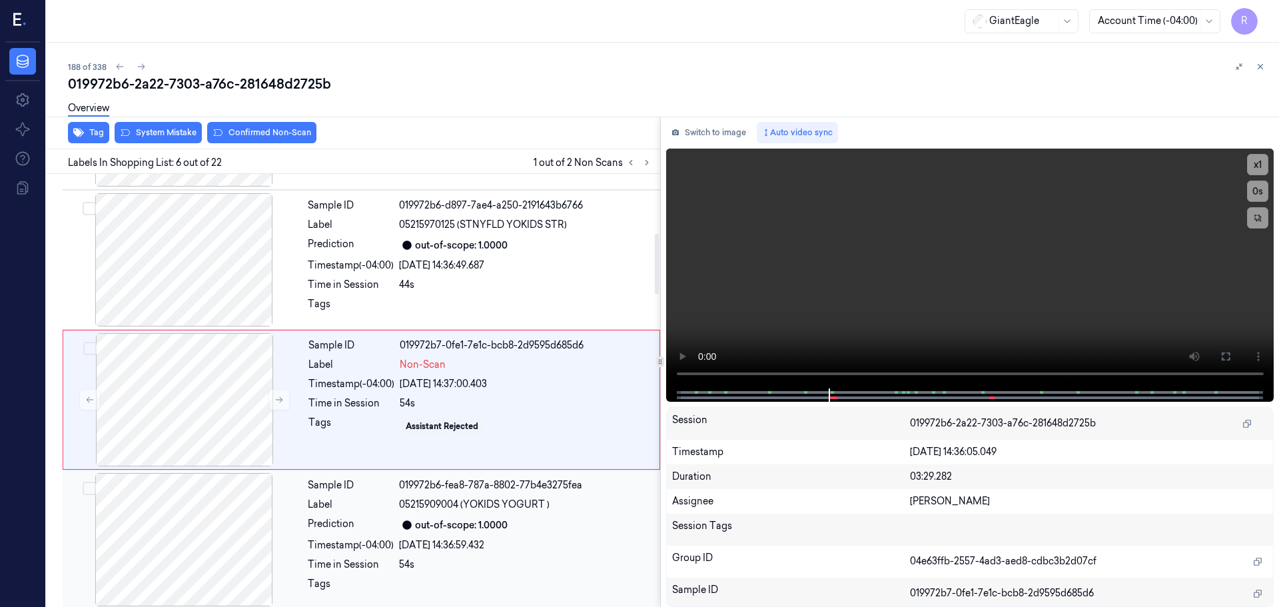
scroll to position [552, 0]
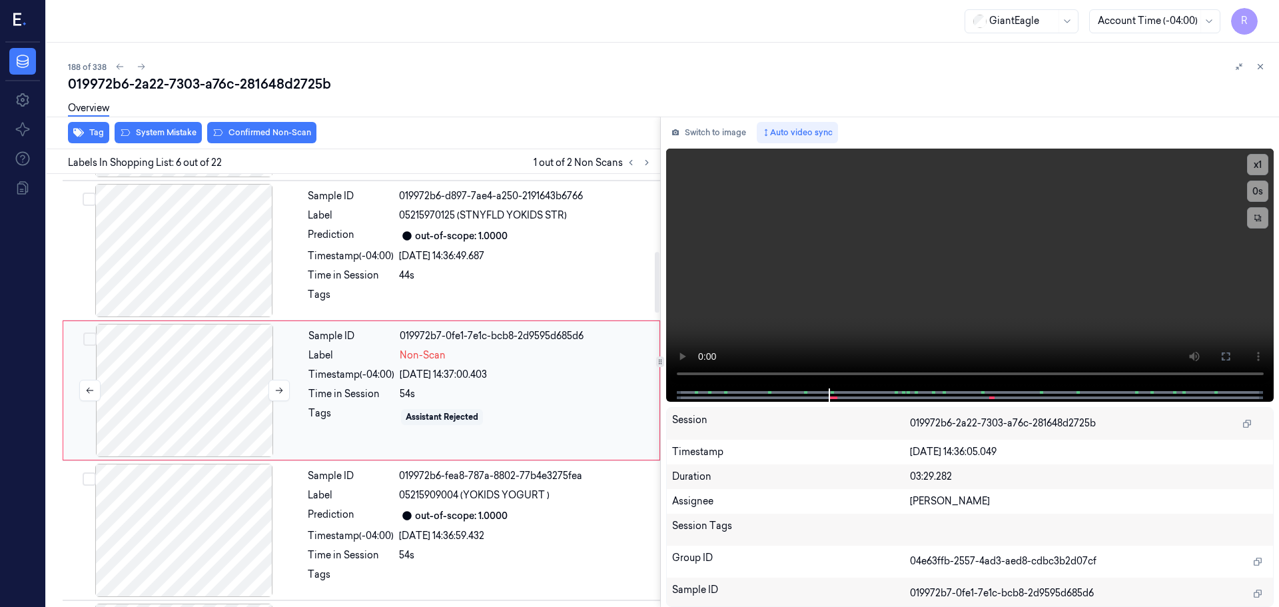
click at [201, 381] on div at bounding box center [184, 390] width 237 height 133
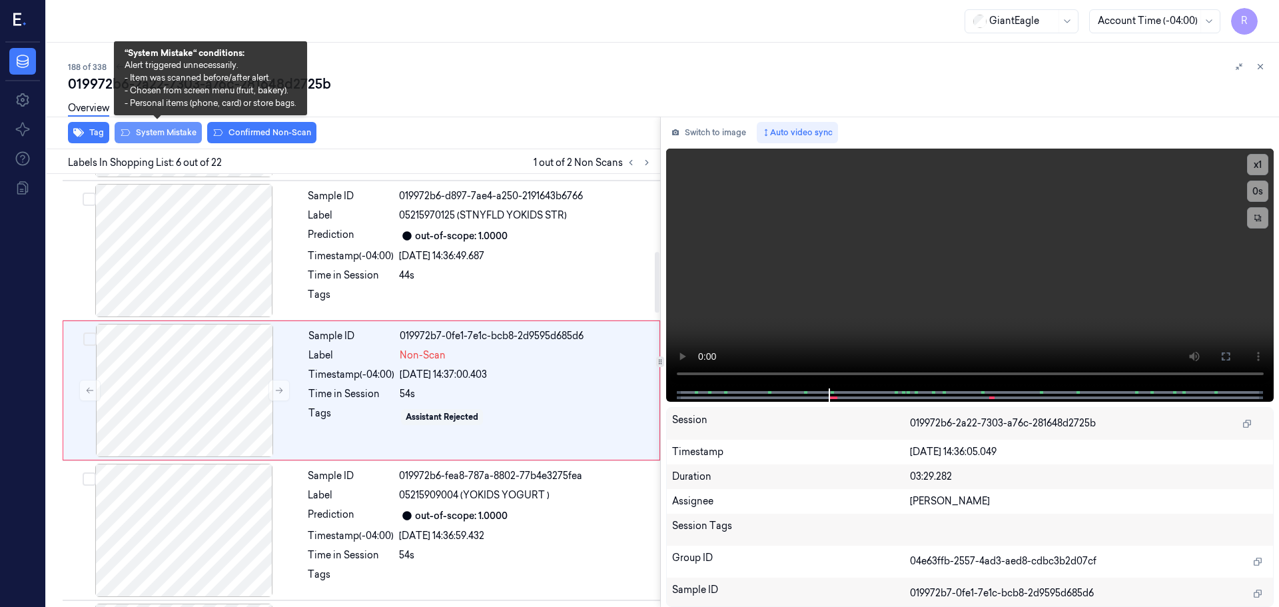
click at [156, 137] on button "System Mistake" at bounding box center [158, 132] width 87 height 21
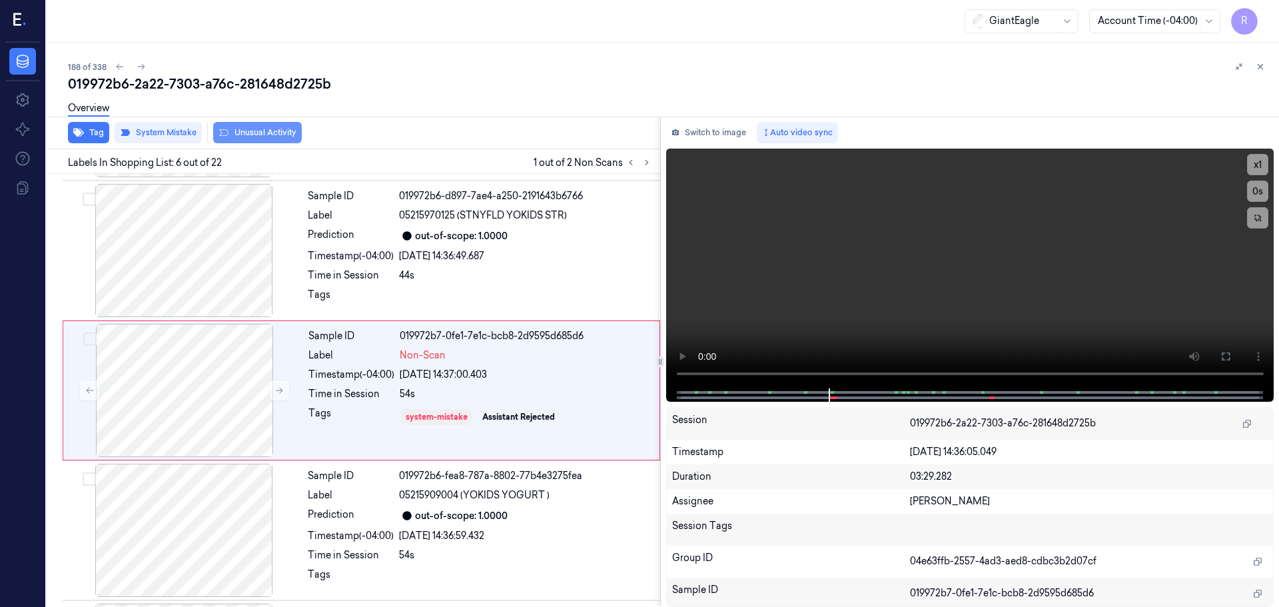
click at [243, 129] on button "Unusual Activity" at bounding box center [257, 132] width 89 height 21
click at [383, 520] on div "Prediction" at bounding box center [351, 516] width 86 height 16
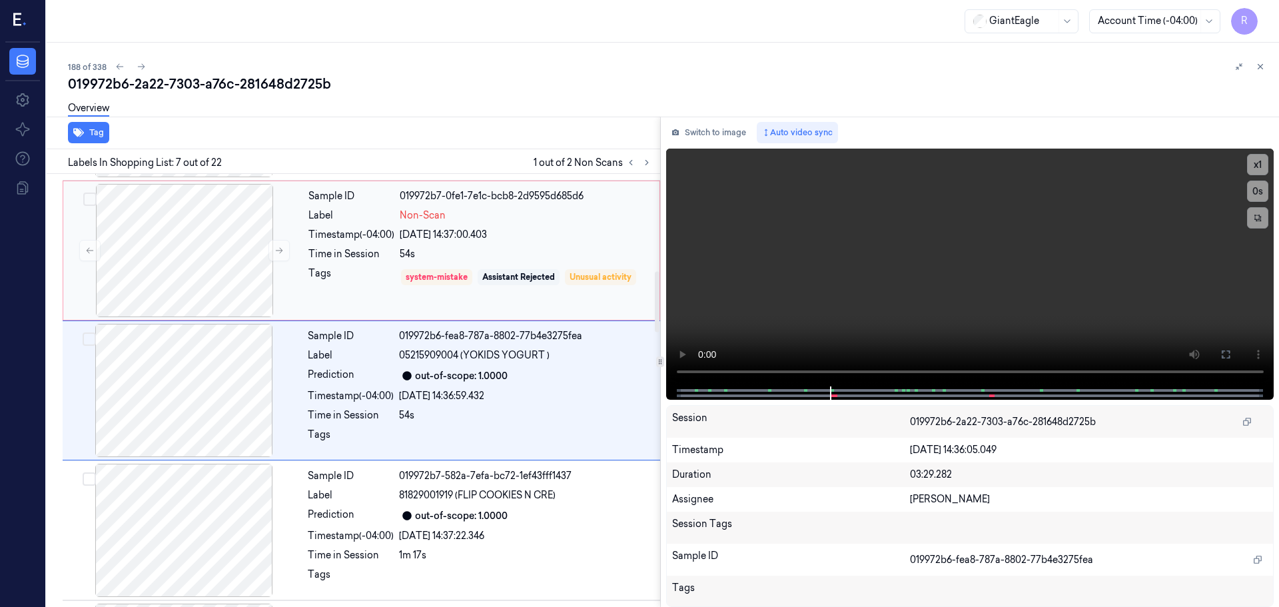
click at [362, 288] on div "Tags" at bounding box center [351, 276] width 86 height 21
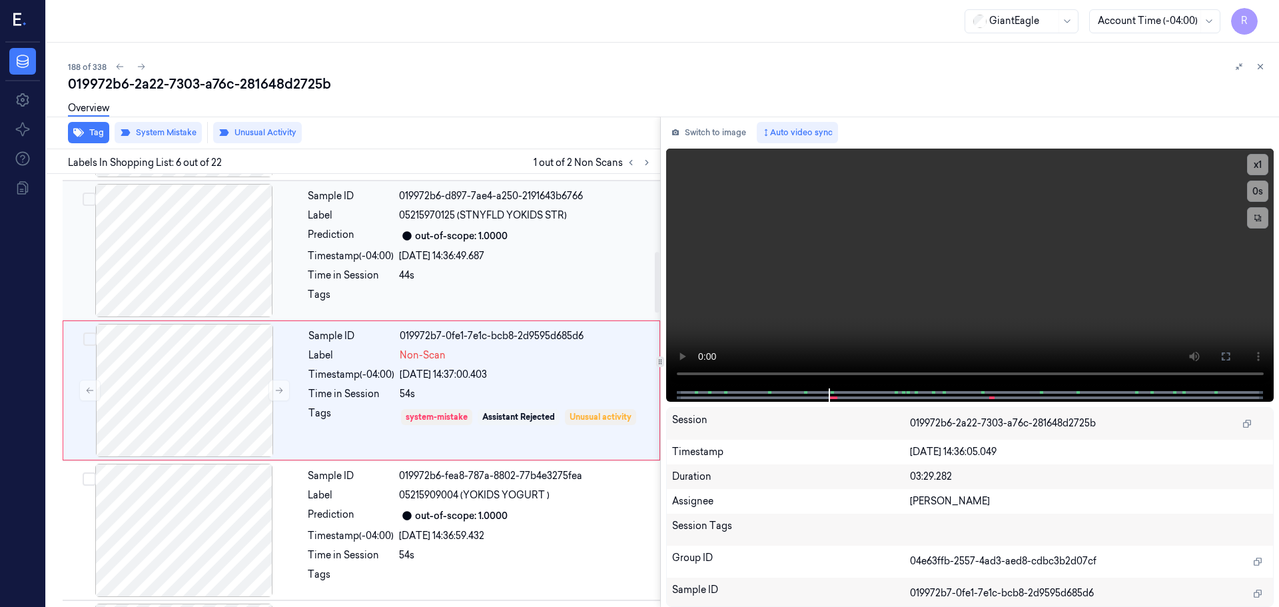
click at [414, 246] on div "Sample ID 019972b6-d897-7ae4-a250-2191643b6766 Label 05215970125 (STNYFLD YOKID…" at bounding box center [479, 250] width 355 height 133
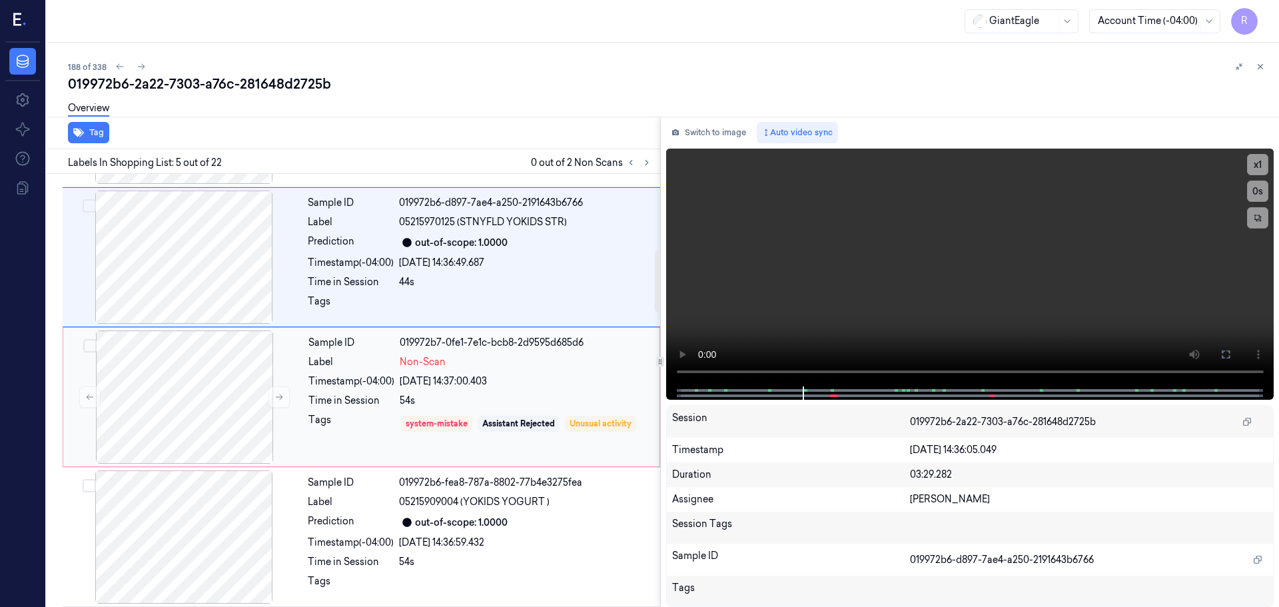
click at [391, 399] on div "Time in Session" at bounding box center [351, 401] width 86 height 14
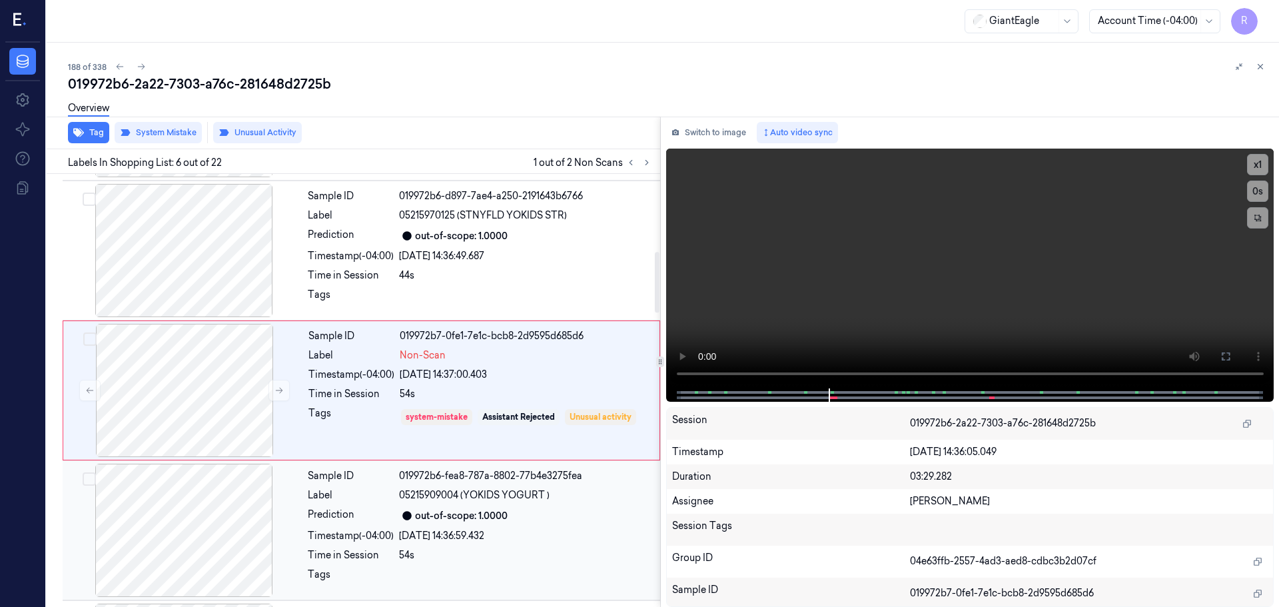
click at [320, 546] on div "Sample ID 019972b6-fea8-787a-8802-77b4e3275fea Label 05215909004 (YOKIDS YOGURT…" at bounding box center [479, 530] width 355 height 133
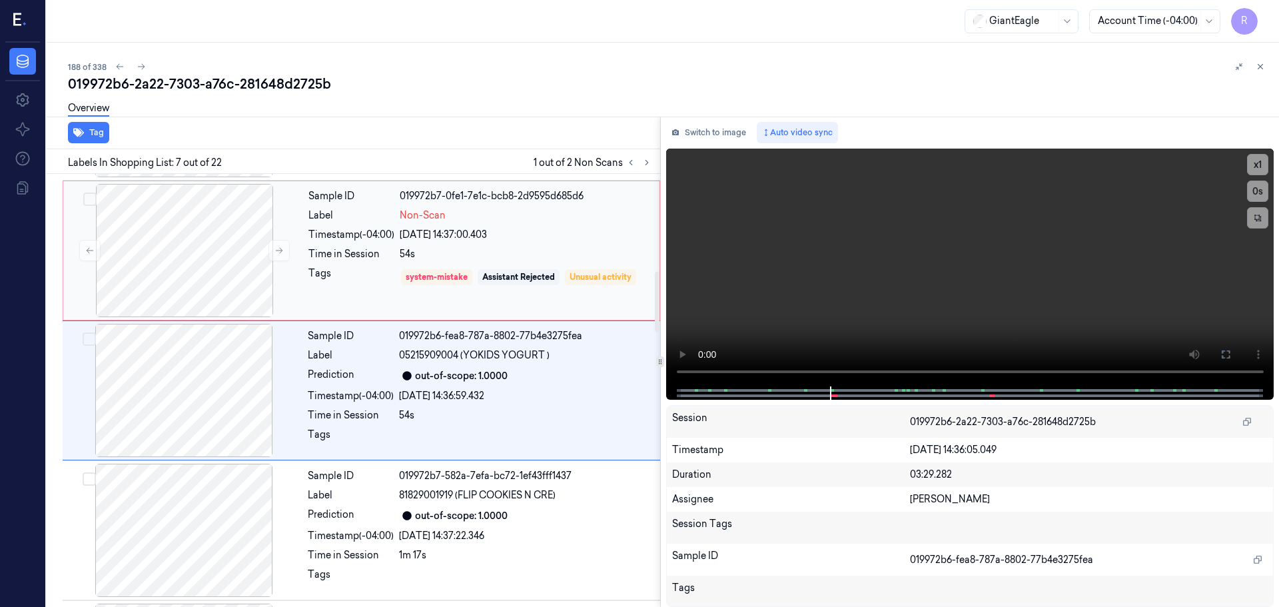
click at [388, 304] on div "Sample ID 019972b7-0fe1-7e1c-bcb8-2d9595d685d6 Label Non-Scan Timestamp (-04:00…" at bounding box center [480, 250] width 354 height 133
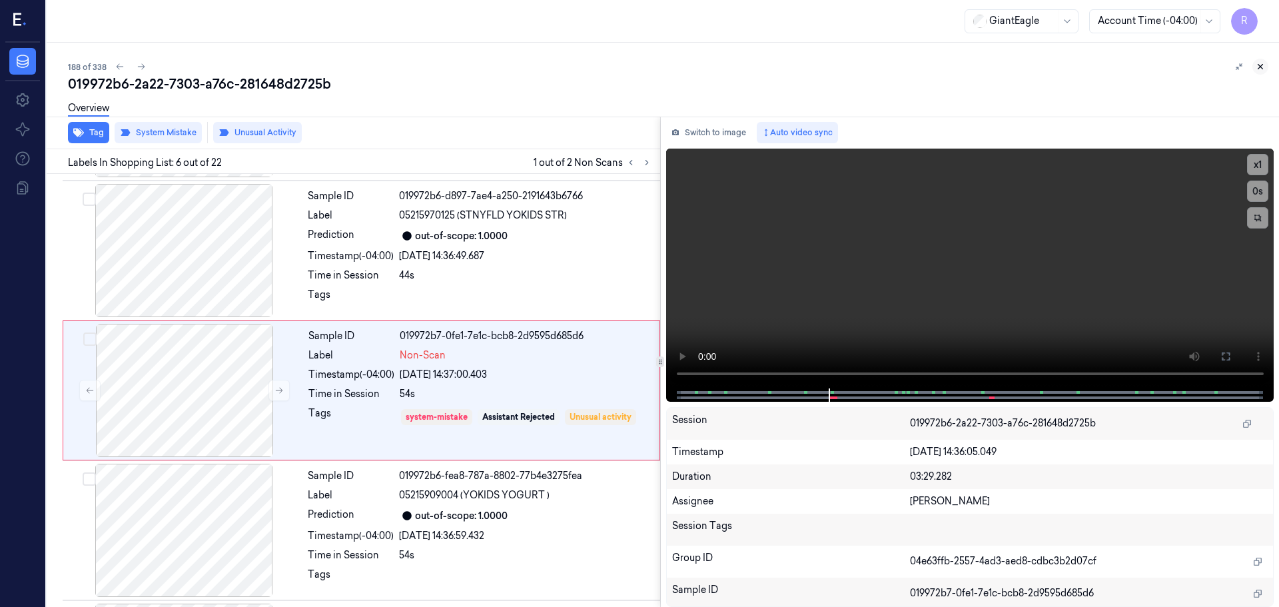
click at [1256, 67] on icon at bounding box center [1260, 66] width 9 height 9
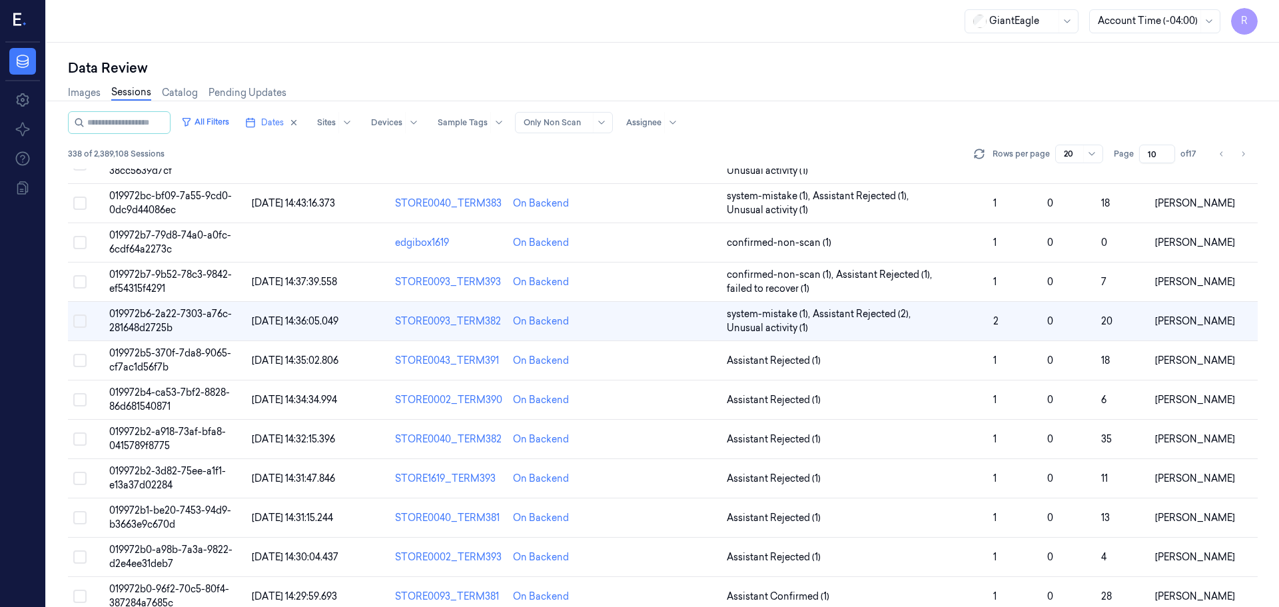
scroll to position [105, 0]
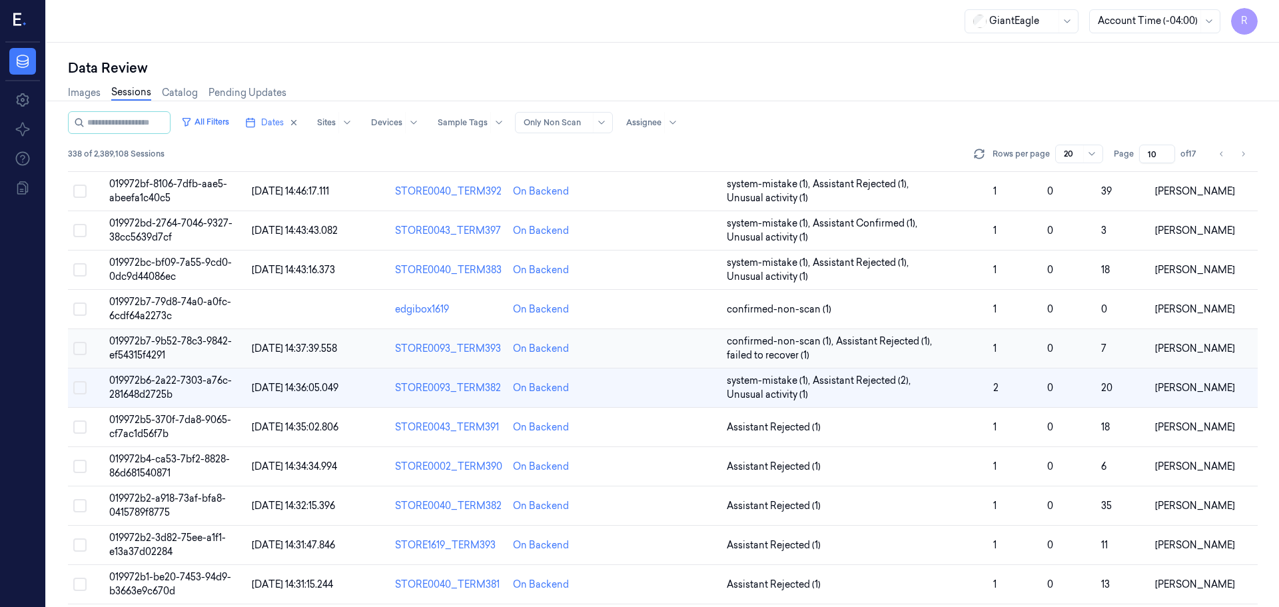
click at [925, 364] on td "confirmed-non-scan (1) , Assistant Rejected (1) , failed to recover (1)" at bounding box center [854, 348] width 266 height 39
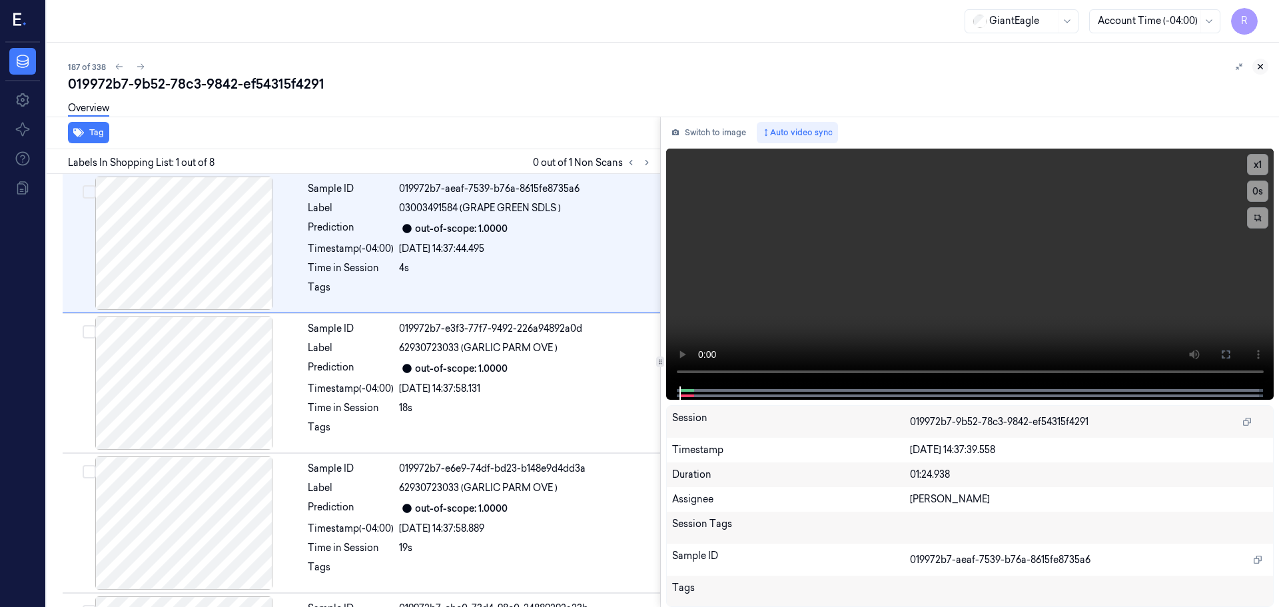
click at [1266, 68] on button at bounding box center [1260, 67] width 16 height 16
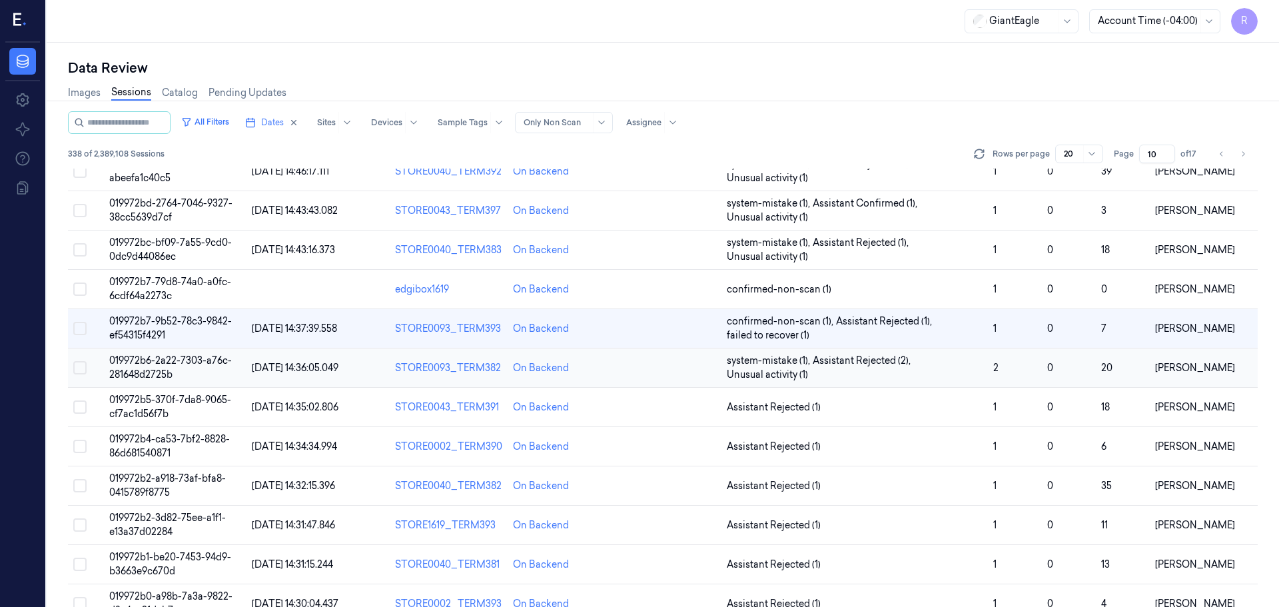
scroll to position [65, 0]
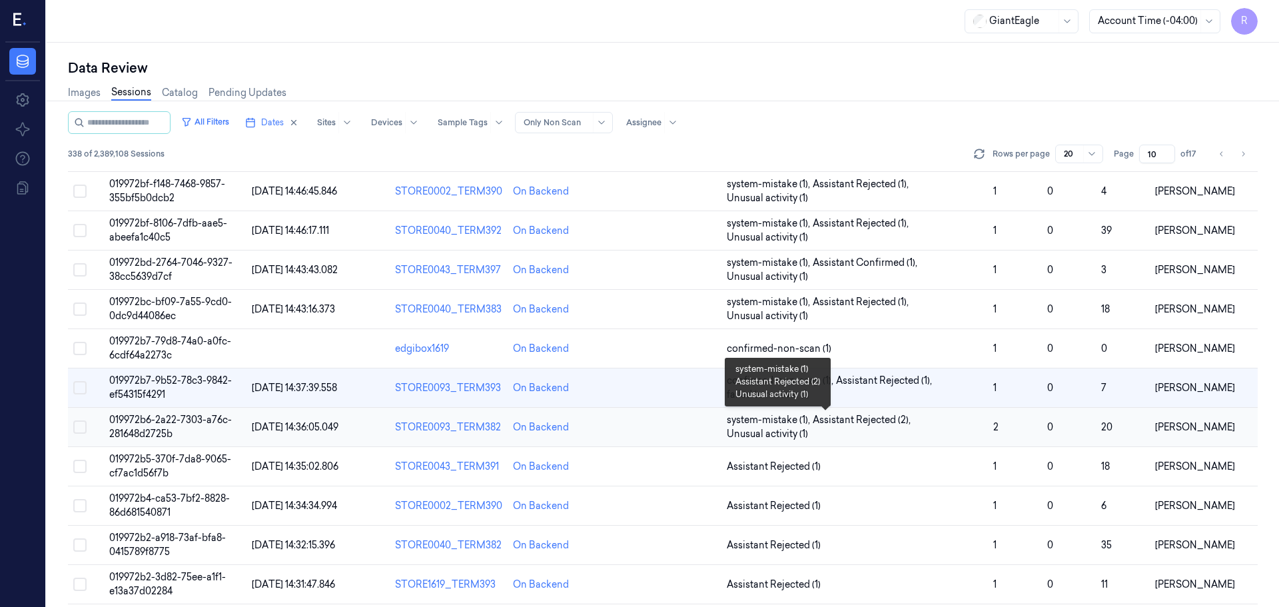
click at [897, 431] on span "system-mistake (1) , Assistant Rejected (2) , Unusual activity (1)" at bounding box center [855, 427] width 256 height 28
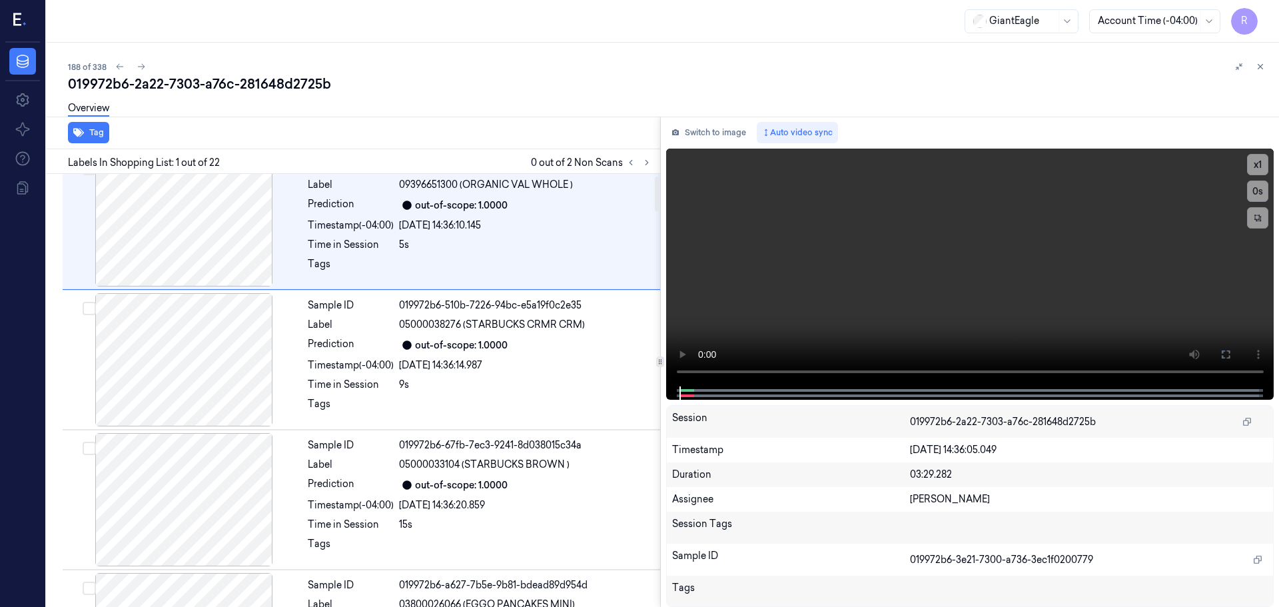
scroll to position [25, 0]
click at [648, 163] on icon at bounding box center [646, 162] width 9 height 9
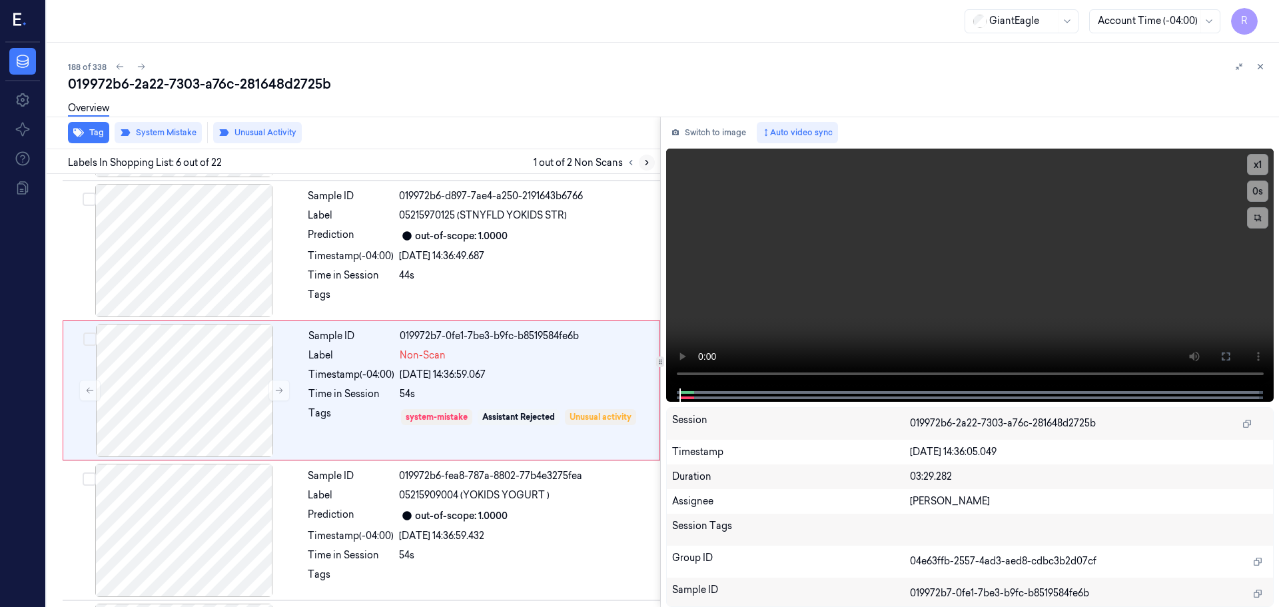
click at [648, 163] on icon at bounding box center [646, 162] width 9 height 9
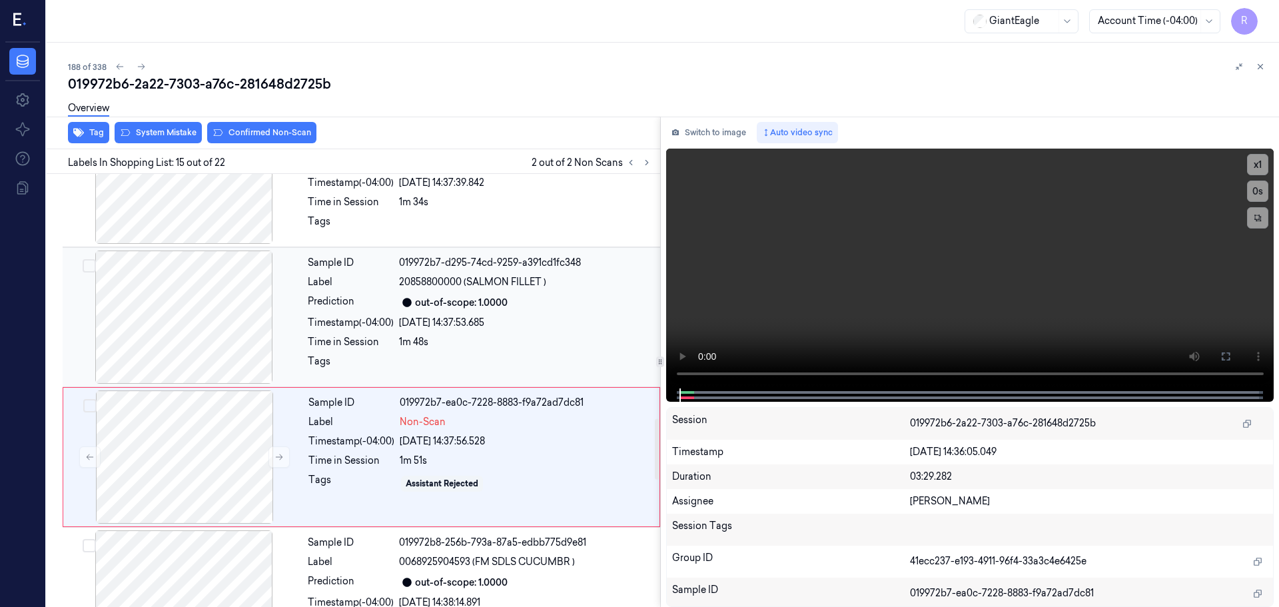
click at [179, 324] on div at bounding box center [183, 316] width 237 height 133
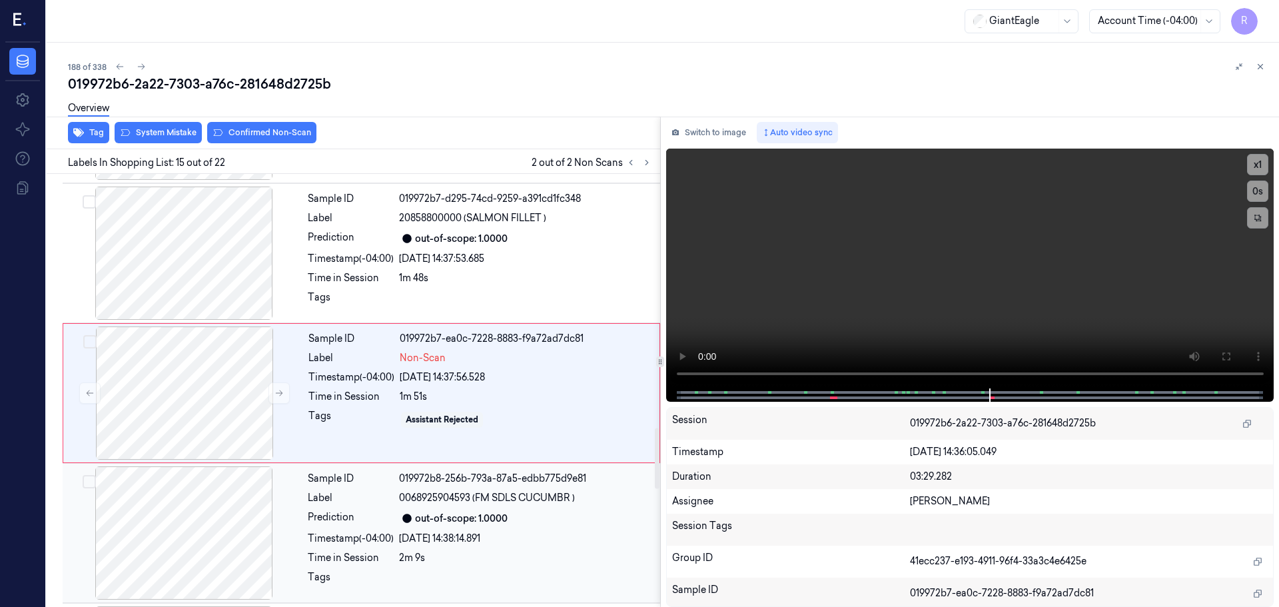
scroll to position [1811, 0]
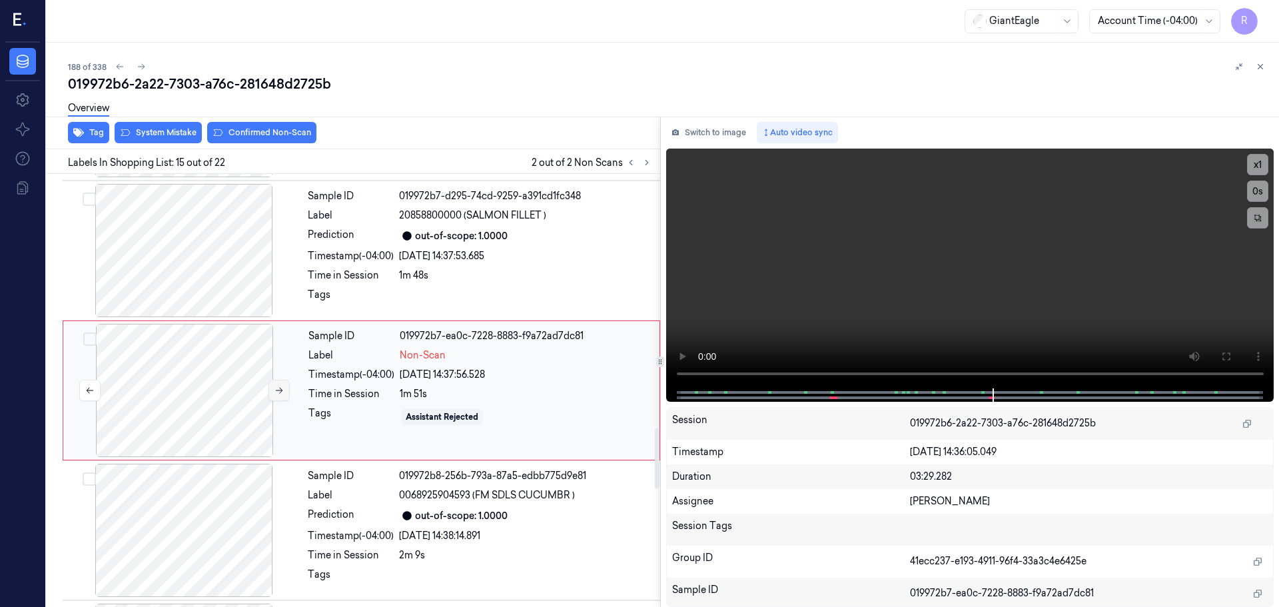
click at [279, 389] on icon at bounding box center [278, 390] width 9 height 9
click at [279, 388] on icon at bounding box center [278, 390] width 9 height 9
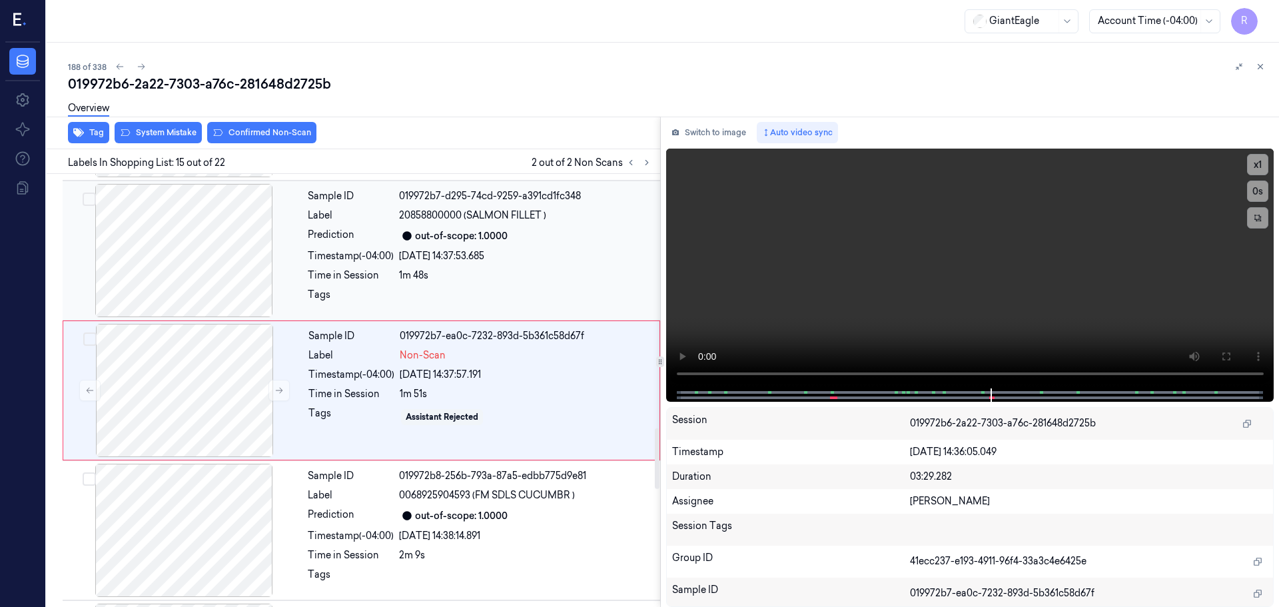
click at [228, 279] on div at bounding box center [183, 250] width 237 height 133
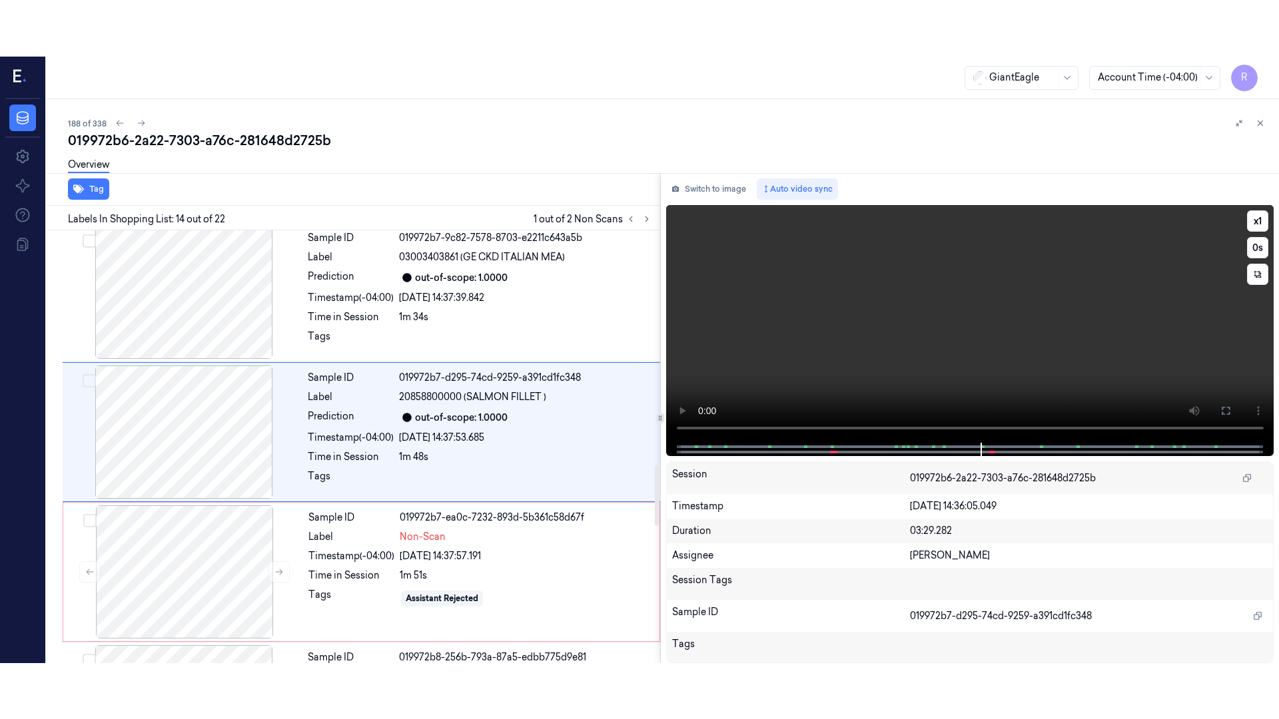
scroll to position [1671, 0]
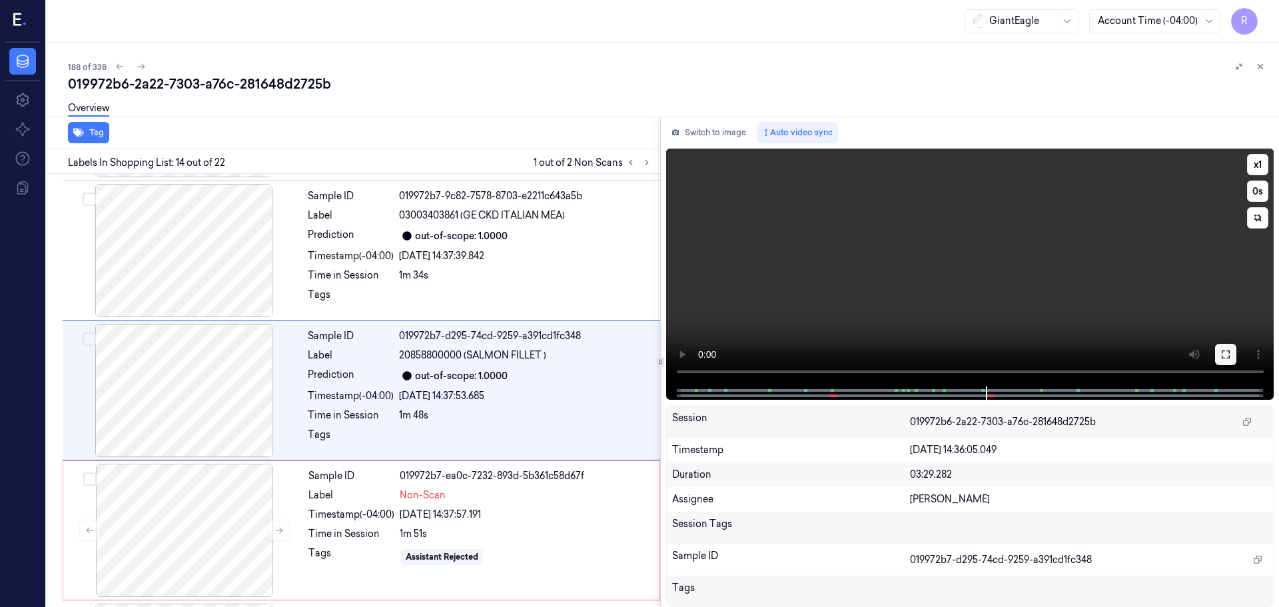
click at [1226, 356] on icon at bounding box center [1225, 354] width 11 height 11
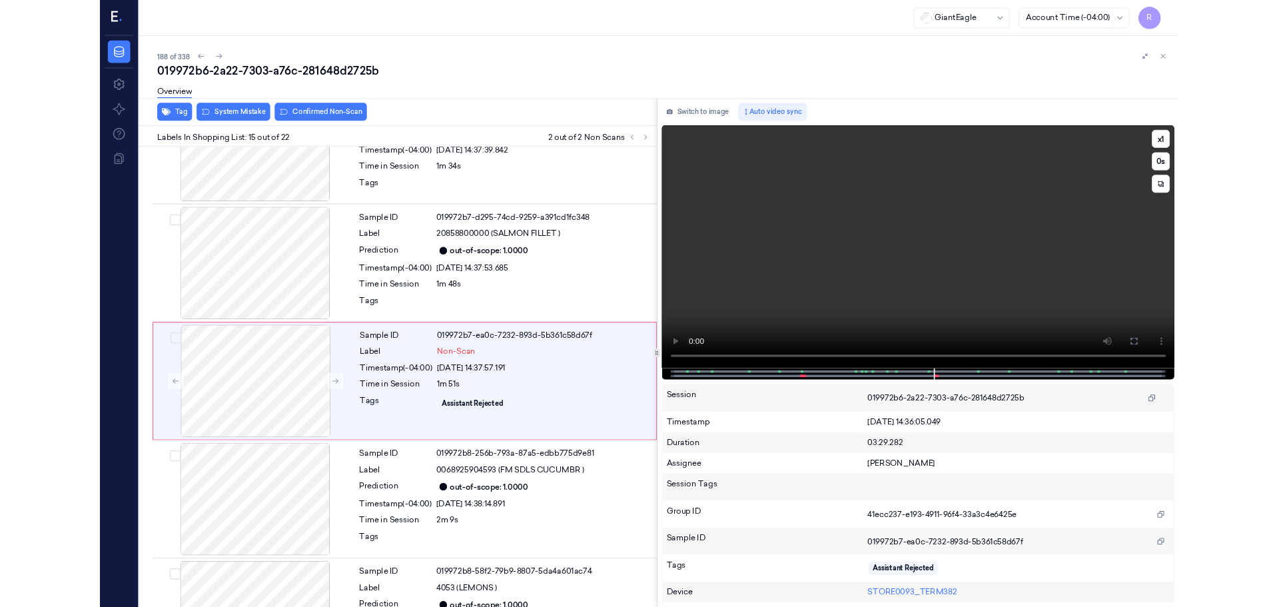
scroll to position [1755, 0]
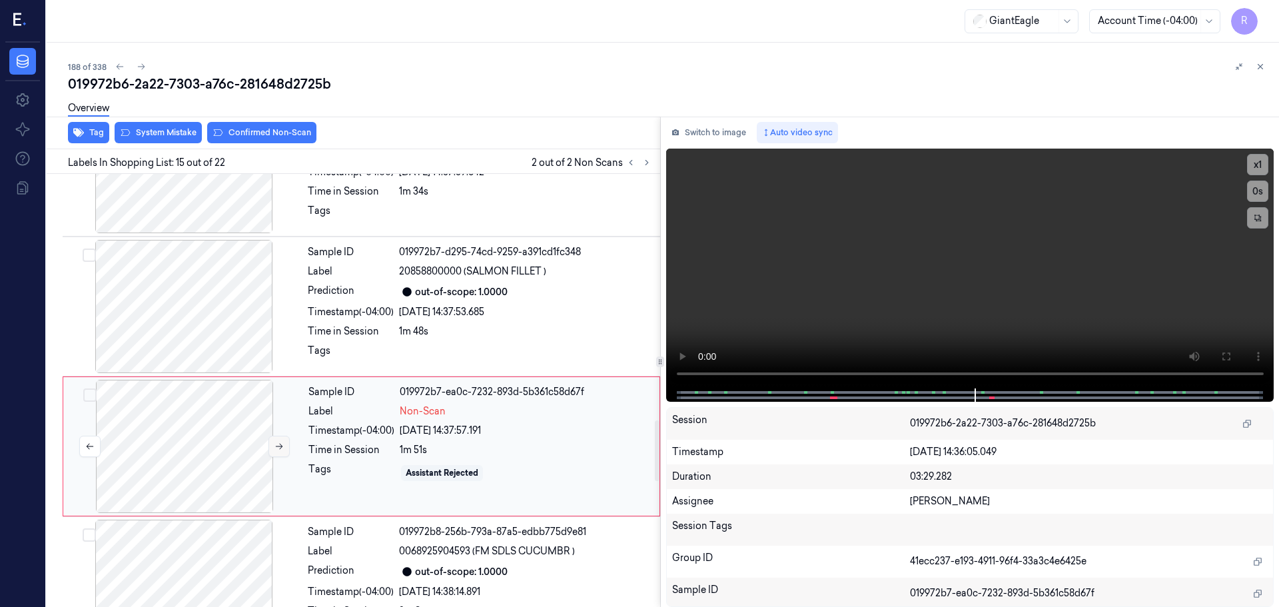
click at [274, 444] on icon at bounding box center [278, 446] width 9 height 9
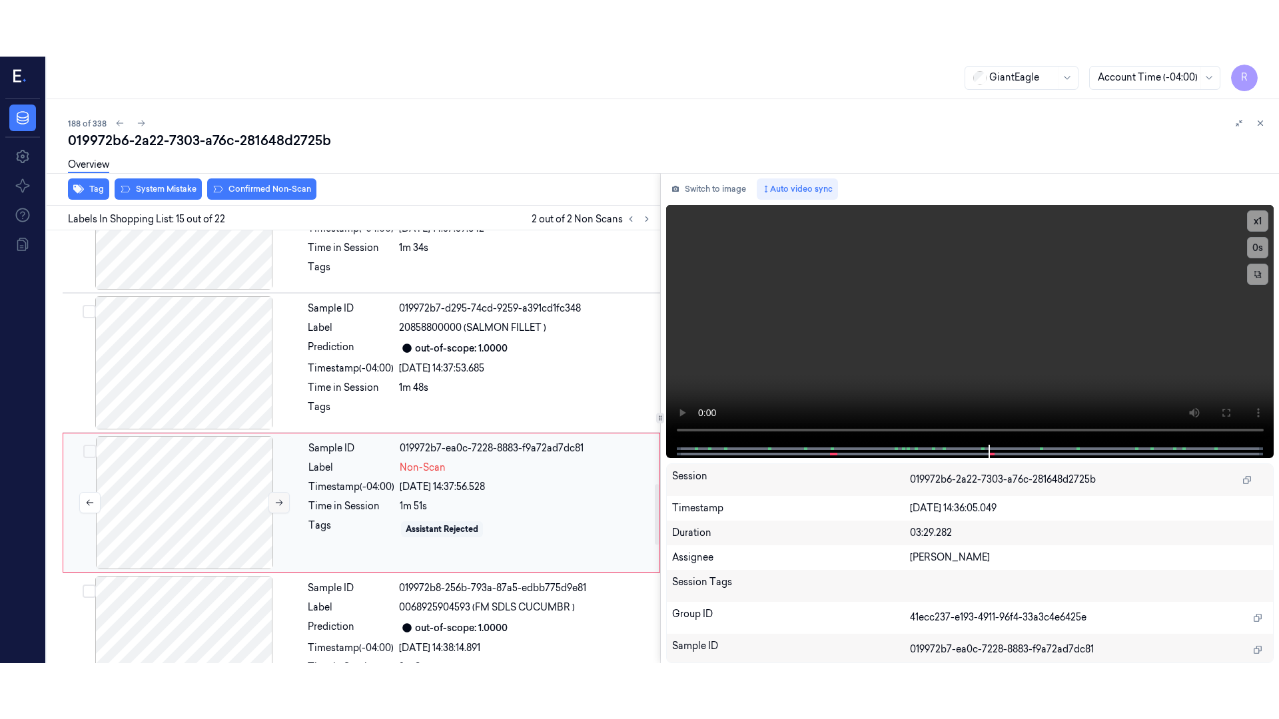
scroll to position [1811, 0]
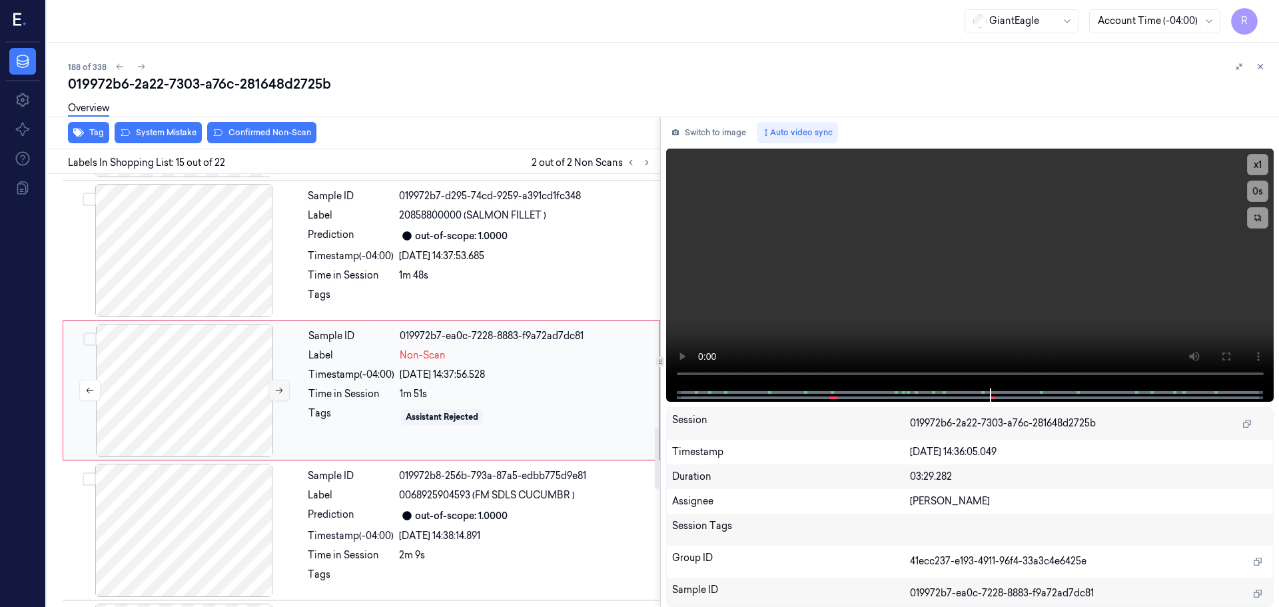
click at [286, 395] on button at bounding box center [278, 390] width 21 height 21
click at [284, 393] on button at bounding box center [278, 390] width 21 height 21
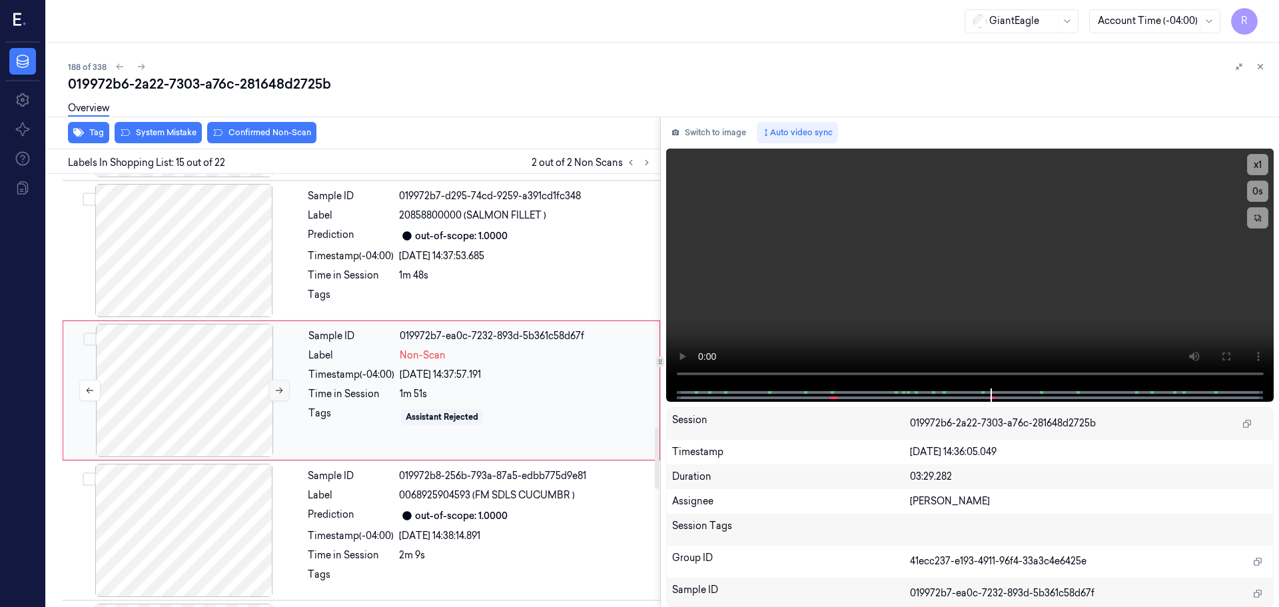
click at [284, 393] on button at bounding box center [278, 390] width 21 height 21
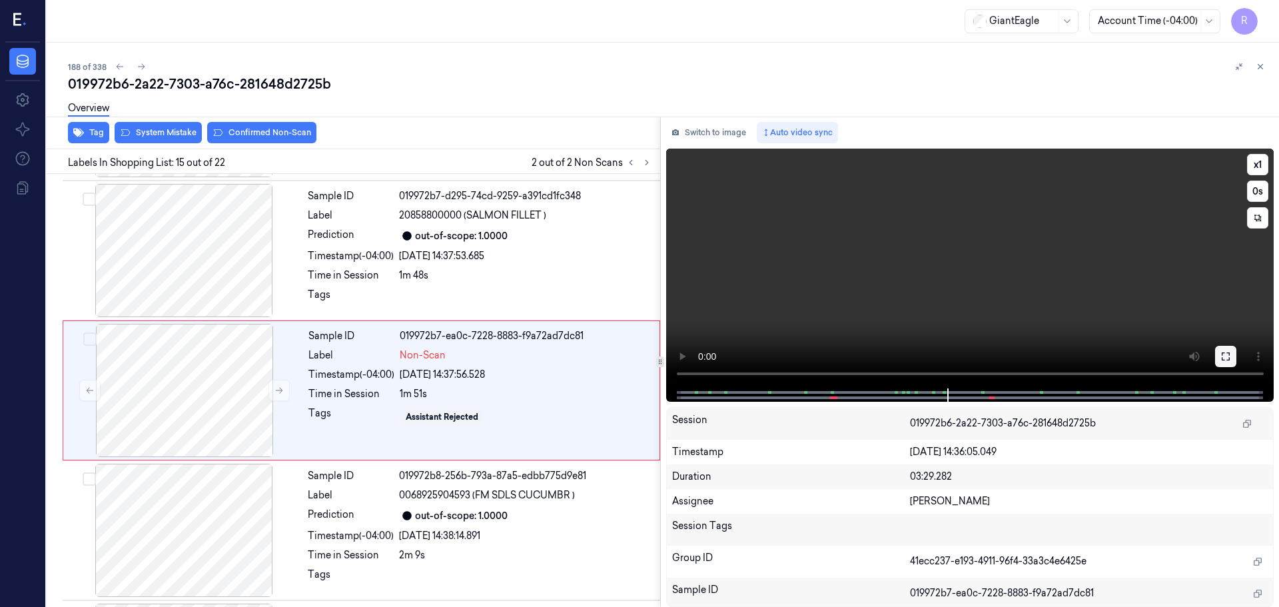
drag, startPoint x: 1225, startPoint y: 363, endPoint x: 1228, endPoint y: 445, distance: 82.0
click at [1226, 363] on button at bounding box center [1225, 356] width 21 height 21
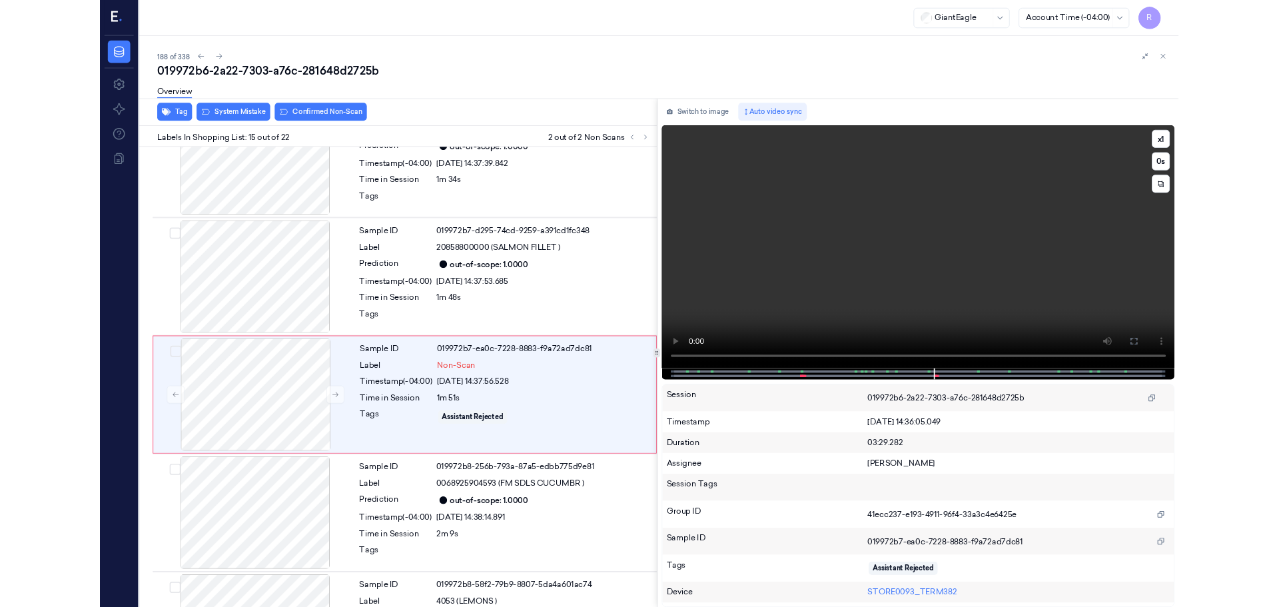
scroll to position [1755, 0]
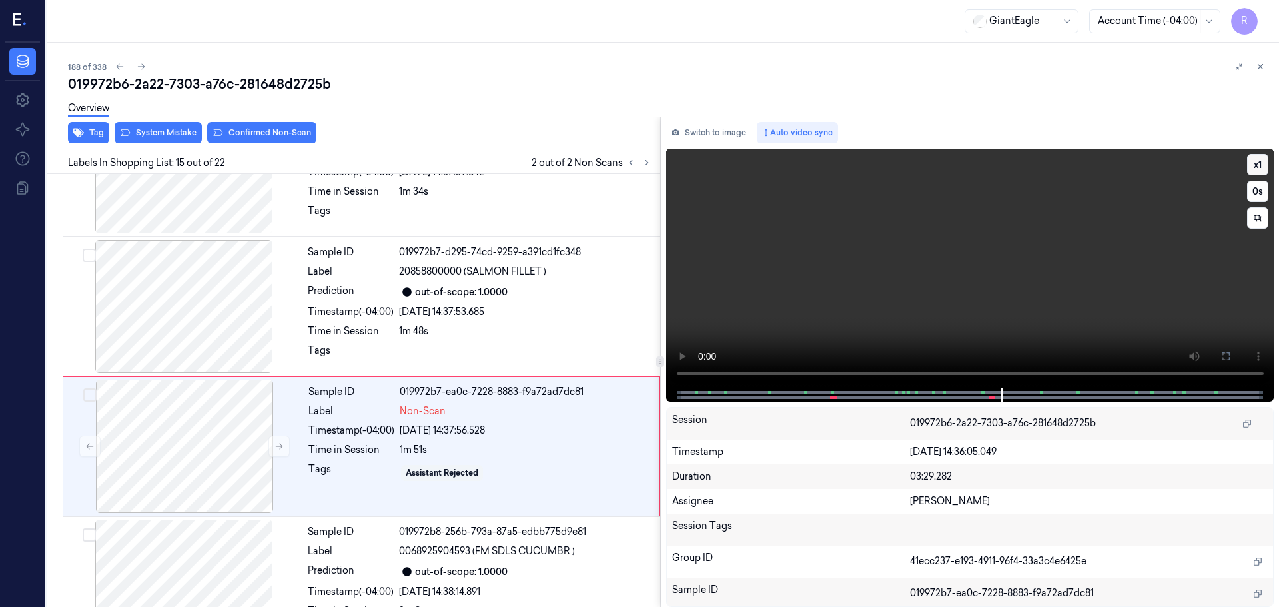
click at [1258, 172] on button "x 1" at bounding box center [1257, 164] width 21 height 21
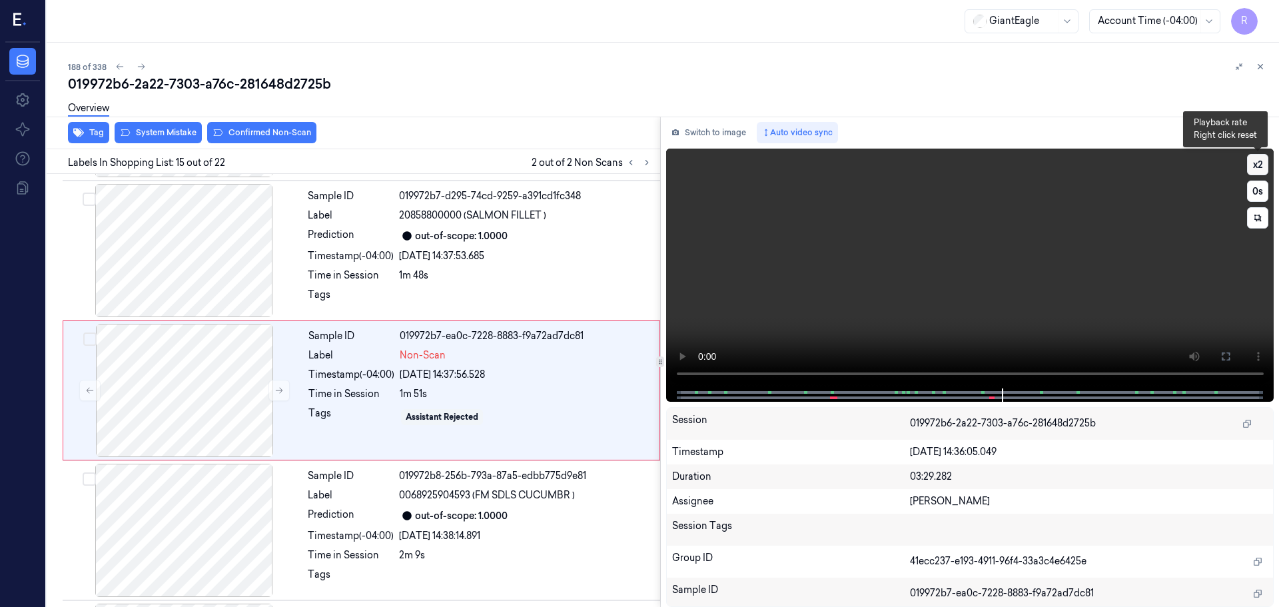
click at [1258, 172] on button "x 2" at bounding box center [1257, 164] width 21 height 21
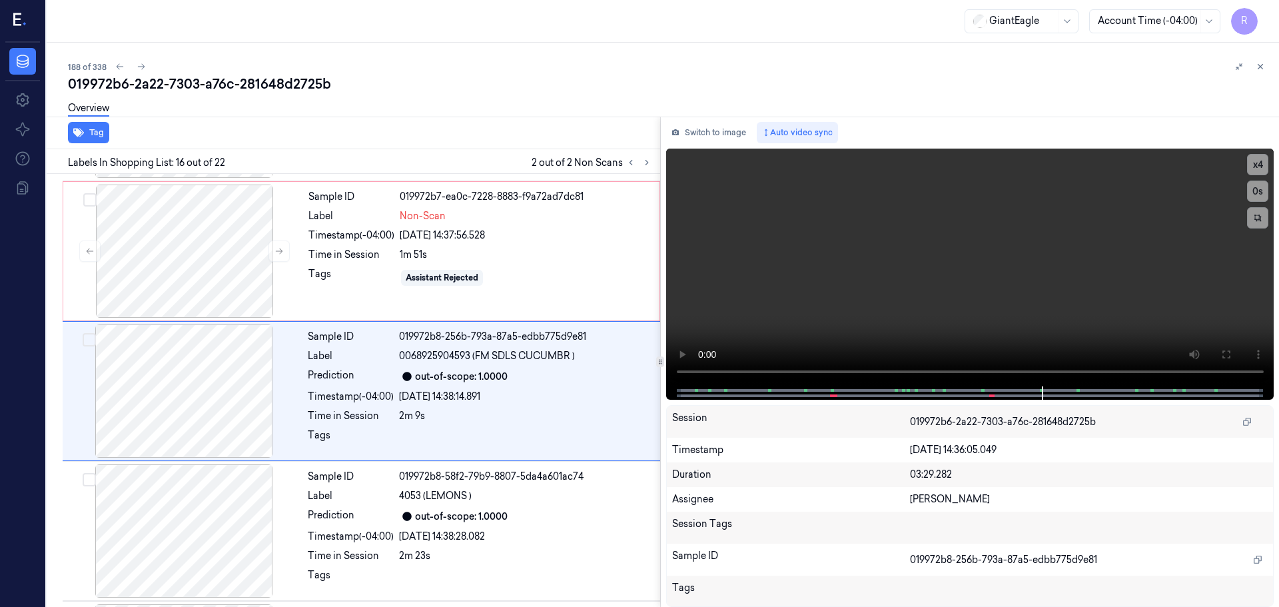
scroll to position [1951, 0]
click at [1253, 168] on button "x 4" at bounding box center [1257, 164] width 21 height 21
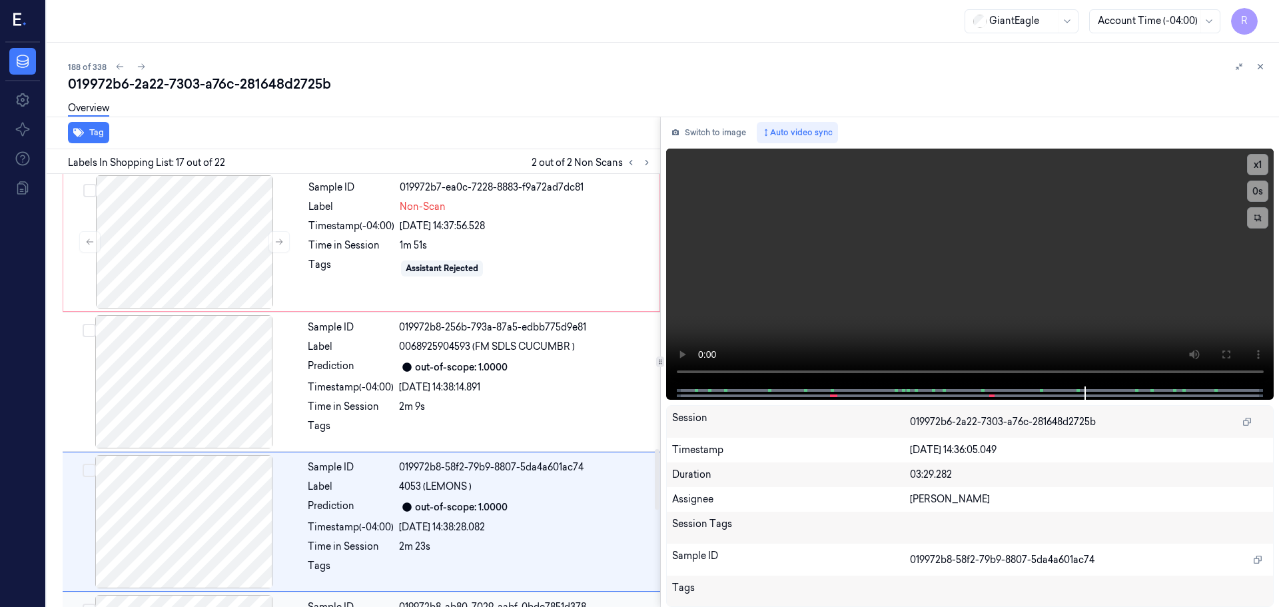
scroll to position [1958, 0]
click at [276, 242] on icon at bounding box center [278, 243] width 9 height 9
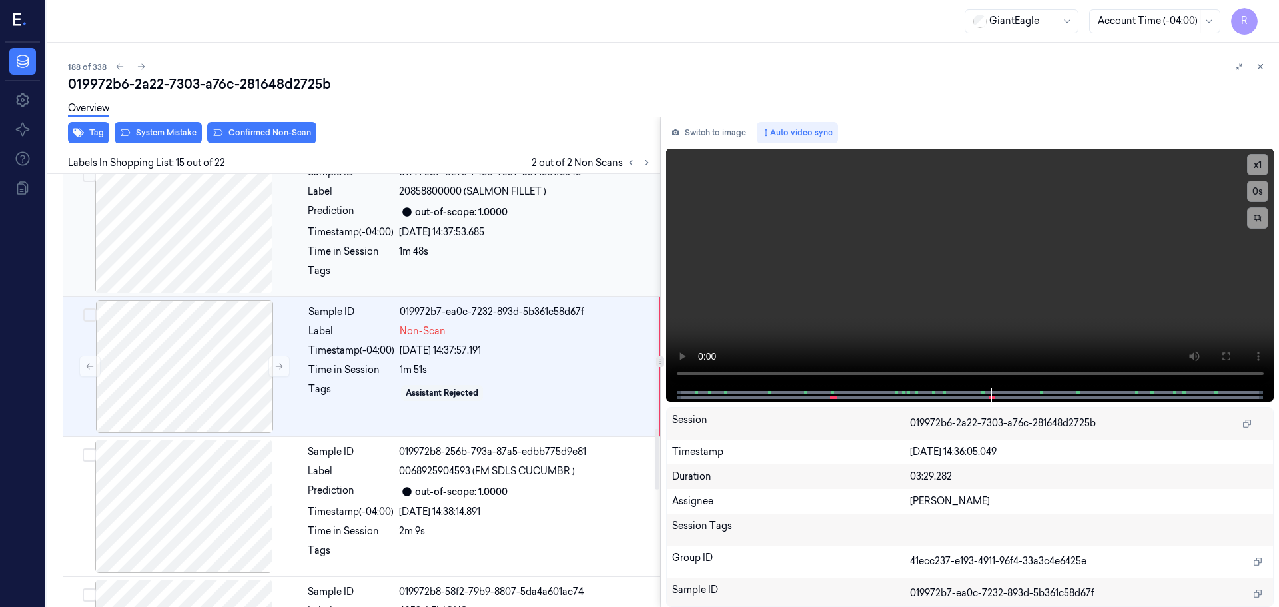
scroll to position [1811, 0]
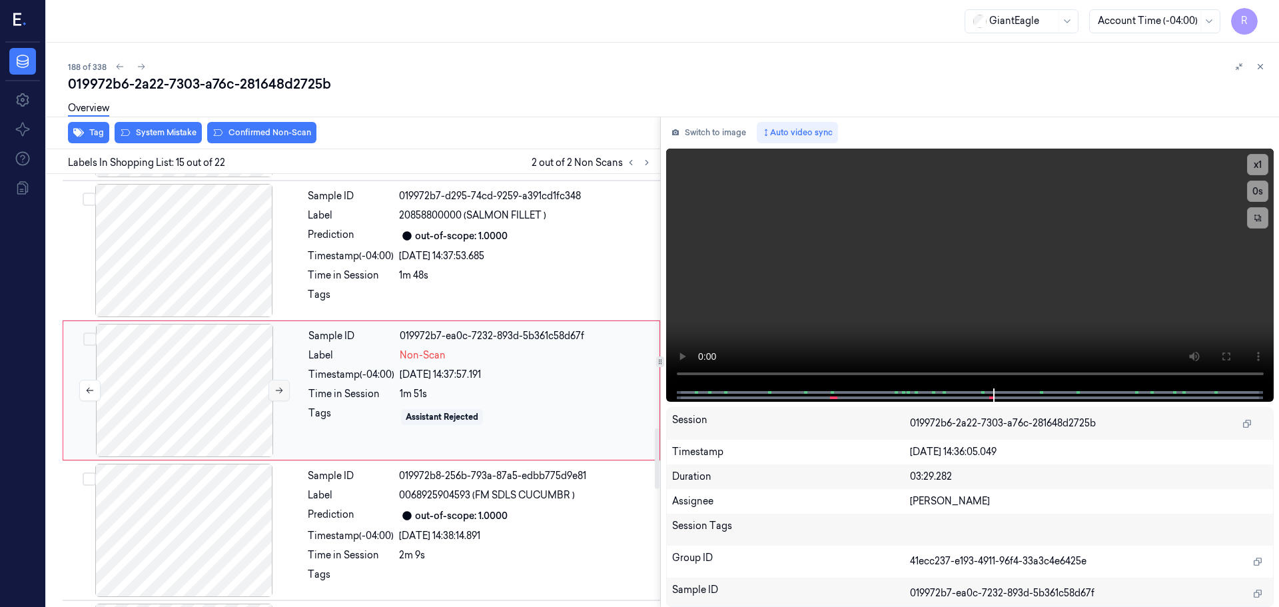
click at [280, 393] on icon at bounding box center [278, 390] width 9 height 9
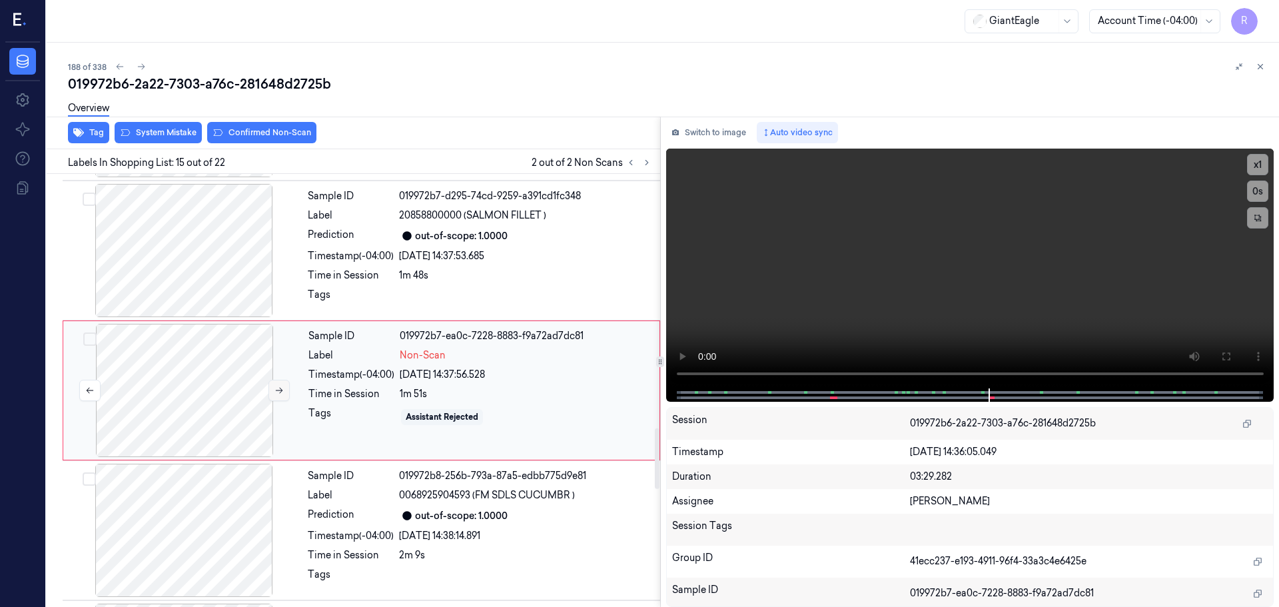
click at [280, 393] on icon at bounding box center [278, 390] width 9 height 9
click at [212, 264] on div at bounding box center [183, 250] width 237 height 133
click at [1258, 158] on button "x 1" at bounding box center [1257, 164] width 21 height 21
click at [1258, 158] on button "x 2" at bounding box center [1257, 164] width 21 height 21
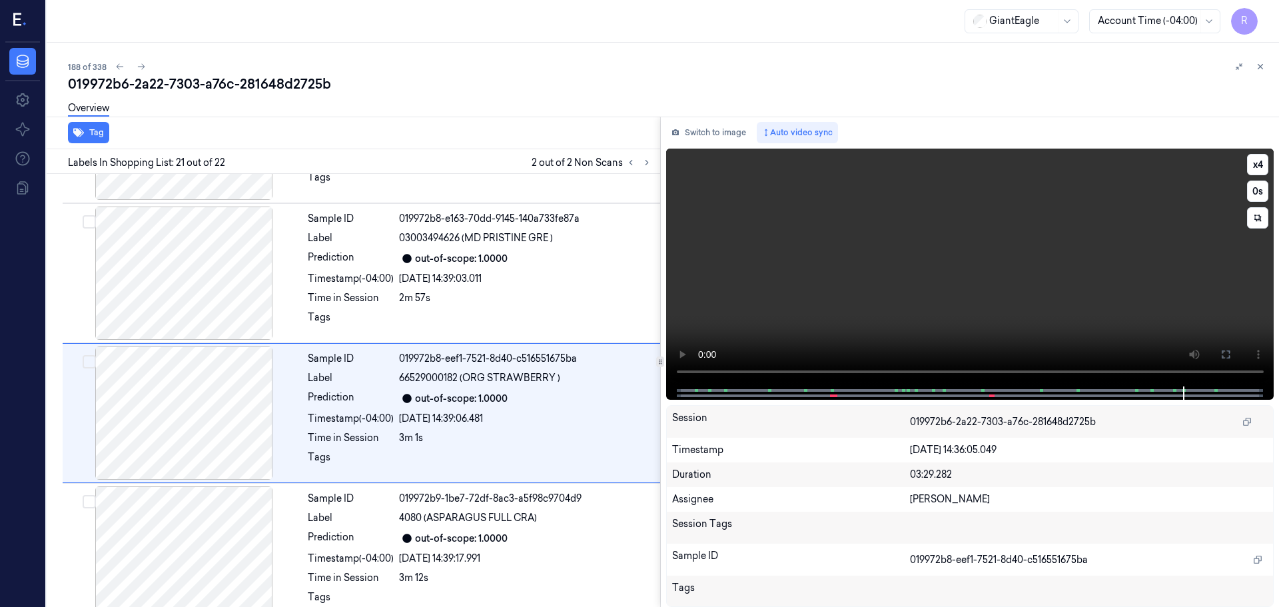
scroll to position [2649, 0]
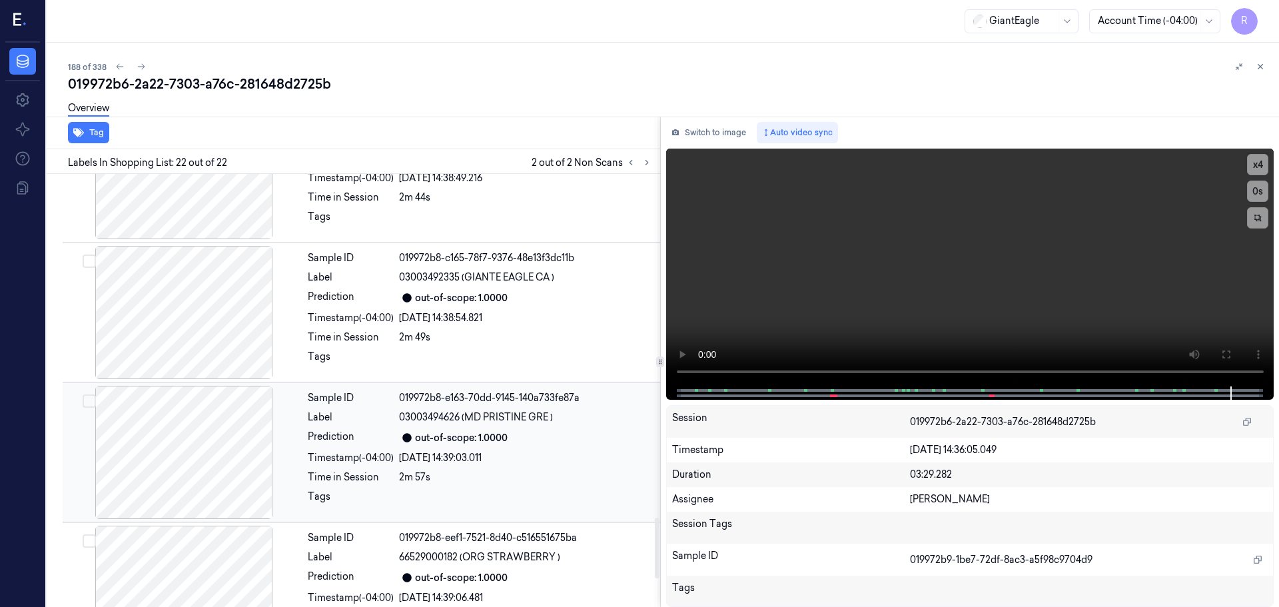
click at [306, 454] on div "Sample ID 019972b8-e163-70dd-9145-140a733fe87a Label 03003494626 (MD PRISTINE G…" at bounding box center [479, 452] width 355 height 133
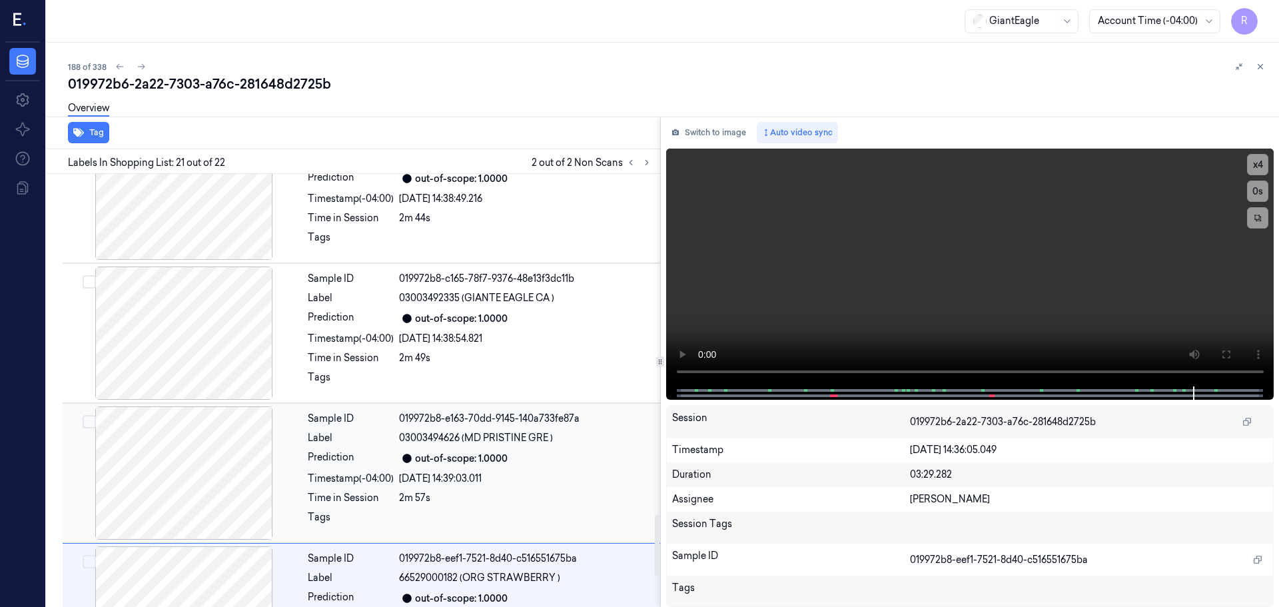
click at [320, 489] on div "Sample ID 019972b8-e163-70dd-9145-140a733fe87a Label 03003494626 (MD PRISTINE G…" at bounding box center [479, 472] width 355 height 133
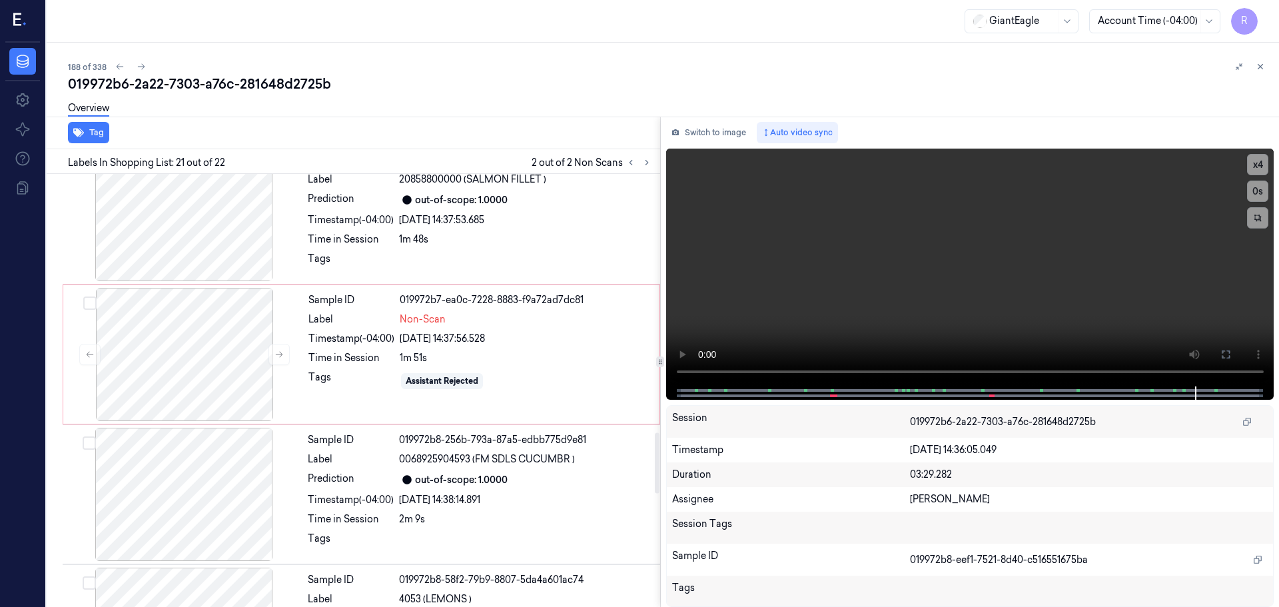
scroll to position [1843, 0]
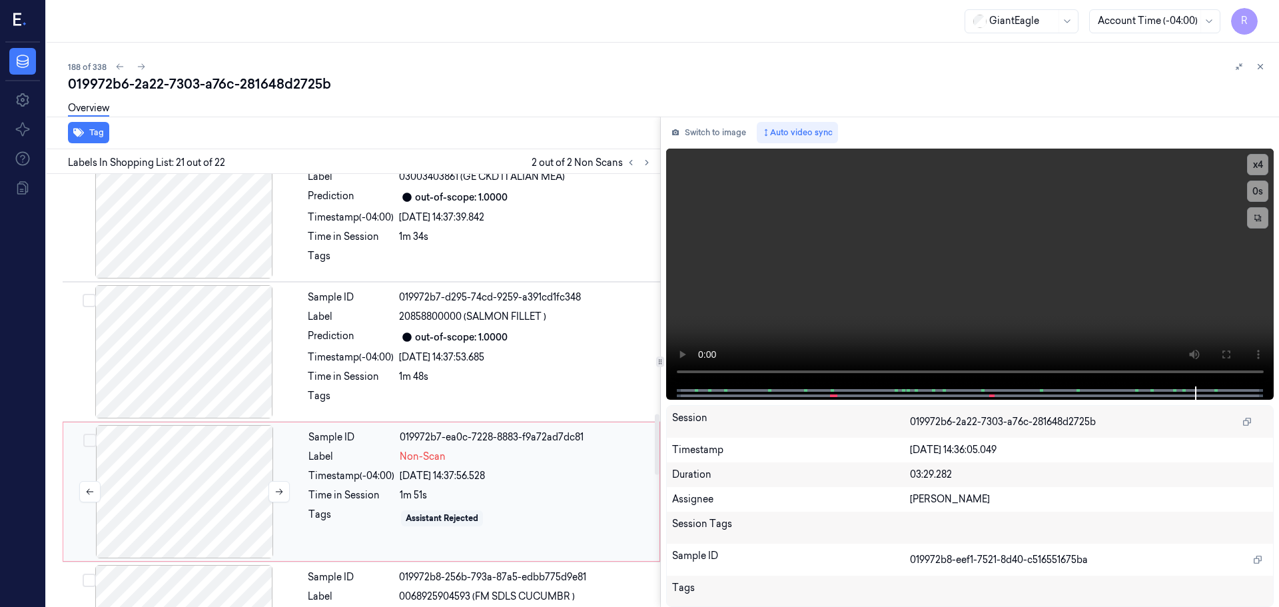
click at [161, 479] on div at bounding box center [184, 491] width 237 height 133
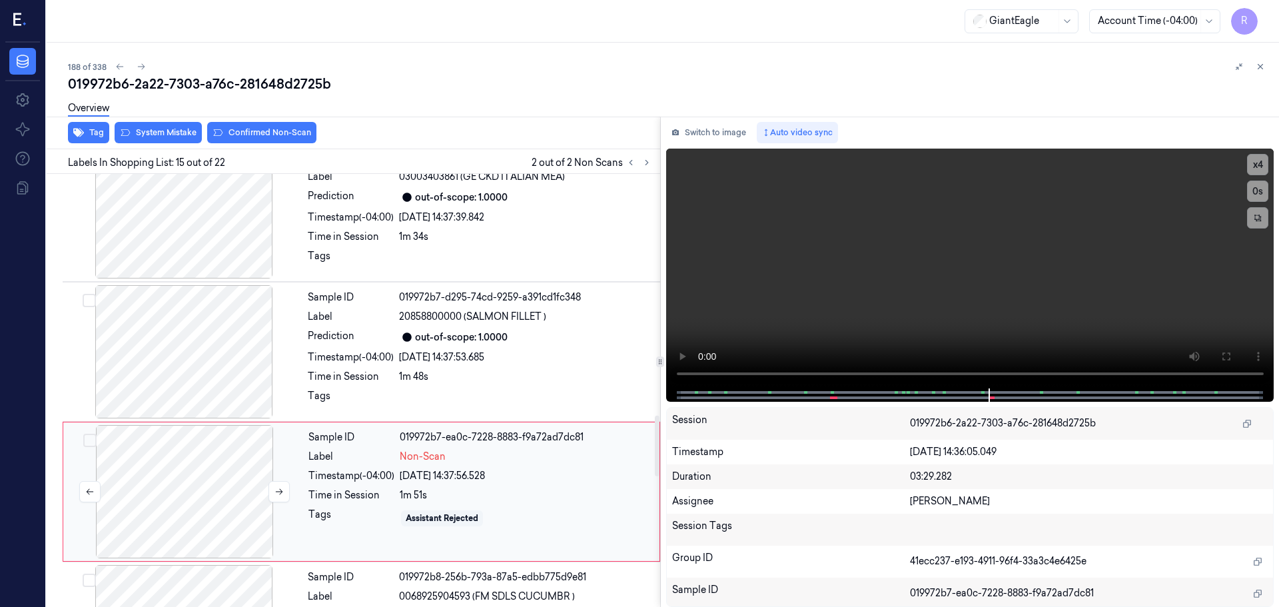
scroll to position [1811, 0]
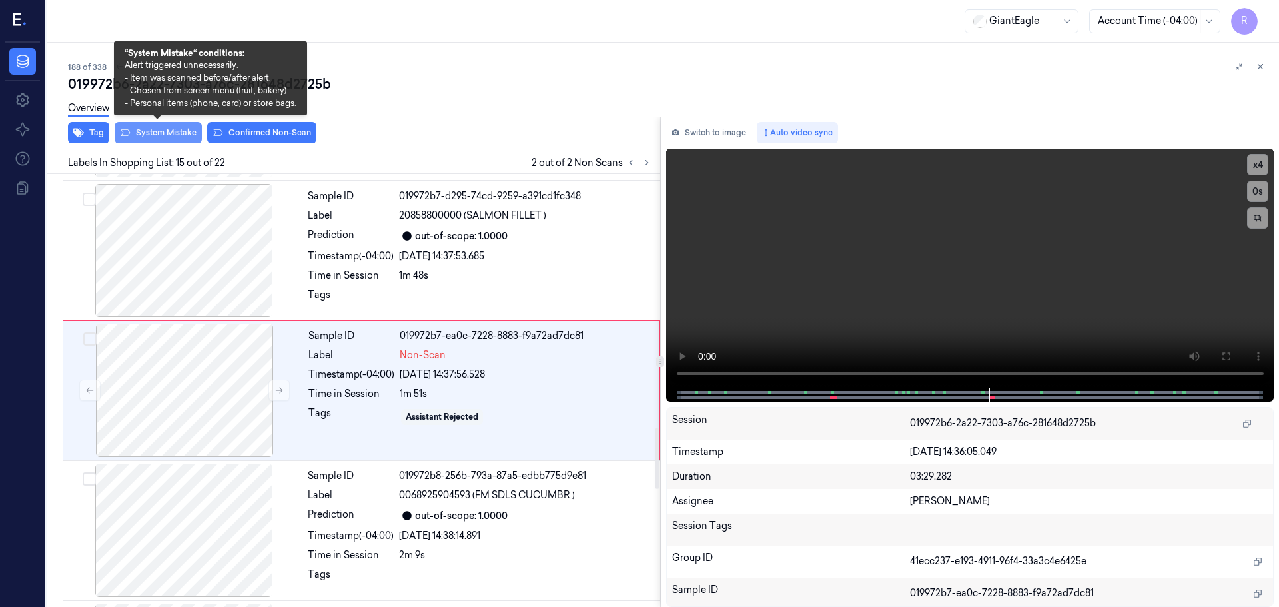
click at [150, 139] on button "System Mistake" at bounding box center [158, 132] width 87 height 21
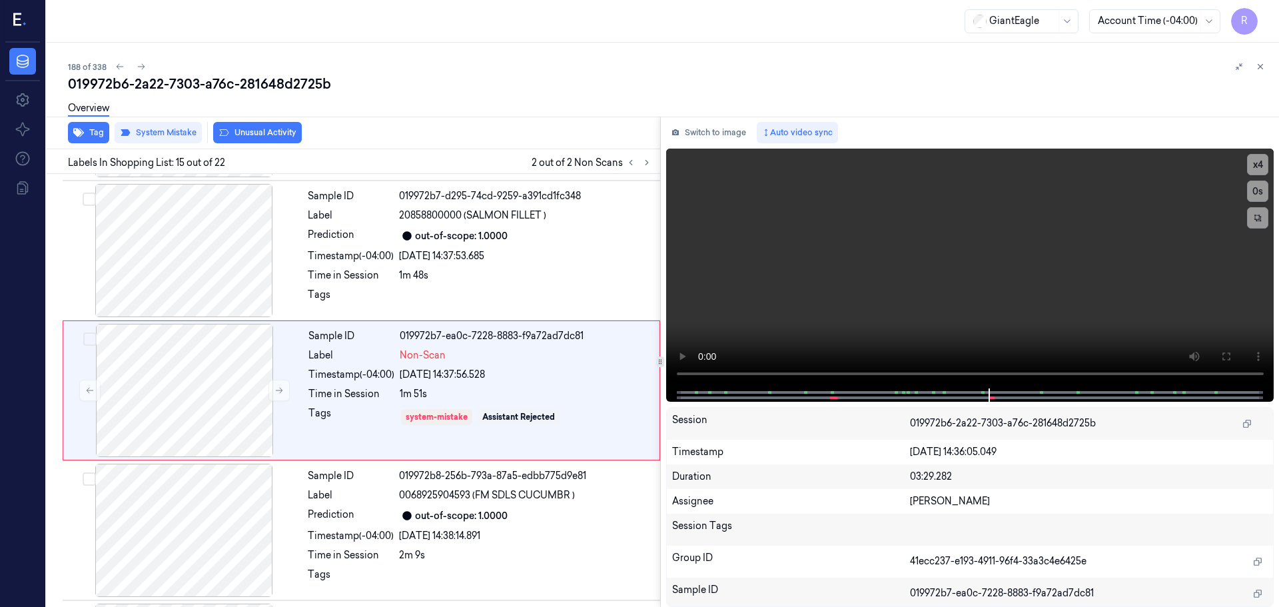
click at [264, 131] on button "Unusual Activity" at bounding box center [257, 132] width 89 height 21
click at [371, 505] on div "Sample ID 019972b8-256b-793a-87a5-edbb775d9e81 Label 0068925904593 (FM SDLS CUC…" at bounding box center [479, 530] width 355 height 133
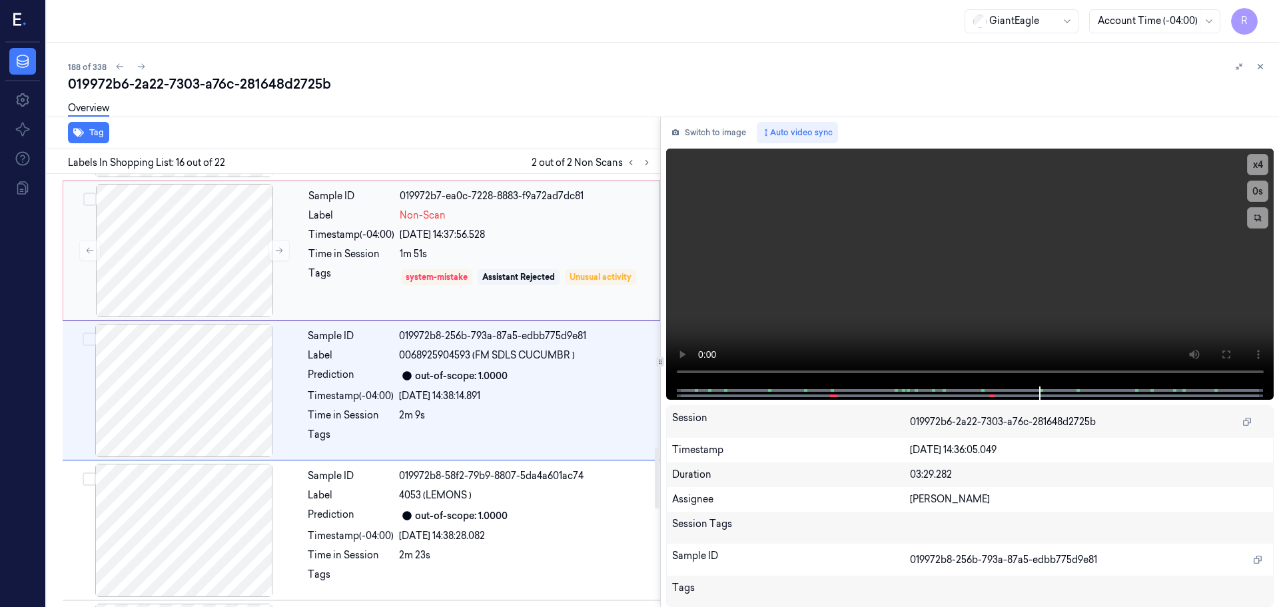
click at [356, 288] on div "Tags" at bounding box center [351, 276] width 86 height 21
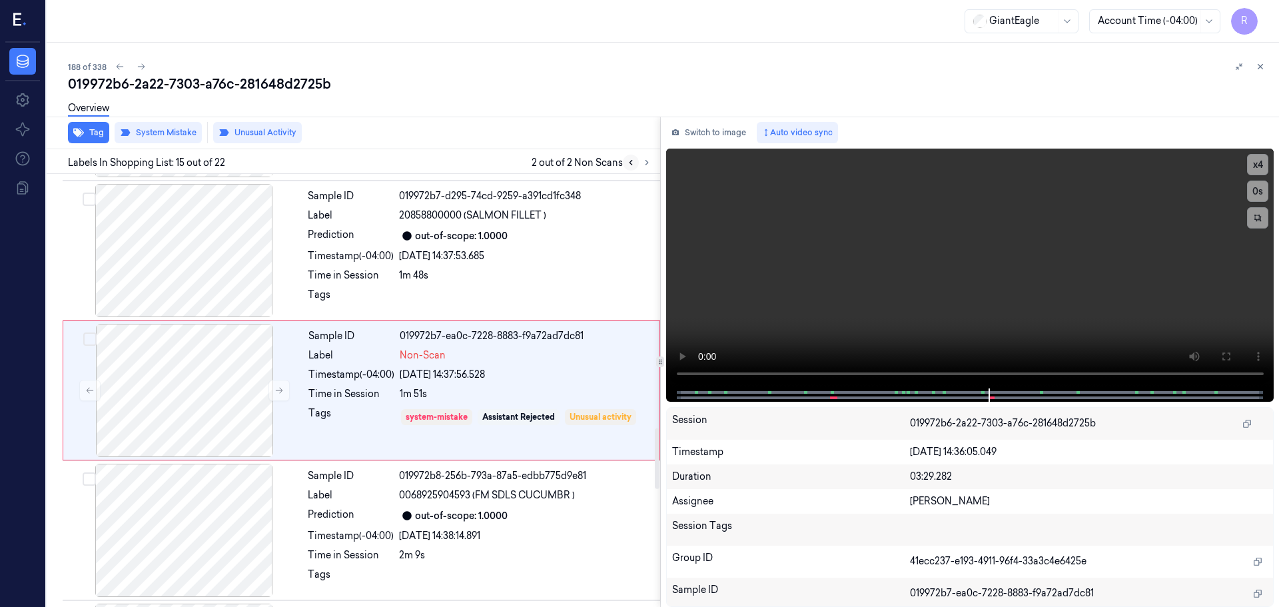
click at [623, 164] on button at bounding box center [631, 163] width 16 height 16
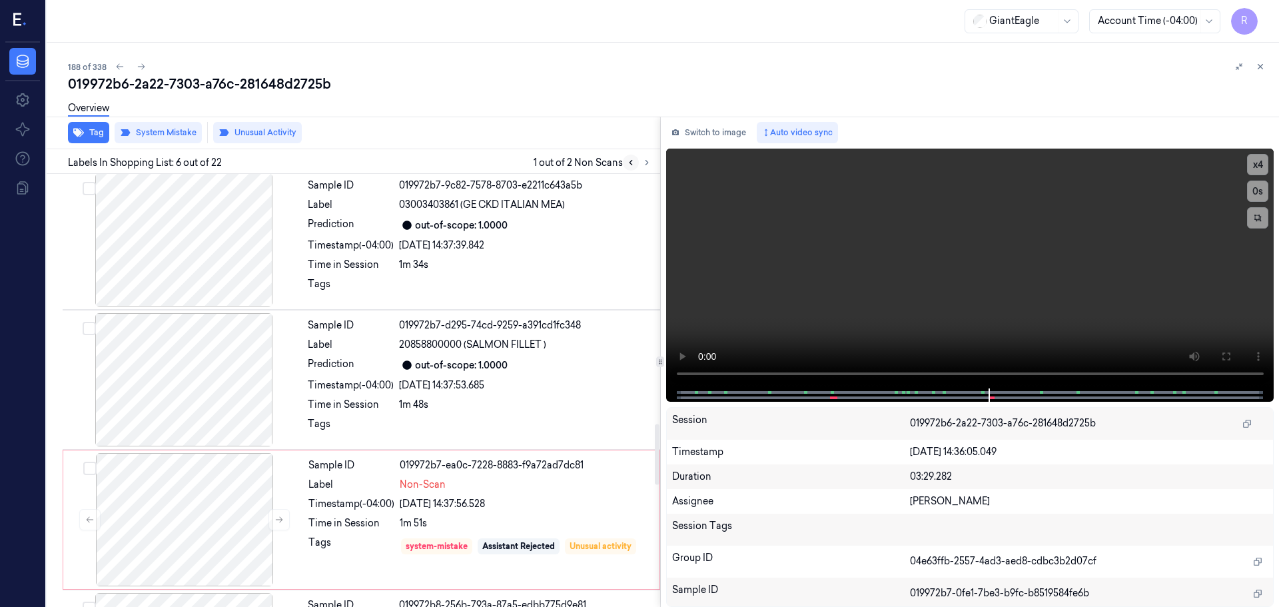
click at [632, 162] on icon at bounding box center [630, 162] width 9 height 9
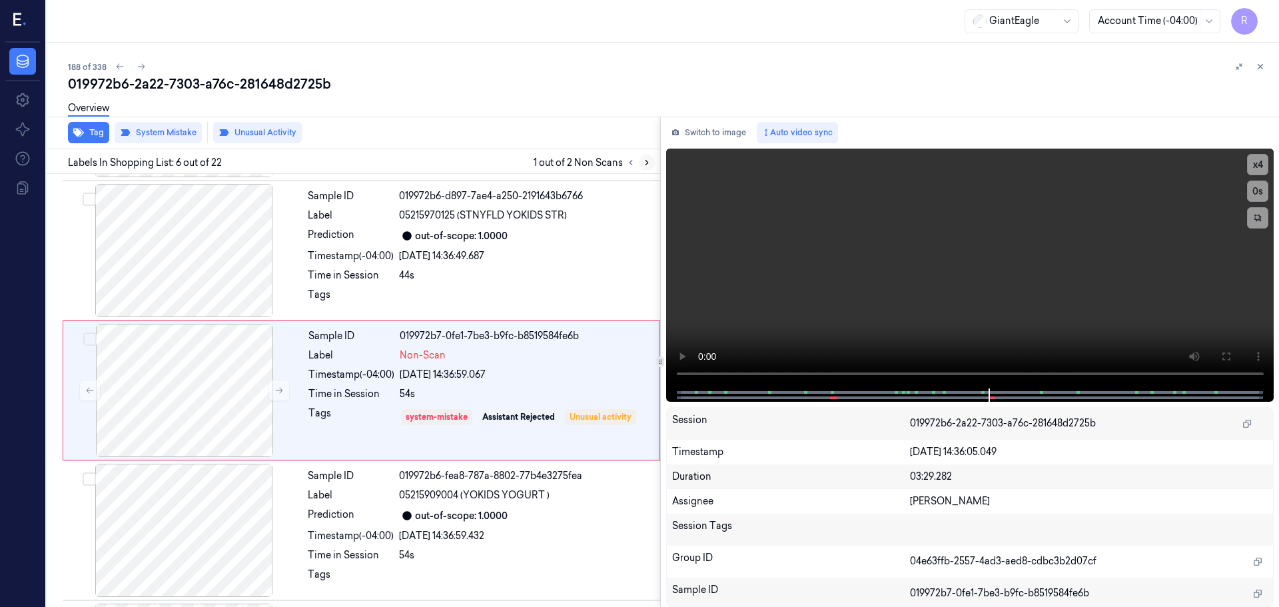
click at [648, 167] on icon at bounding box center [646, 162] width 9 height 9
click at [630, 163] on icon at bounding box center [631, 163] width 3 height 5
click at [644, 165] on icon at bounding box center [646, 162] width 9 height 9
click at [1260, 73] on button at bounding box center [1260, 67] width 16 height 16
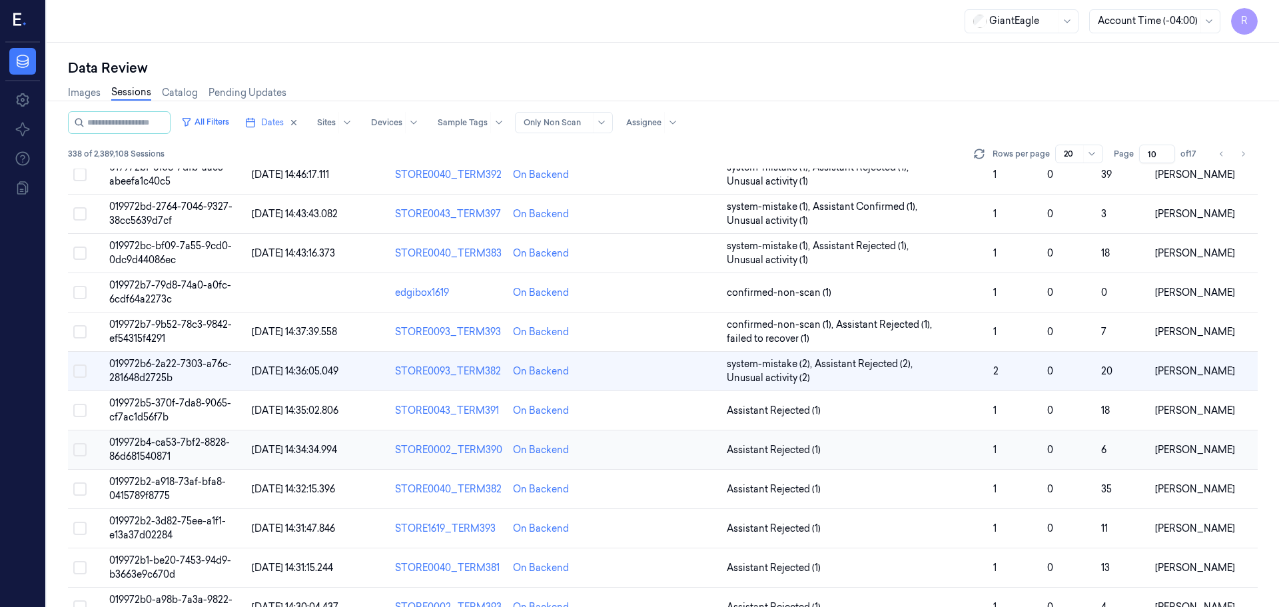
scroll to position [171, 0]
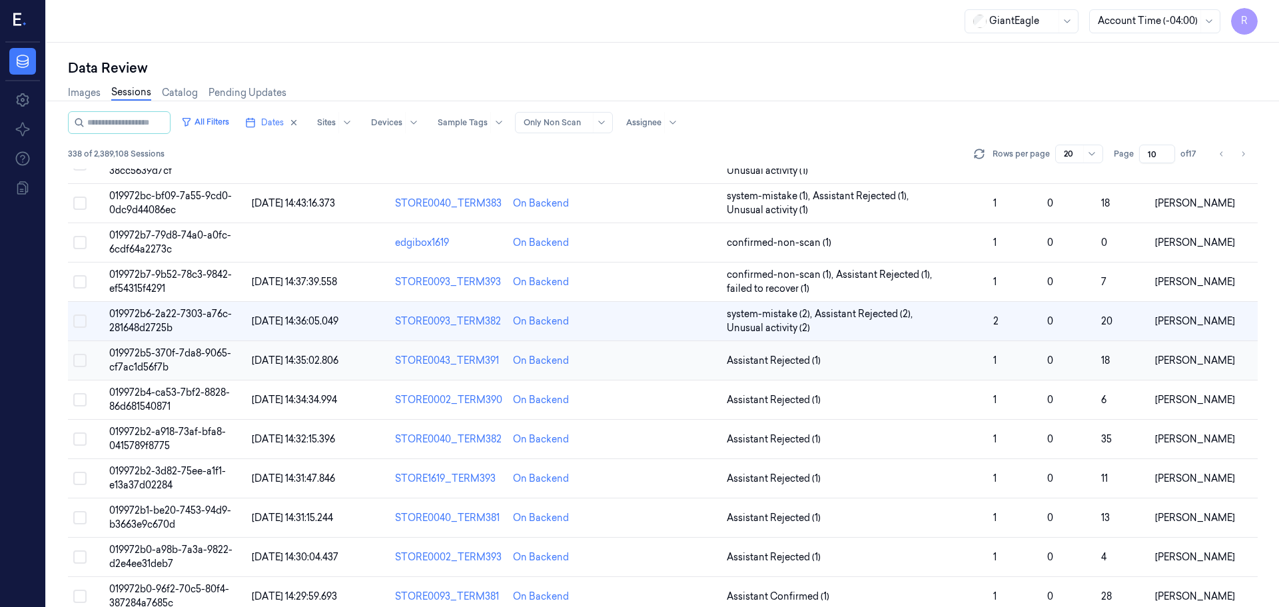
click at [975, 354] on span "Assistant Rejected (1)" at bounding box center [855, 361] width 256 height 14
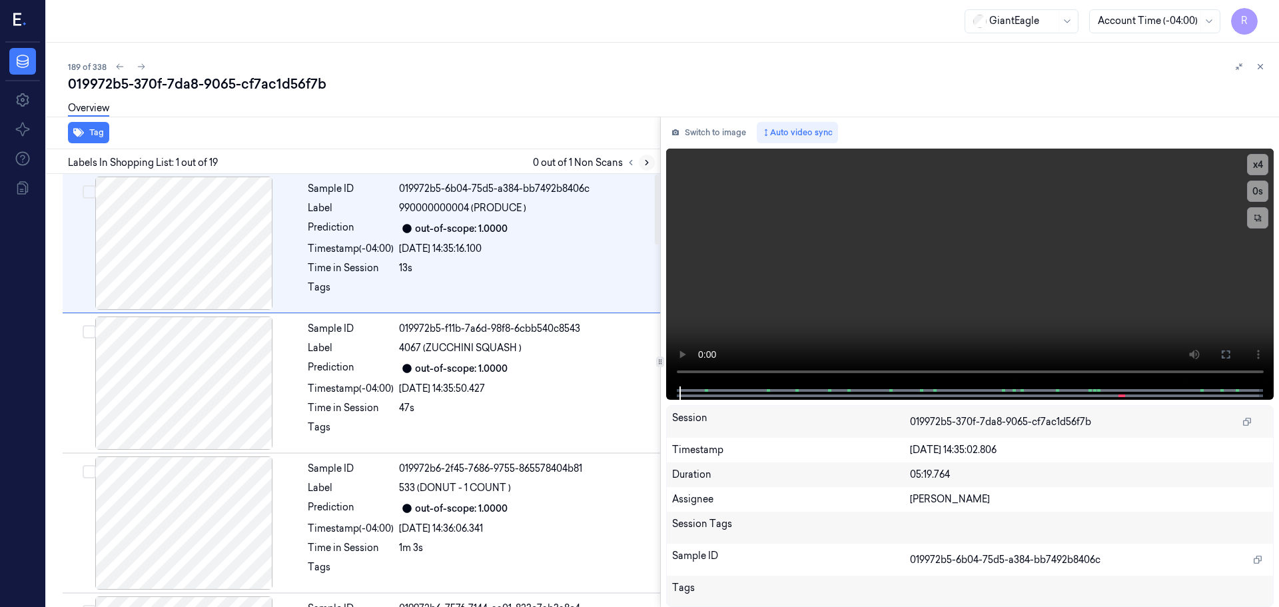
click at [644, 160] on icon at bounding box center [646, 162] width 9 height 9
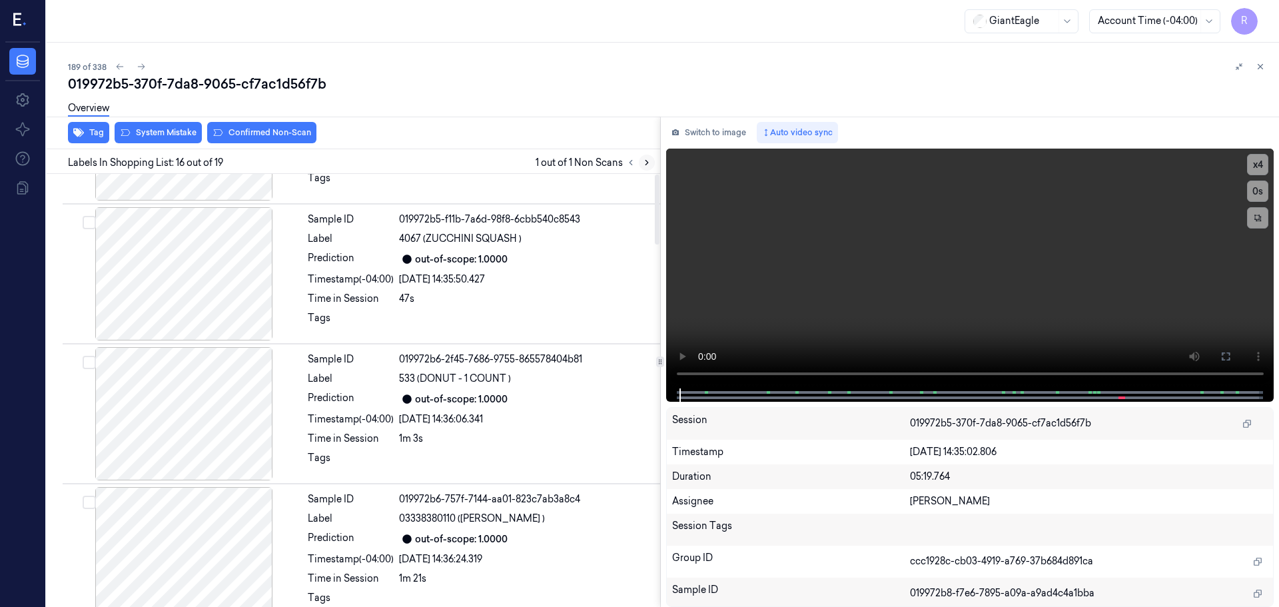
click at [644, 161] on icon at bounding box center [646, 162] width 9 height 9
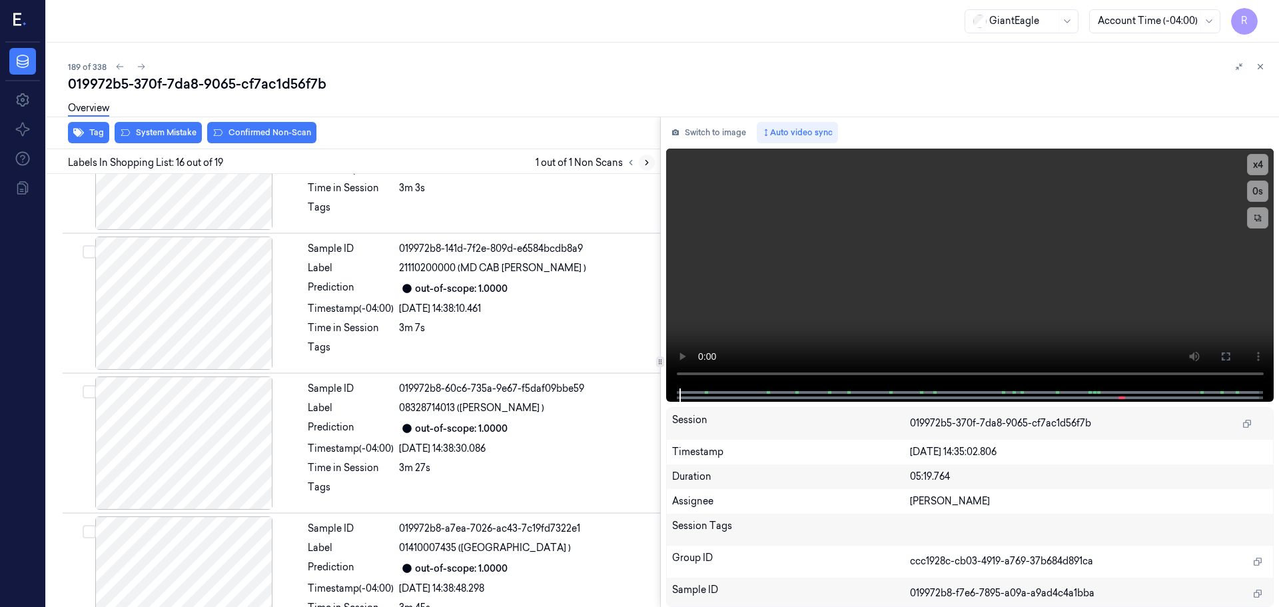
click at [645, 163] on icon at bounding box center [646, 162] width 9 height 9
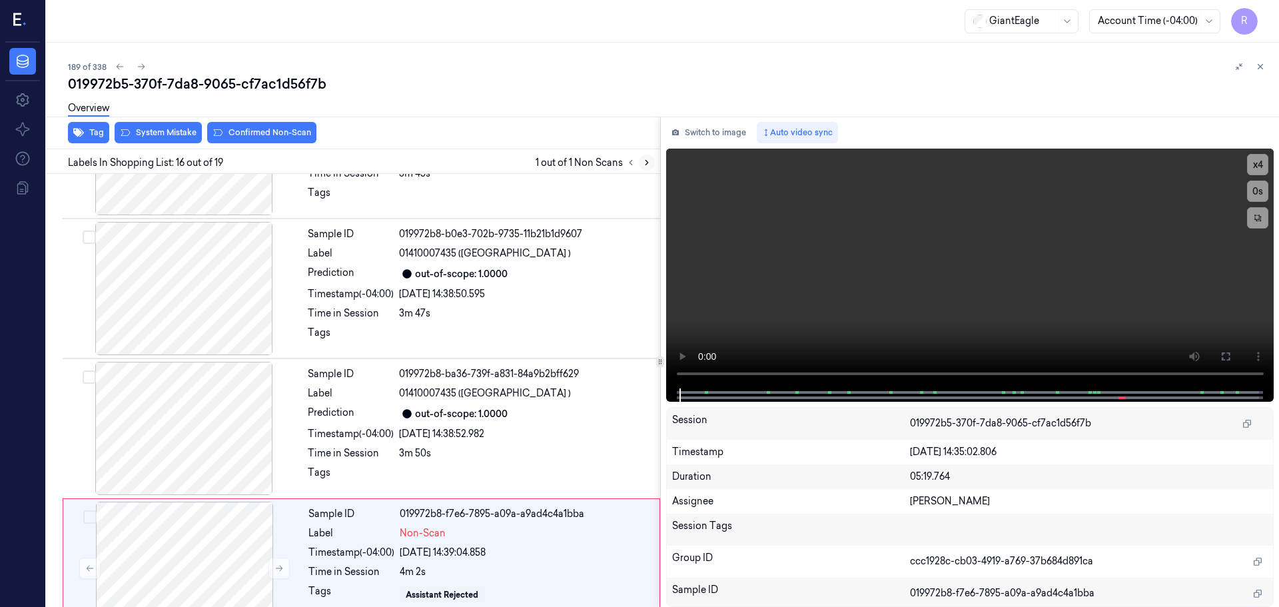
click at [645, 163] on icon at bounding box center [646, 162] width 9 height 9
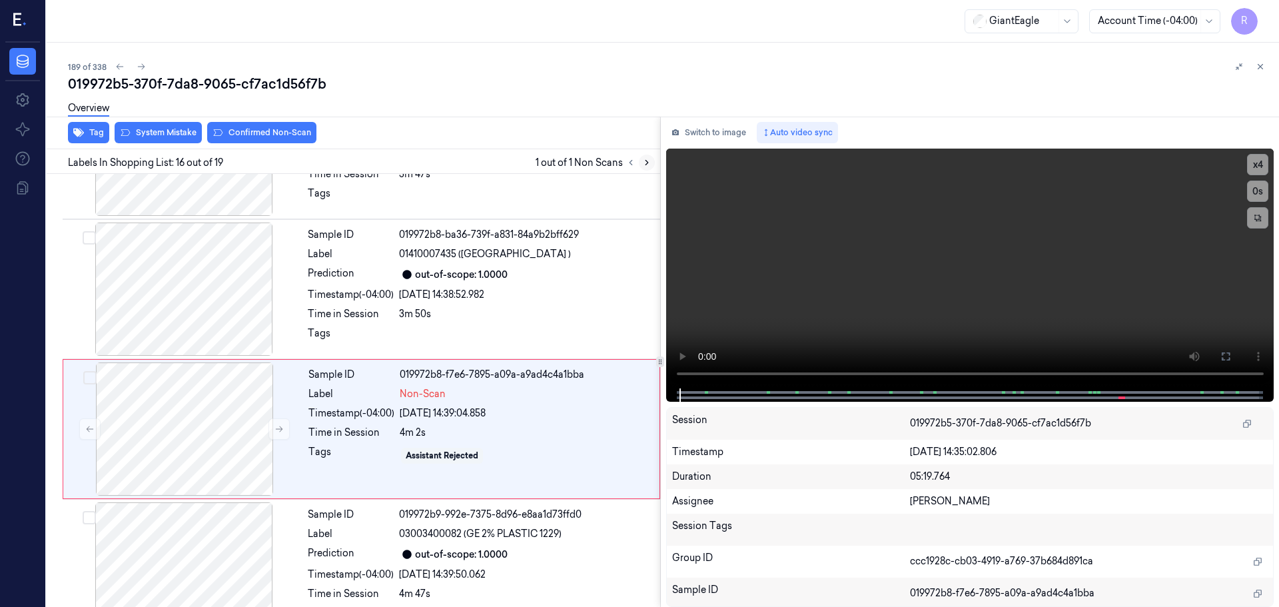
click at [644, 163] on icon at bounding box center [646, 162] width 9 height 9
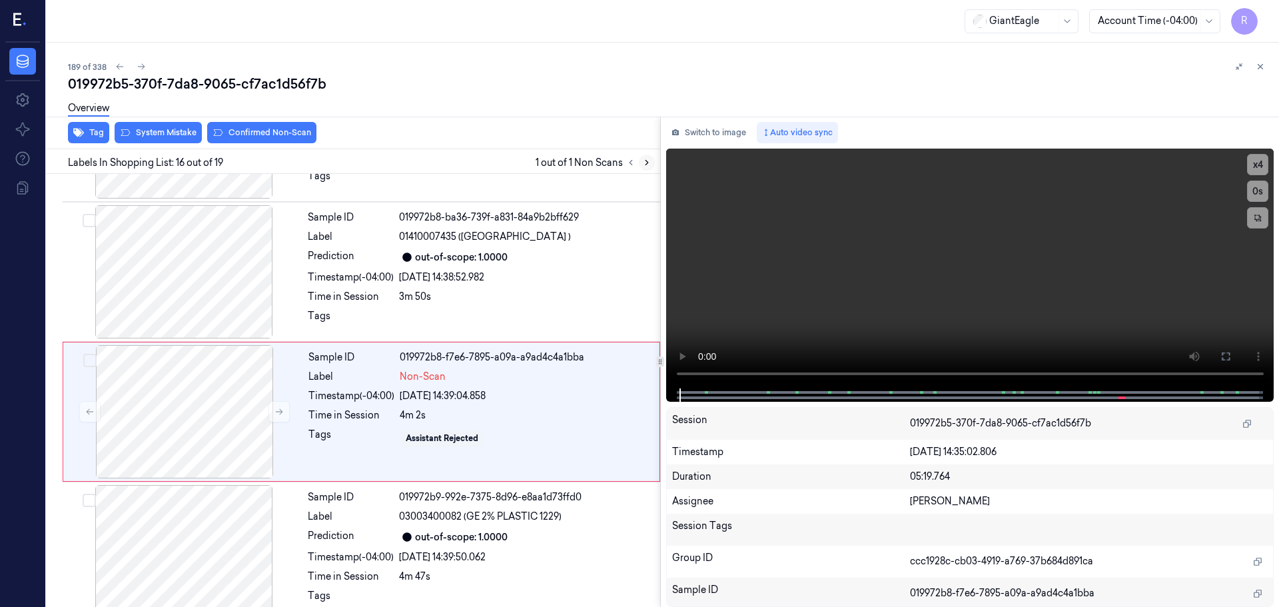
scroll to position [1951, 0]
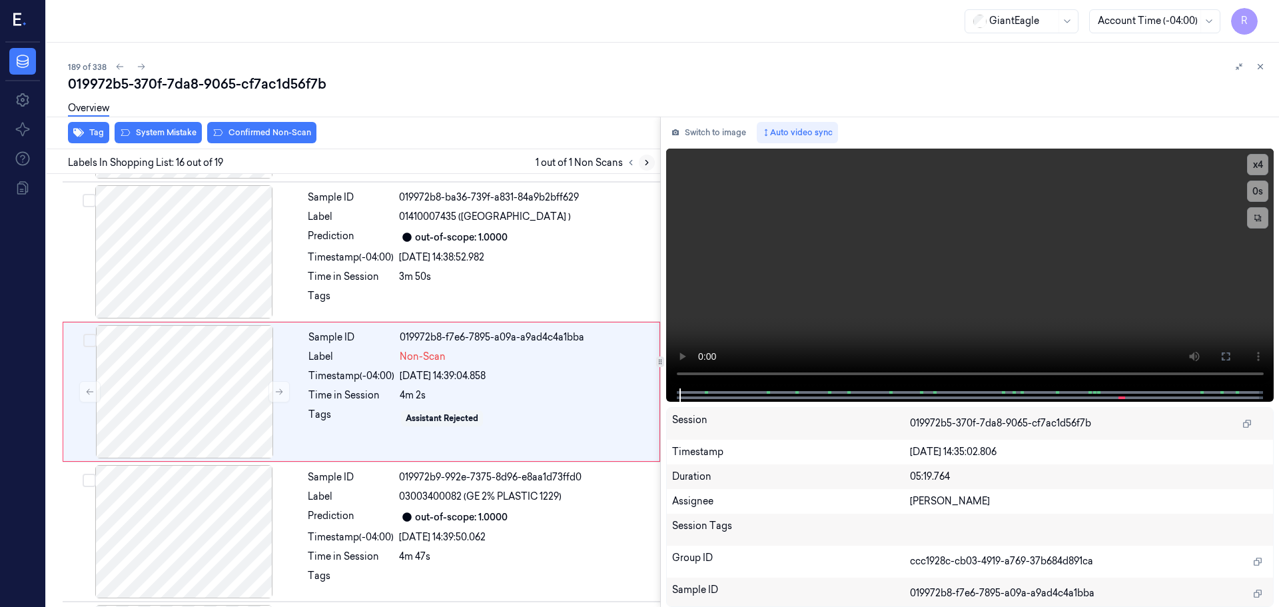
click at [644, 163] on icon at bounding box center [646, 162] width 9 height 9
click at [282, 388] on button at bounding box center [278, 390] width 21 height 21
click at [282, 388] on icon at bounding box center [278, 390] width 9 height 9
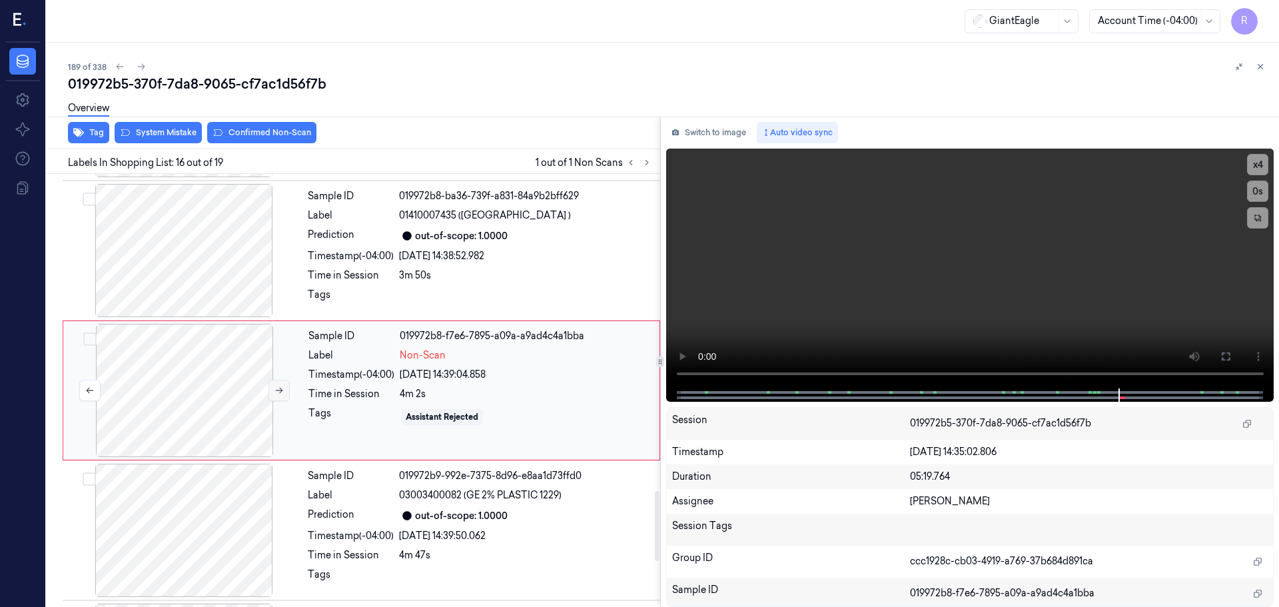
click at [282, 388] on icon at bounding box center [278, 390] width 9 height 9
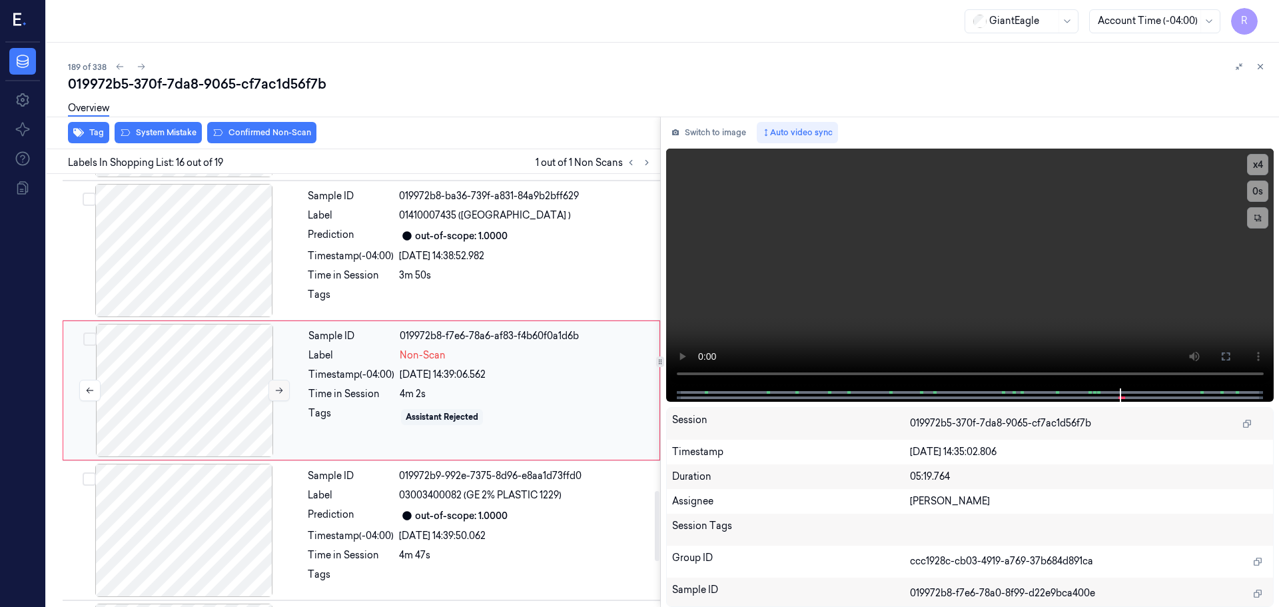
click at [282, 388] on icon at bounding box center [278, 390] width 9 height 9
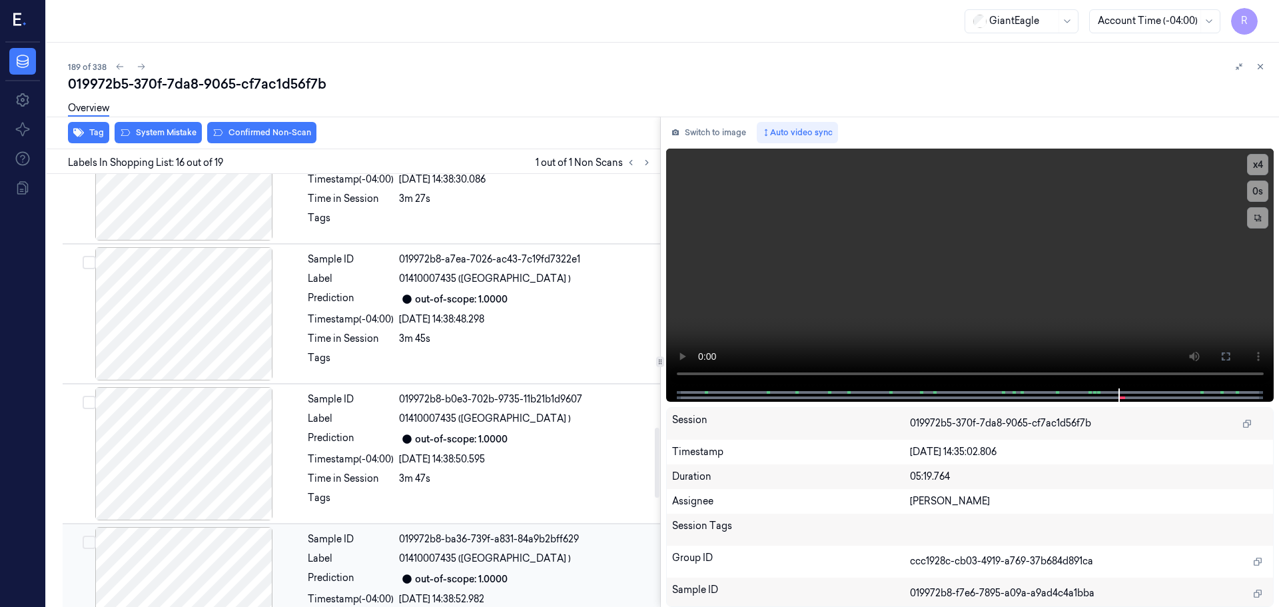
scroll to position [1552, 0]
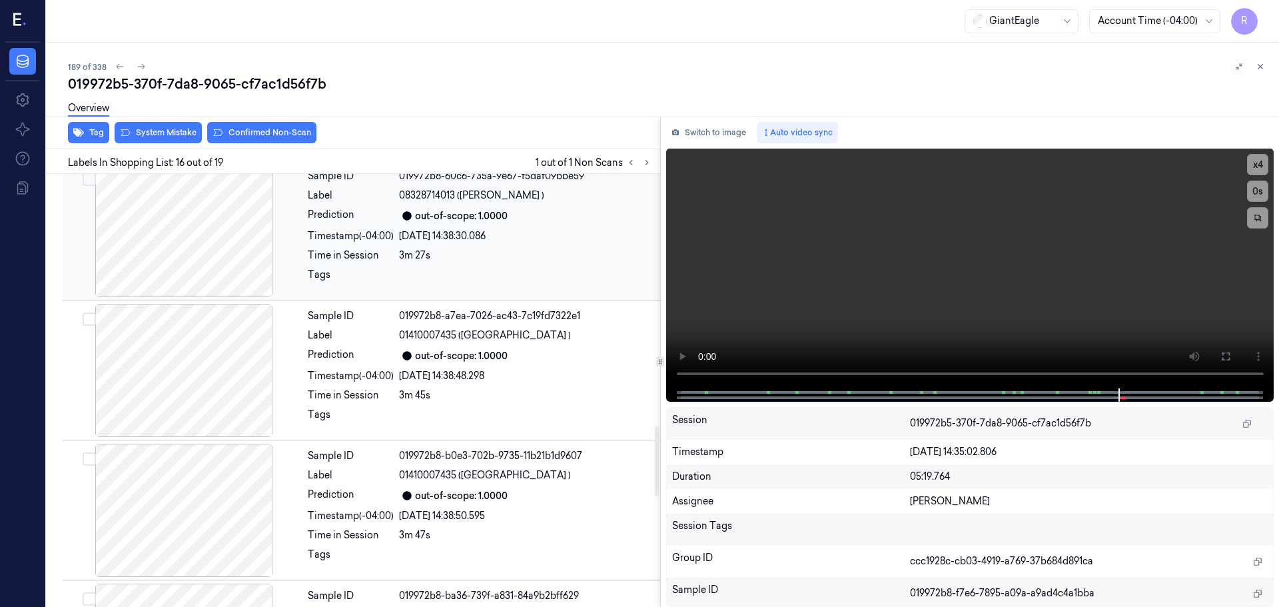
click at [211, 256] on div at bounding box center [183, 230] width 237 height 133
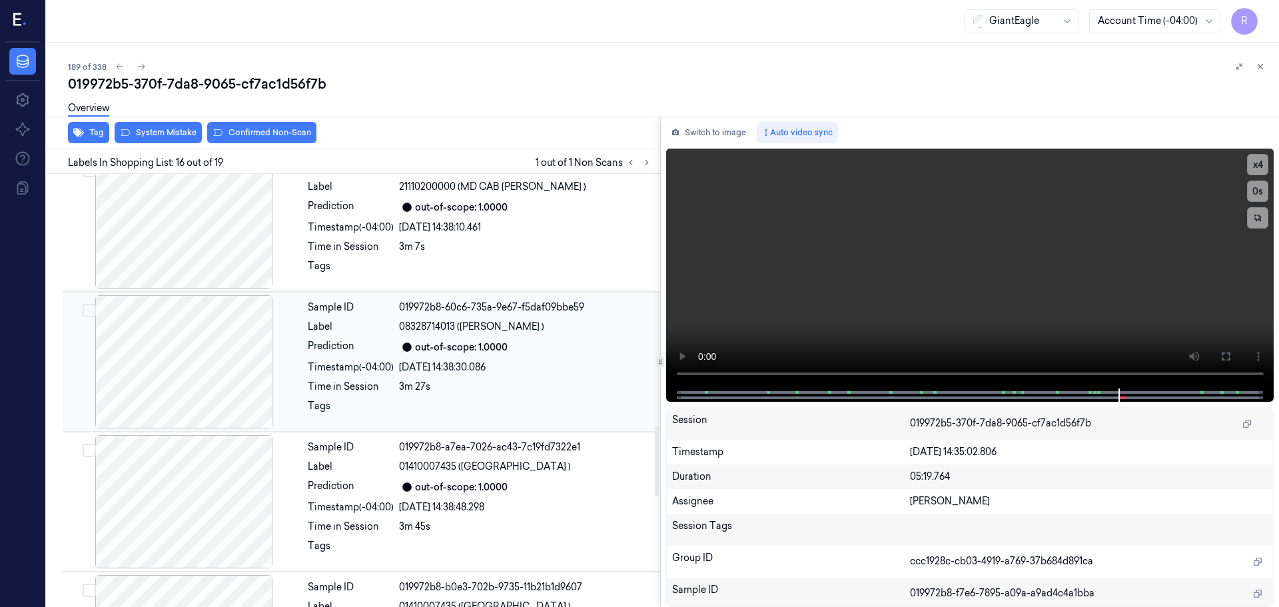
click at [211, 256] on div at bounding box center [183, 221] width 237 height 133
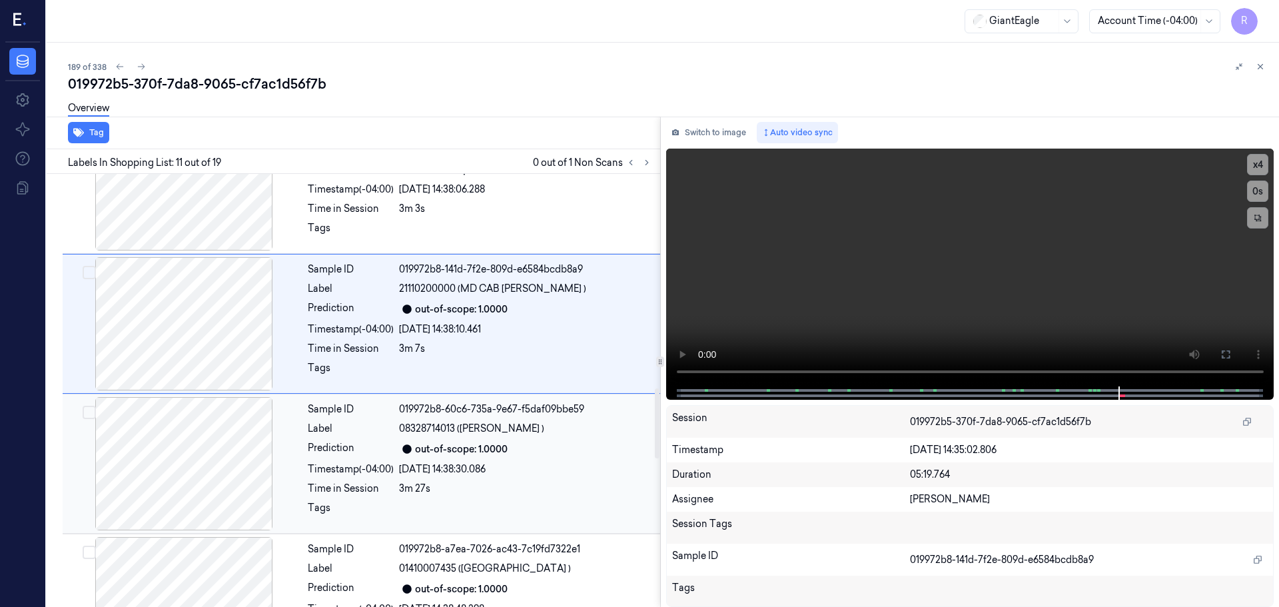
click at [203, 453] on div at bounding box center [183, 463] width 237 height 133
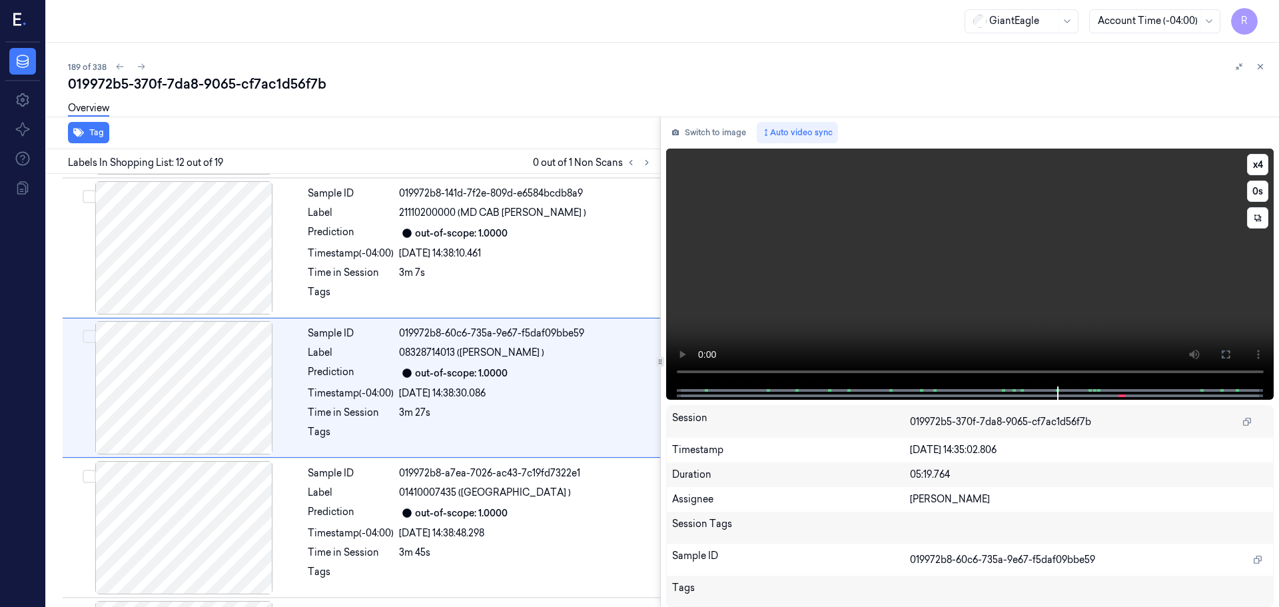
scroll to position [1392, 0]
click at [1257, 168] on button "x 4" at bounding box center [1257, 164] width 21 height 21
click at [1223, 358] on icon at bounding box center [1226, 354] width 8 height 8
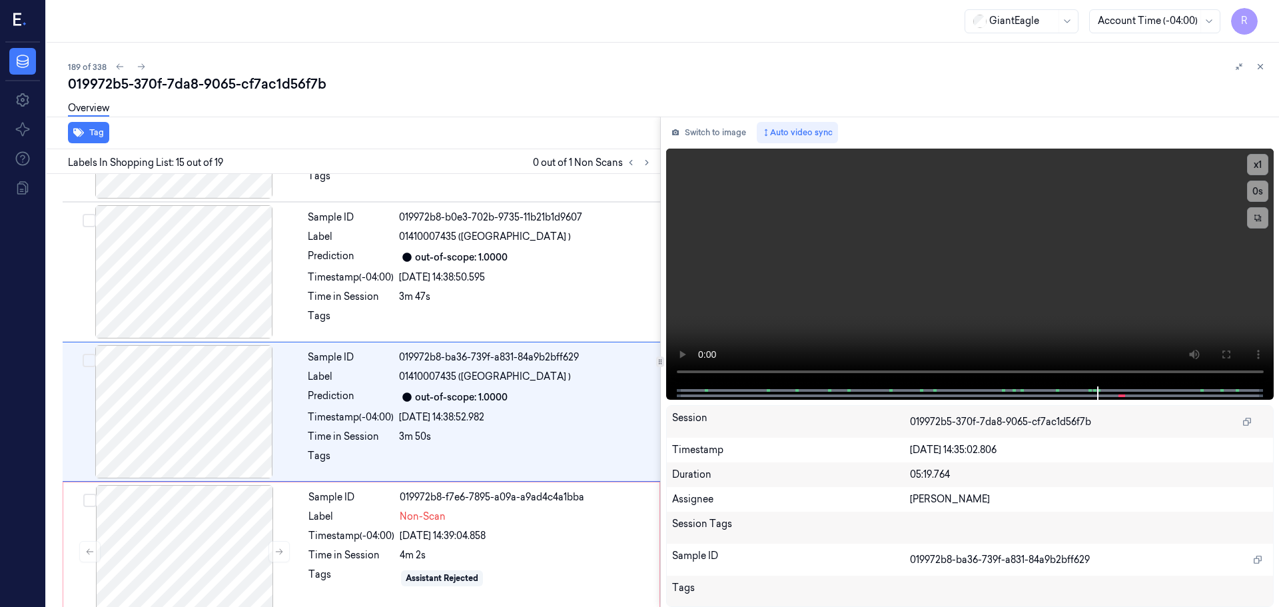
scroll to position [1811, 0]
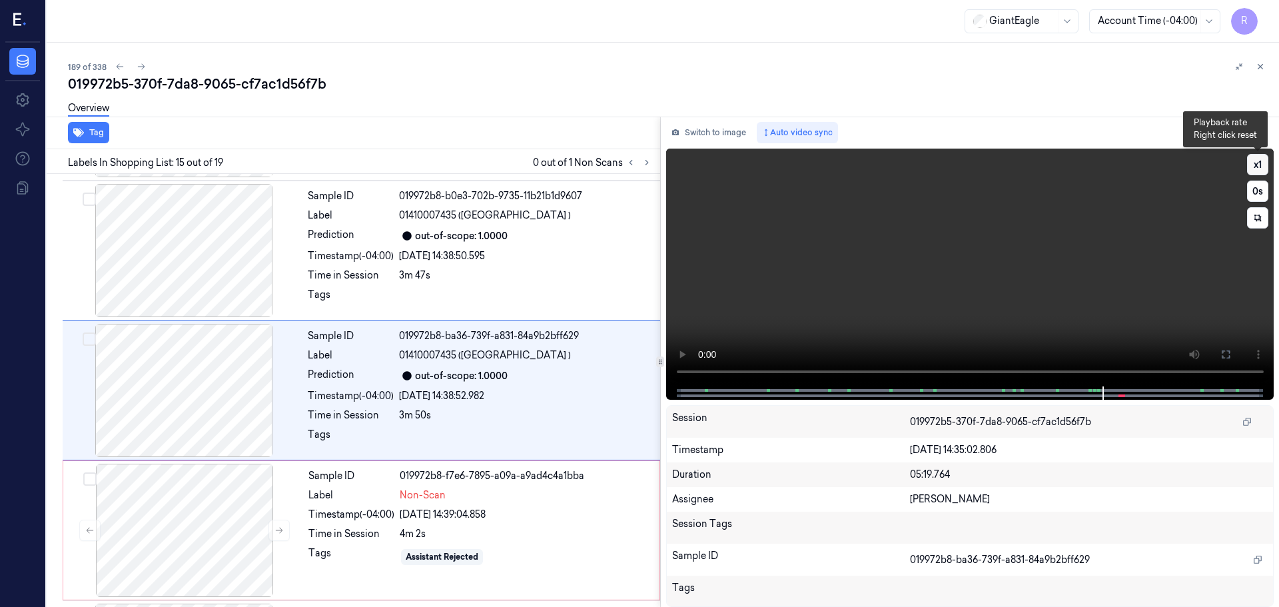
click at [1254, 165] on button "x 1" at bounding box center [1257, 164] width 21 height 21
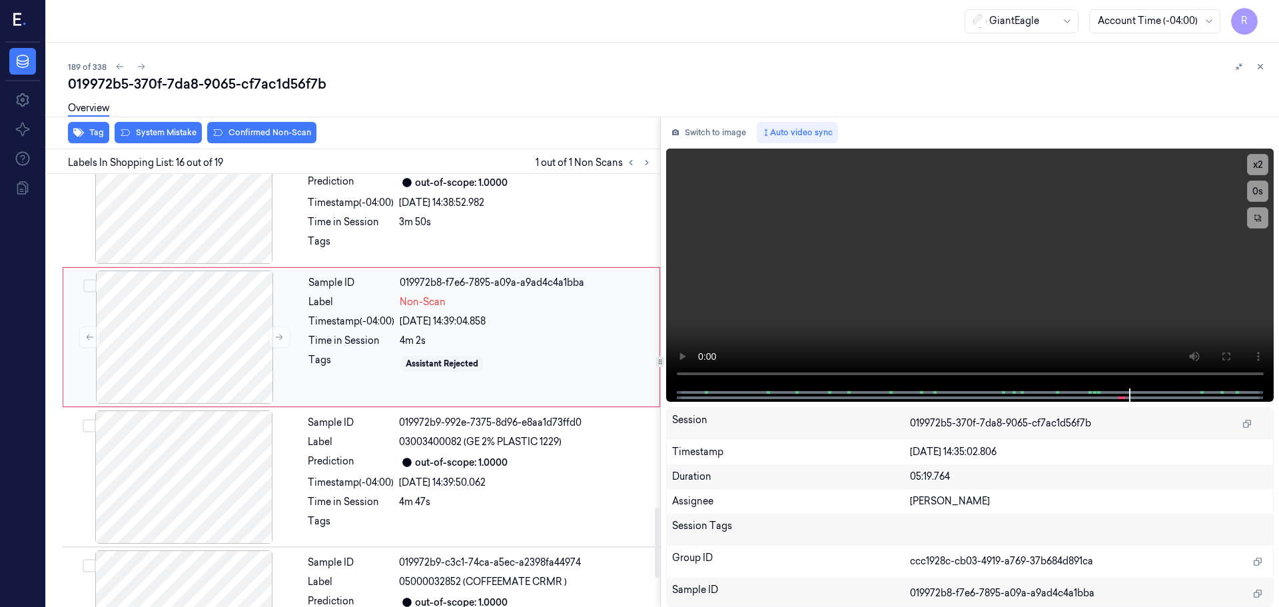
scroll to position [2085, 0]
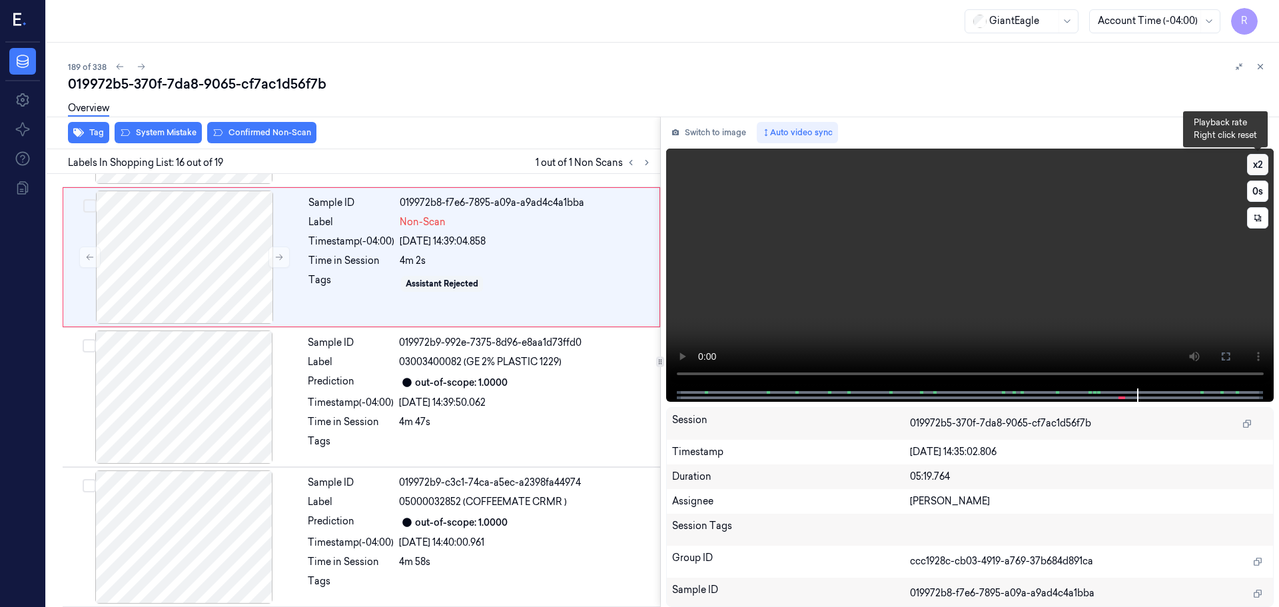
click at [1260, 167] on button "x 2" at bounding box center [1257, 164] width 21 height 21
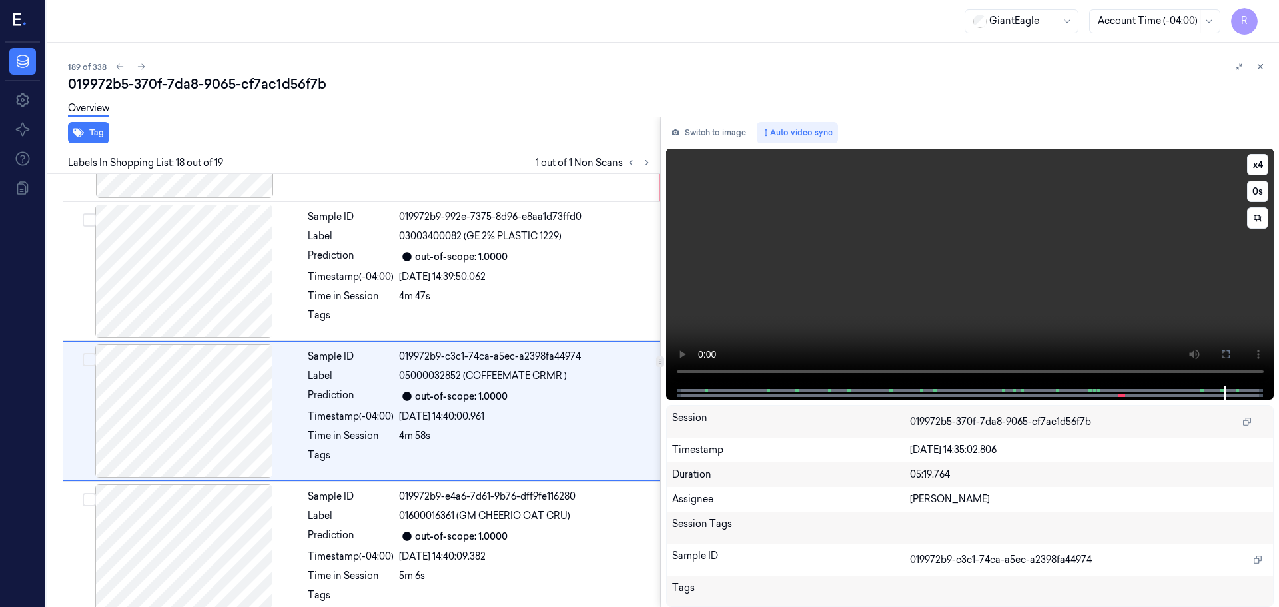
scroll to position [2229, 0]
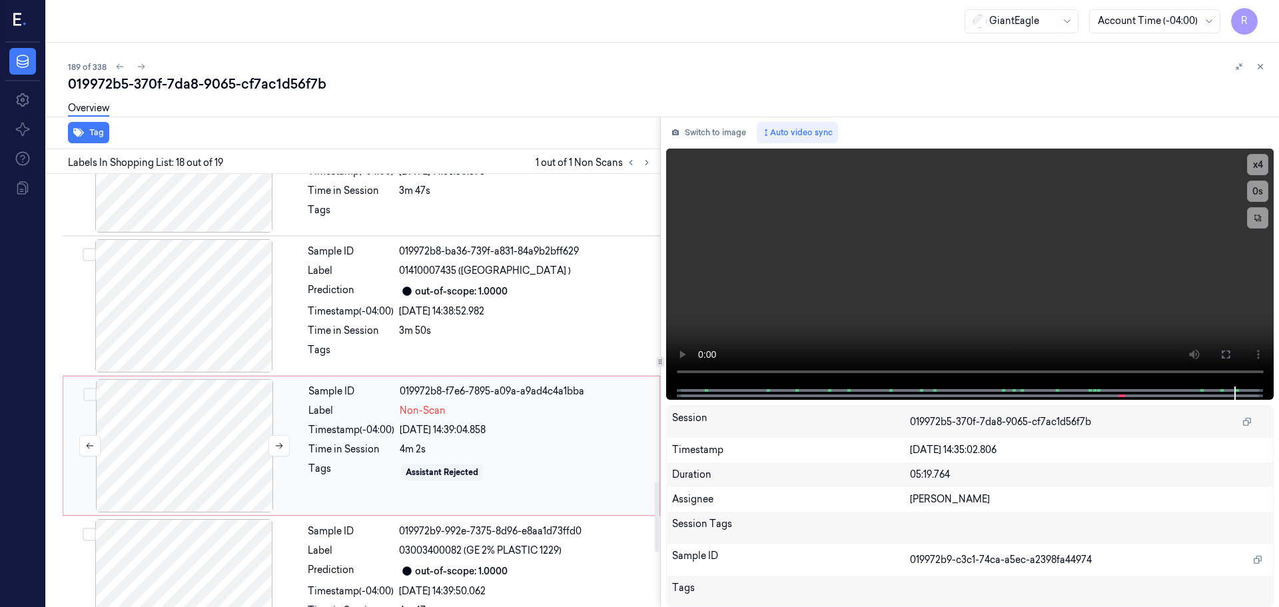
click at [229, 419] on div at bounding box center [184, 445] width 237 height 133
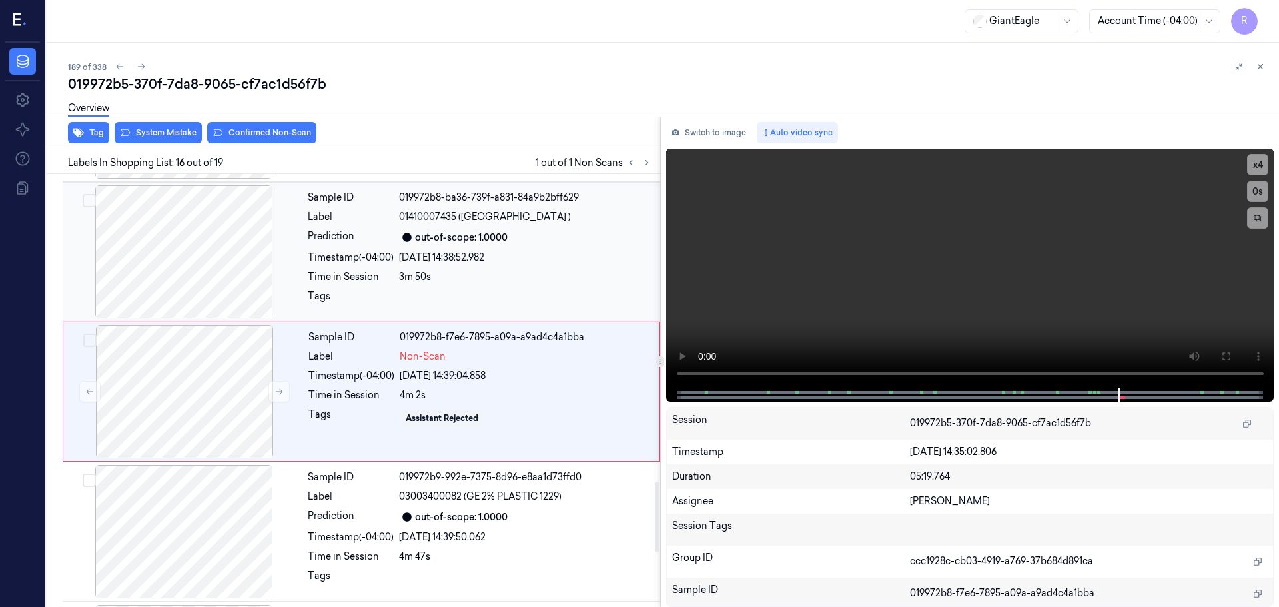
scroll to position [1951, 0]
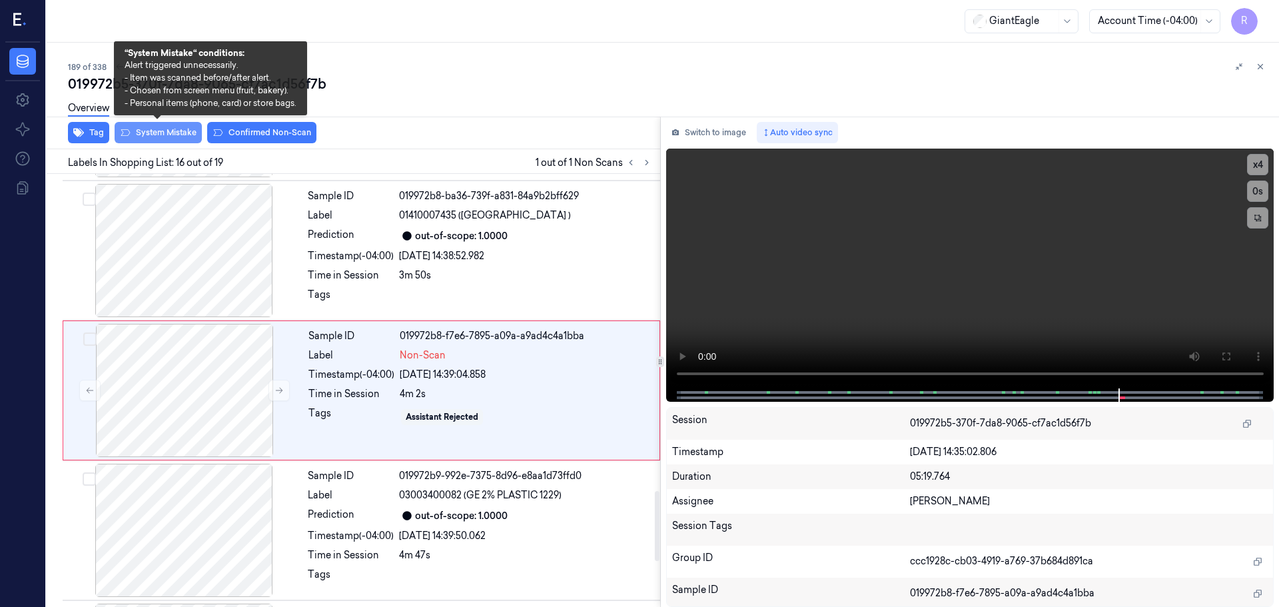
click at [156, 137] on button "System Mistake" at bounding box center [158, 132] width 87 height 21
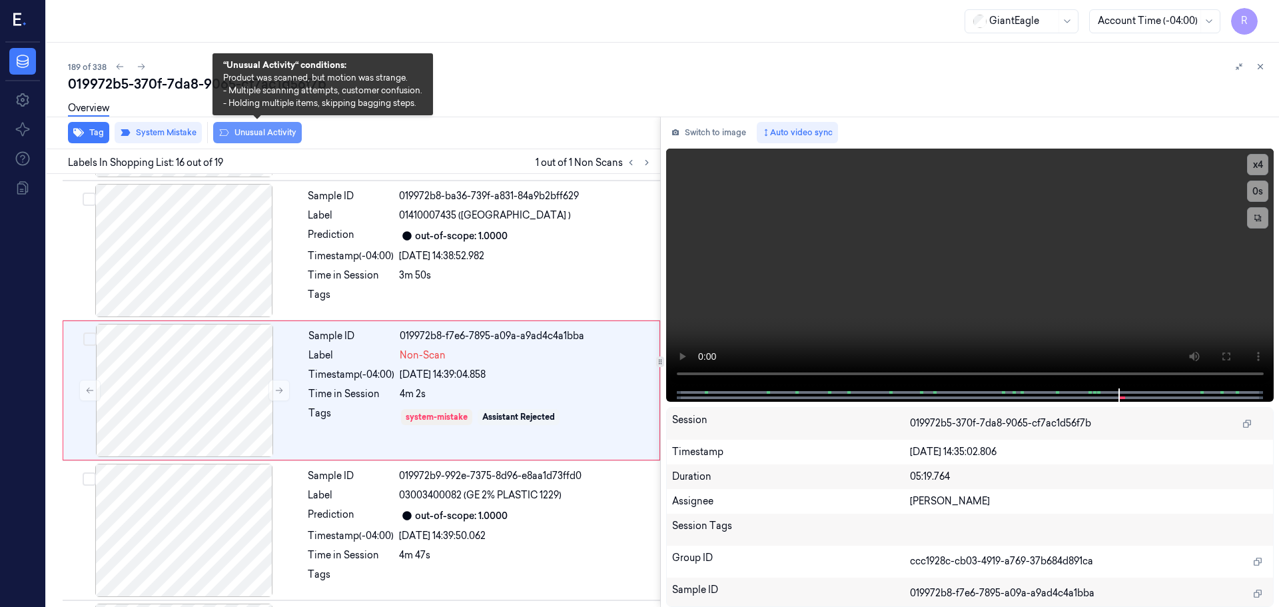
click at [274, 129] on button "Unusual Activity" at bounding box center [257, 132] width 89 height 21
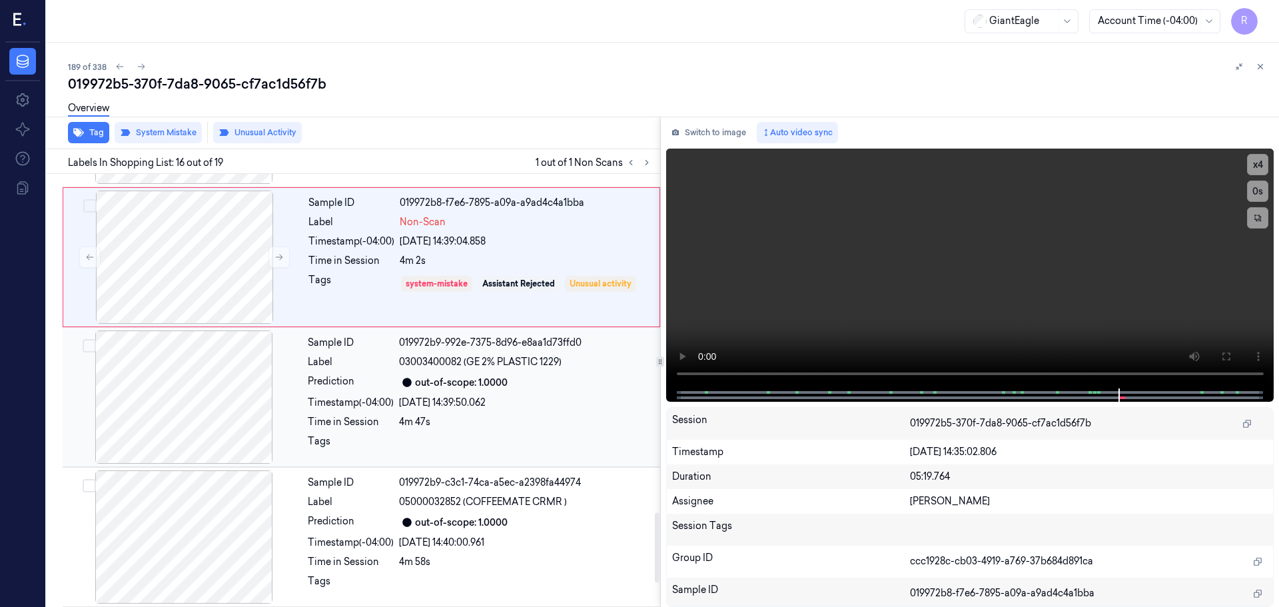
click at [337, 388] on div "Prediction" at bounding box center [351, 382] width 86 height 16
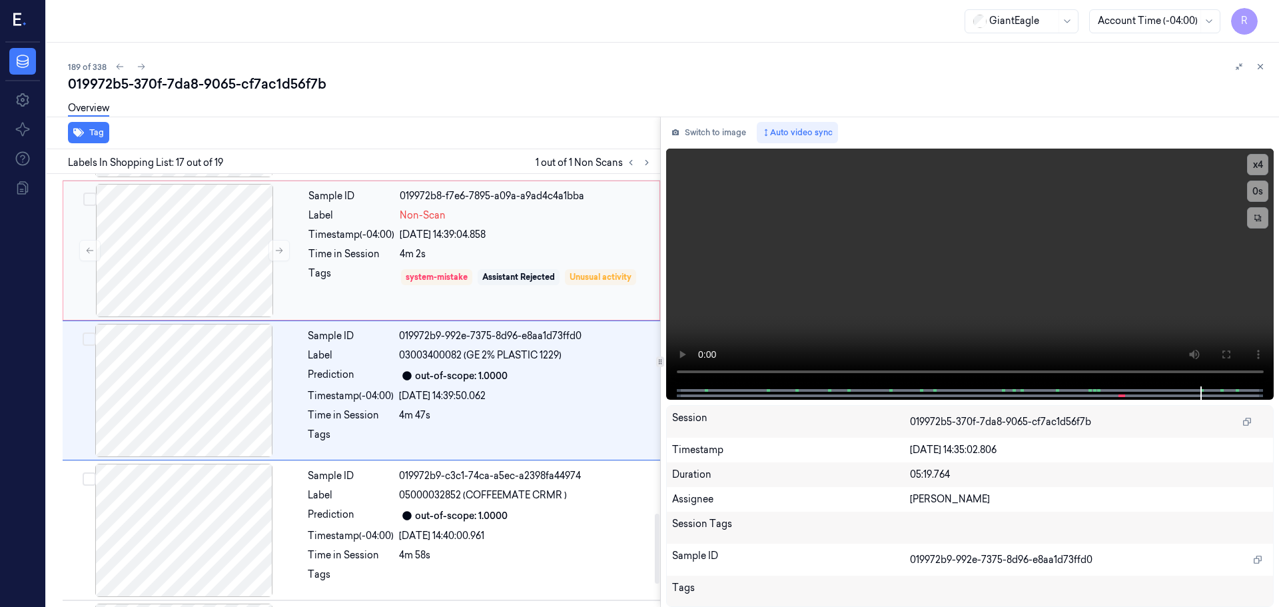
click at [336, 274] on div "Tags" at bounding box center [351, 276] width 86 height 21
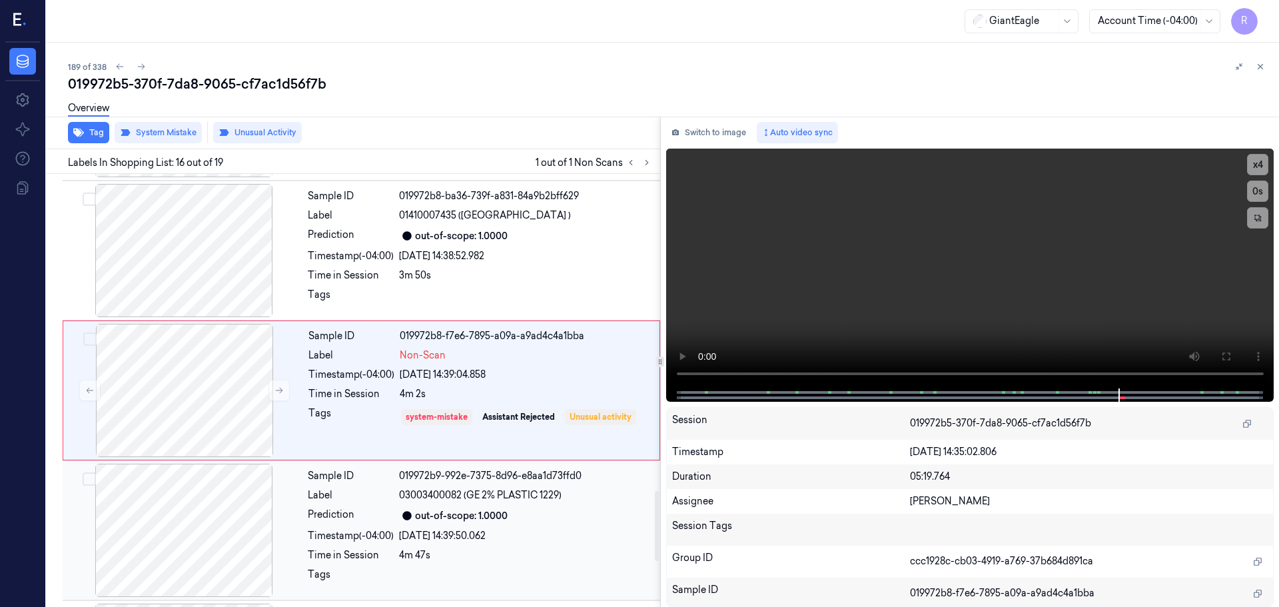
click at [298, 472] on div at bounding box center [183, 530] width 237 height 133
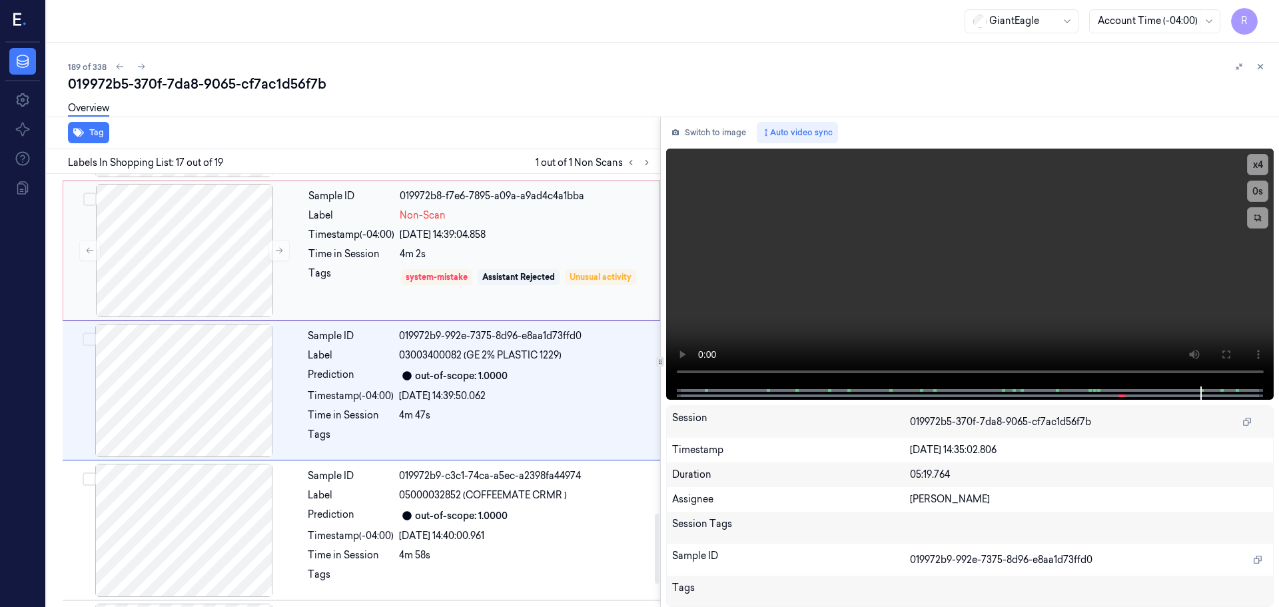
click at [326, 288] on div "Tags" at bounding box center [351, 276] width 86 height 21
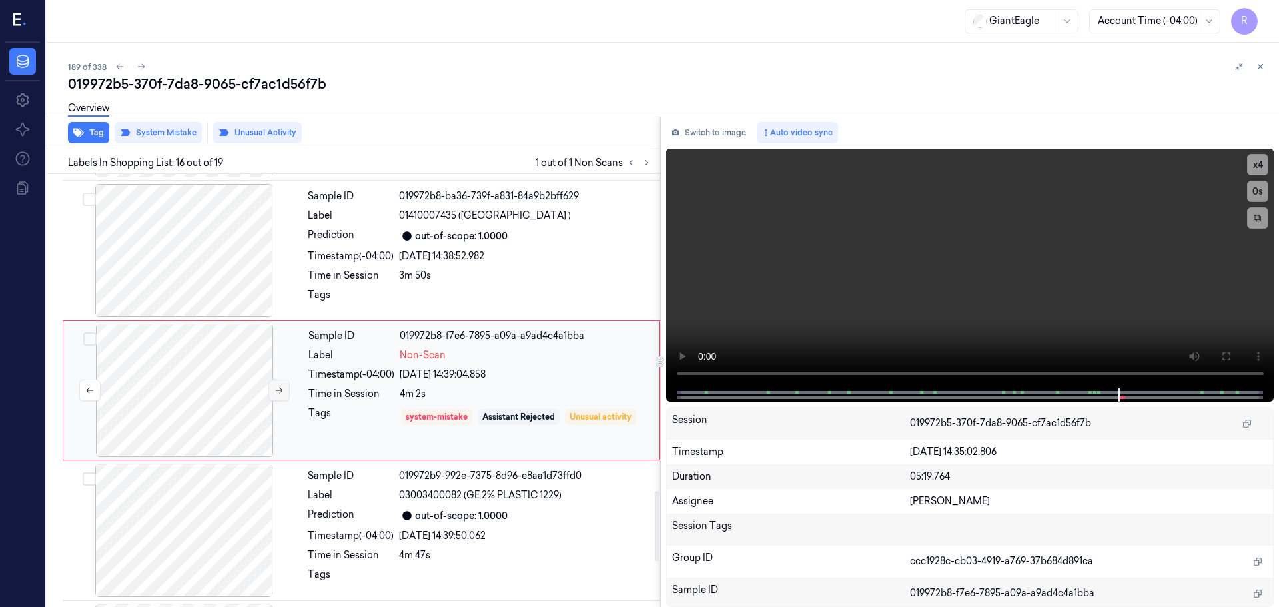
click at [276, 384] on button at bounding box center [278, 390] width 21 height 21
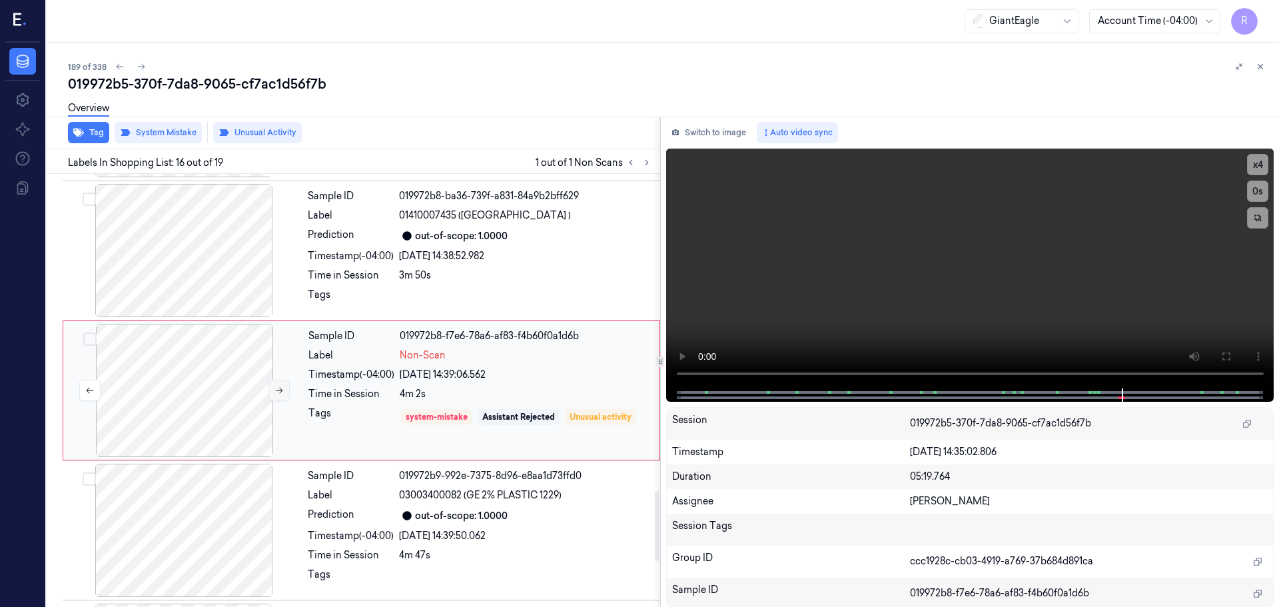
click at [276, 384] on button at bounding box center [278, 390] width 21 height 21
click at [1263, 63] on icon at bounding box center [1260, 66] width 9 height 9
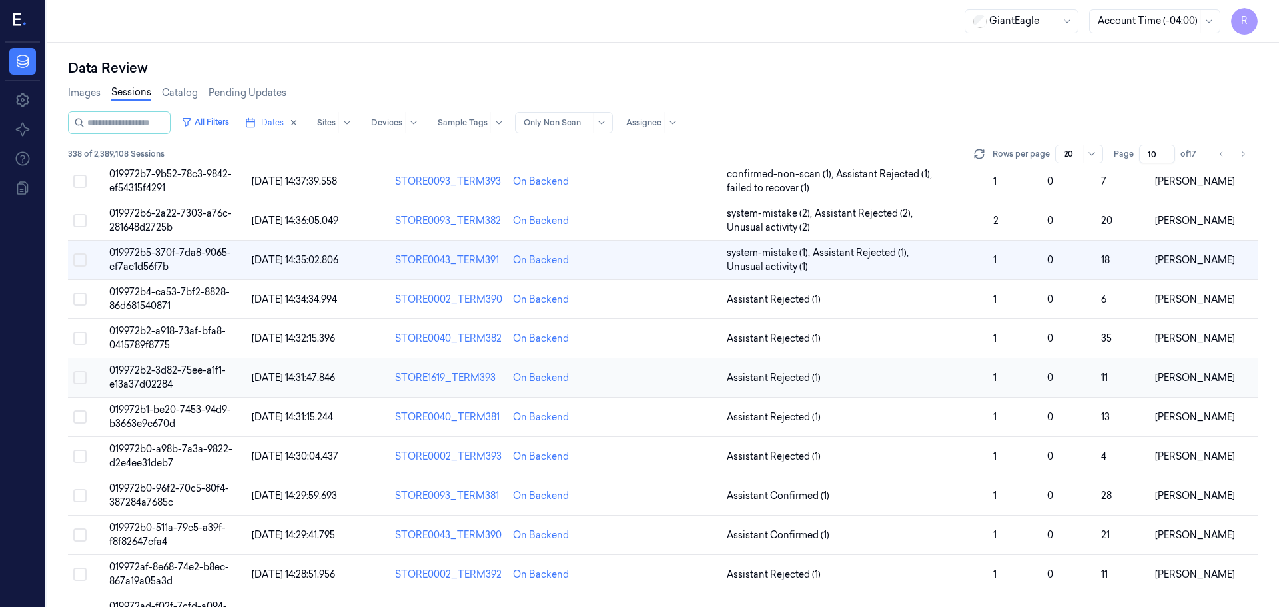
scroll to position [277, 0]
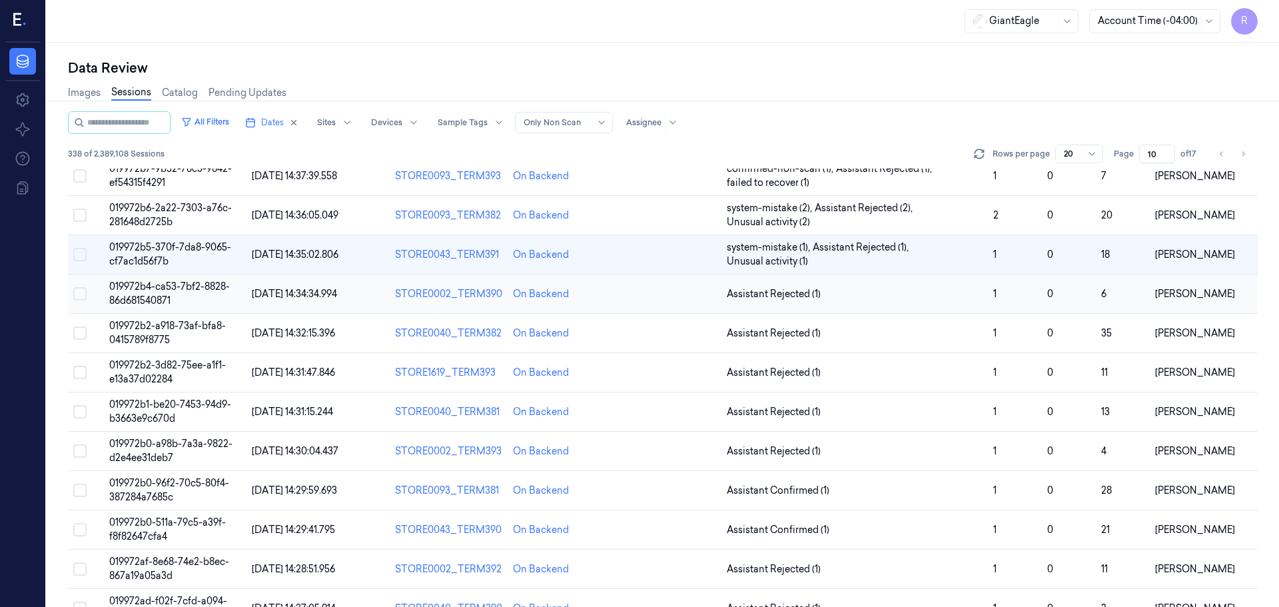
click at [669, 291] on td at bounding box center [667, 293] width 107 height 39
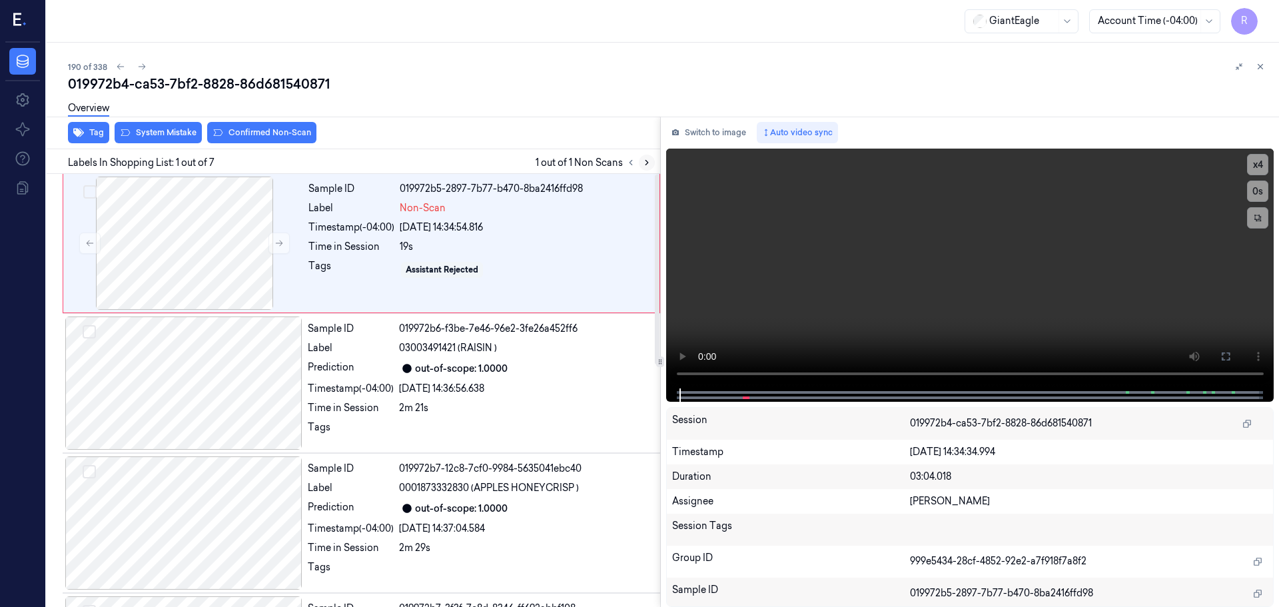
click at [645, 169] on button at bounding box center [647, 163] width 16 height 16
click at [266, 238] on div at bounding box center [184, 243] width 237 height 133
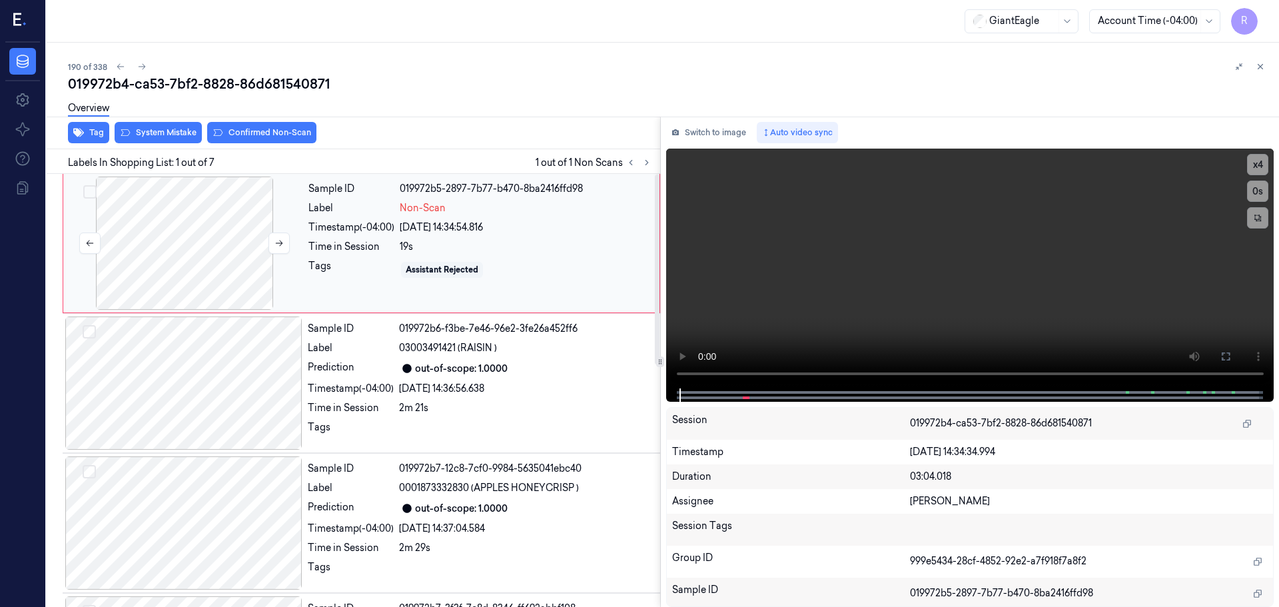
click at [266, 238] on div at bounding box center [184, 243] width 237 height 133
click at [272, 240] on button at bounding box center [278, 243] width 21 height 21
drag, startPoint x: 1260, startPoint y: 160, endPoint x: 1165, endPoint y: 197, distance: 102.7
click at [1260, 160] on button "x 4" at bounding box center [1257, 164] width 21 height 21
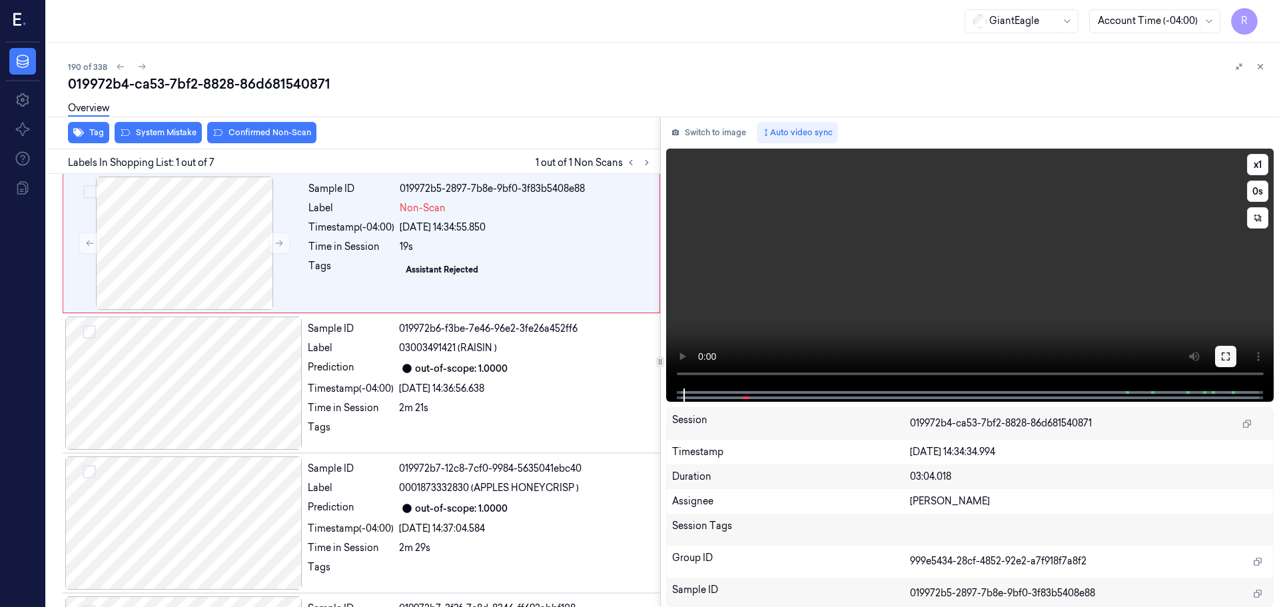
click at [1222, 356] on icon at bounding box center [1225, 356] width 11 height 11
click at [286, 243] on button at bounding box center [278, 243] width 21 height 21
click at [284, 244] on button at bounding box center [278, 243] width 21 height 21
click at [1261, 166] on button "x 1" at bounding box center [1257, 164] width 21 height 21
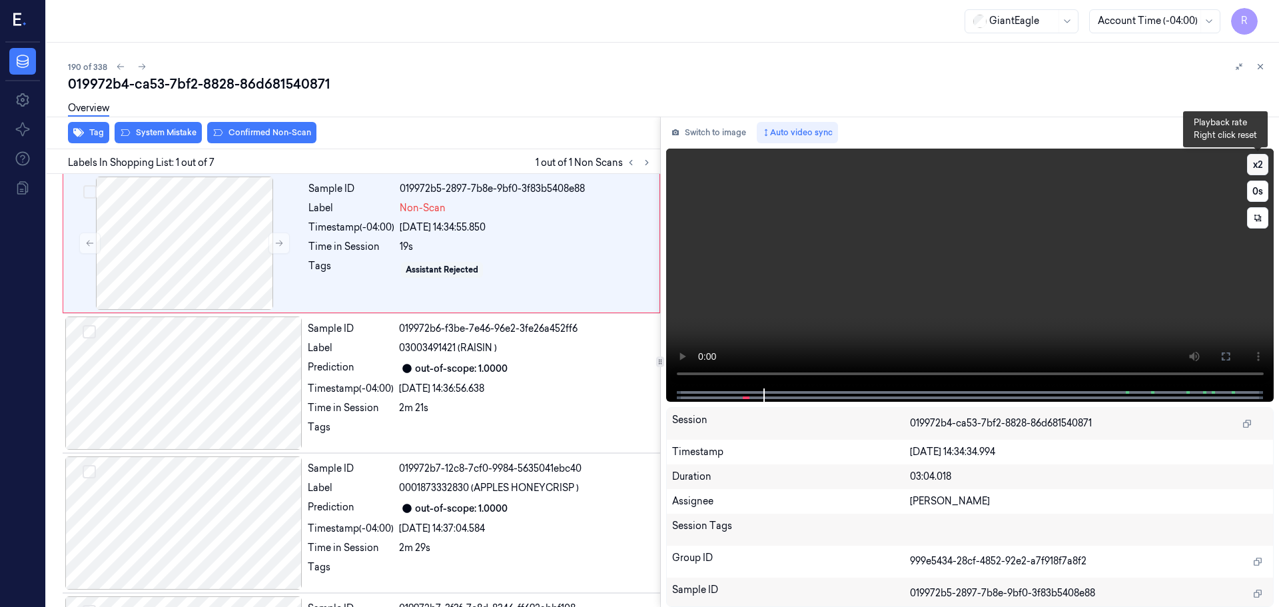
click at [1261, 166] on button "x 2" at bounding box center [1257, 164] width 21 height 21
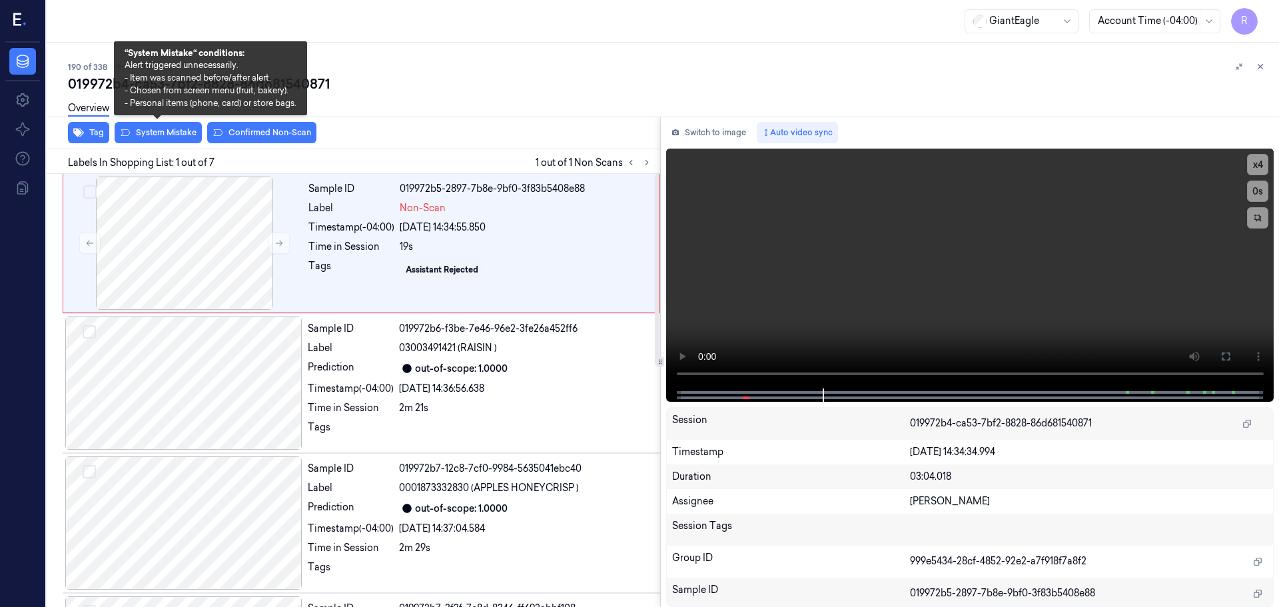
click at [174, 125] on div "Overview" at bounding box center [668, 110] width 1200 height 34
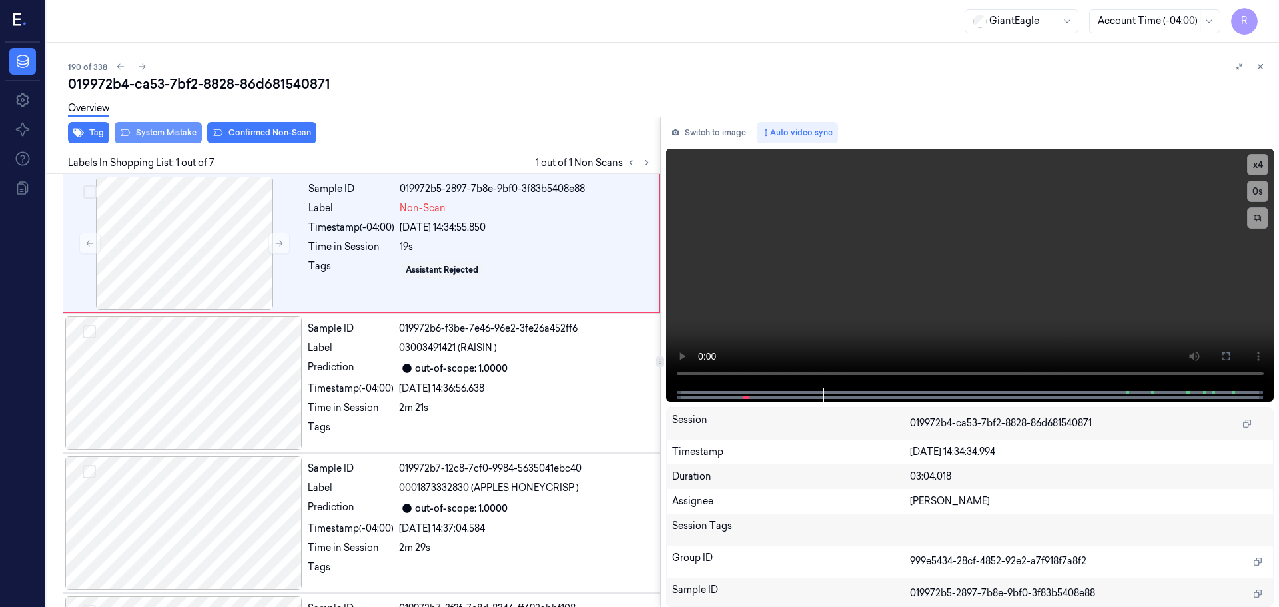
click at [161, 136] on button "System Mistake" at bounding box center [158, 132] width 87 height 21
click at [238, 132] on button "Unusual Activity" at bounding box center [257, 132] width 89 height 21
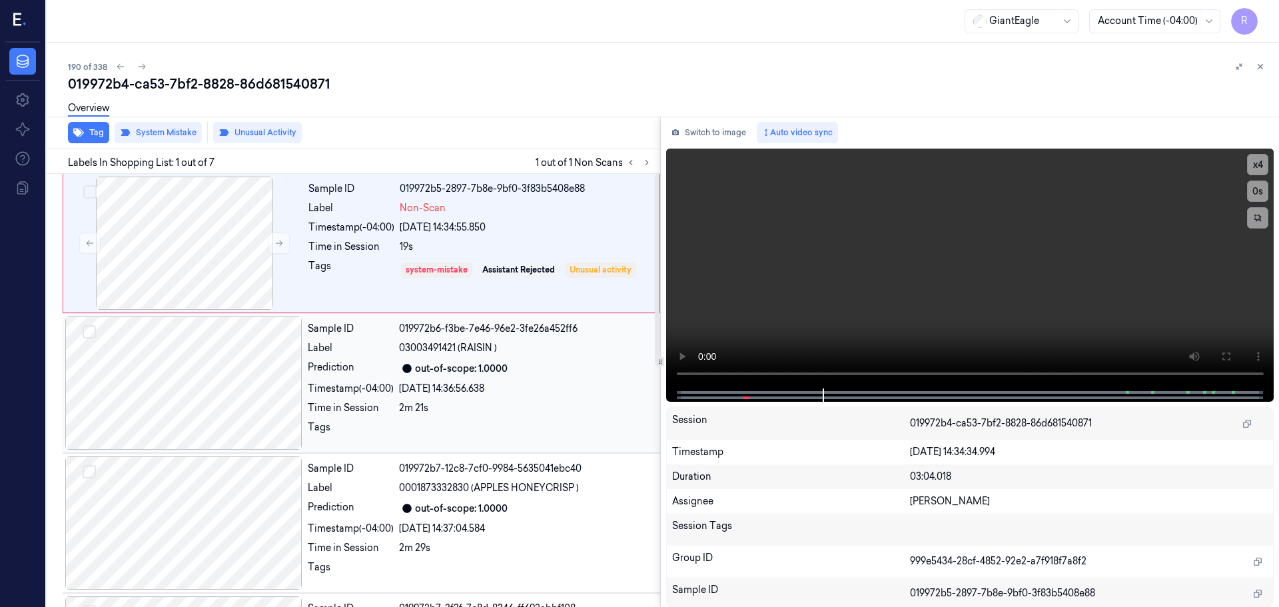
click at [429, 389] on div "[DATE] 14:36:56.638" at bounding box center [525, 389] width 253 height 14
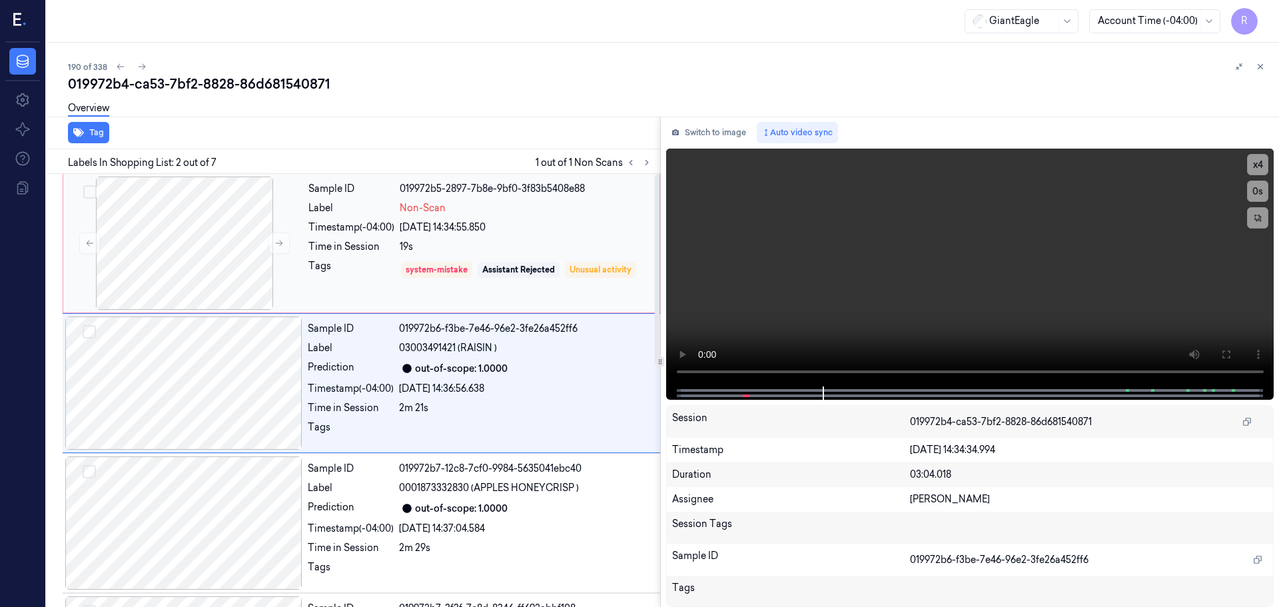
click at [377, 265] on div "Tags" at bounding box center [351, 269] width 86 height 21
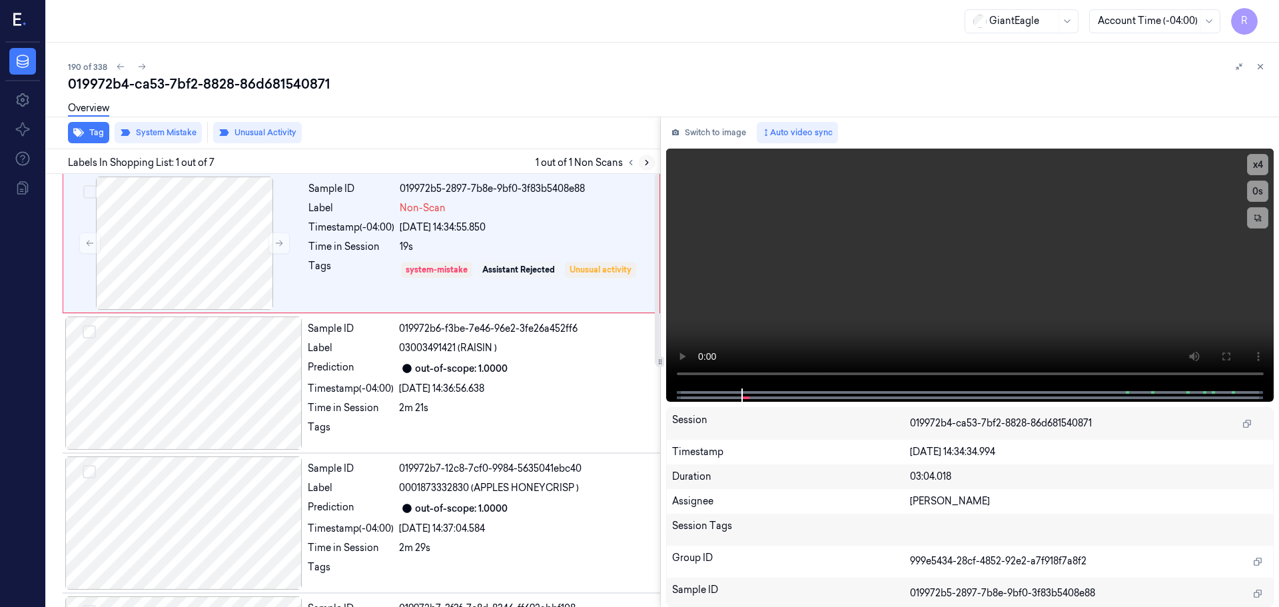
click at [646, 170] on button at bounding box center [647, 163] width 16 height 16
click at [551, 377] on div "Sample ID 019972b6-f3be-7e46-96e2-3fe26a452ff6 Label 03003491421 (RAISIN ) Pred…" at bounding box center [479, 382] width 355 height 133
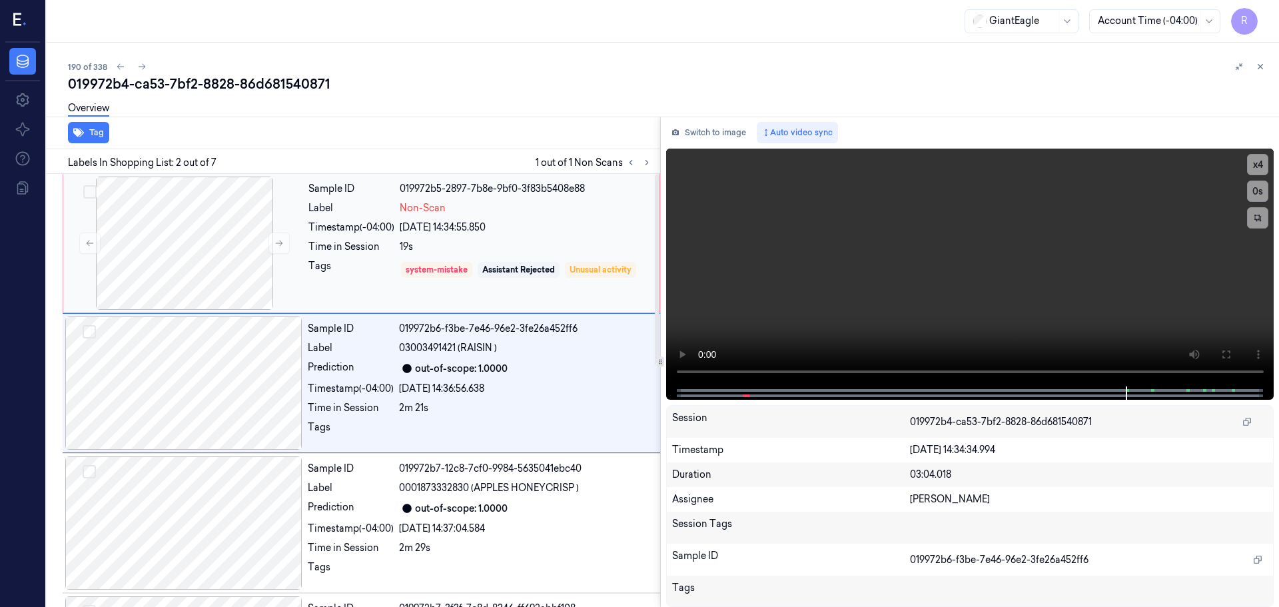
click at [537, 254] on div "Sample ID 019972b5-2897-7b8e-9bf0-3f83b5408e88 Label Non-Scan Timestamp (-04:00…" at bounding box center [480, 243] width 354 height 133
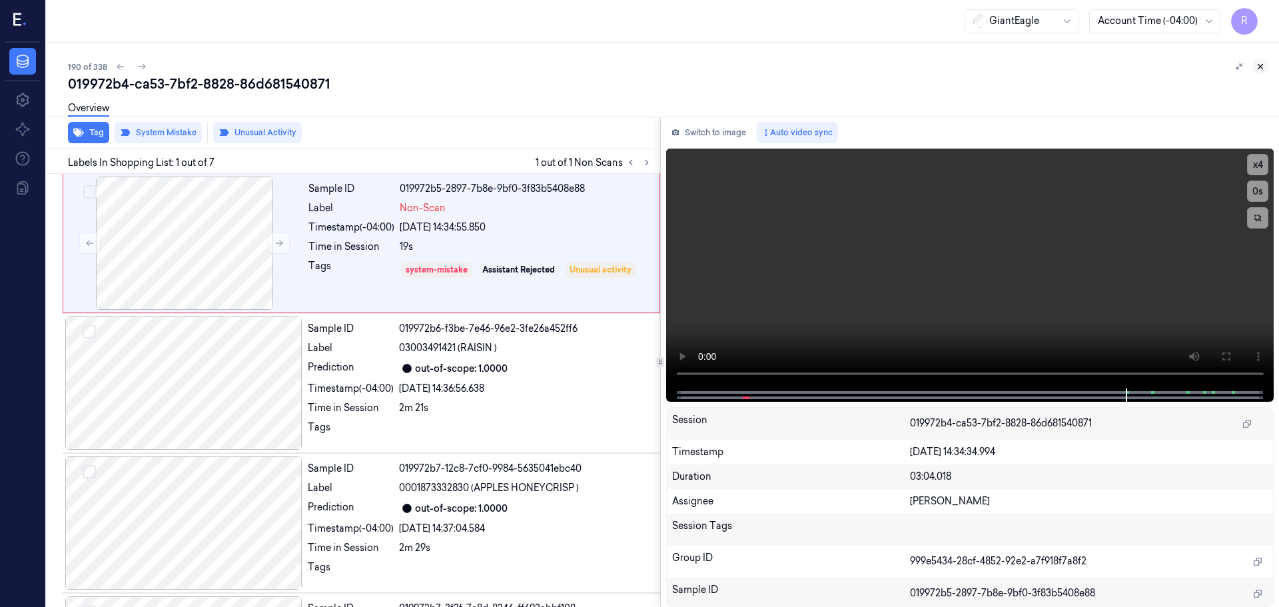
click at [1260, 71] on icon at bounding box center [1260, 66] width 9 height 9
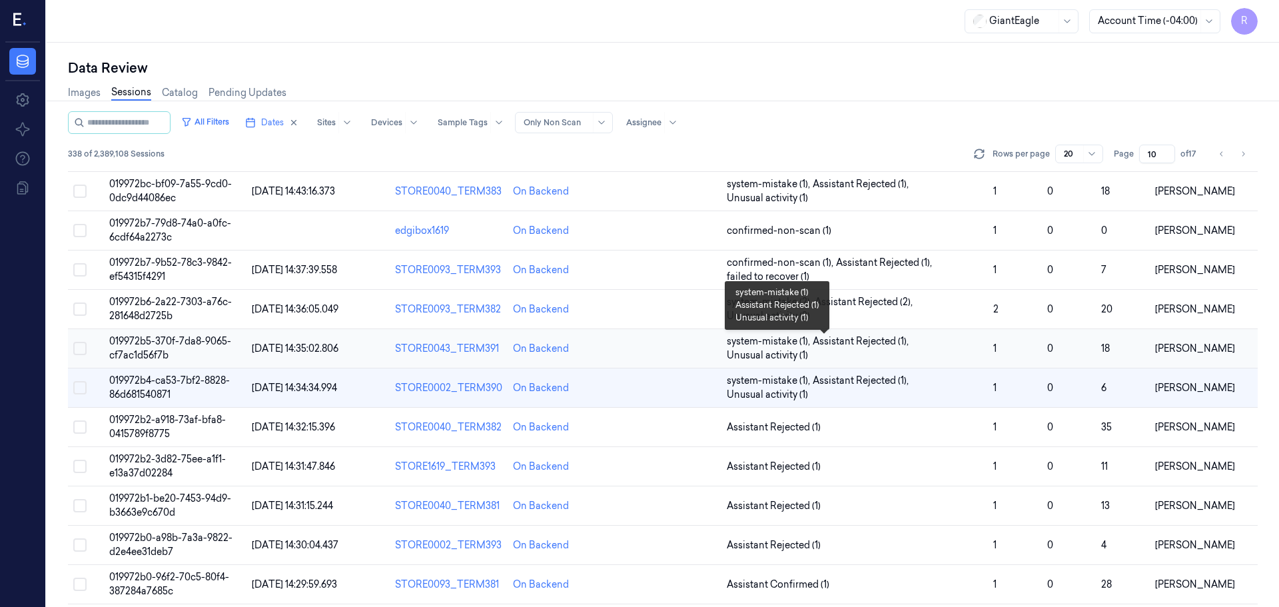
scroll to position [250, 0]
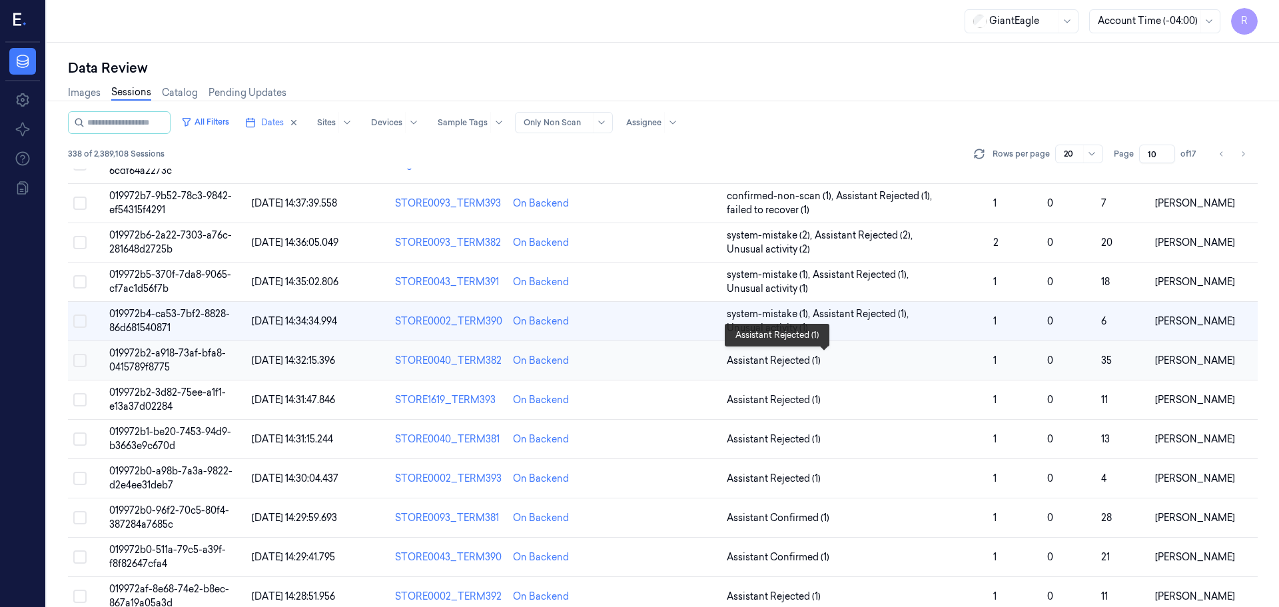
click at [843, 360] on span "Assistant Rejected (1)" at bounding box center [855, 361] width 256 height 14
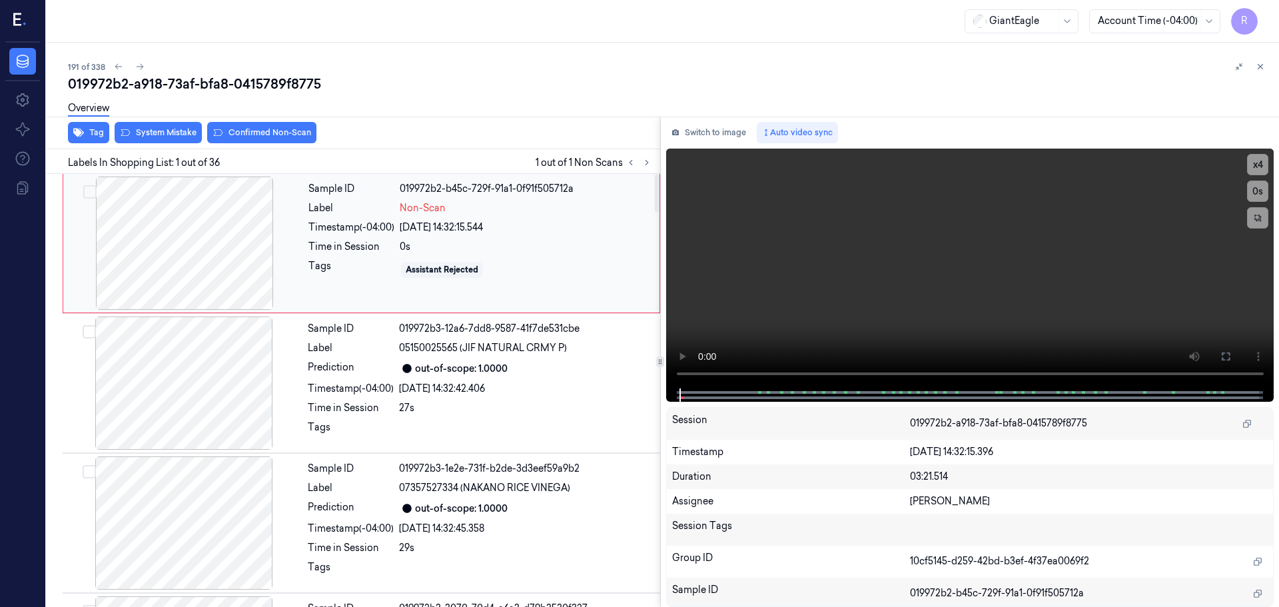
click at [191, 261] on div at bounding box center [184, 243] width 237 height 133
click at [1244, 169] on video at bounding box center [970, 269] width 608 height 240
drag, startPoint x: 1265, startPoint y: 165, endPoint x: 1209, endPoint y: 179, distance: 57.5
click at [1264, 165] on button "x 4" at bounding box center [1257, 164] width 21 height 21
click at [1221, 354] on icon at bounding box center [1225, 356] width 11 height 11
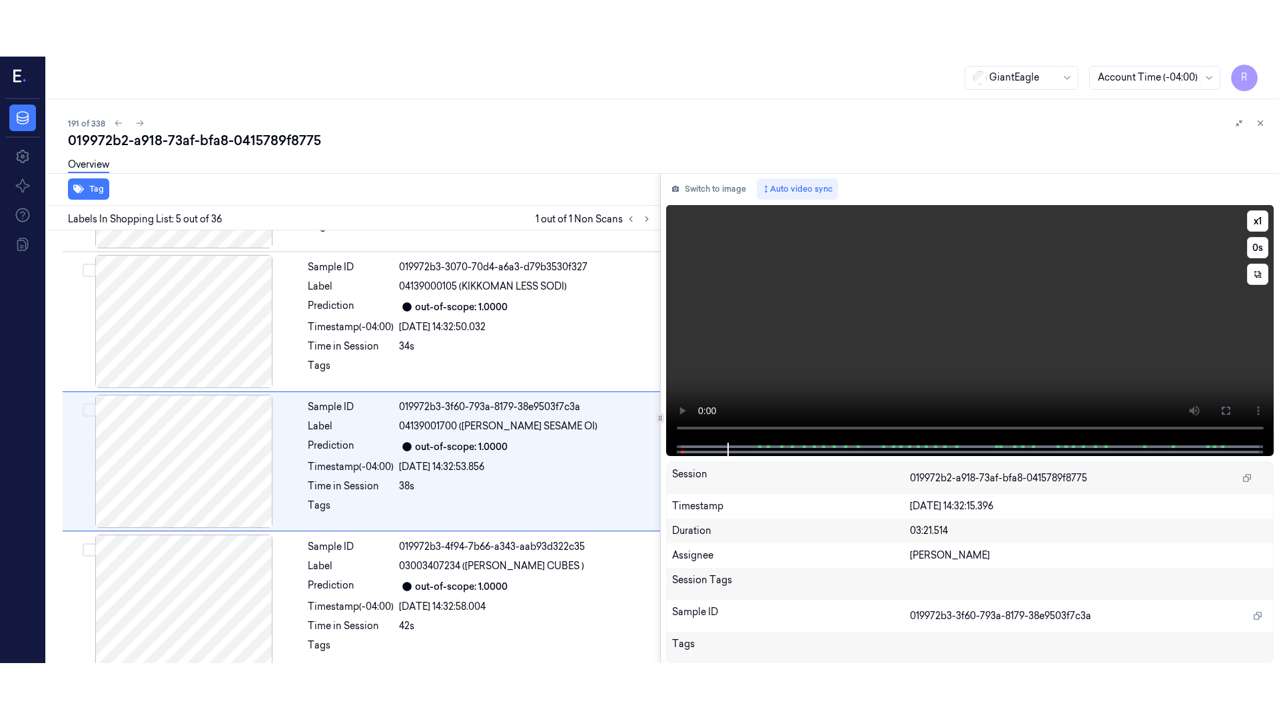
scroll to position [412, 0]
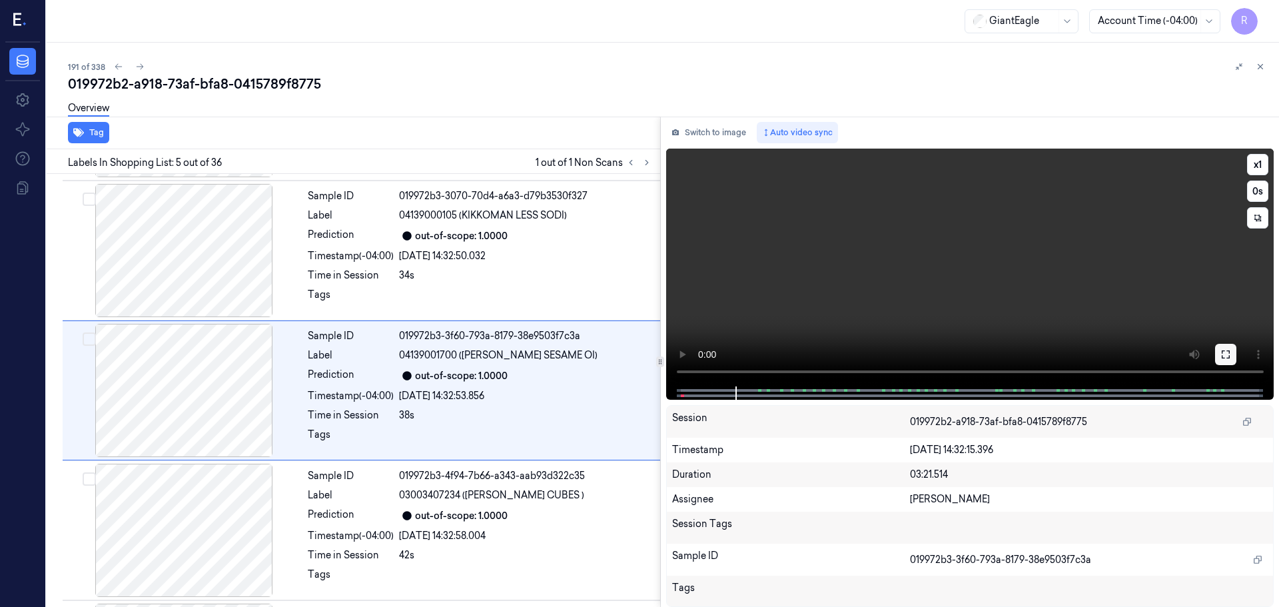
click at [1224, 344] on button at bounding box center [1225, 354] width 21 height 21
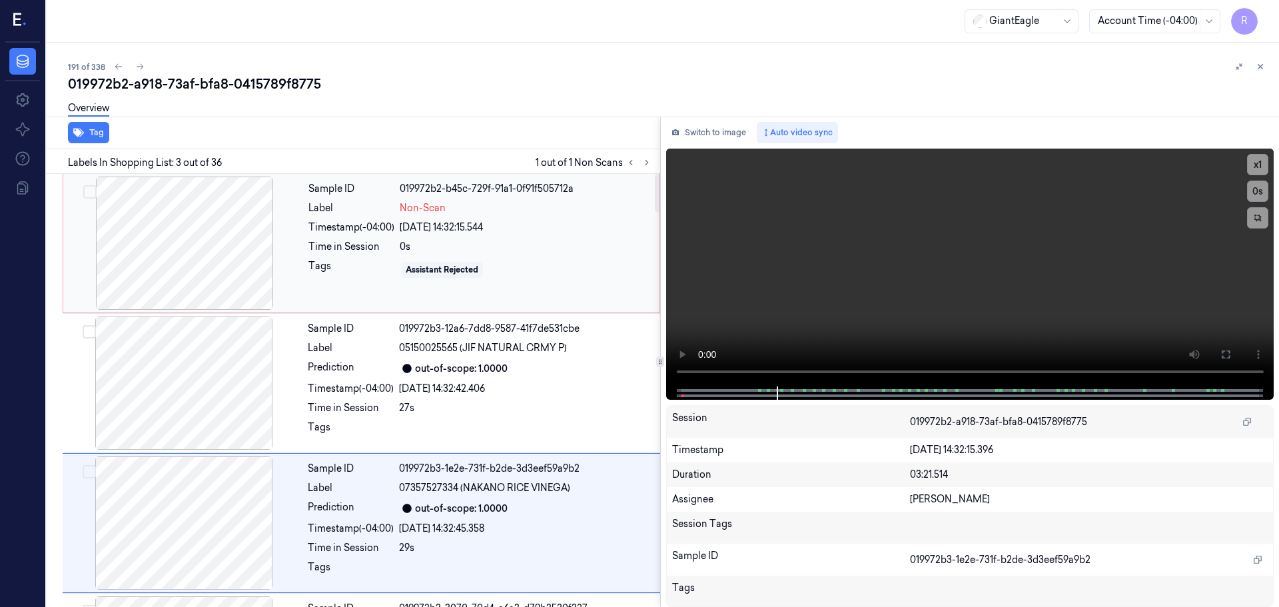
click at [157, 240] on div at bounding box center [184, 243] width 237 height 133
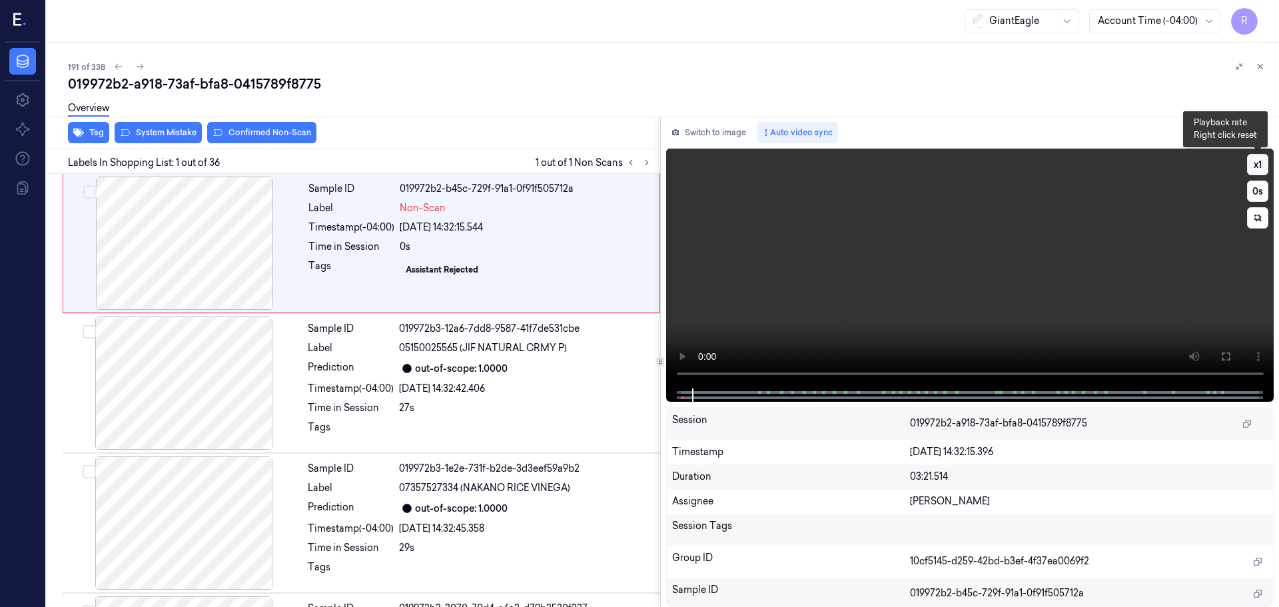
click at [1254, 168] on button "x 1" at bounding box center [1257, 164] width 21 height 21
click at [1254, 168] on button "x 2" at bounding box center [1257, 164] width 21 height 21
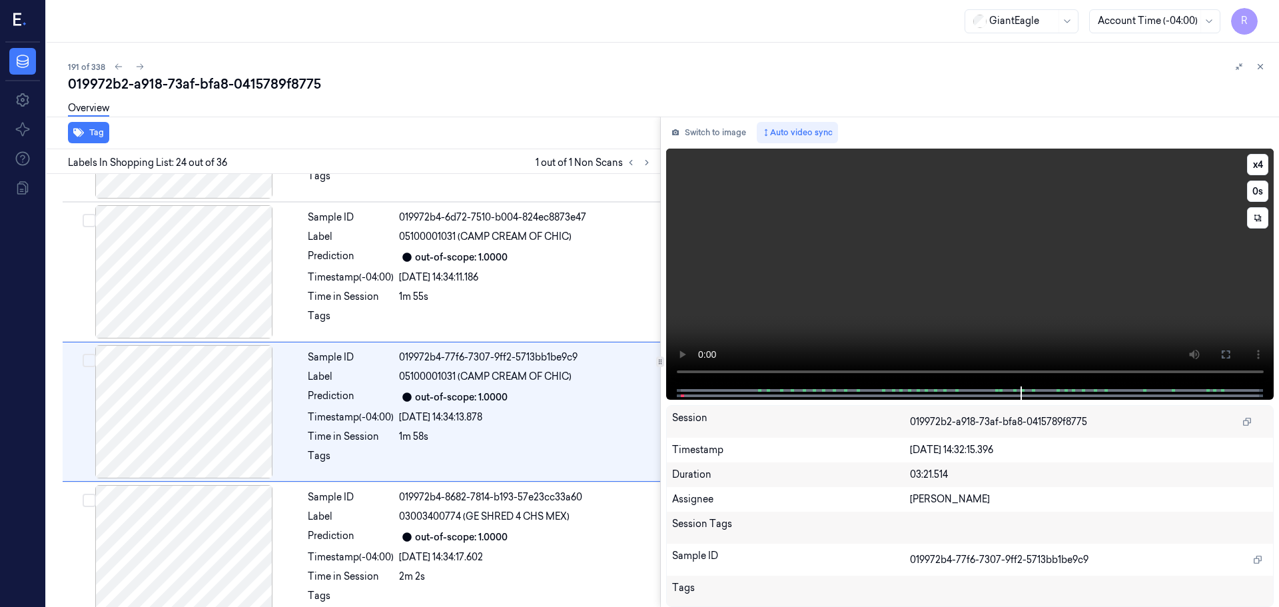
scroll to position [3071, 0]
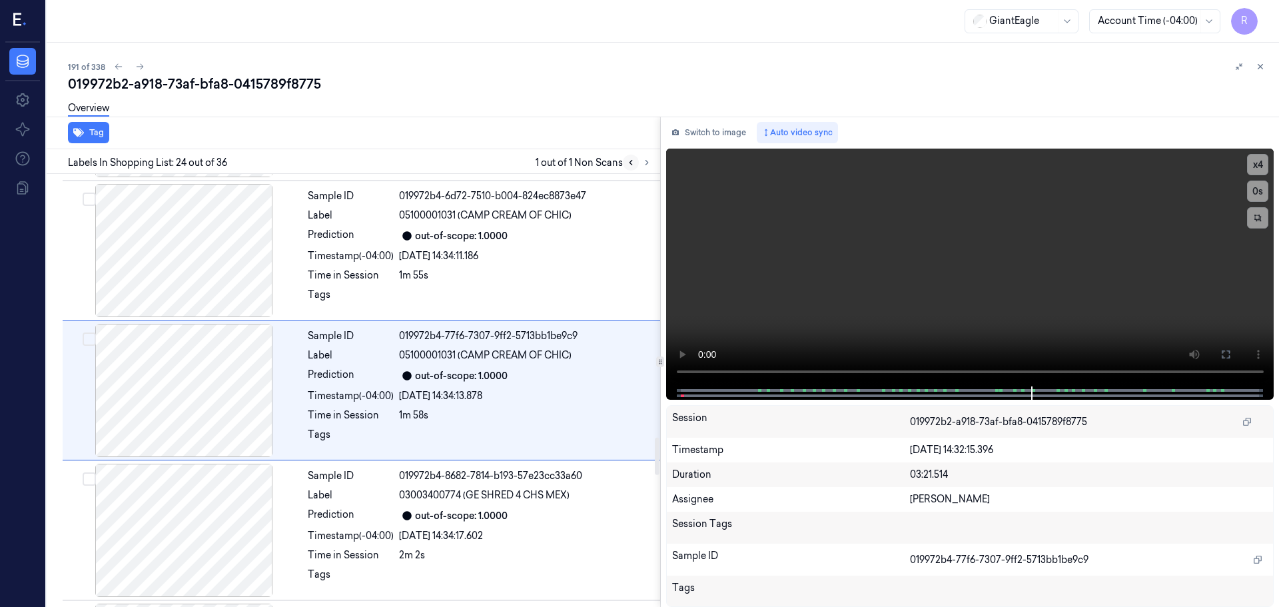
click at [632, 168] on button at bounding box center [631, 163] width 16 height 16
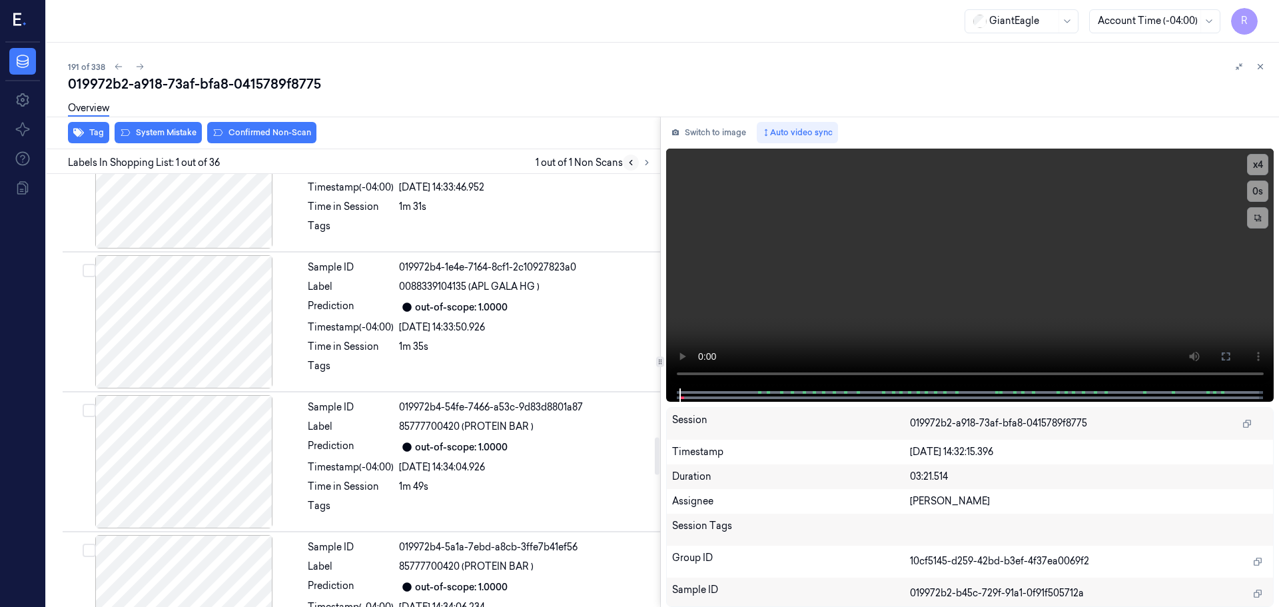
click at [632, 168] on button at bounding box center [631, 163] width 16 height 16
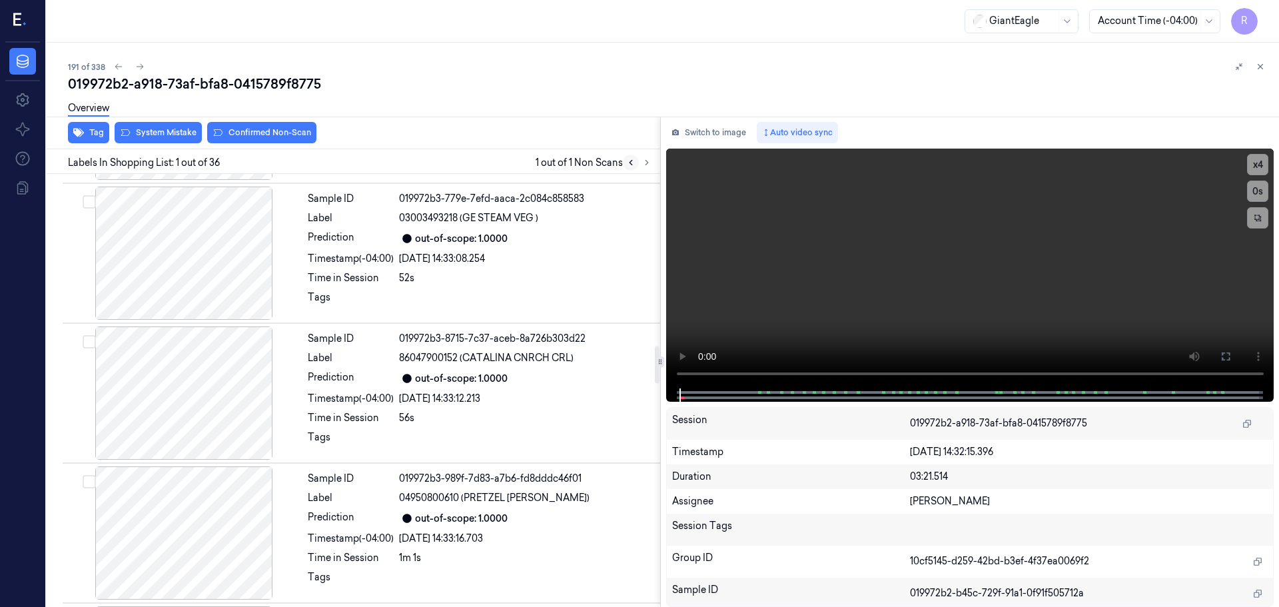
click at [632, 168] on button at bounding box center [631, 163] width 16 height 16
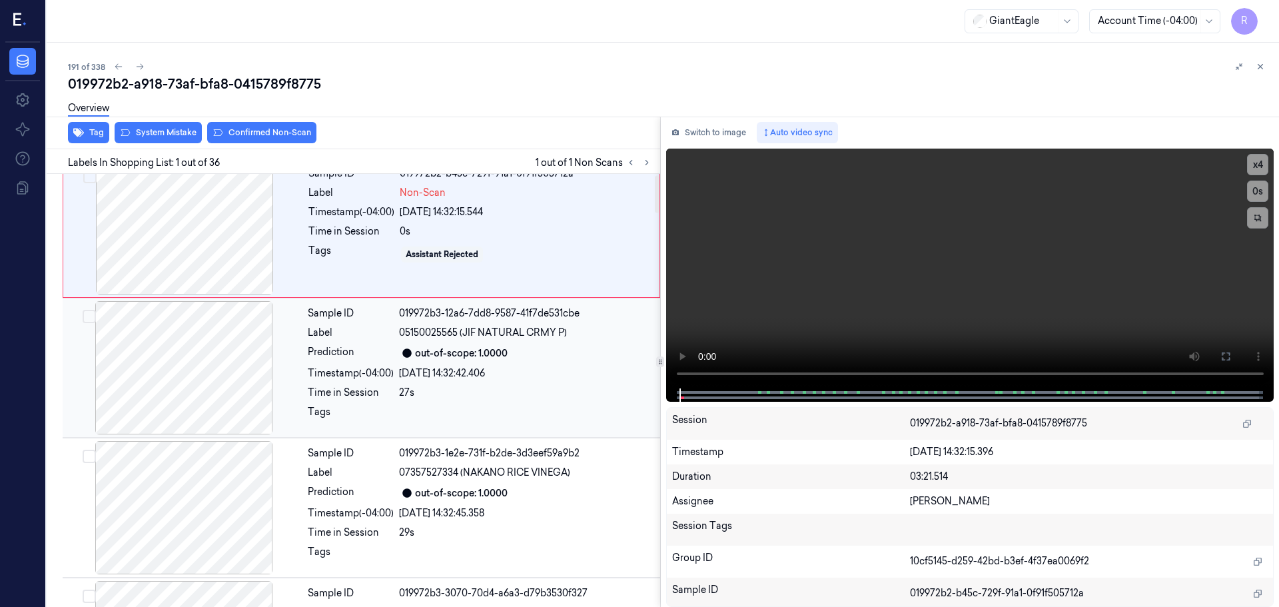
scroll to position [0, 0]
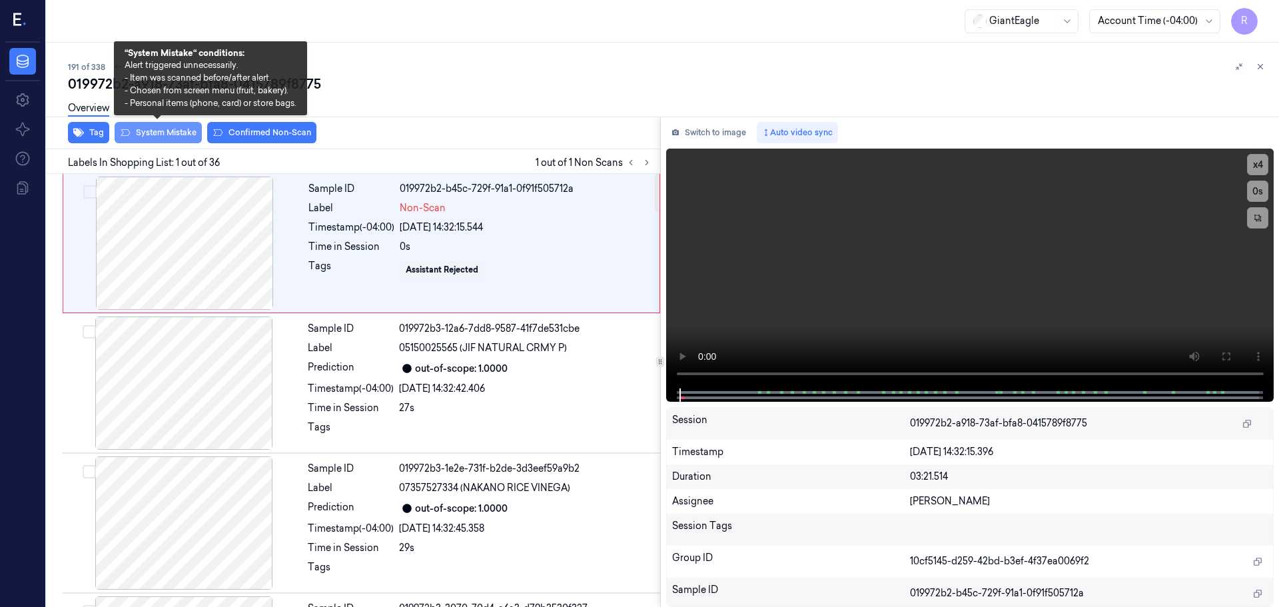
click at [161, 136] on button "System Mistake" at bounding box center [158, 132] width 87 height 21
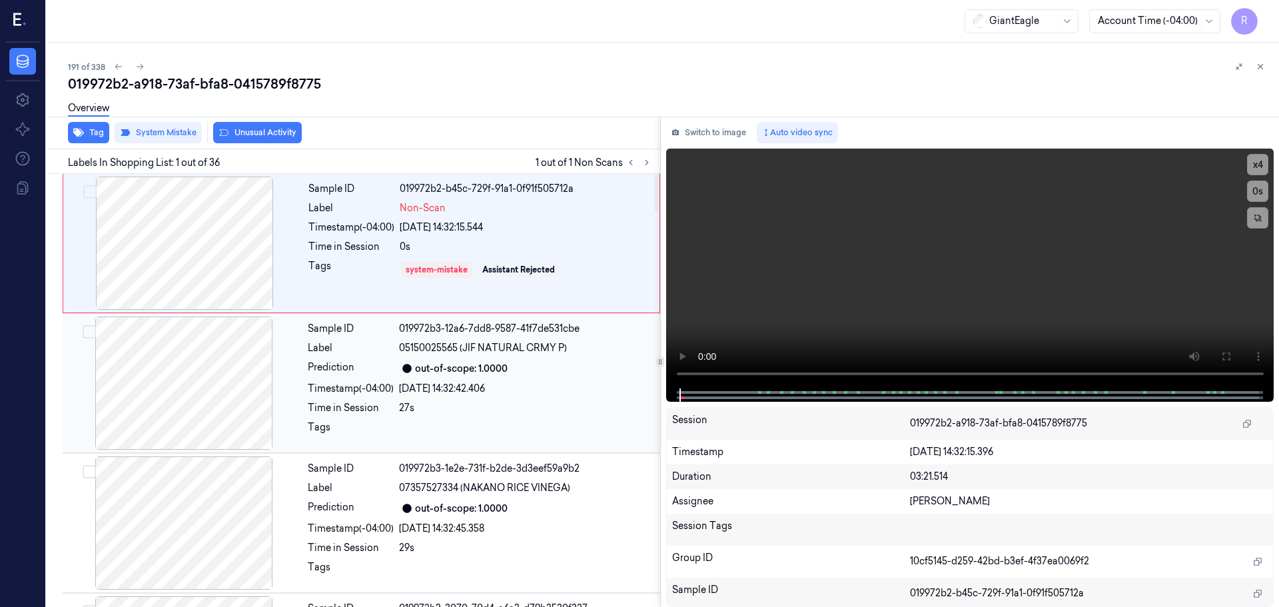
click at [311, 369] on div "Prediction" at bounding box center [351, 368] width 86 height 16
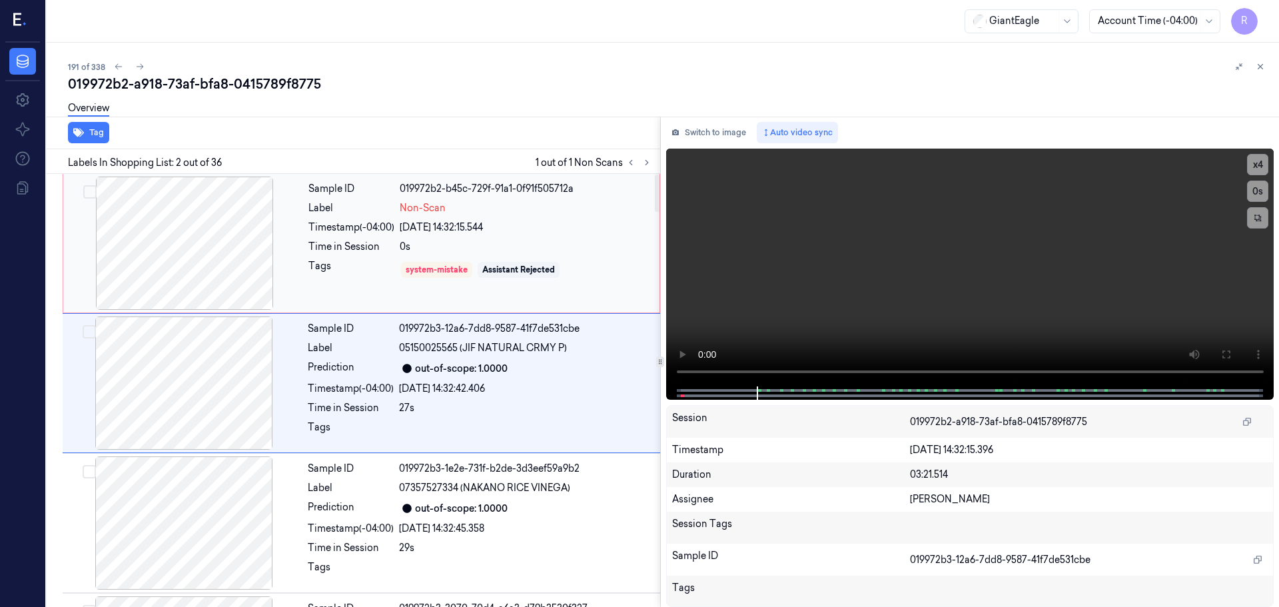
click at [335, 222] on div "Timestamp (-04:00)" at bounding box center [351, 228] width 86 height 14
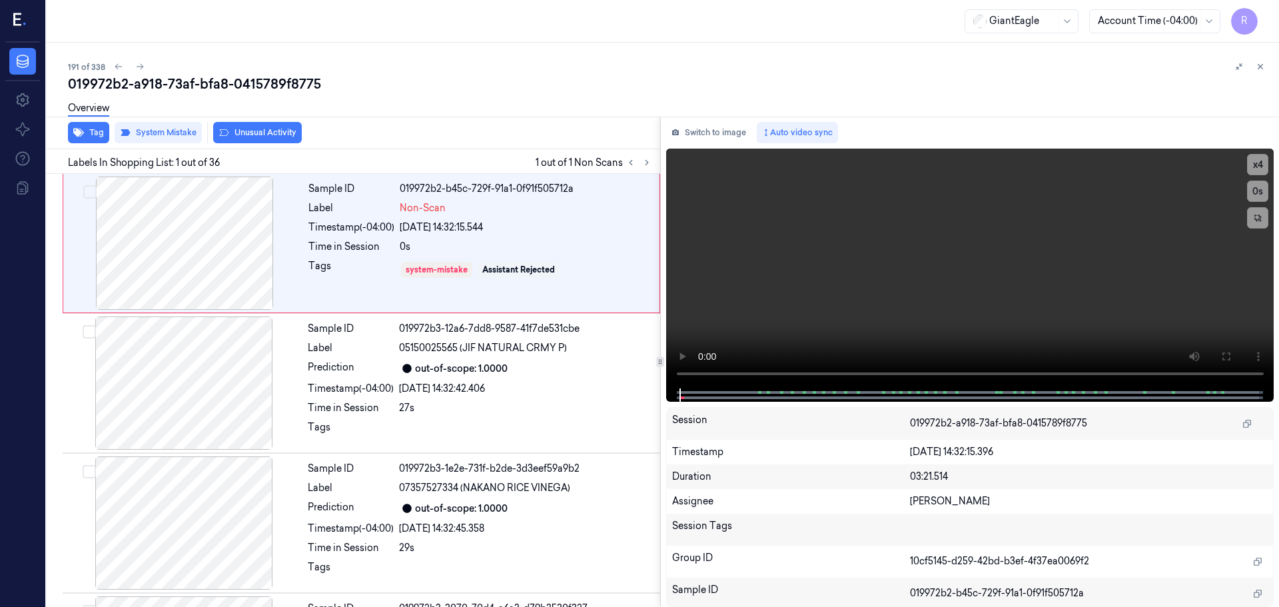
click at [1258, 75] on div "019972b2-a918-73af-bfa8-0415789f8775" at bounding box center [668, 84] width 1200 height 19
click at [1262, 70] on icon at bounding box center [1260, 66] width 9 height 9
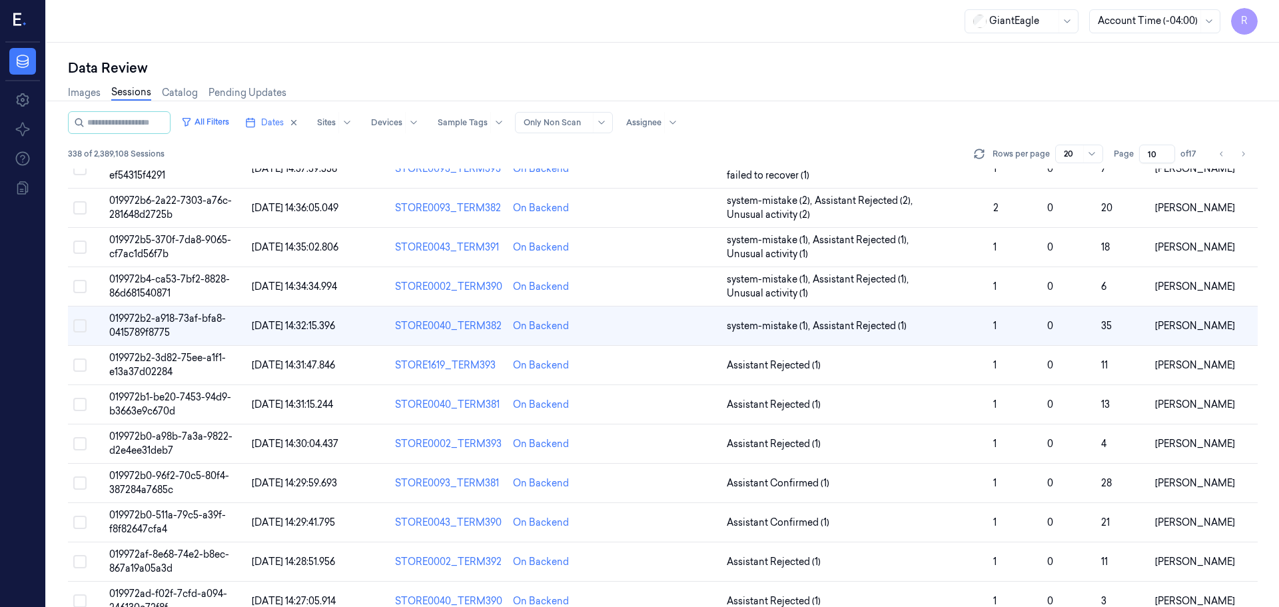
scroll to position [356, 0]
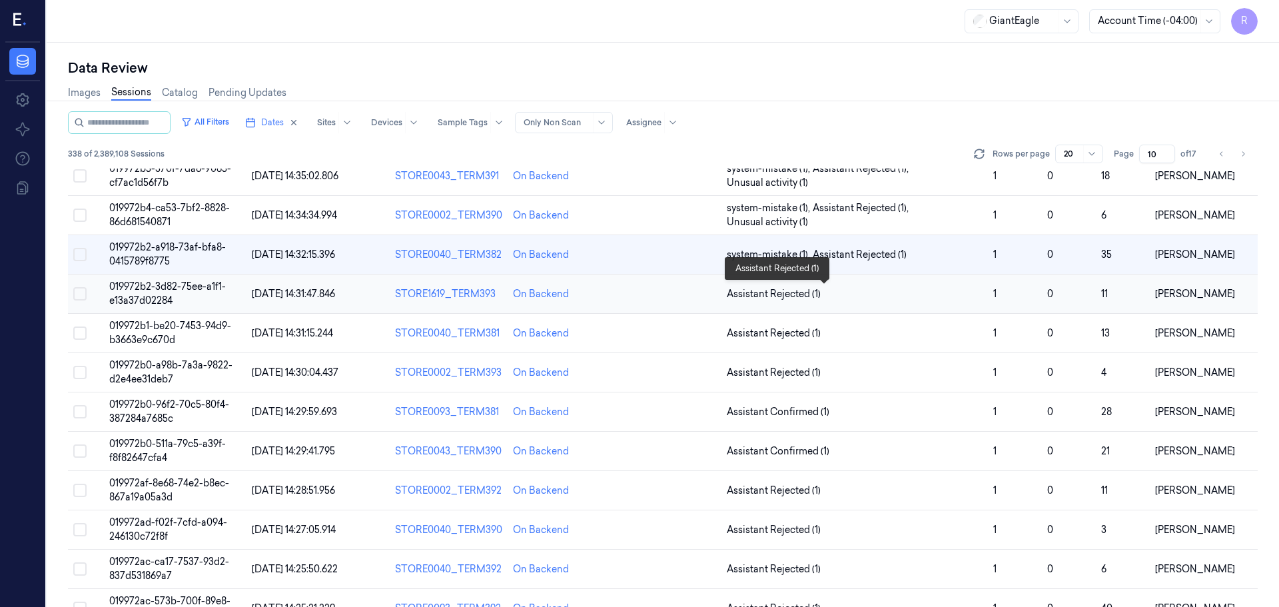
click at [882, 298] on span "Assistant Rejected (1)" at bounding box center [855, 294] width 256 height 14
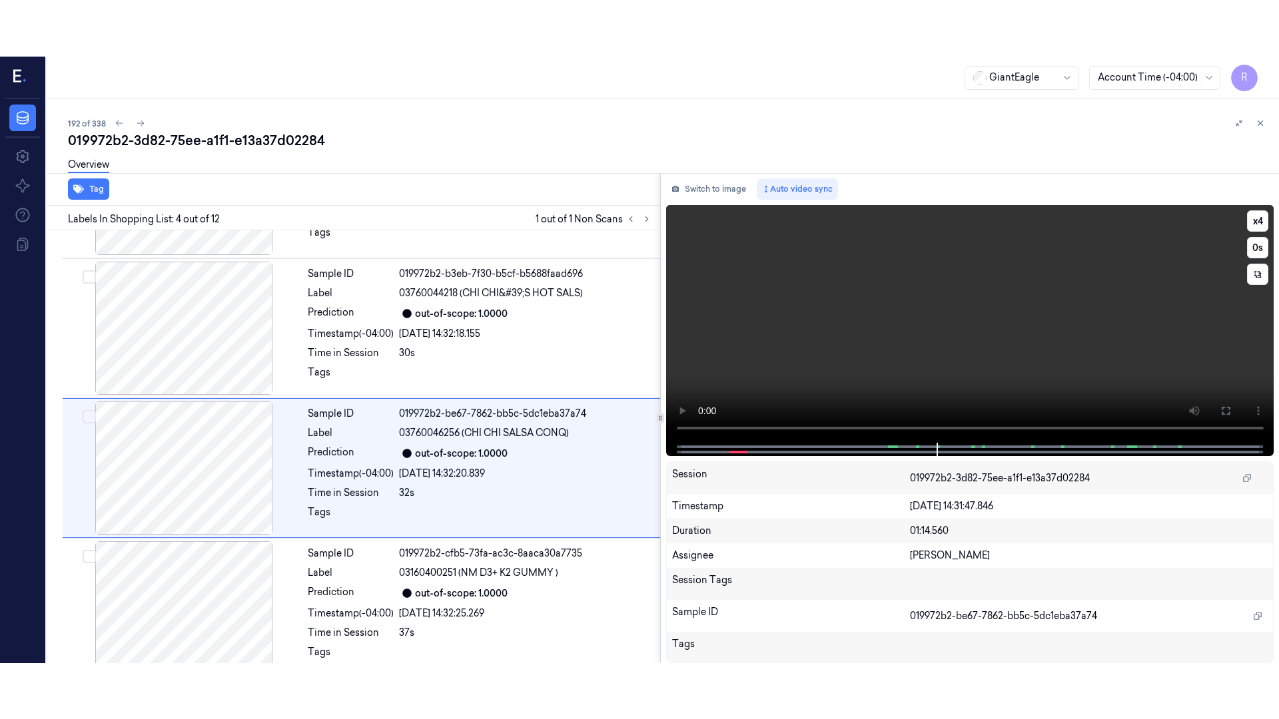
scroll to position [272, 0]
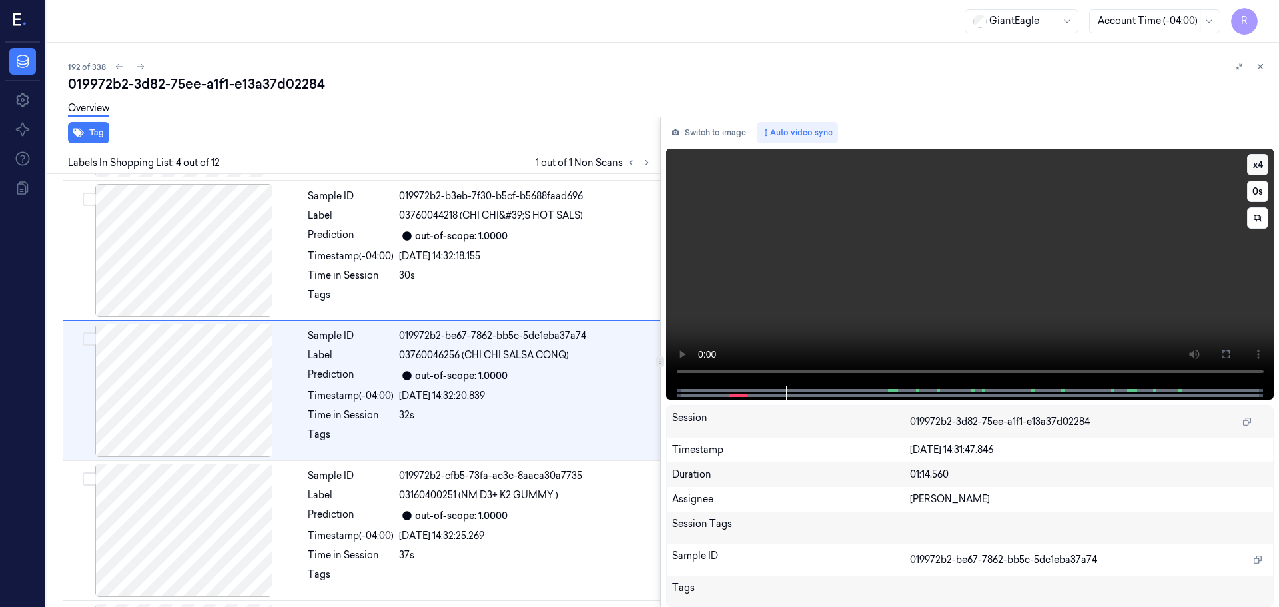
click at [1253, 165] on button "x 4" at bounding box center [1257, 164] width 21 height 21
click at [1219, 350] on button at bounding box center [1225, 354] width 21 height 21
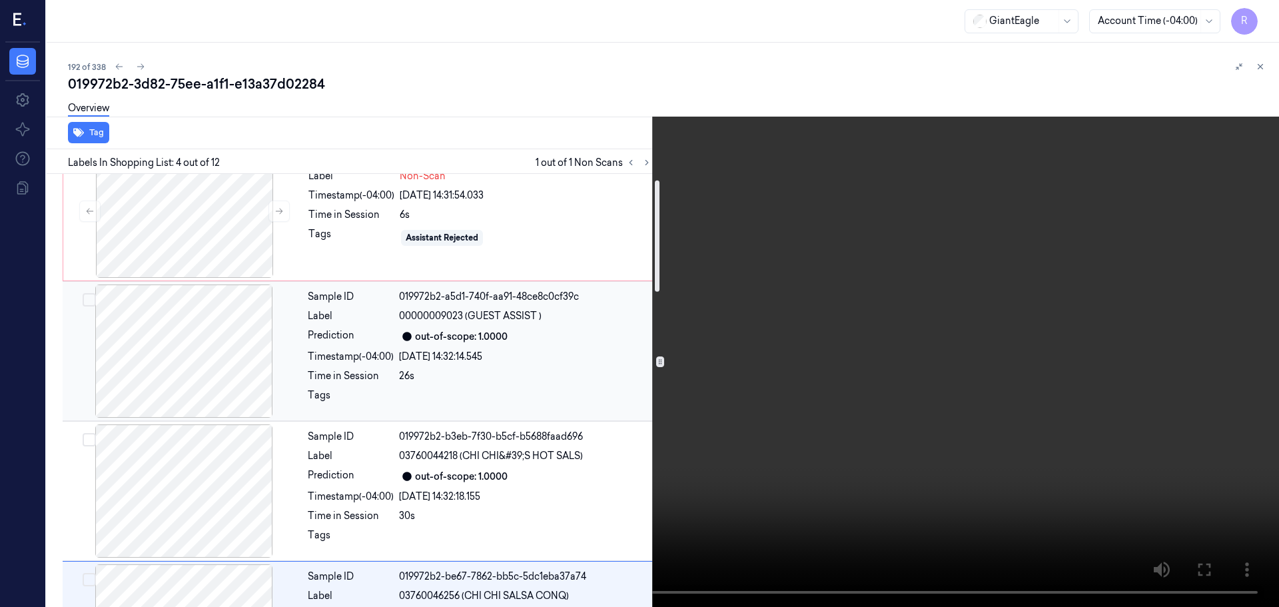
scroll to position [0, 0]
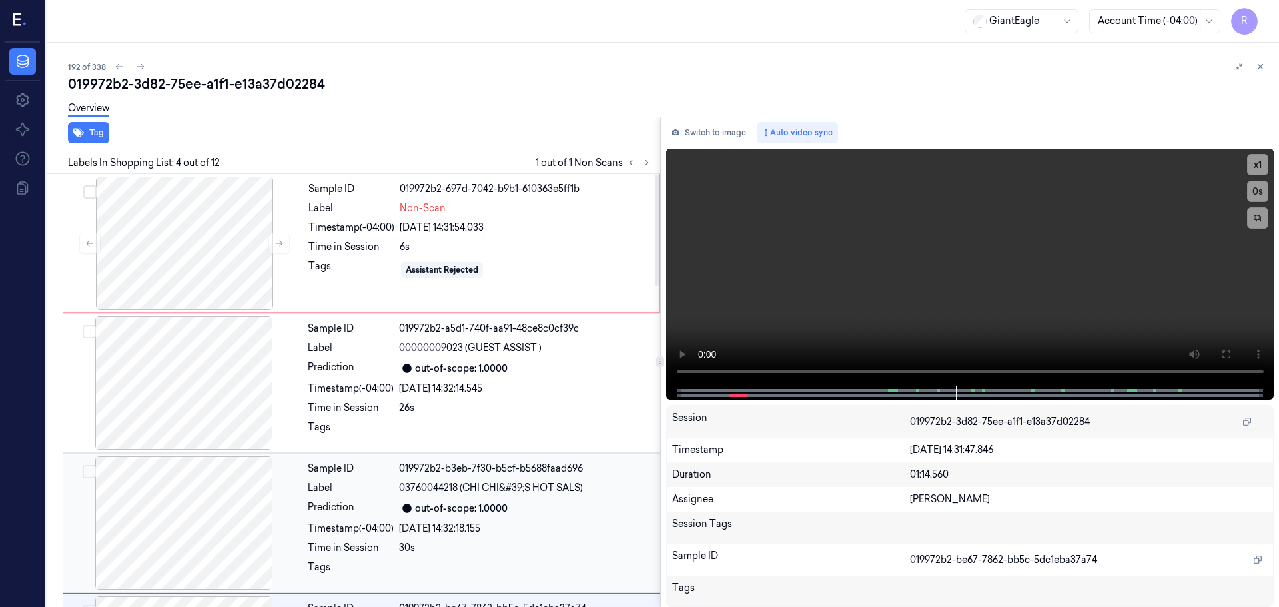
click at [369, 524] on div "Timestamp (-04:00)" at bounding box center [351, 529] width 86 height 14
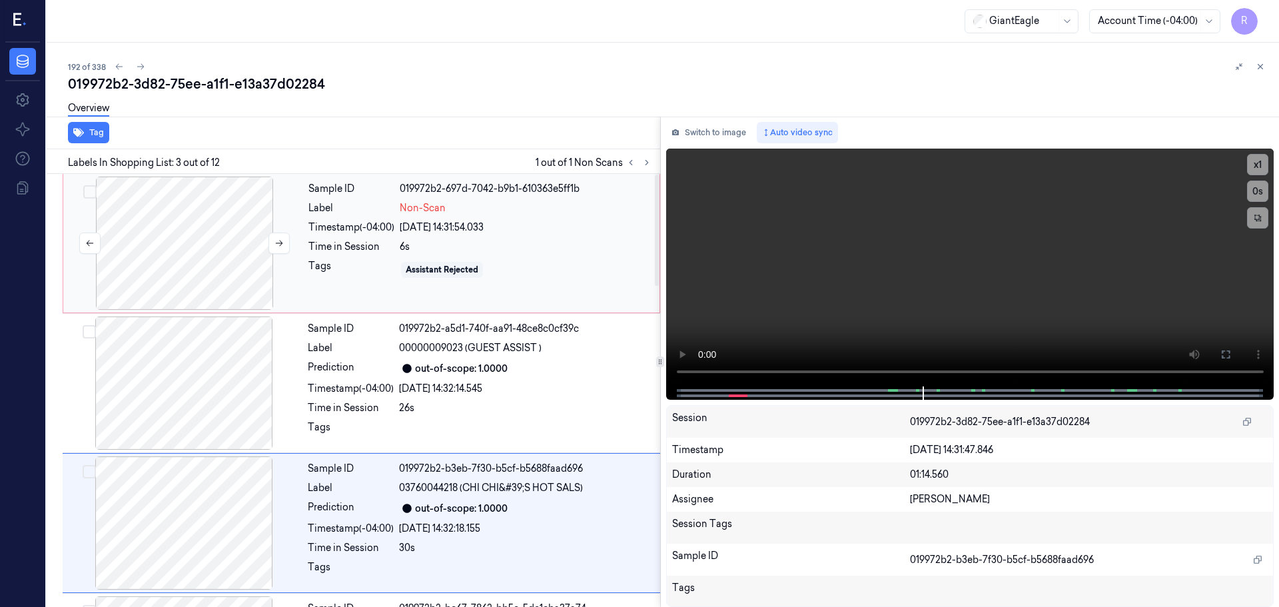
click at [181, 262] on div at bounding box center [184, 243] width 237 height 133
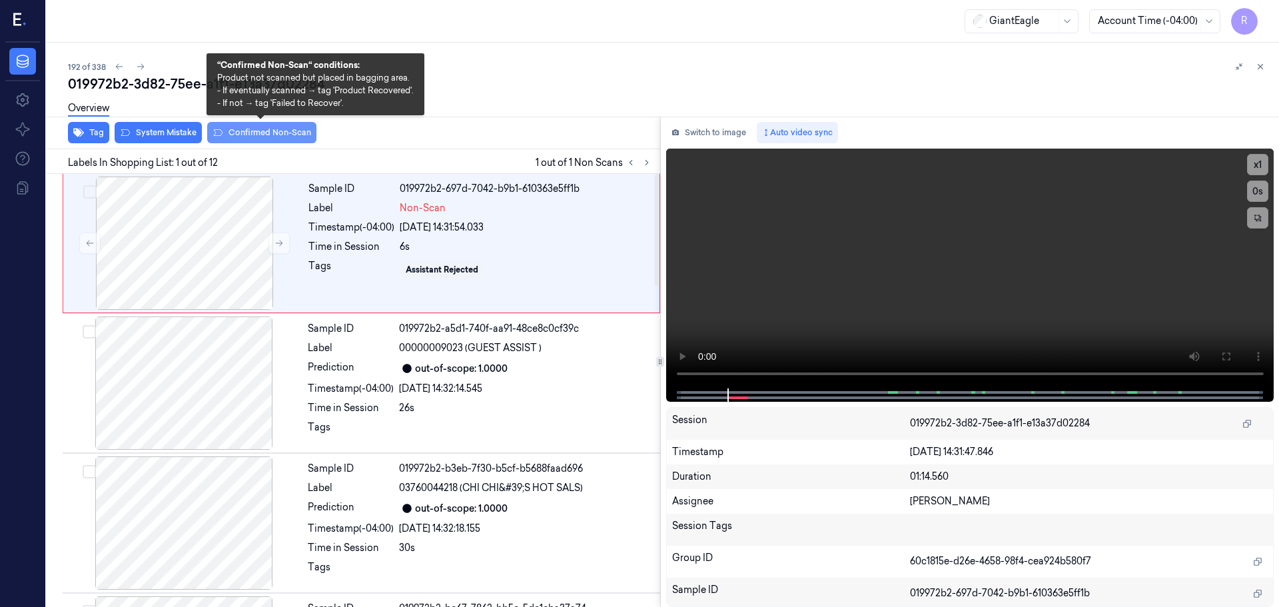
click at [266, 139] on button "Confirmed Non-Scan" at bounding box center [261, 132] width 109 height 21
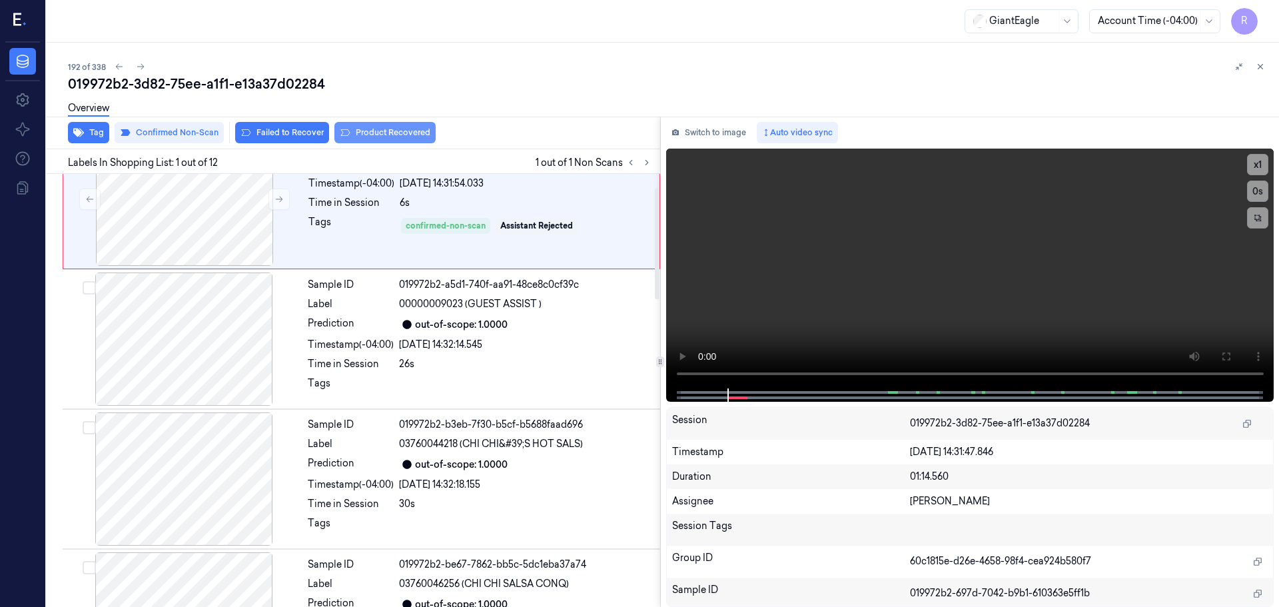
scroll to position [67, 0]
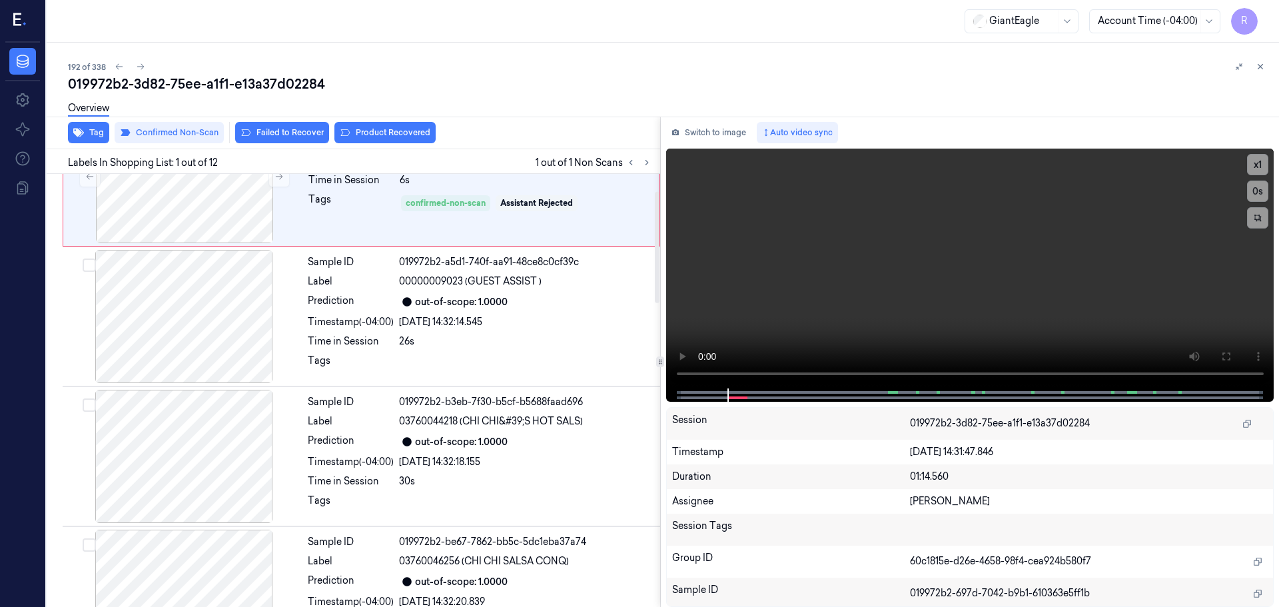
click at [389, 125] on div "Overview" at bounding box center [668, 110] width 1200 height 34
click at [328, 443] on div "Prediction" at bounding box center [351, 442] width 86 height 16
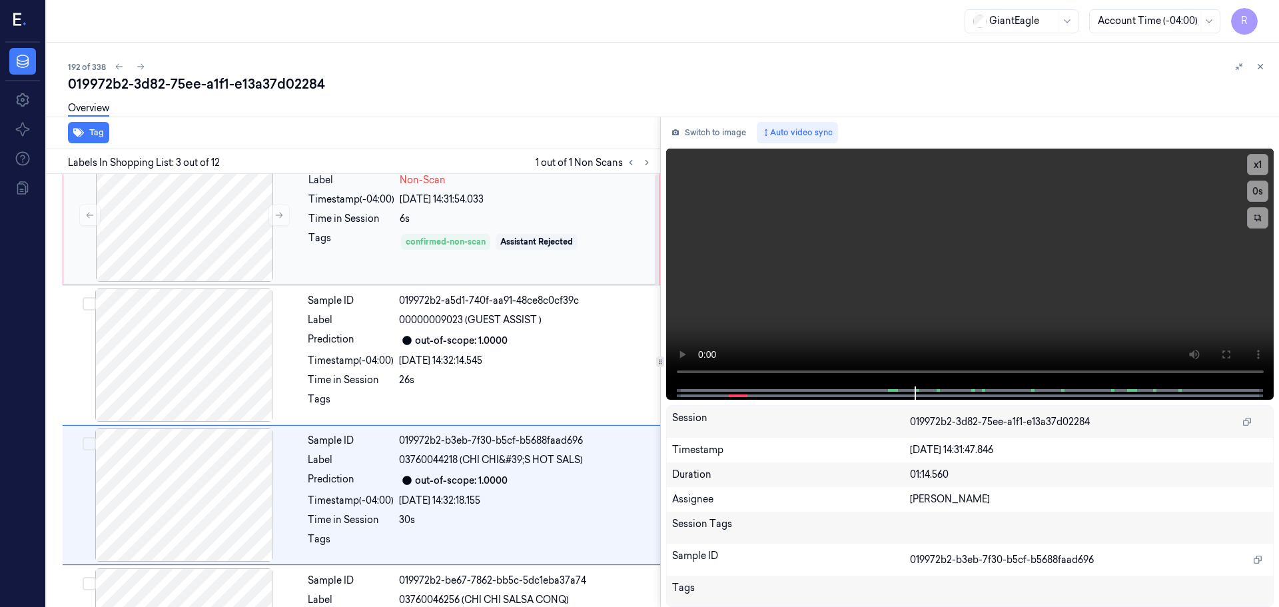
scroll to position [0, 0]
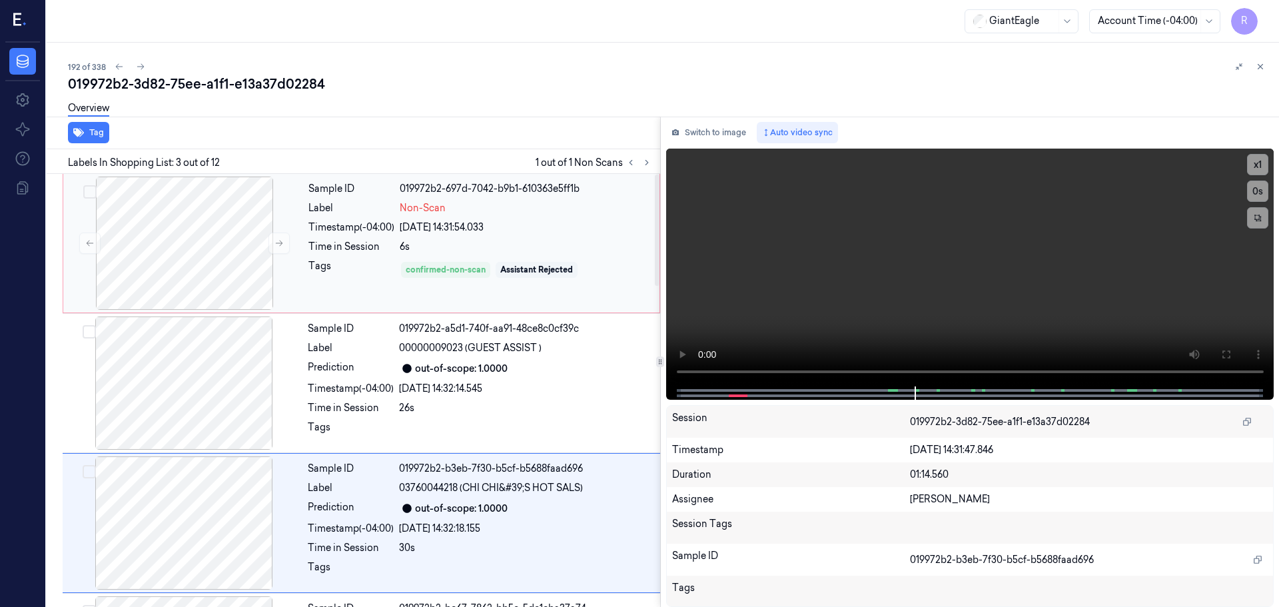
click at [512, 227] on div "22/09/2025 14:31:54.033" at bounding box center [526, 228] width 252 height 14
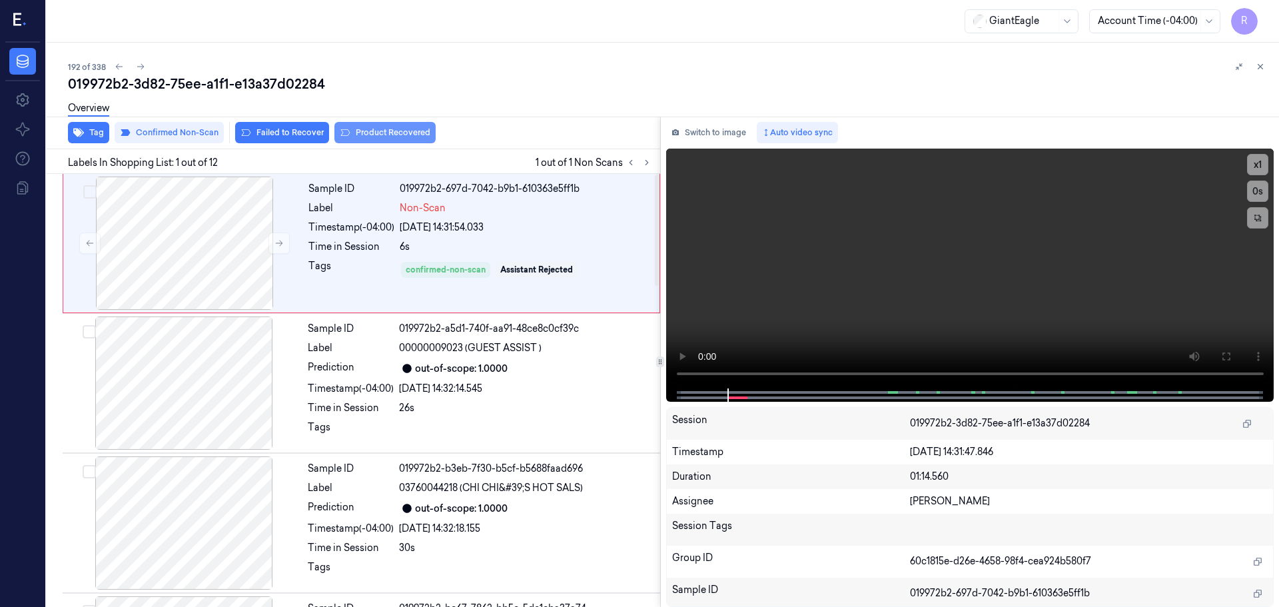
click at [392, 137] on button "Product Recovered" at bounding box center [384, 132] width 101 height 21
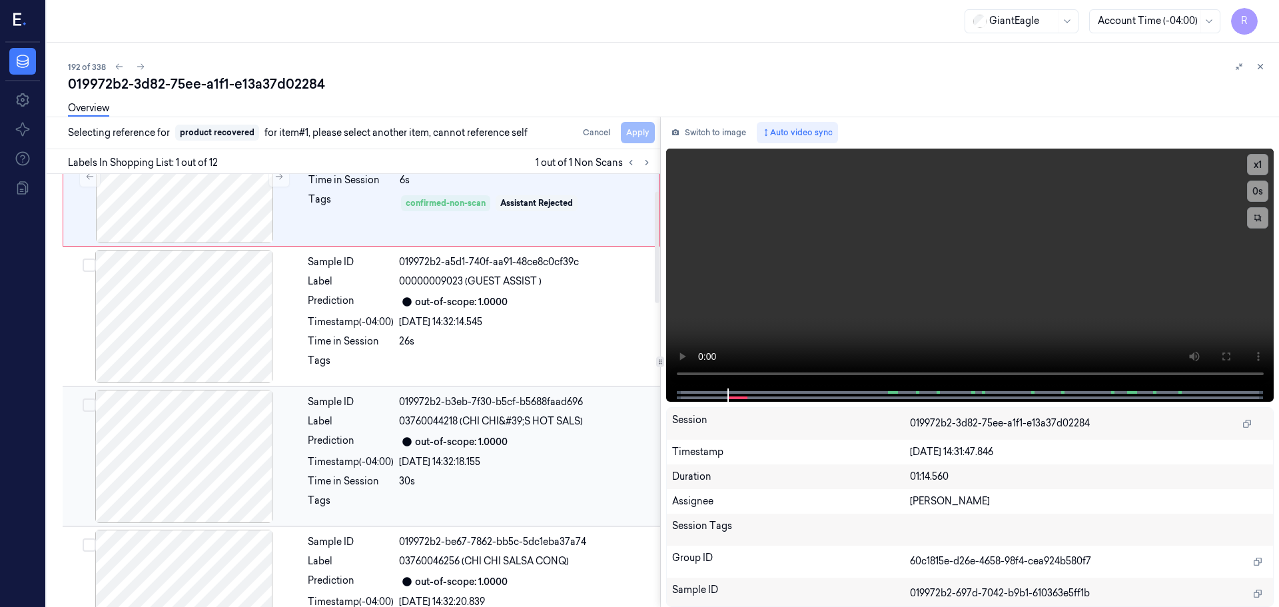
click at [472, 454] on div "Sample ID 019972b2-b3eb-7f30-b5cf-b5688faad696 Label 03760044218 (CHI CHI&#39;S…" at bounding box center [479, 456] width 355 height 133
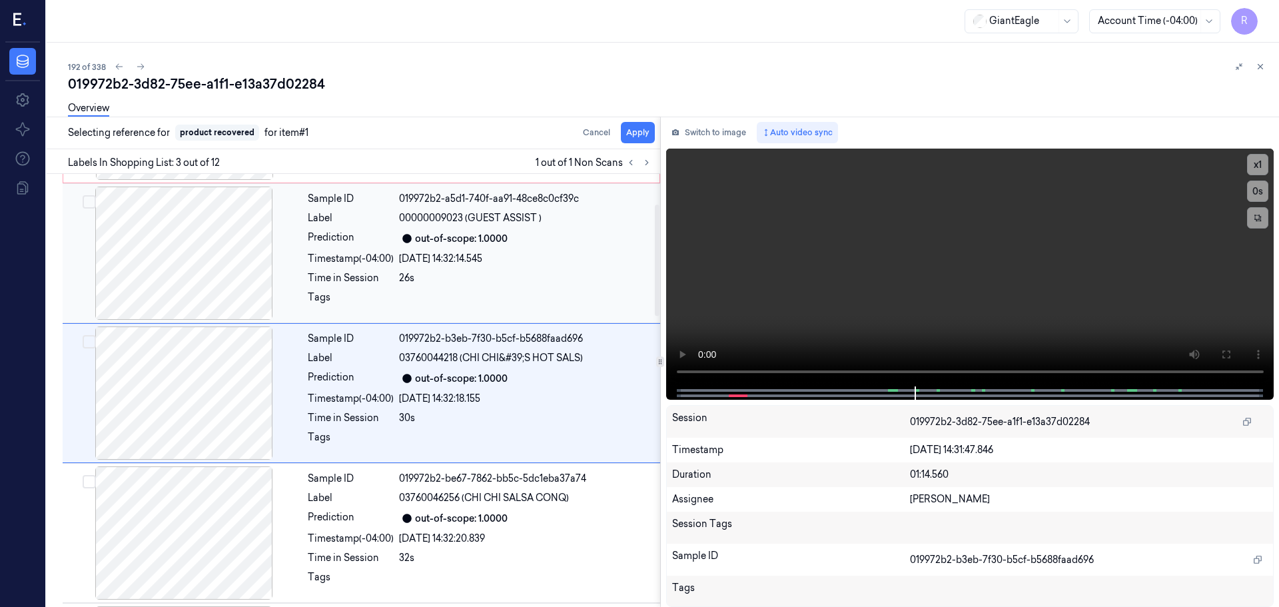
scroll to position [133, 0]
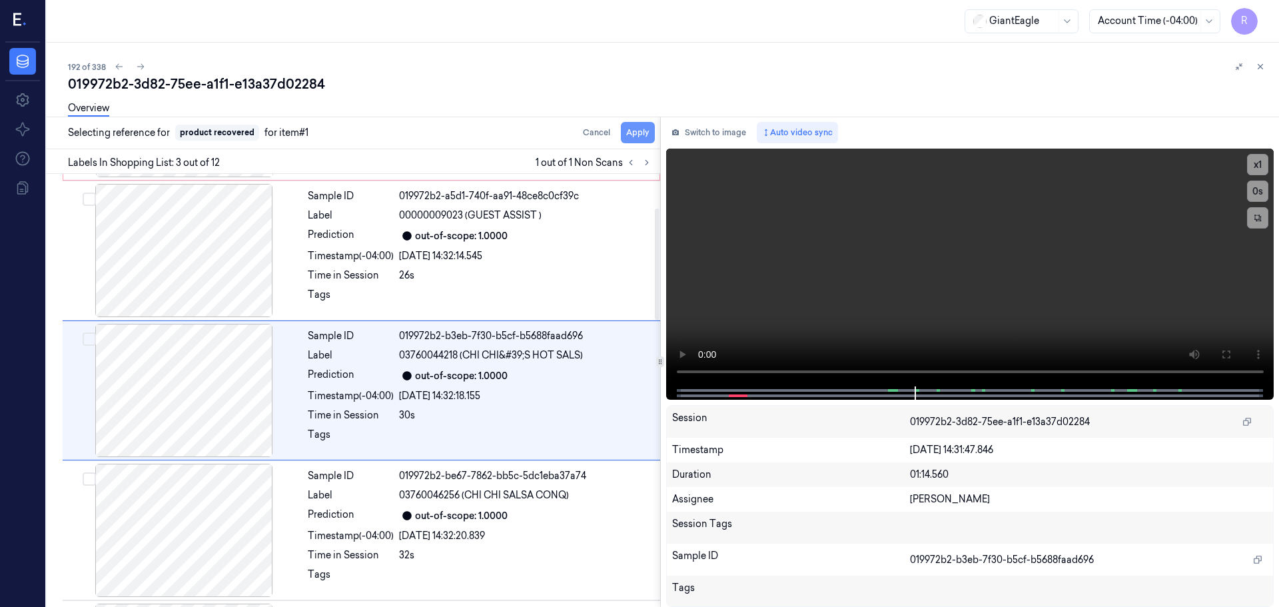
click at [648, 131] on button "Apply" at bounding box center [638, 132] width 34 height 21
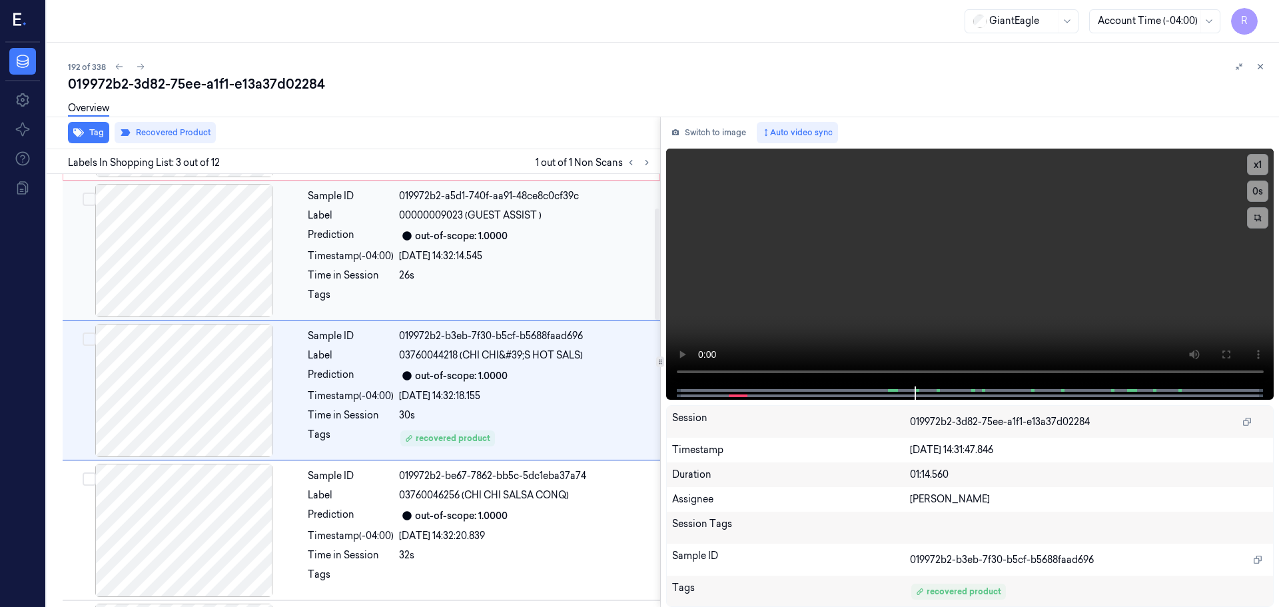
click at [531, 293] on div at bounding box center [525, 298] width 253 height 21
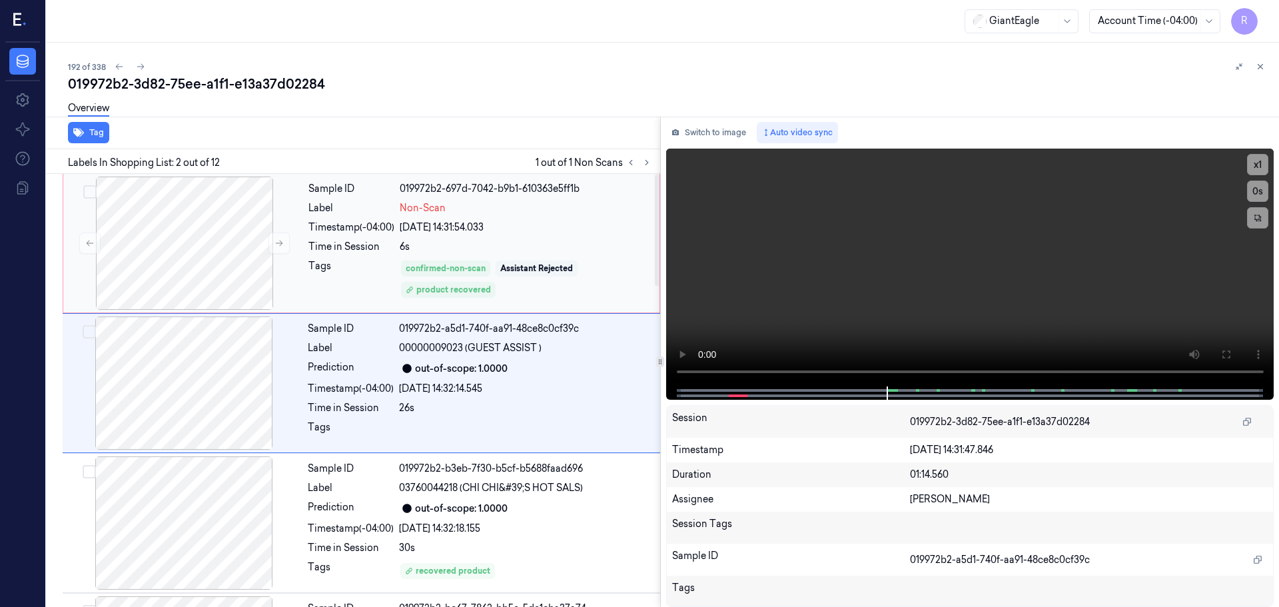
click at [525, 260] on div "Assistant Rejected" at bounding box center [537, 268] width 82 height 16
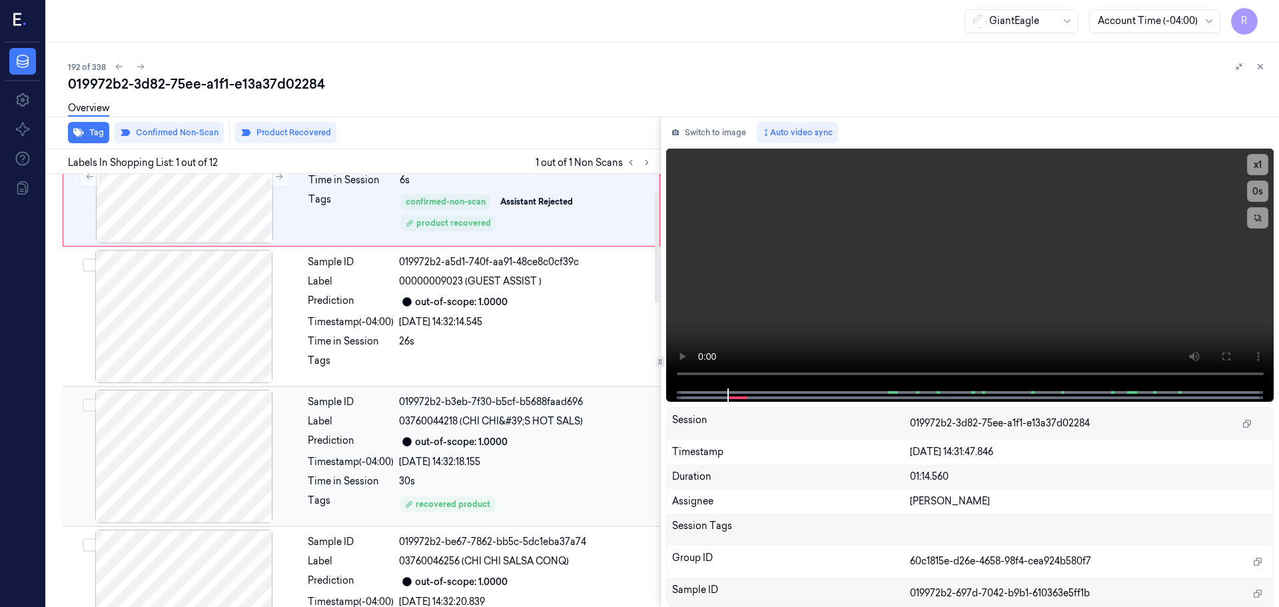
click at [480, 425] on span "03760044218 (CHI CHI&#39;S HOT SALS)" at bounding box center [491, 421] width 184 height 14
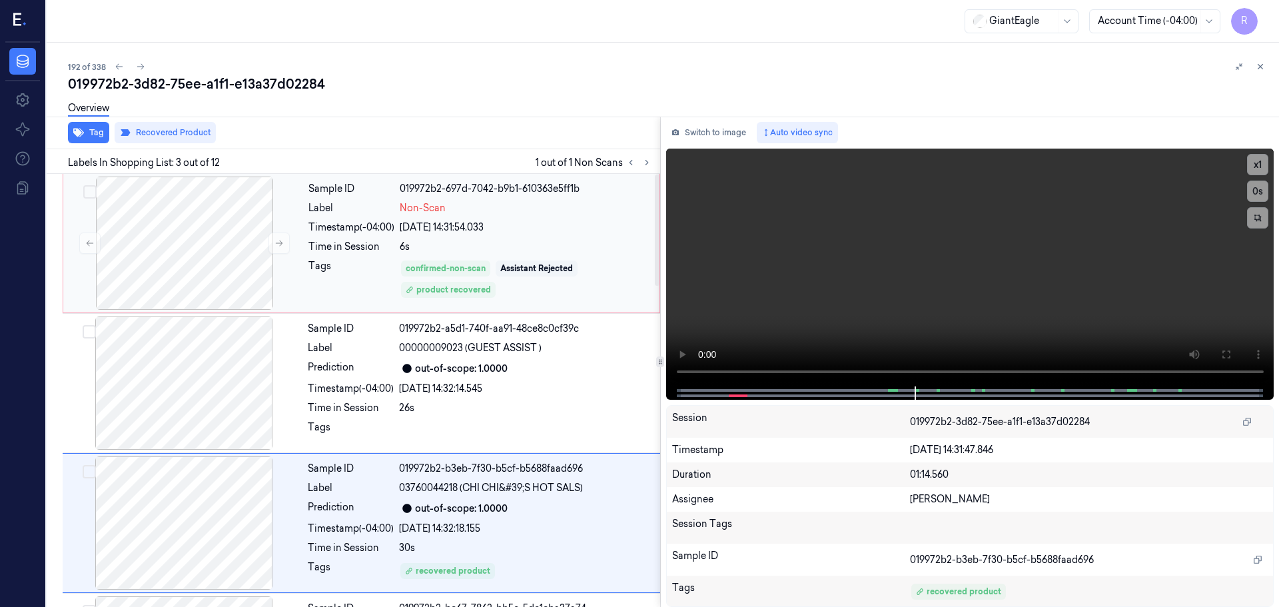
click at [495, 256] on div "Sample ID 019972b2-697d-7042-b9b1-610363e5ff1b Label Non-Scan Timestamp (-04:00…" at bounding box center [480, 243] width 354 height 133
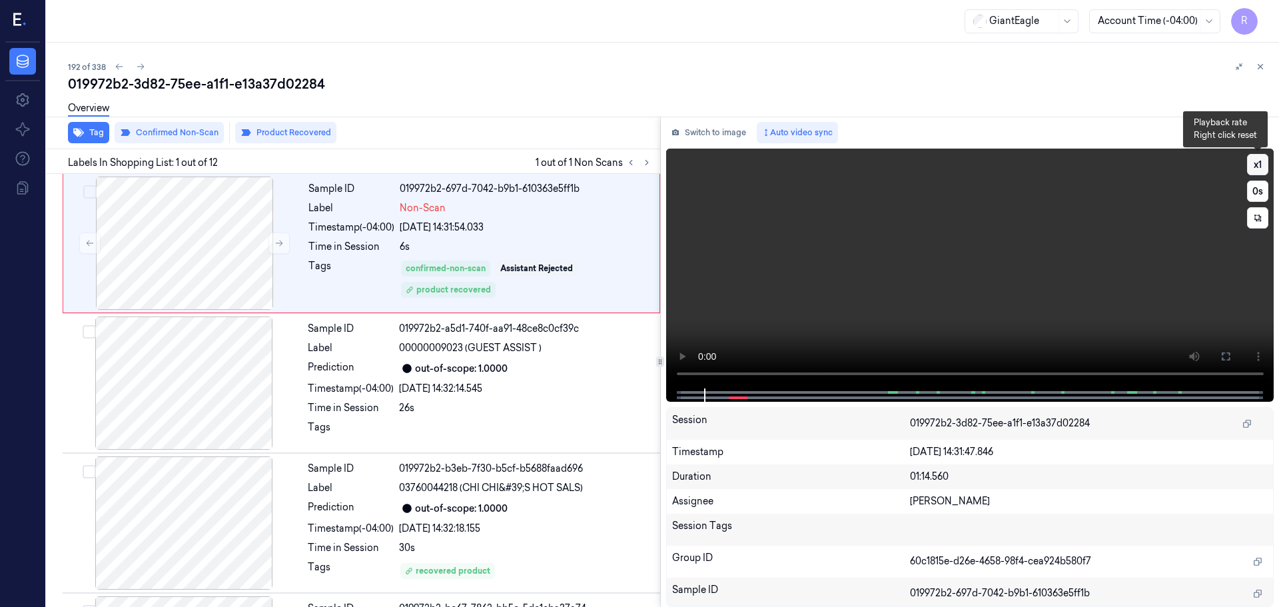
click at [1260, 164] on button "x 1" at bounding box center [1257, 164] width 21 height 21
click at [1260, 164] on button "x 2" at bounding box center [1257, 164] width 21 height 21
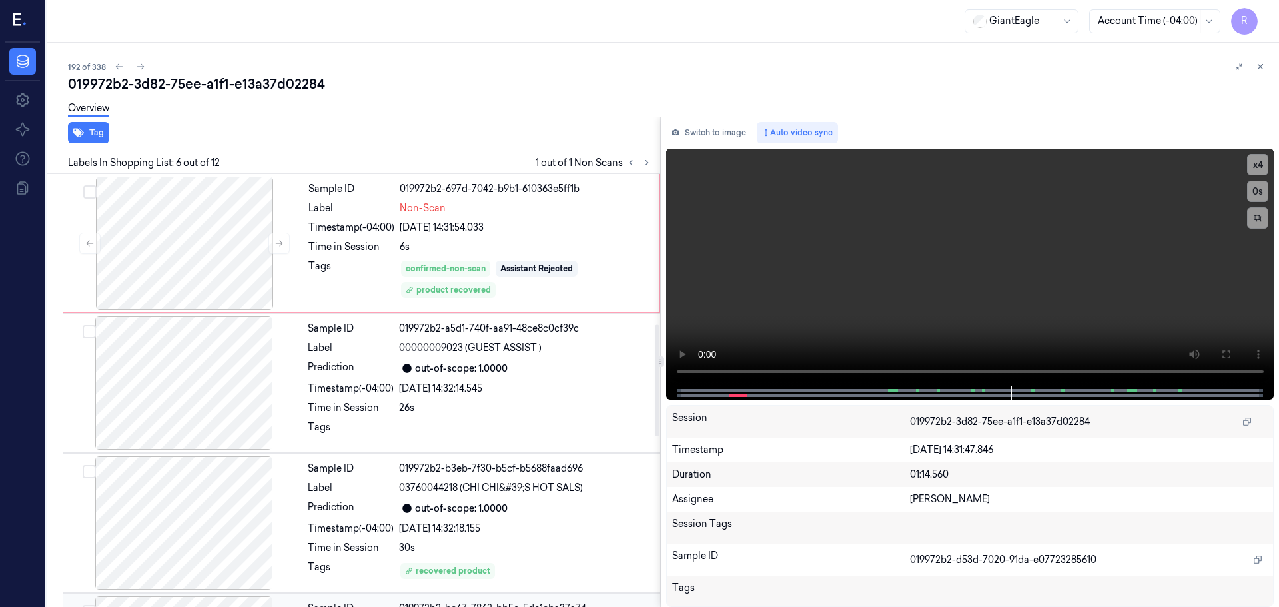
scroll to position [600, 0]
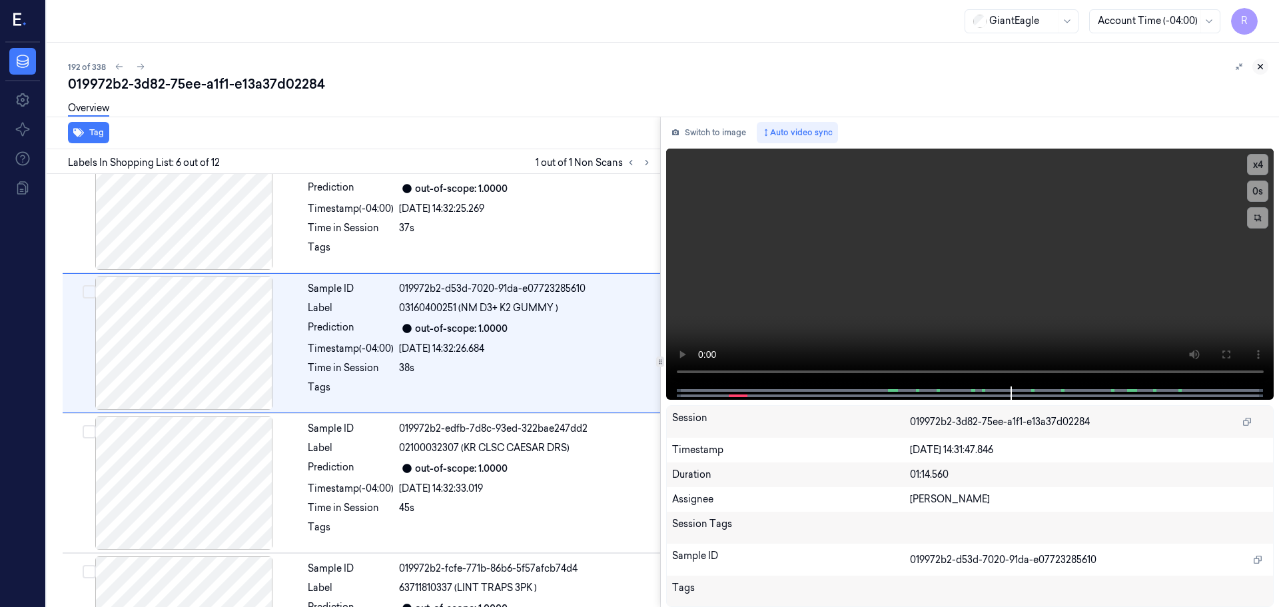
drag, startPoint x: 1265, startPoint y: 65, endPoint x: 1258, endPoint y: 87, distance: 23.6
click at [1264, 65] on button at bounding box center [1260, 67] width 16 height 16
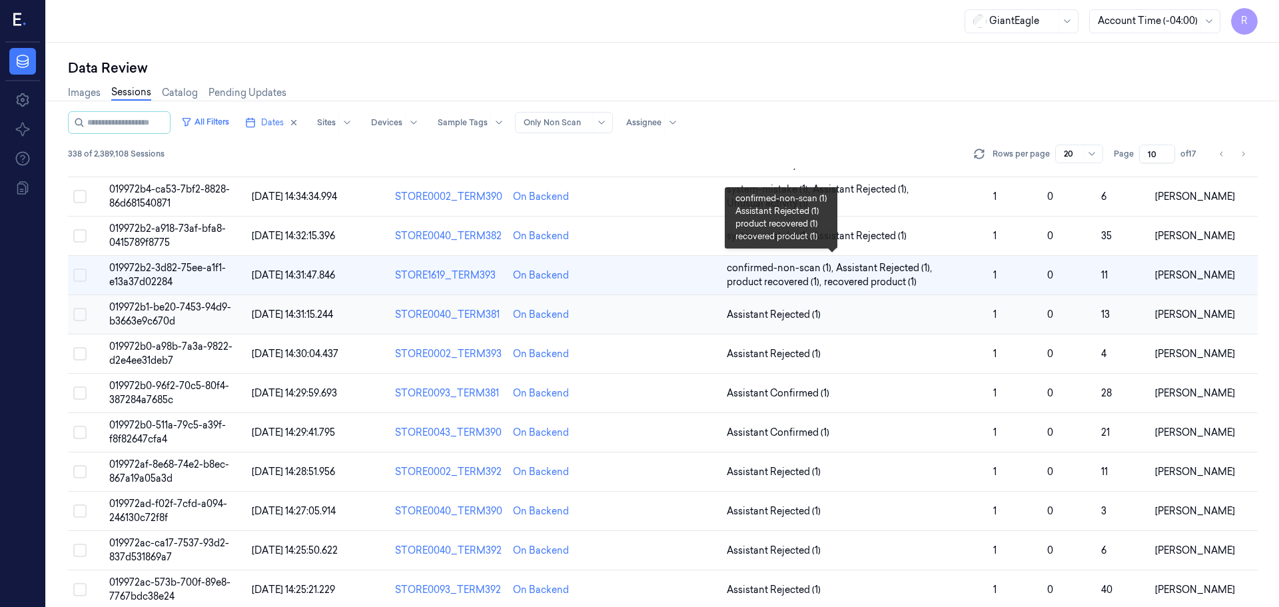
scroll to position [387, 0]
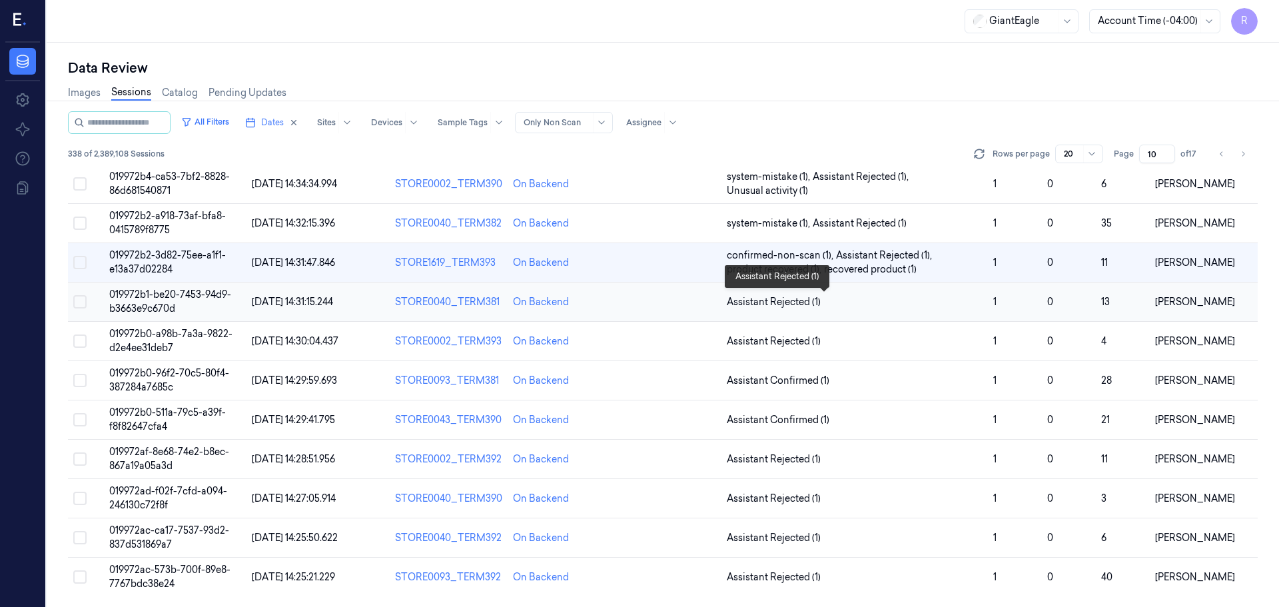
click at [914, 308] on span "Assistant Rejected (1)" at bounding box center [855, 302] width 256 height 14
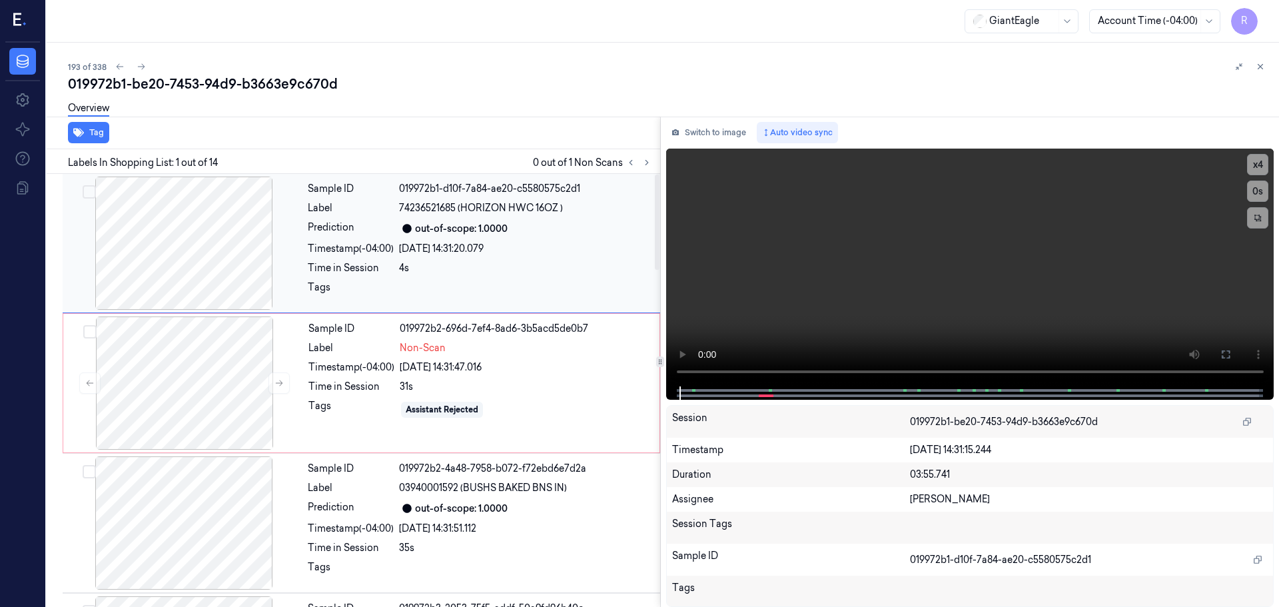
click at [218, 262] on div at bounding box center [183, 243] width 237 height 133
click at [224, 262] on div at bounding box center [183, 243] width 237 height 133
click at [290, 380] on div at bounding box center [184, 382] width 237 height 133
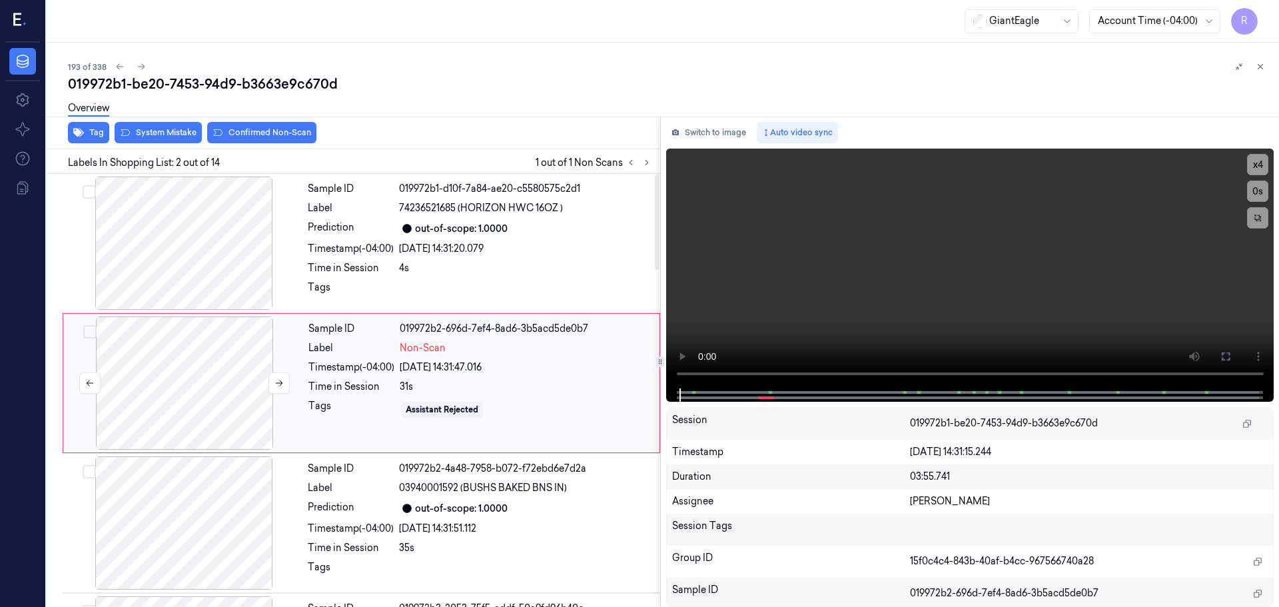
click at [290, 380] on div at bounding box center [184, 382] width 237 height 133
click at [279, 373] on button at bounding box center [278, 382] width 21 height 21
click at [1242, 161] on video at bounding box center [970, 269] width 608 height 240
click at [1260, 177] on div "x 4 0 s" at bounding box center [1257, 191] width 21 height 75
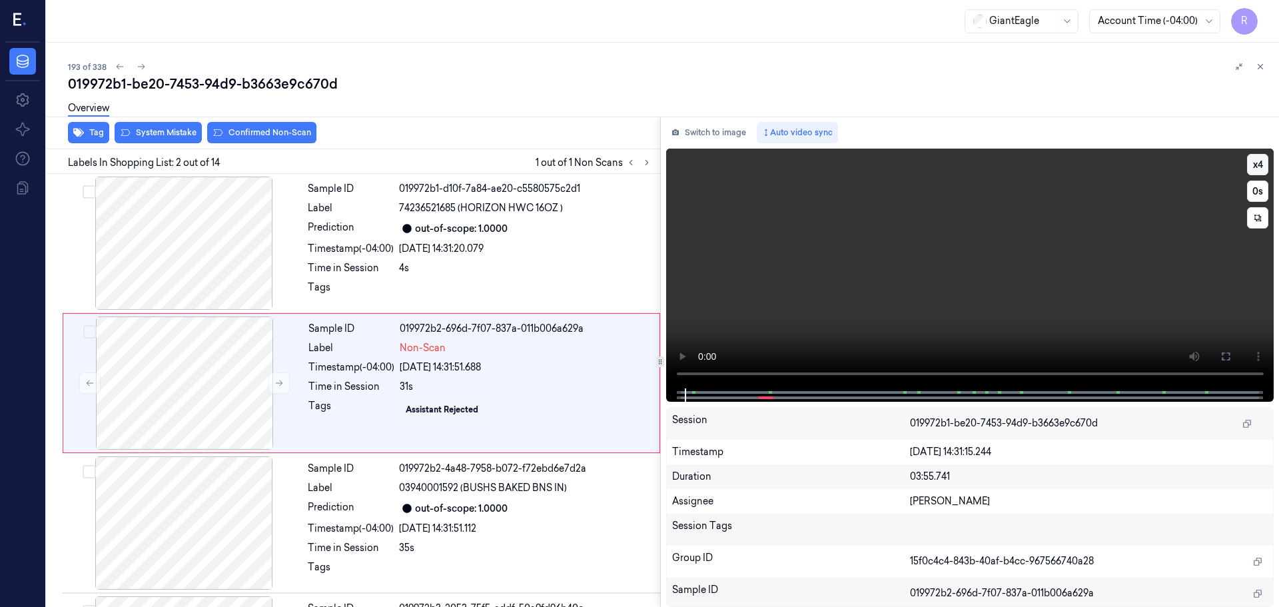
click at [1256, 169] on button "x 4" at bounding box center [1257, 164] width 21 height 21
click at [1220, 366] on button at bounding box center [1225, 356] width 21 height 21
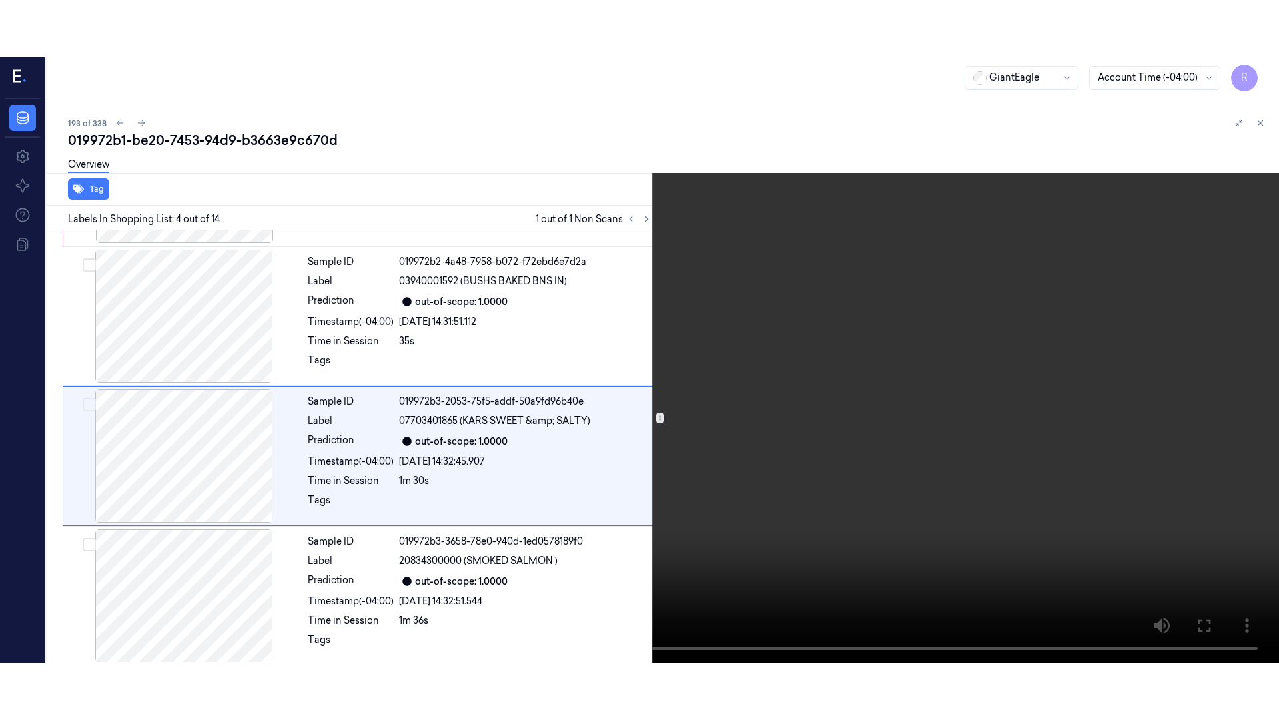
scroll to position [272, 0]
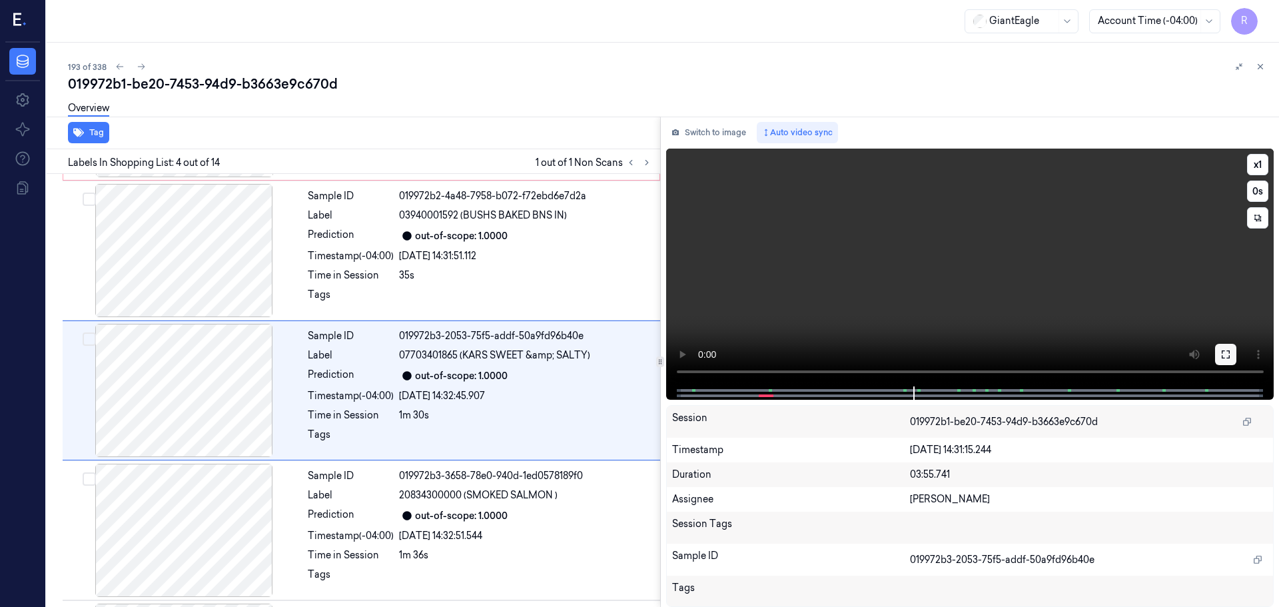
click at [1230, 356] on icon at bounding box center [1225, 354] width 11 height 11
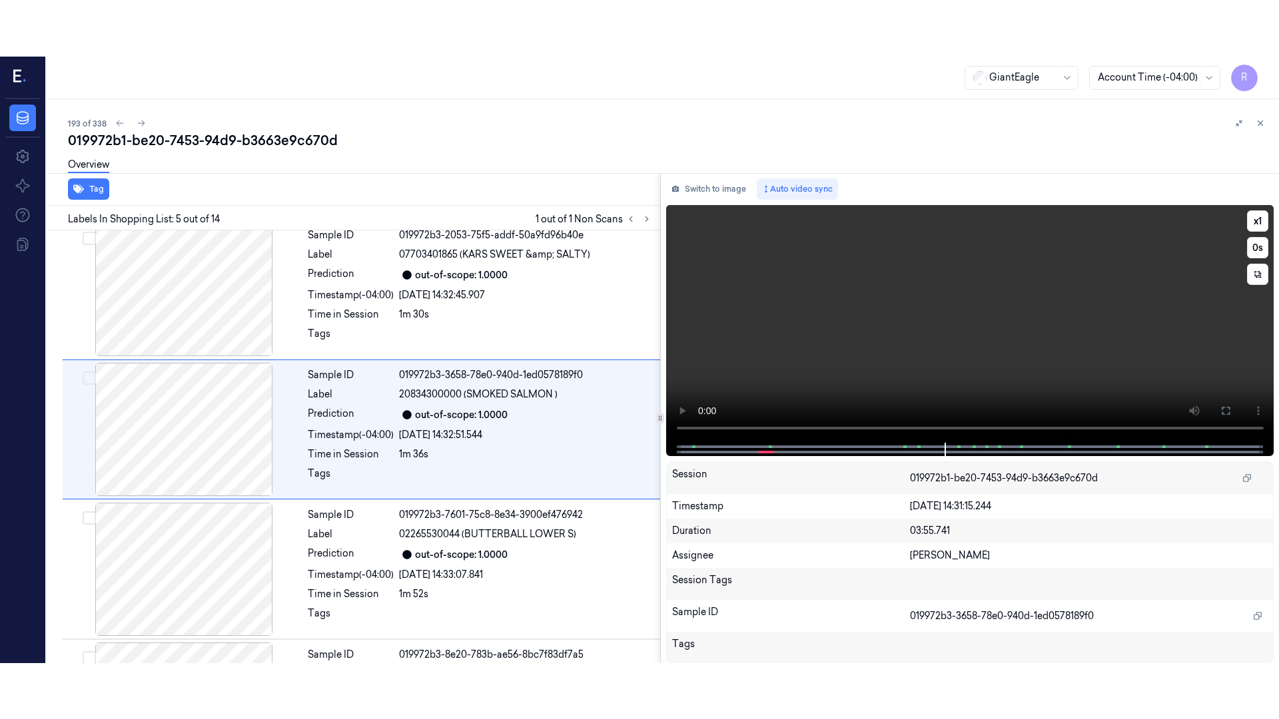
scroll to position [412, 0]
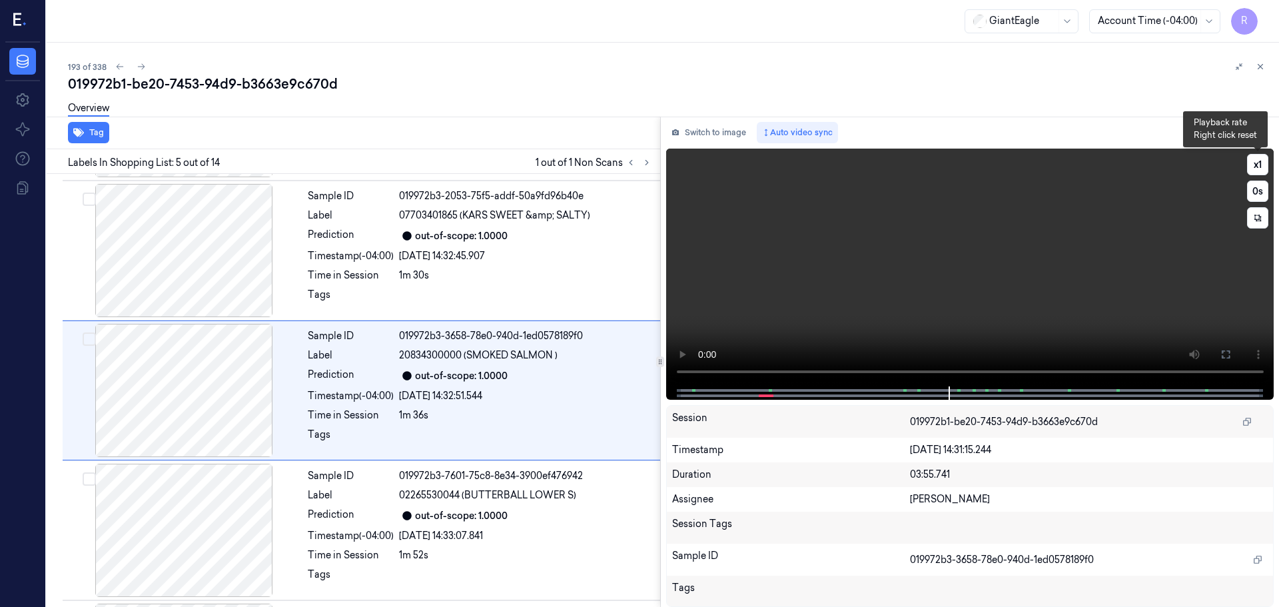
click at [1253, 165] on button "x 1" at bounding box center [1257, 164] width 21 height 21
click at [1218, 350] on button at bounding box center [1225, 354] width 21 height 21
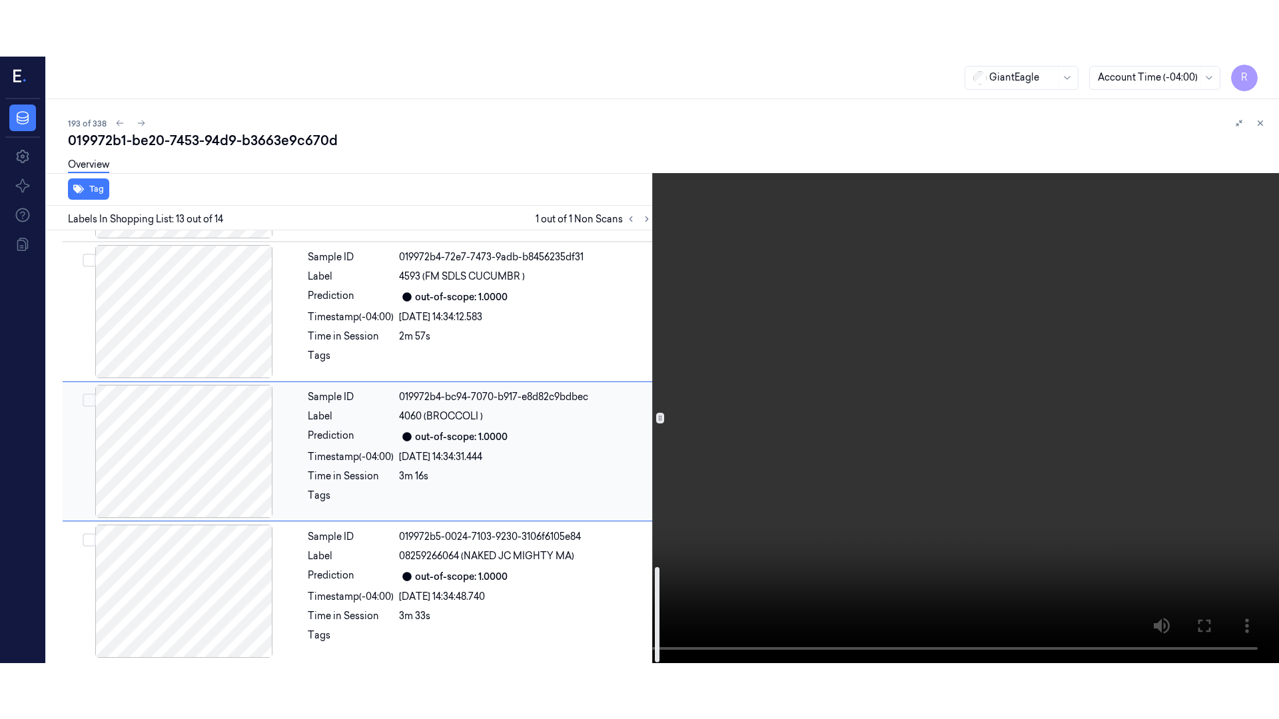
scroll to position [1530, 0]
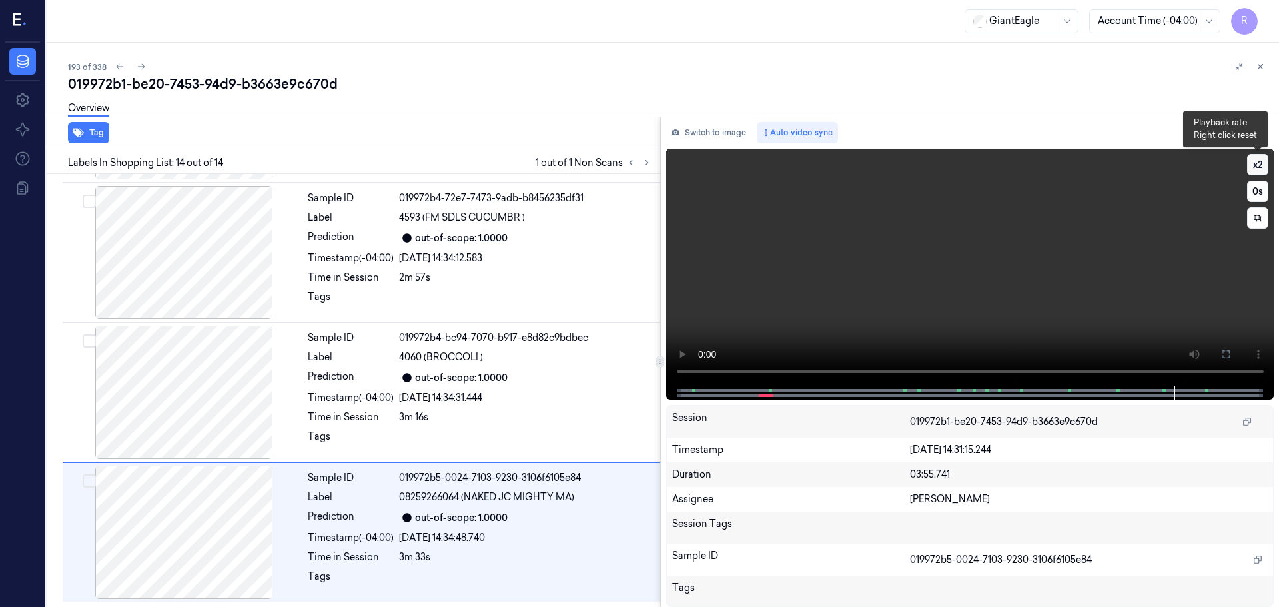
click at [1250, 165] on button "x 2" at bounding box center [1257, 164] width 21 height 21
click at [1258, 159] on button "x 4" at bounding box center [1257, 164] width 21 height 21
click at [1232, 354] on button at bounding box center [1225, 354] width 21 height 21
click at [1261, 166] on button "x 1" at bounding box center [1257, 164] width 21 height 21
click at [1261, 166] on button "x 2" at bounding box center [1257, 164] width 21 height 21
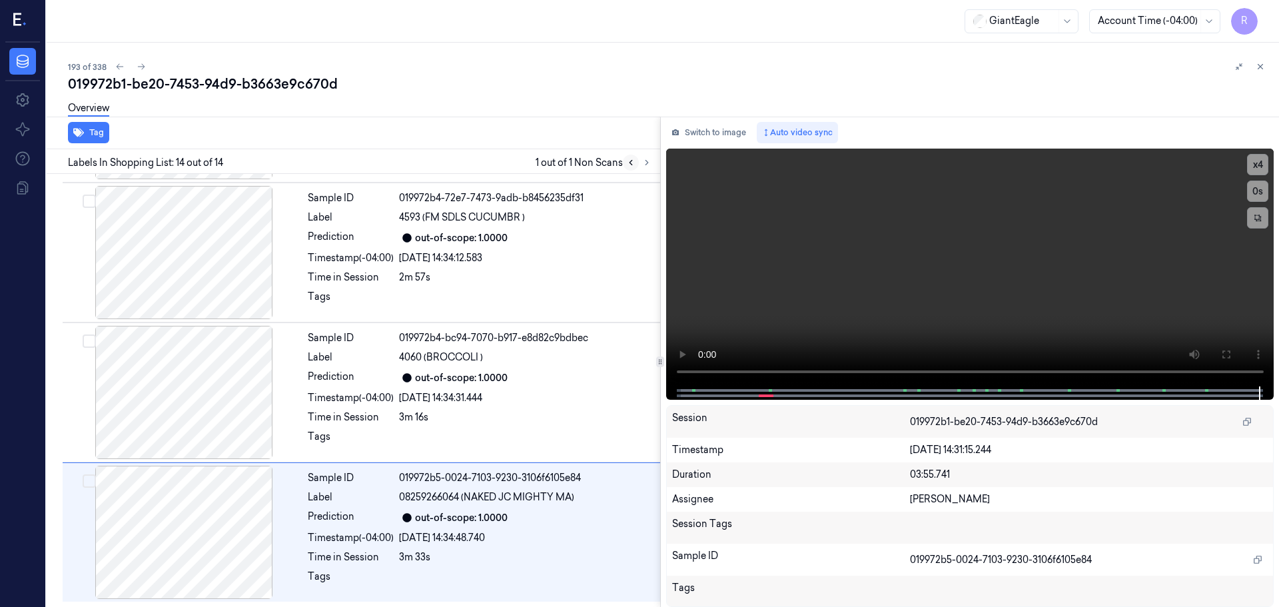
click at [638, 159] on div at bounding box center [639, 163] width 32 height 16
click at [637, 159] on button at bounding box center [631, 163] width 16 height 16
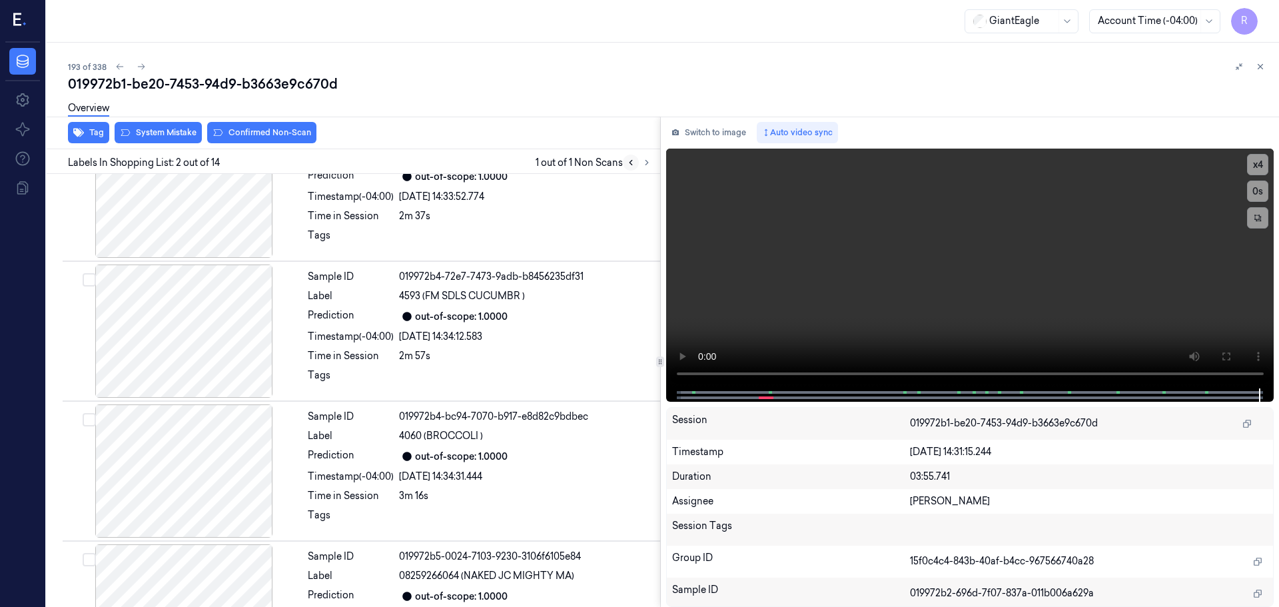
click at [636, 160] on button at bounding box center [631, 163] width 16 height 16
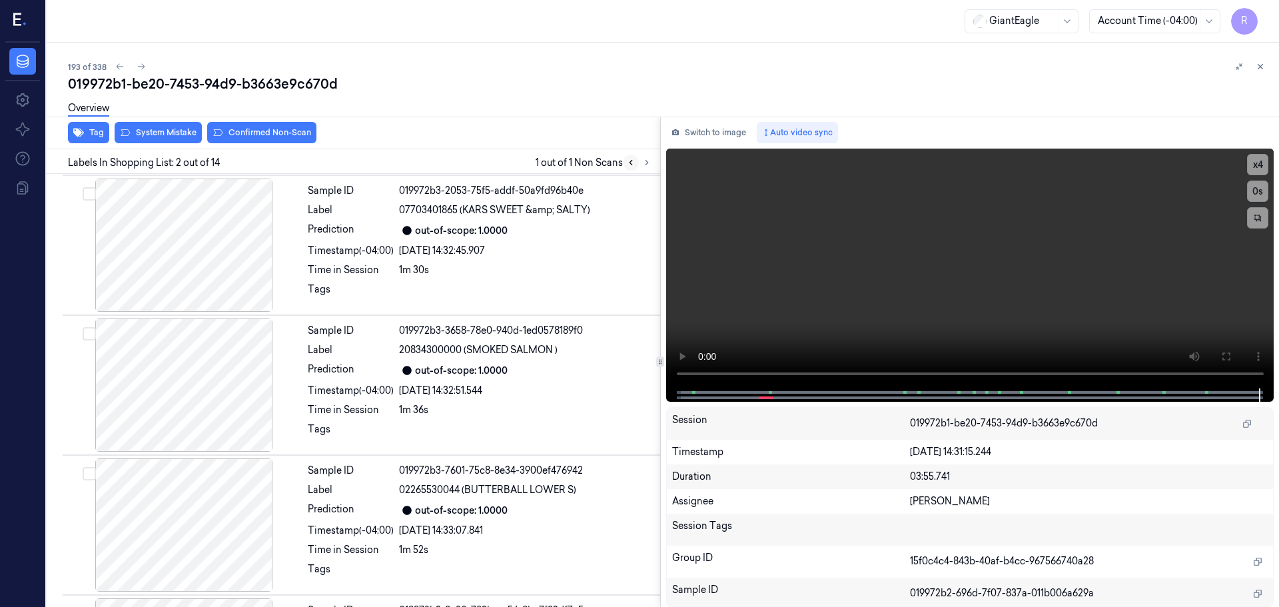
click at [636, 160] on button at bounding box center [631, 163] width 16 height 16
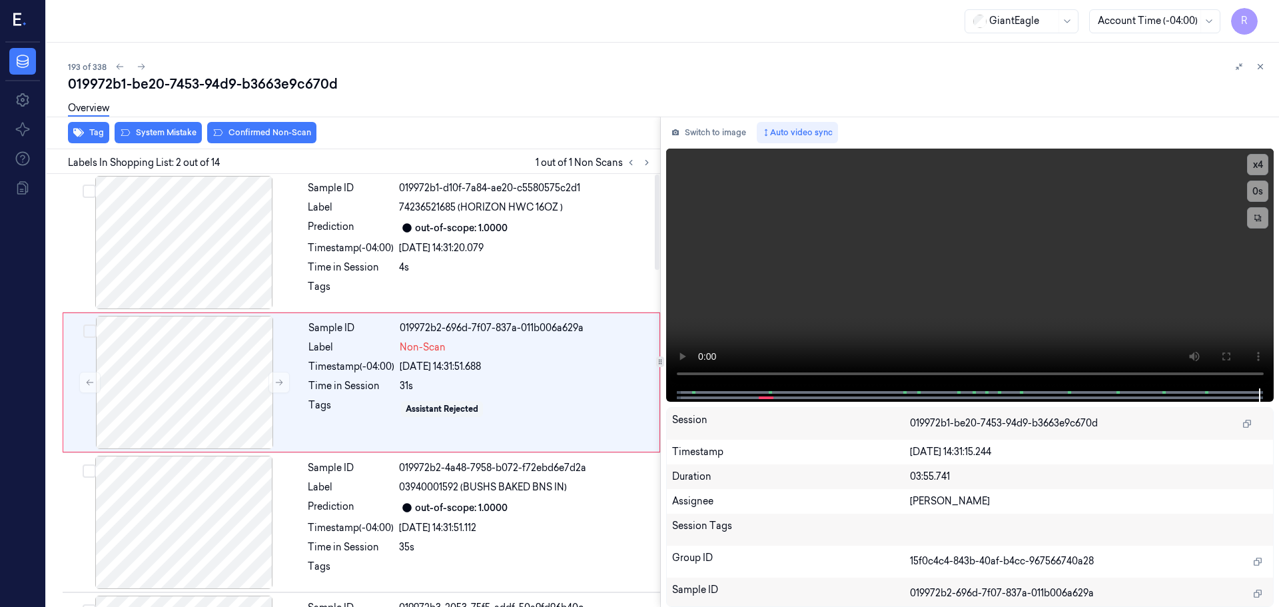
scroll to position [0, 0]
click at [277, 378] on button at bounding box center [278, 382] width 21 height 21
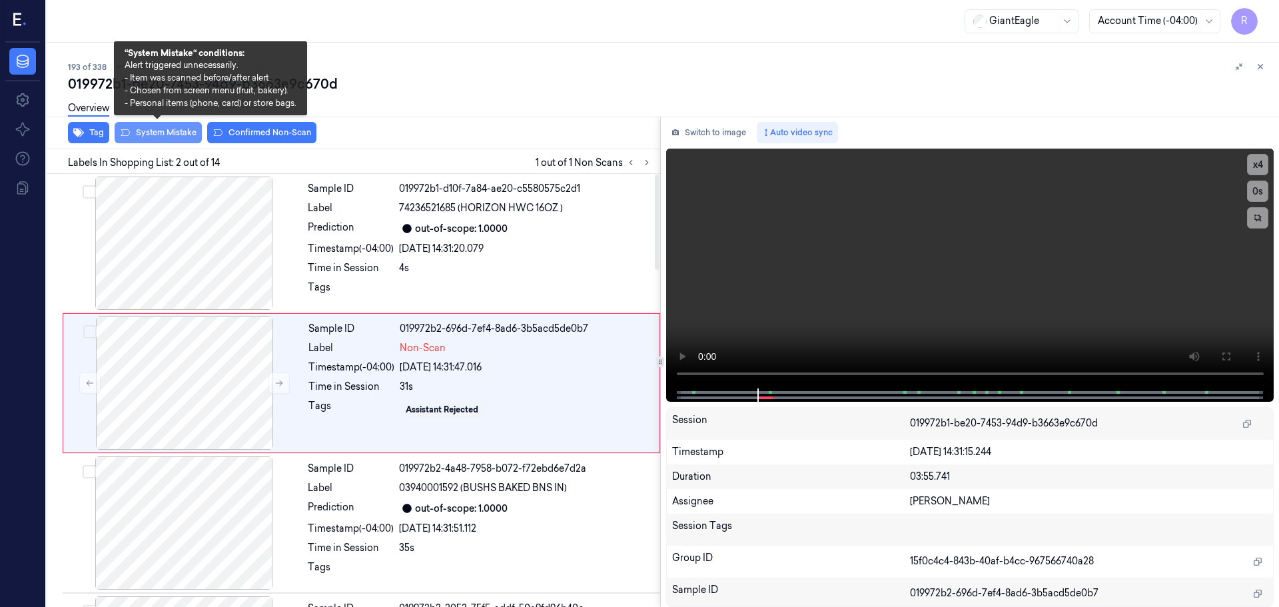
click at [174, 135] on button "System Mistake" at bounding box center [158, 132] width 87 height 21
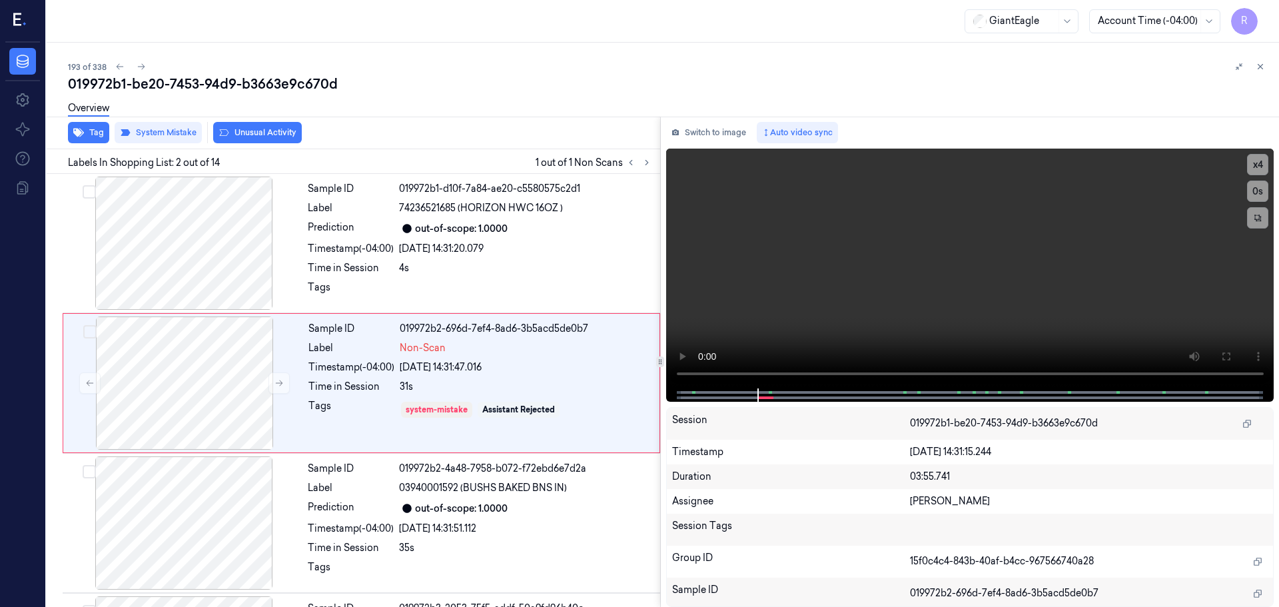
click at [255, 133] on button "Unusual Activity" at bounding box center [257, 132] width 89 height 21
click at [232, 499] on div at bounding box center [183, 522] width 237 height 133
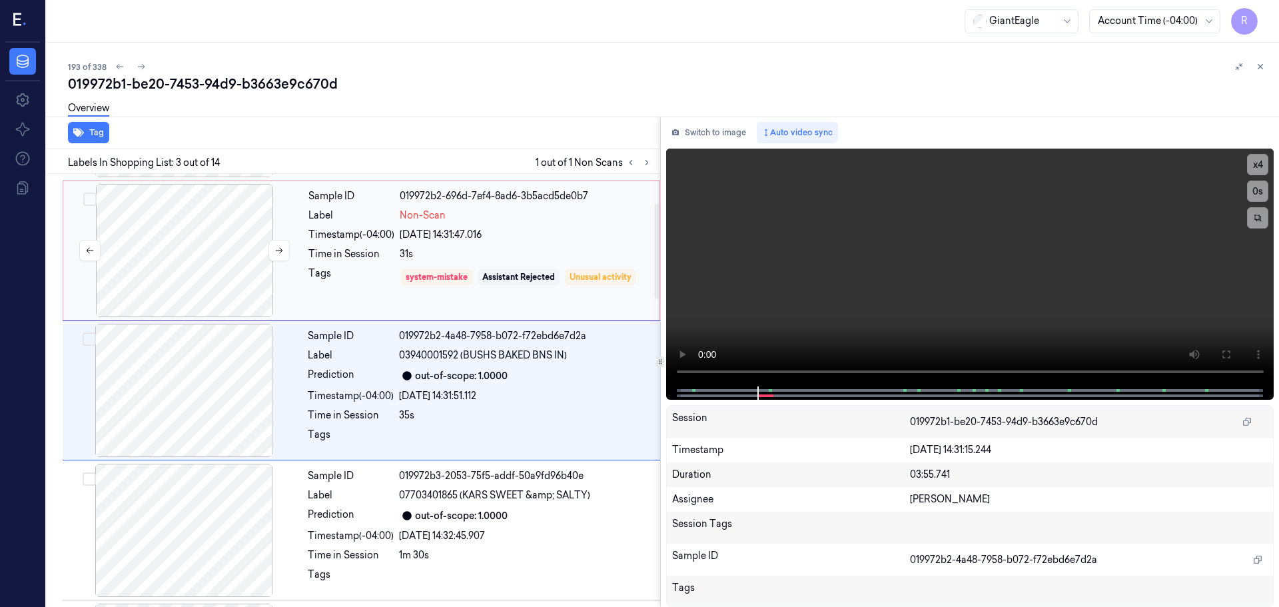
click at [248, 288] on div at bounding box center [184, 250] width 237 height 133
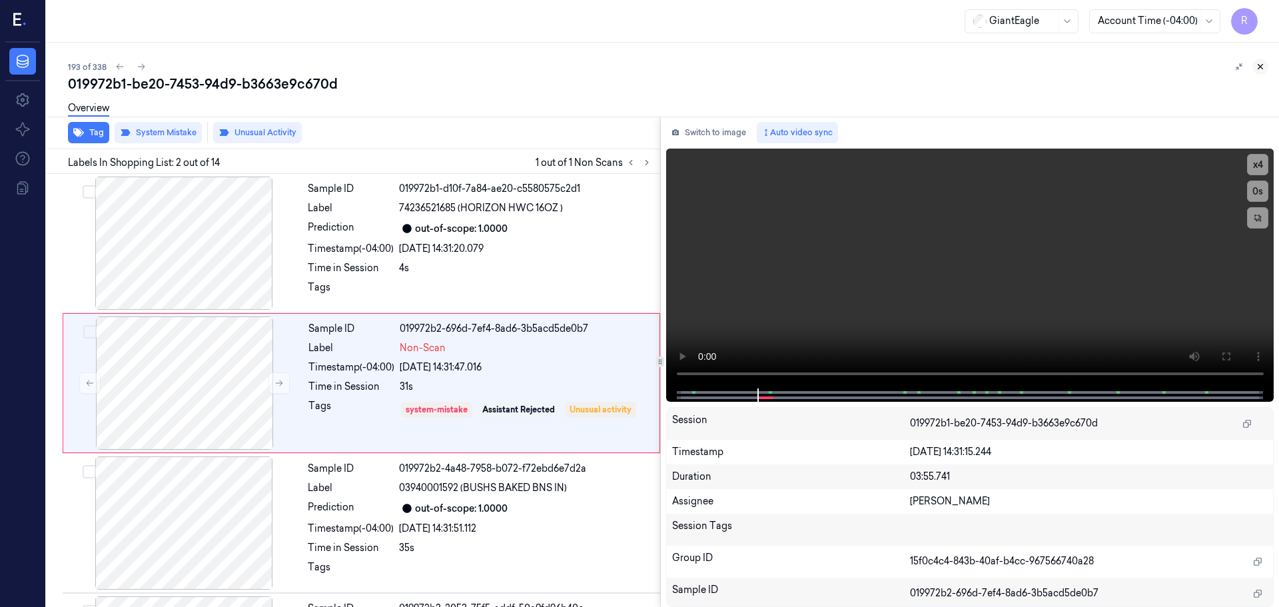
click at [1267, 66] on button at bounding box center [1260, 67] width 16 height 16
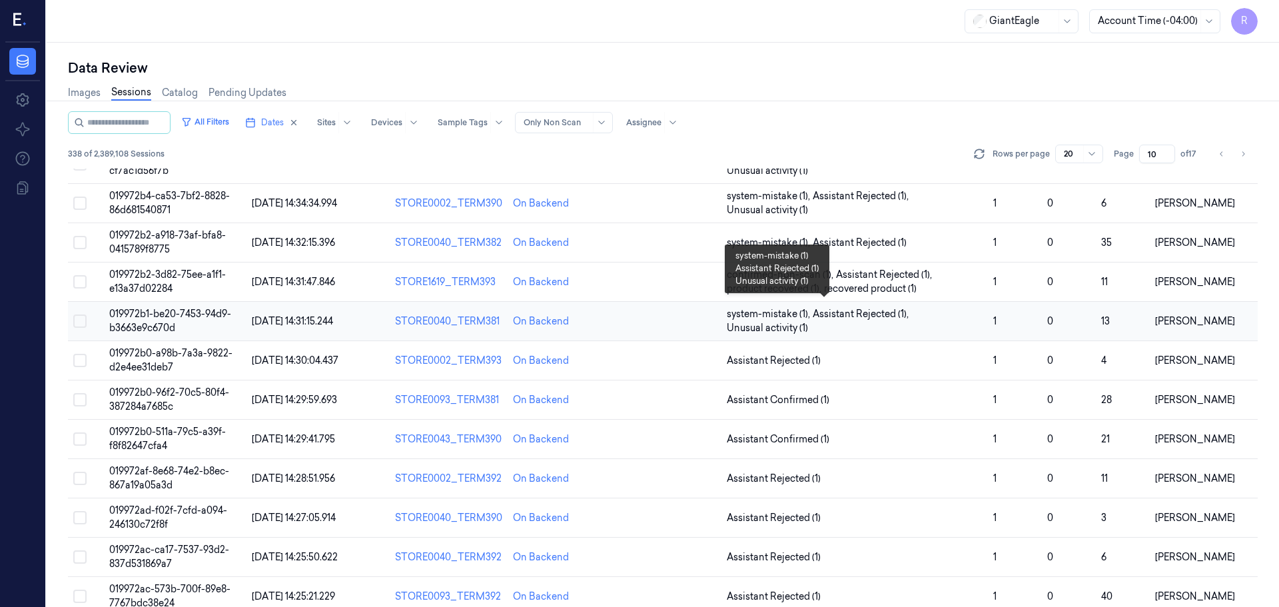
scroll to position [387, 0]
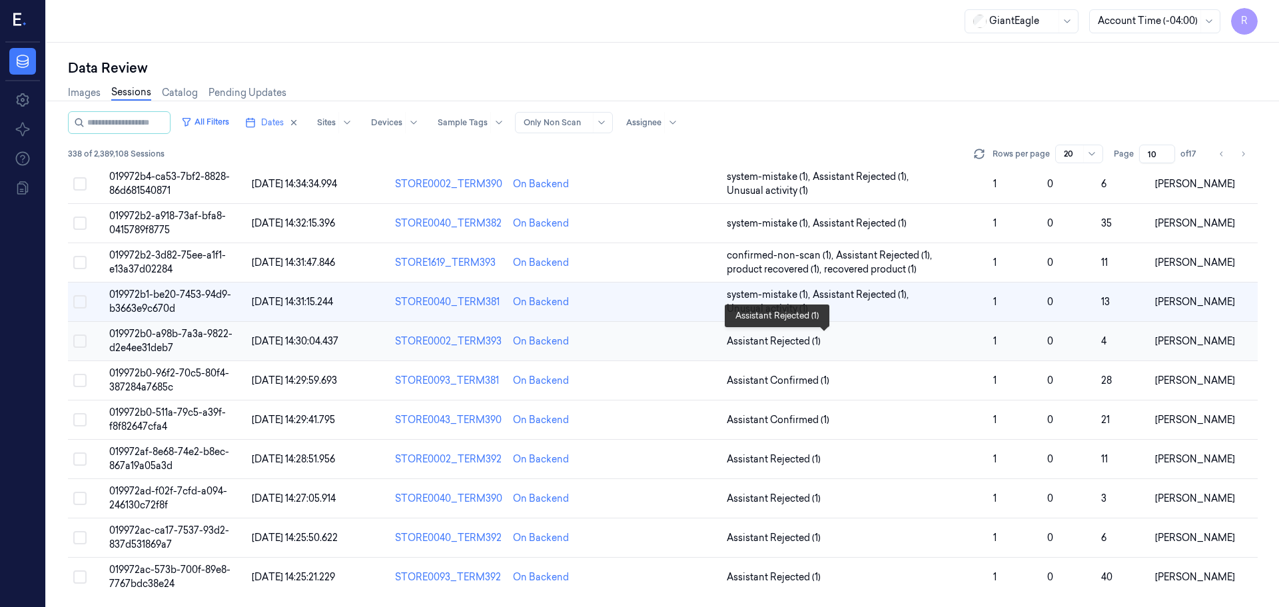
click at [925, 346] on span "Assistant Rejected (1)" at bounding box center [855, 341] width 256 height 14
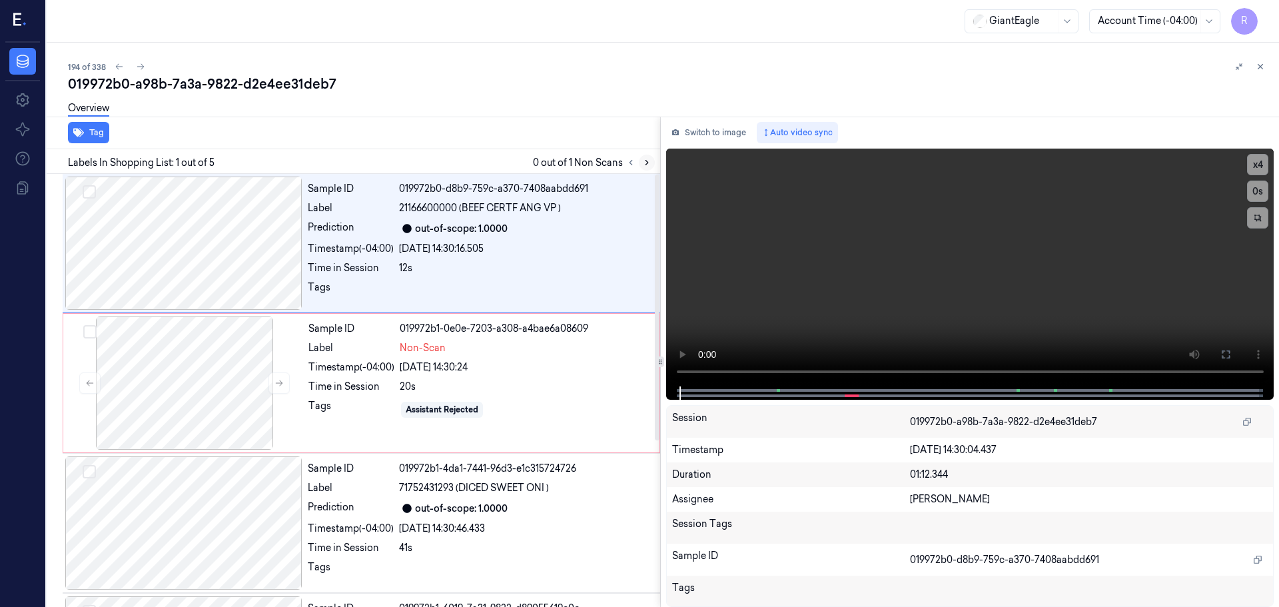
click at [646, 165] on icon at bounding box center [647, 163] width 3 height 5
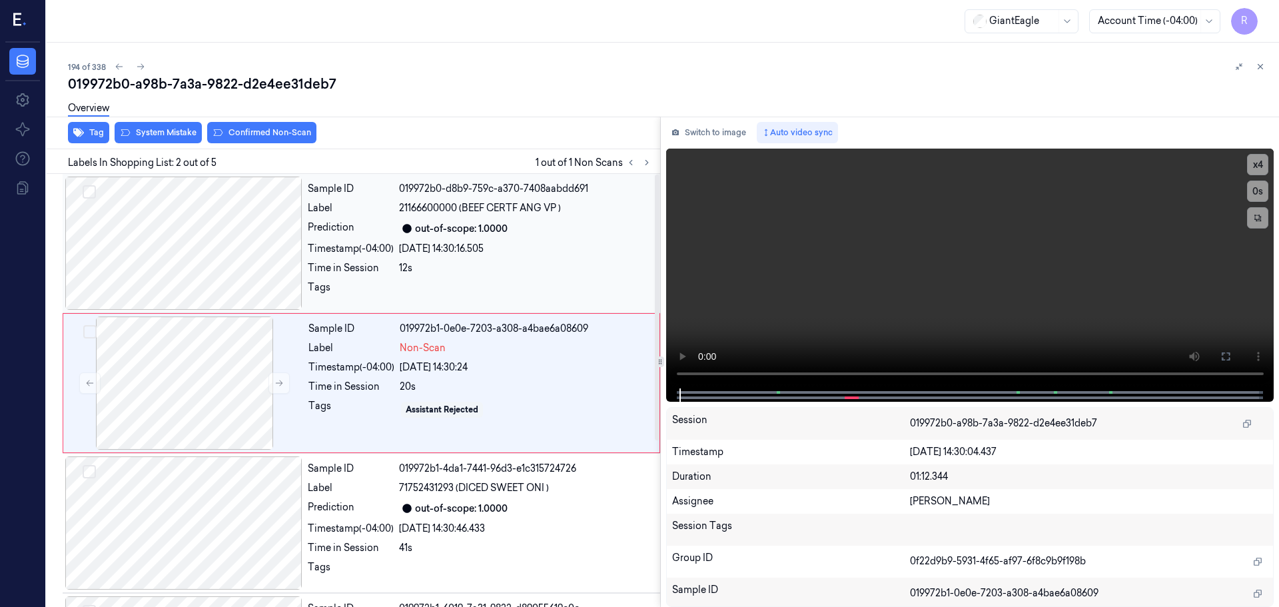
click at [227, 259] on div at bounding box center [183, 243] width 237 height 133
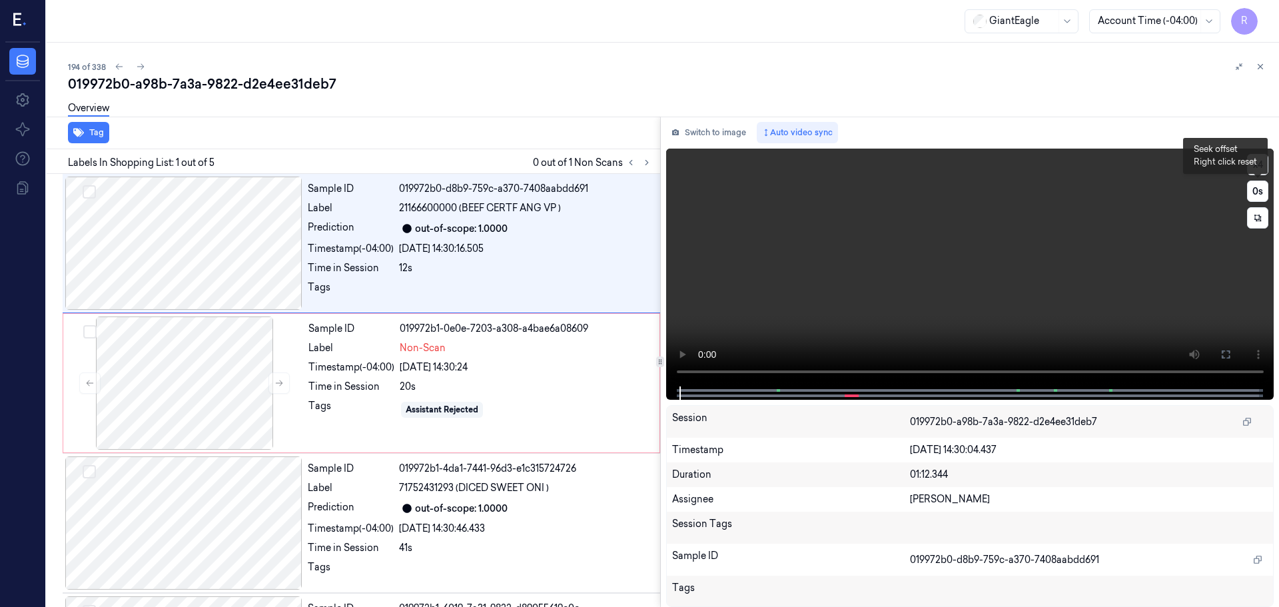
click at [1256, 169] on button "x 4" at bounding box center [1257, 164] width 21 height 21
click at [1256, 169] on button "x 1" at bounding box center [1257, 164] width 21 height 21
click at [1223, 352] on icon at bounding box center [1225, 354] width 11 height 11
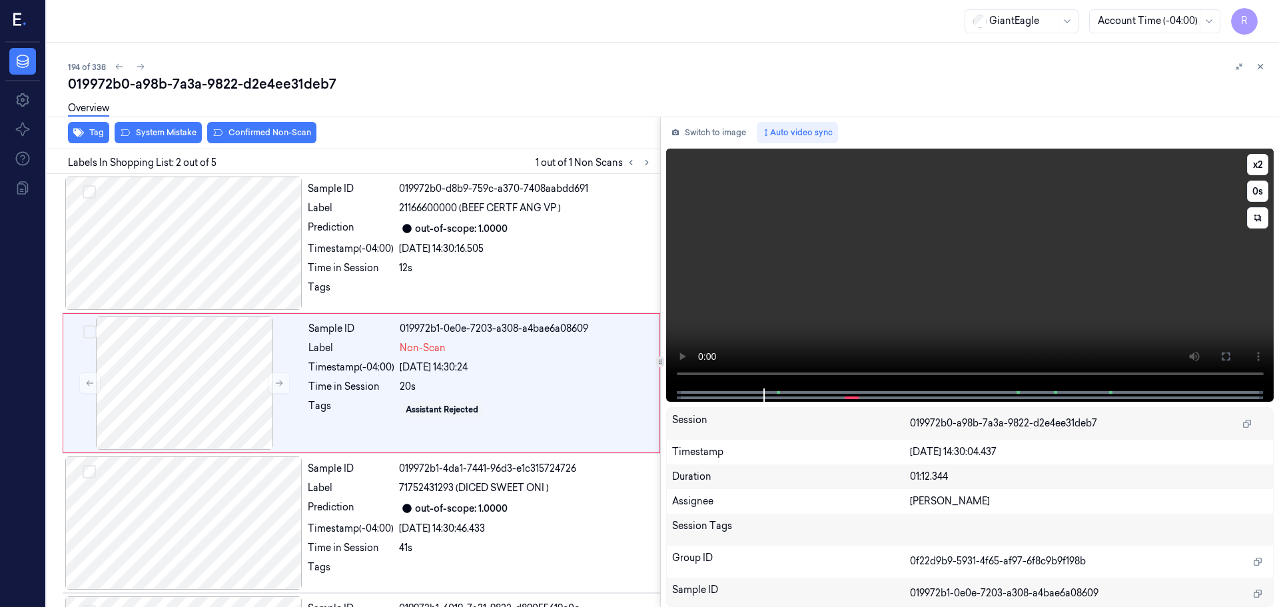
click at [1222, 347] on button at bounding box center [1225, 356] width 21 height 21
click at [1258, 161] on button "x 2" at bounding box center [1257, 164] width 21 height 21
click at [1258, 165] on button "x 4" at bounding box center [1257, 164] width 21 height 21
click at [465, 258] on div "Sample ID 019972b0-d8b9-759c-a370-7408aabdd691 Label 21166600000 (BEEF CERTF AN…" at bounding box center [479, 243] width 355 height 133
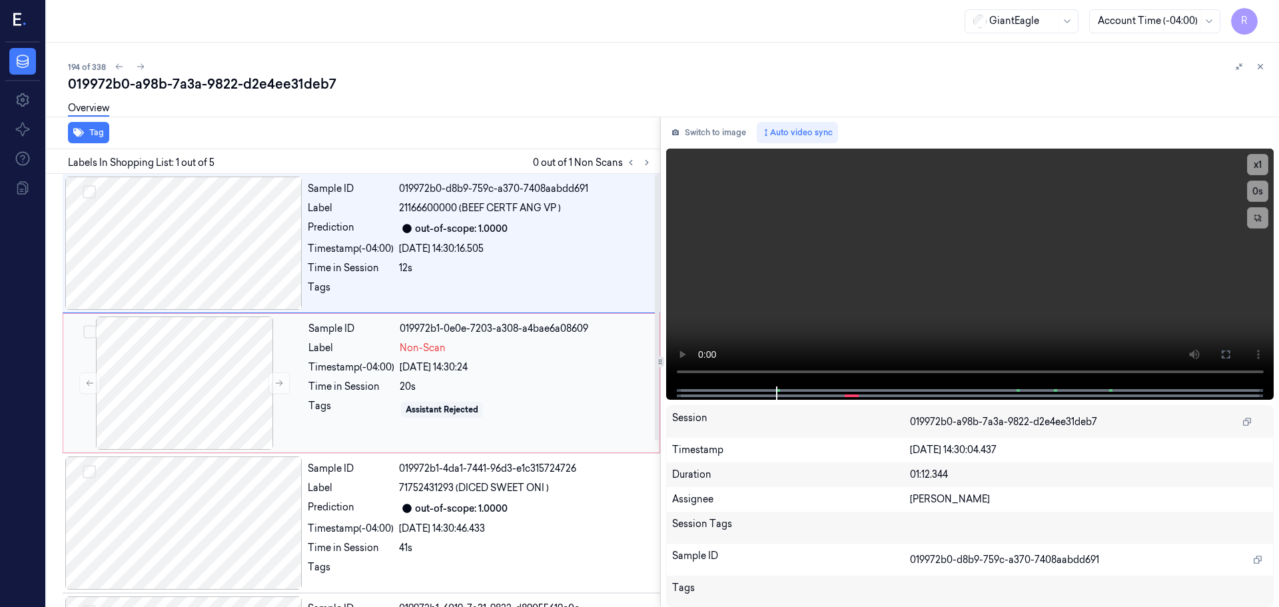
click at [423, 352] on span "Non-Scan" at bounding box center [423, 348] width 46 height 14
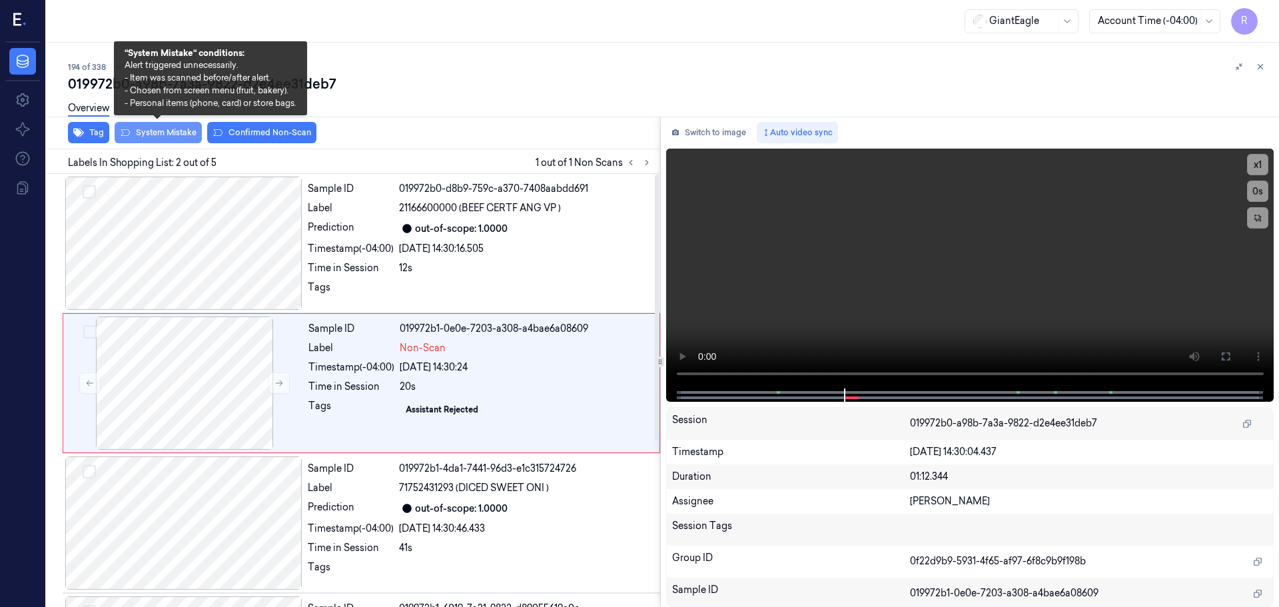
click at [161, 133] on button "System Mistake" at bounding box center [158, 132] width 87 height 21
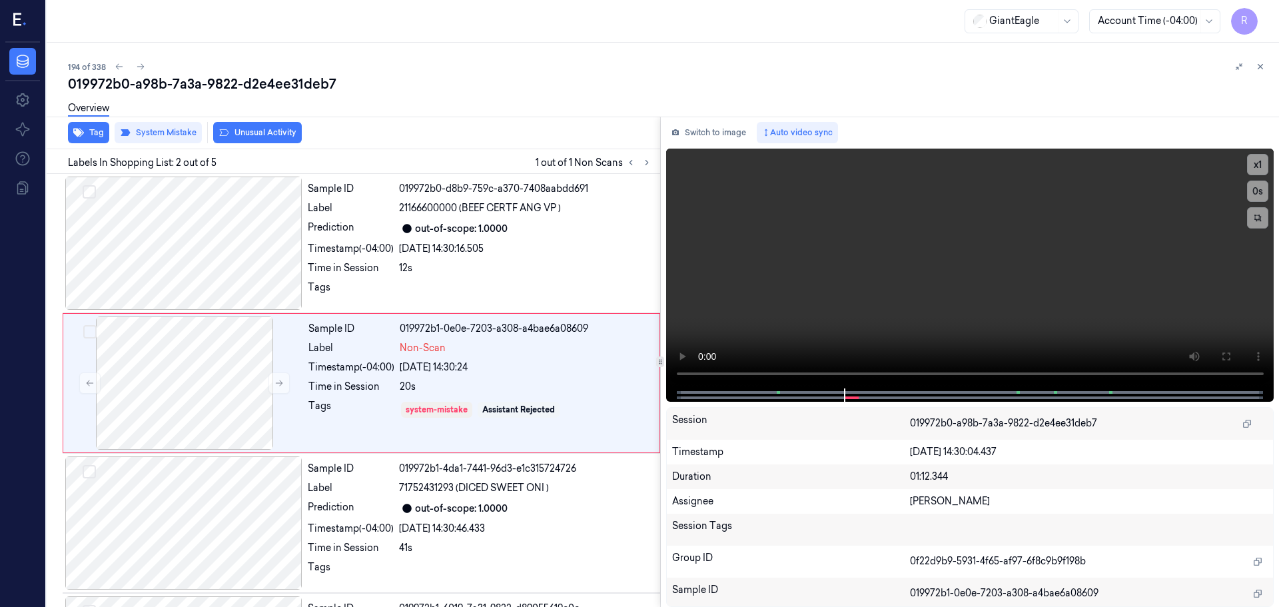
click at [242, 125] on div "Overview" at bounding box center [668, 110] width 1200 height 34
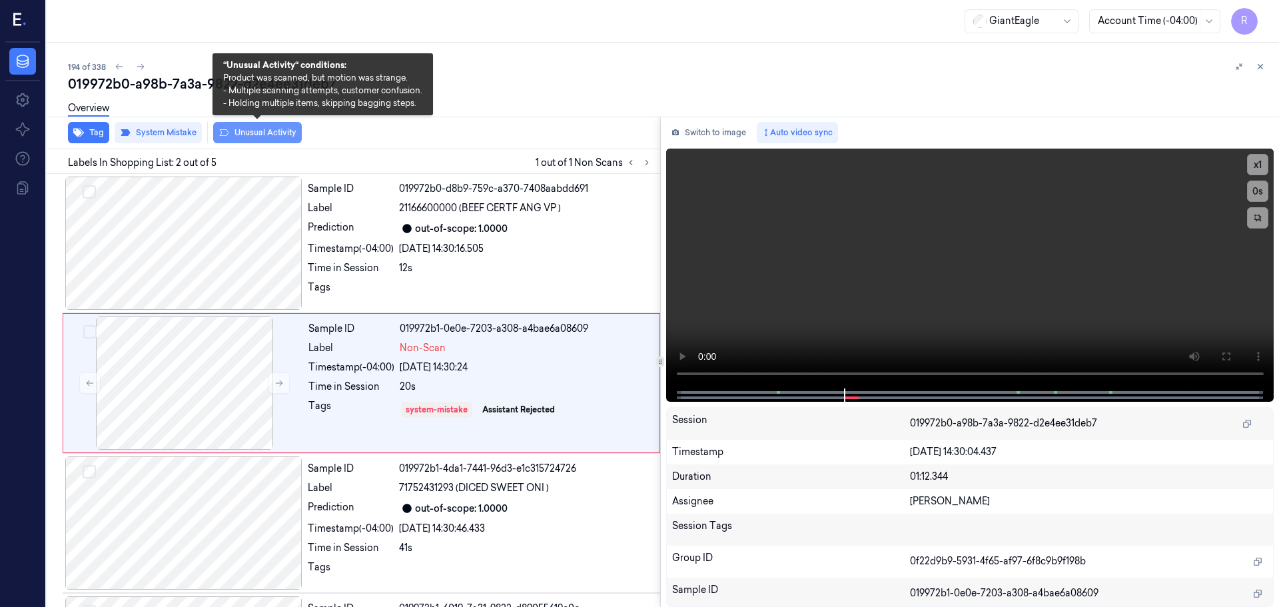
click at [246, 132] on button "Unusual Activity" at bounding box center [257, 132] width 89 height 21
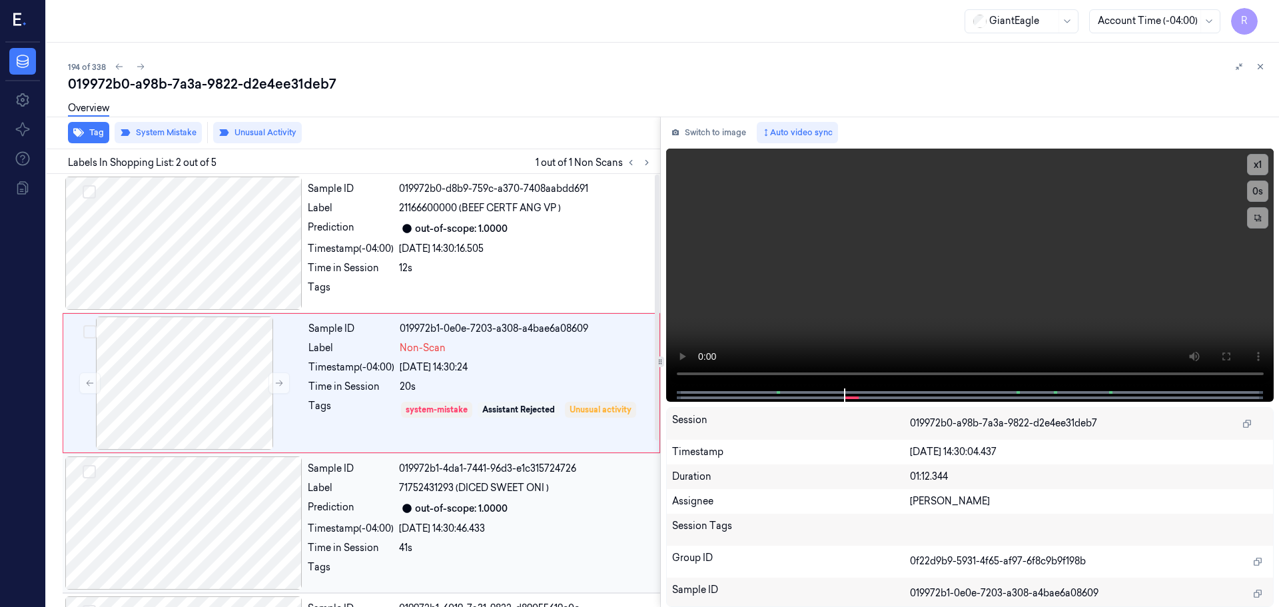
click at [421, 478] on div "Sample ID 019972b1-4da1-7441-96d3-e1c315724726 Label 71752431293 (DICED SWEET O…" at bounding box center [479, 522] width 355 height 133
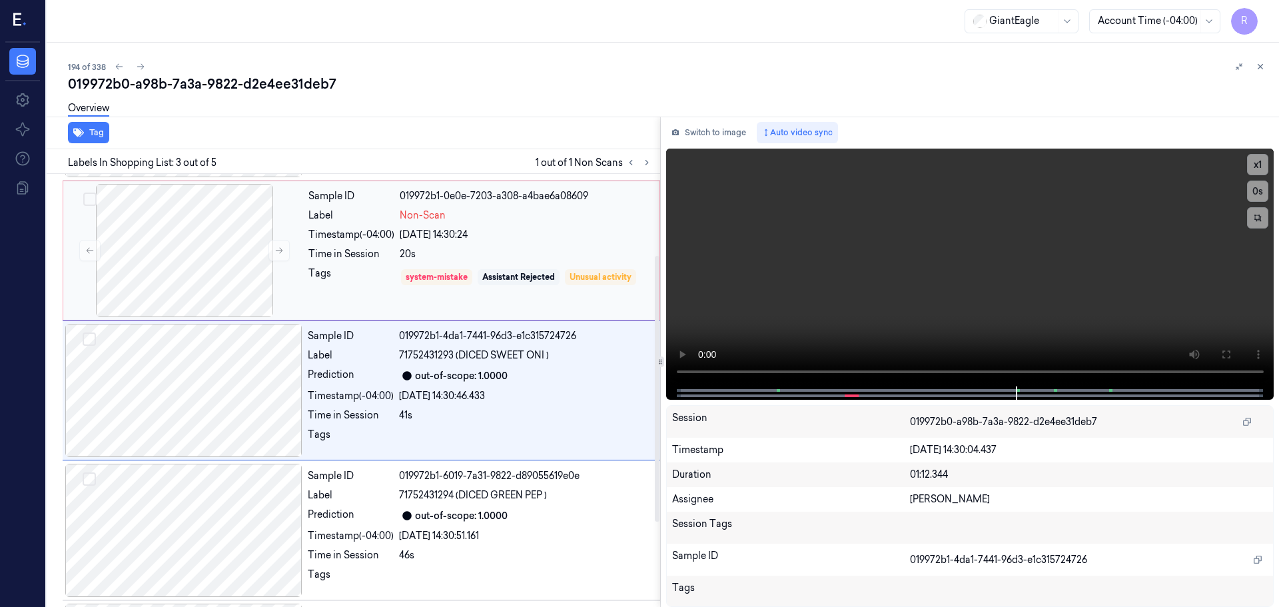
click at [374, 287] on div "Tags" at bounding box center [351, 276] width 86 height 21
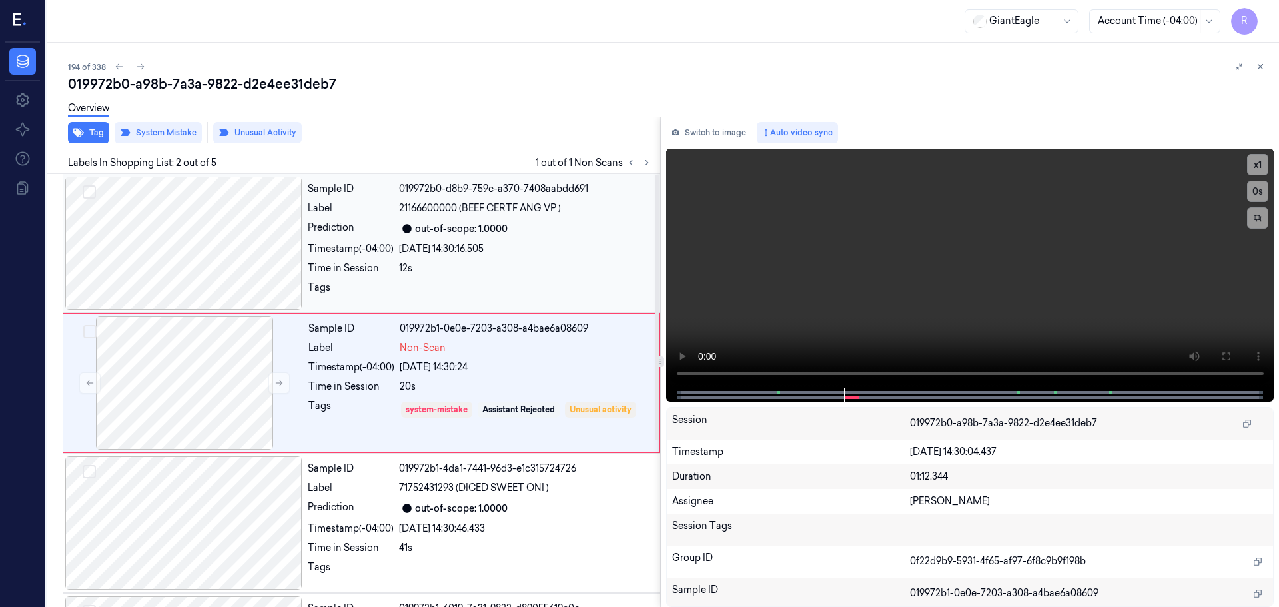
click at [416, 263] on div "12s" at bounding box center [525, 268] width 253 height 14
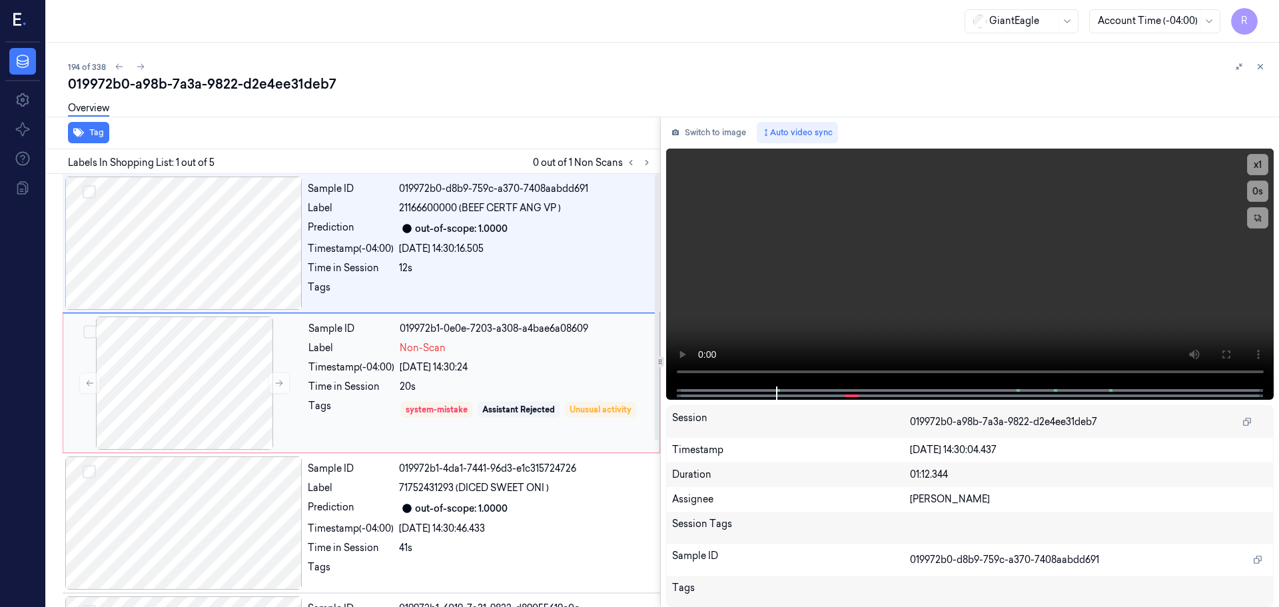
click at [380, 414] on div "Tags" at bounding box center [351, 409] width 86 height 21
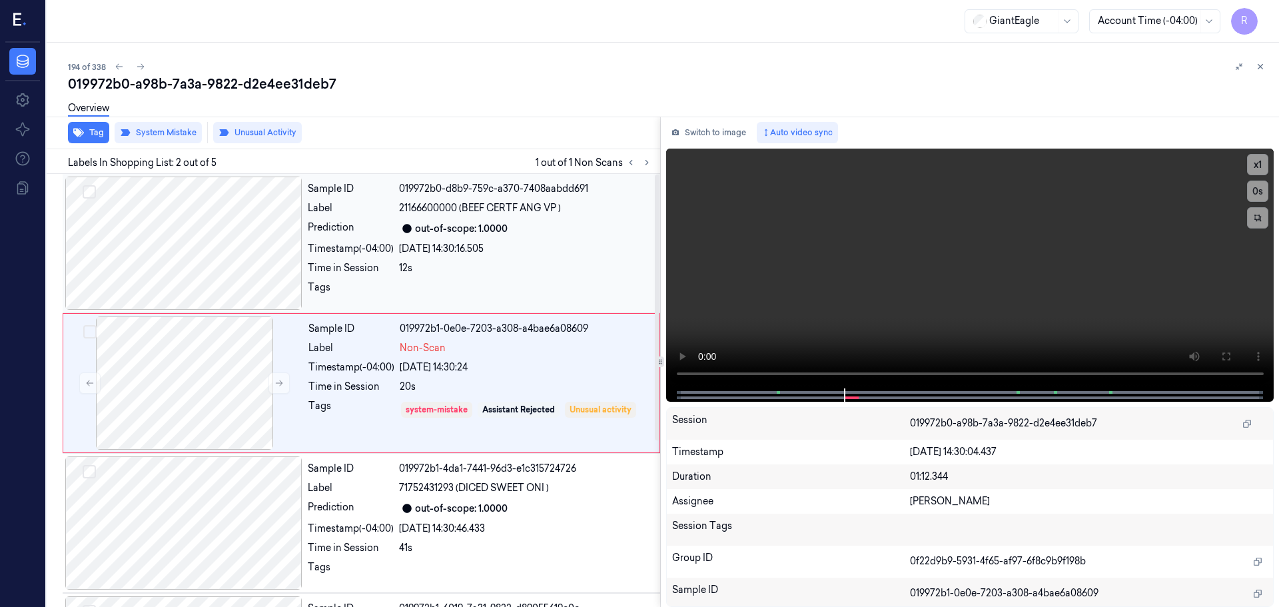
click at [268, 227] on div at bounding box center [183, 243] width 237 height 133
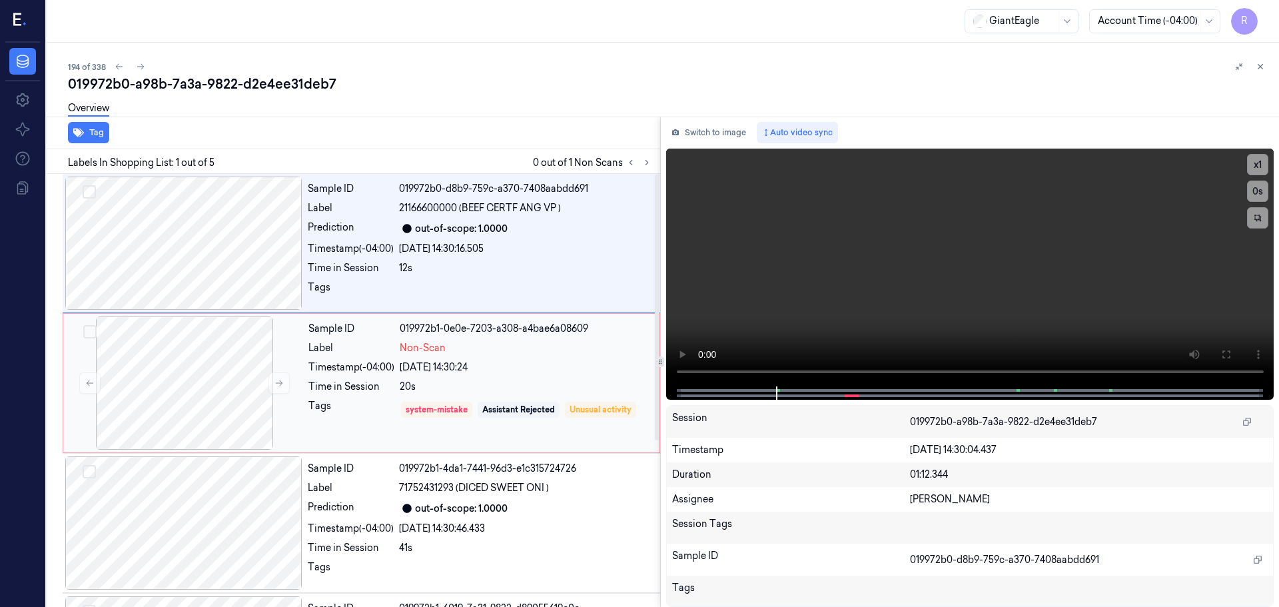
click at [312, 372] on div "Timestamp (-04:00)" at bounding box center [351, 367] width 86 height 14
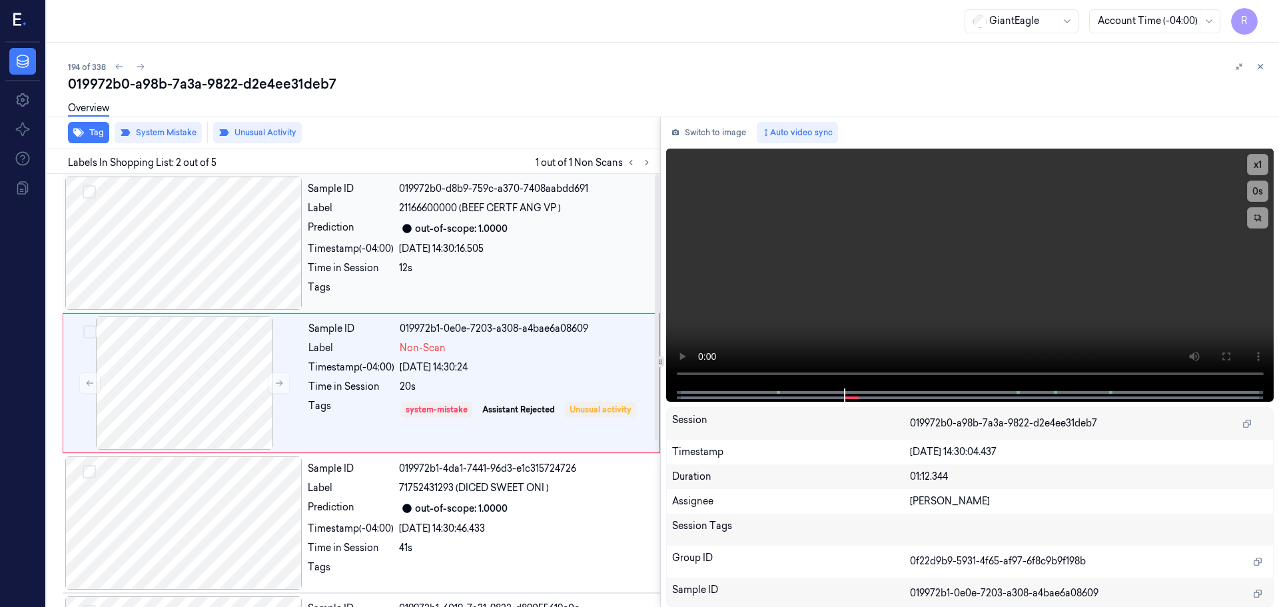
click at [499, 242] on div "22/09/2025 14:30:16.505" at bounding box center [525, 249] width 253 height 14
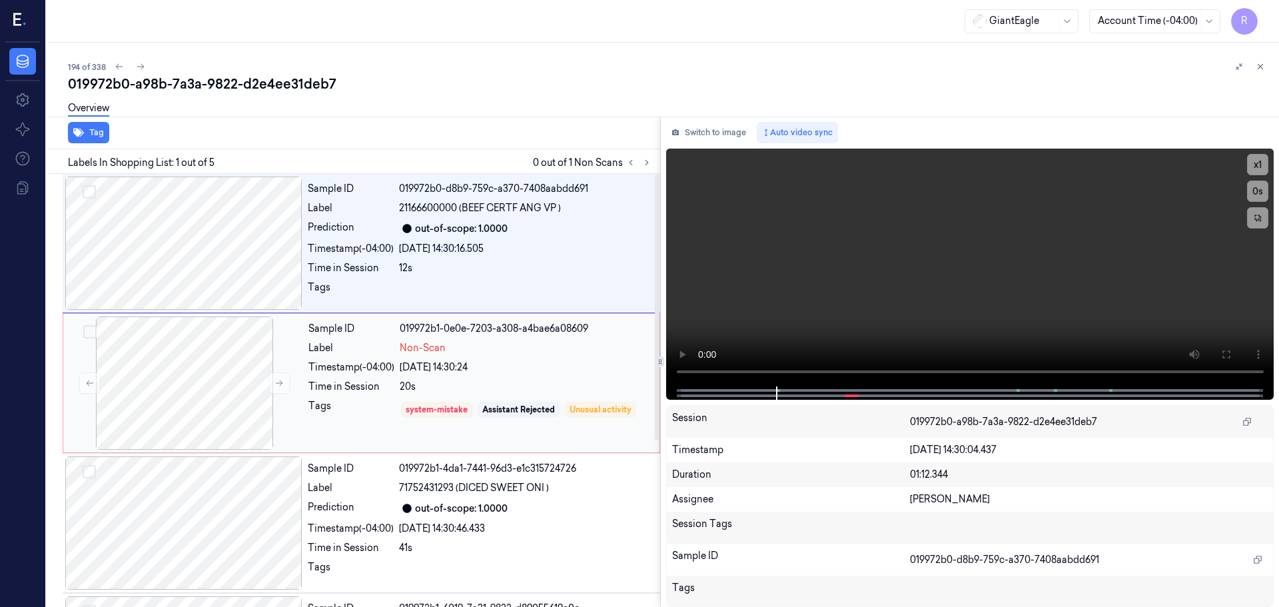
click at [514, 360] on div "Sample ID 019972b1-0e0e-7203-a308-a4bae6a08609 Label Non-Scan Timestamp (-04:00…" at bounding box center [480, 382] width 354 height 133
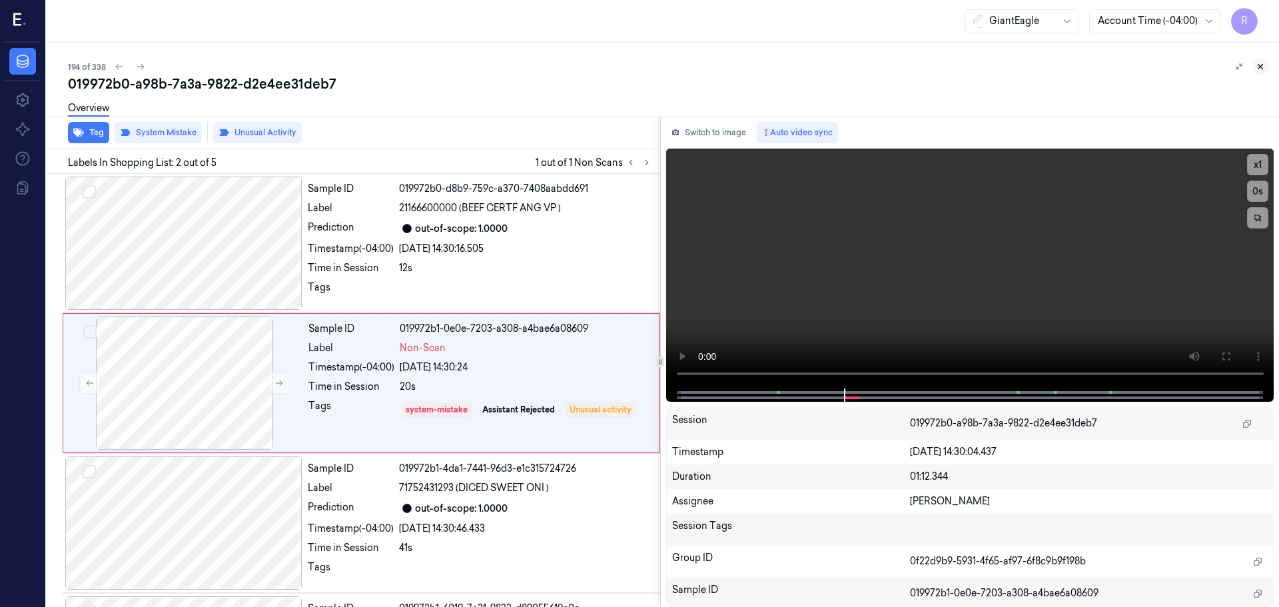
click at [1263, 68] on icon at bounding box center [1260, 66] width 9 height 9
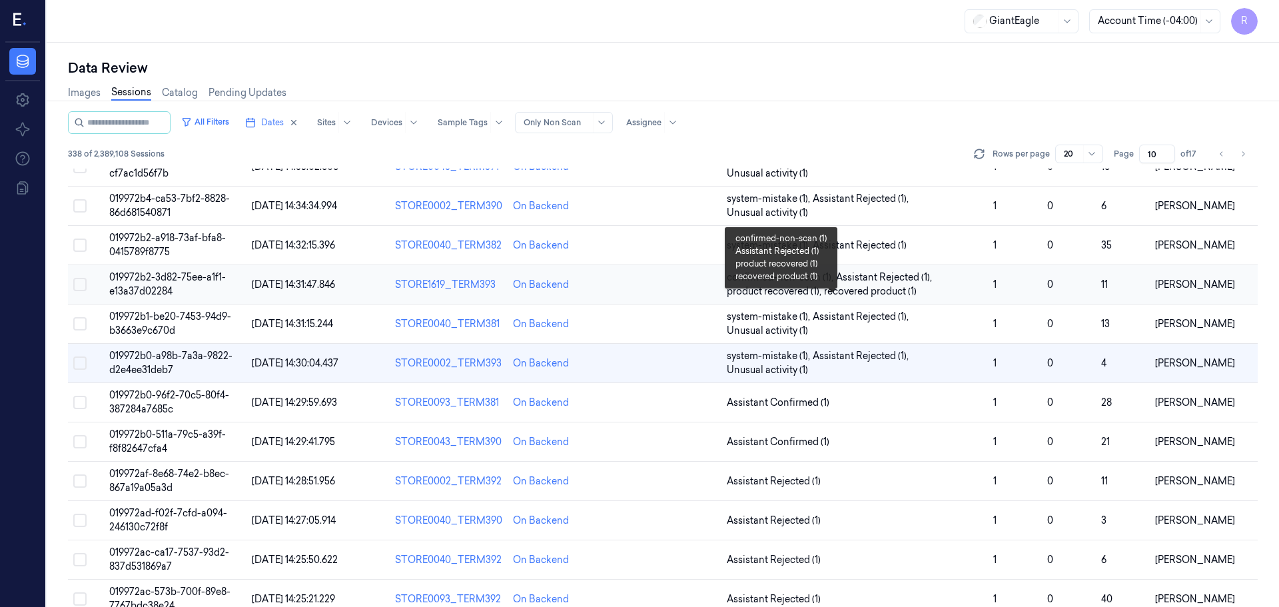
scroll to position [387, 0]
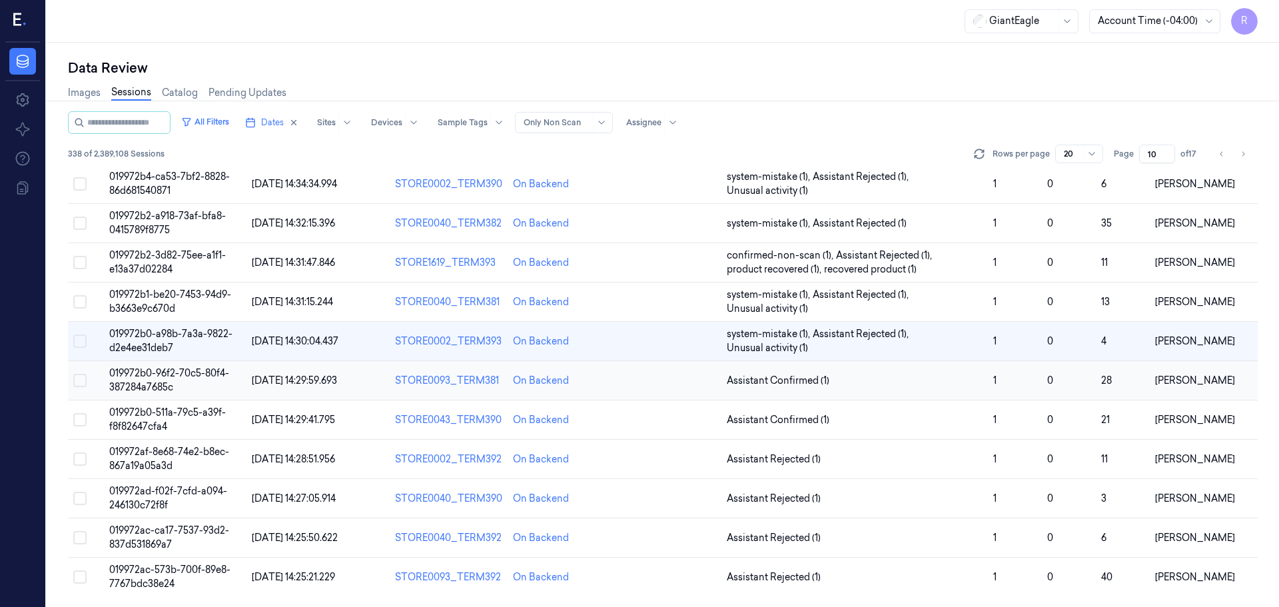
click at [883, 388] on td "Assistant Confirmed (1)" at bounding box center [854, 380] width 266 height 39
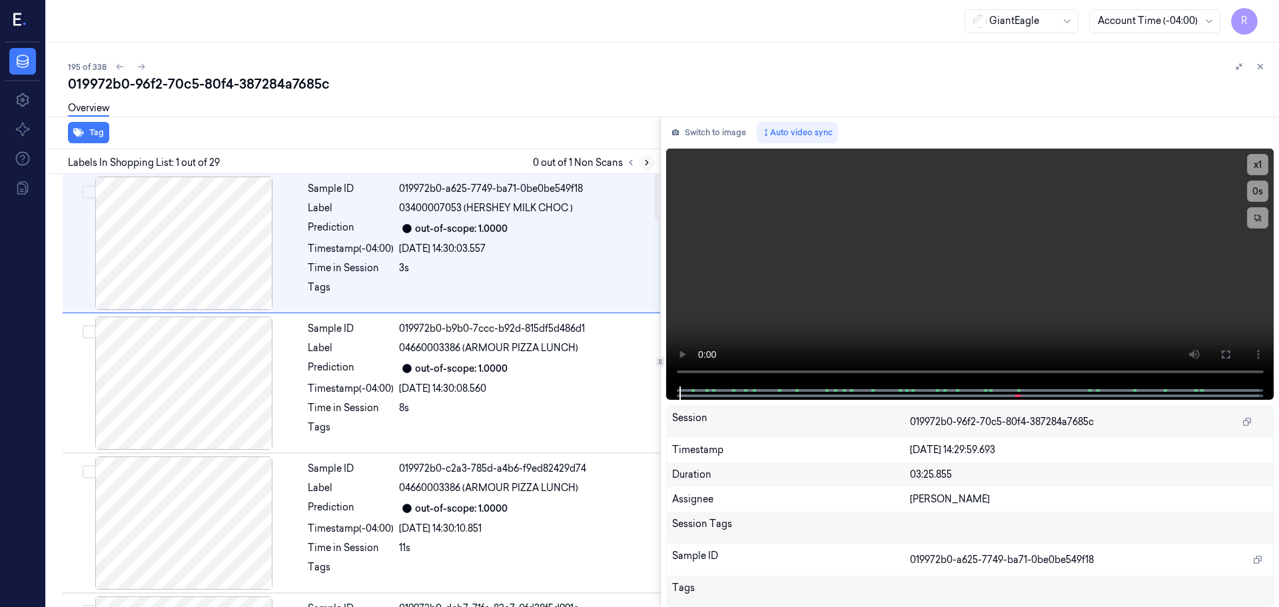
click at [643, 165] on icon at bounding box center [646, 162] width 9 height 9
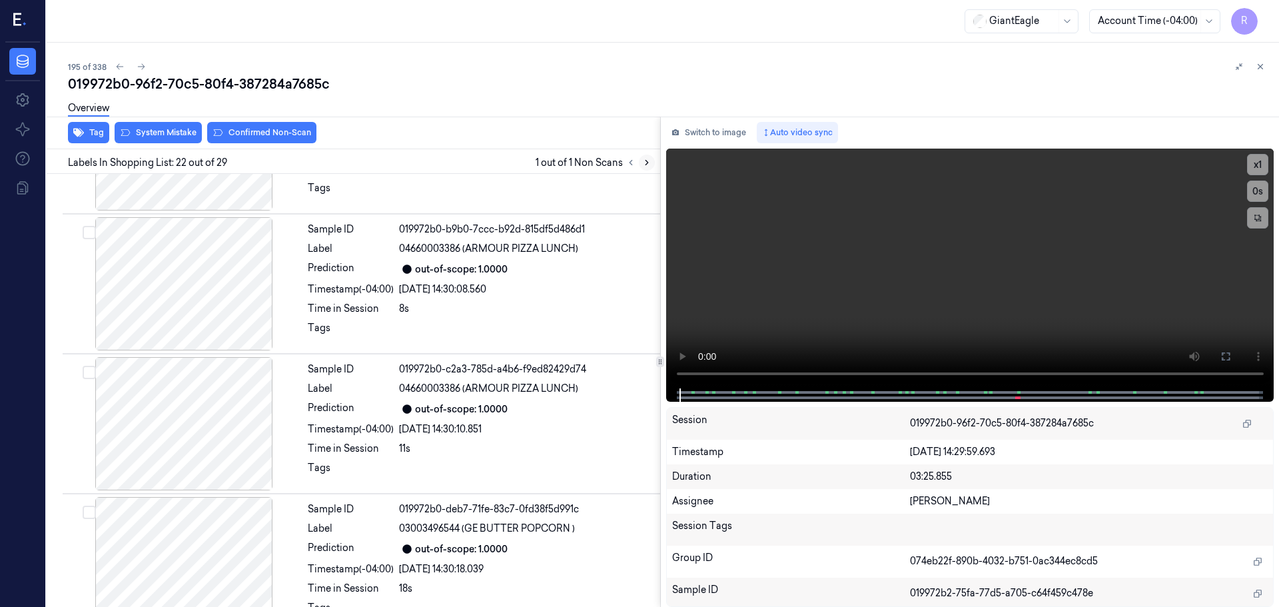
click at [643, 165] on icon at bounding box center [646, 162] width 9 height 9
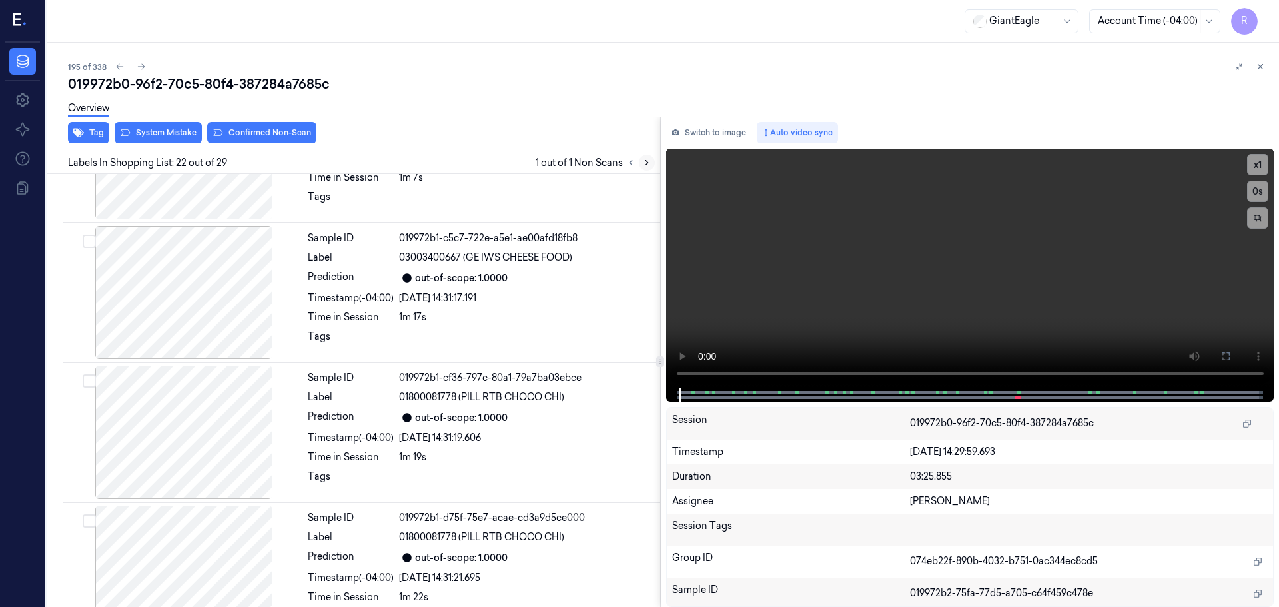
click at [643, 163] on icon at bounding box center [646, 162] width 9 height 9
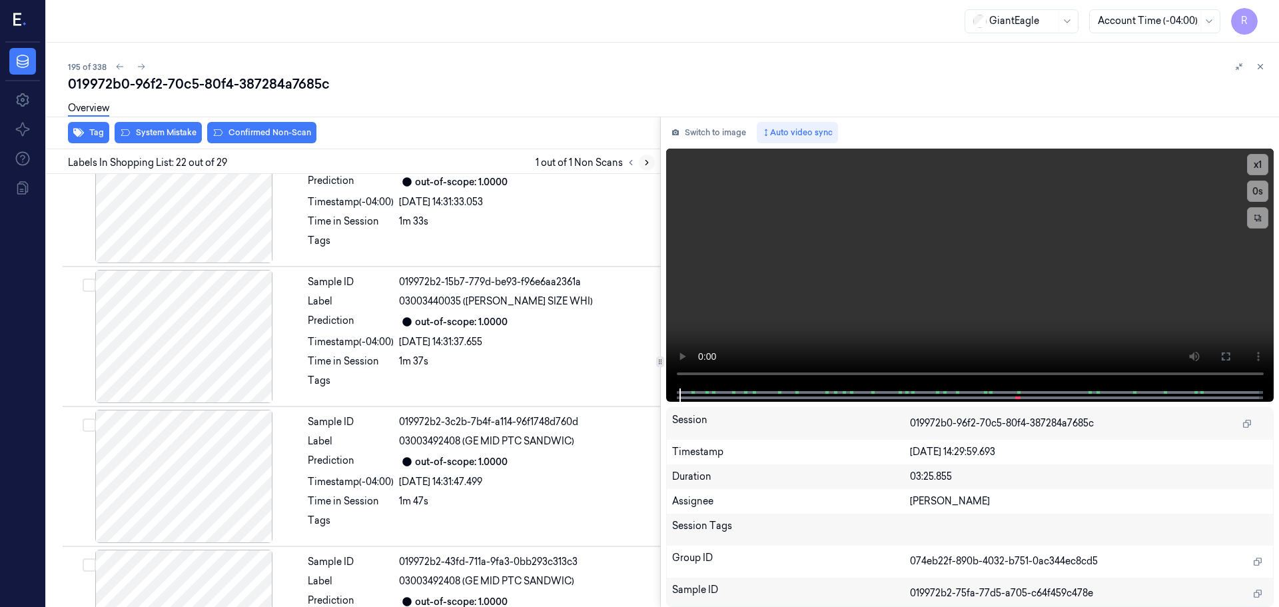
click at [643, 163] on icon at bounding box center [646, 162] width 9 height 9
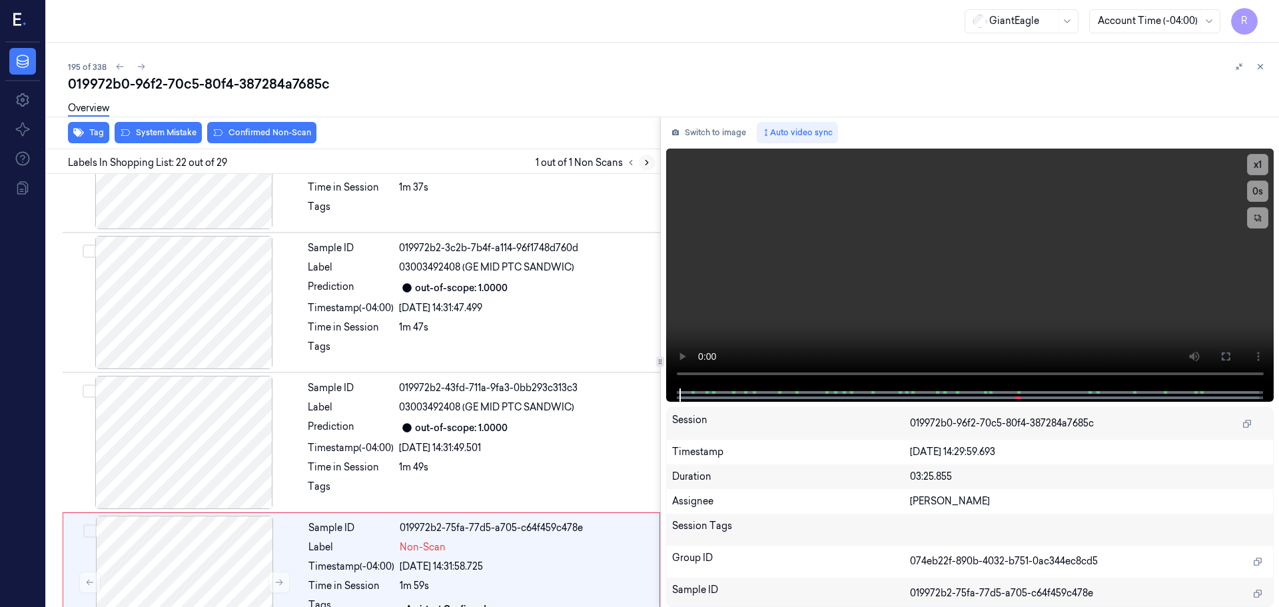
click at [643, 163] on icon at bounding box center [646, 162] width 9 height 9
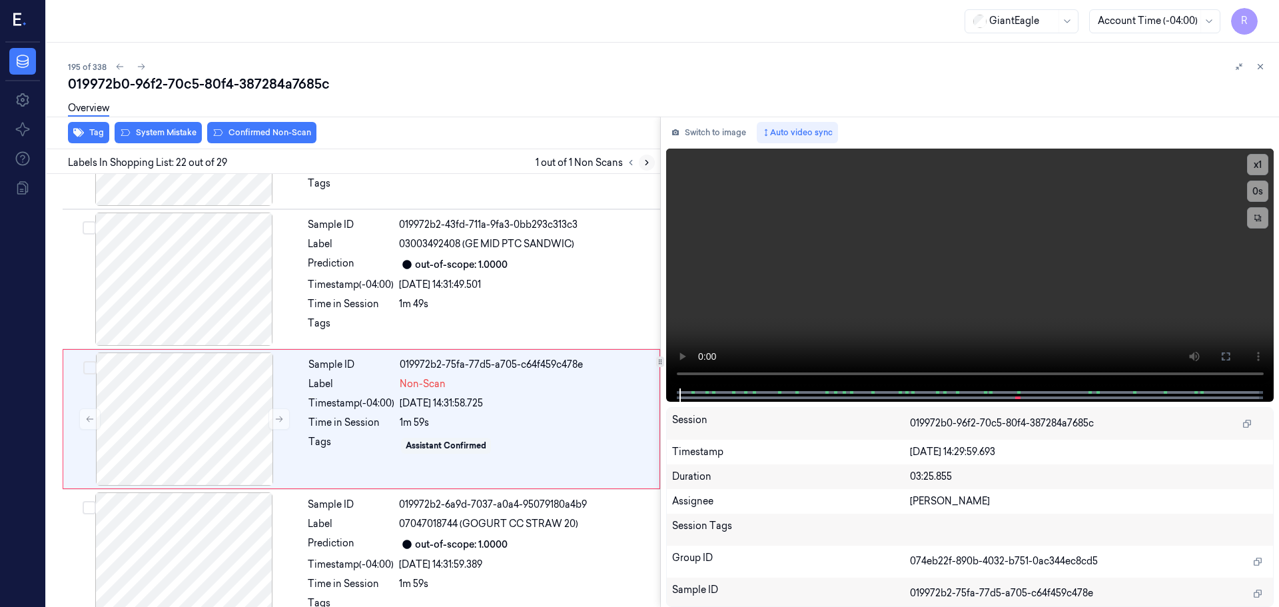
click at [643, 163] on icon at bounding box center [646, 162] width 9 height 9
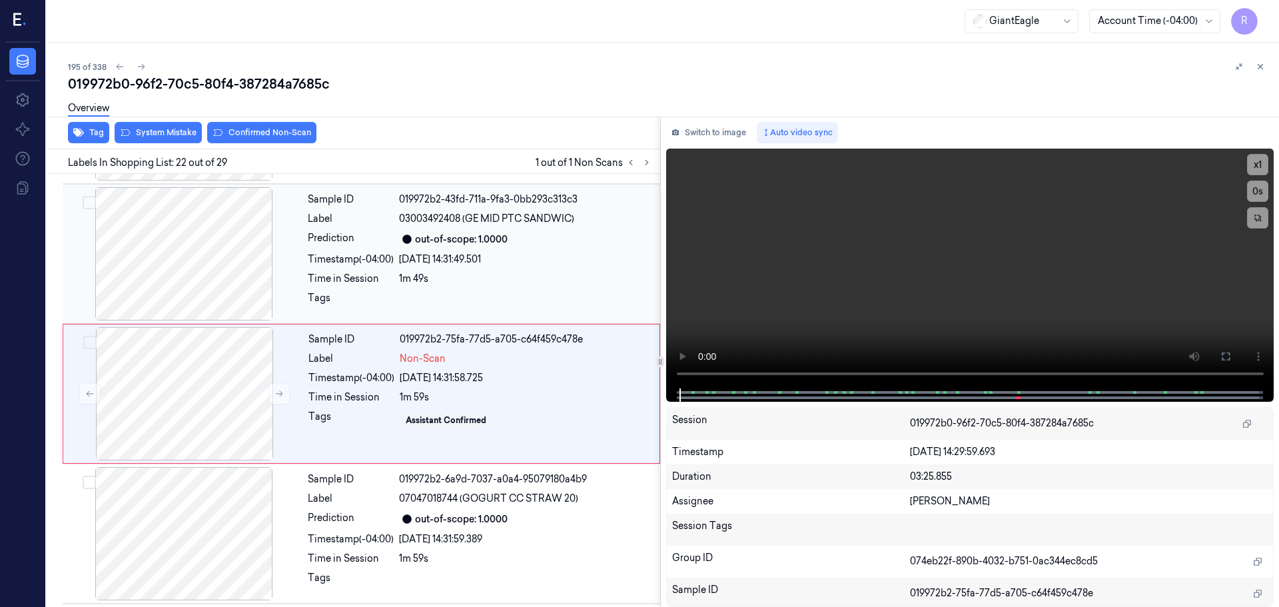
scroll to position [2791, 0]
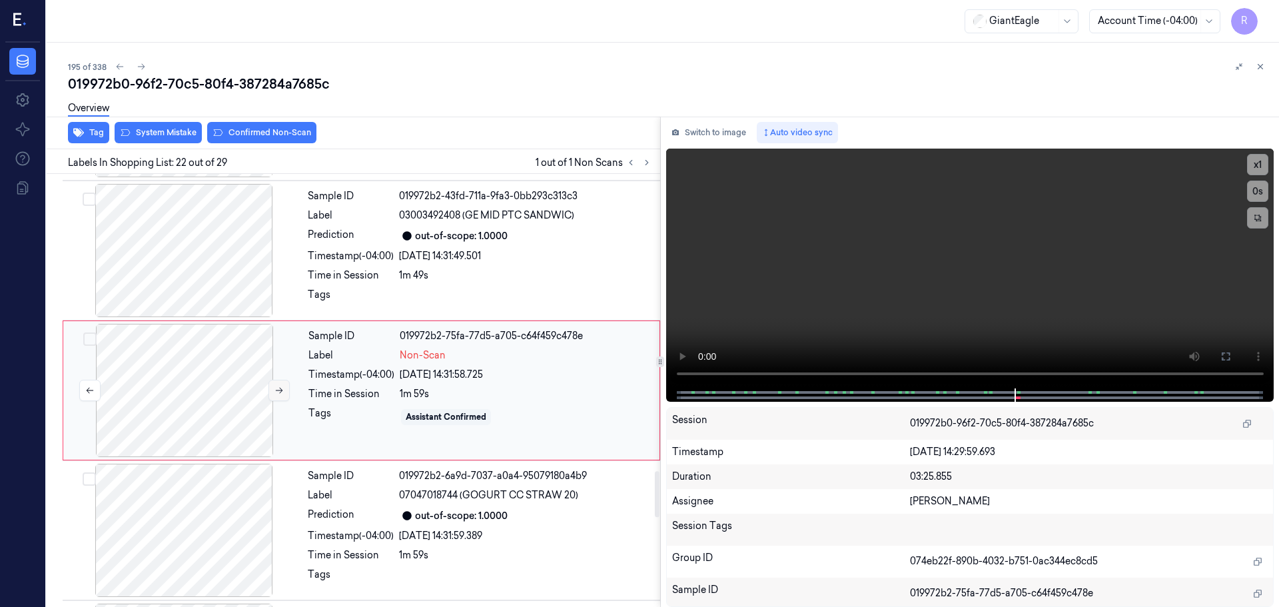
click at [278, 383] on button at bounding box center [278, 390] width 21 height 21
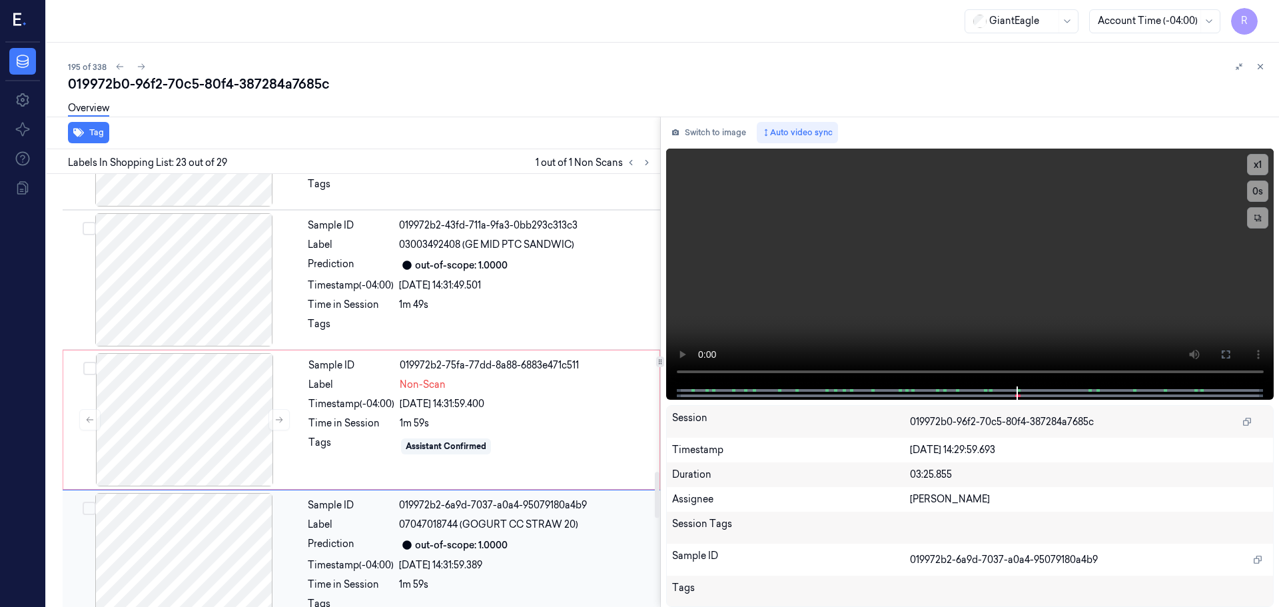
scroll to position [2797, 0]
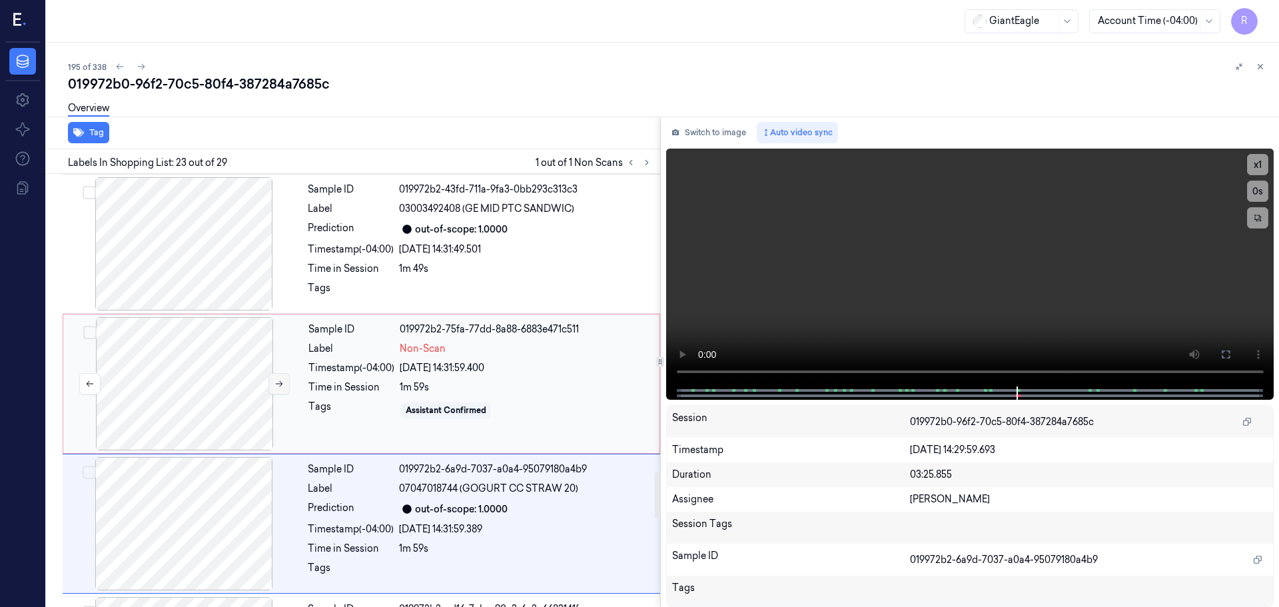
click at [280, 389] on button at bounding box center [278, 383] width 21 height 21
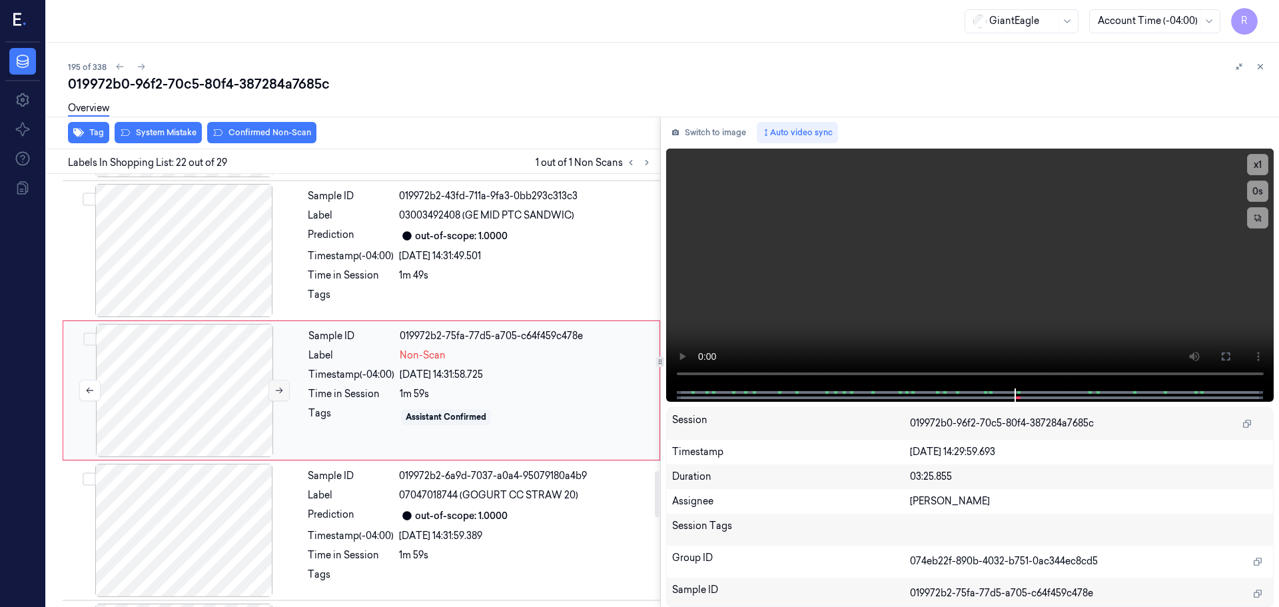
click at [280, 389] on icon at bounding box center [278, 390] width 9 height 9
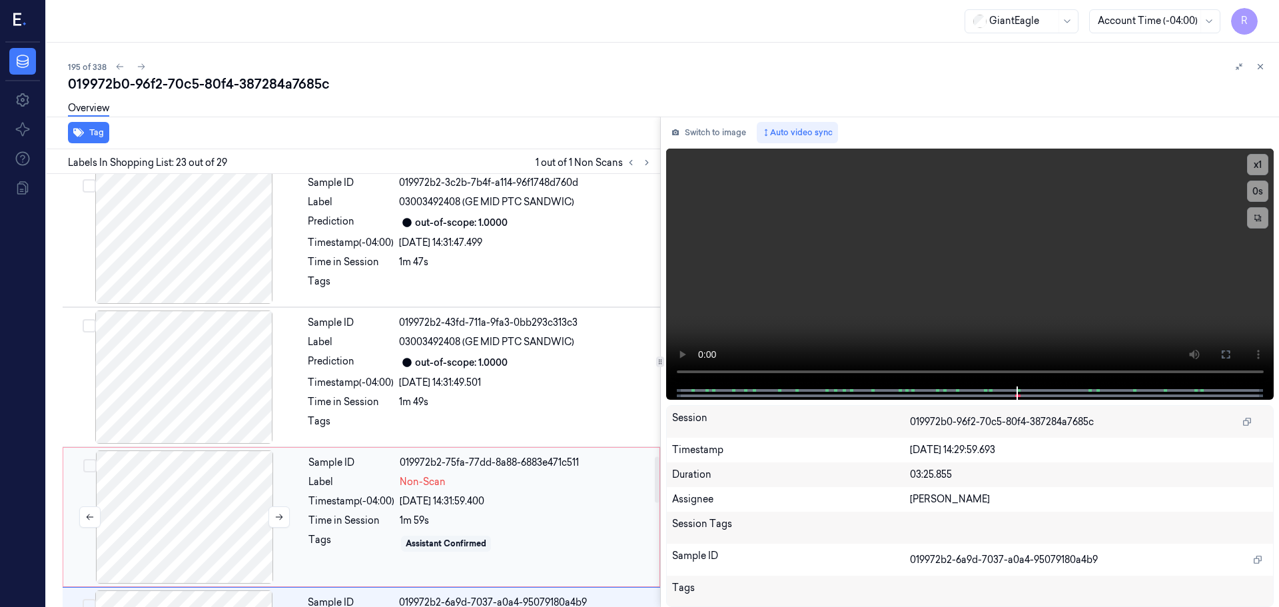
scroll to position [2598, 0]
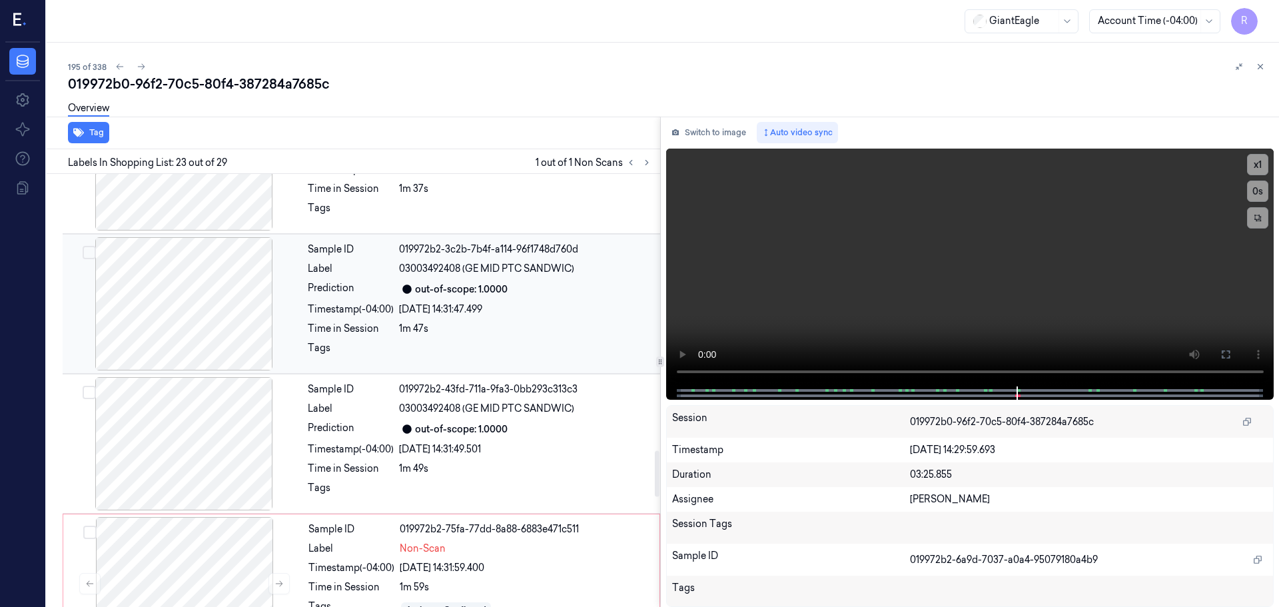
click at [238, 317] on div at bounding box center [183, 303] width 237 height 133
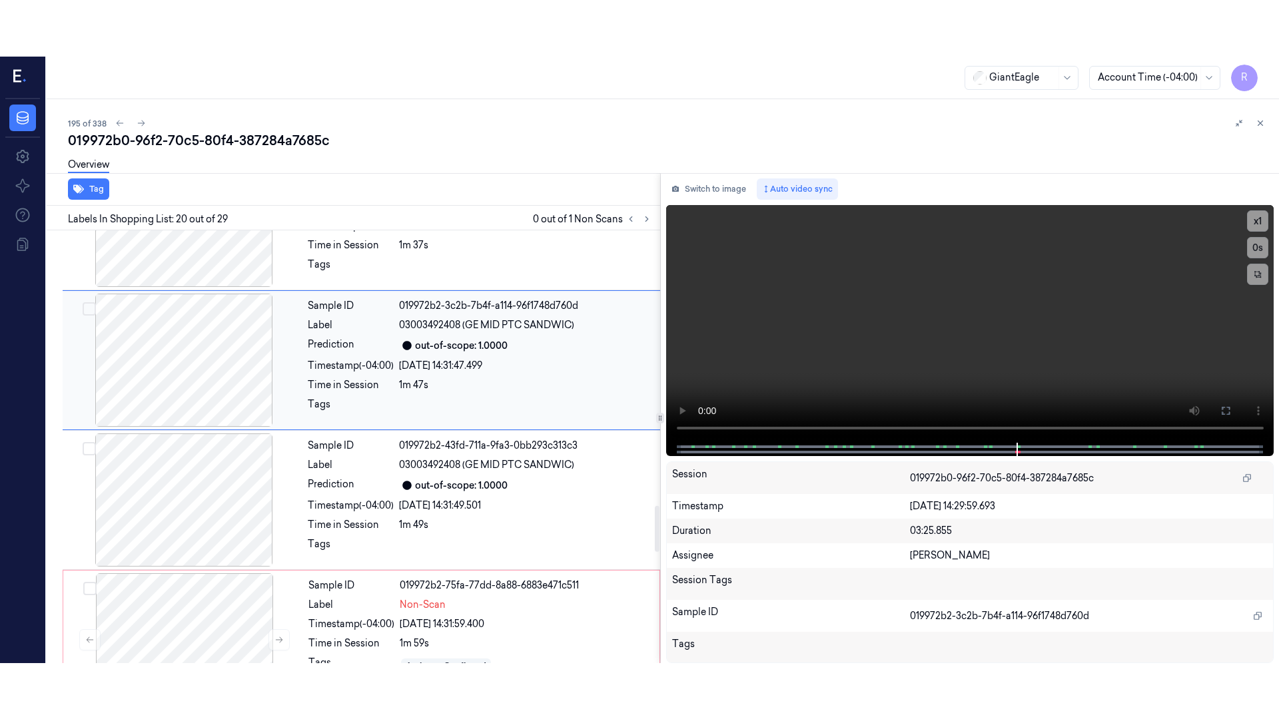
scroll to position [2511, 0]
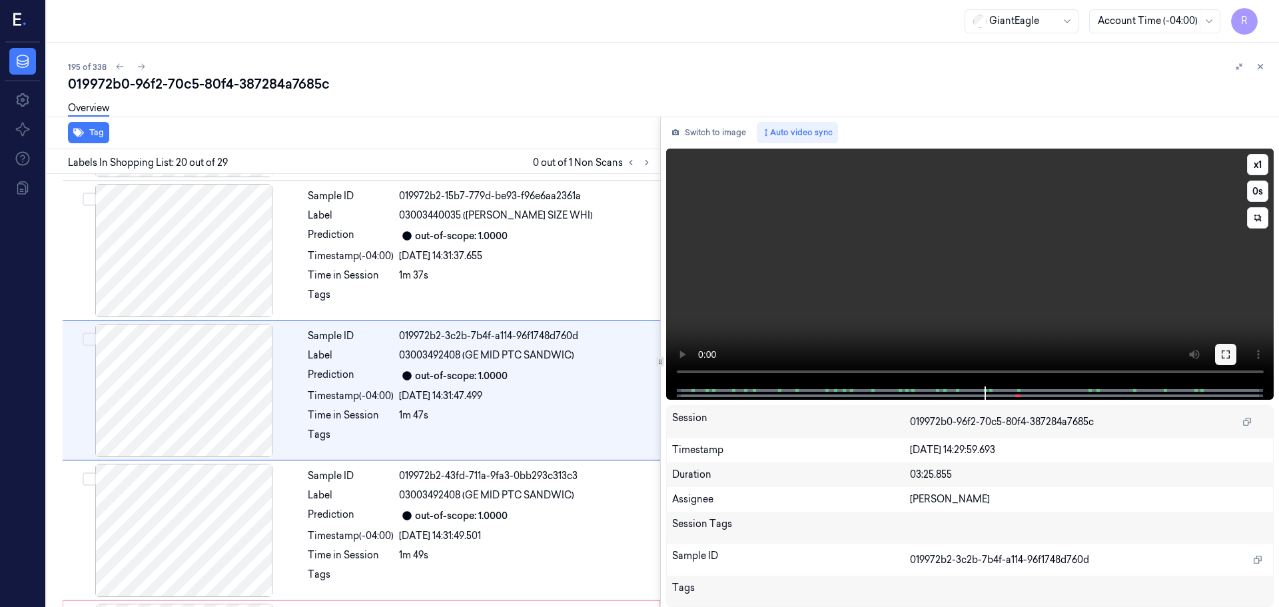
click at [1226, 357] on icon at bounding box center [1225, 354] width 11 height 11
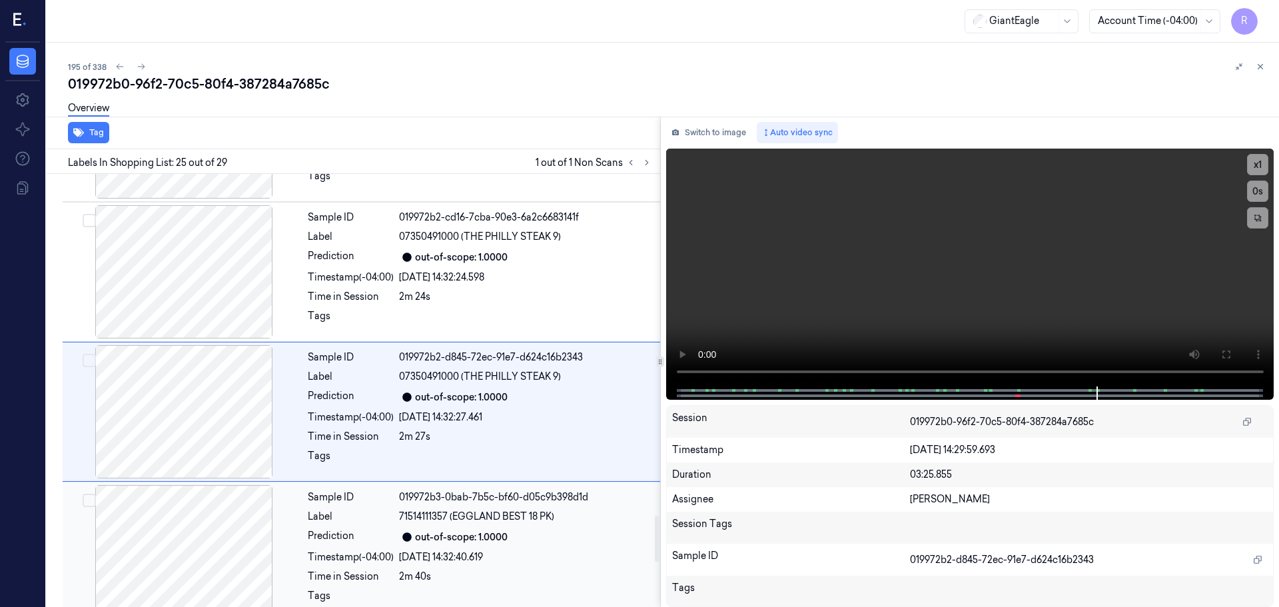
scroll to position [3210, 0]
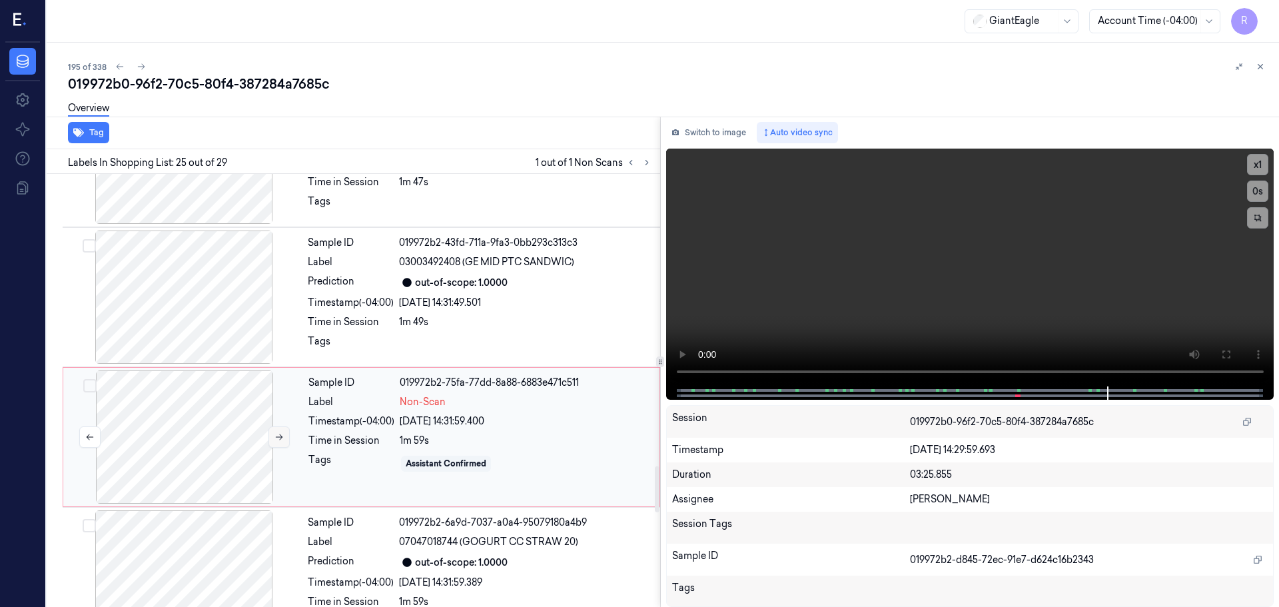
click at [281, 436] on icon at bounding box center [279, 437] width 7 height 6
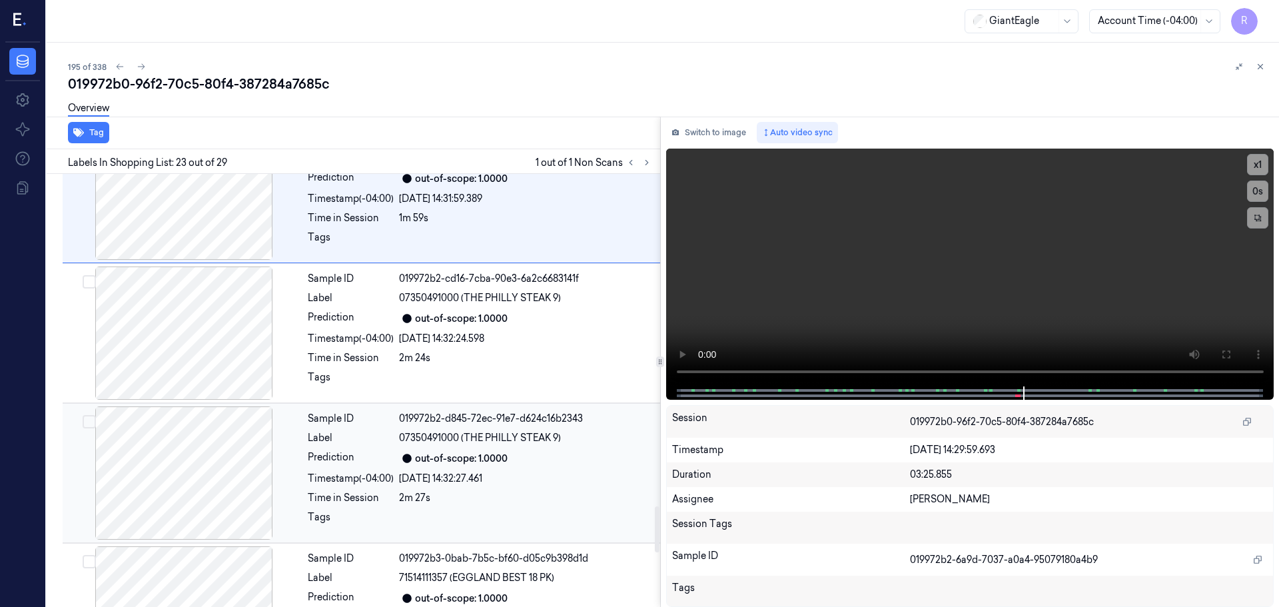
scroll to position [3130, 0]
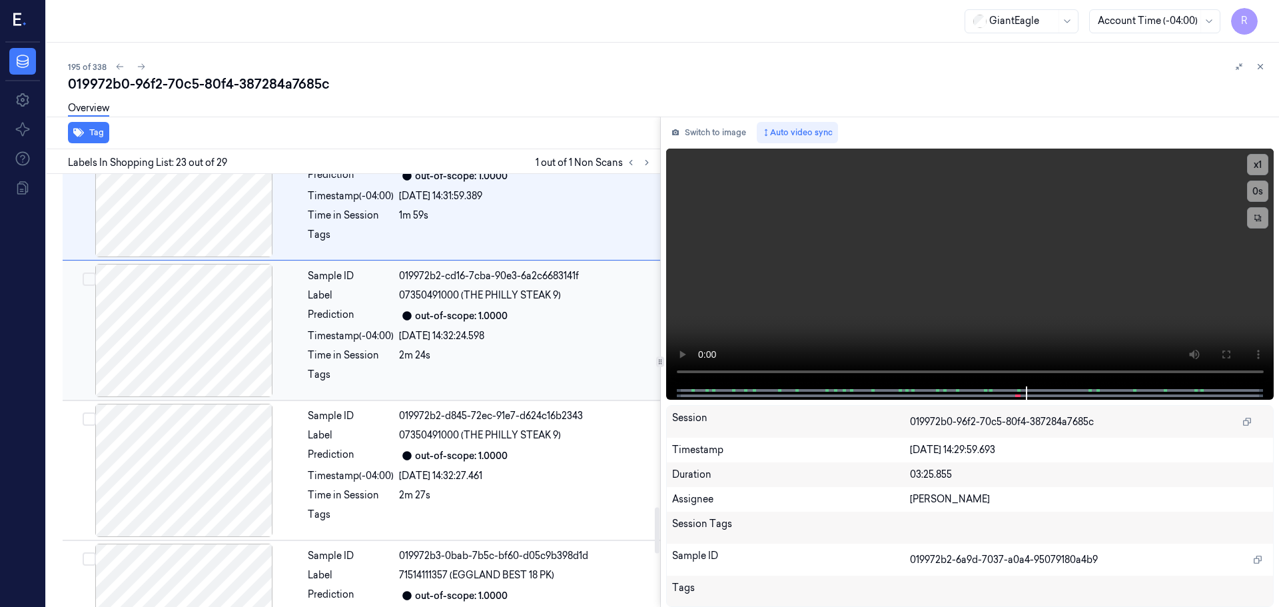
click at [494, 274] on div "019972b2-cd16-7cba-90e3-6a2c6683141f" at bounding box center [525, 276] width 253 height 14
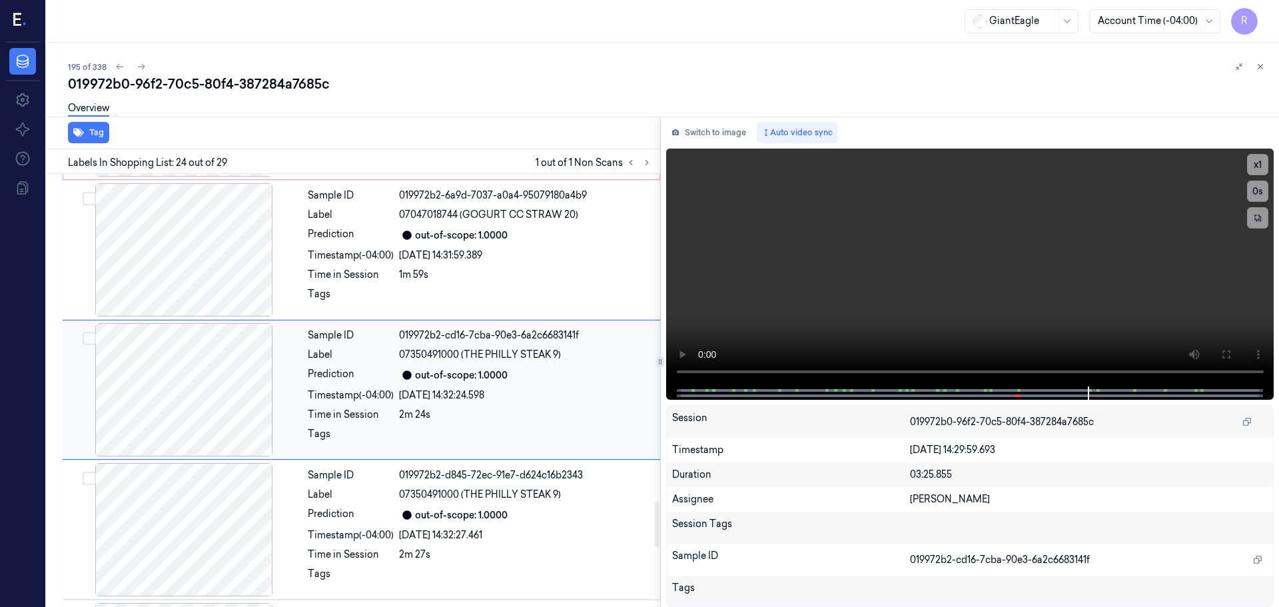
scroll to position [3071, 0]
click at [497, 377] on div "out-of-scope: 1.0000" at bounding box center [461, 376] width 93 height 14
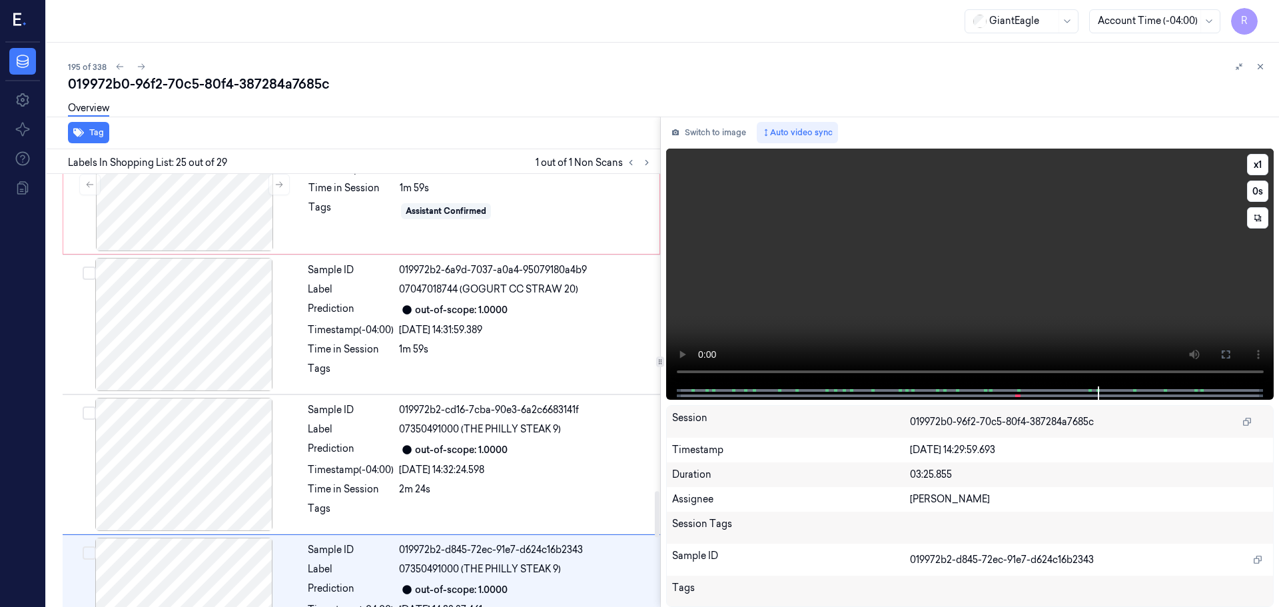
scroll to position [2944, 0]
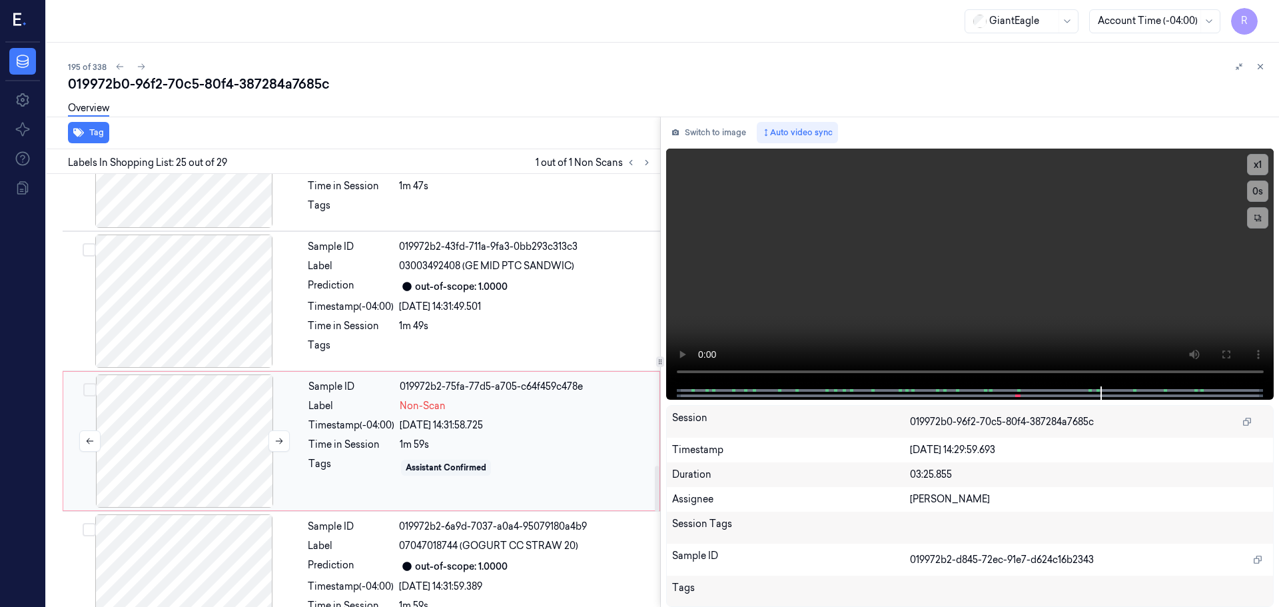
click at [265, 440] on div at bounding box center [184, 440] width 237 height 133
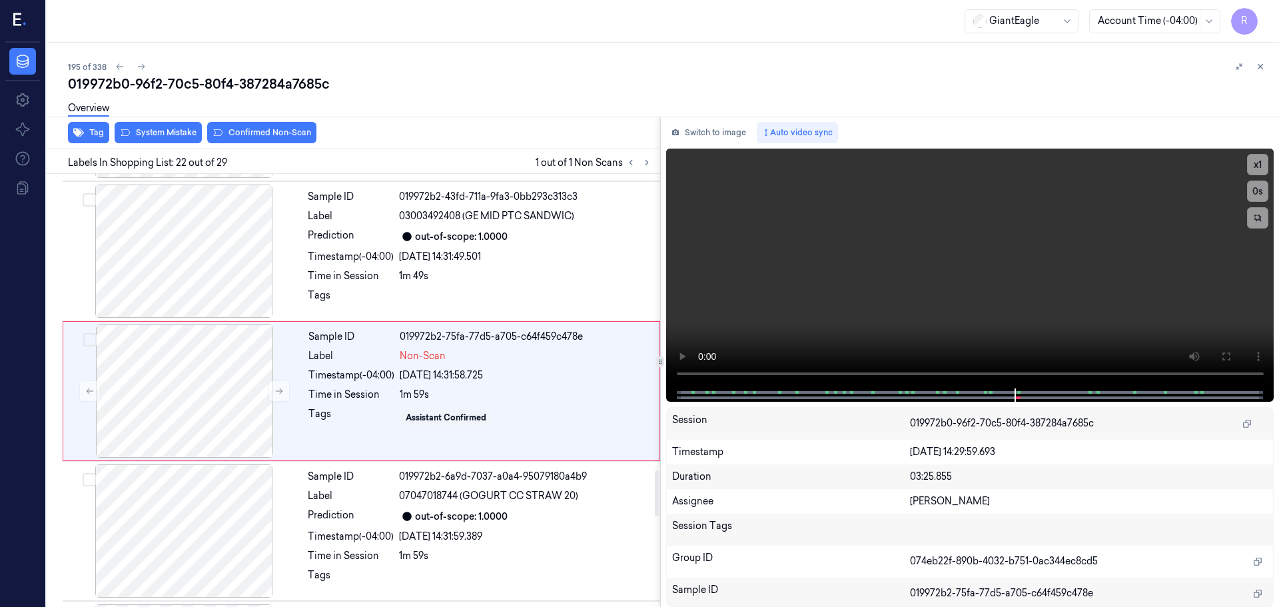
scroll to position [2791, 0]
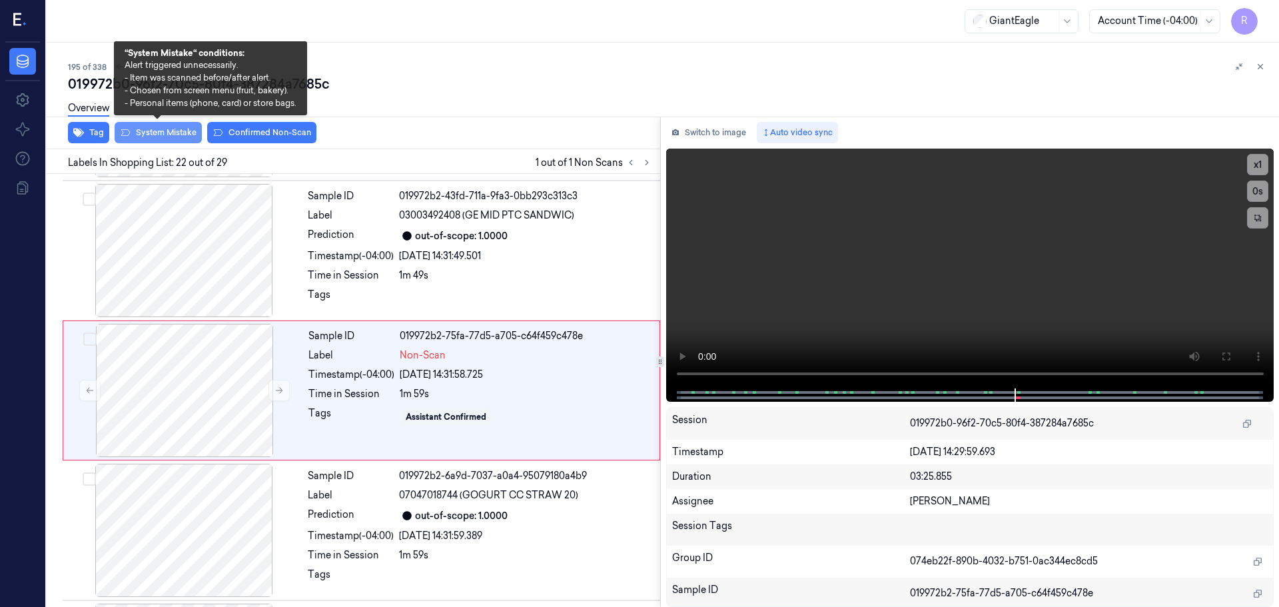
click at [142, 140] on button "System Mistake" at bounding box center [158, 132] width 87 height 21
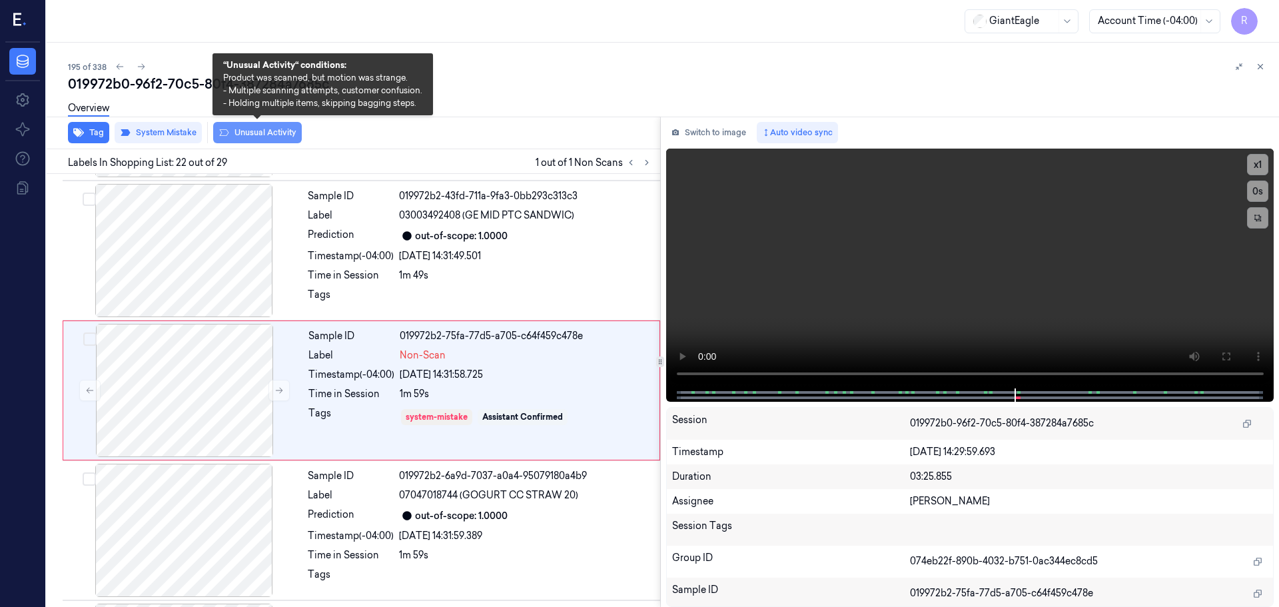
click at [270, 136] on button "Unusual Activity" at bounding box center [257, 132] width 89 height 21
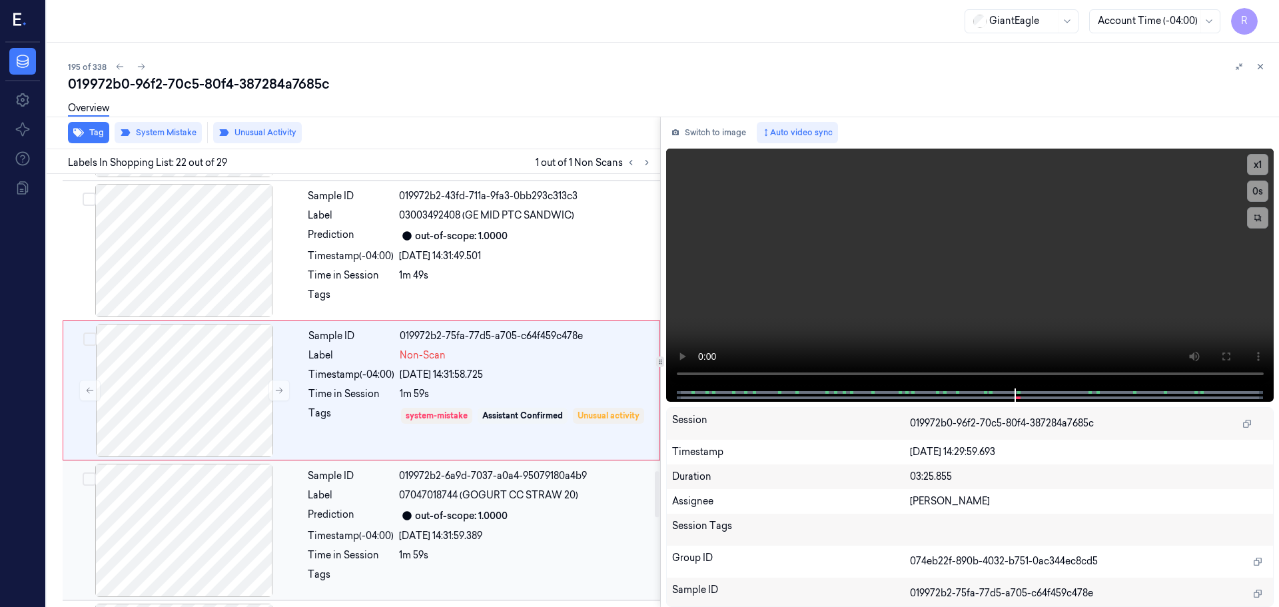
click at [372, 501] on div "Label" at bounding box center [351, 495] width 86 height 14
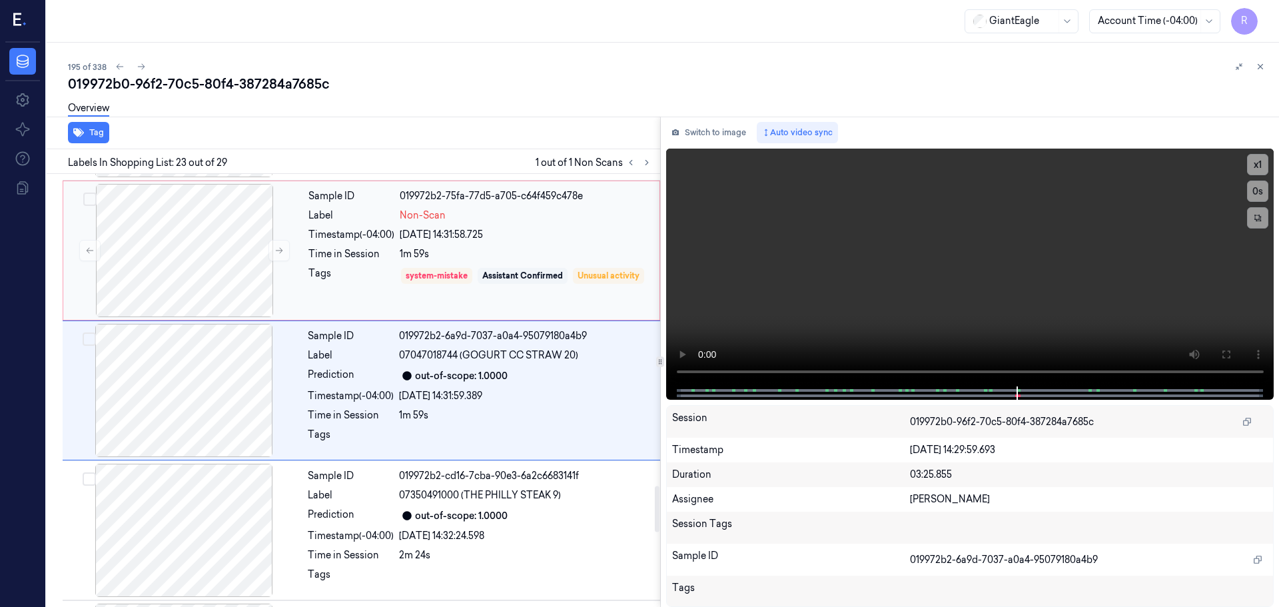
click at [347, 290] on div "Tags" at bounding box center [351, 285] width 86 height 38
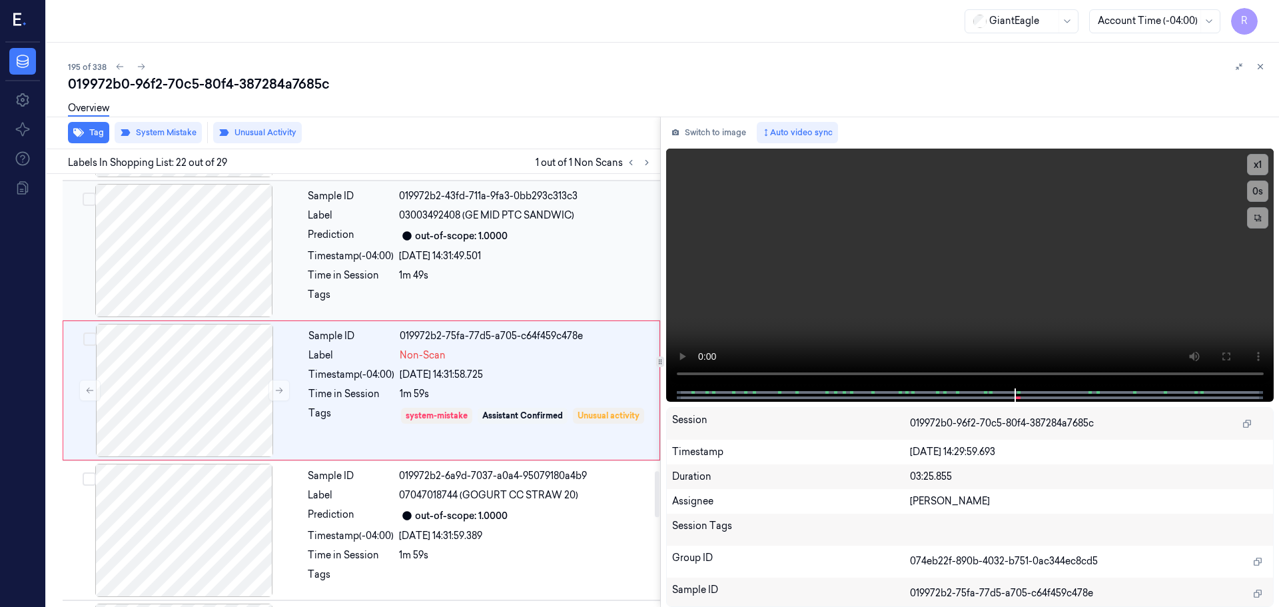
click at [364, 264] on div "Sample ID 019972b2-43fd-711a-9fa3-0bb293c313c3 Label 03003492408 (GE MID PTC SA…" at bounding box center [479, 250] width 355 height 133
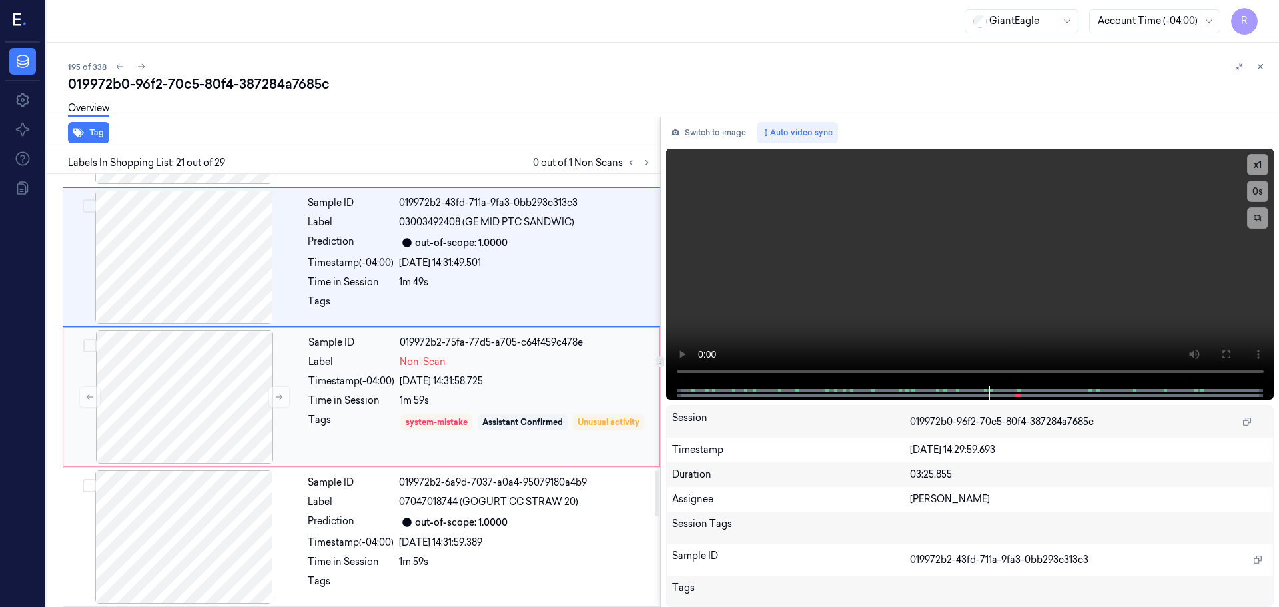
click at [364, 400] on div "Time in Session" at bounding box center [351, 401] width 86 height 14
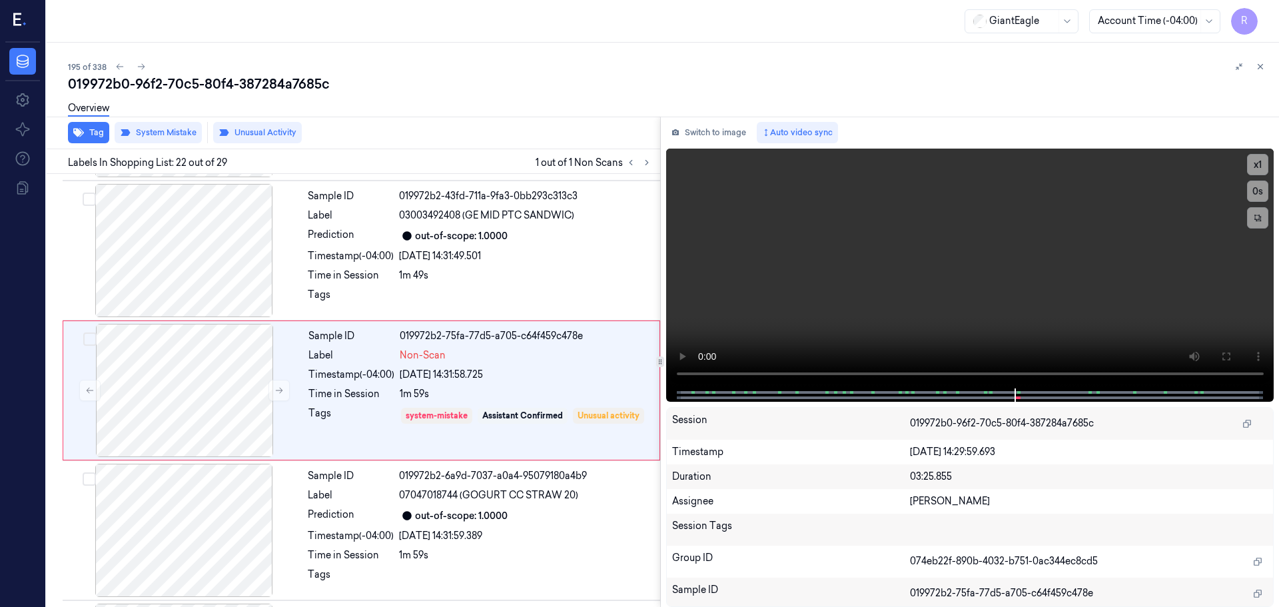
drag, startPoint x: 1255, startPoint y: 63, endPoint x: 1200, endPoint y: 99, distance: 65.6
click at [1256, 63] on button at bounding box center [1260, 67] width 16 height 16
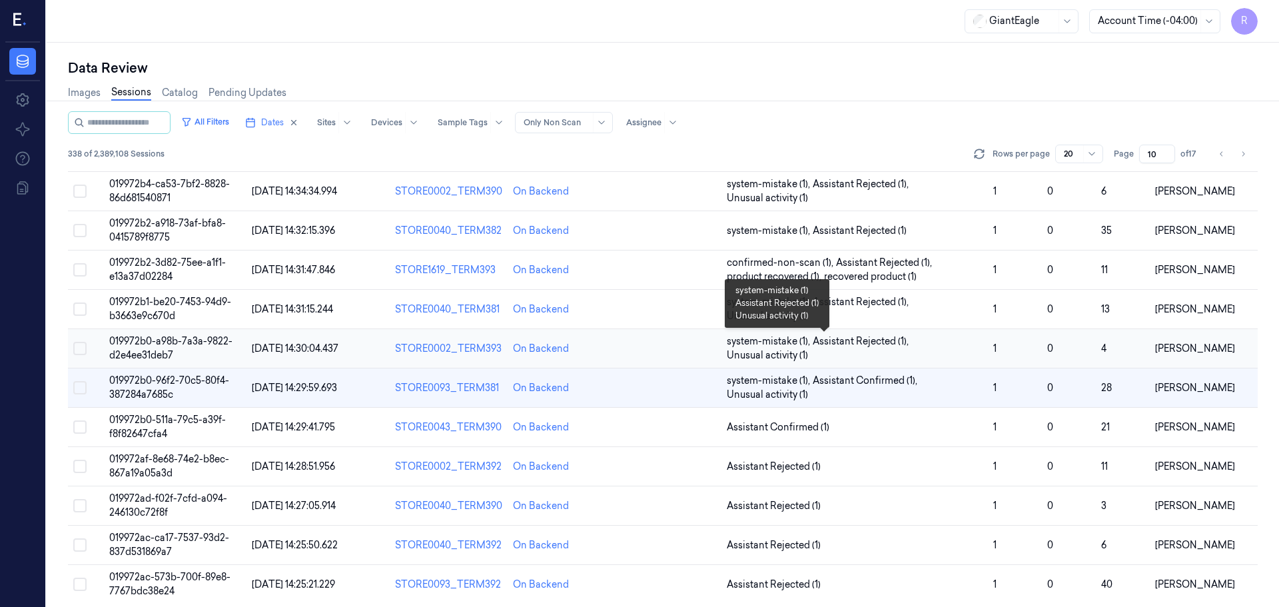
scroll to position [387, 0]
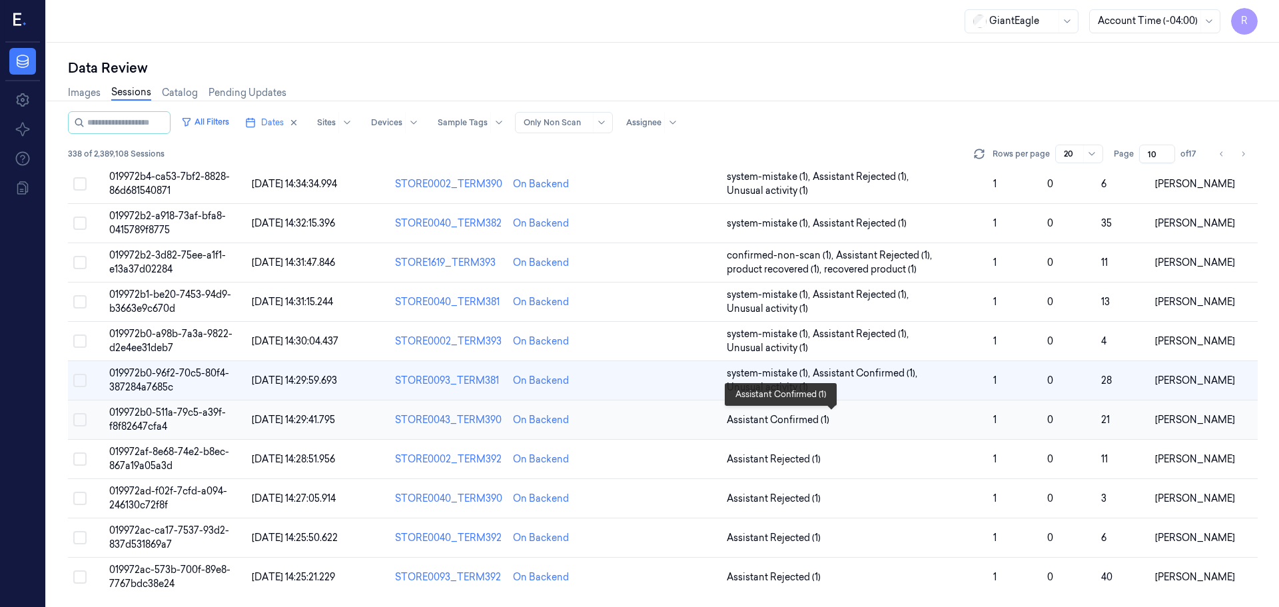
click at [848, 418] on span "Assistant Confirmed (1)" at bounding box center [855, 420] width 256 height 14
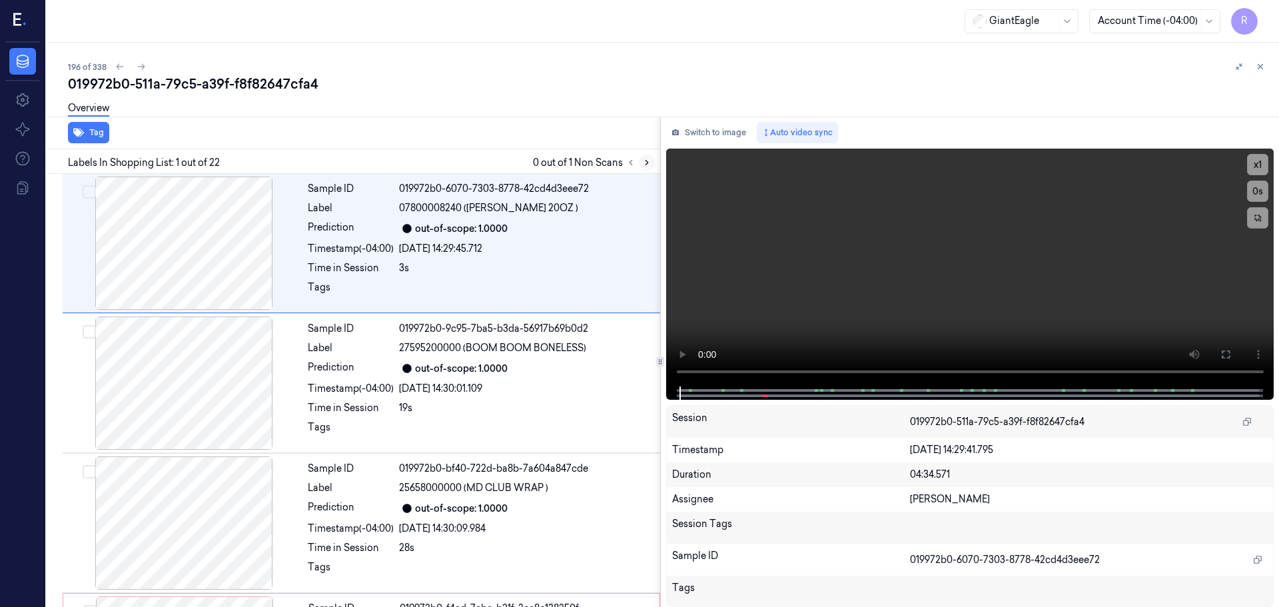
click at [642, 168] on button at bounding box center [647, 163] width 16 height 16
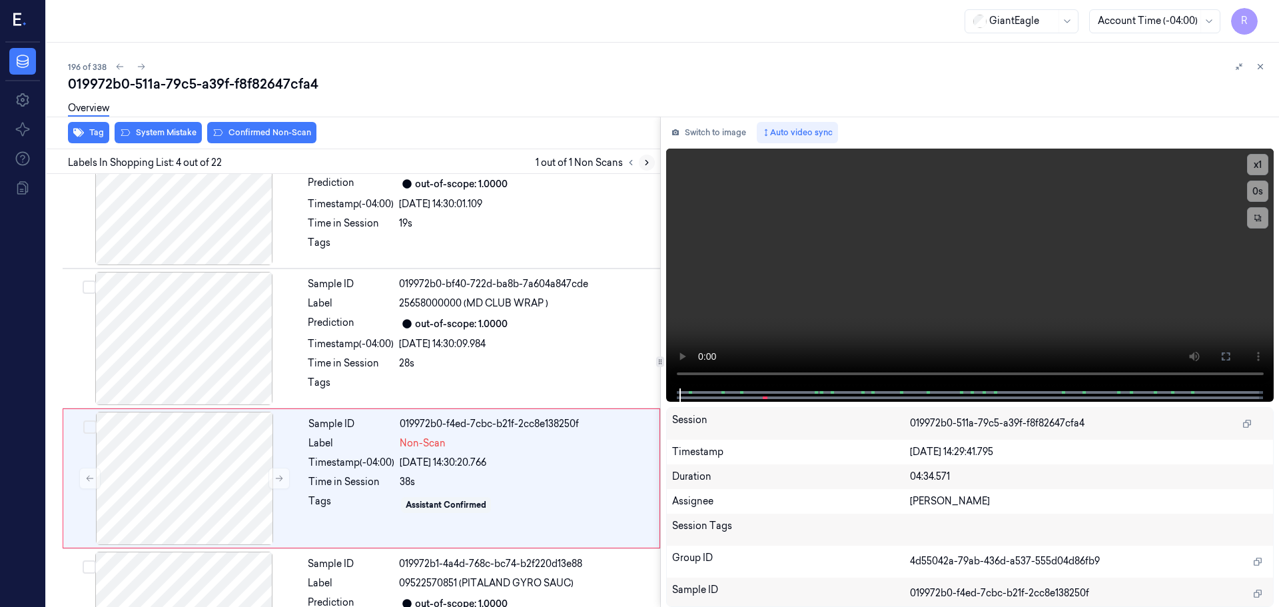
click at [641, 166] on button at bounding box center [647, 163] width 16 height 16
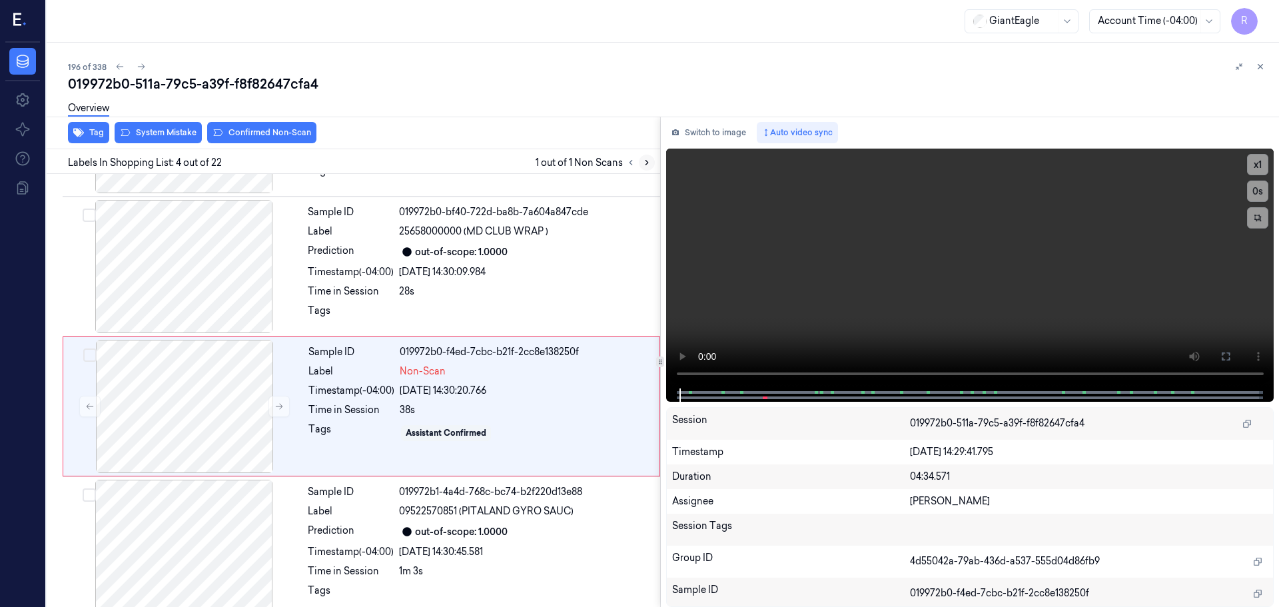
scroll to position [272, 0]
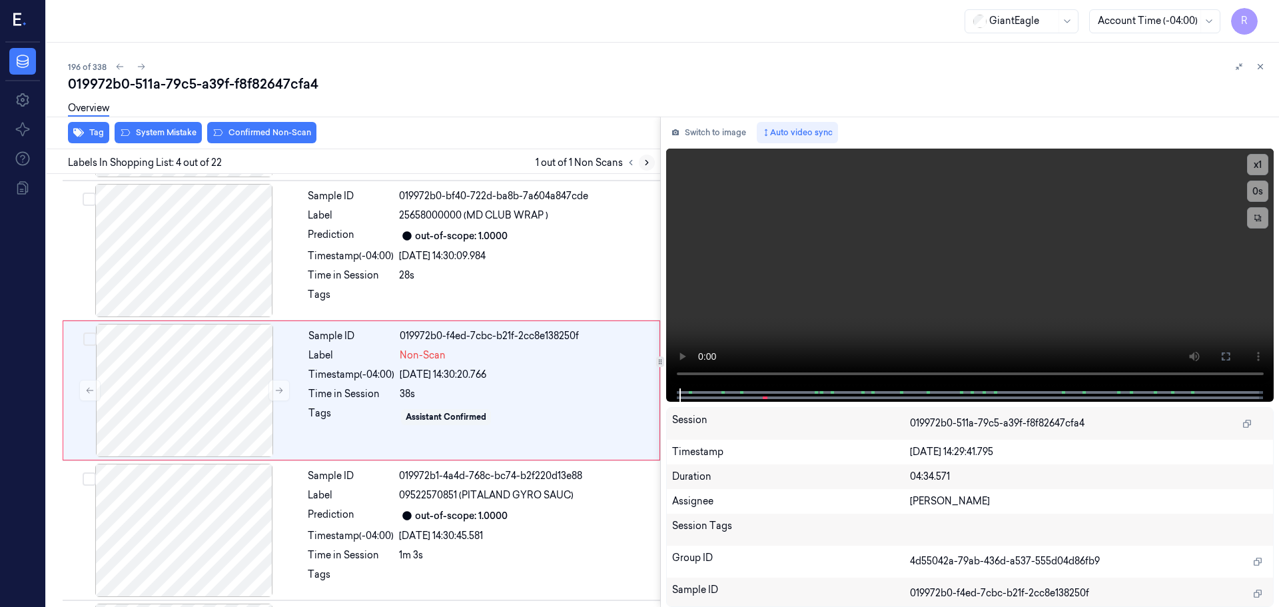
click at [641, 166] on button at bounding box center [647, 163] width 16 height 16
click at [290, 391] on div at bounding box center [184, 390] width 237 height 133
click at [289, 388] on button at bounding box center [278, 390] width 21 height 21
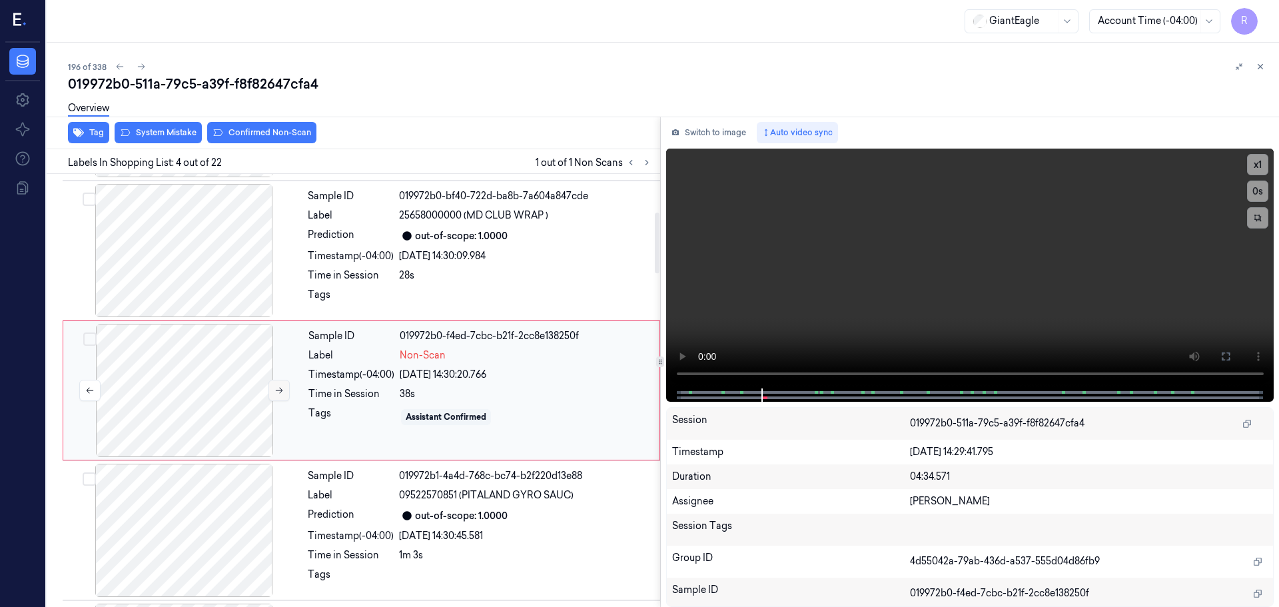
click at [289, 388] on button at bounding box center [278, 390] width 21 height 21
click at [1231, 359] on button at bounding box center [1225, 356] width 21 height 21
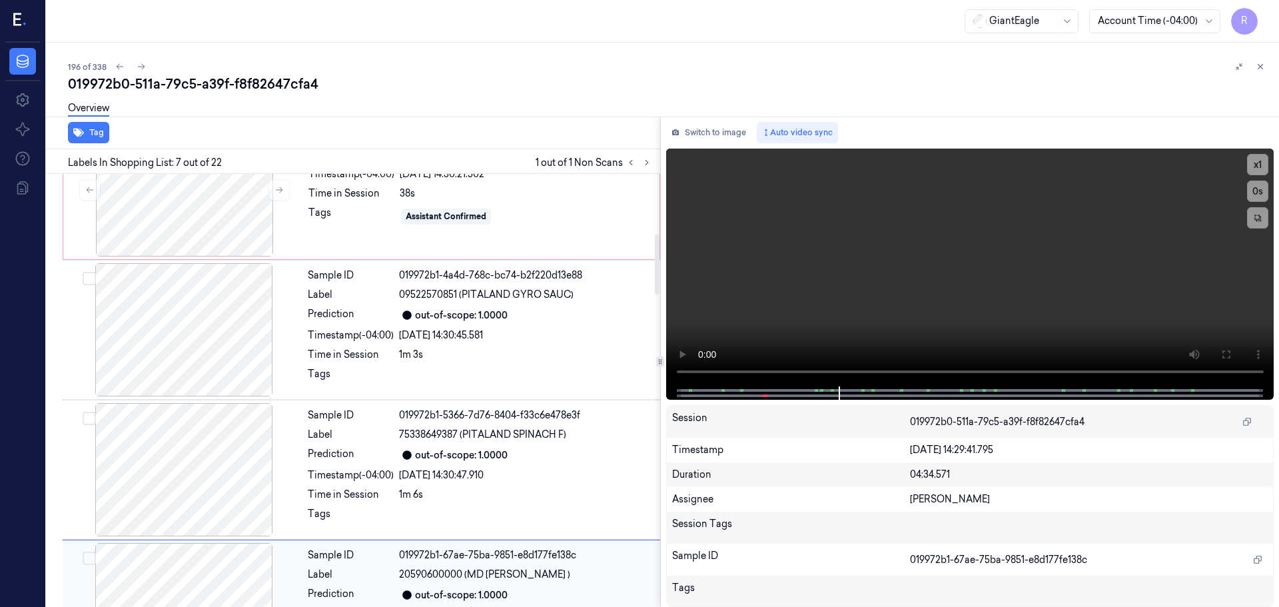
scroll to position [426, 0]
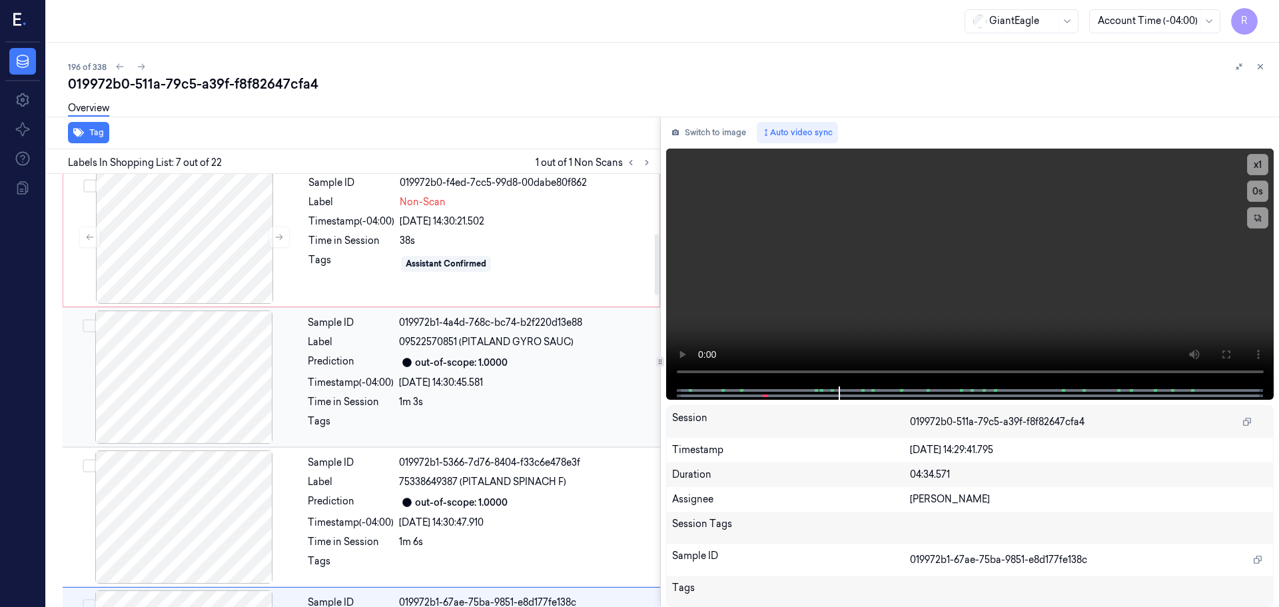
click at [214, 388] on div at bounding box center [183, 376] width 237 height 133
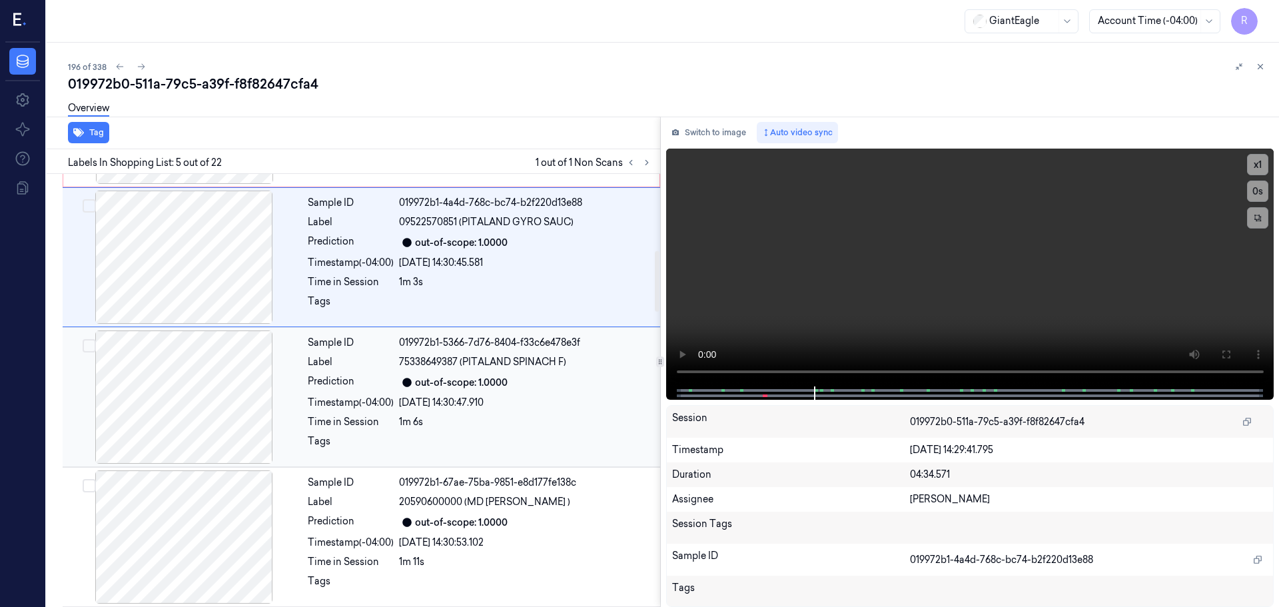
click at [224, 414] on div at bounding box center [183, 396] width 237 height 133
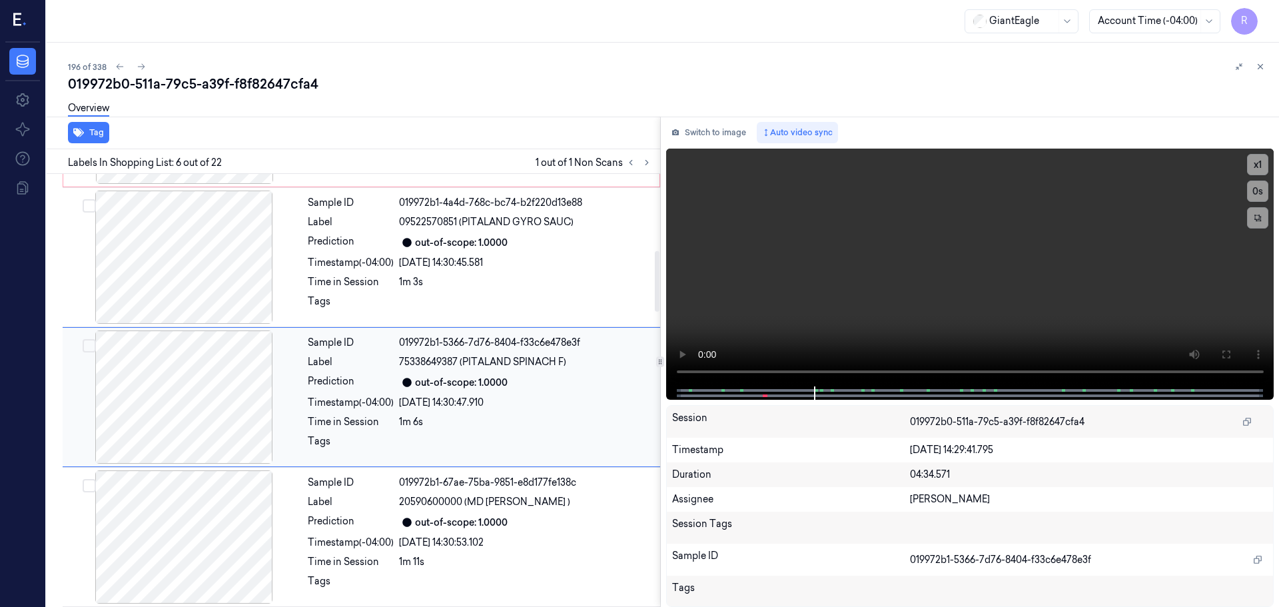
scroll to position [552, 0]
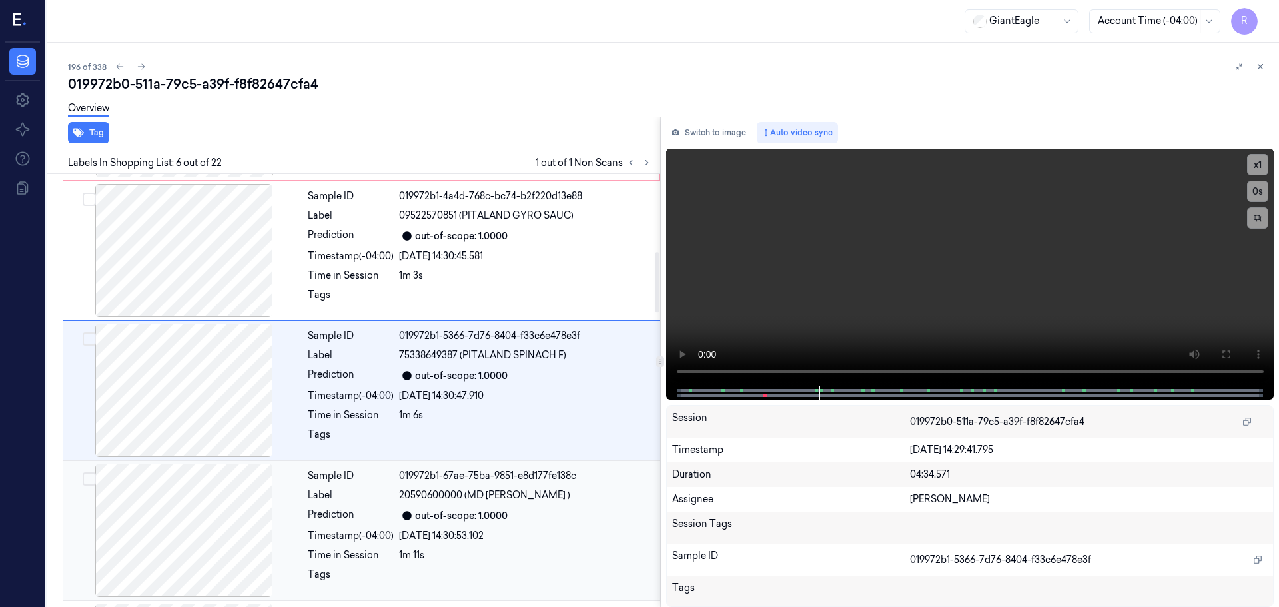
click at [241, 522] on div at bounding box center [183, 530] width 237 height 133
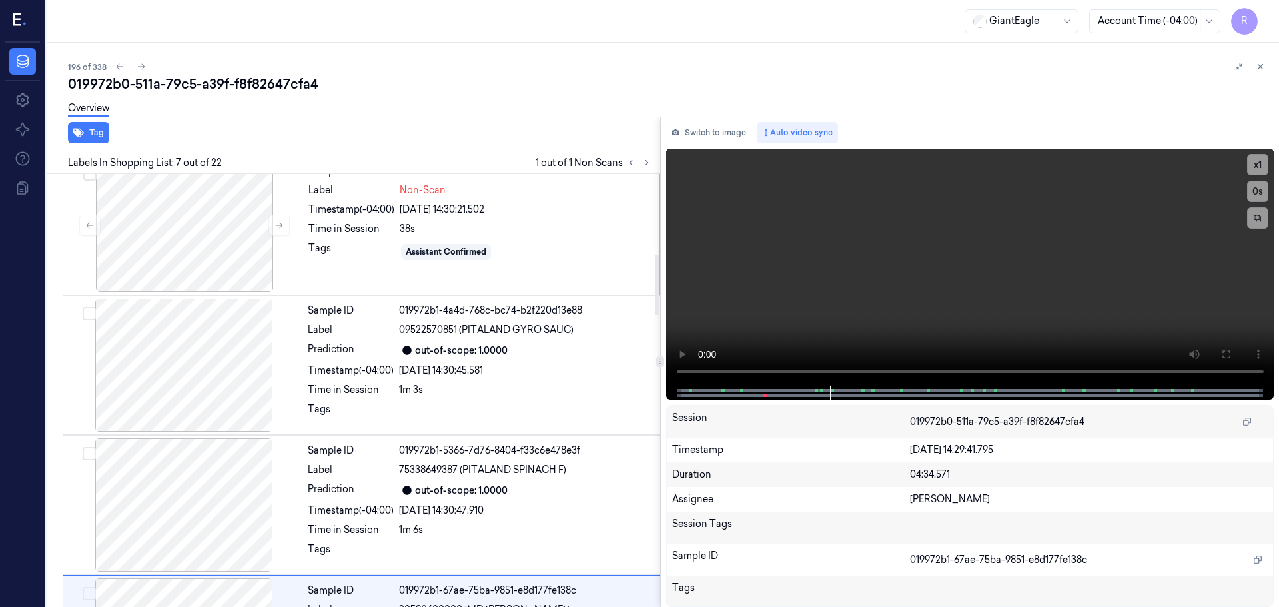
scroll to position [426, 0]
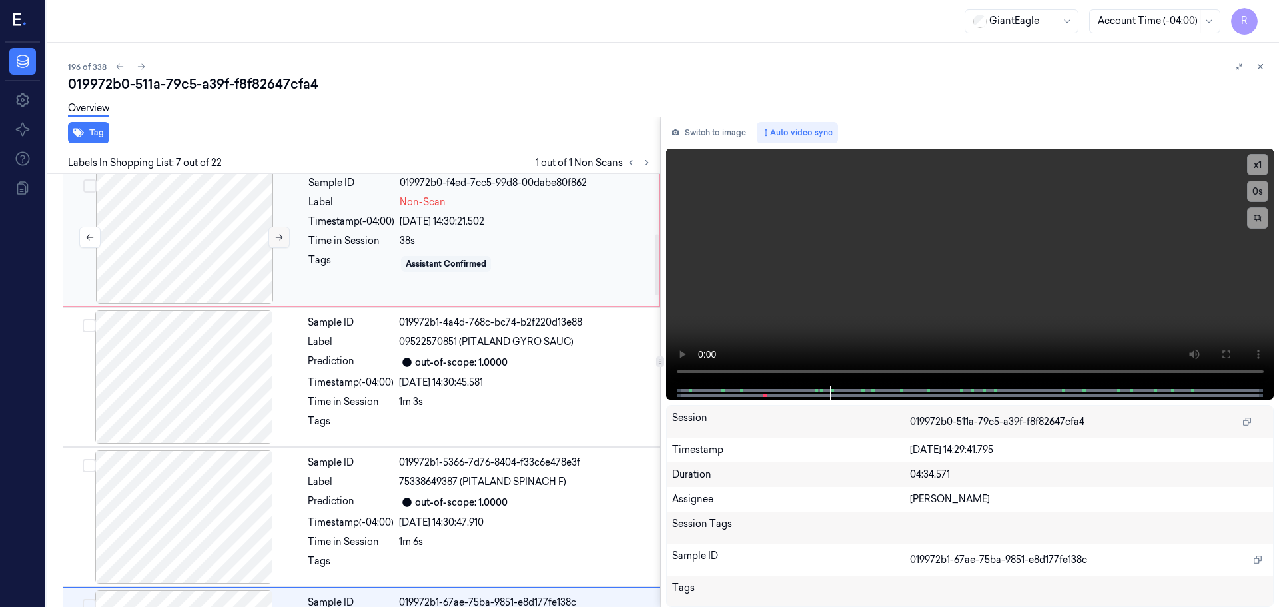
click at [278, 238] on icon at bounding box center [278, 237] width 9 height 9
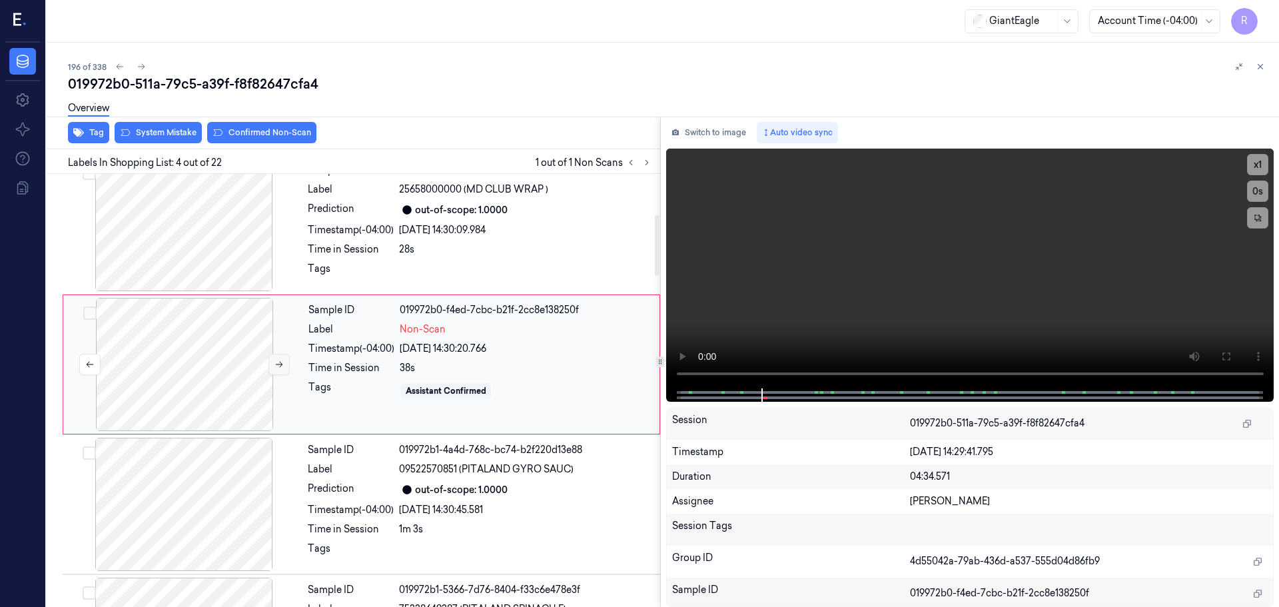
scroll to position [272, 0]
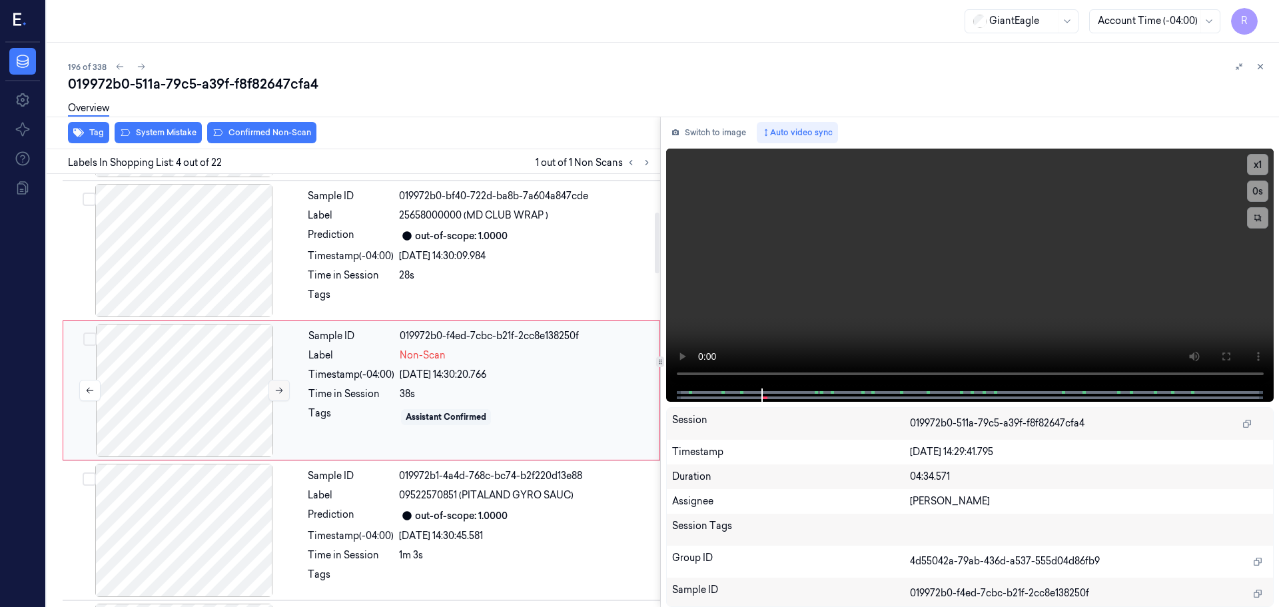
click at [276, 387] on icon at bounding box center [278, 390] width 9 height 9
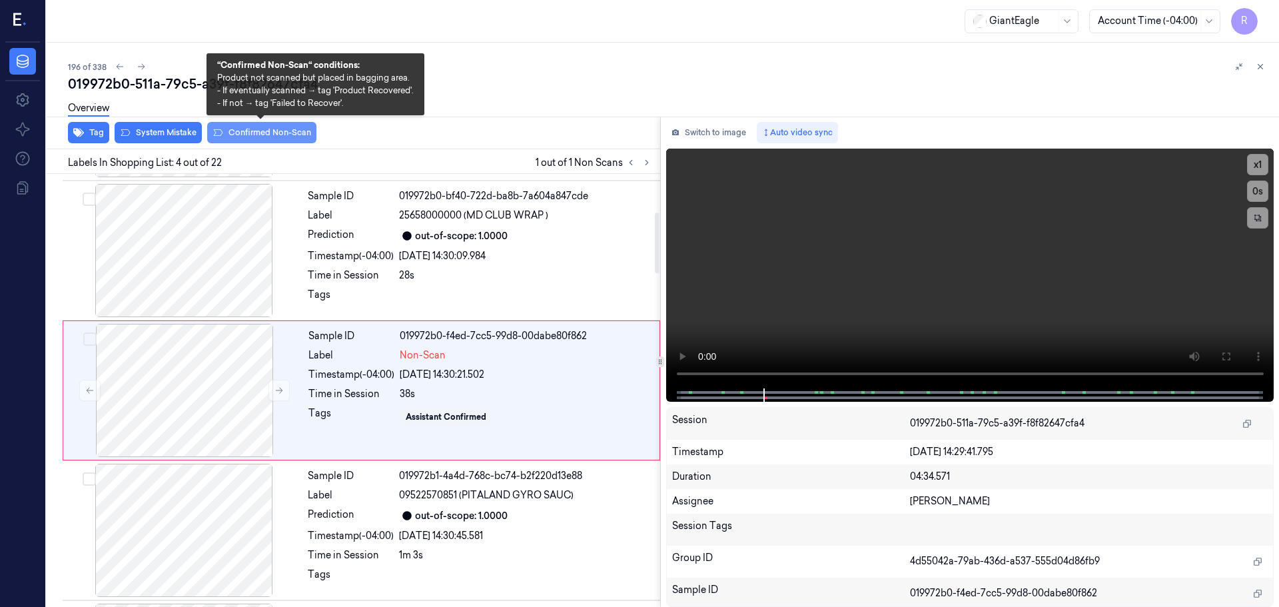
click at [255, 139] on button "Confirmed Non-Scan" at bounding box center [261, 132] width 109 height 21
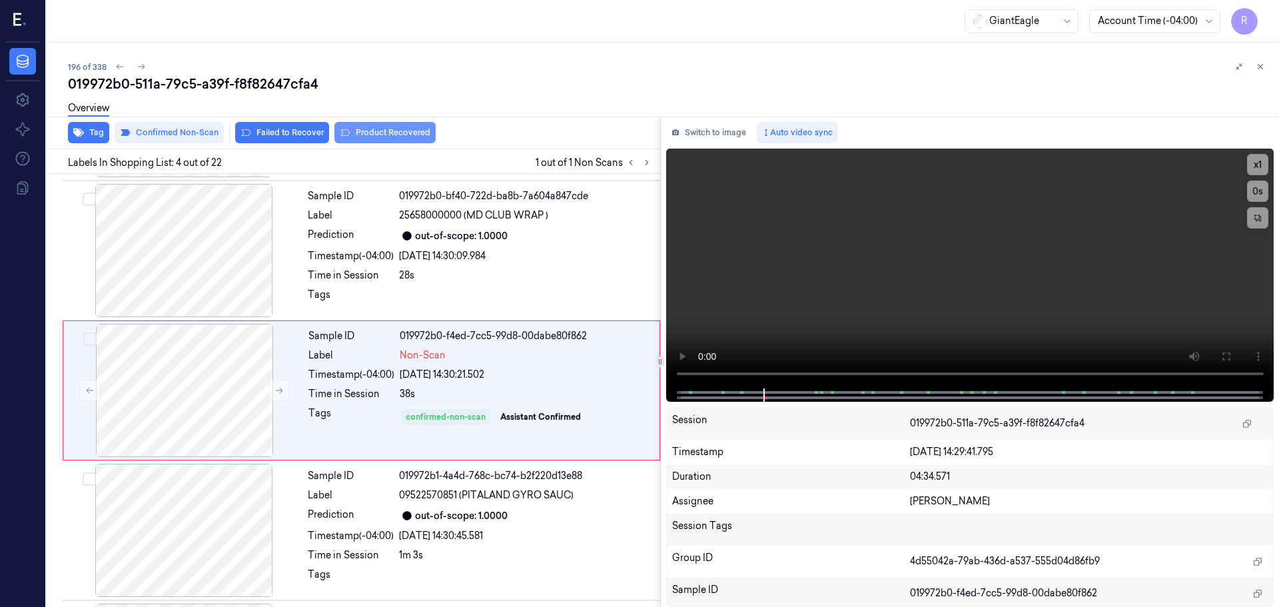
click at [369, 134] on button "Product Recovered" at bounding box center [384, 132] width 101 height 21
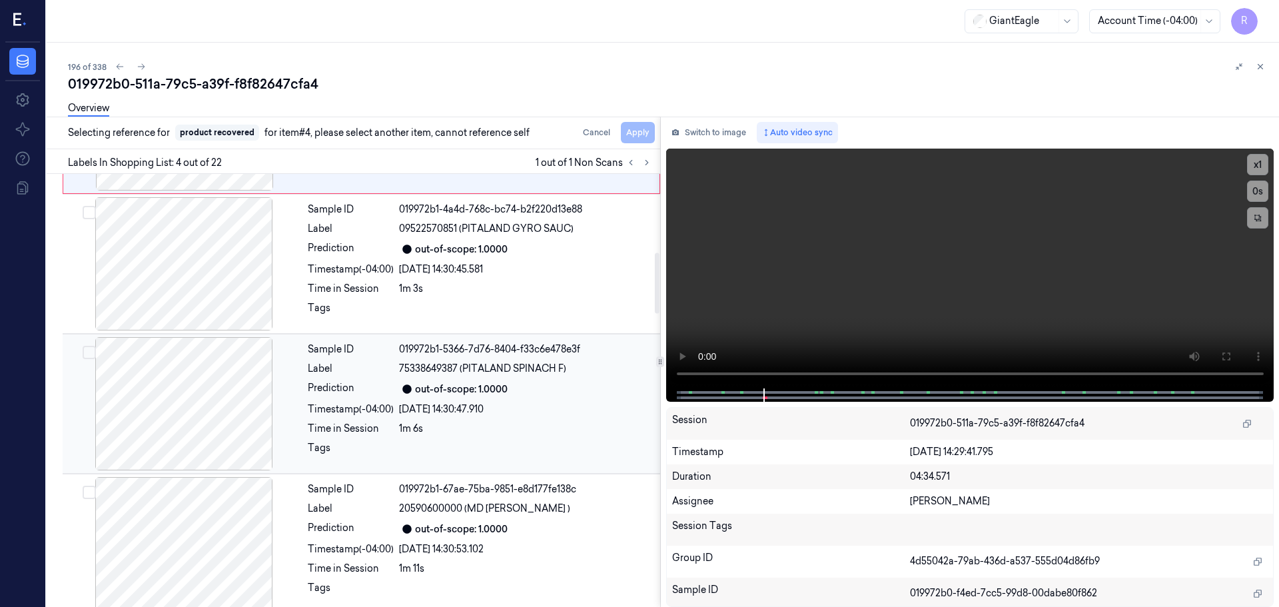
scroll to position [672, 0]
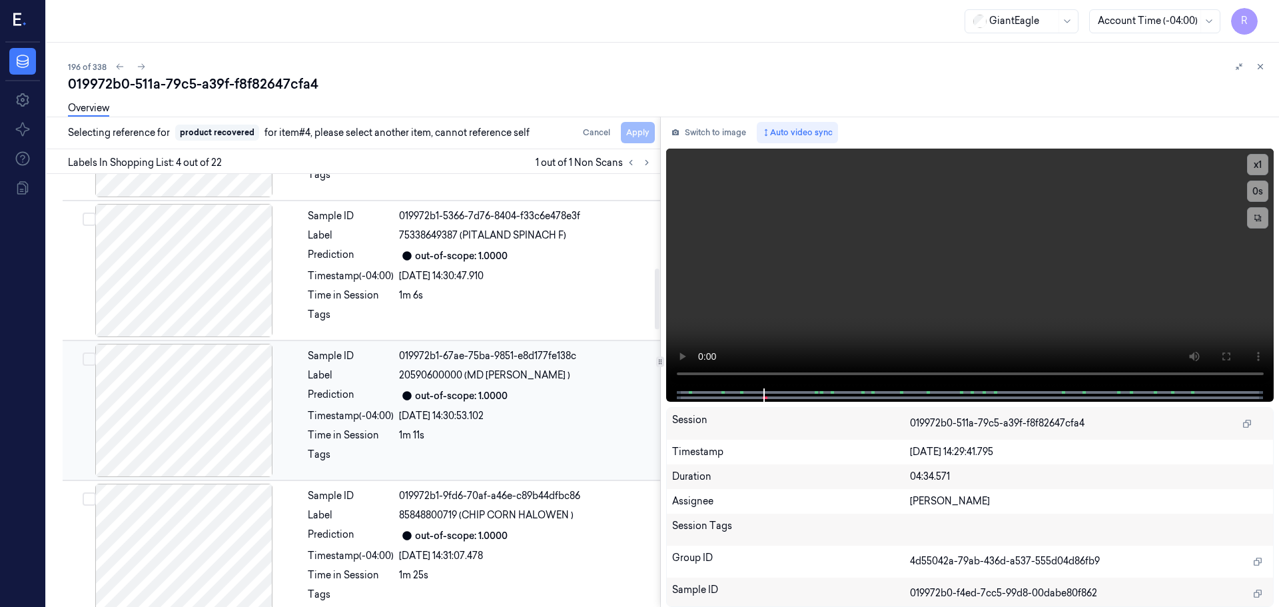
click at [372, 408] on div "Sample ID 019972b1-67ae-75ba-9851-e8d177fe138c Label 20590600000 (MD SALAD BERR…" at bounding box center [479, 410] width 355 height 133
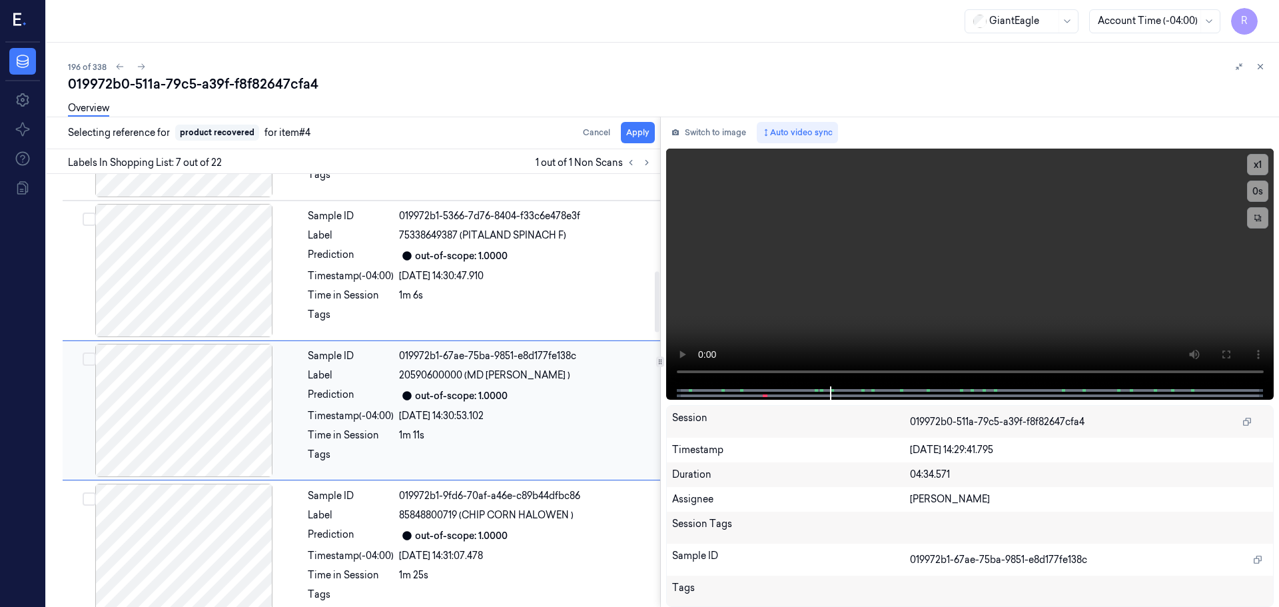
scroll to position [692, 0]
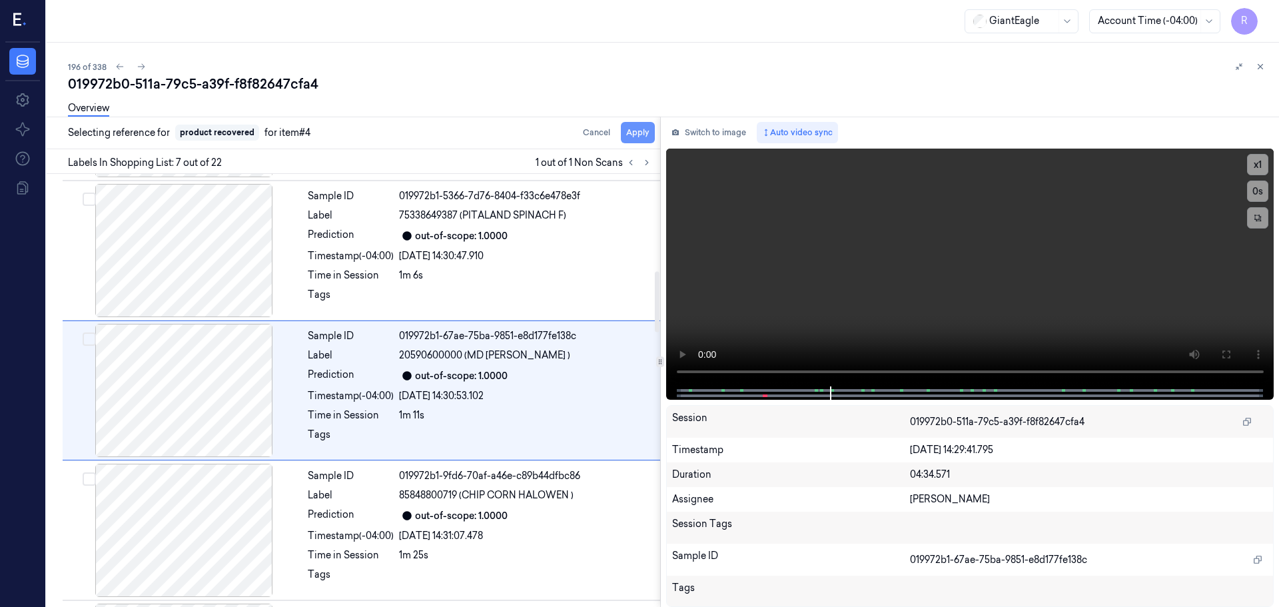
click at [630, 128] on button "Apply" at bounding box center [638, 132] width 34 height 21
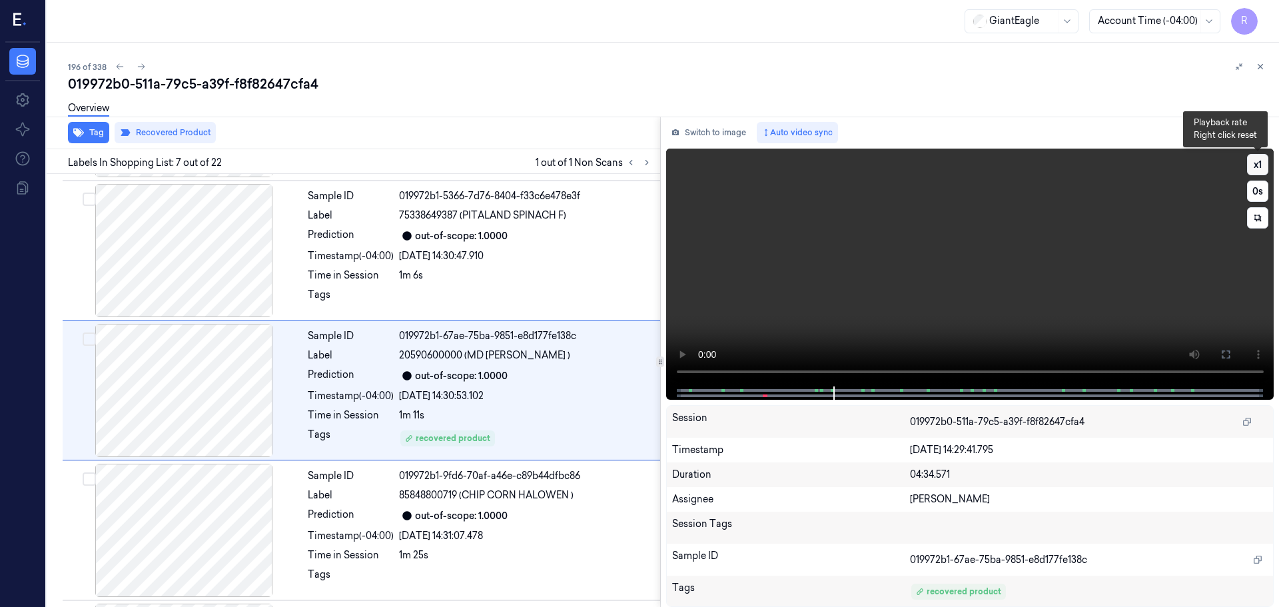
click at [1264, 165] on button "x 1" at bounding box center [1257, 164] width 21 height 21
click at [1264, 165] on button "x 2" at bounding box center [1257, 164] width 21 height 21
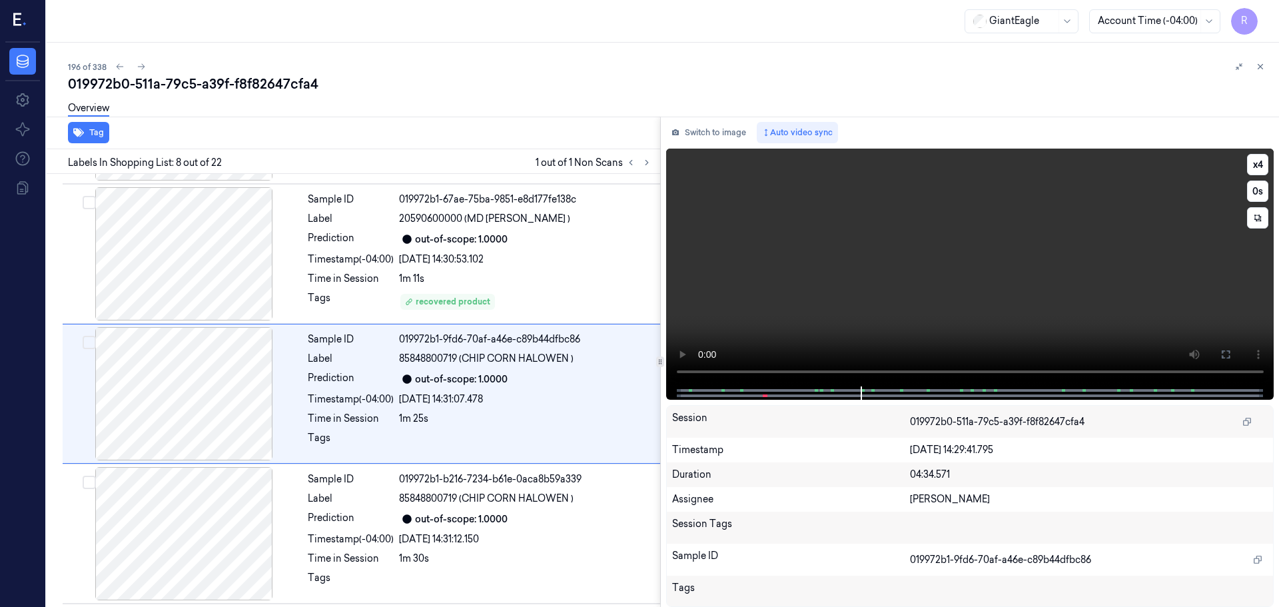
scroll to position [832, 0]
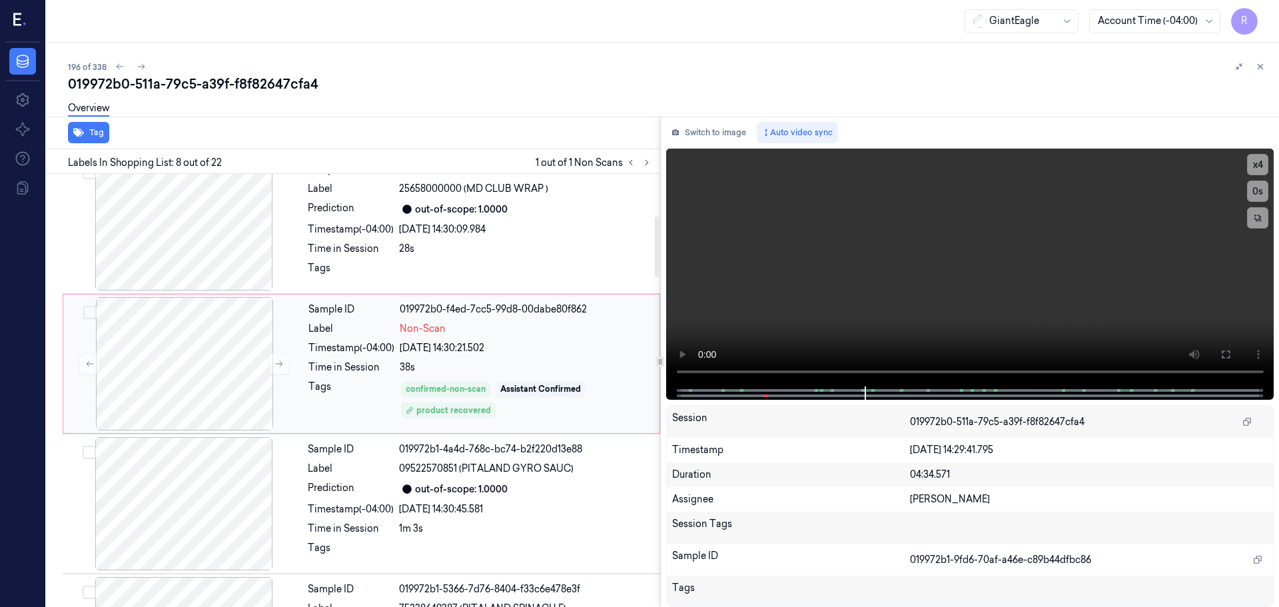
click at [354, 356] on div "Sample ID 019972b0-f4ed-7cc5-99d8-00dabe80f862 Label Non-Scan Timestamp (-04:00…" at bounding box center [480, 363] width 354 height 133
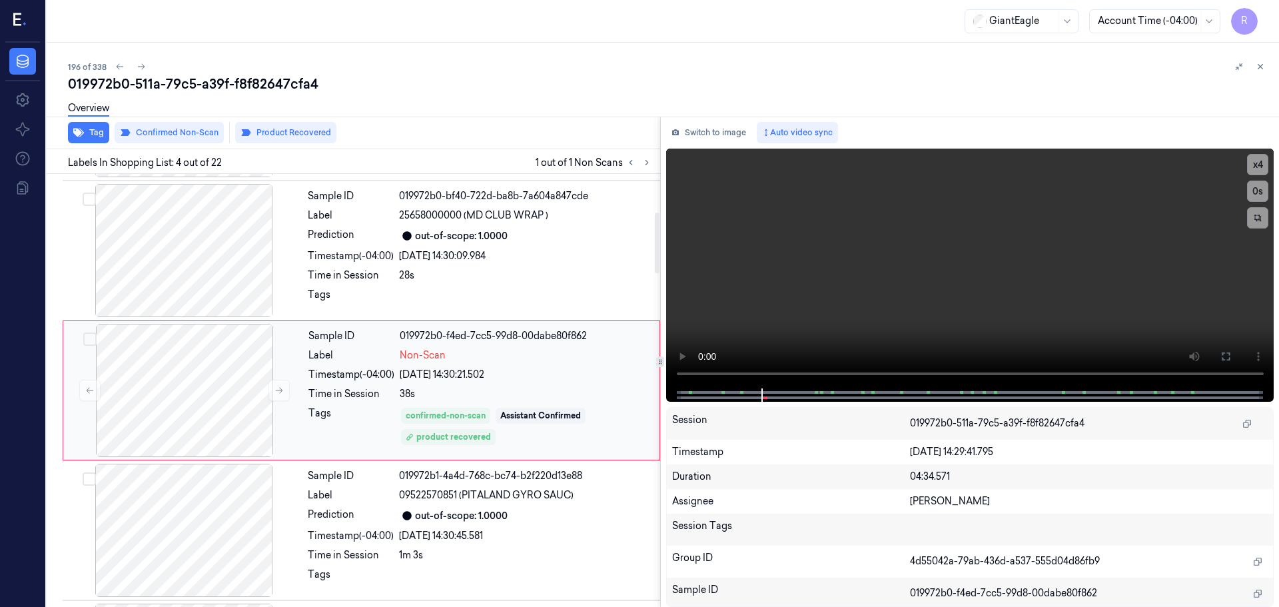
scroll to position [339, 0]
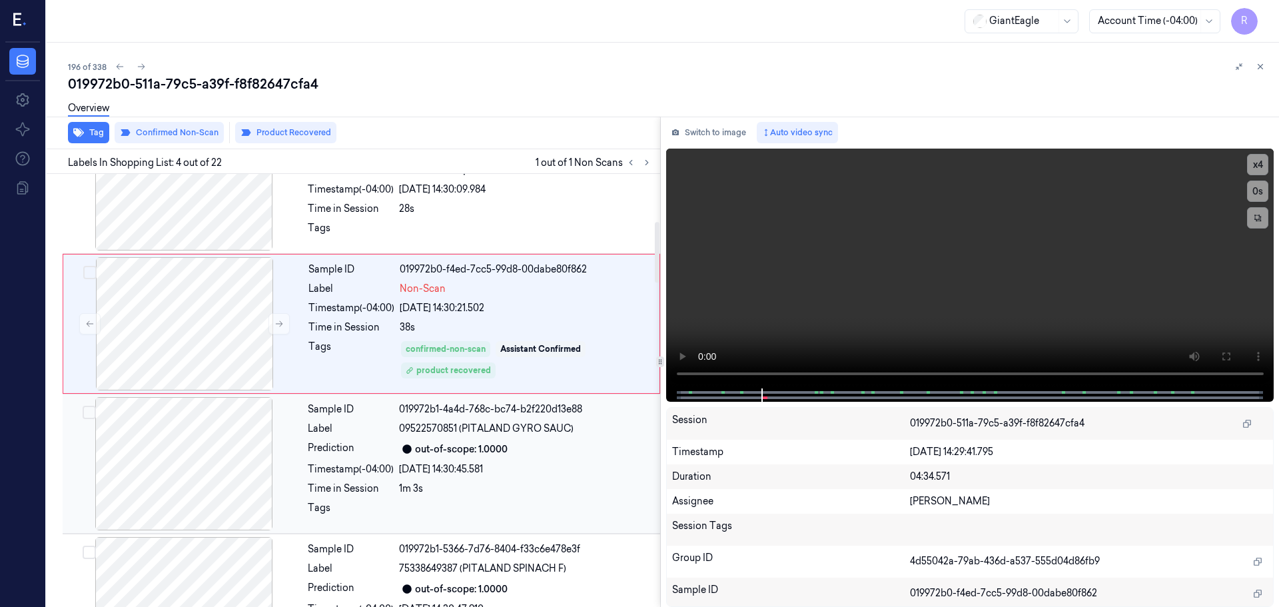
click at [365, 453] on div "Prediction" at bounding box center [351, 449] width 86 height 16
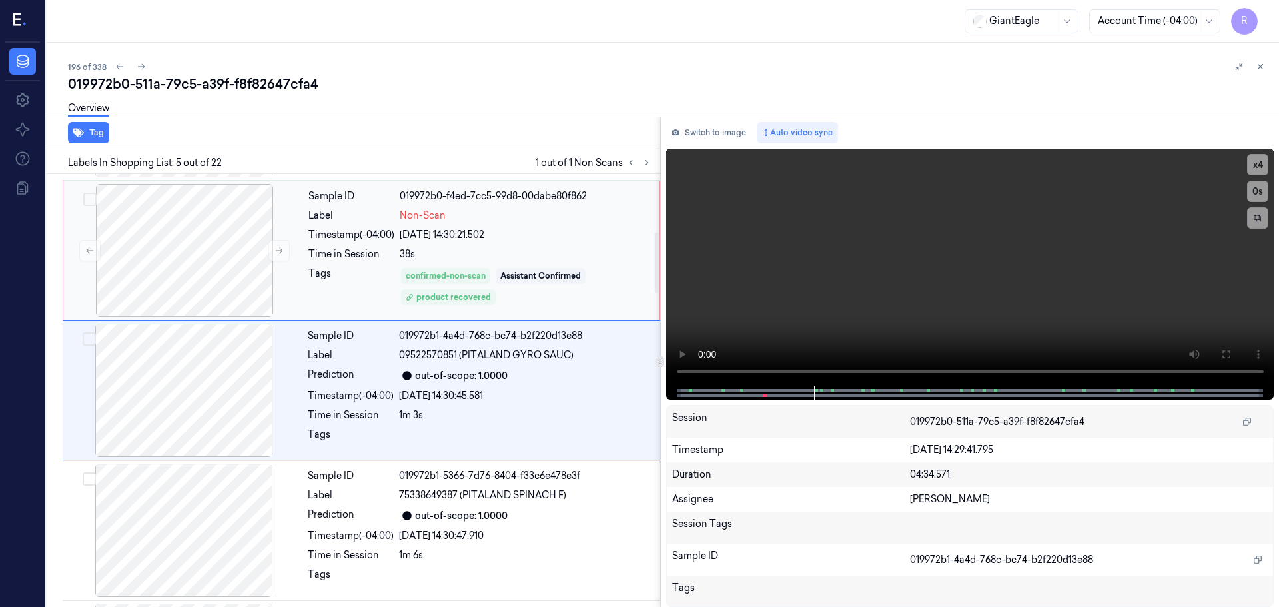
click at [368, 286] on div "Tags" at bounding box center [351, 286] width 86 height 40
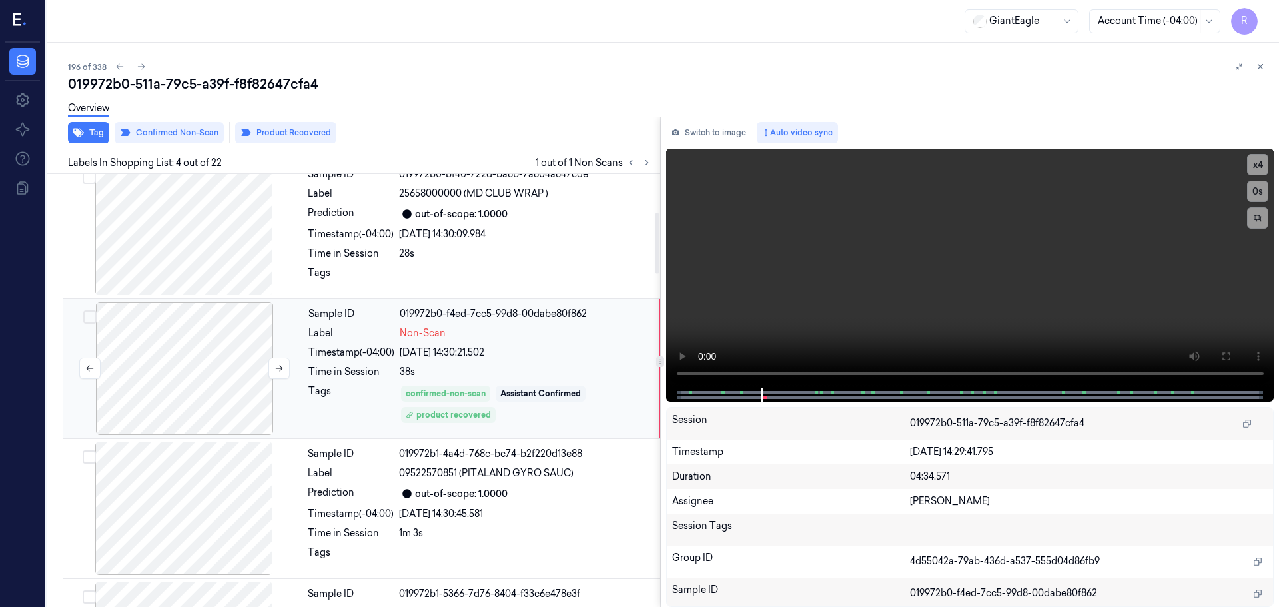
scroll to position [272, 0]
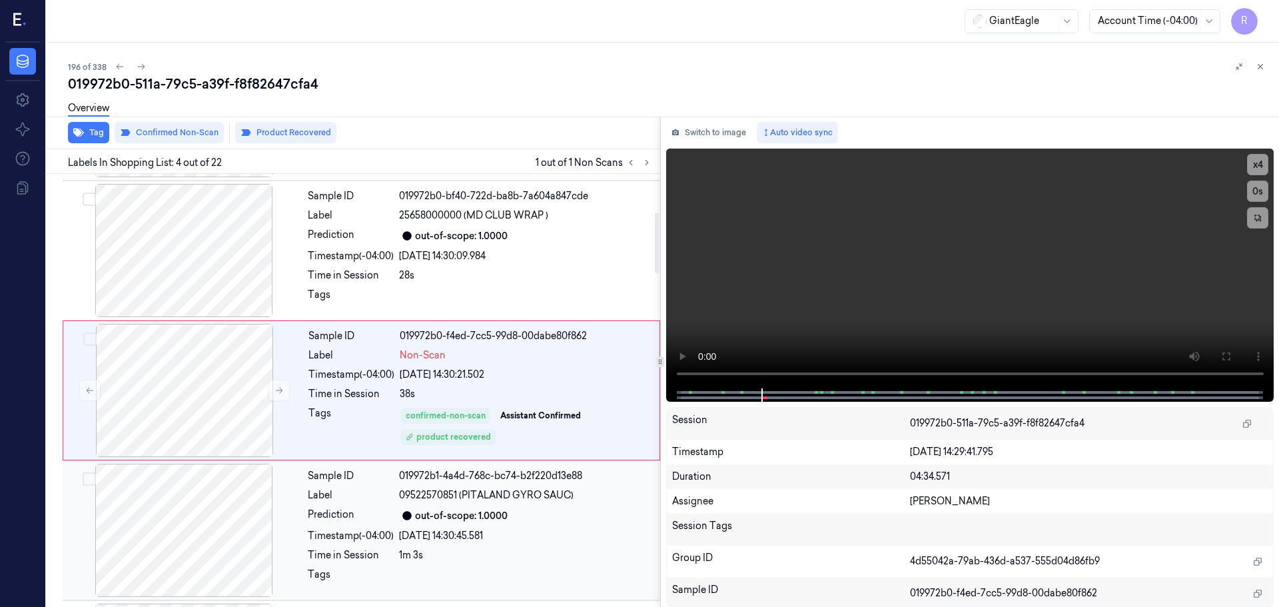
click at [325, 562] on div "Sample ID 019972b1-4a4d-768c-bc74-b2f220d13e88 Label 09522570851 (PITALAND GYRO…" at bounding box center [479, 530] width 355 height 133
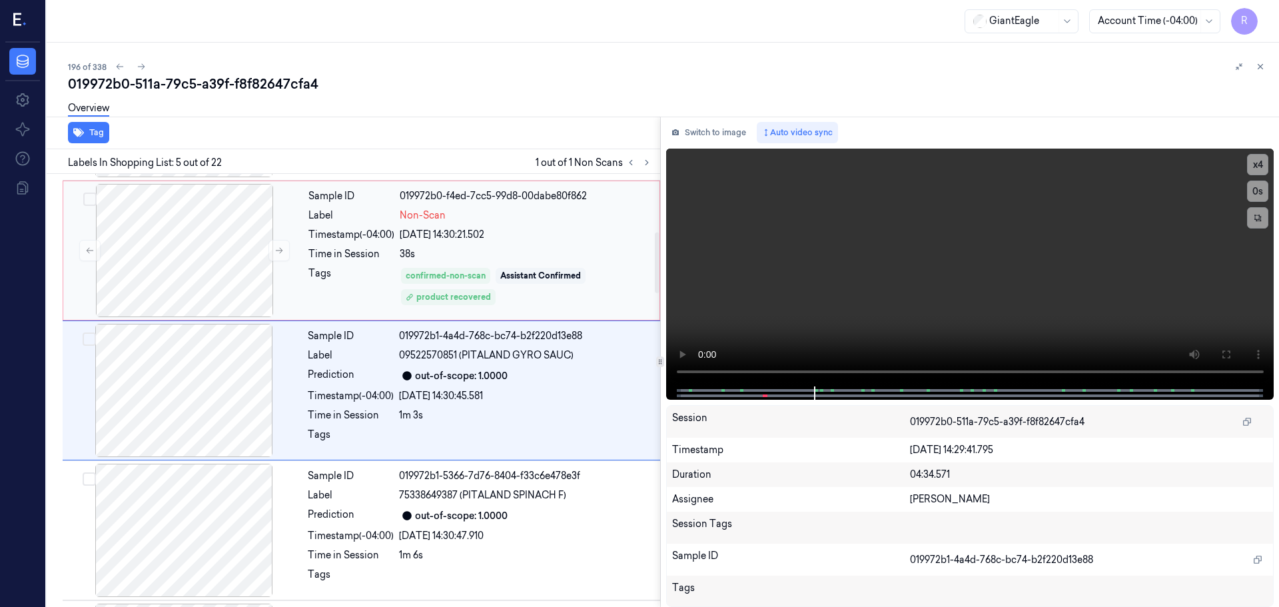
click at [317, 281] on div "Tags" at bounding box center [351, 286] width 86 height 40
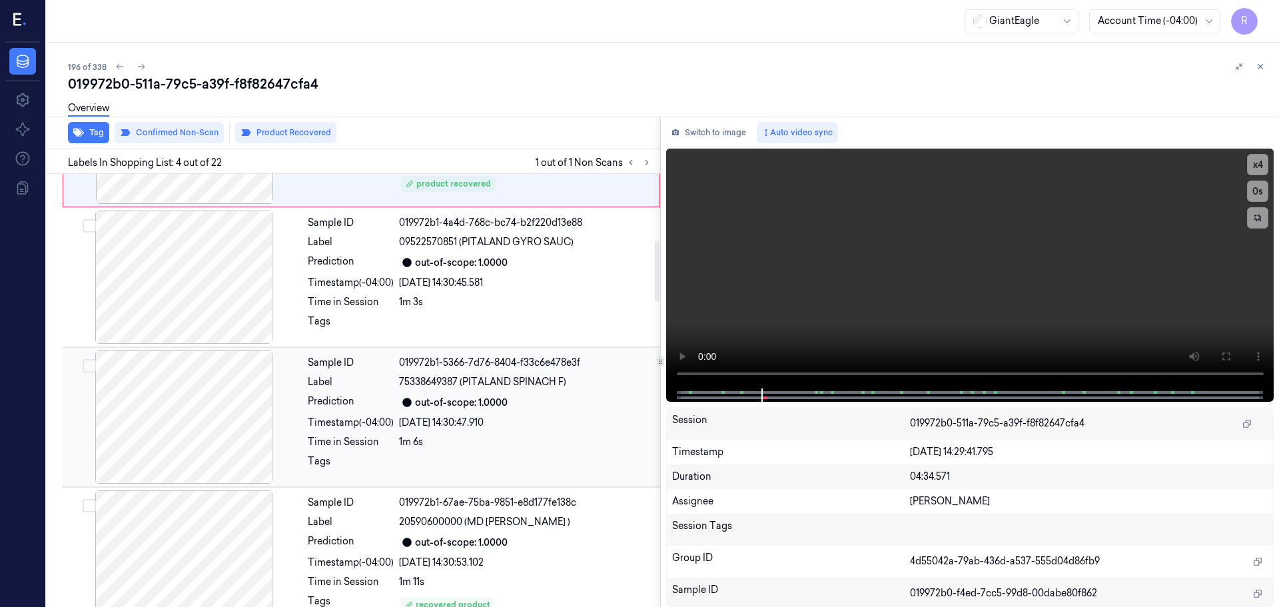
scroll to position [539, 0]
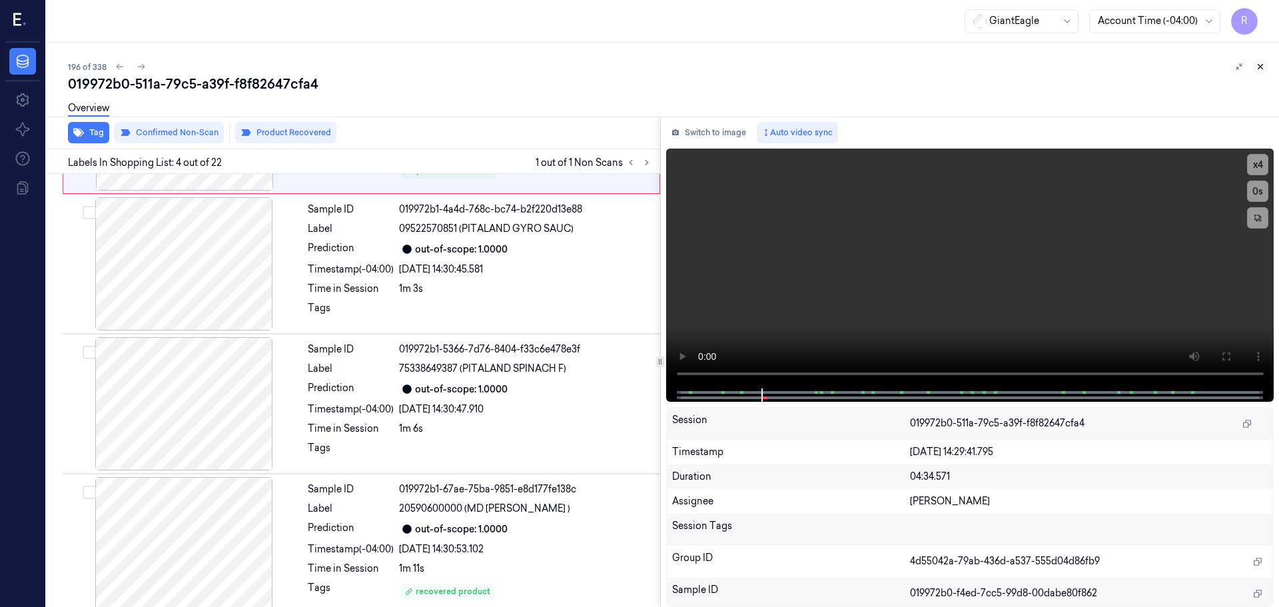
click at [1260, 69] on icon at bounding box center [1260, 66] width 9 height 9
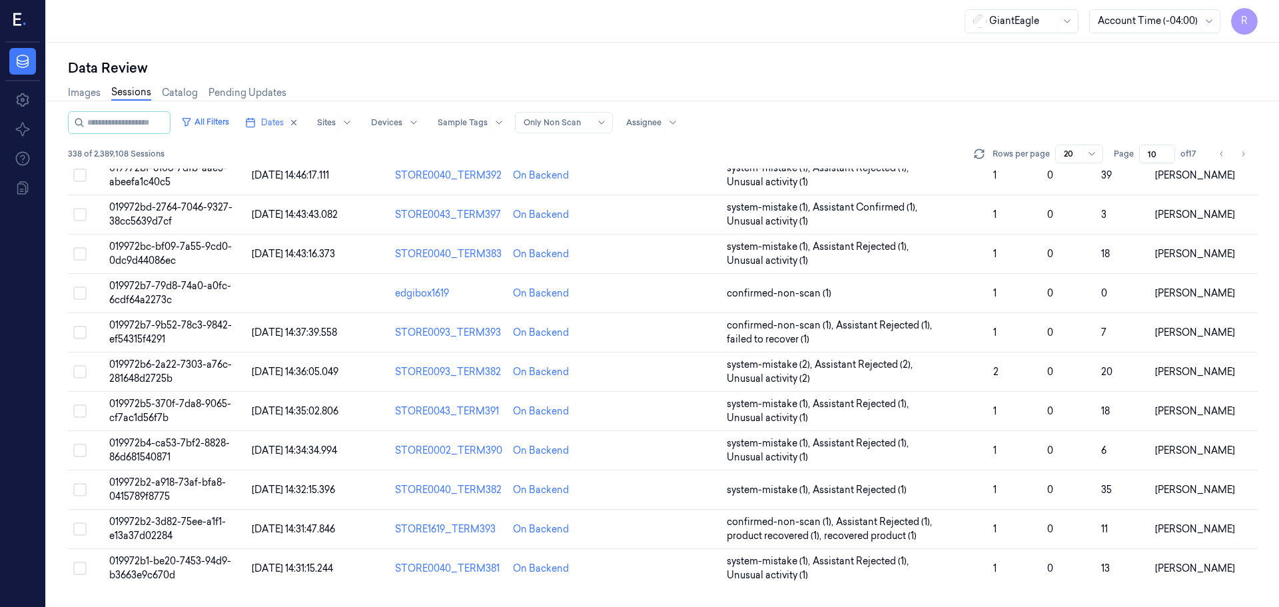
scroll to position [387, 0]
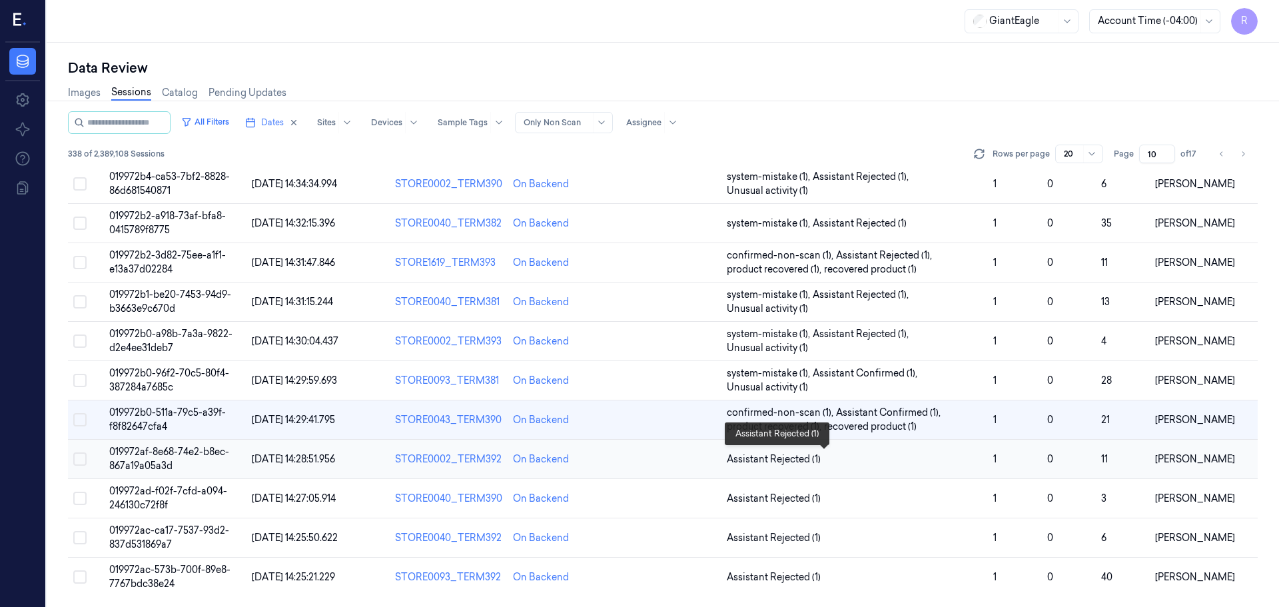
click at [875, 452] on span "Assistant Rejected (1)" at bounding box center [855, 459] width 256 height 14
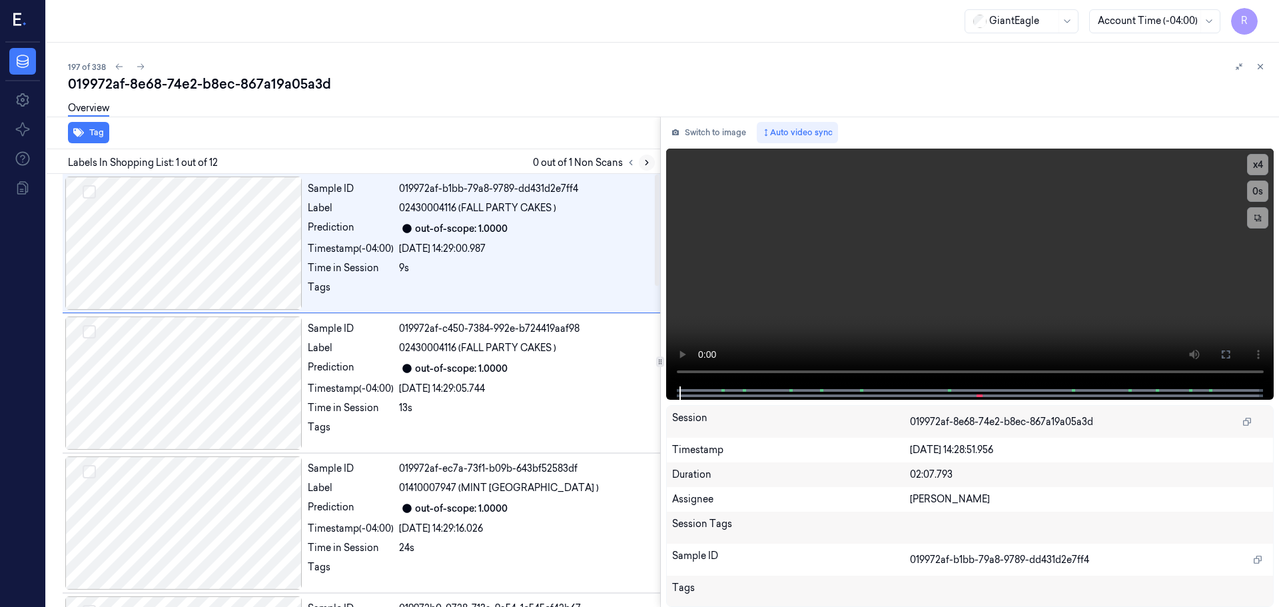
click at [642, 163] on button at bounding box center [647, 163] width 16 height 16
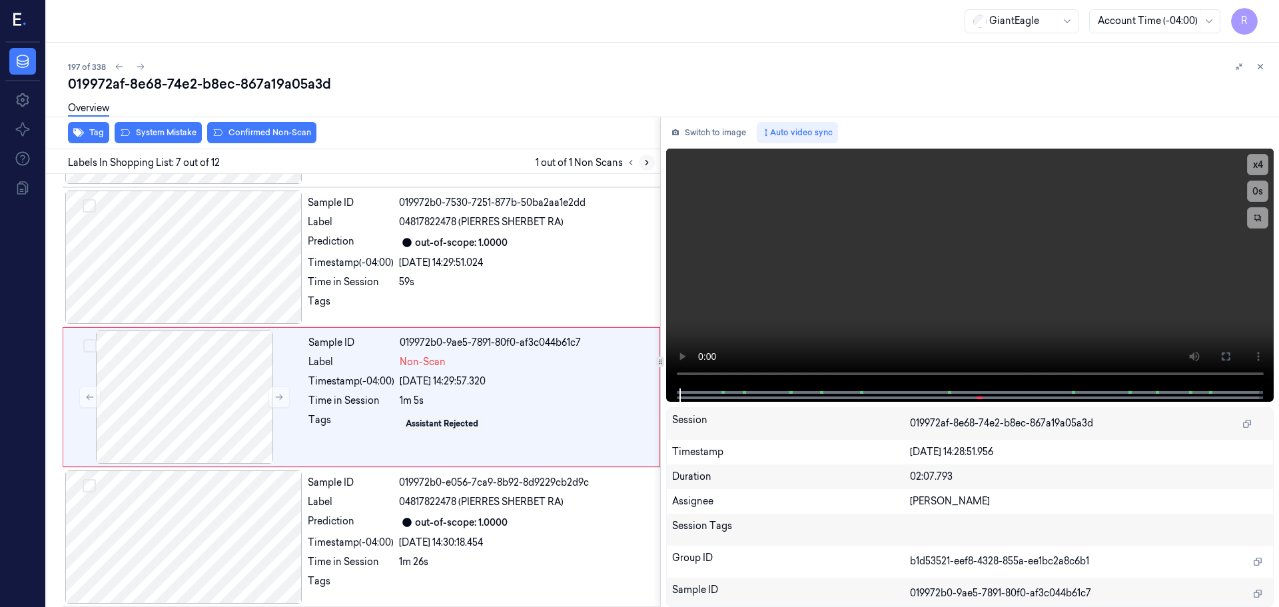
scroll to position [692, 0]
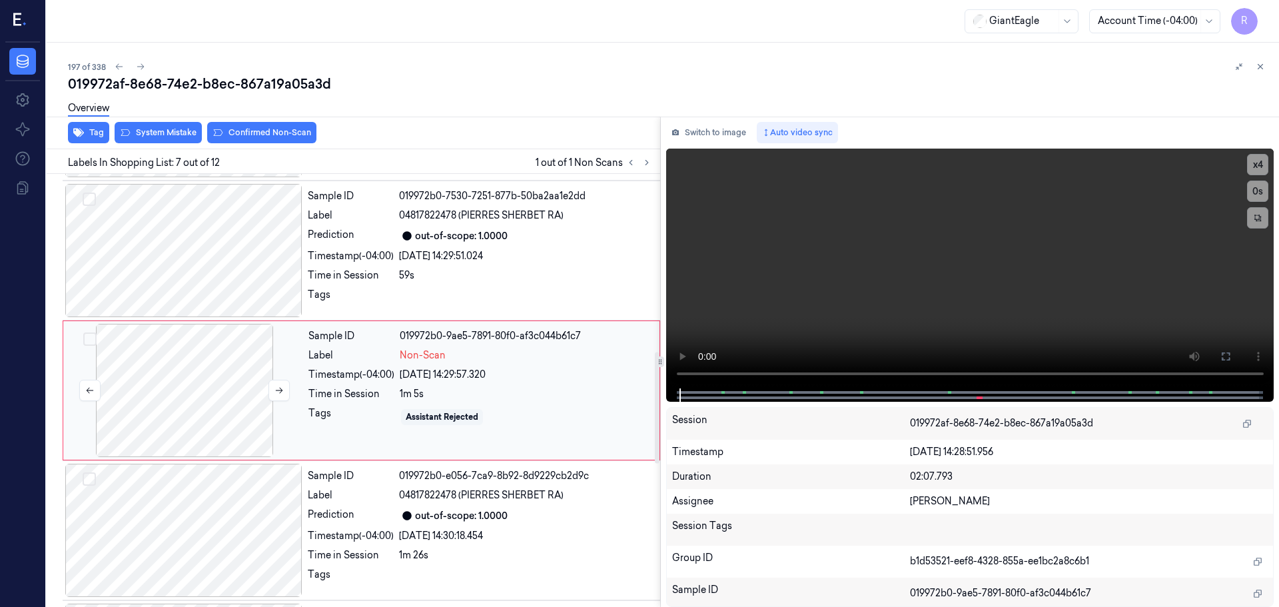
click at [282, 376] on div at bounding box center [184, 390] width 237 height 133
click at [276, 387] on icon at bounding box center [278, 390] width 9 height 9
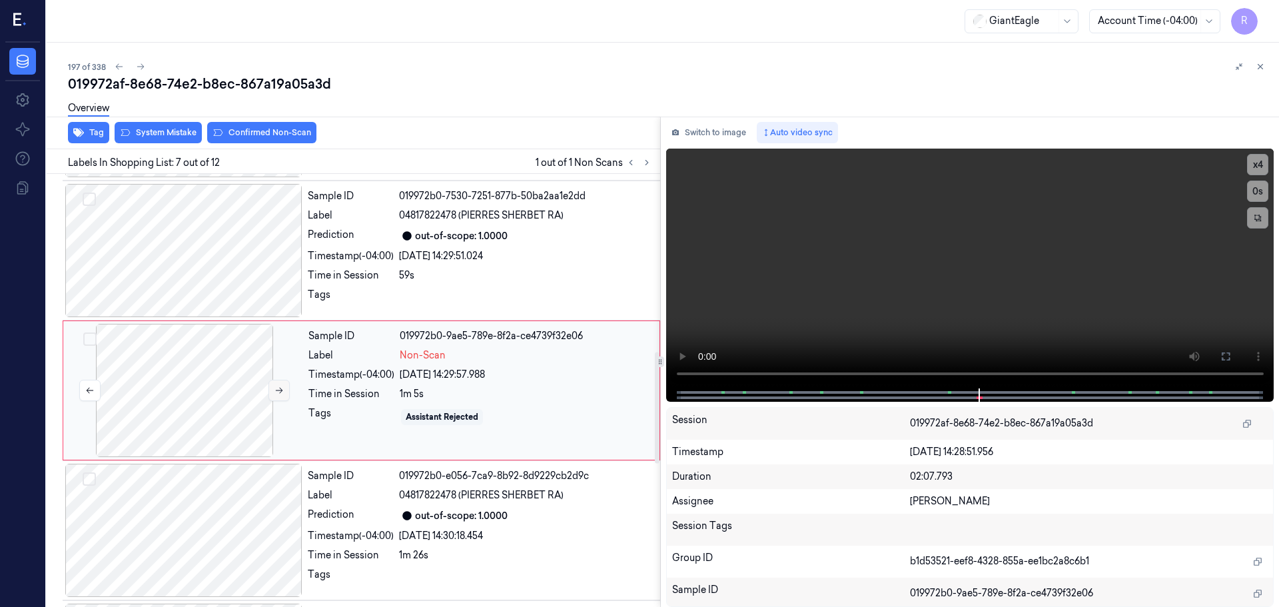
click at [276, 387] on icon at bounding box center [278, 390] width 9 height 9
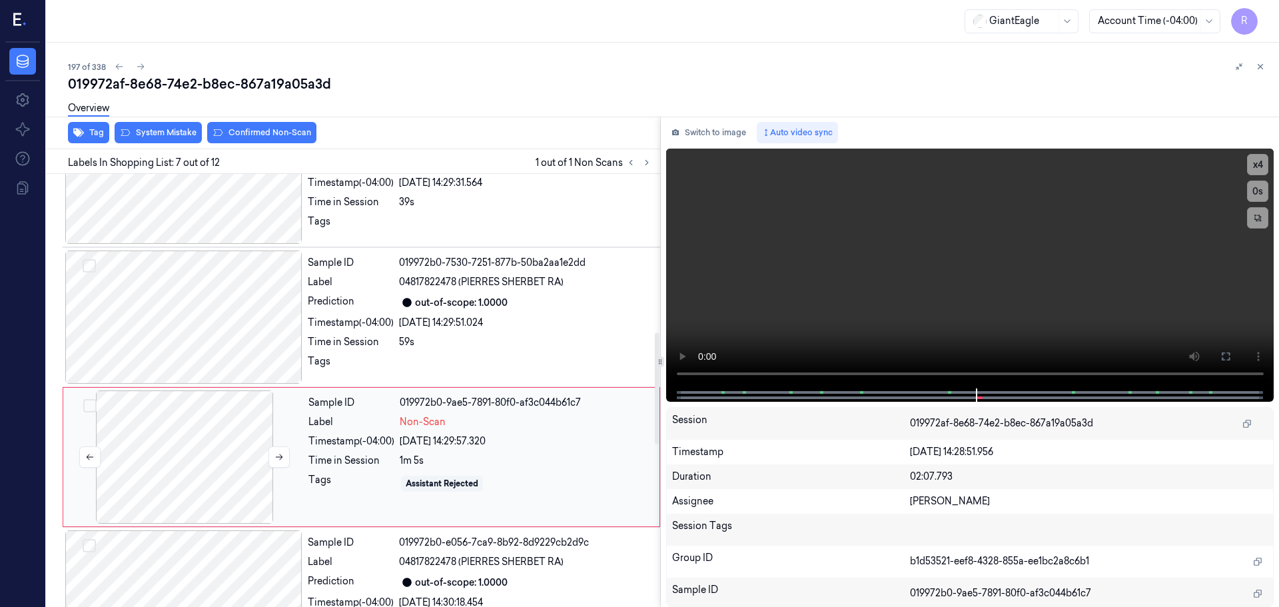
scroll to position [559, 0]
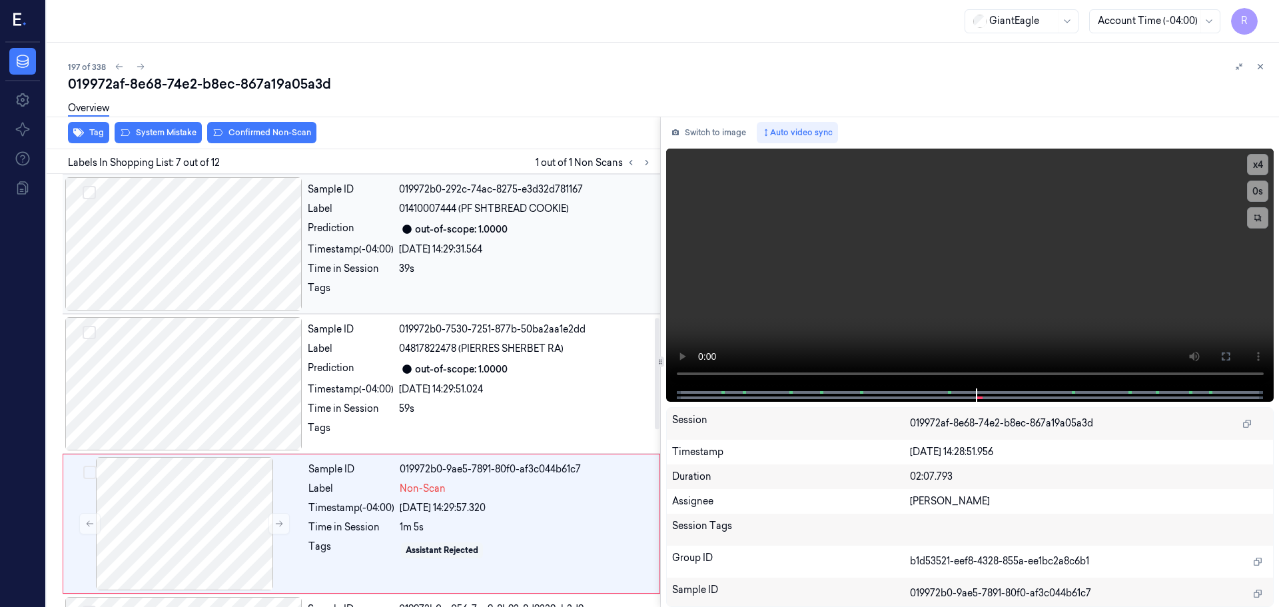
click at [237, 237] on div at bounding box center [183, 243] width 237 height 133
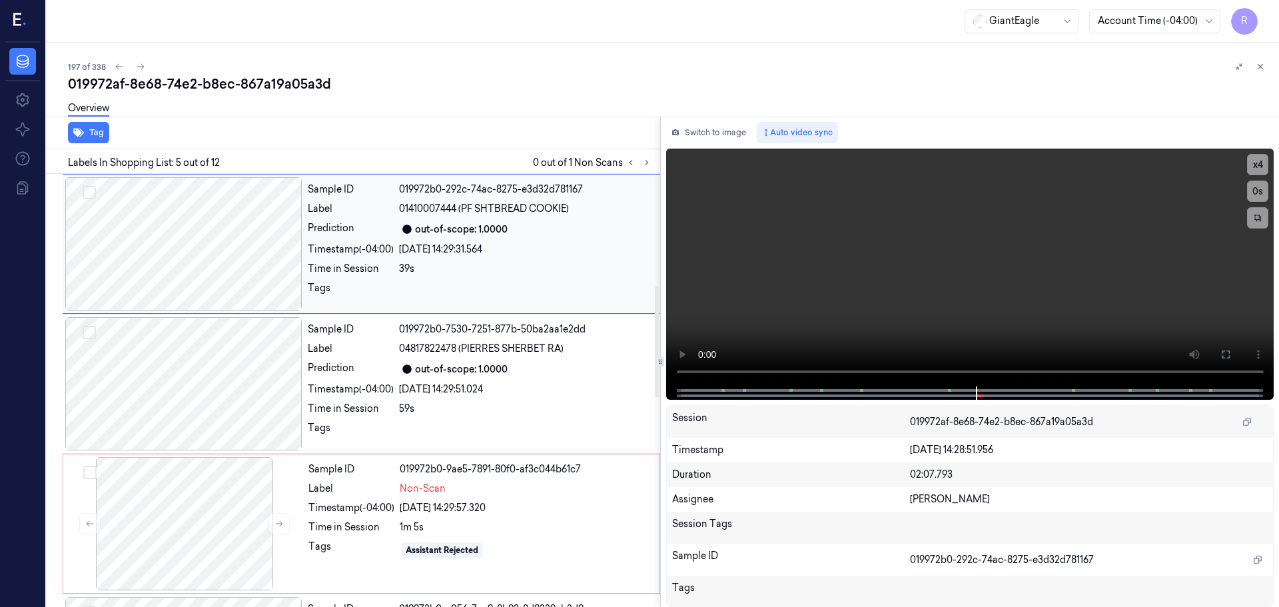
scroll to position [412, 0]
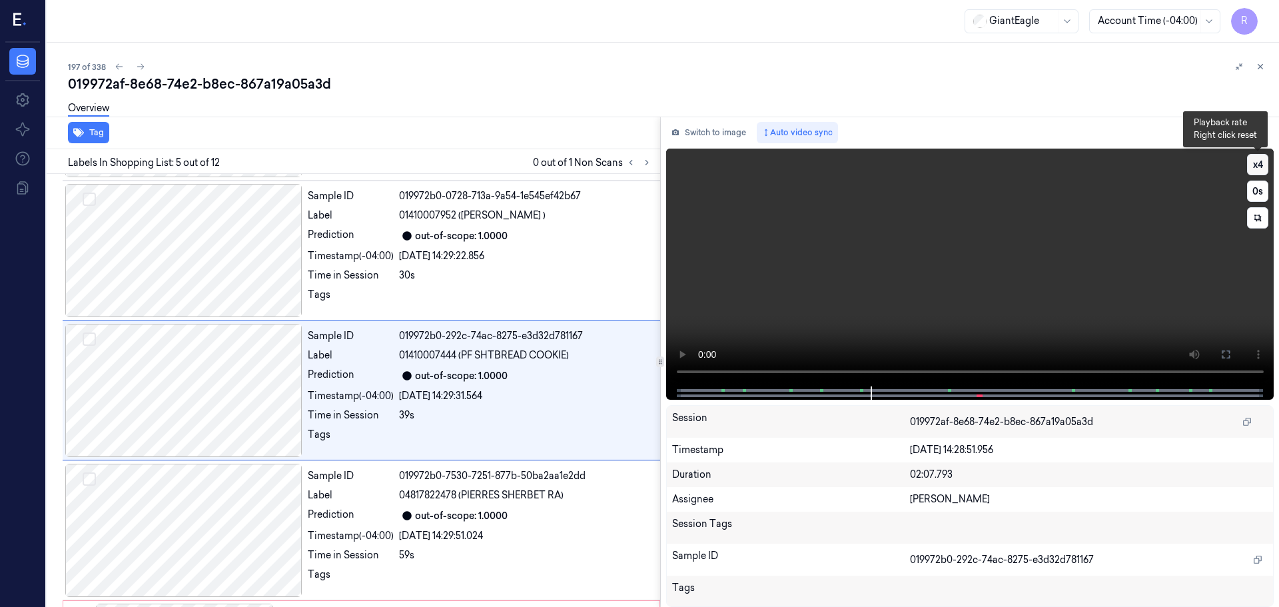
click at [1250, 167] on button "x 4" at bounding box center [1257, 164] width 21 height 21
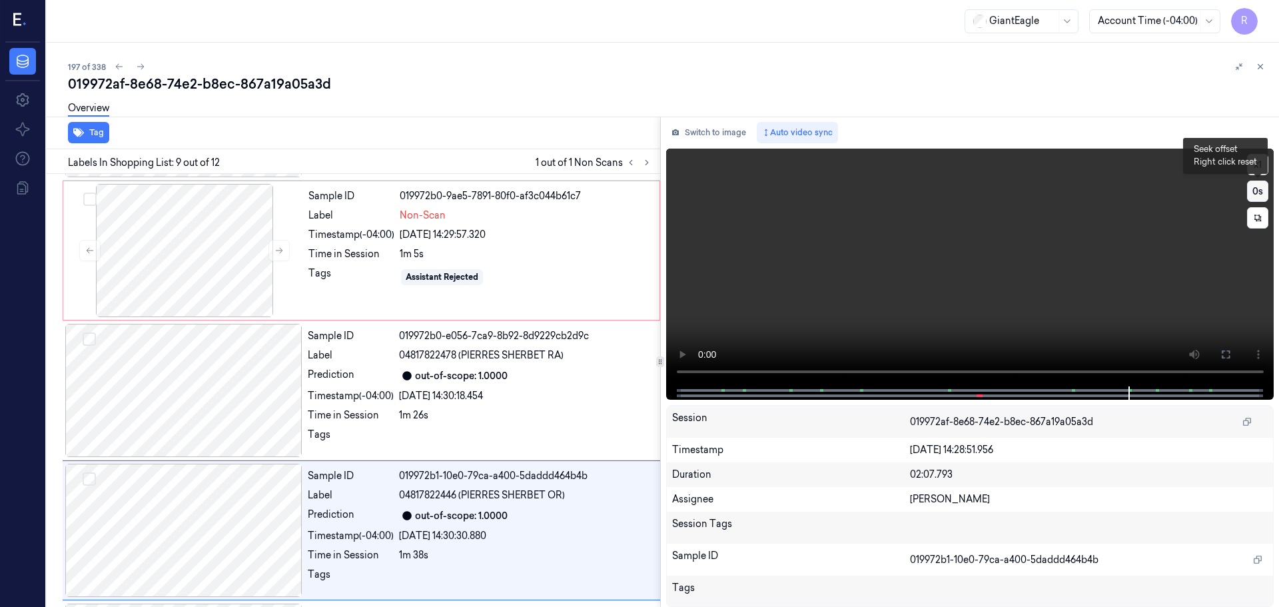
scroll to position [972, 0]
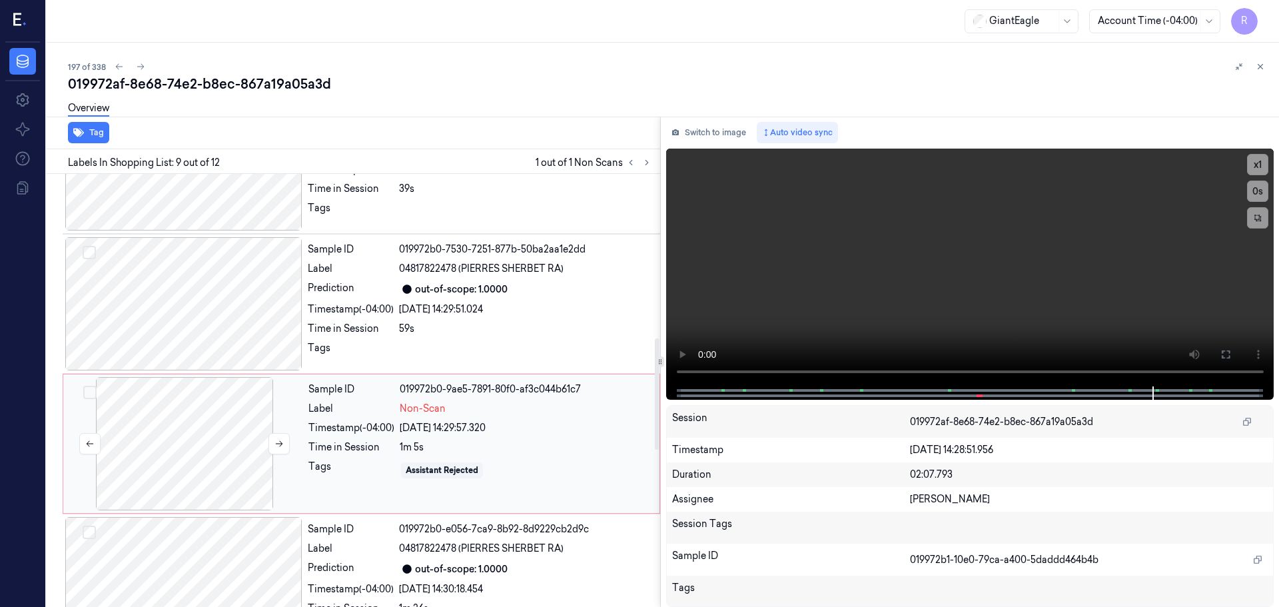
click at [212, 418] on div at bounding box center [184, 443] width 237 height 133
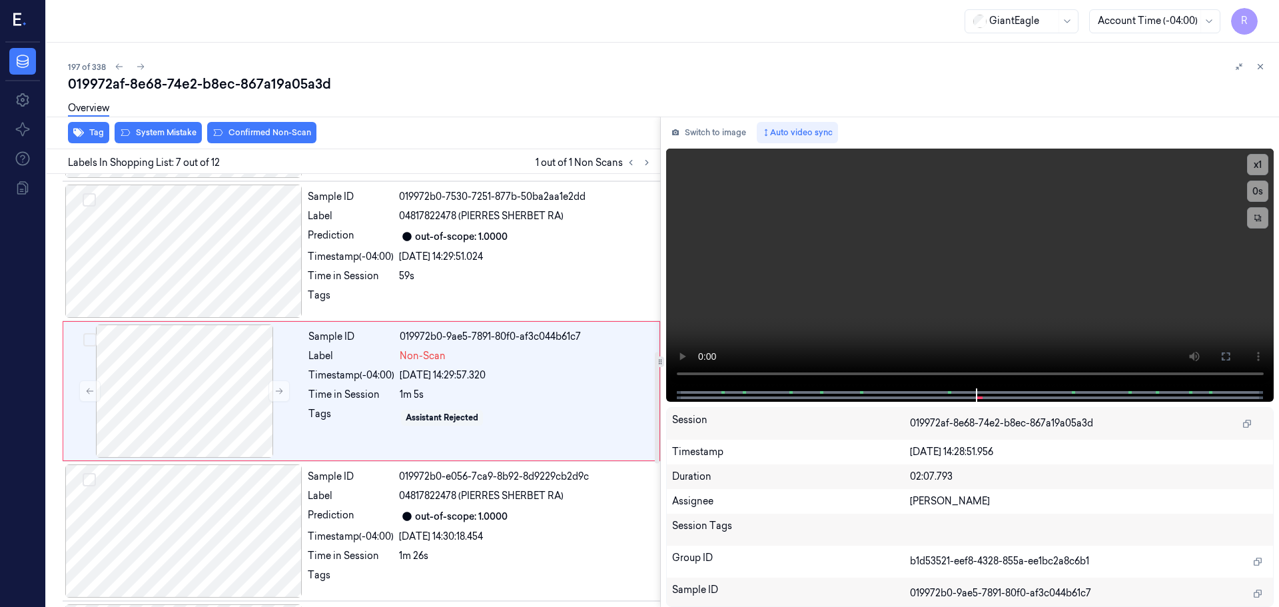
scroll to position [692, 0]
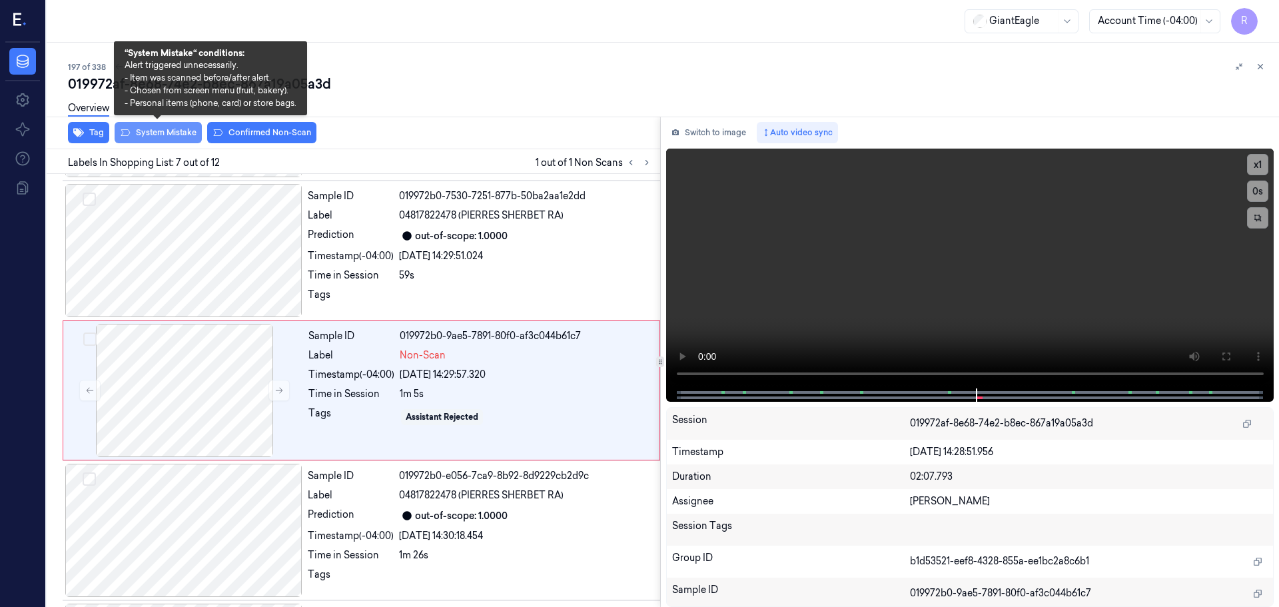
click at [173, 136] on button "System Mistake" at bounding box center [158, 132] width 87 height 21
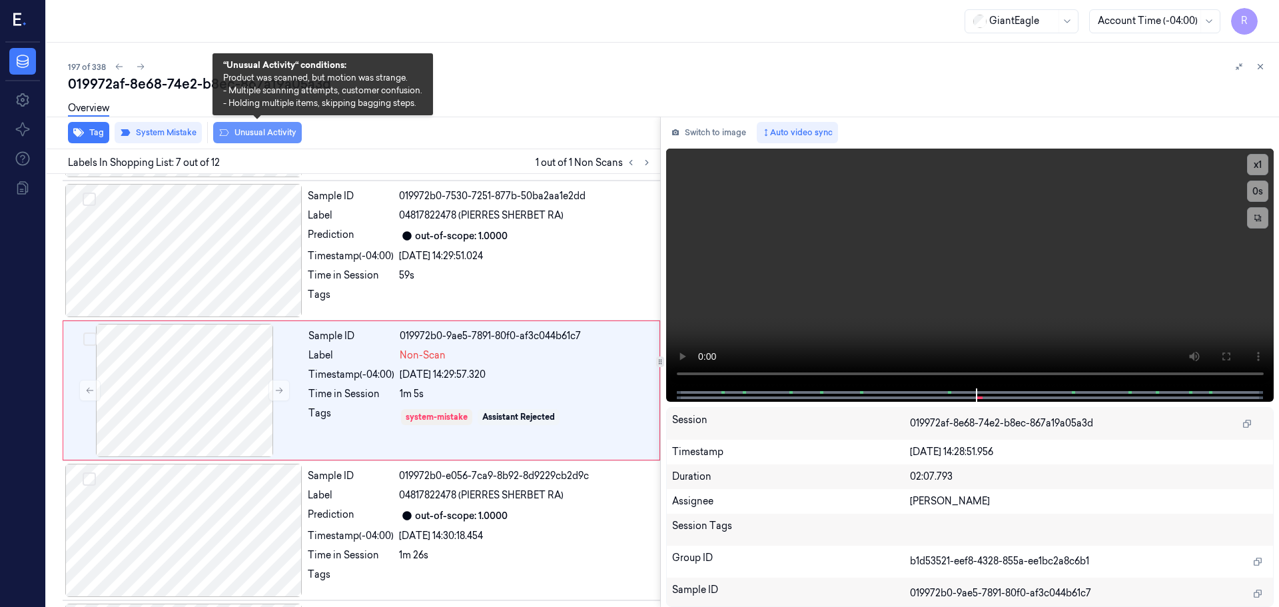
click at [270, 133] on button "Unusual Activity" at bounding box center [257, 132] width 89 height 21
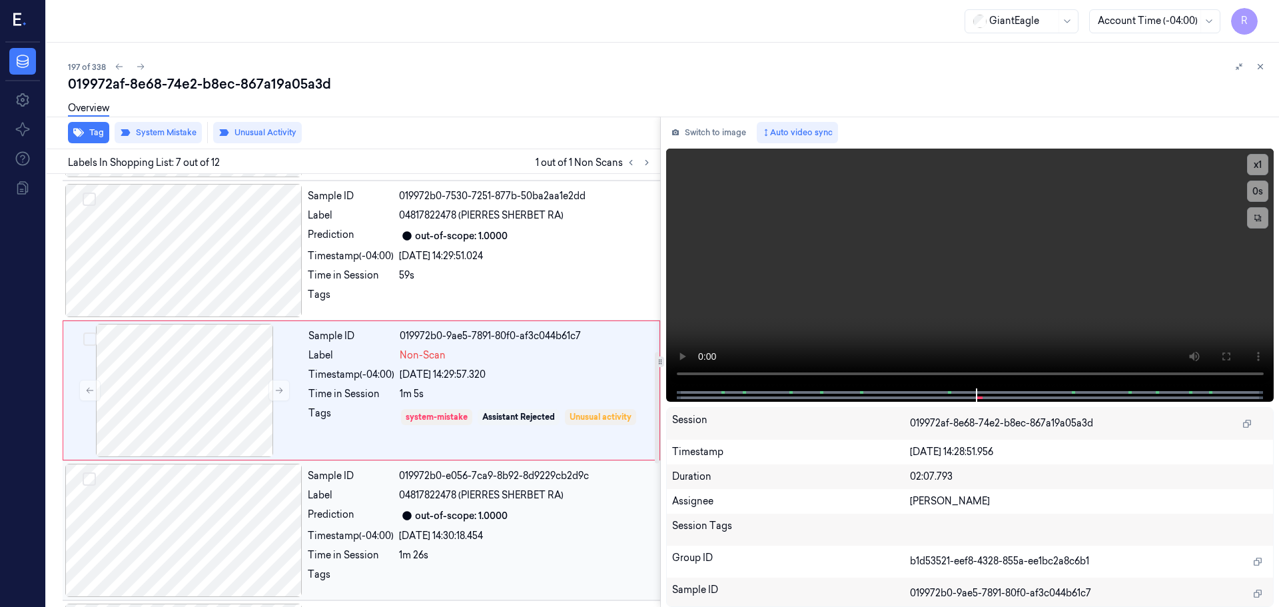
click at [442, 532] on div "22/09/2025 14:30:18.454" at bounding box center [525, 536] width 253 height 14
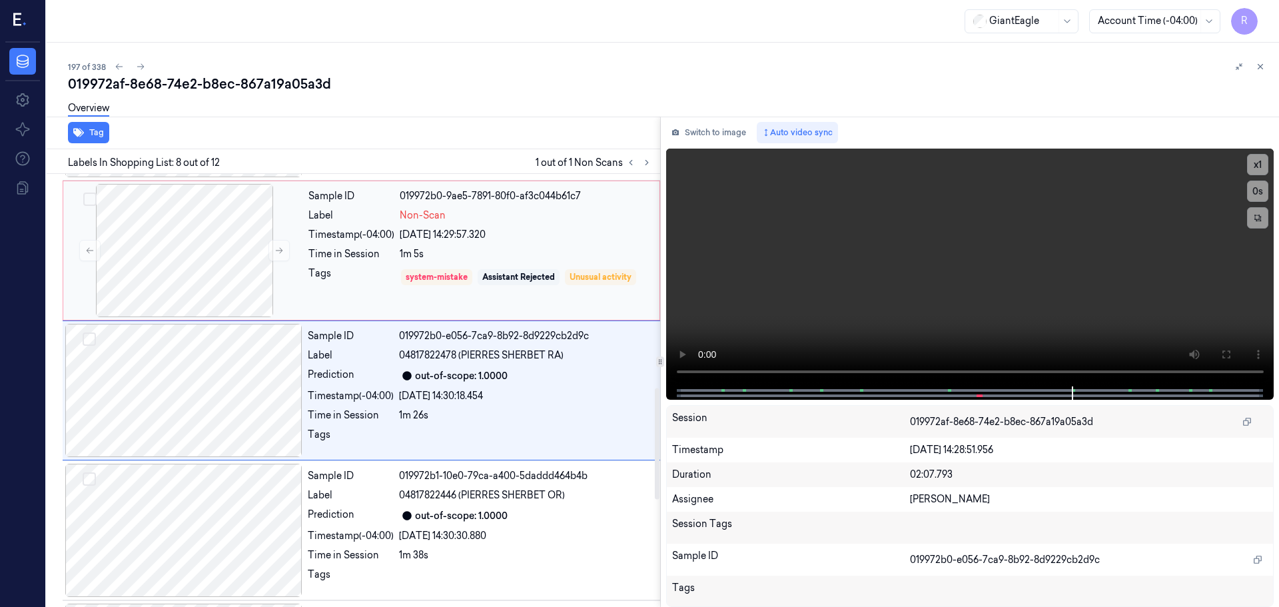
click at [375, 274] on div "Tags" at bounding box center [351, 276] width 86 height 21
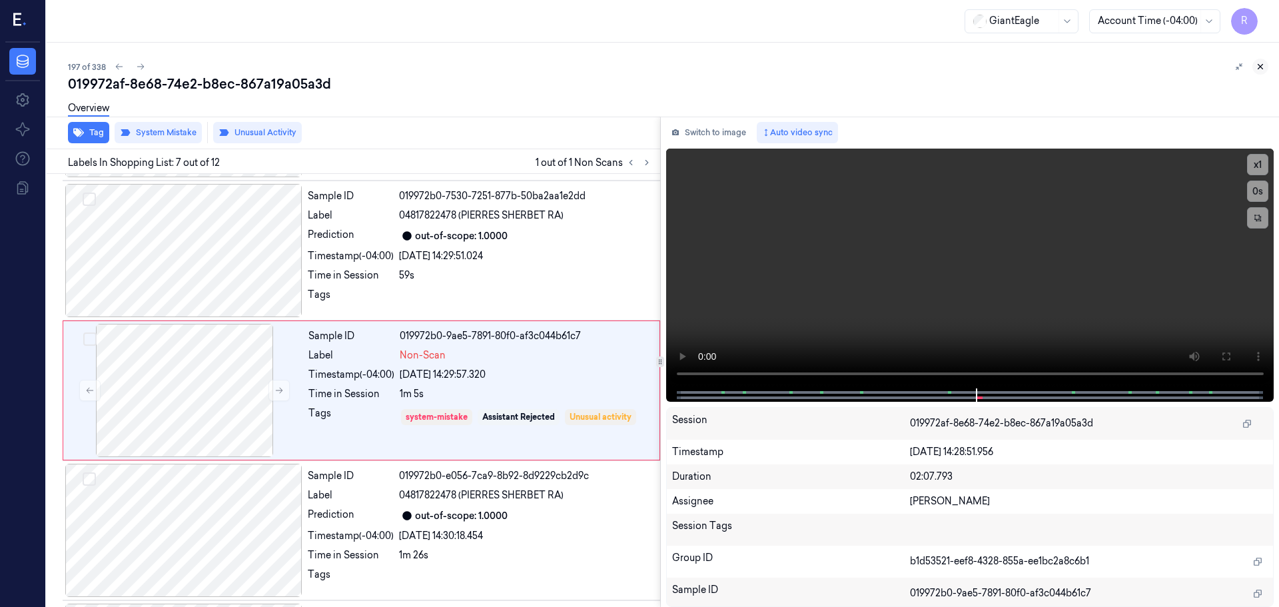
click at [1260, 62] on icon at bounding box center [1260, 66] width 9 height 9
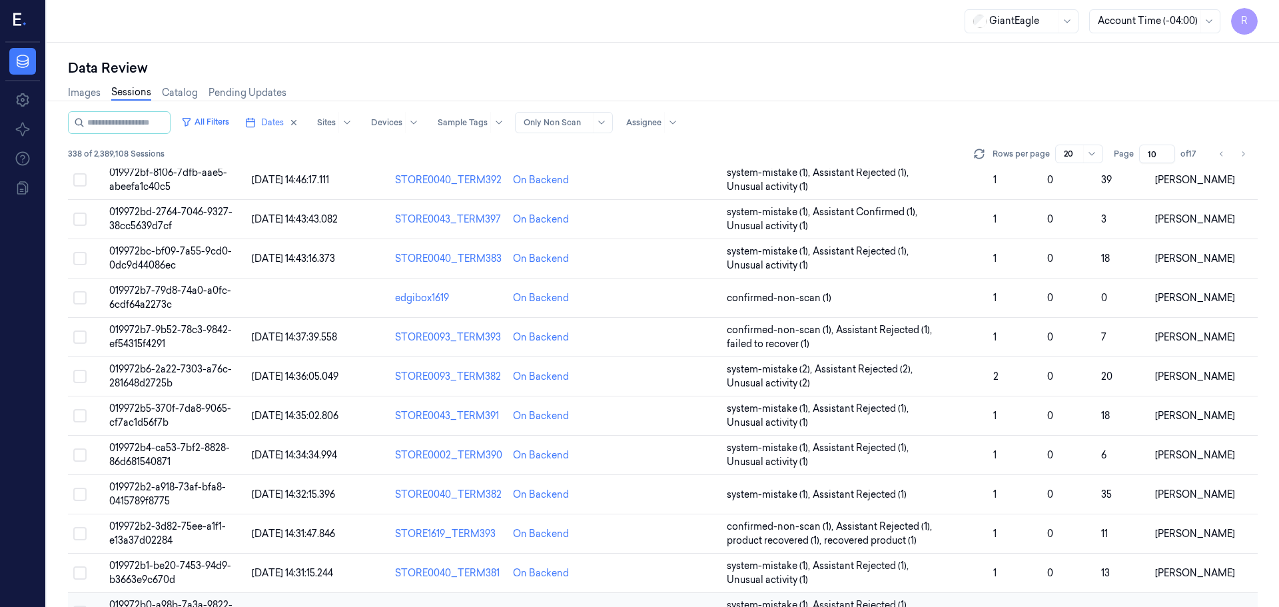
scroll to position [387, 0]
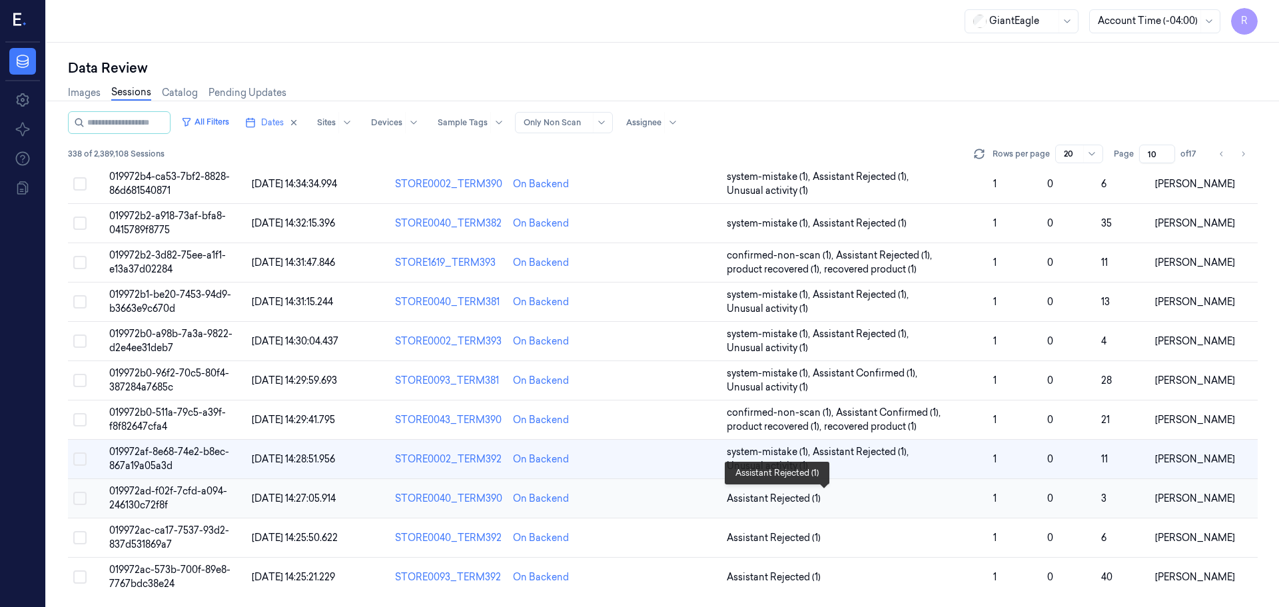
click at [855, 496] on span "Assistant Rejected (1)" at bounding box center [855, 499] width 256 height 14
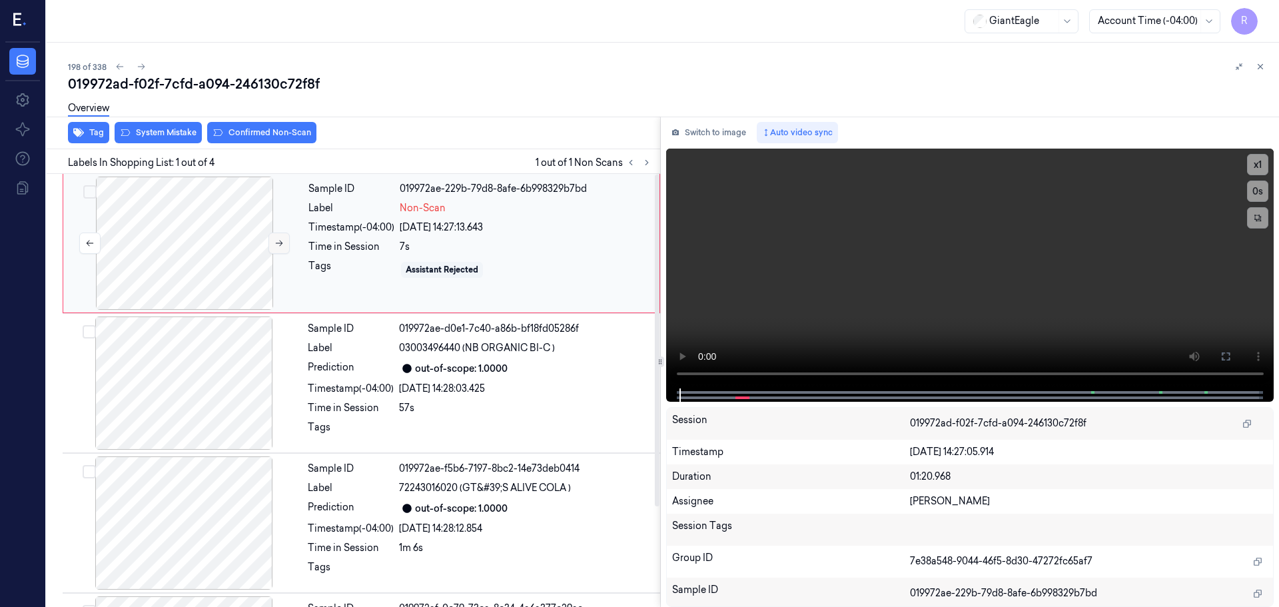
click at [274, 246] on button at bounding box center [278, 243] width 21 height 21
click at [1218, 359] on button at bounding box center [1225, 356] width 21 height 21
click at [1260, 163] on button "x 1" at bounding box center [1257, 164] width 21 height 21
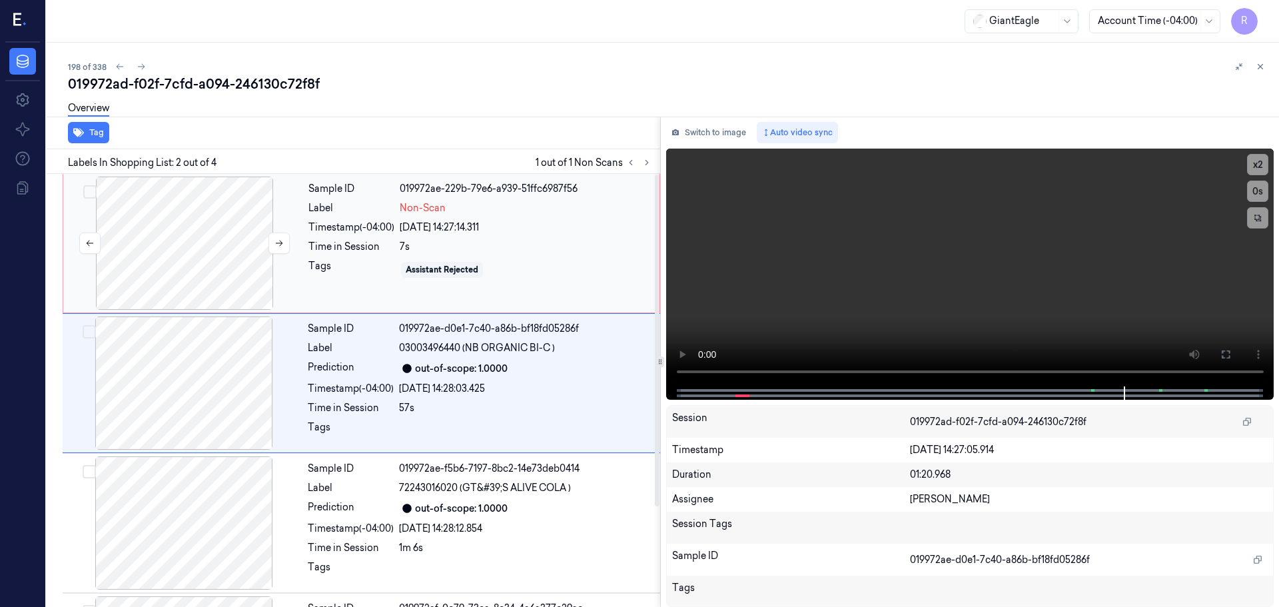
click at [167, 262] on div at bounding box center [184, 243] width 237 height 133
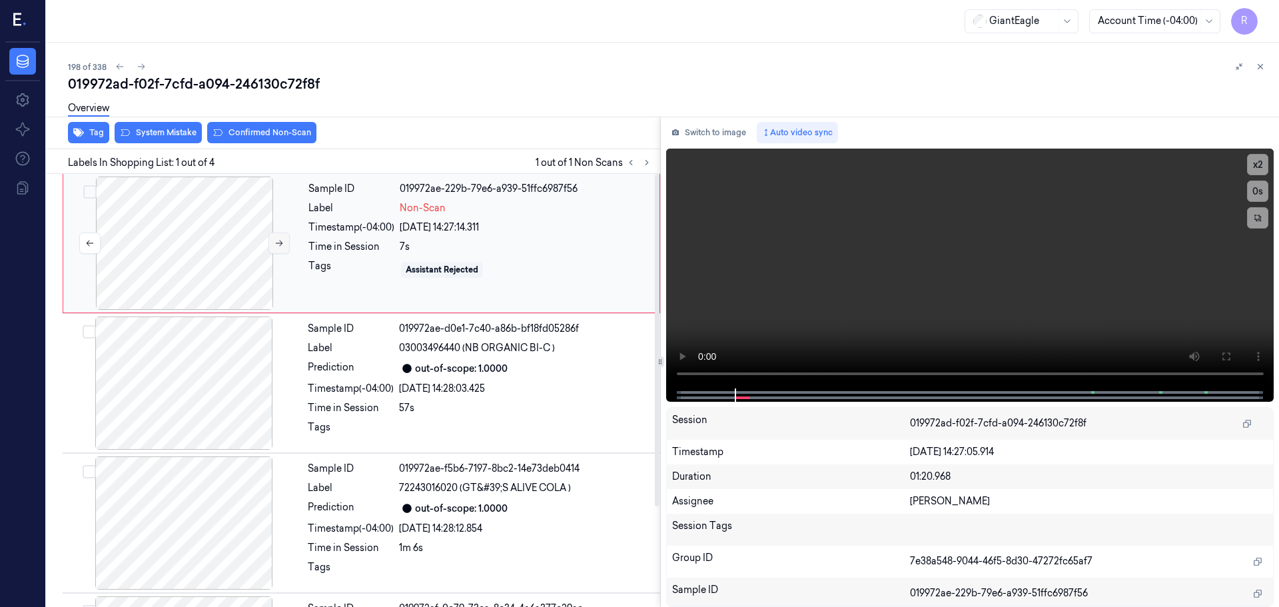
click at [284, 242] on button at bounding box center [278, 243] width 21 height 21
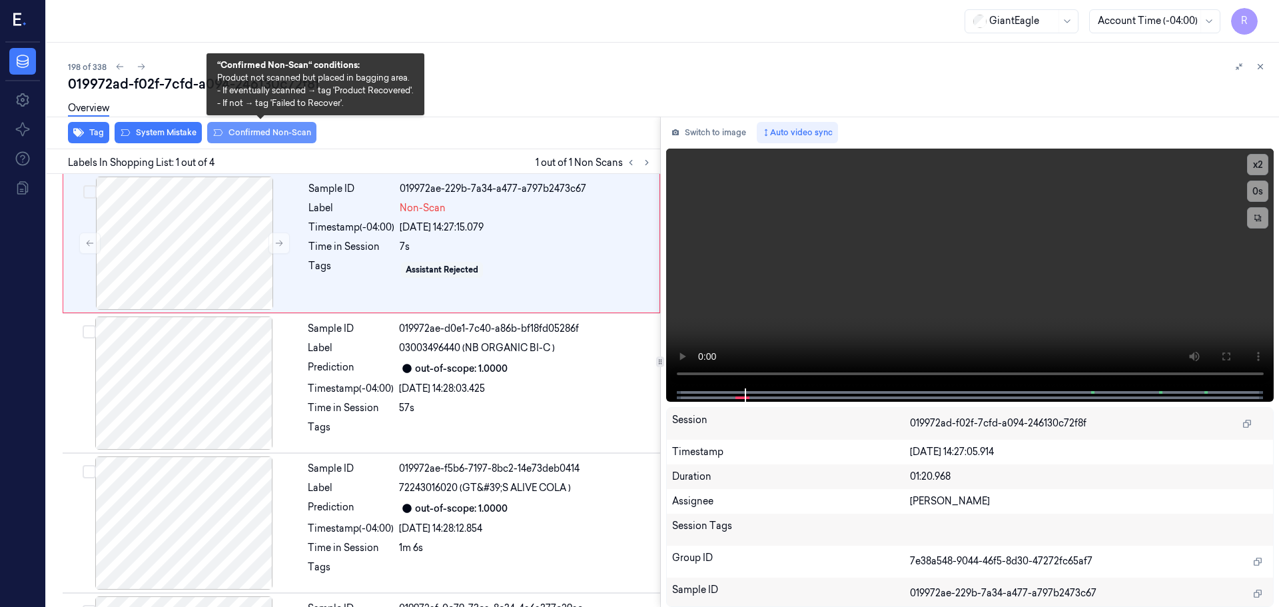
click at [246, 135] on button "Confirmed Non-Scan" at bounding box center [261, 132] width 109 height 21
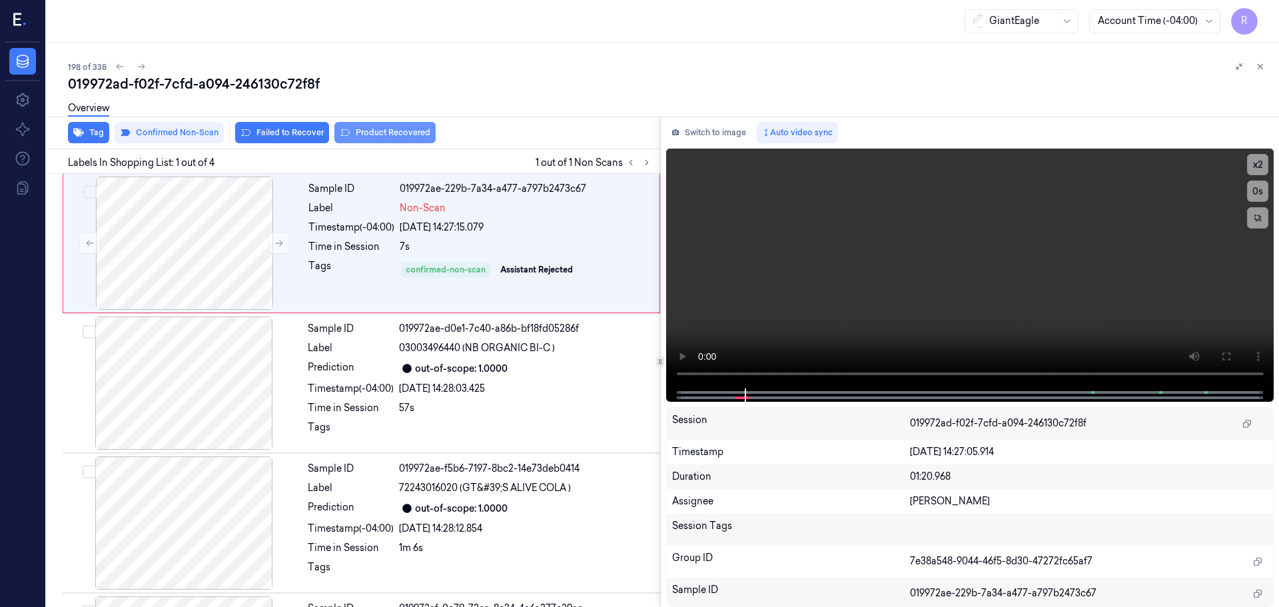
click at [389, 129] on button "Product Recovered" at bounding box center [384, 132] width 101 height 21
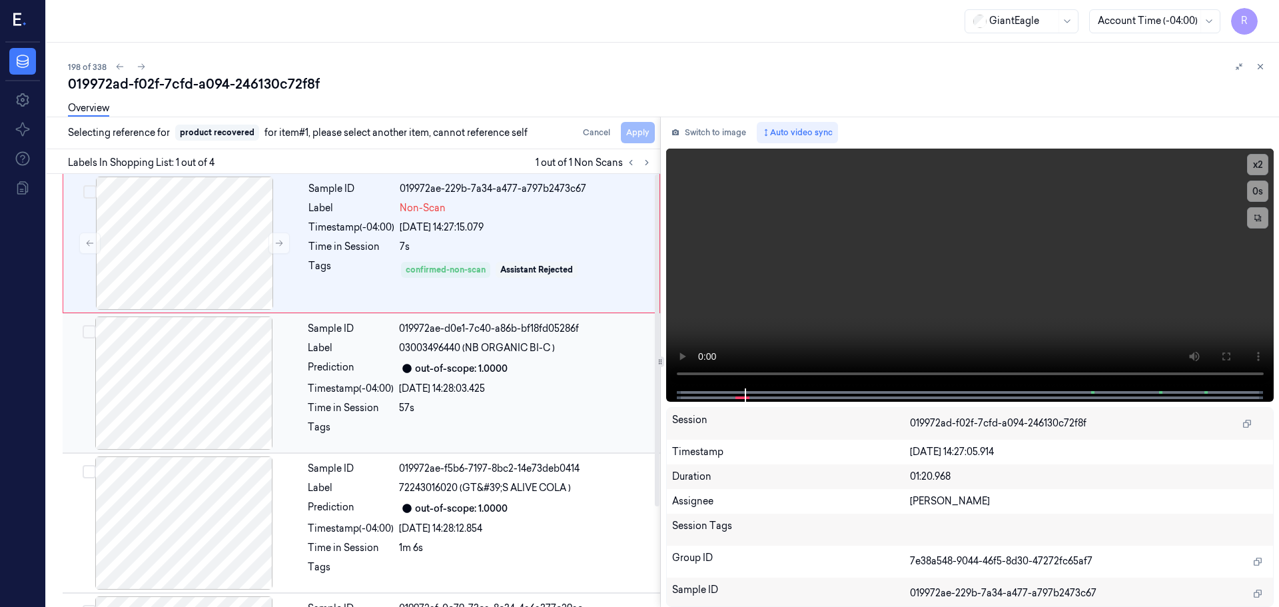
click at [403, 431] on div at bounding box center [525, 430] width 253 height 21
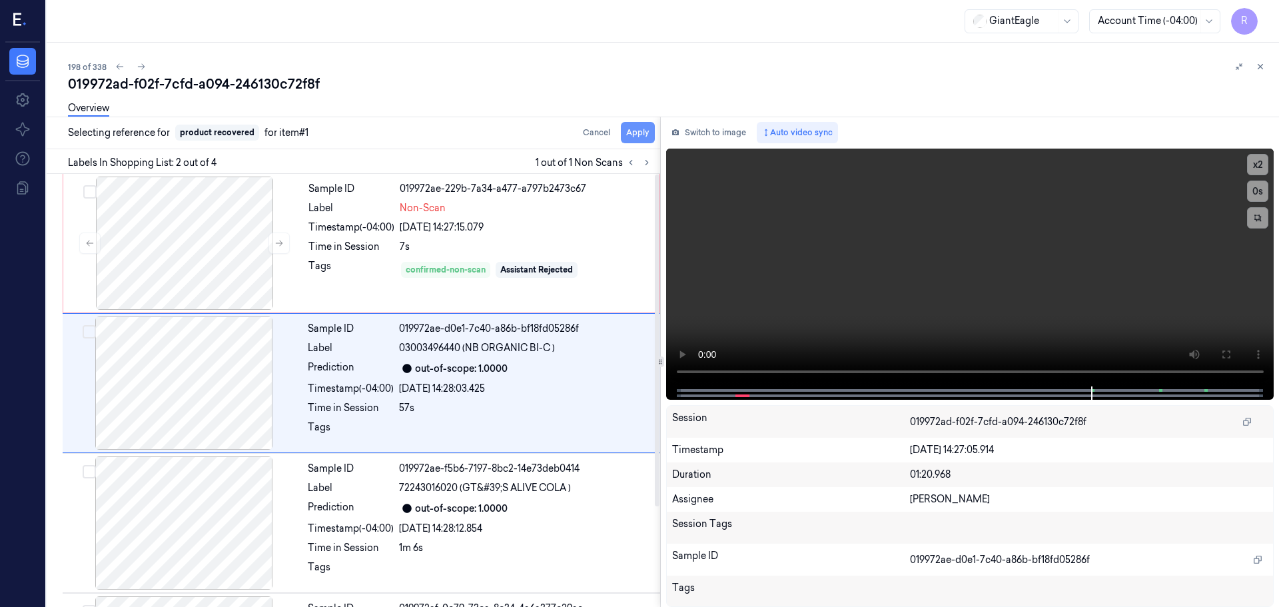
click at [639, 139] on button "Apply" at bounding box center [638, 132] width 34 height 21
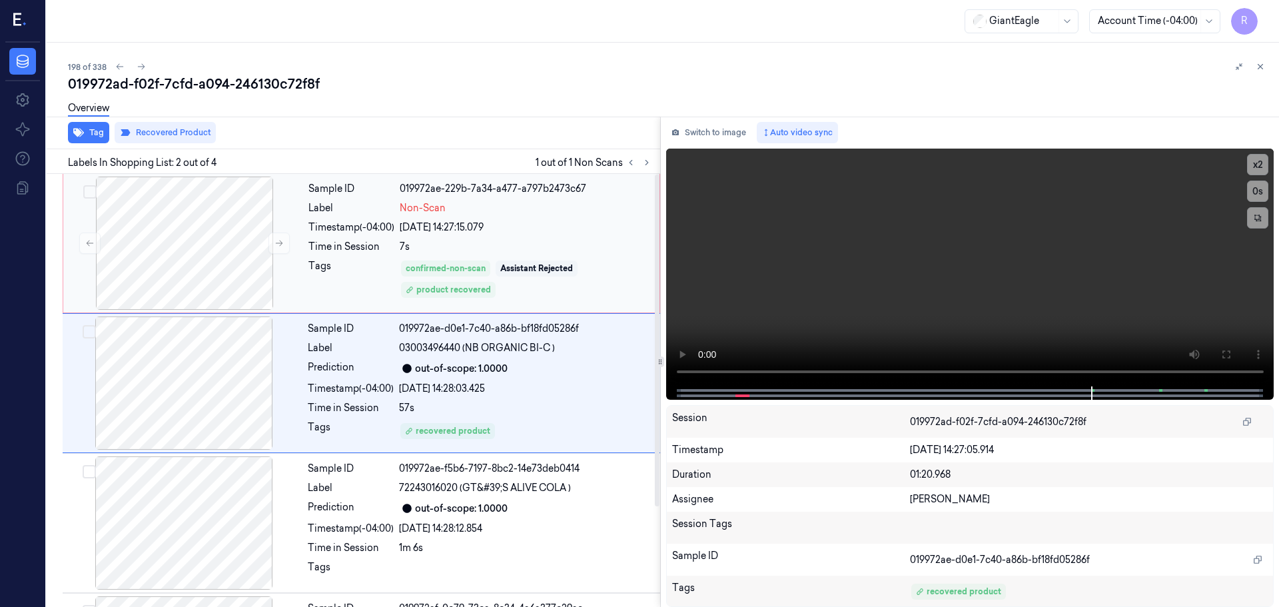
click at [553, 226] on div "22/09/2025 14:27:15.079" at bounding box center [526, 228] width 252 height 14
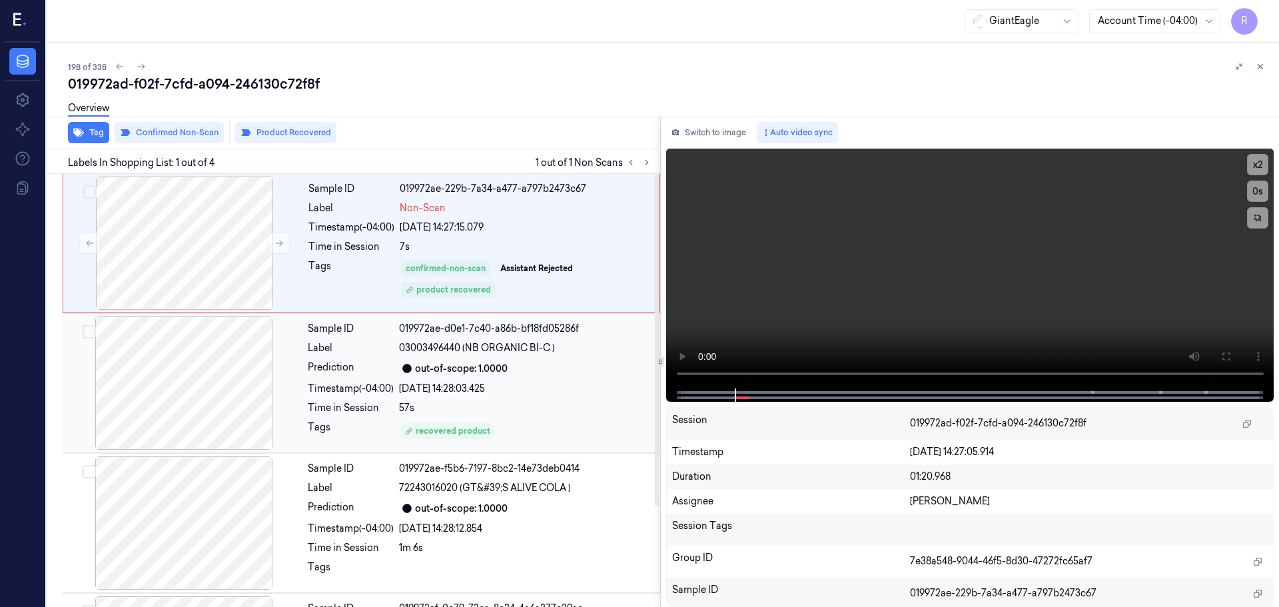
click at [443, 351] on span "03003496440 (NB ORGANIC BI-C )" at bounding box center [477, 348] width 156 height 14
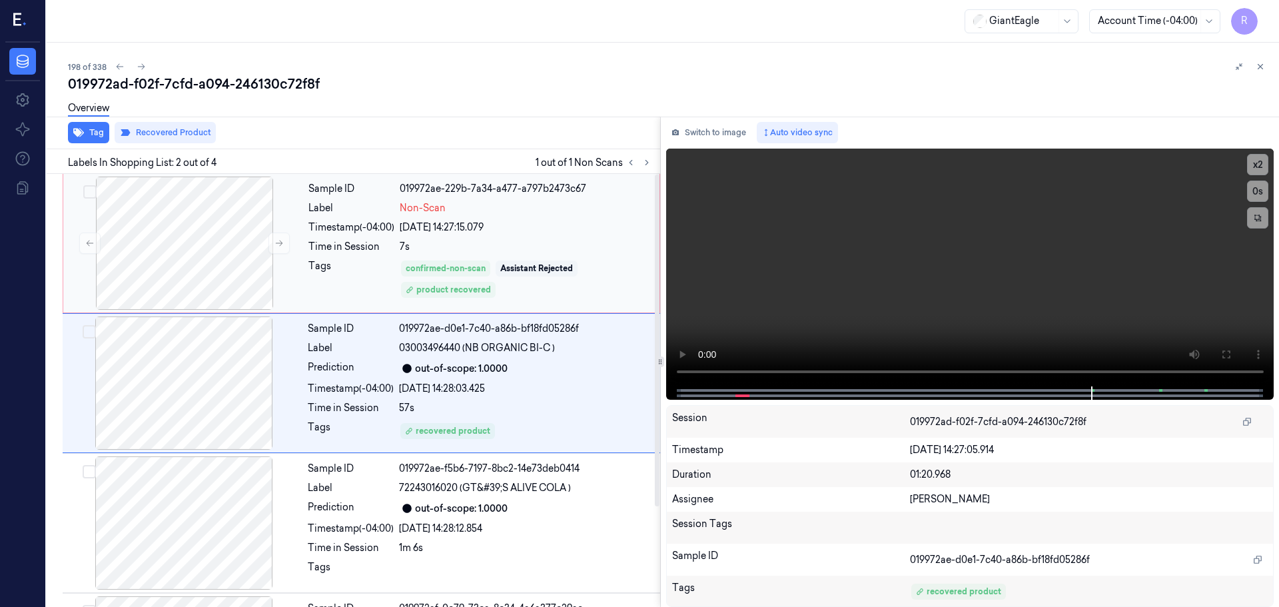
click at [525, 238] on div "Sample ID 019972ae-229b-7a34-a477-a797b2473c67 Label Non-Scan Timestamp (-04:00…" at bounding box center [480, 243] width 354 height 133
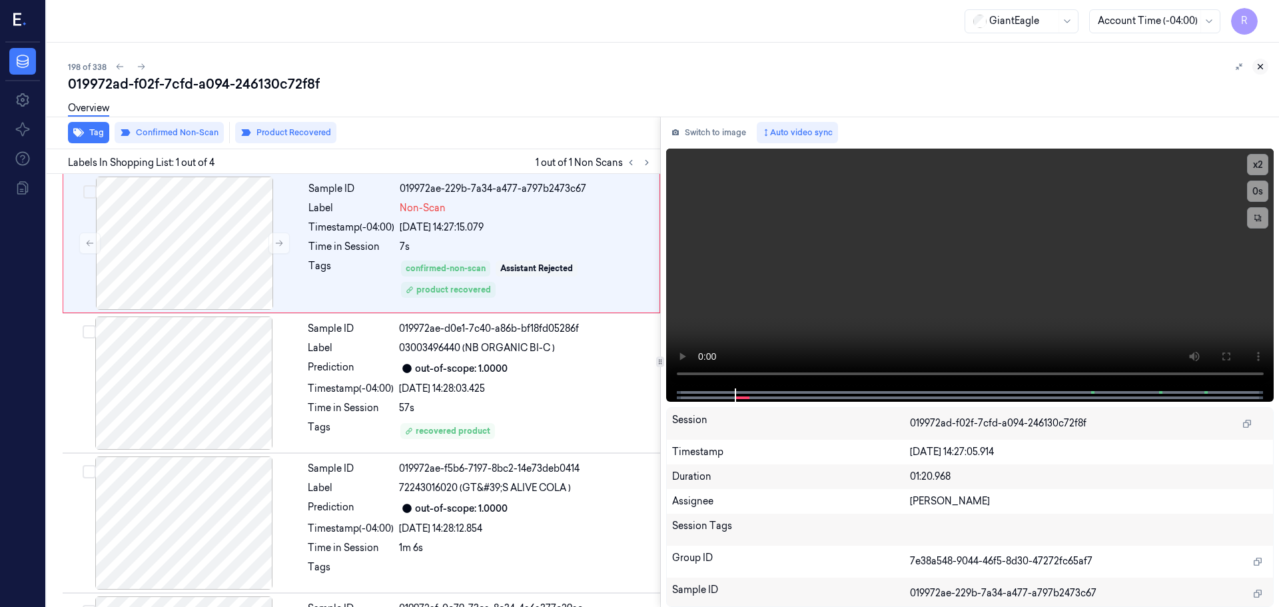
click at [1260, 69] on icon at bounding box center [1260, 66] width 9 height 9
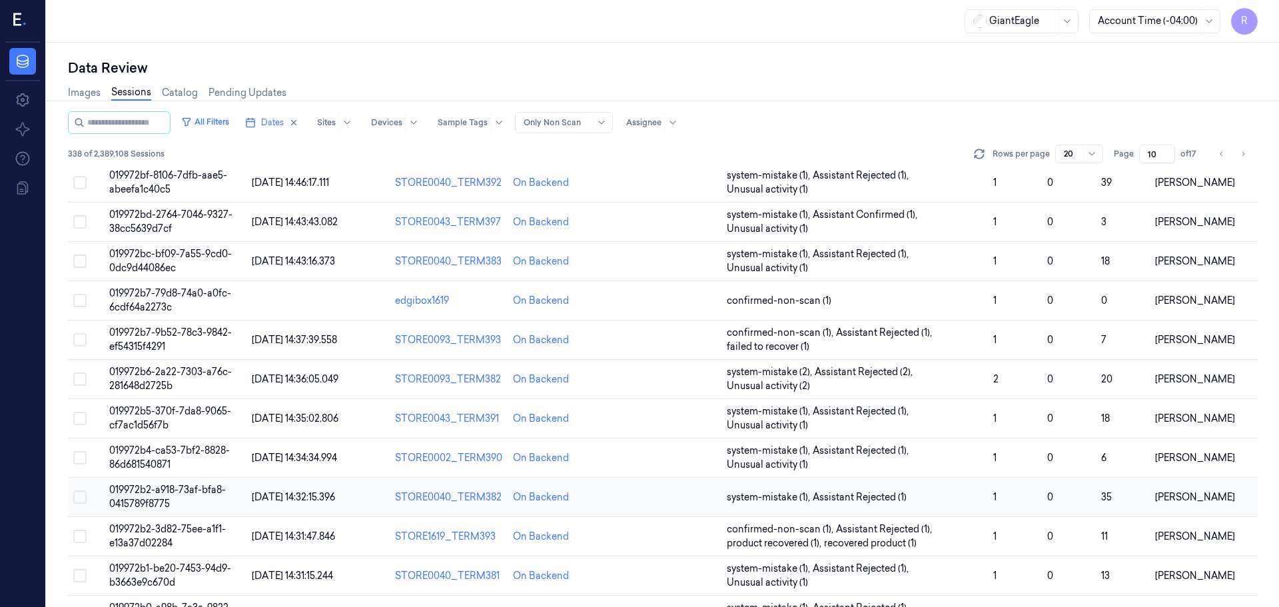
scroll to position [387, 0]
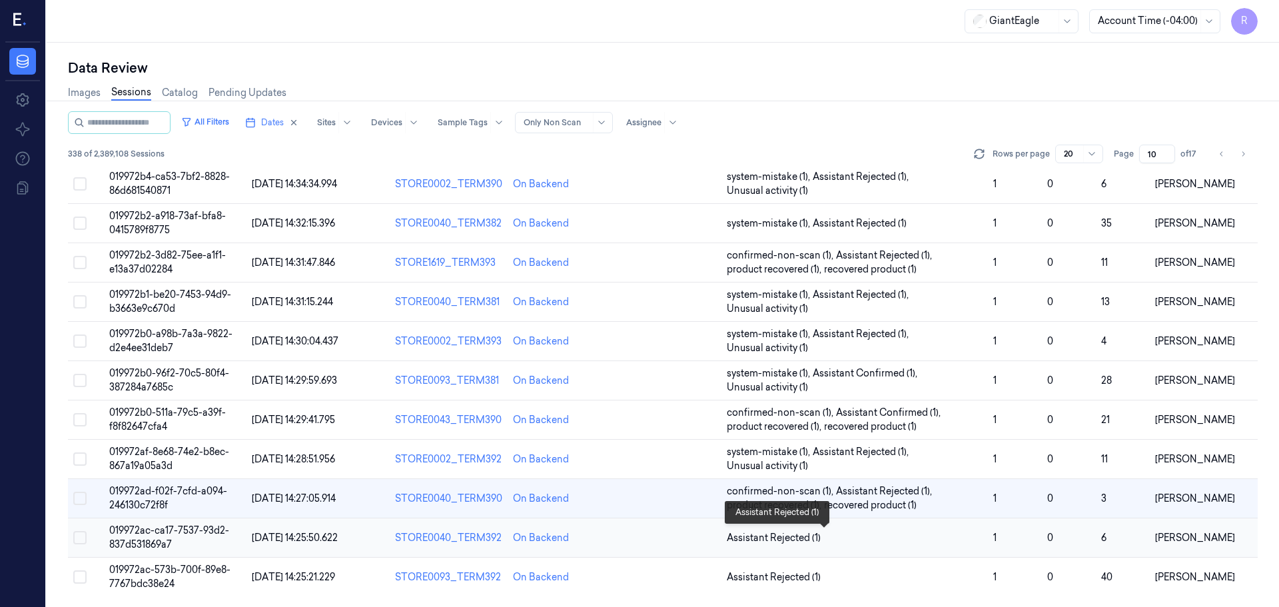
click at [889, 538] on span "Assistant Rejected (1)" at bounding box center [855, 538] width 256 height 14
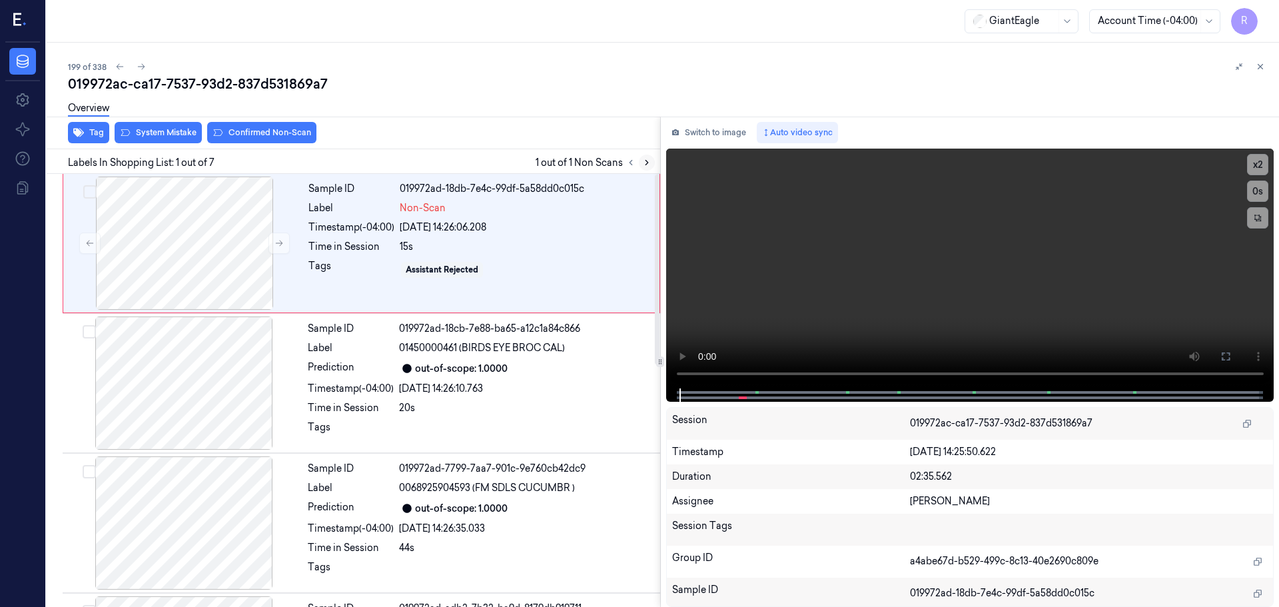
click at [650, 162] on icon at bounding box center [646, 162] width 9 height 9
click at [269, 250] on button at bounding box center [278, 243] width 21 height 21
drag, startPoint x: 1221, startPoint y: 356, endPoint x: 1222, endPoint y: 437, distance: 80.6
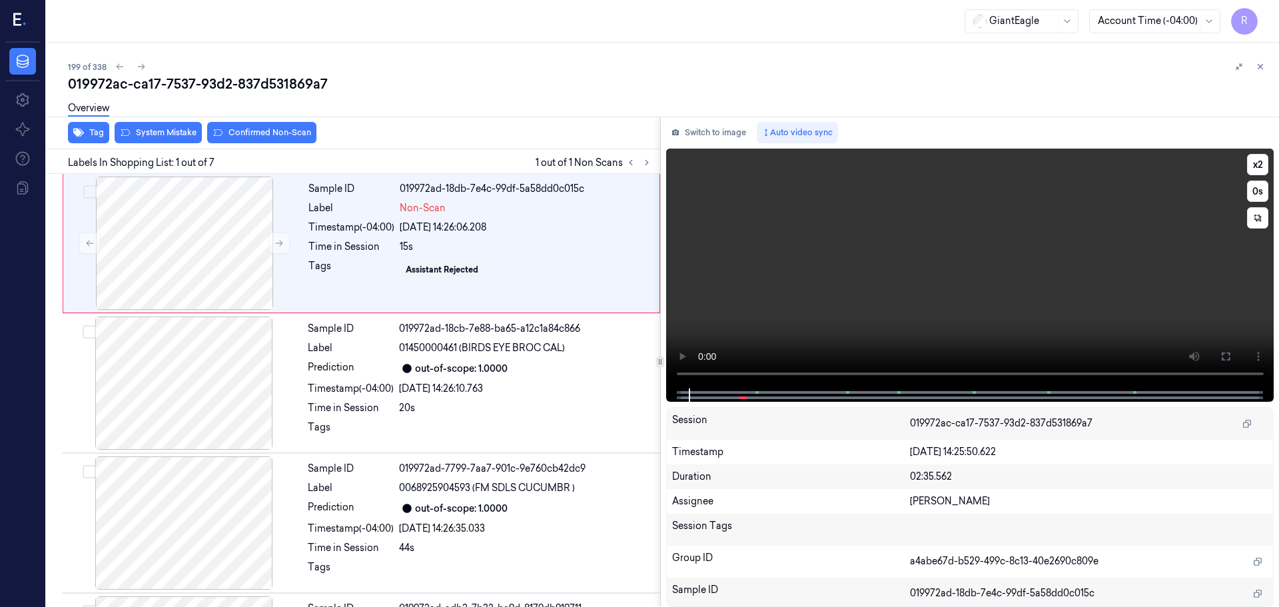
click at [1222, 356] on icon at bounding box center [1225, 356] width 11 height 11
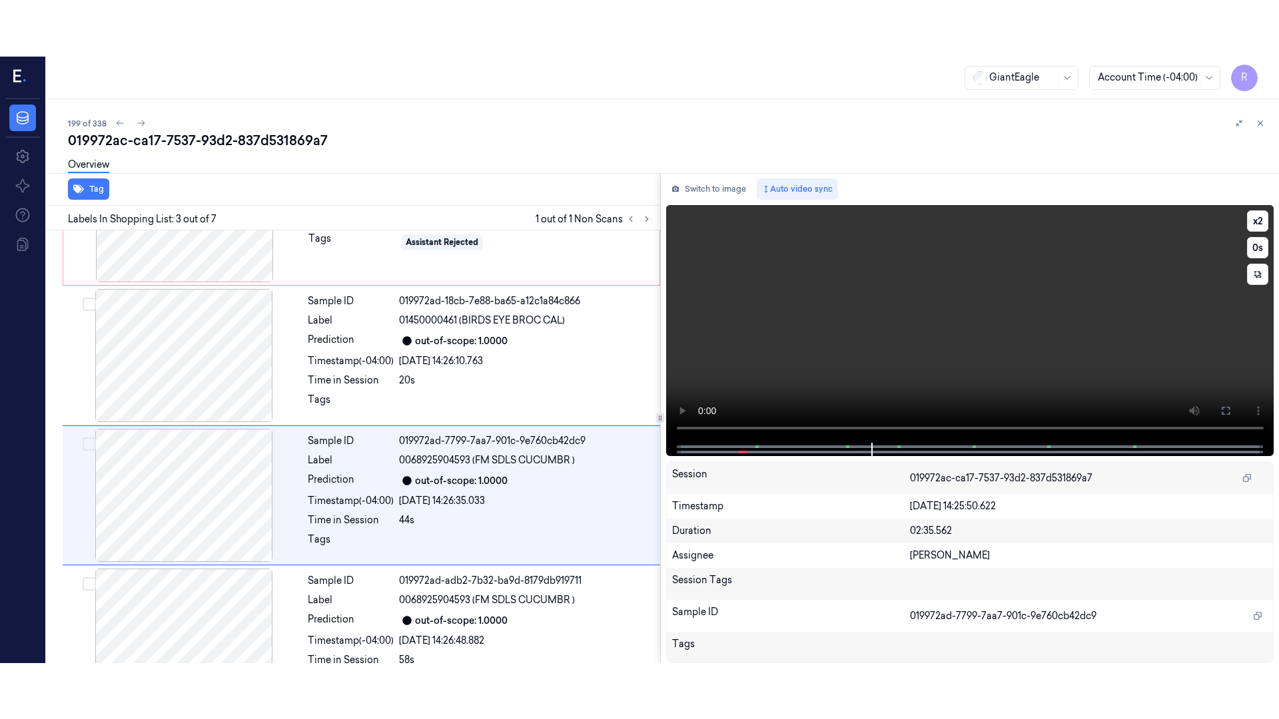
scroll to position [133, 0]
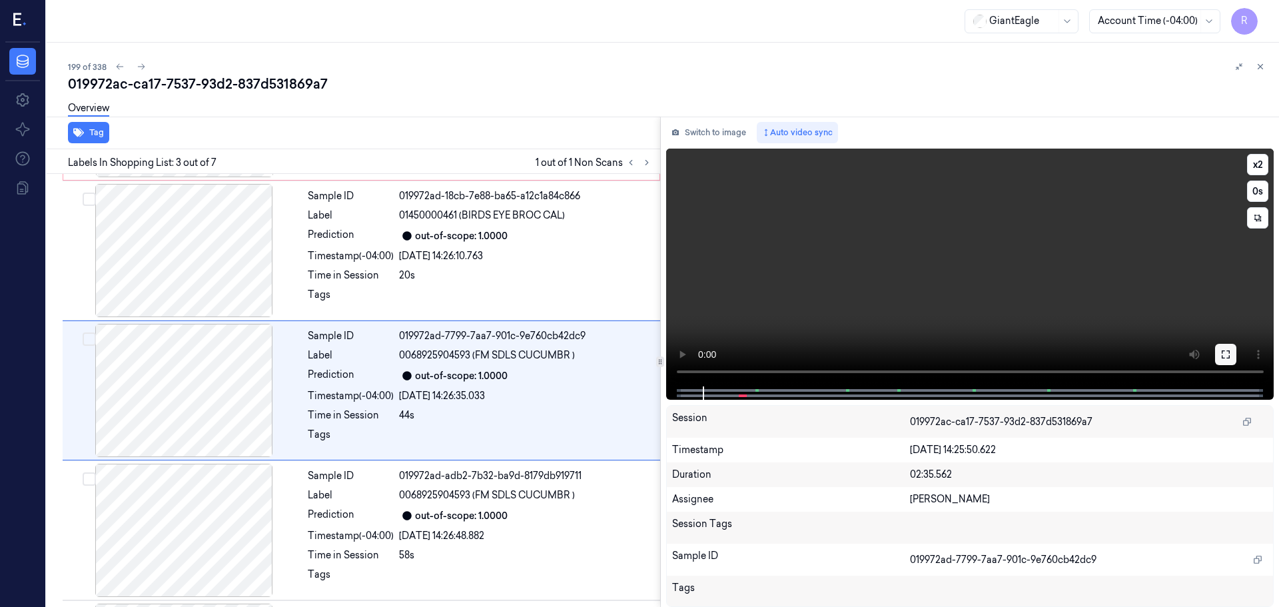
click at [1232, 348] on button at bounding box center [1225, 354] width 21 height 21
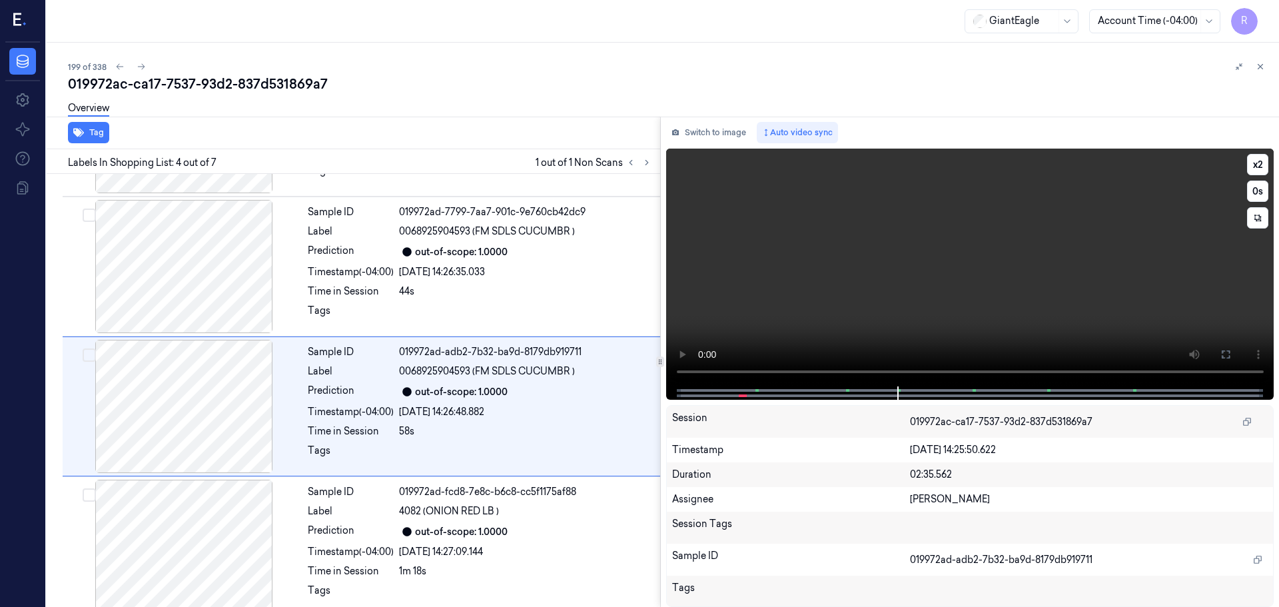
scroll to position [272, 0]
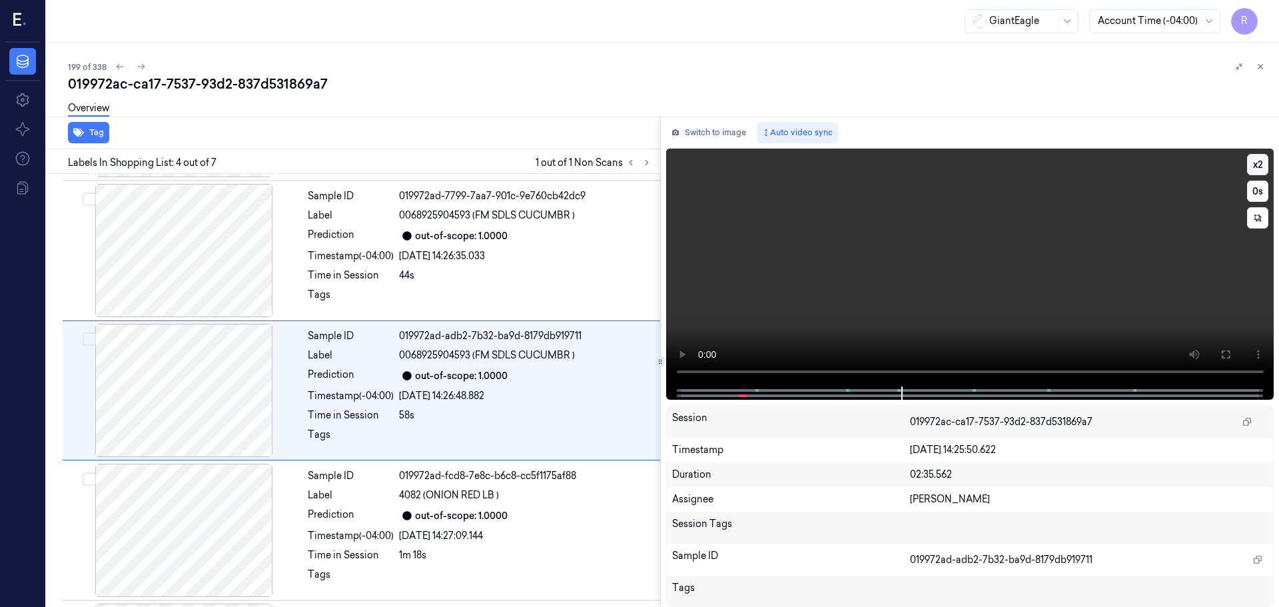
click at [1258, 165] on button "x 2" at bounding box center [1257, 164] width 21 height 21
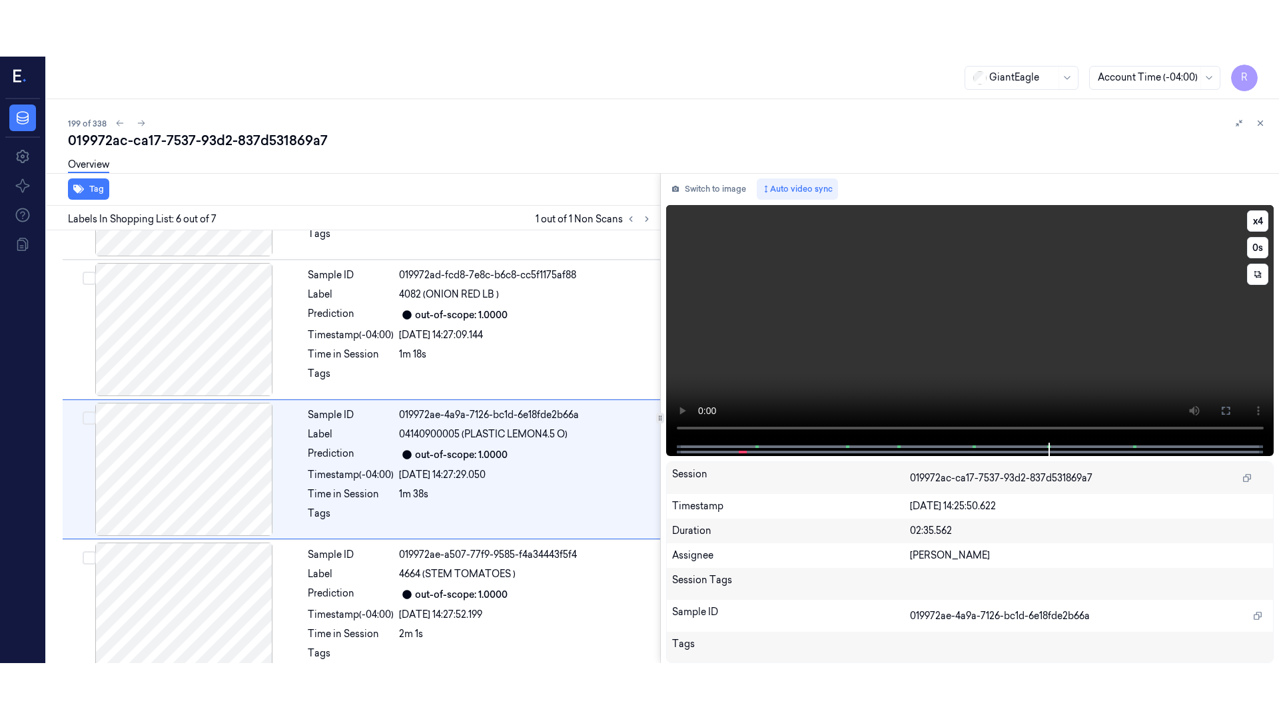
scroll to position [550, 0]
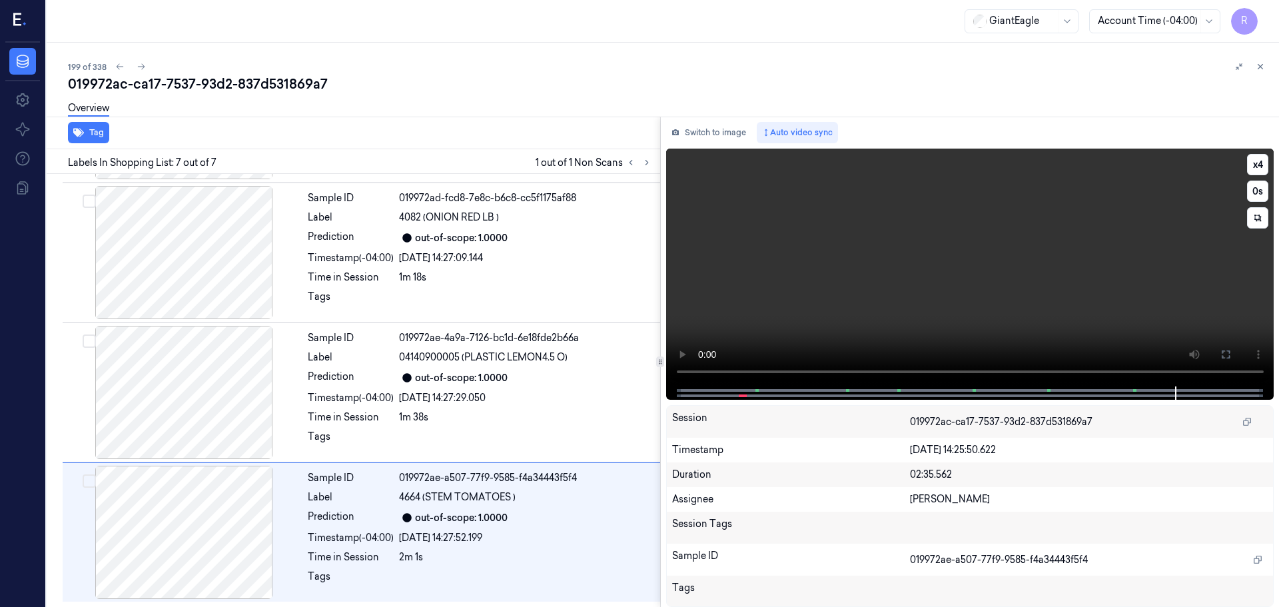
click at [1219, 348] on button at bounding box center [1225, 354] width 21 height 21
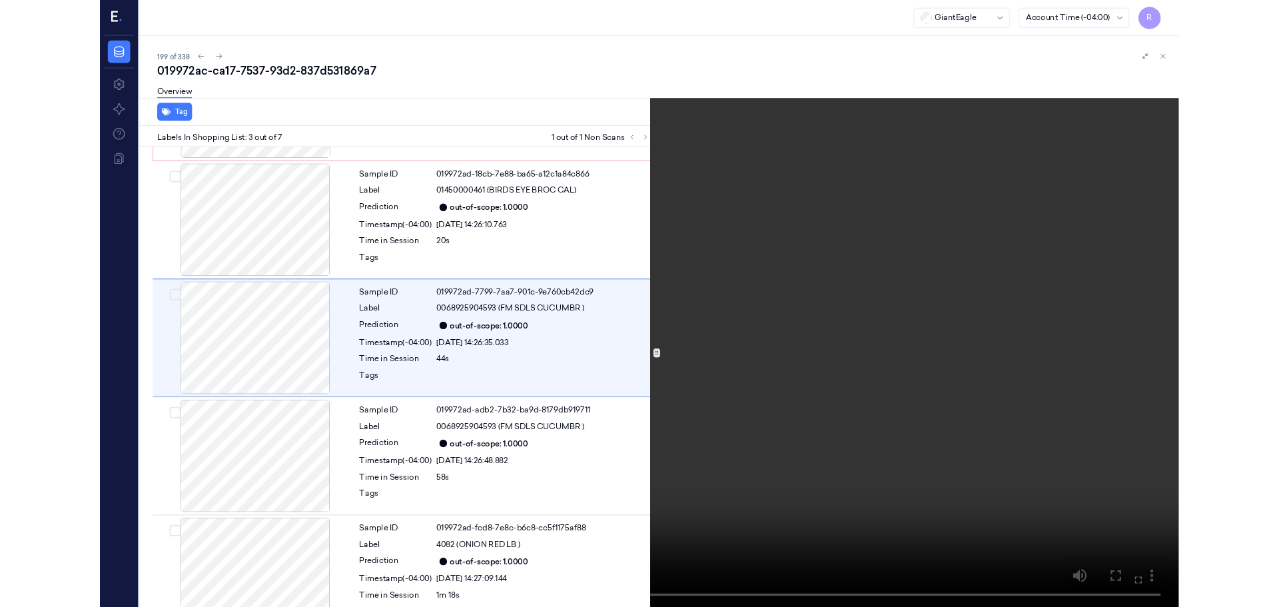
scroll to position [77, 0]
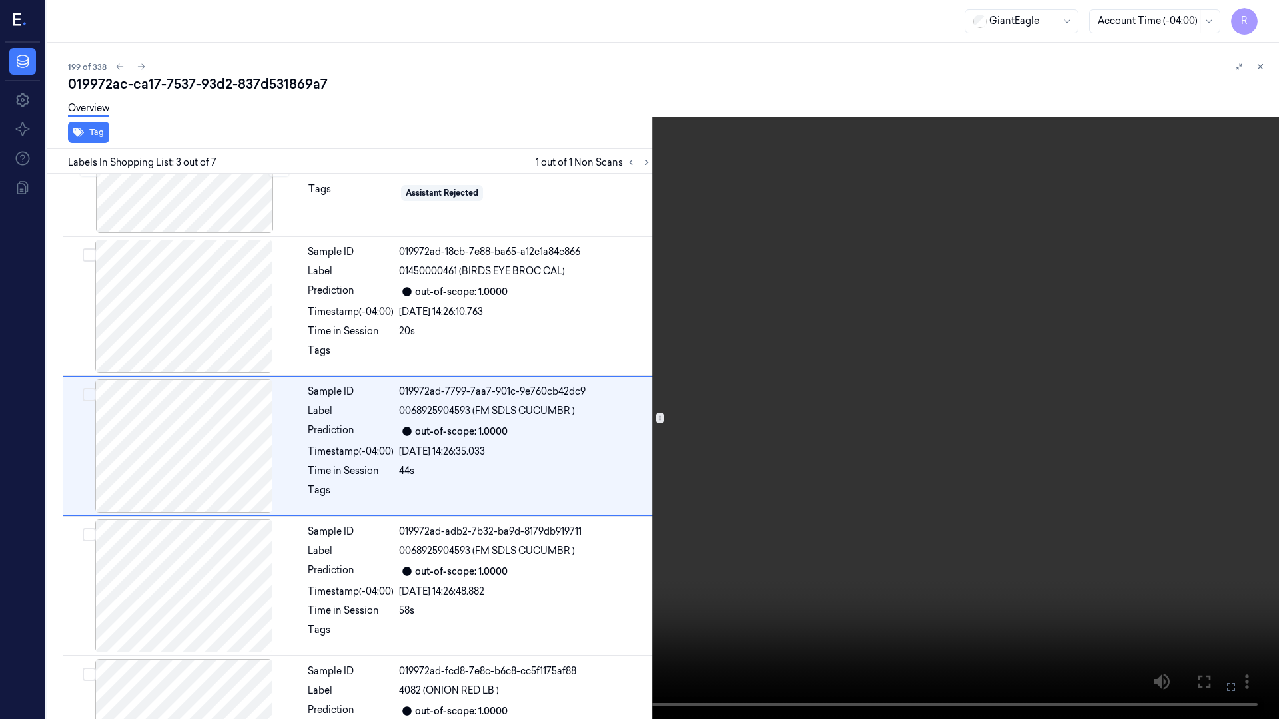
click at [1263, 19] on button "x 4" at bounding box center [1262, 15] width 21 height 21
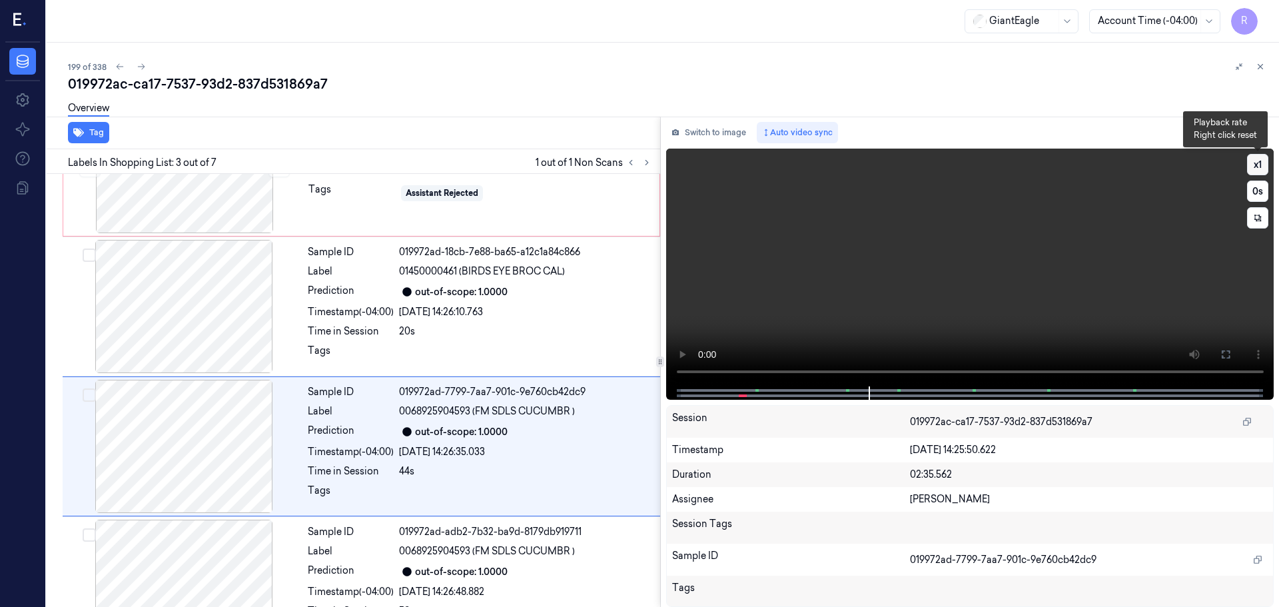
click at [1257, 167] on button "x 1" at bounding box center [1257, 164] width 21 height 21
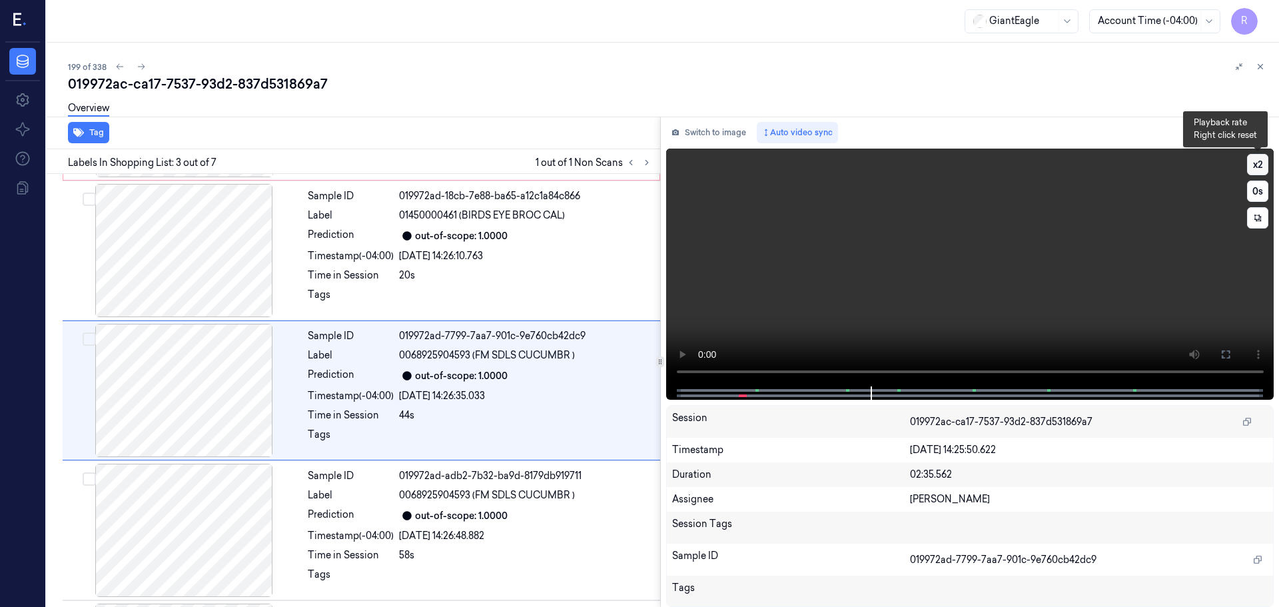
click at [1257, 167] on button "x 2" at bounding box center [1257, 164] width 21 height 21
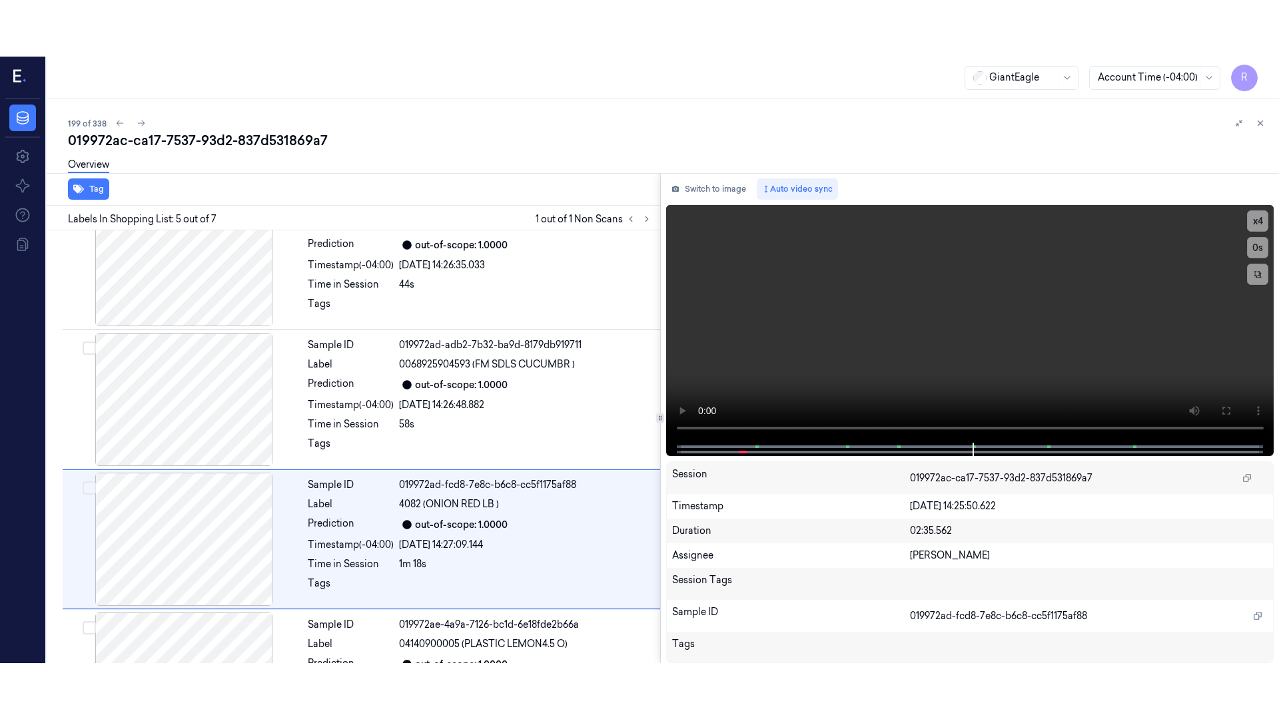
scroll to position [412, 0]
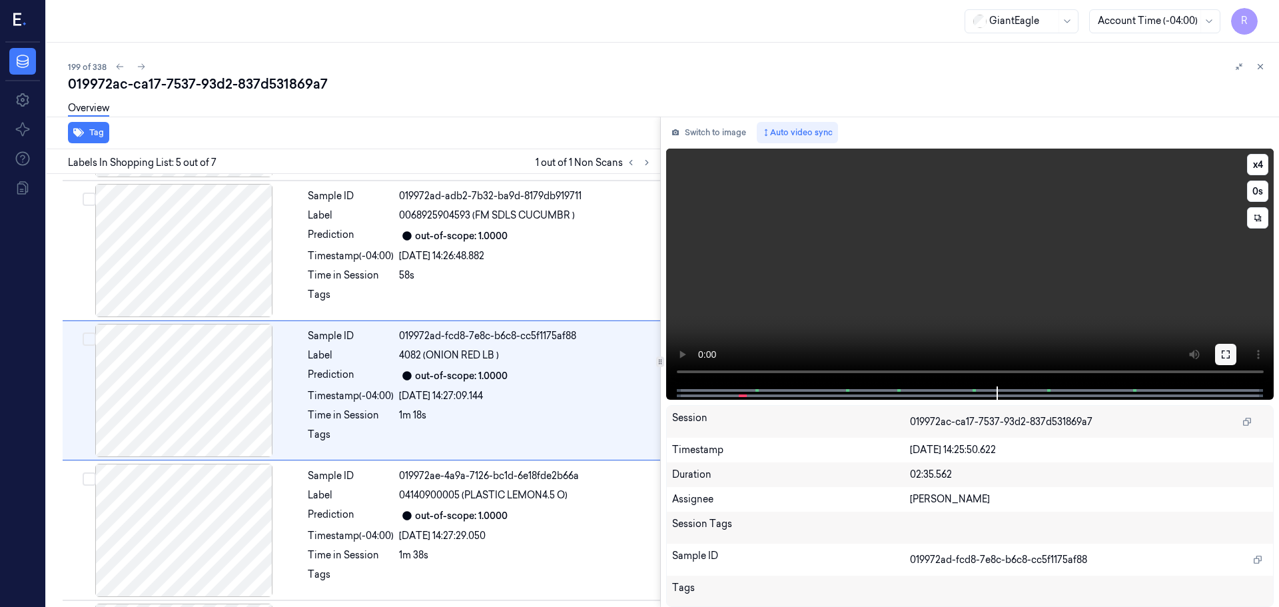
click at [1228, 352] on icon at bounding box center [1225, 354] width 11 height 11
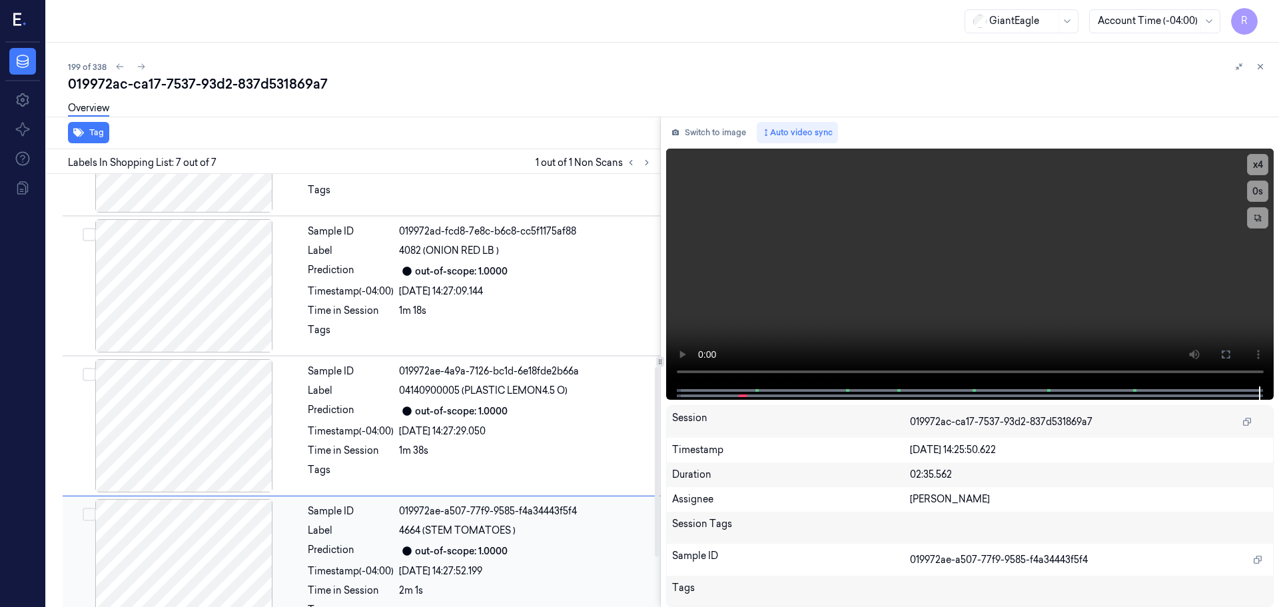
scroll to position [550, 0]
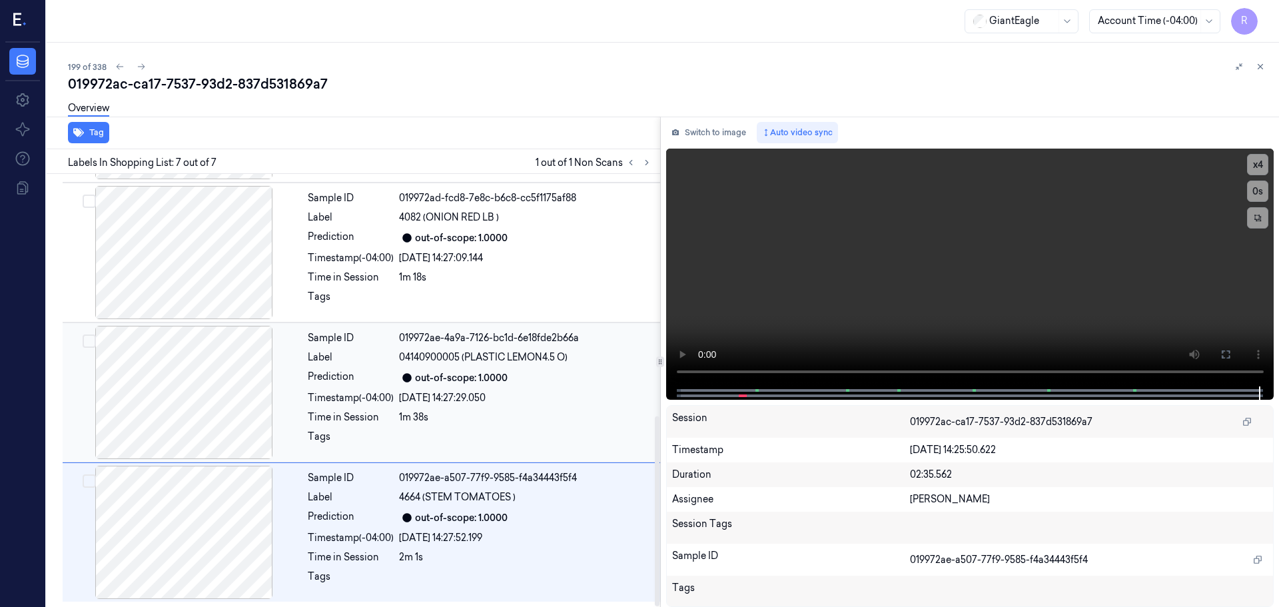
click at [196, 434] on div at bounding box center [183, 392] width 237 height 133
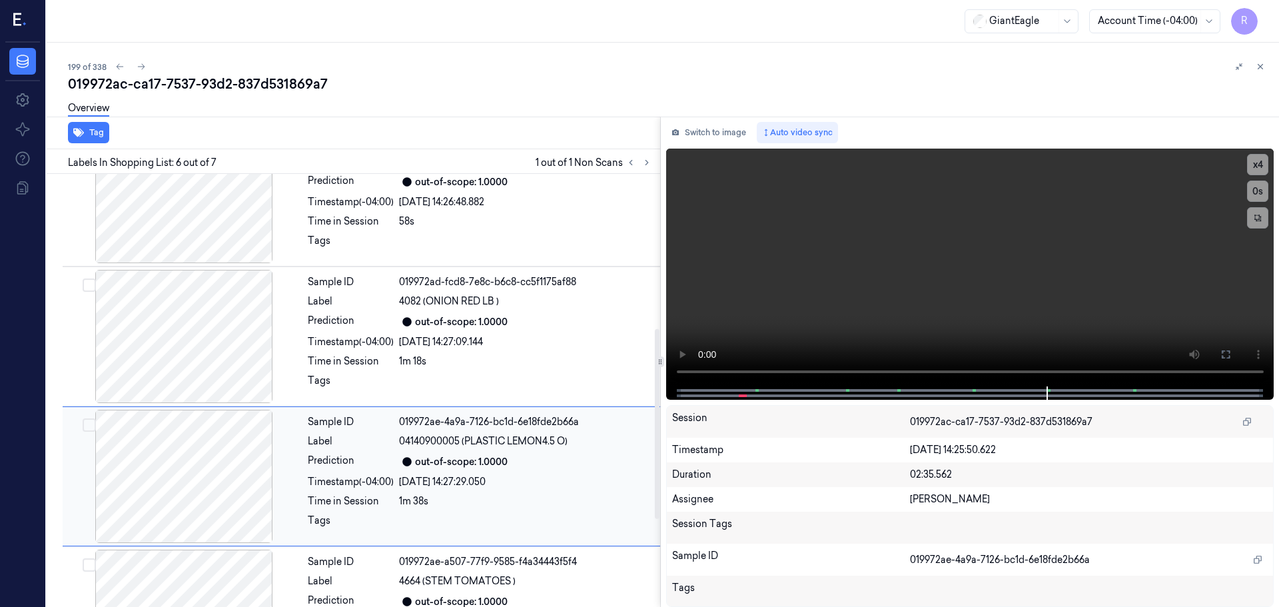
scroll to position [0, 0]
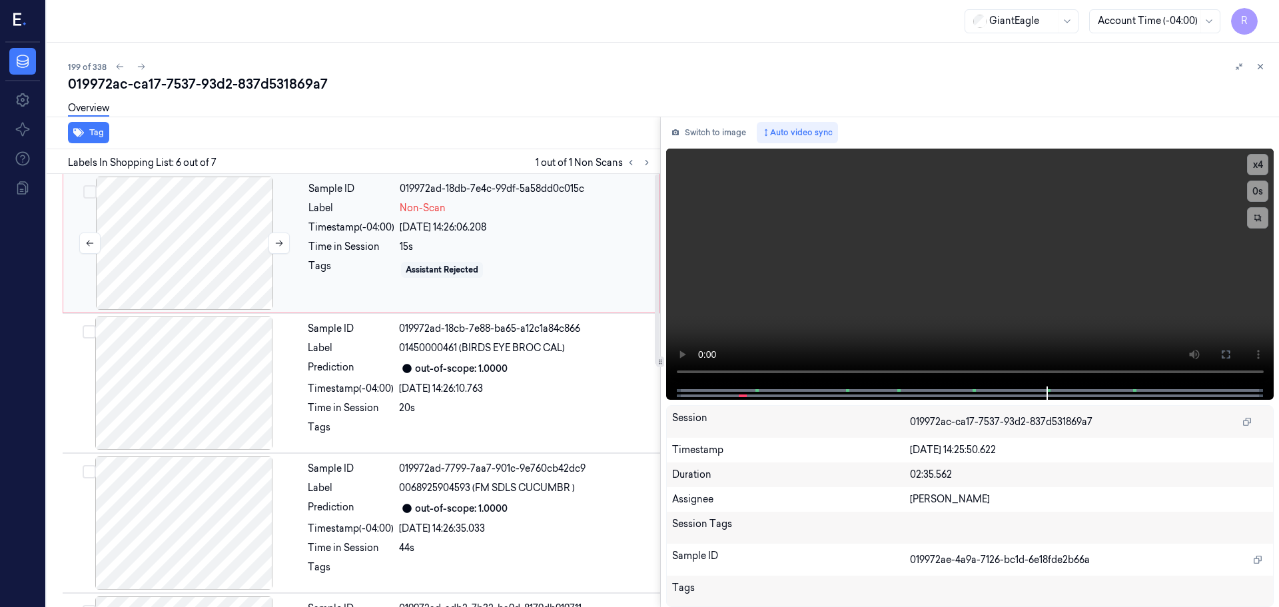
click at [215, 249] on div at bounding box center [184, 243] width 237 height 133
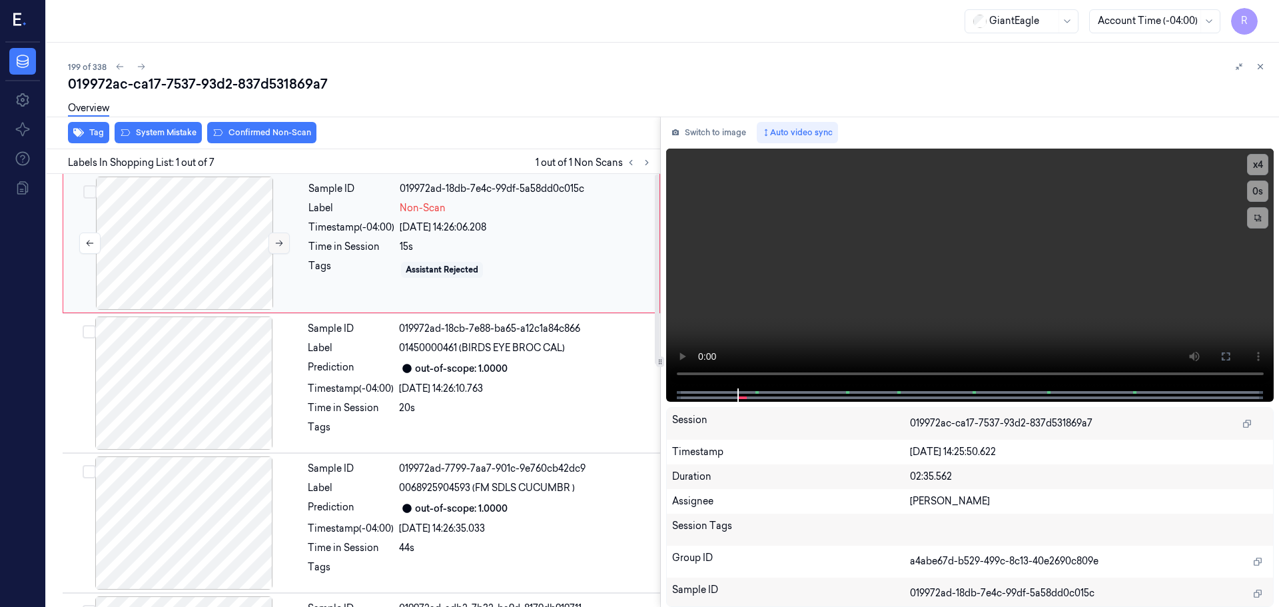
click at [284, 243] on button at bounding box center [278, 243] width 21 height 21
click at [280, 243] on icon at bounding box center [279, 243] width 7 height 6
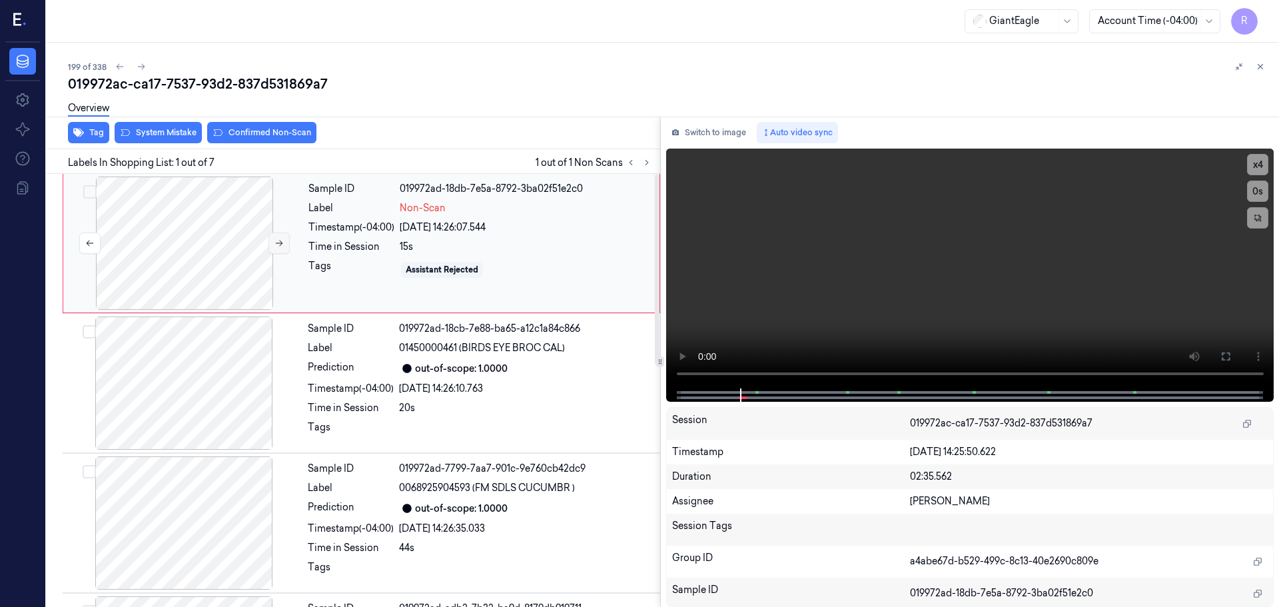
click at [280, 243] on icon at bounding box center [279, 243] width 7 height 6
click at [280, 246] on icon at bounding box center [278, 242] width 9 height 9
drag, startPoint x: 466, startPoint y: 348, endPoint x: 561, endPoint y: 342, distance: 94.8
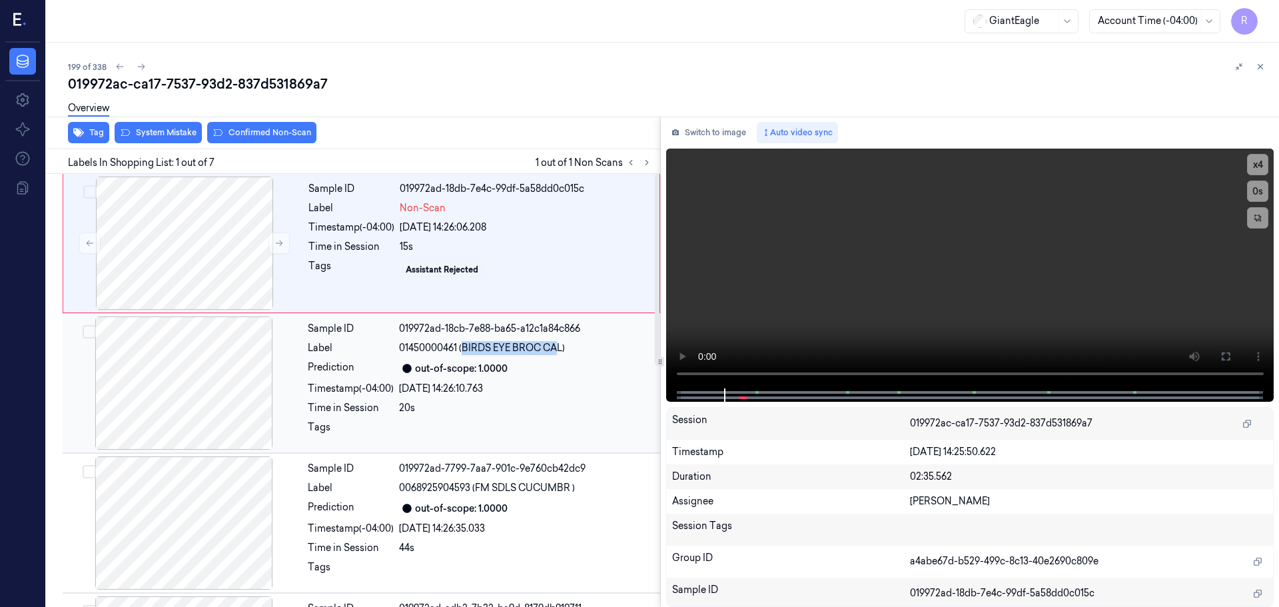
click at [561, 342] on span "01450000461 (BIRDS EYE BROC CAL)" at bounding box center [482, 348] width 166 height 14
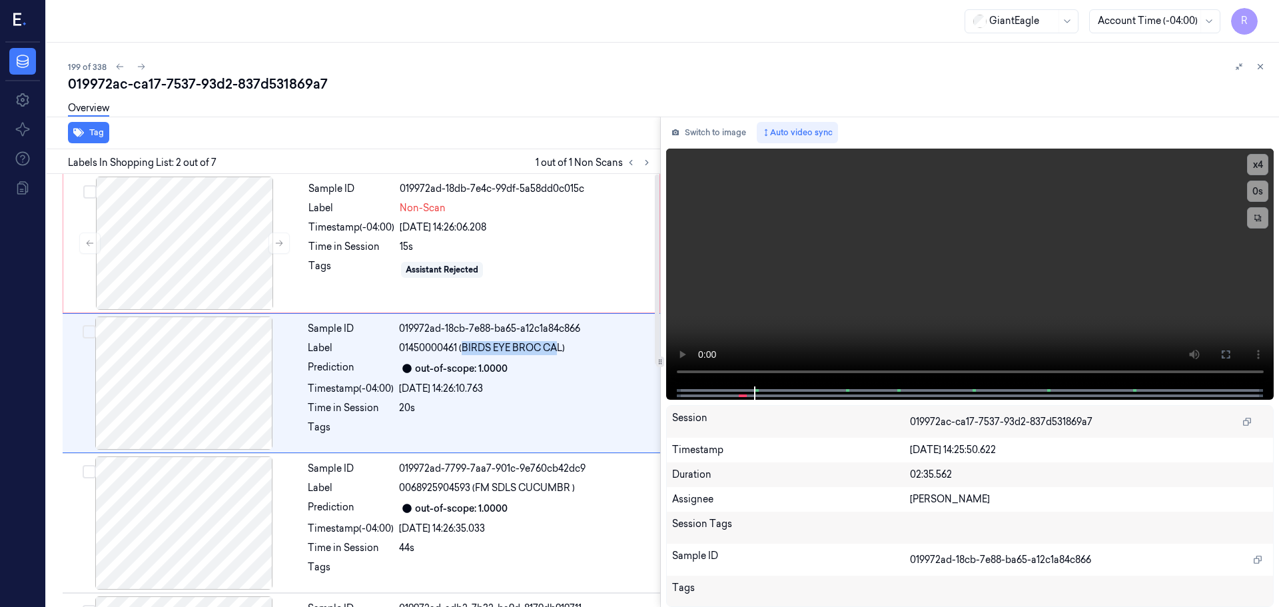
copy span "BIRDS EYE BROC CA"
click at [199, 258] on div at bounding box center [184, 243] width 237 height 133
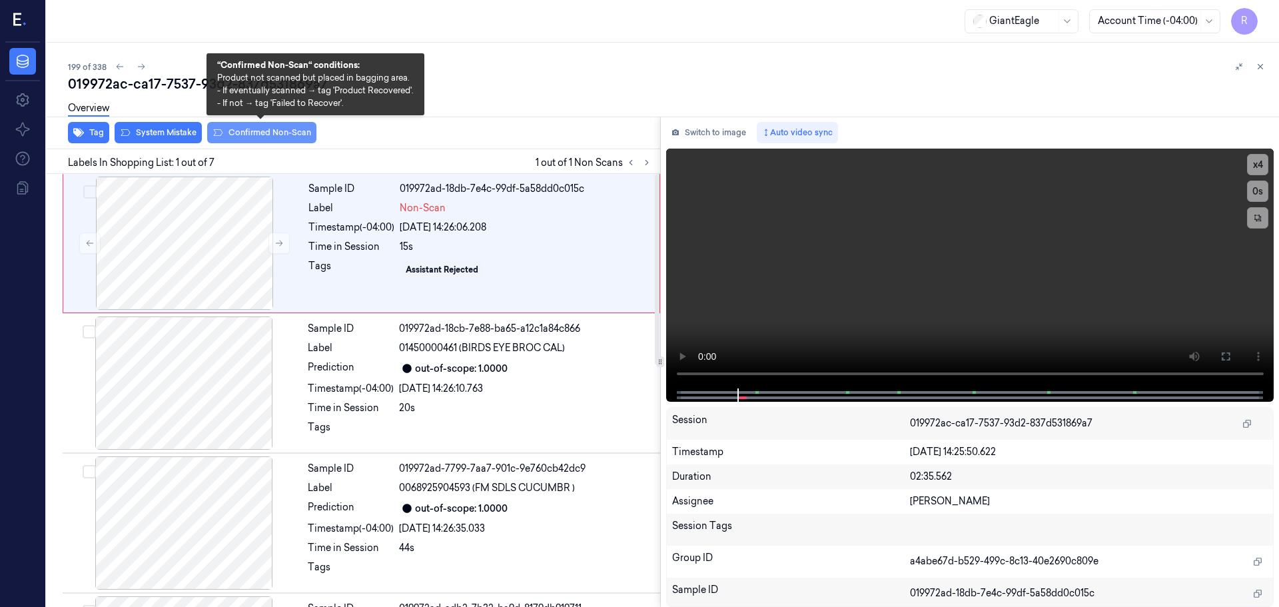
click at [260, 129] on button "Confirmed Non-Scan" at bounding box center [261, 132] width 109 height 21
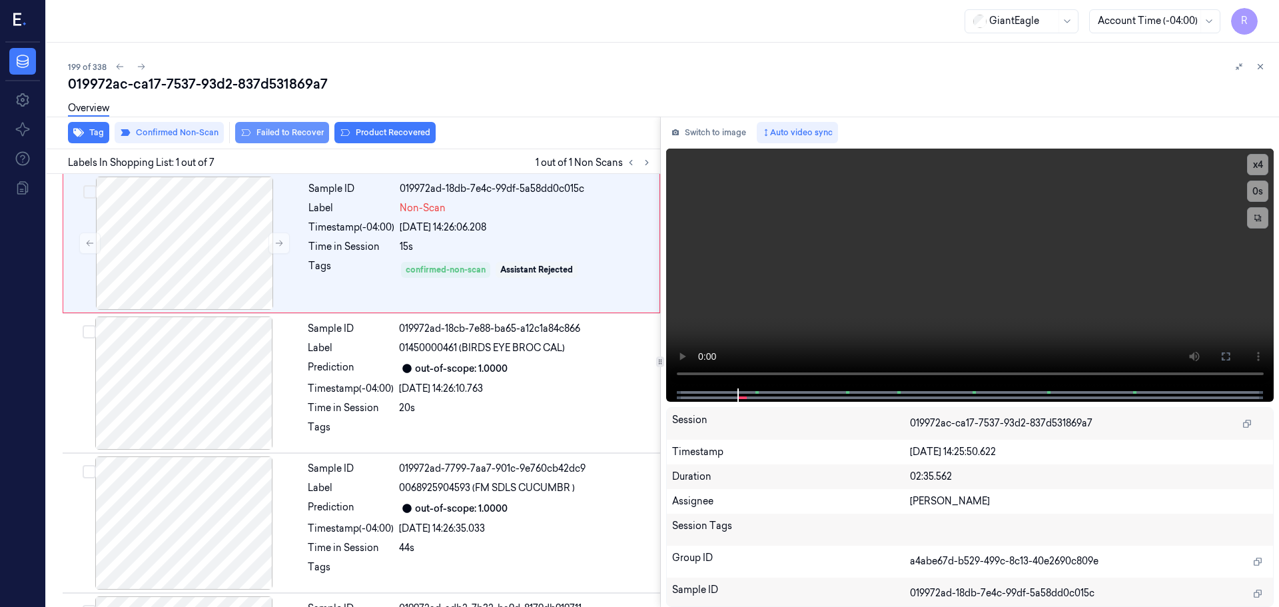
click at [292, 130] on button "Failed to Recover" at bounding box center [282, 132] width 94 height 21
click at [317, 378] on div "Sample ID 019972ad-18cb-7e88-ba65-a12c1a84c866 Label 01450000461 (BIRDS EYE BRO…" at bounding box center [479, 382] width 355 height 133
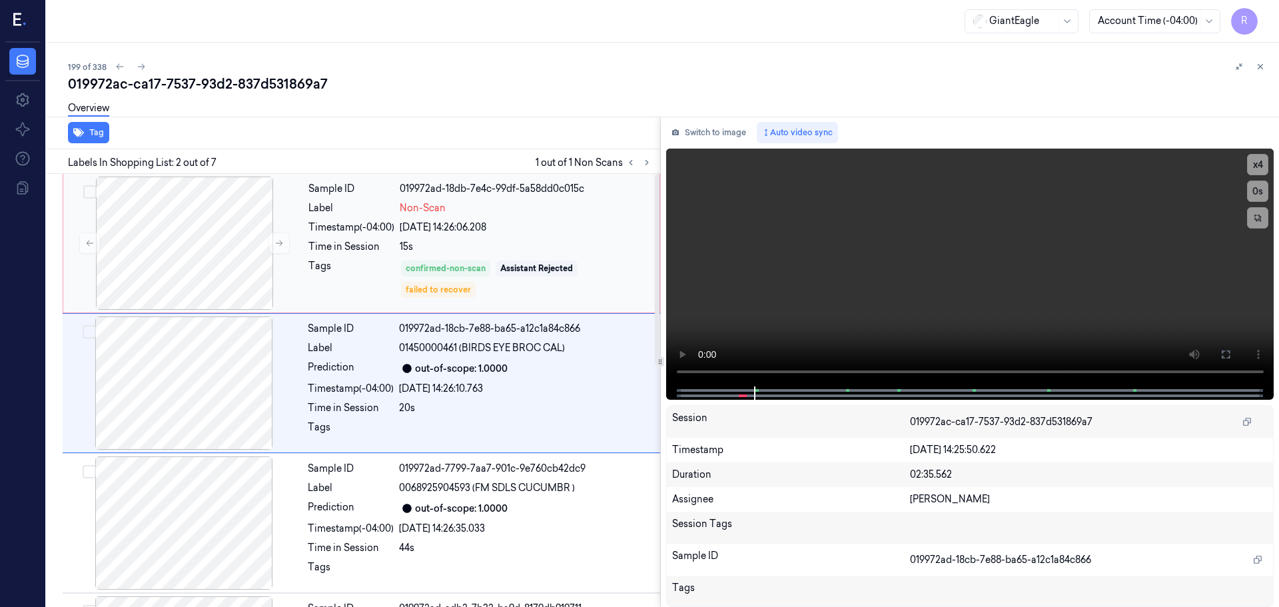
click at [325, 237] on div "Sample ID 019972ad-18db-7e4c-99df-5a58dd0c015c Label Non-Scan Timestamp (-04:00…" at bounding box center [480, 243] width 354 height 133
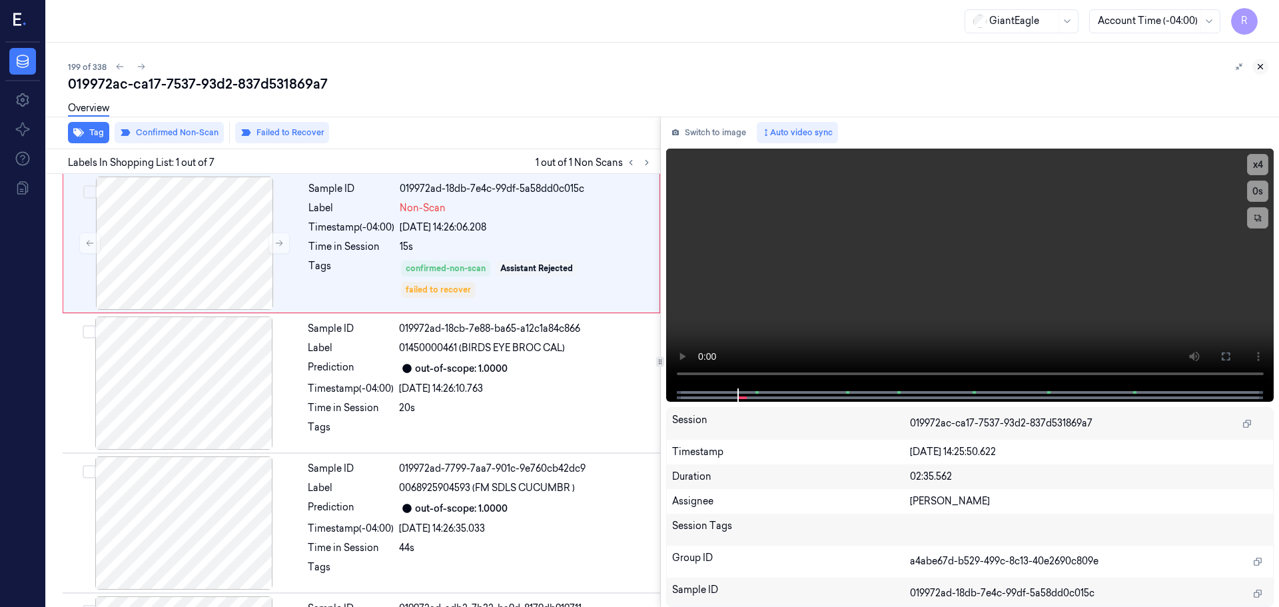
click at [1258, 71] on icon at bounding box center [1260, 66] width 9 height 9
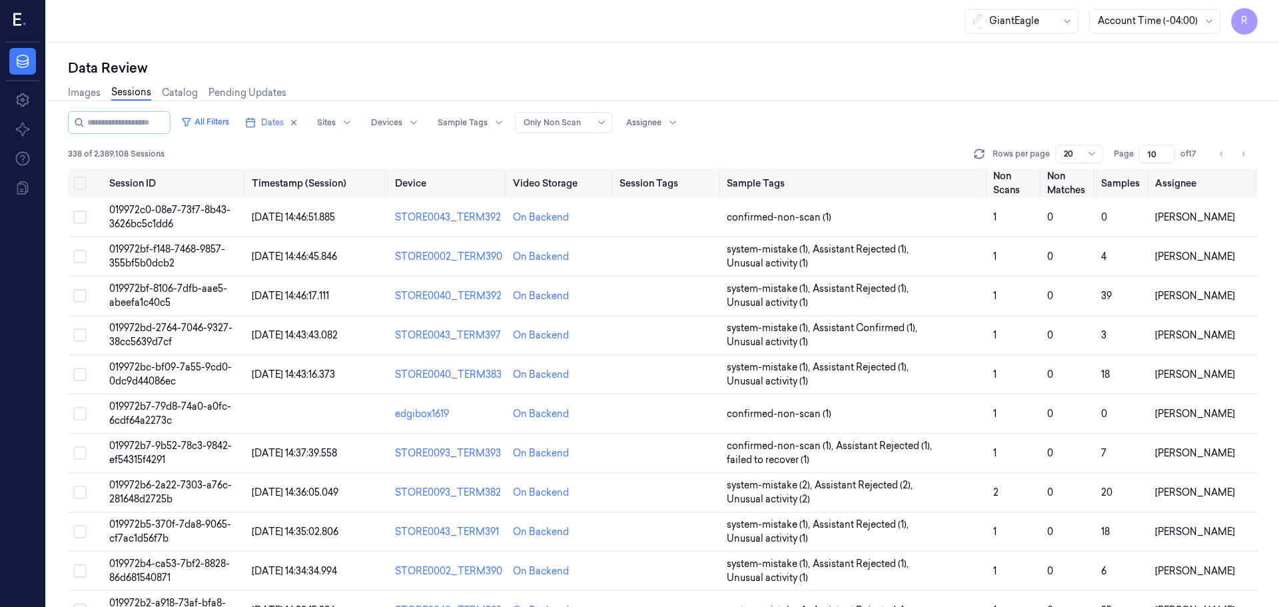
scroll to position [387, 0]
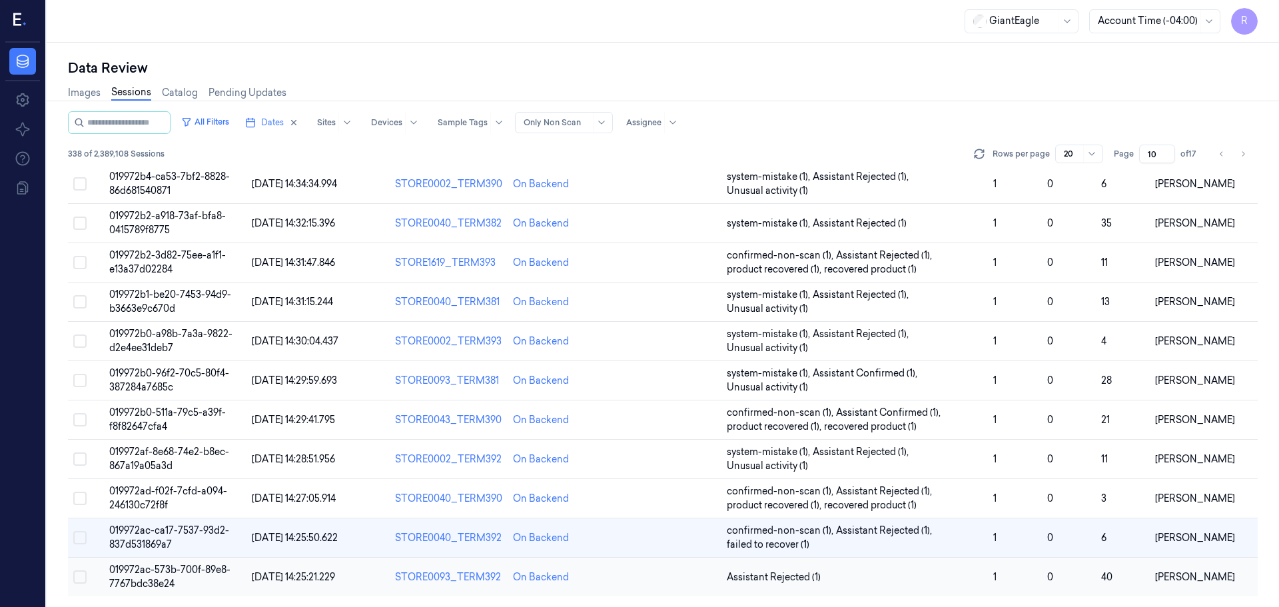
click at [944, 590] on td "Assistant Rejected (1)" at bounding box center [854, 577] width 266 height 39
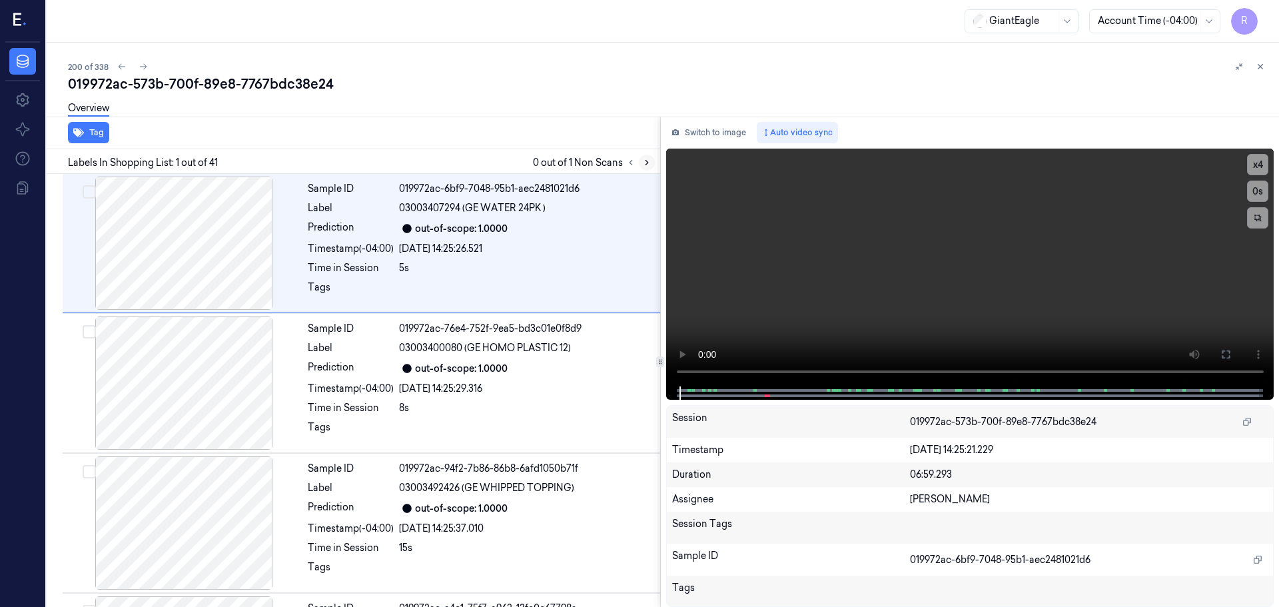
click at [651, 166] on icon at bounding box center [646, 162] width 9 height 9
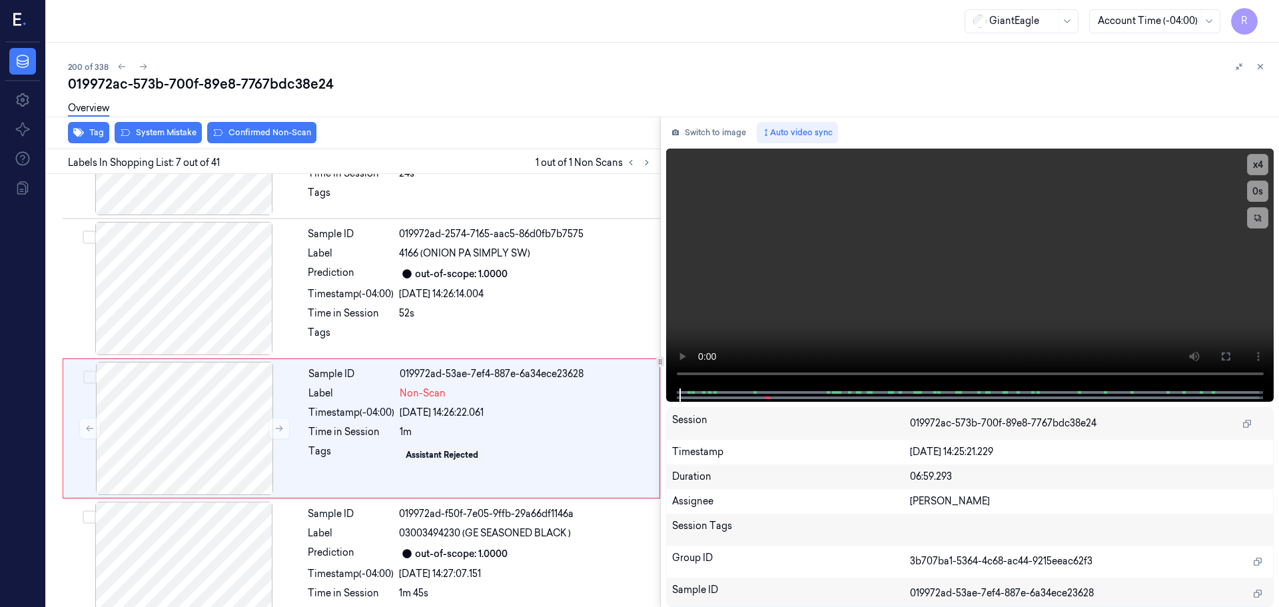
scroll to position [692, 0]
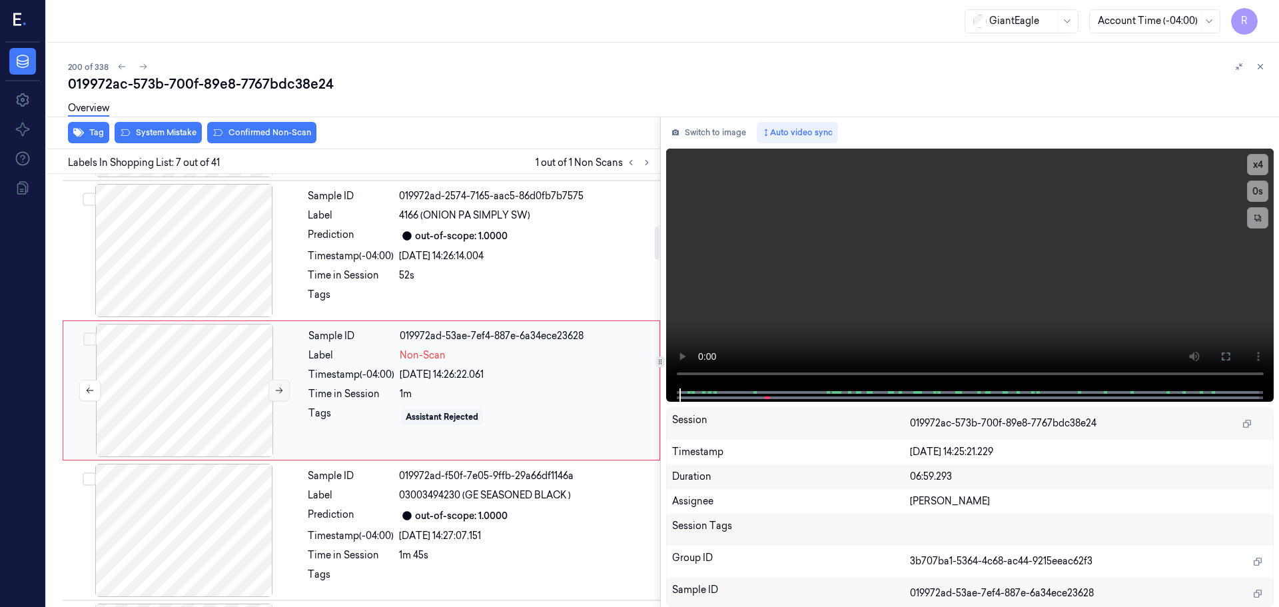
click at [274, 394] on icon at bounding box center [278, 390] width 9 height 9
click at [276, 393] on icon at bounding box center [278, 390] width 9 height 9
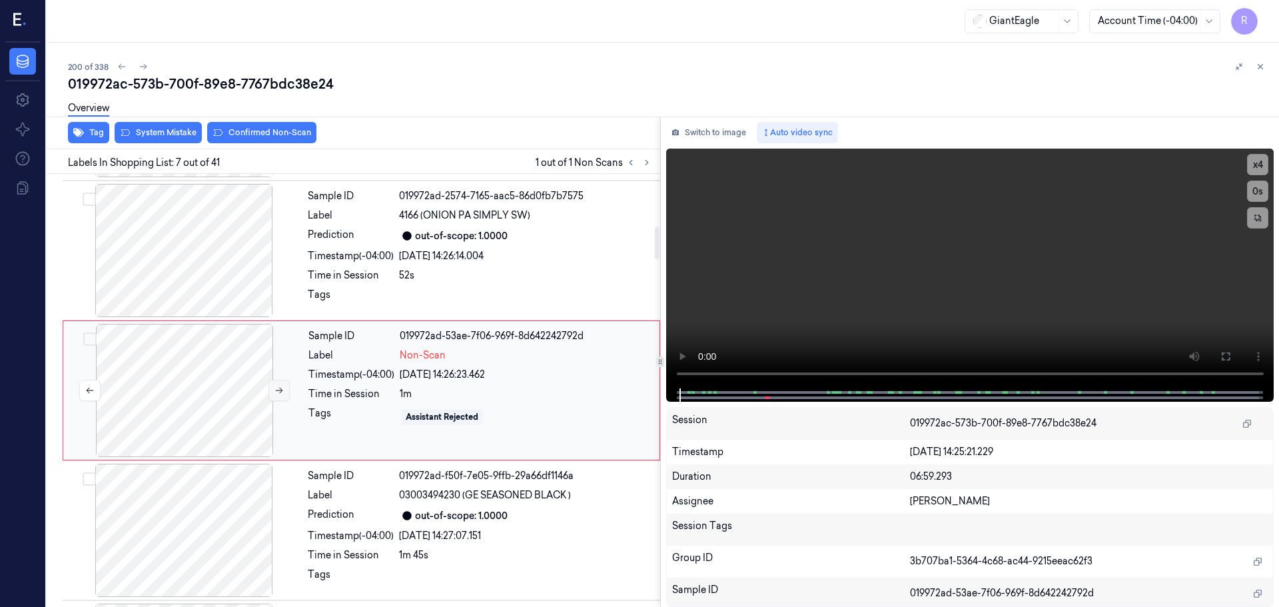
click at [276, 393] on icon at bounding box center [278, 390] width 9 height 9
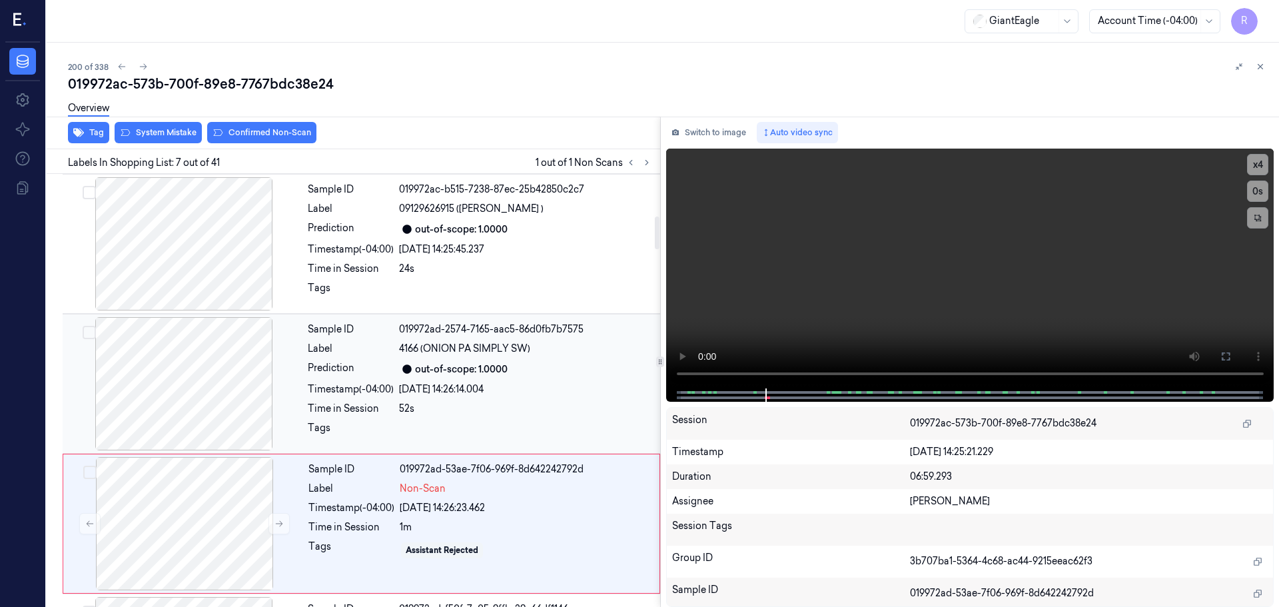
click at [233, 366] on div at bounding box center [183, 383] width 237 height 133
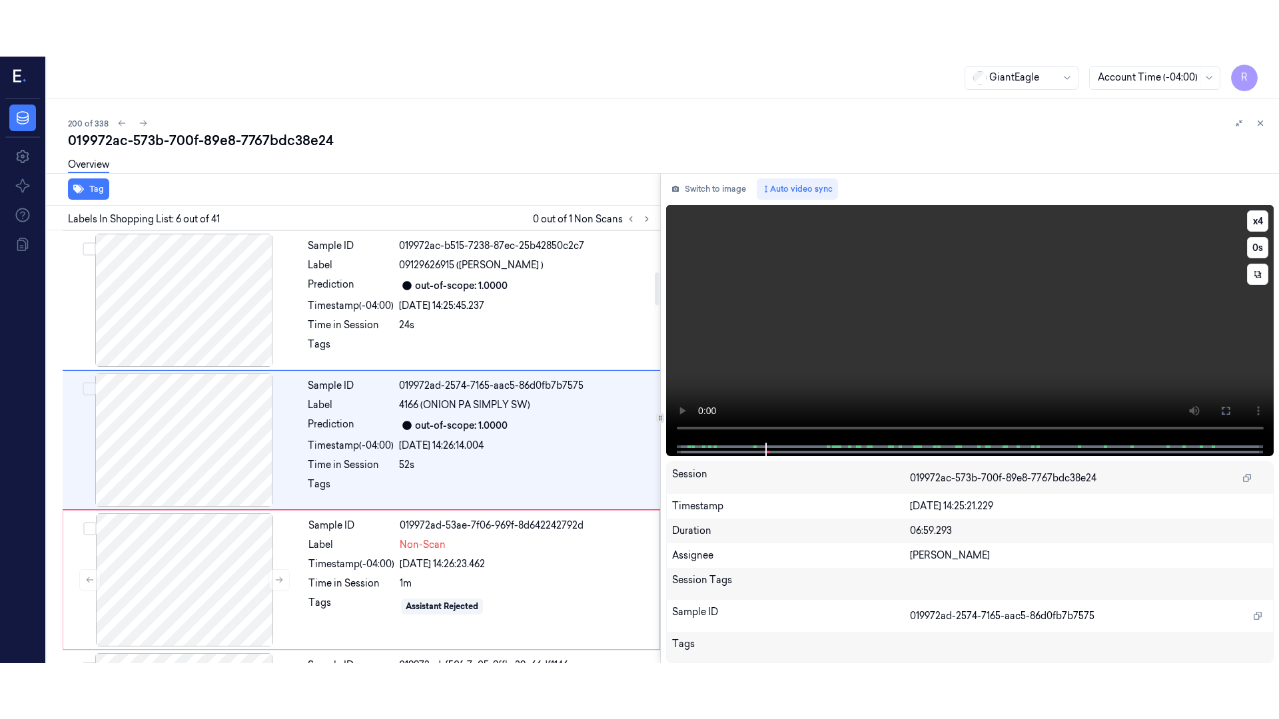
scroll to position [552, 0]
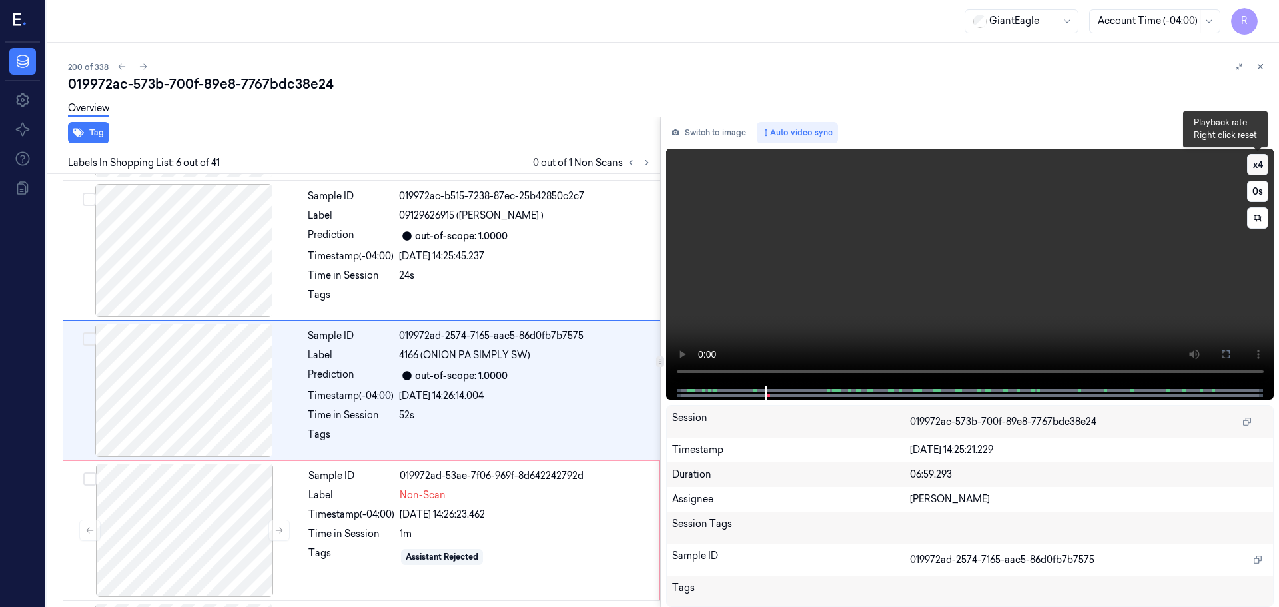
click at [1258, 165] on button "x 4" at bounding box center [1257, 164] width 21 height 21
click at [1232, 346] on button at bounding box center [1225, 354] width 21 height 21
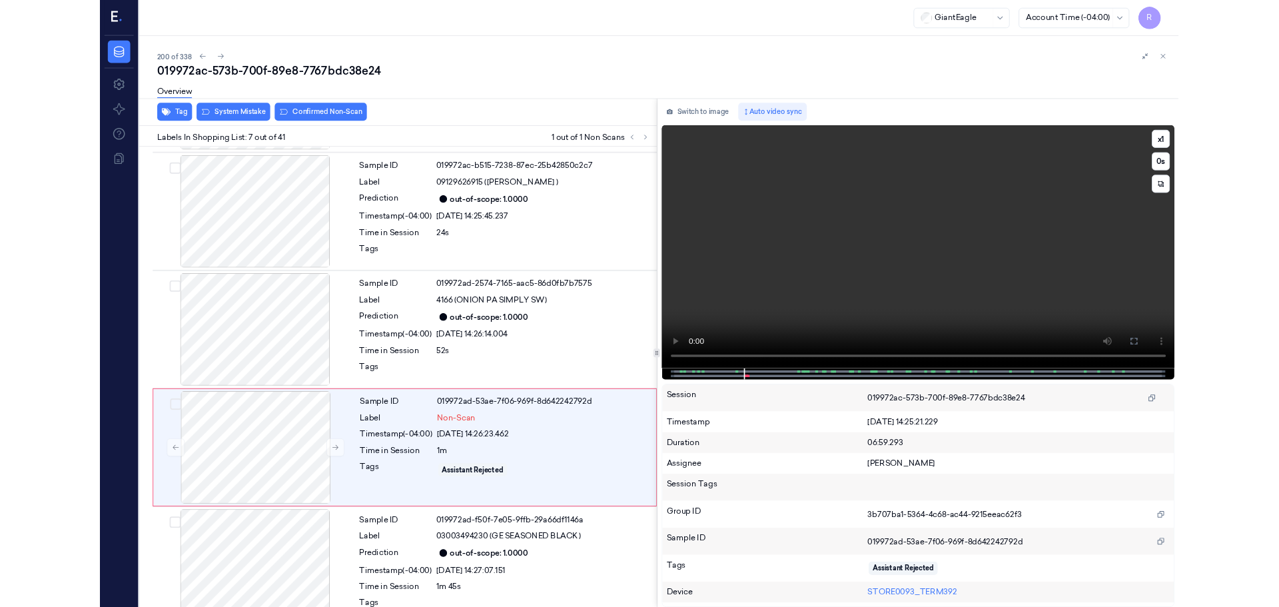
scroll to position [636, 0]
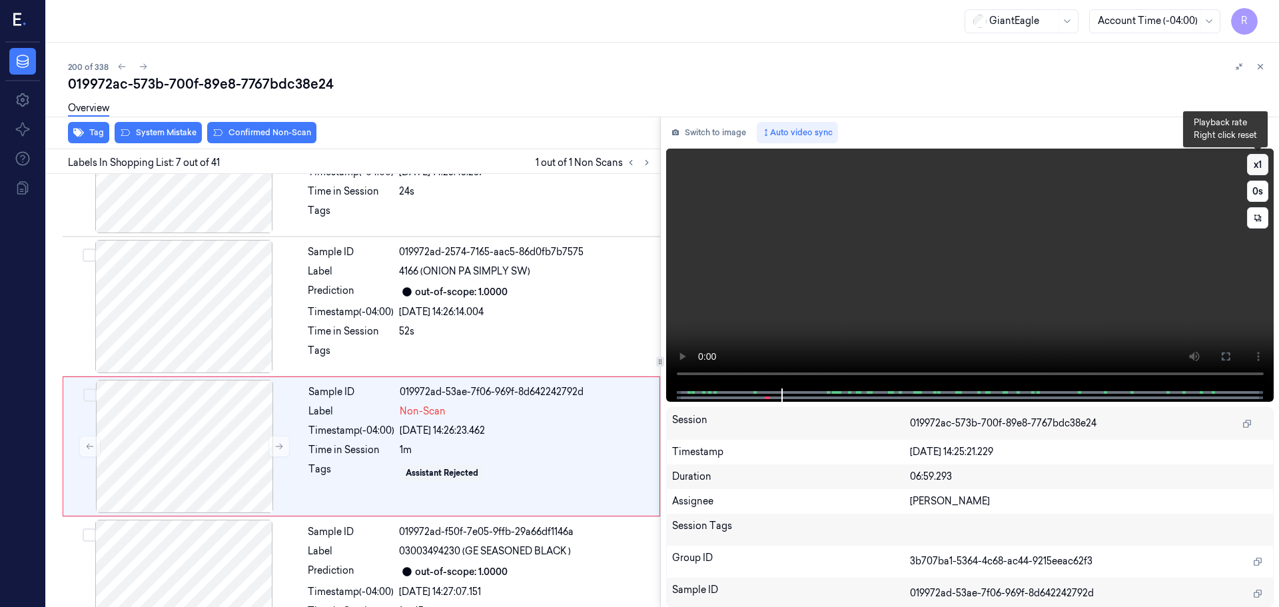
click at [1258, 165] on button "x 1" at bounding box center [1257, 164] width 21 height 21
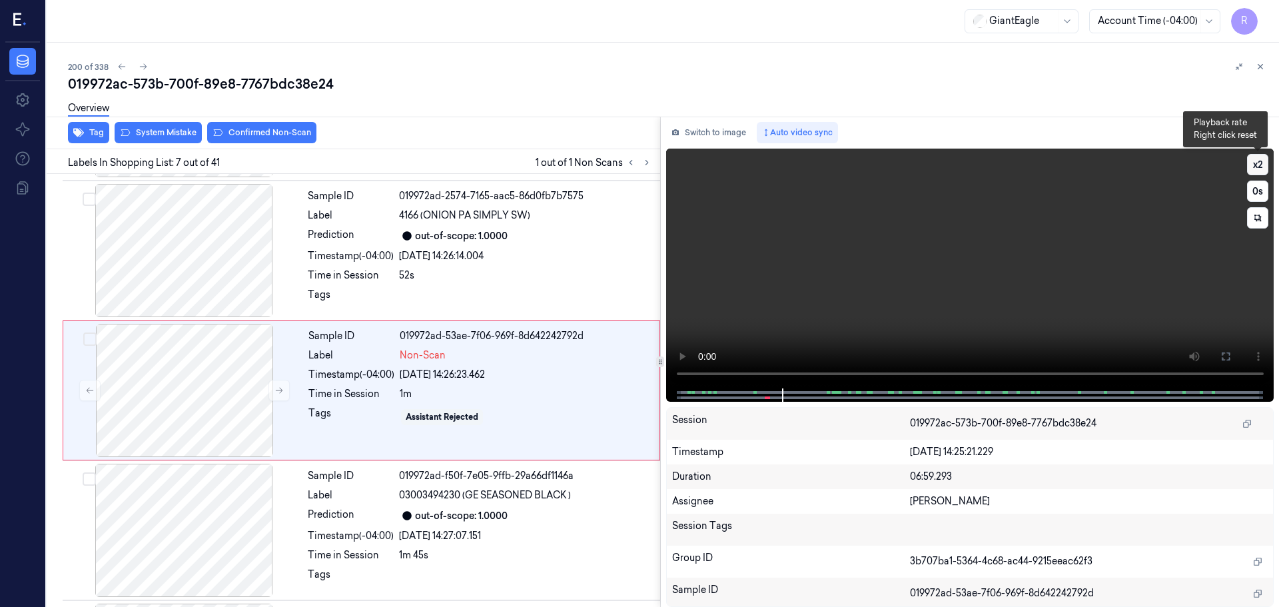
click at [1258, 165] on button "x 2" at bounding box center [1257, 164] width 21 height 21
click at [1226, 358] on icon at bounding box center [1225, 356] width 11 height 11
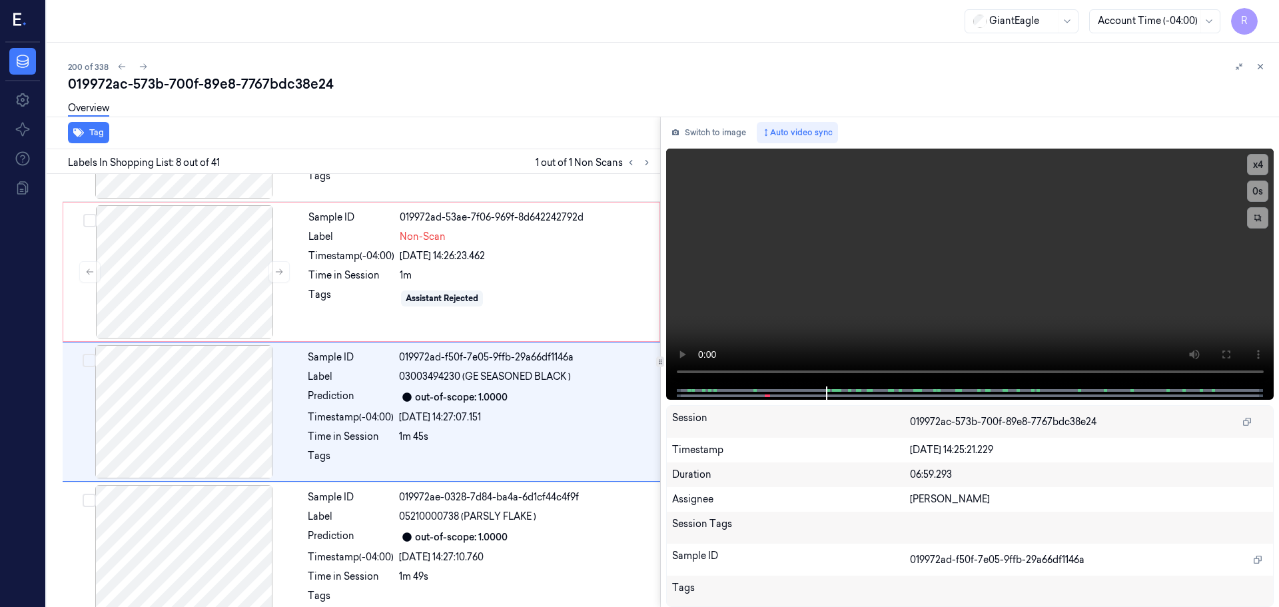
scroll to position [832, 0]
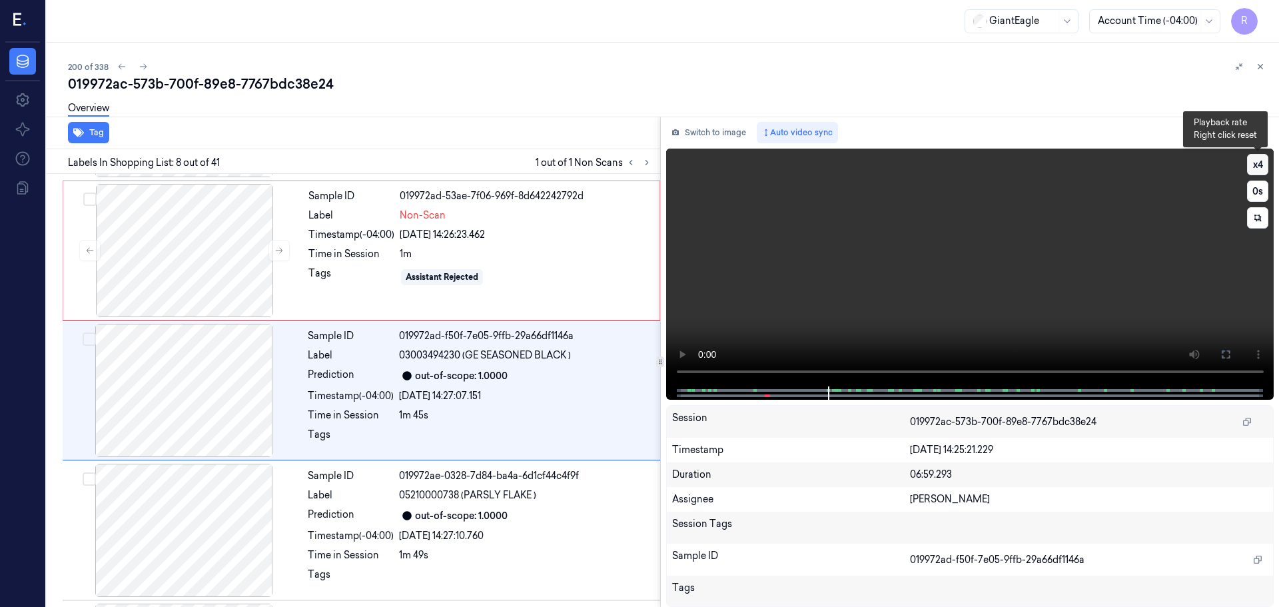
click at [1255, 169] on button "x 4" at bounding box center [1257, 164] width 21 height 21
click at [1255, 169] on button "x 1" at bounding box center [1257, 164] width 21 height 21
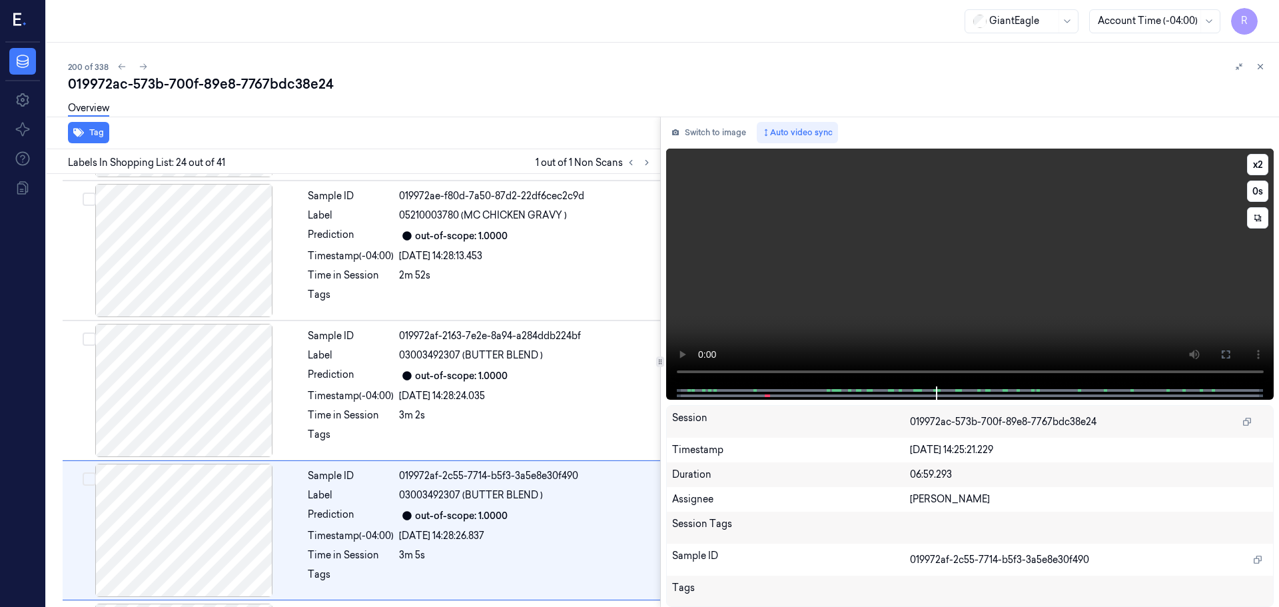
scroll to position [3071, 0]
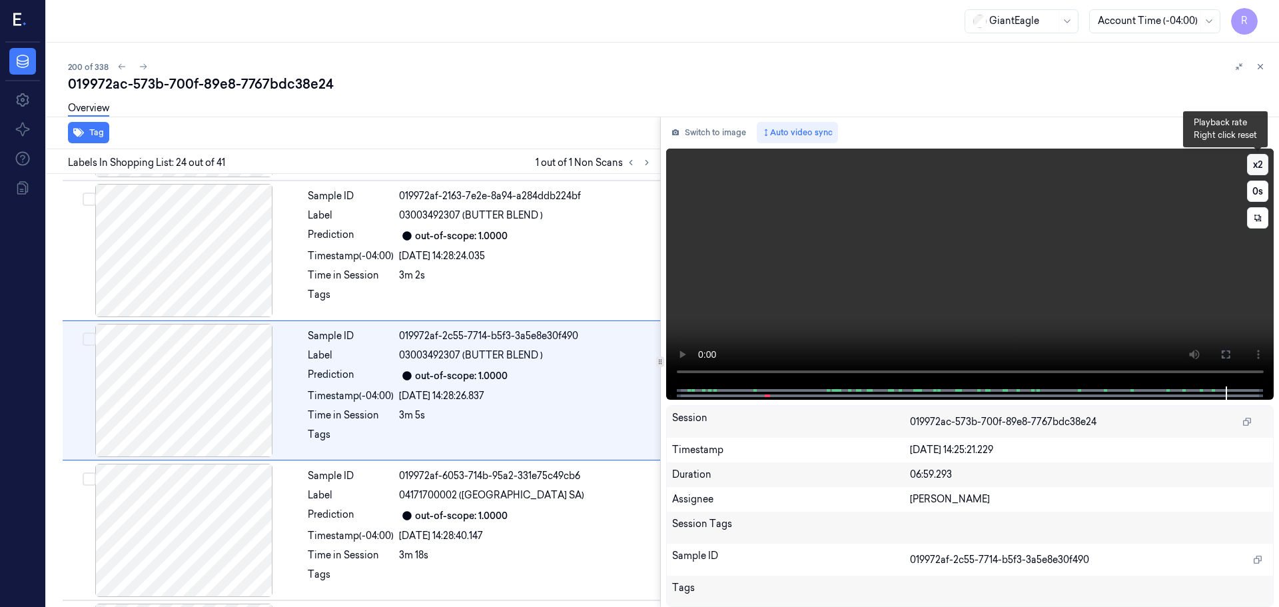
click at [1255, 163] on button "x 2" at bounding box center [1257, 164] width 21 height 21
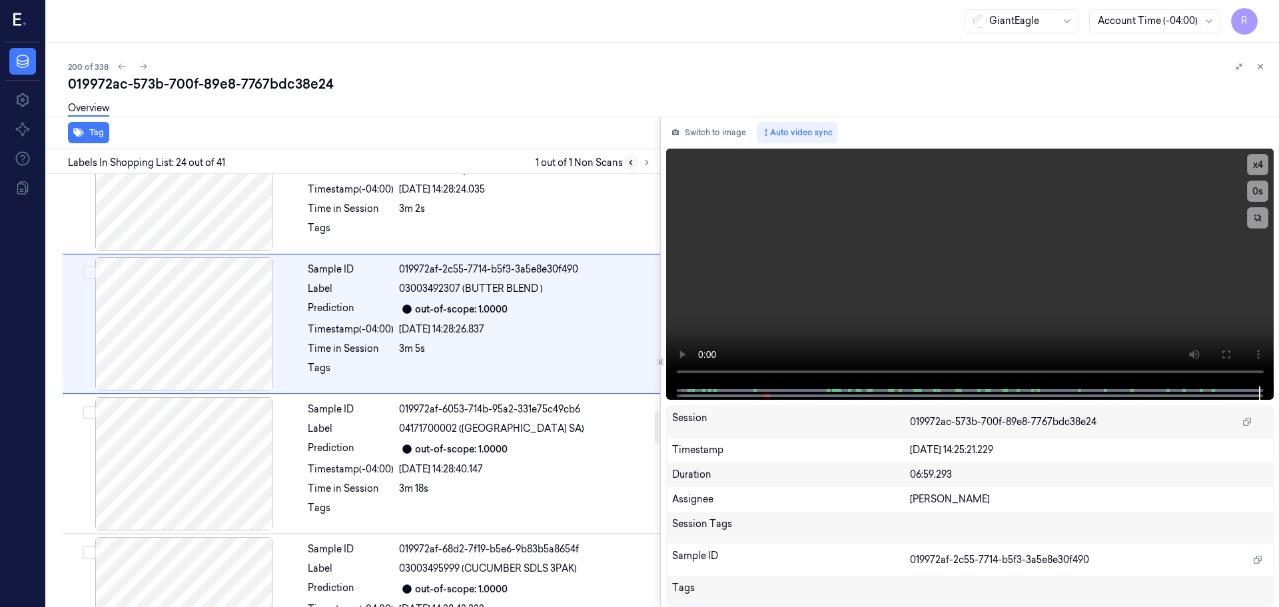
click at [627, 161] on icon at bounding box center [630, 162] width 9 height 9
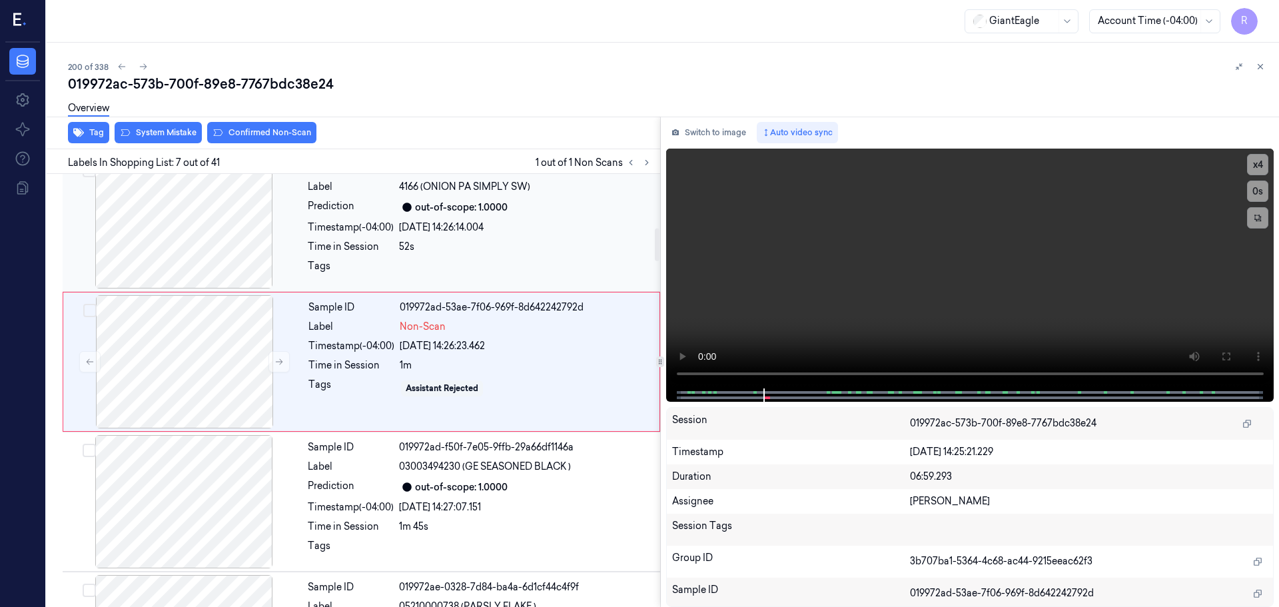
scroll to position [692, 0]
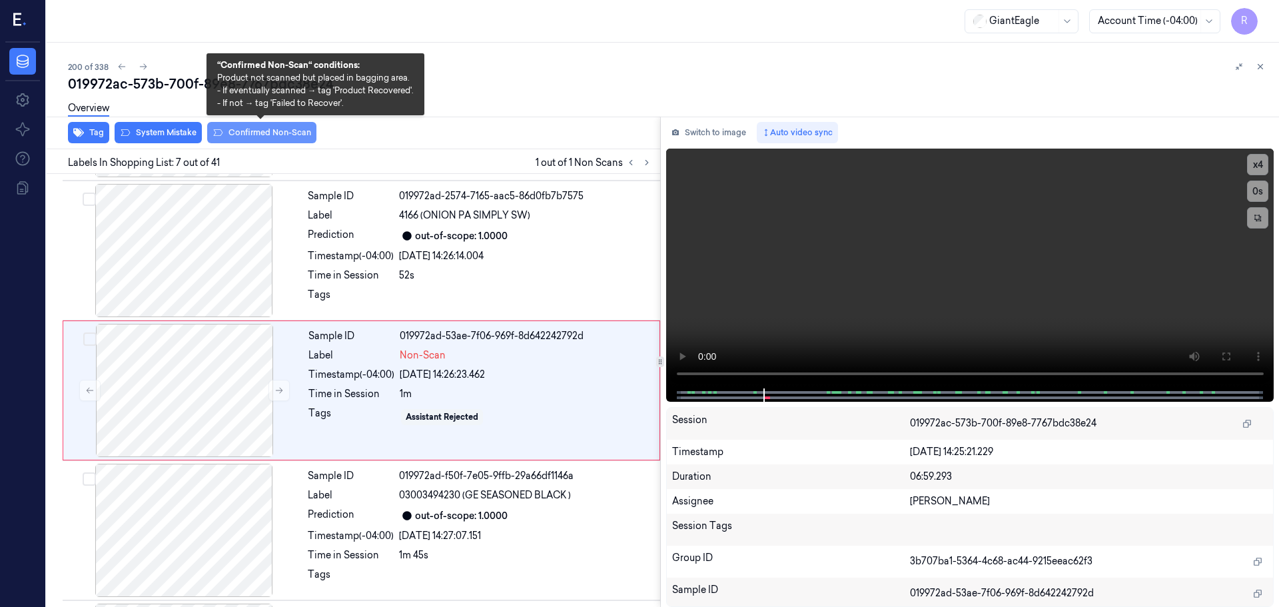
click at [288, 133] on button "Confirmed Non-Scan" at bounding box center [261, 132] width 109 height 21
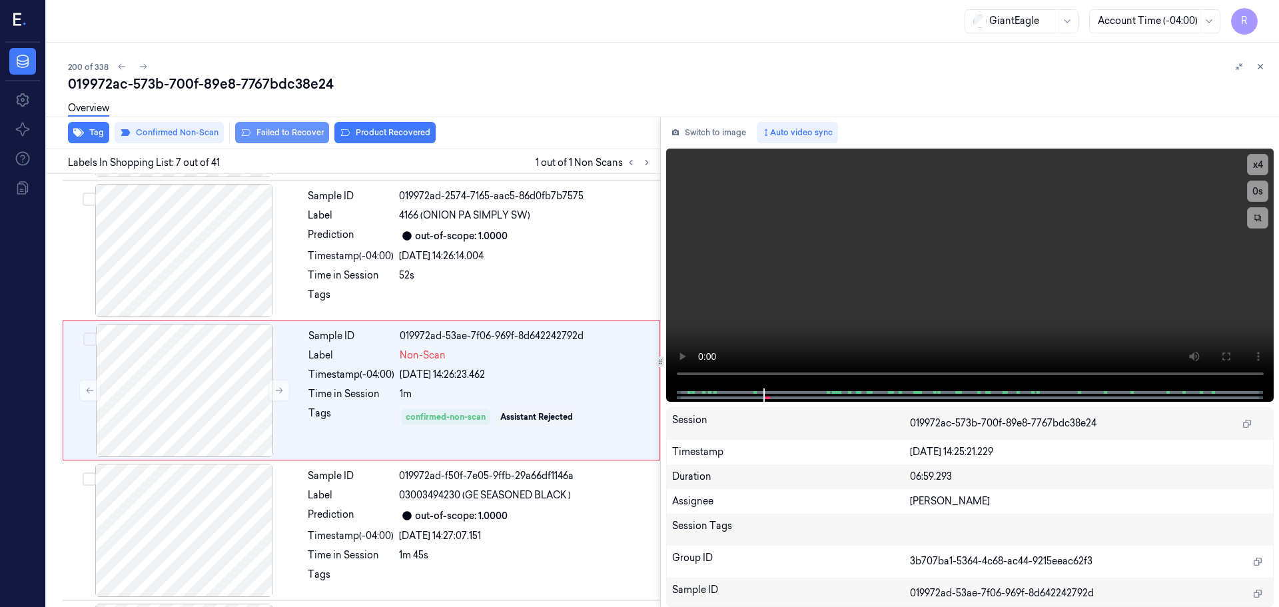
click at [311, 130] on button "Failed to Recover" at bounding box center [282, 132] width 94 height 21
click at [344, 518] on div "Prediction" at bounding box center [351, 516] width 86 height 16
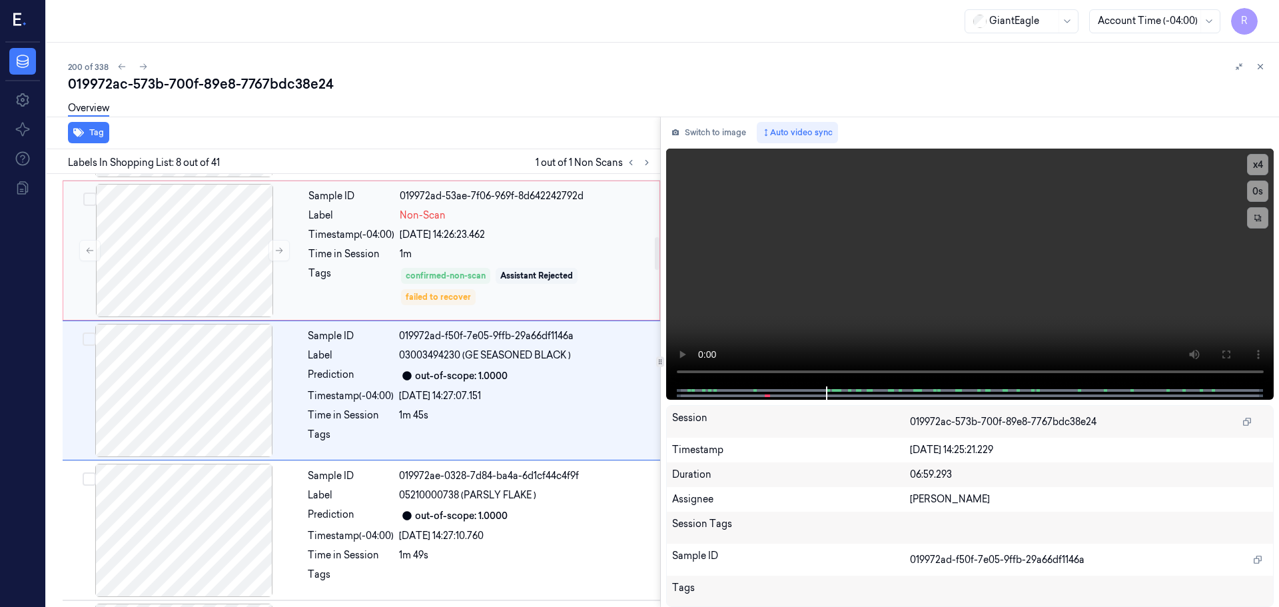
drag, startPoint x: 352, startPoint y: 304, endPoint x: 362, endPoint y: 308, distance: 10.1
click at [354, 304] on div "Tags" at bounding box center [351, 286] width 86 height 40
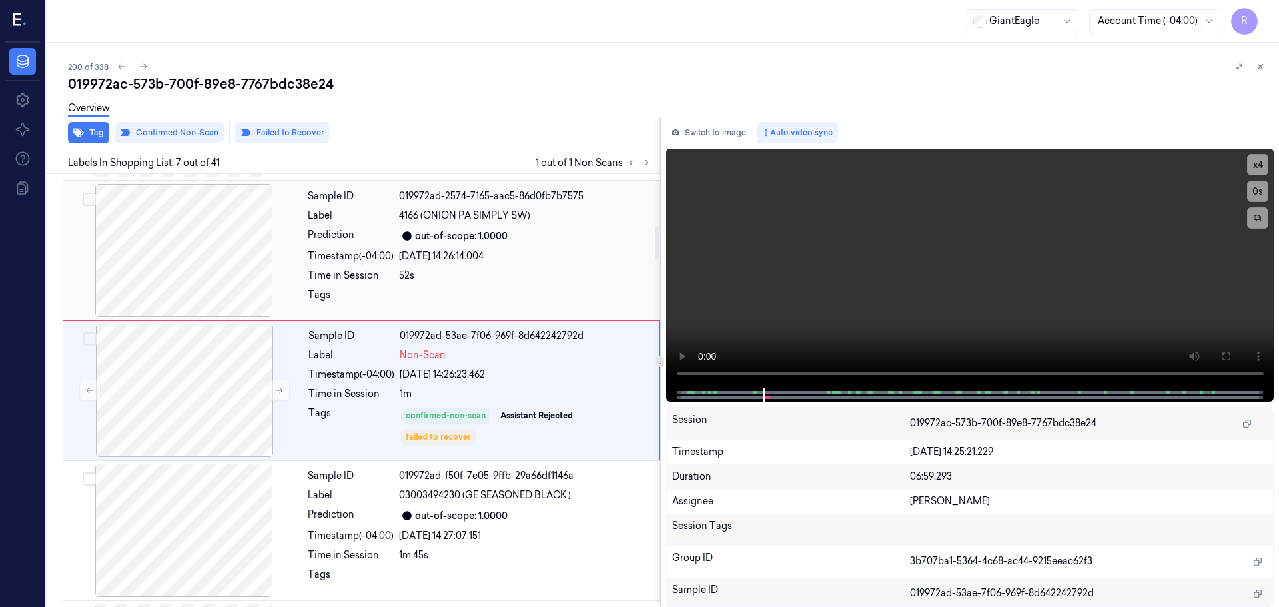
click at [356, 261] on div "Timestamp (-04:00)" at bounding box center [351, 256] width 86 height 14
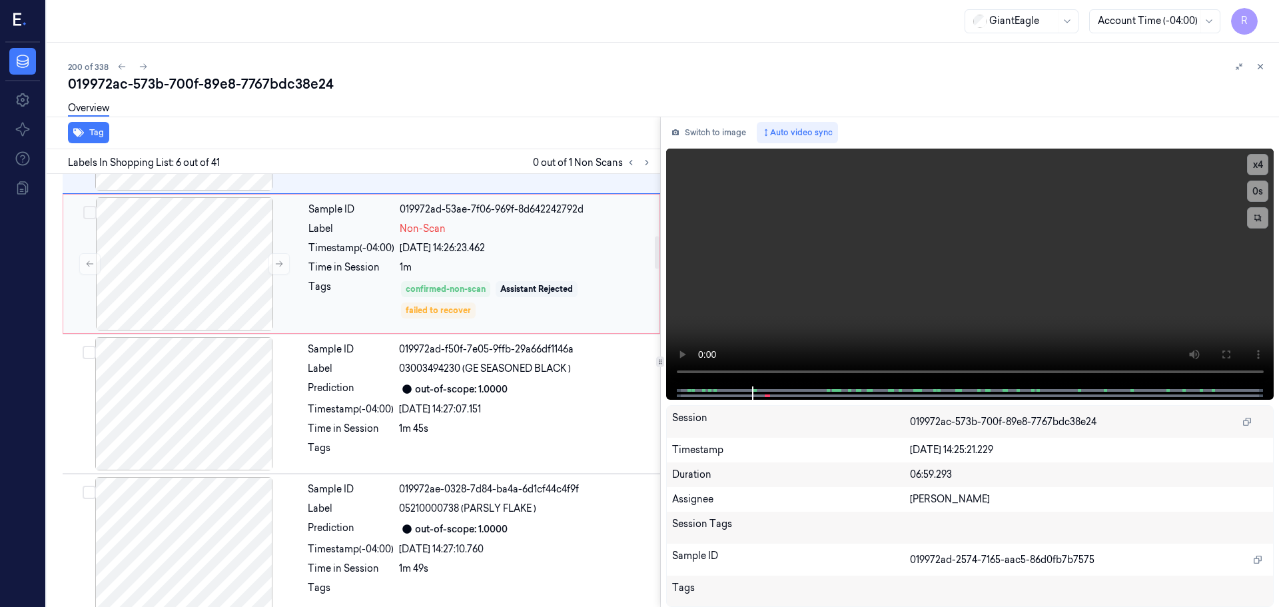
click at [349, 279] on div "Sample ID 019972ad-53ae-7f06-969f-8d642242792d Label Non-Scan Timestamp (-04:00…" at bounding box center [480, 263] width 354 height 133
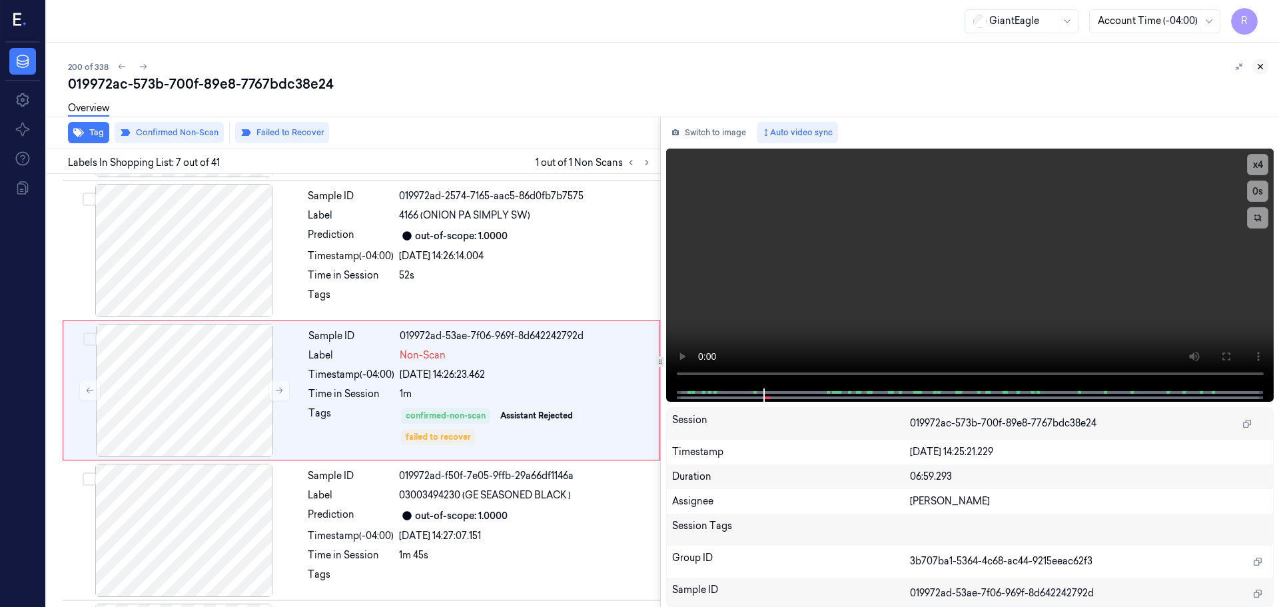
click at [1260, 67] on icon at bounding box center [1260, 67] width 5 height 5
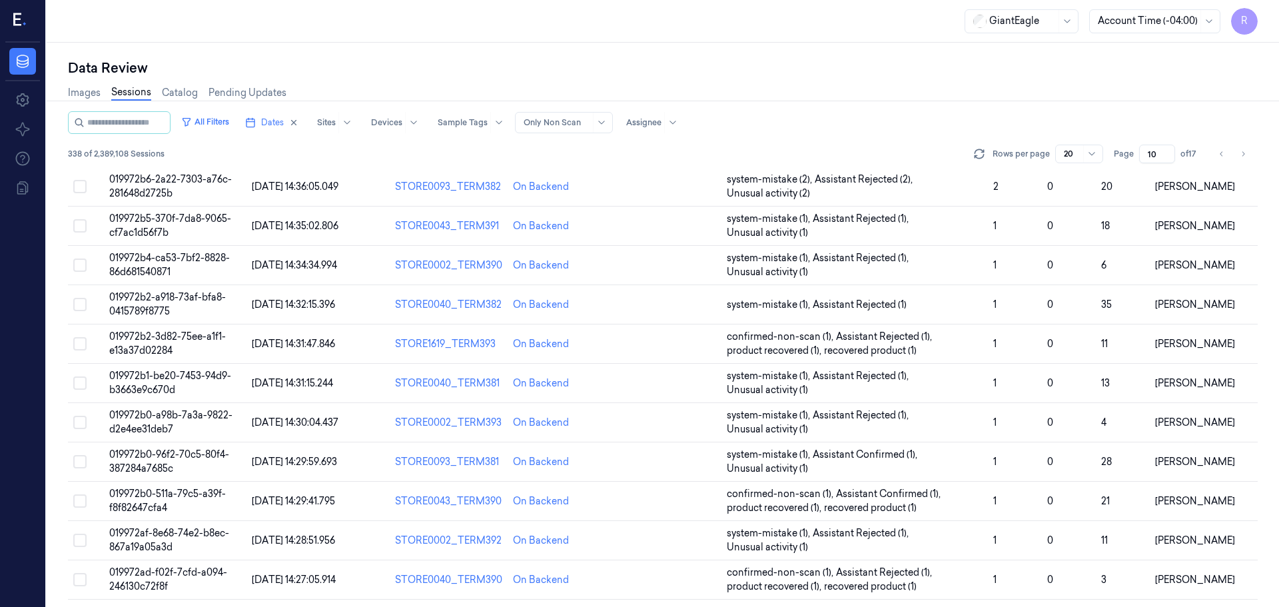
scroll to position [387, 0]
